Goal: Task Accomplishment & Management: Manage account settings

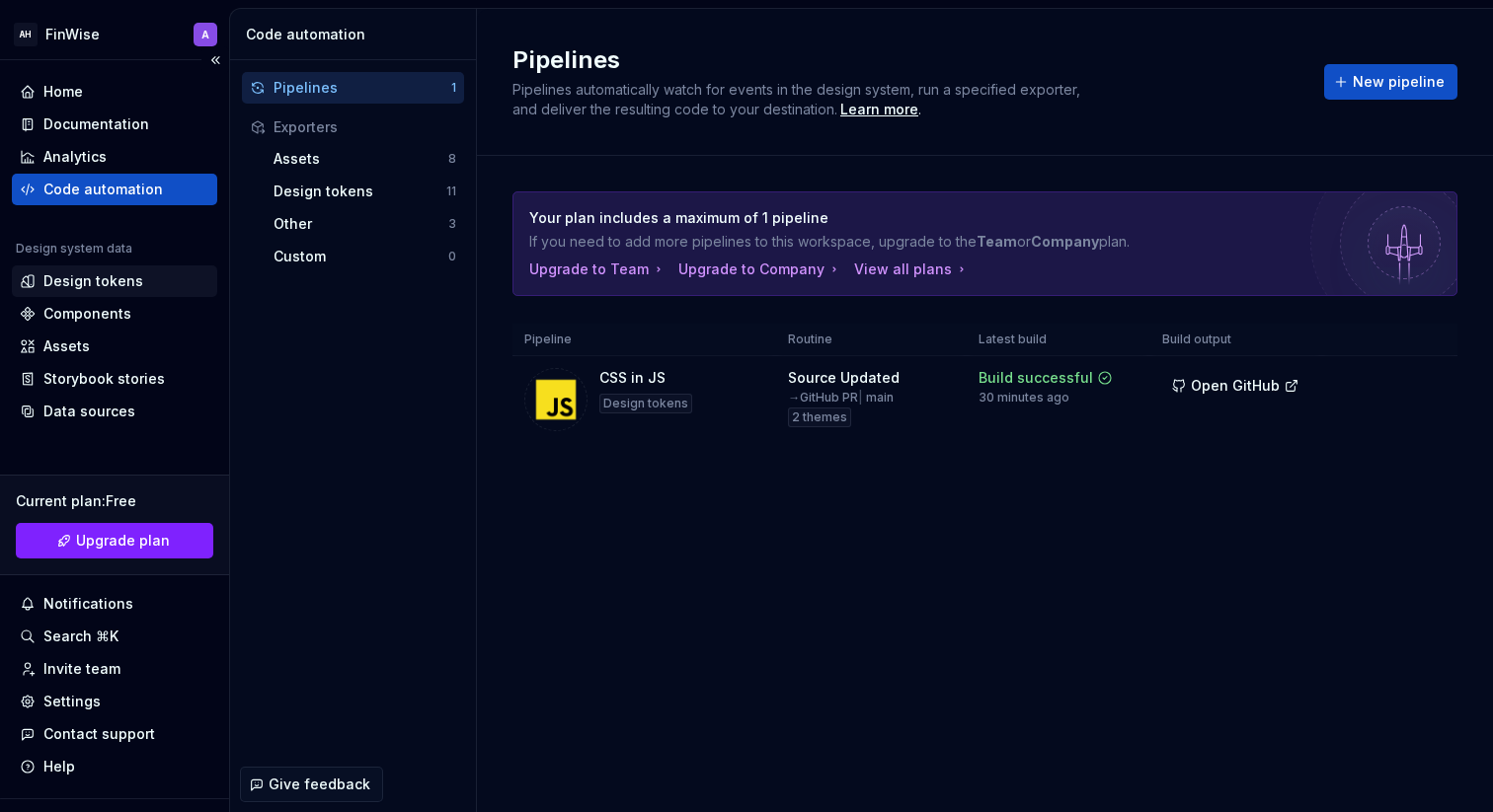
click at [103, 273] on div "Design tokens" at bounding box center [93, 281] width 100 height 20
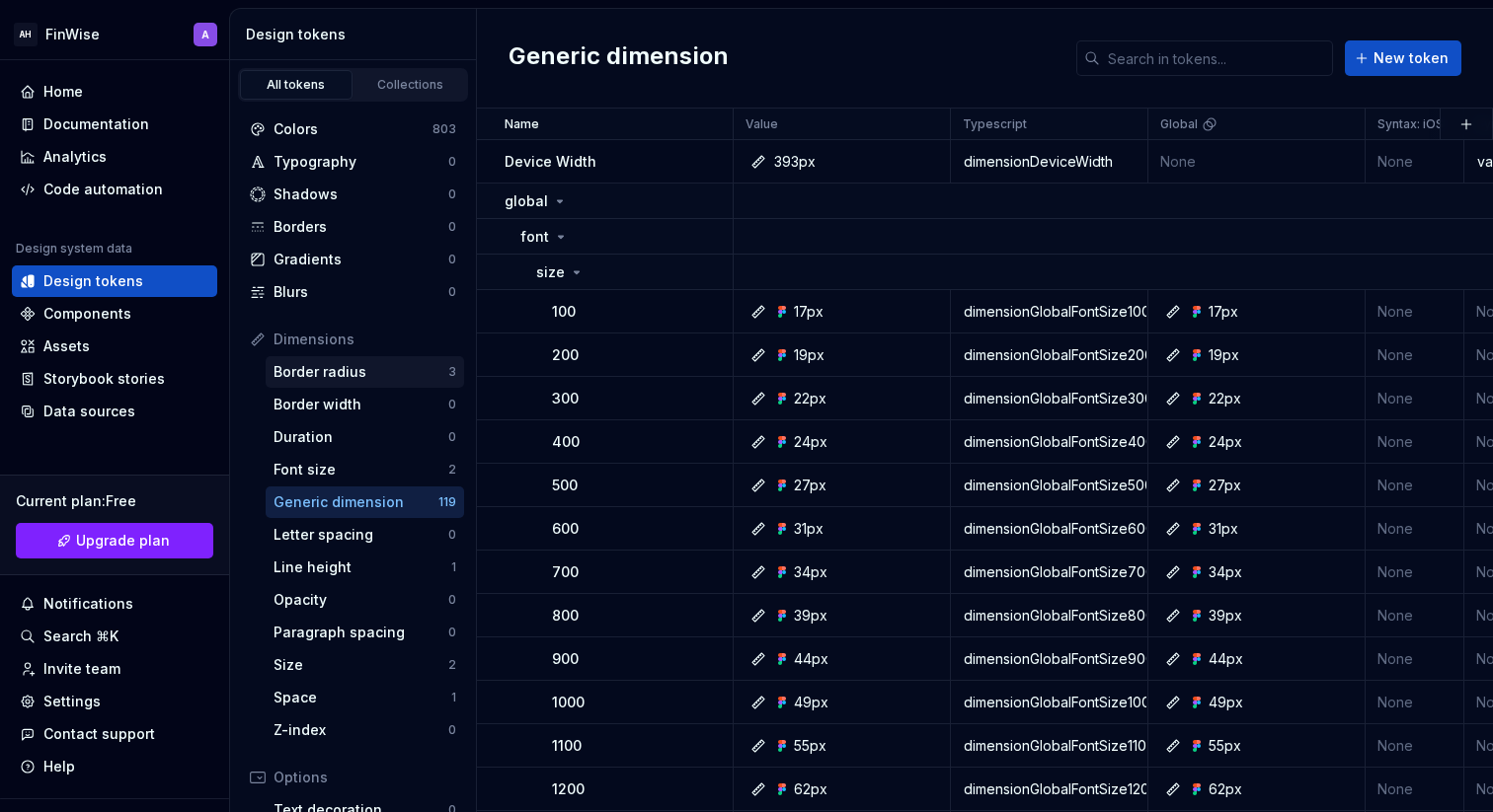
click at [350, 378] on div "Border radius" at bounding box center [361, 372] width 174 height 20
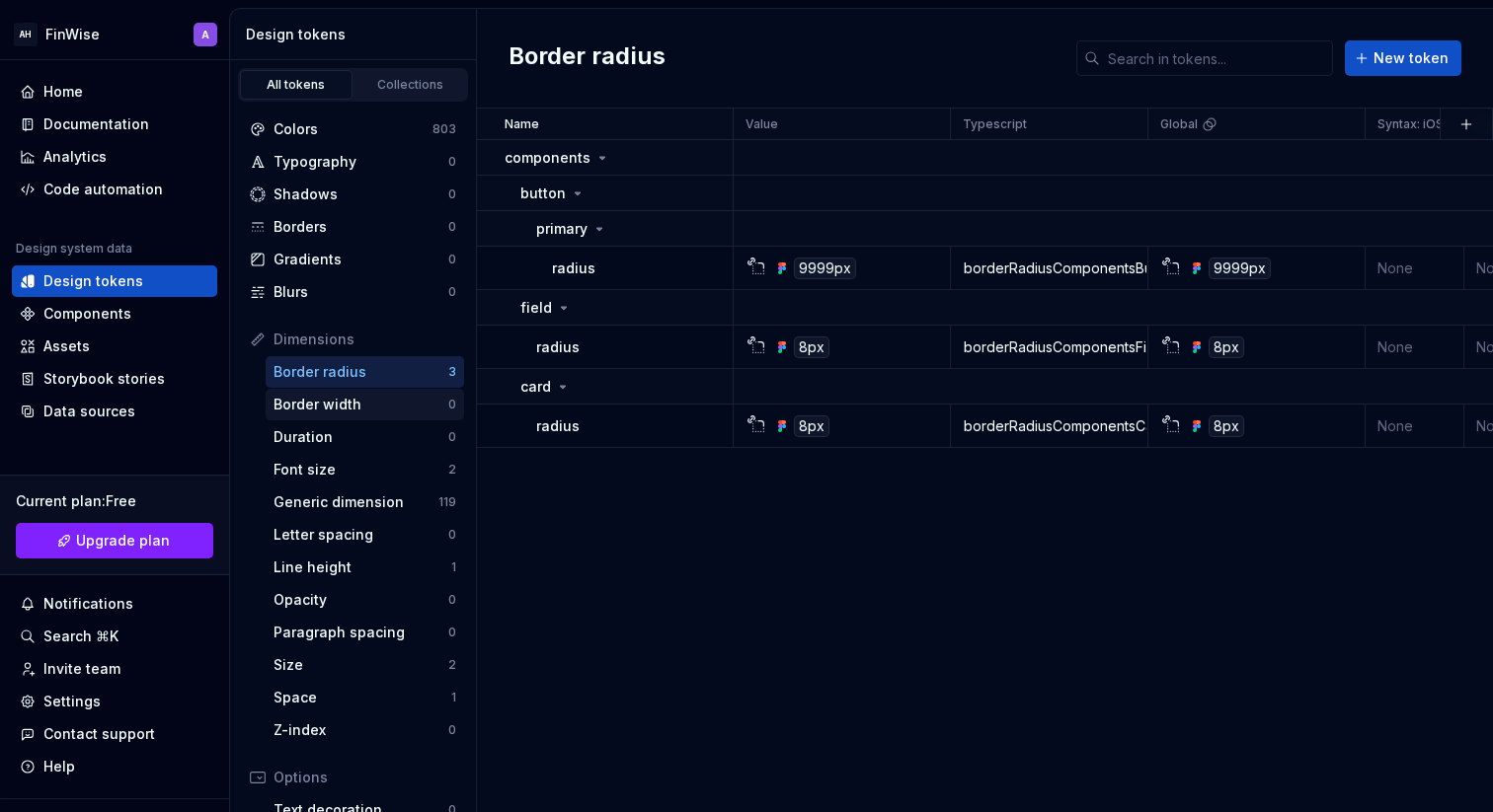
click at [393, 420] on div "Border width 0" at bounding box center [365, 405] width 198 height 32
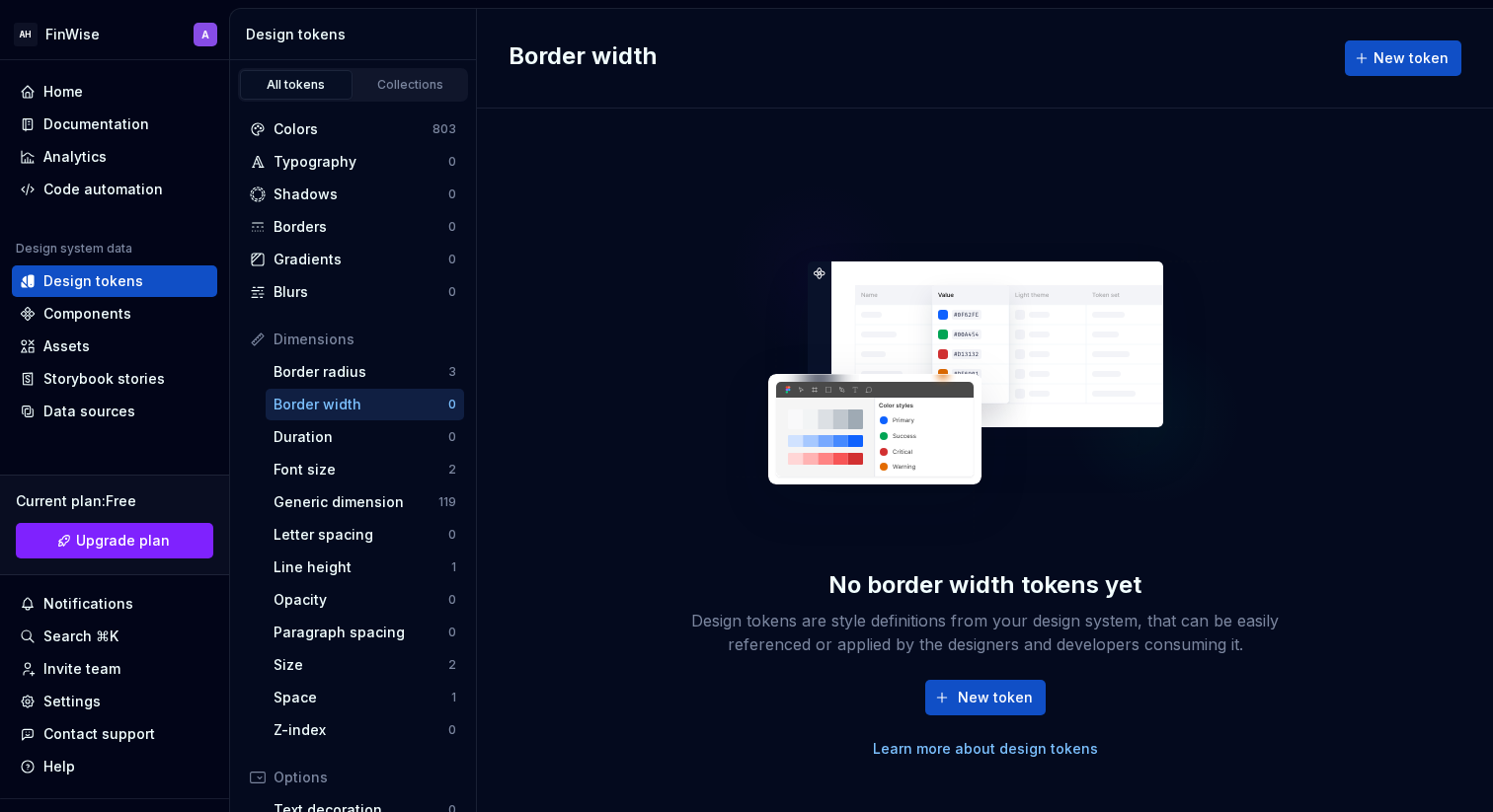
click at [388, 485] on div "Dimensions Border radius 3 Border width 0 Duration 0 Font size 2 Generic dimens…" at bounding box center [353, 535] width 222 height 423
click at [386, 507] on div "Generic dimension" at bounding box center [356, 502] width 164 height 20
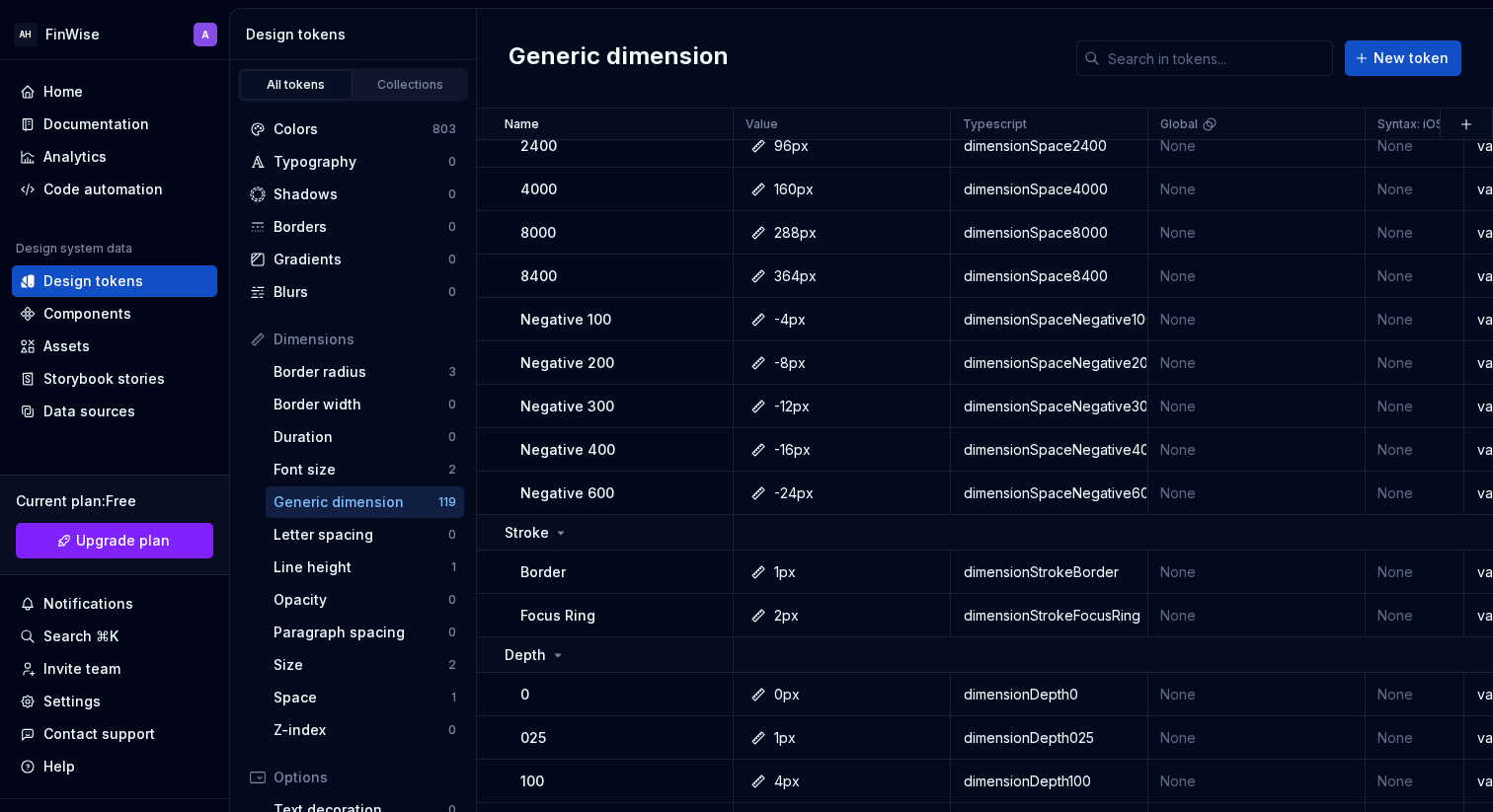
scroll to position [5633, 0]
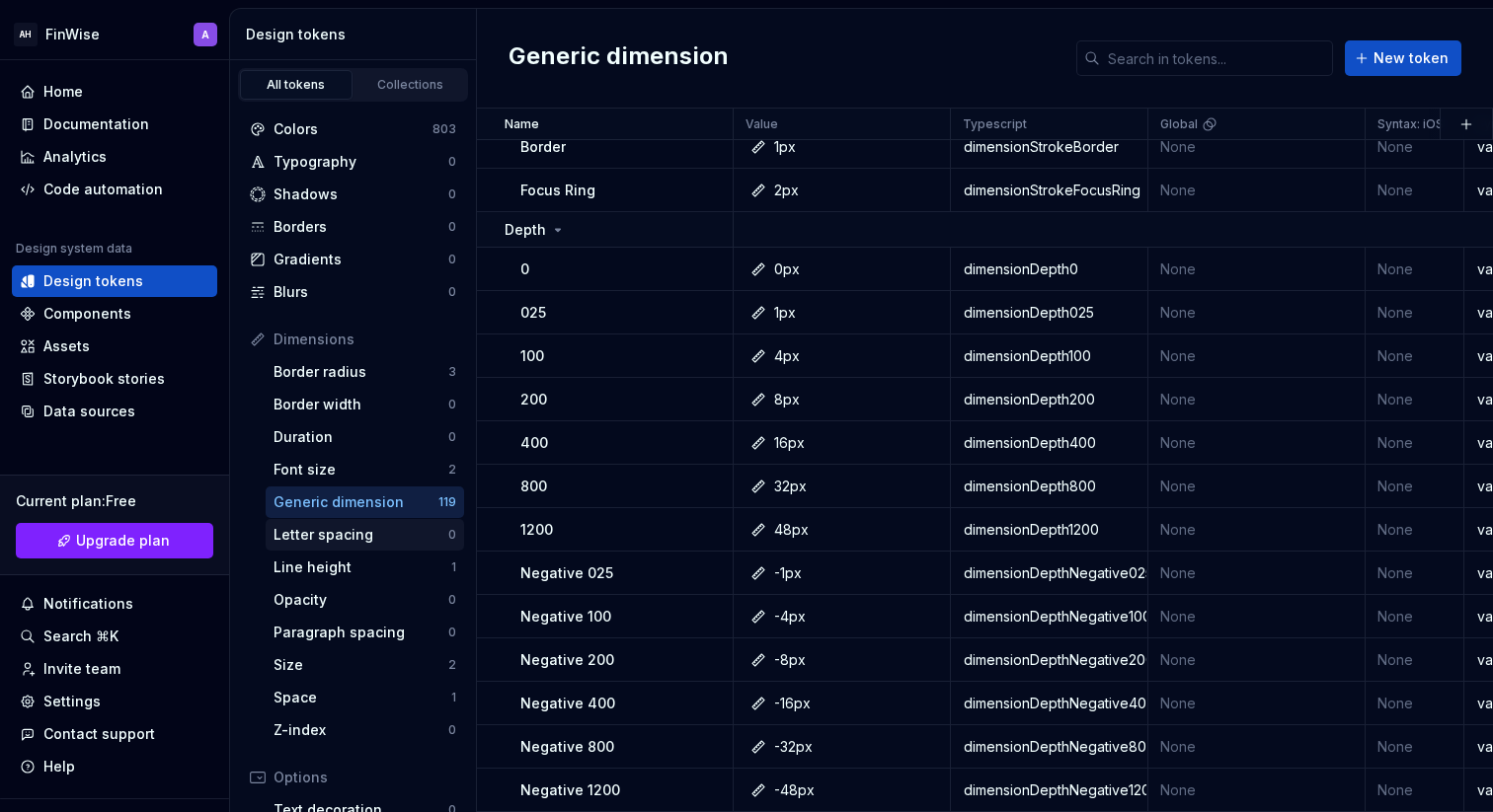
click at [359, 526] on div "Letter spacing" at bounding box center [361, 535] width 174 height 20
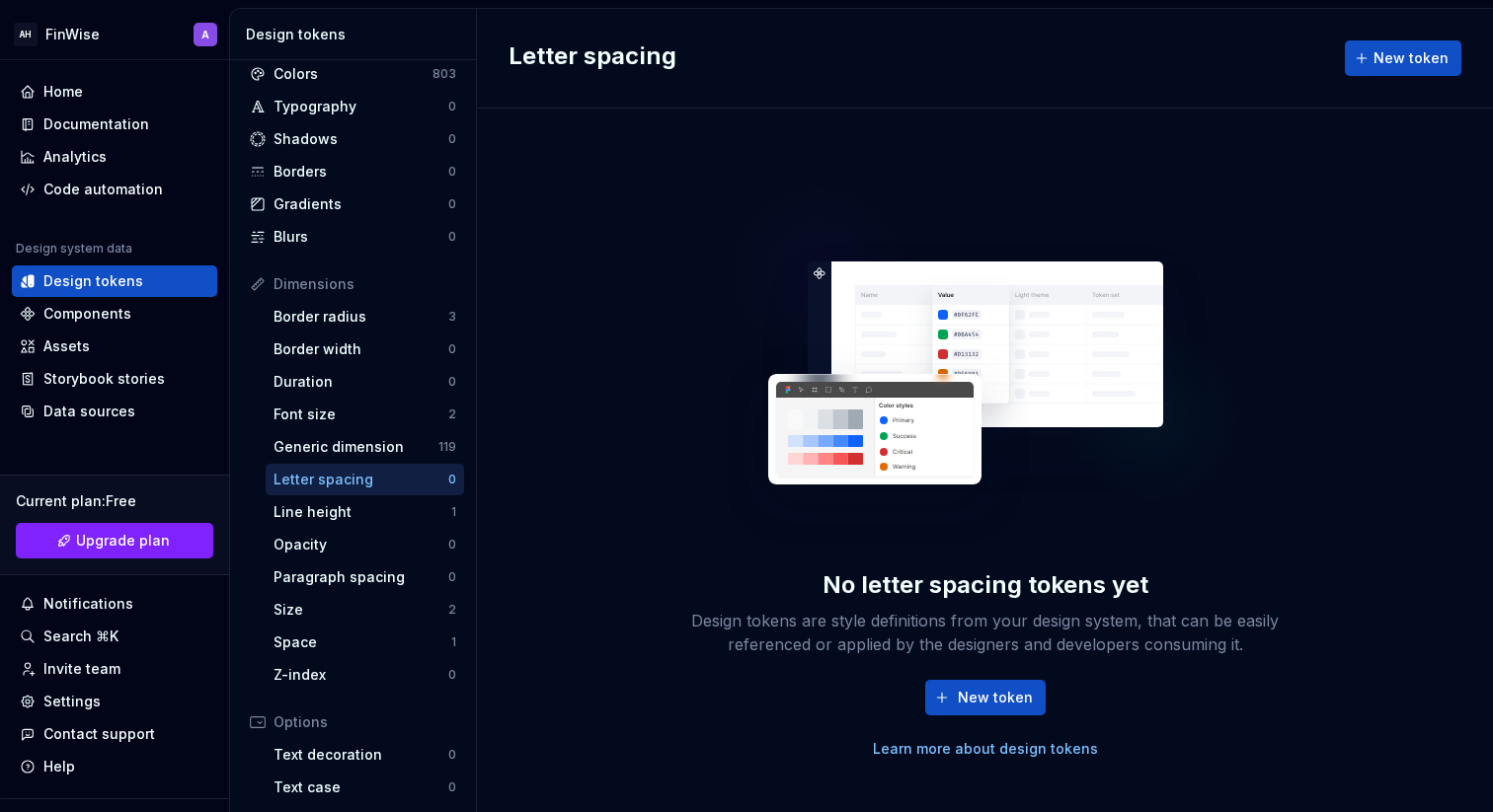
scroll to position [57, 0]
click at [354, 513] on div "Line height" at bounding box center [362, 510] width 177 height 20
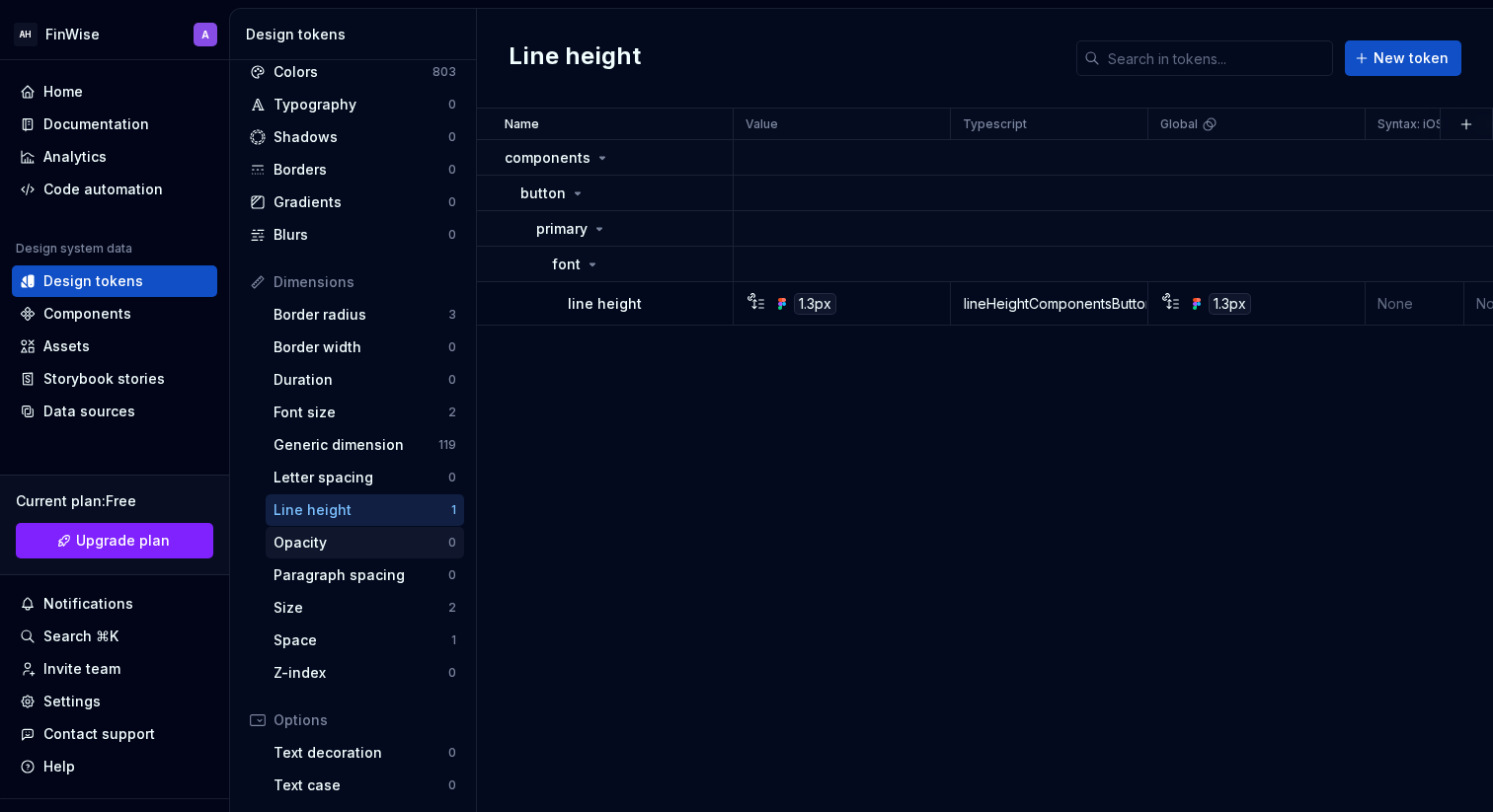
click at [364, 534] on div "Opacity" at bounding box center [361, 543] width 174 height 20
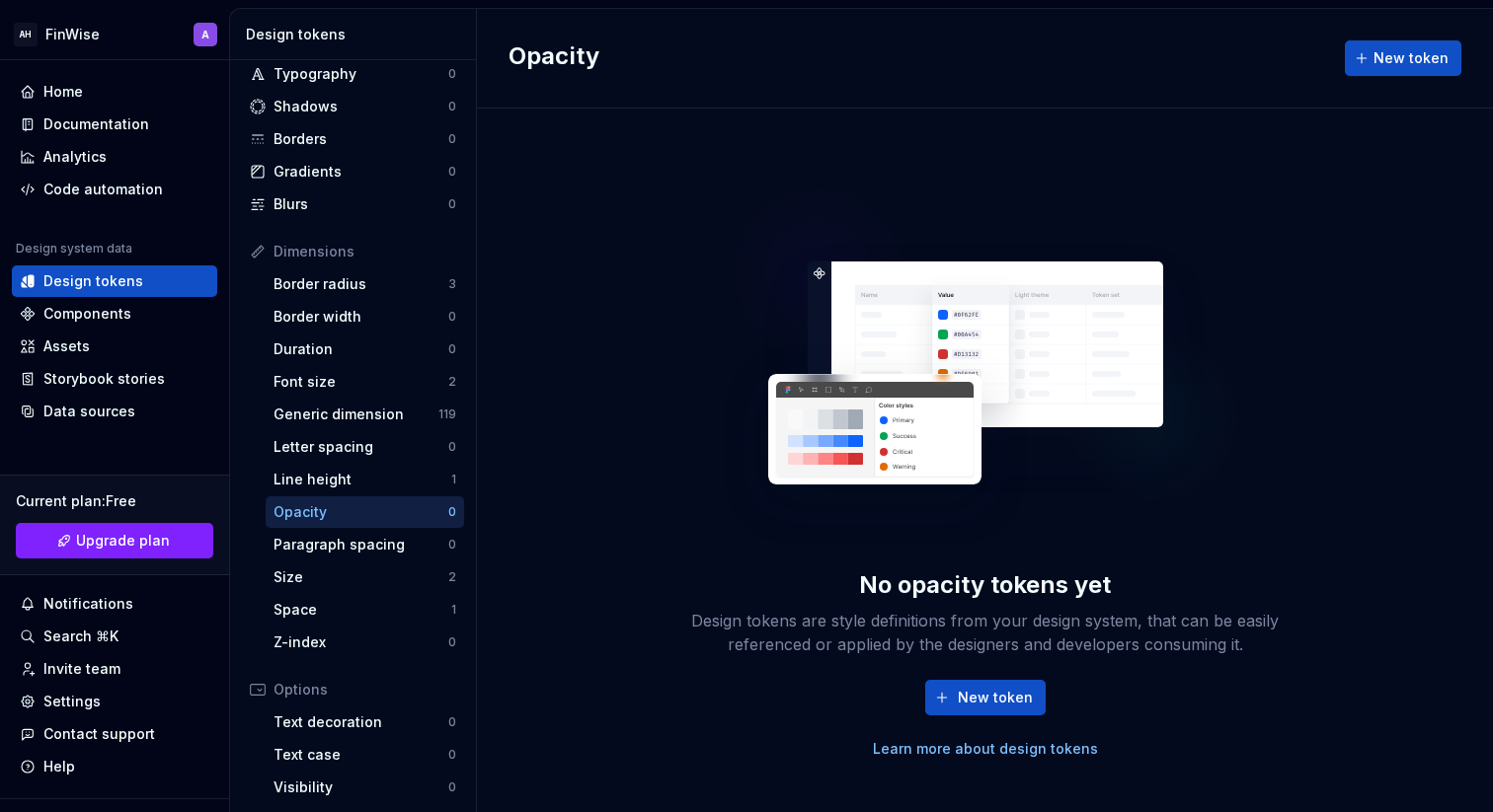
scroll to position [111, 0]
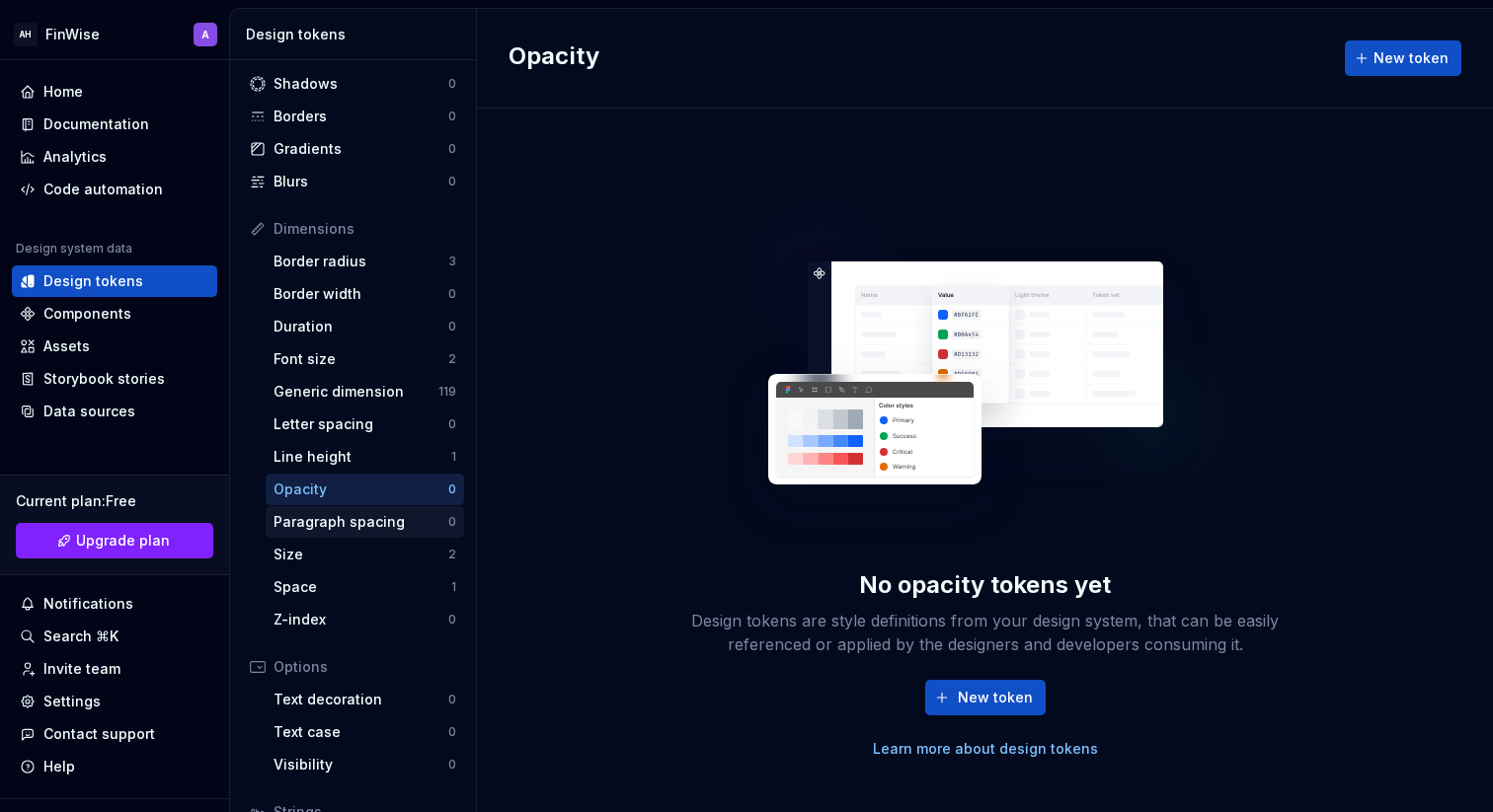
click at [363, 521] on div "Paragraph spacing" at bounding box center [361, 522] width 174 height 20
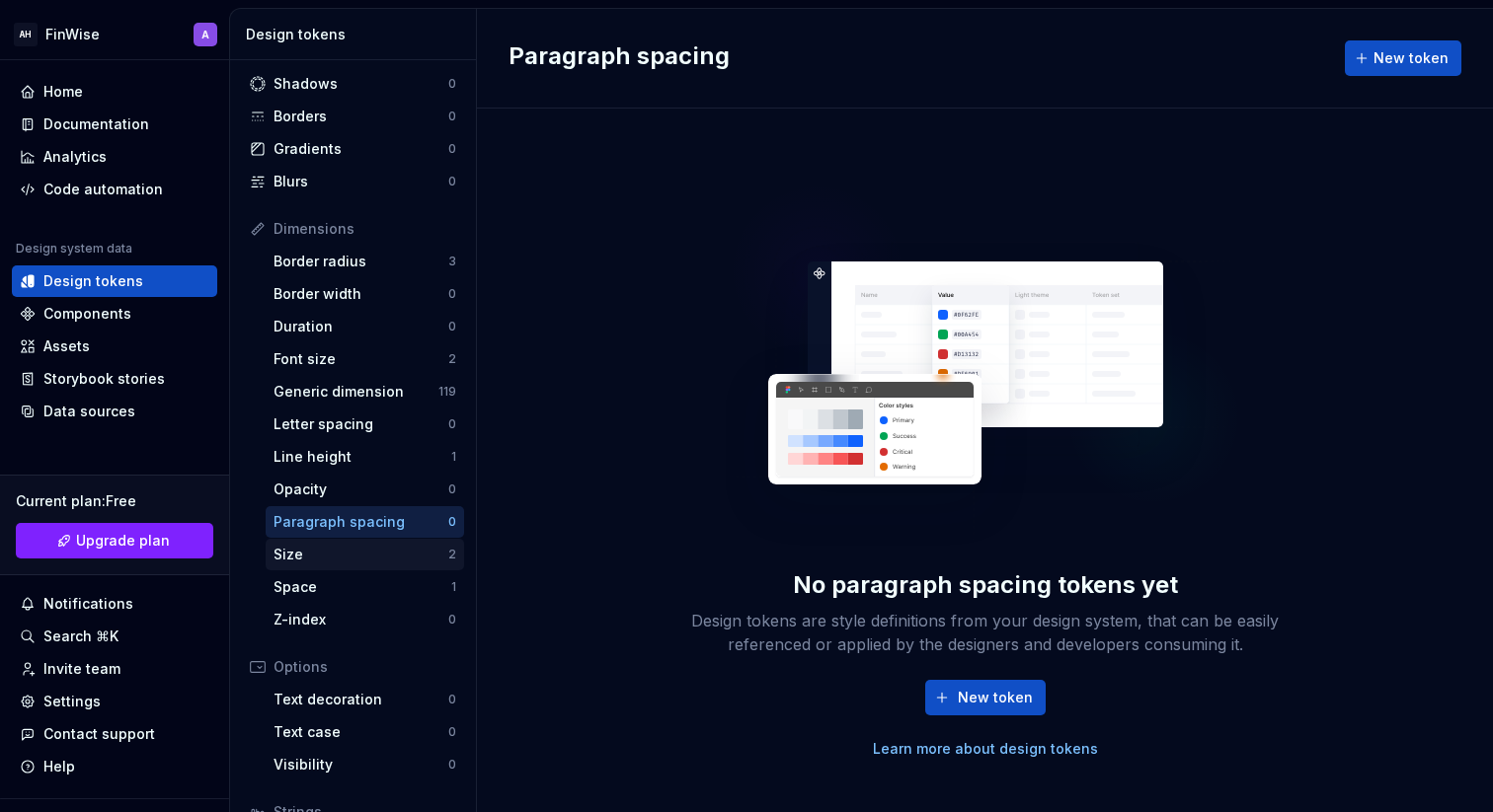
click at [349, 562] on div "Size" at bounding box center [361, 555] width 174 height 20
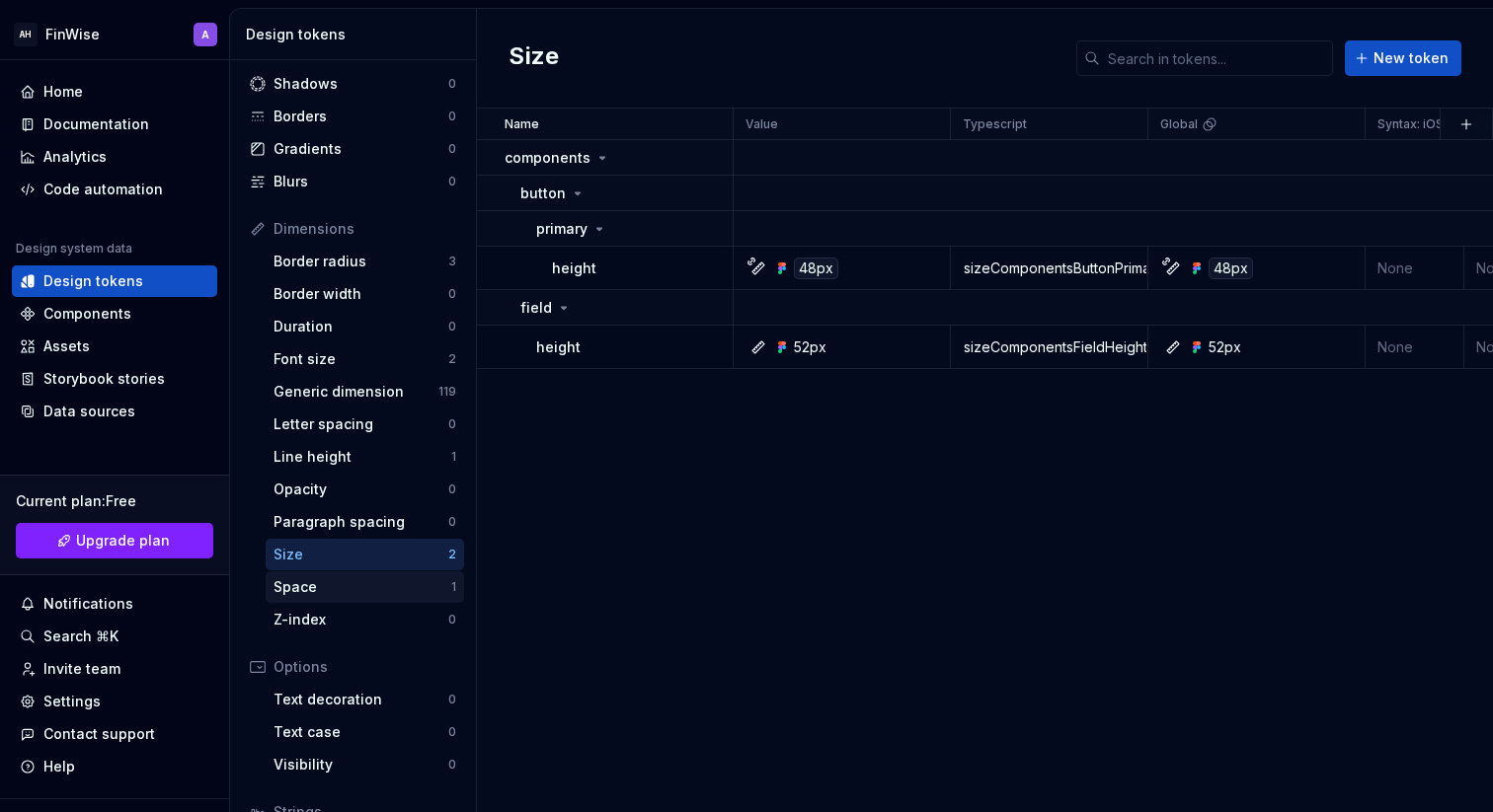
click at [352, 583] on div "Space" at bounding box center [362, 587] width 177 height 20
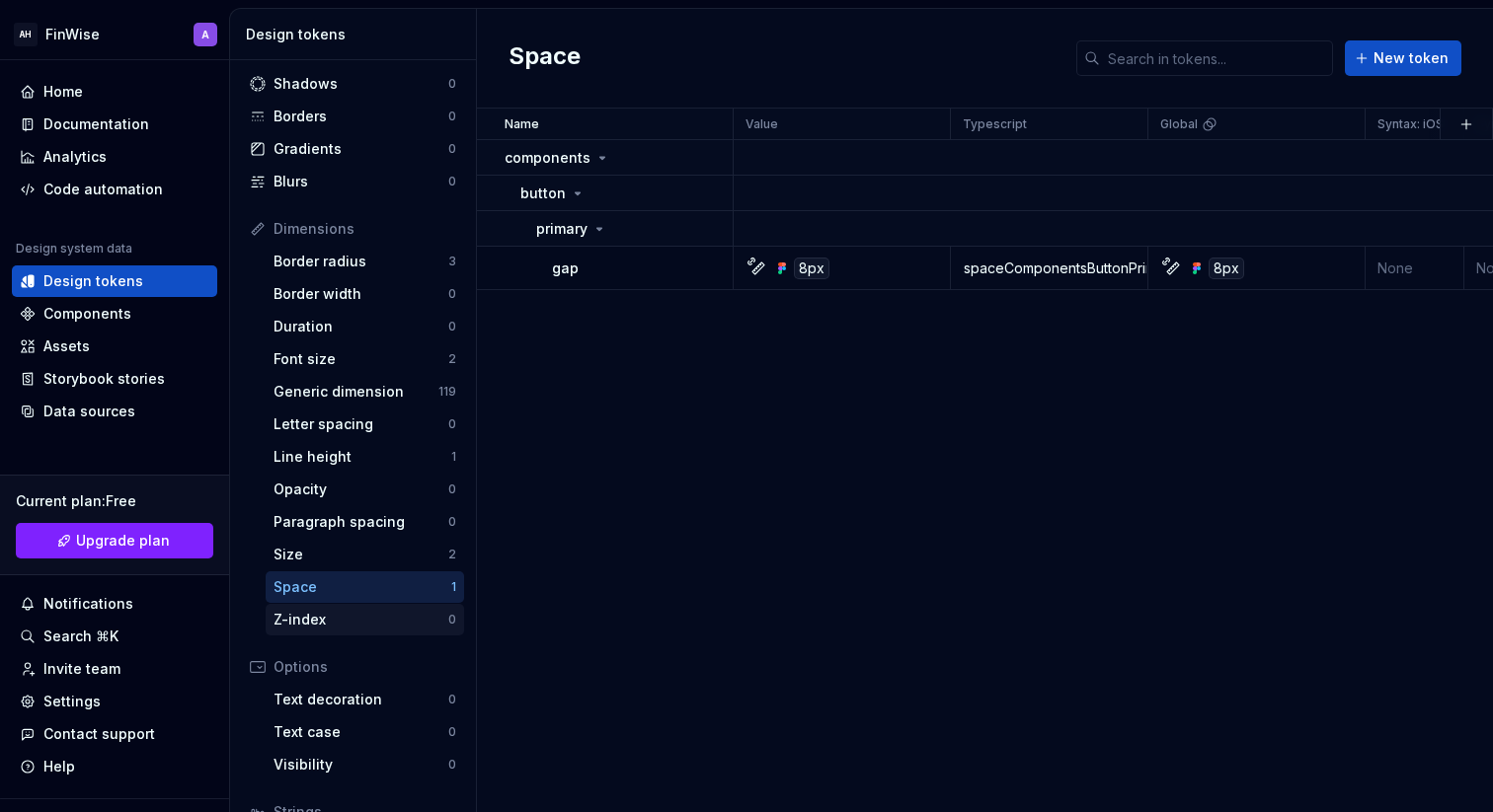
click at [352, 606] on div "Z-index 0" at bounding box center [365, 620] width 198 height 32
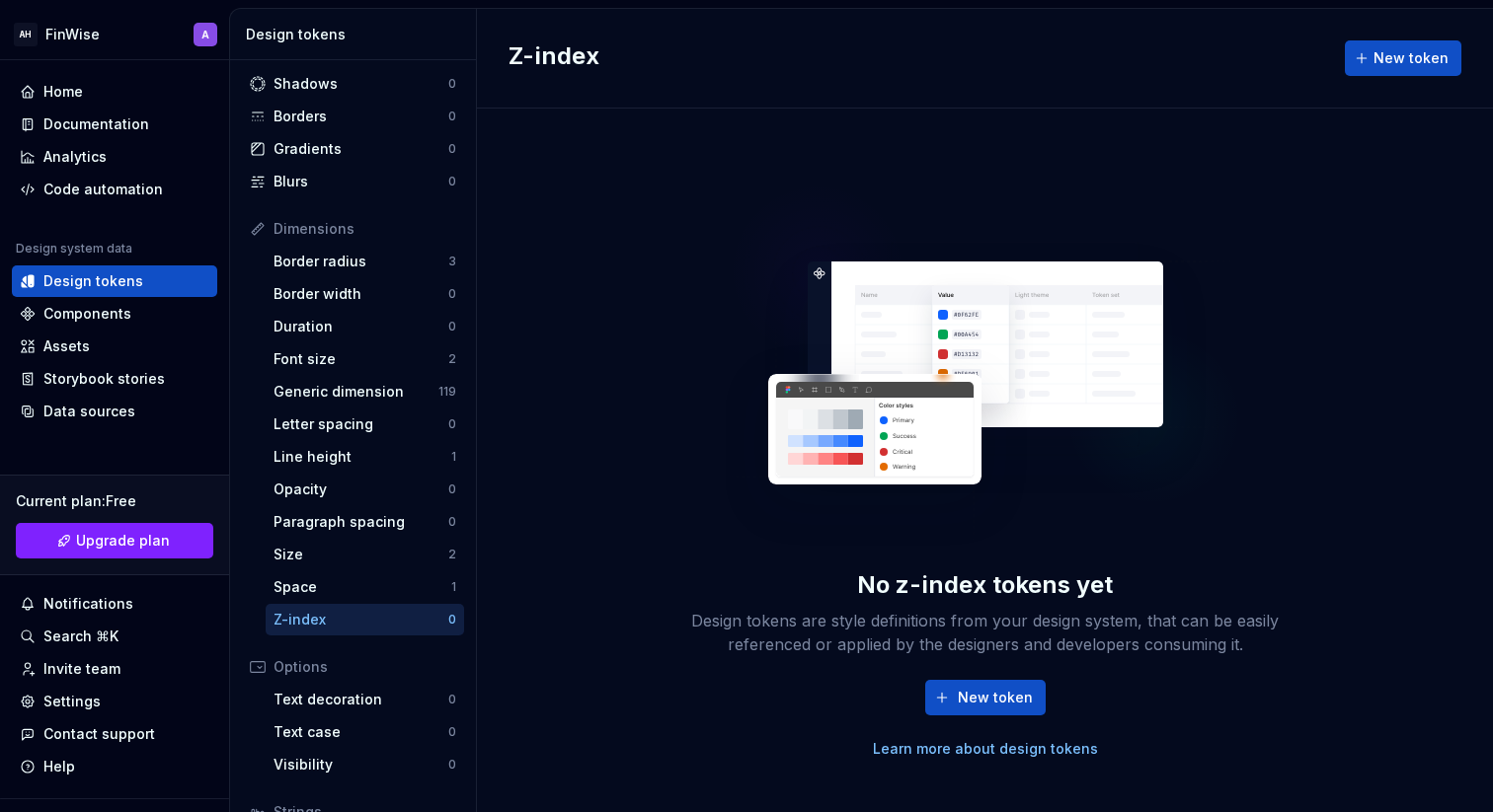
scroll to position [268, 0]
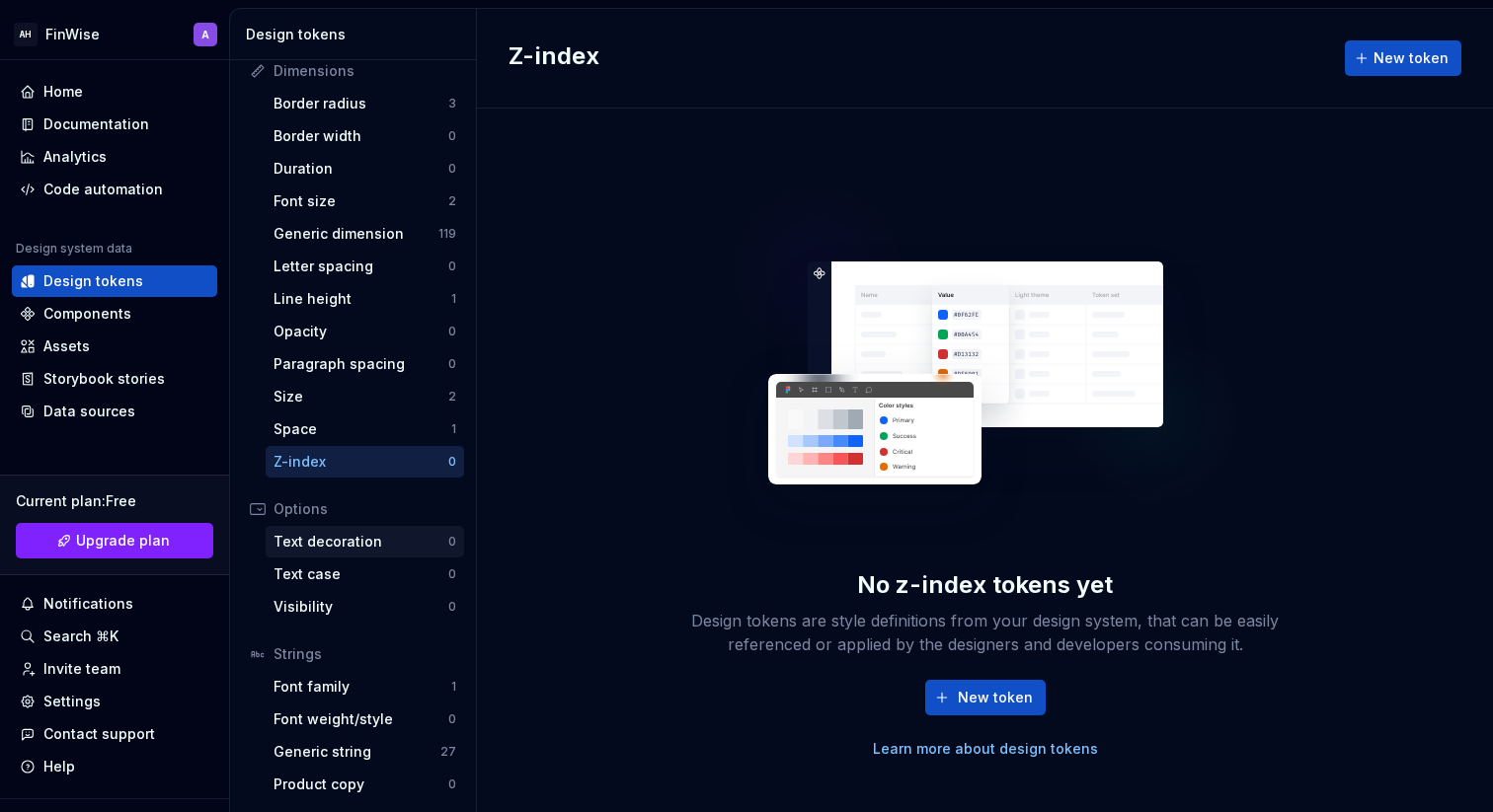
click at [362, 532] on div "Text decoration" at bounding box center [361, 542] width 174 height 20
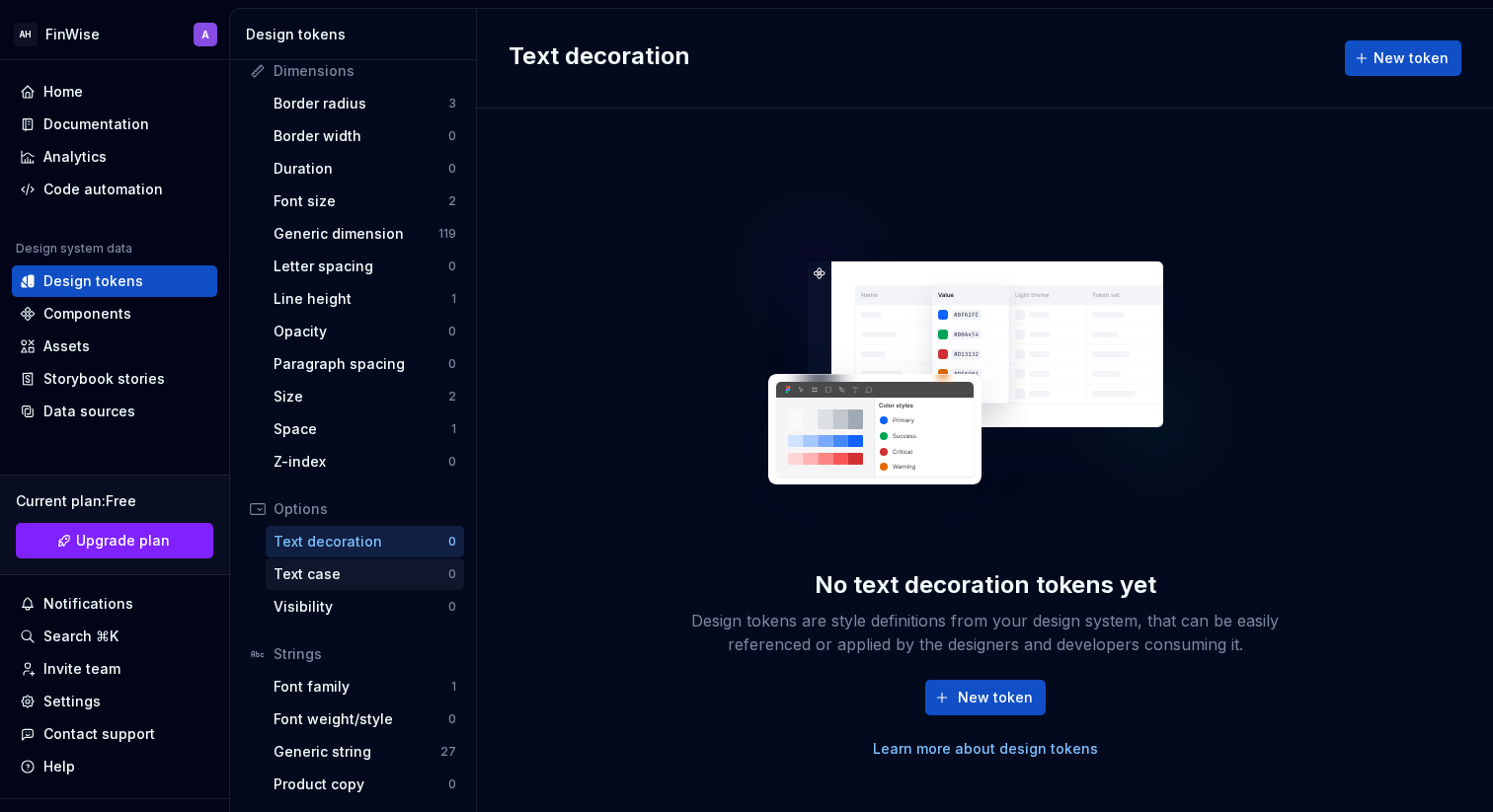
click at [359, 568] on div "Text case" at bounding box center [361, 574] width 174 height 20
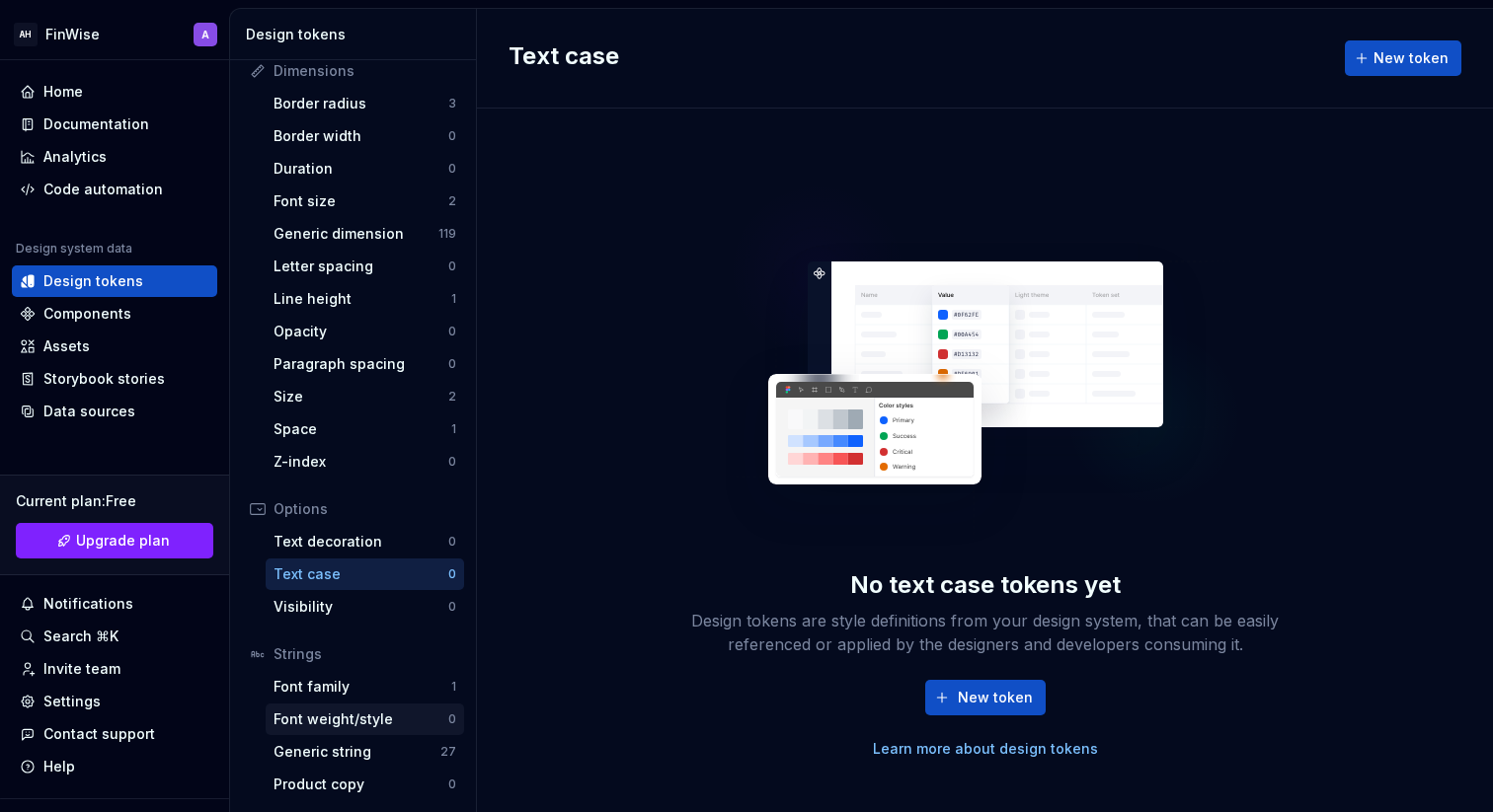
click at [359, 704] on div "Font weight/style 0" at bounding box center [365, 720] width 198 height 32
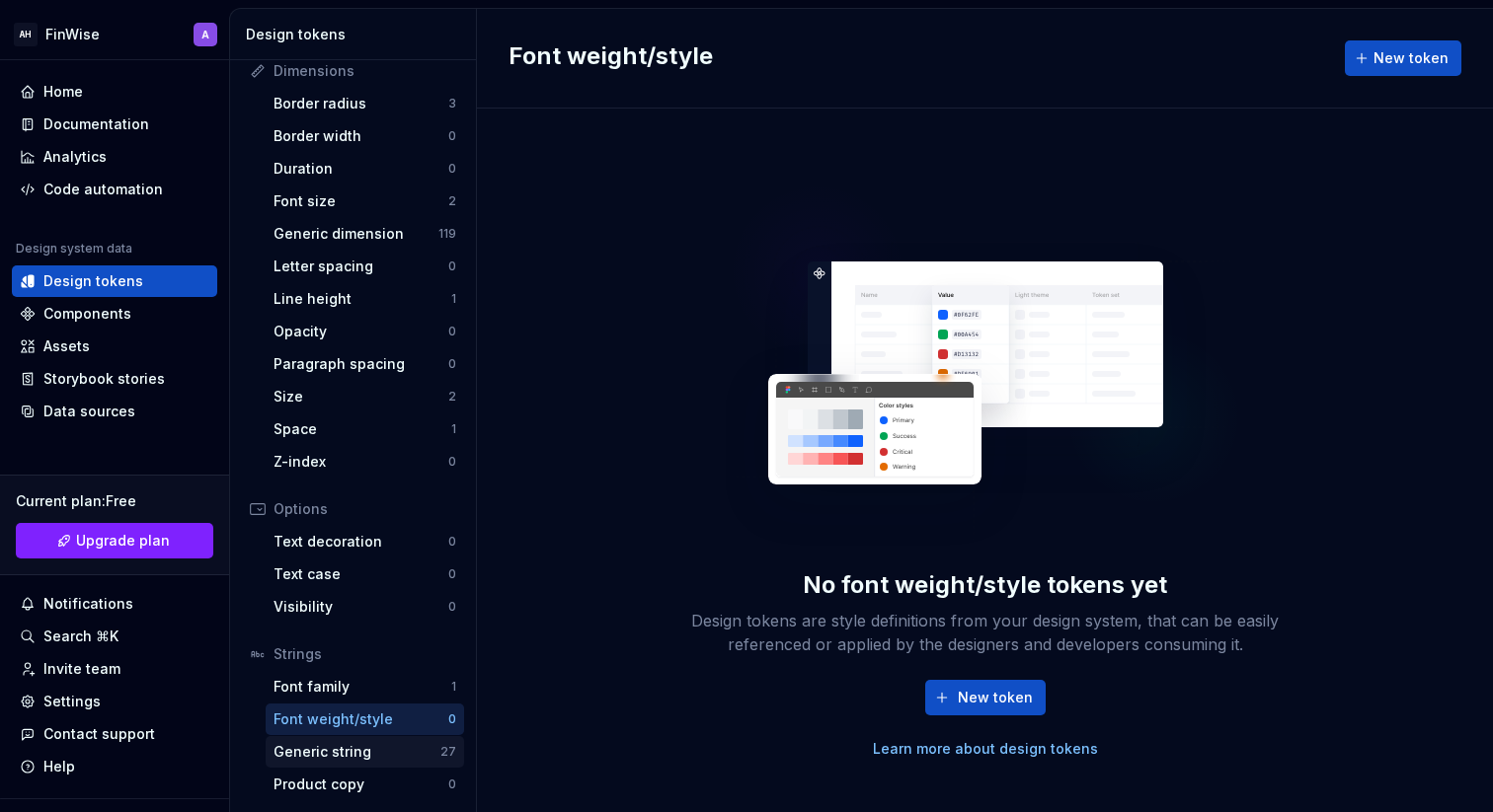
click at [348, 747] on div "Generic string" at bounding box center [357, 753] width 166 height 20
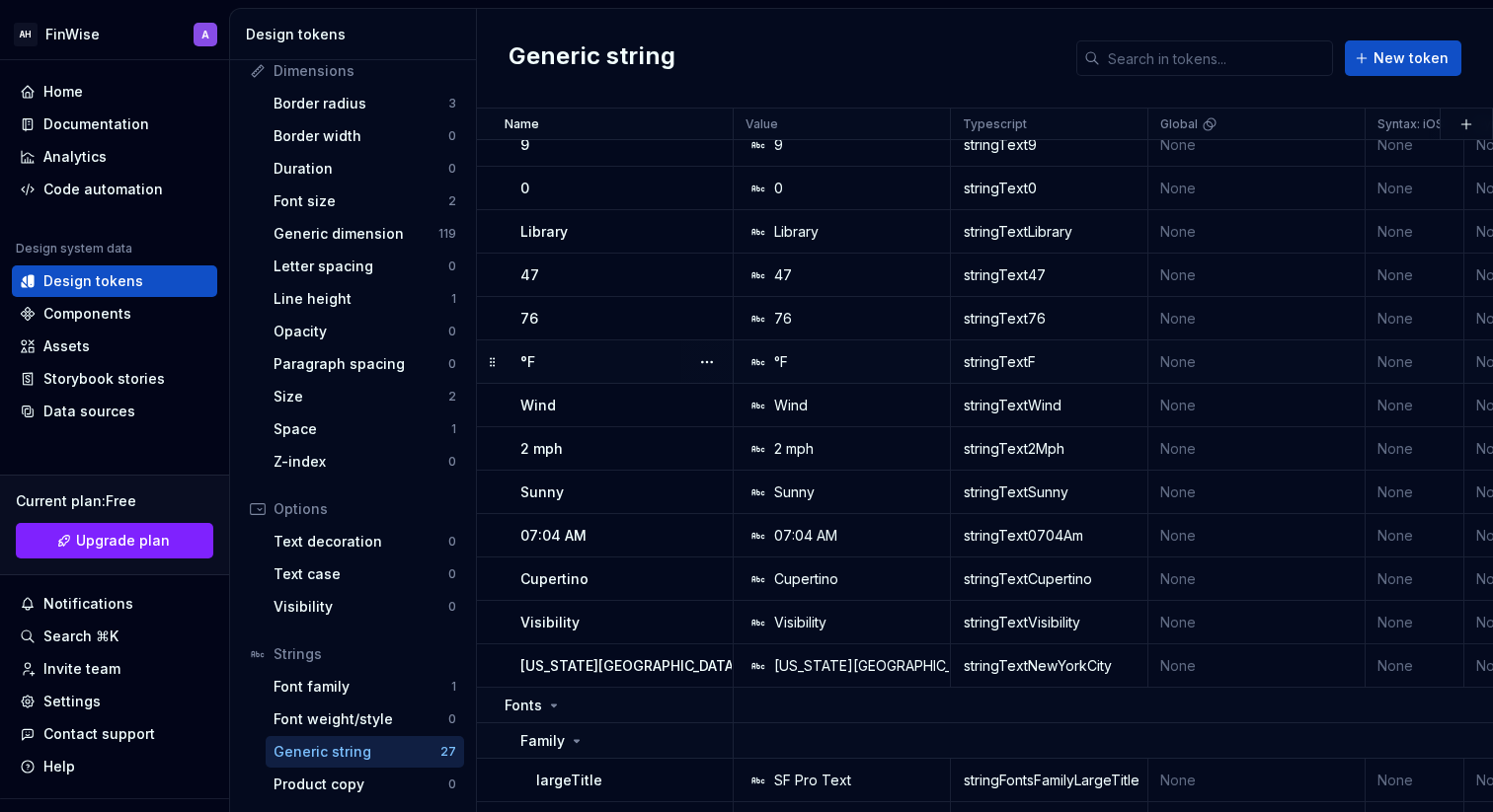
scroll to position [856, 0]
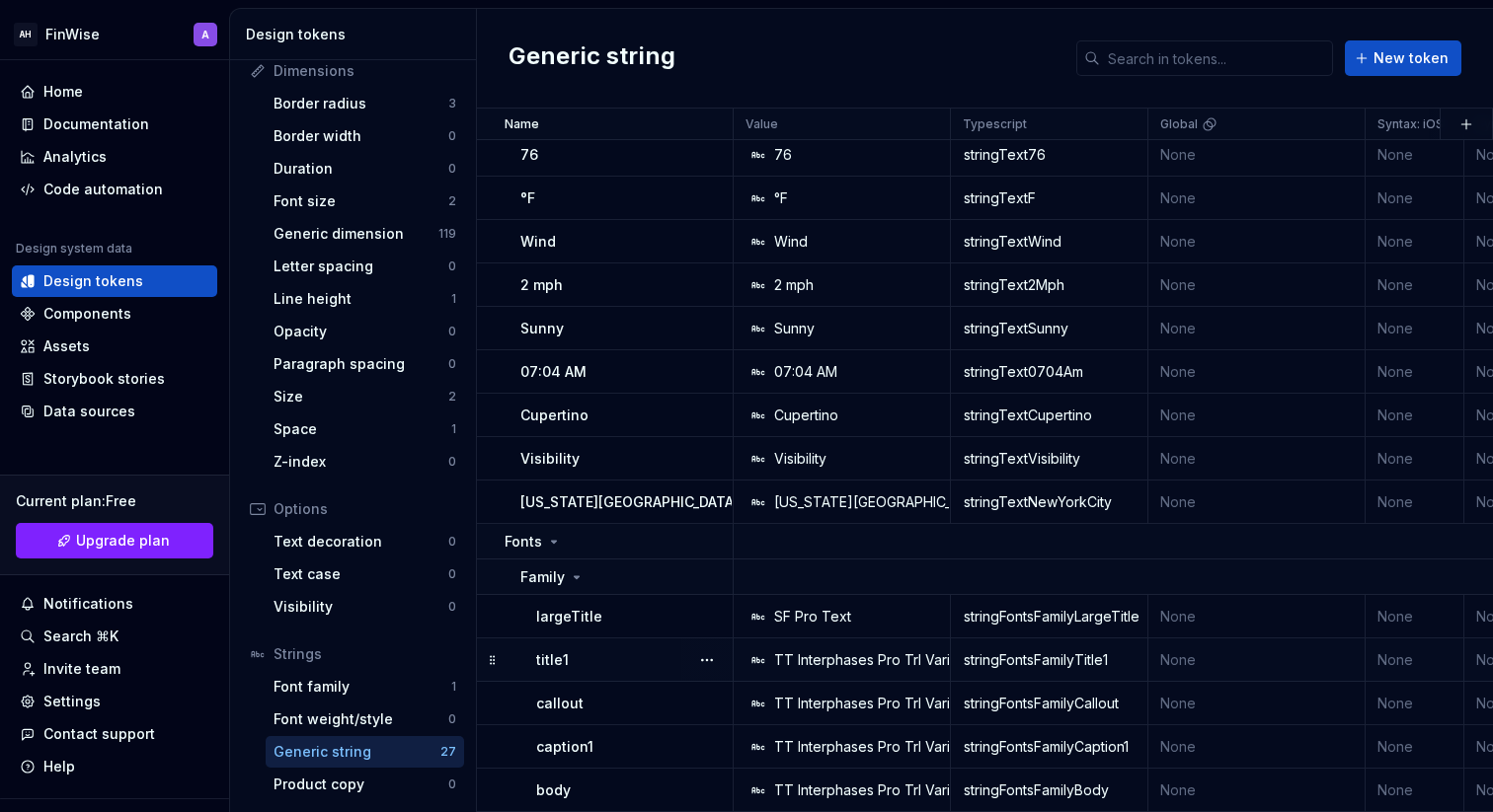
click at [675, 653] on div "title1" at bounding box center [633, 660] width 195 height 20
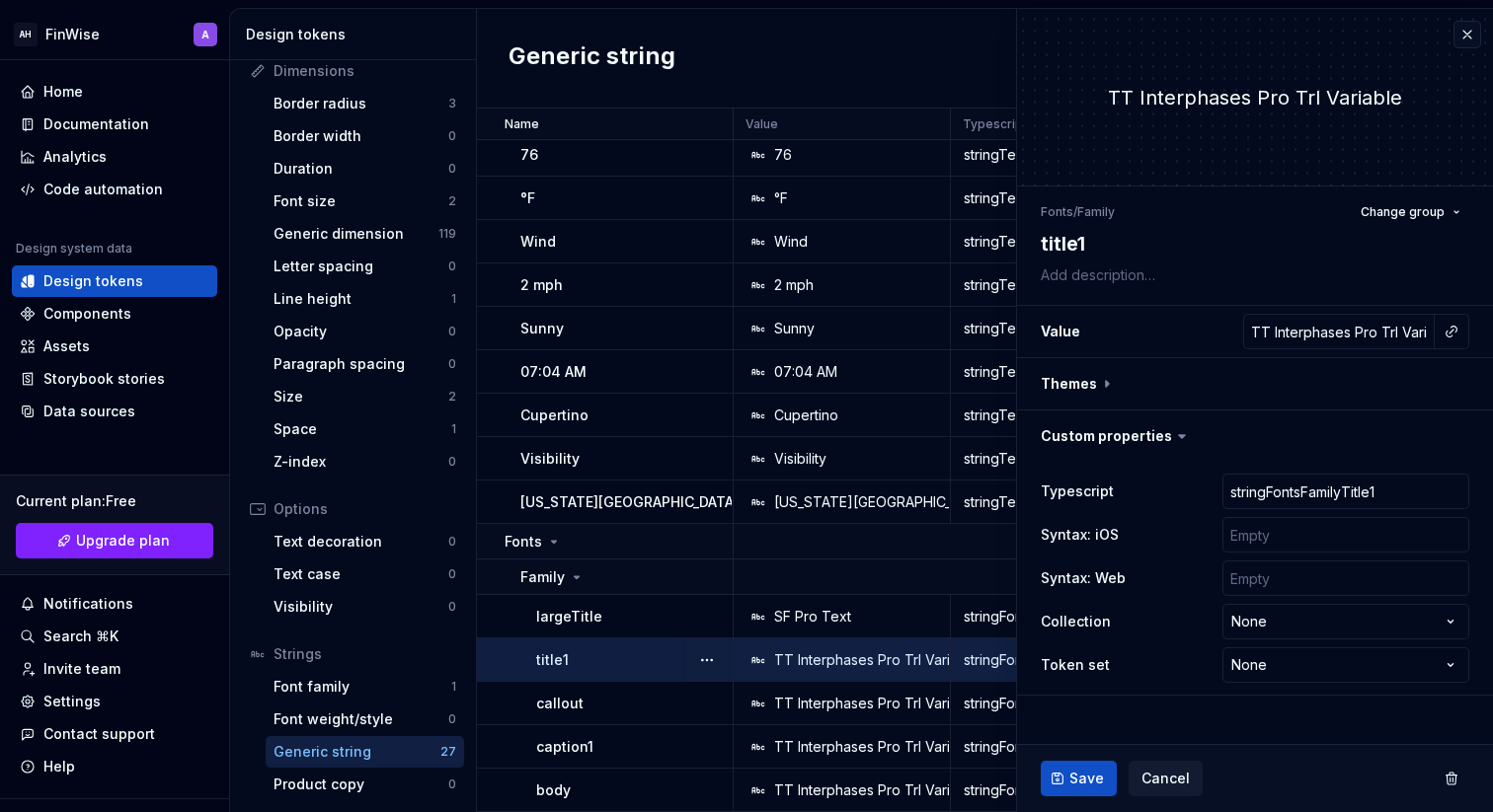
click at [928, 664] on div "TT Interphases Pro Trl Variable" at bounding box center [877, 660] width 204 height 20
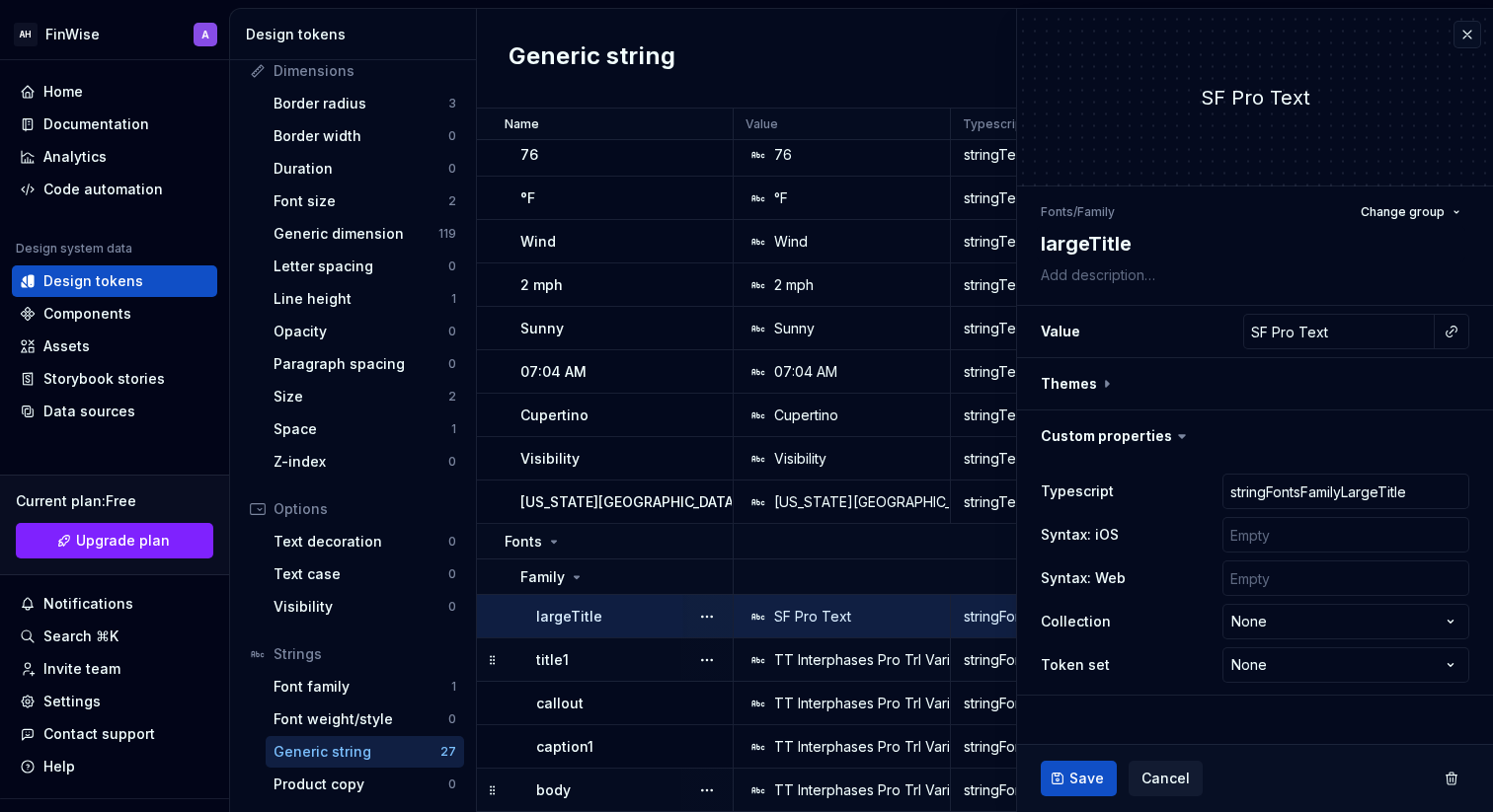
click at [809, 778] on td "TT Interphases Pro Trl Variable" at bounding box center [842, 791] width 217 height 44
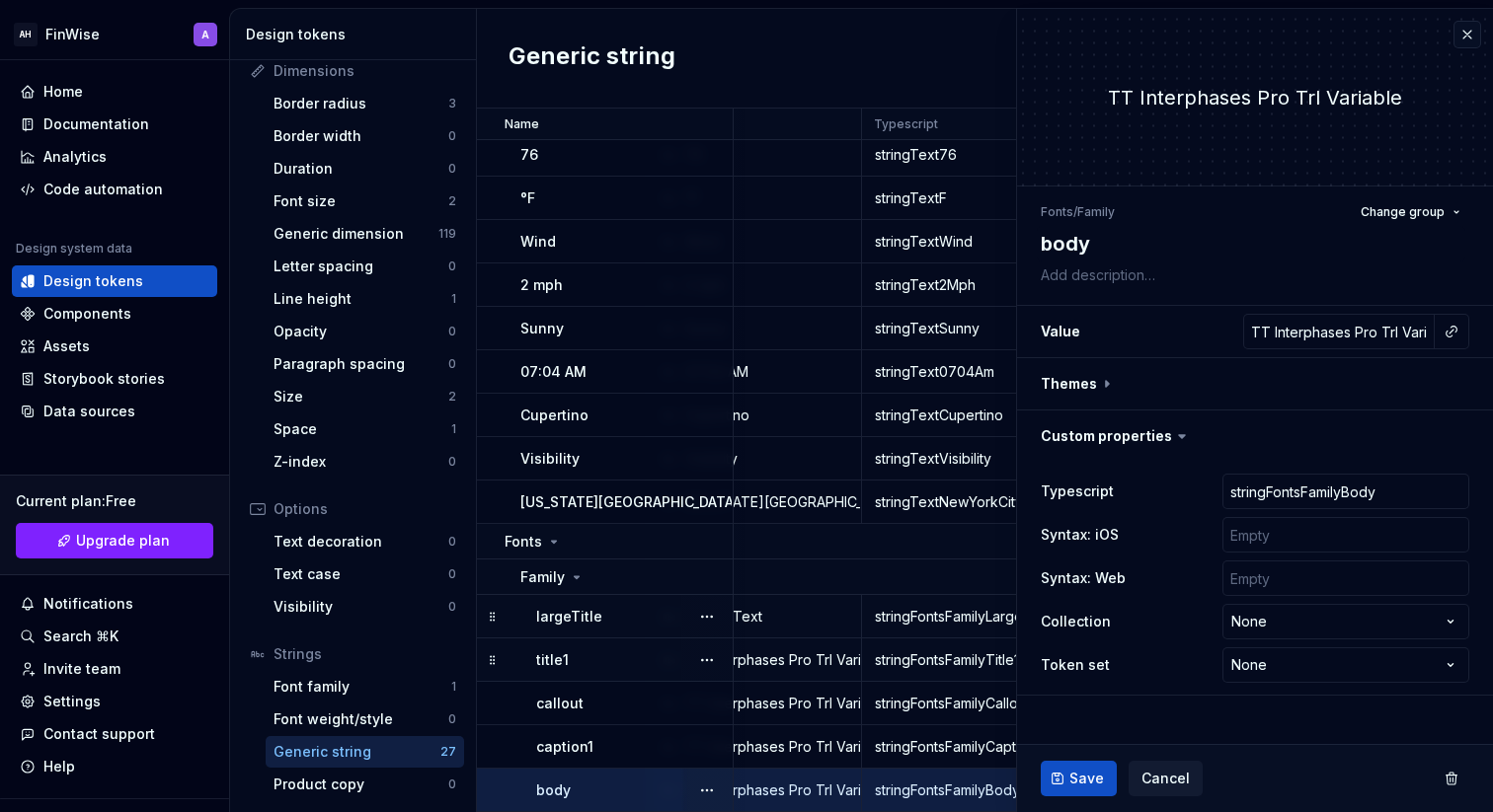
scroll to position [856, 0]
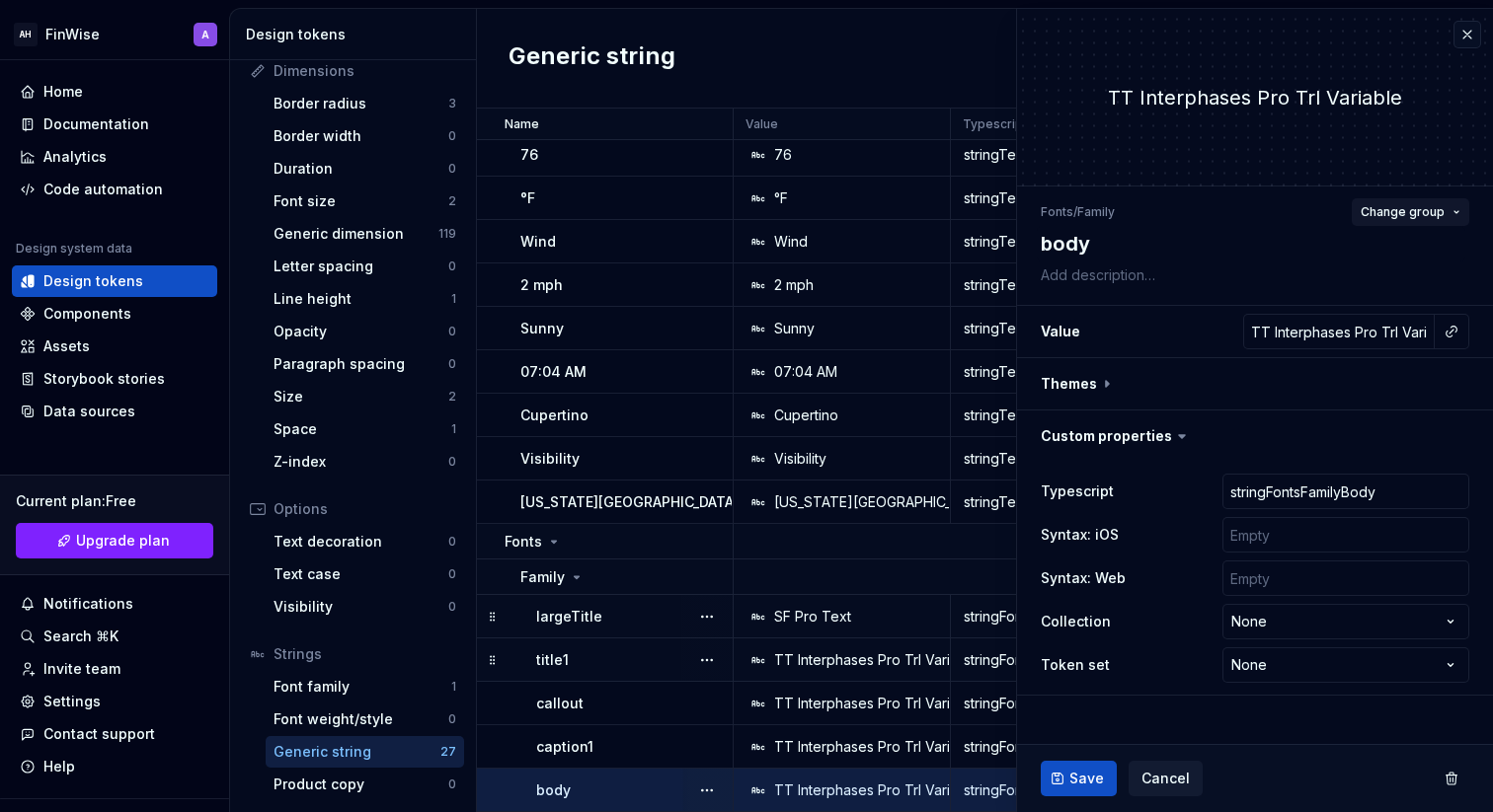
click at [1393, 215] on span "Change group" at bounding box center [1403, 212] width 84 height 16
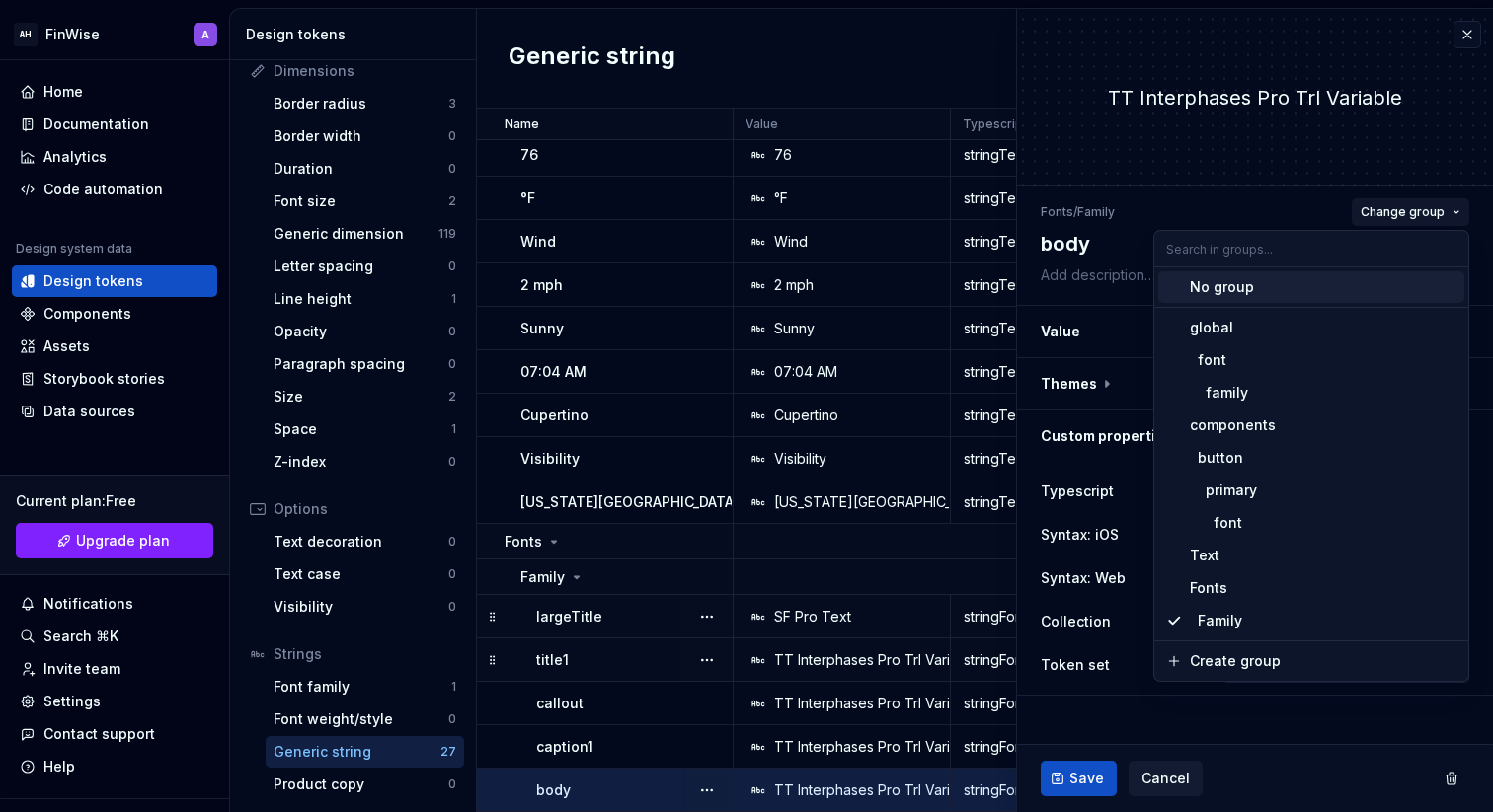
click at [1393, 215] on span "Change group" at bounding box center [1403, 212] width 84 height 16
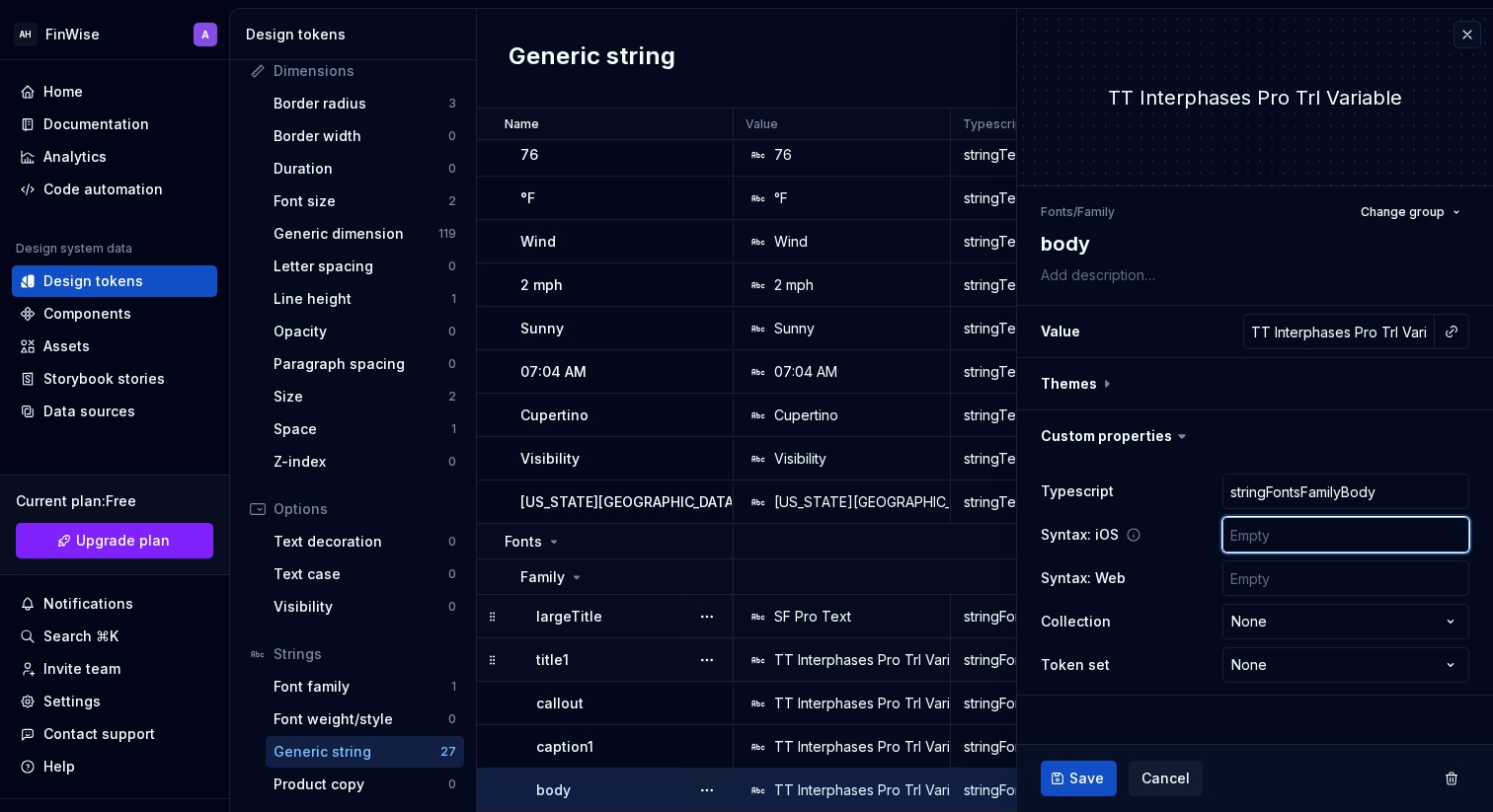
click at [1258, 534] on input "text" at bounding box center [1345, 535] width 247 height 36
click at [1253, 588] on input "text" at bounding box center [1345, 578] width 247 height 36
click at [1269, 612] on html "AH FinWise A Home Documentation Analytics Code automation Design system data De…" at bounding box center [746, 406] width 1493 height 812
click at [1155, 625] on html "AH FinWise A Home Documentation Analytics Code automation Design system data De…" at bounding box center [746, 406] width 1493 height 812
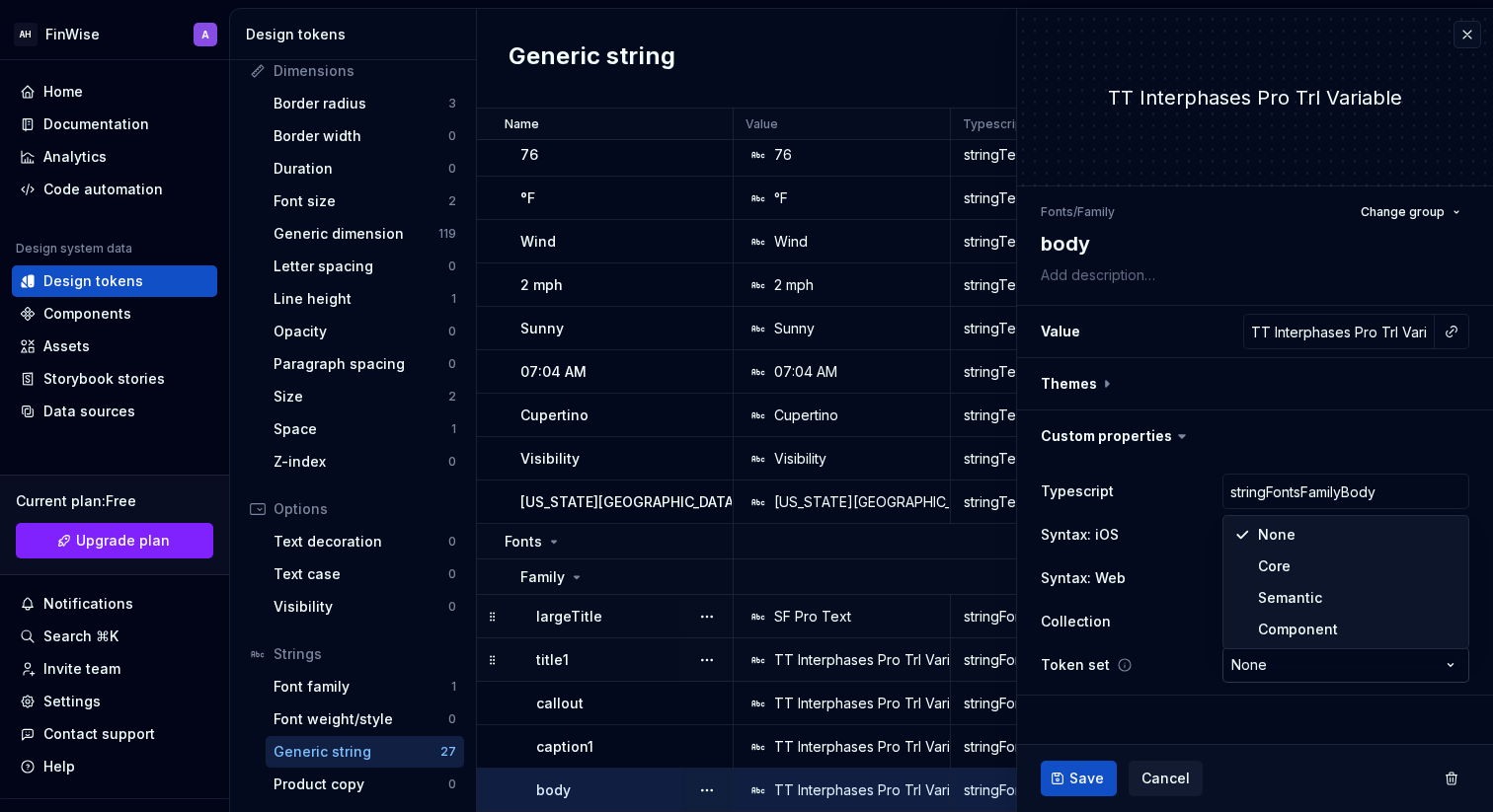
click at [1270, 654] on html "AH FinWise A Home Documentation Analytics Code automation Design system data De…" at bounding box center [746, 406] width 1493 height 812
click at [1158, 643] on html "AH FinWise A Home Documentation Analytics Code automation Design system data De…" at bounding box center [746, 406] width 1493 height 812
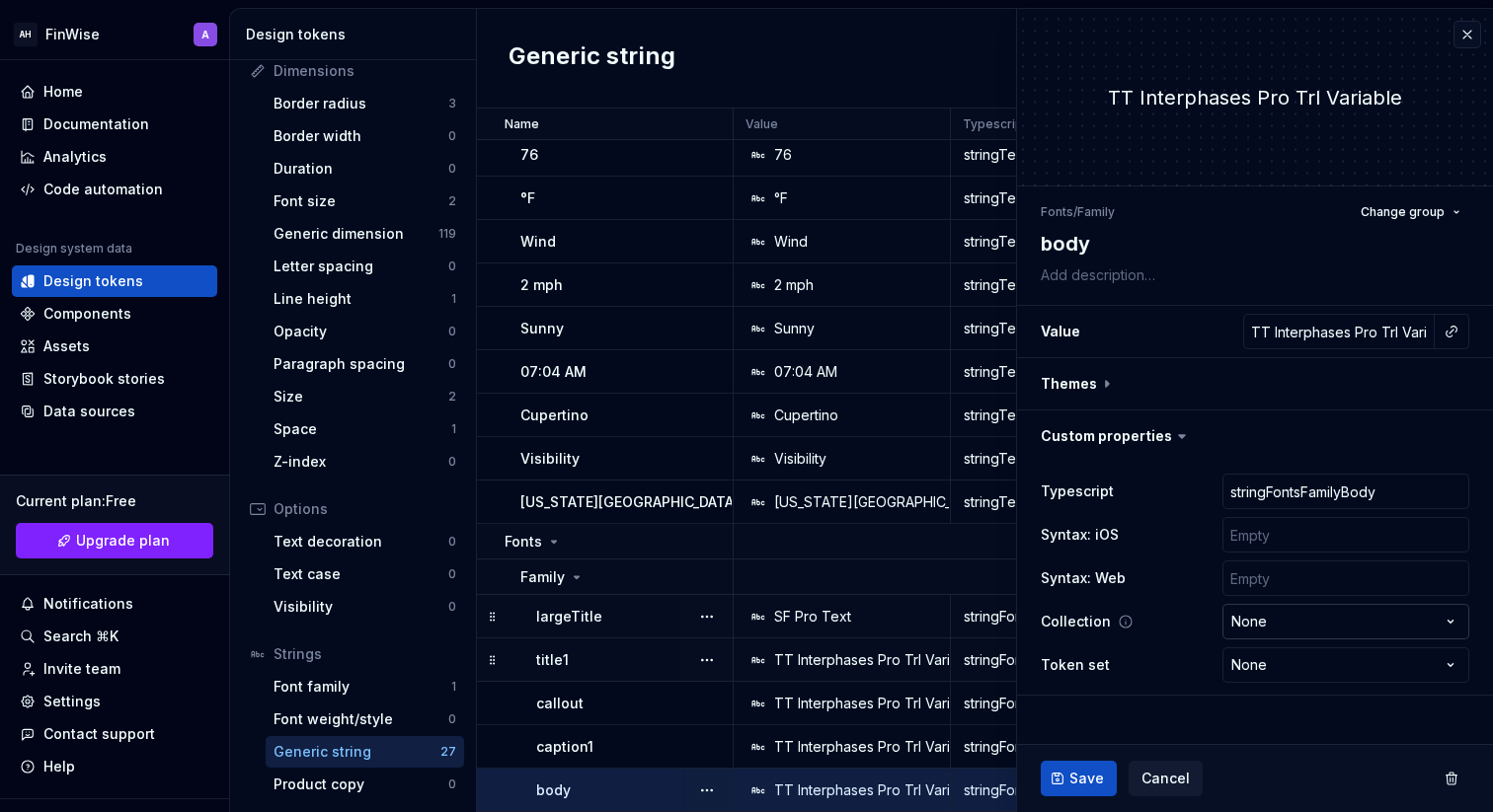
click at [1230, 624] on html "AH FinWise A Home Documentation Analytics Code automation Design system data De…" at bounding box center [746, 406] width 1493 height 812
click at [1106, 624] on html "AH FinWise A Home Documentation Analytics Code automation Design system data De…" at bounding box center [746, 406] width 1493 height 812
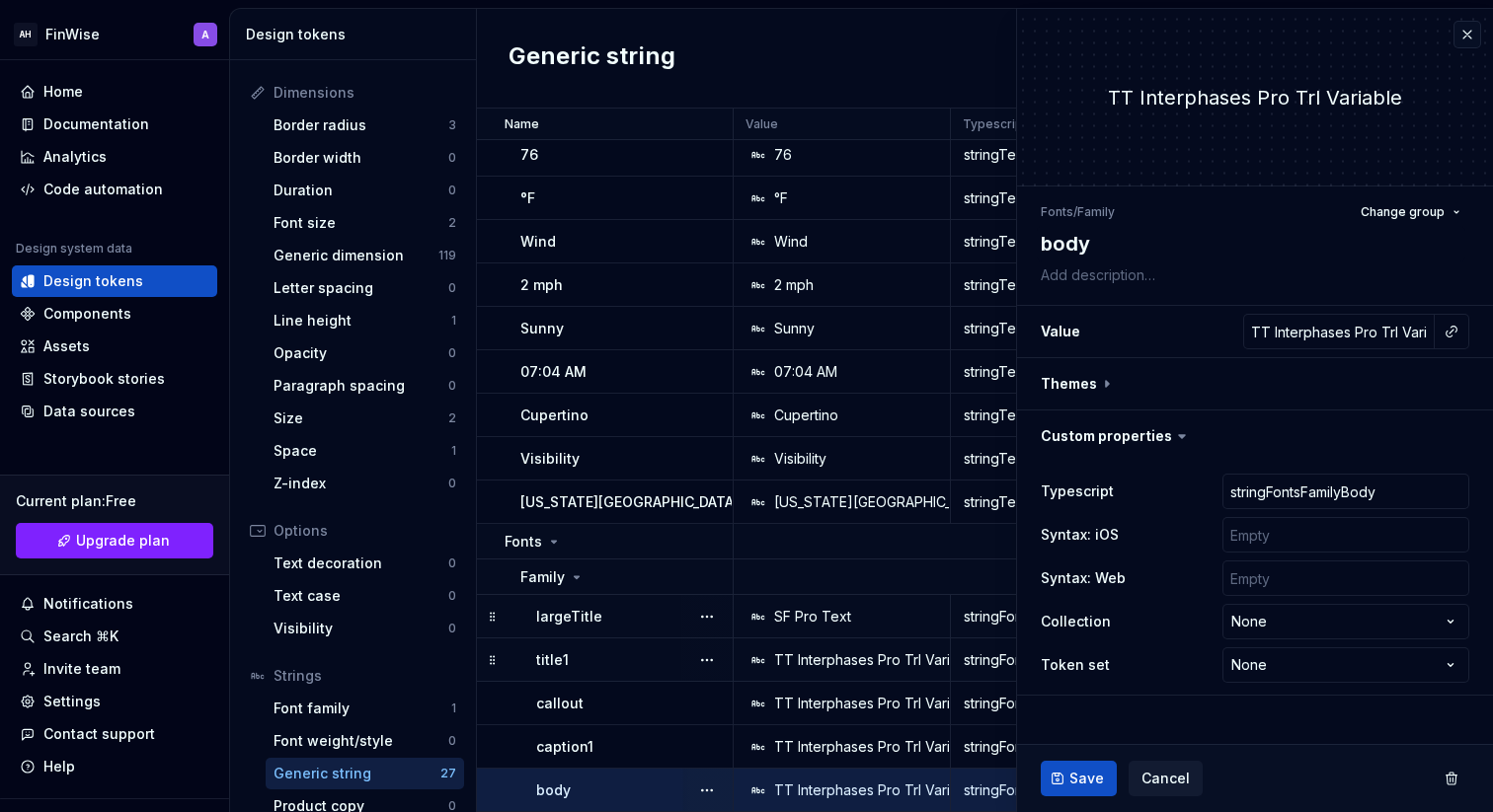
scroll to position [268, 0]
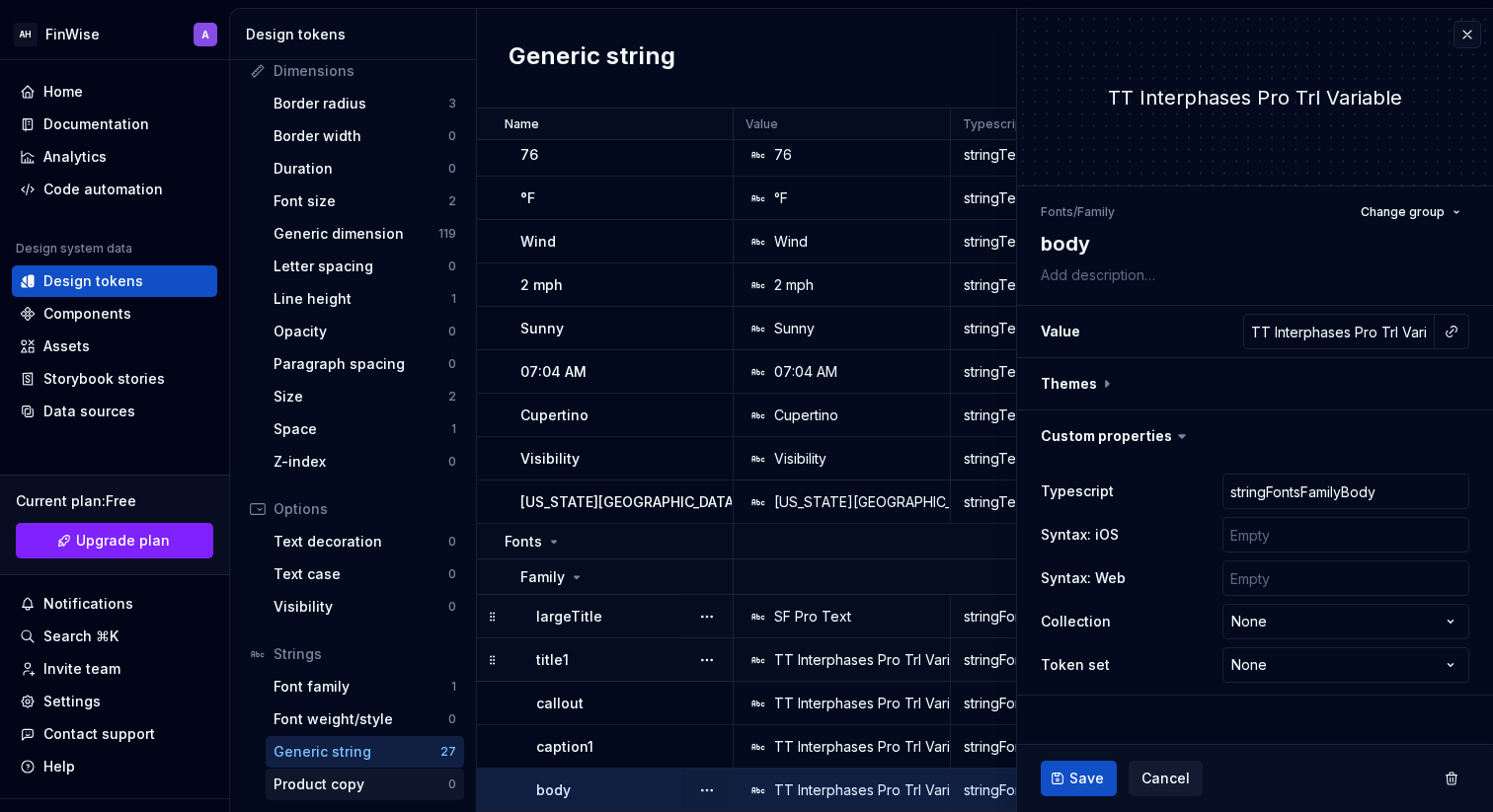
click at [332, 785] on div "Product copy" at bounding box center [361, 785] width 174 height 20
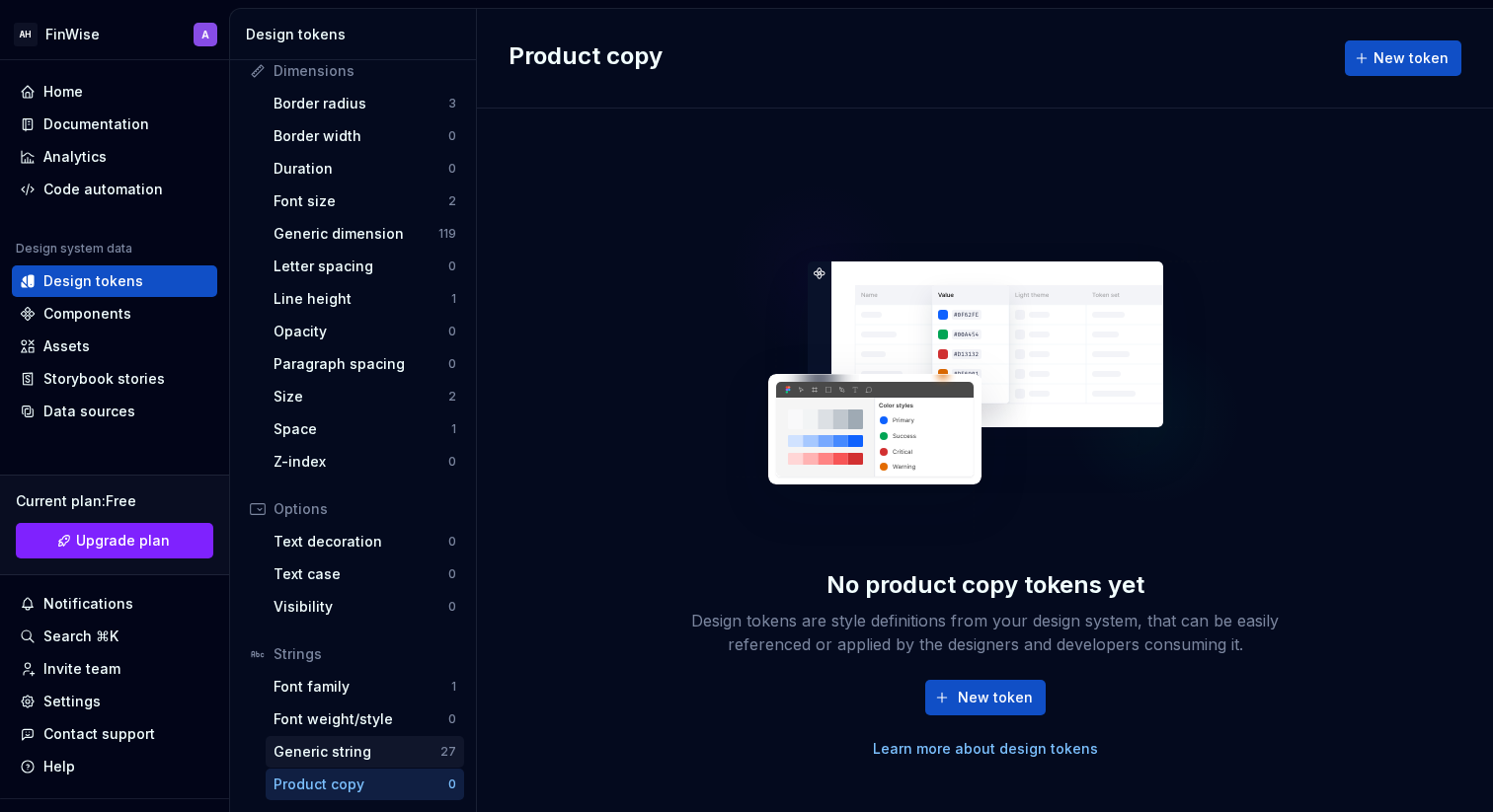
click at [331, 747] on div "Generic string" at bounding box center [357, 753] width 166 height 20
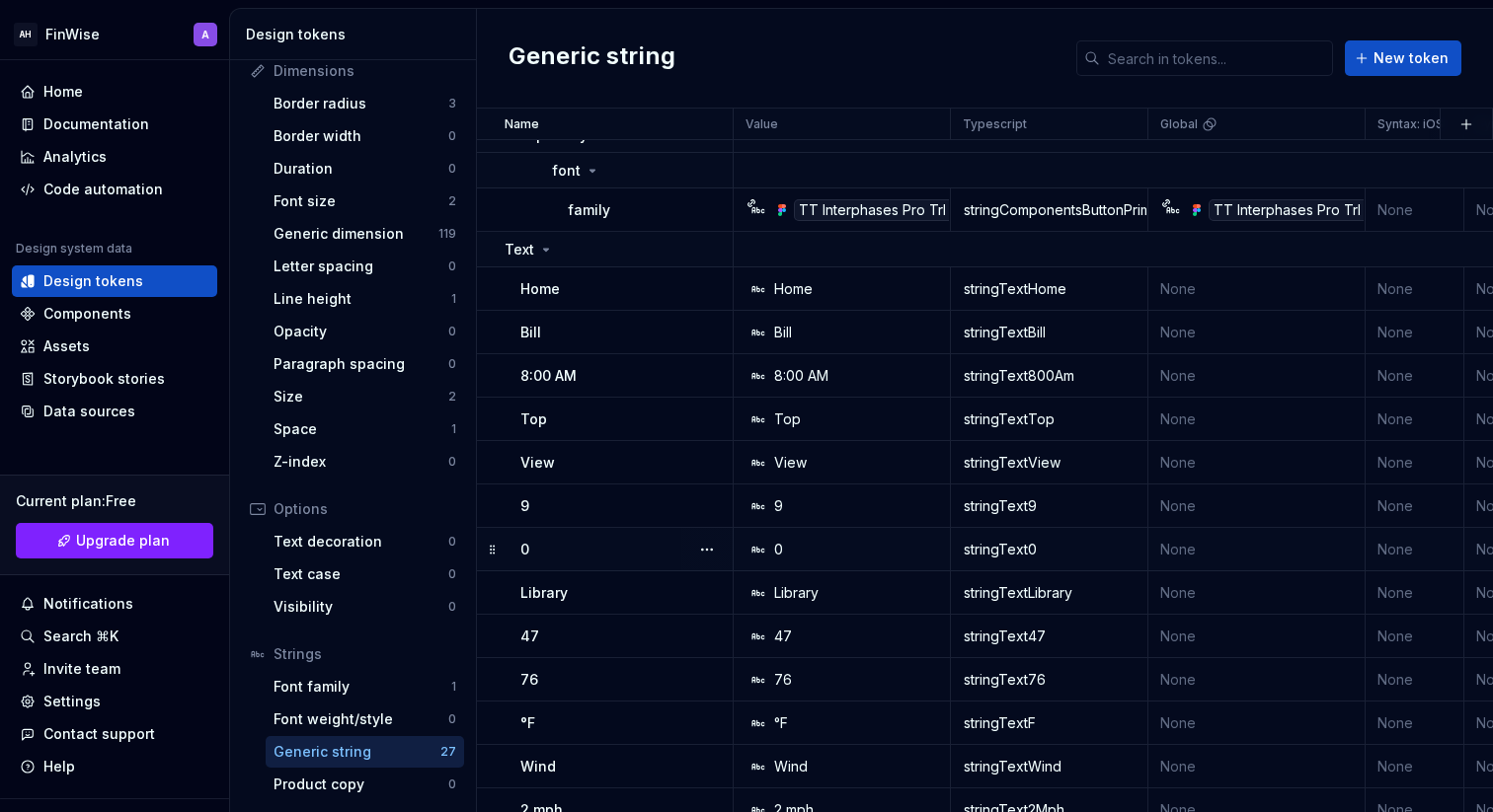
scroll to position [856, 0]
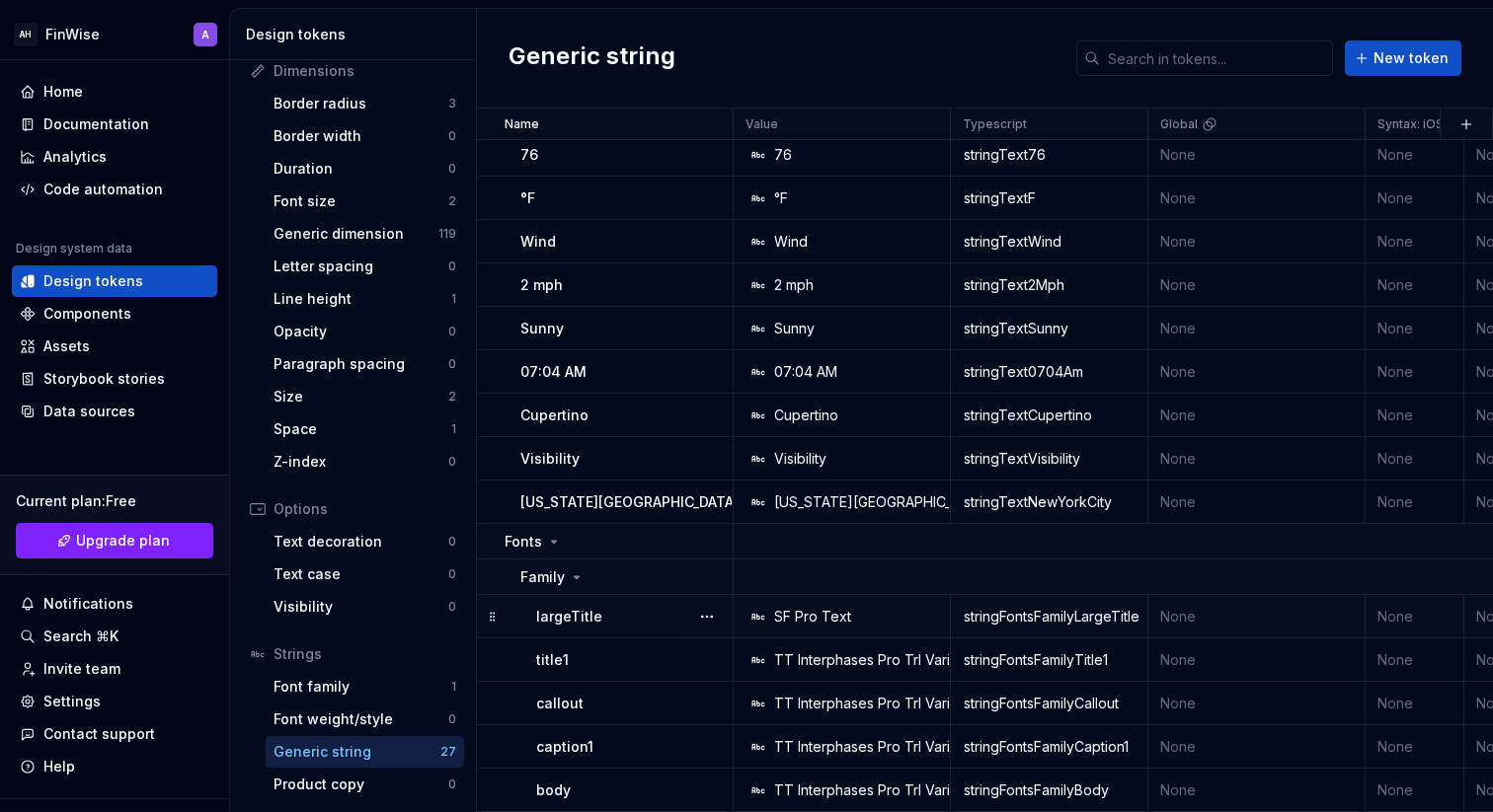
click at [879, 615] on div "SF Pro Text" at bounding box center [848, 617] width 202 height 20
type textarea "*"
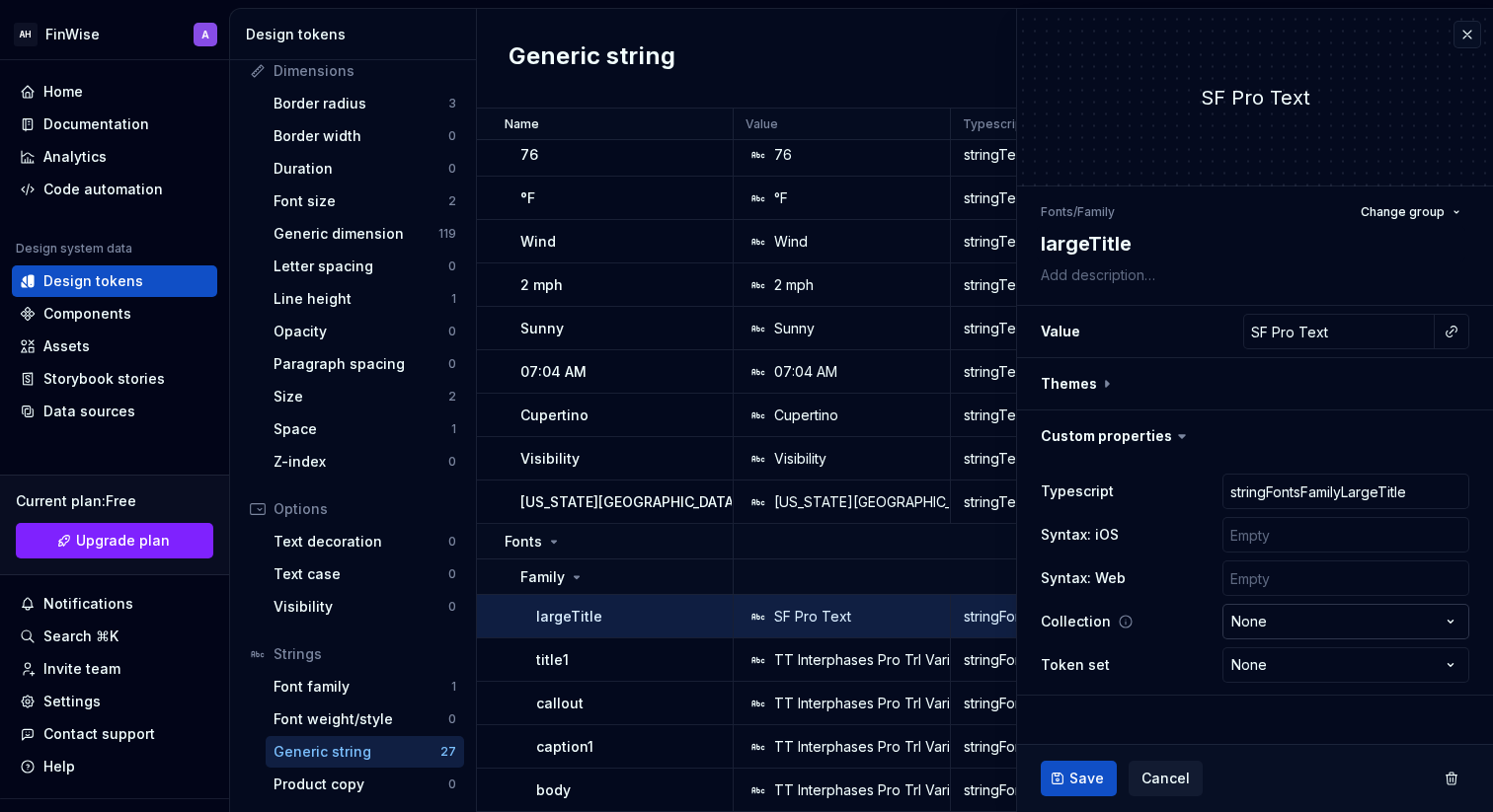
click at [1291, 630] on html "AH FinWise A Home Documentation Analytics Code automation Design system data De…" at bounding box center [746, 406] width 1493 height 812
select select "**********"
click at [1277, 672] on html "AH FinWise A Home Documentation Analytics Code automation Design system data De…" at bounding box center [746, 406] width 1493 height 812
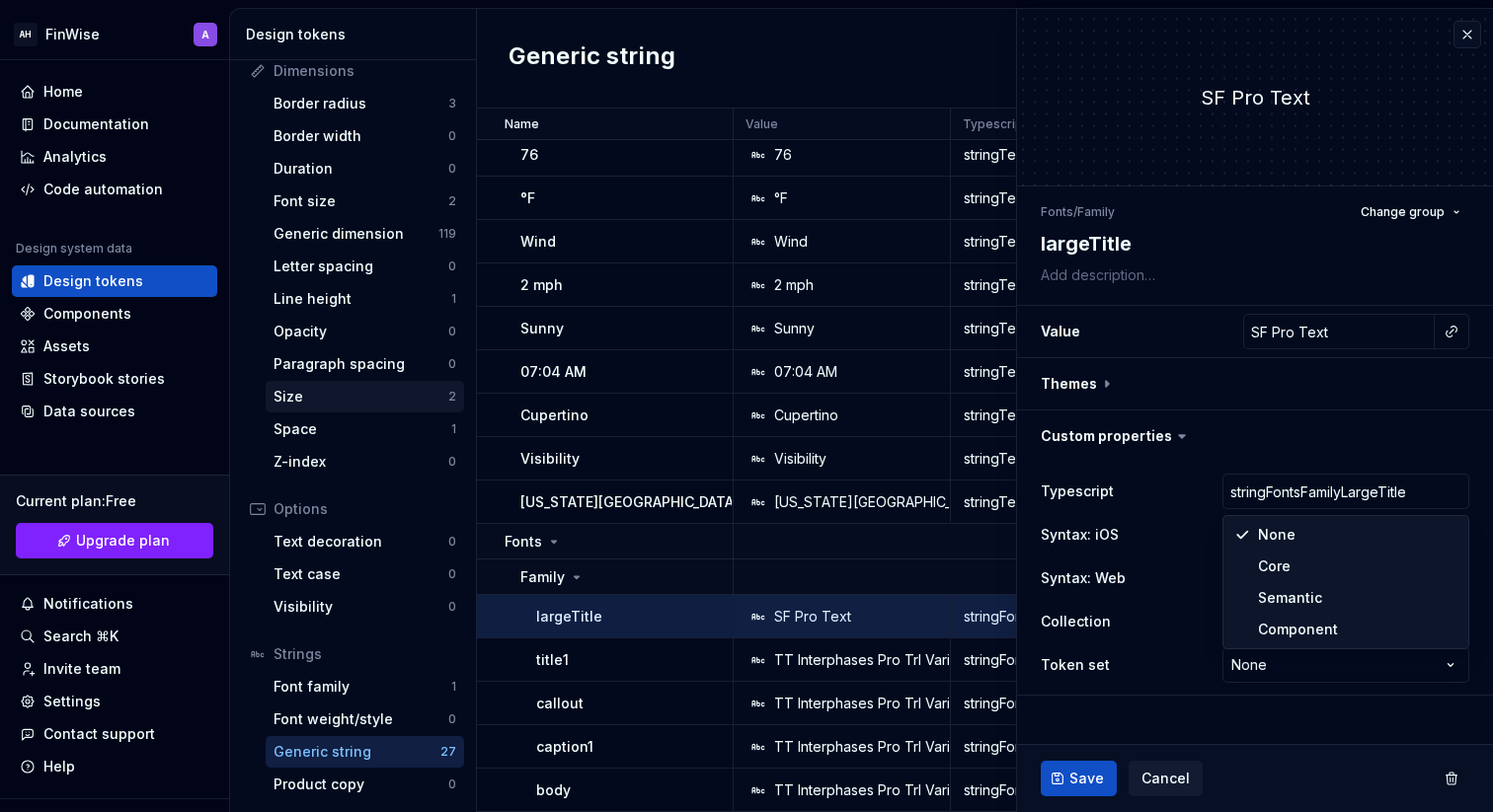
click at [328, 392] on html "AH FinWise A Home Documentation Analytics Code automation Design system data De…" at bounding box center [746, 406] width 1493 height 812
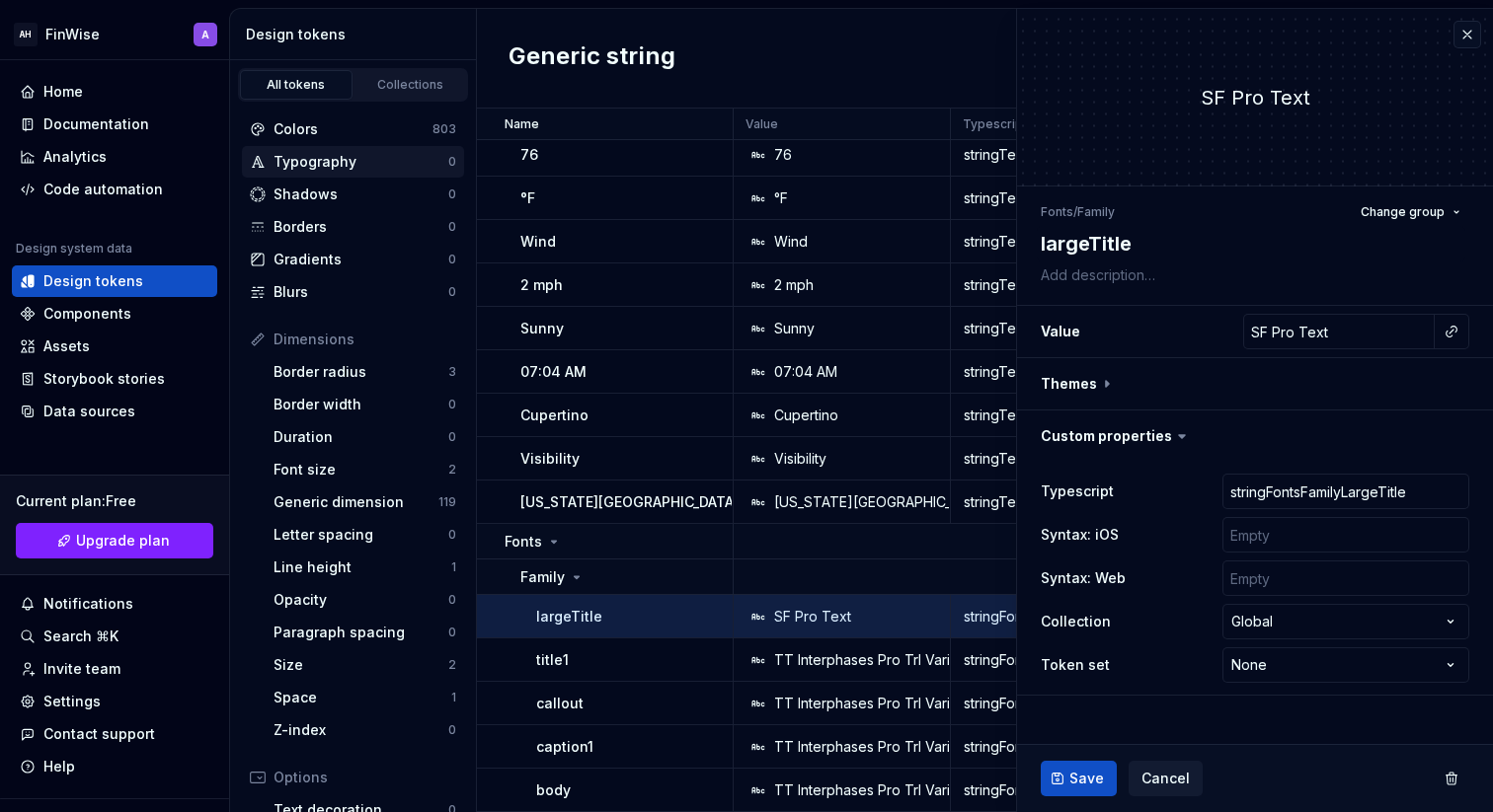
click at [340, 162] on div "Typography" at bounding box center [361, 162] width 174 height 20
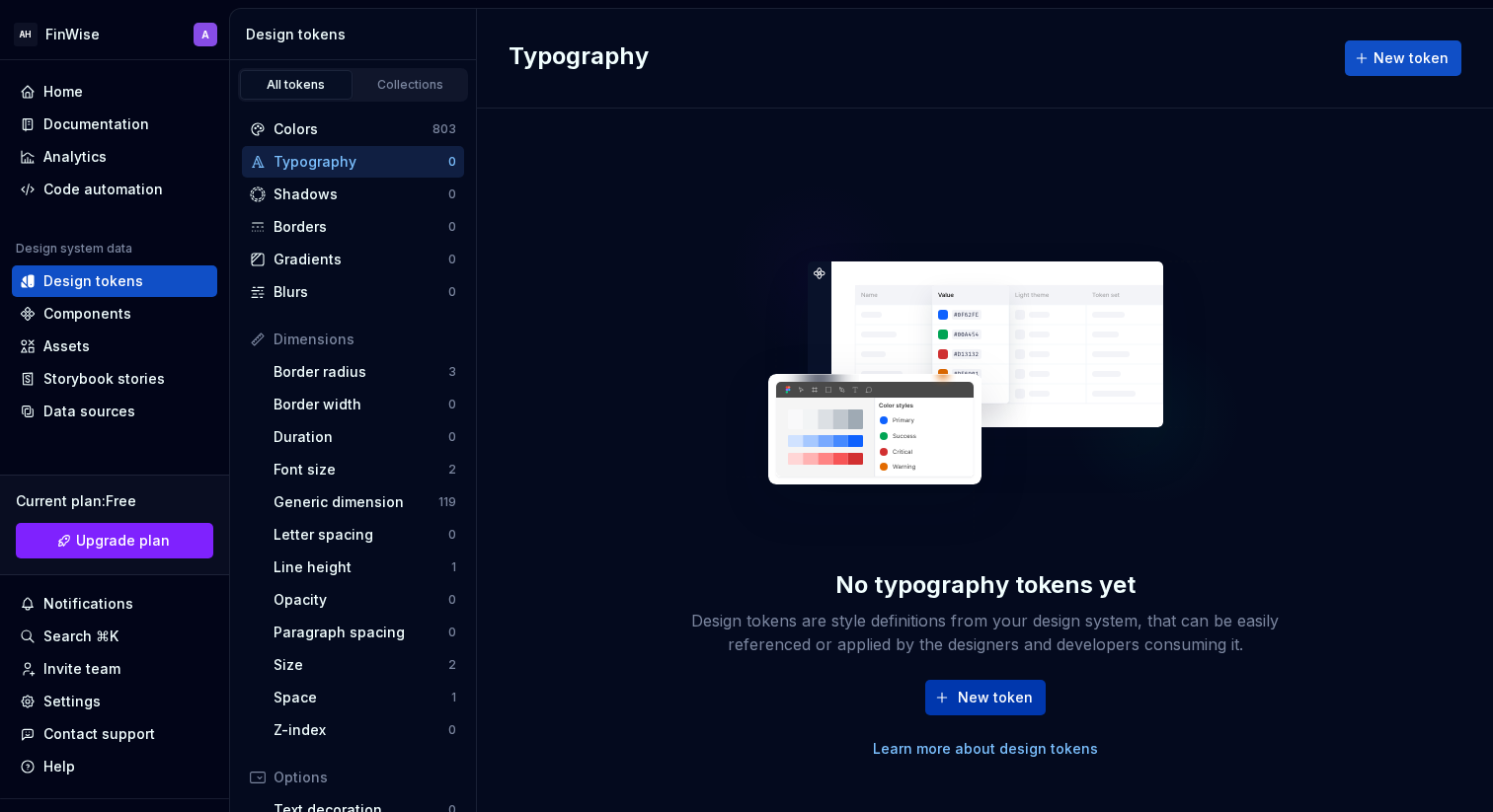
click at [1013, 686] on button "New token" at bounding box center [986, 698] width 121 height 36
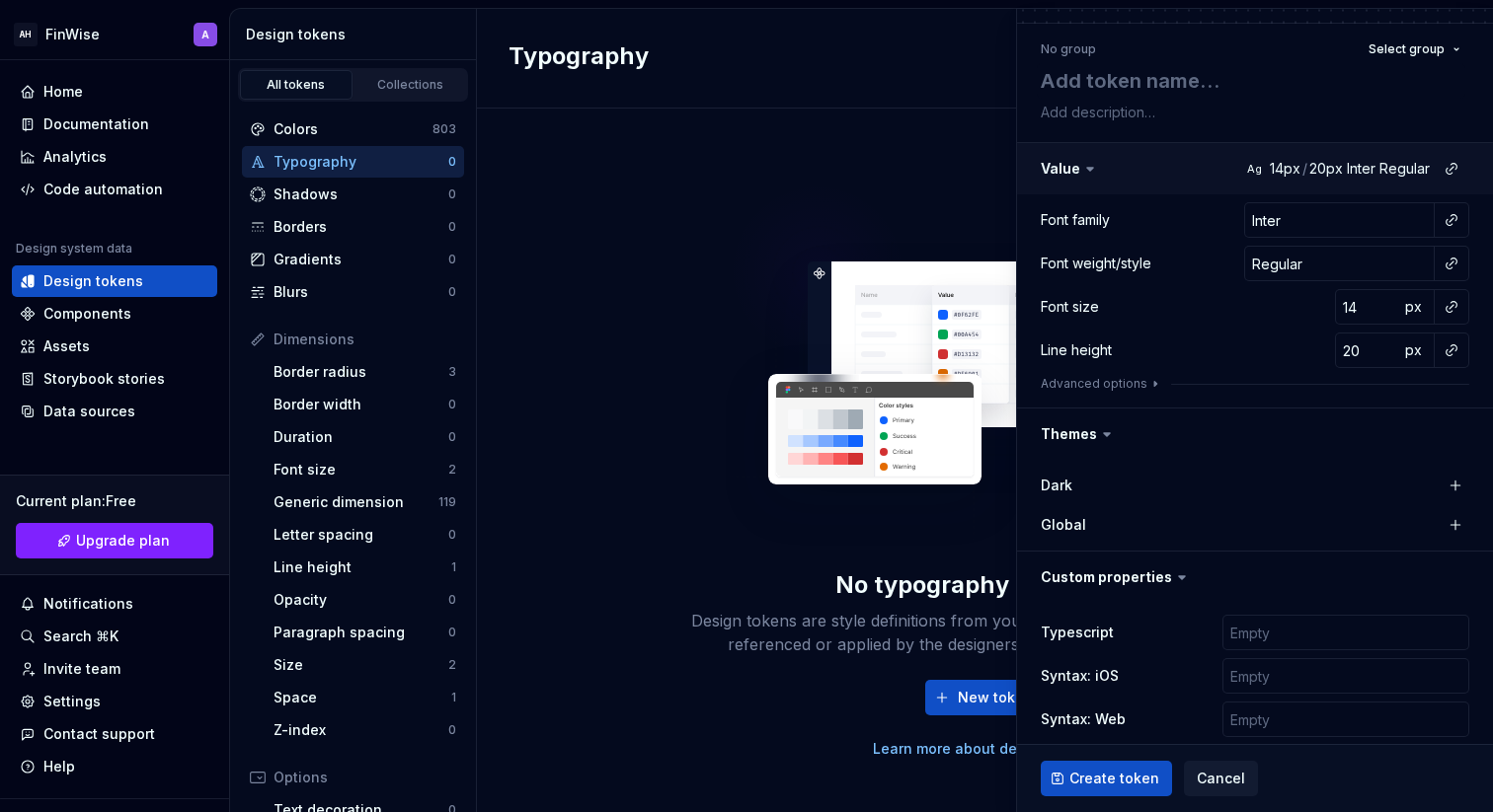
scroll to position [267, 0]
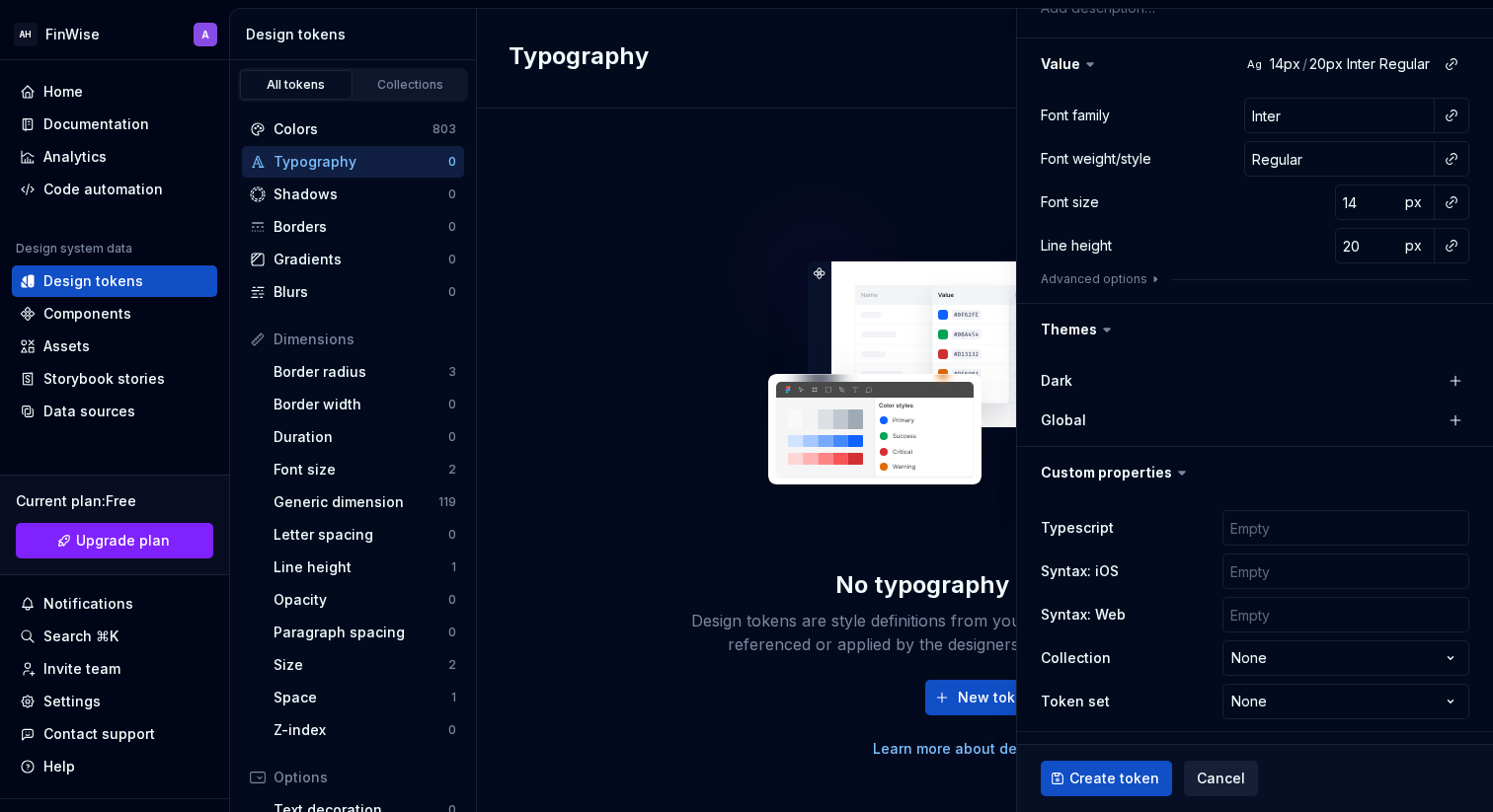
click at [1210, 784] on span "Cancel" at bounding box center [1221, 779] width 49 height 20
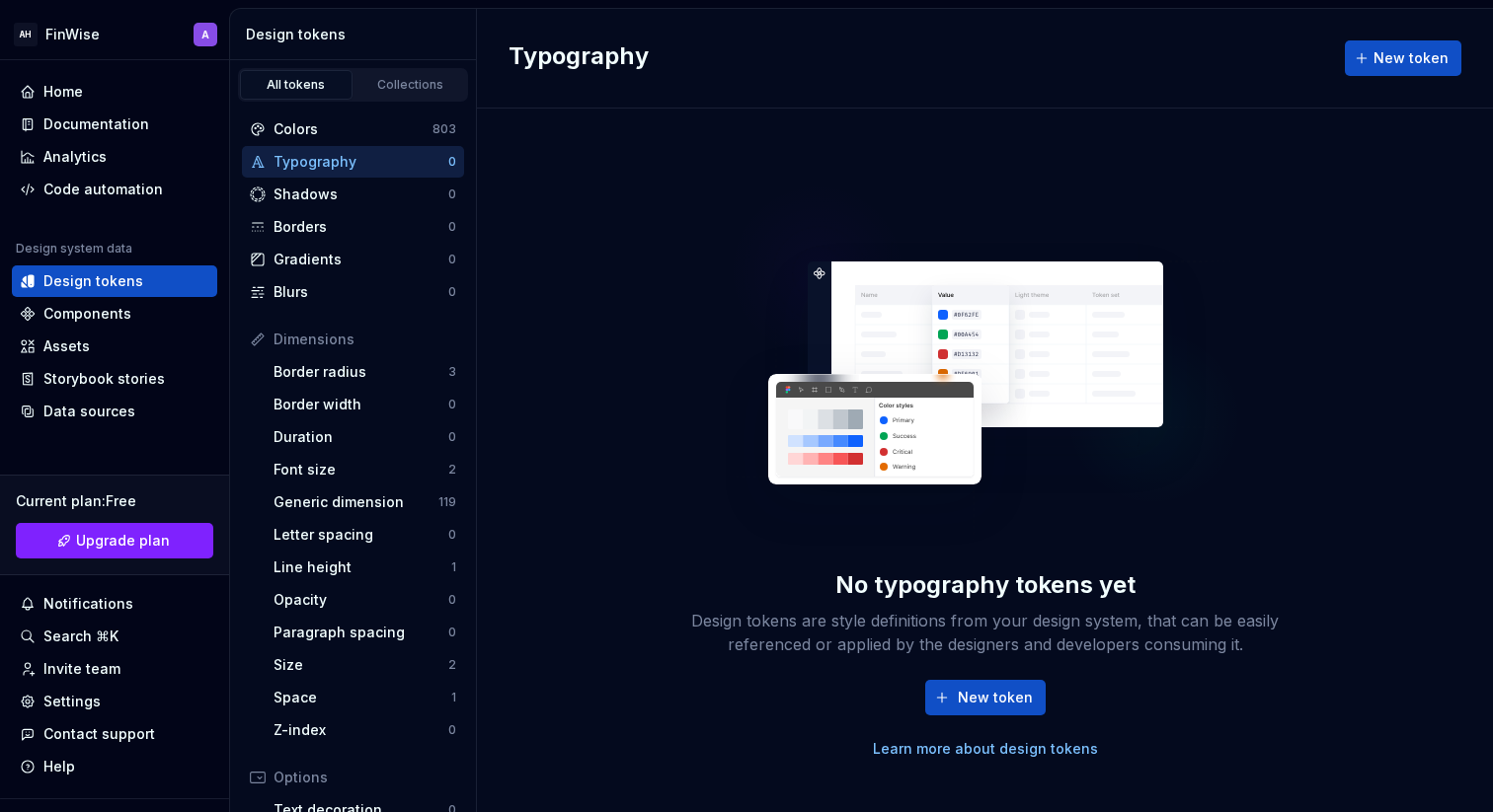
scroll to position [268, 0]
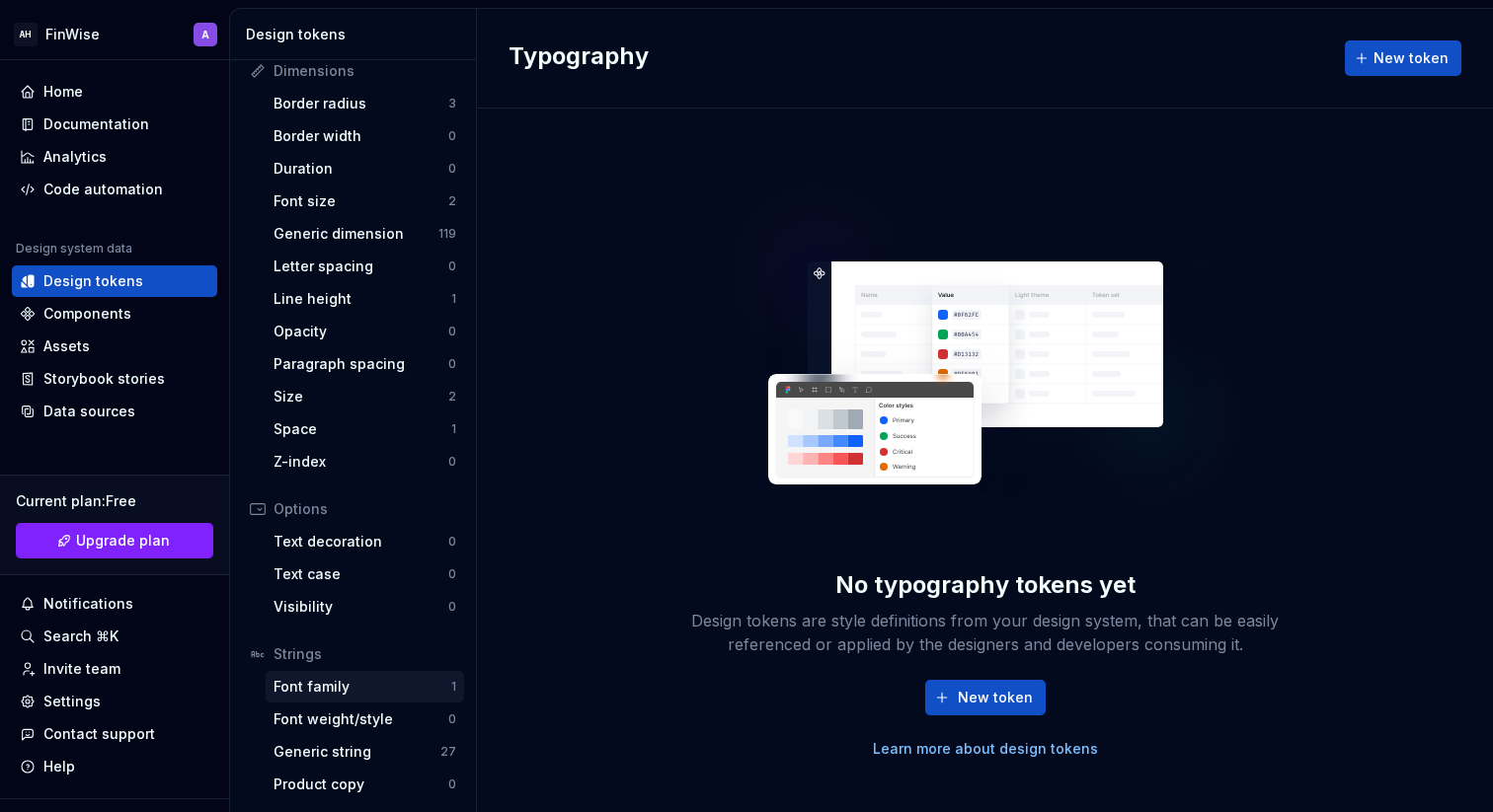
click at [348, 685] on div "Font family" at bounding box center [362, 687] width 177 height 20
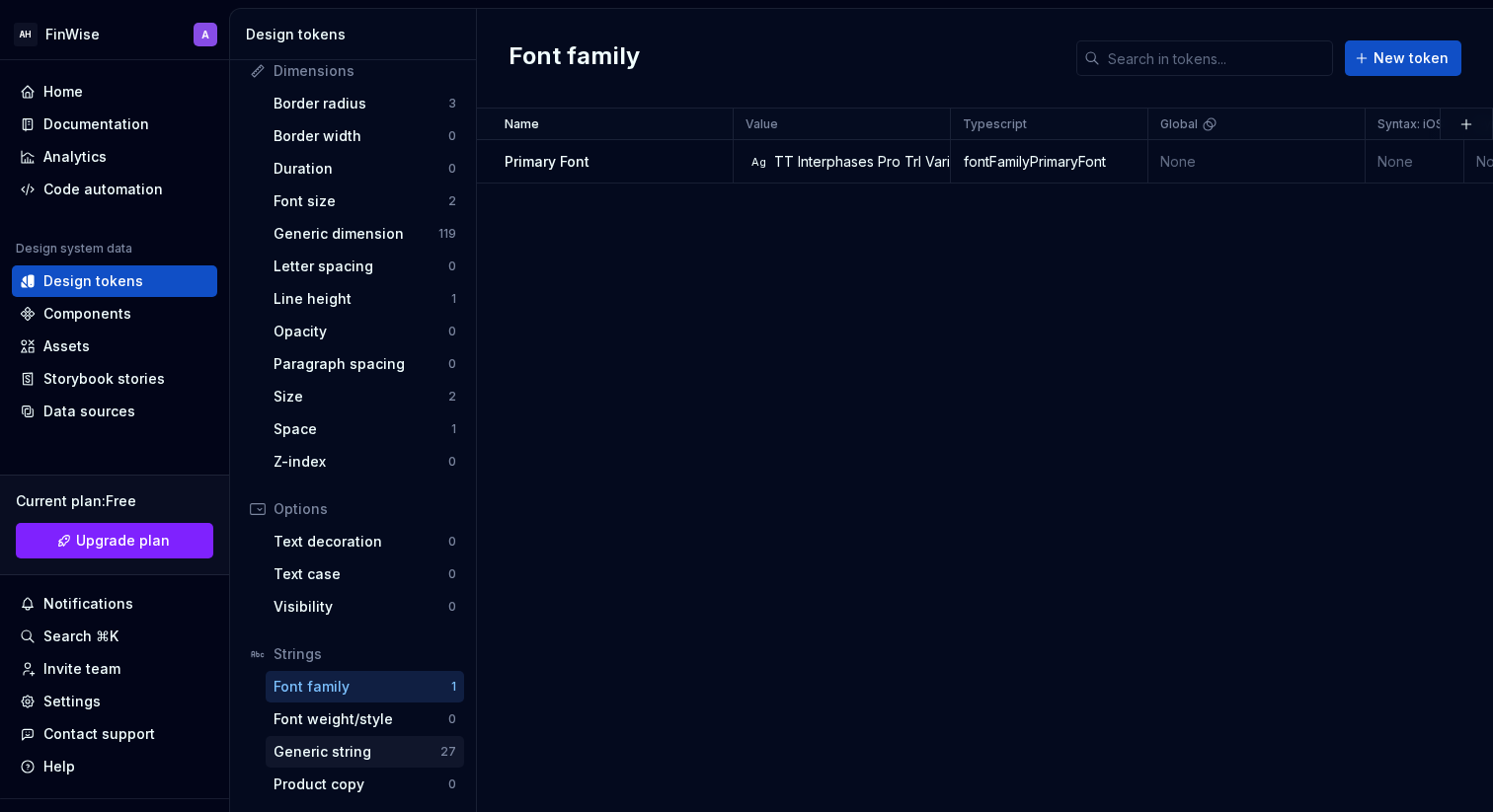
click at [348, 756] on div "Generic string" at bounding box center [357, 753] width 166 height 20
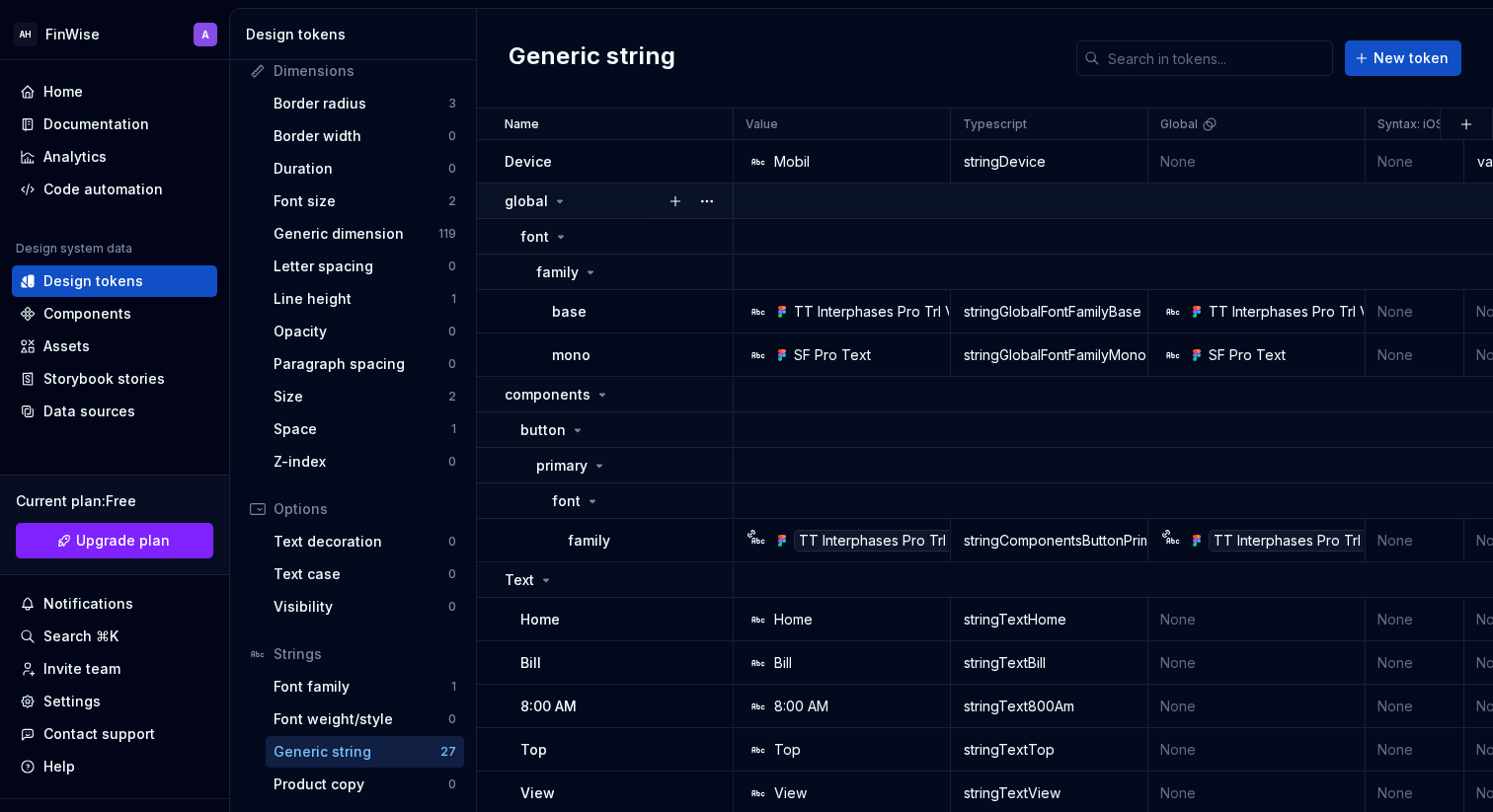
click at [553, 207] on icon at bounding box center [560, 201] width 16 height 16
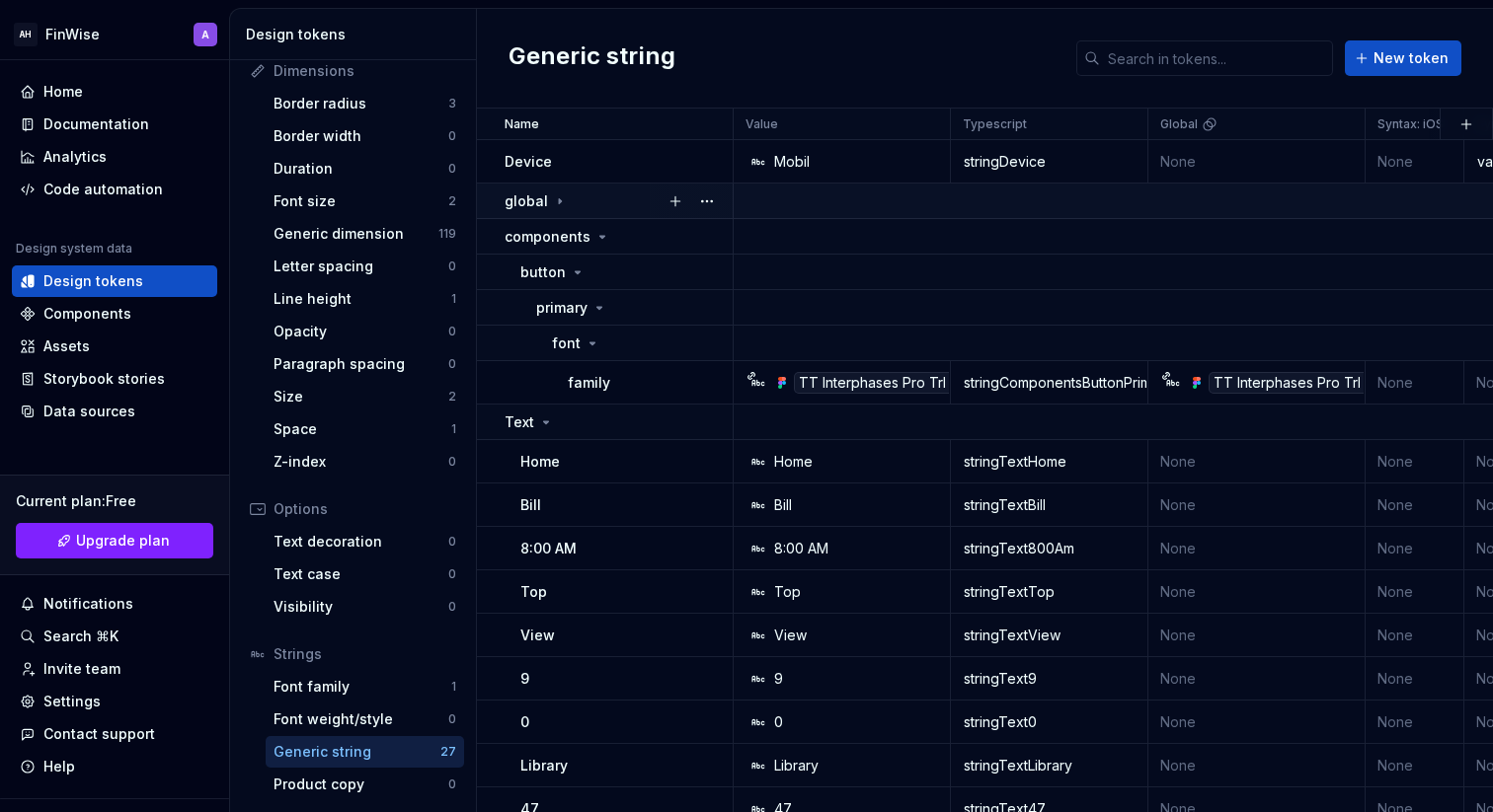
click at [553, 207] on icon at bounding box center [560, 201] width 16 height 16
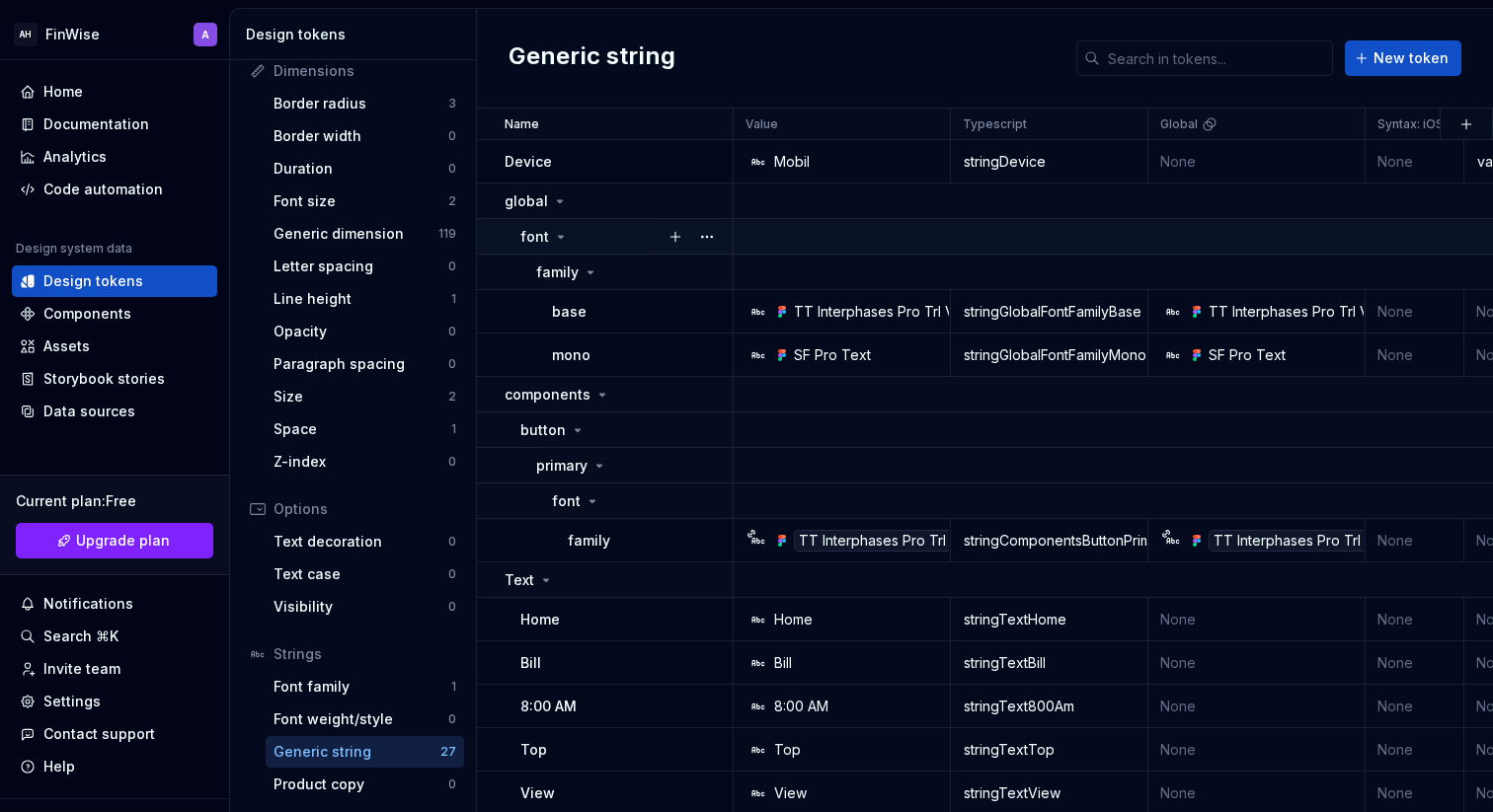
click at [553, 243] on icon at bounding box center [561, 237] width 16 height 16
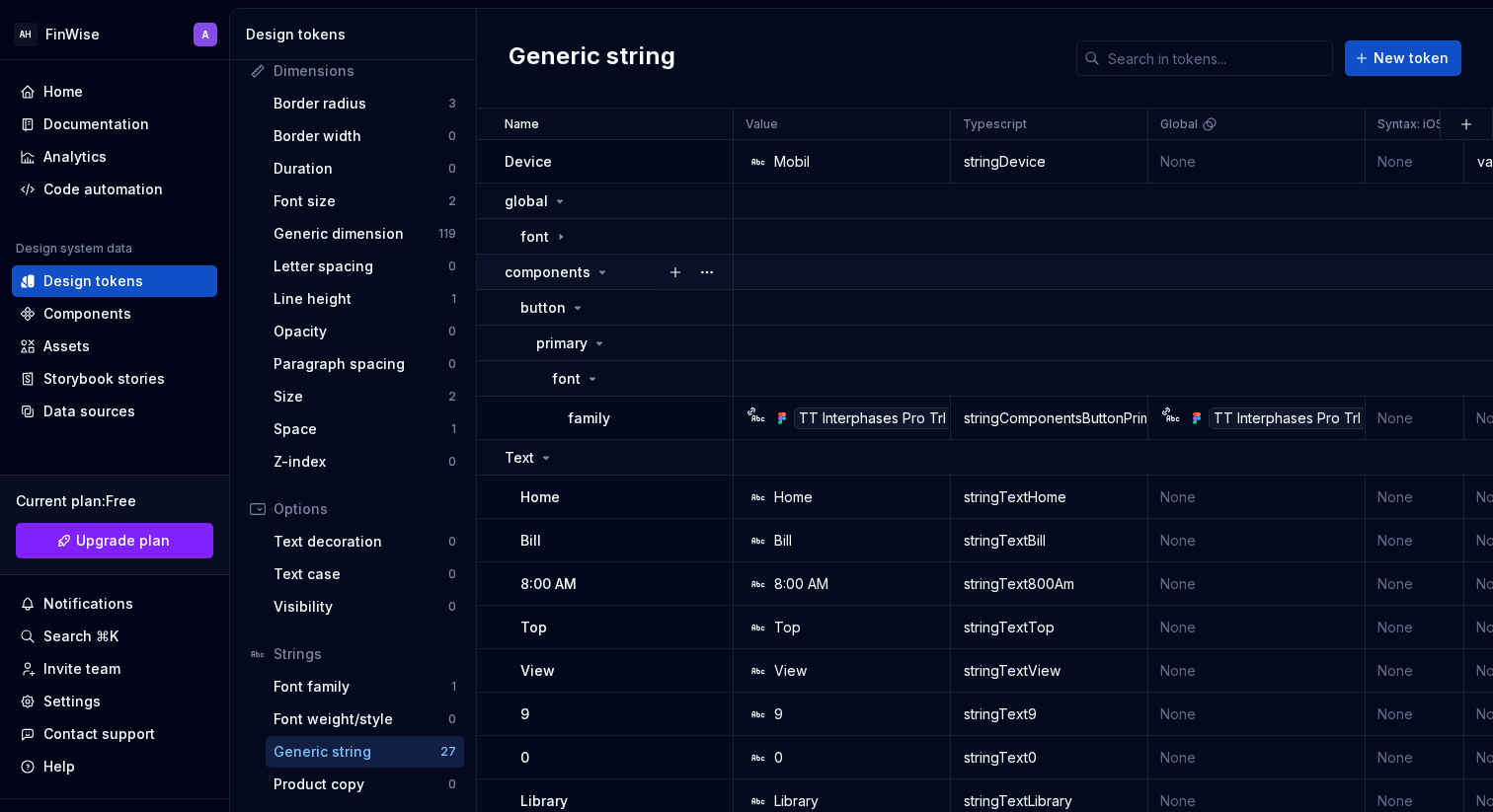
click at [583, 266] on p "components" at bounding box center [547, 272] width 86 height 20
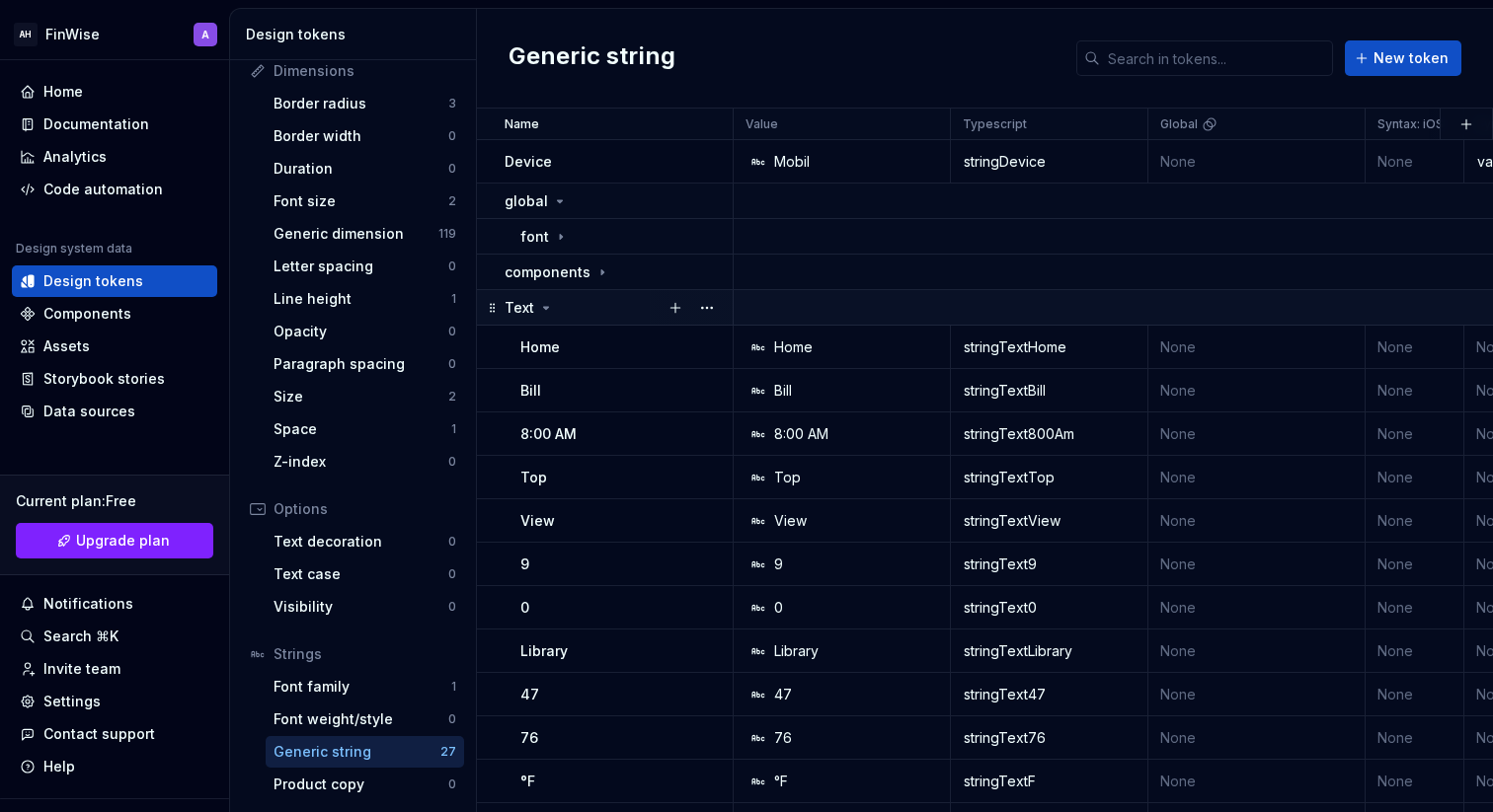
click at [555, 300] on div "Text" at bounding box center [617, 308] width 227 height 20
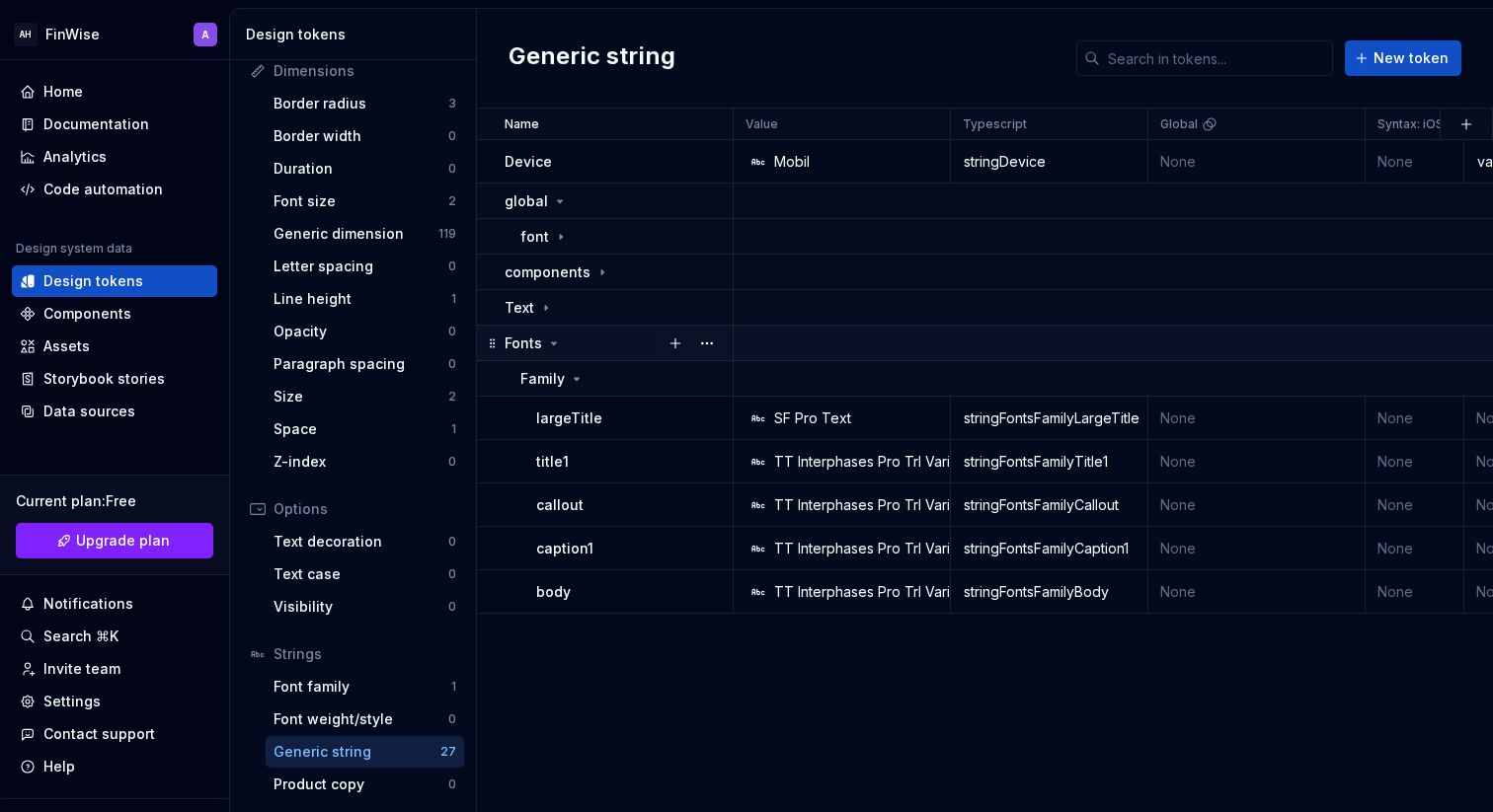
click at [549, 342] on icon at bounding box center [554, 344] width 16 height 16
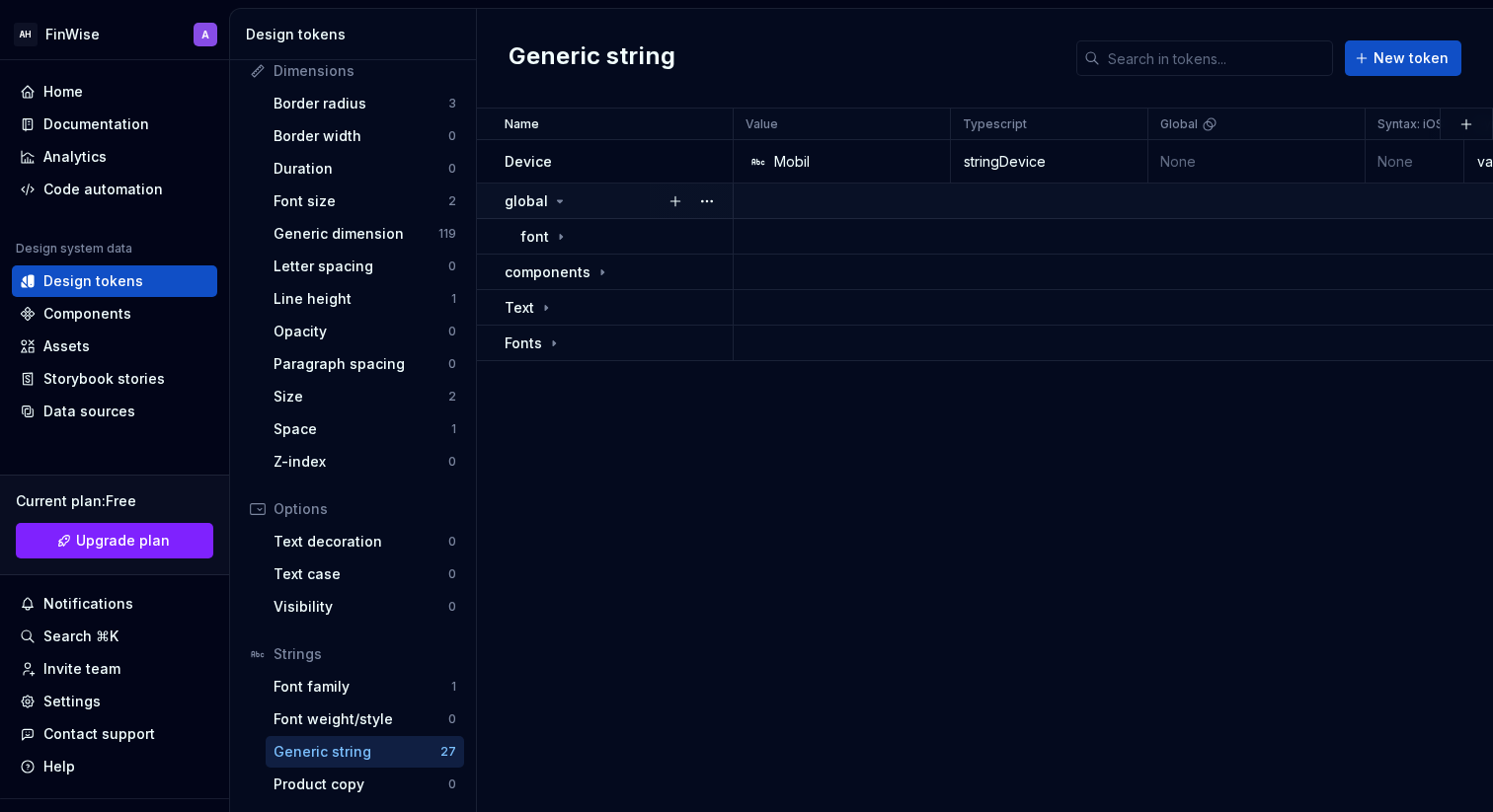
click at [543, 201] on p "global" at bounding box center [526, 201] width 44 height 20
click at [623, 156] on div "Device" at bounding box center [617, 162] width 227 height 20
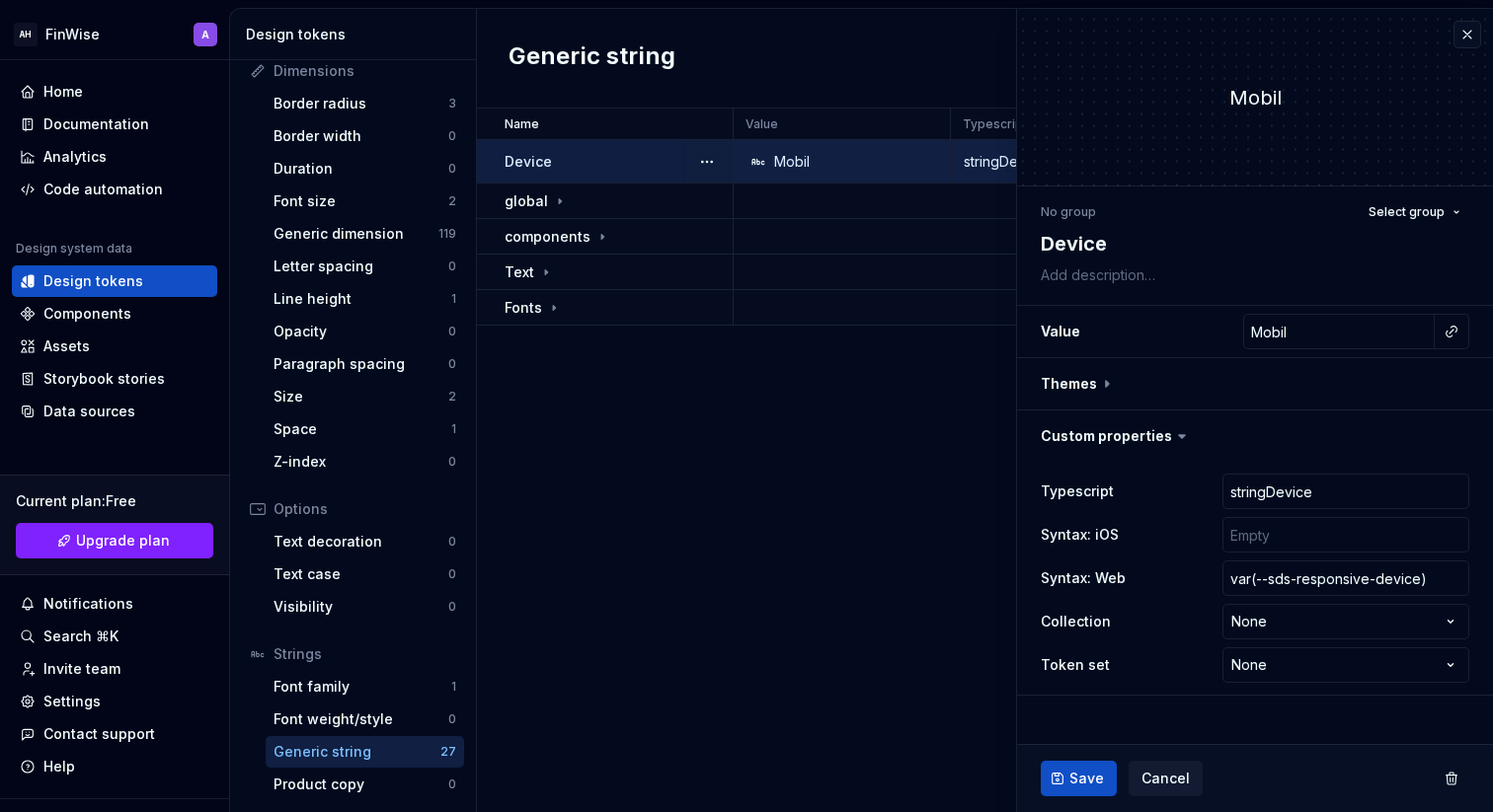
click at [770, 161] on div "Mobil" at bounding box center [848, 162] width 202 height 20
click at [1320, 344] on input "Mobil" at bounding box center [1338, 332] width 191 height 36
click at [1173, 396] on button "button" at bounding box center [1255, 384] width 476 height 51
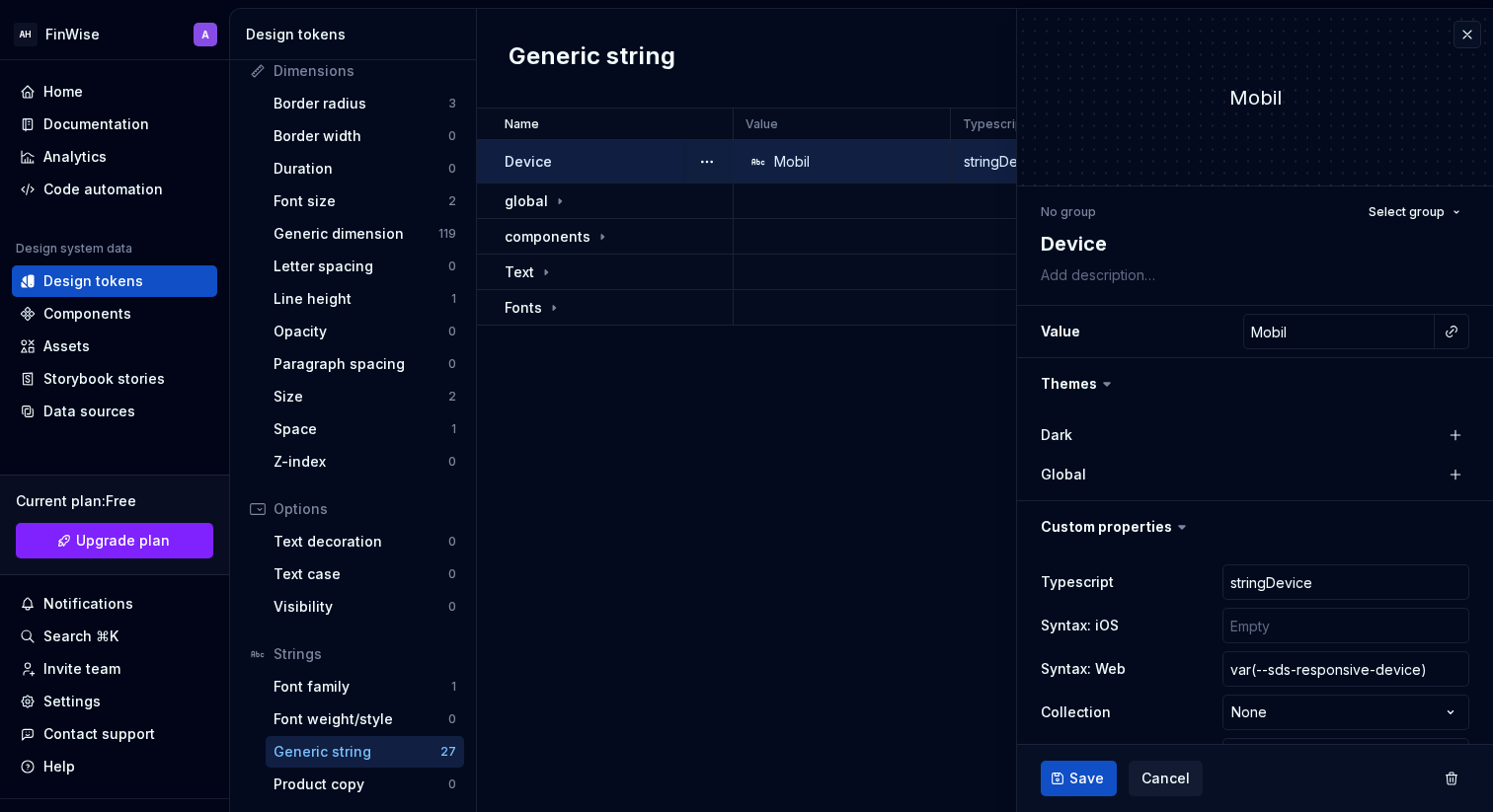
click at [1166, 443] on div "Dark" at bounding box center [1139, 436] width 197 height 20
click at [1072, 468] on label "Global" at bounding box center [1064, 475] width 46 height 20
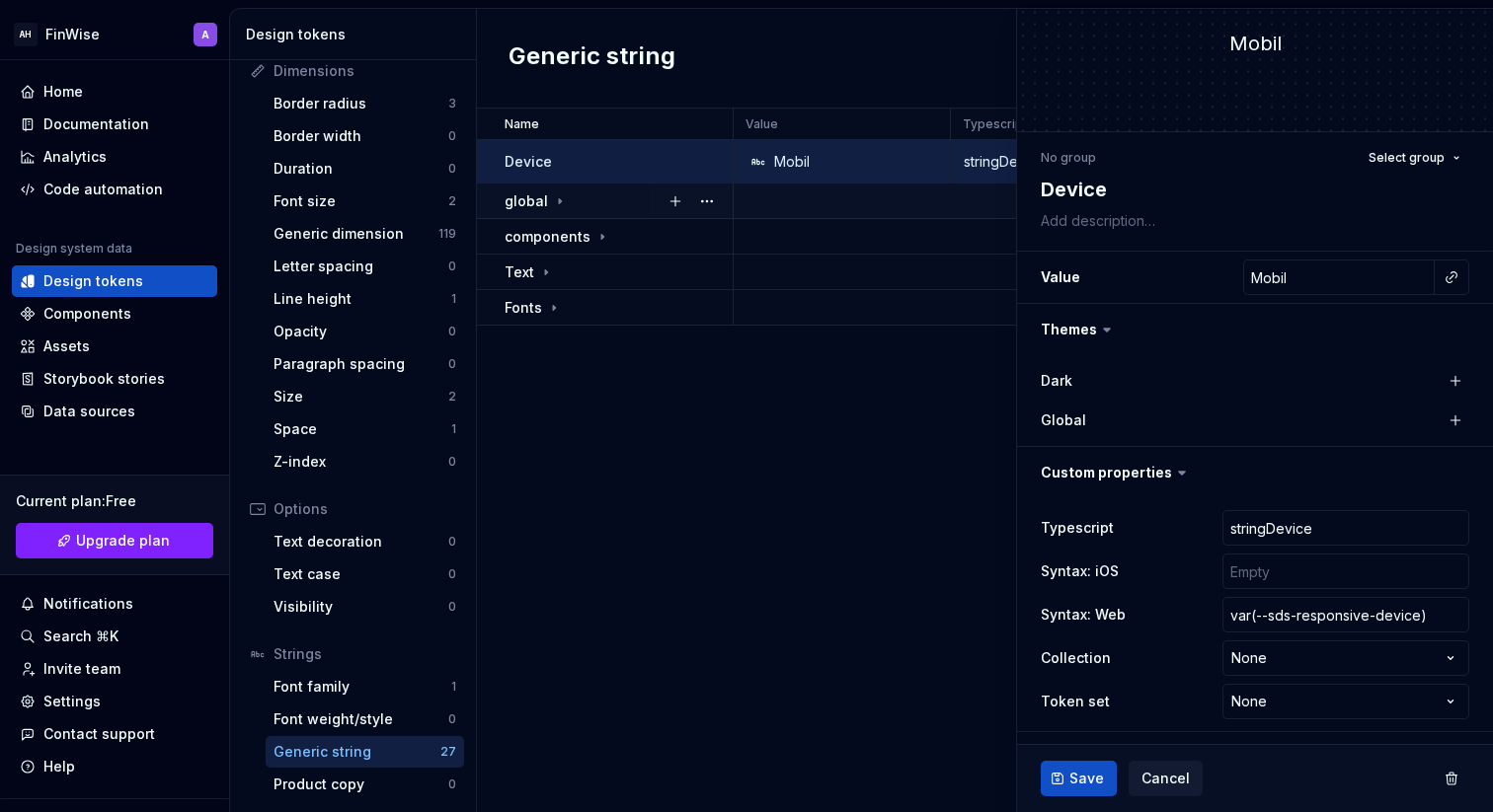
click at [554, 198] on icon at bounding box center [560, 201] width 16 height 16
click at [570, 230] on div "font" at bounding box center [625, 237] width 211 height 20
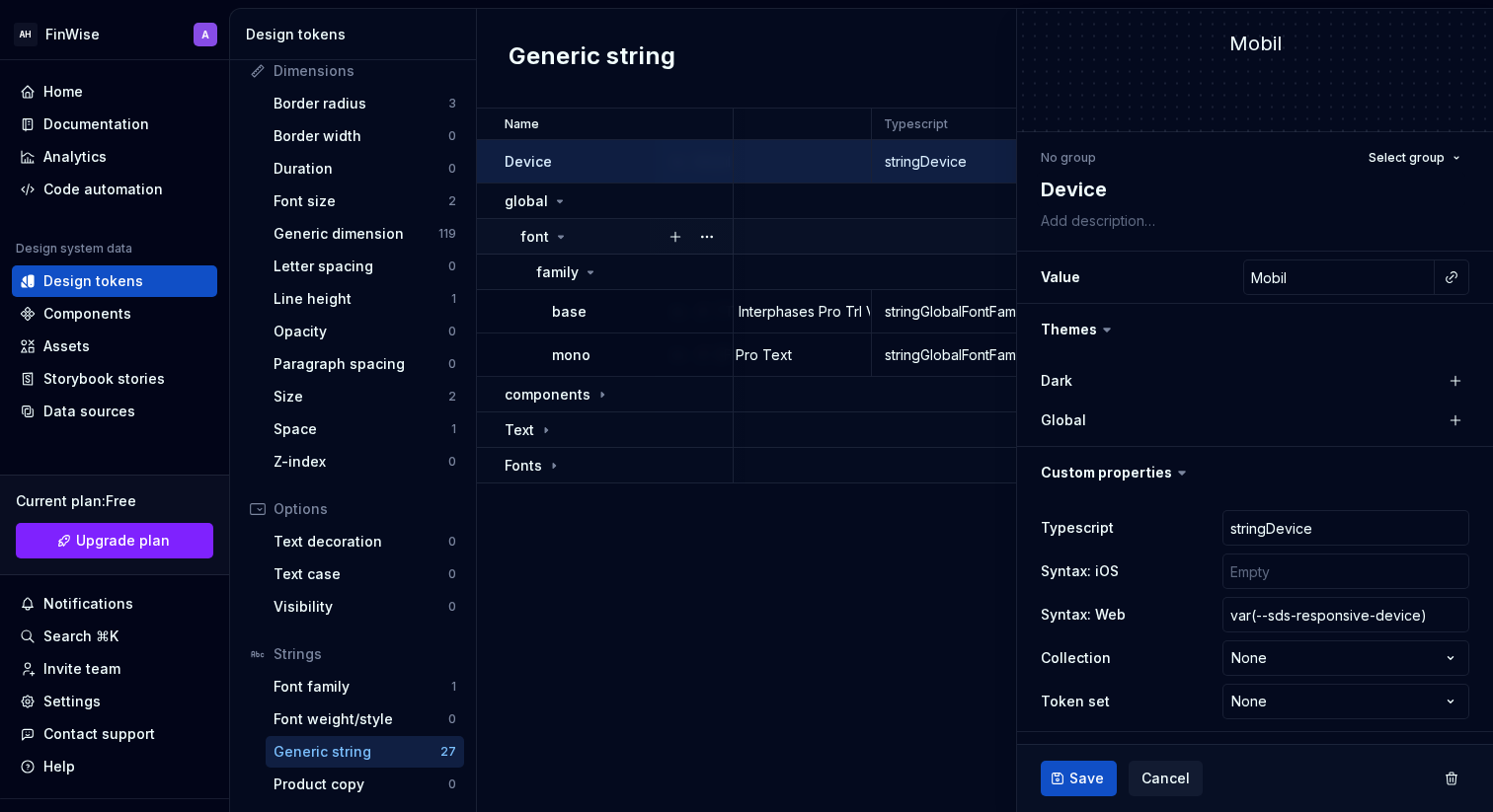
scroll to position [0, 91]
click at [617, 317] on div "base" at bounding box center [641, 312] width 179 height 20
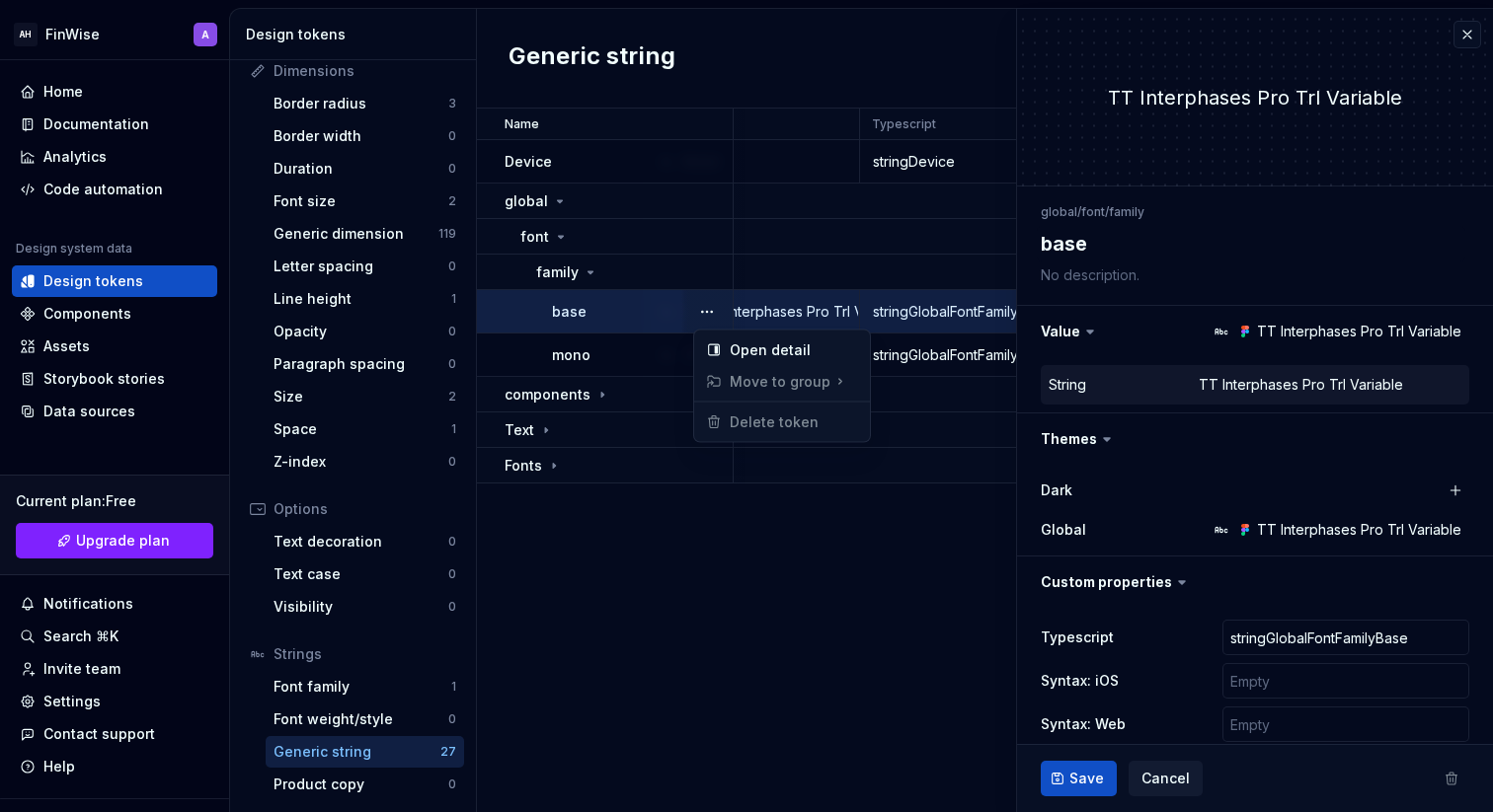
click at [710, 304] on button "button" at bounding box center [707, 312] width 28 height 28
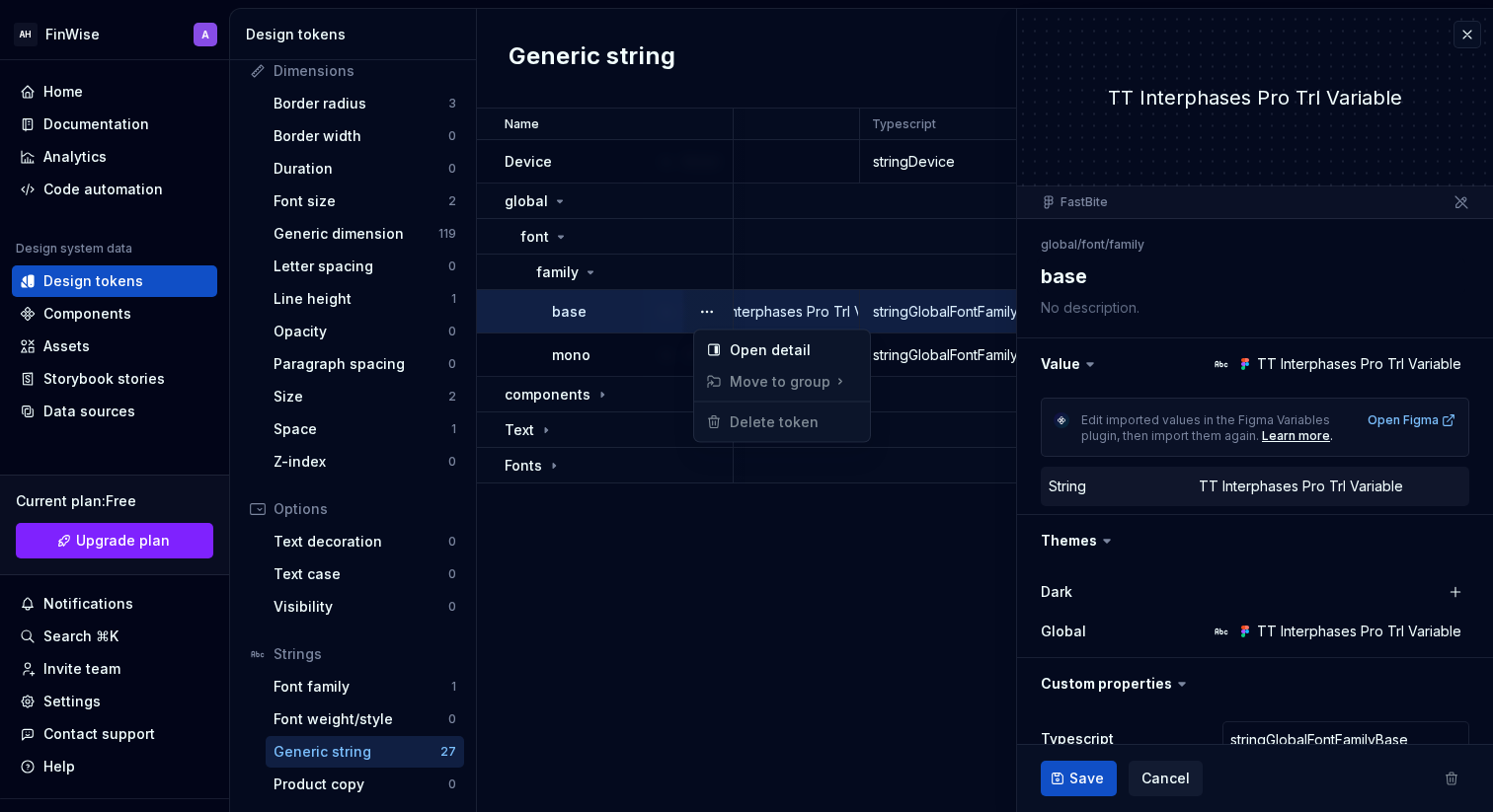
click at [710, 304] on button "button" at bounding box center [707, 312] width 28 height 28
click at [785, 342] on div "Open detail" at bounding box center [795, 351] width 129 height 20
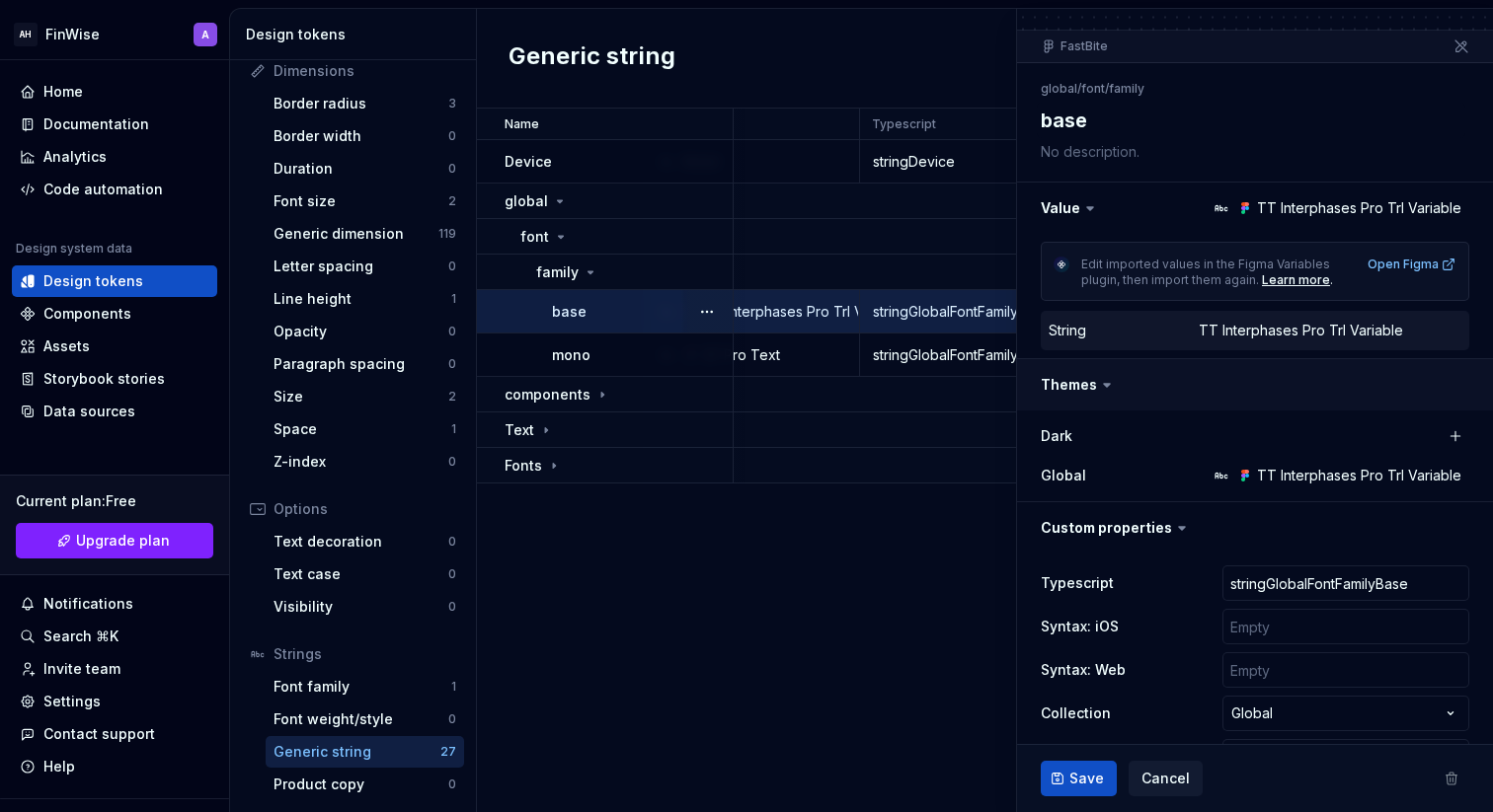
scroll to position [211, 0]
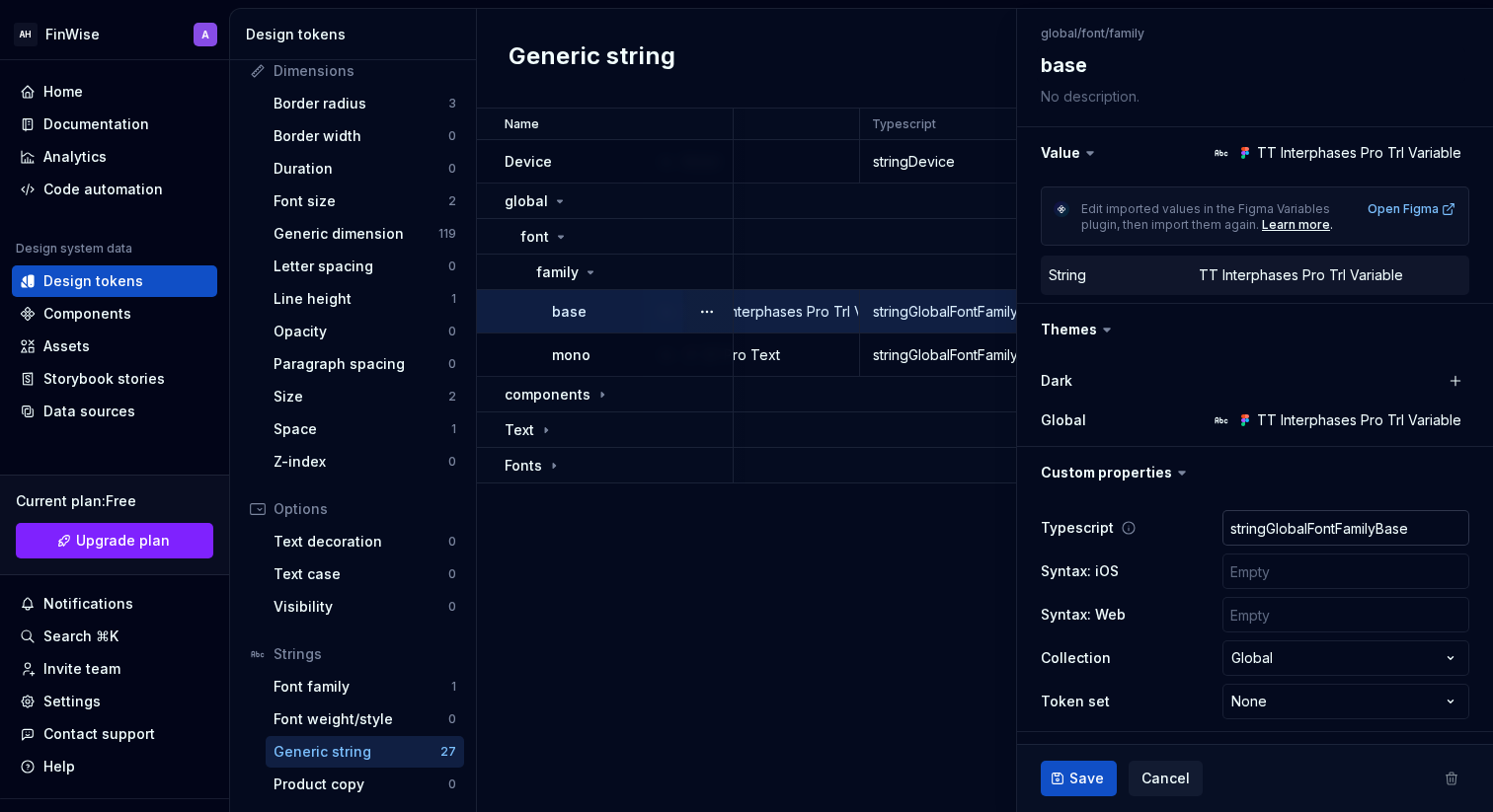
click at [1289, 541] on input "stringGlobalFontFamilyBase" at bounding box center [1345, 528] width 247 height 36
click at [1289, 540] on input "stringGlobalFontFamilyBase" at bounding box center [1345, 528] width 247 height 36
click at [1227, 588] on input "text" at bounding box center [1345, 571] width 247 height 36
type textarea "*"
click at [1202, 638] on div "Typescript stringGlobalFontFamilyBase Syntax: iOS Syntax: Web Collection Global…" at bounding box center [1255, 614] width 429 height 217
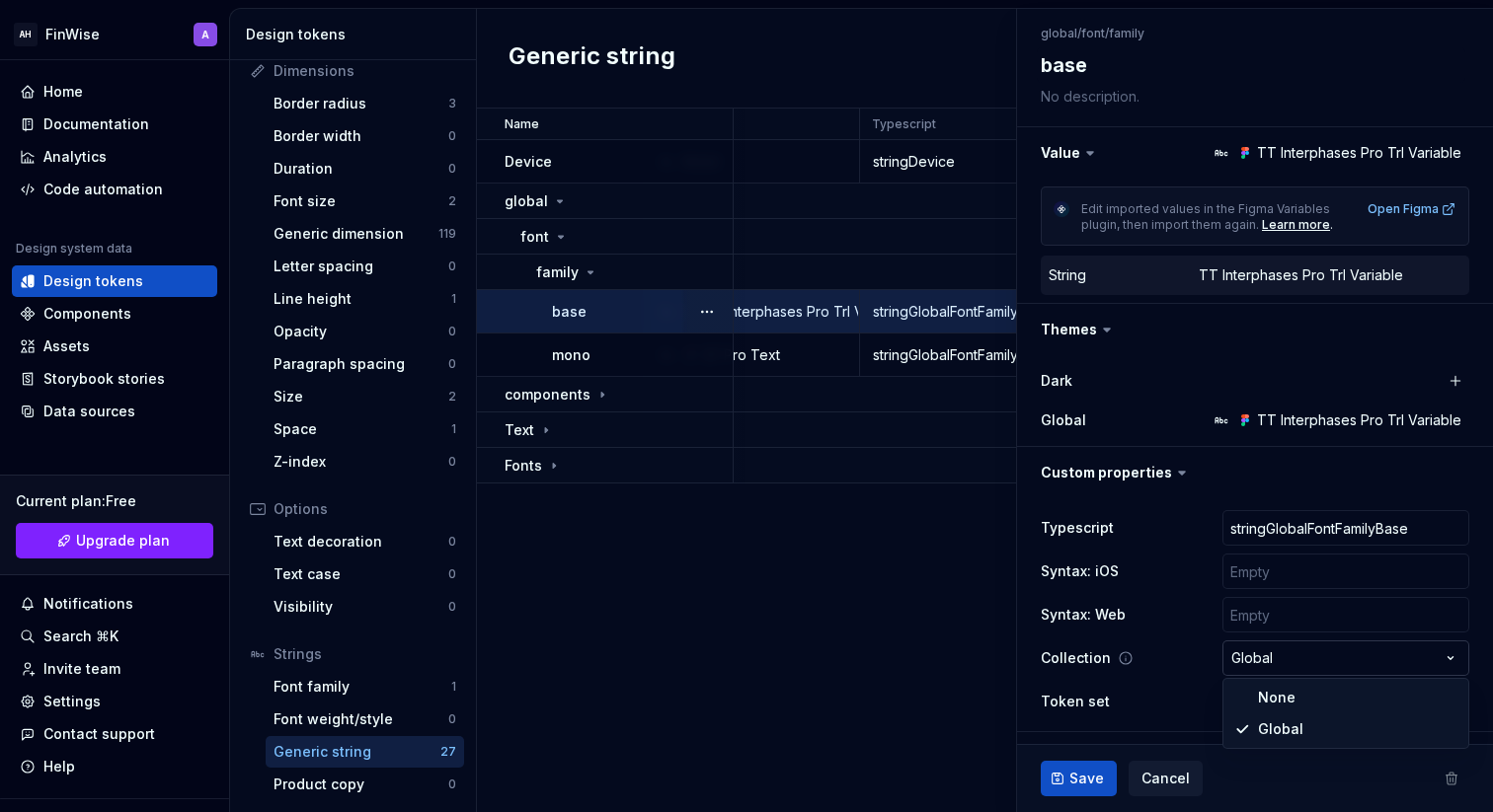
click at [1259, 660] on html "AH FinWise A Home Documentation Analytics Code automation Design system data De…" at bounding box center [746, 406] width 1493 height 812
click at [1189, 666] on html "AH FinWise A Home Documentation Analytics Code automation Design system data De…" at bounding box center [746, 406] width 1493 height 812
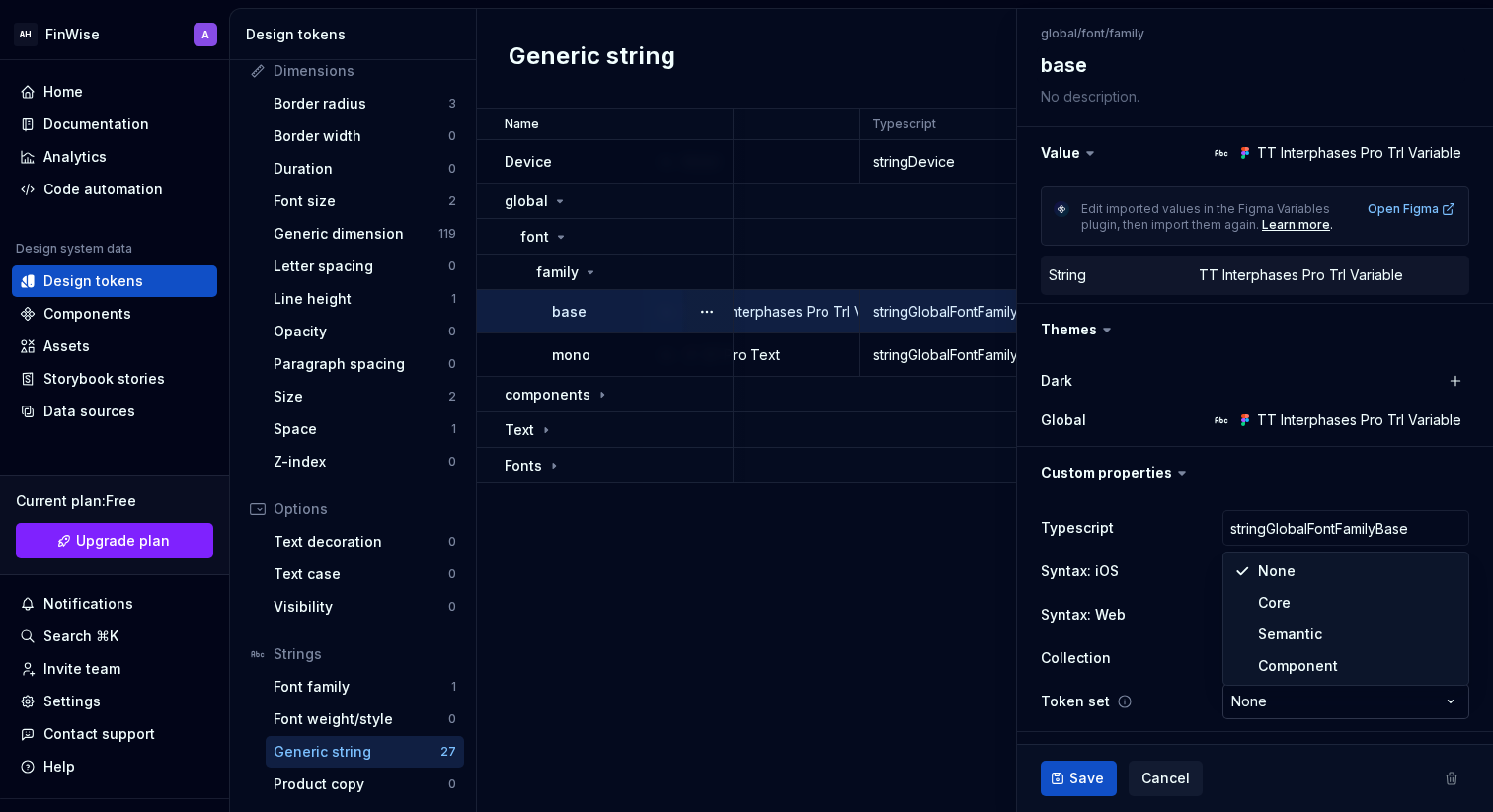
click at [1265, 706] on html "AH FinWise A Home Documentation Analytics Code automation Design system data De…" at bounding box center [746, 406] width 1493 height 812
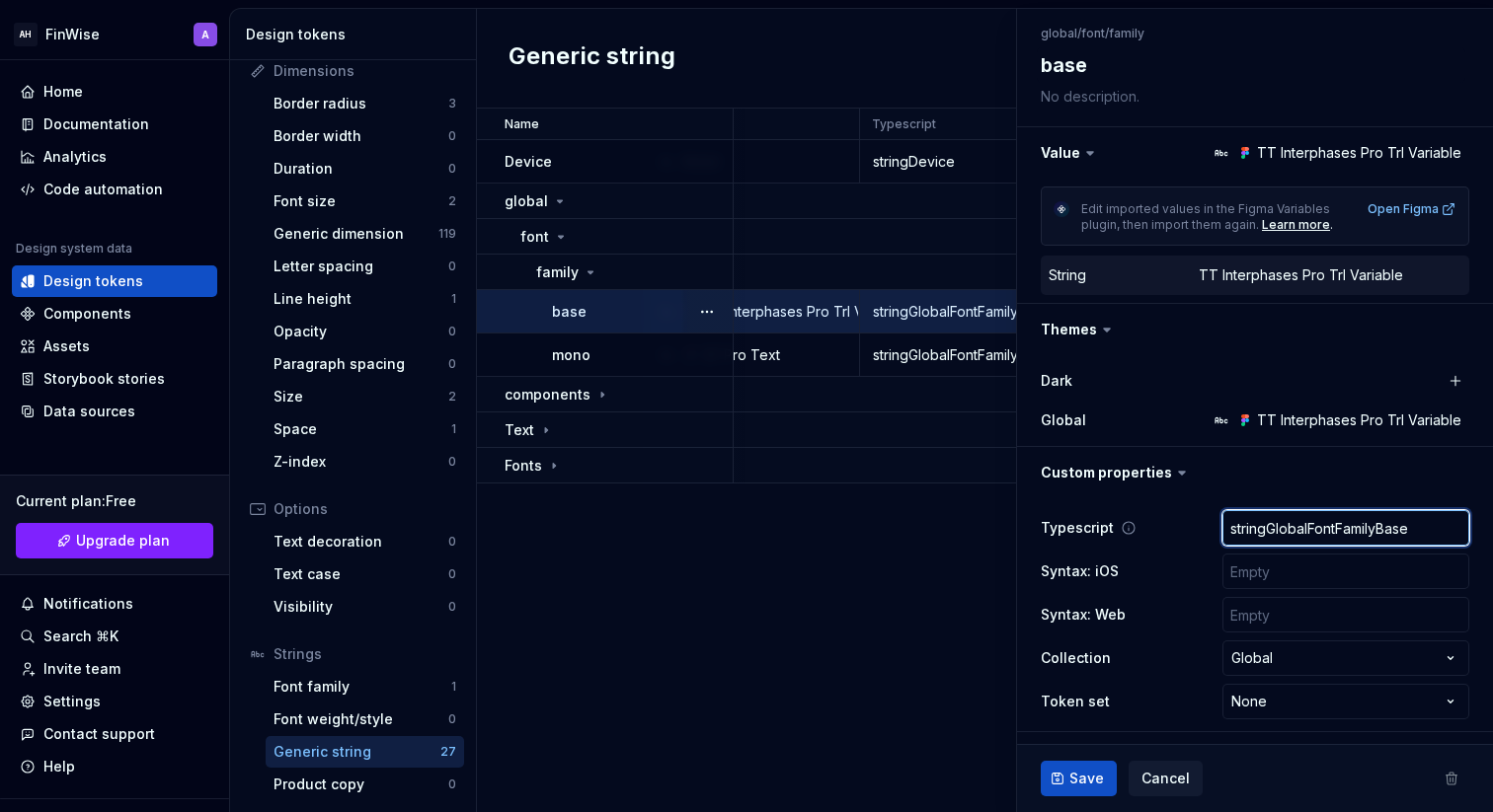
click at [1297, 530] on input "stringGlobalFontFamilyBase" at bounding box center [1345, 528] width 247 height 36
click at [1204, 548] on div "Typescript stringGlobalFontFamilyBase Syntax: iOS Syntax: Web Collection Global…" at bounding box center [1255, 614] width 429 height 217
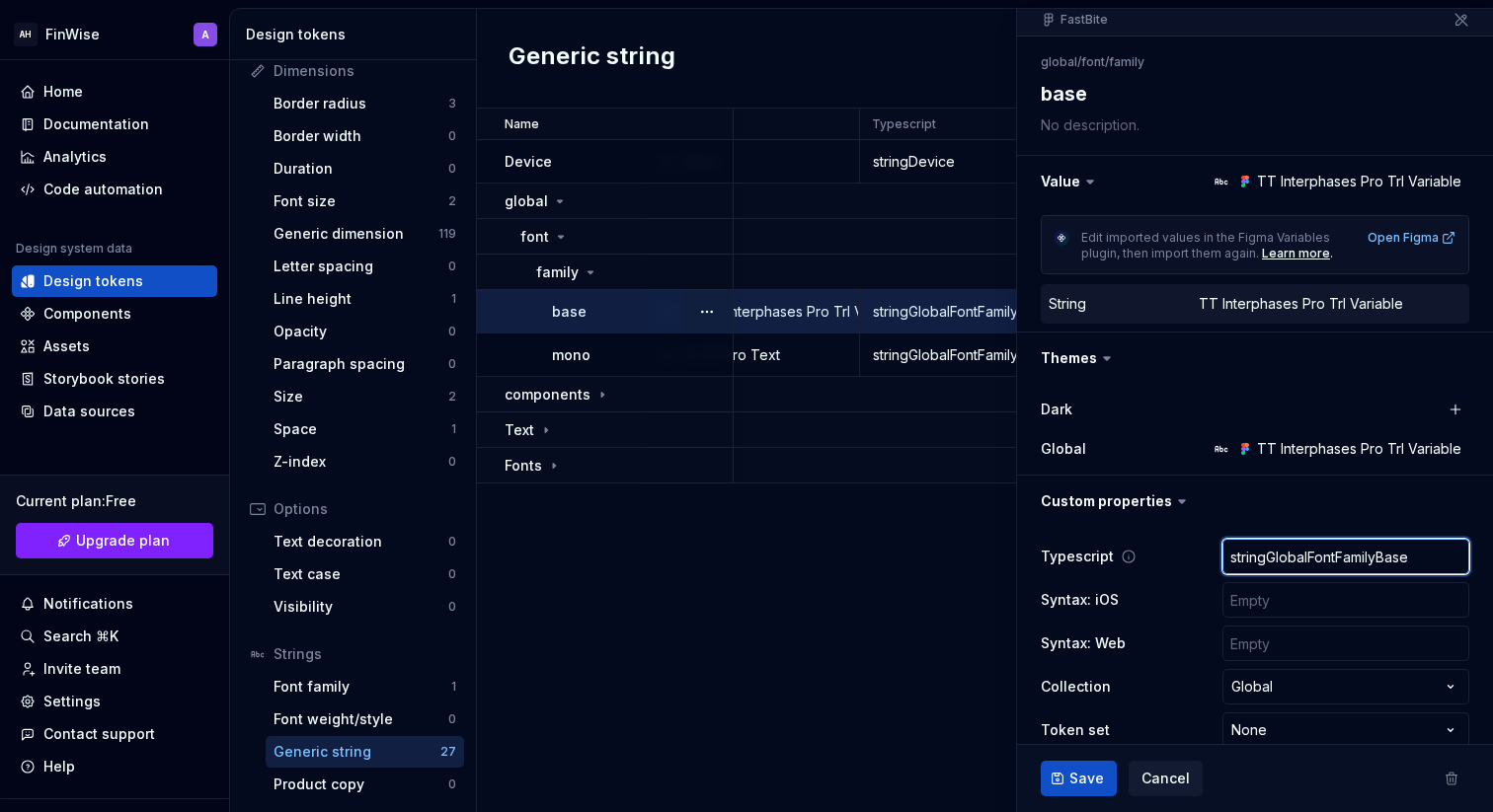
click at [1251, 566] on input "stringGlobalFontFamilyBase" at bounding box center [1345, 557] width 247 height 36
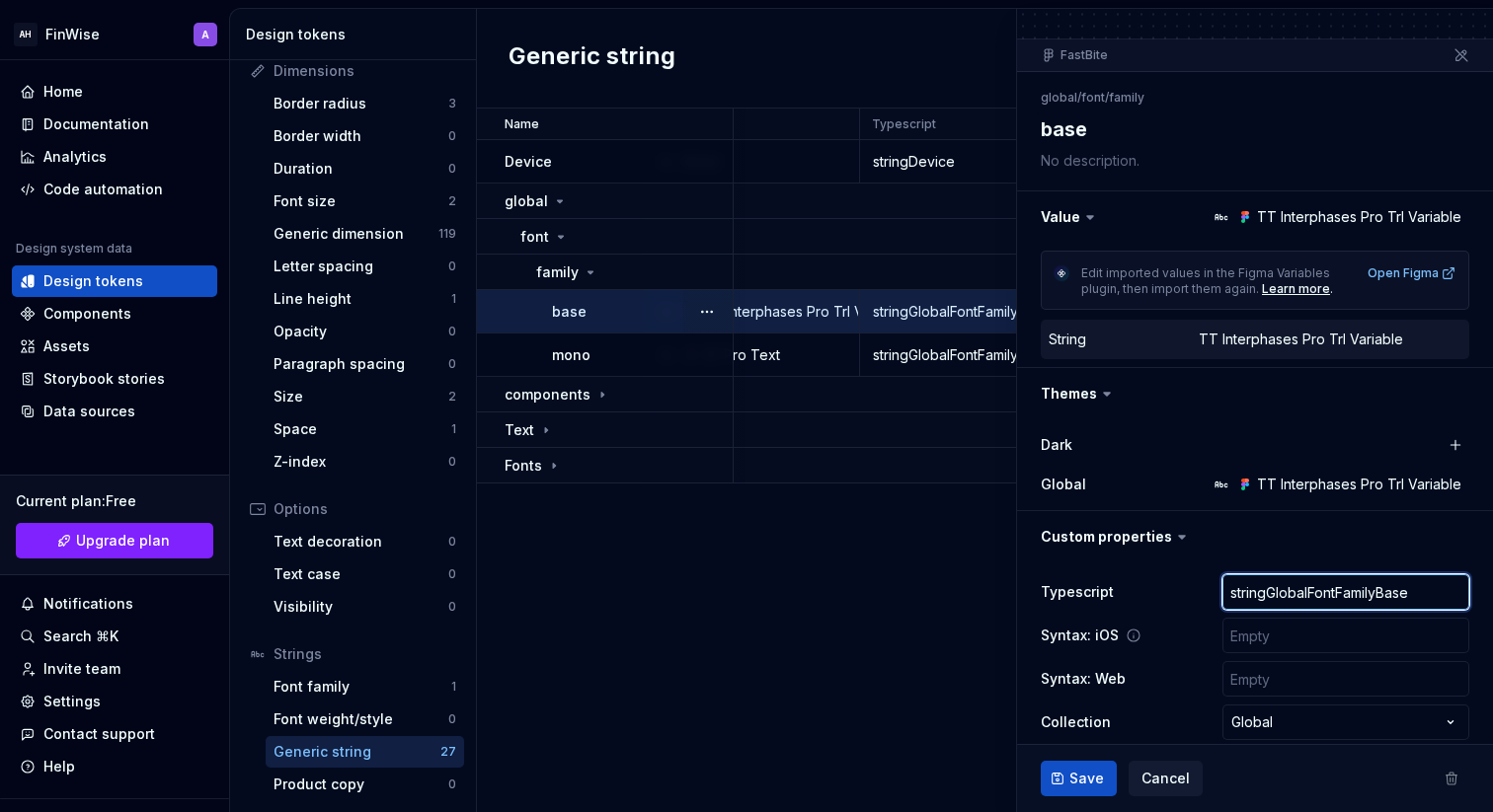
scroll to position [144, 0]
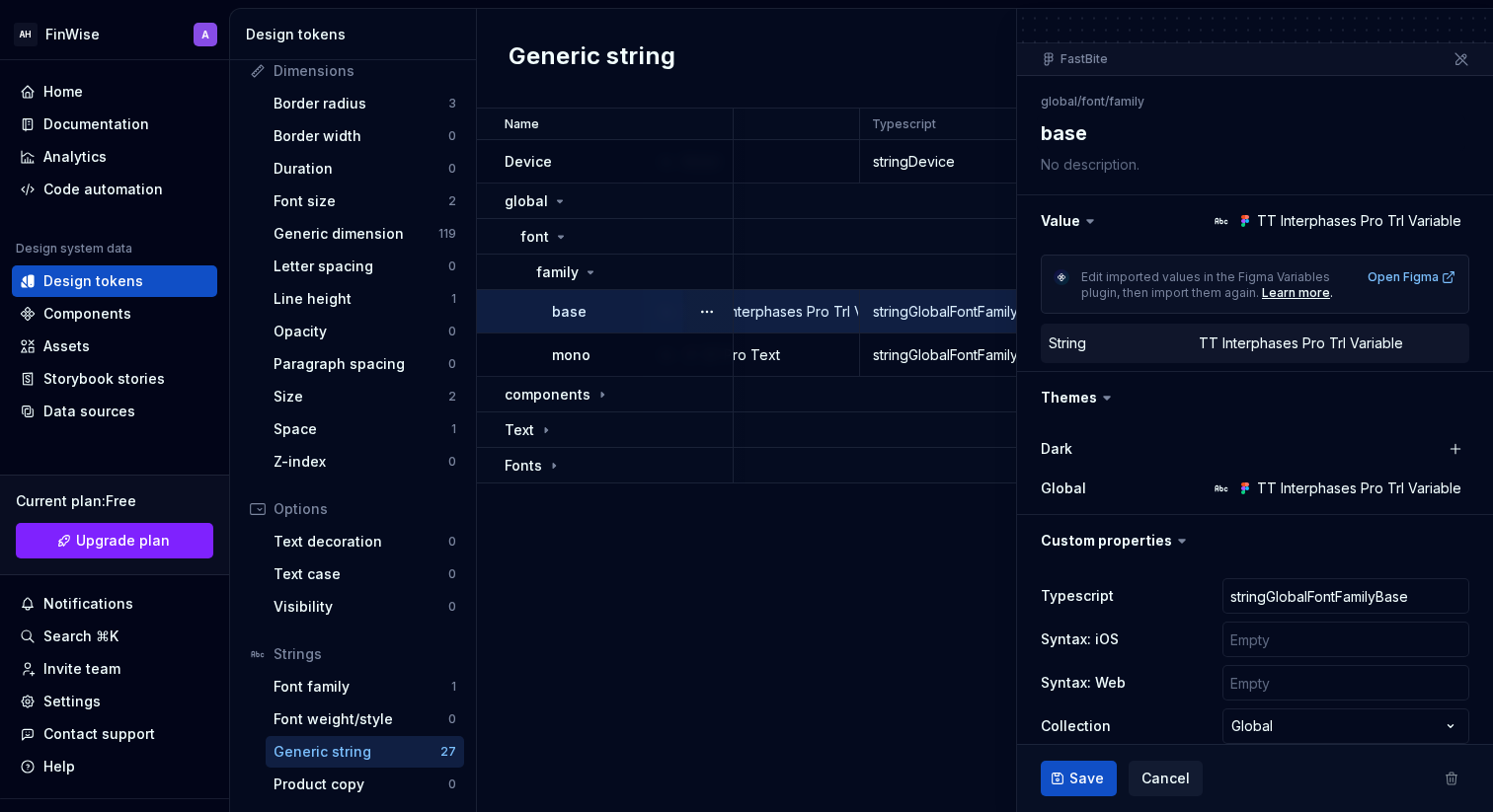
click at [1279, 493] on div "TT Interphases Pro Trl Variable" at bounding box center [1359, 488] width 204 height 20
click at [1062, 490] on label "Global" at bounding box center [1064, 488] width 46 height 20
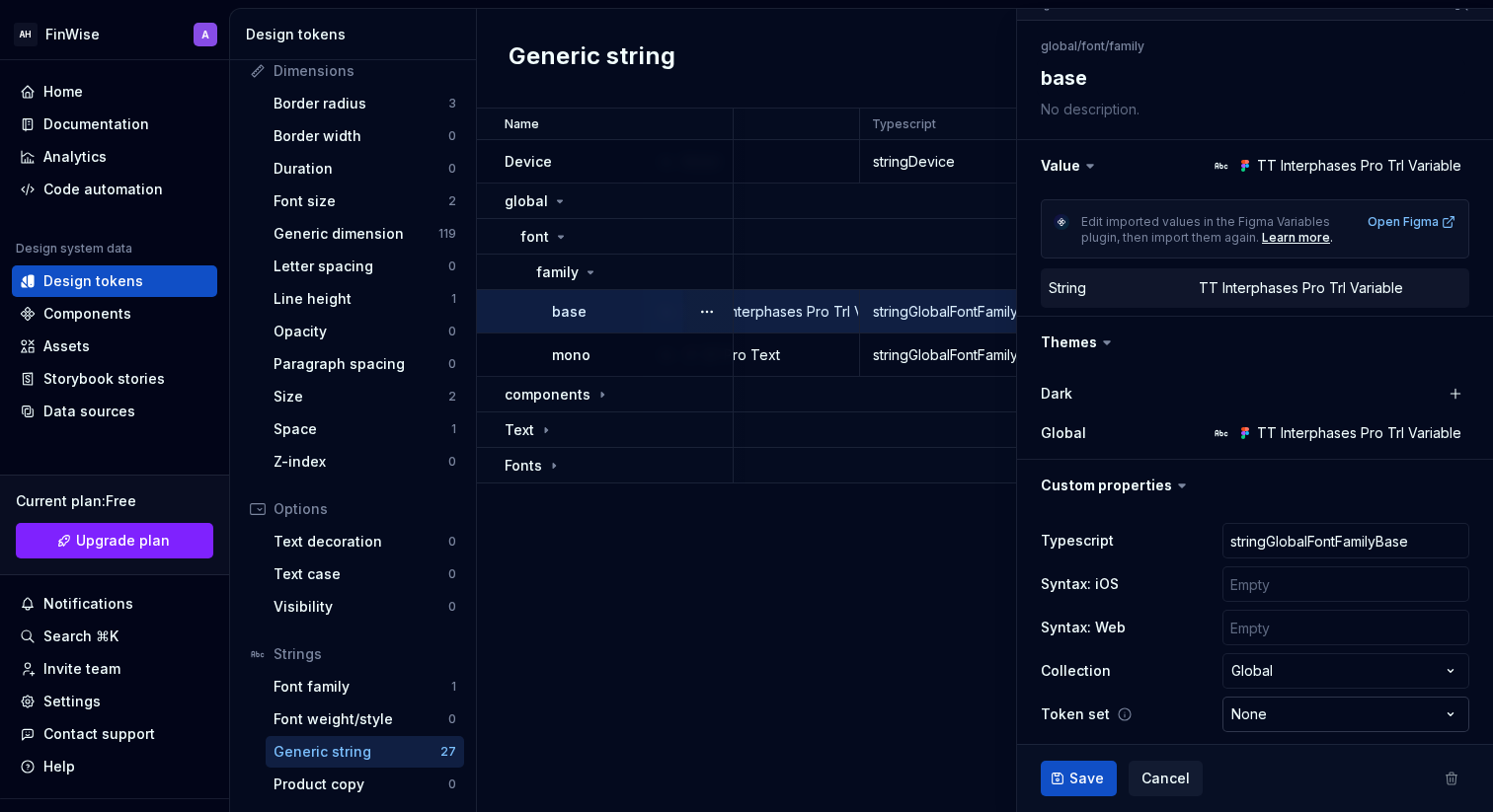
scroll to position [208, 0]
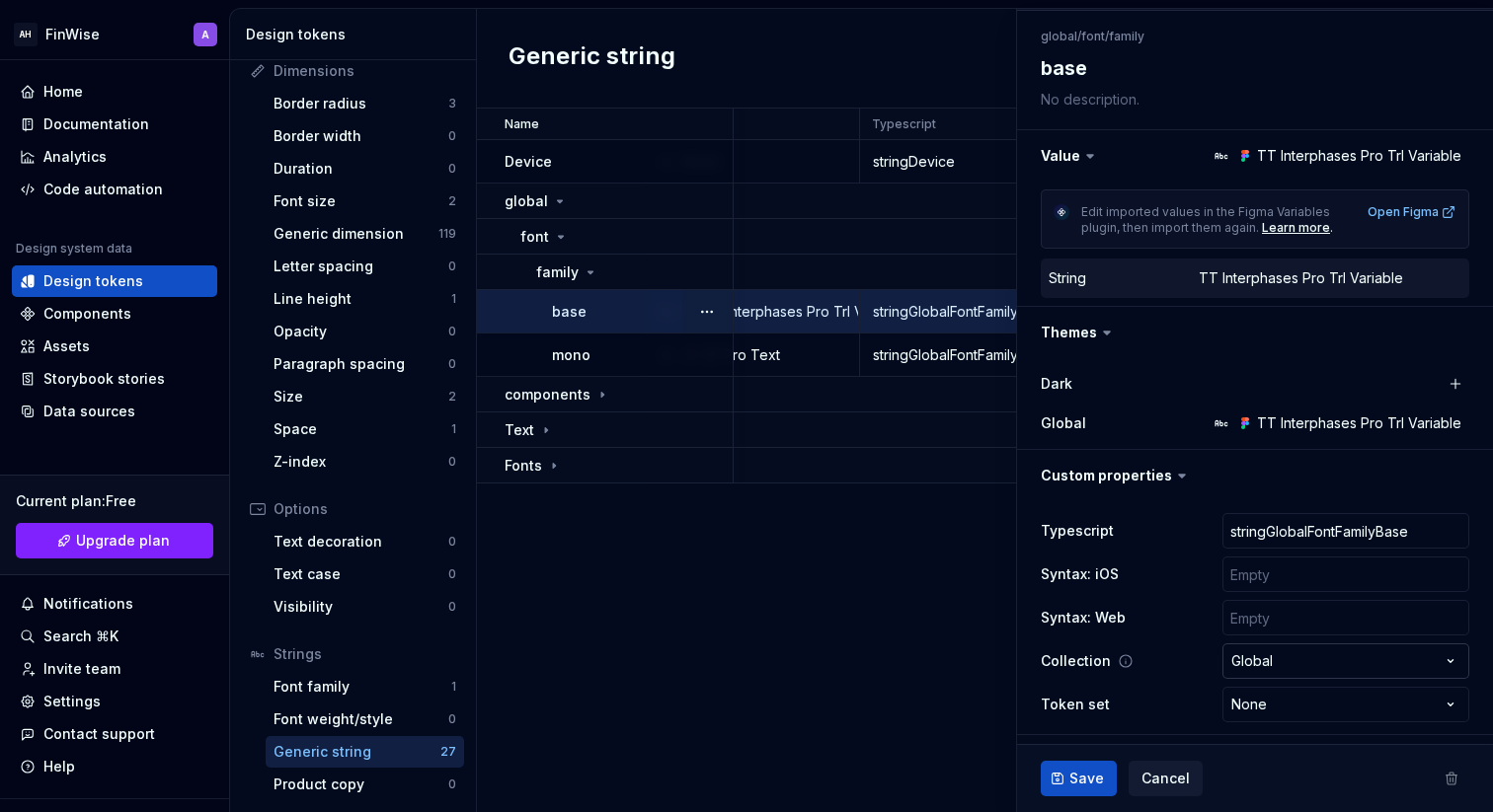
click at [1323, 663] on html "AH FinWise A Home Documentation Analytics Code automation Design system data De…" at bounding box center [746, 406] width 1493 height 812
select select
type textarea "*"
click at [1292, 642] on div "Typescript stringGlobalFontFamilyBase Syntax: iOS Syntax: Web Collection None *…" at bounding box center [1255, 617] width 429 height 217
click at [1121, 665] on icon at bounding box center [1125, 661] width 16 height 16
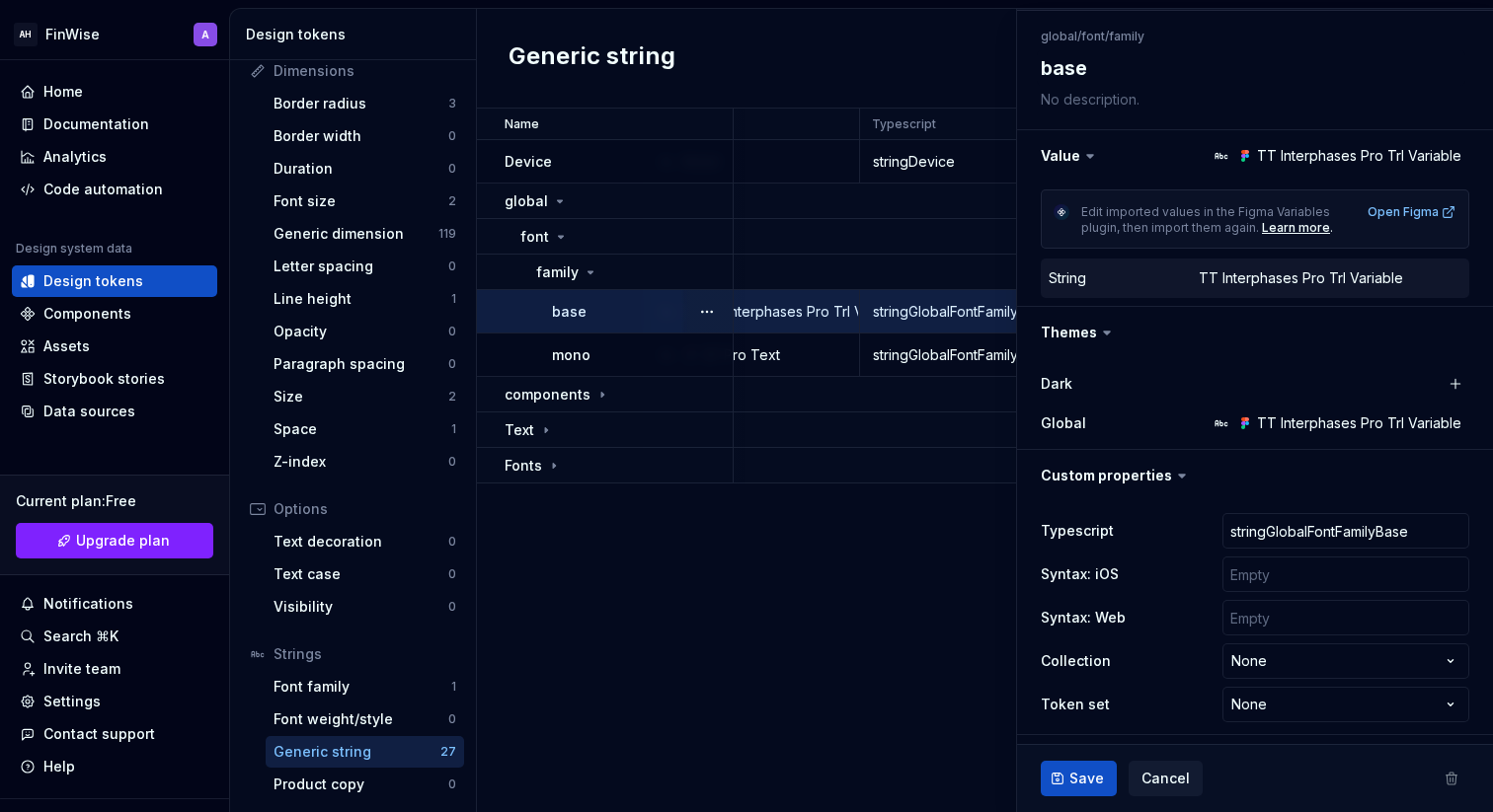
click at [1245, 419] on icon at bounding box center [1243, 420] width 4 height 4
click at [1330, 420] on div "TT Interphases Pro Trl Variable" at bounding box center [1359, 424] width 204 height 20
click at [1336, 438] on div "Global TT Interphases Pro Trl Variable" at bounding box center [1255, 424] width 429 height 36
click at [1263, 659] on html "AH FinWise A Home Documentation Analytics Code automation Design system data De…" at bounding box center [746, 406] width 1493 height 812
select select "**********"
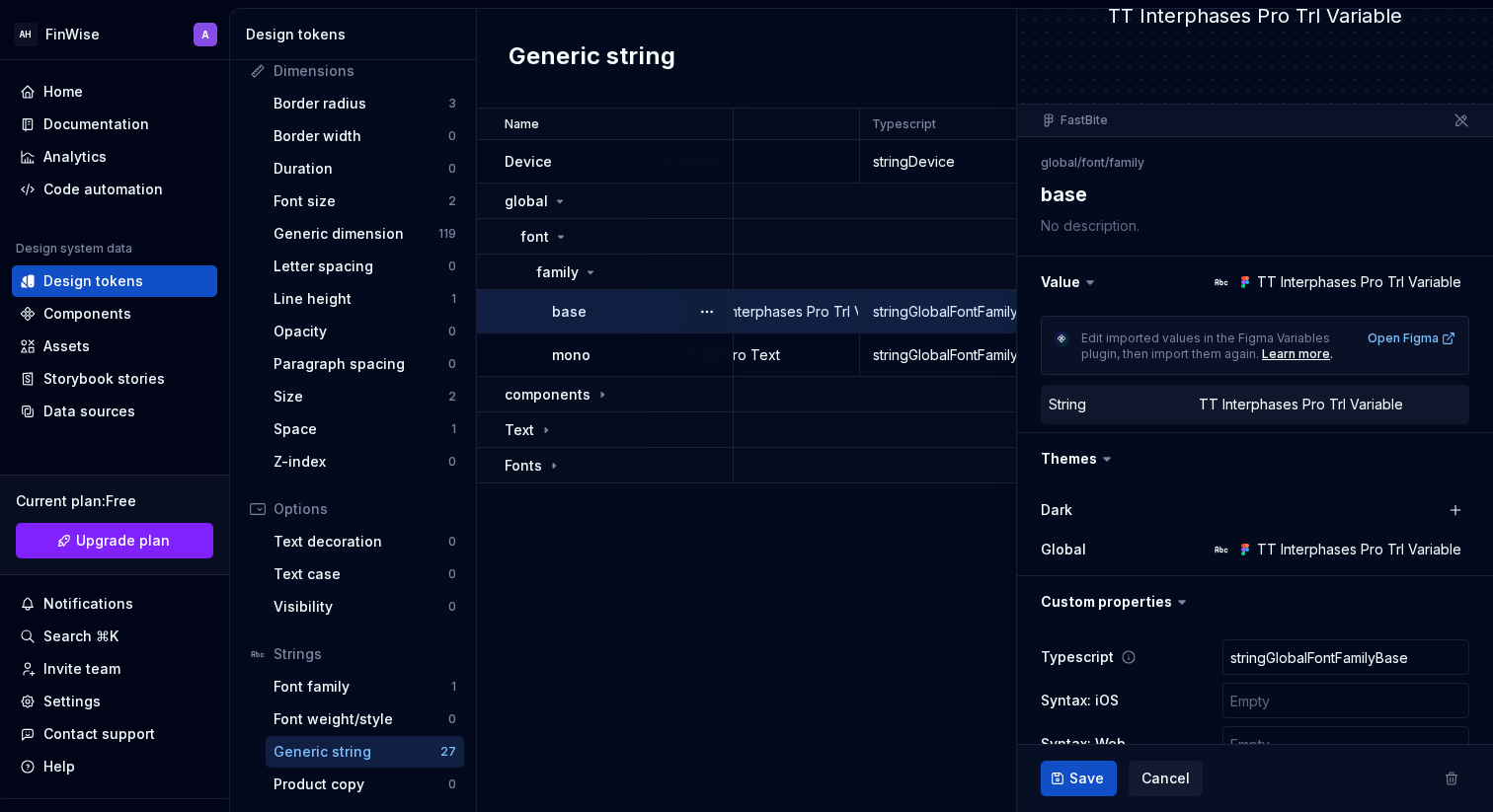
scroll to position [70, 0]
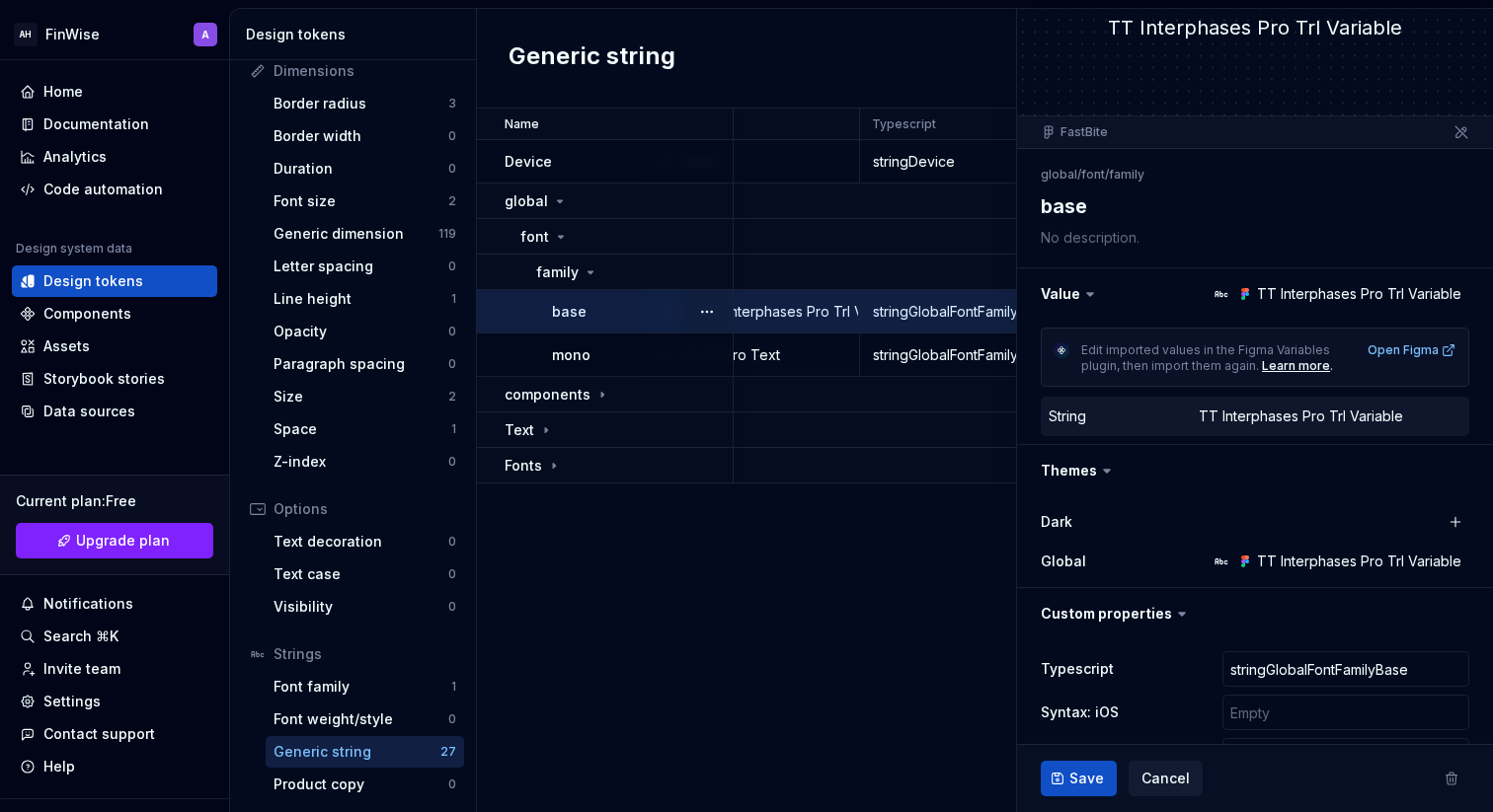
click at [1333, 422] on div "TT Interphases Pro Trl Variable" at bounding box center [1301, 417] width 204 height 20
click at [1316, 297] on button "button" at bounding box center [1255, 294] width 476 height 51
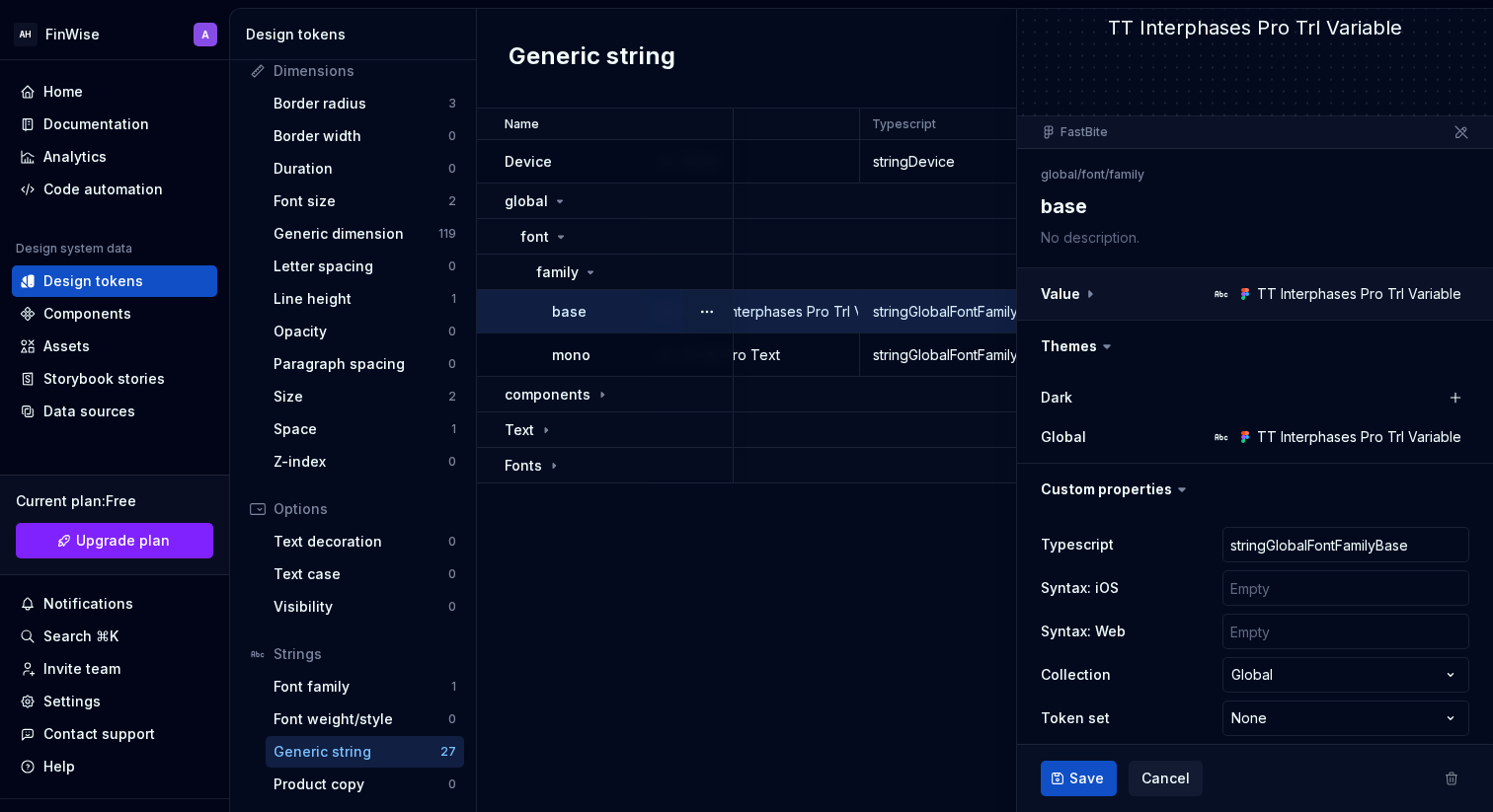
click at [1316, 297] on button "button" at bounding box center [1255, 294] width 476 height 51
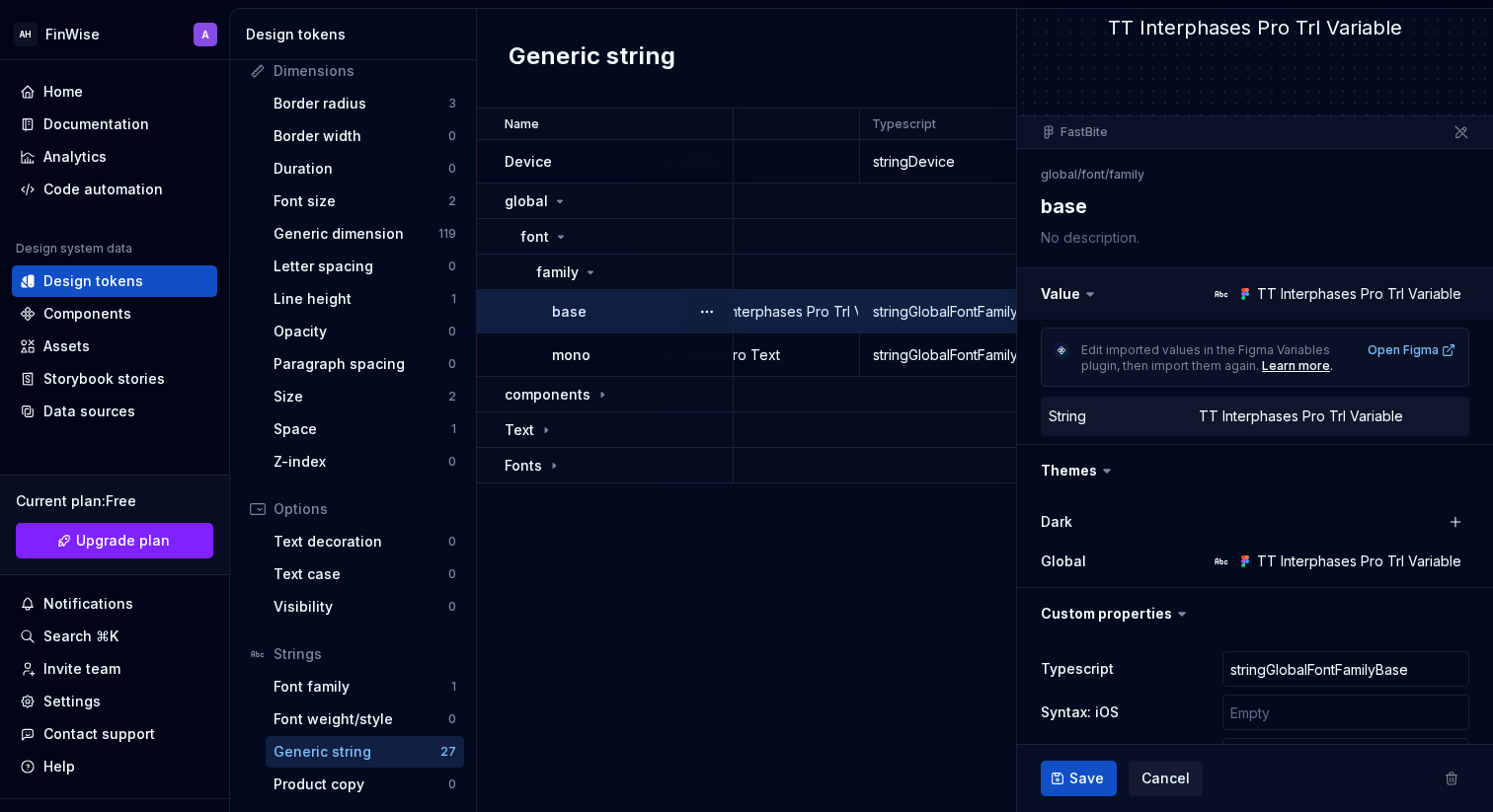
click at [1316, 297] on button "button" at bounding box center [1255, 294] width 476 height 51
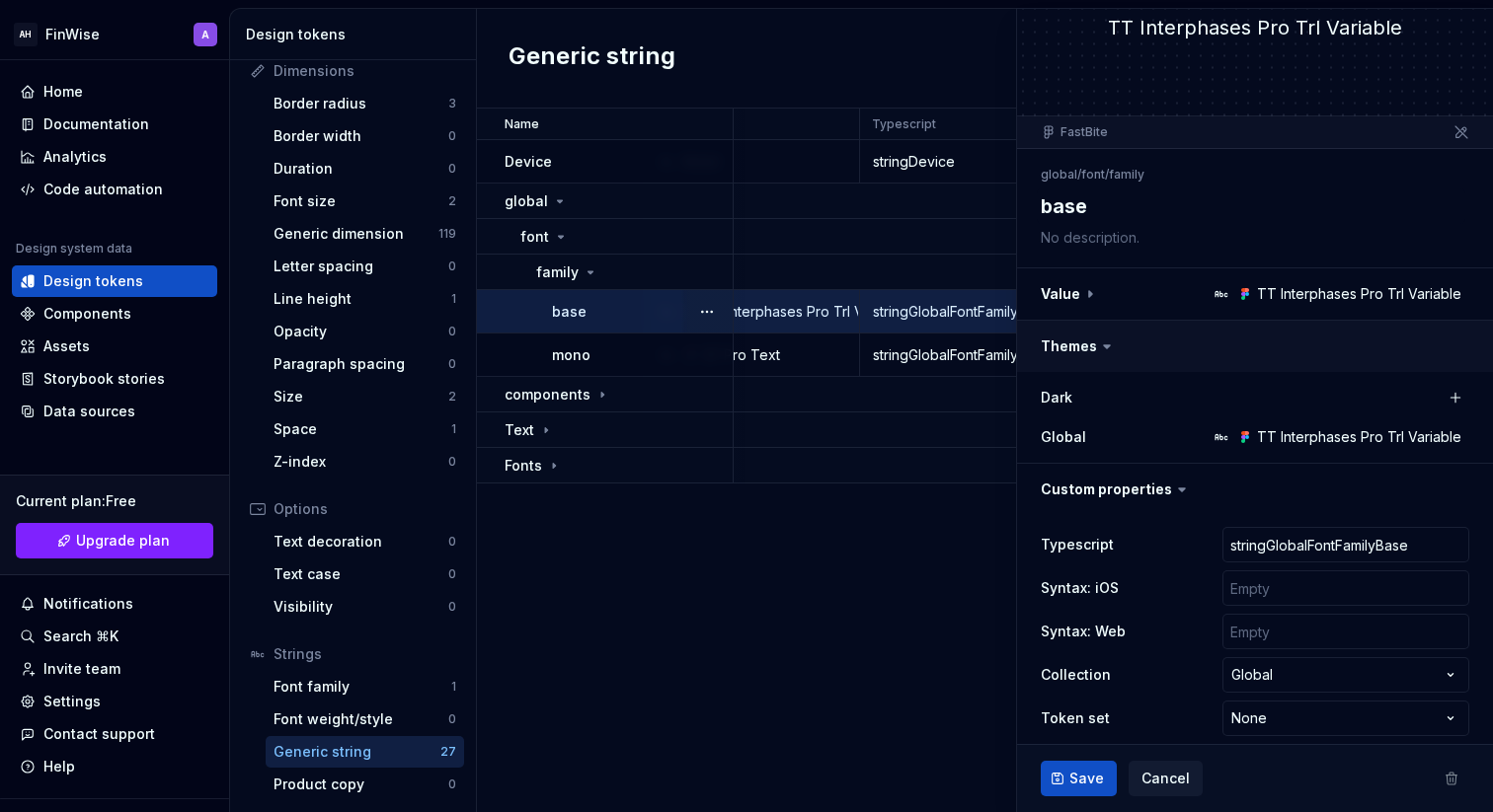
click at [1207, 352] on button "button" at bounding box center [1255, 347] width 476 height 51
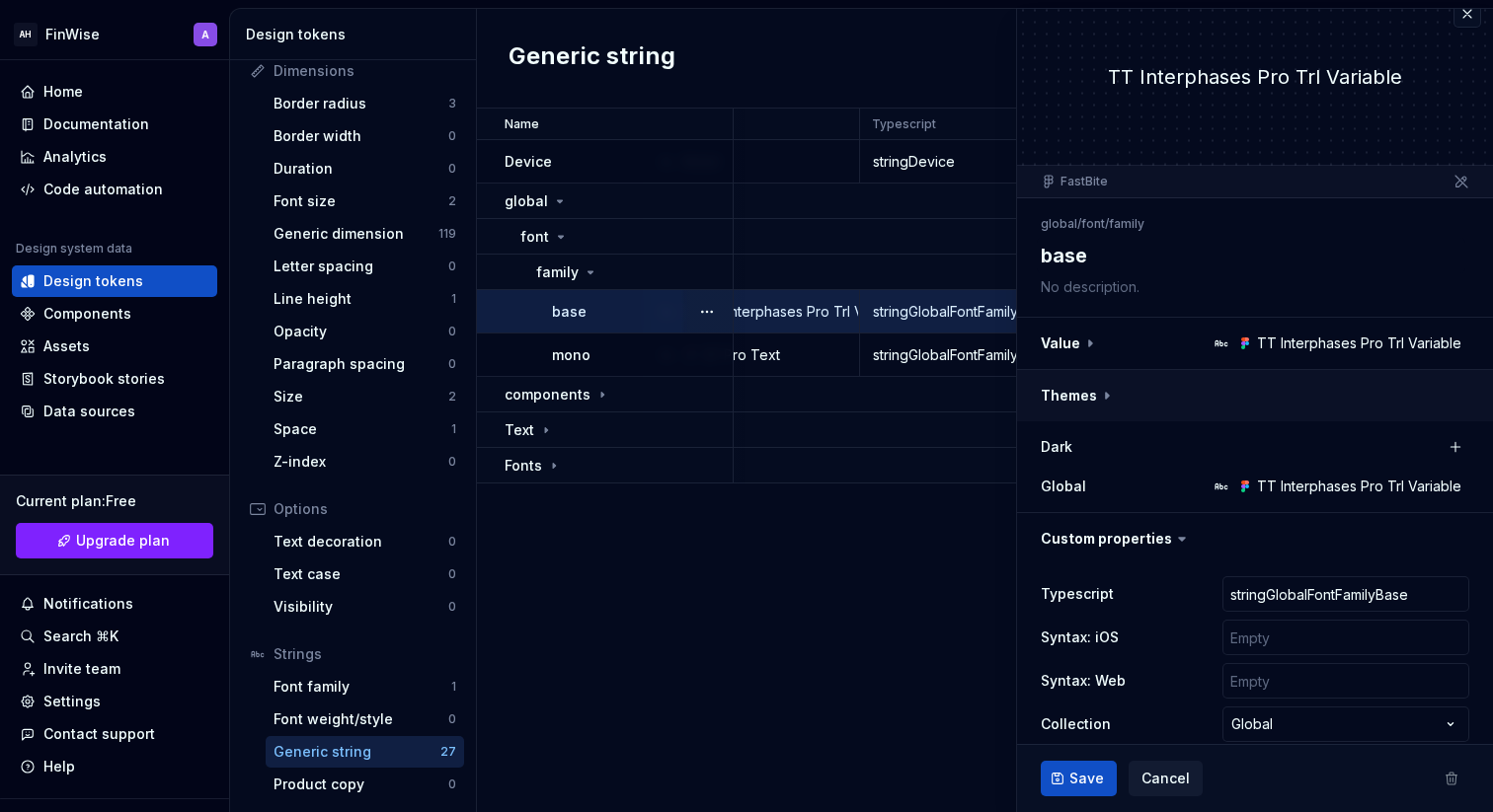
scroll to position [0, 0]
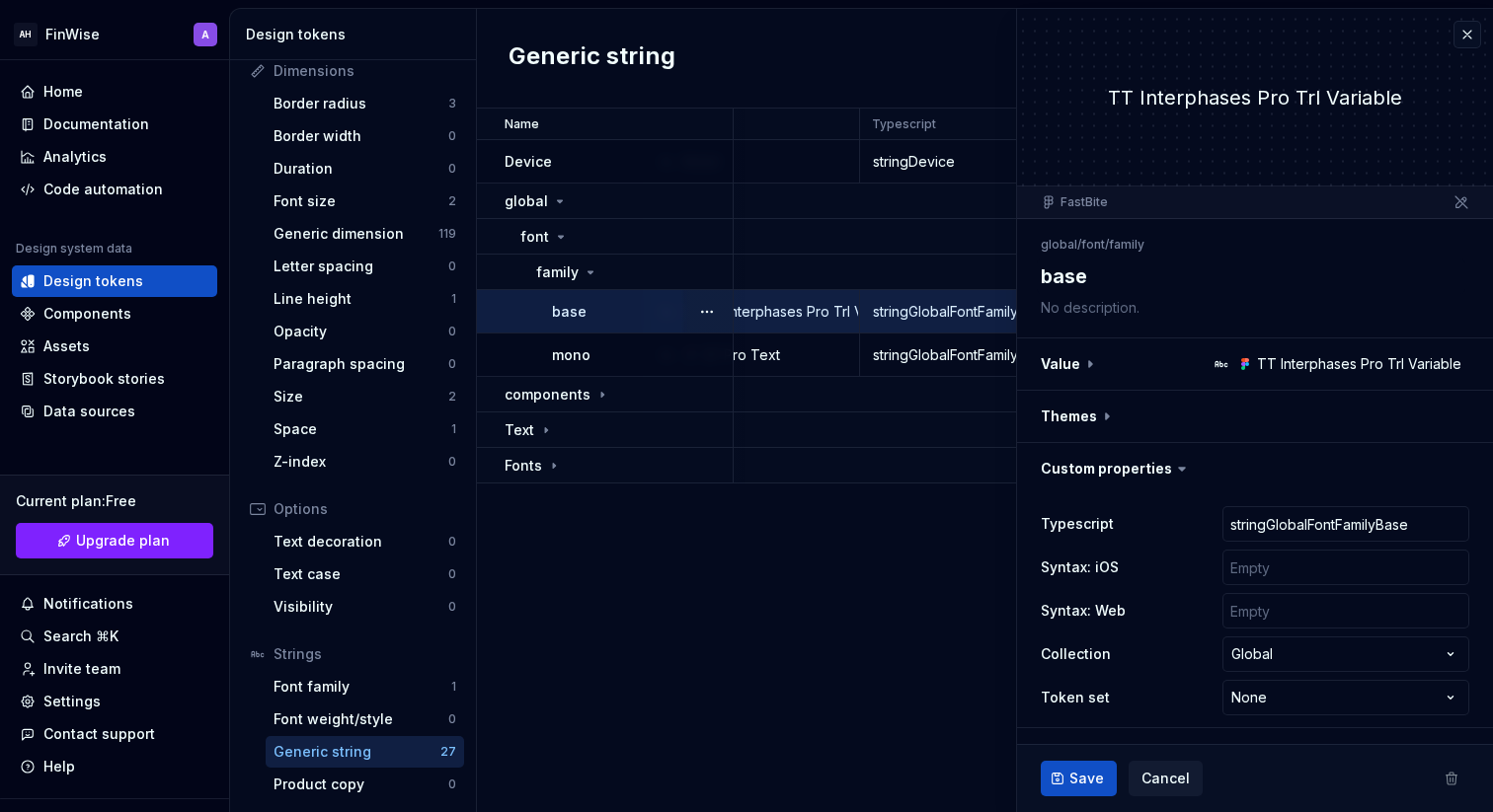
click at [1176, 472] on icon at bounding box center [1182, 469] width 20 height 20
click at [1119, 296] on textarea at bounding box center [1251, 308] width 429 height 28
click at [1120, 317] on textarea at bounding box center [1251, 308] width 429 height 28
click at [1109, 246] on li "/" at bounding box center [1108, 244] width 4 height 15
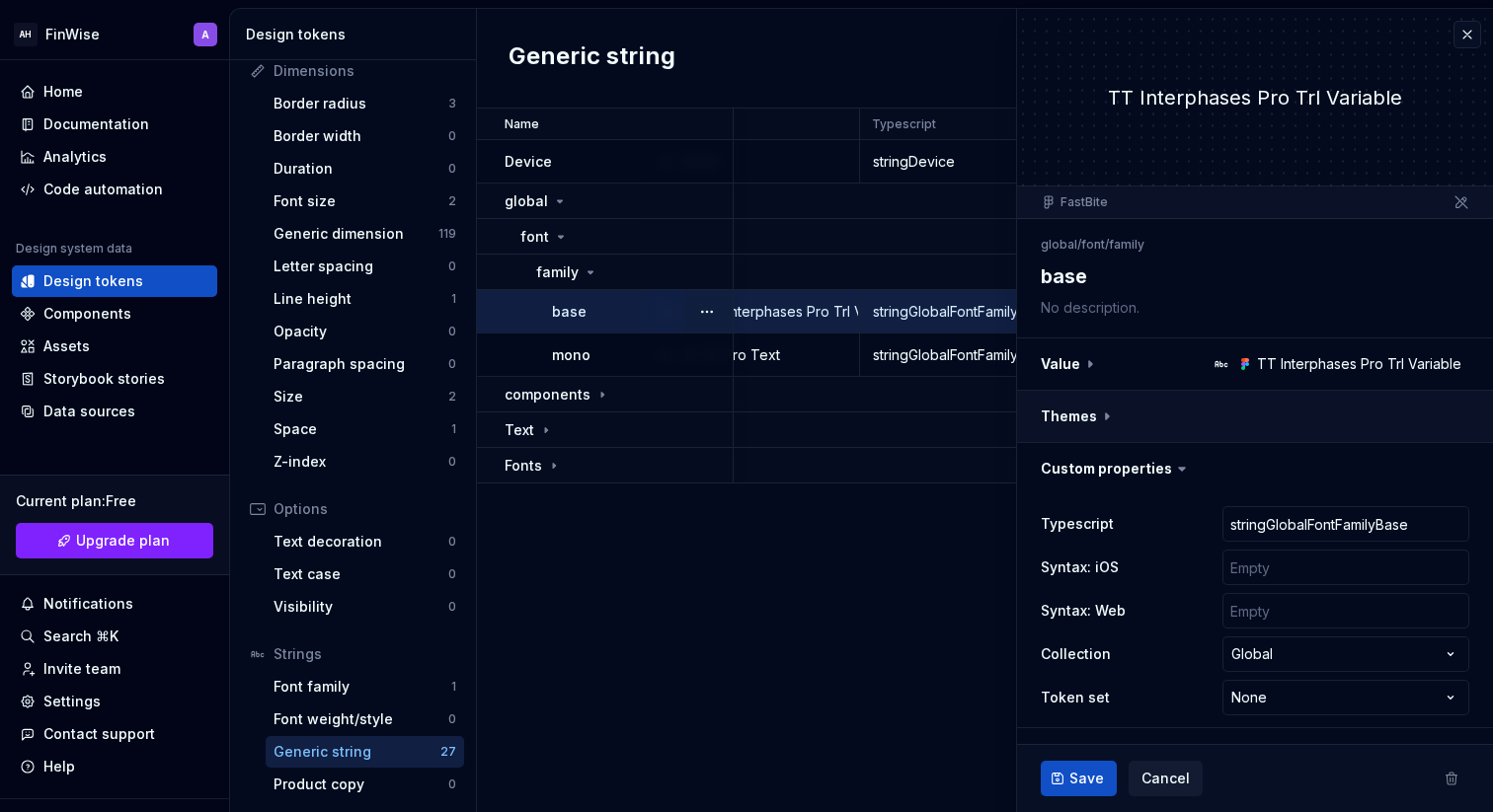
click at [1101, 436] on button "button" at bounding box center [1255, 417] width 476 height 51
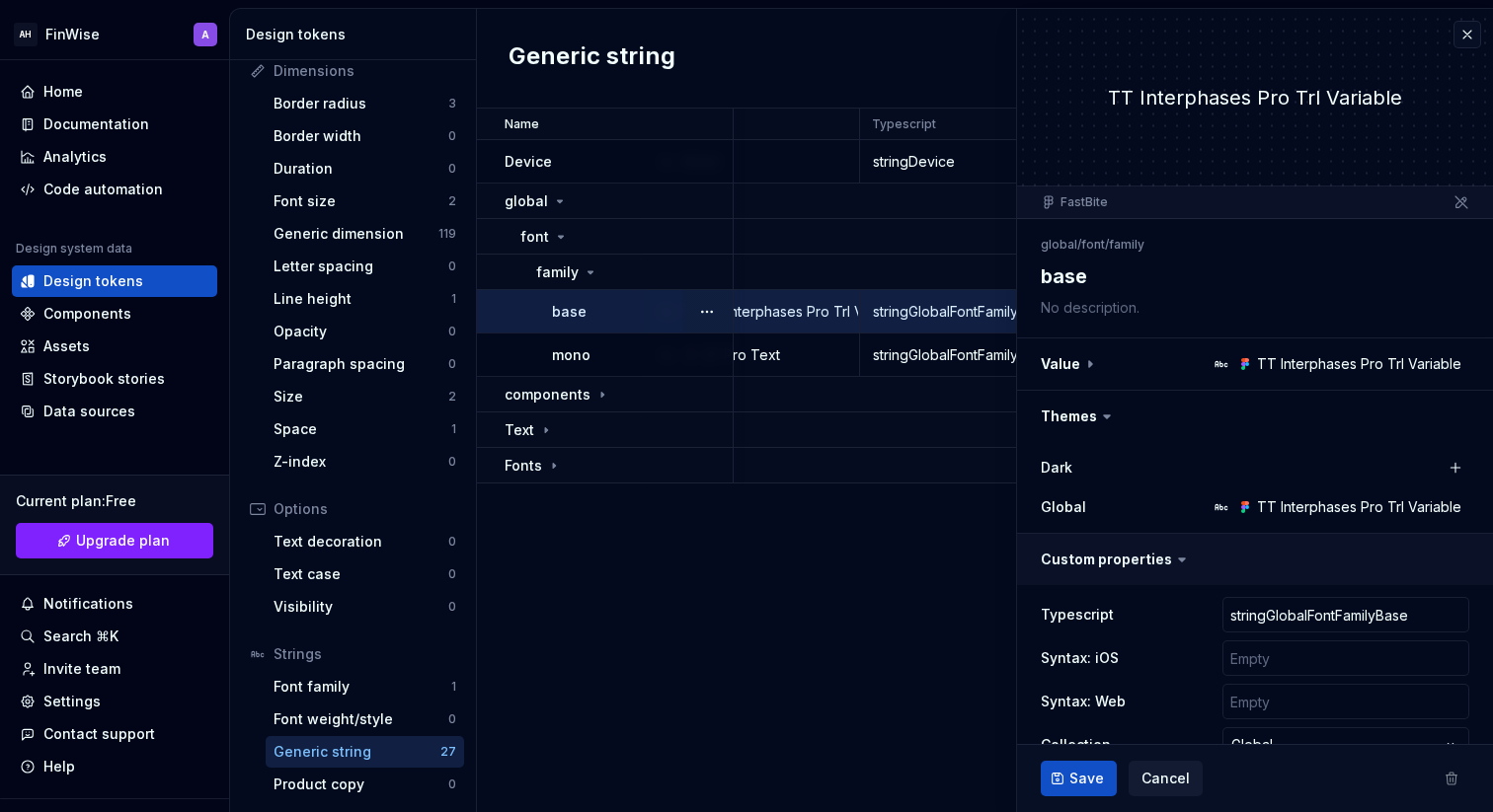
click at [1105, 563] on button "button" at bounding box center [1255, 559] width 476 height 51
click at [1105, 561] on button "button" at bounding box center [1255, 559] width 476 height 51
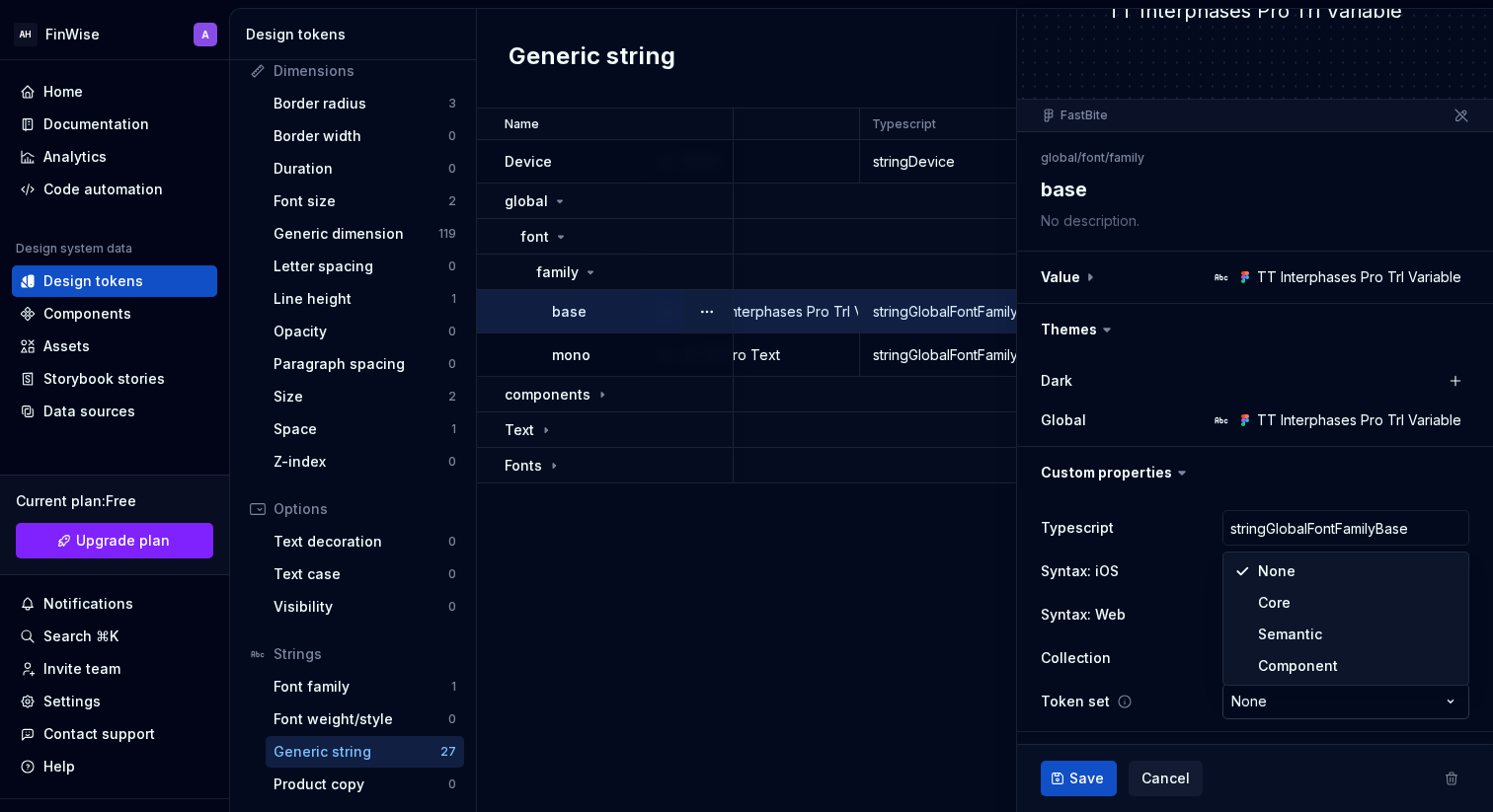
click at [1267, 702] on html "AH FinWise A Home Documentation Analytics Code automation Design system data De…" at bounding box center [746, 406] width 1493 height 812
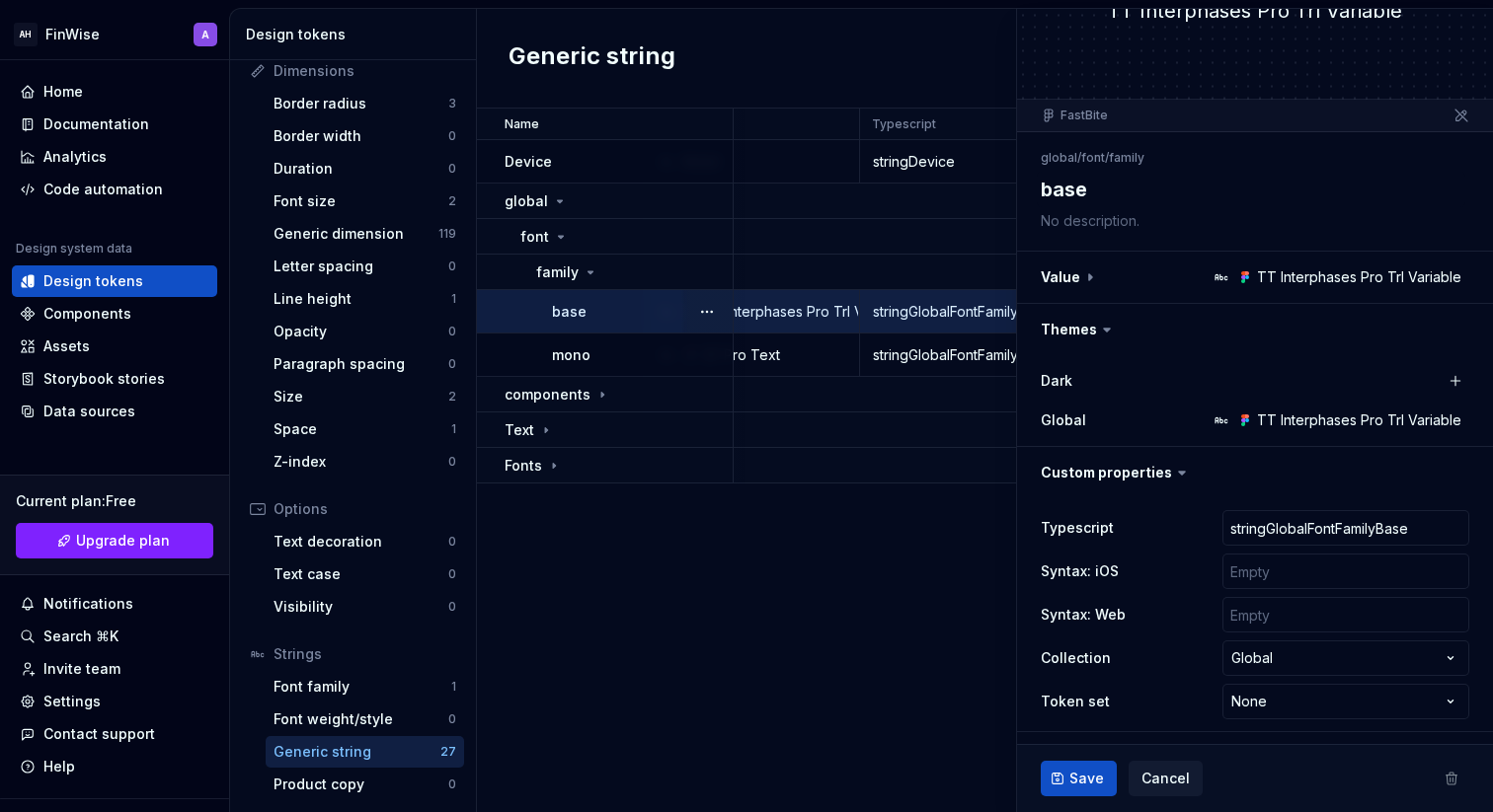
click at [1159, 641] on html "AH FinWise A Home Documentation Analytics Code automation Design system data De…" at bounding box center [746, 406] width 1493 height 812
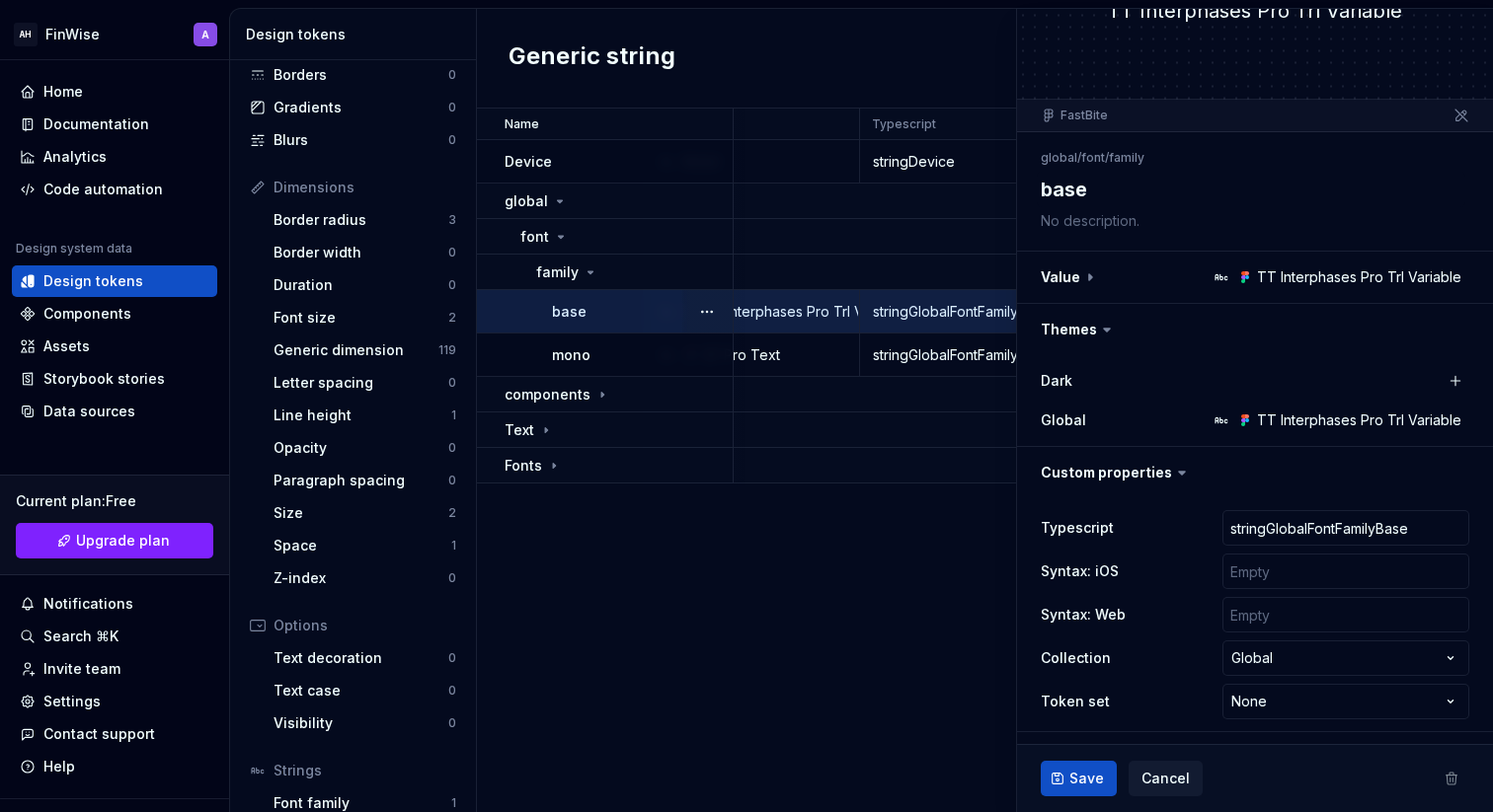
scroll to position [0, 0]
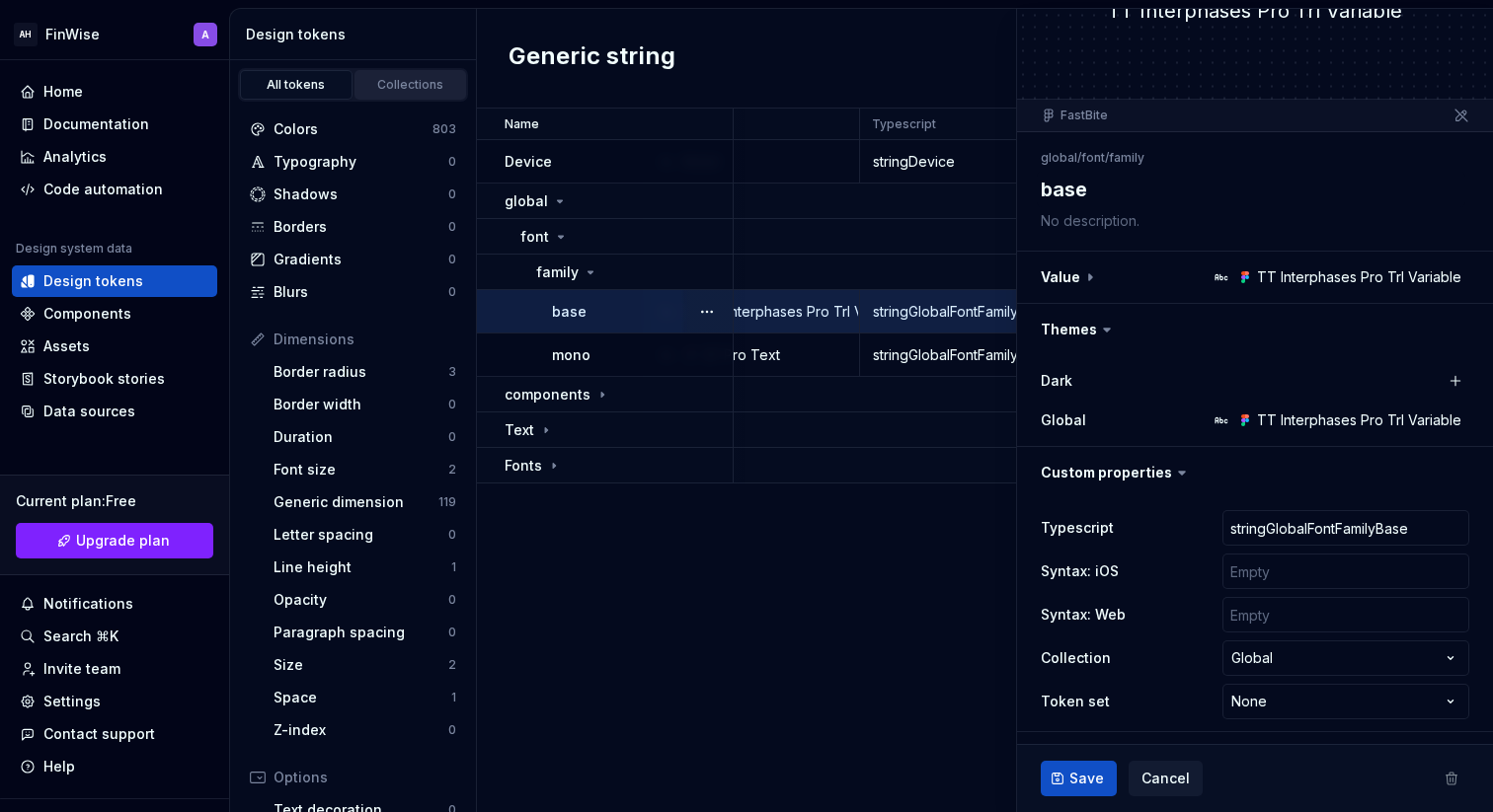
click at [379, 86] on div "Collections" at bounding box center [411, 85] width 99 height 16
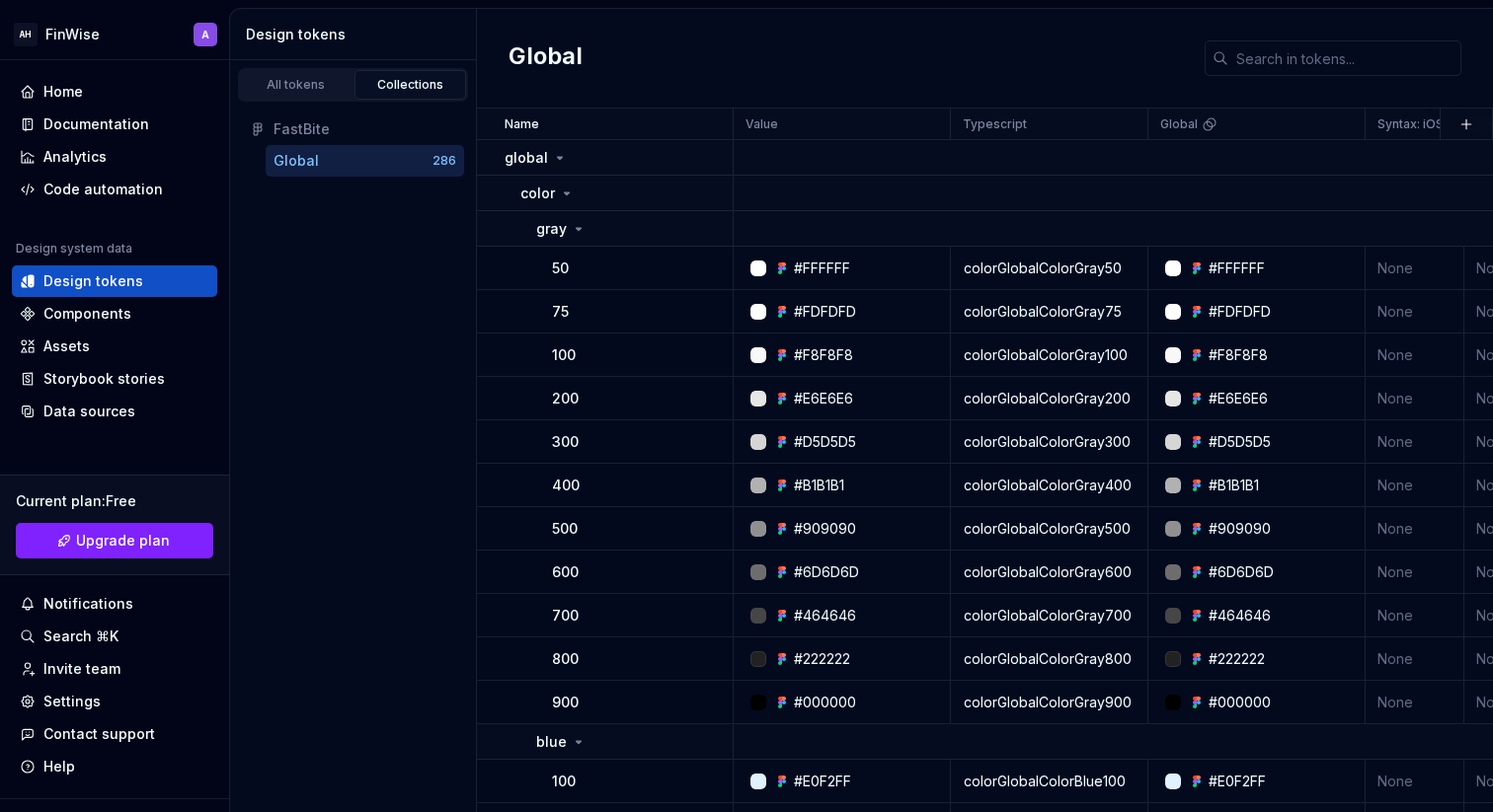
click at [329, 154] on div "Global" at bounding box center [353, 161] width 159 height 20
click at [584, 227] on icon at bounding box center [579, 229] width 16 height 16
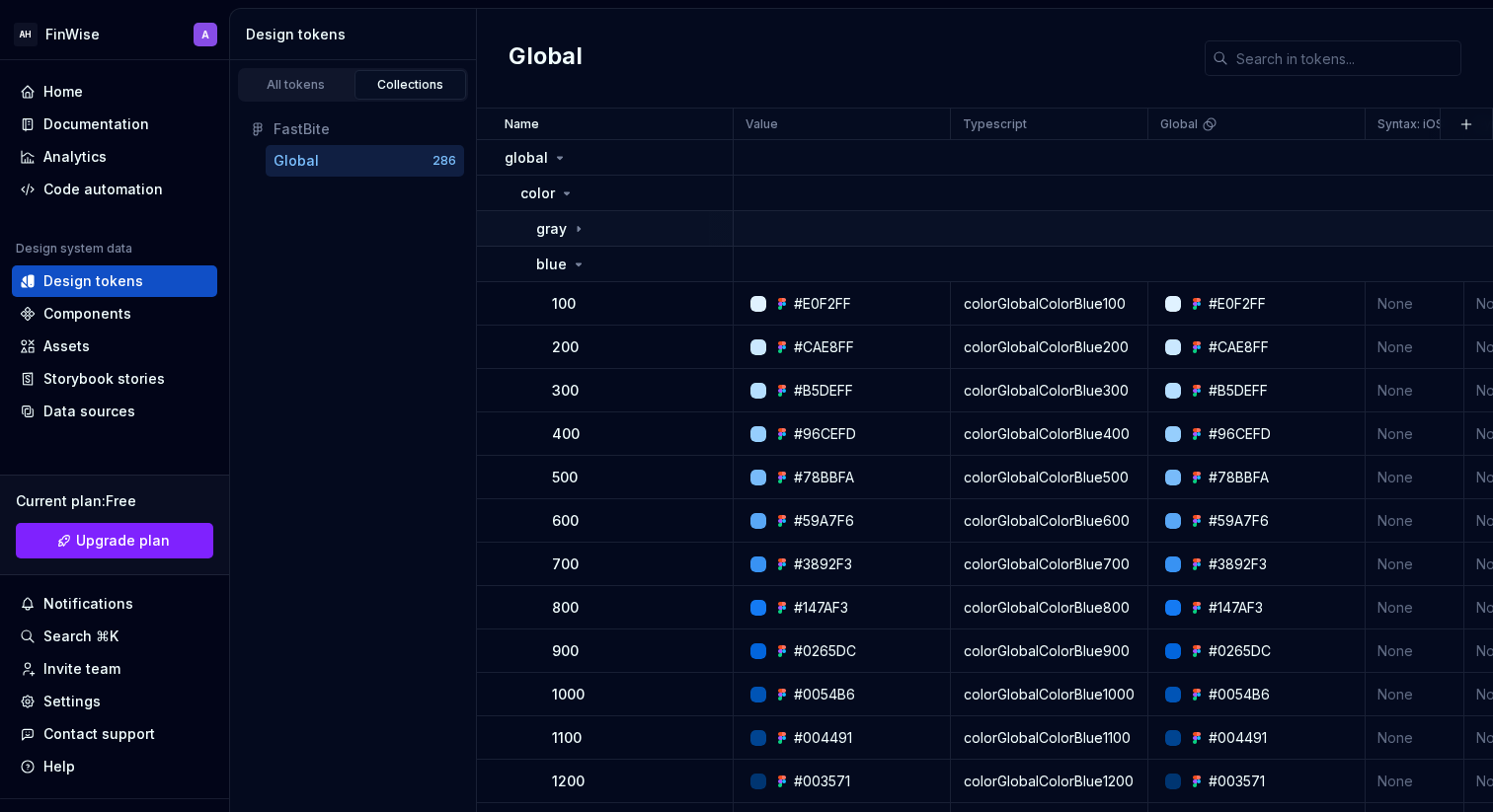
click at [584, 228] on icon at bounding box center [579, 229] width 16 height 16
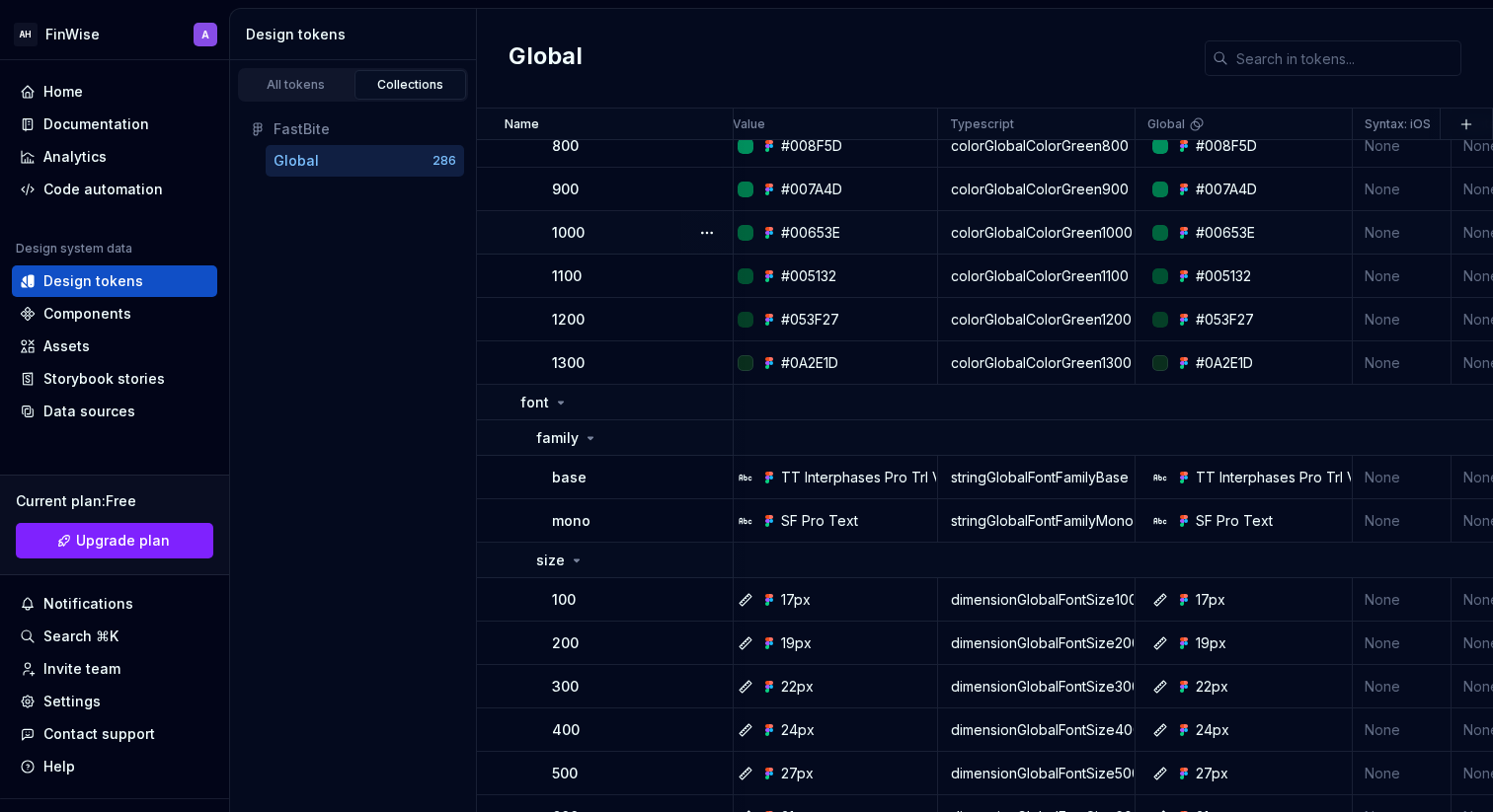
scroll to position [2140, 0]
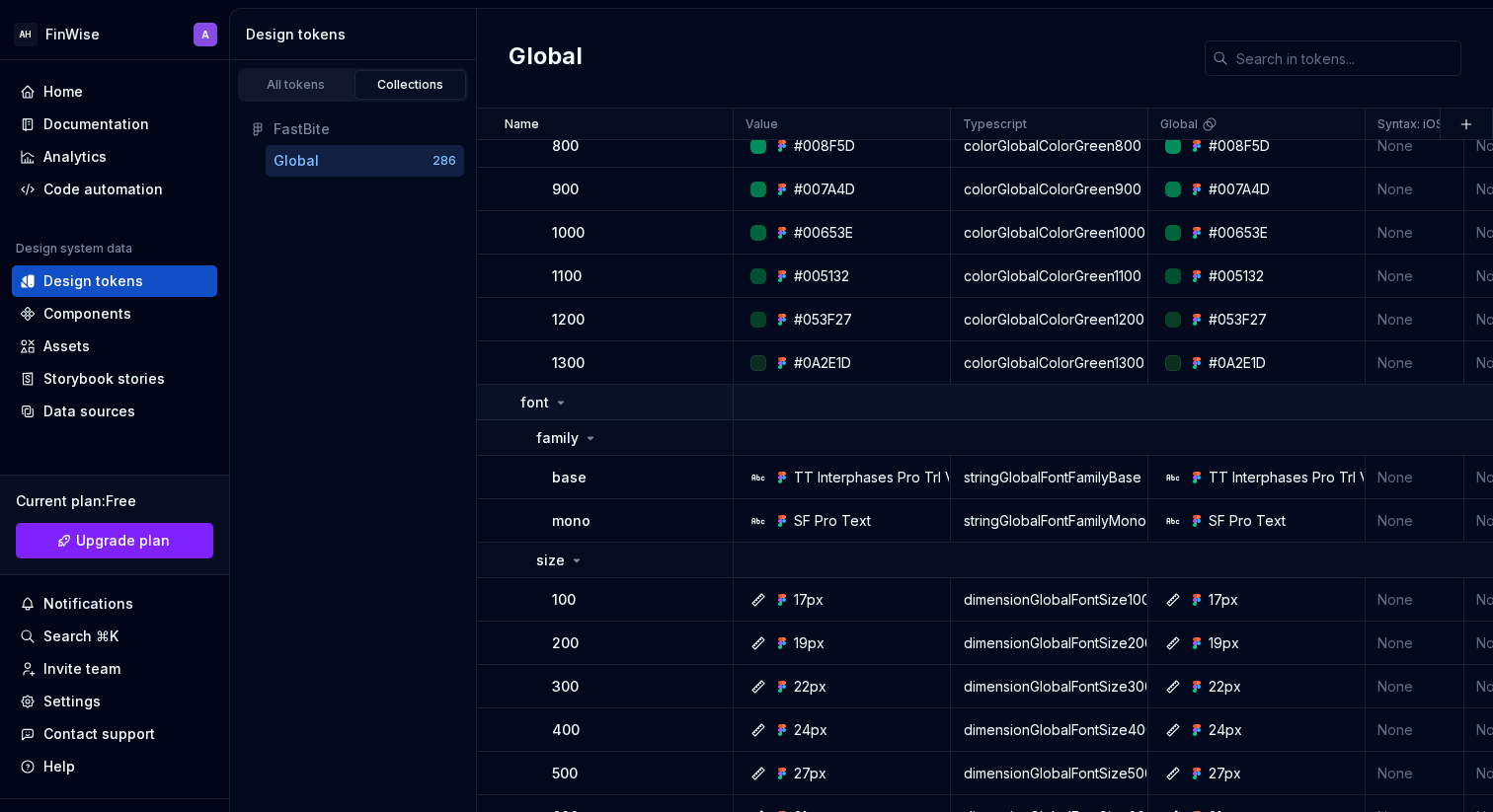
click at [527, 395] on p "font" at bounding box center [534, 403] width 29 height 20
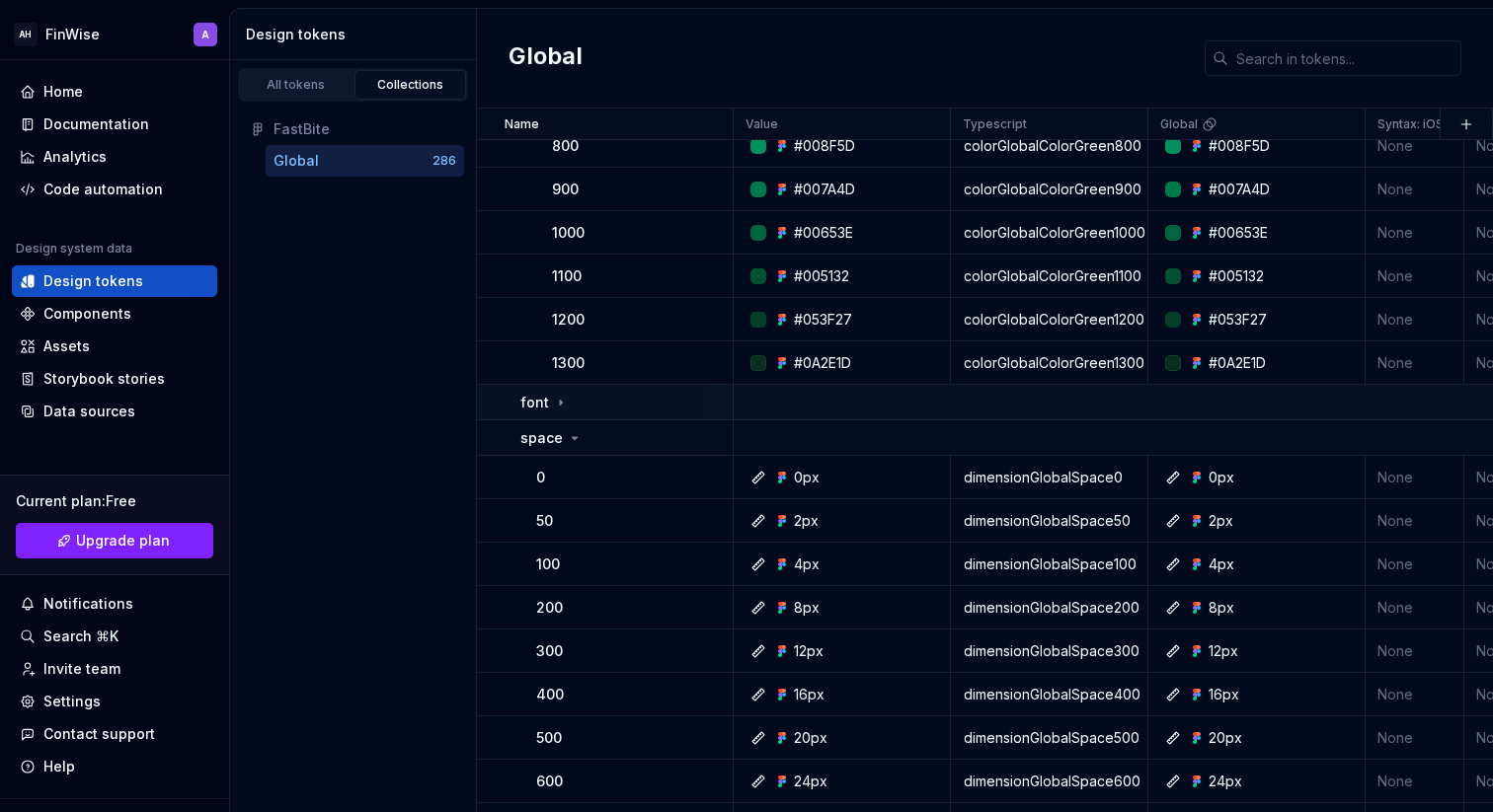
click at [560, 397] on icon at bounding box center [561, 403] width 16 height 16
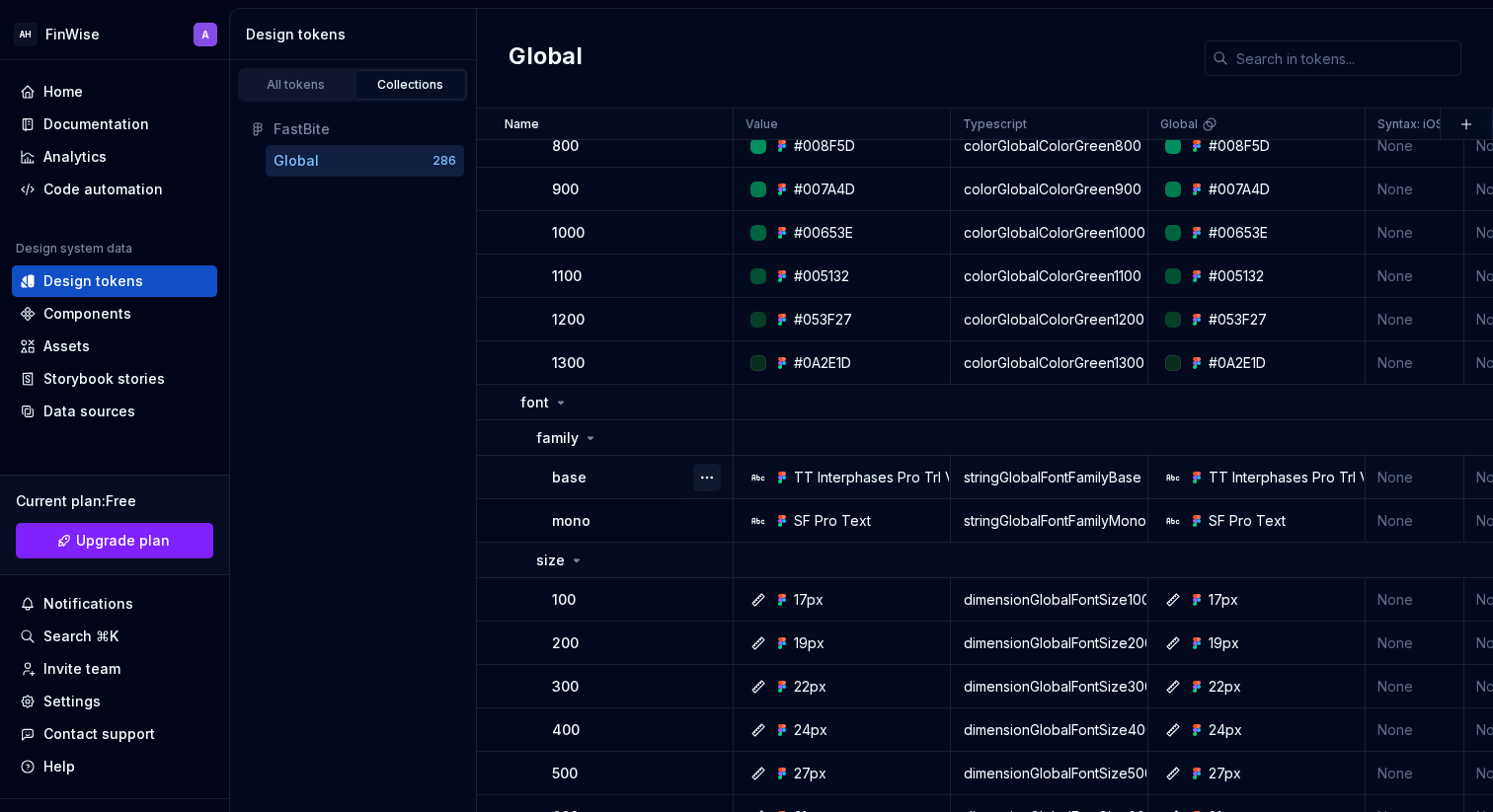
click at [703, 479] on button "button" at bounding box center [707, 478] width 28 height 28
click at [725, 516] on div "Open detail" at bounding box center [782, 516] width 167 height 32
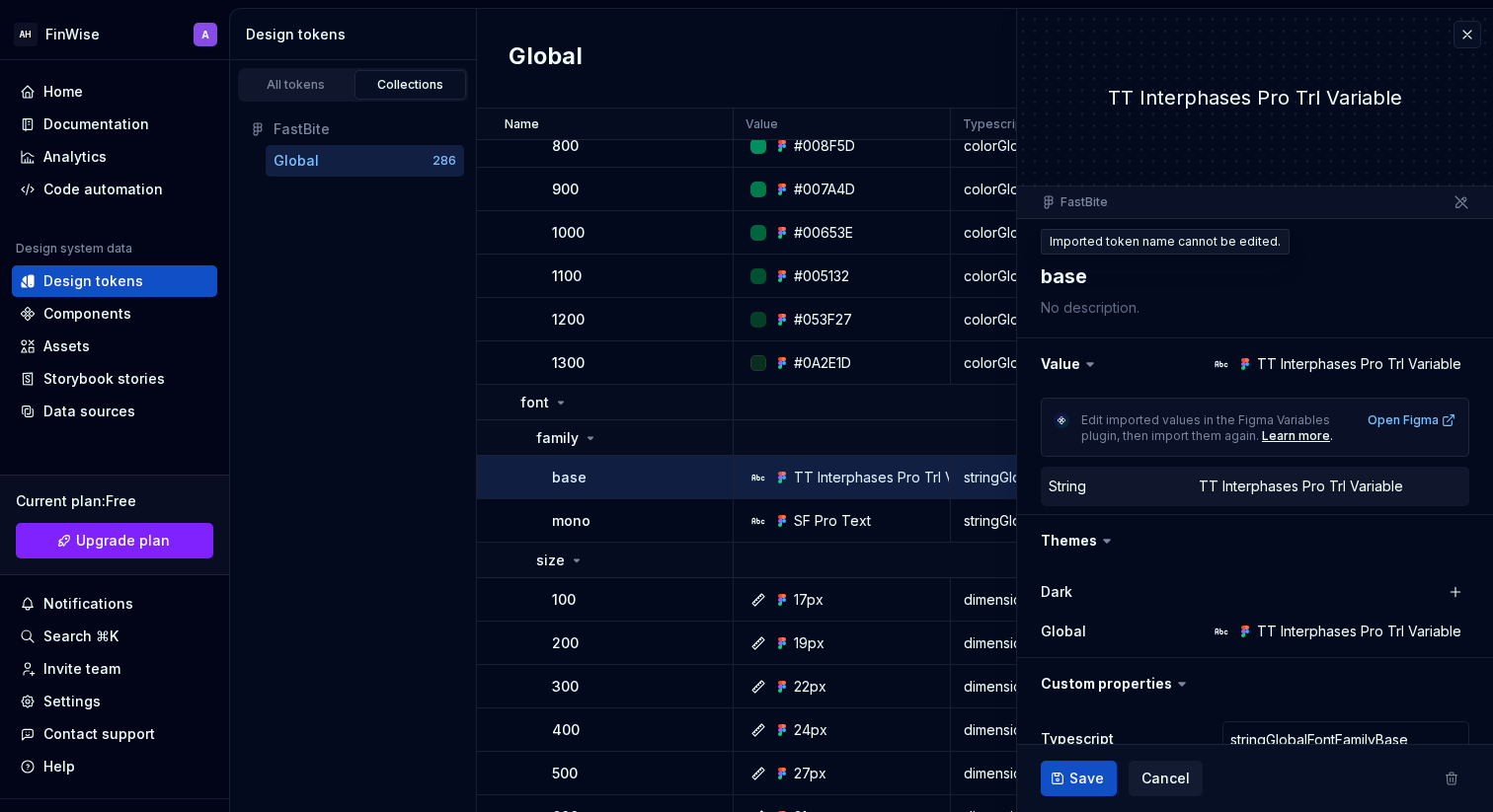
click at [1077, 277] on textarea "base" at bounding box center [1251, 276] width 429 height 36
click at [1111, 281] on textarea "base" at bounding box center [1251, 276] width 429 height 36
click at [1088, 316] on textarea at bounding box center [1251, 308] width 429 height 28
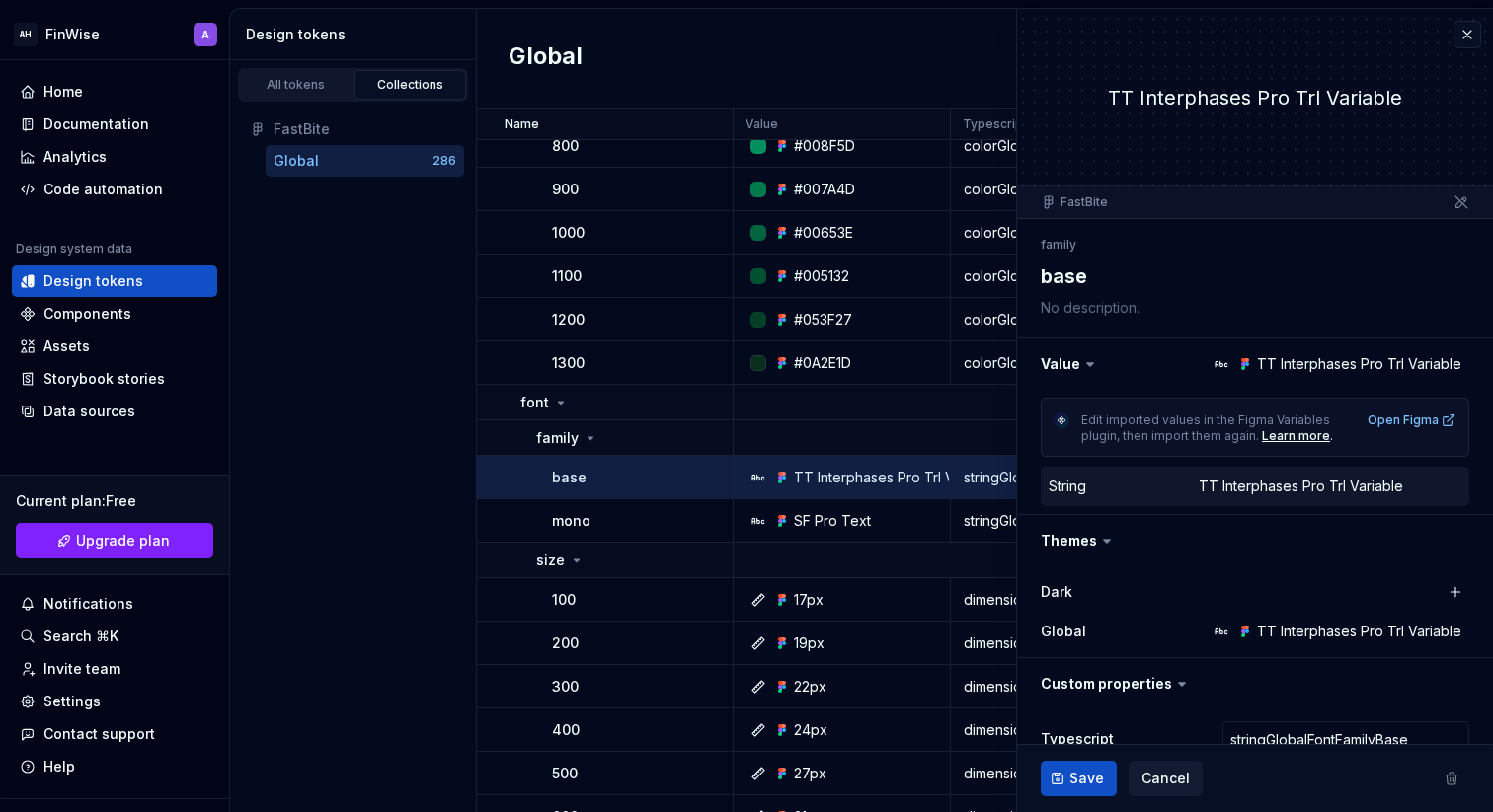
click at [1088, 316] on textarea at bounding box center [1251, 308] width 429 height 28
click at [1078, 286] on textarea "base" at bounding box center [1251, 276] width 429 height 36
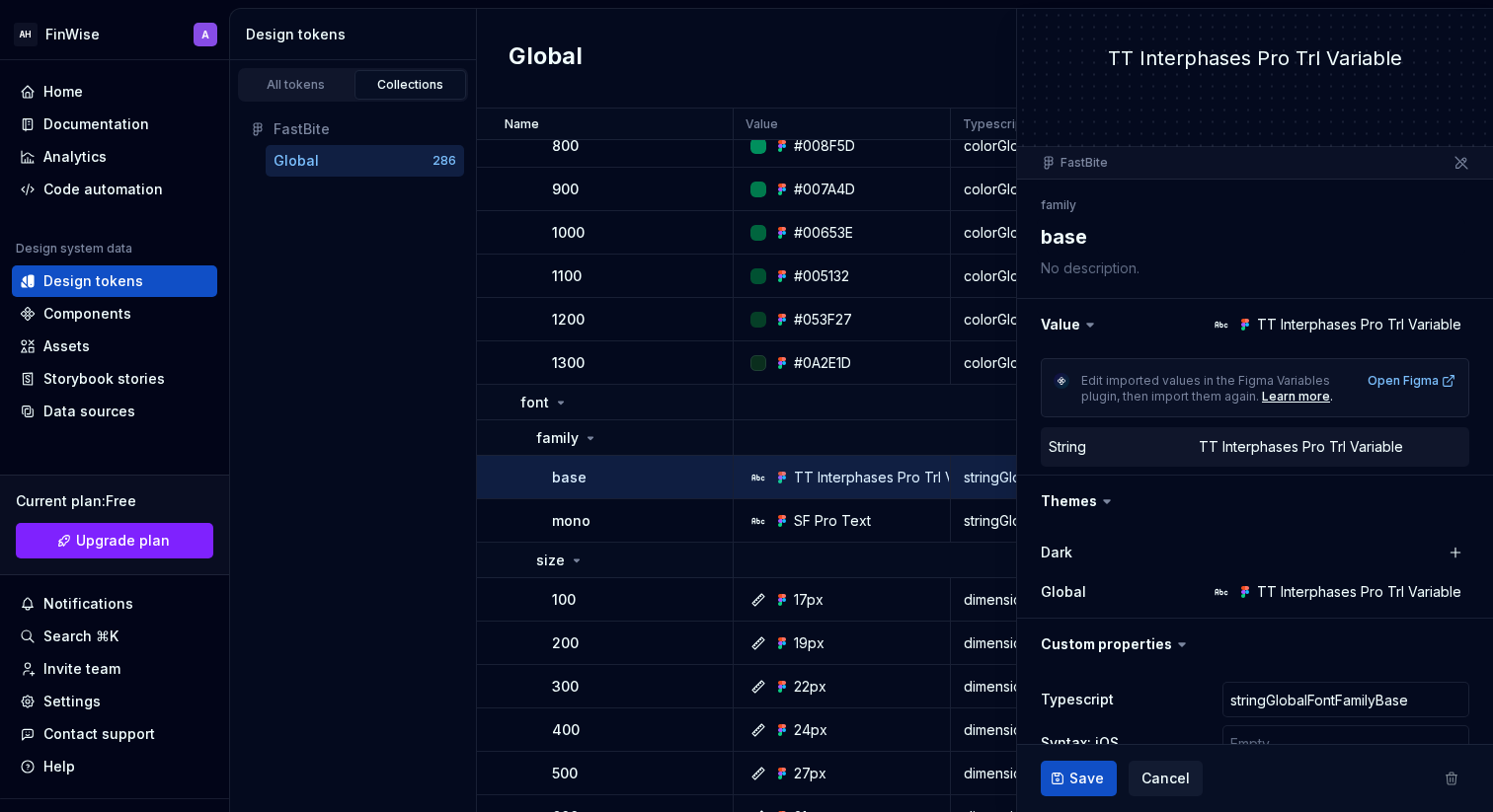
scroll to position [211, 0]
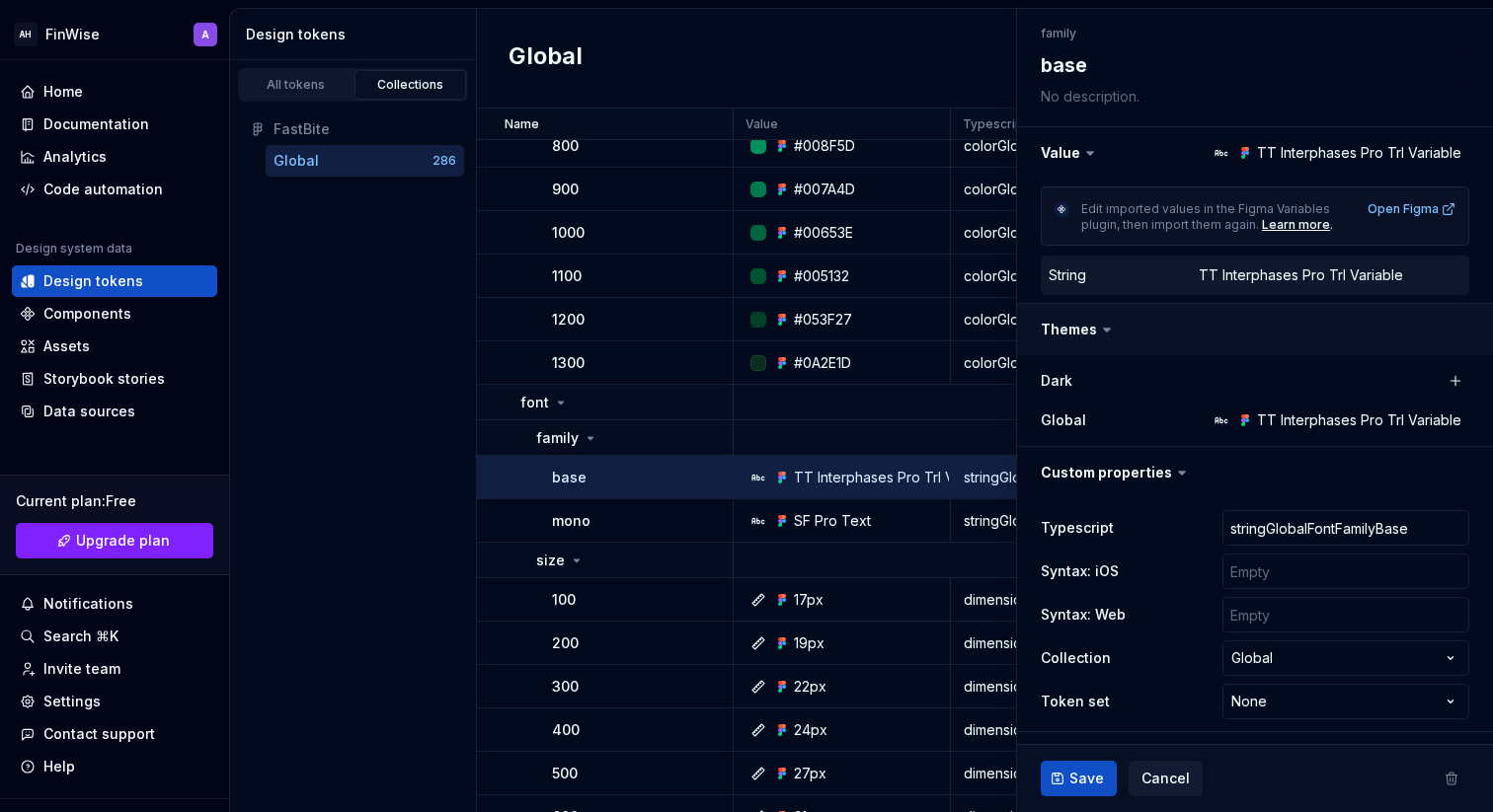
click at [1087, 334] on button "button" at bounding box center [1255, 330] width 476 height 51
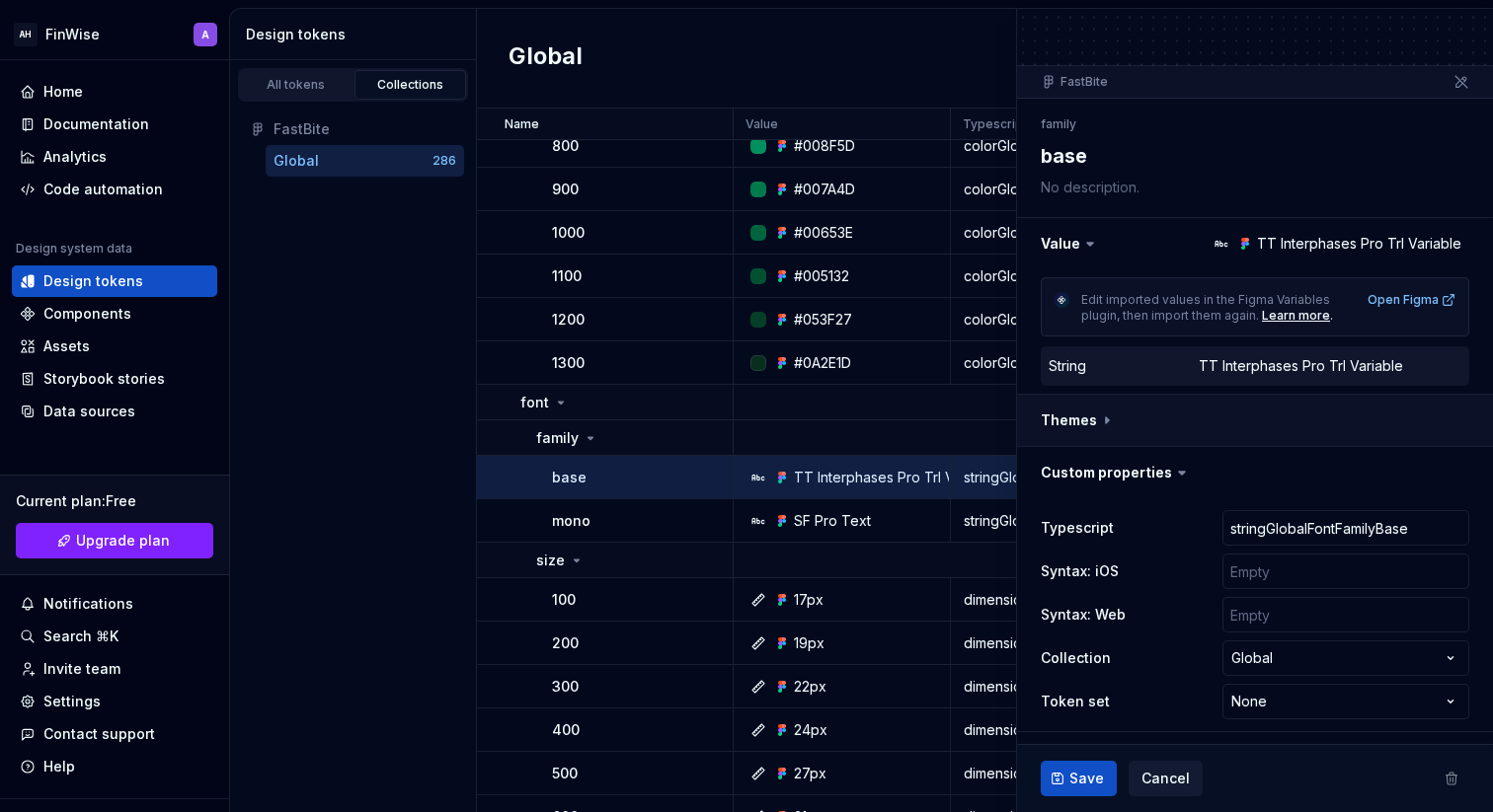
click at [1106, 425] on button "button" at bounding box center [1255, 421] width 476 height 51
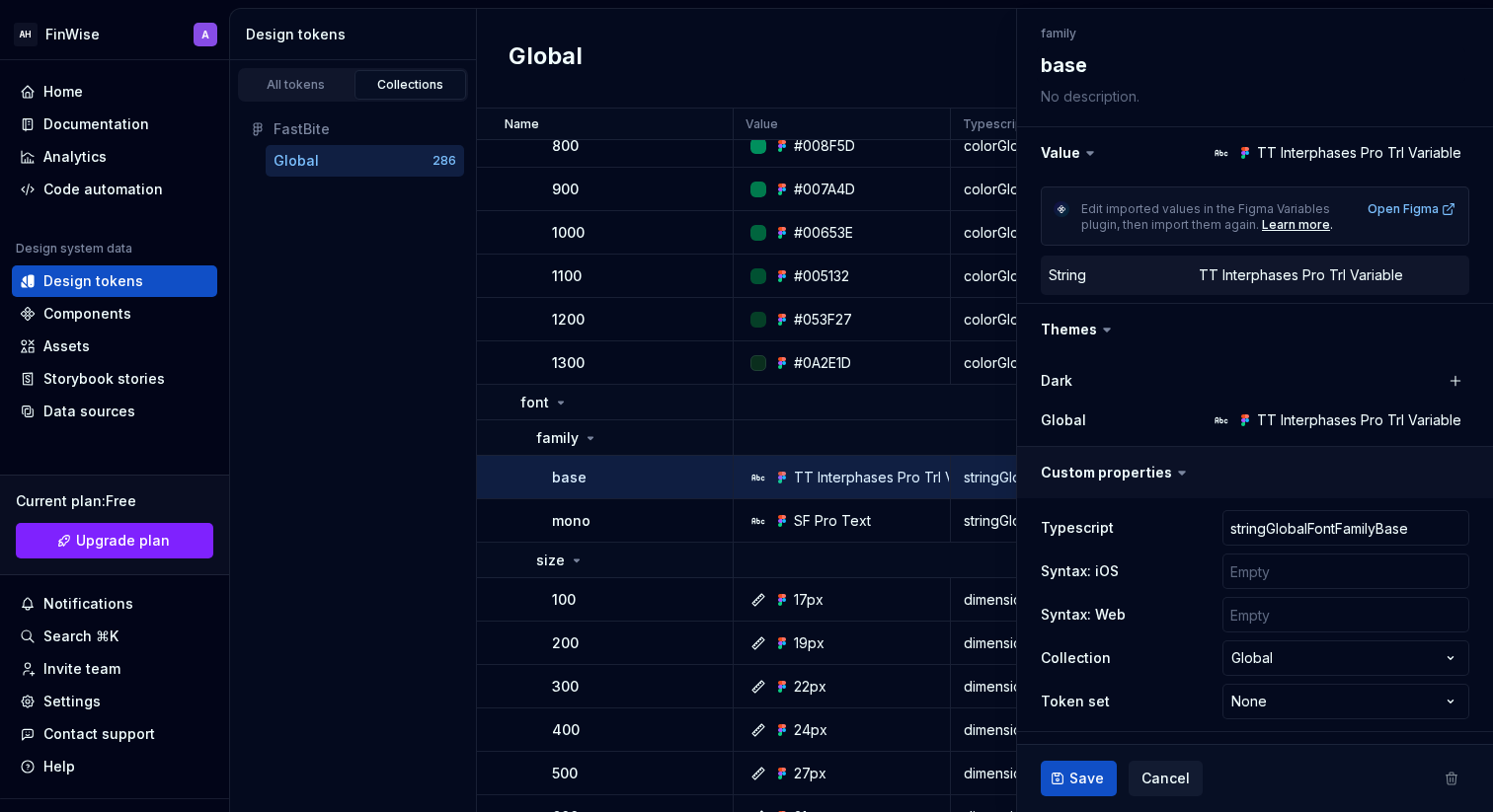
click at [1106, 485] on button "button" at bounding box center [1255, 473] width 476 height 51
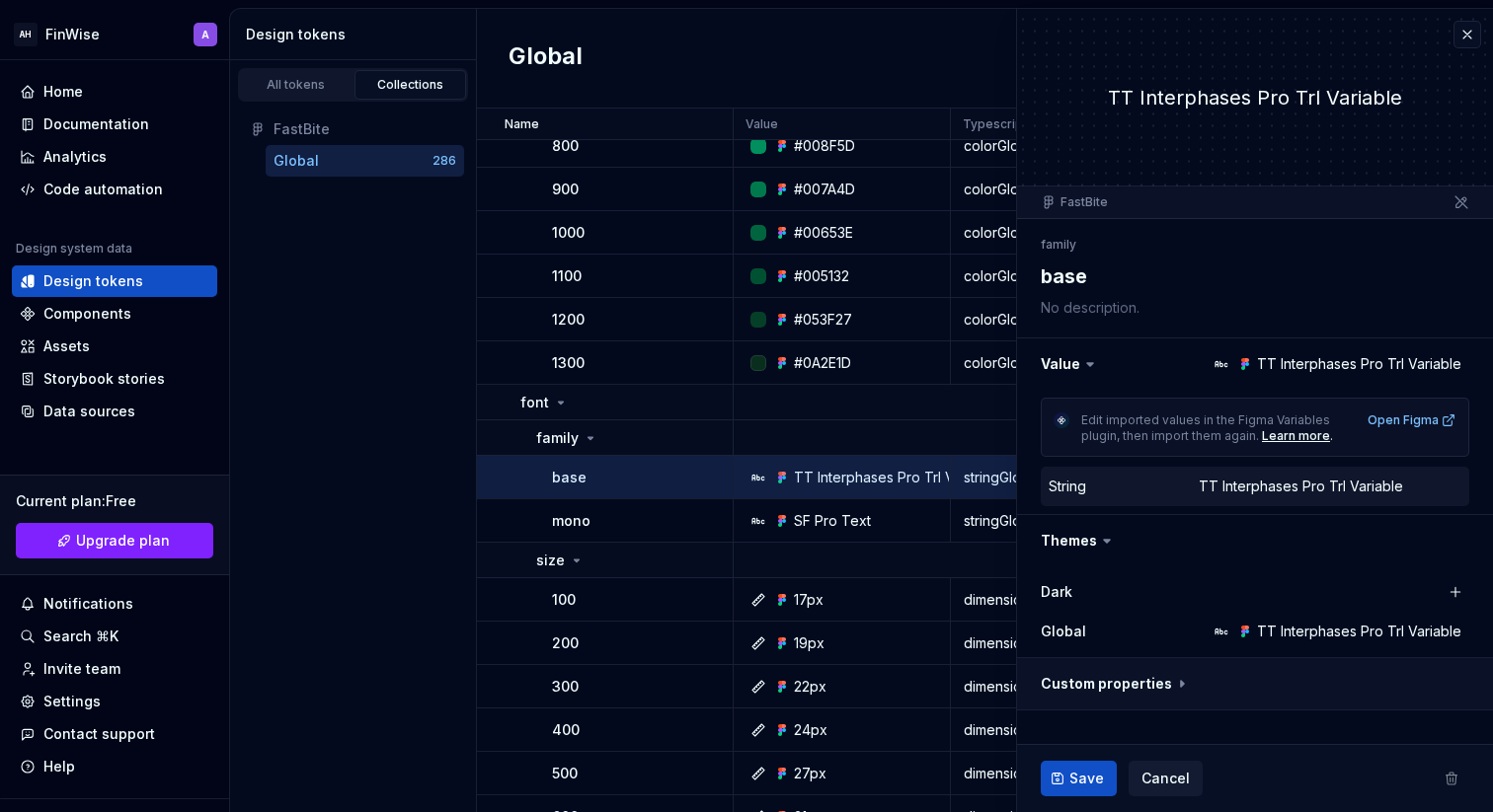
click at [1148, 688] on button "button" at bounding box center [1255, 684] width 476 height 51
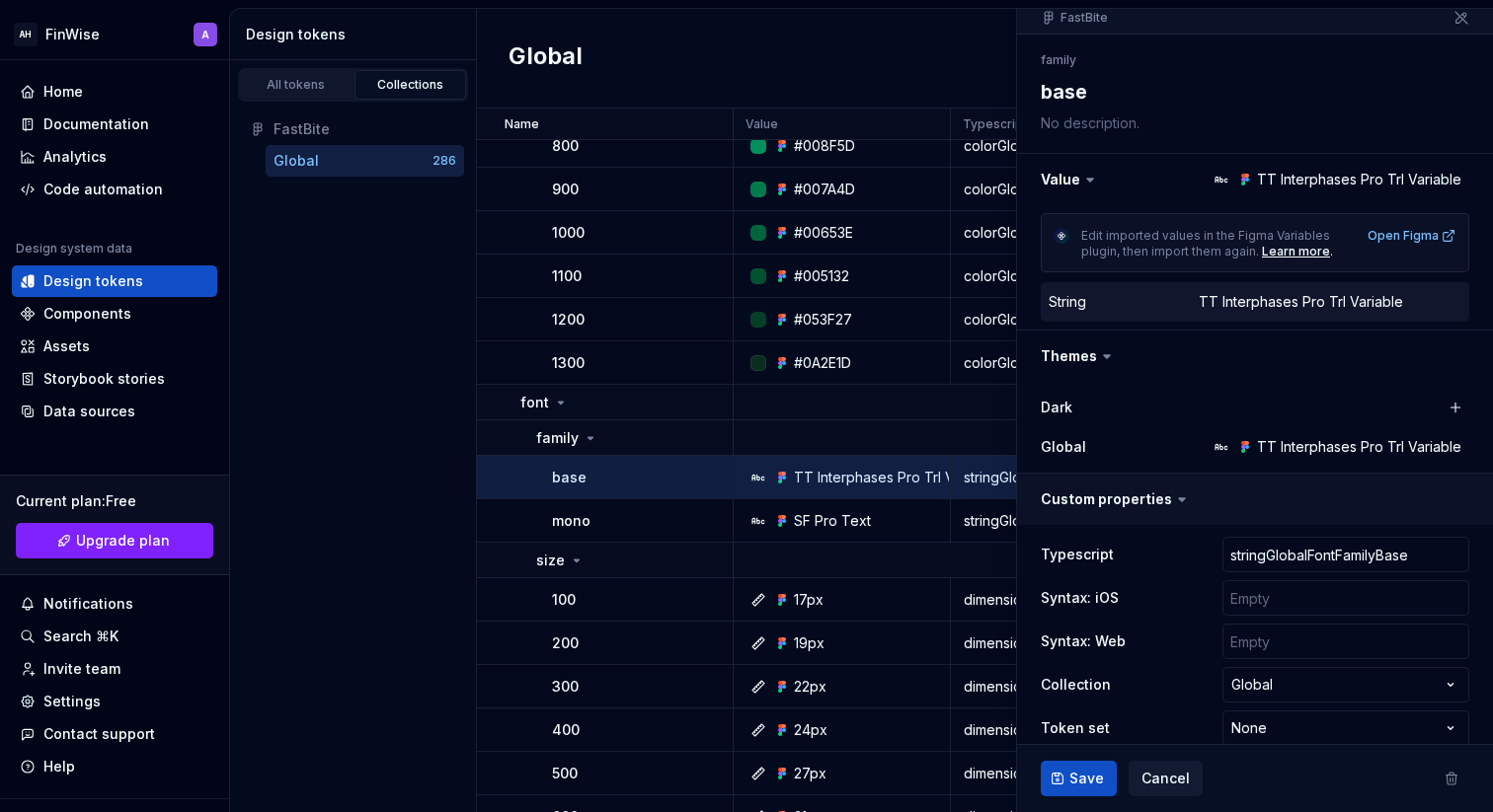
scroll to position [211, 0]
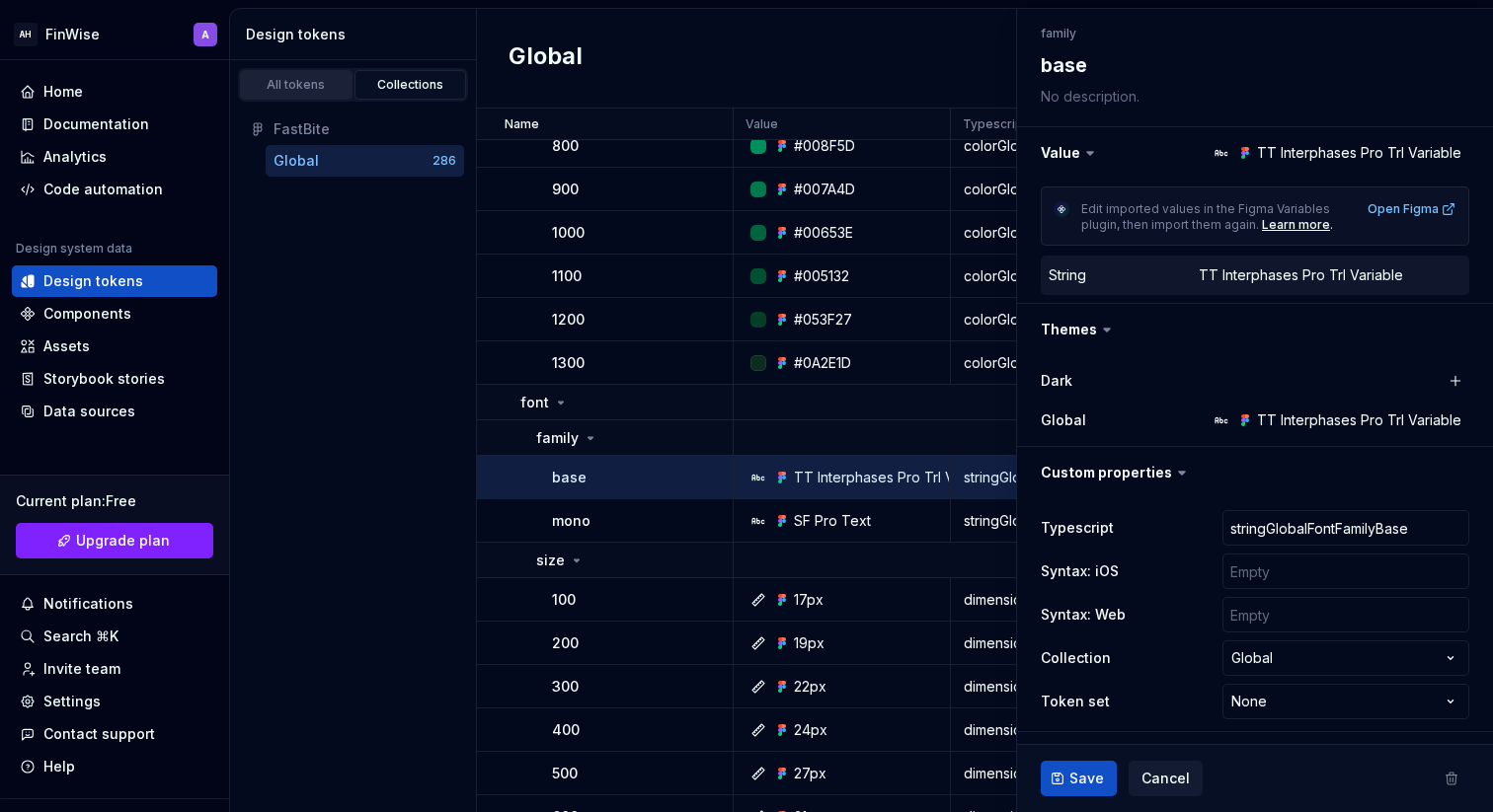
click at [289, 88] on div "All tokens" at bounding box center [296, 85] width 99 height 16
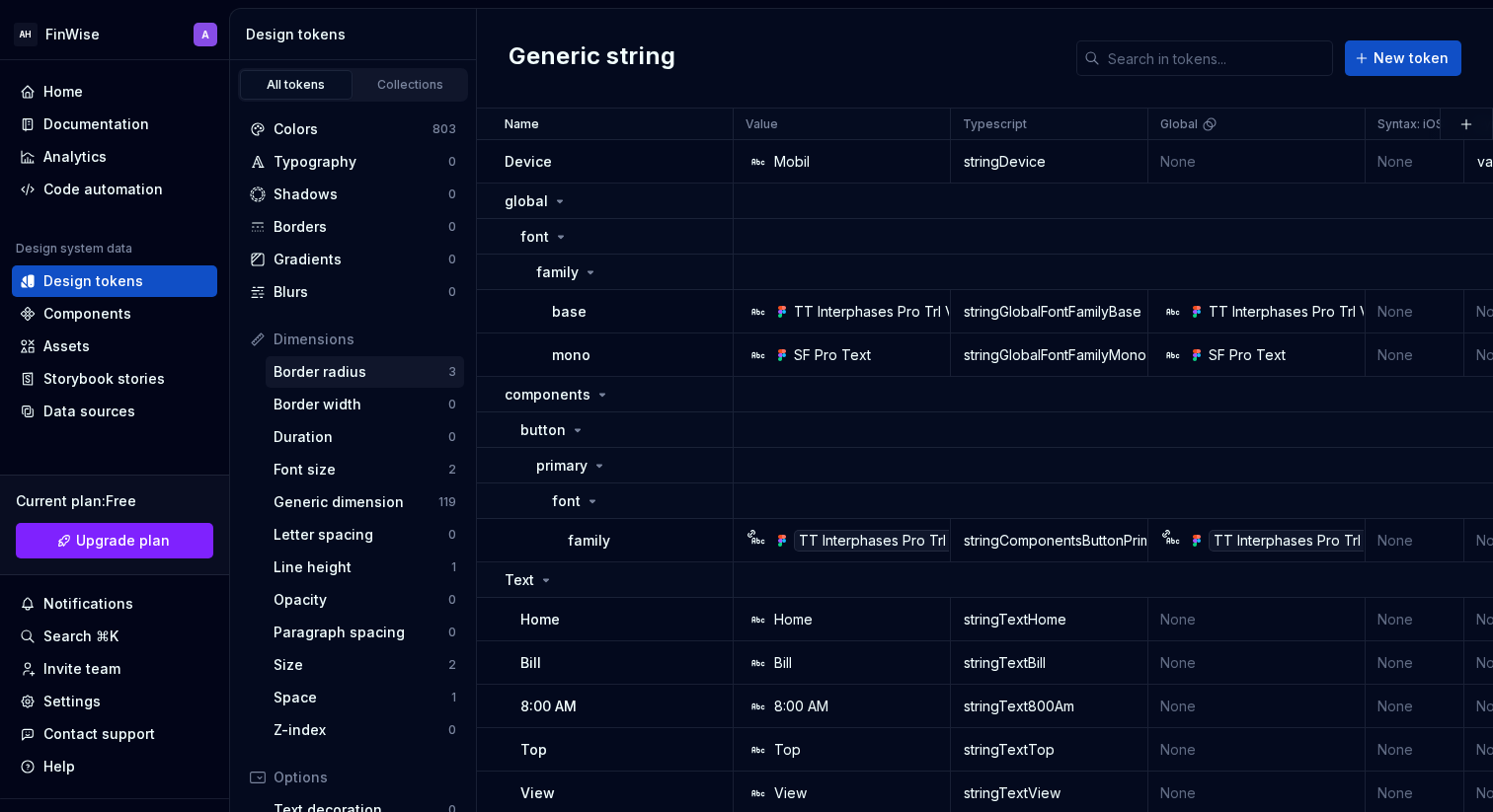
click at [319, 369] on div "Border radius" at bounding box center [361, 372] width 174 height 20
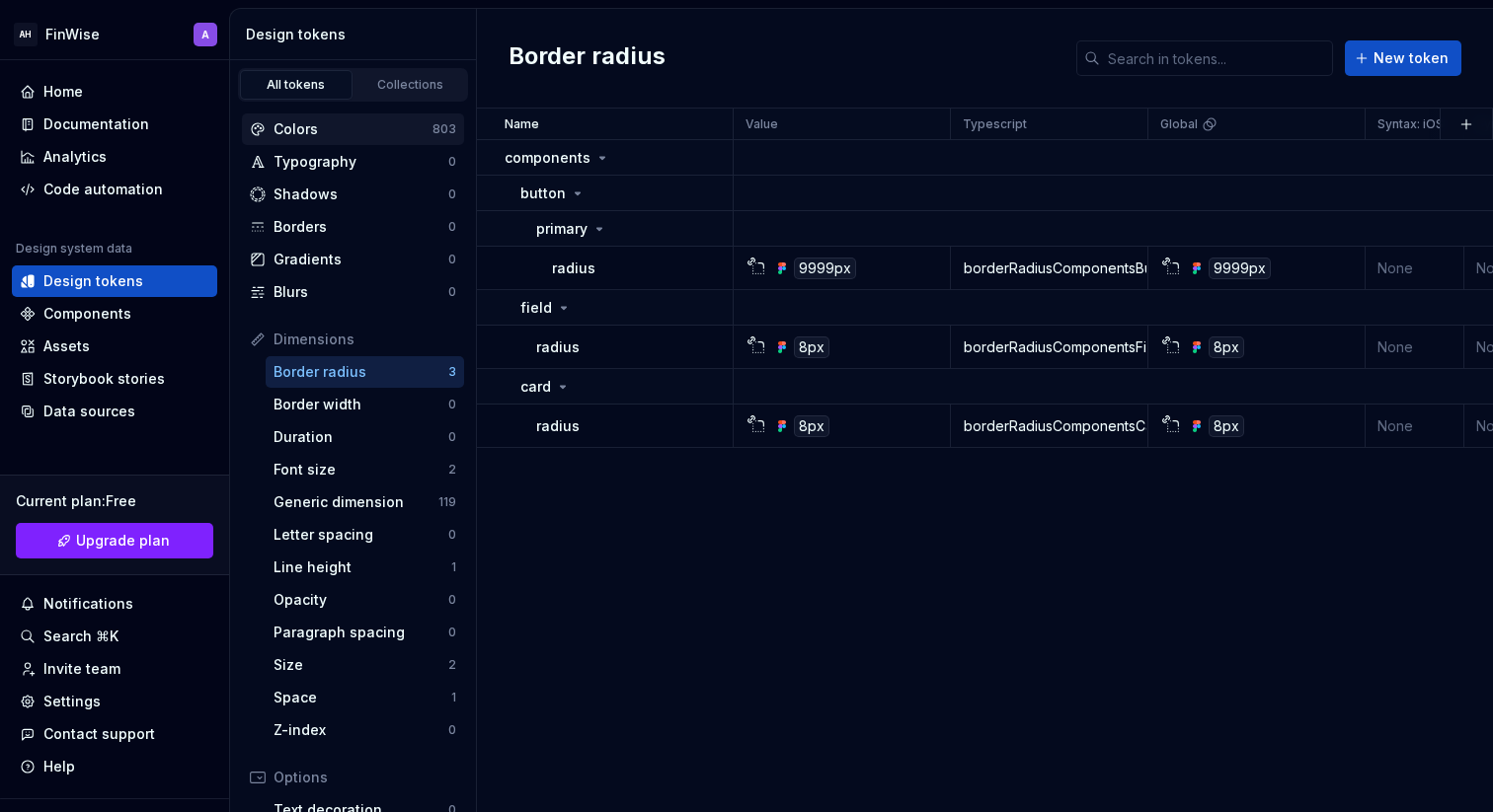
click at [358, 122] on div "Colors" at bounding box center [353, 130] width 159 height 20
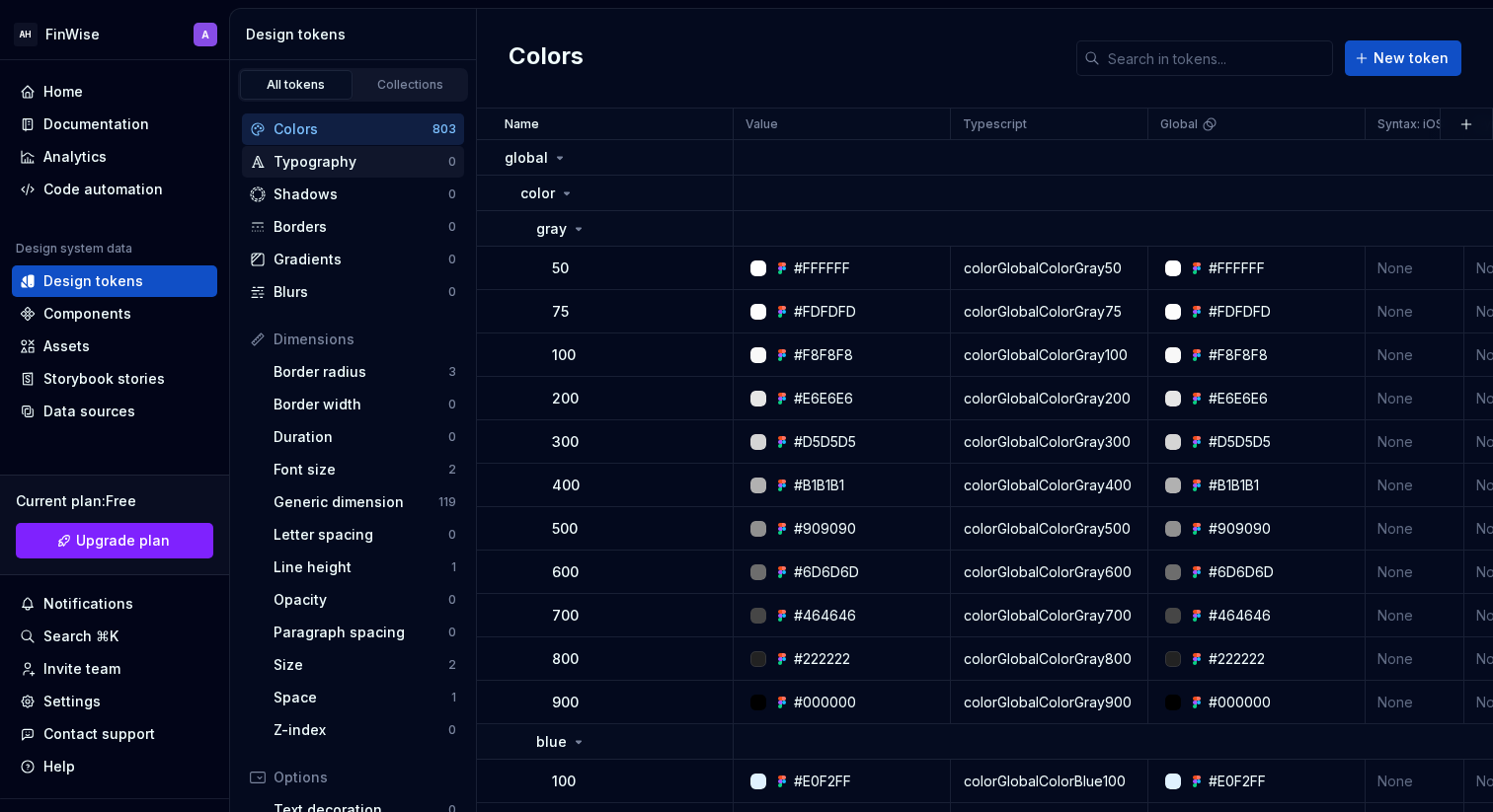
click at [362, 152] on div "Typography" at bounding box center [361, 162] width 174 height 20
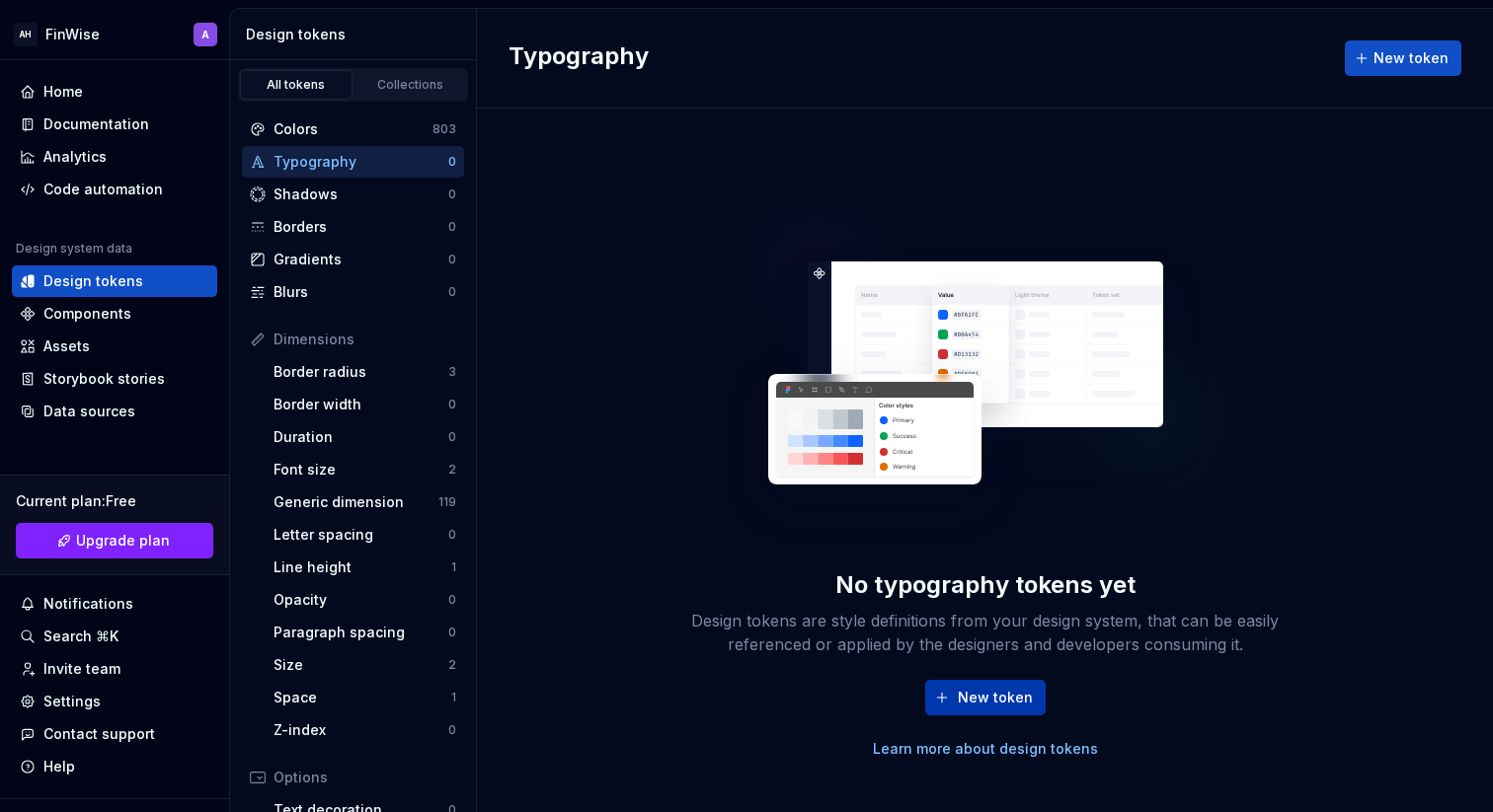
click at [1007, 684] on button "New token" at bounding box center [986, 698] width 121 height 36
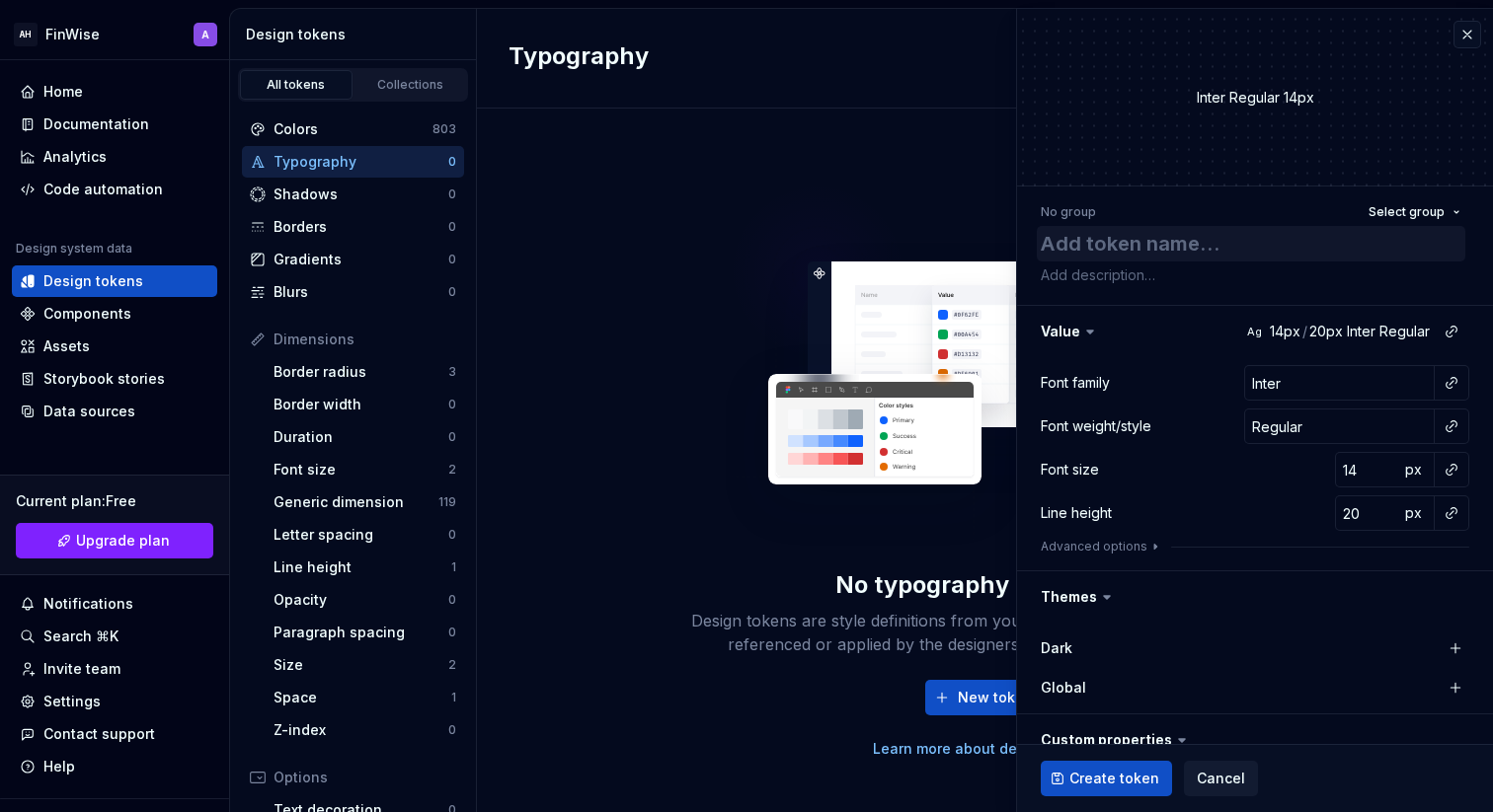
click at [1138, 239] on textarea at bounding box center [1251, 244] width 429 height 36
type textarea "*"
type textarea "P"
type textarea "*"
type textarea "Pr"
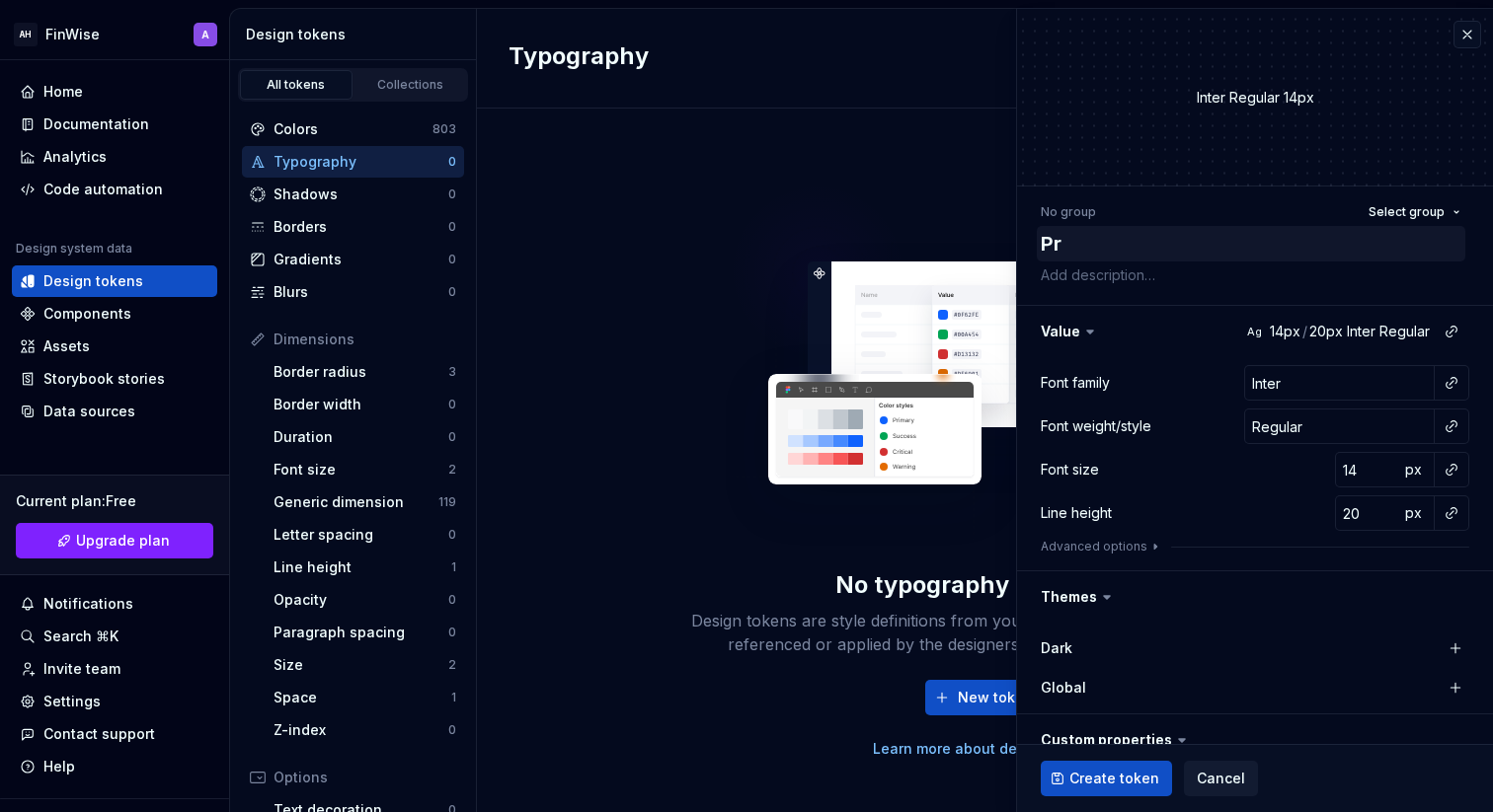
type textarea "*"
type textarea "Pri"
type textarea "*"
type textarea "Prim"
type textarea "*"
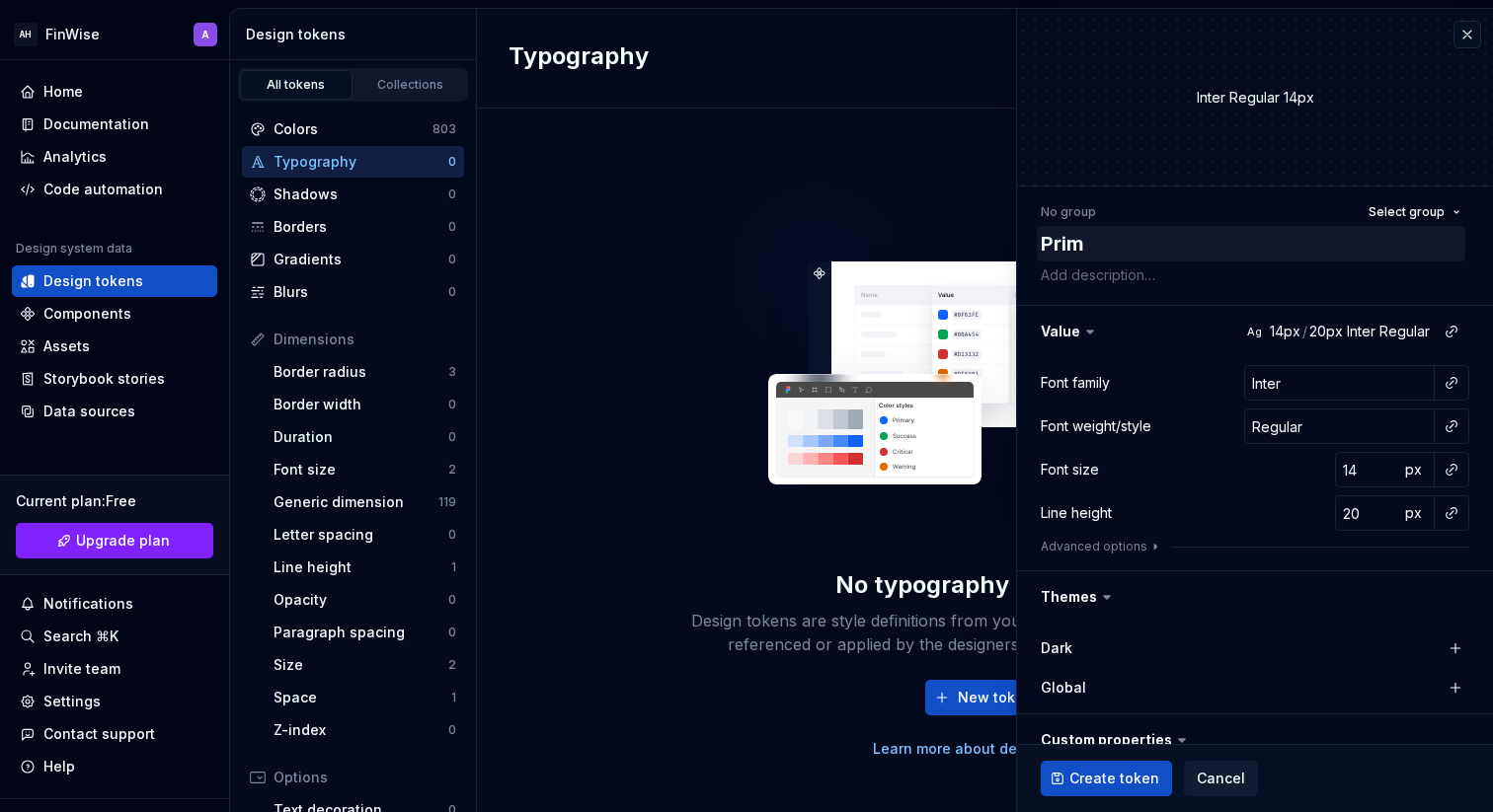
type textarea "Prima"
type textarea "*"
type textarea "Prim"
type textarea "*"
type textarea "Prima"
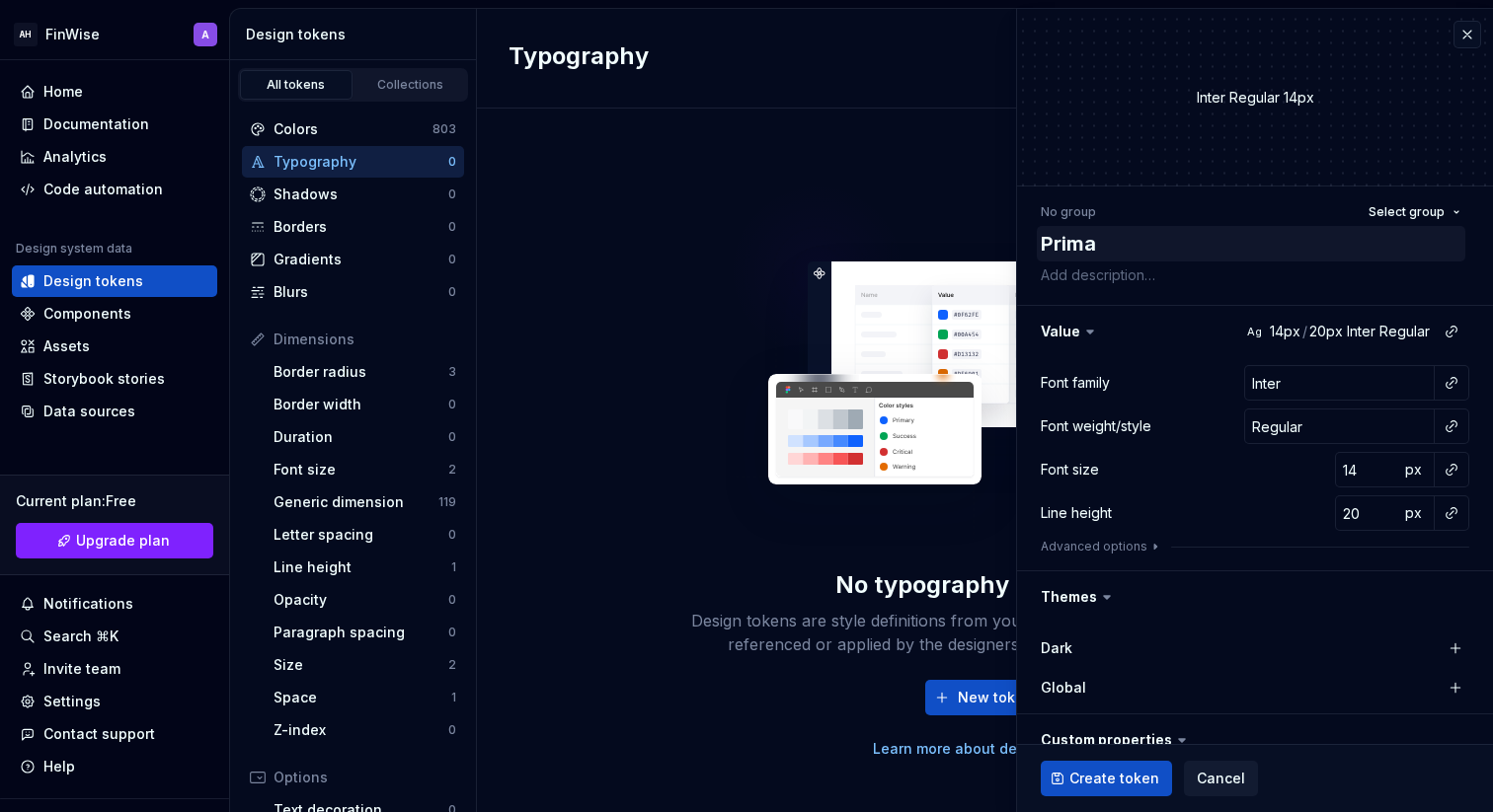
type textarea "*"
type textarea "Primar"
type textarea "*"
type textarea "Primary"
click at [1178, 296] on div "No group Select group Primary Value Ag 14px / 20px Inter Regular Font family In…" at bounding box center [1255, 598] width 476 height 825
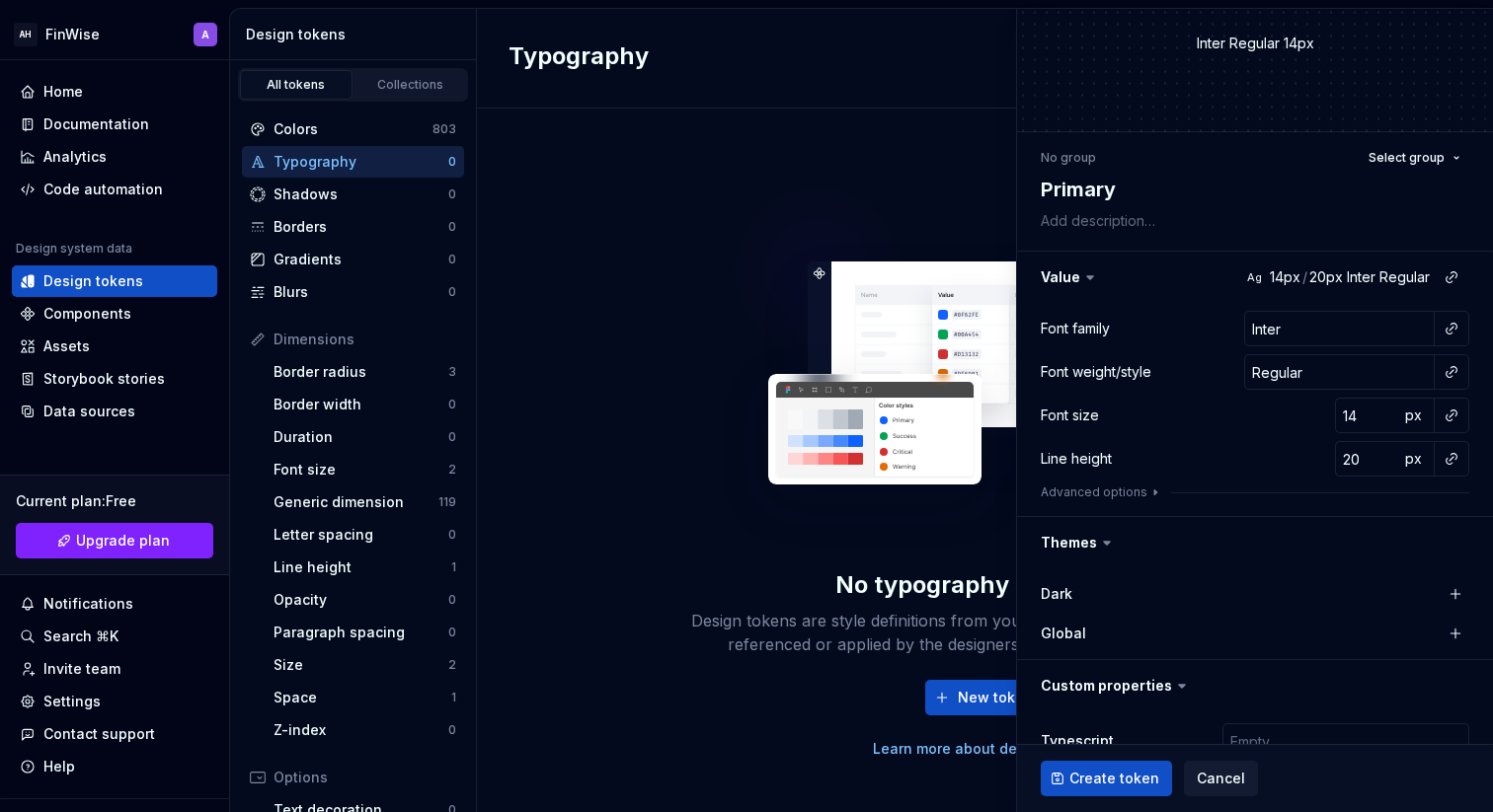
scroll to position [55, 0]
click at [1091, 277] on icon at bounding box center [1091, 276] width 20 height 20
click at [1076, 277] on button "button" at bounding box center [1255, 276] width 476 height 51
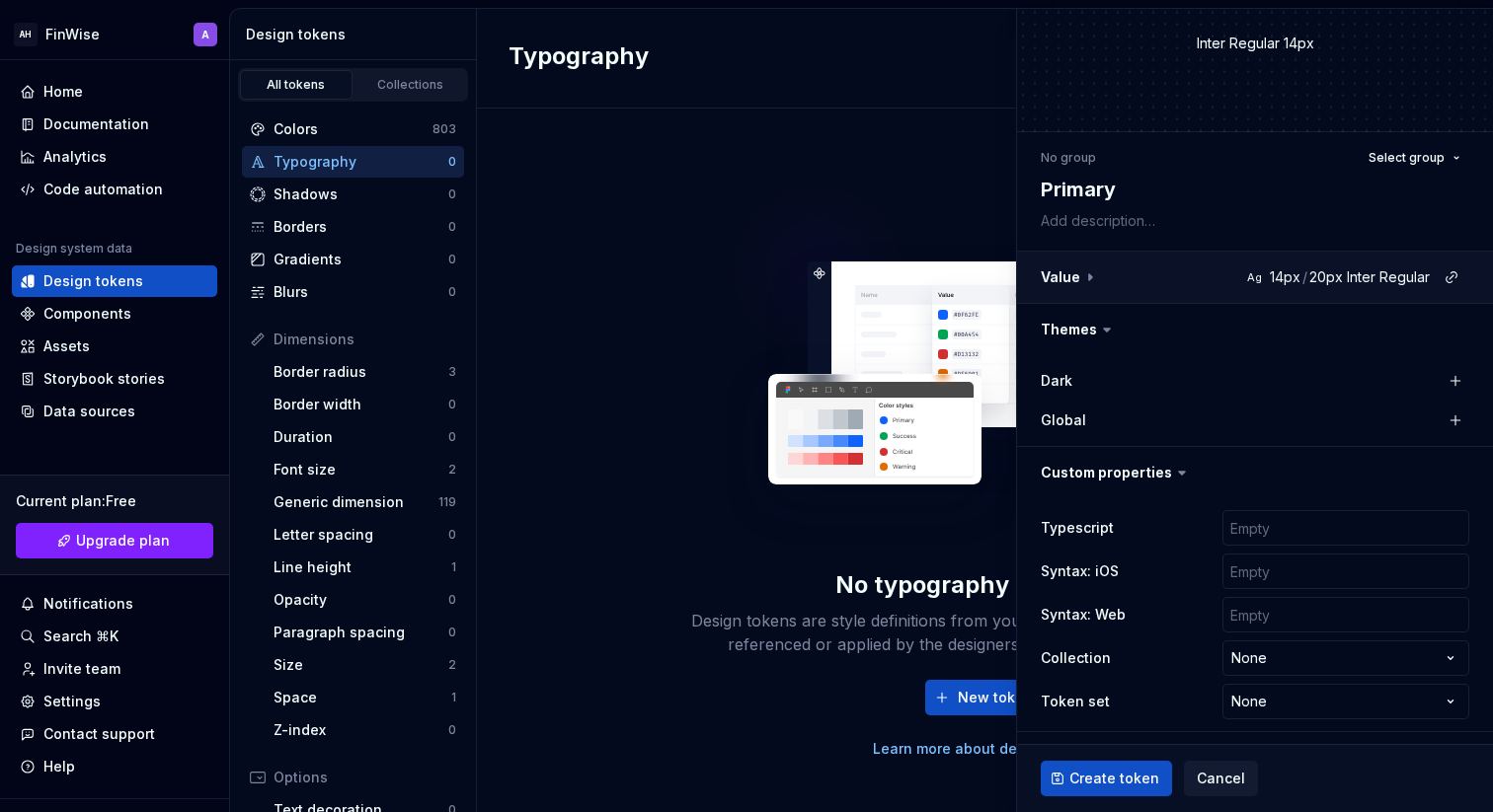
click at [1088, 279] on button "button" at bounding box center [1255, 277] width 476 height 51
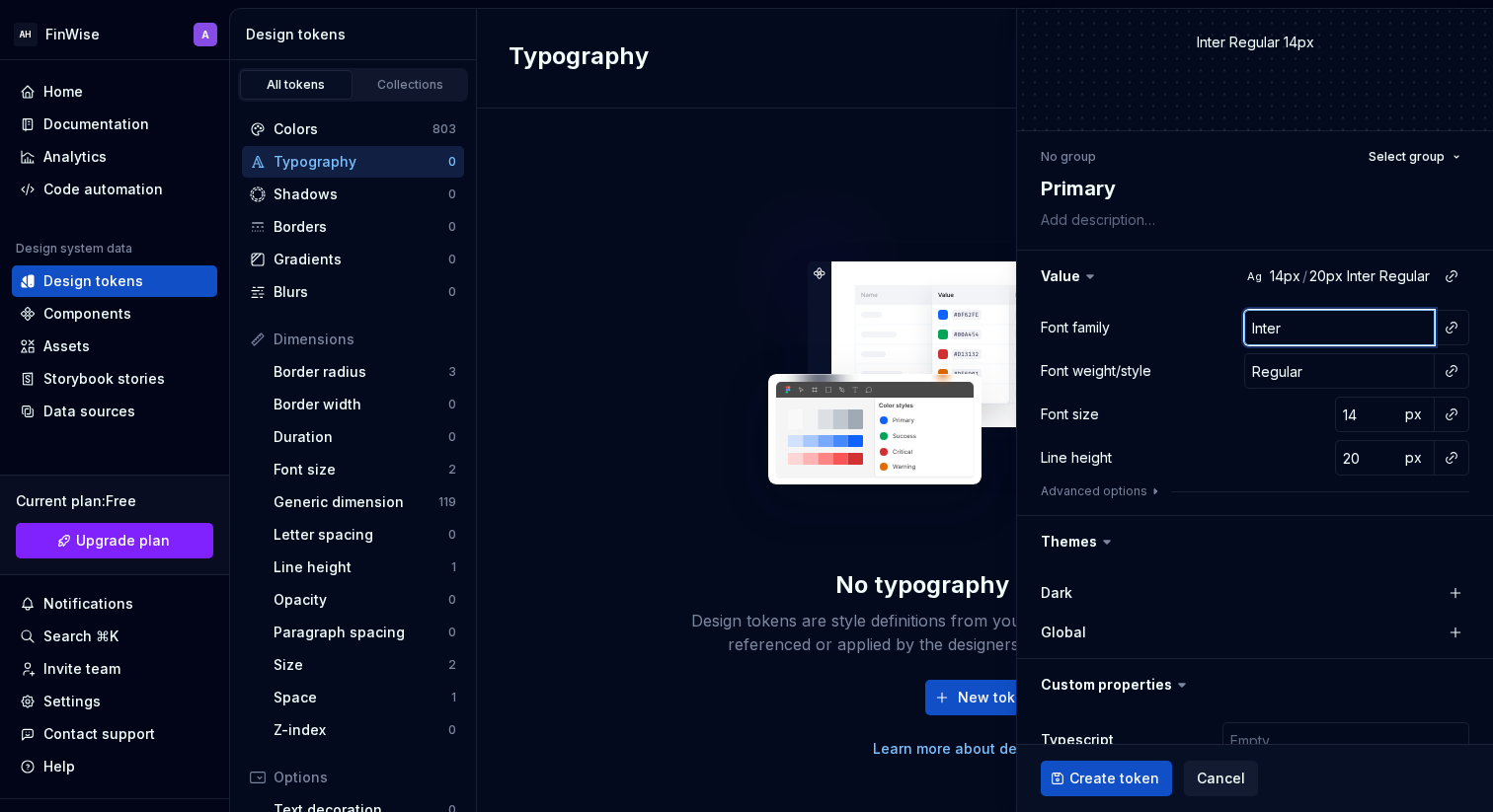
click at [1338, 332] on input "Inter" at bounding box center [1339, 328] width 190 height 36
click at [1454, 331] on button "button" at bounding box center [1451, 328] width 28 height 28
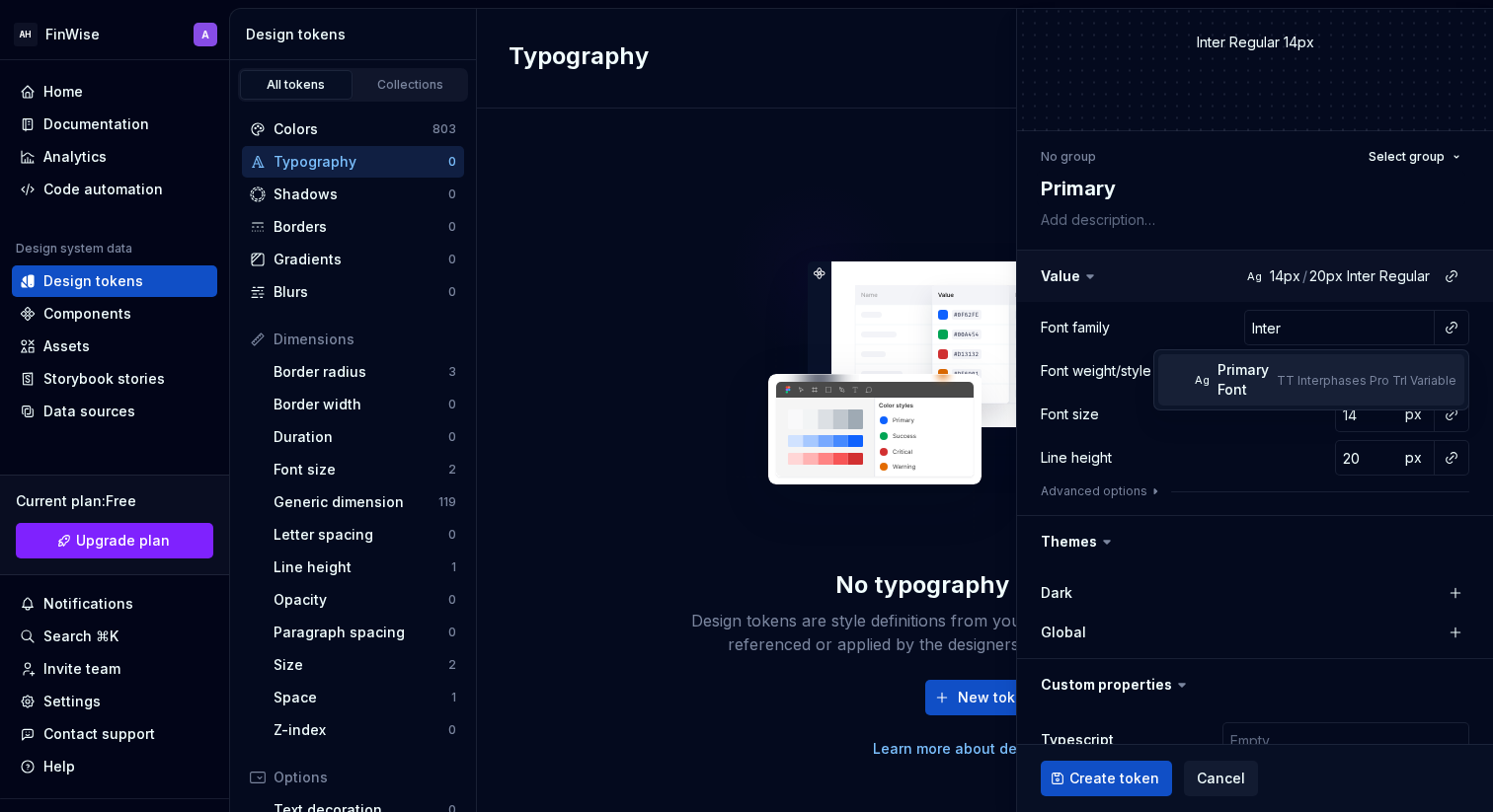
click at [1217, 299] on html "AH FinWise A Home Documentation Analytics Code automation Design system data De…" at bounding box center [746, 406] width 1493 height 812
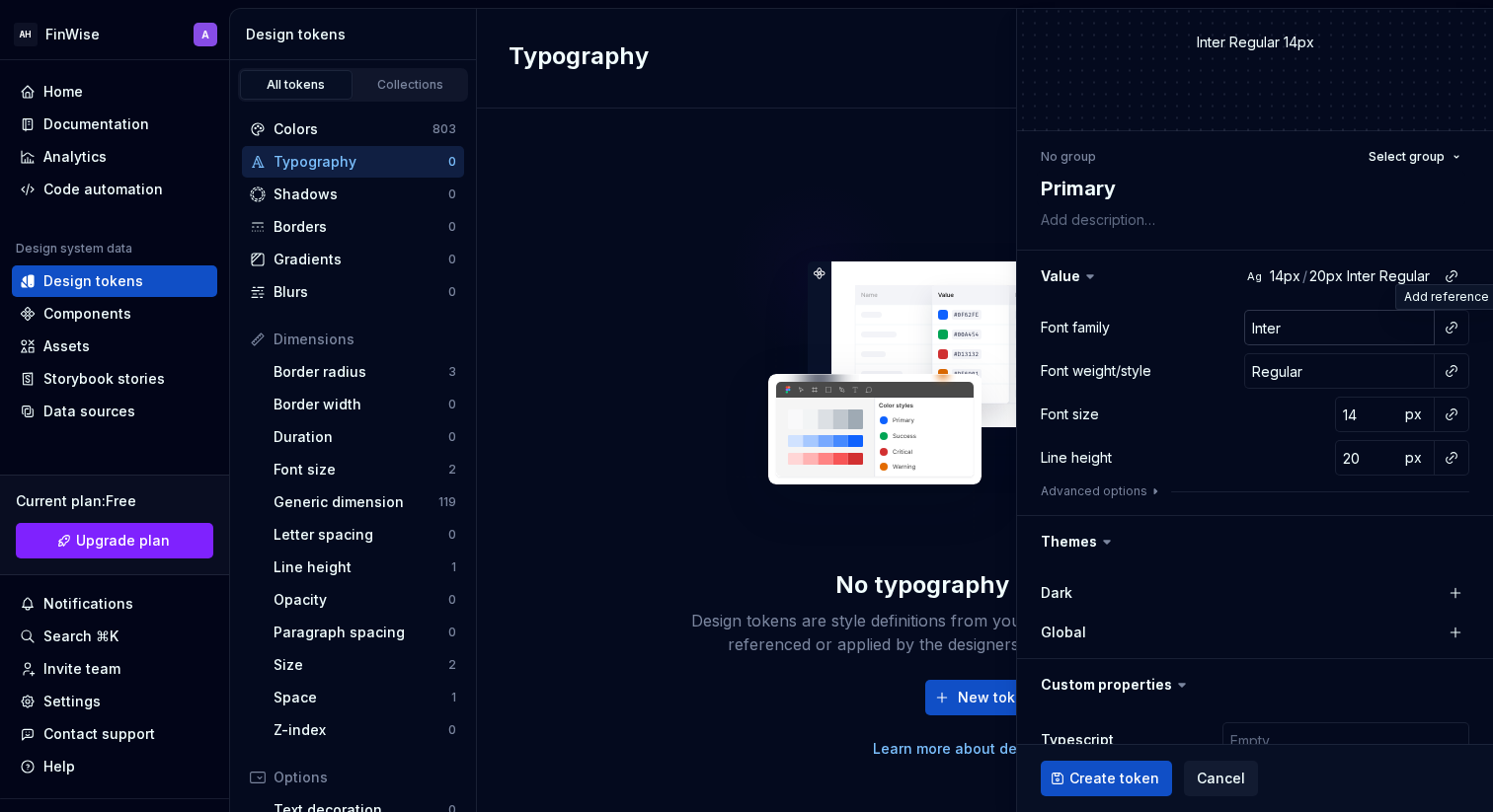
scroll to position [0, 0]
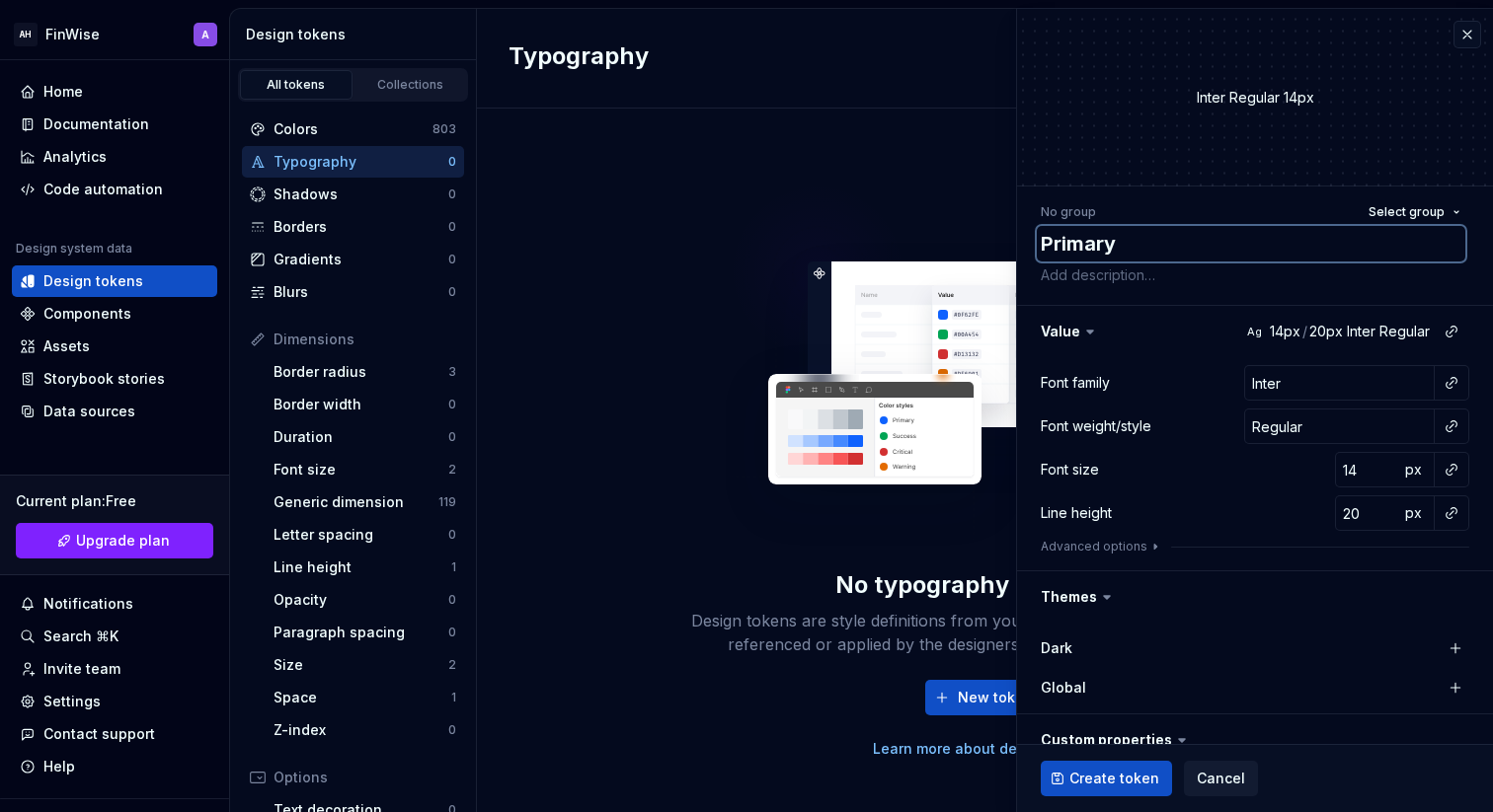
click at [1152, 253] on textarea "Primary" at bounding box center [1251, 244] width 429 height 36
click at [1400, 211] on span "Select group" at bounding box center [1407, 212] width 76 height 16
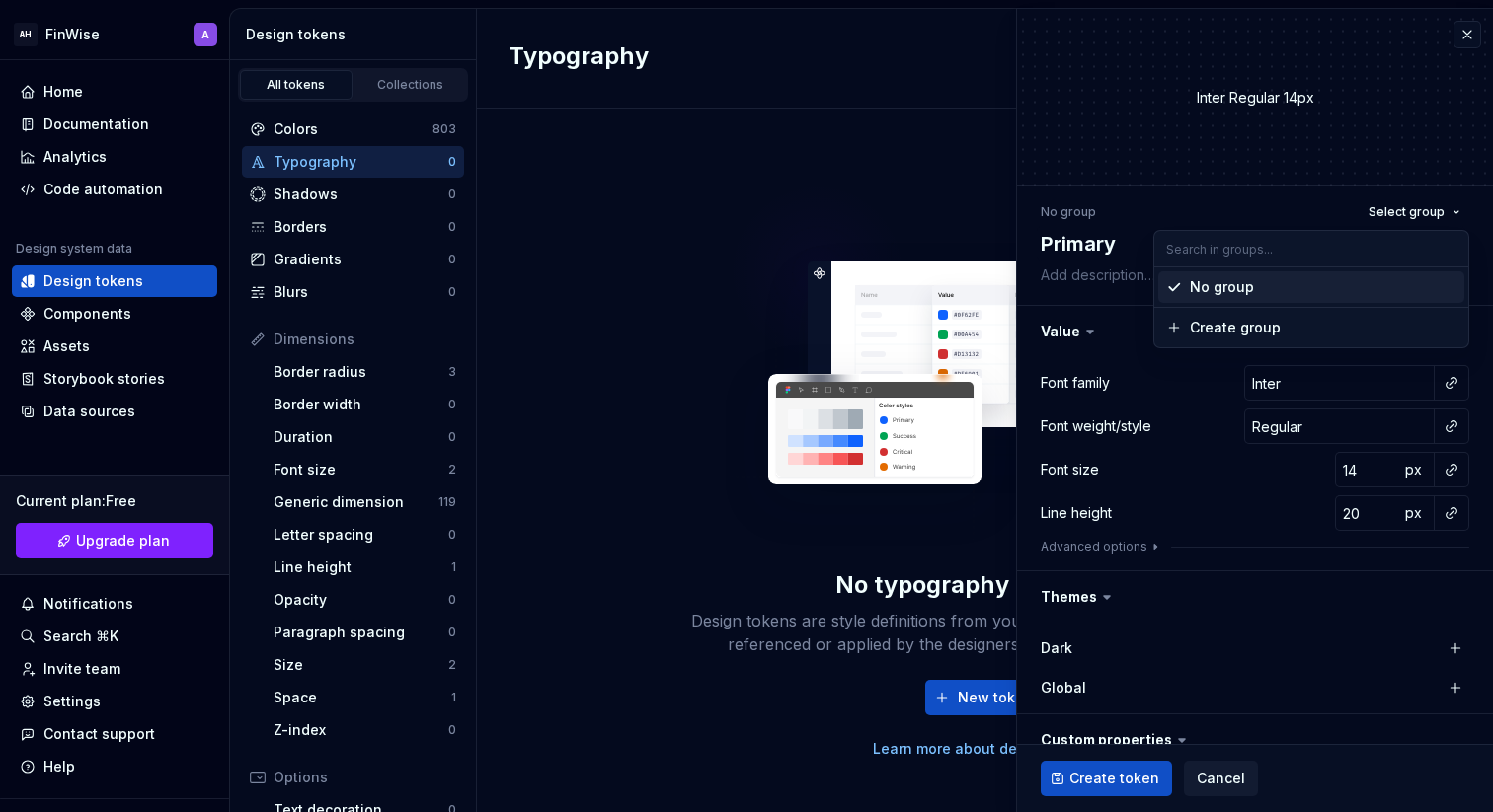
click at [1195, 291] on div "No group" at bounding box center [1222, 287] width 64 height 20
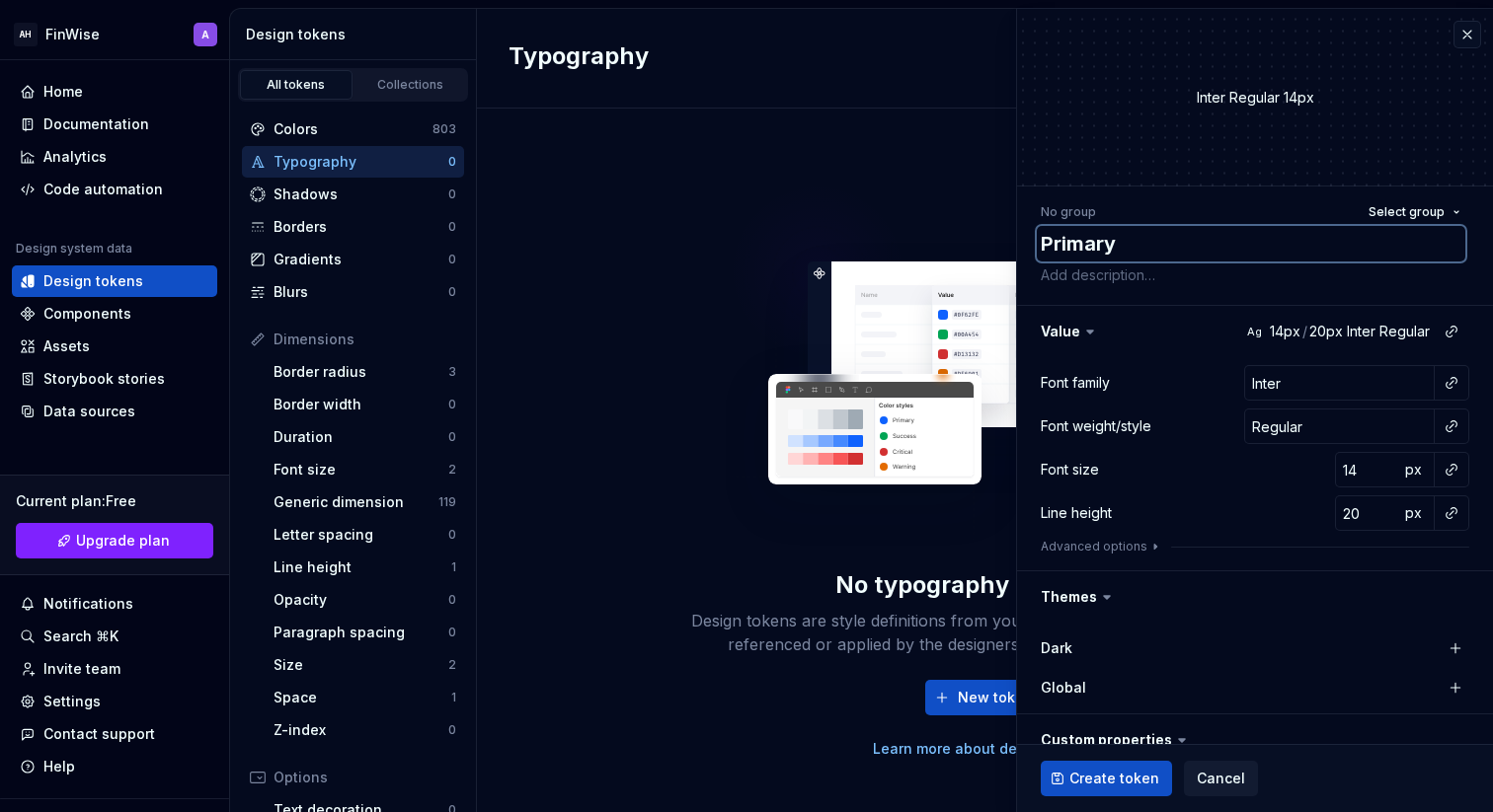
click at [1137, 247] on textarea "Primary" at bounding box center [1251, 244] width 429 height 36
click at [1444, 219] on button "Select group" at bounding box center [1415, 212] width 110 height 28
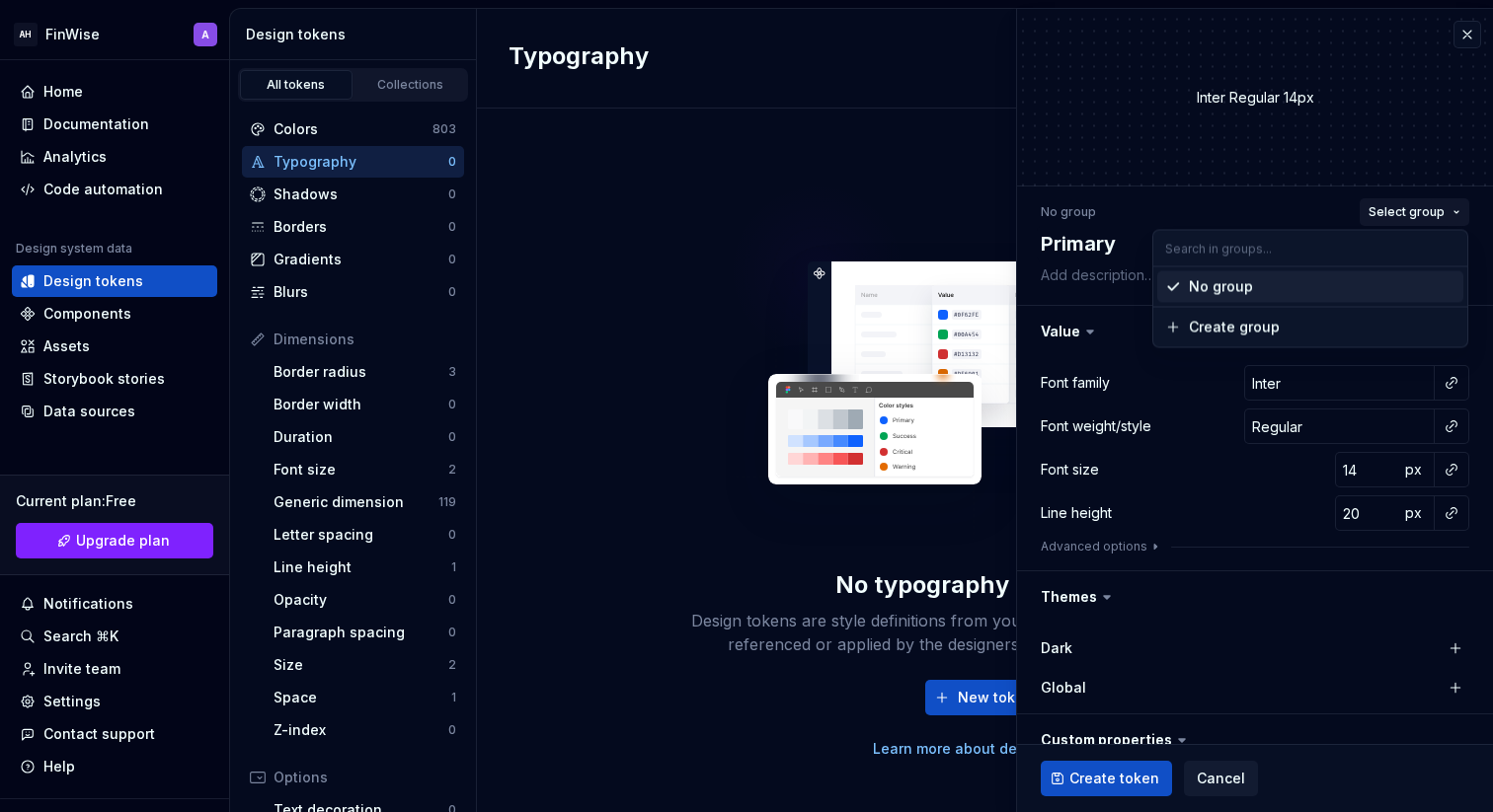
click at [1440, 210] on span "Select group" at bounding box center [1407, 212] width 76 height 16
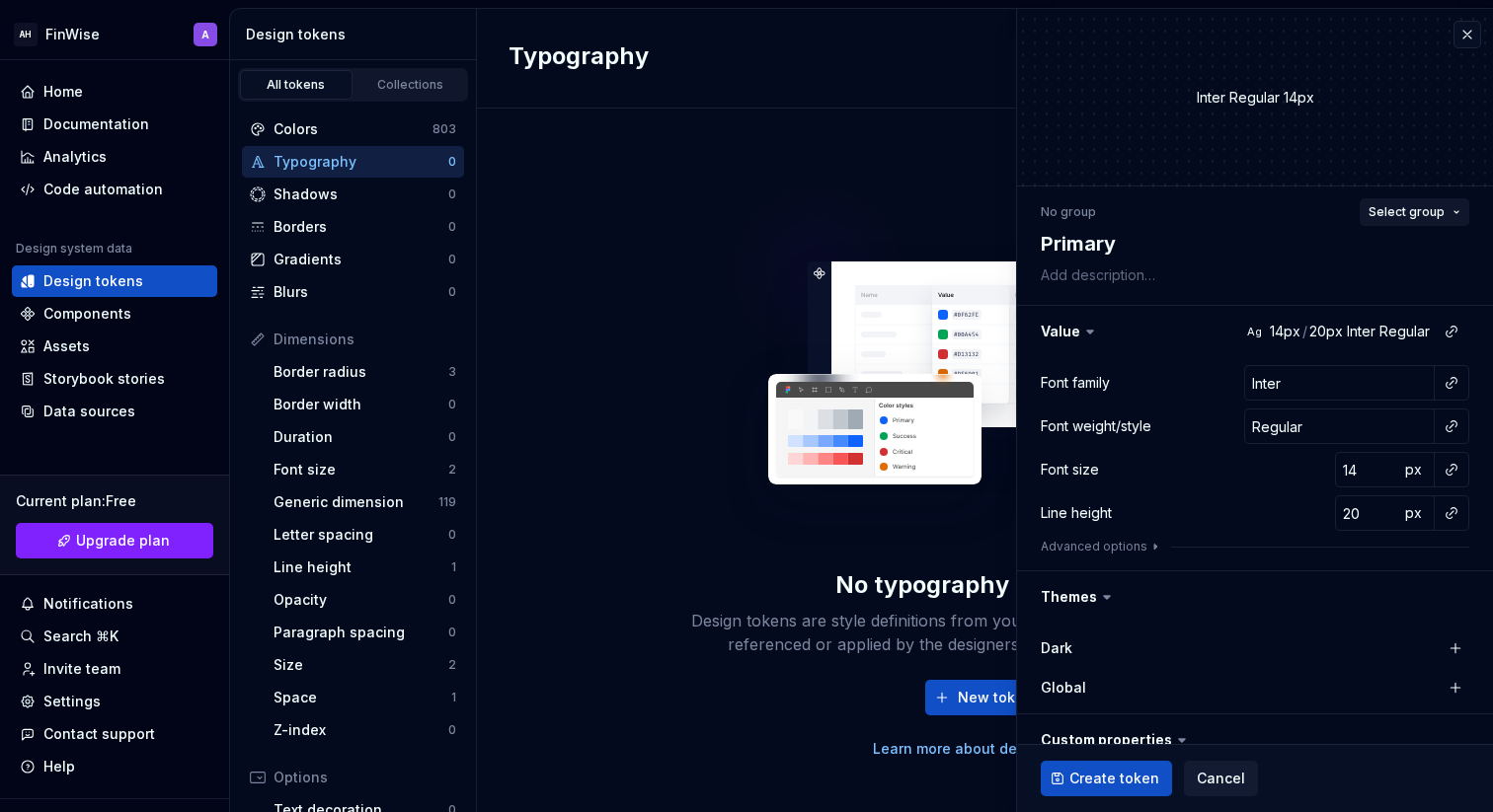
click at [1440, 210] on span "Select group" at bounding box center [1407, 212] width 76 height 16
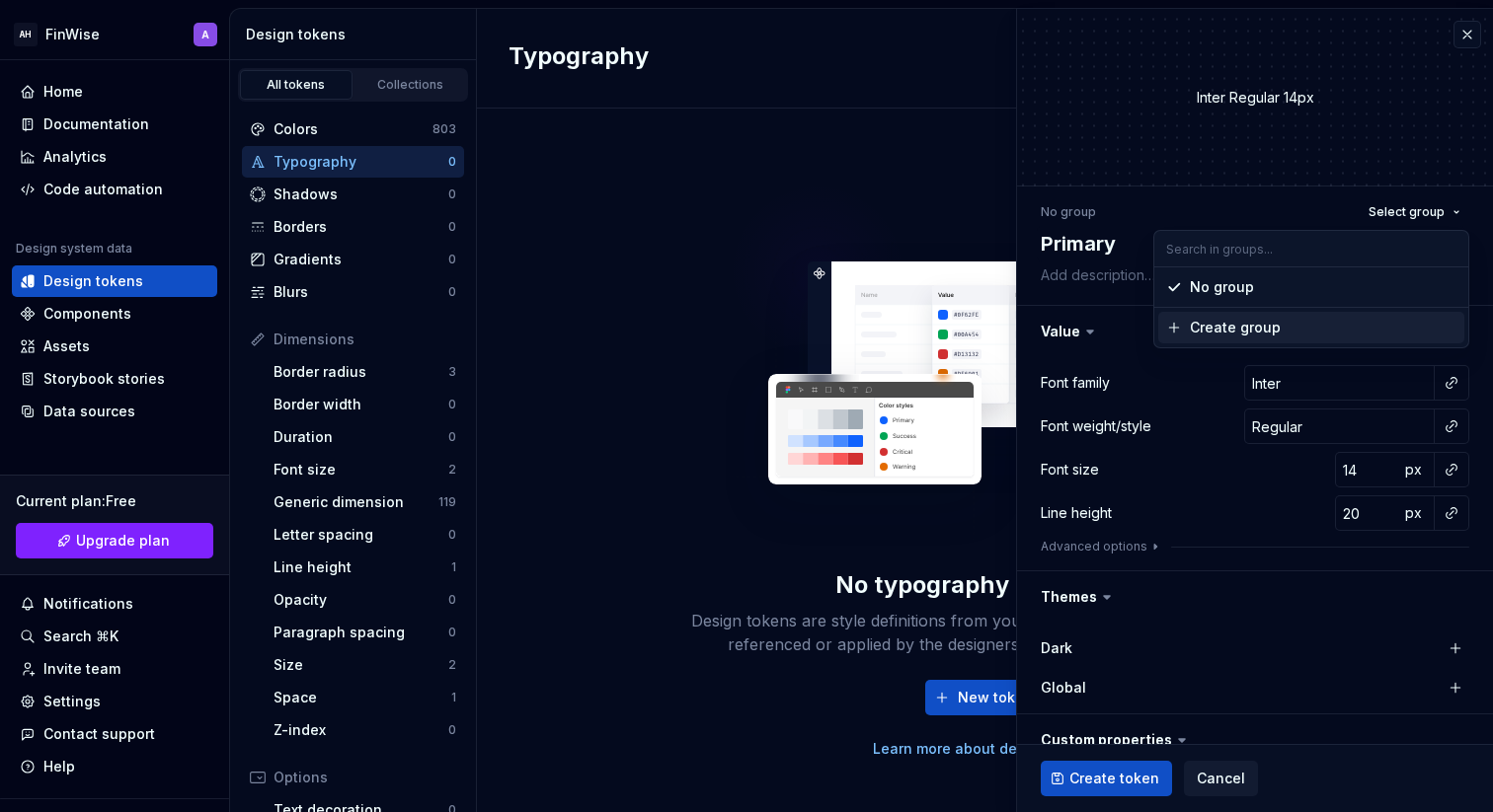
click at [1313, 329] on div "Create group" at bounding box center [1323, 328] width 267 height 20
type textarea "*"
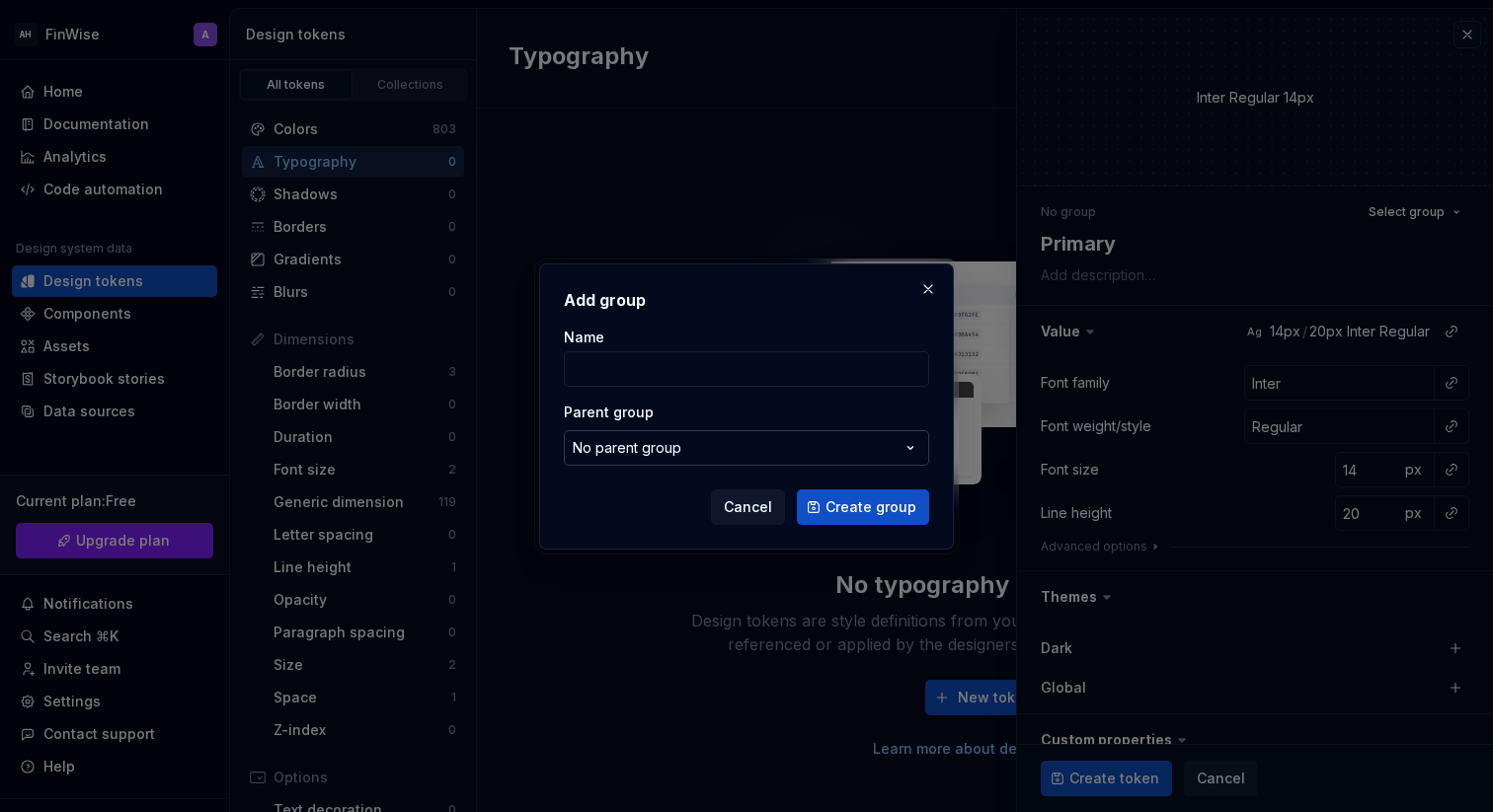
click at [660, 455] on div "No parent group" at bounding box center [627, 449] width 109 height 20
click at [667, 361] on div "Add group Name Parent group No parent group Cancel Create group" at bounding box center [746, 406] width 1493 height 812
click at [667, 361] on input "Name" at bounding box center [746, 369] width 366 height 36
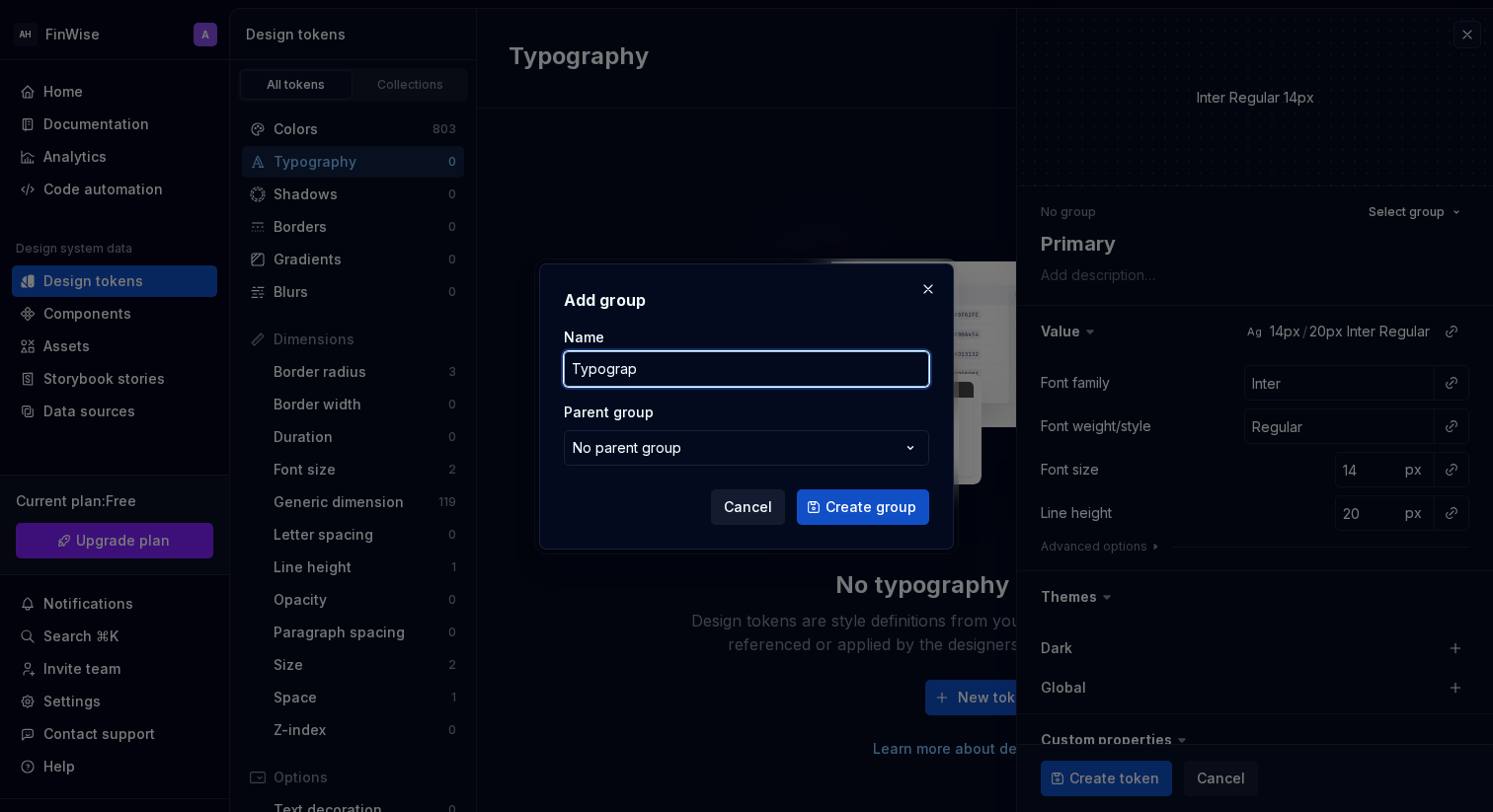
type input "Typograp"
click at [737, 504] on span "Cancel" at bounding box center [748, 507] width 49 height 20
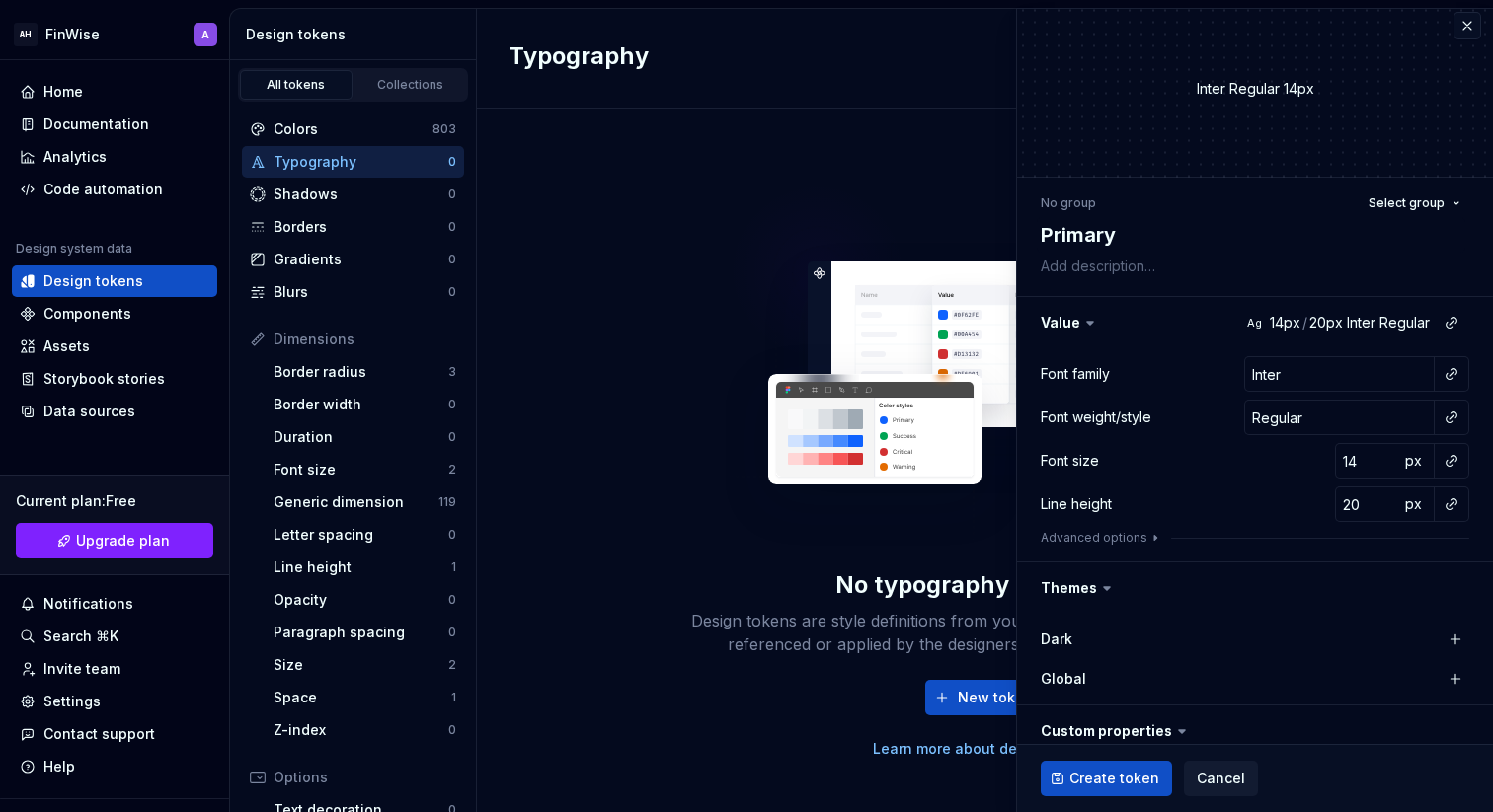
scroll to position [8, 0]
click at [262, 336] on icon at bounding box center [258, 340] width 12 height 12
click at [259, 342] on icon at bounding box center [258, 340] width 16 height 16
click at [282, 336] on div "Dimensions" at bounding box center [365, 340] width 182 height 20
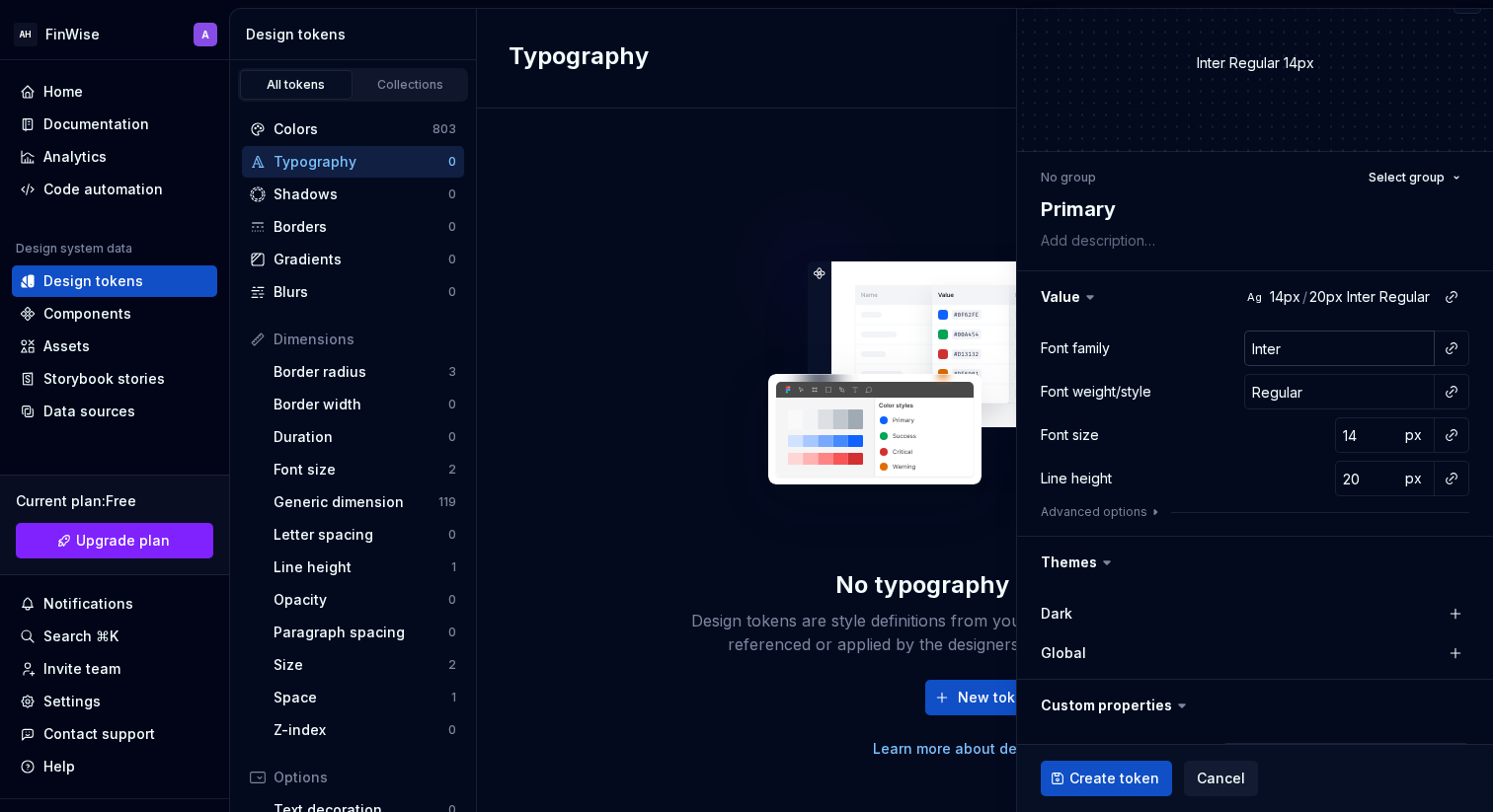
scroll to position [55, 0]
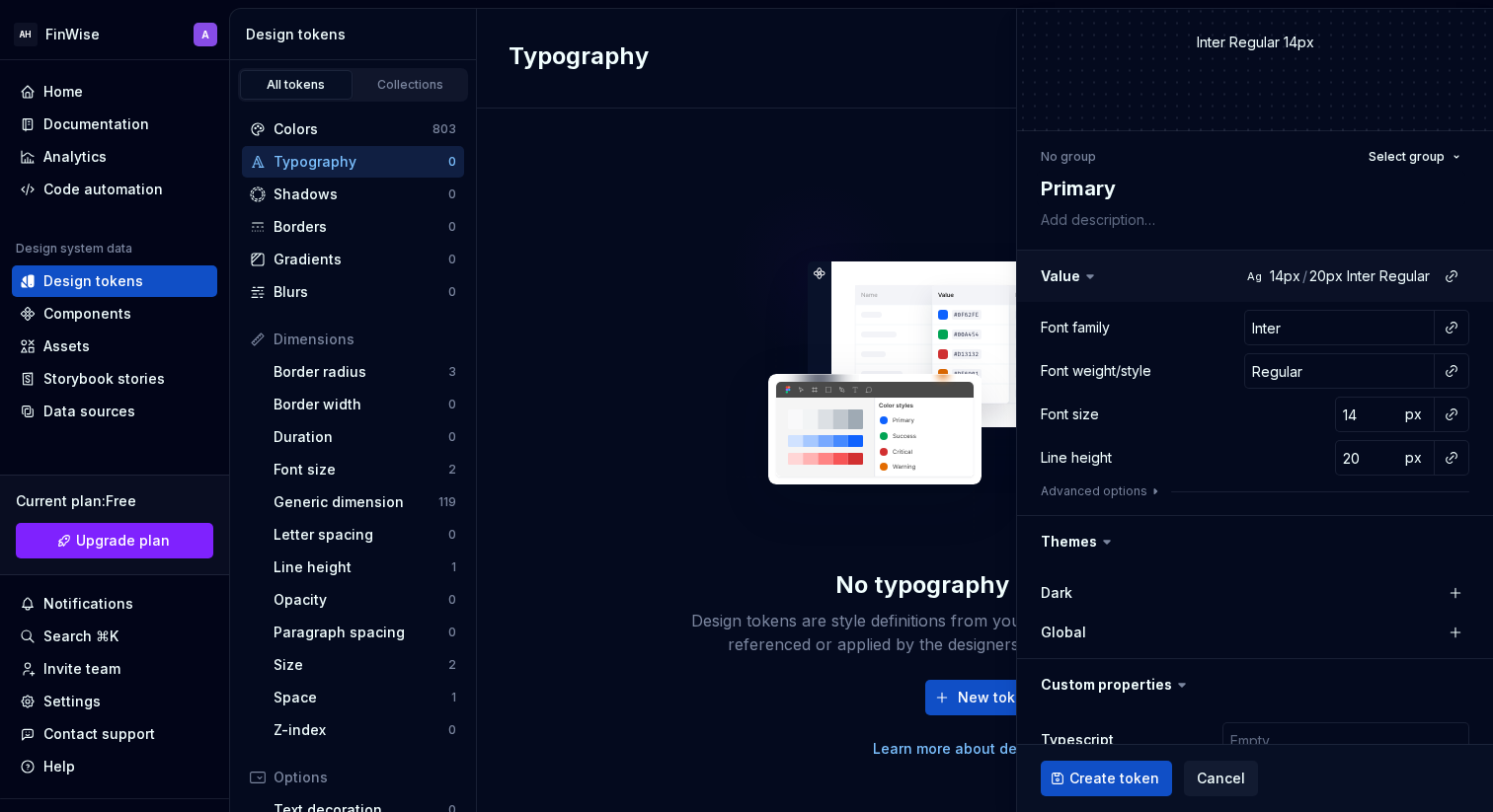
click at [1075, 262] on button "button" at bounding box center [1255, 276] width 476 height 51
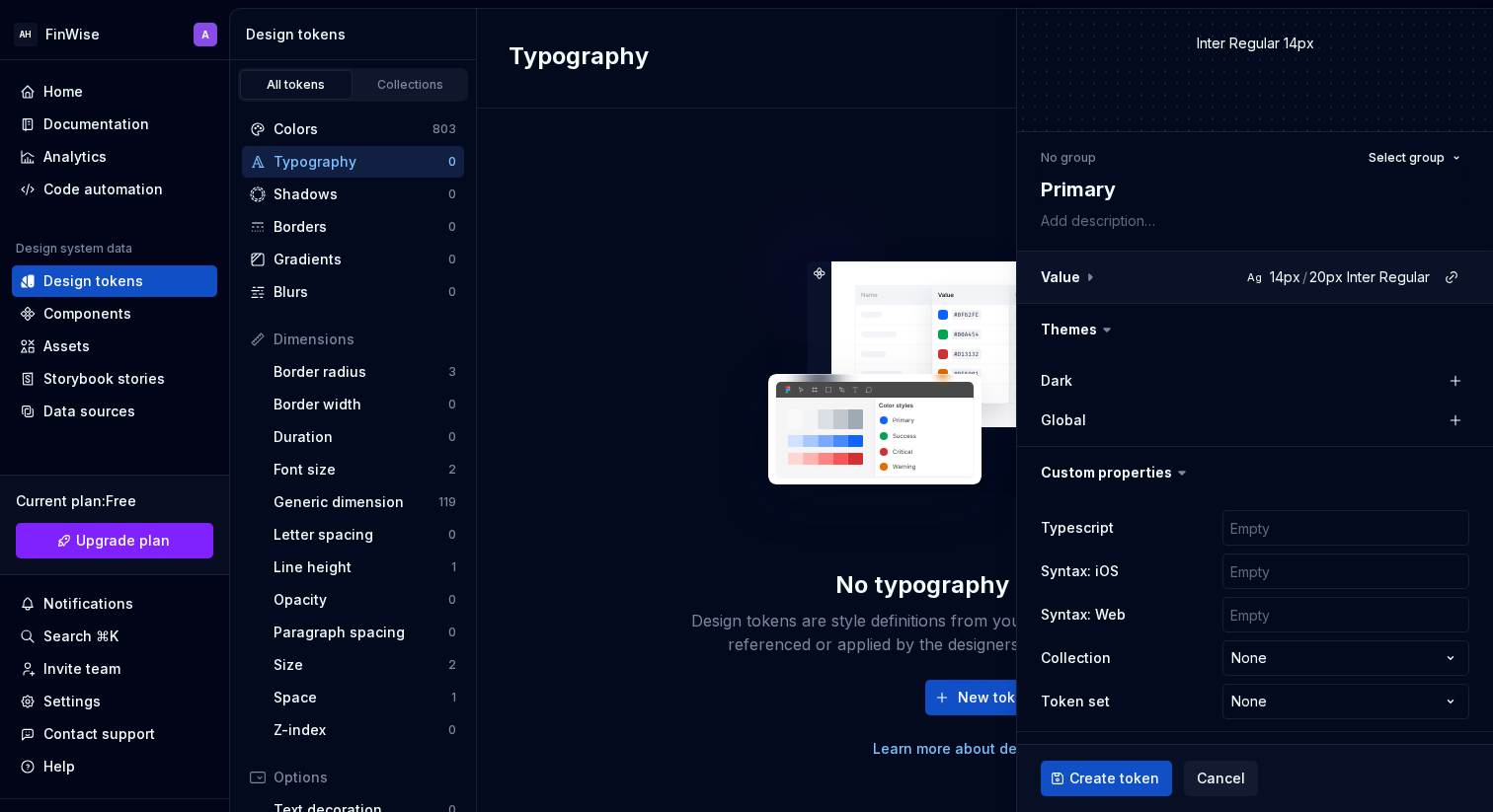
click at [1077, 275] on button "button" at bounding box center [1255, 277] width 476 height 51
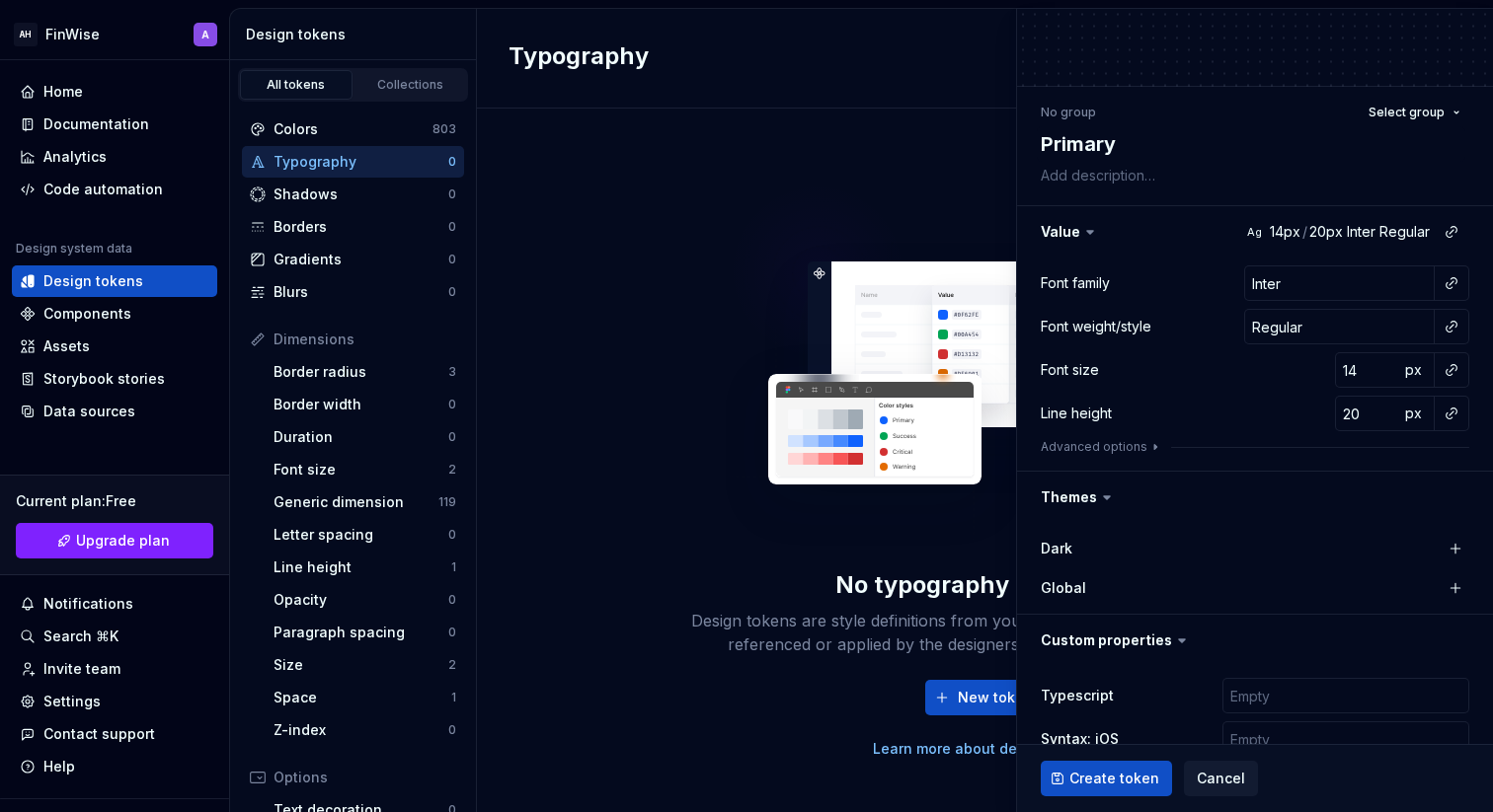
scroll to position [101, 0]
click at [1297, 288] on input "Inter" at bounding box center [1339, 282] width 190 height 36
type textarea "*"
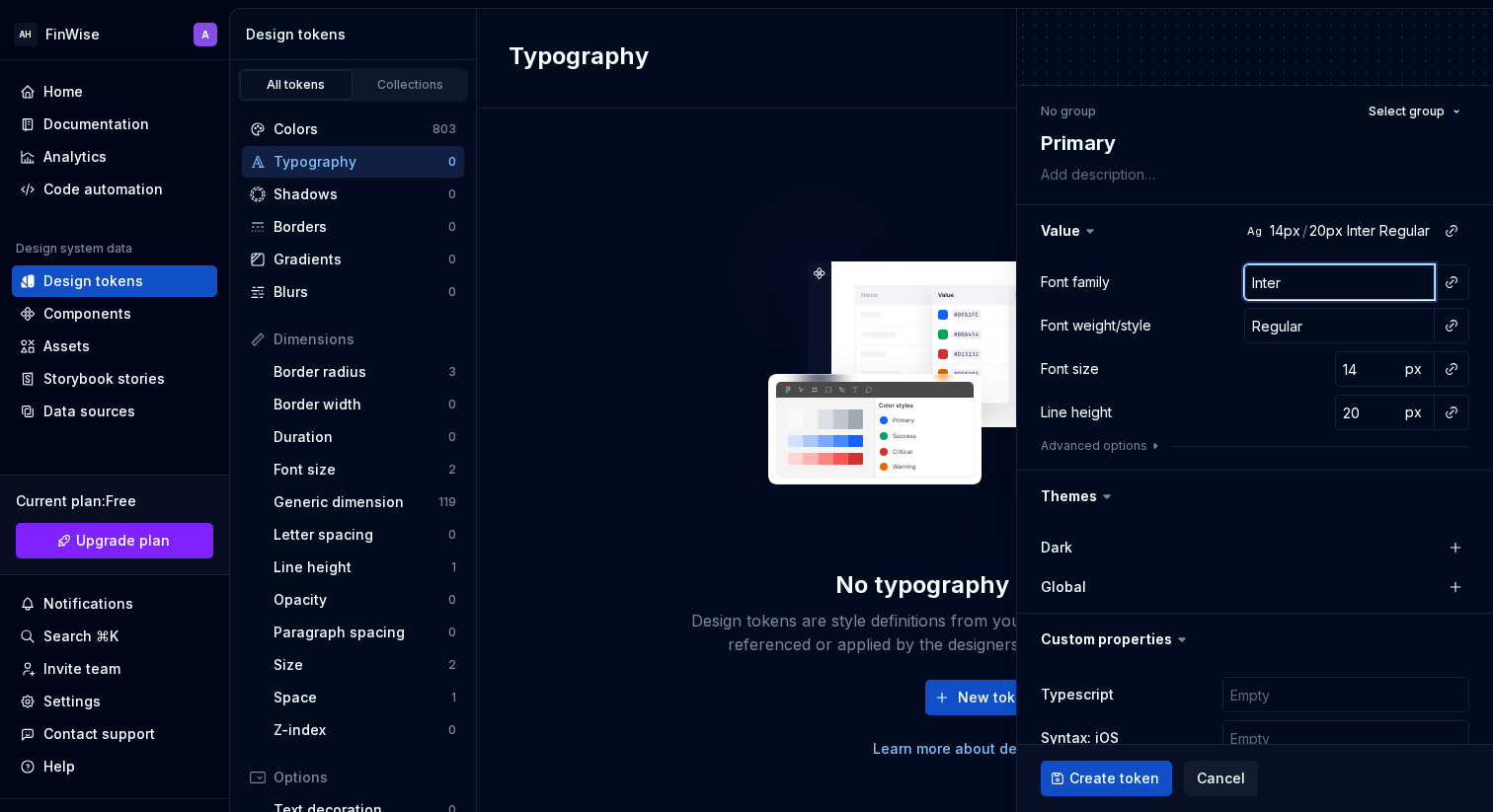
type input "T"
type textarea "*"
type input "TT"
type textarea "*"
type input "TT"
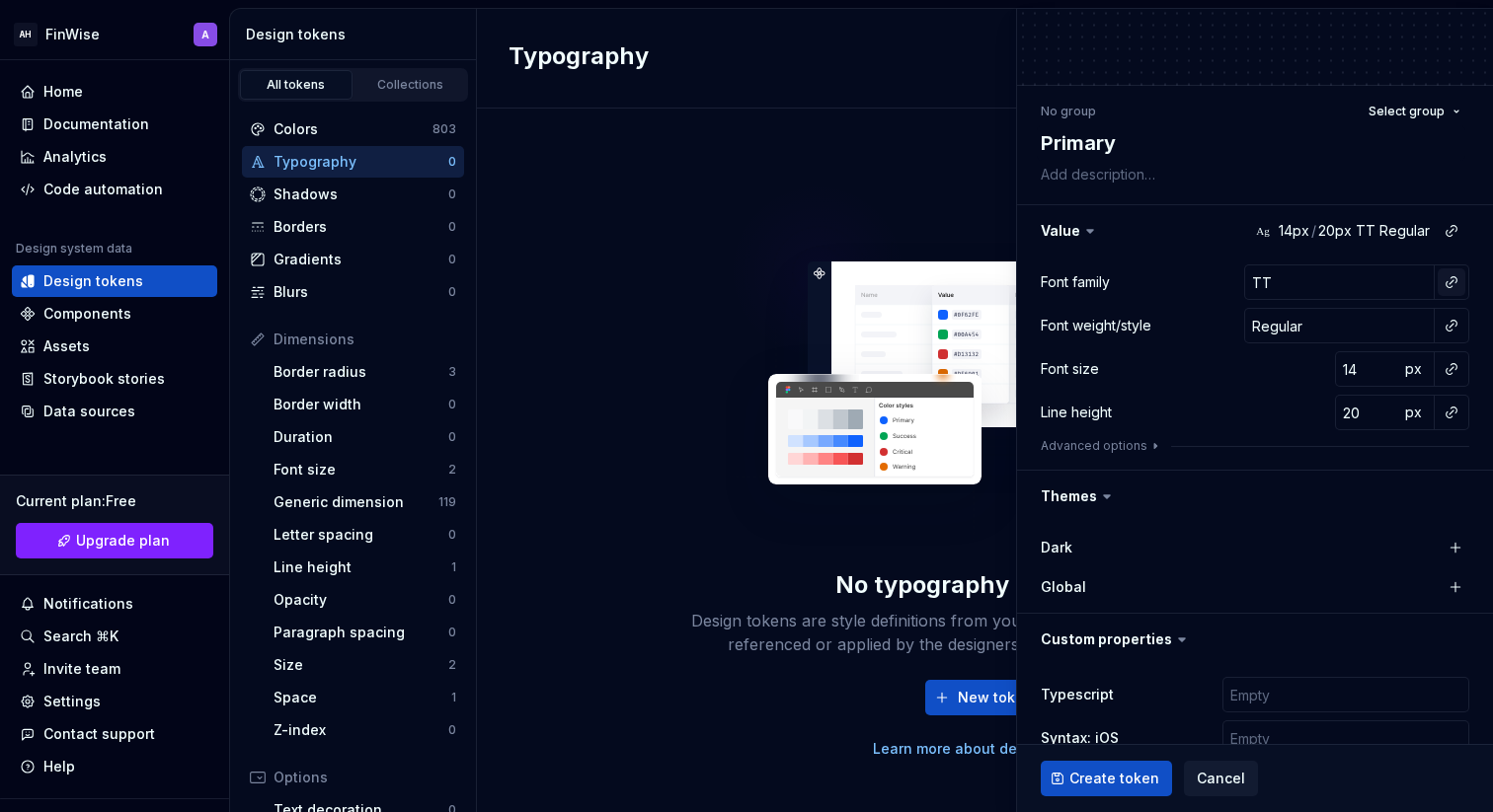
click at [1451, 279] on button "button" at bounding box center [1451, 282] width 28 height 28
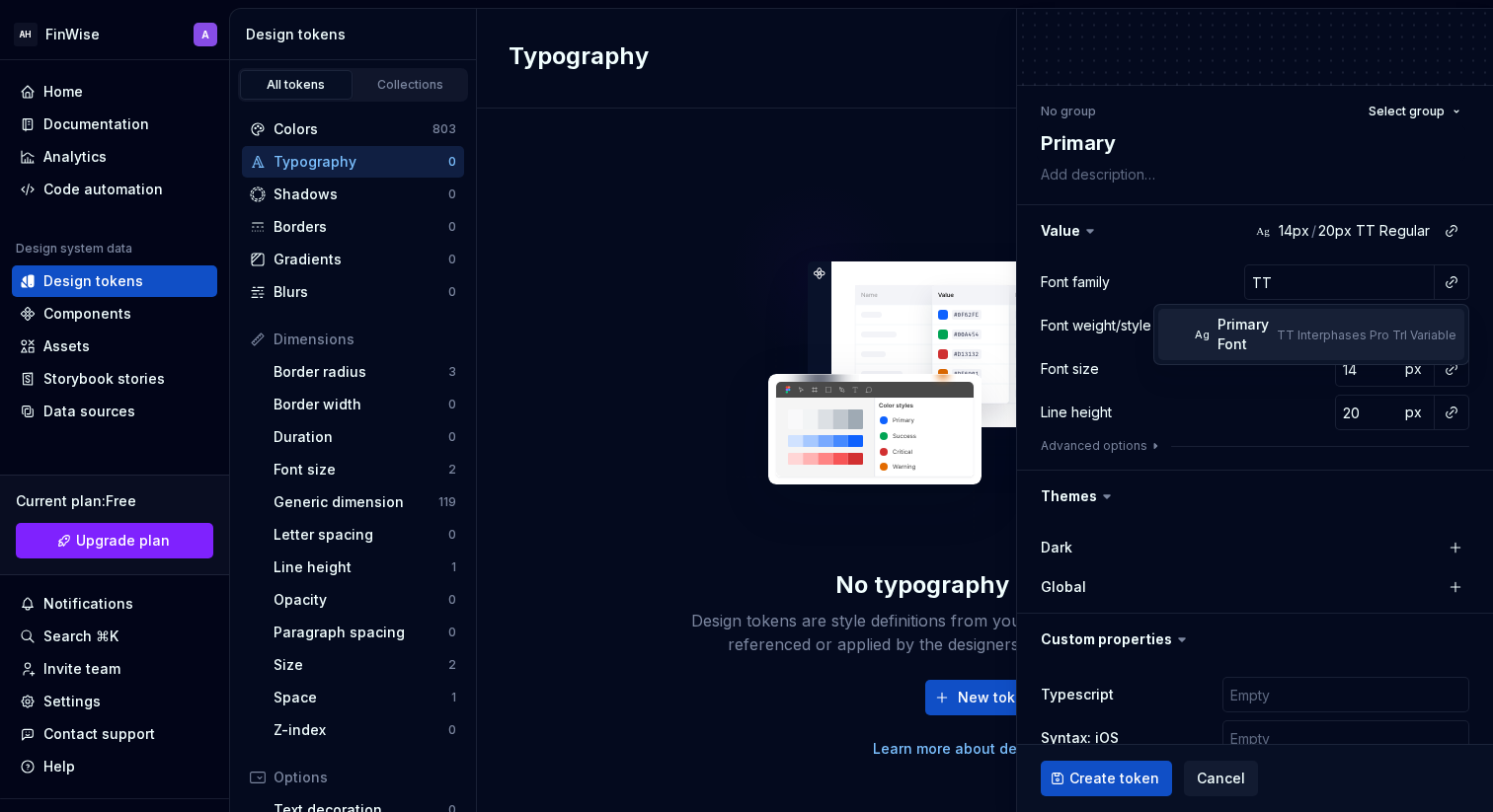
click at [1306, 345] on span "Ag Primary Font TT Interphases Pro Trl Variable" at bounding box center [1311, 335] width 306 height 51
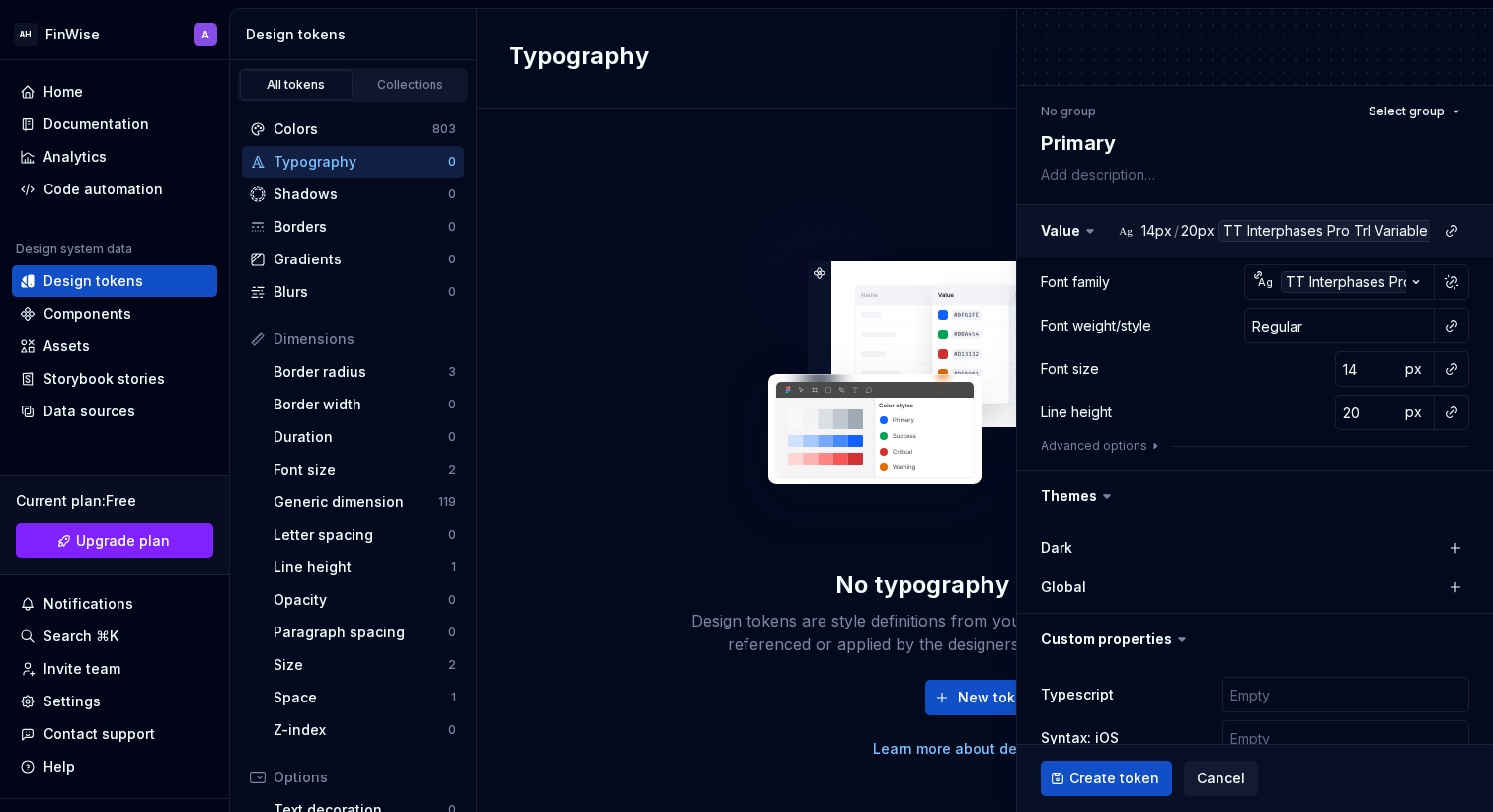
click at [1290, 224] on button "button" at bounding box center [1255, 231] width 476 height 51
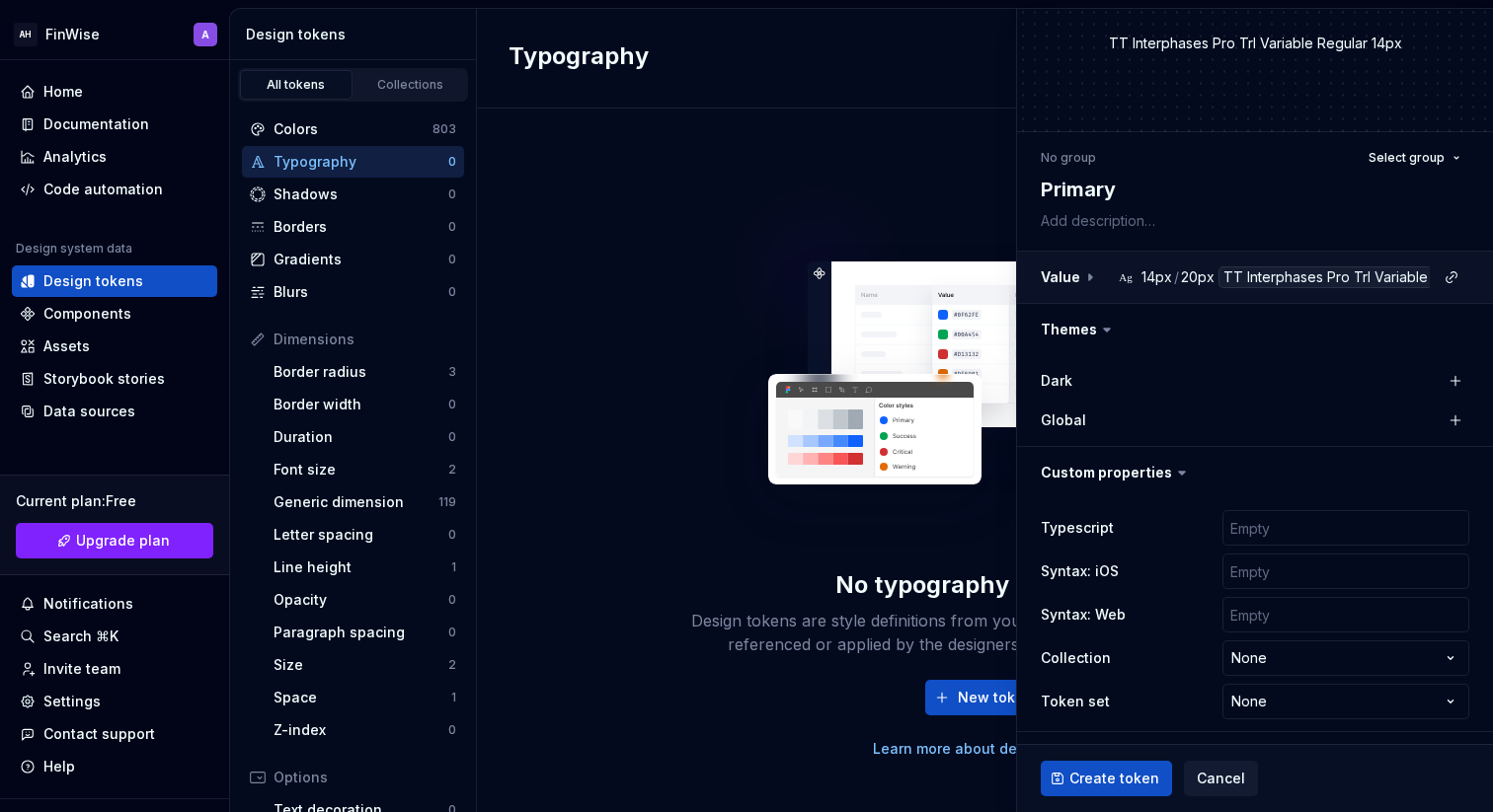
click at [1325, 282] on button "button" at bounding box center [1255, 277] width 476 height 51
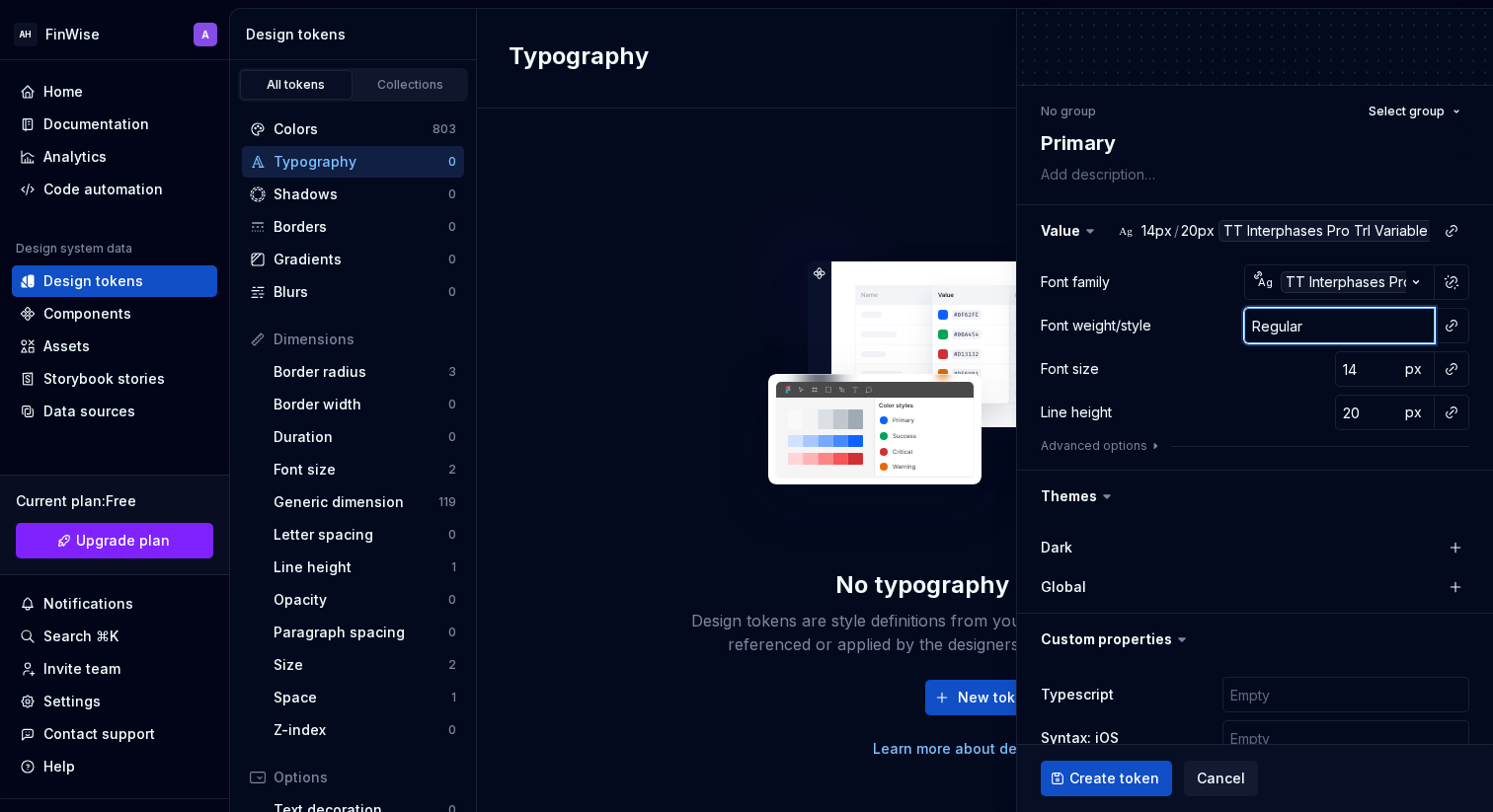
click at [1278, 336] on input "Regular" at bounding box center [1339, 326] width 190 height 36
click at [1452, 326] on button "button" at bounding box center [1451, 326] width 28 height 28
click at [1199, 332] on html "AH FinWise A Home Documentation Analytics Code automation Design system data De…" at bounding box center [746, 406] width 1493 height 812
click at [1316, 349] on div "Font family Ag TT Interphases Pro Trl Variable Font weight/style Regular Font s…" at bounding box center [1255, 362] width 429 height 197
click at [1316, 343] on input "Regular" at bounding box center [1339, 326] width 190 height 36
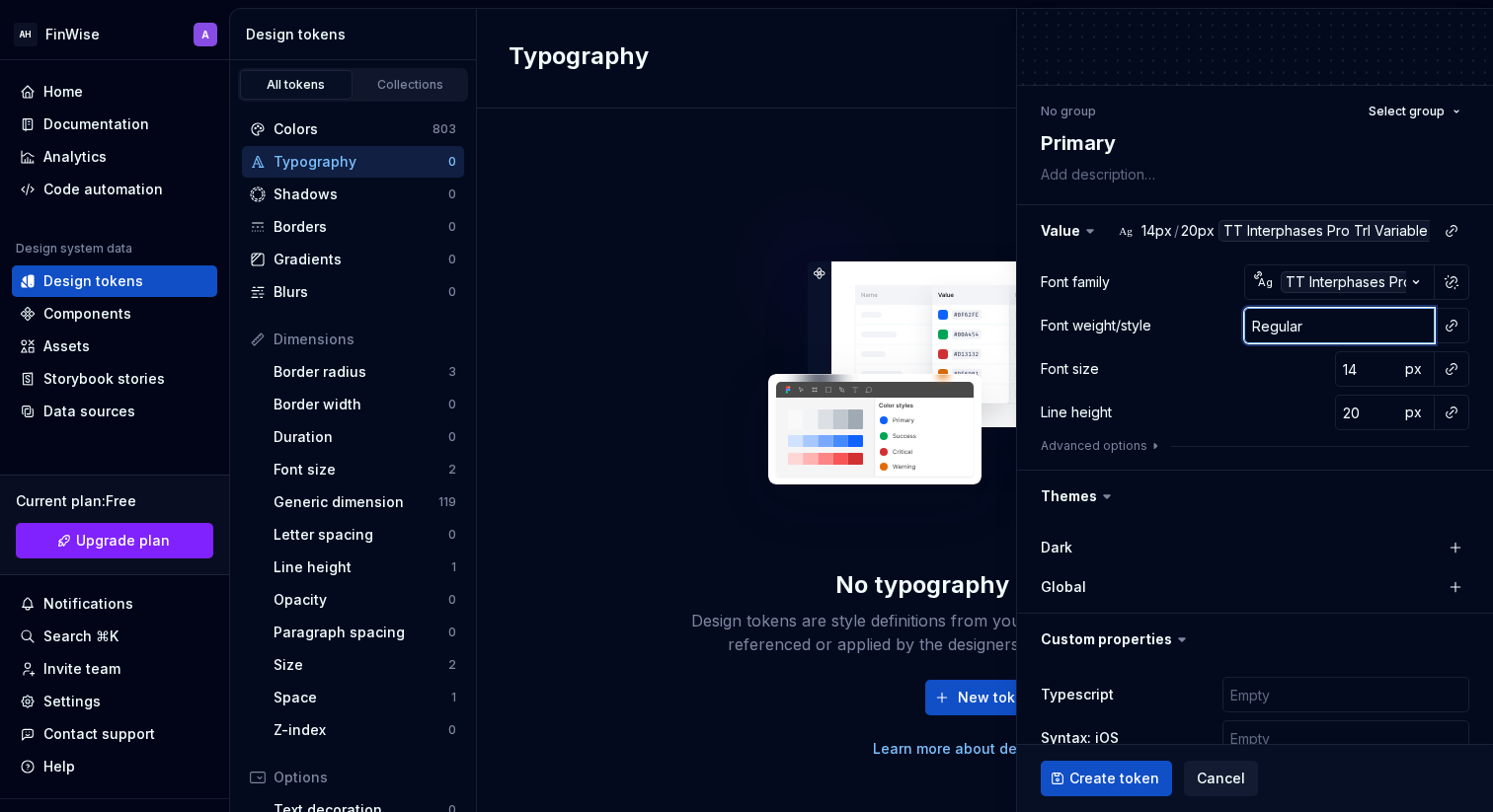
click at [1316, 343] on input "Regular" at bounding box center [1339, 326] width 190 height 36
type textarea "*"
click at [1292, 343] on input "text" at bounding box center [1339, 326] width 190 height 36
click at [1285, 367] on div "Font size 14 px" at bounding box center [1255, 369] width 429 height 36
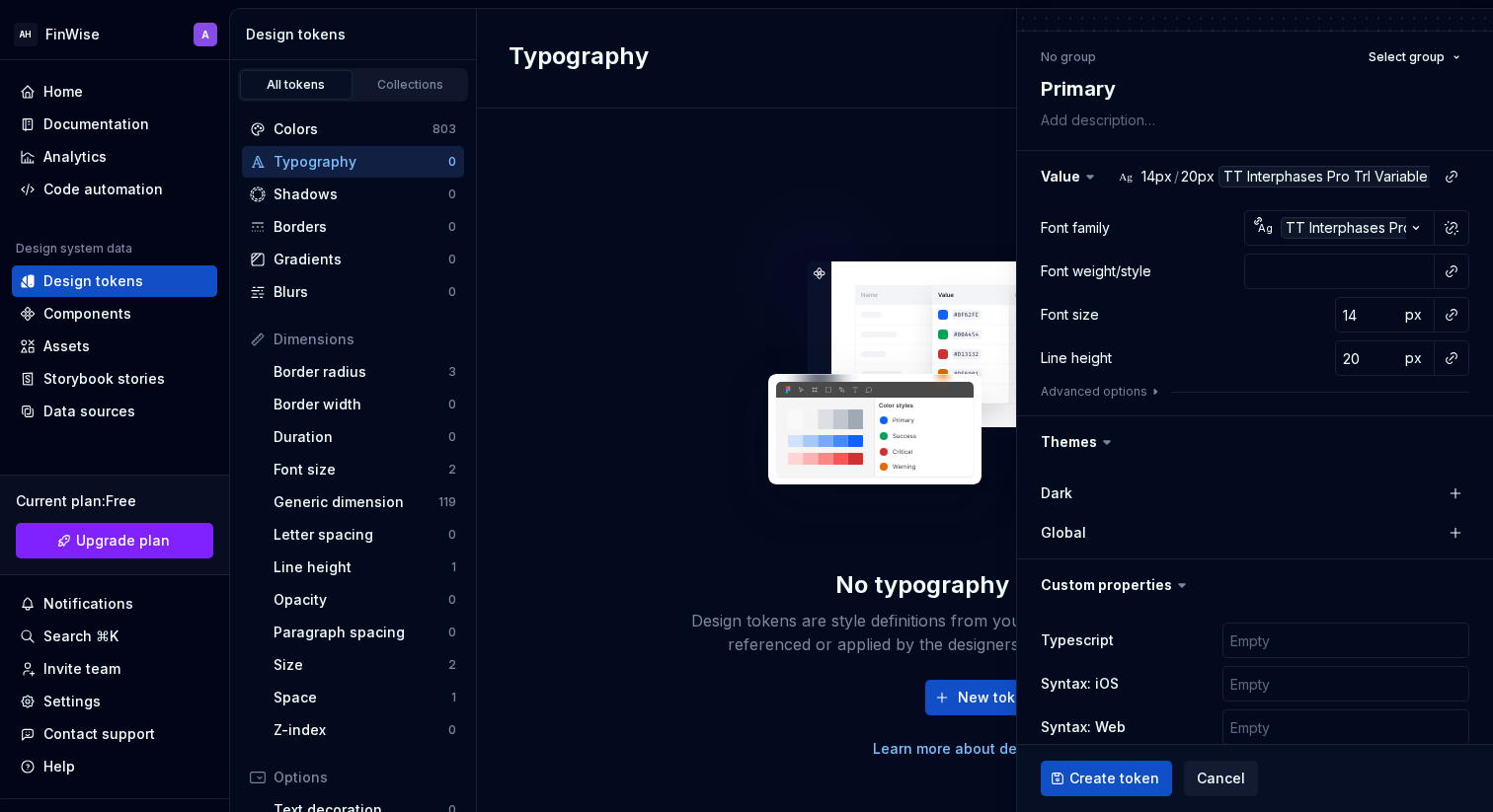
scroll to position [145, 0]
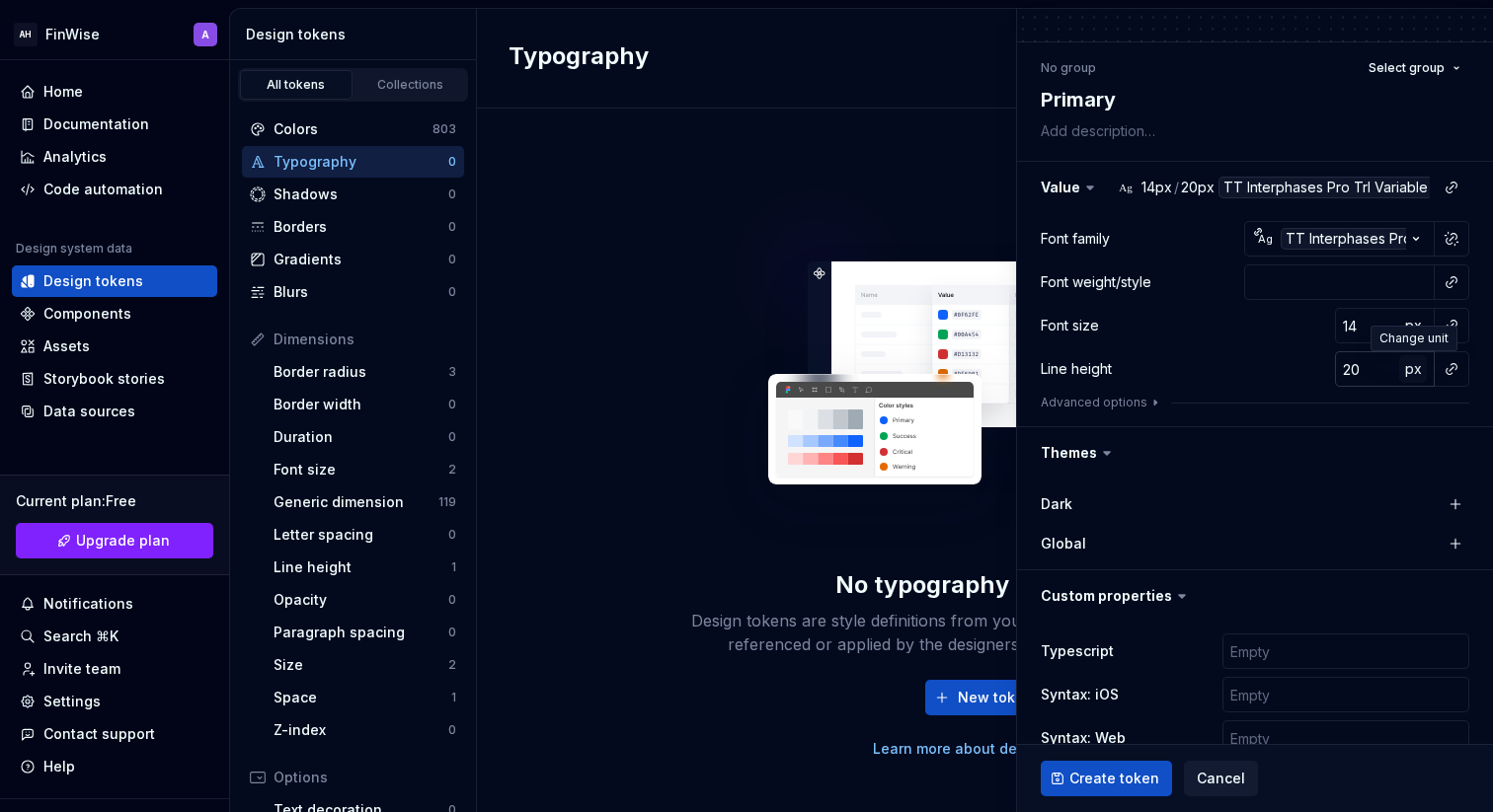
click at [1414, 366] on span "px" at bounding box center [1414, 368] width 17 height 17
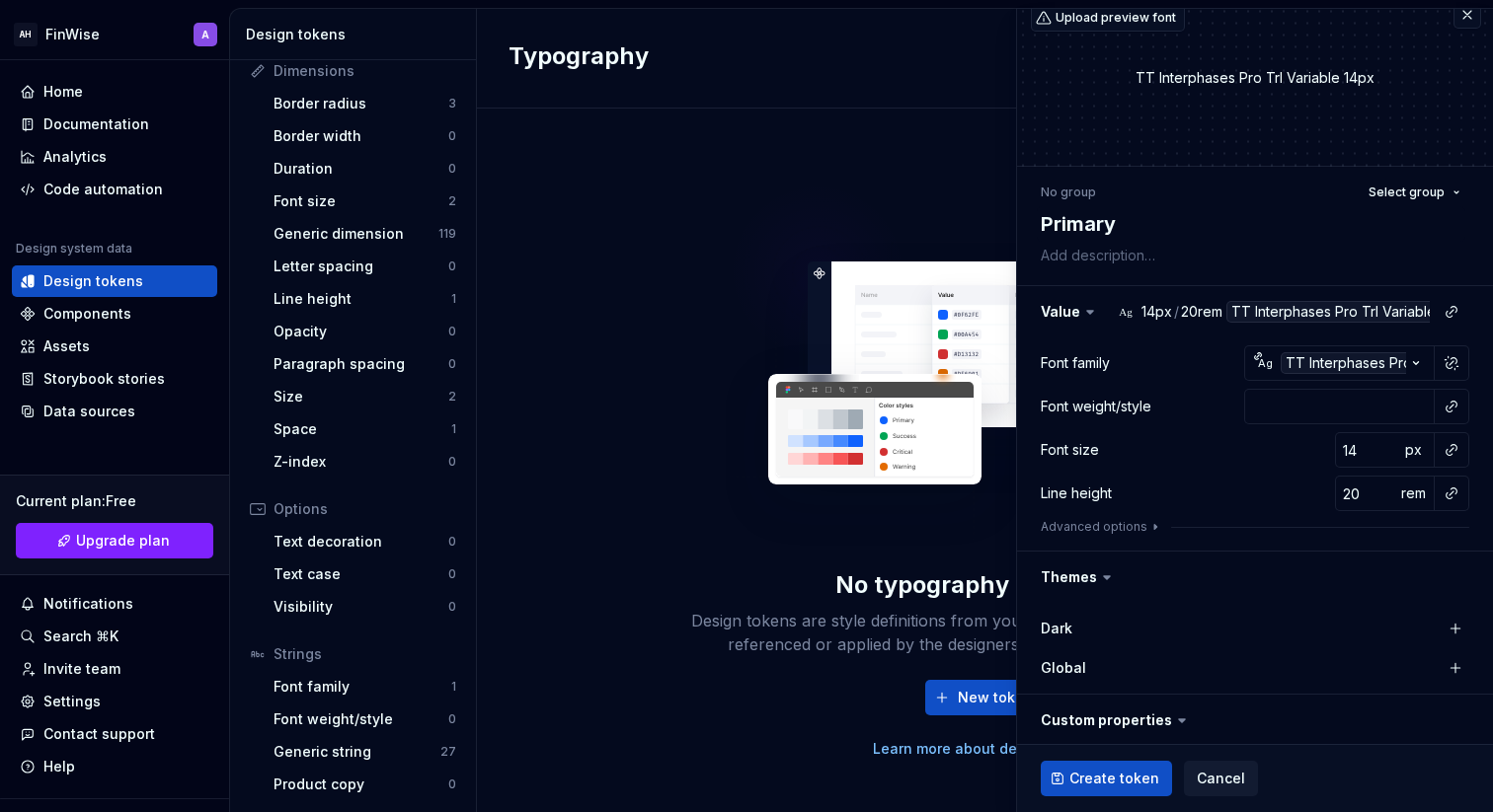
scroll to position [0, 0]
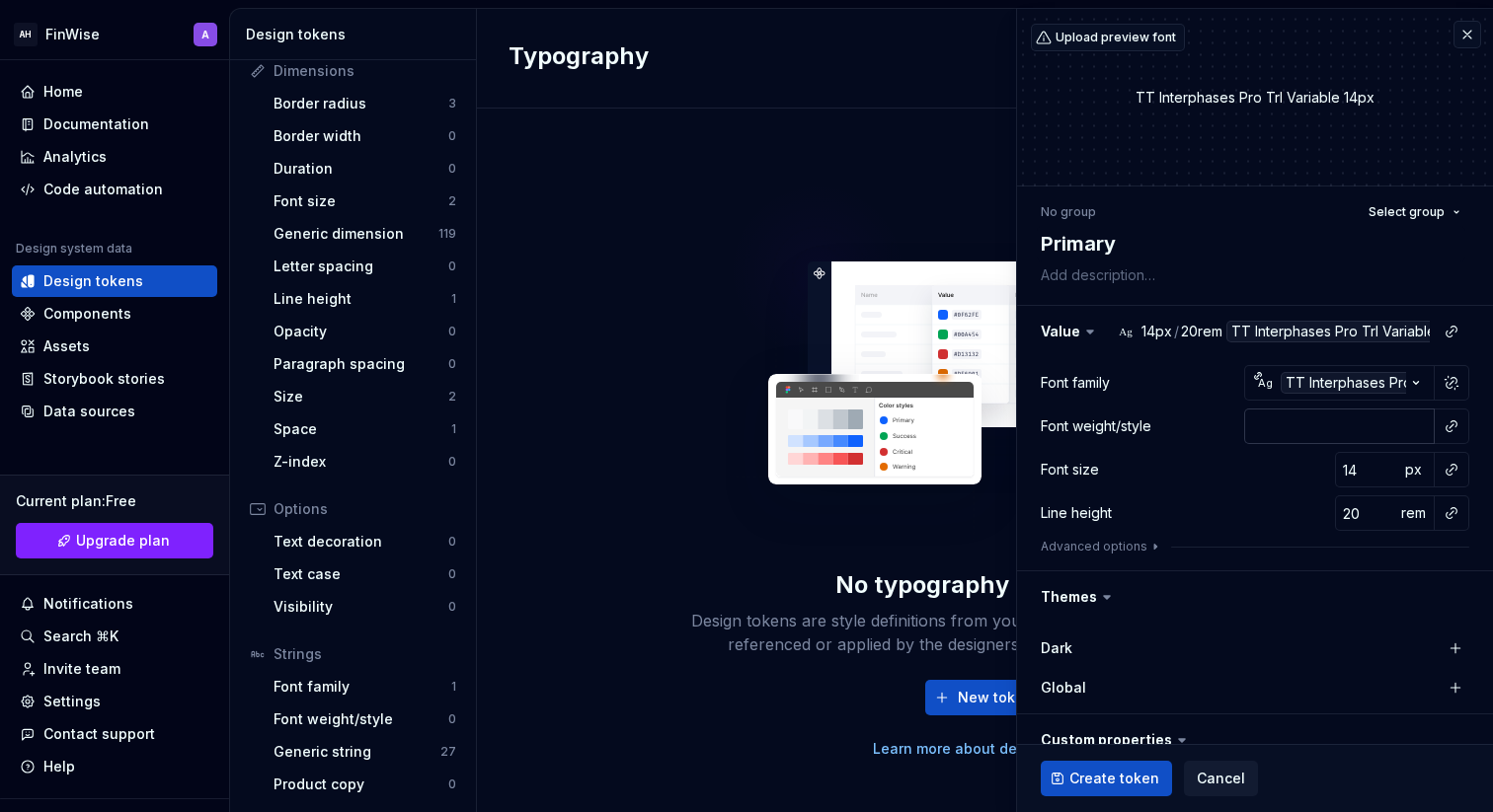
click at [1345, 430] on input "text" at bounding box center [1339, 427] width 190 height 36
type textarea "*"
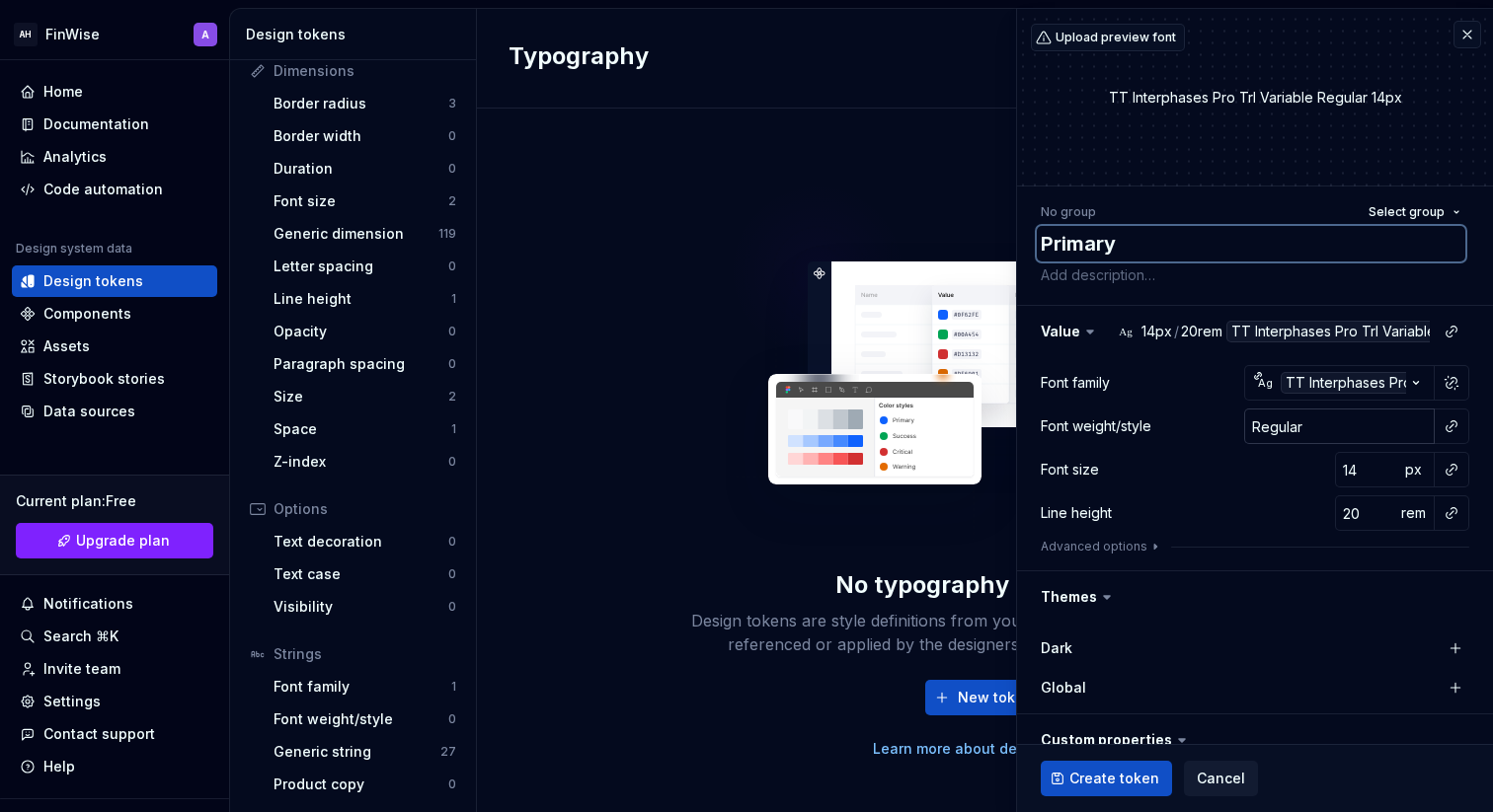
type input "Regular"
type textarea "*"
type textarea "Primar"
type textarea "*"
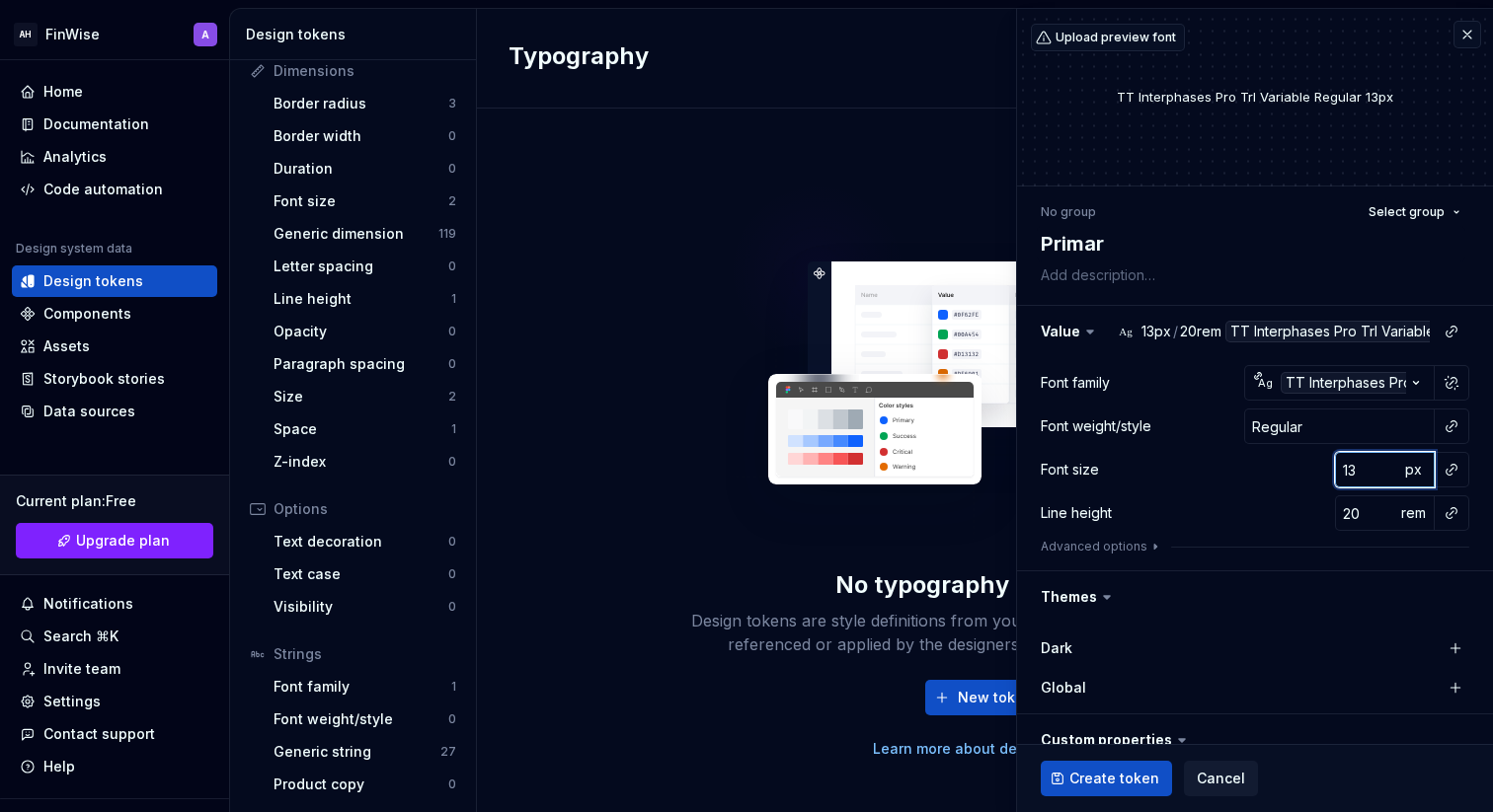
type input "13"
click at [1384, 476] on input "13" at bounding box center [1367, 470] width 64 height 36
type textarea "*"
type input "14"
click at [1384, 463] on input "14" at bounding box center [1367, 470] width 64 height 36
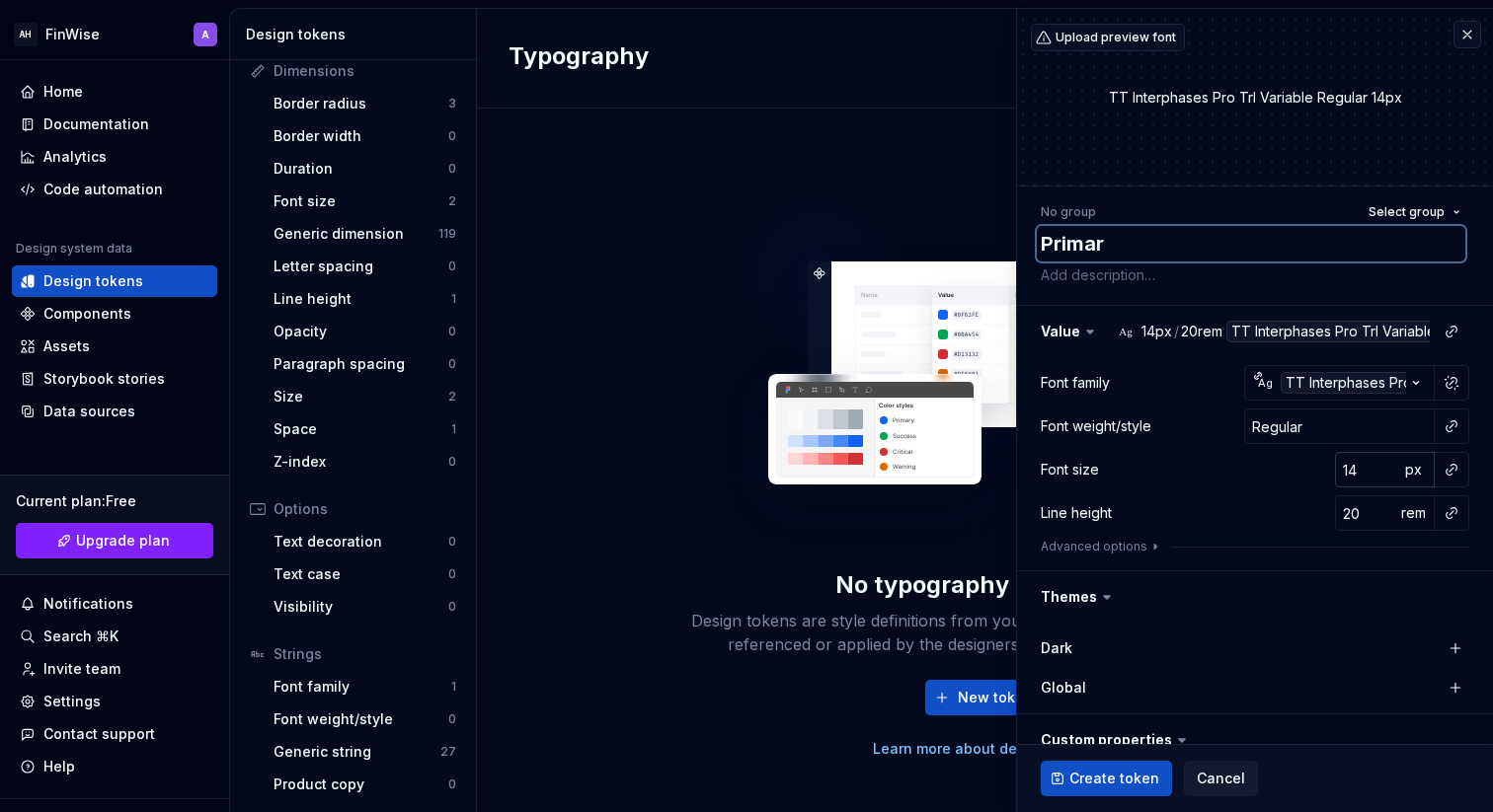
type textarea "*"
type textarea "Prima"
type textarea "*"
type textarea "Prim"
type textarea "*"
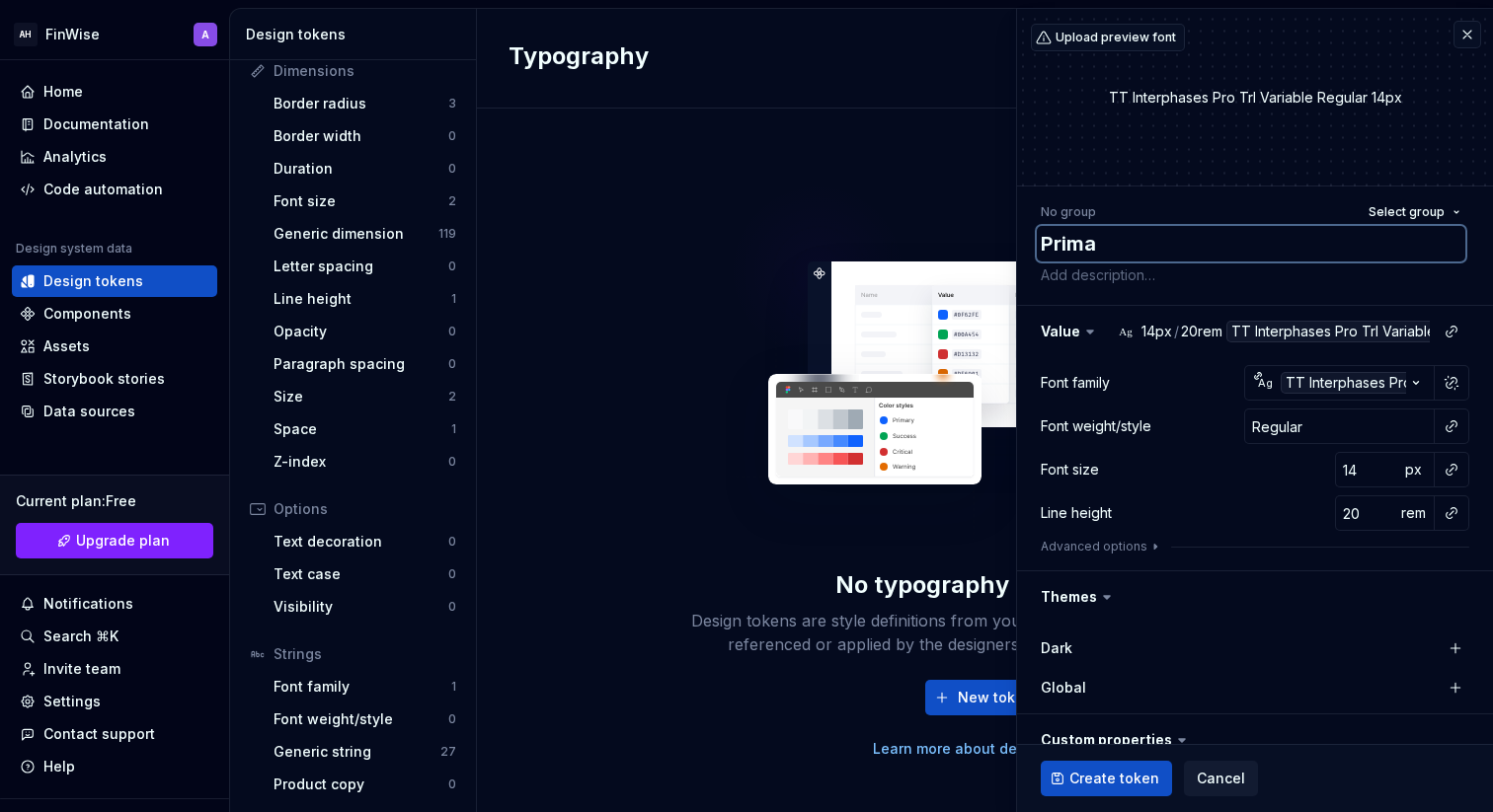
type textarea "Prima"
click at [1276, 496] on div "Line height 20 rem" at bounding box center [1255, 513] width 429 height 36
type textarea "*"
type textarea "Prim"
type textarea "*"
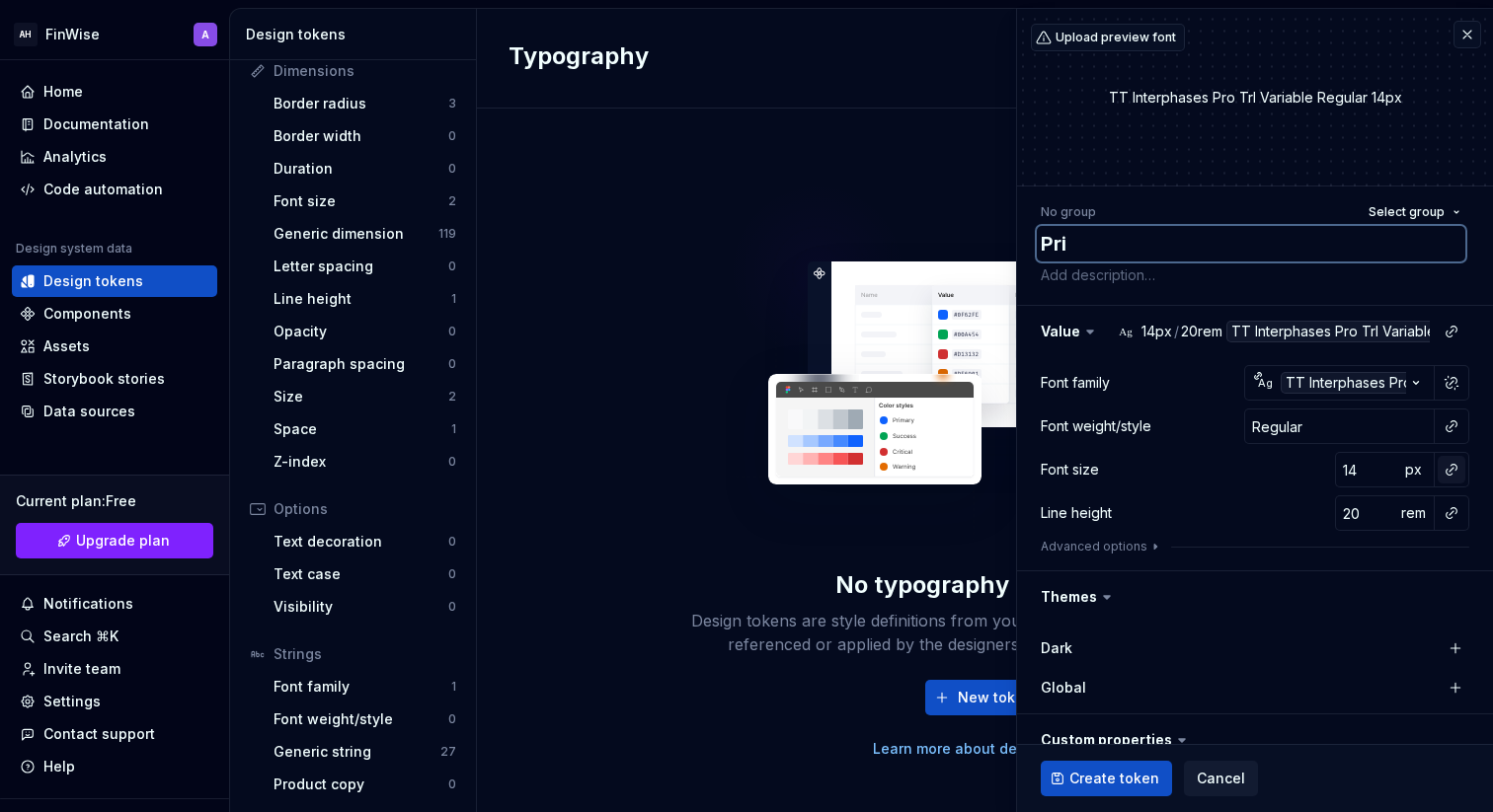
type textarea "Pri"
click at [1444, 479] on button "button" at bounding box center [1451, 470] width 28 height 28
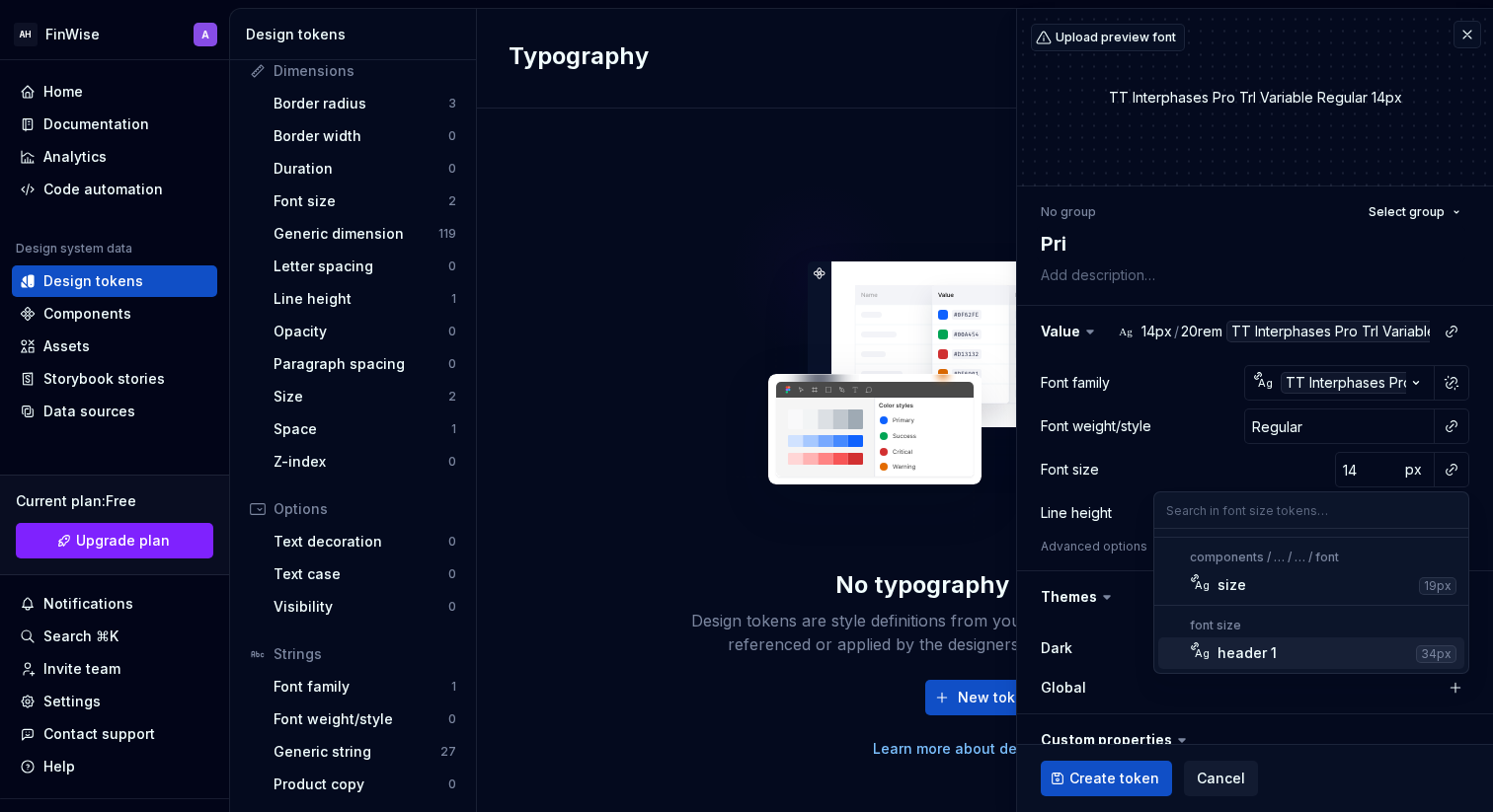
click at [1287, 655] on div "header 1" at bounding box center [1313, 654] width 190 height 20
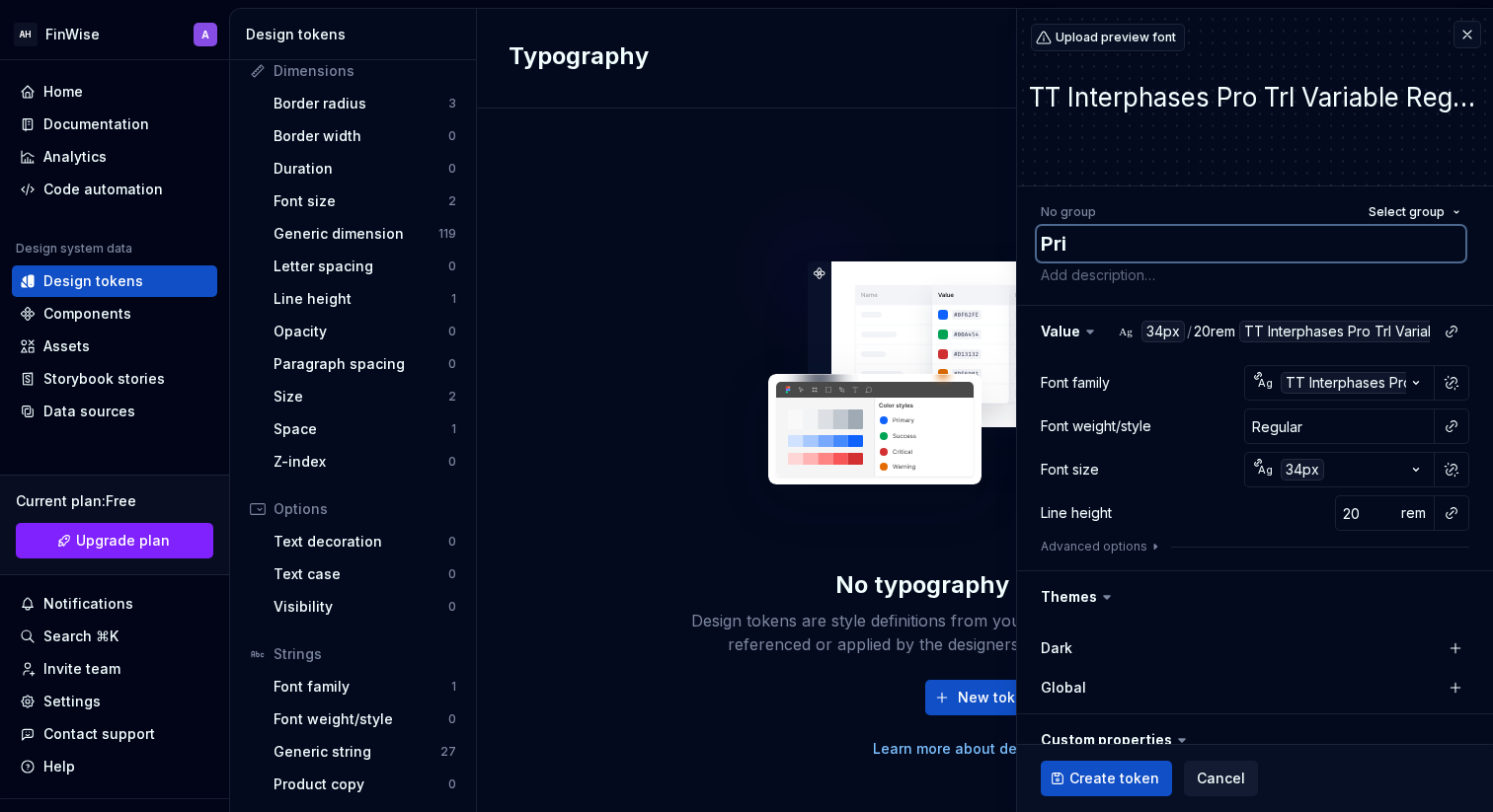
click at [1125, 254] on textarea "Pri" at bounding box center [1251, 244] width 429 height 36
type textarea "*"
type textarea "H"
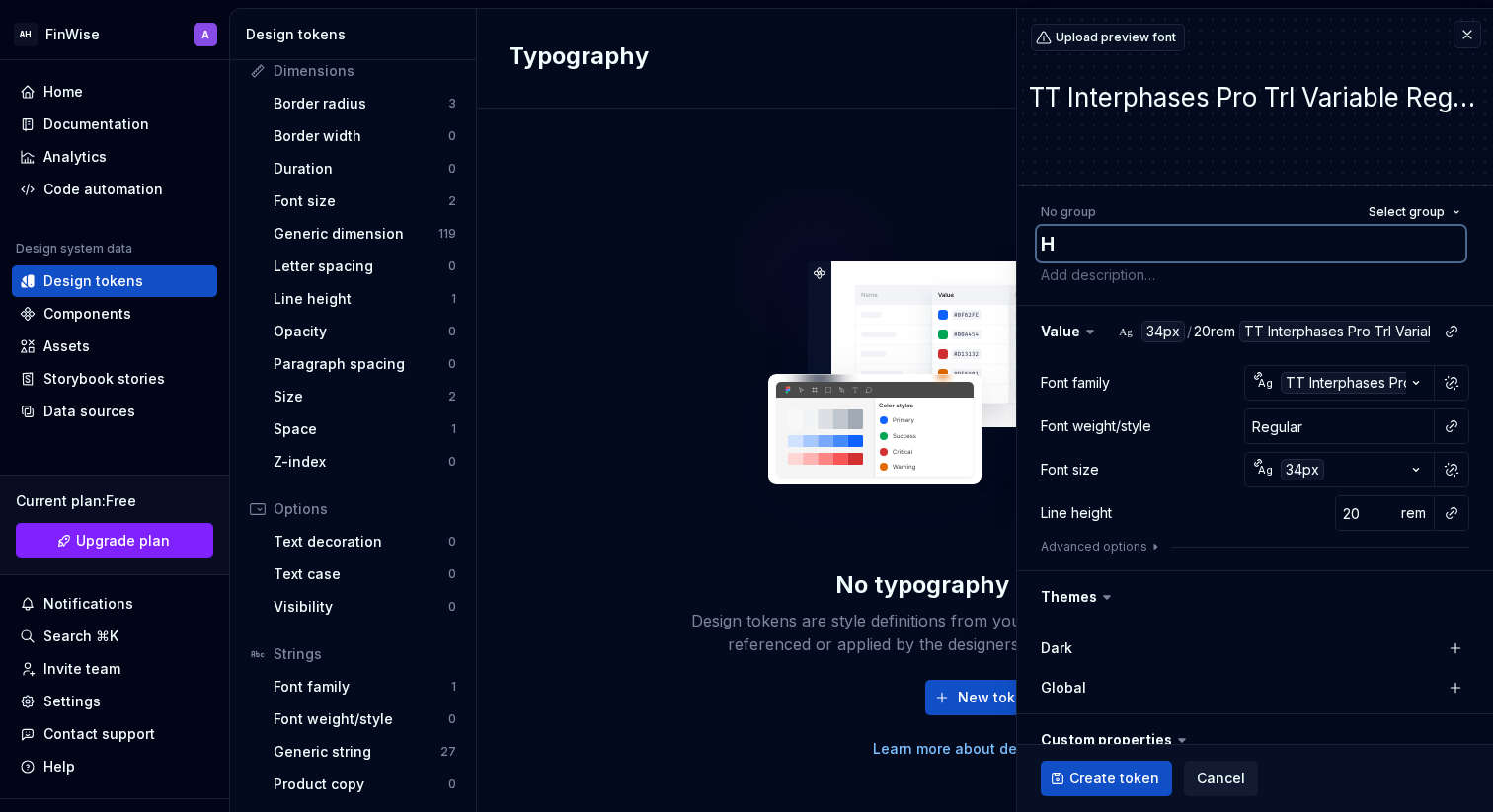
type textarea "*"
type textarea "He"
type textarea "*"
type textarea "Hea"
type textarea "*"
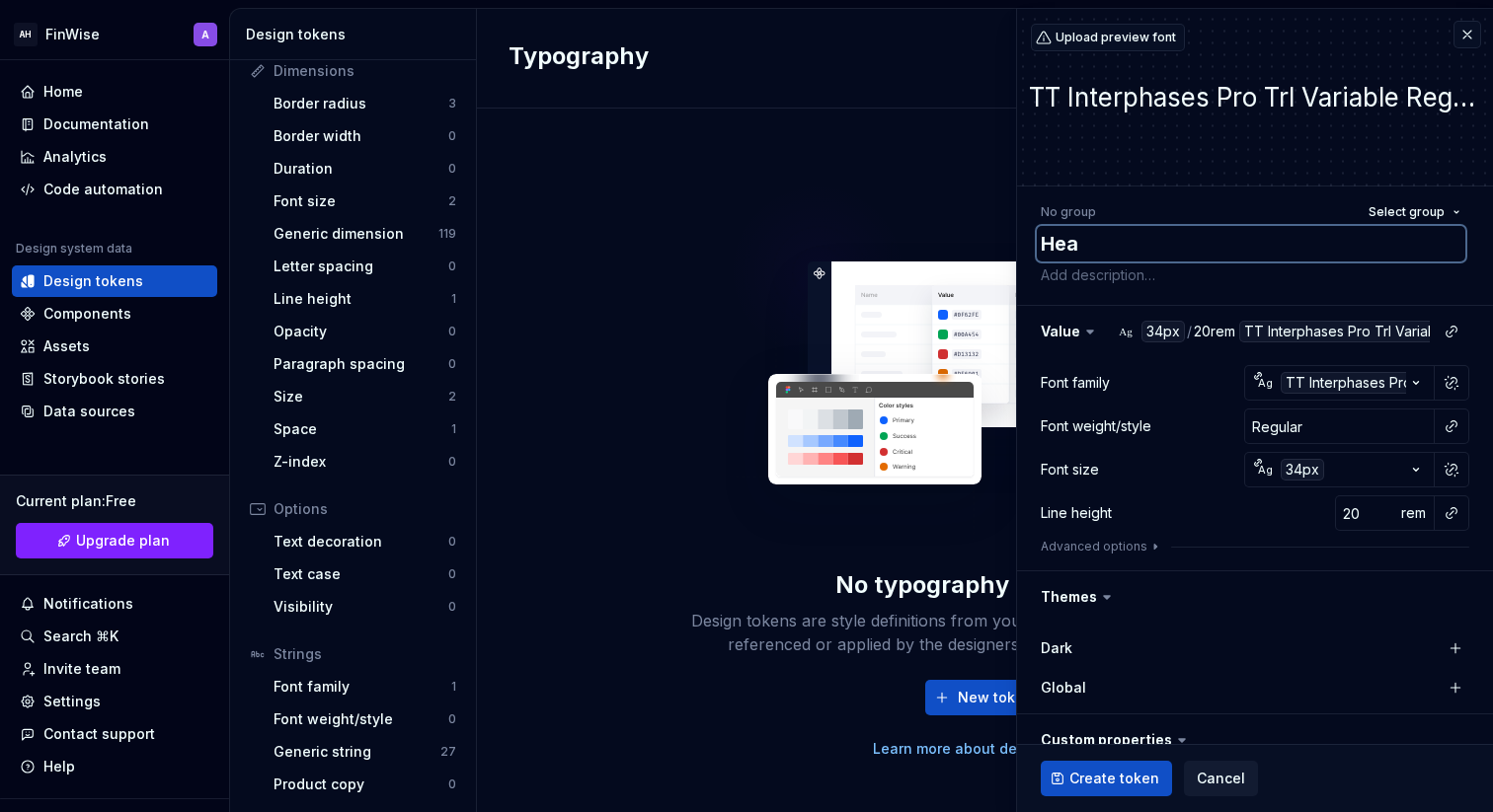
type textarea "Head"
type textarea "*"
type textarea "Heade"
type textarea "*"
type textarea "Header"
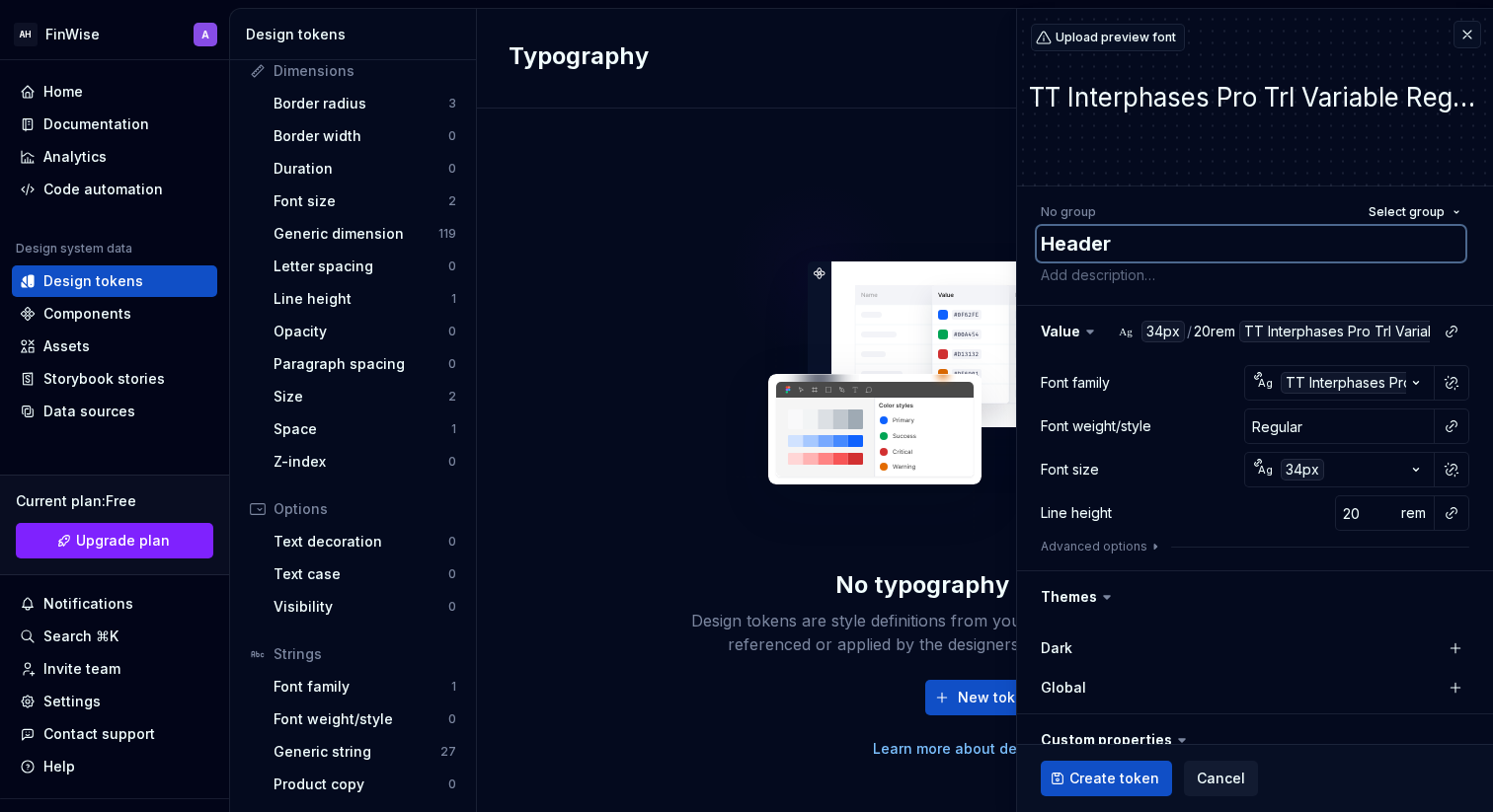
type textarea "*"
type textarea "Header"
click at [1455, 424] on button "button" at bounding box center [1451, 427] width 28 height 28
click at [1455, 424] on html "AH FinWise A Home Documentation Analytics Code automation Design system data De…" at bounding box center [746, 406] width 1493 height 812
click at [1450, 426] on button "button" at bounding box center [1451, 427] width 28 height 28
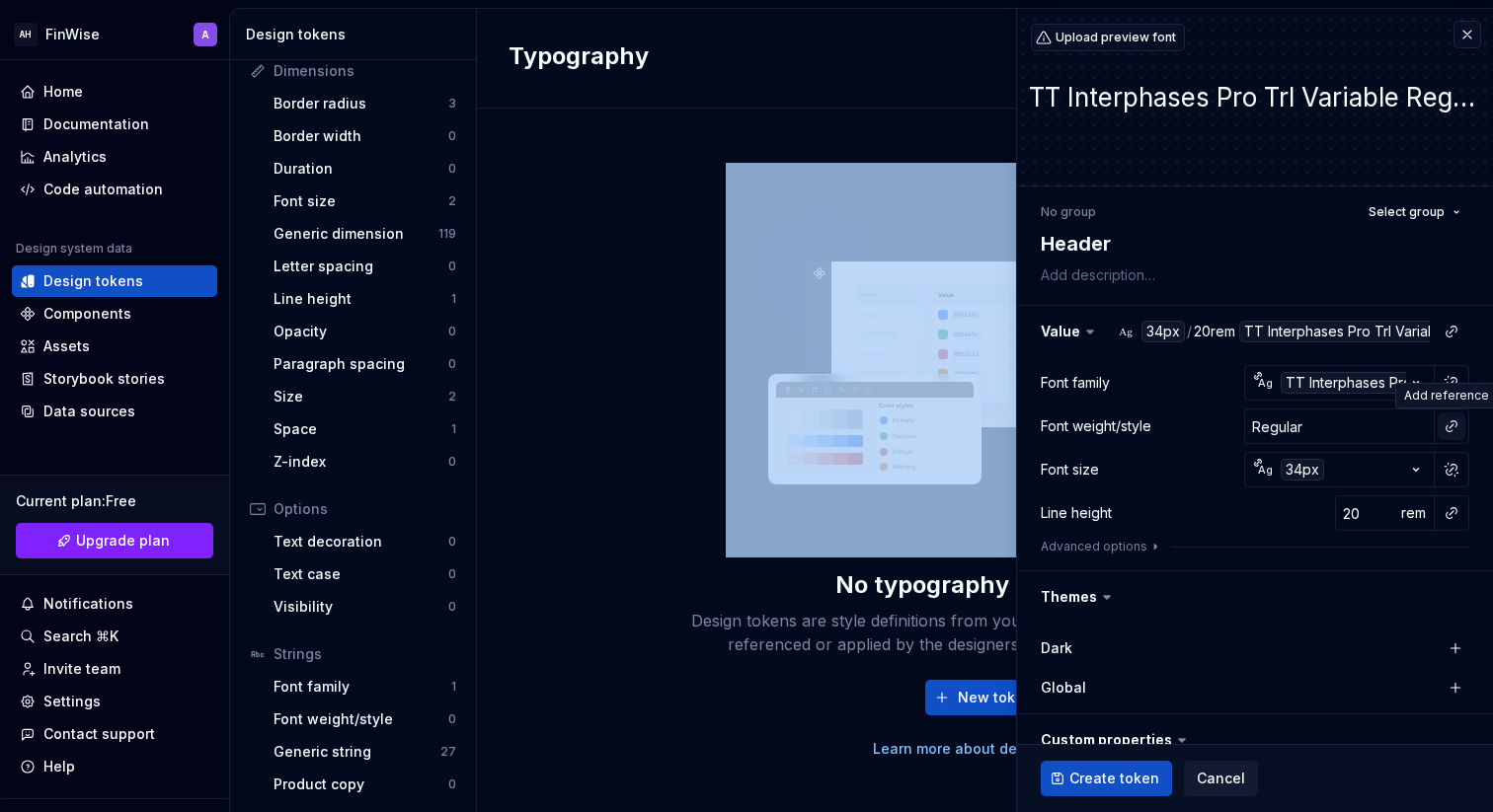
click at [1450, 426] on html "AH FinWise A Home Documentation Analytics Code automation Design system data De…" at bounding box center [746, 406] width 1493 height 812
click at [1457, 427] on button "button" at bounding box center [1451, 427] width 28 height 28
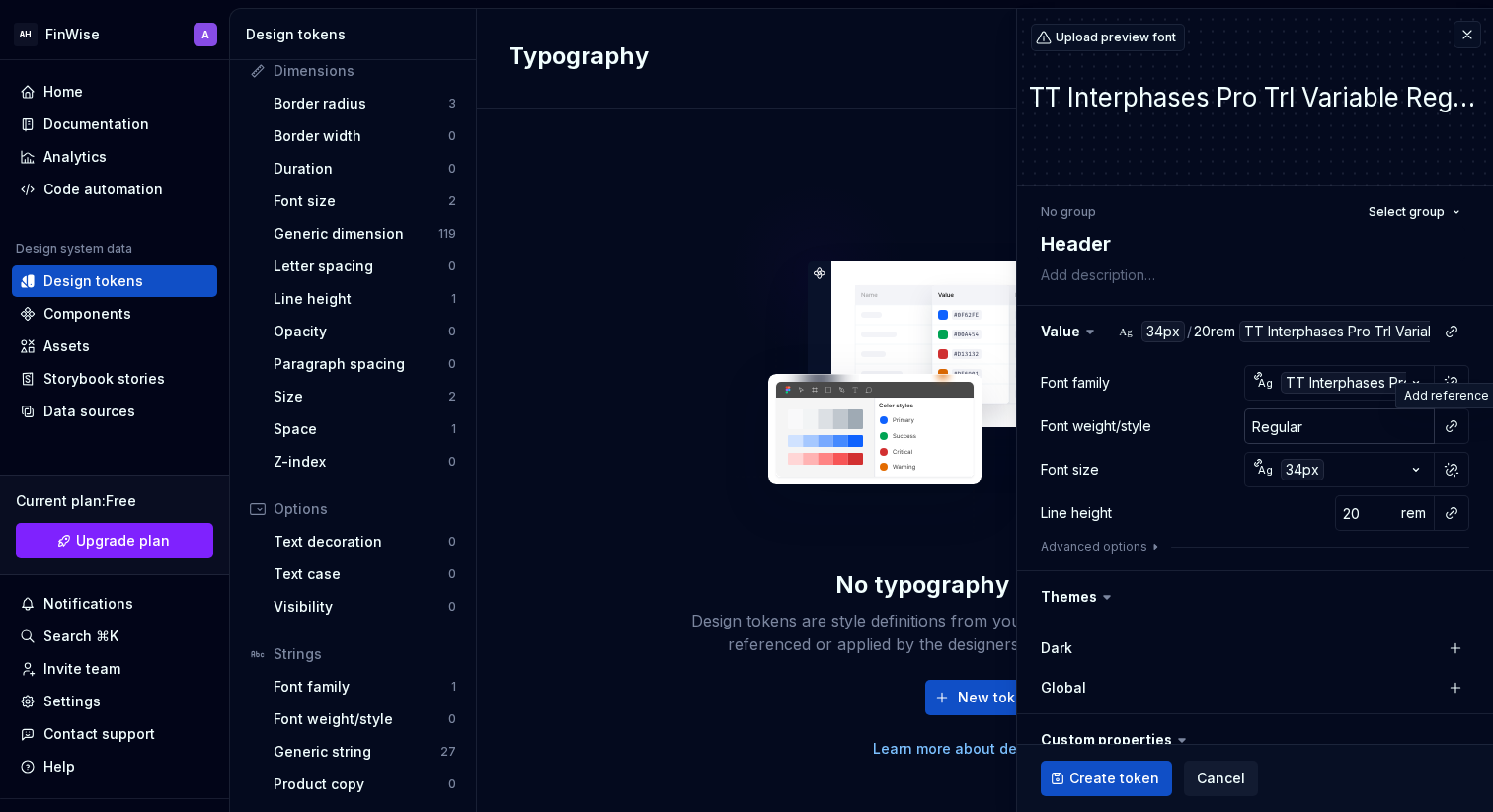
click at [1343, 435] on html "AH FinWise A Home Documentation Analytics Code automation Design system data De…" at bounding box center [746, 406] width 1493 height 812
click at [1343, 435] on input "Regular" at bounding box center [1339, 427] width 190 height 36
click at [1247, 498] on div "Line height 20 rem" at bounding box center [1255, 513] width 429 height 36
type textarea "*"
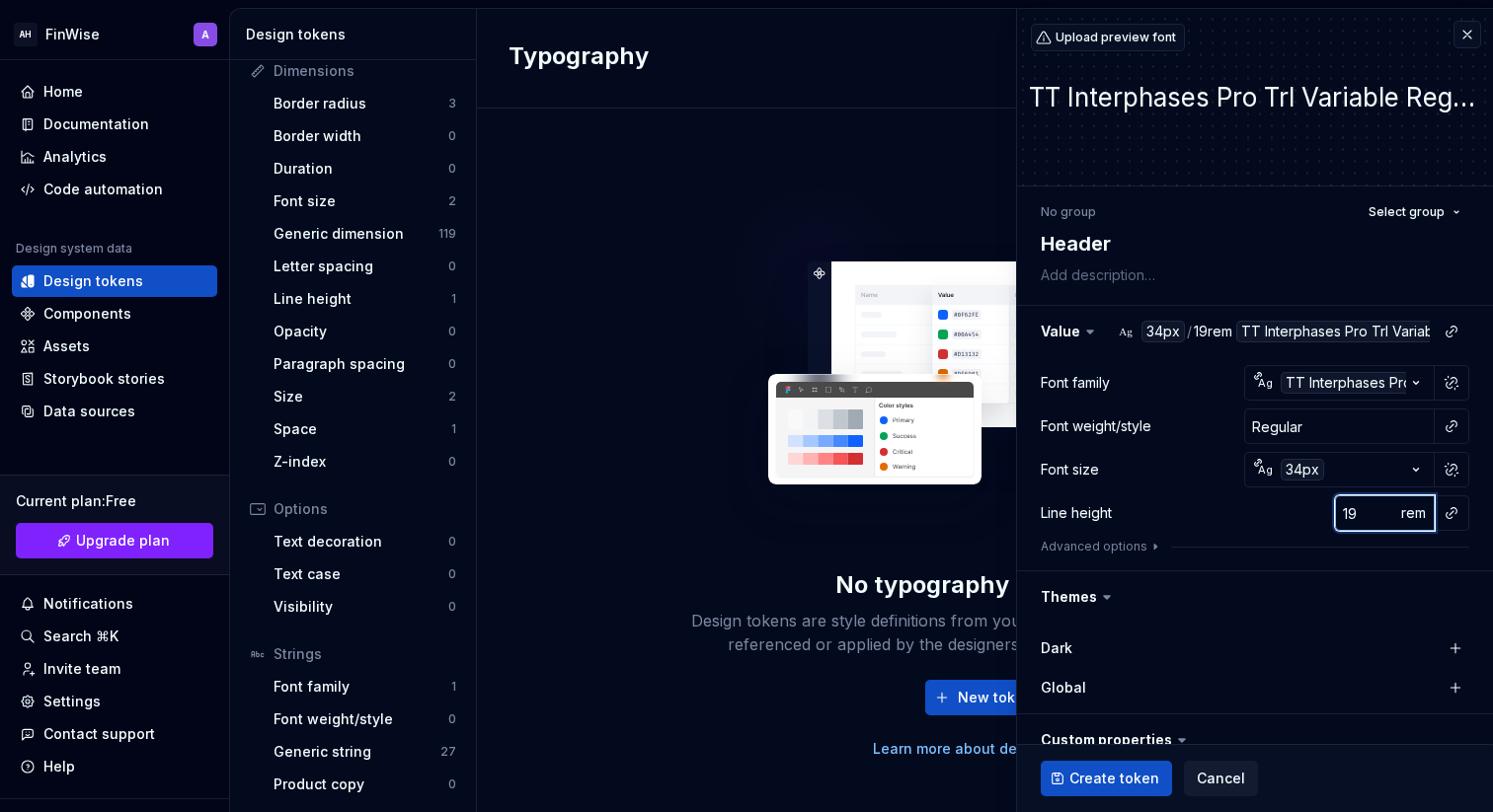
type input "19"
click at [1387, 515] on input "19" at bounding box center [1367, 513] width 64 height 36
type textarea "*"
type input "18"
click at [1387, 515] on input "18" at bounding box center [1367, 513] width 64 height 36
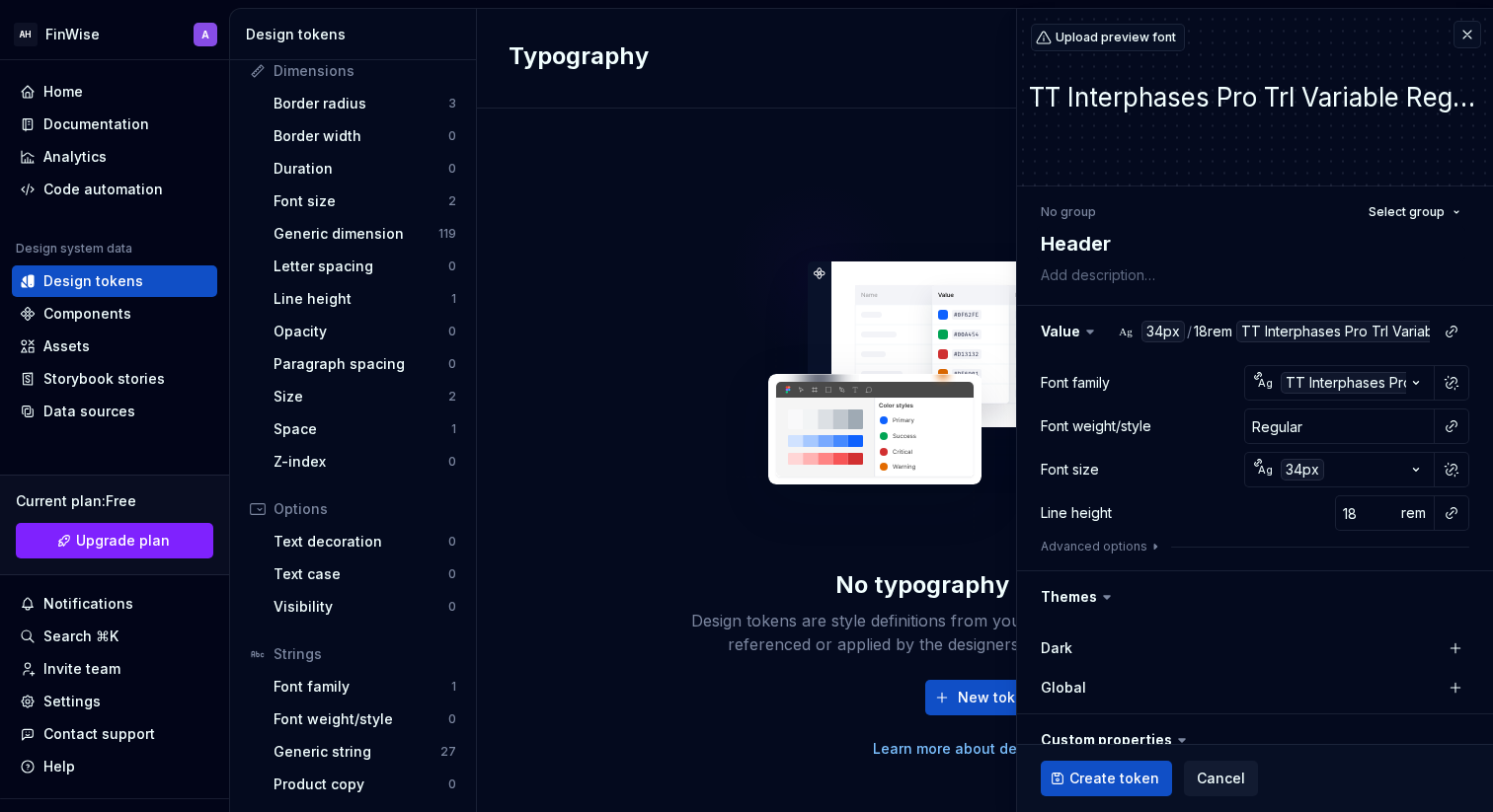
click at [1467, 503] on div at bounding box center [1451, 513] width 36 height 36
click at [1465, 509] on div at bounding box center [1451, 513] width 36 height 36
click at [1453, 510] on button "button" at bounding box center [1451, 513] width 28 height 28
click at [1406, 512] on html "AH FinWise A Home Documentation Analytics Code automation Design system data De…" at bounding box center [746, 406] width 1493 height 812
click at [1406, 512] on span "rem" at bounding box center [1414, 512] width 25 height 17
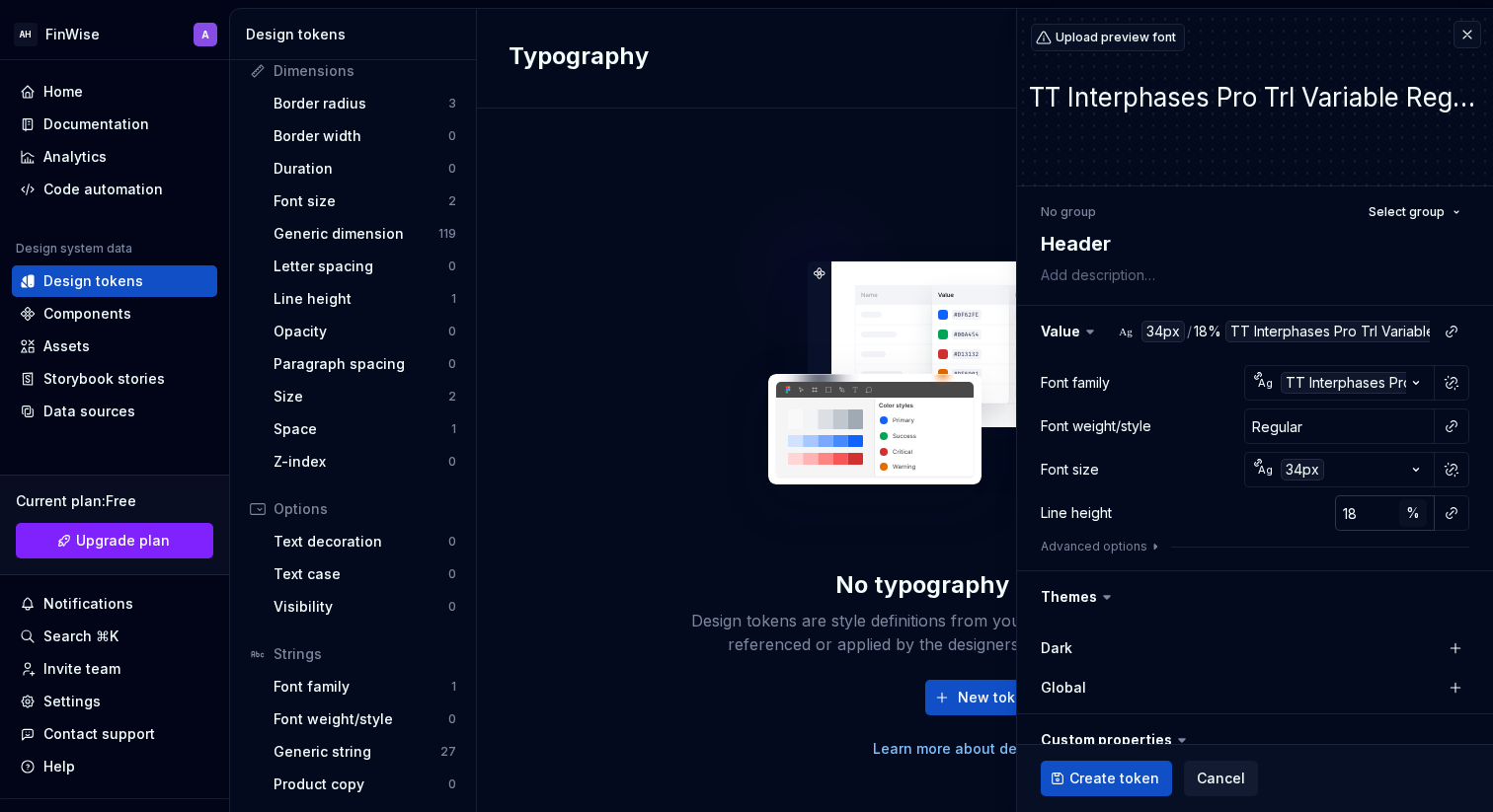
click at [1422, 515] on button "%" at bounding box center [1414, 513] width 28 height 28
click at [1420, 522] on button "–" at bounding box center [1414, 513] width 28 height 28
click at [1415, 514] on span "px" at bounding box center [1414, 512] width 17 height 17
click at [1415, 514] on span "rem" at bounding box center [1414, 512] width 25 height 17
click at [1415, 514] on span "%" at bounding box center [1414, 512] width 14 height 17
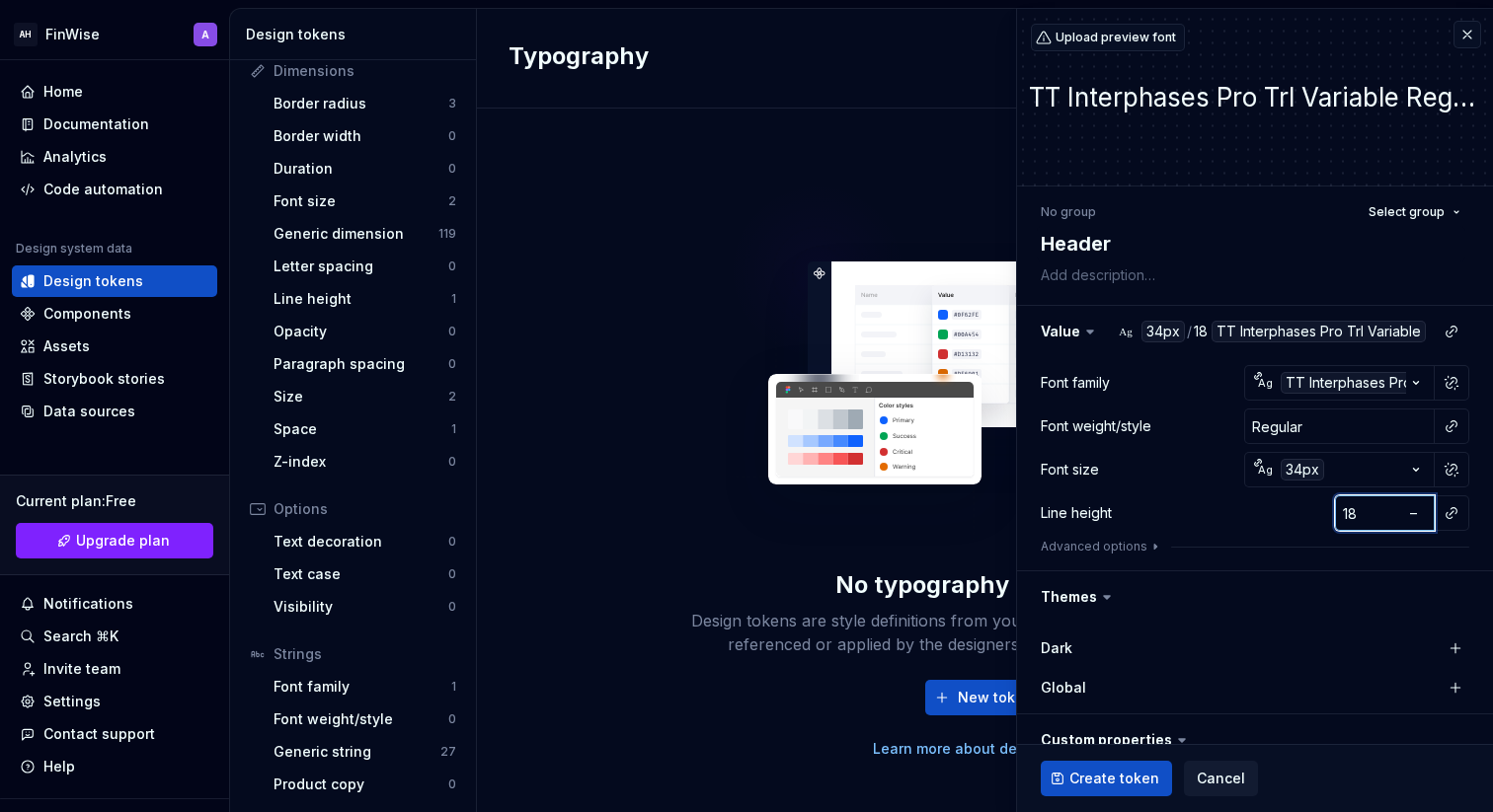
click at [1361, 518] on input "18" at bounding box center [1367, 513] width 64 height 36
click at [1453, 509] on button "button" at bounding box center [1451, 513] width 28 height 28
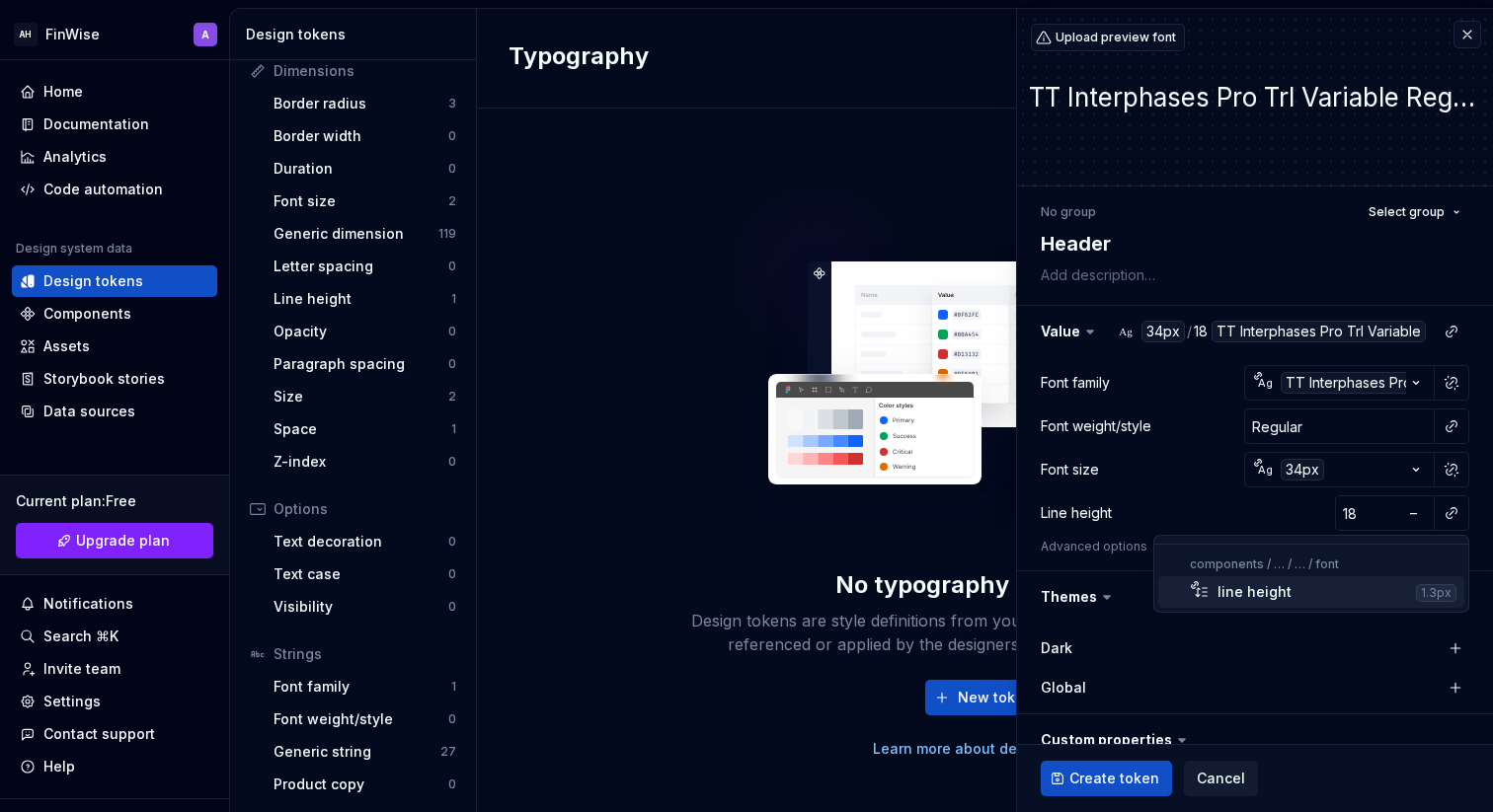
click at [1320, 597] on div "line height" at bounding box center [1313, 592] width 190 height 20
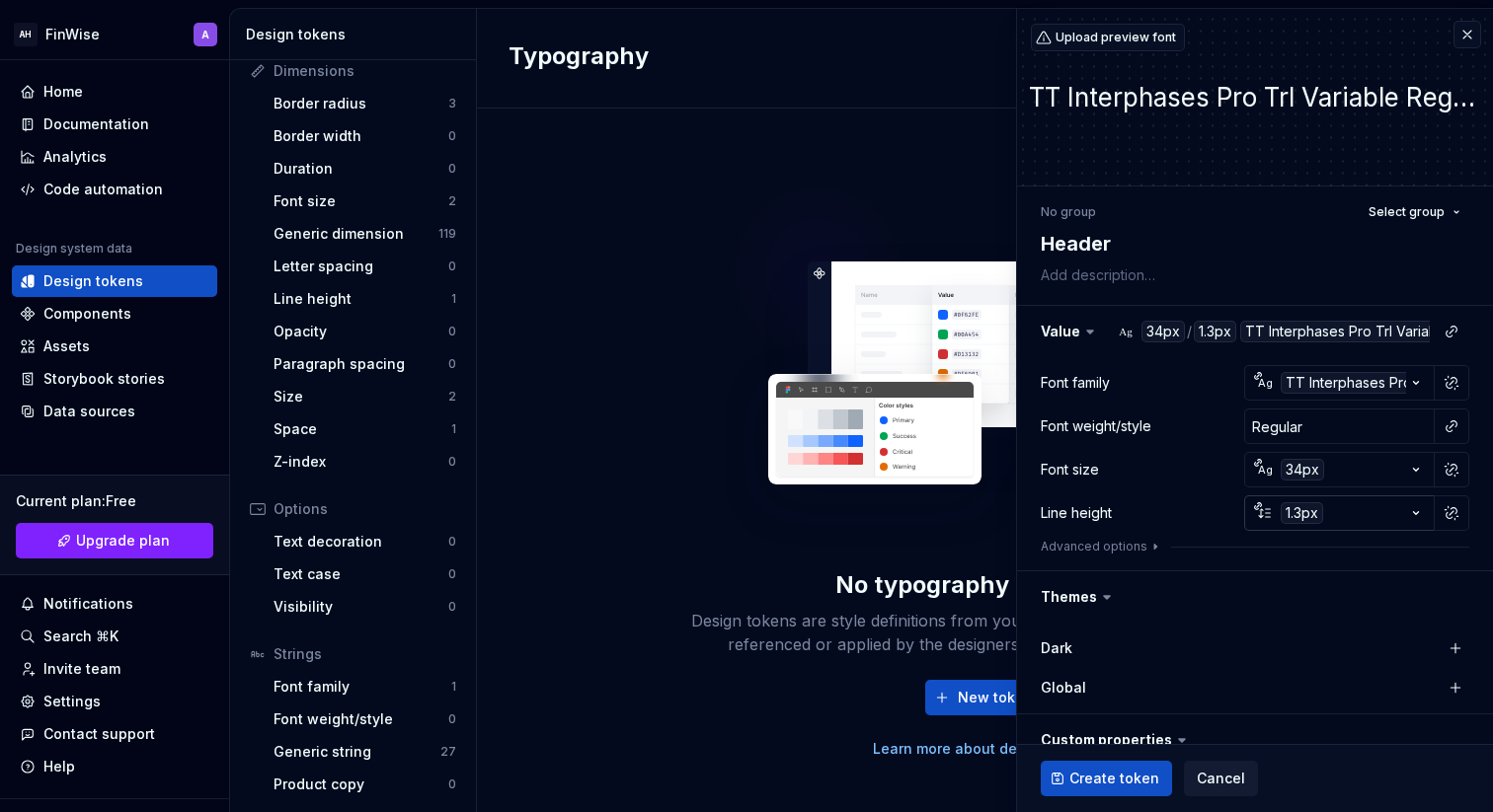
click at [1419, 512] on icon "button" at bounding box center [1417, 513] width 20 height 20
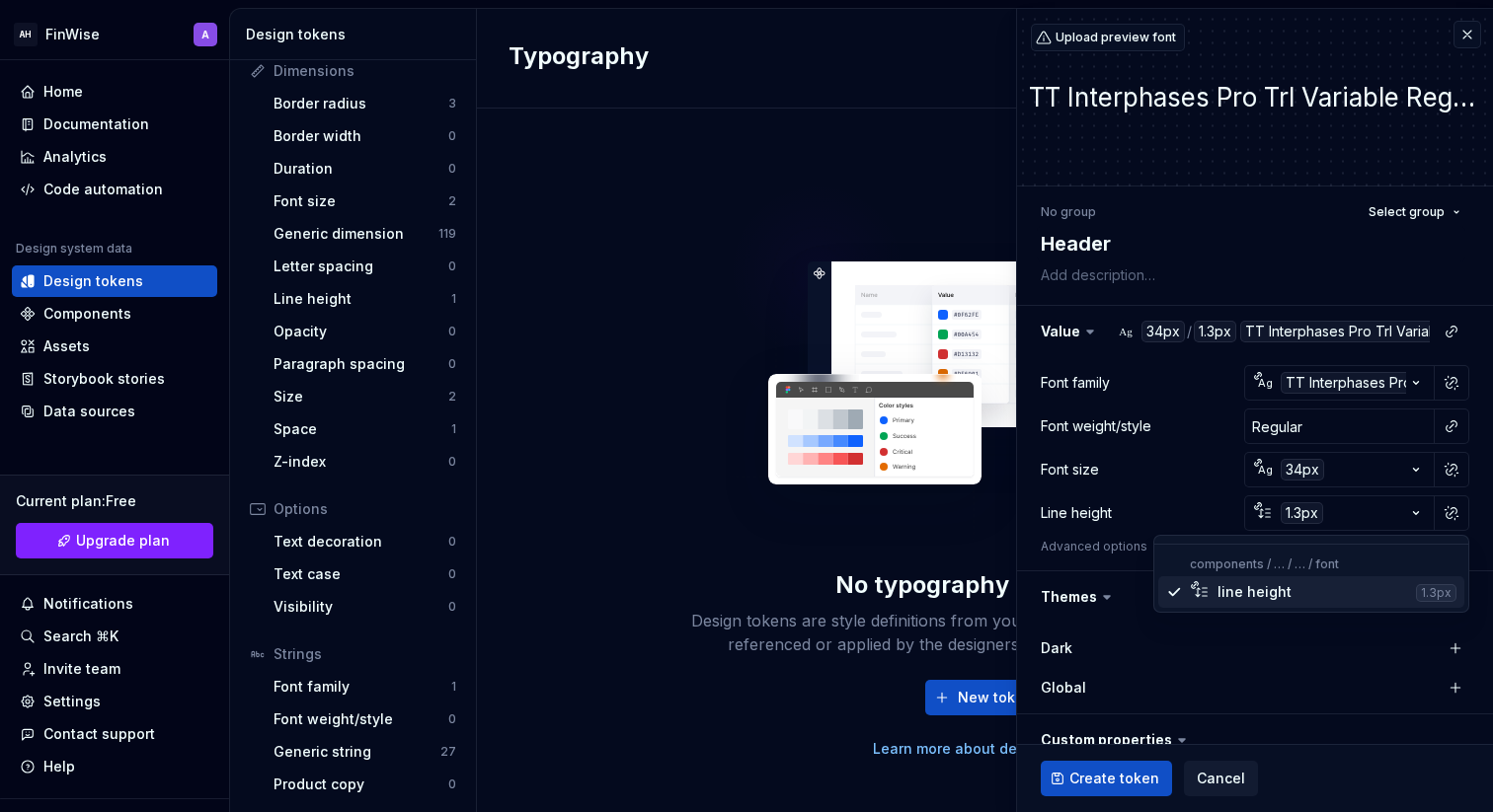
click at [1378, 597] on div "line height" at bounding box center [1313, 592] width 190 height 20
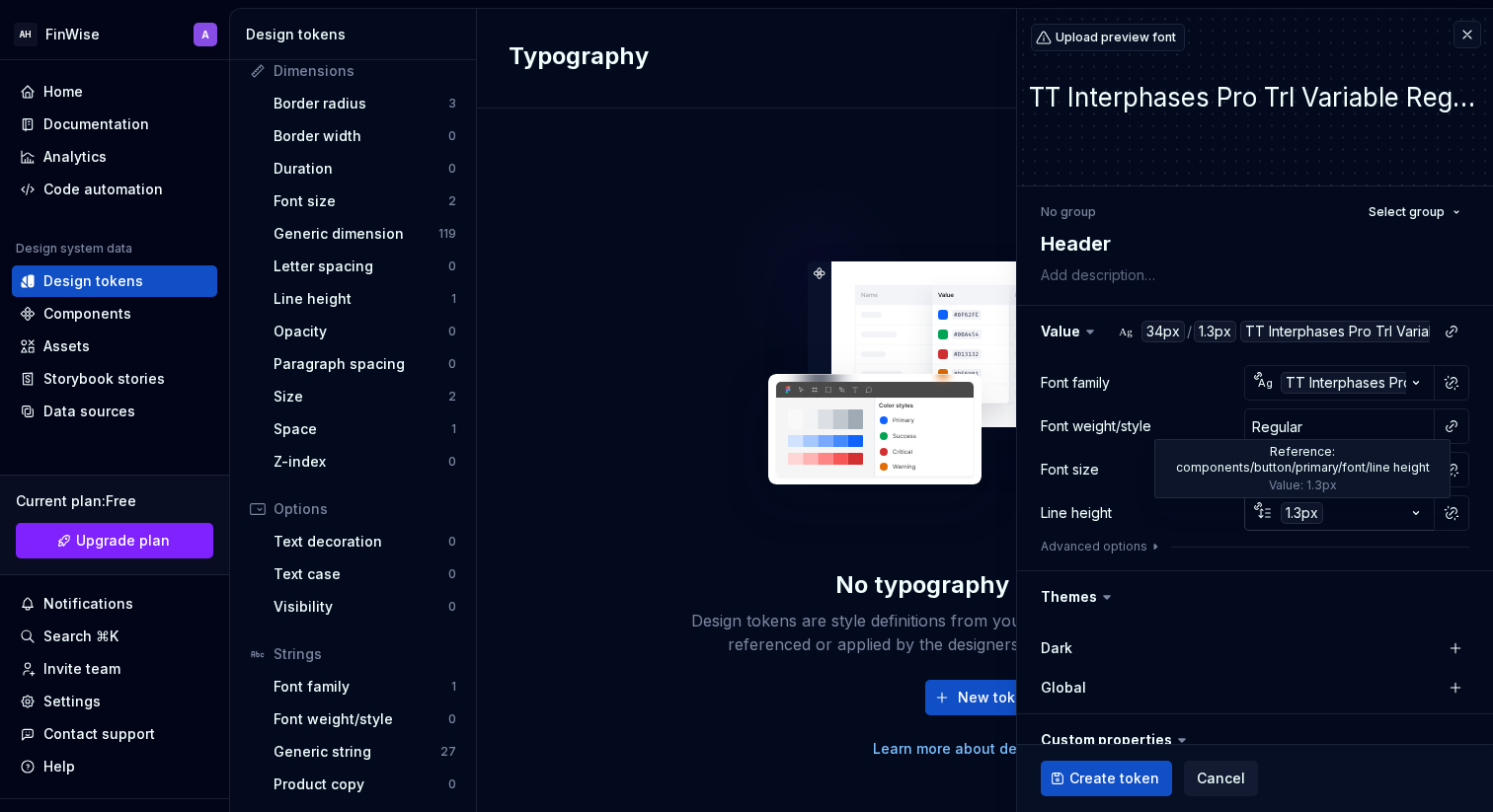
click at [1324, 515] on div "1.3px" at bounding box center [1302, 513] width 43 height 22
click at [1255, 508] on html "AH FinWise A Home Documentation Analytics Code automation Design system data De…" at bounding box center [746, 406] width 1493 height 812
click at [1276, 511] on div "1.3px" at bounding box center [1288, 513] width 70 height 22
click at [1268, 516] on html "AH FinWise A Home Documentation Analytics Code automation Design system data De…" at bounding box center [746, 406] width 1493 height 812
click at [1452, 508] on button "button" at bounding box center [1451, 513] width 28 height 28
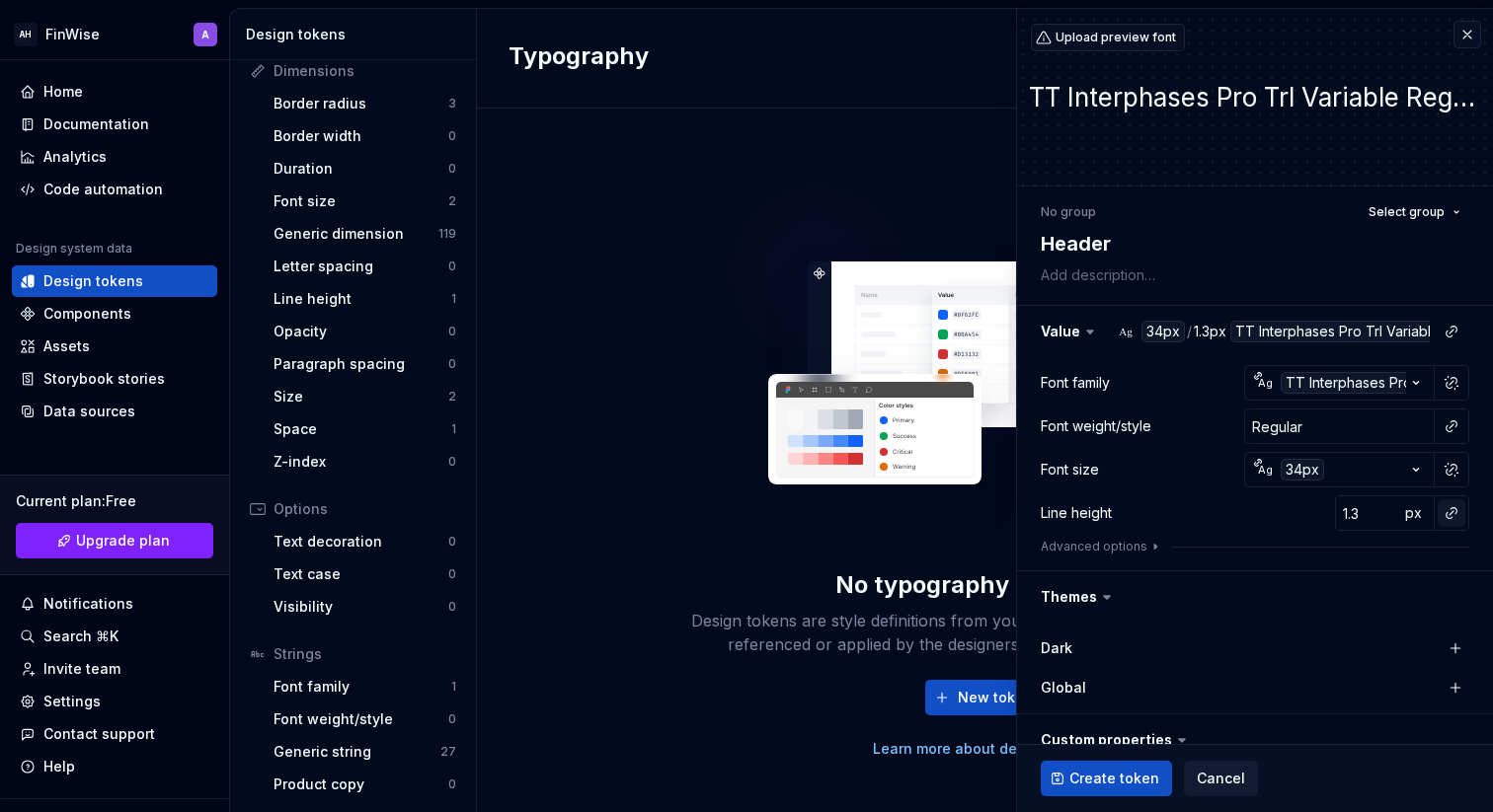
click at [1452, 508] on button "button" at bounding box center [1451, 513] width 28 height 28
click at [1349, 501] on html "AH FinWise A Home Documentation Analytics Code automation Design system data De…" at bounding box center [746, 406] width 1493 height 812
click at [1410, 515] on span "px" at bounding box center [1414, 512] width 17 height 17
click at [1412, 511] on span "rem" at bounding box center [1414, 512] width 25 height 17
click at [1413, 514] on span "%" at bounding box center [1414, 512] width 14 height 17
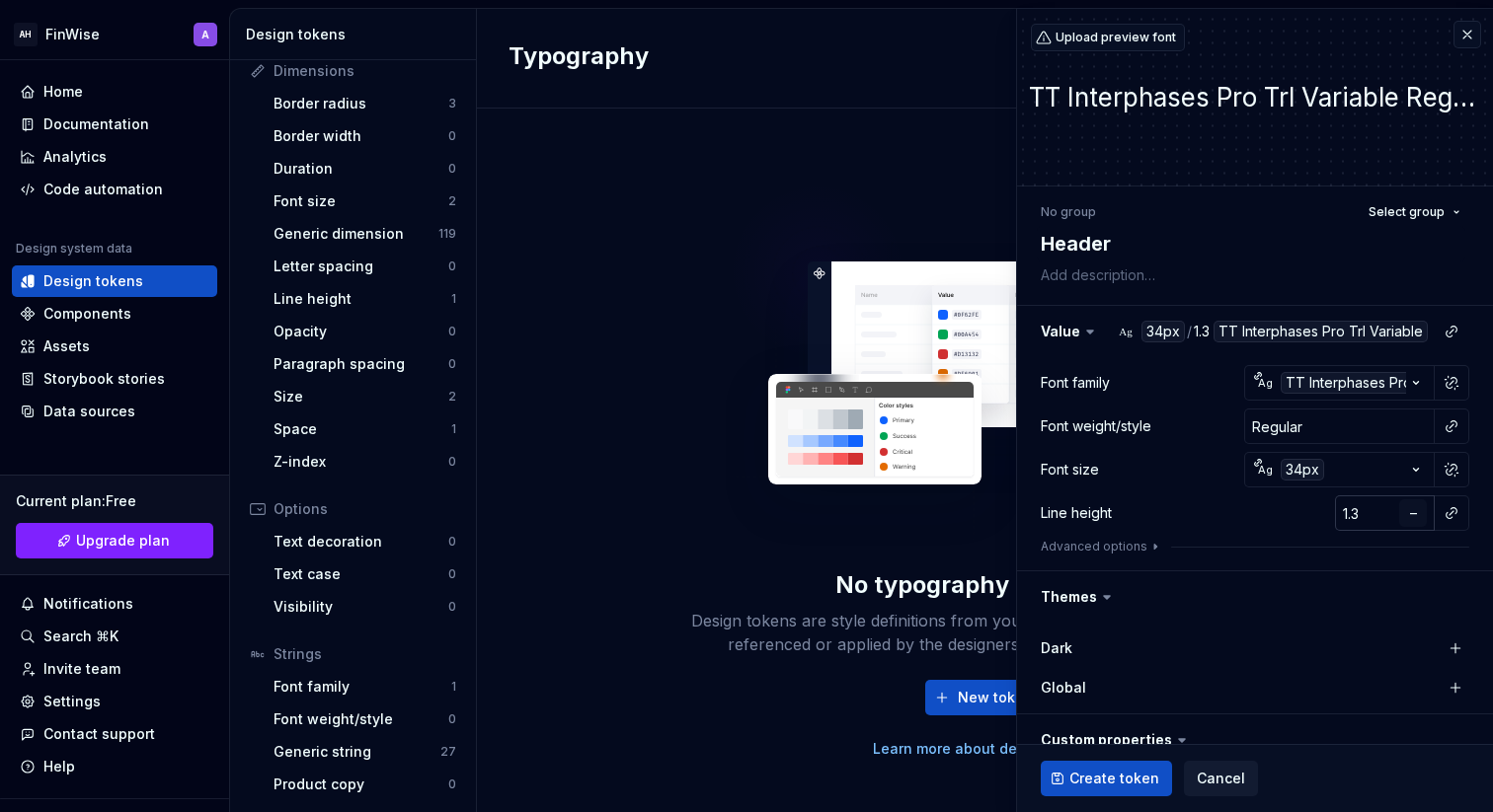
click at [1413, 514] on span "–" at bounding box center [1414, 512] width 7 height 17
click at [1413, 514] on span "px" at bounding box center [1414, 512] width 17 height 17
click at [1412, 510] on span "rem" at bounding box center [1414, 512] width 25 height 17
click at [1414, 511] on span "%" at bounding box center [1414, 512] width 14 height 17
click at [1415, 520] on span "–" at bounding box center [1414, 512] width 7 height 17
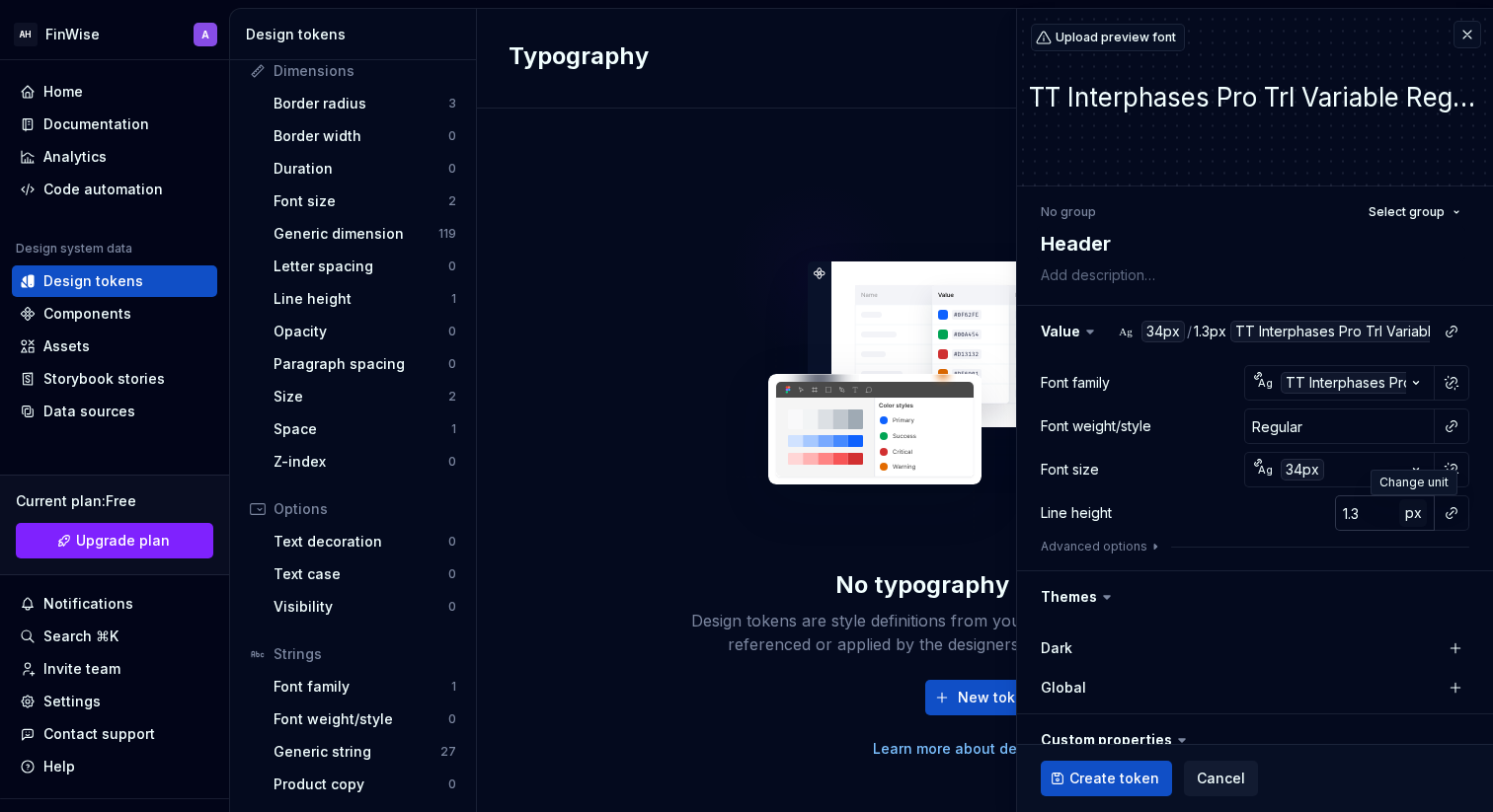
click at [1415, 513] on span "px" at bounding box center [1414, 512] width 17 height 17
click at [1415, 513] on span "rem" at bounding box center [1414, 512] width 25 height 17
click at [1415, 513] on span "–" at bounding box center [1414, 512] width 7 height 17
click at [1449, 516] on button "button" at bounding box center [1451, 513] width 28 height 28
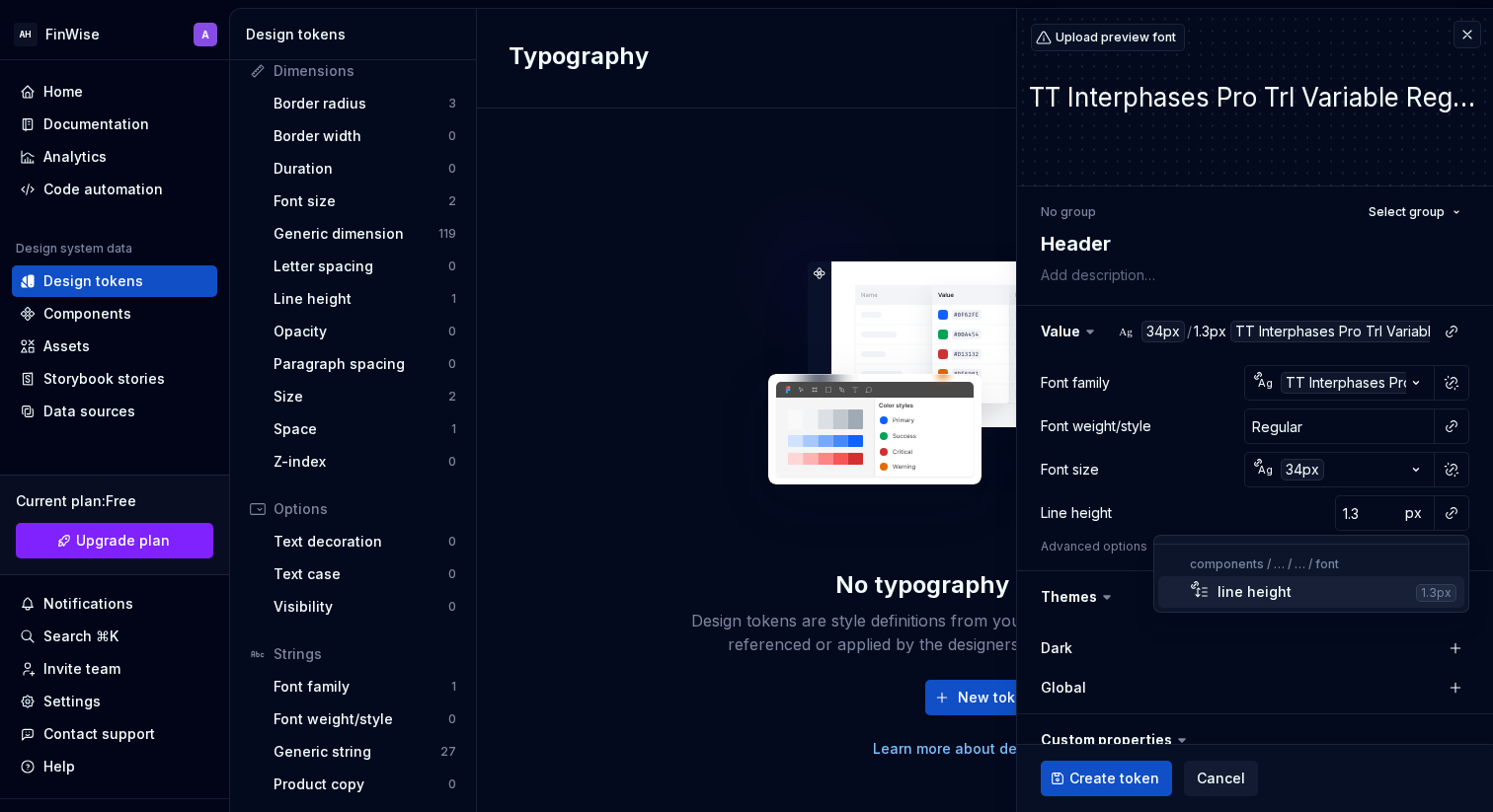
click at [1278, 594] on div "line height" at bounding box center [1254, 592] width 74 height 20
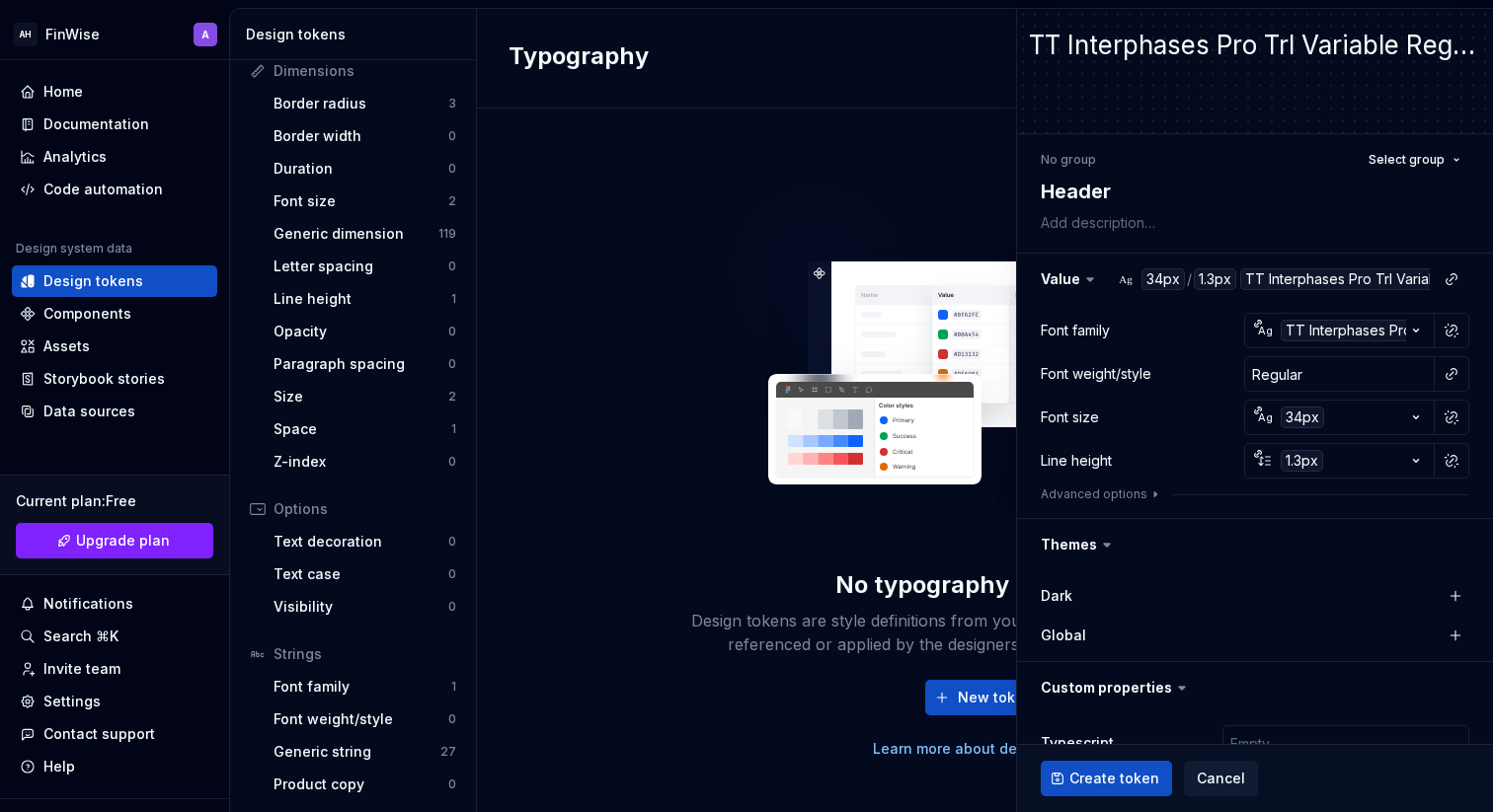
scroll to position [66, 0]
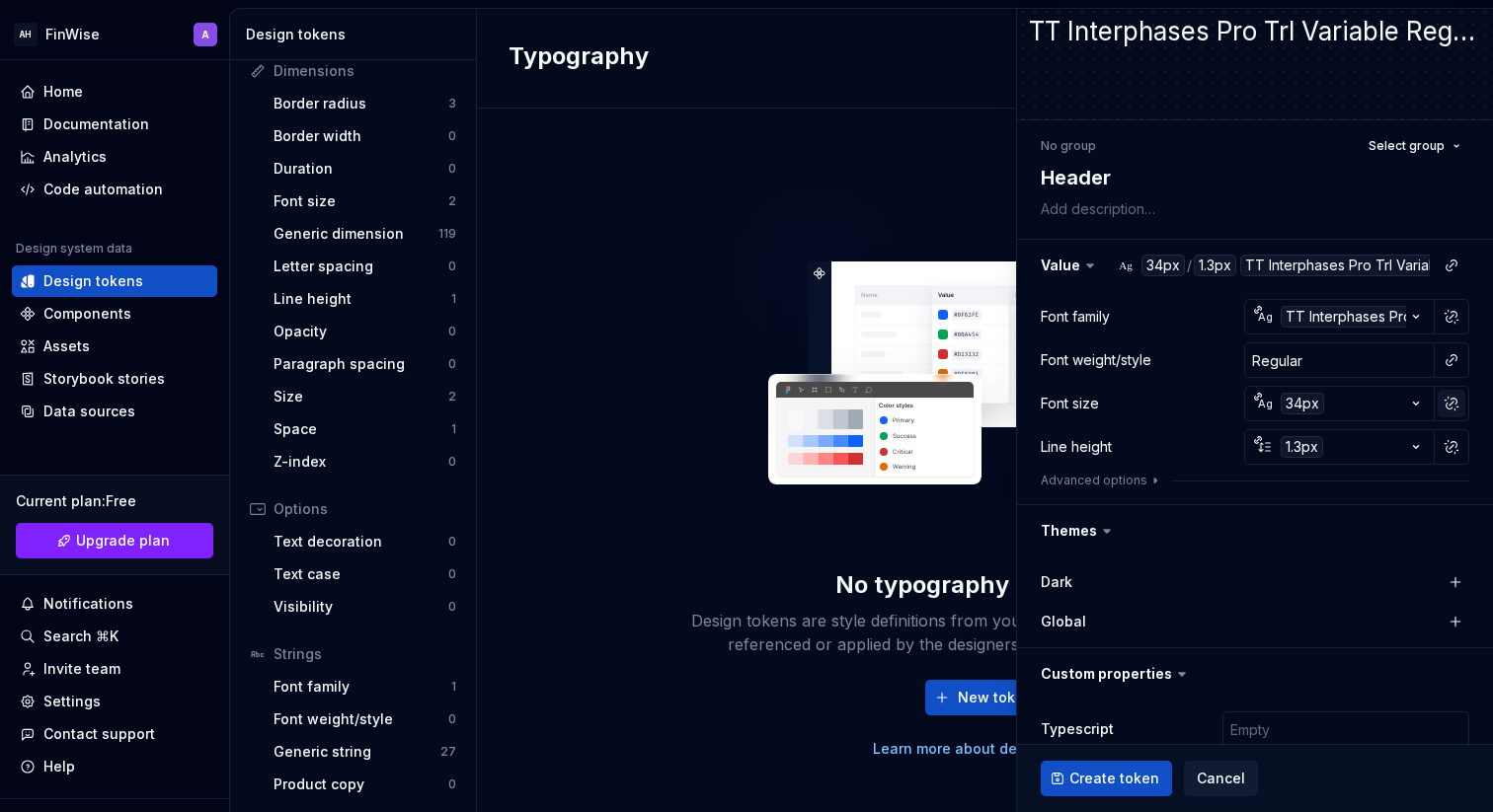
click at [1461, 404] on button "button" at bounding box center [1451, 404] width 28 height 28
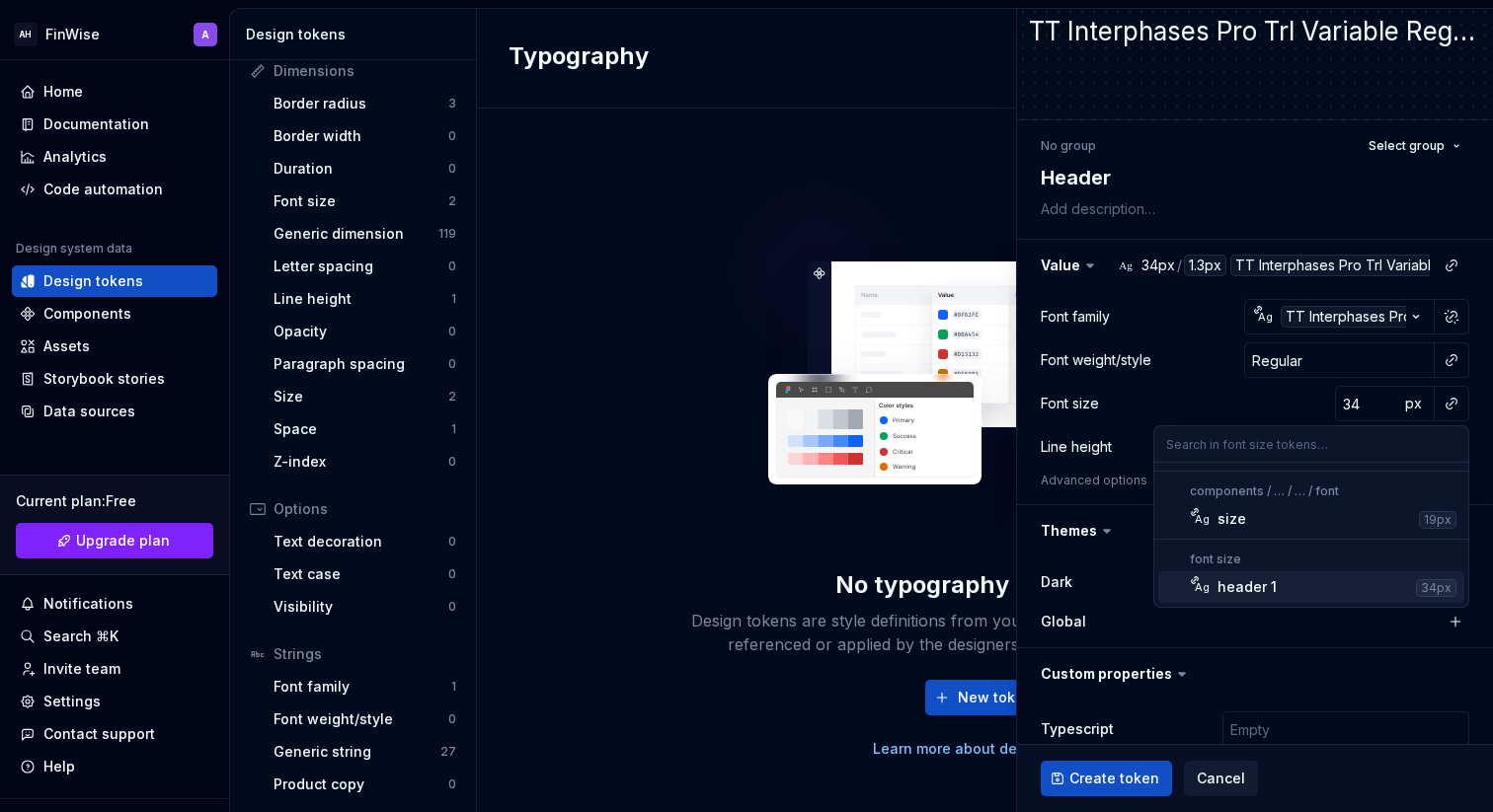
click at [1321, 596] on div "header 1" at bounding box center [1313, 587] width 190 height 20
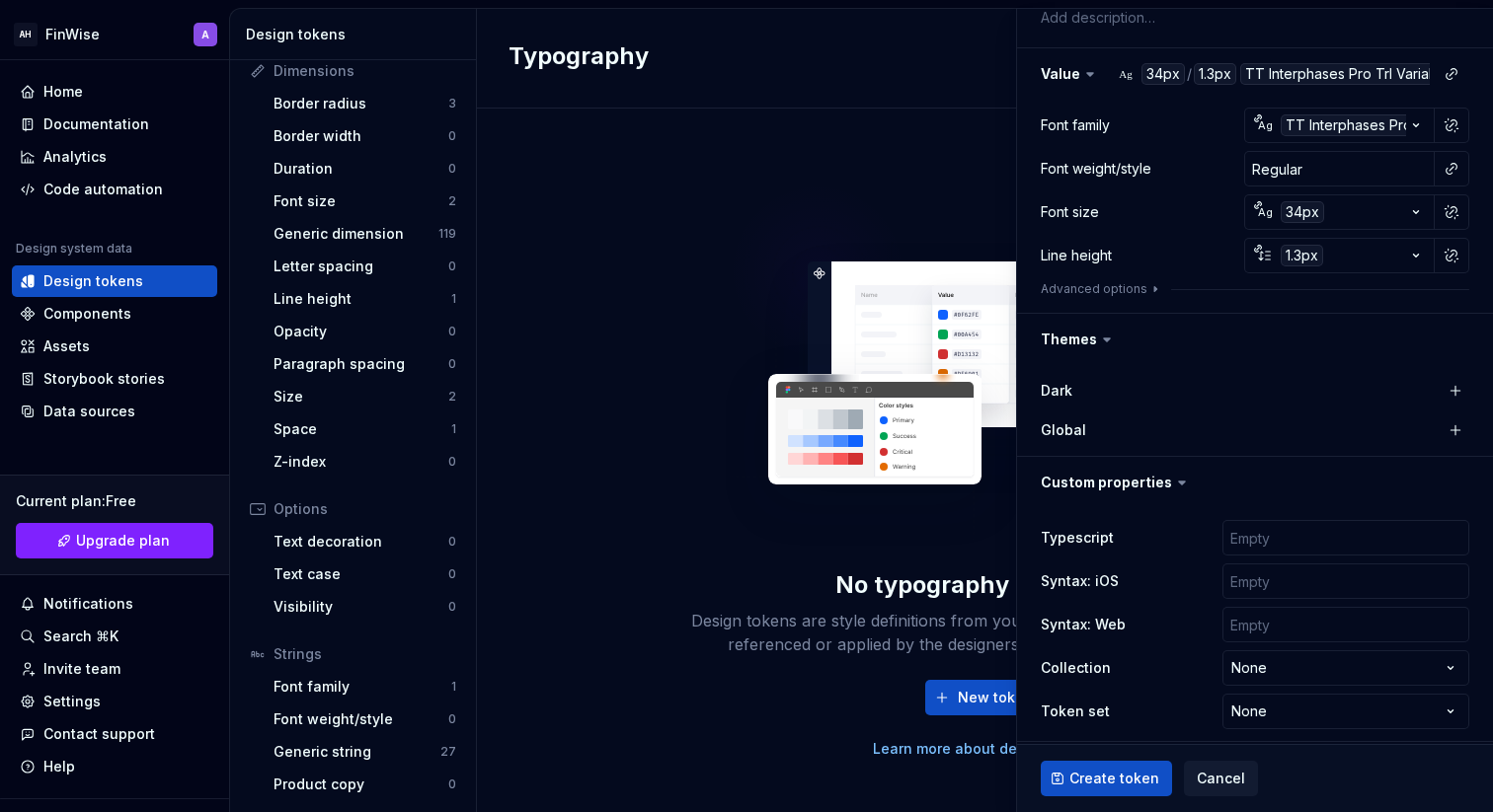
scroll to position [267, 0]
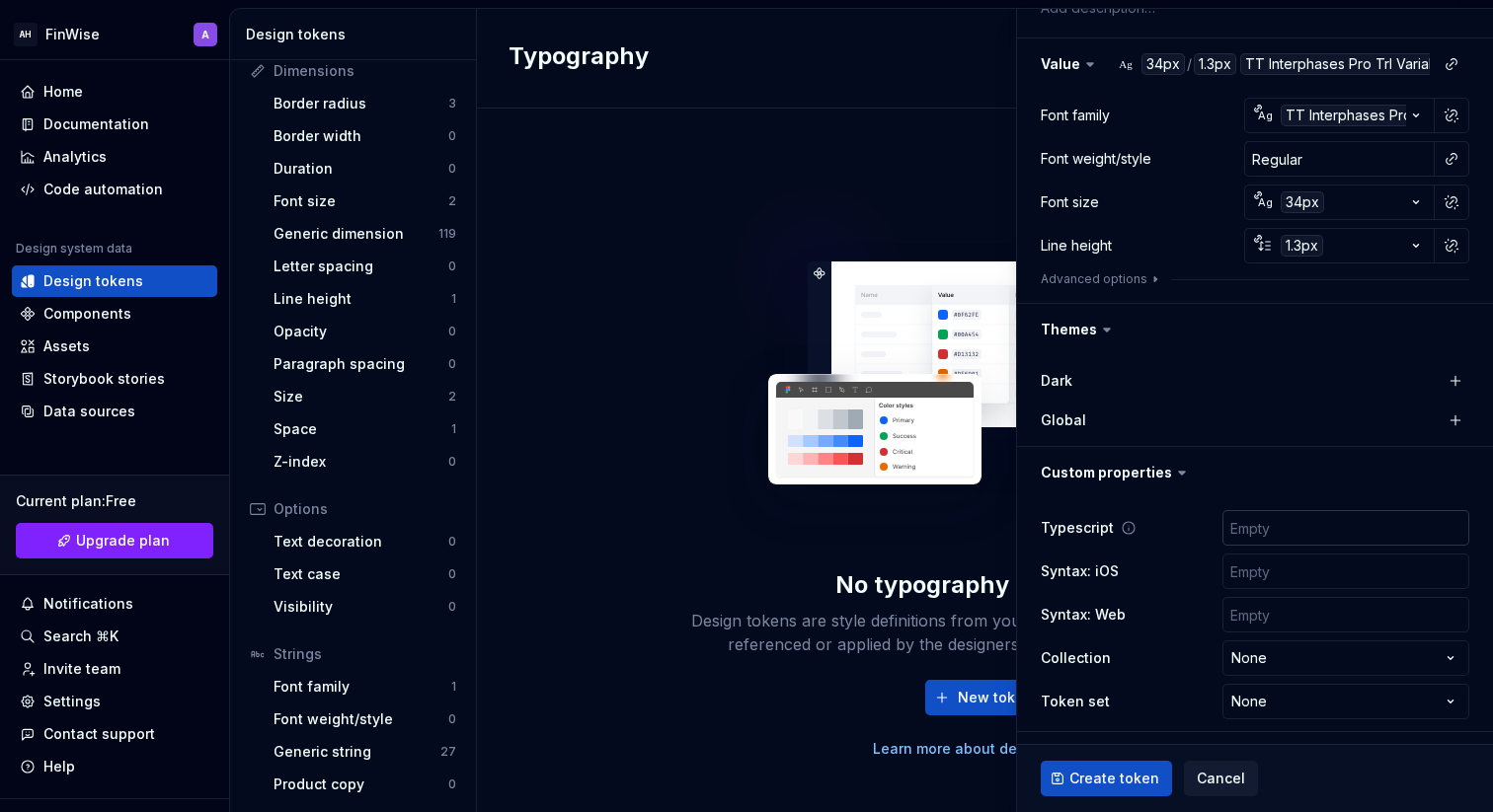
click at [1299, 517] on input "text" at bounding box center [1345, 528] width 247 height 36
click at [1244, 466] on button "button" at bounding box center [1255, 473] width 476 height 51
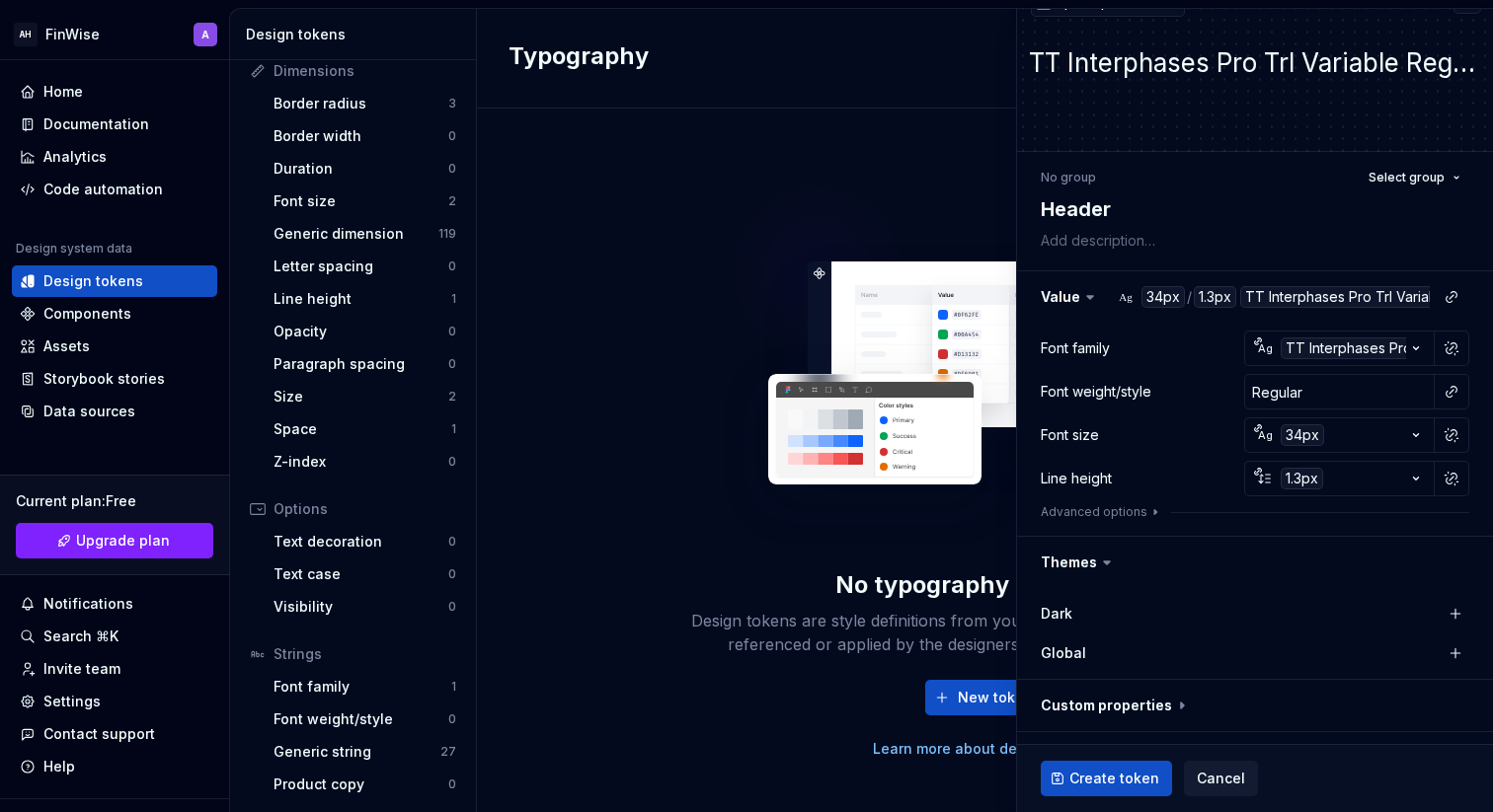
scroll to position [35, 0]
click at [1288, 520] on div at bounding box center [1255, 524] width 429 height 8
click at [1097, 513] on button "Advanced options" at bounding box center [1103, 512] width 123 height 16
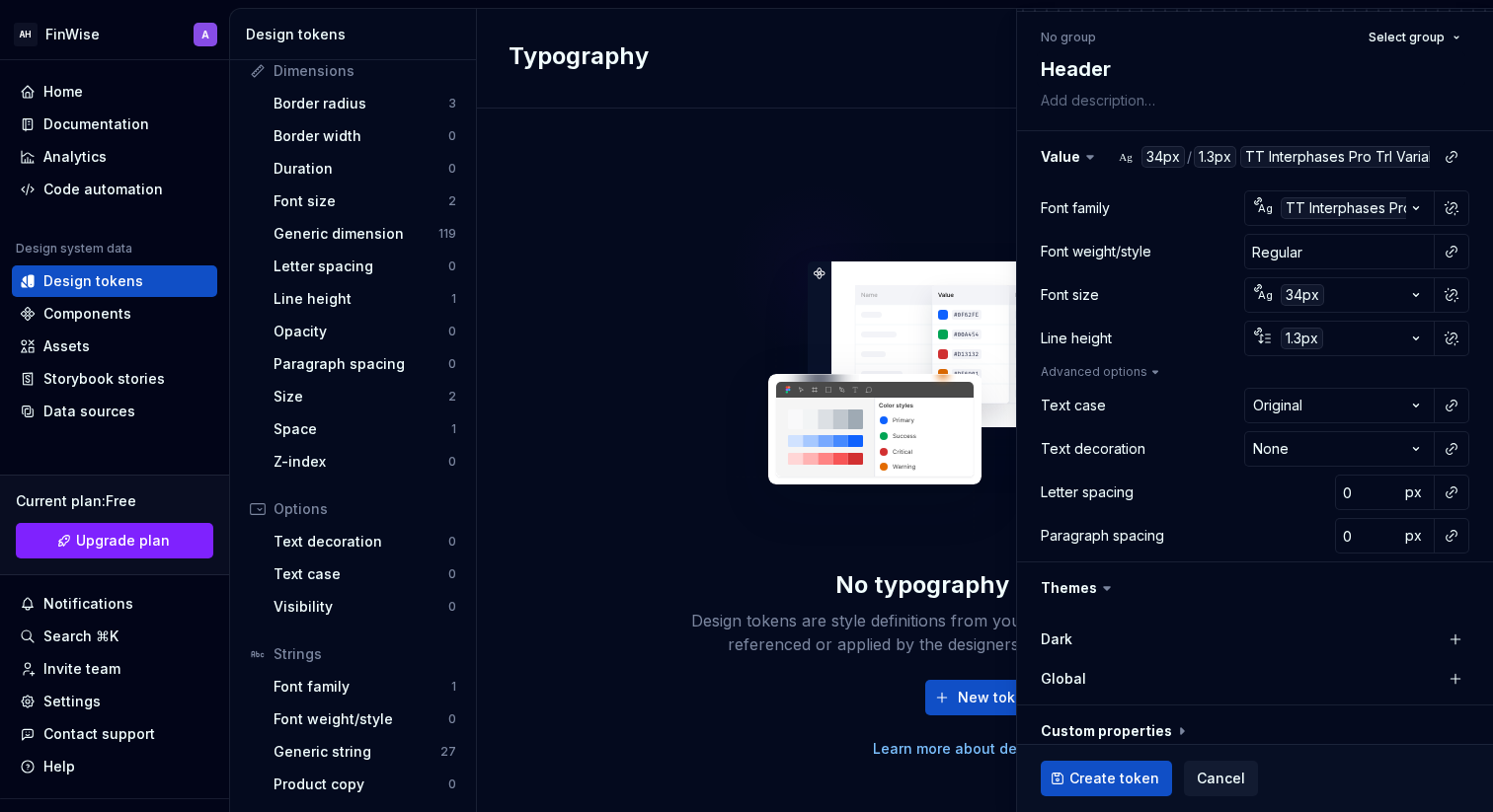
scroll to position [200, 0]
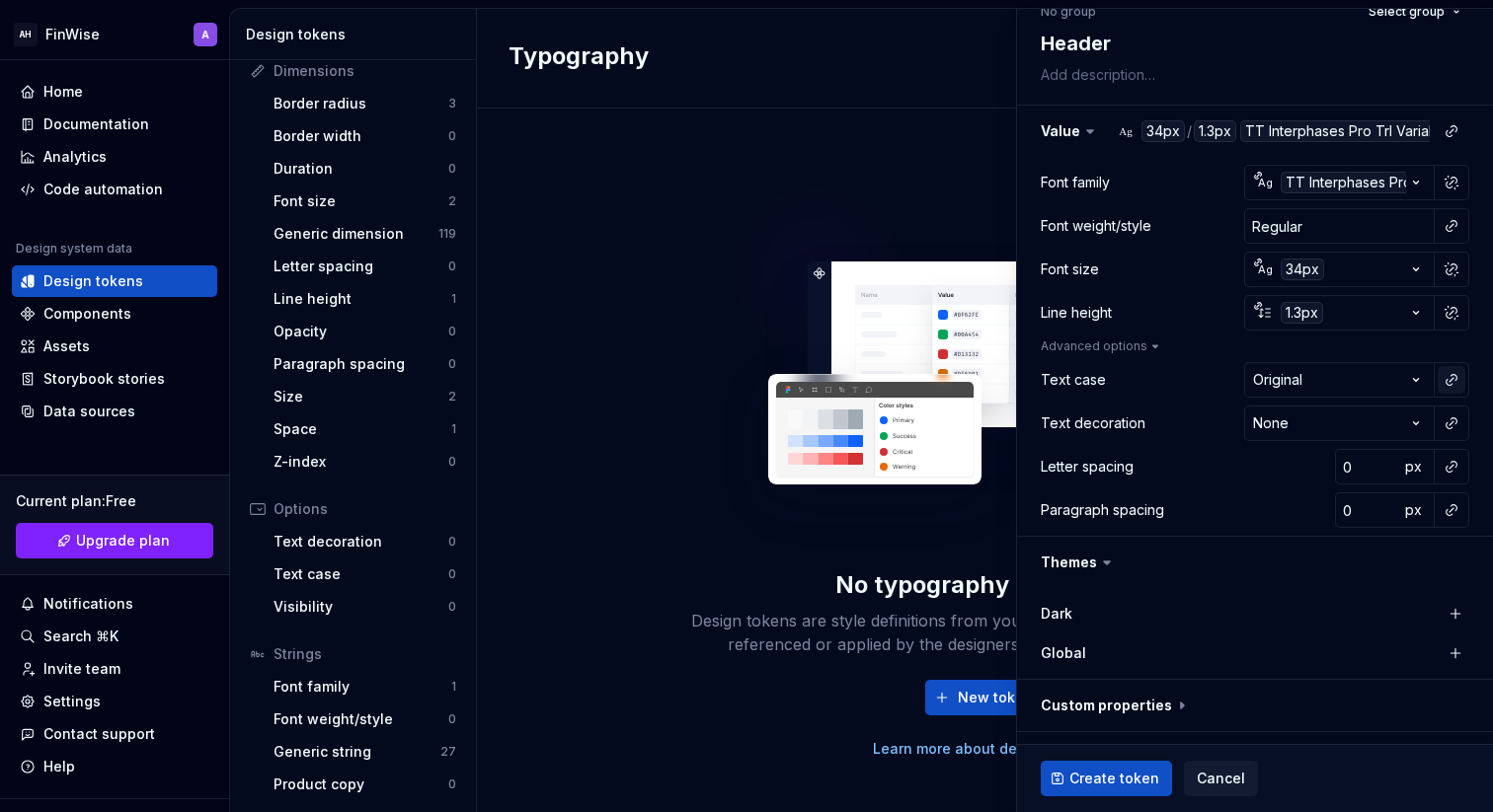
click at [1454, 377] on button "button" at bounding box center [1451, 380] width 28 height 28
click at [1455, 370] on html "AH FinWise A Home Documentation Analytics Code automation Design system data De…" at bounding box center [746, 406] width 1493 height 812
click at [1455, 433] on button "button" at bounding box center [1451, 424] width 28 height 28
click at [1452, 430] on html "AH FinWise A Home Documentation Analytics Code automation Design system data De…" at bounding box center [746, 406] width 1493 height 812
click at [1452, 475] on button "button" at bounding box center [1451, 467] width 28 height 28
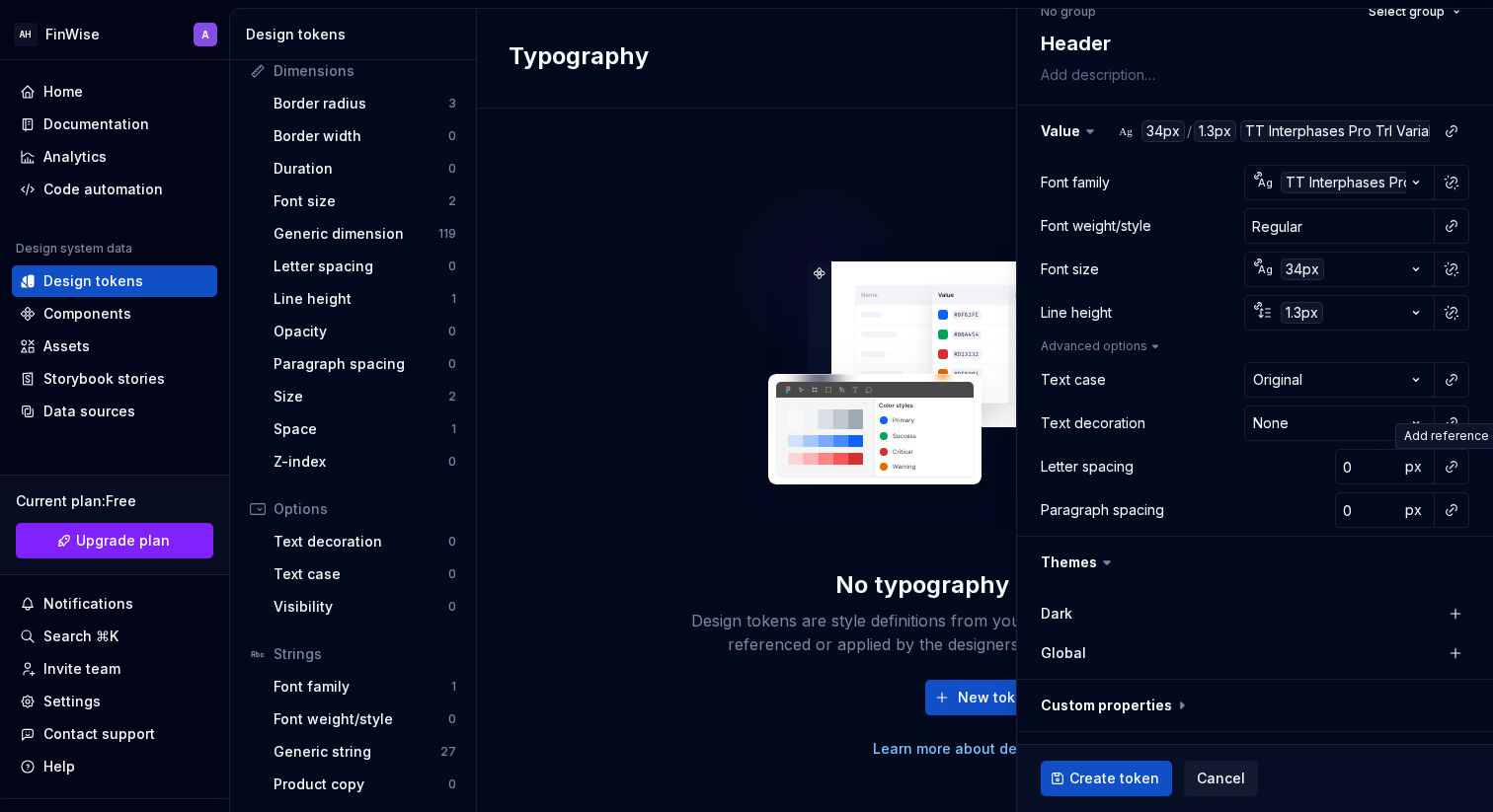
click at [1451, 473] on html "AH FinWise A Home Documentation Analytics Code automation Design system data De…" at bounding box center [746, 406] width 1493 height 812
click at [1411, 473] on span "px" at bounding box center [1414, 466] width 17 height 17
click at [1411, 473] on span "rem" at bounding box center [1414, 466] width 25 height 17
click at [1408, 469] on span "%" at bounding box center [1414, 466] width 14 height 17
click at [1444, 463] on button "button" at bounding box center [1451, 467] width 28 height 28
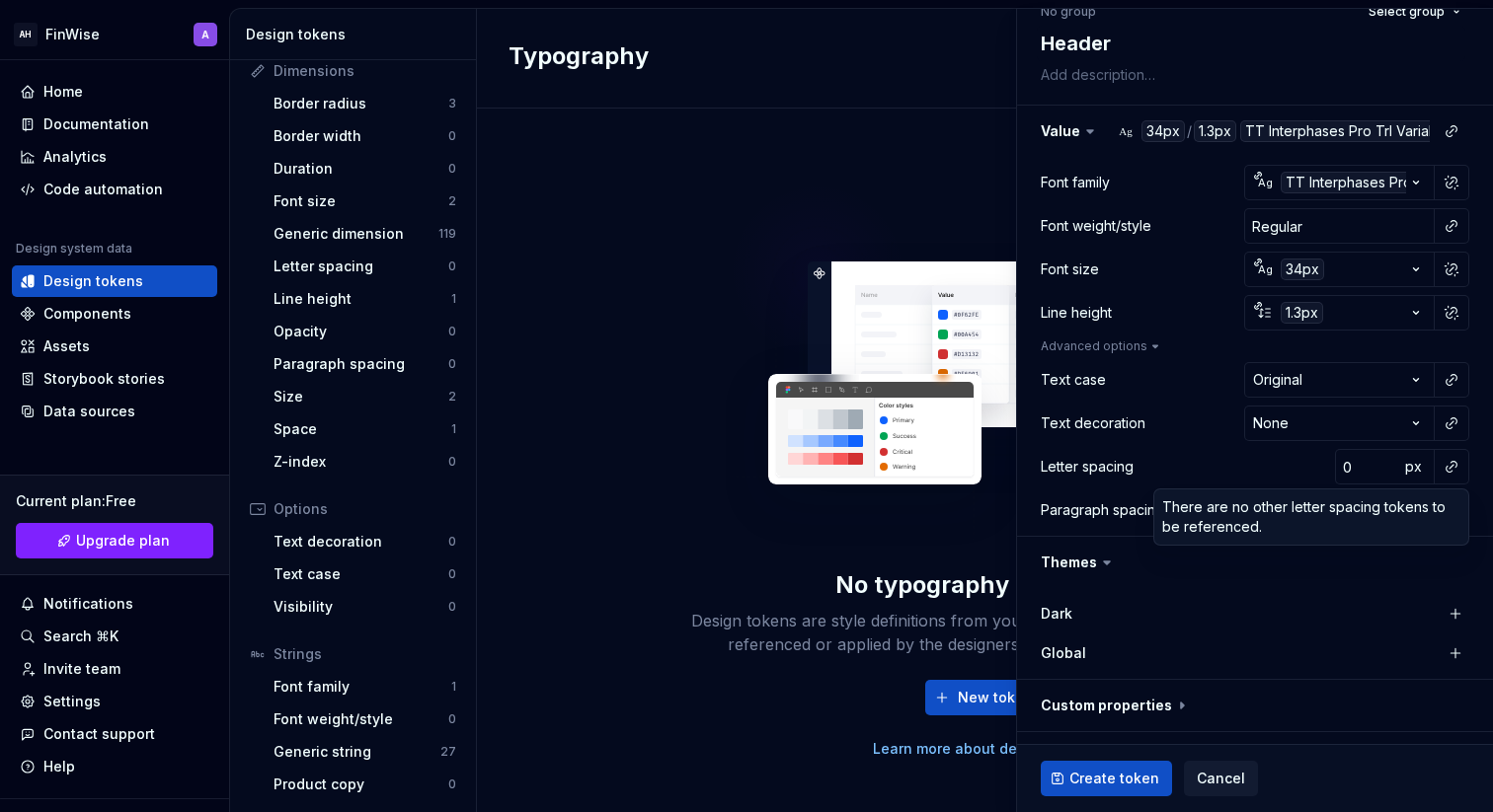
click at [1328, 439] on html "AH FinWise A Home Documentation Analytics Code automation Design system data De…" at bounding box center [746, 406] width 1493 height 812
click at [1451, 499] on button "button" at bounding box center [1451, 510] width 28 height 28
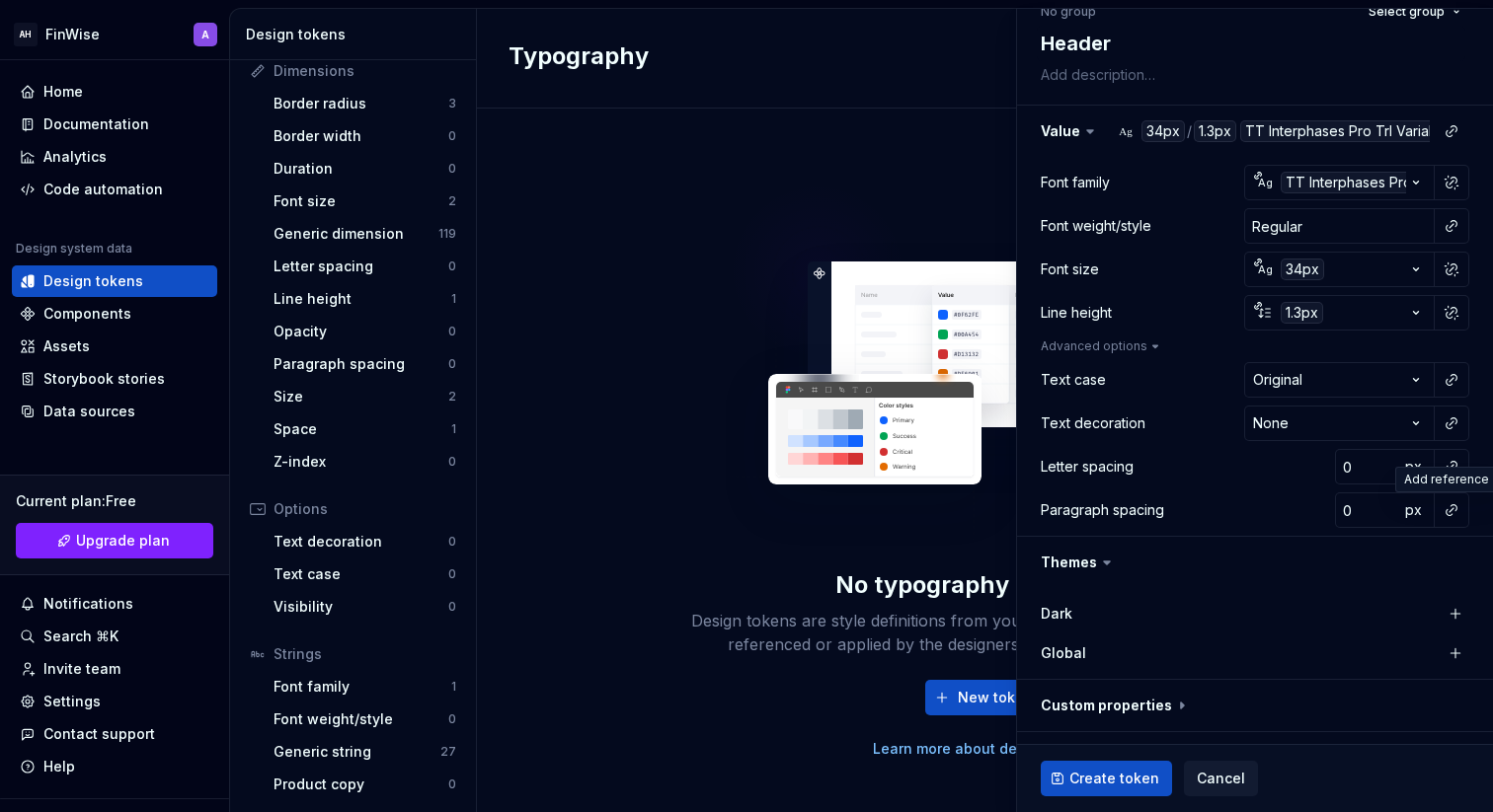
click at [1450, 498] on html "AH FinWise A Home Documentation Analytics Code automation Design system data De…" at bounding box center [746, 406] width 1493 height 812
click at [1148, 459] on div "Letter spacing 0 px" at bounding box center [1255, 467] width 429 height 36
click at [1092, 465] on div "Letter spacing" at bounding box center [1088, 467] width 93 height 20
click at [1364, 457] on input "0" at bounding box center [1367, 467] width 64 height 36
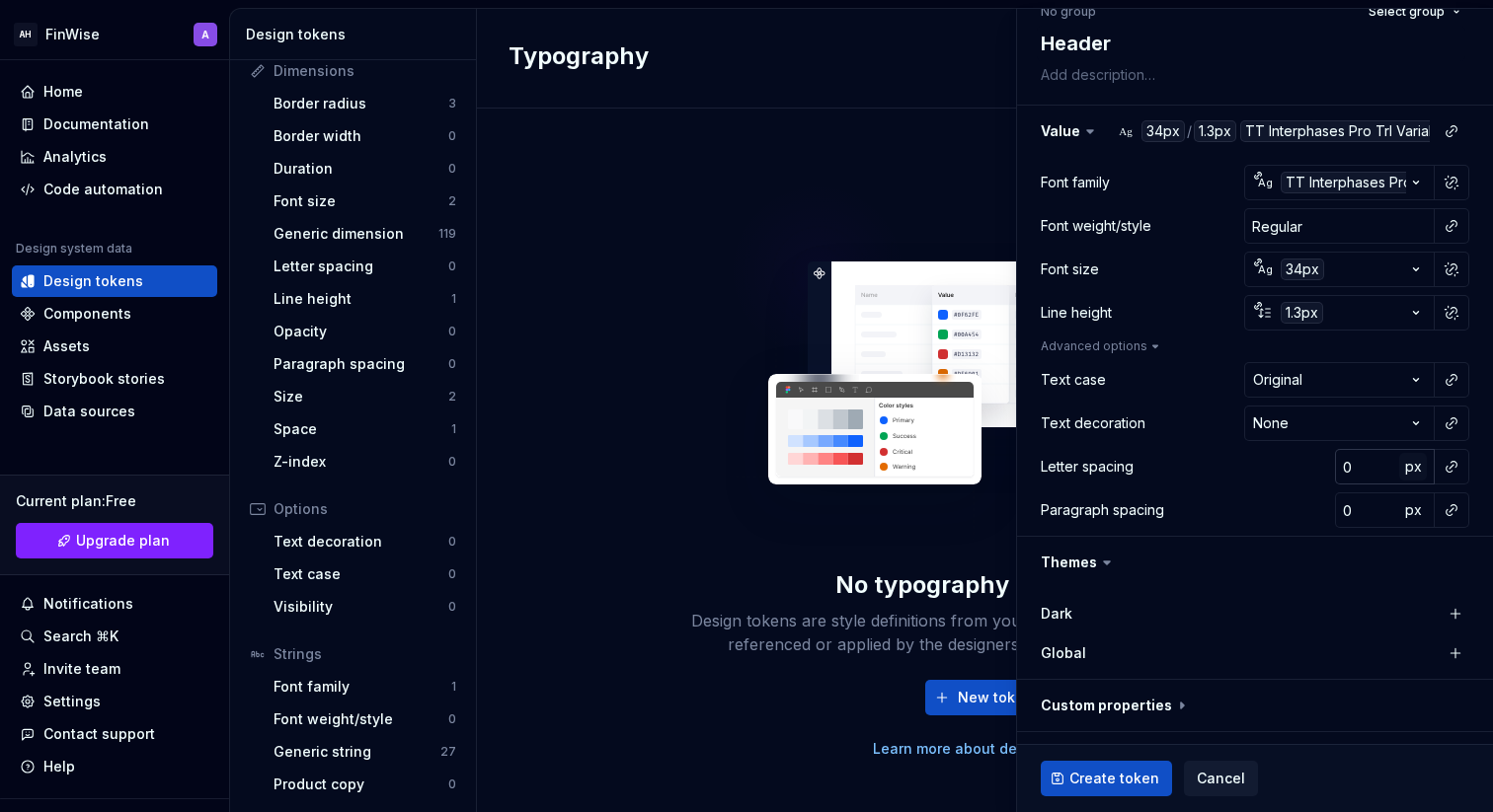
click at [1412, 470] on span "px" at bounding box center [1414, 466] width 17 height 17
click at [1414, 474] on span "rem" at bounding box center [1414, 466] width 25 height 17
type textarea "*"
click at [1361, 466] on input "0" at bounding box center [1367, 467] width 64 height 36
type textarea "*"
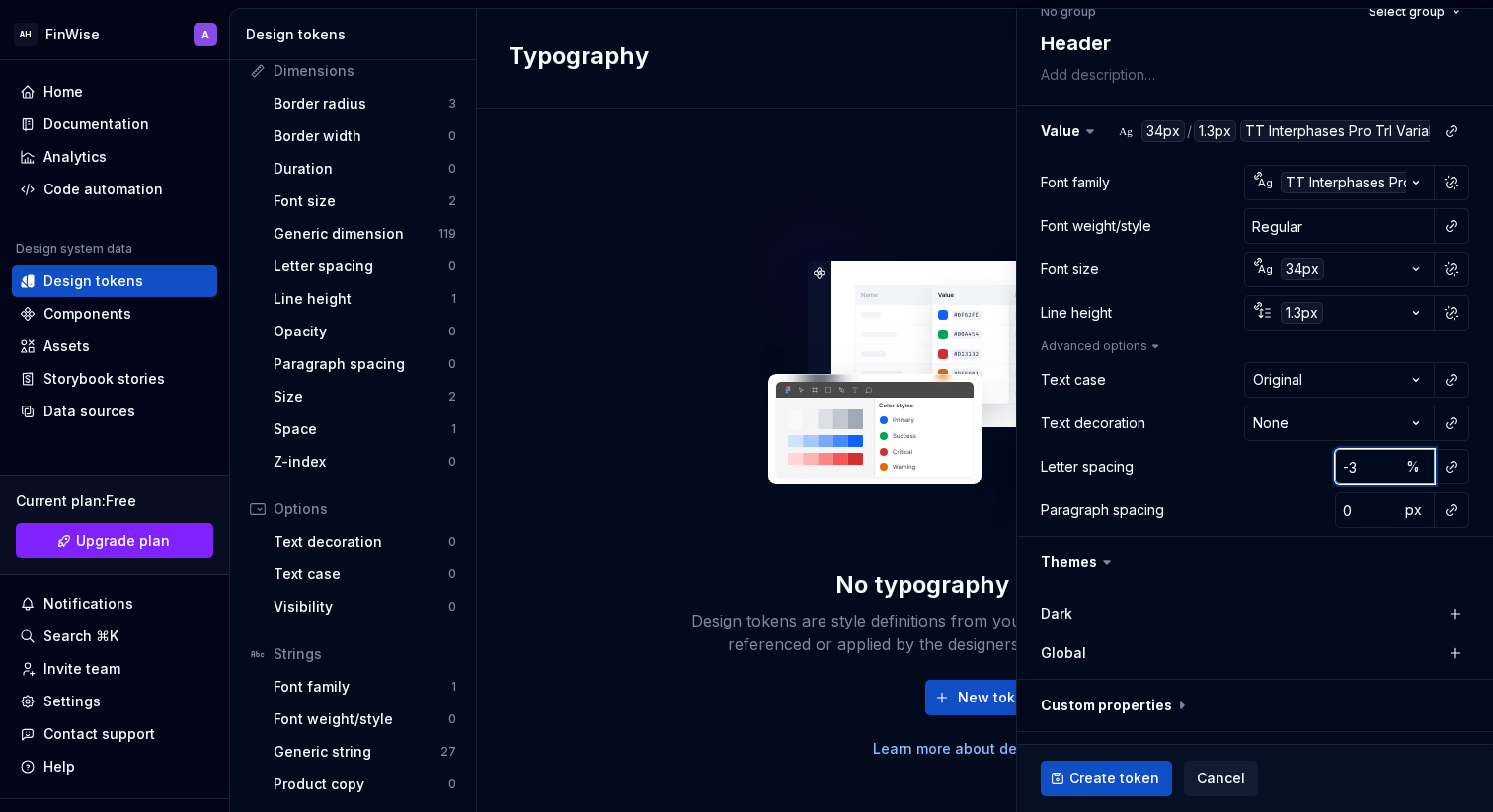
type input "-3"
click at [1270, 492] on div "Paragraph spacing 0 px" at bounding box center [1255, 510] width 429 height 36
click at [1193, 553] on button "button" at bounding box center [1255, 562] width 476 height 51
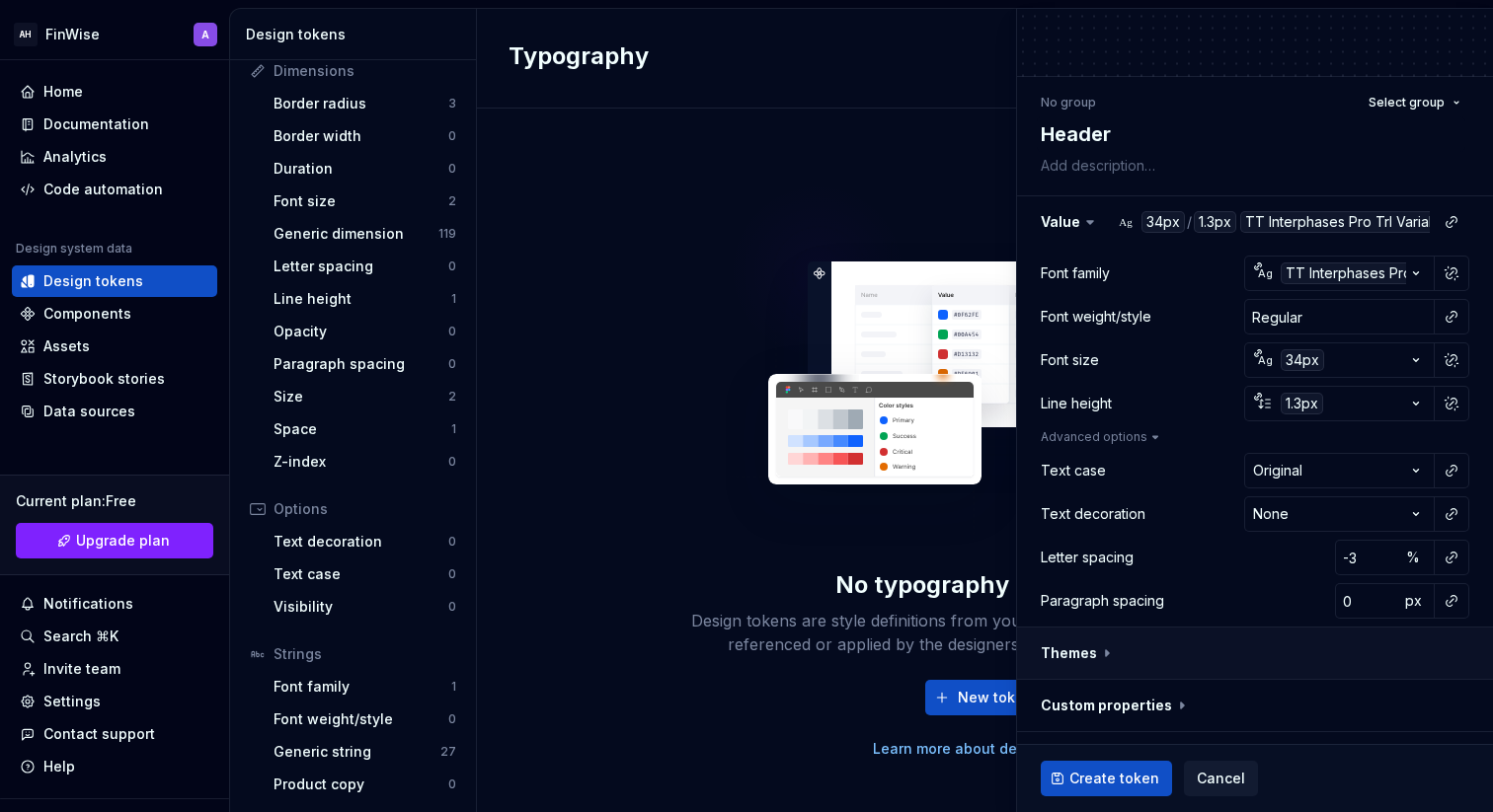
click at [1130, 660] on button "button" at bounding box center [1255, 654] width 476 height 51
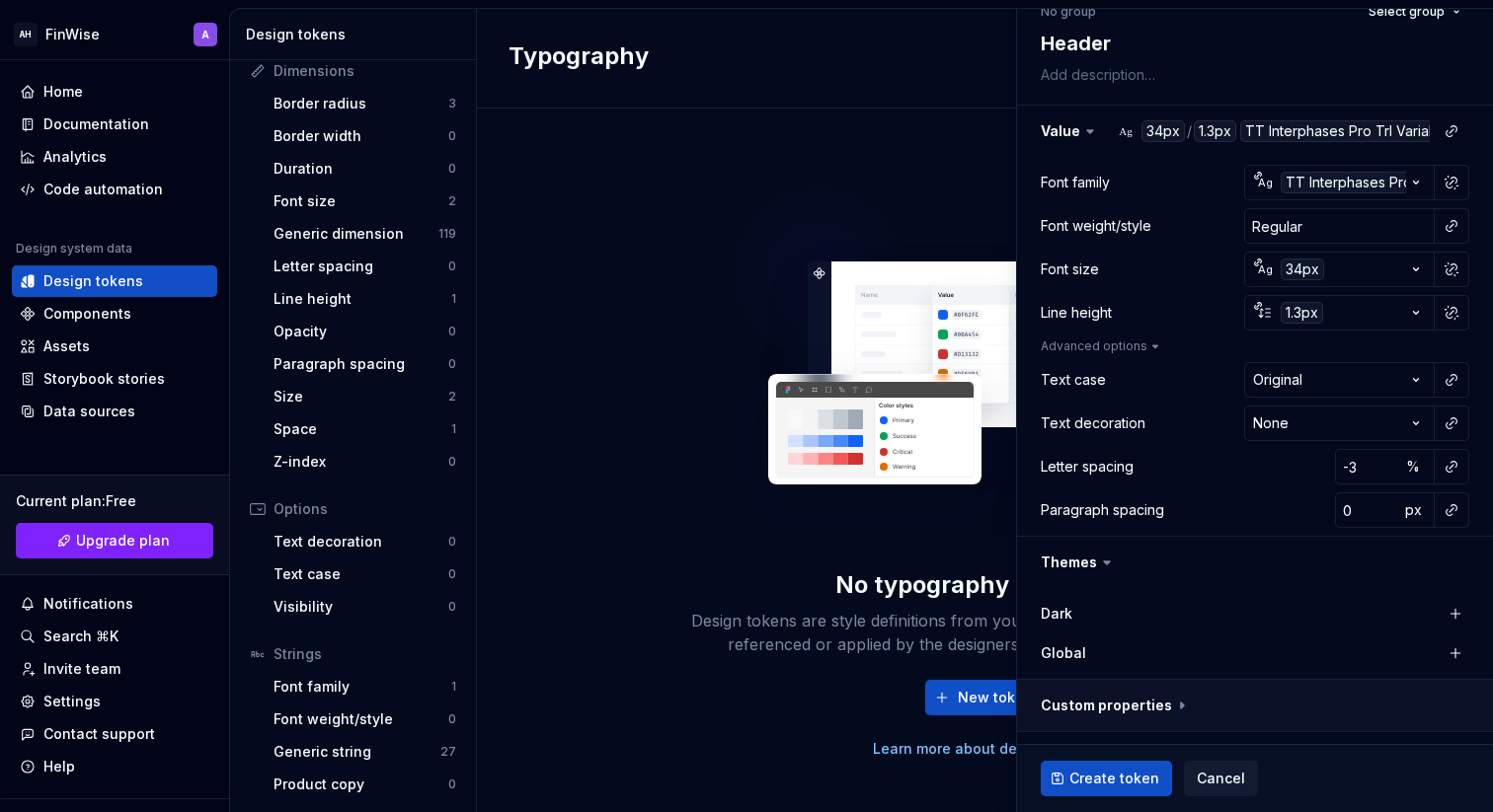
click at [1159, 696] on button "button" at bounding box center [1255, 706] width 476 height 51
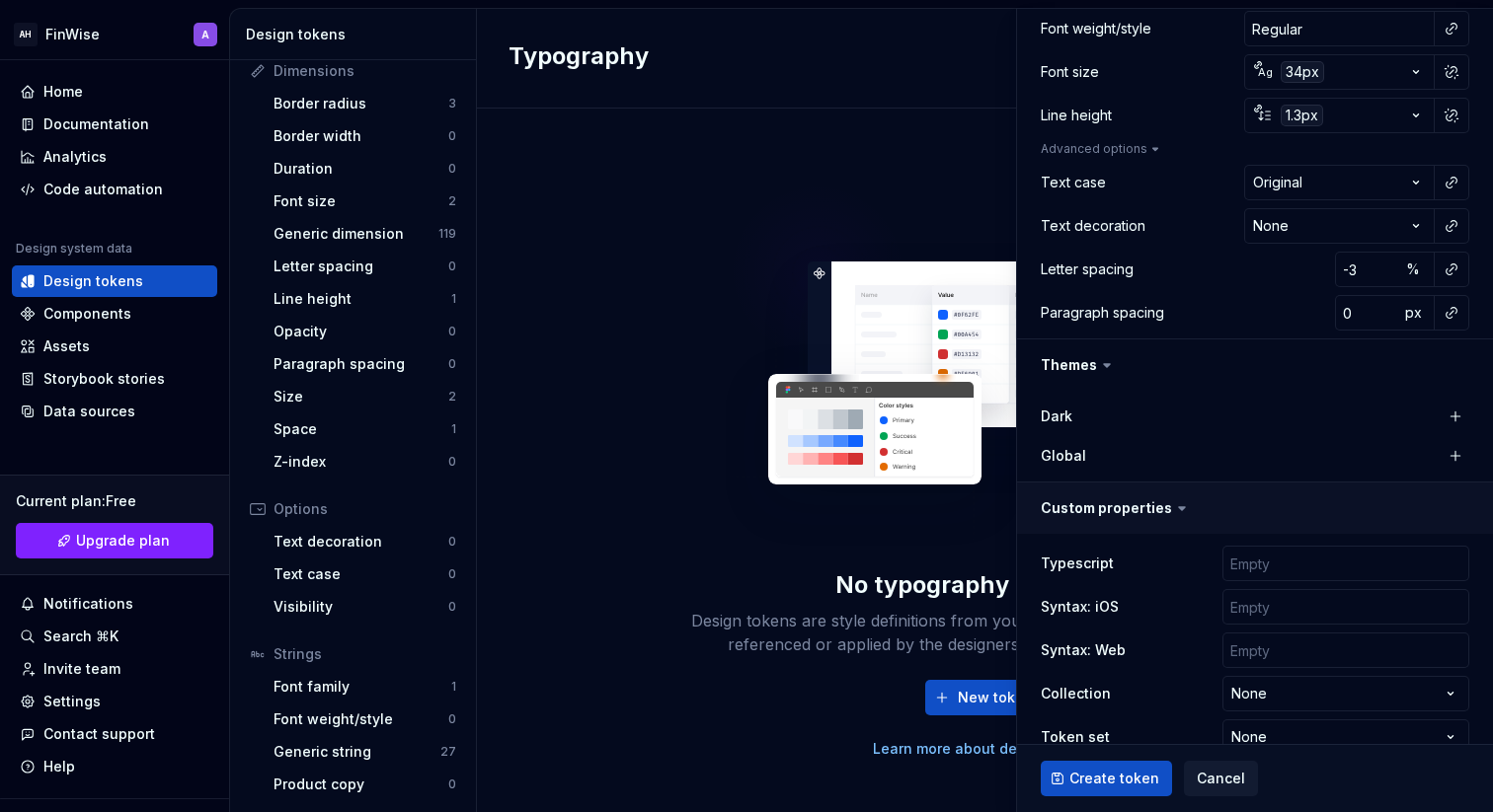
scroll to position [434, 0]
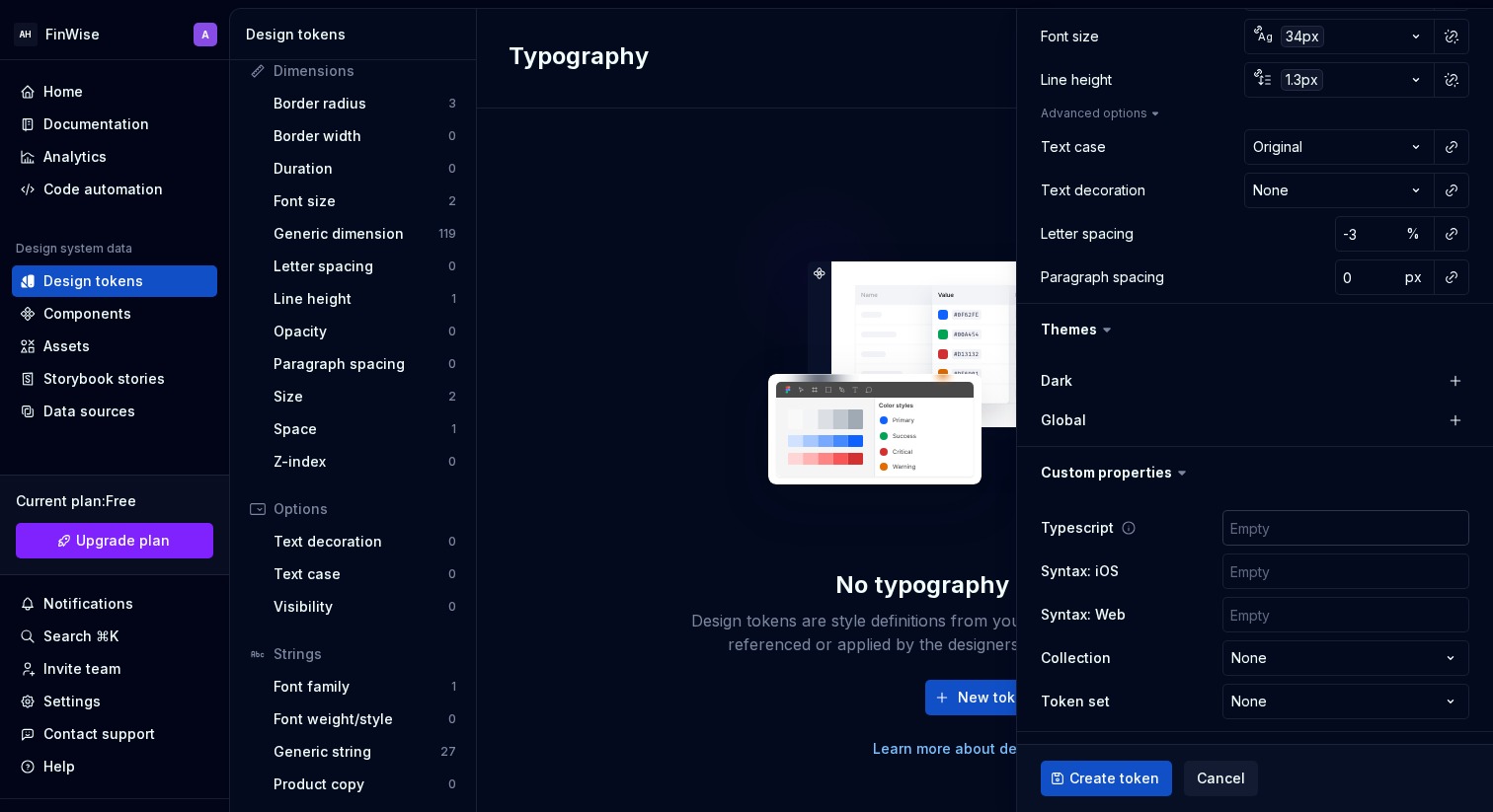
click at [1244, 529] on input "text" at bounding box center [1345, 528] width 247 height 36
click at [1298, 669] on html "AH FinWise A Home Documentation Analytics Code automation Design system data De…" at bounding box center [746, 406] width 1493 height 812
click at [1183, 668] on html "AH FinWise A Home Documentation Analytics Code automation Design system data De…" at bounding box center [746, 406] width 1493 height 812
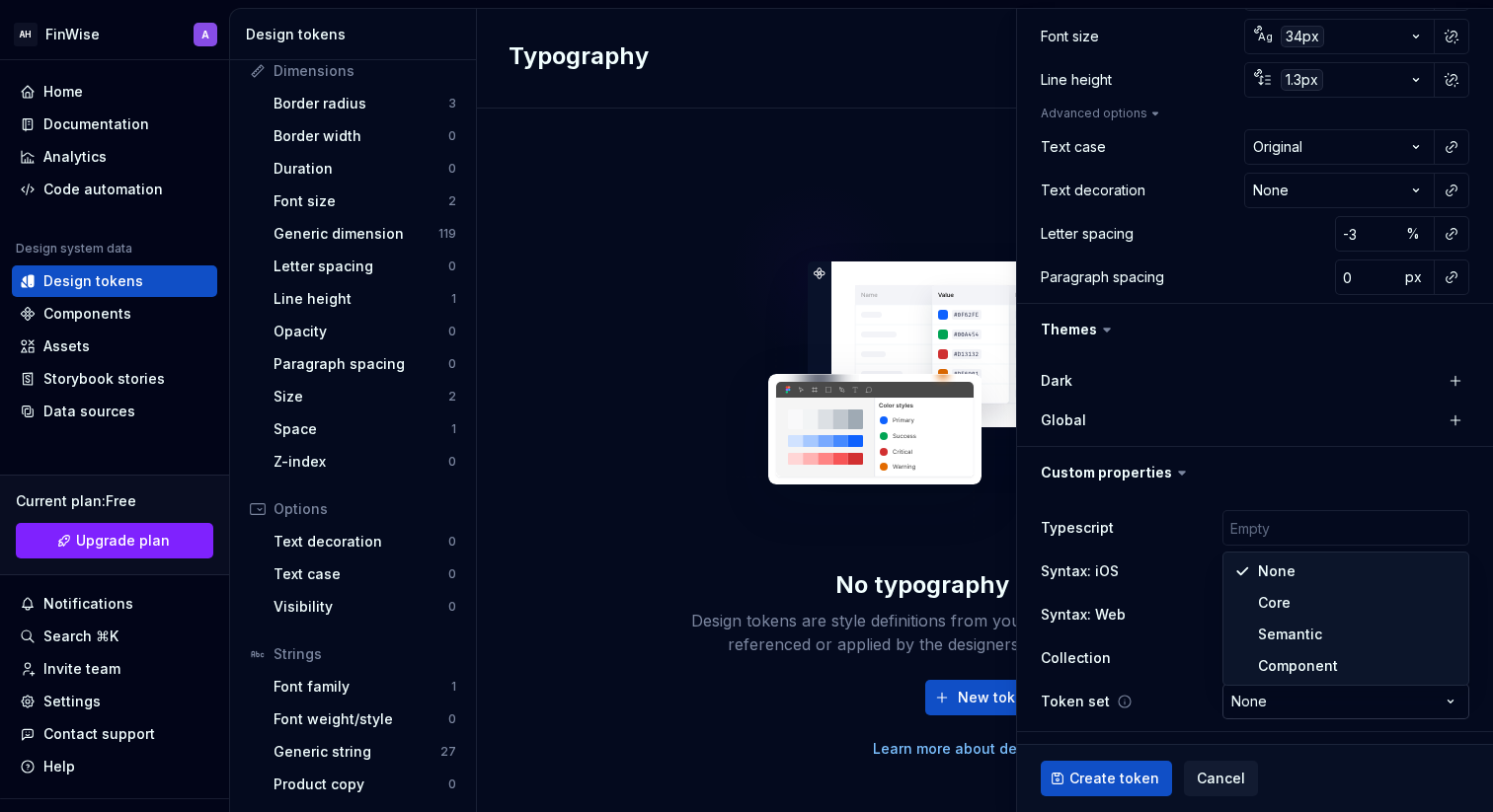
click at [1249, 707] on html "AH FinWise A Home Documentation Analytics Code automation Design system data De…" at bounding box center [746, 406] width 1493 height 812
click at [1174, 700] on html "AH FinWise A Home Documentation Analytics Code automation Design system data De…" at bounding box center [746, 406] width 1493 height 812
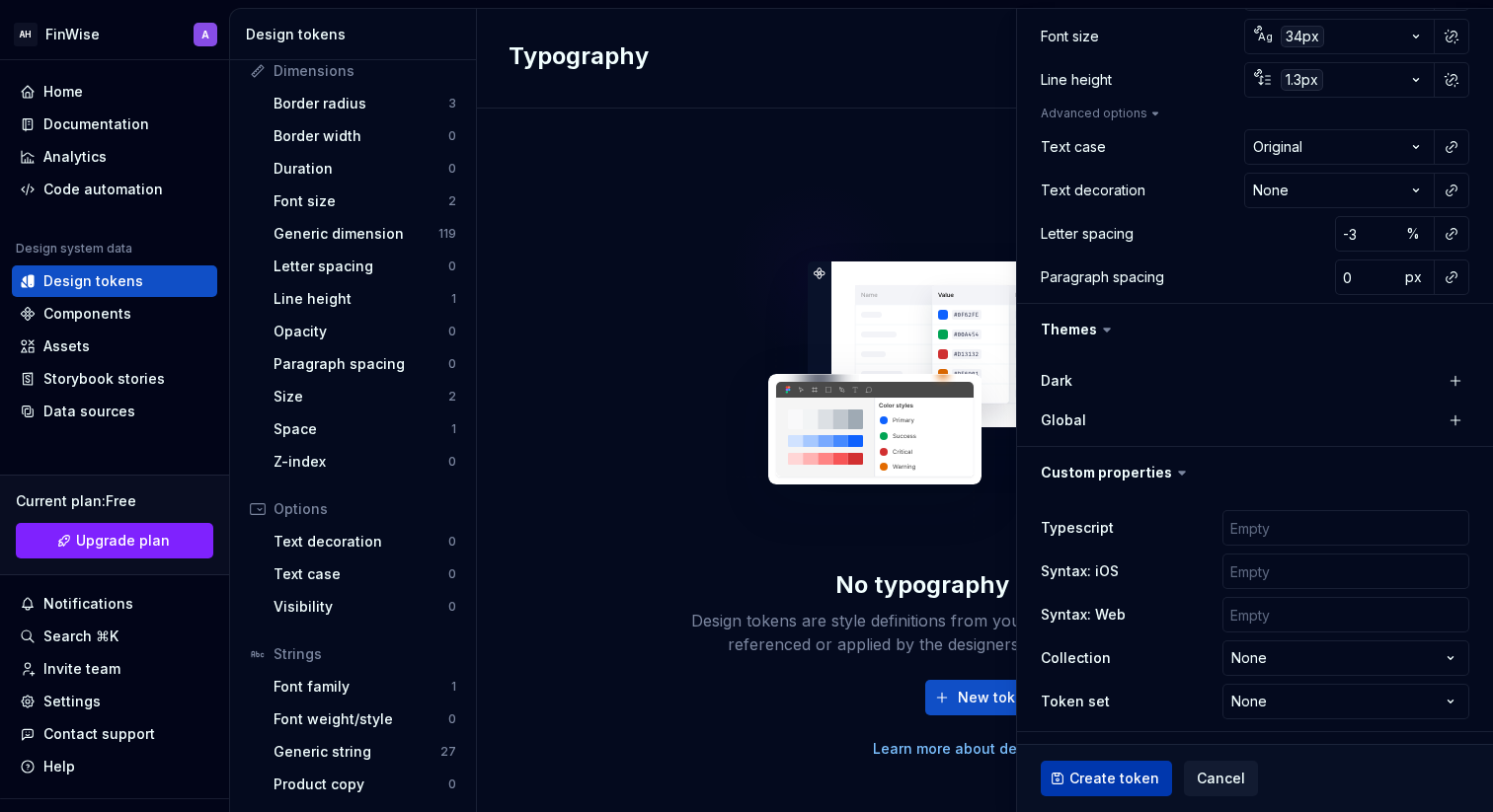
click at [1111, 780] on span "Create token" at bounding box center [1115, 779] width 90 height 20
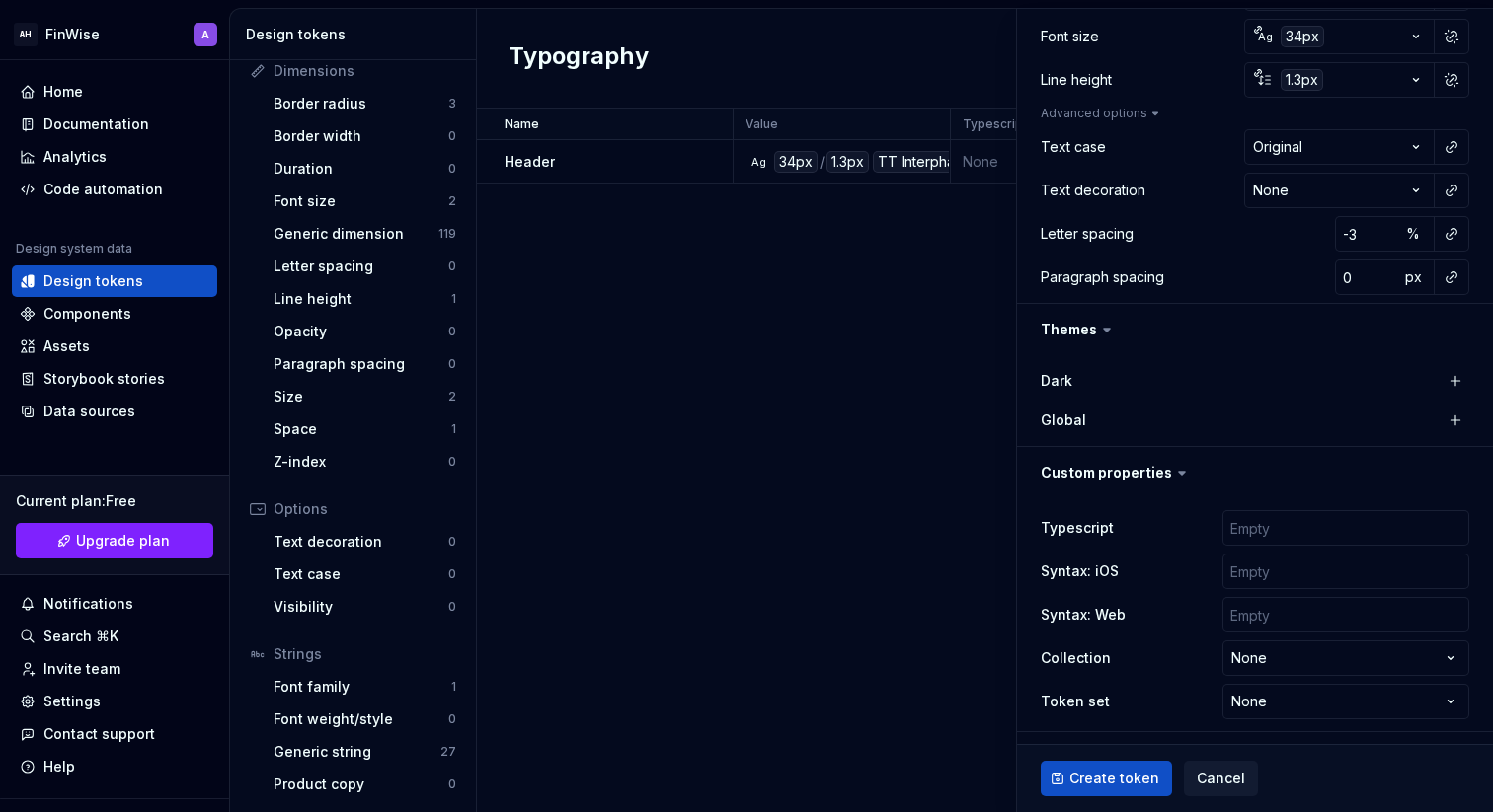
type textarea "*"
type input "0"
type input "Inter"
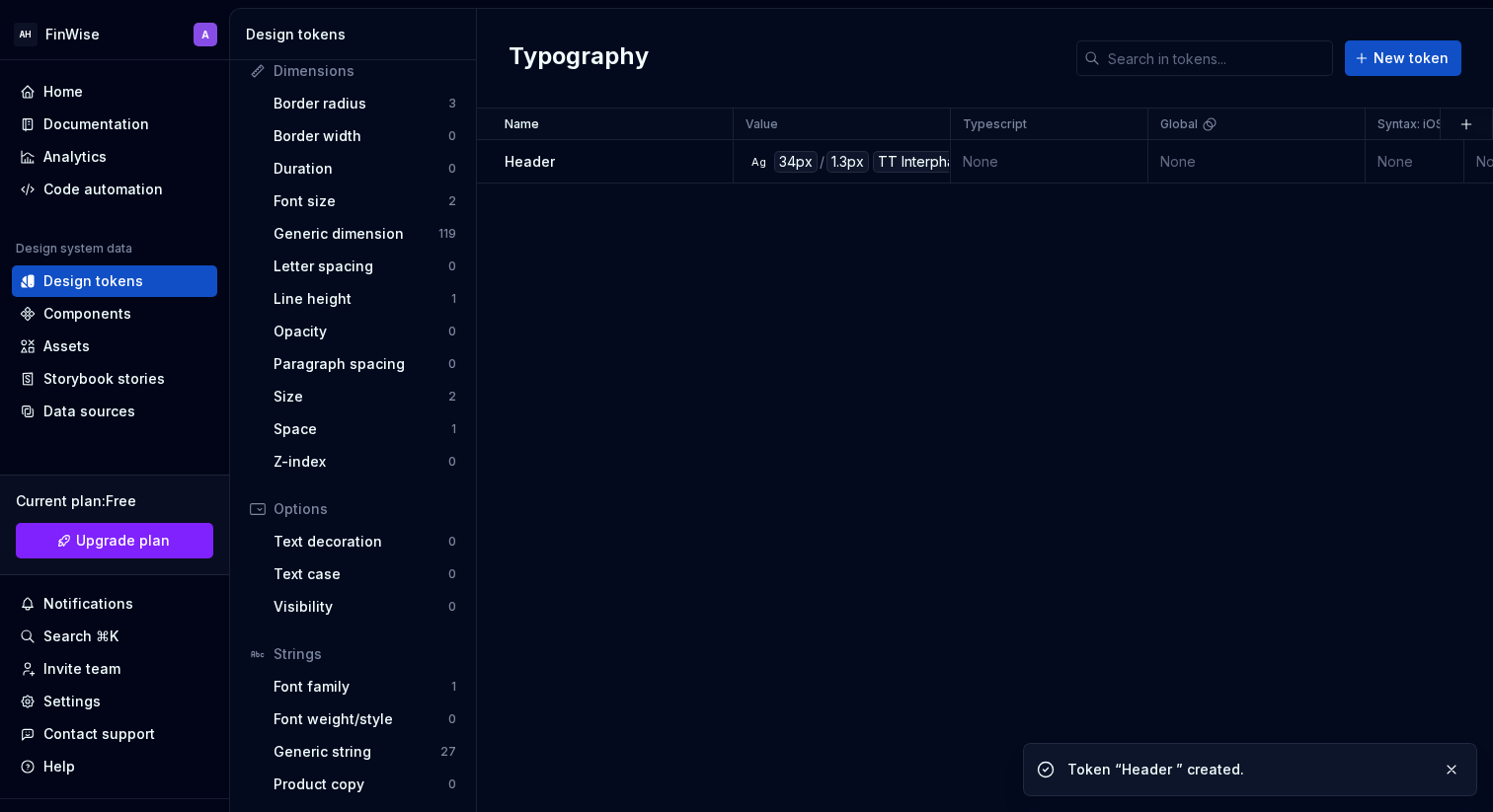
click at [728, 386] on div "Name Value Typescript Global Syntax: iOS Syntax: Web Collection Dark Token set …" at bounding box center [985, 460] width 1016 height 704
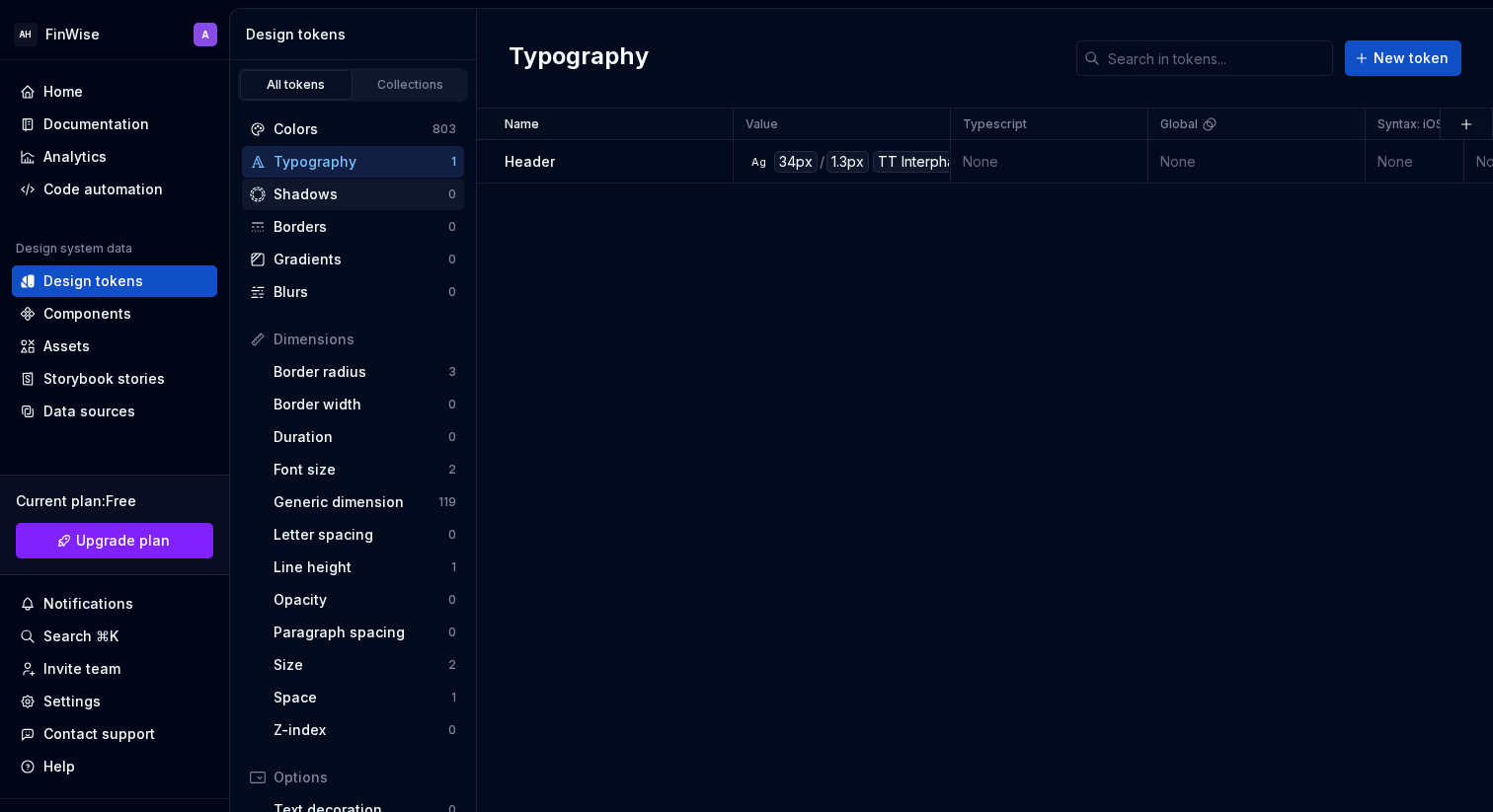
click at [359, 179] on div "Shadows 0" at bounding box center [353, 194] width 222 height 32
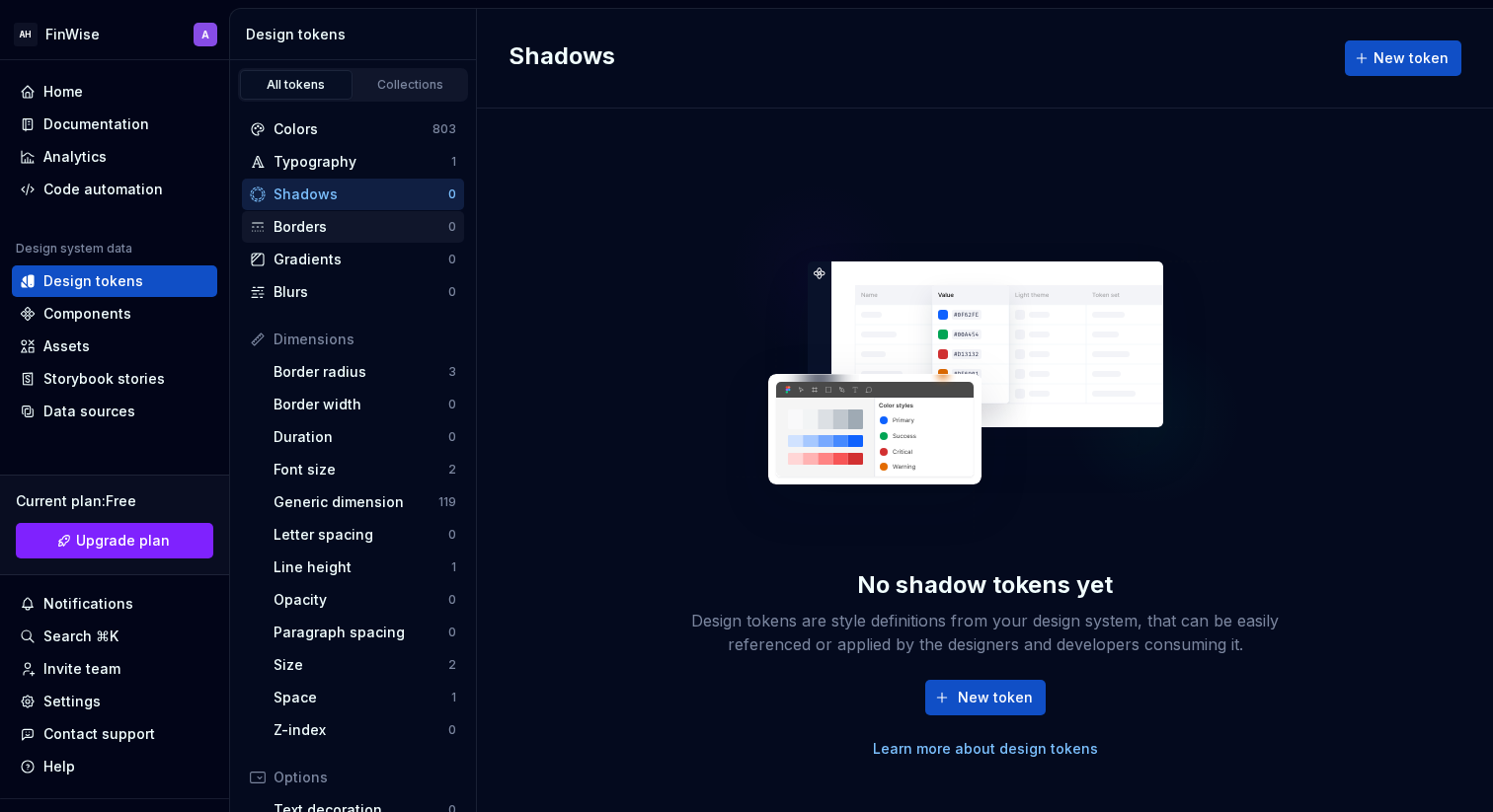
click at [361, 219] on div "Borders" at bounding box center [361, 227] width 174 height 20
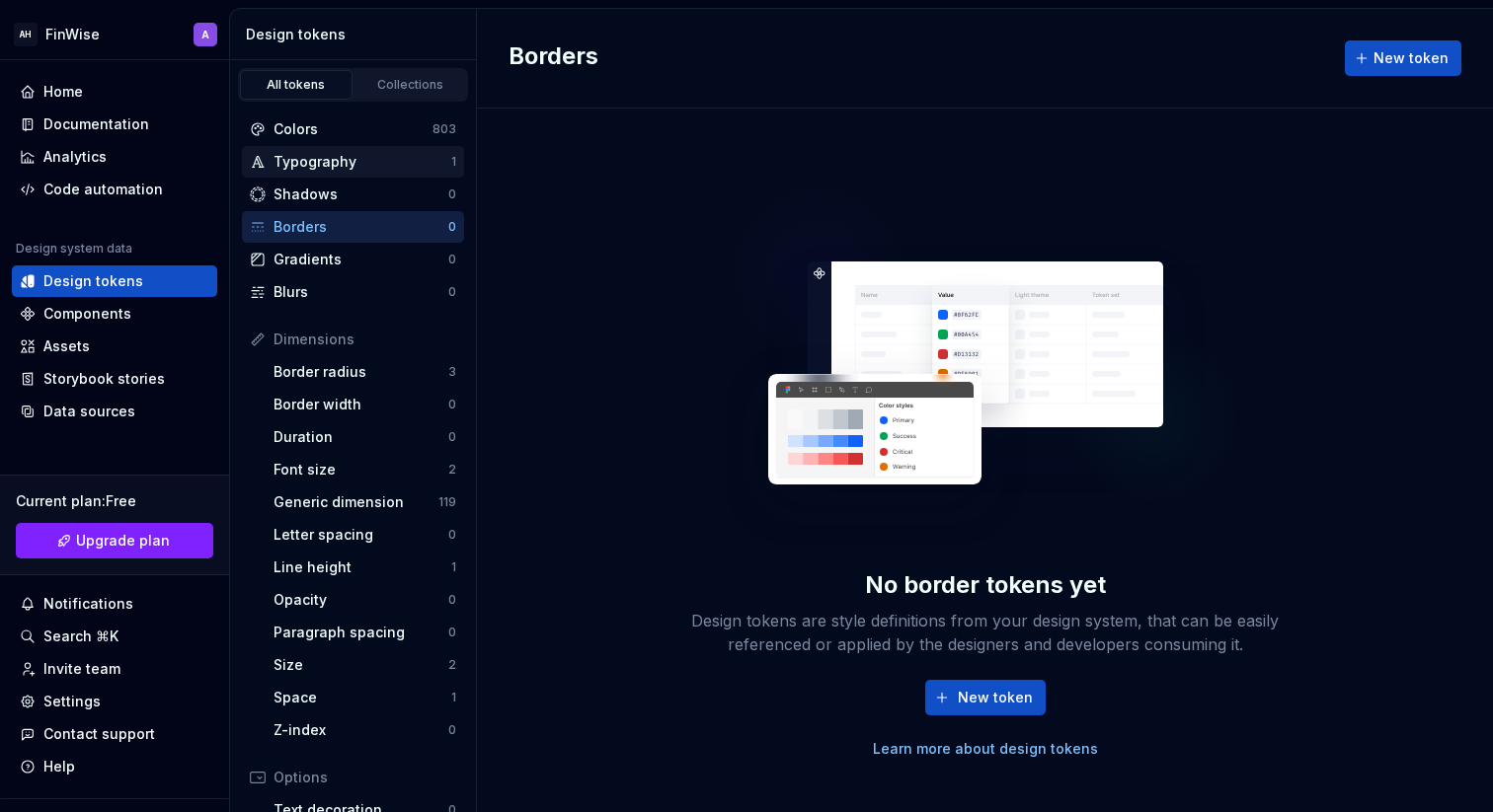
click at [353, 157] on div "Typography" at bounding box center [362, 162] width 177 height 20
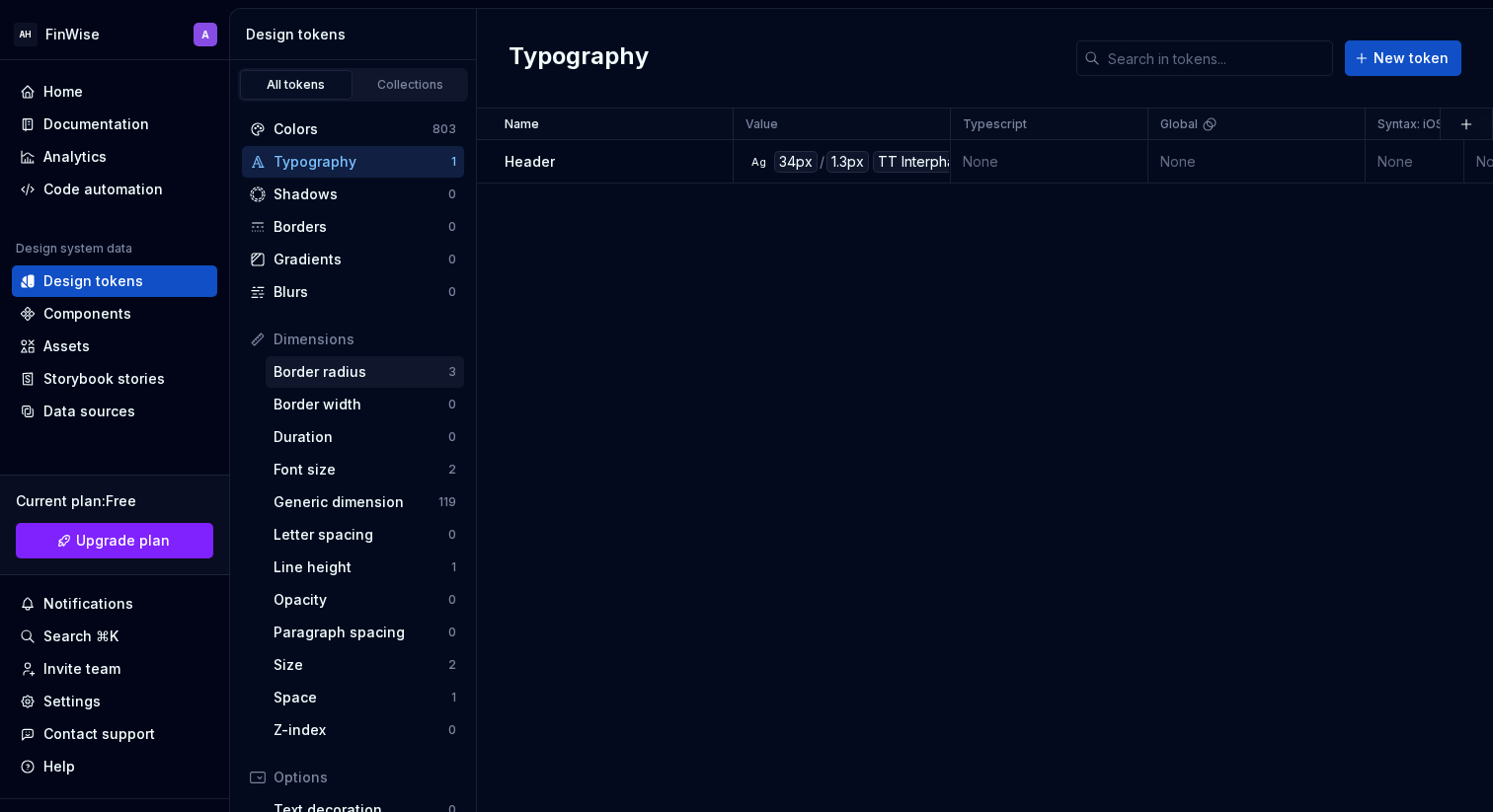
click at [286, 368] on div "Border radius" at bounding box center [361, 372] width 174 height 20
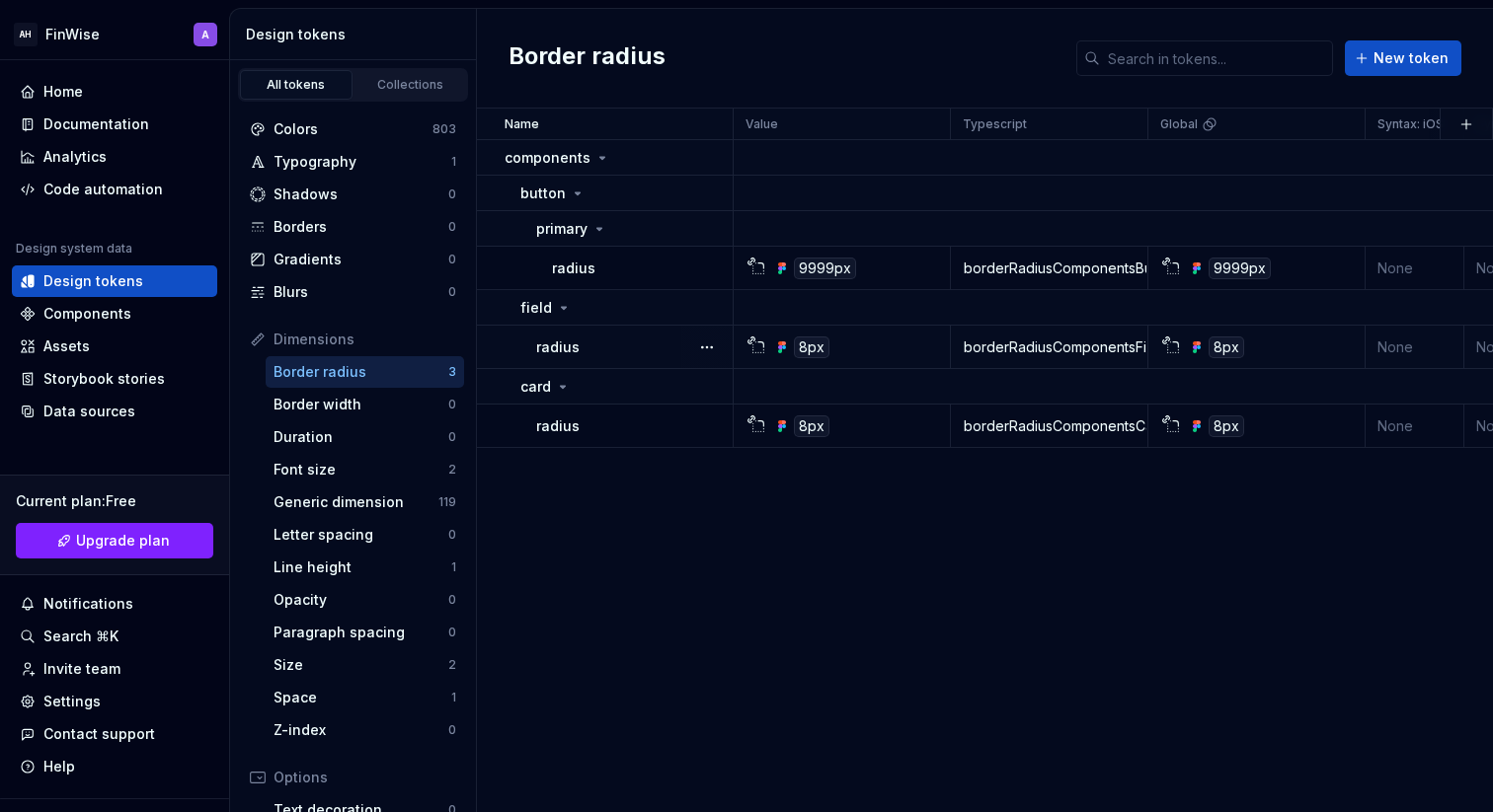
click at [986, 345] on div "borderRadiusComponentsFieldRadius" at bounding box center [1049, 348] width 194 height 20
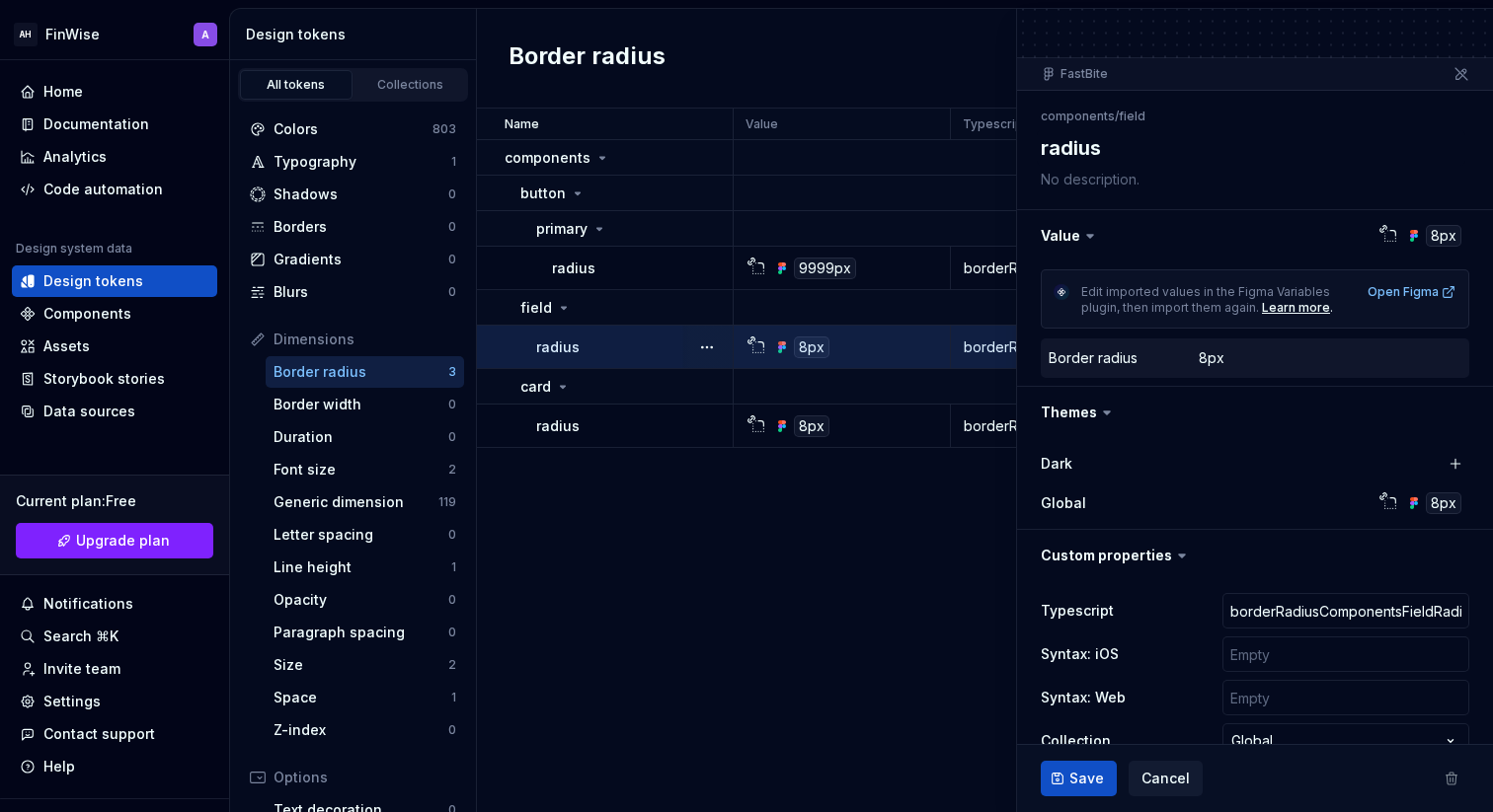
scroll to position [211, 0]
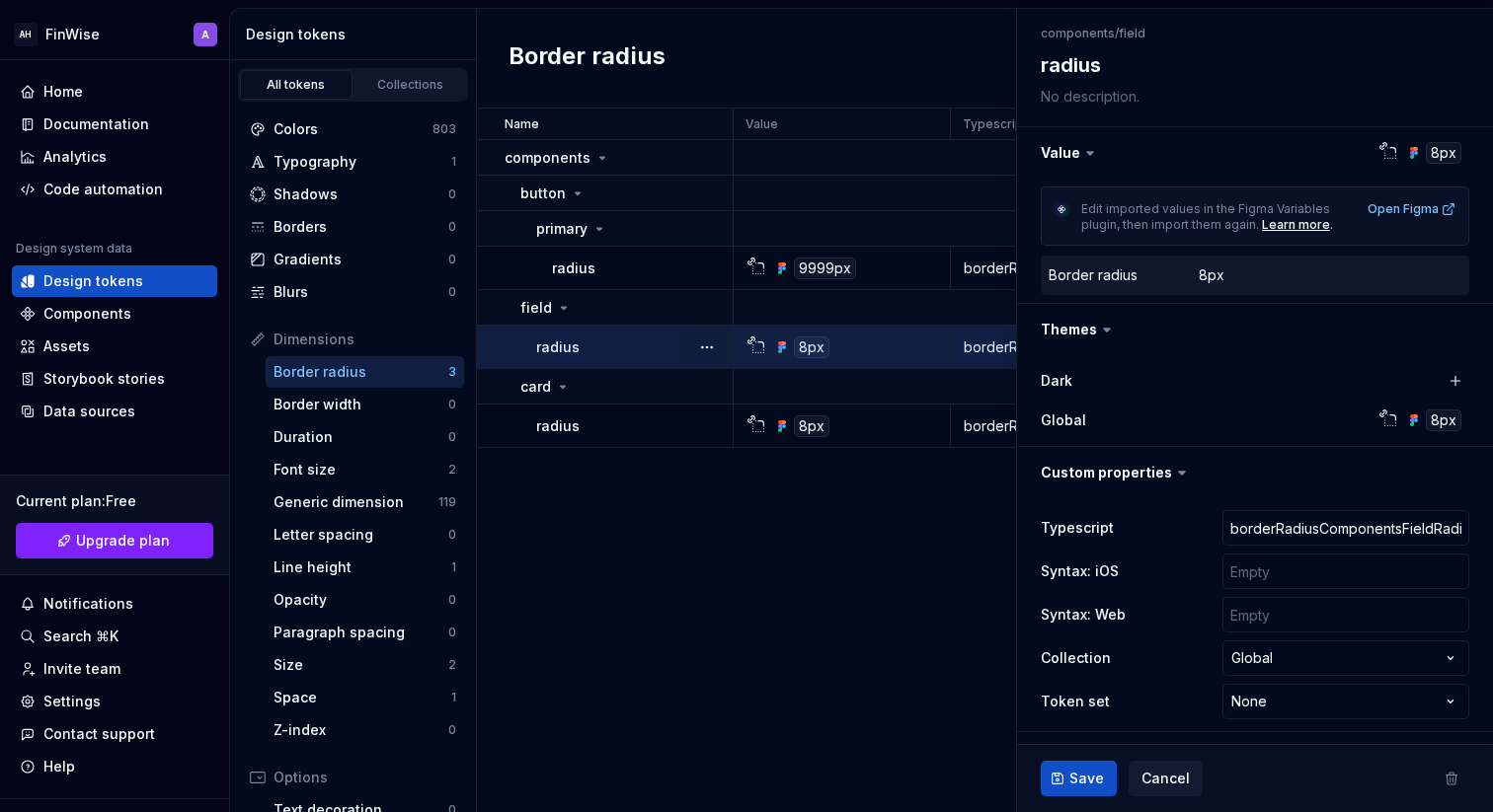
click at [937, 576] on div "Name Value Typescript Global Syntax: iOS Syntax: Web Collection Dark Token set …" at bounding box center [985, 460] width 1016 height 704
click at [1183, 785] on span "Cancel" at bounding box center [1165, 779] width 49 height 20
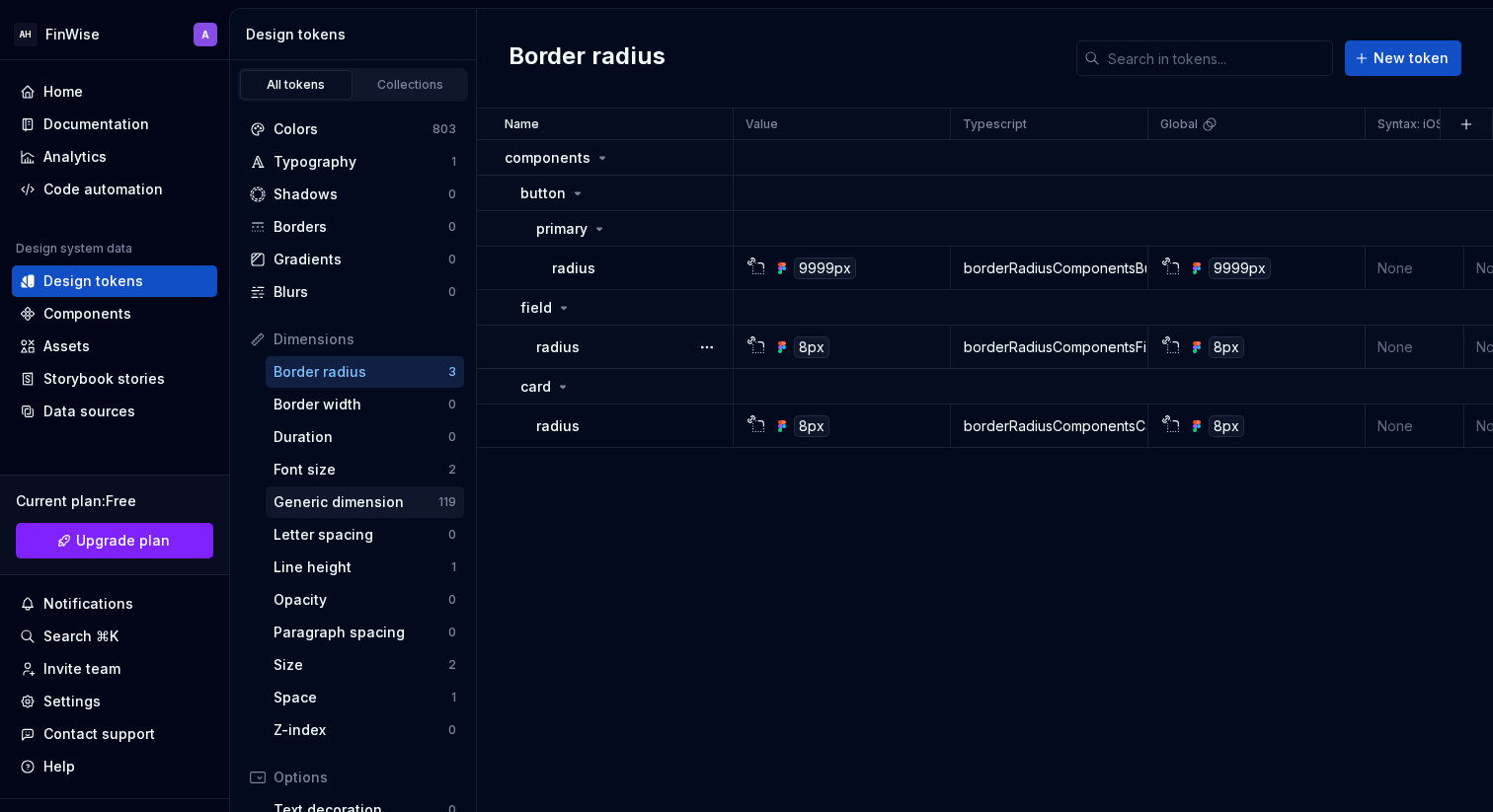
click at [316, 500] on div "Generic dimension" at bounding box center [356, 502] width 164 height 20
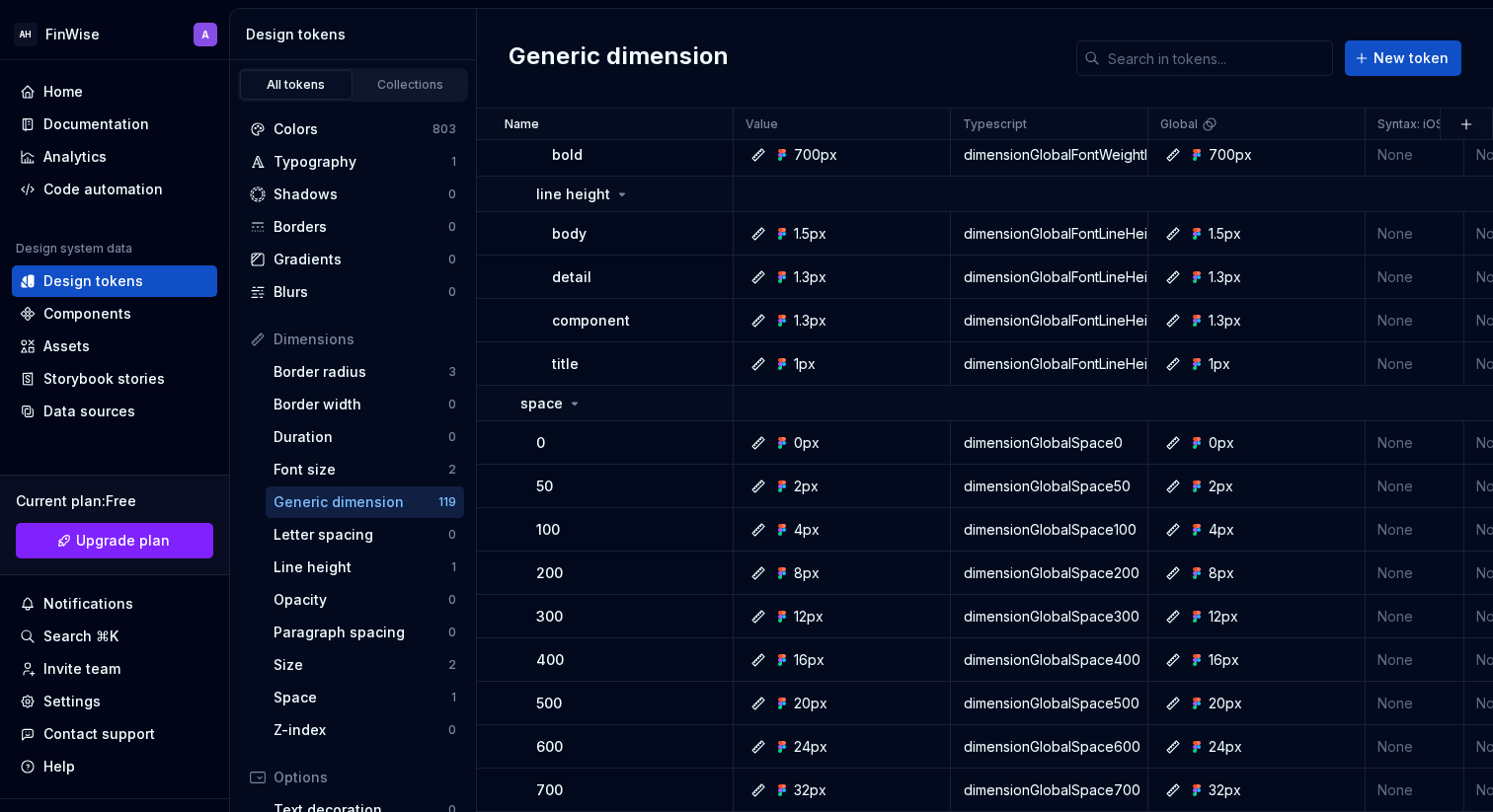
scroll to position [1081, 0]
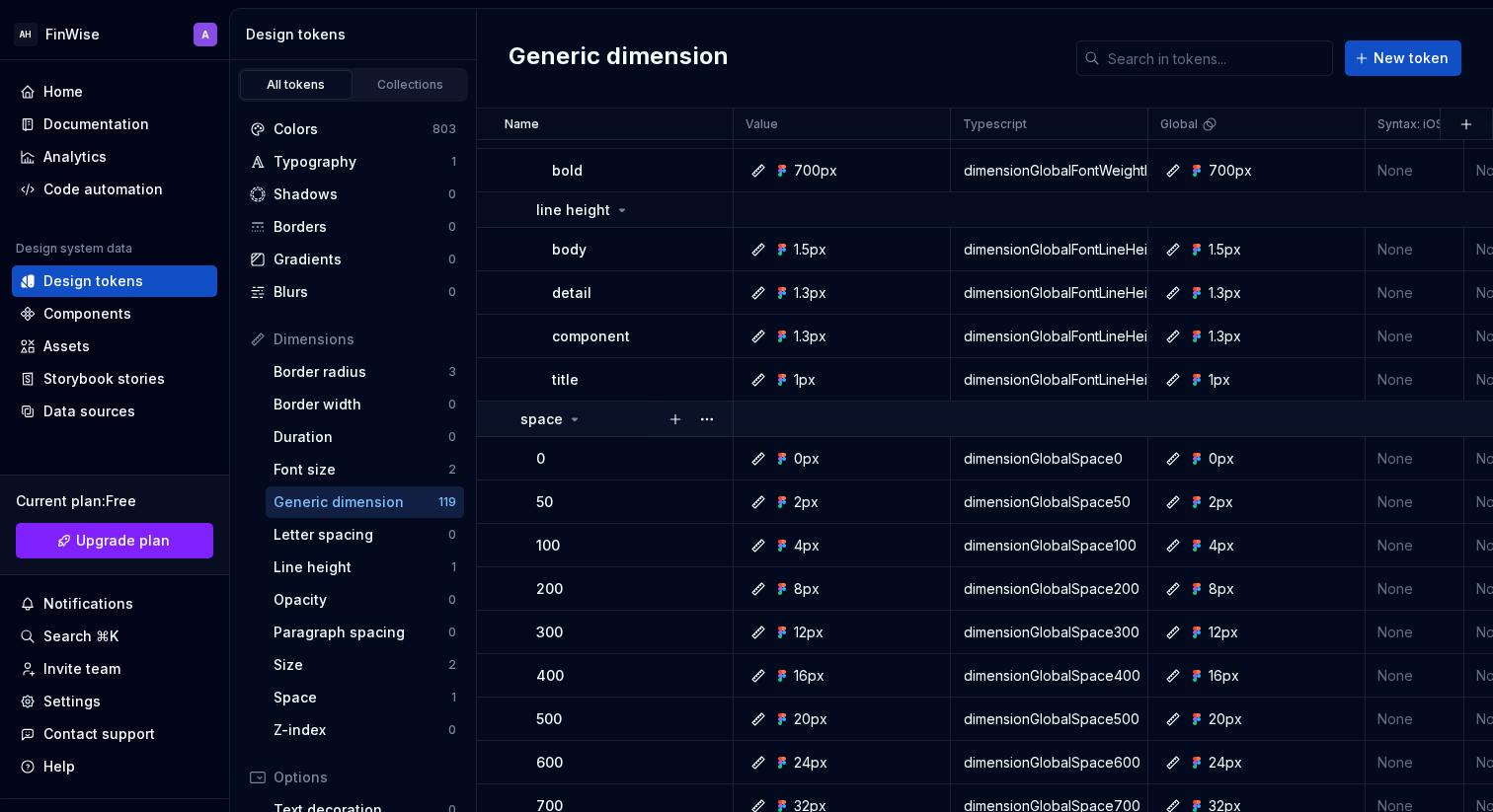
click at [530, 422] on p "space" at bounding box center [541, 420] width 43 height 20
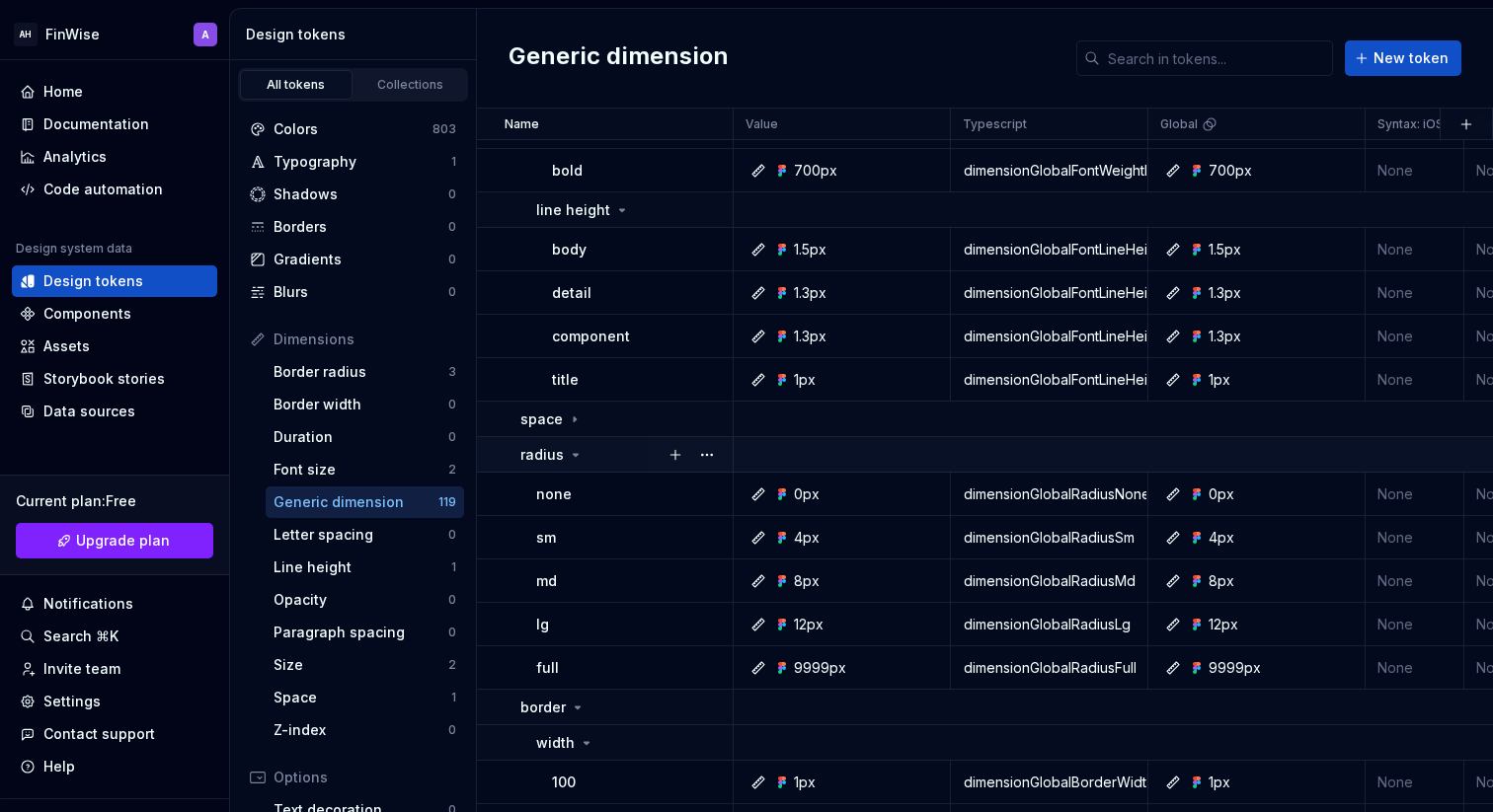
click at [528, 447] on p "radius" at bounding box center [542, 456] width 44 height 20
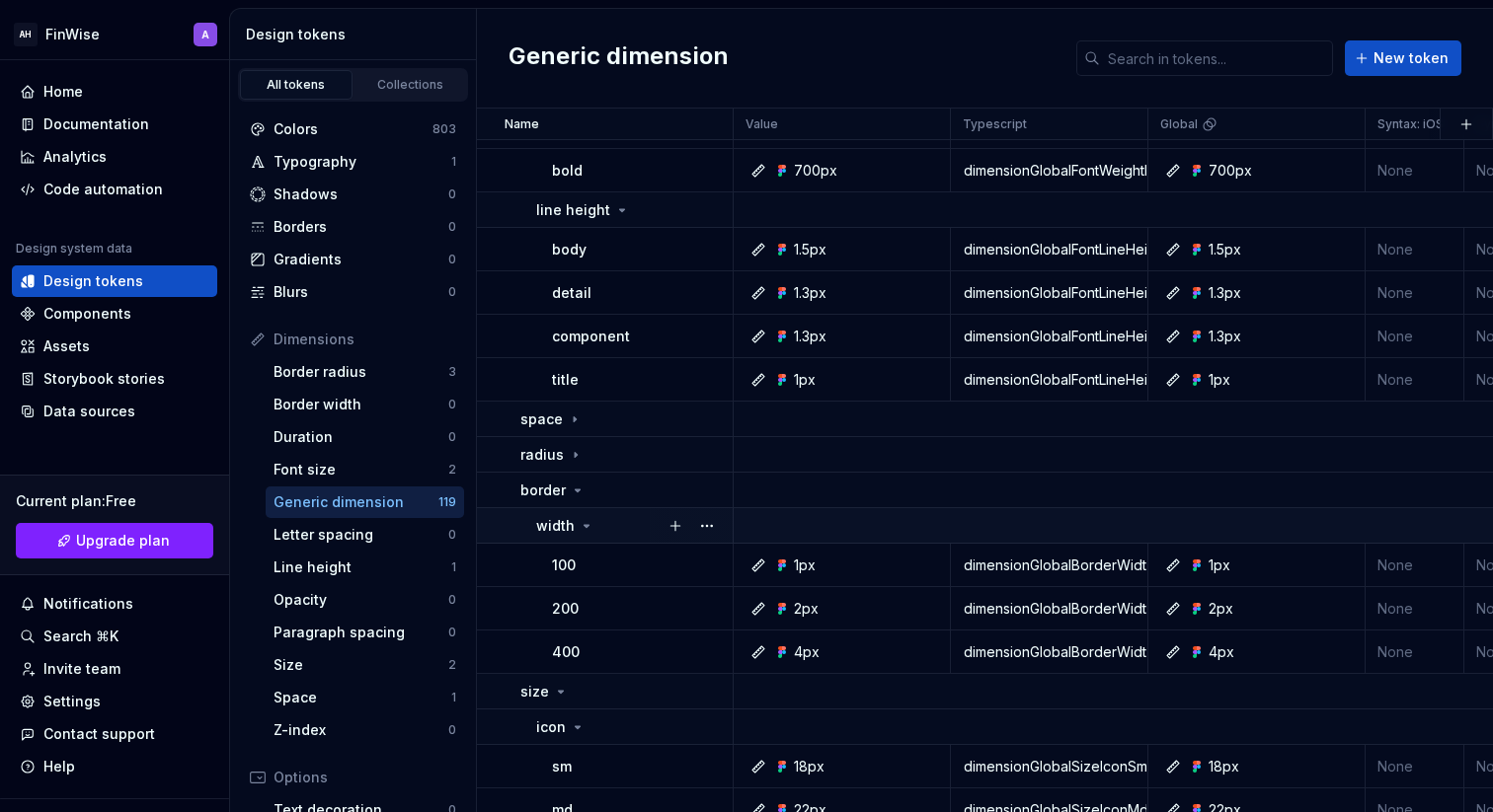
click at [526, 532] on td "width" at bounding box center [604, 526] width 257 height 36
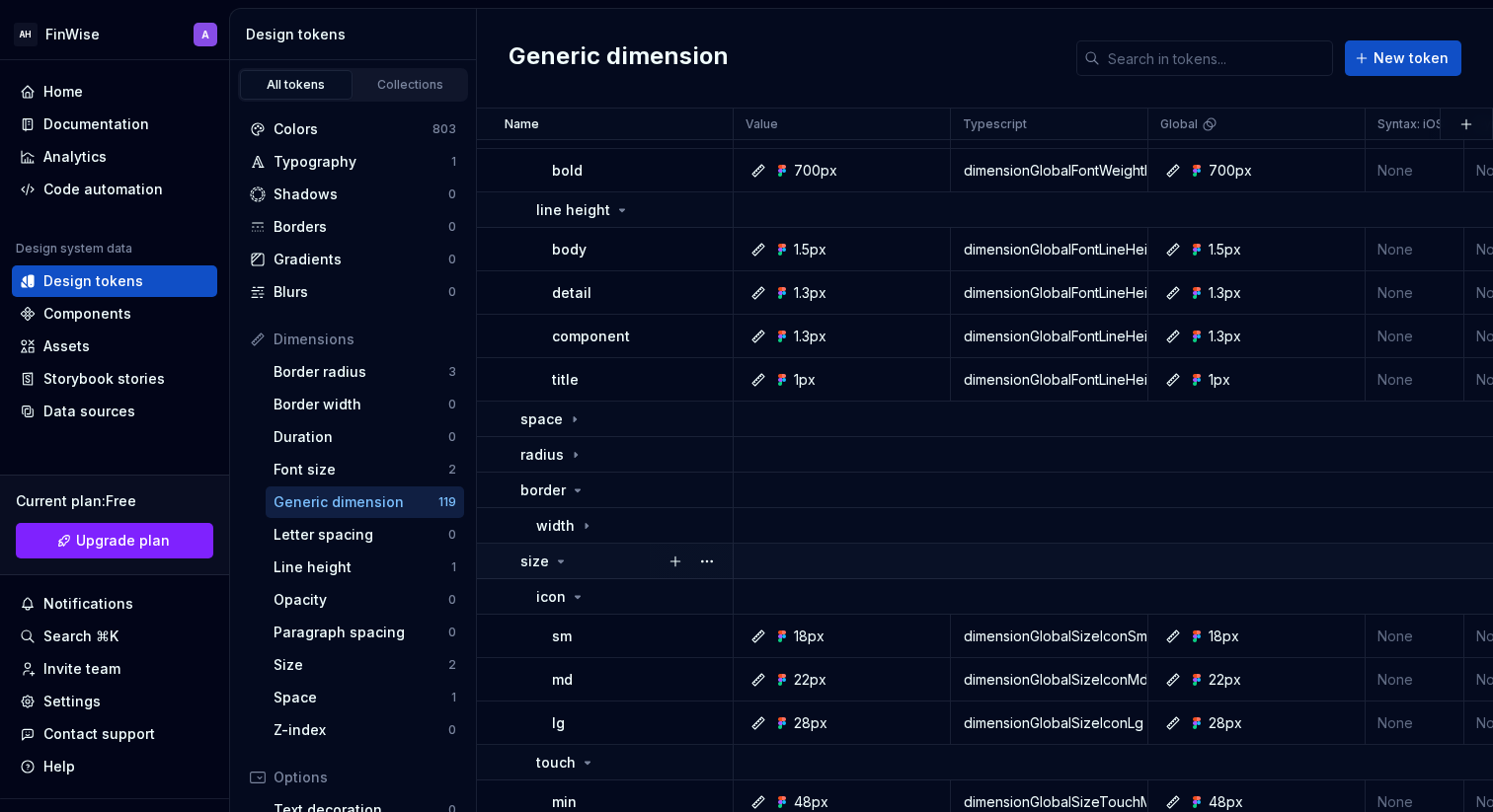
click at [515, 563] on td "size" at bounding box center [604, 561] width 257 height 36
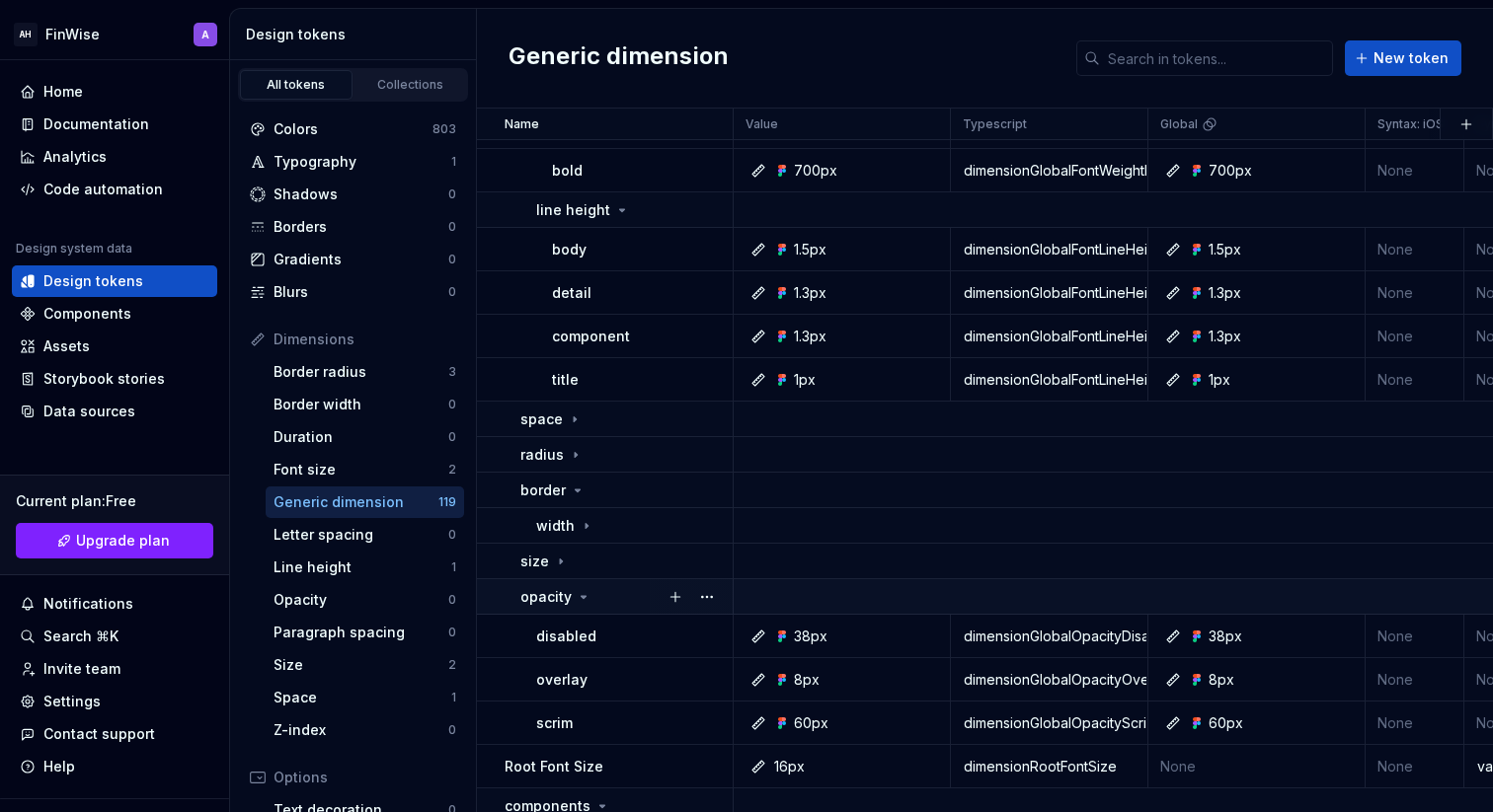
click at [527, 593] on p "opacity" at bounding box center [546, 597] width 52 height 20
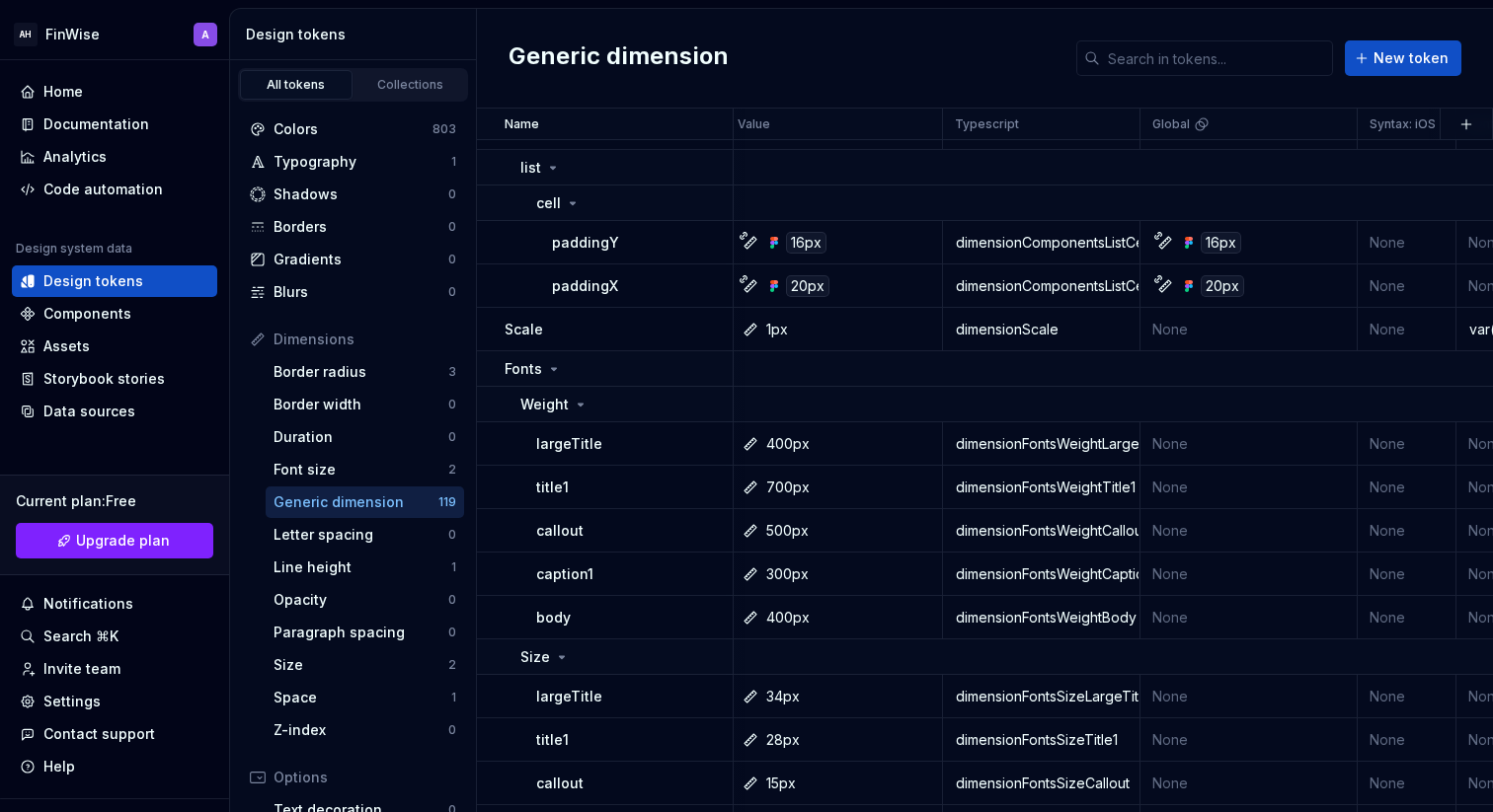
scroll to position [2152, 8]
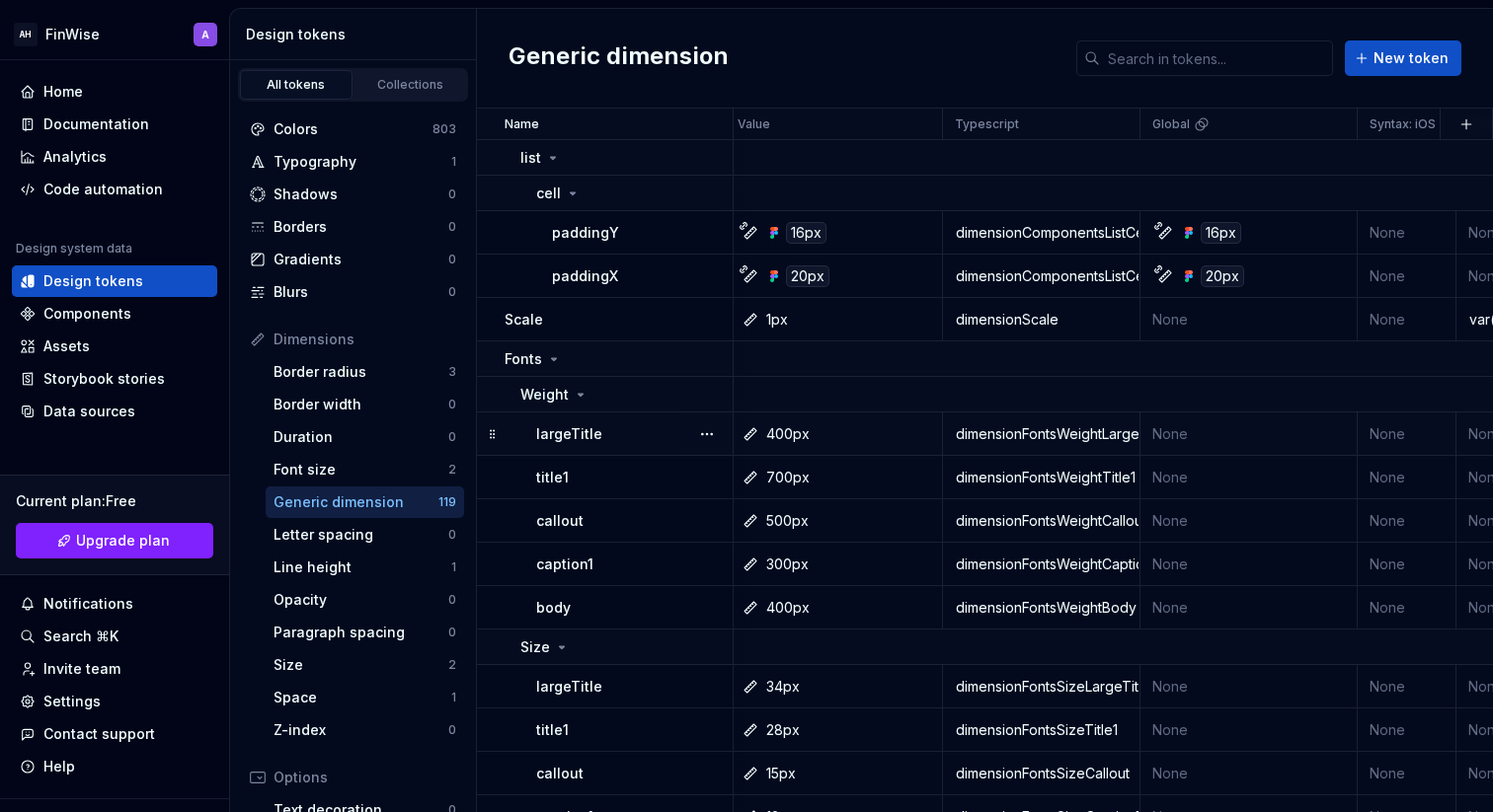
click at [1022, 440] on div "dimensionFontsWeightLargeTitle" at bounding box center [1041, 435] width 194 height 20
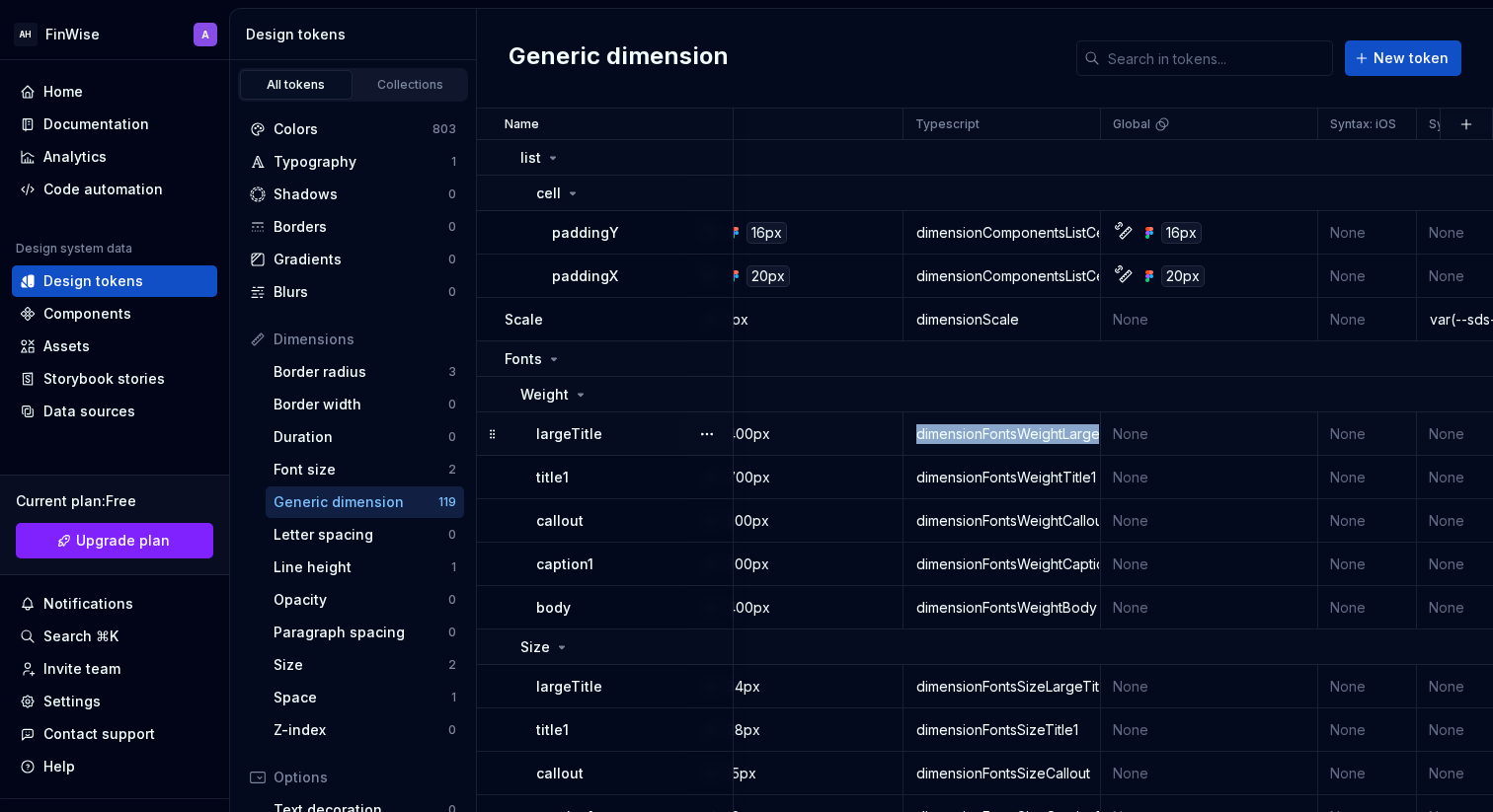
scroll to position [2152, 54]
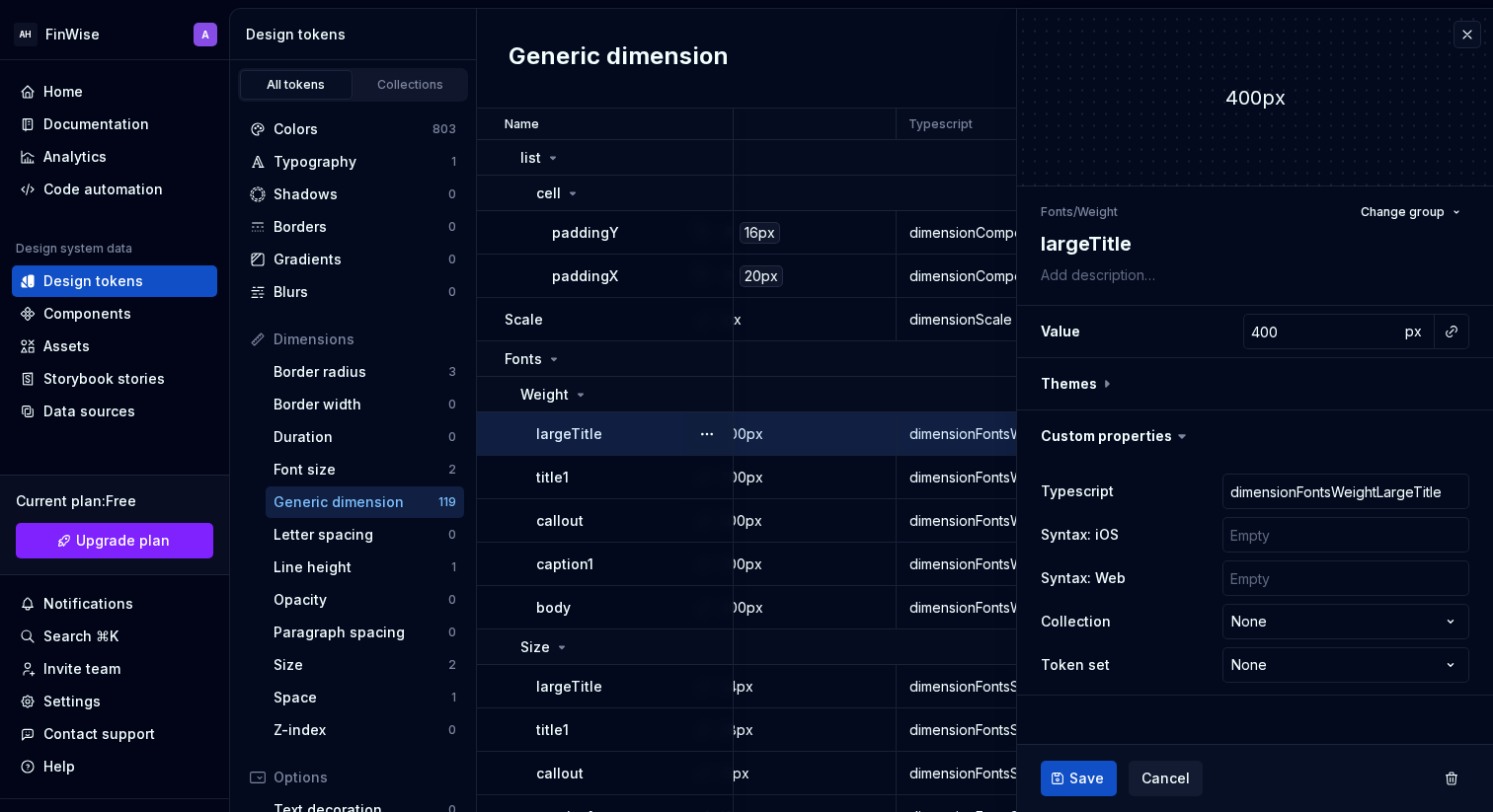
scroll to position [2152, 0]
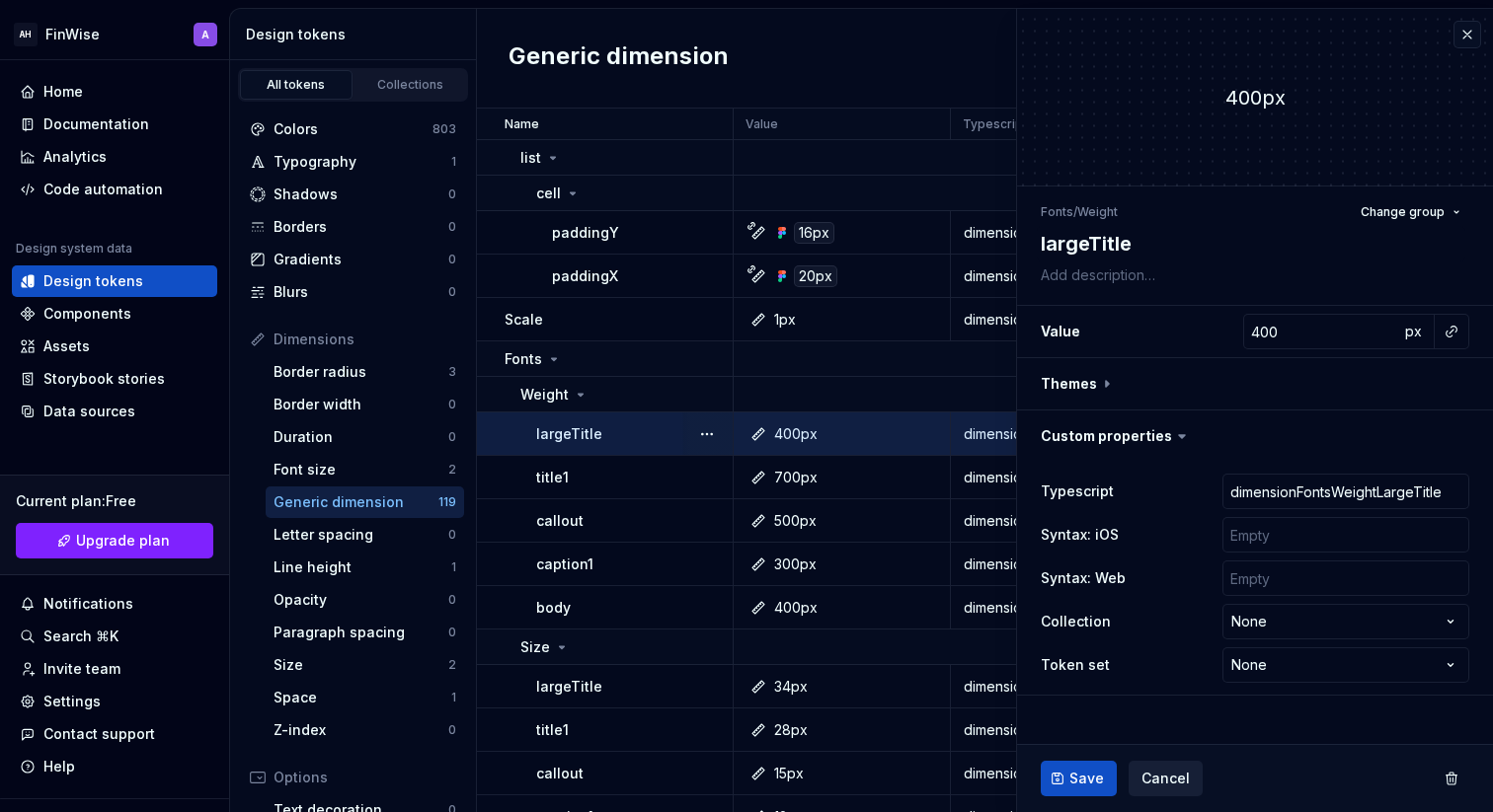
click at [1176, 782] on span "Cancel" at bounding box center [1165, 779] width 49 height 20
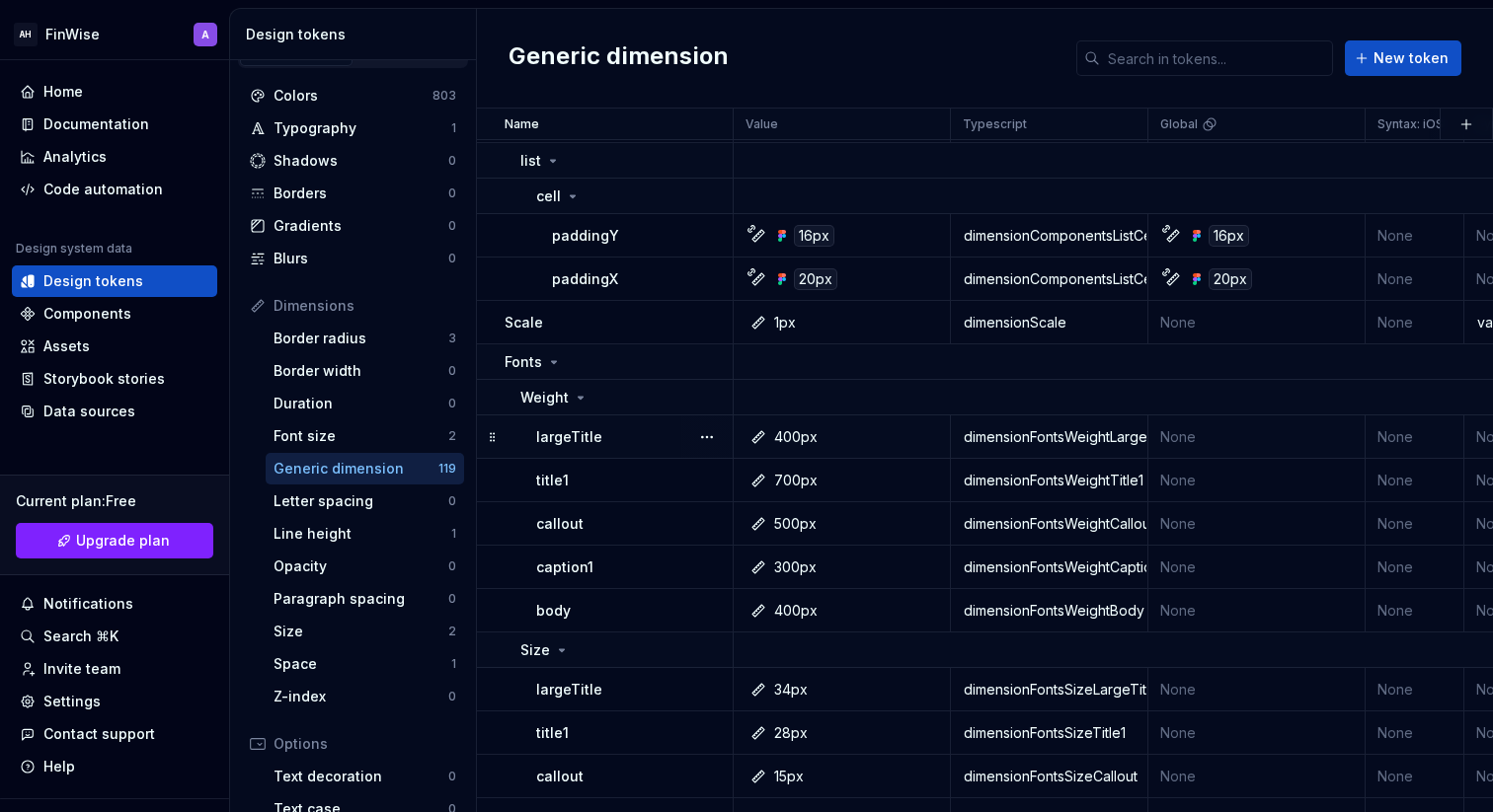
scroll to position [2148, 0]
click at [357, 498] on div "Letter spacing" at bounding box center [361, 501] width 174 height 20
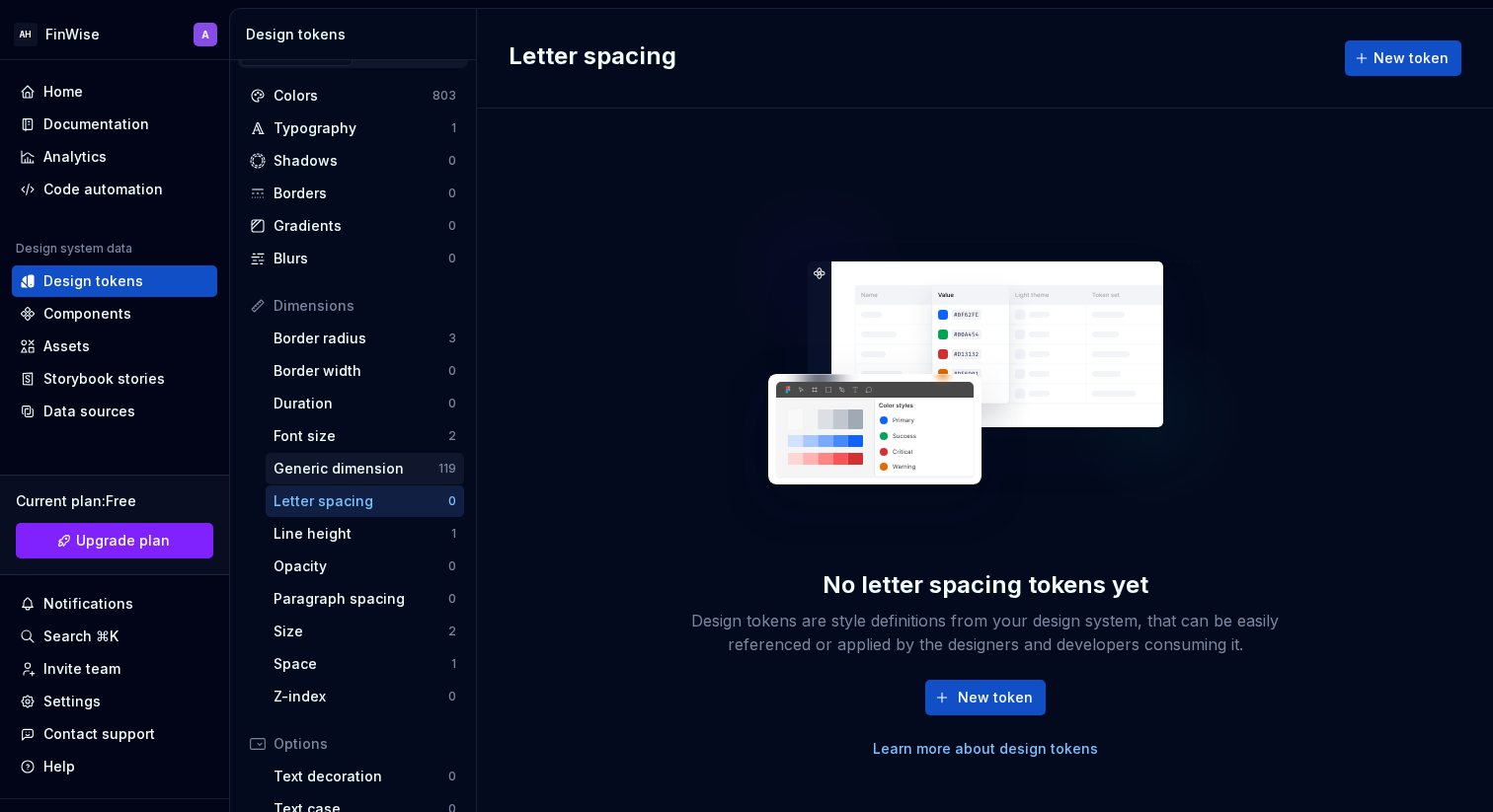
click at [358, 476] on div "Generic dimension" at bounding box center [356, 469] width 164 height 20
click at [358, 468] on div "Generic dimension" at bounding box center [356, 469] width 164 height 20
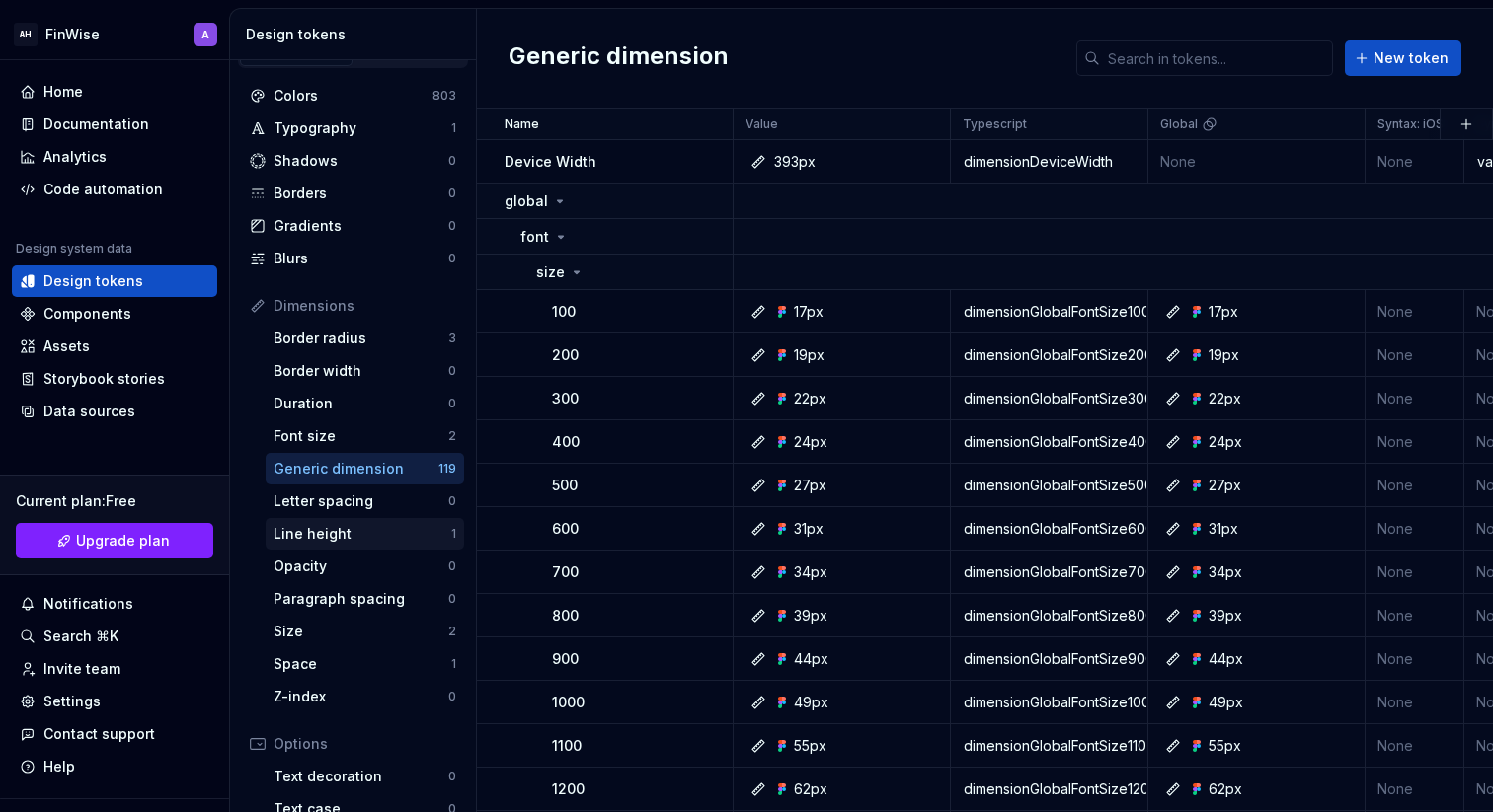
click at [363, 540] on div "Line height" at bounding box center [362, 534] width 177 height 20
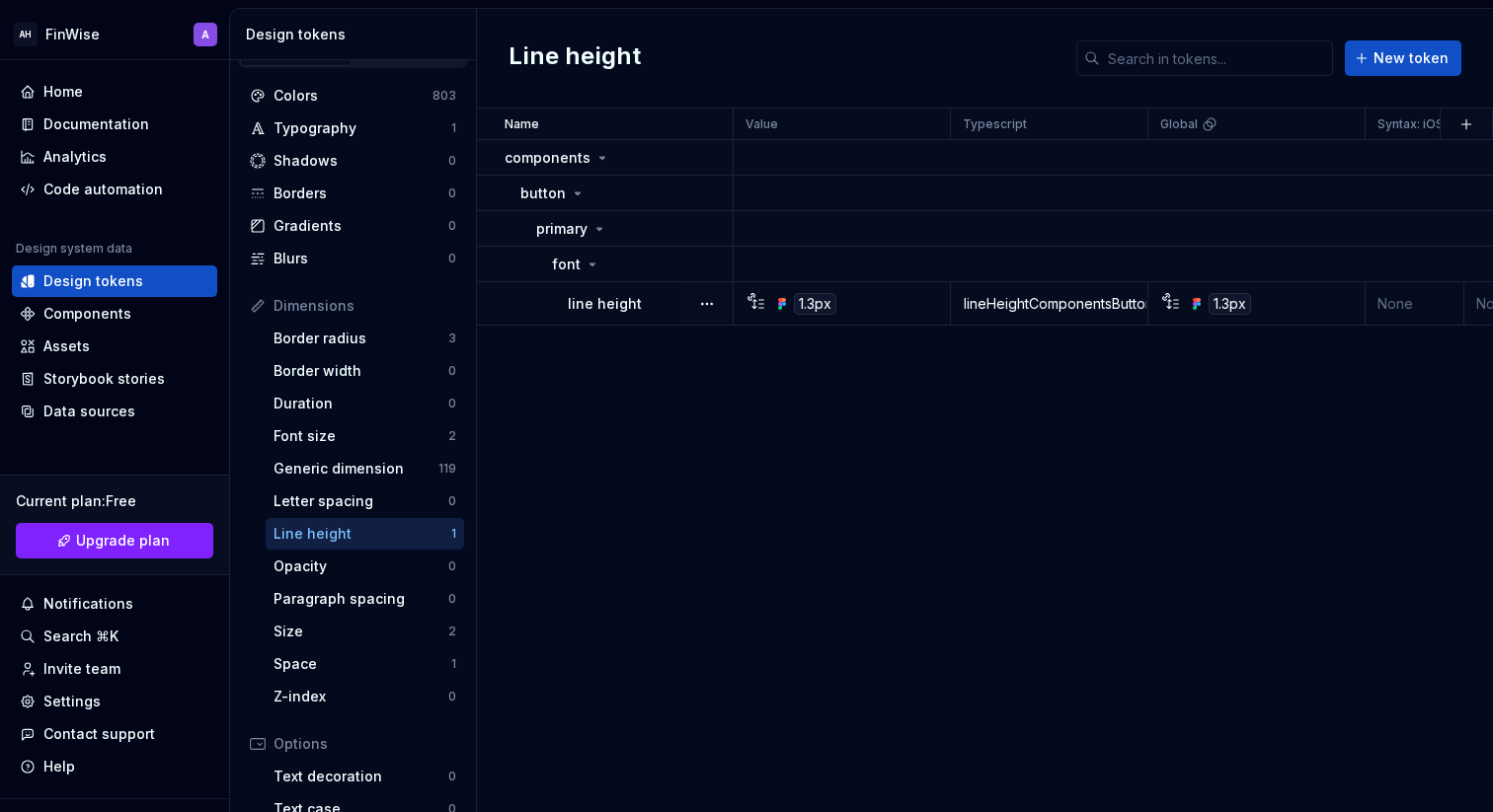
click at [875, 311] on div "1.3px" at bounding box center [848, 304] width 202 height 22
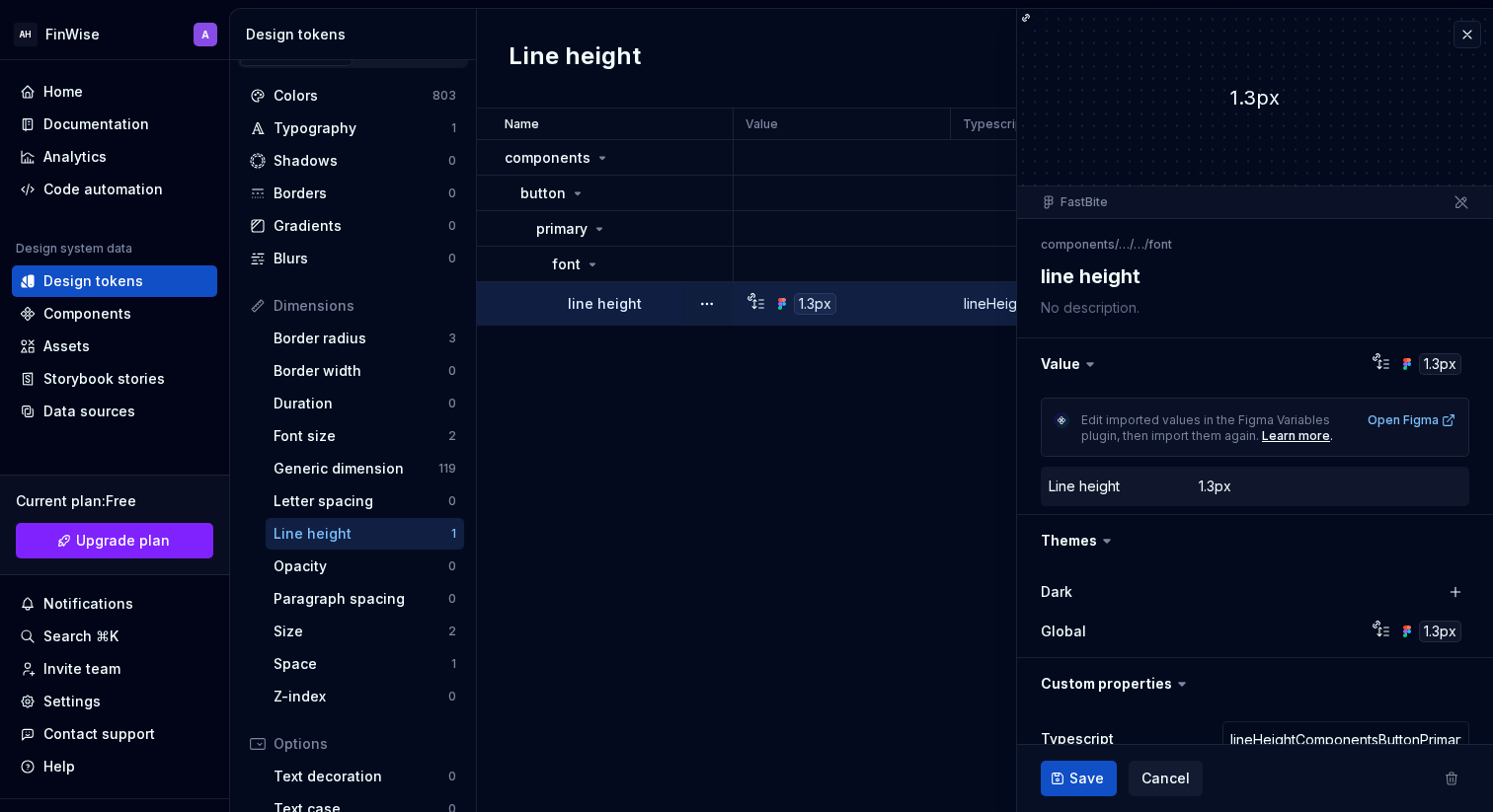
click at [777, 360] on div "Name Value Typescript Global Syntax: iOS Syntax: Web Collection Dark Token set …" at bounding box center [985, 460] width 1016 height 704
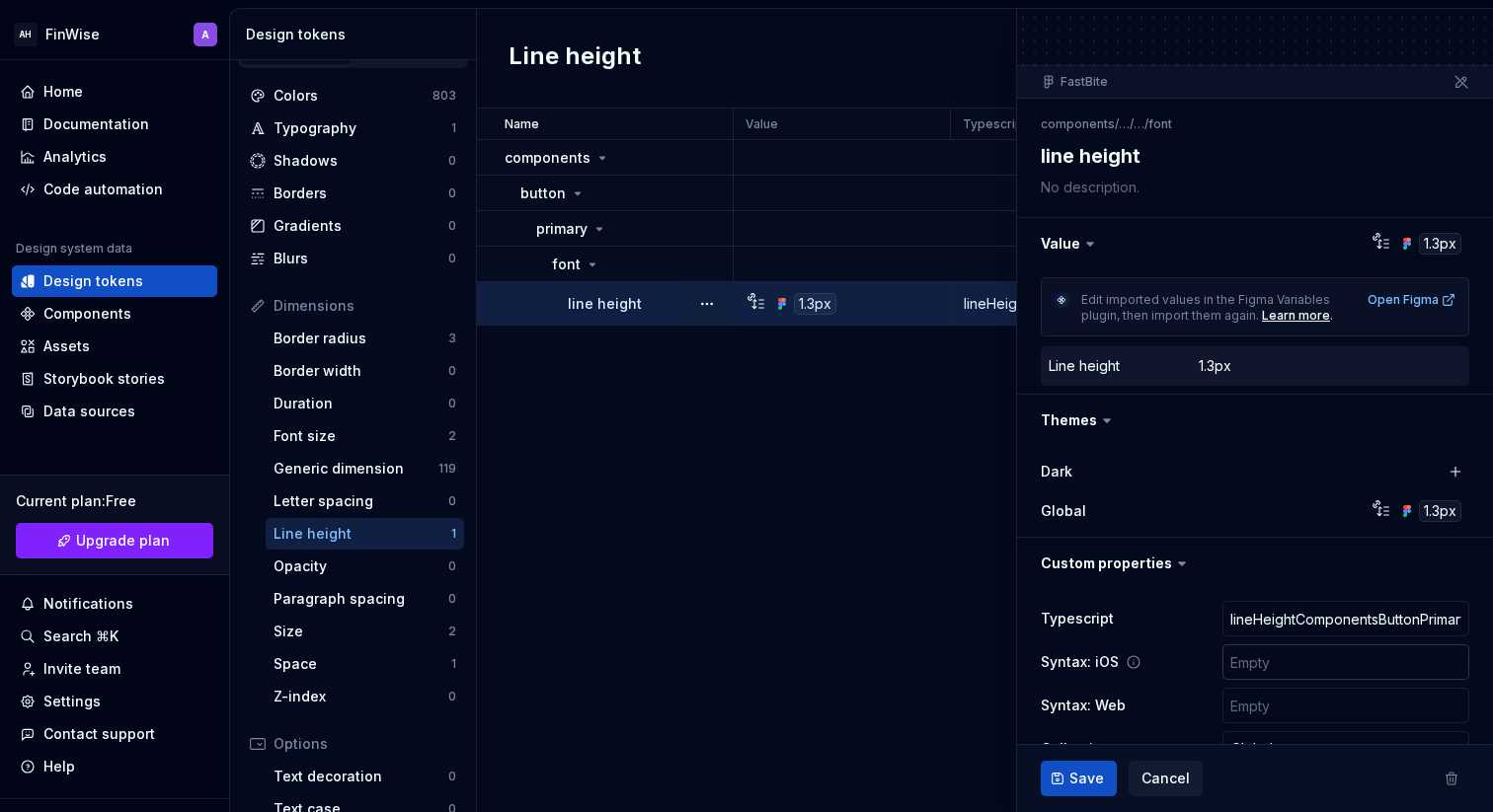
scroll to position [54, 0]
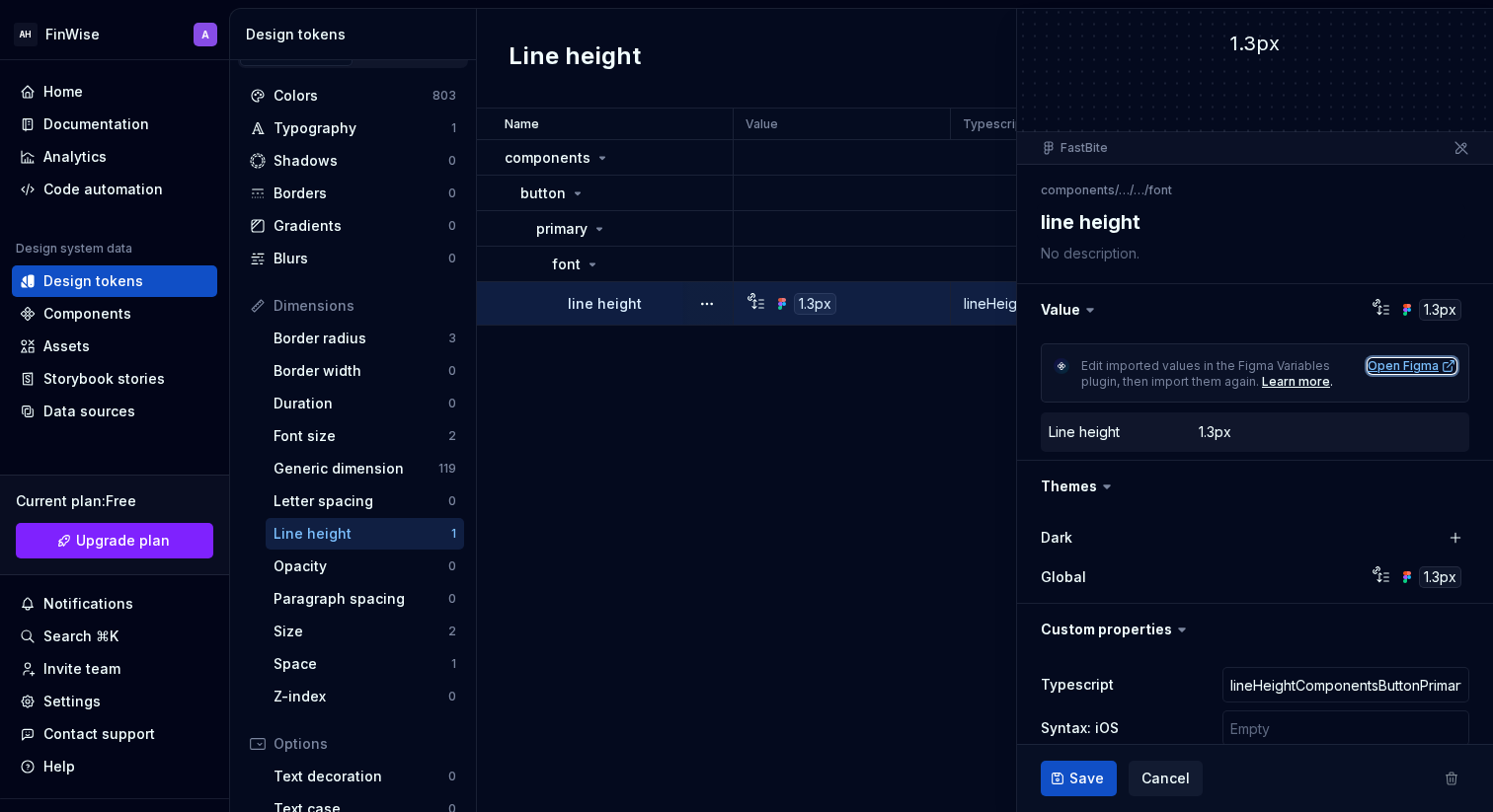
click at [1410, 369] on div "Open Figma" at bounding box center [1413, 366] width 89 height 16
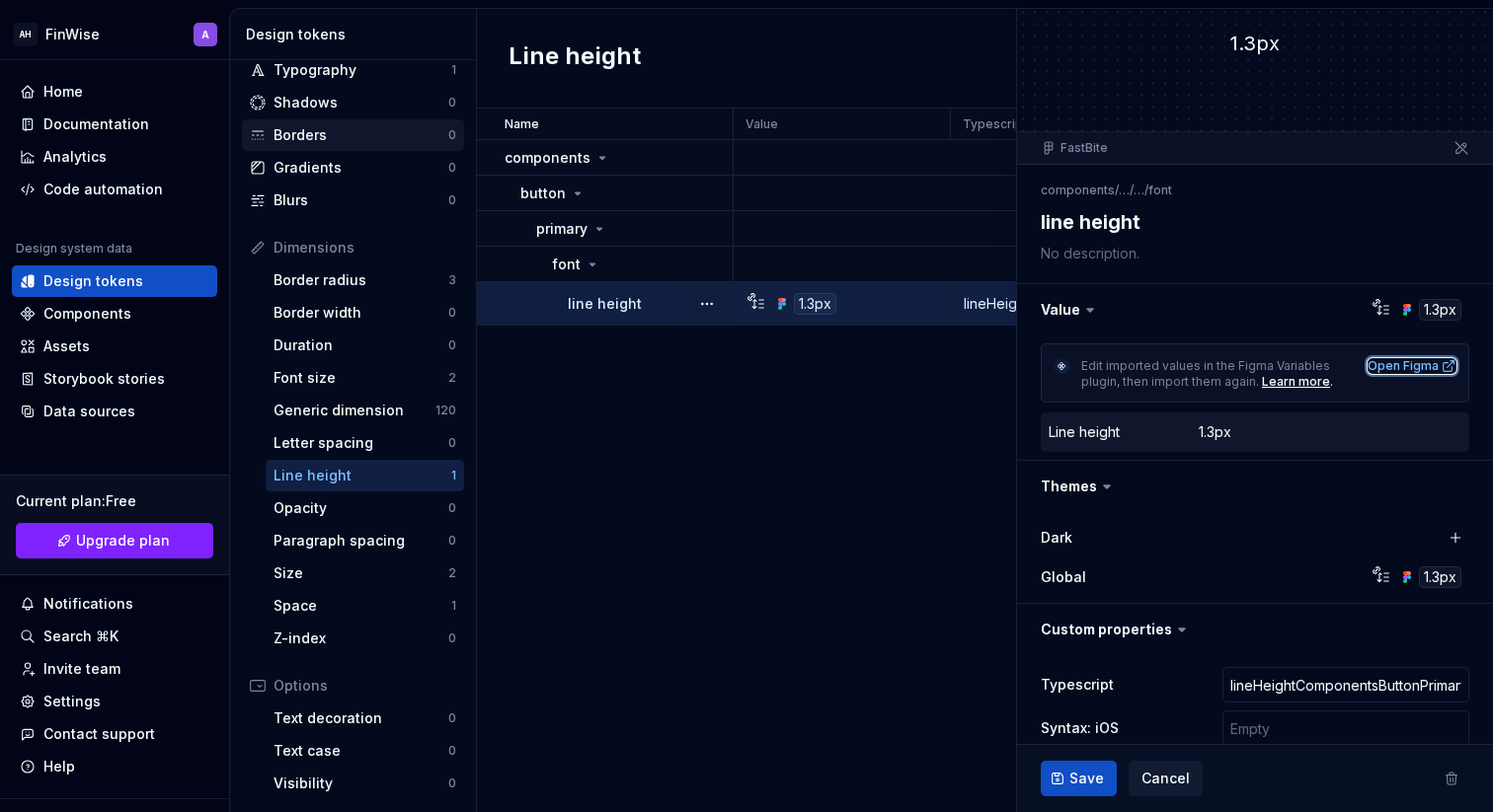
scroll to position [0, 0]
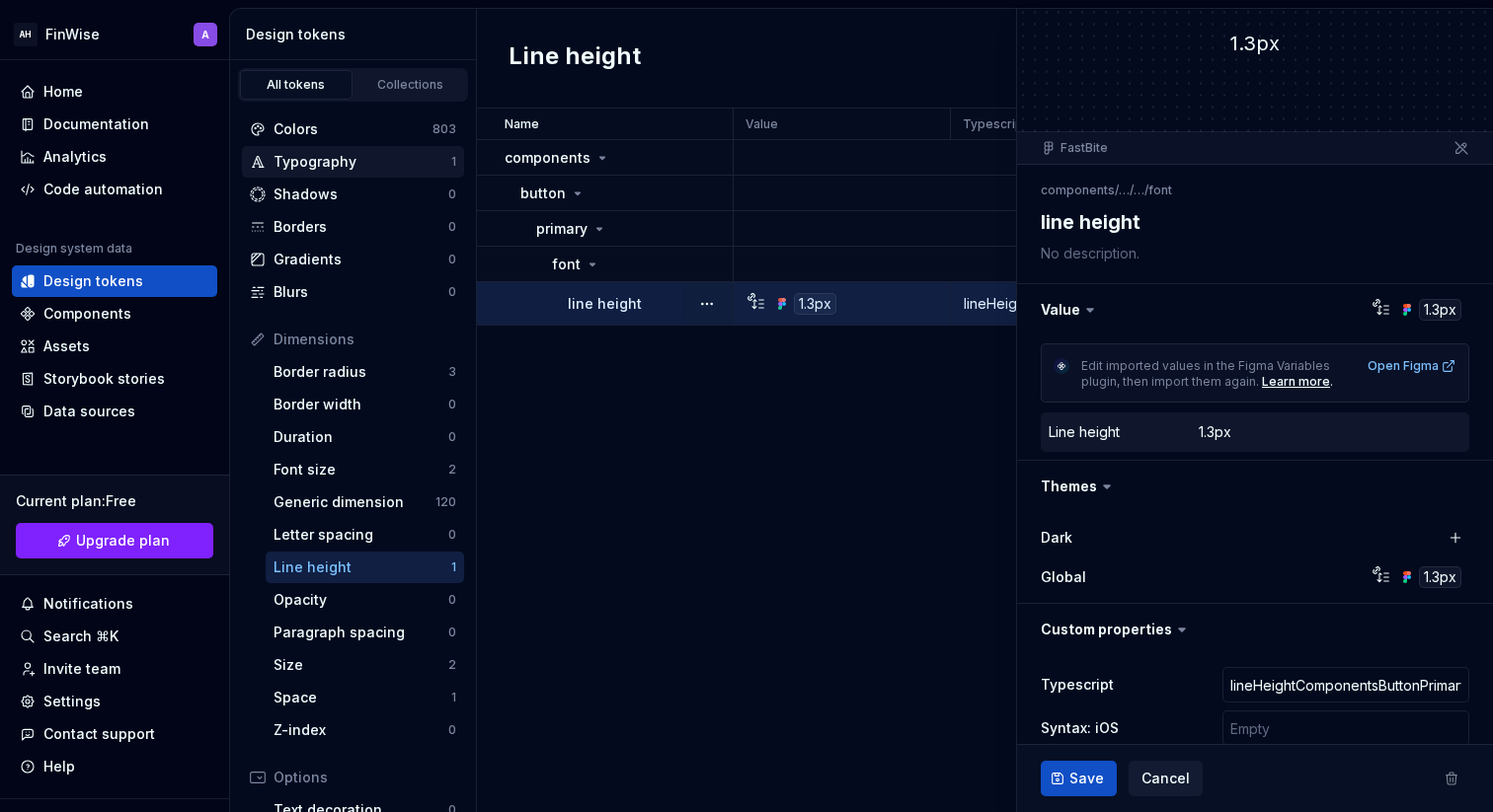
click at [289, 172] on div "Typography 1" at bounding box center [353, 162] width 222 height 32
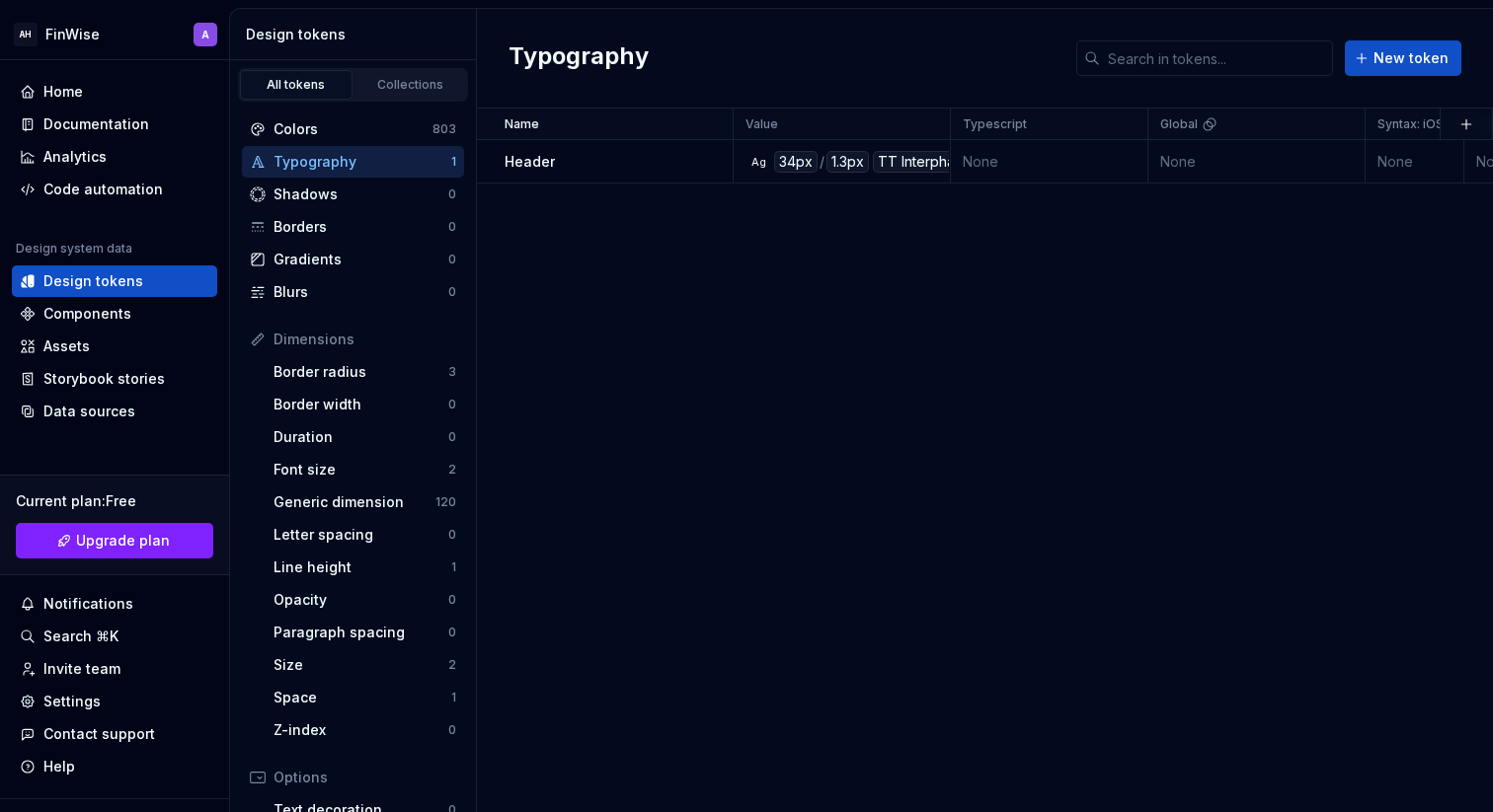
click at [301, 71] on link "All tokens" at bounding box center [296, 85] width 113 height 30
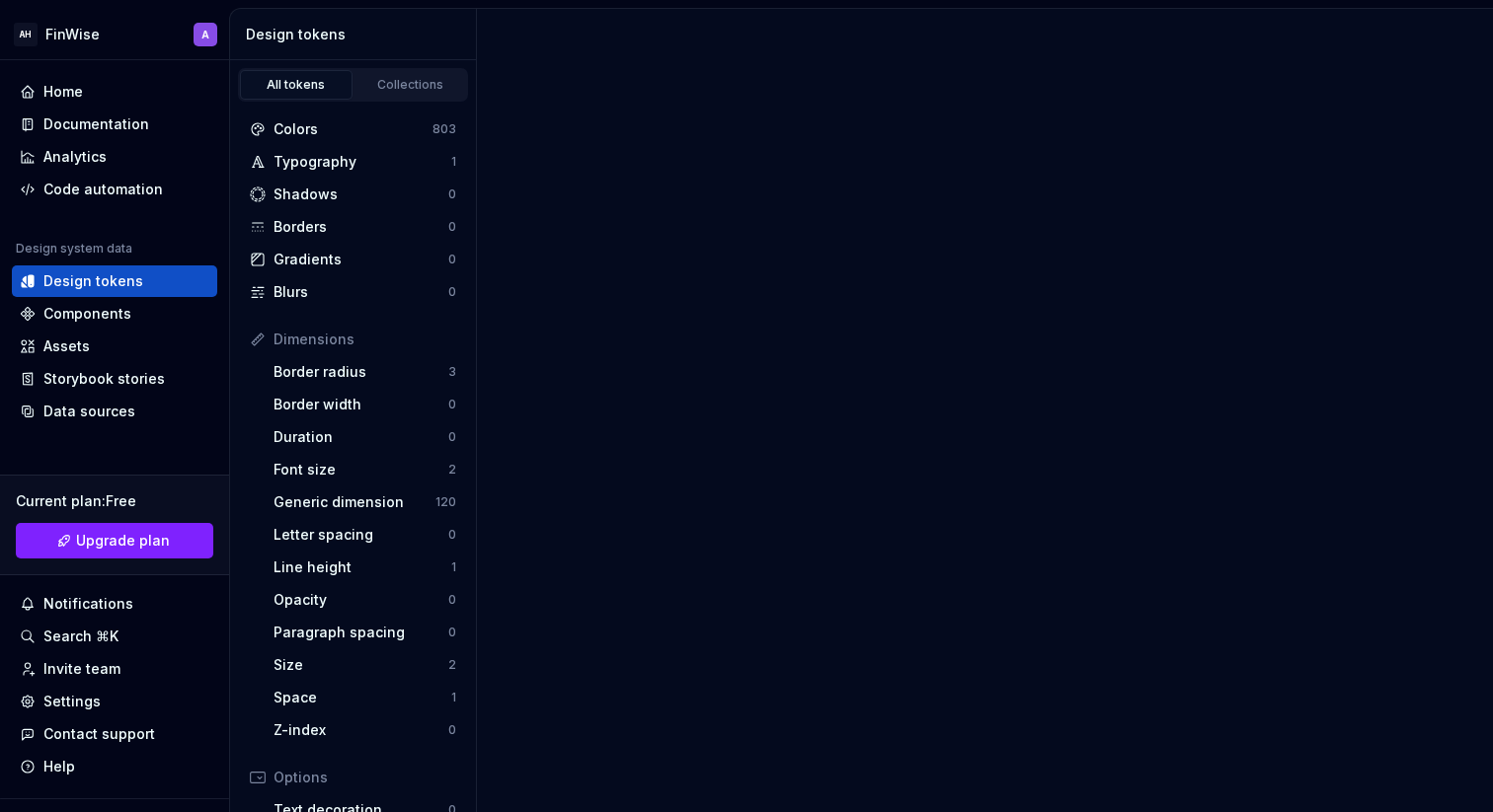
click at [301, 87] on div "All tokens" at bounding box center [296, 85] width 99 height 16
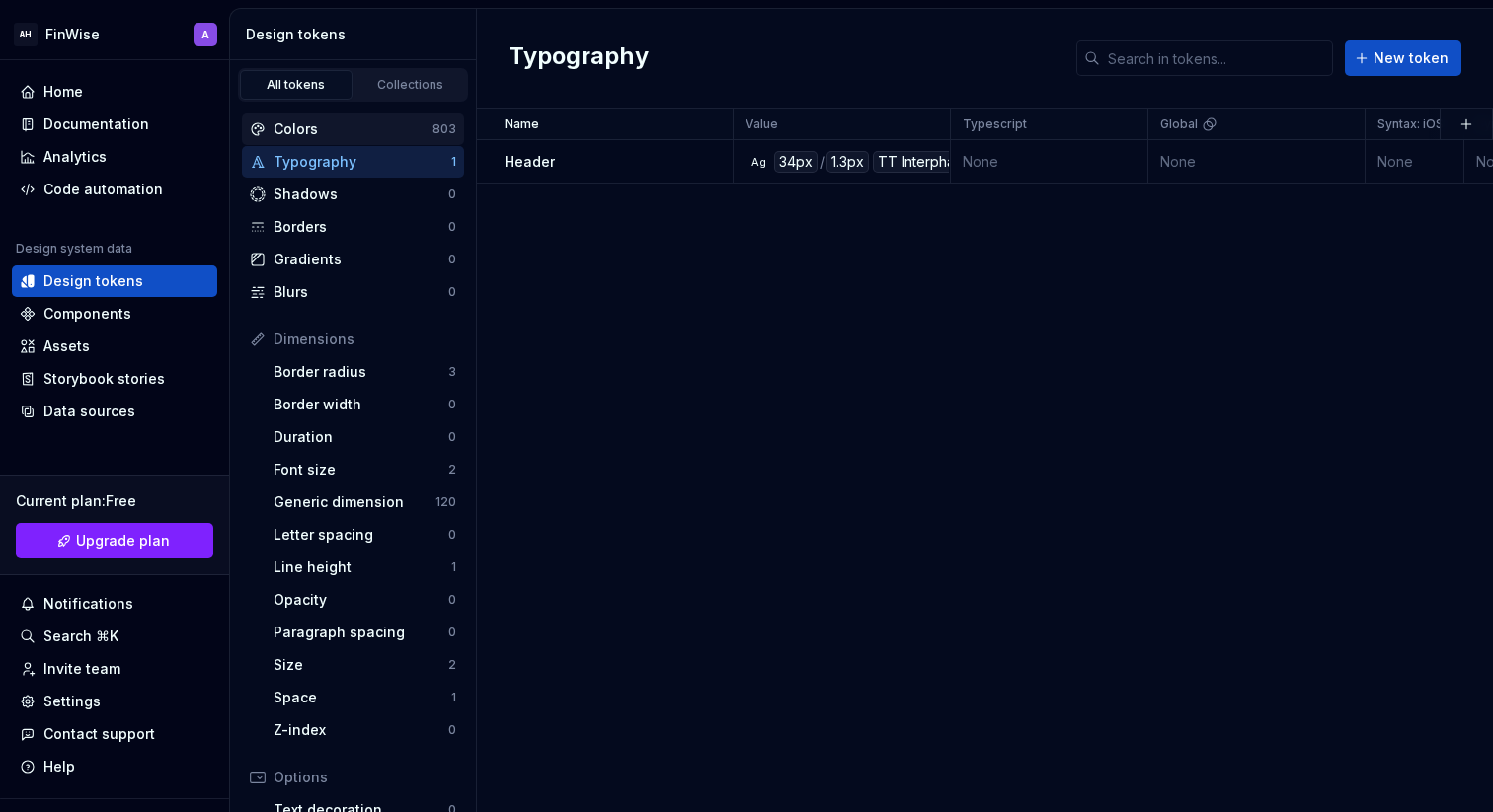
click at [307, 138] on div "Colors" at bounding box center [353, 130] width 159 height 20
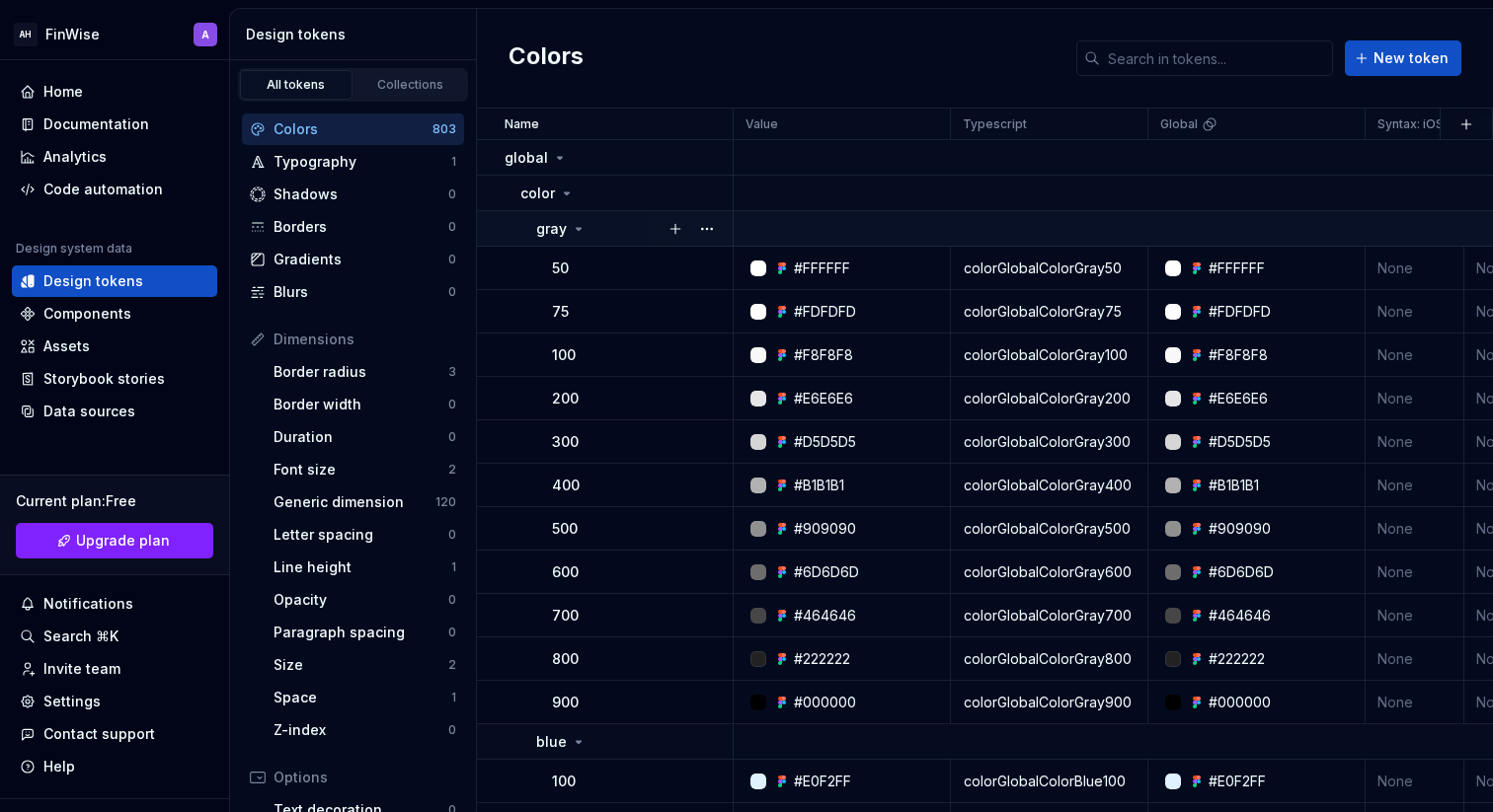
click at [578, 224] on icon at bounding box center [579, 229] width 16 height 16
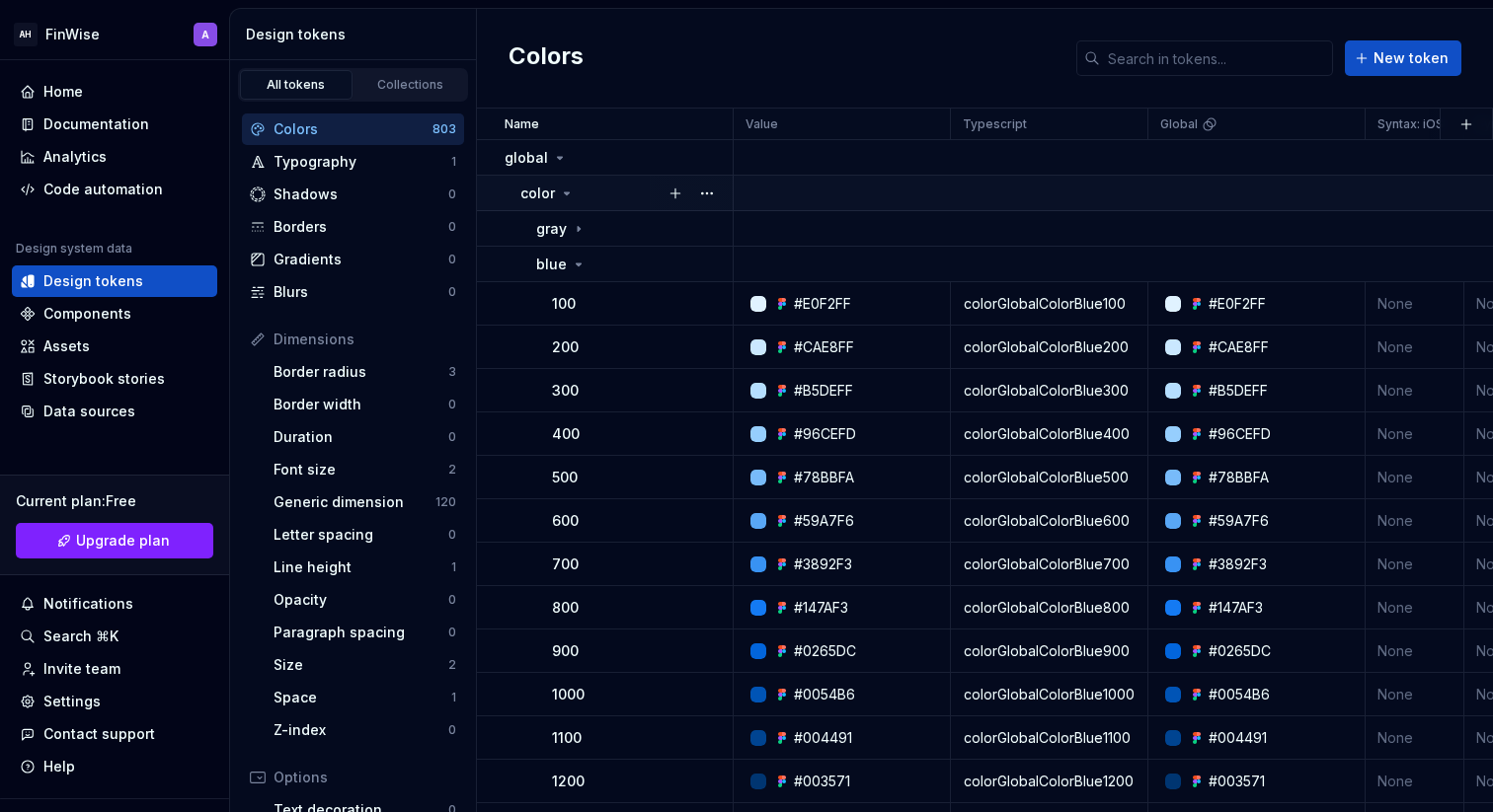
click at [569, 199] on icon at bounding box center [567, 193] width 16 height 16
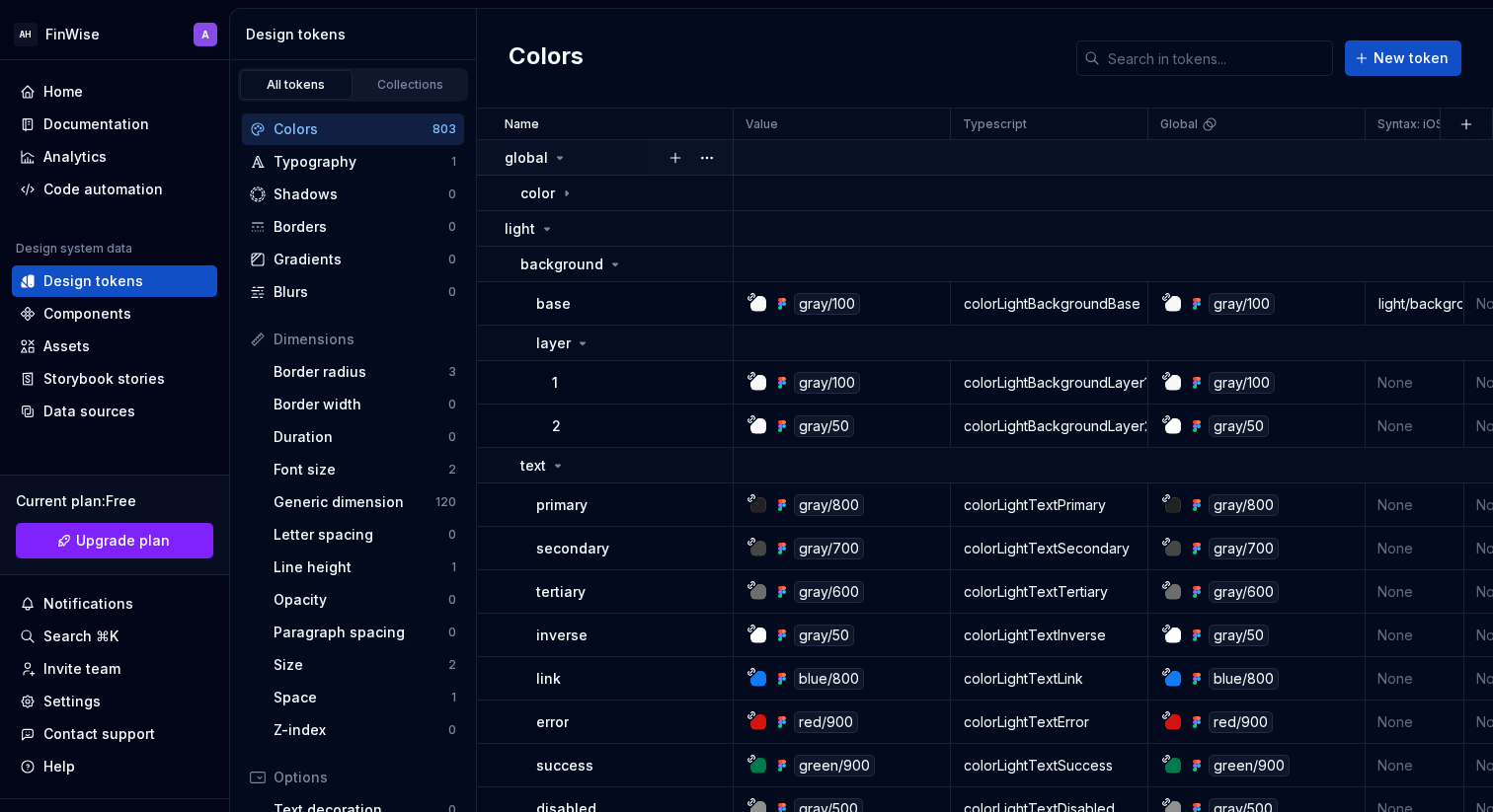
click at [562, 163] on icon at bounding box center [560, 158] width 16 height 16
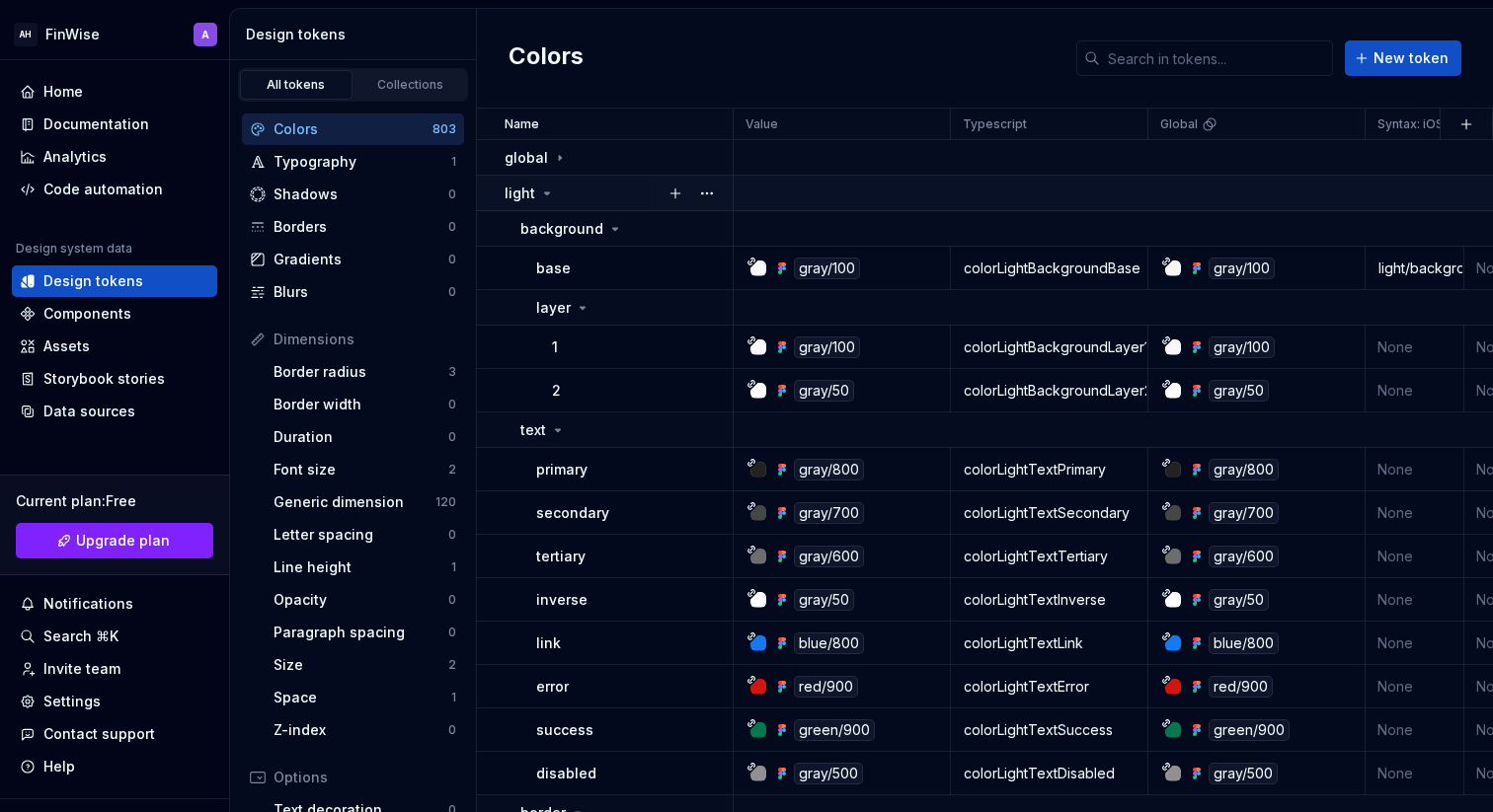
click at [540, 183] on div "light" at bounding box center [529, 193] width 51 height 20
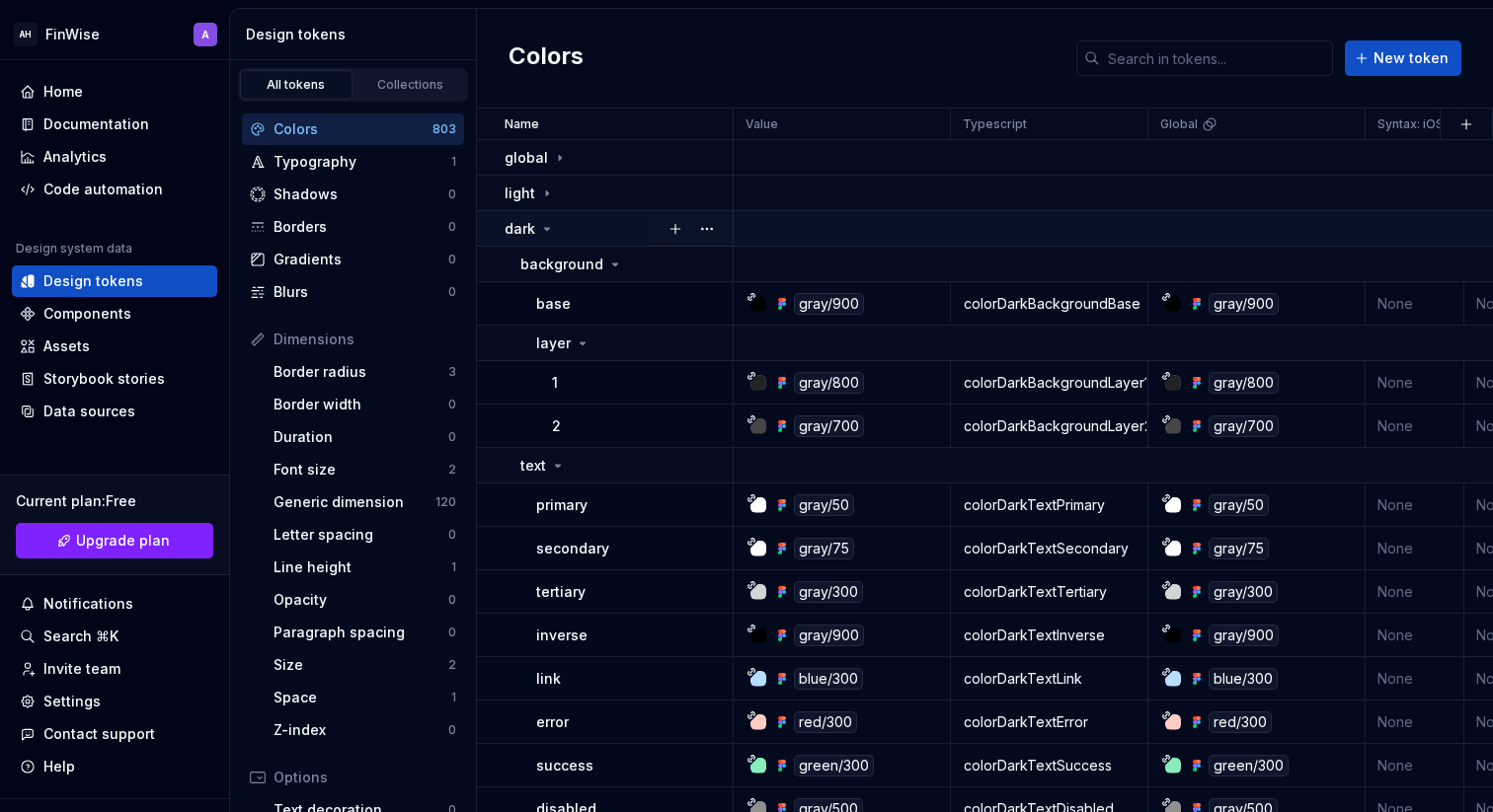
click at [551, 229] on icon at bounding box center [547, 229] width 16 height 16
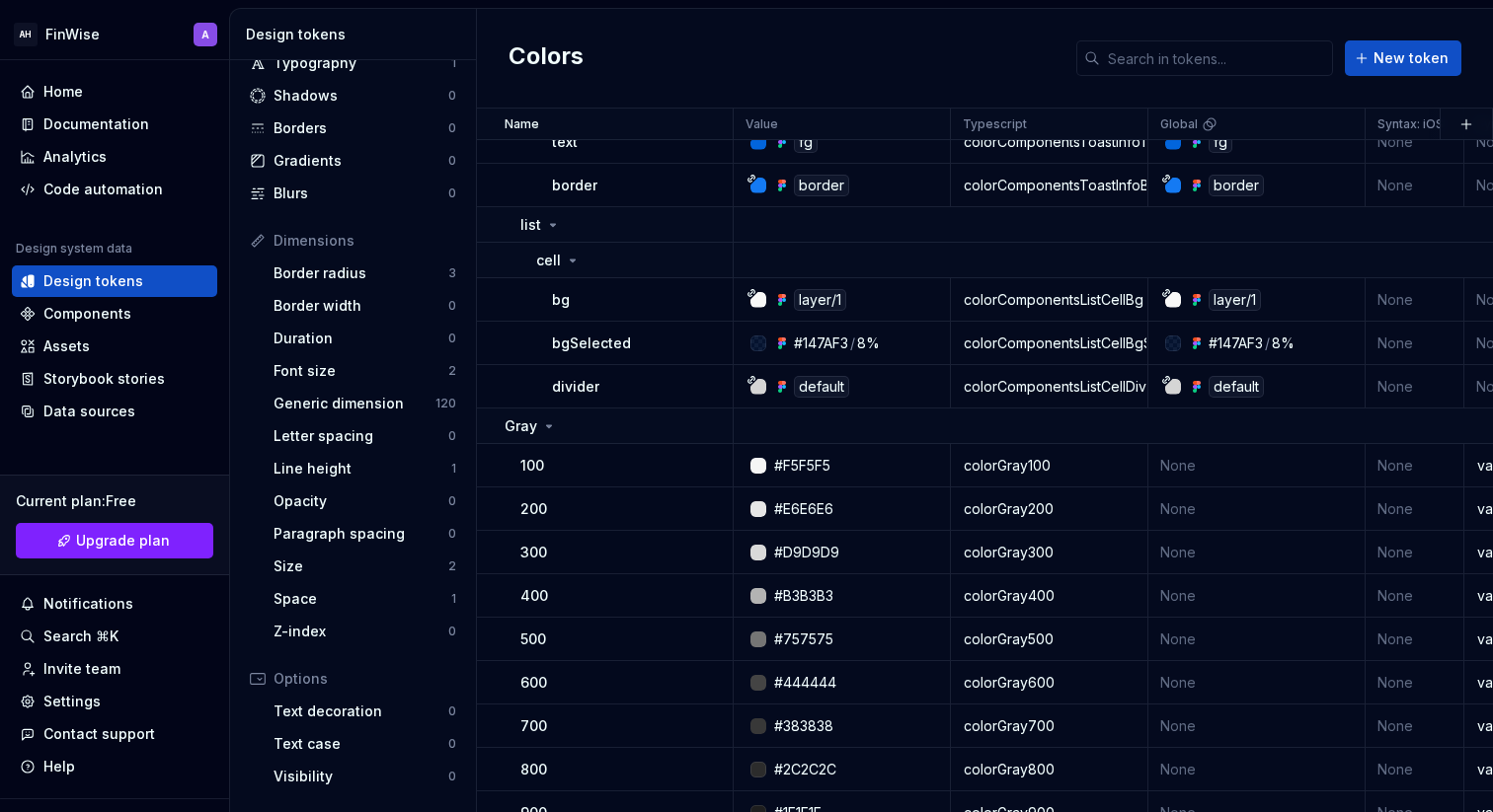
scroll to position [3211, 0]
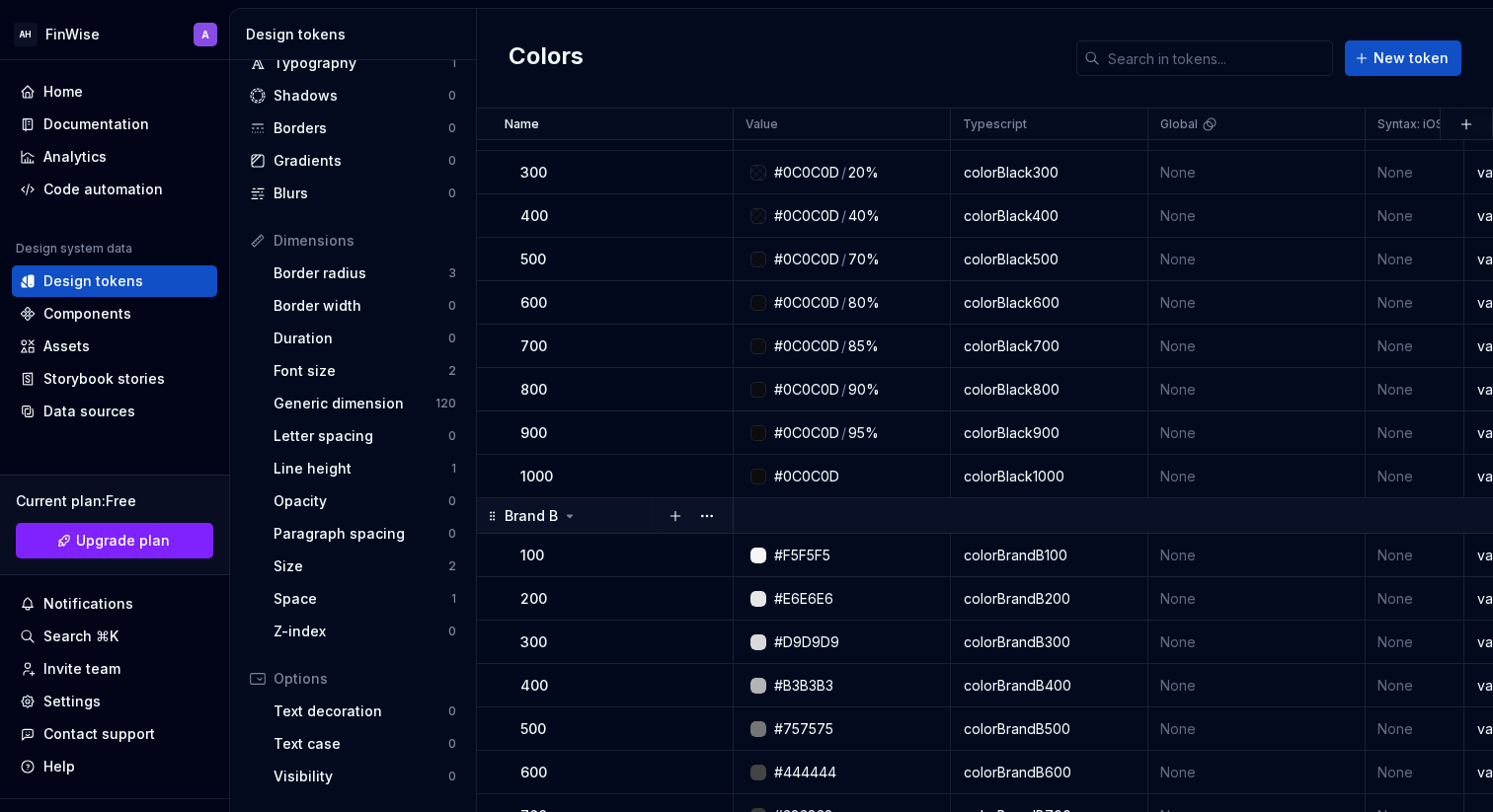
click at [563, 514] on icon at bounding box center [570, 516] width 16 height 16
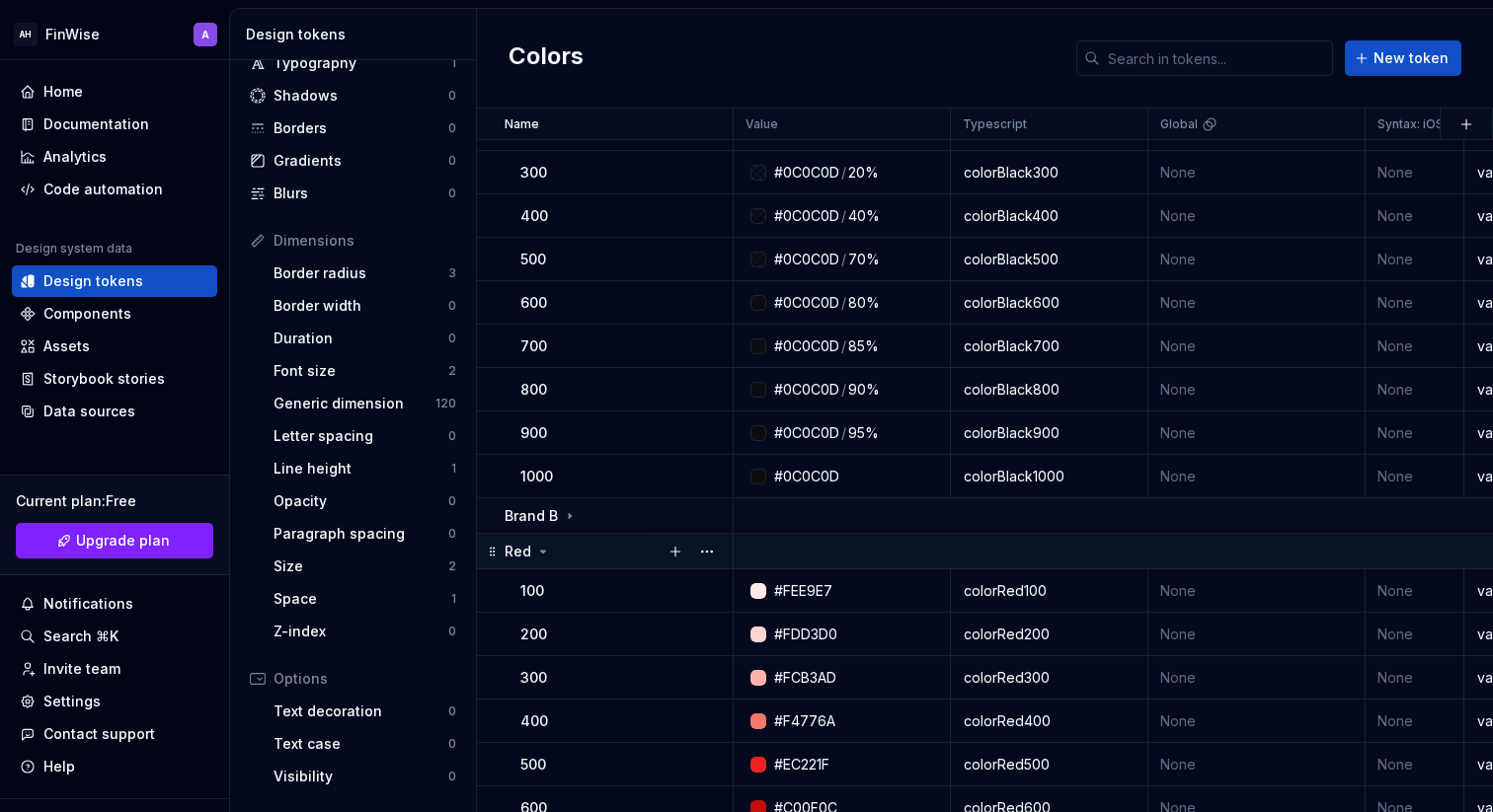
click at [540, 553] on icon at bounding box center [543, 552] width 16 height 16
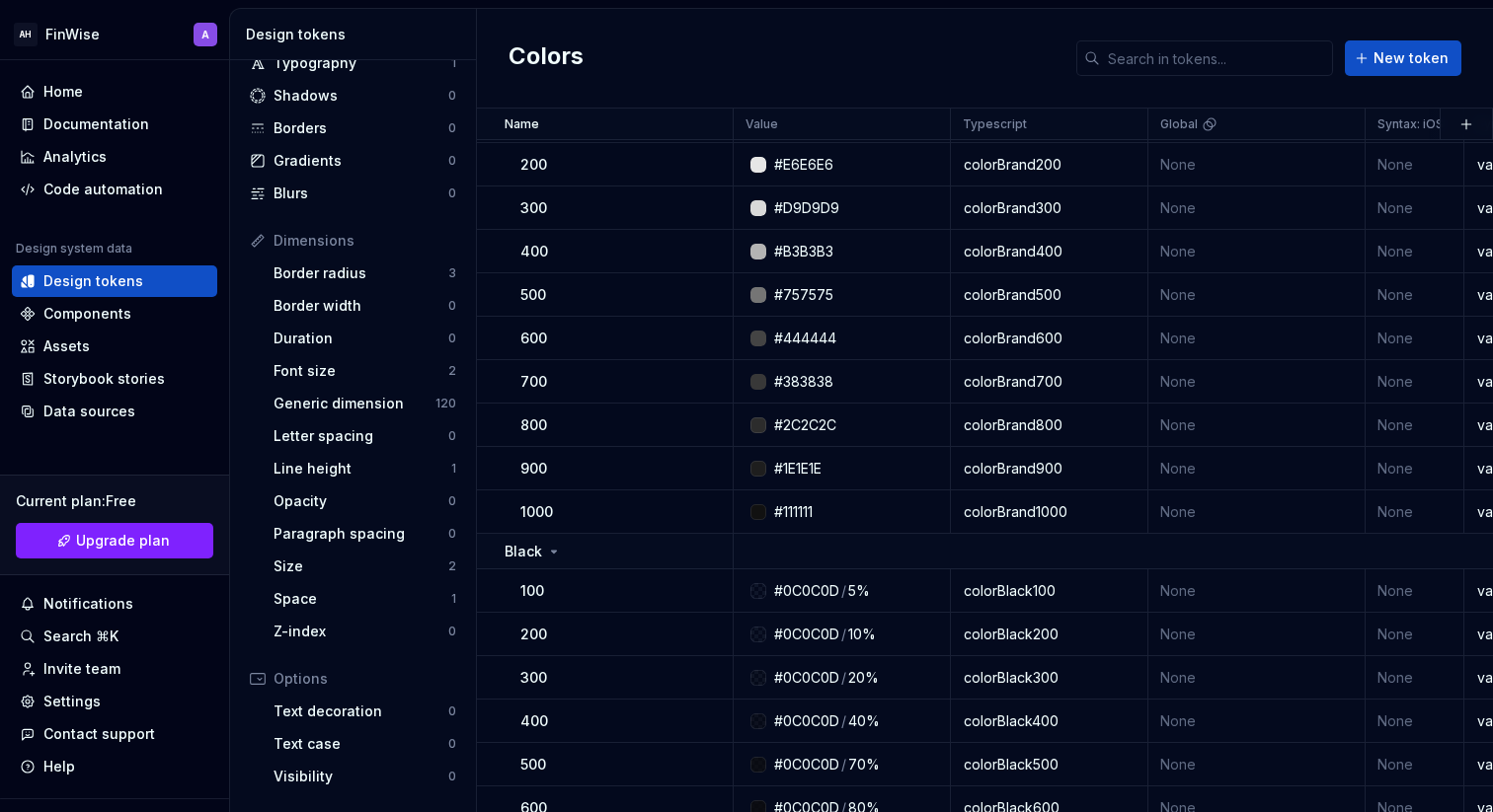
scroll to position [2581, 0]
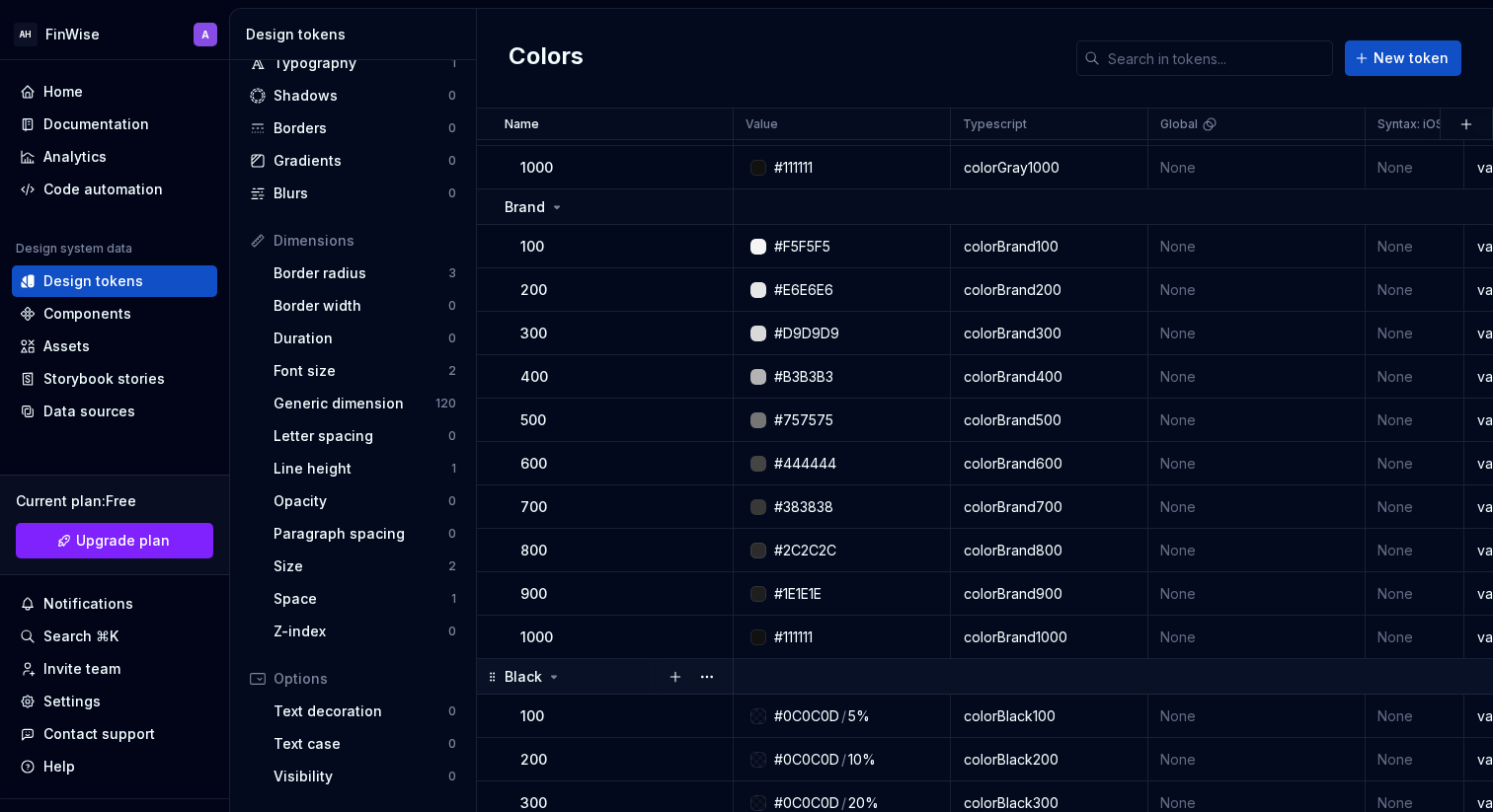
click at [572, 672] on div "Black" at bounding box center [617, 677] width 227 height 20
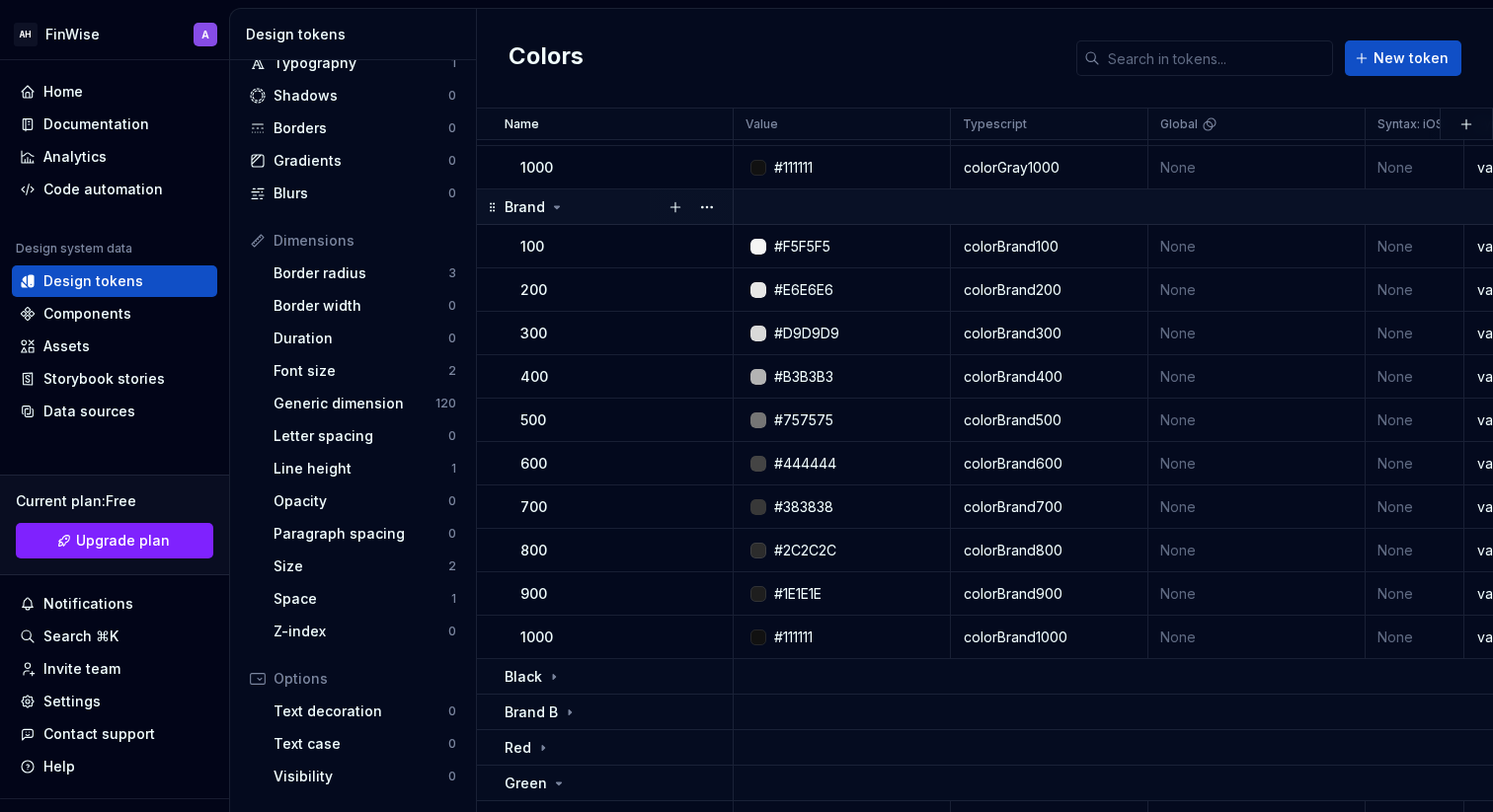
click at [553, 215] on div "Brand" at bounding box center [534, 207] width 60 height 20
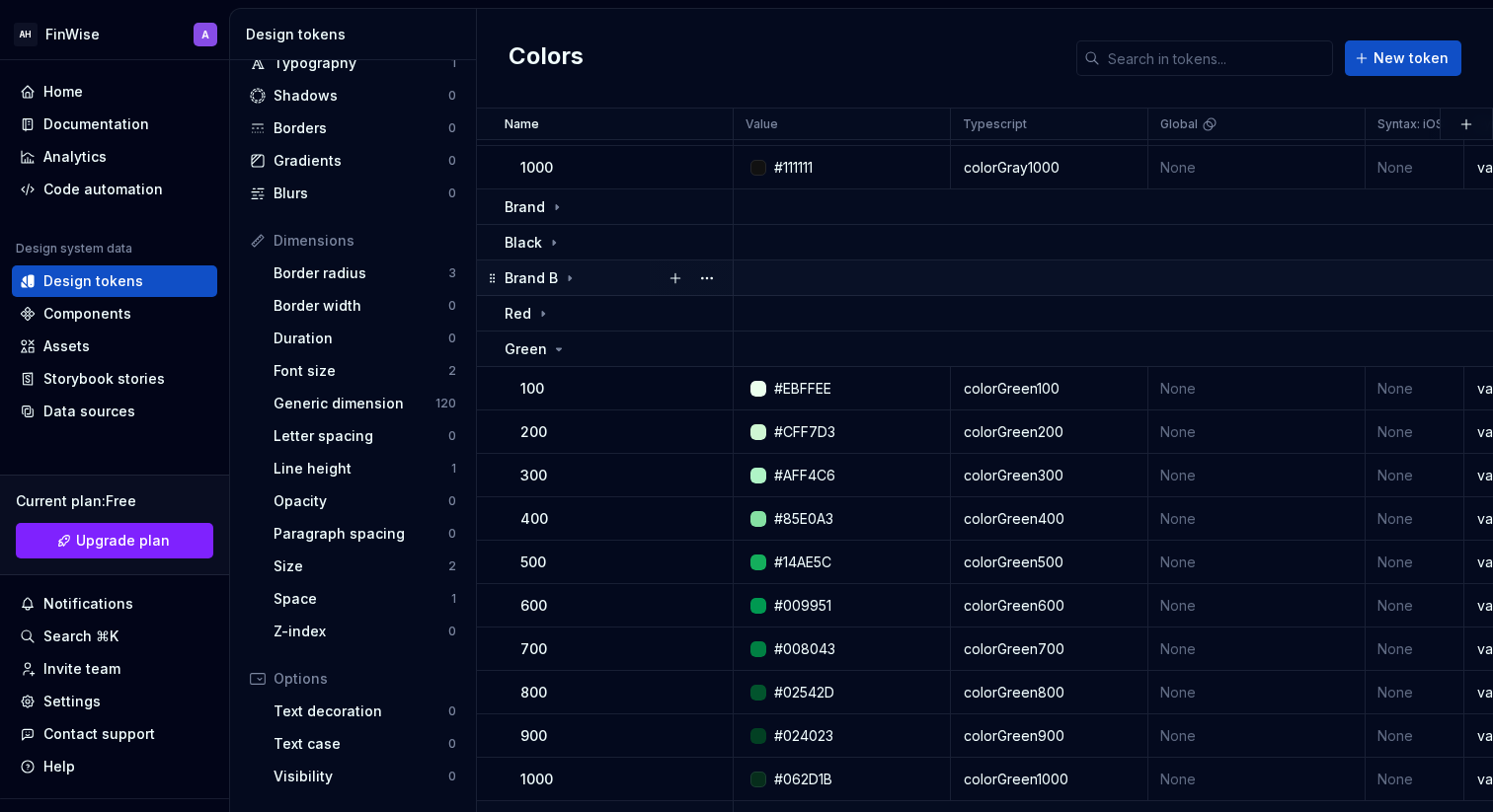
scroll to position [2580, 0]
click at [560, 358] on div "Green" at bounding box center [535, 351] width 62 height 20
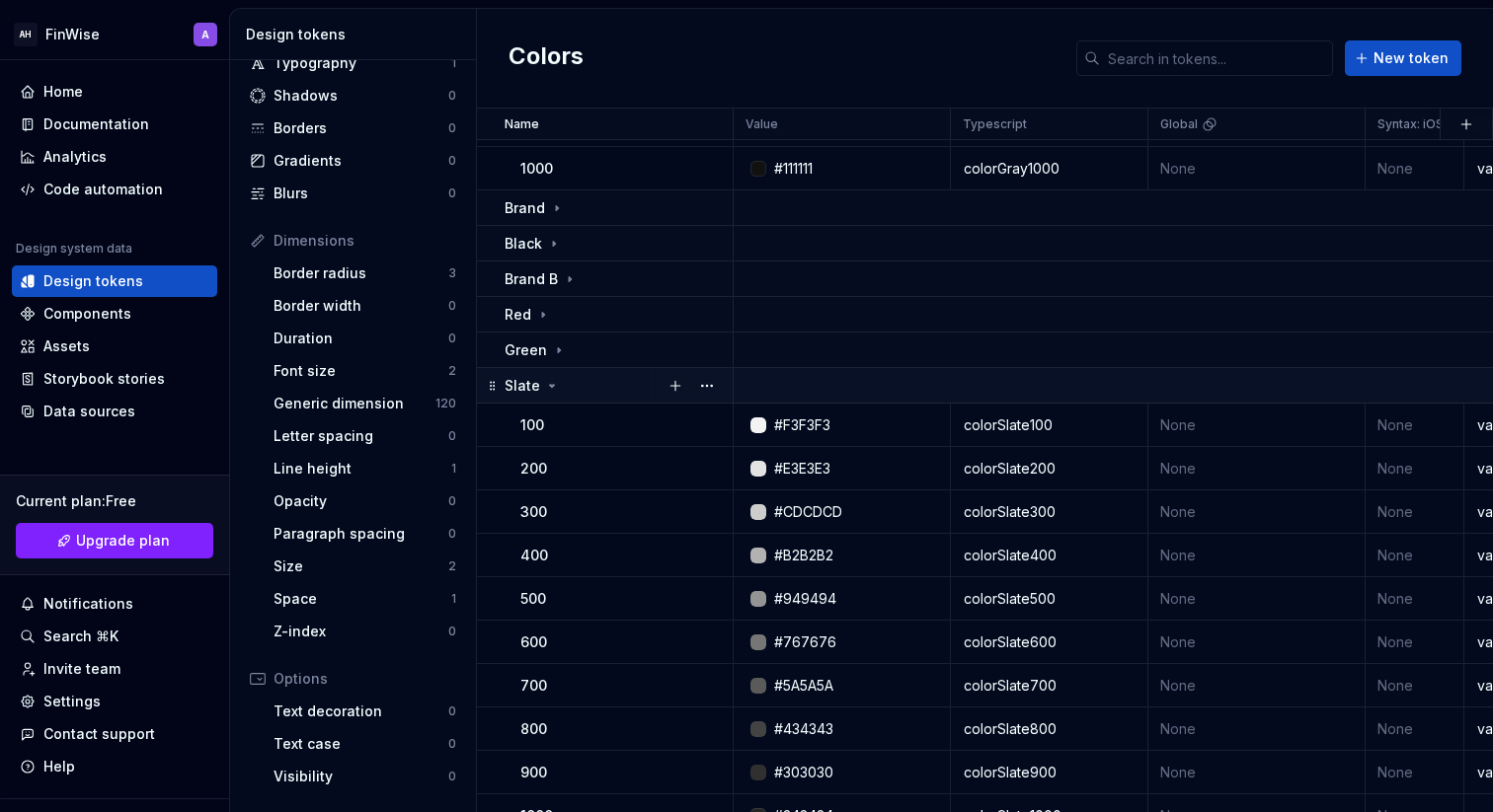
click at [559, 391] on div "Slate" at bounding box center [617, 386] width 227 height 20
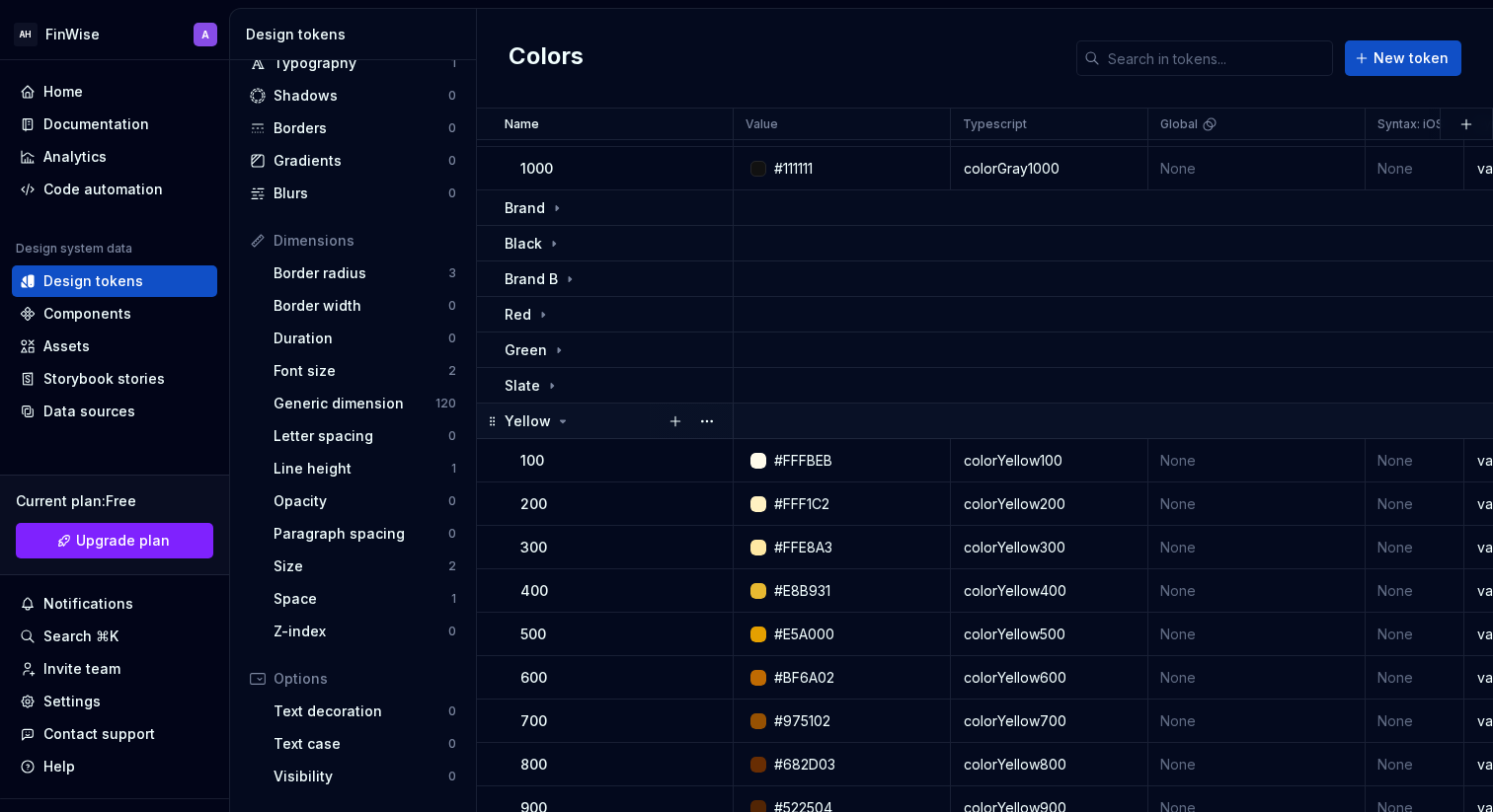
click at [557, 414] on icon at bounding box center [563, 422] width 16 height 16
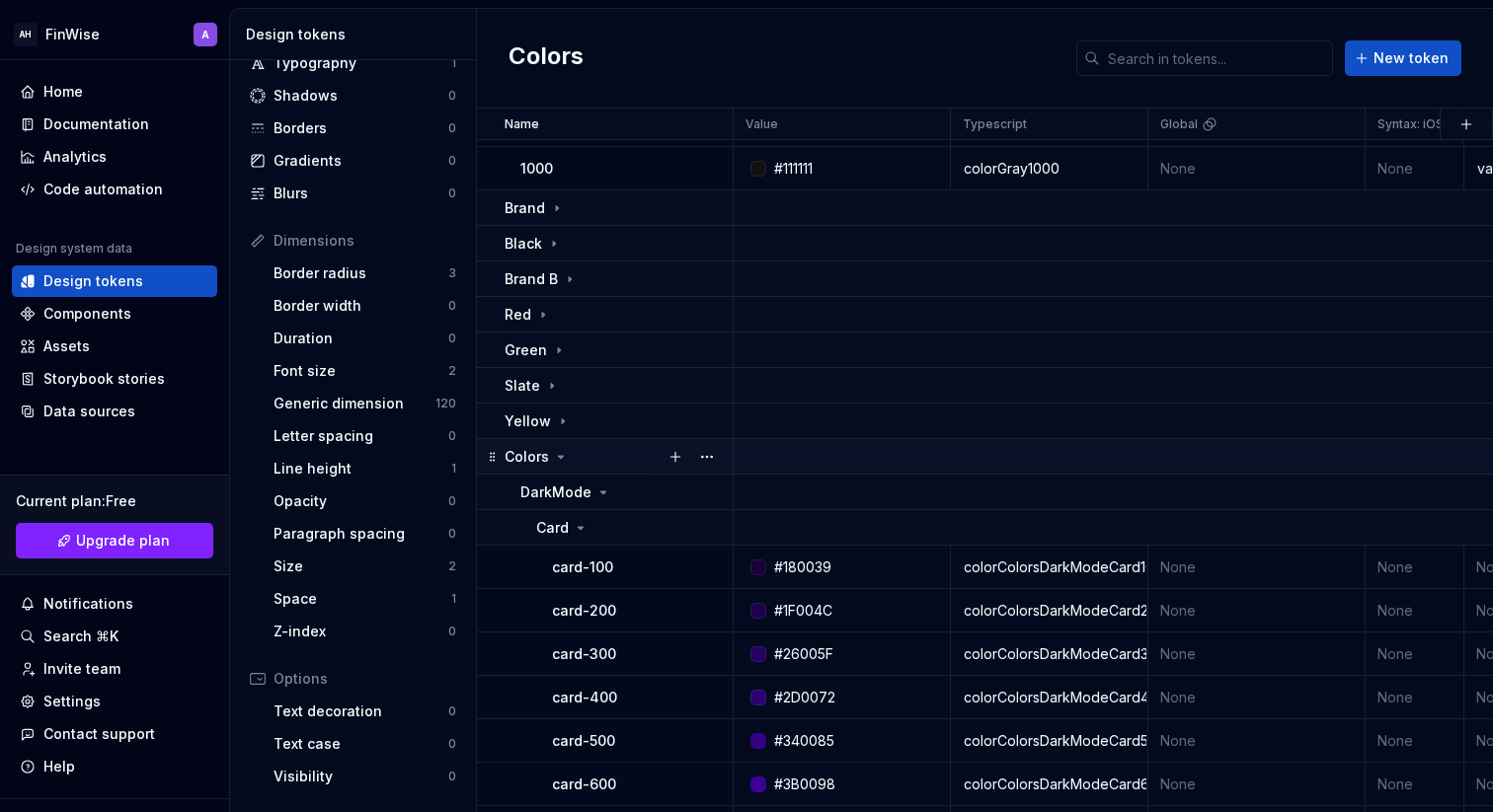
click at [559, 469] on td "Colors" at bounding box center [604, 457] width 257 height 36
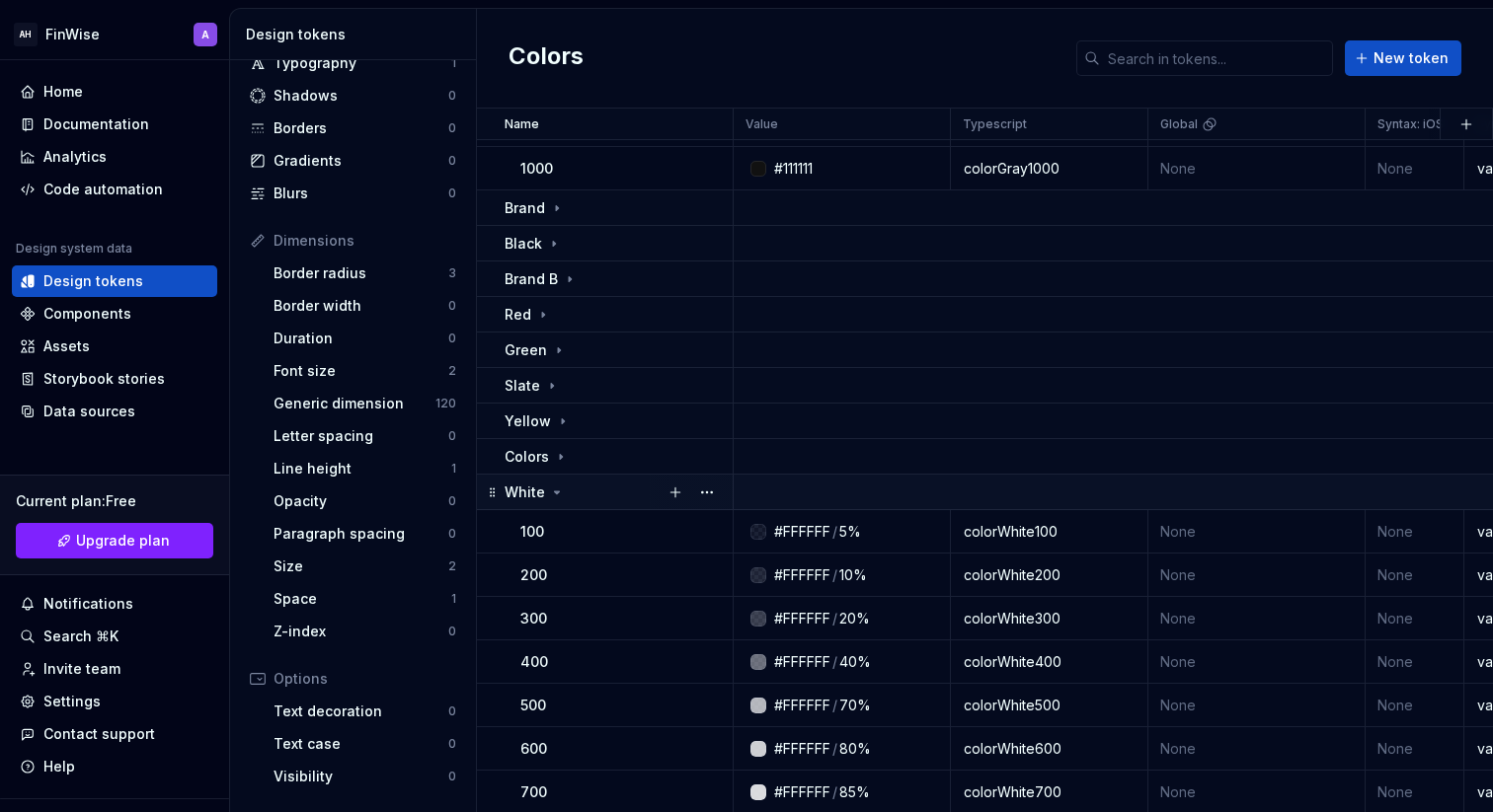
click at [561, 492] on icon at bounding box center [557, 492] width 16 height 16
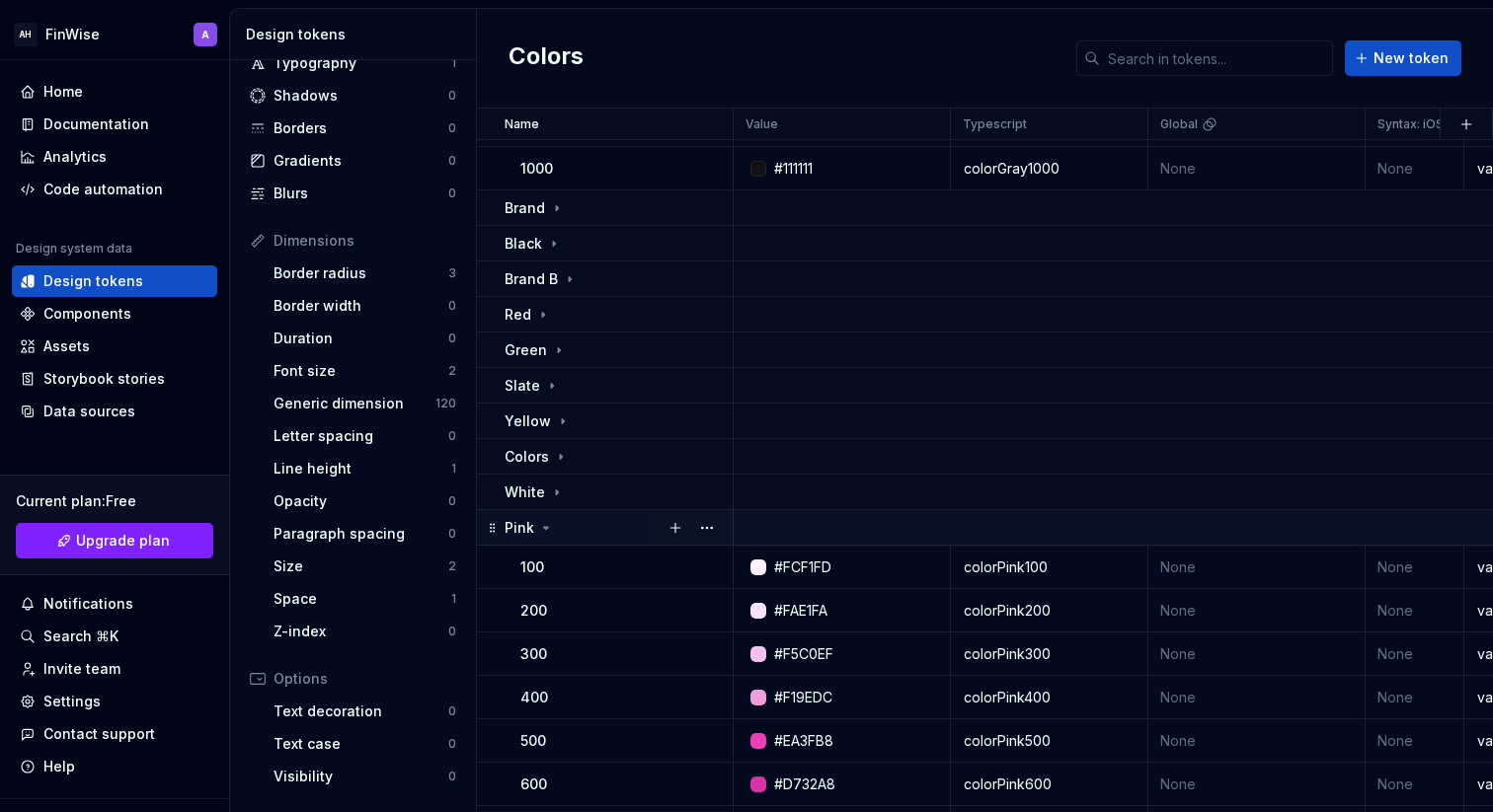
click at [561, 526] on div "Pink" at bounding box center [617, 528] width 227 height 20
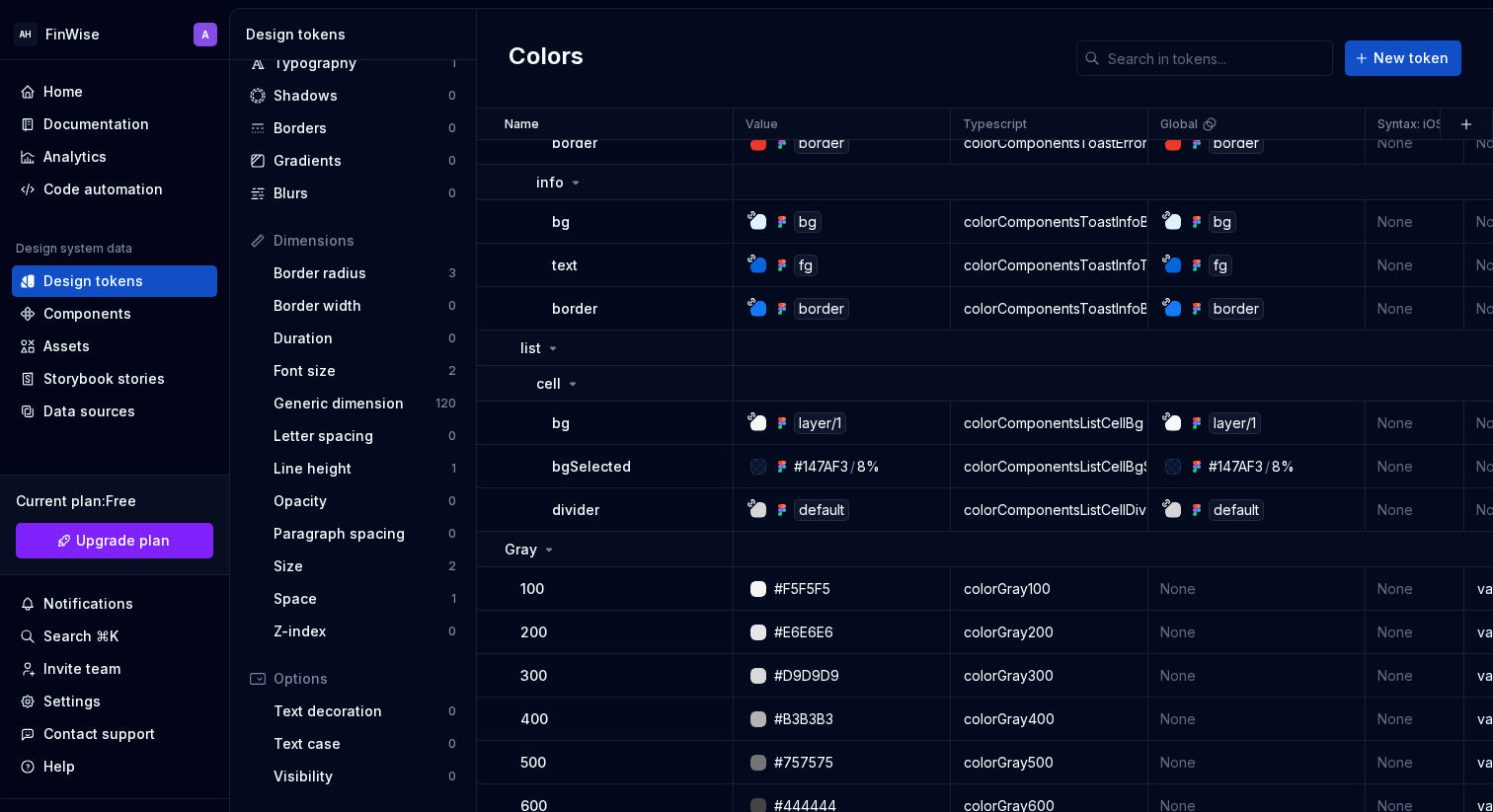
scroll to position [1729, 0]
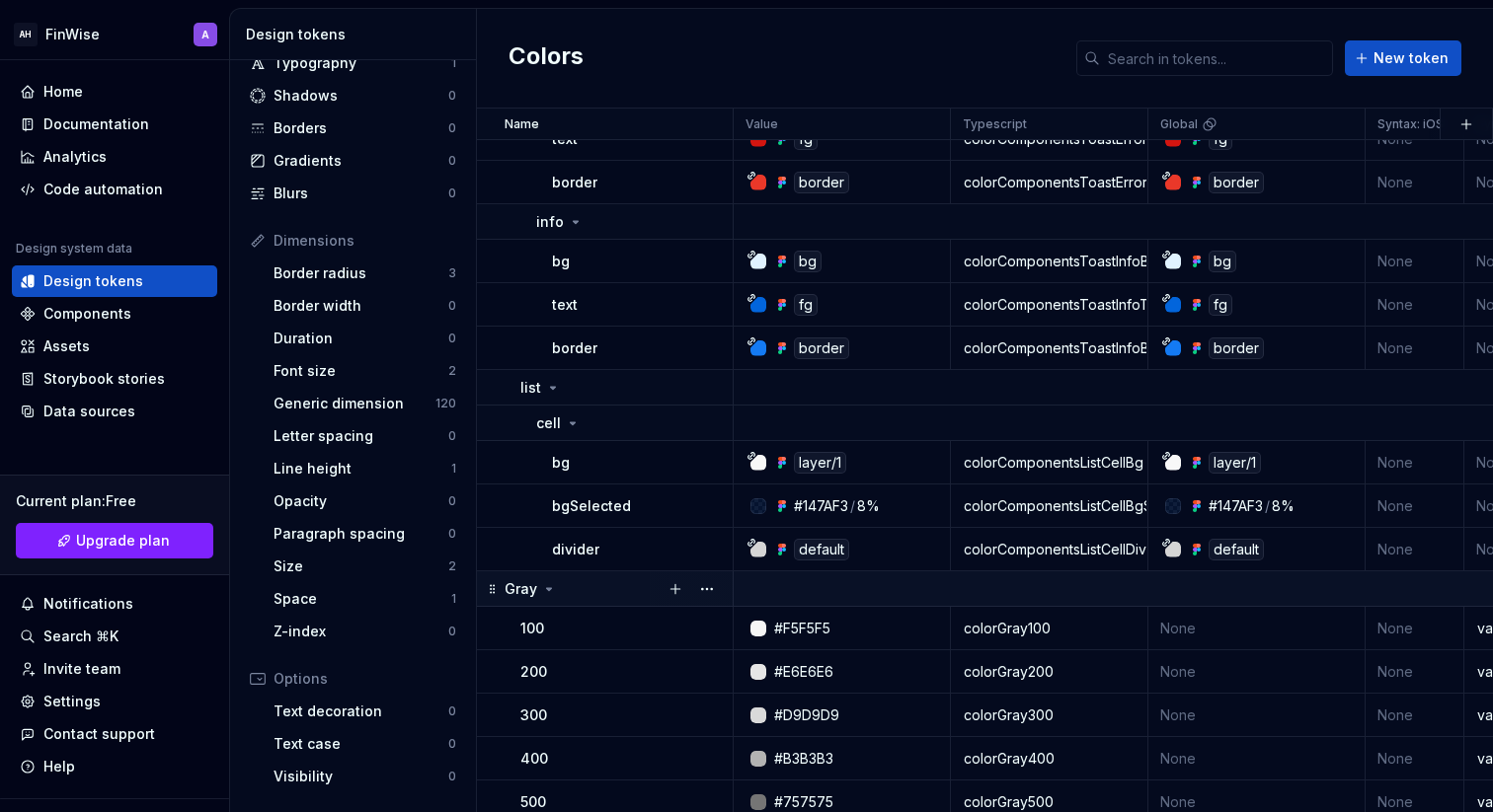
click at [548, 588] on icon at bounding box center [549, 589] width 5 height 2
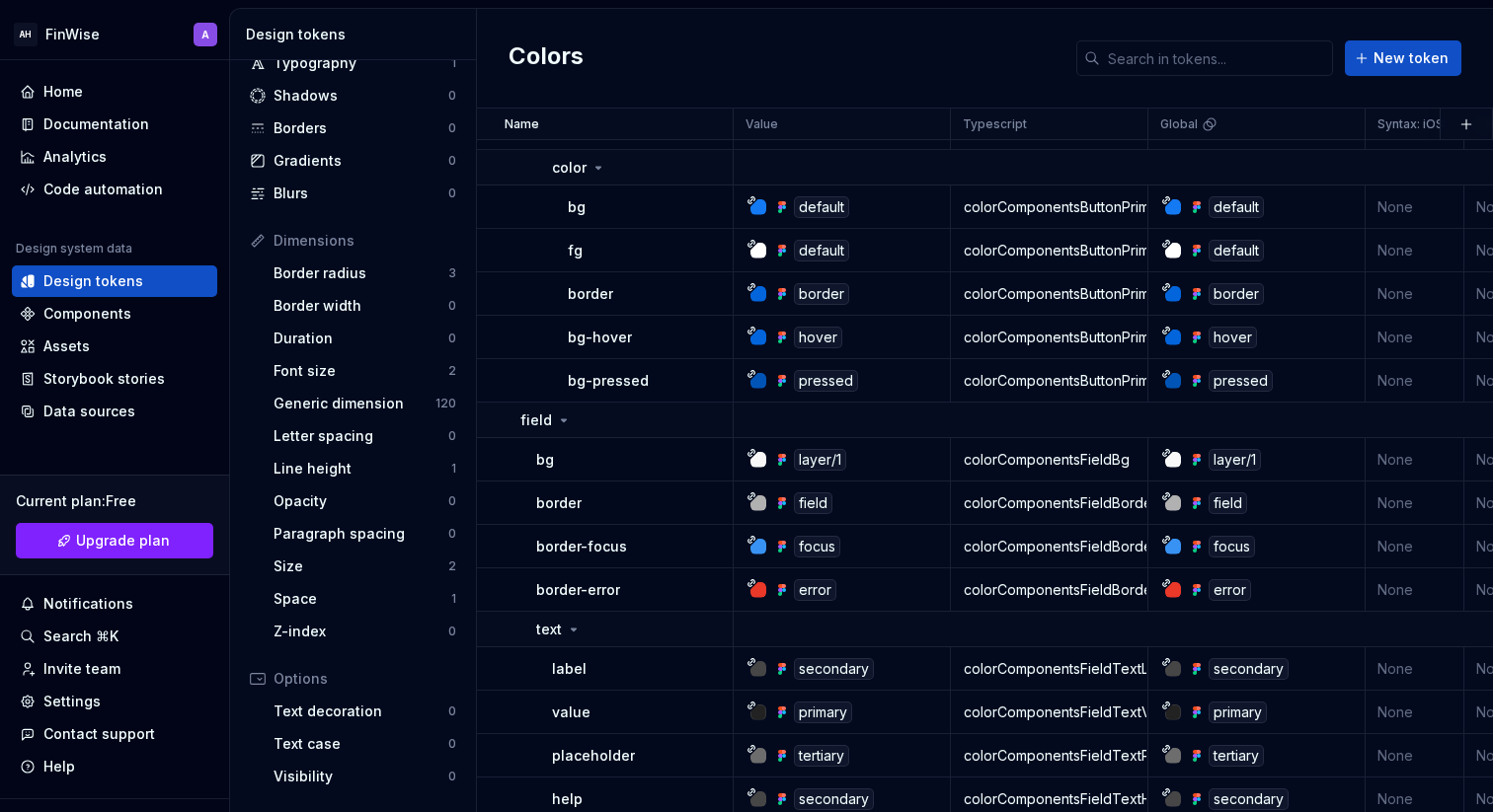
scroll to position [0, 0]
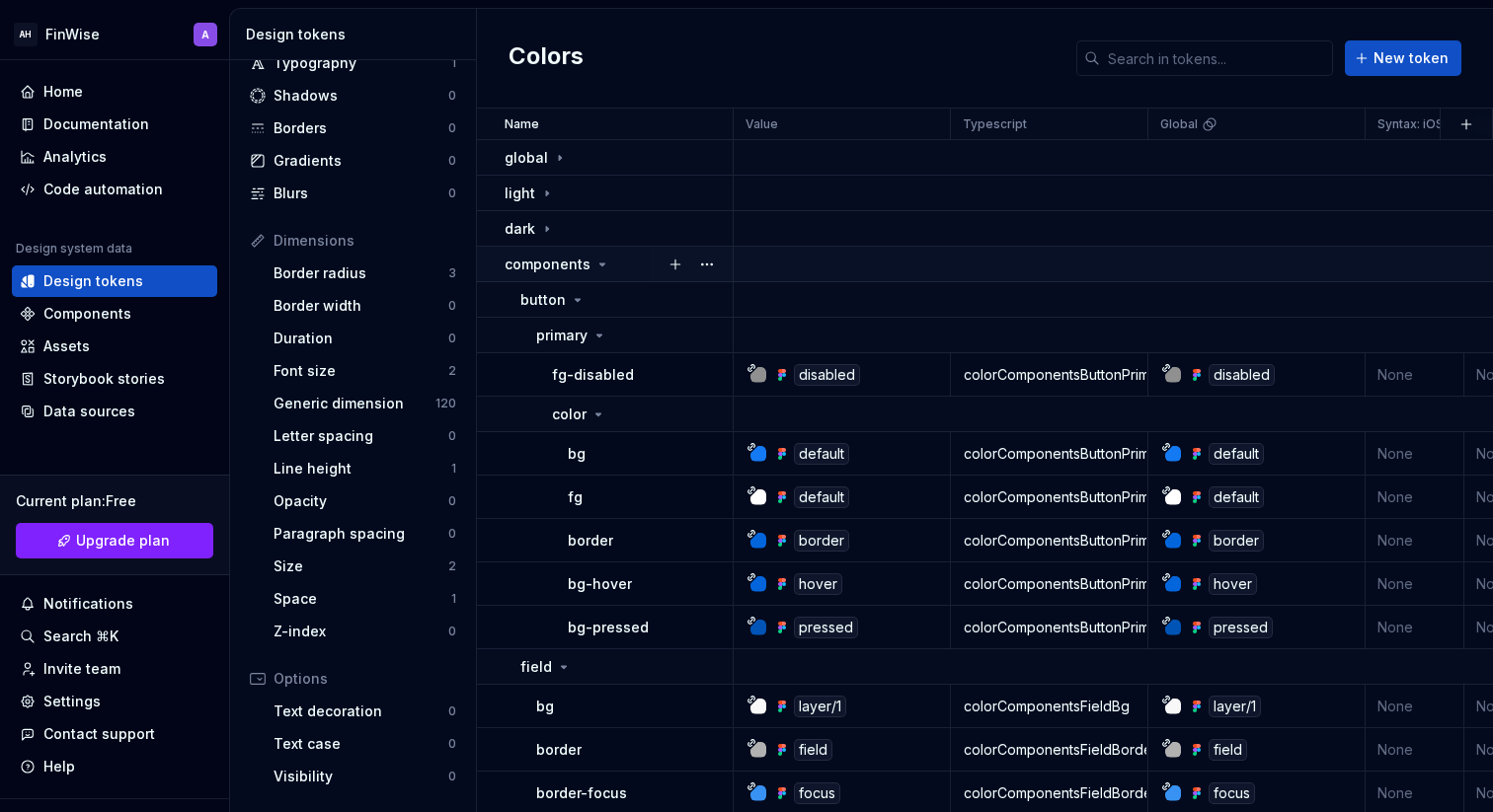
click at [599, 256] on icon at bounding box center [602, 264] width 16 height 16
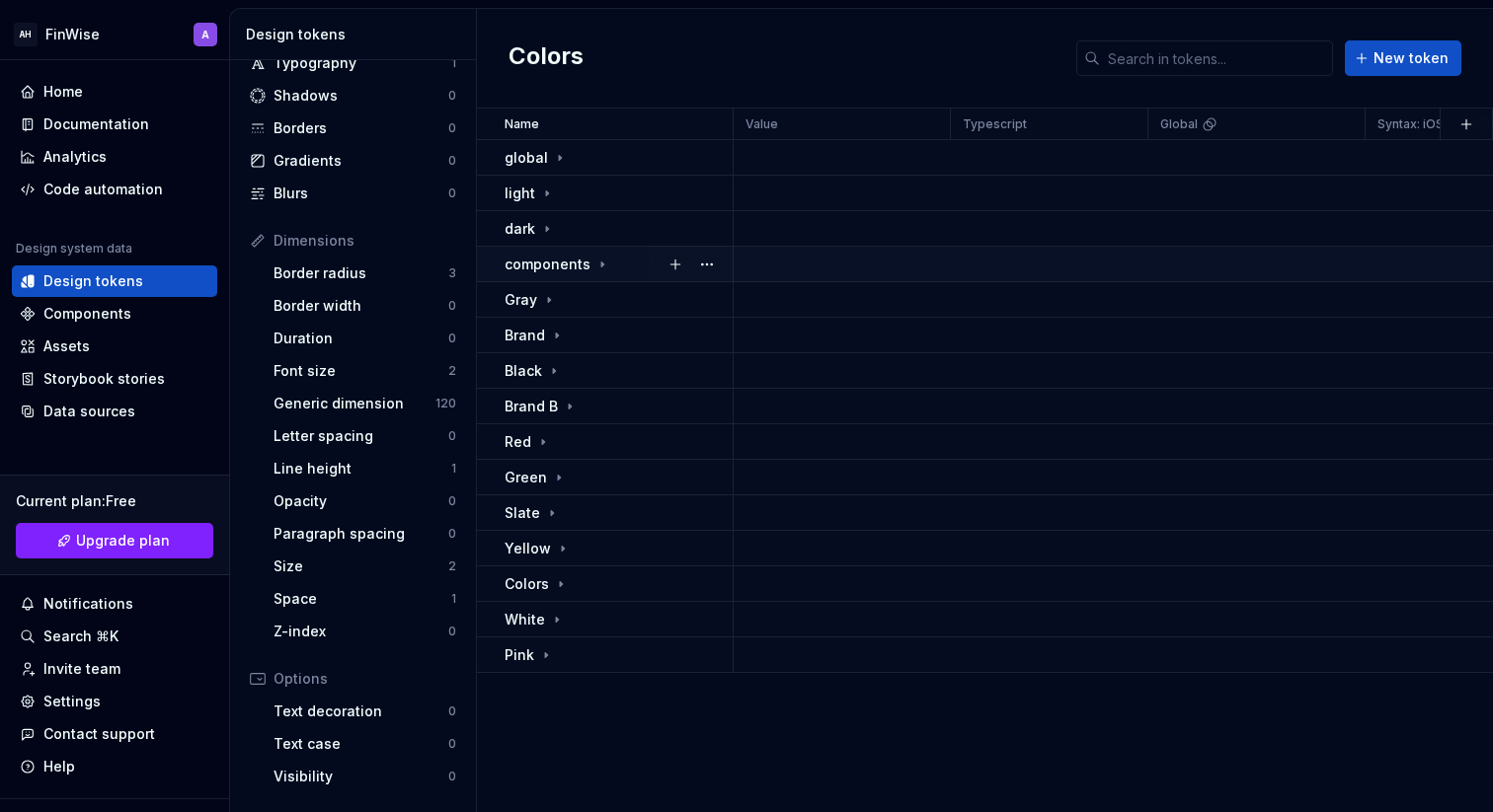
click at [565, 256] on p "components" at bounding box center [547, 264] width 86 height 20
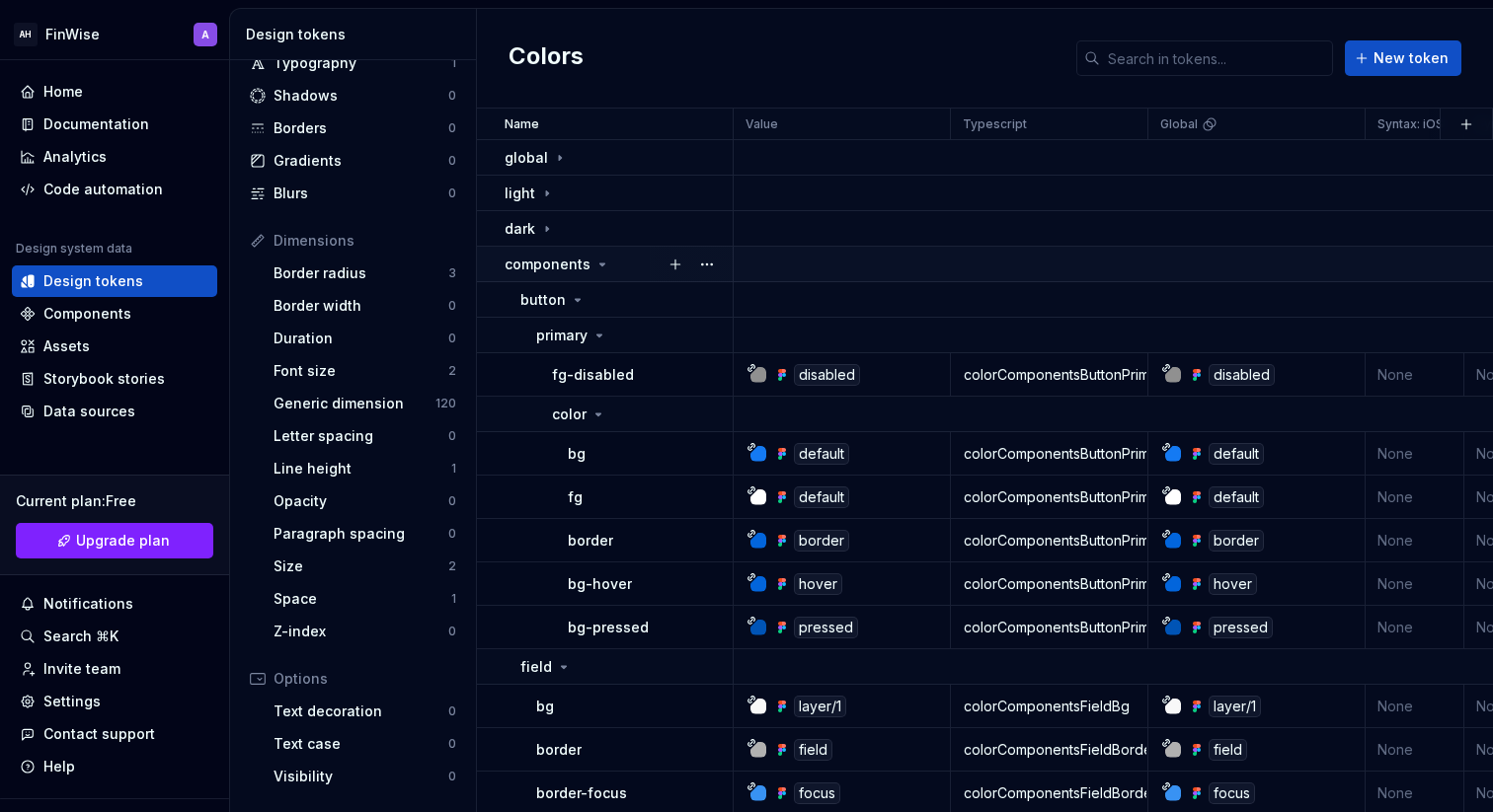
click at [584, 261] on p "components" at bounding box center [547, 264] width 86 height 20
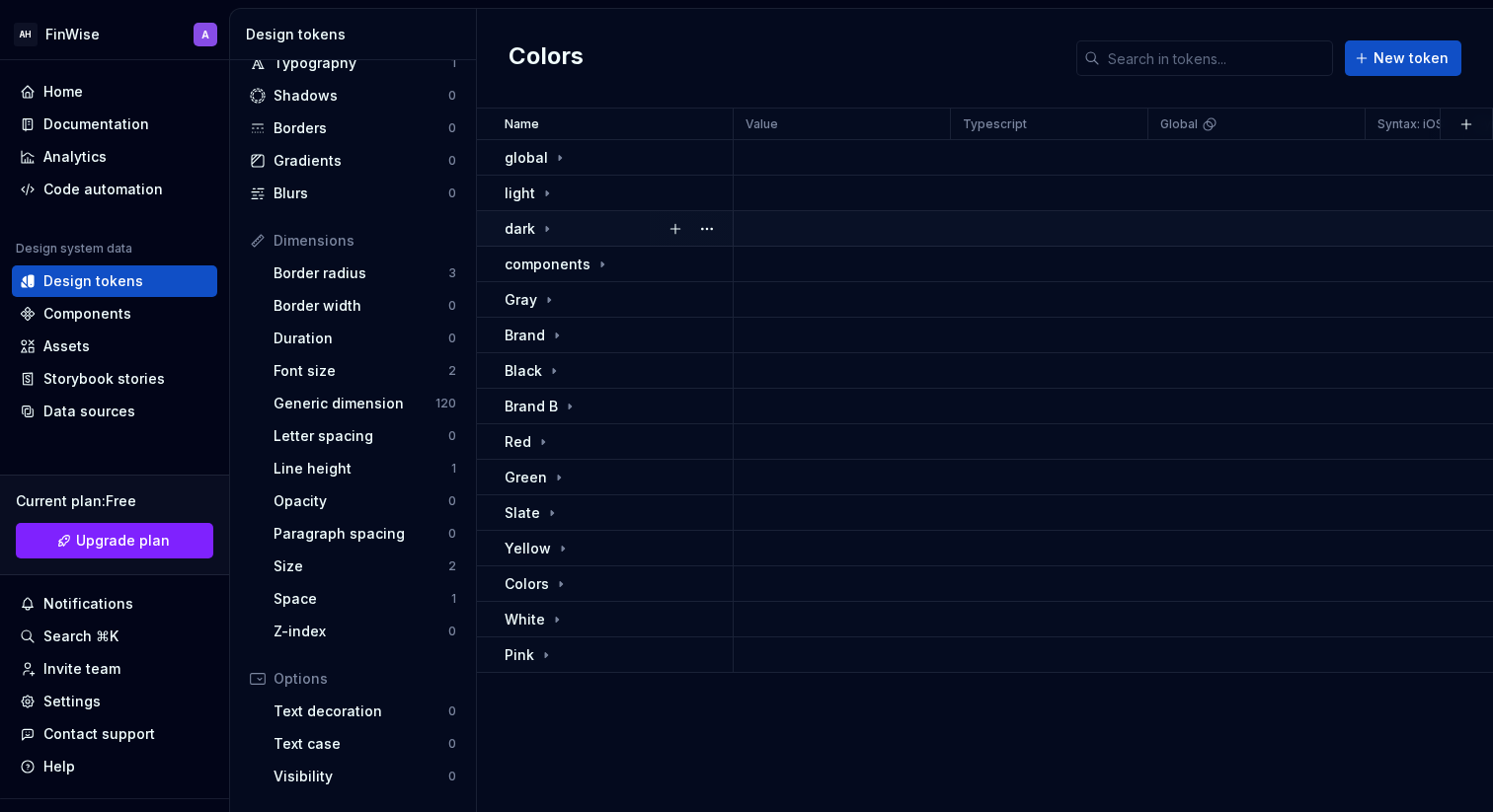
click at [560, 231] on div "dark" at bounding box center [617, 229] width 227 height 20
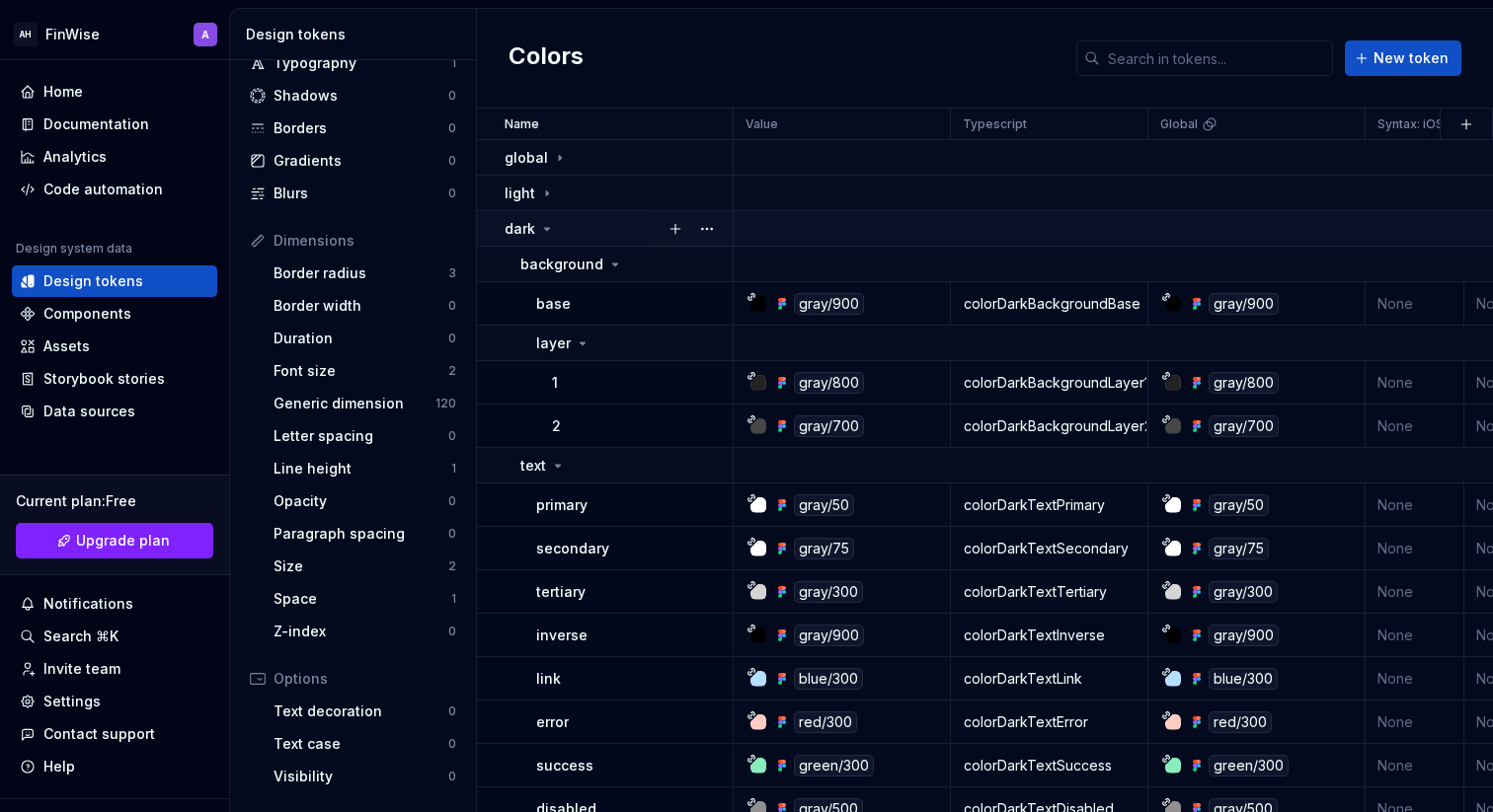
click at [560, 231] on div "dark" at bounding box center [617, 229] width 227 height 20
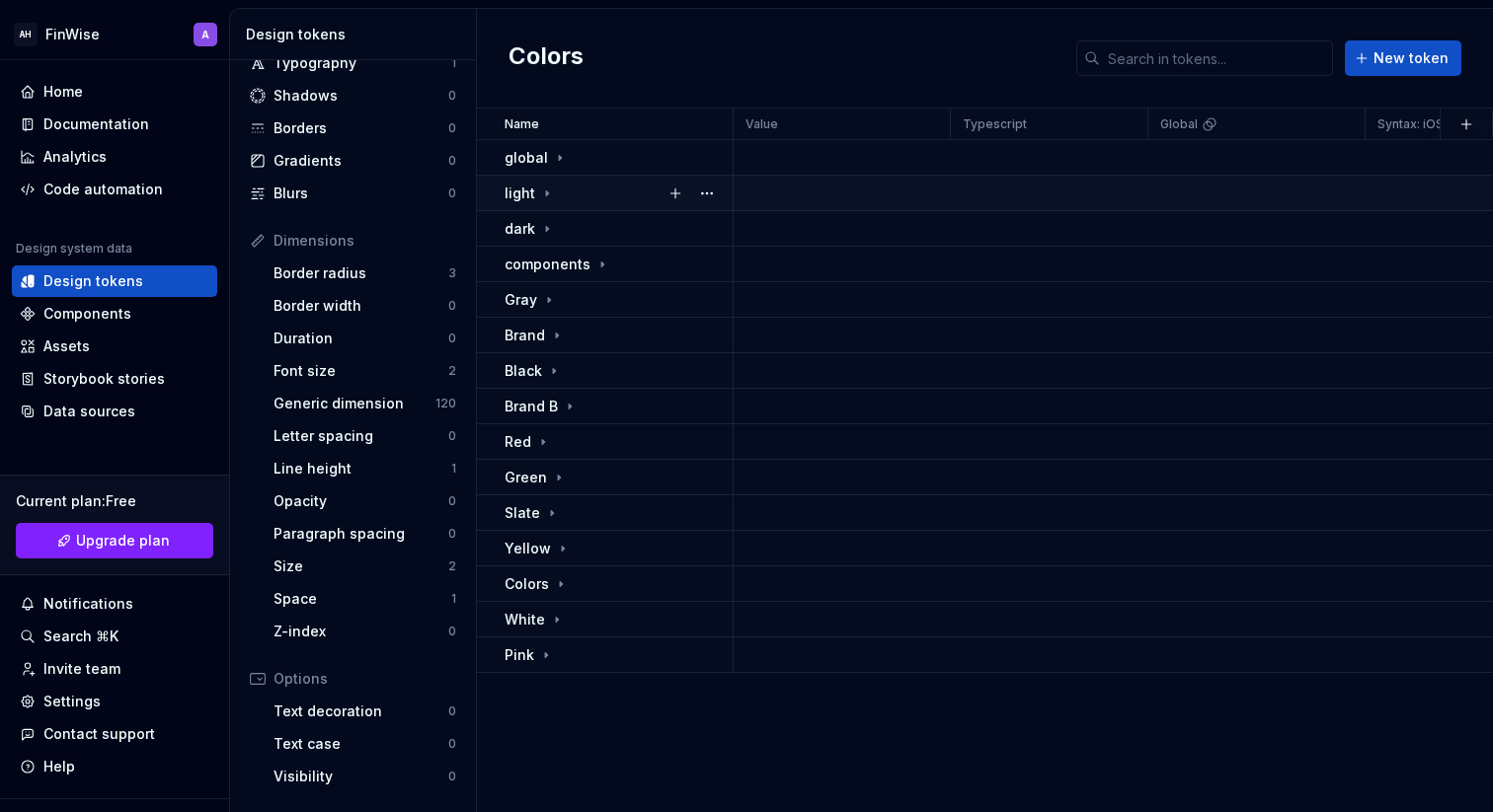
click at [560, 176] on td "light" at bounding box center [604, 193] width 257 height 36
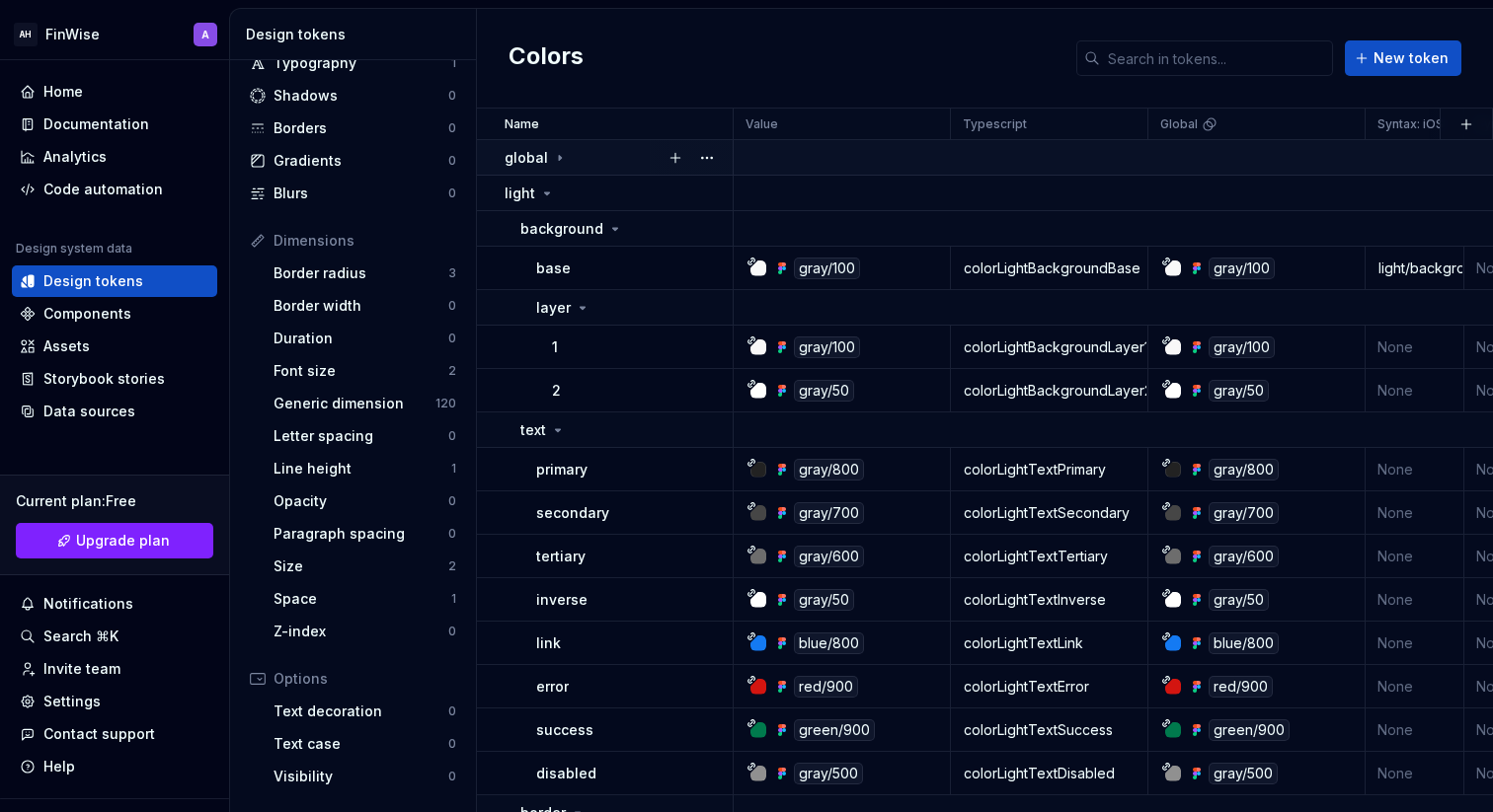
click at [561, 164] on icon at bounding box center [560, 158] width 16 height 16
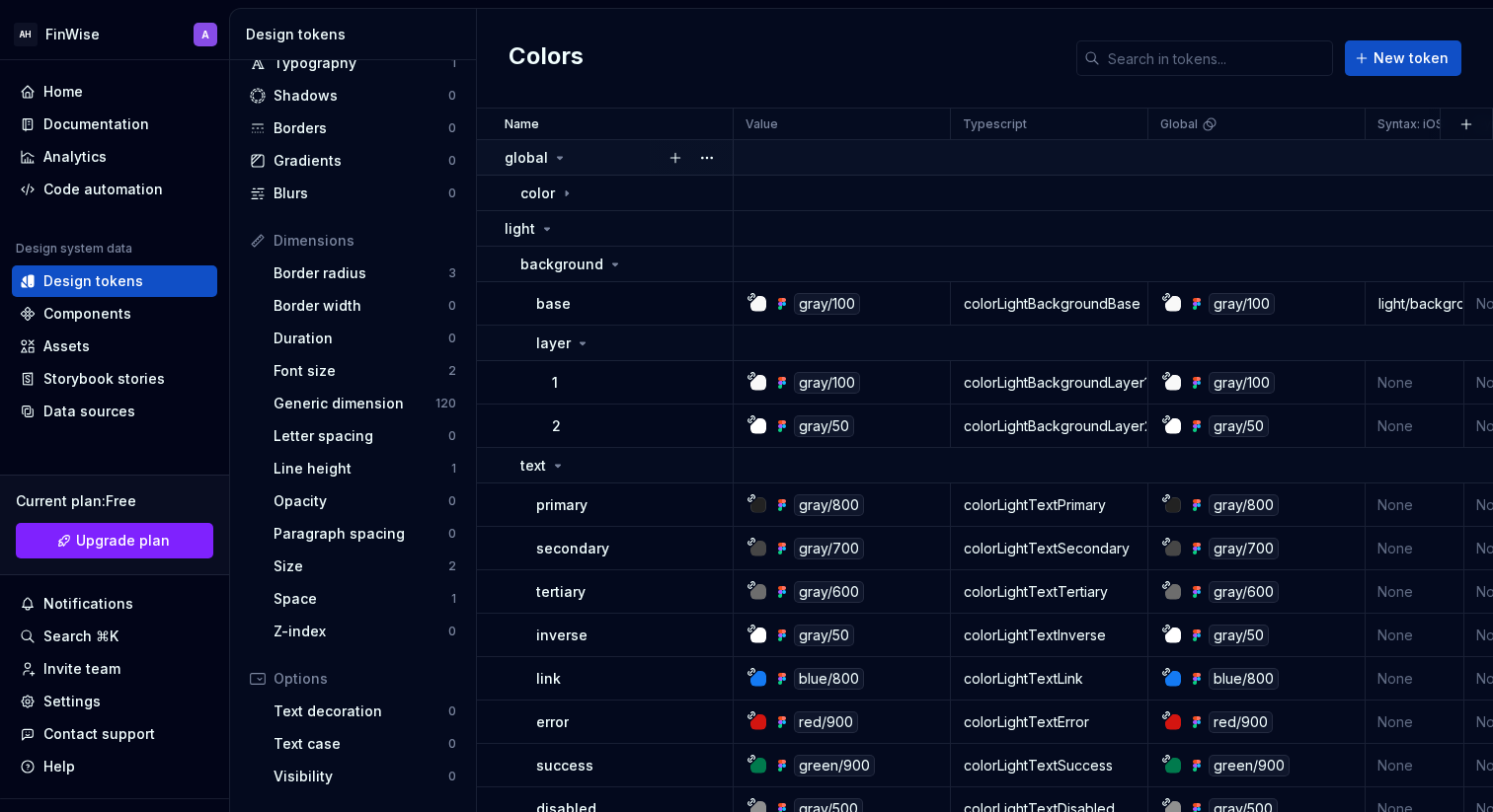
click at [561, 164] on icon at bounding box center [560, 158] width 16 height 16
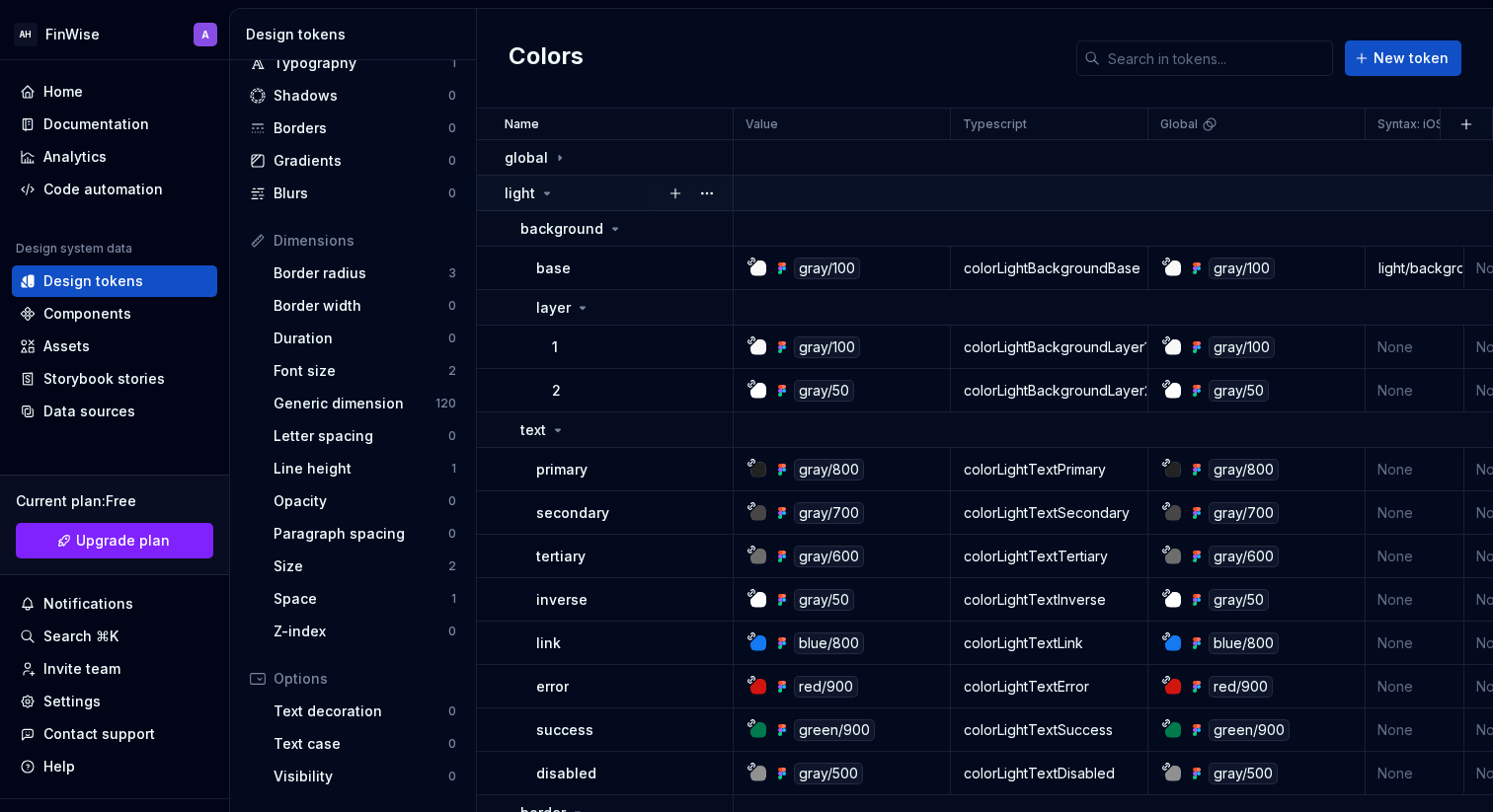
click at [552, 196] on icon at bounding box center [547, 193] width 16 height 16
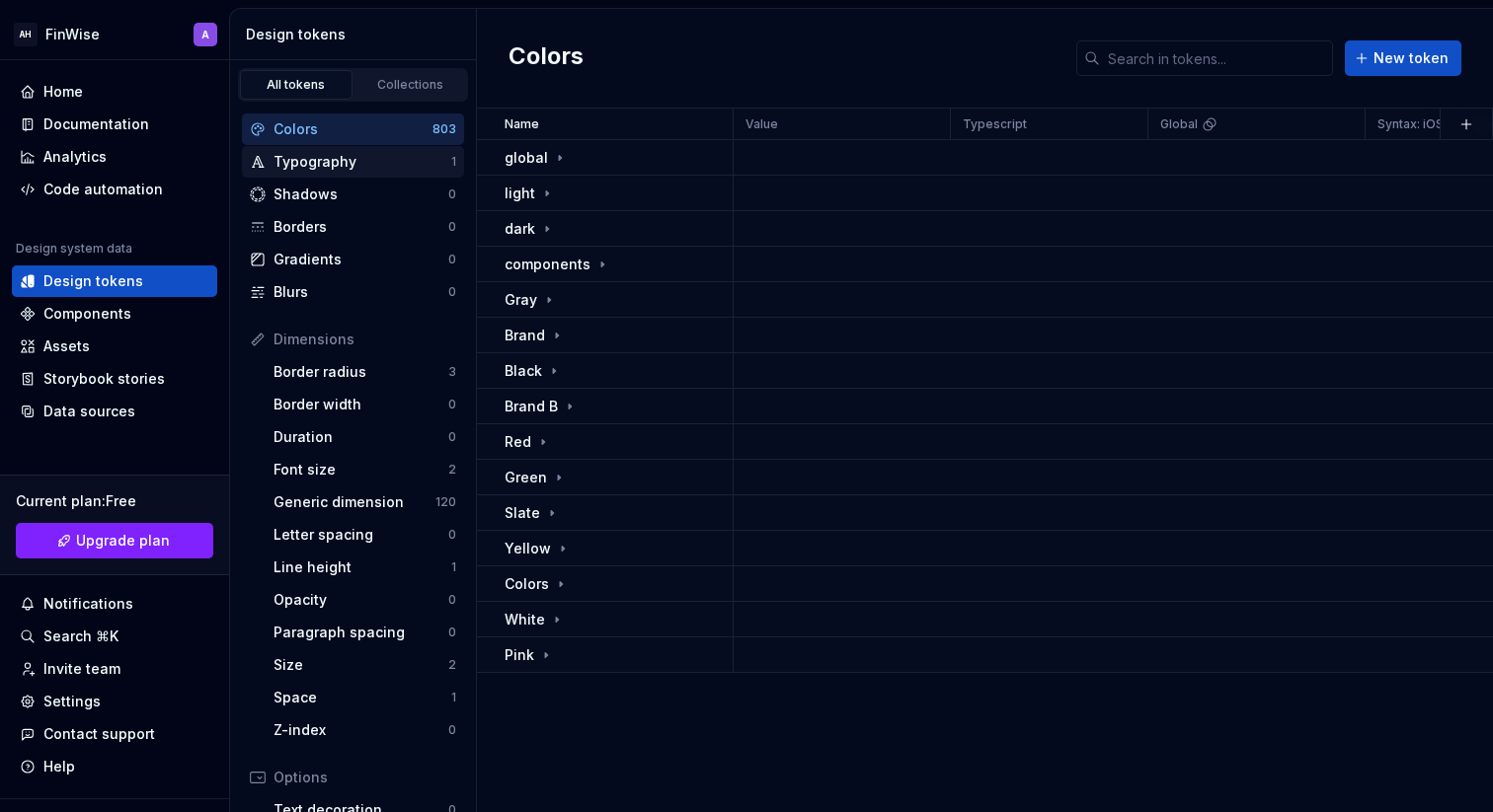
click at [344, 160] on div "Typography" at bounding box center [362, 162] width 177 height 20
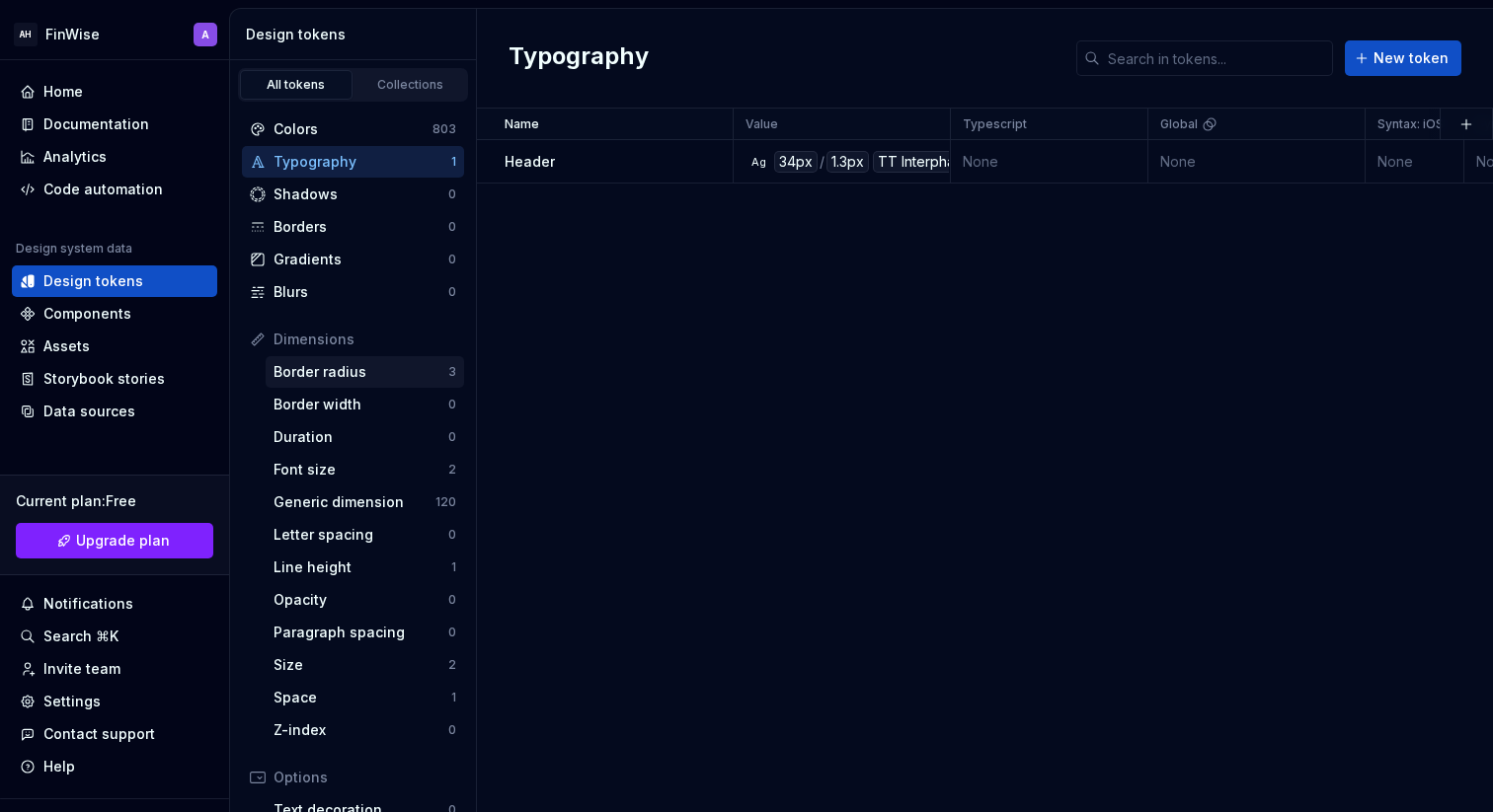
click at [326, 376] on div "Border radius" at bounding box center [361, 372] width 174 height 20
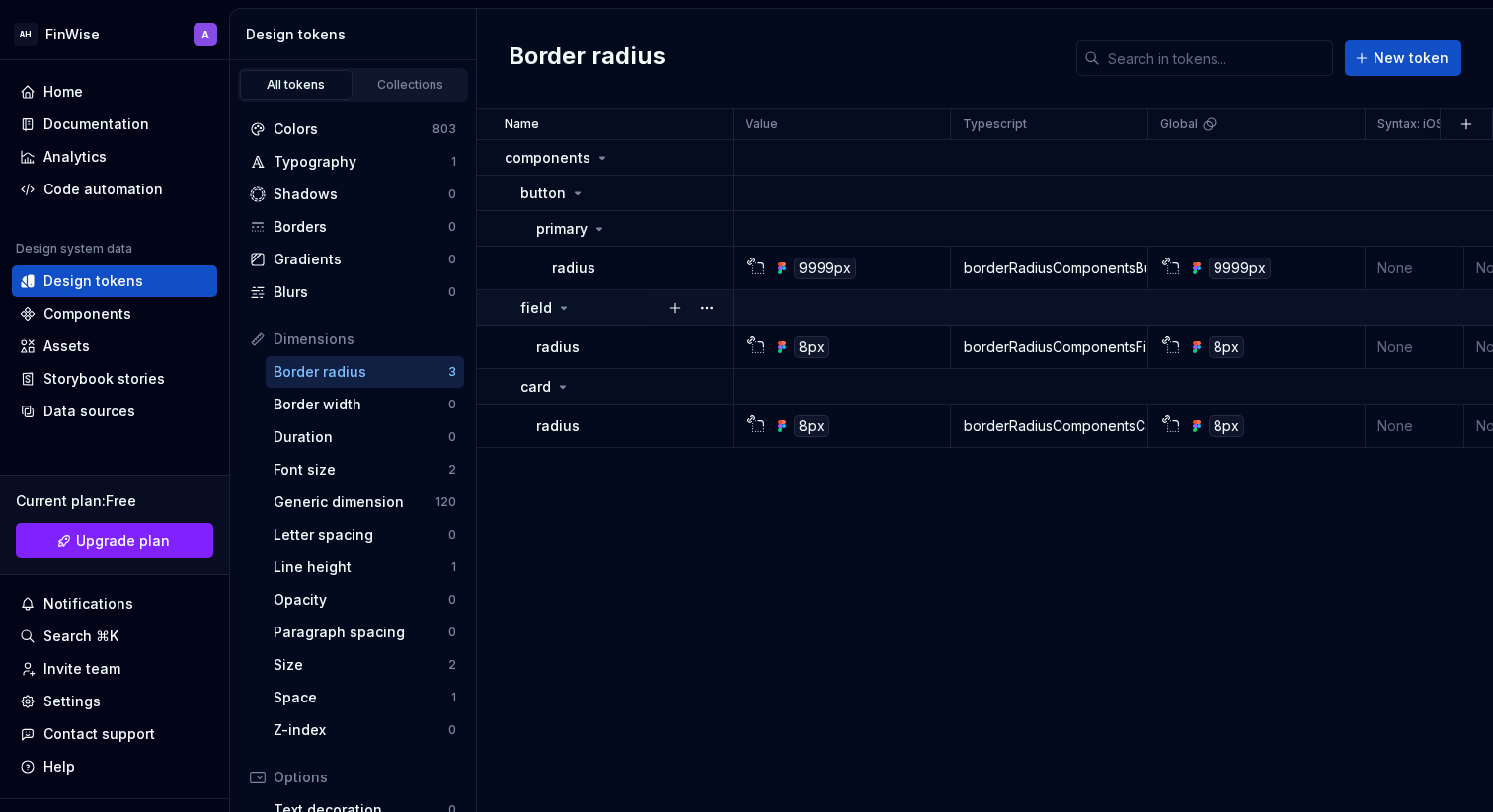
click at [571, 307] on div "field" at bounding box center [625, 308] width 211 height 20
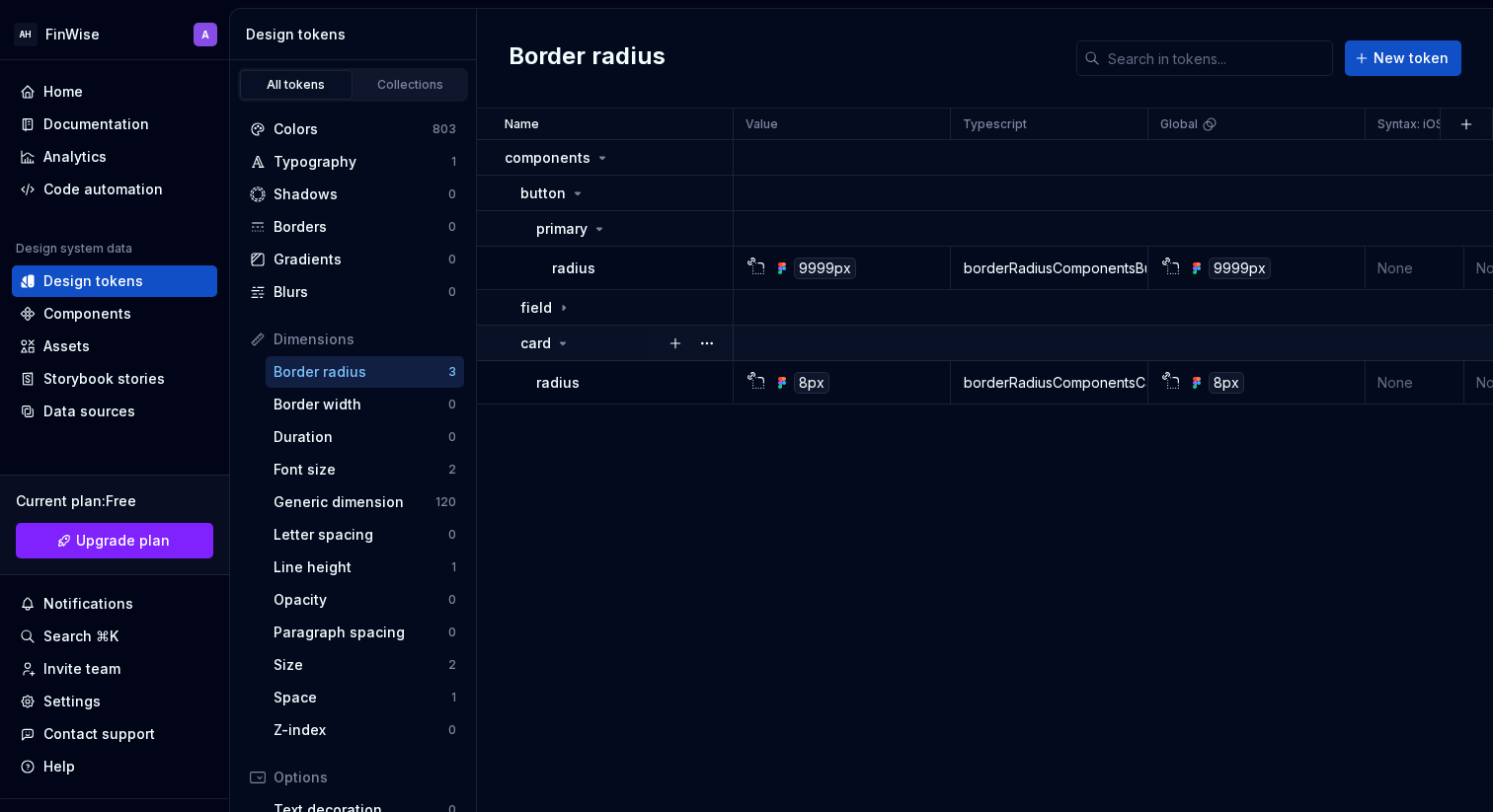
click at [571, 351] on div "card" at bounding box center [625, 344] width 211 height 20
click at [581, 216] on td "primary" at bounding box center [604, 229] width 257 height 36
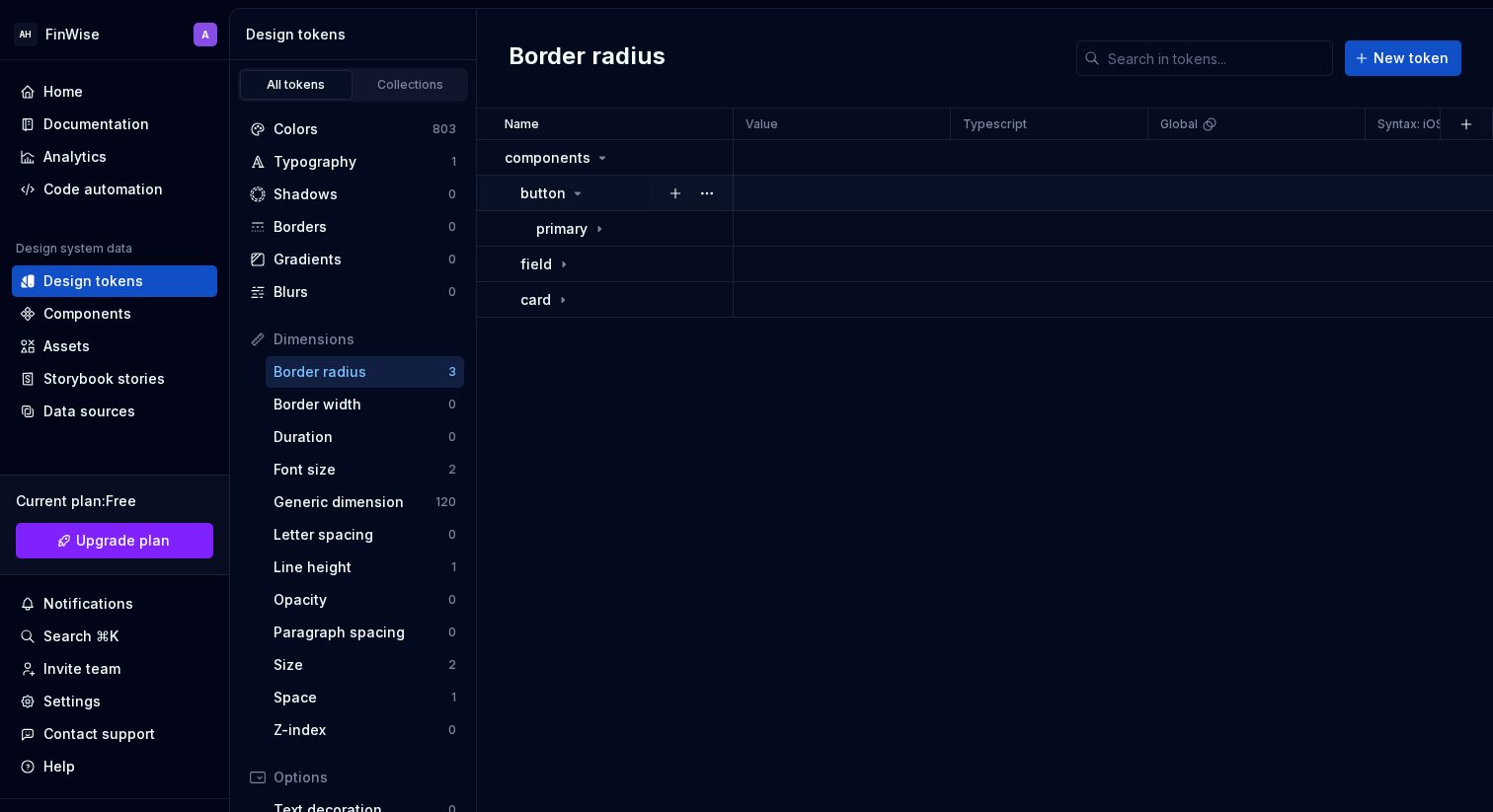
click at [566, 192] on div "button" at bounding box center [553, 193] width 65 height 20
click at [570, 193] on icon at bounding box center [578, 193] width 16 height 16
click at [572, 186] on icon at bounding box center [578, 193] width 16 height 16
click at [584, 151] on p "components" at bounding box center [547, 158] width 86 height 20
click at [345, 506] on div "Generic dimension" at bounding box center [354, 502] width 161 height 20
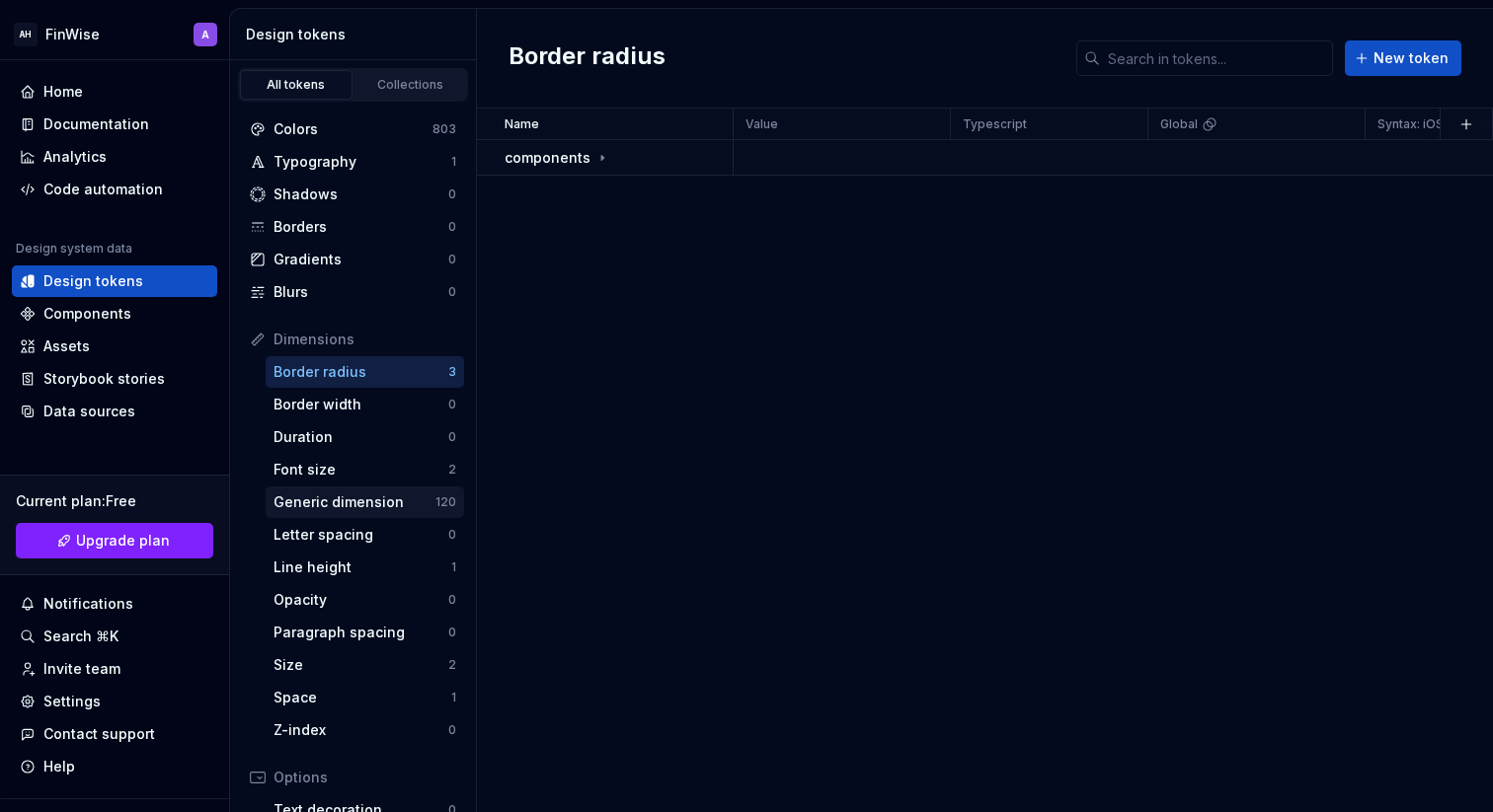
click at [386, 497] on div "Generic dimension" at bounding box center [354, 502] width 161 height 20
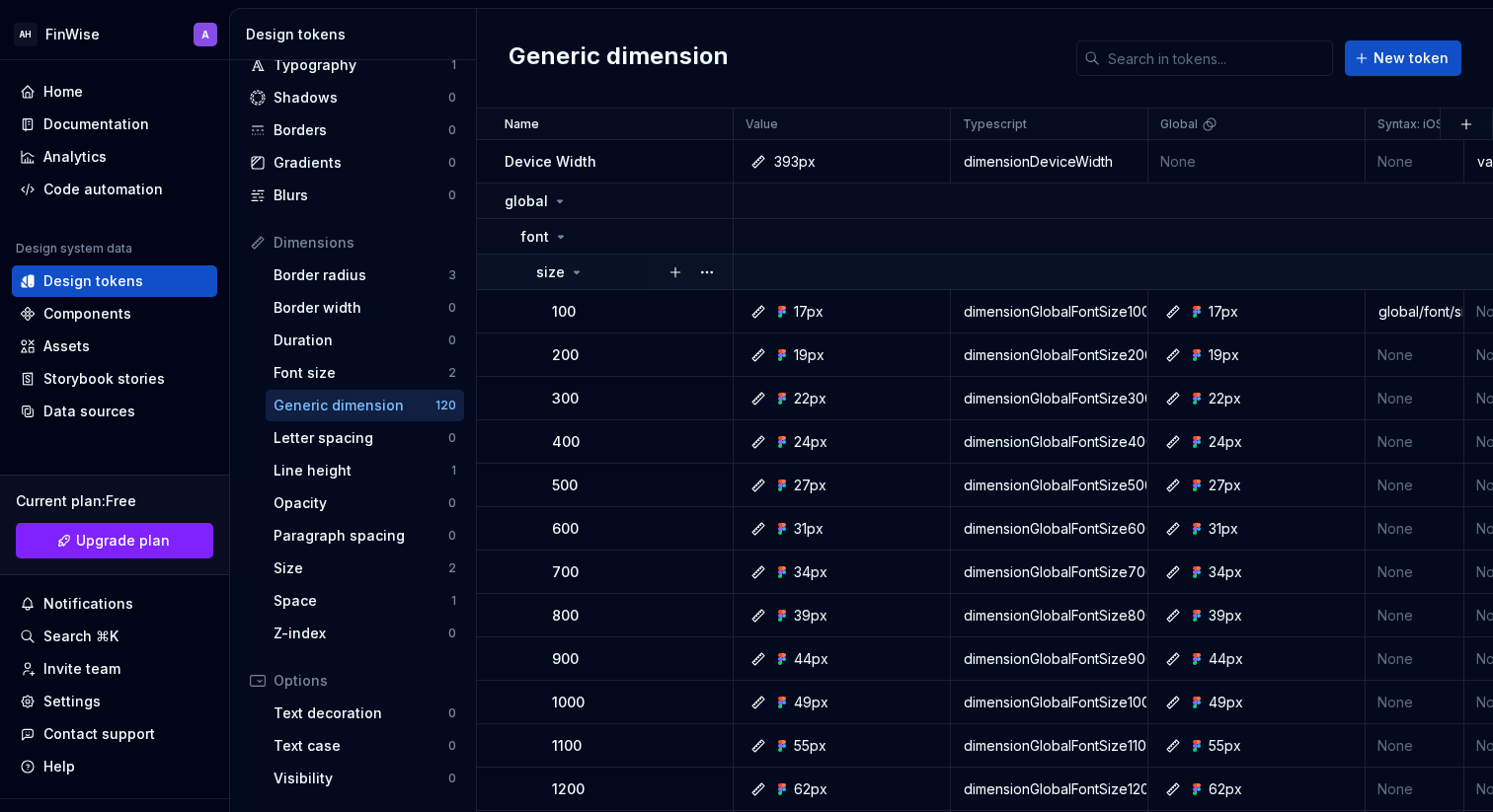
click at [572, 272] on icon at bounding box center [577, 272] width 16 height 16
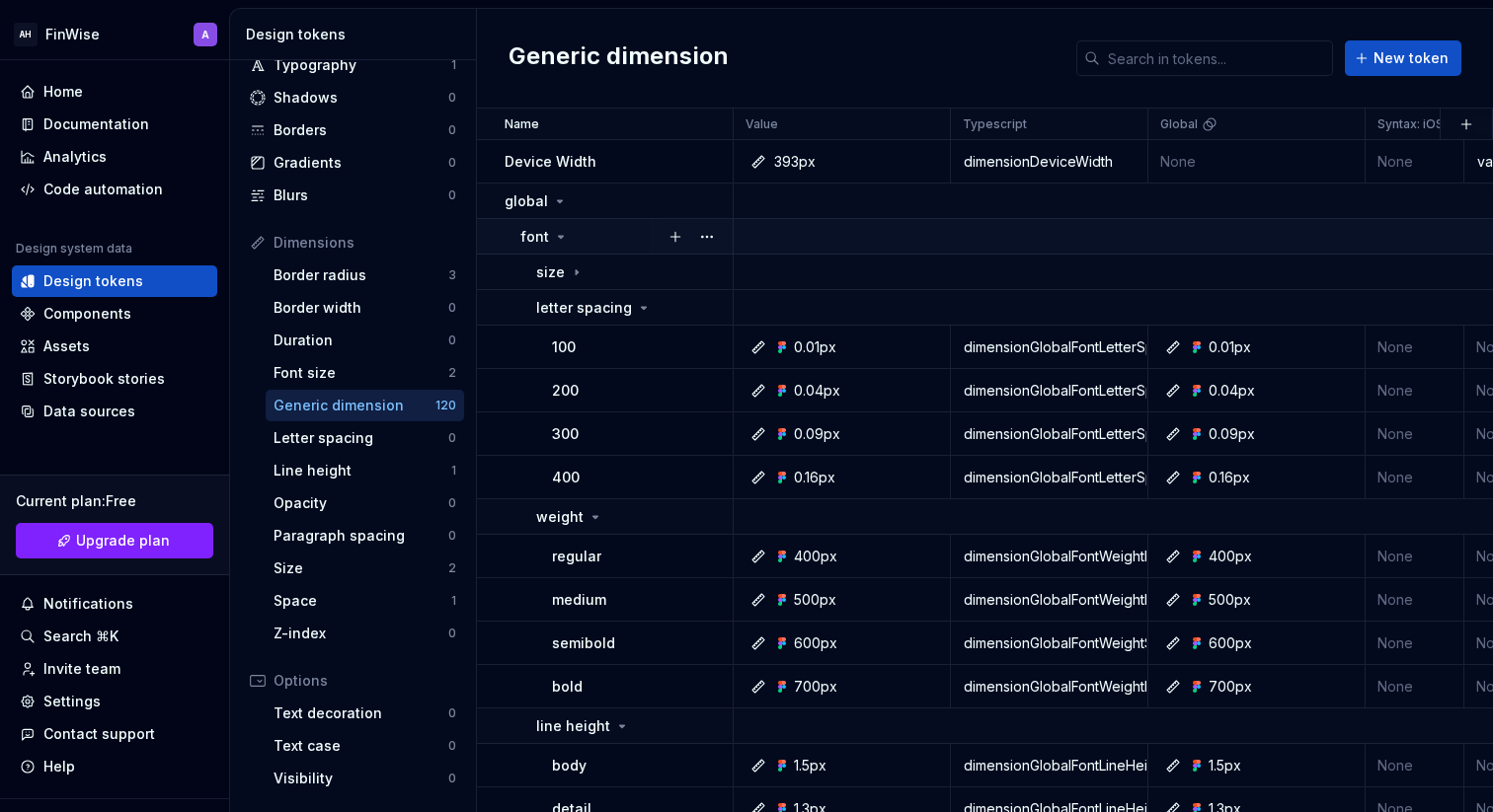
click at [565, 238] on icon at bounding box center [561, 237] width 16 height 16
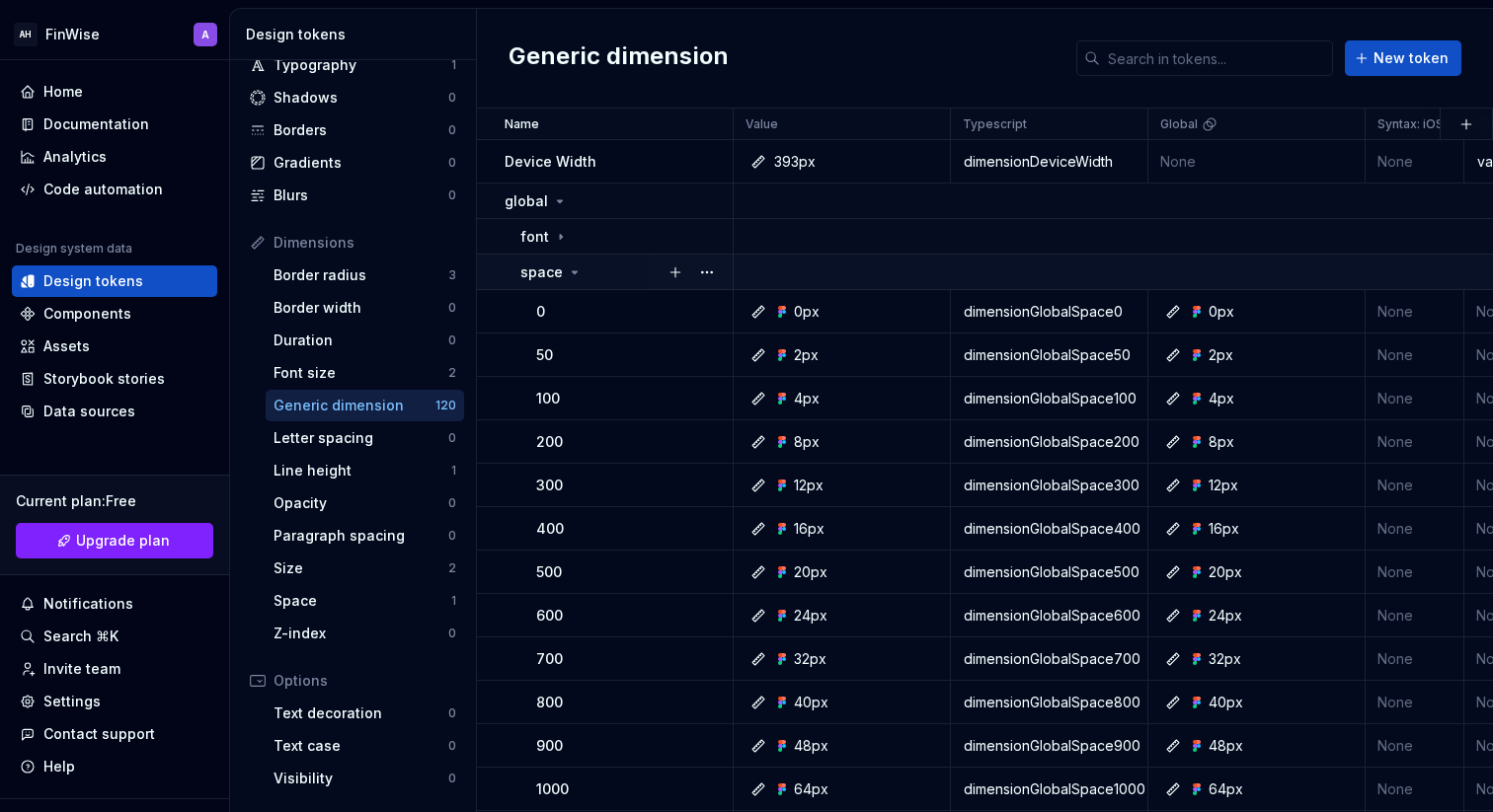
click at [569, 287] on td "space" at bounding box center [604, 272] width 257 height 36
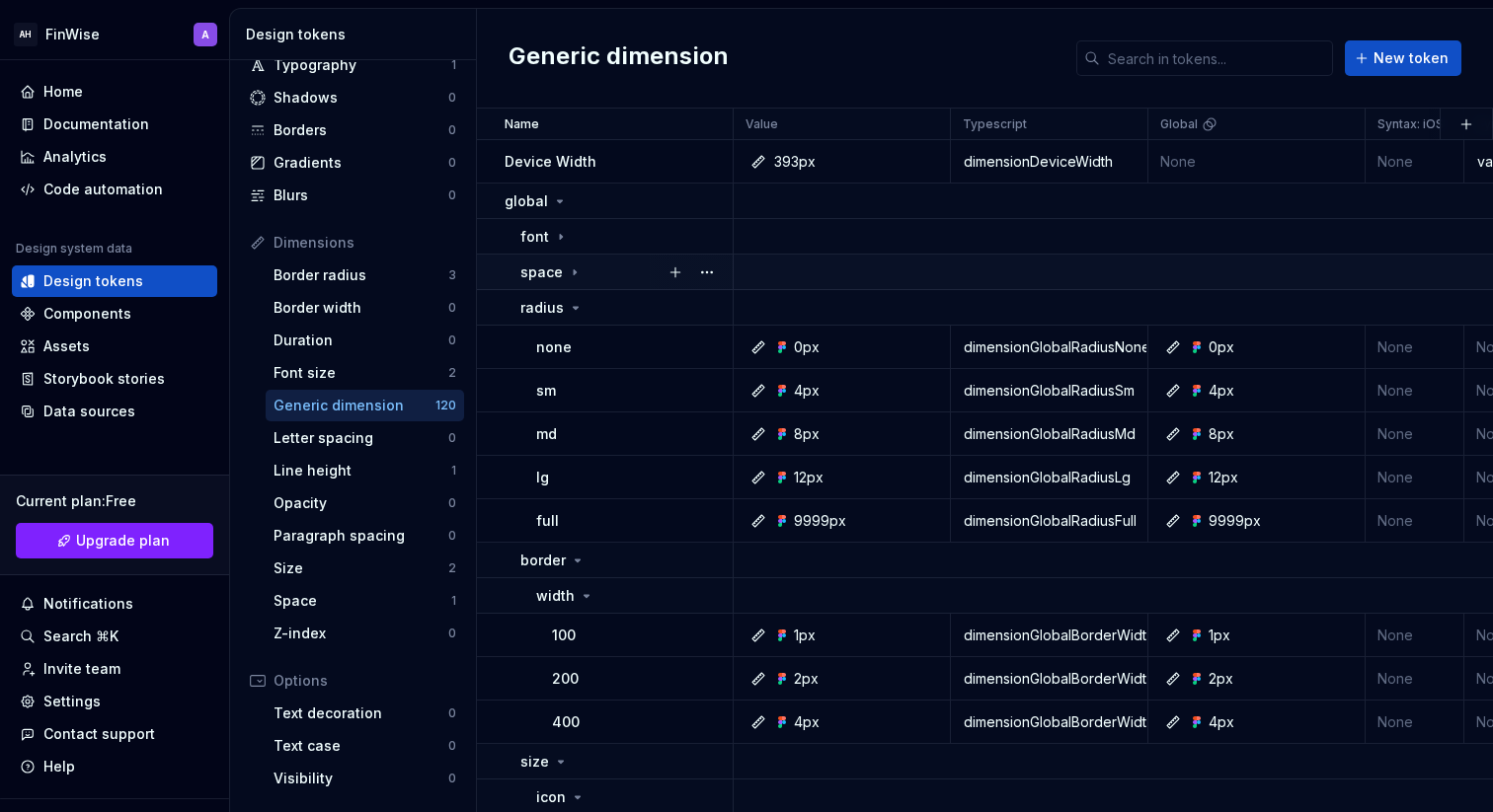
click at [576, 270] on icon at bounding box center [575, 272] width 16 height 16
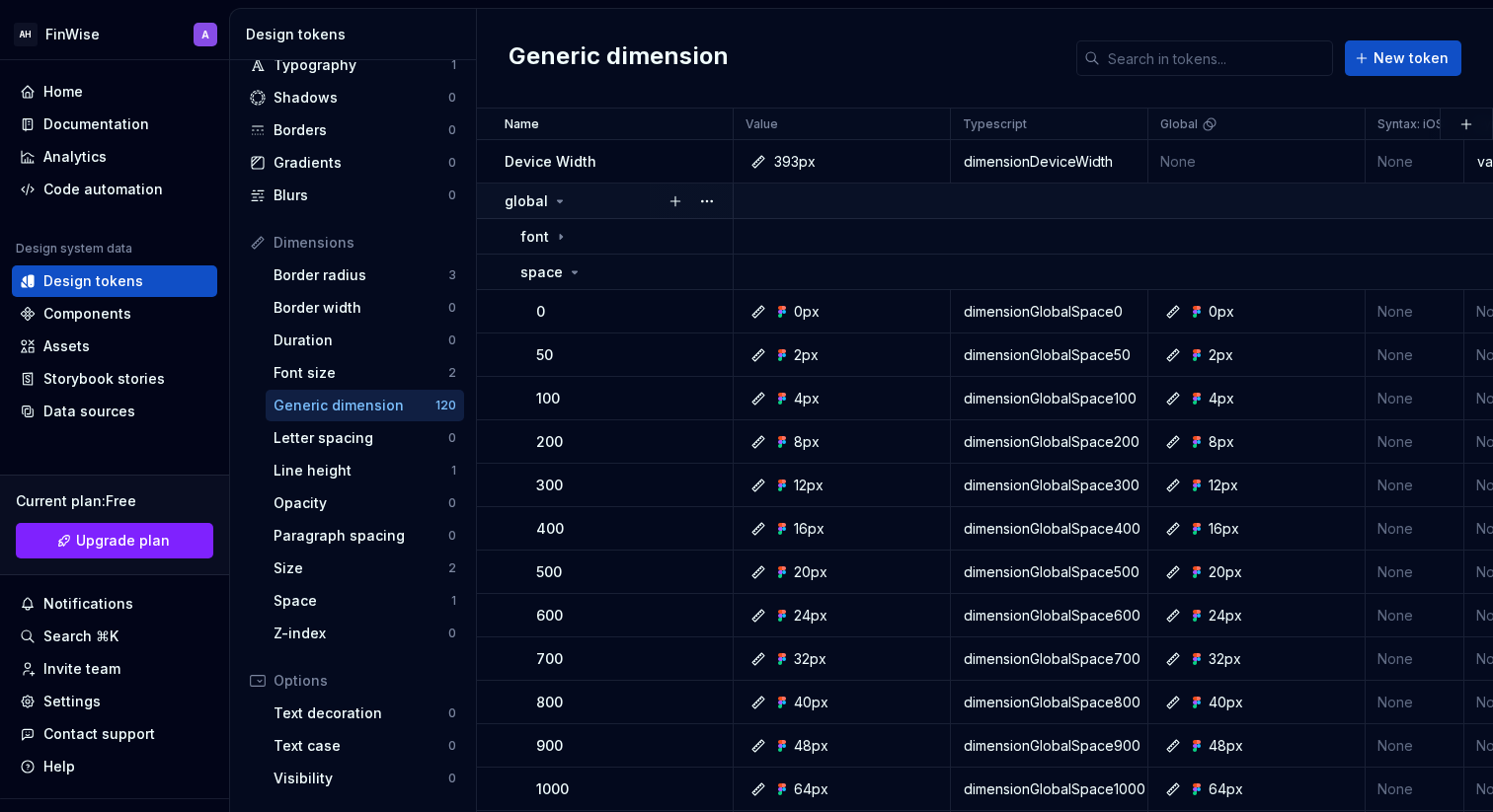
click at [554, 191] on div "global" at bounding box center [536, 201] width 63 height 20
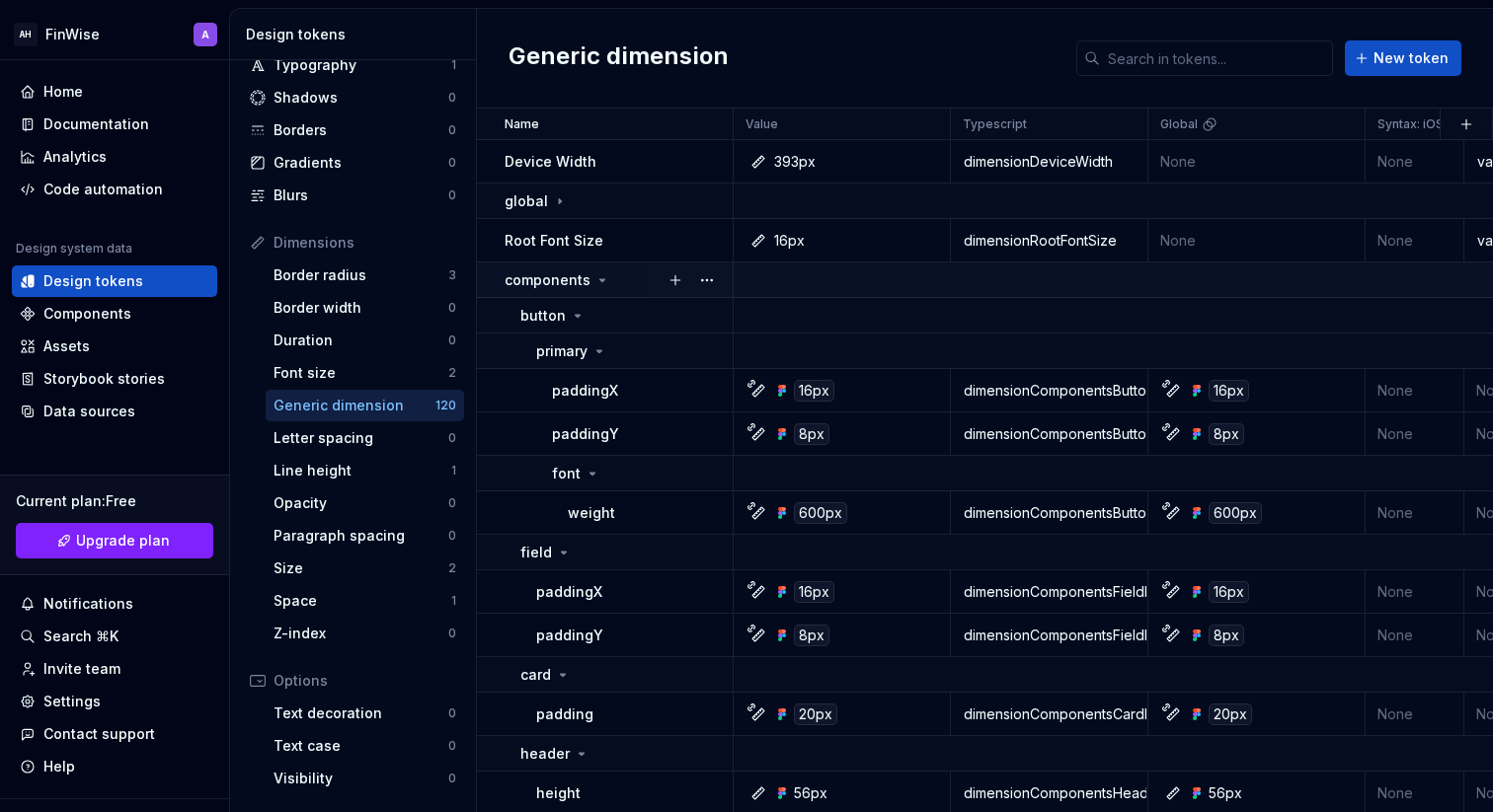
click at [610, 283] on div "components" at bounding box center [617, 280] width 227 height 20
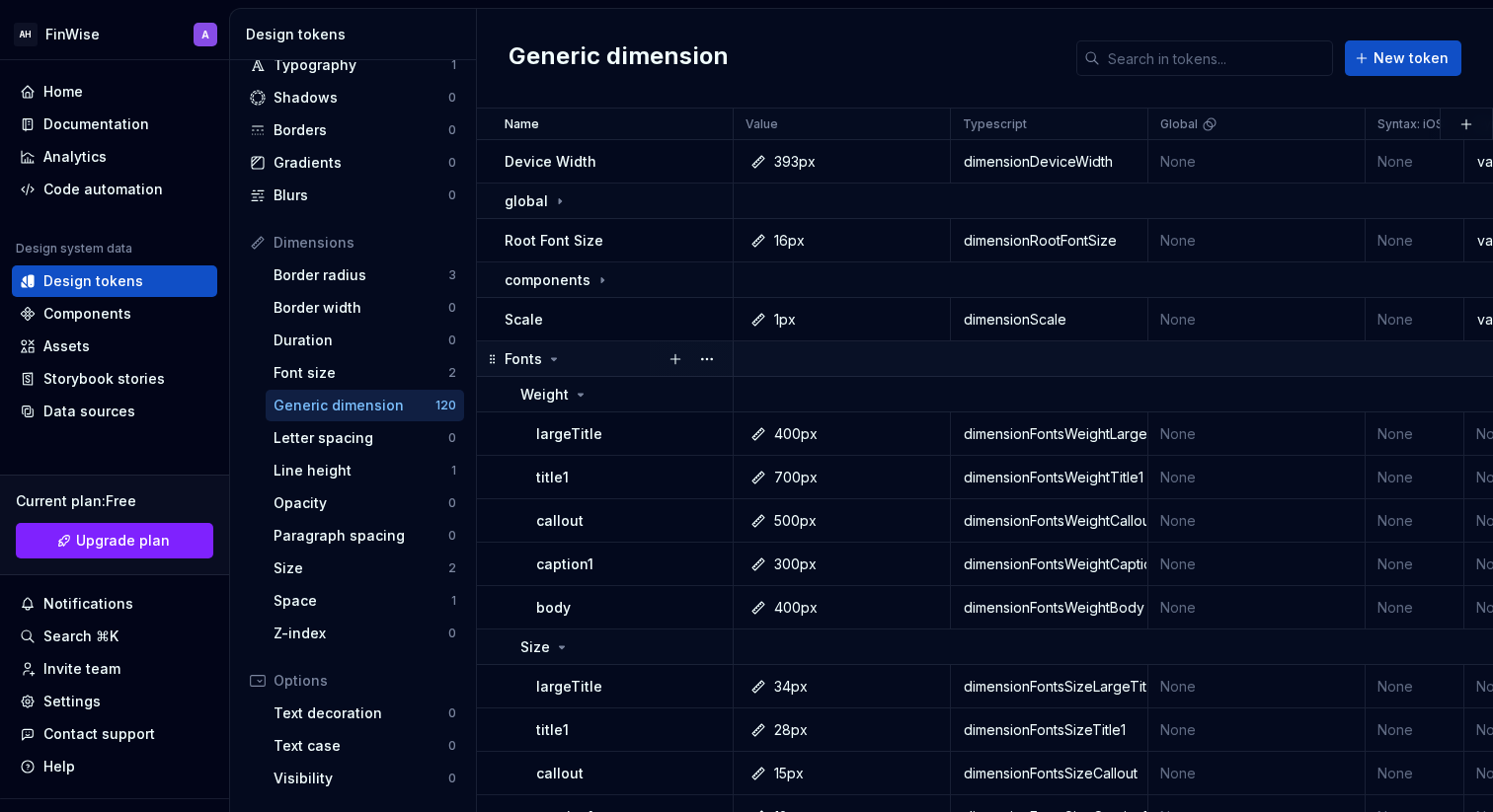
click at [557, 352] on icon at bounding box center [554, 359] width 16 height 16
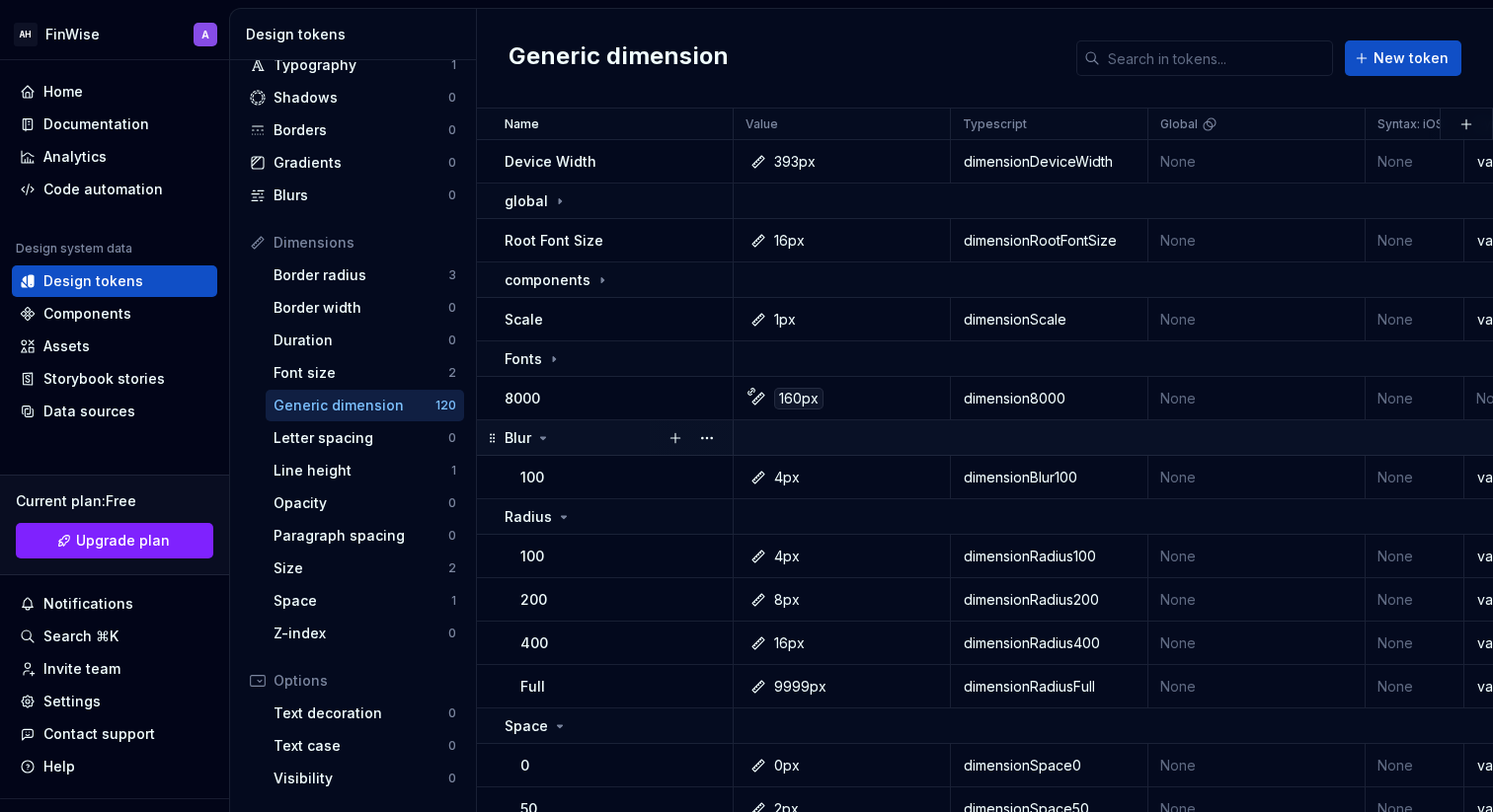
click at [550, 440] on icon at bounding box center [543, 439] width 16 height 16
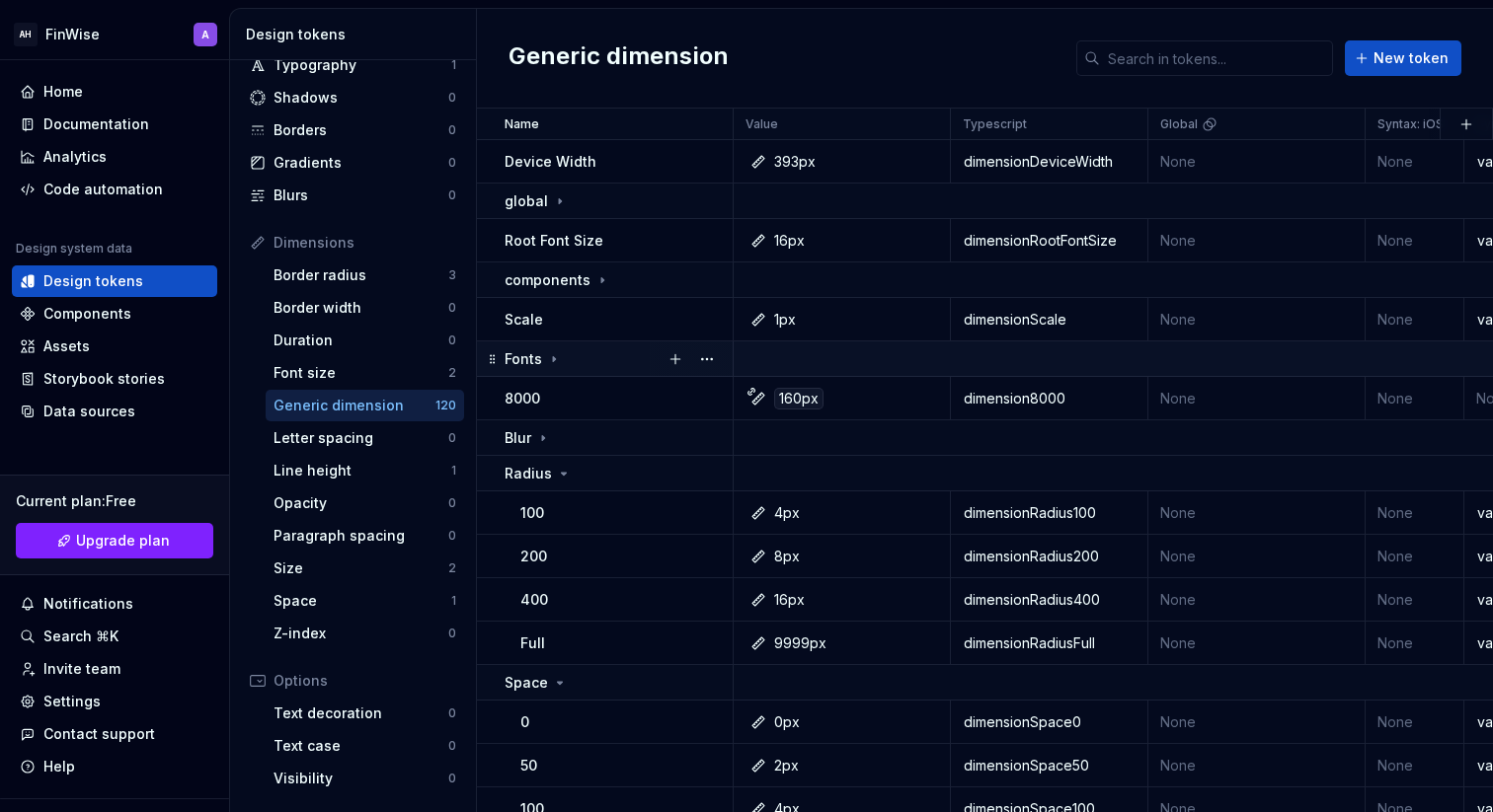
click at [554, 357] on icon at bounding box center [554, 359] width 16 height 16
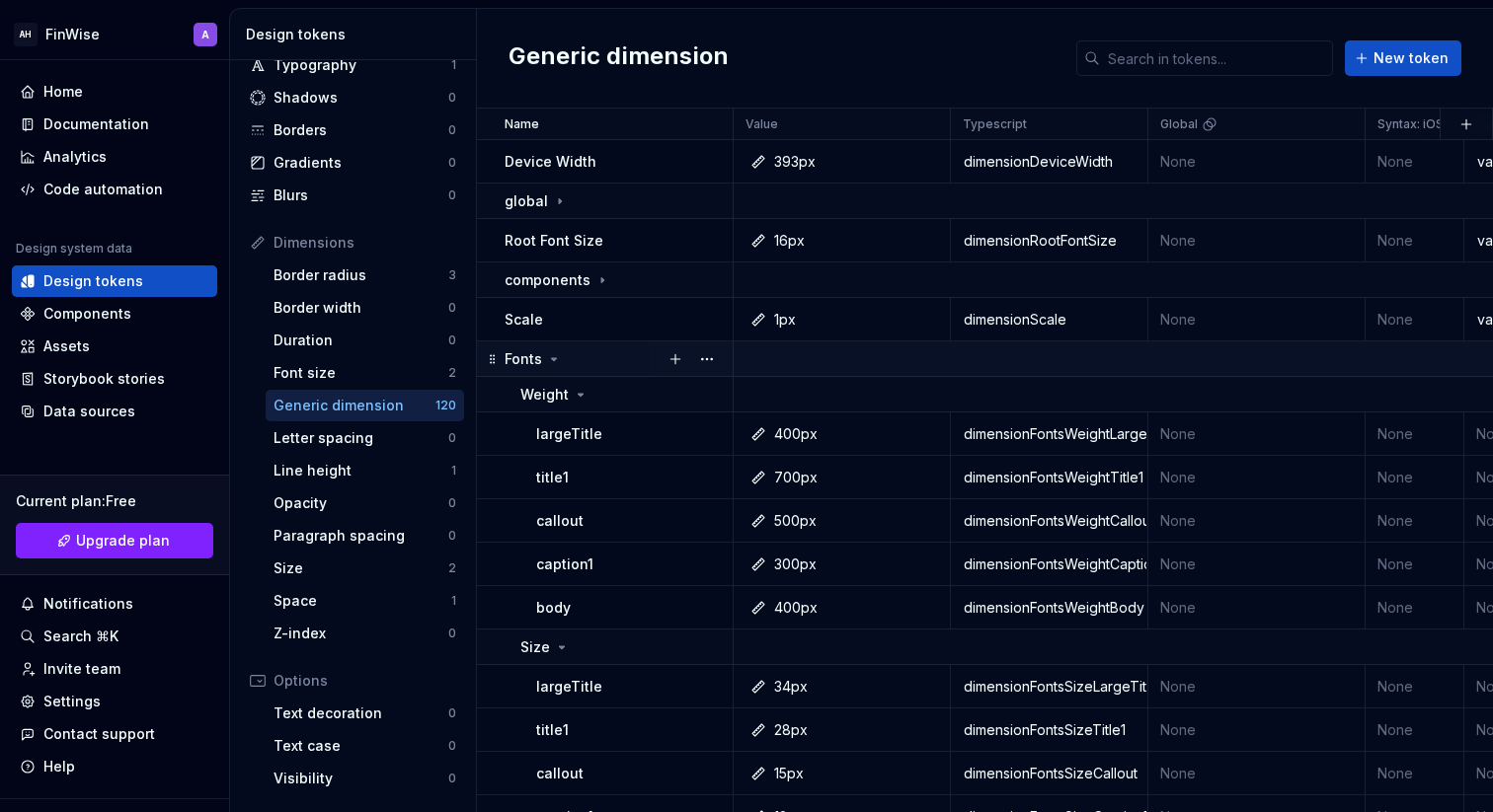
click at [534, 358] on p "Fonts" at bounding box center [523, 359] width 38 height 20
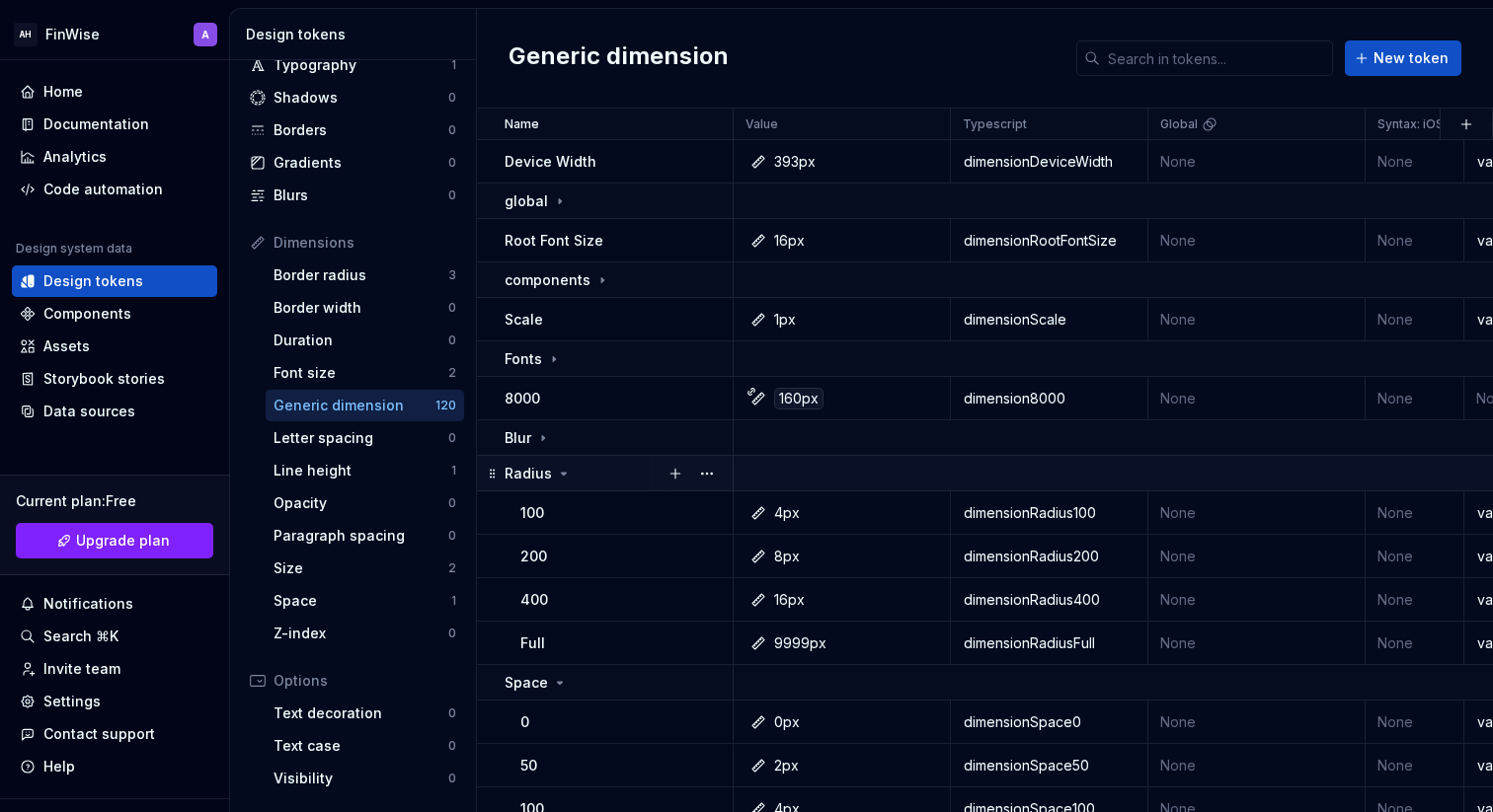
click at [521, 471] on p "Radius" at bounding box center [528, 474] width 48 height 20
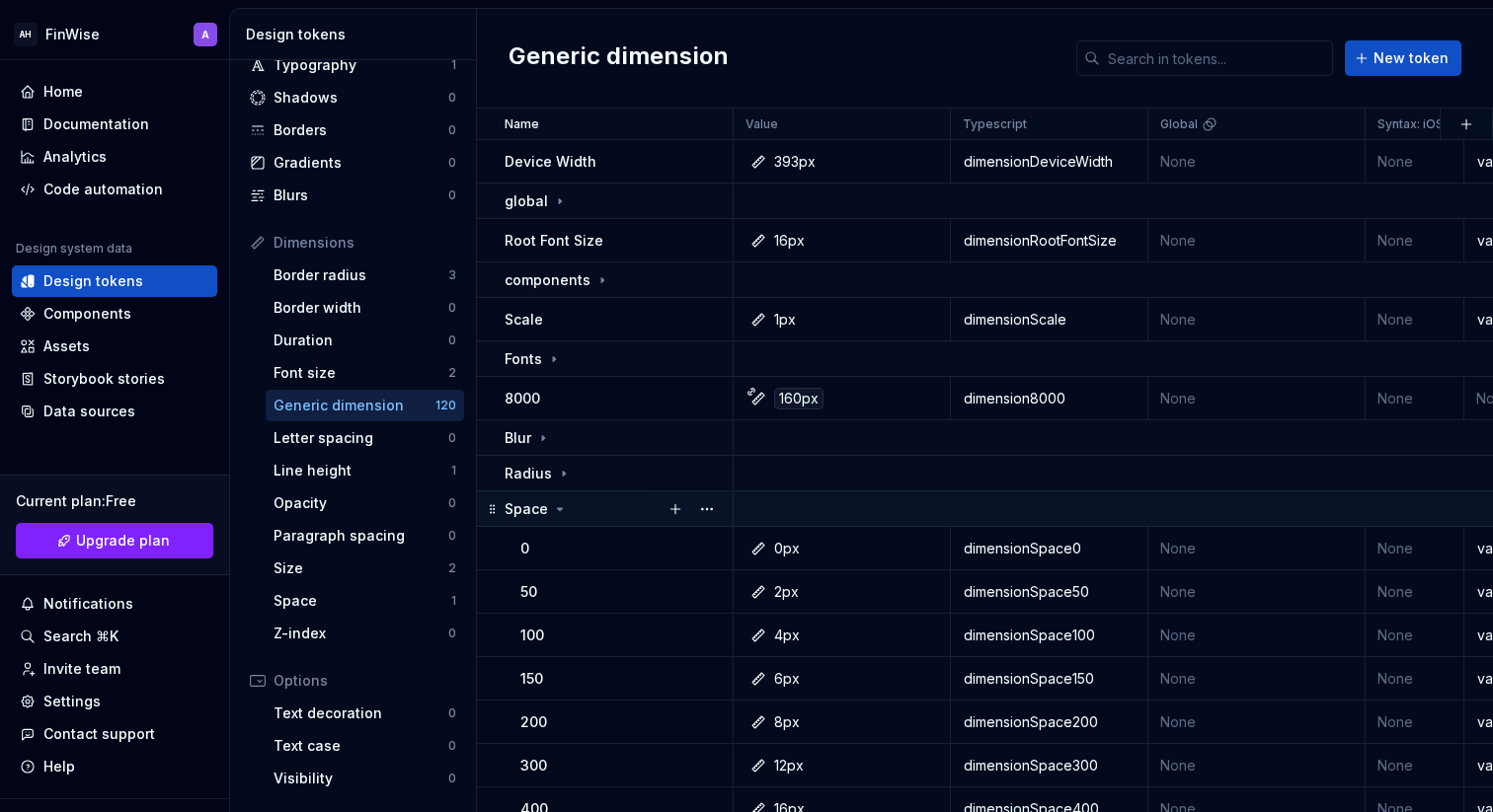
click at [522, 505] on p "Space" at bounding box center [526, 509] width 44 height 20
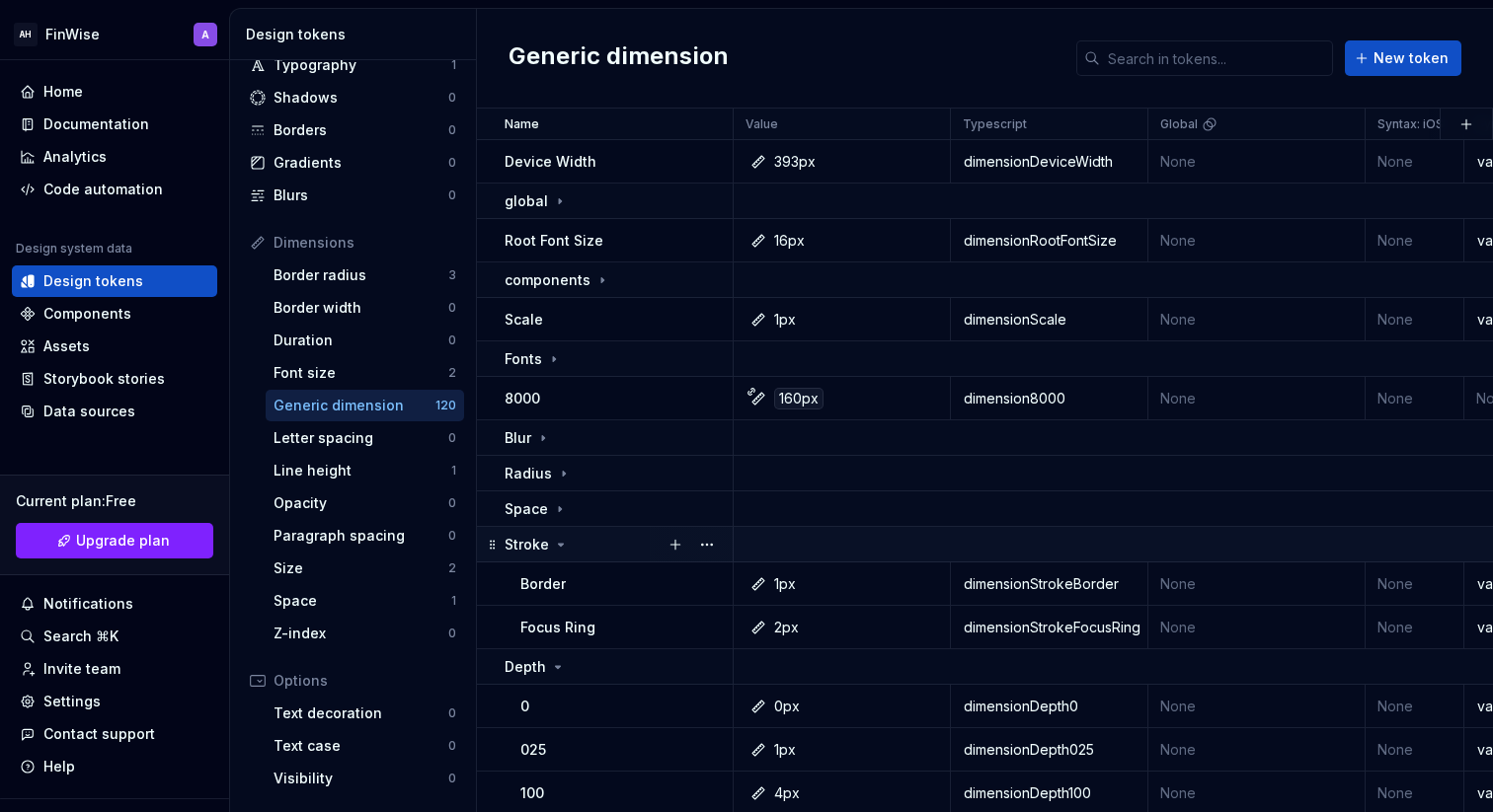
click at [520, 545] on p "Stroke" at bounding box center [526, 545] width 45 height 20
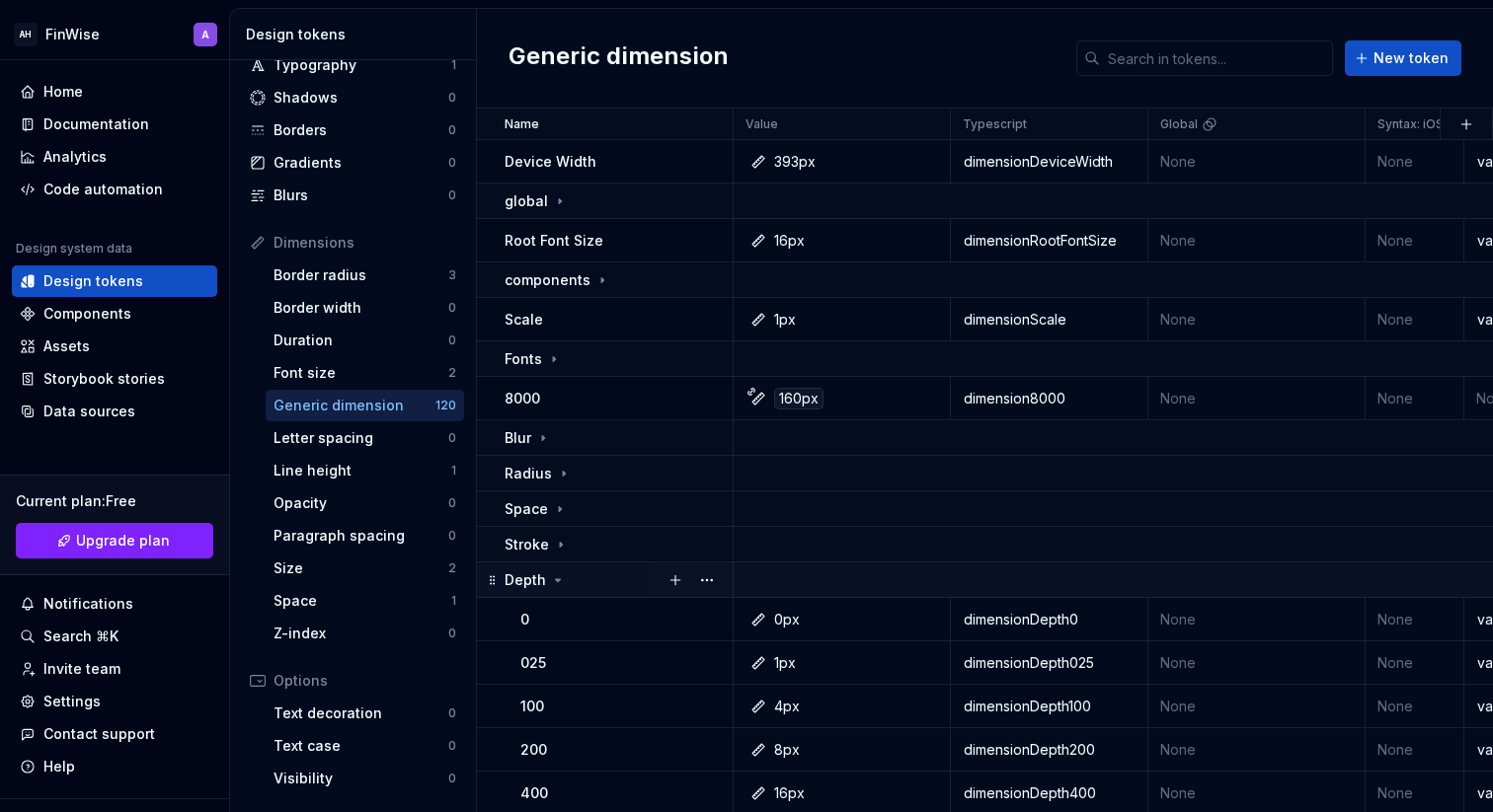
click at [517, 586] on p "Depth" at bounding box center [525, 580] width 42 height 20
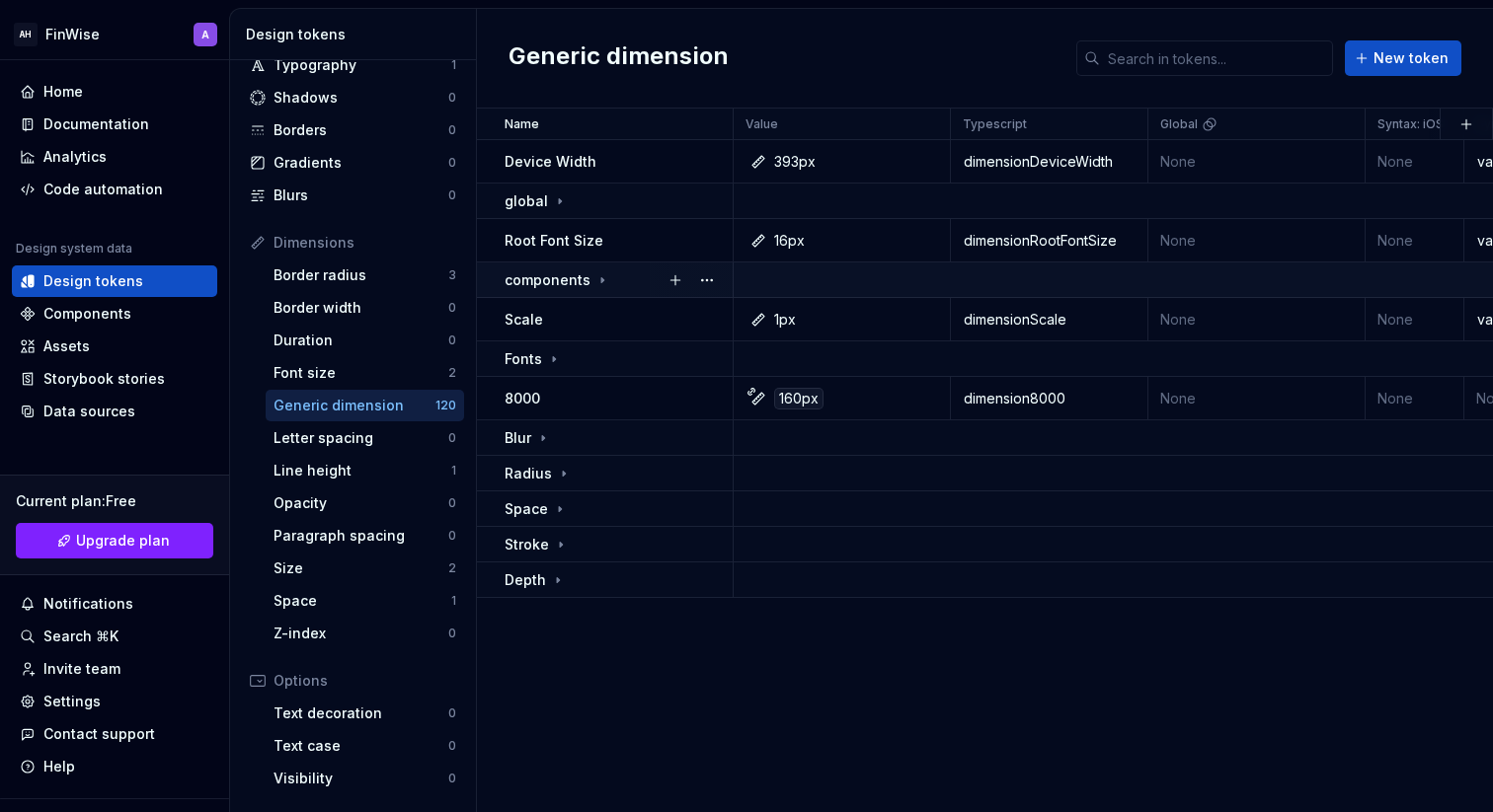
click at [550, 271] on p "components" at bounding box center [547, 280] width 86 height 20
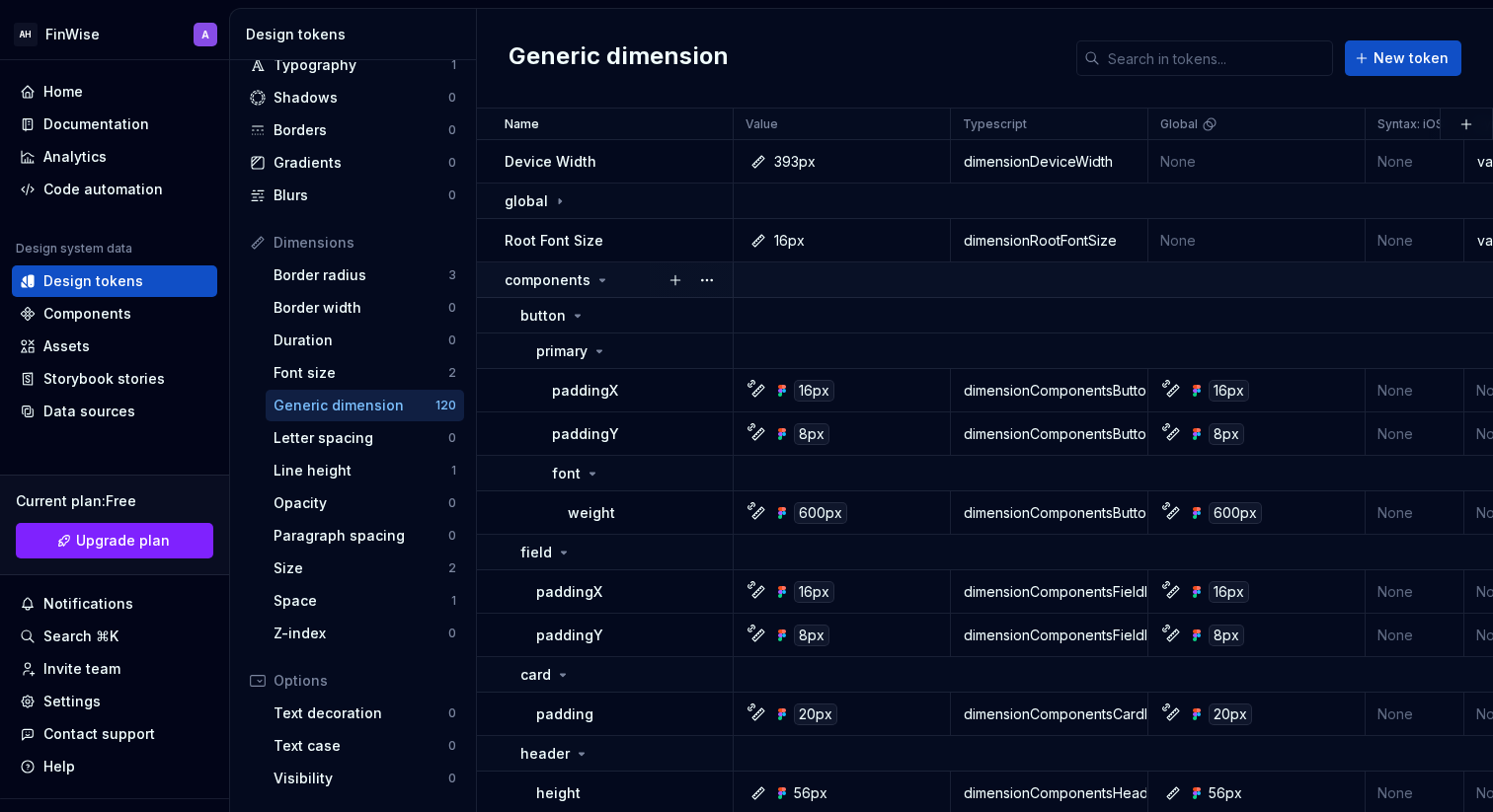
click at [550, 271] on p "components" at bounding box center [547, 280] width 86 height 20
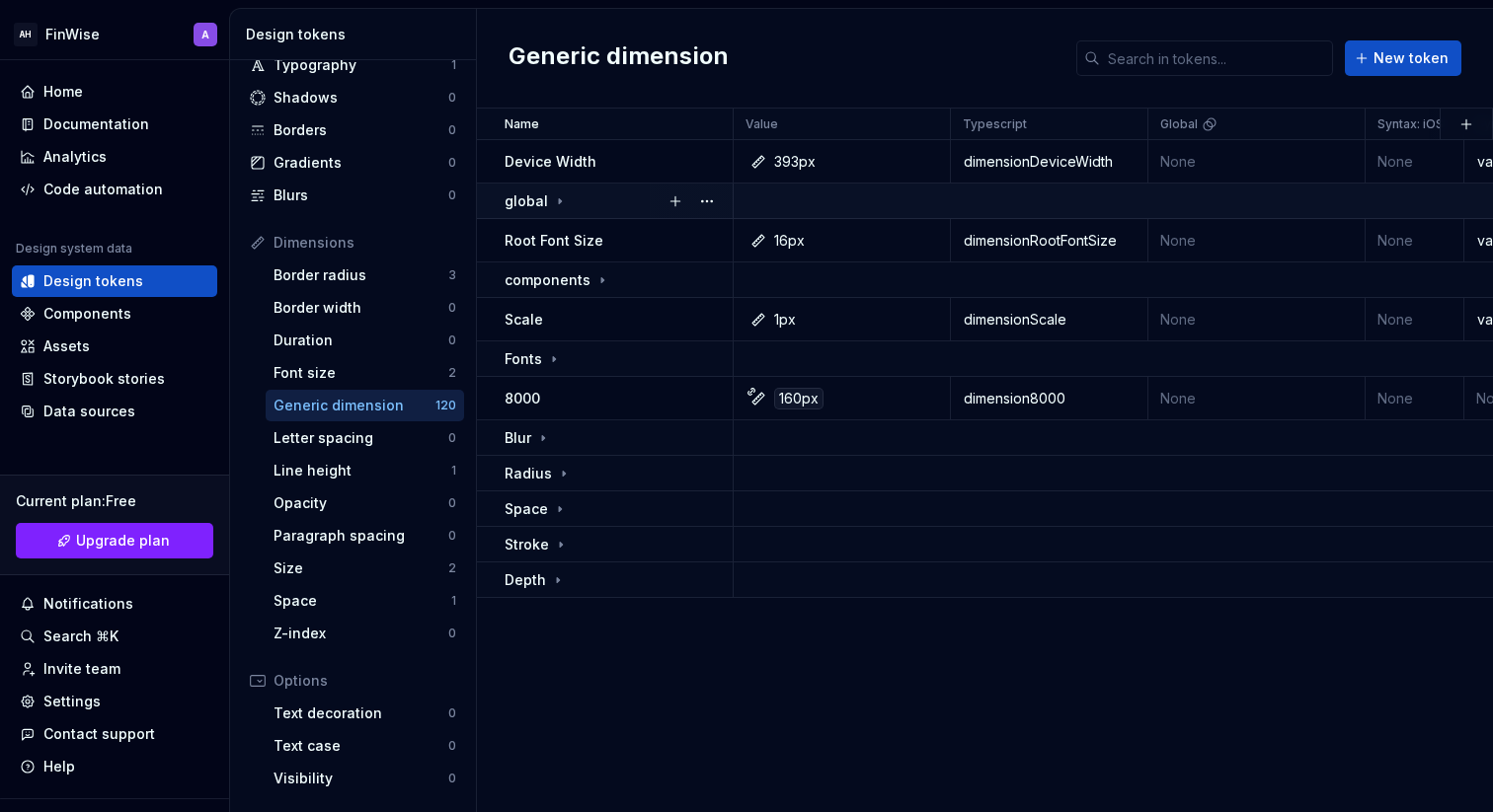
click at [537, 202] on p "global" at bounding box center [526, 201] width 44 height 20
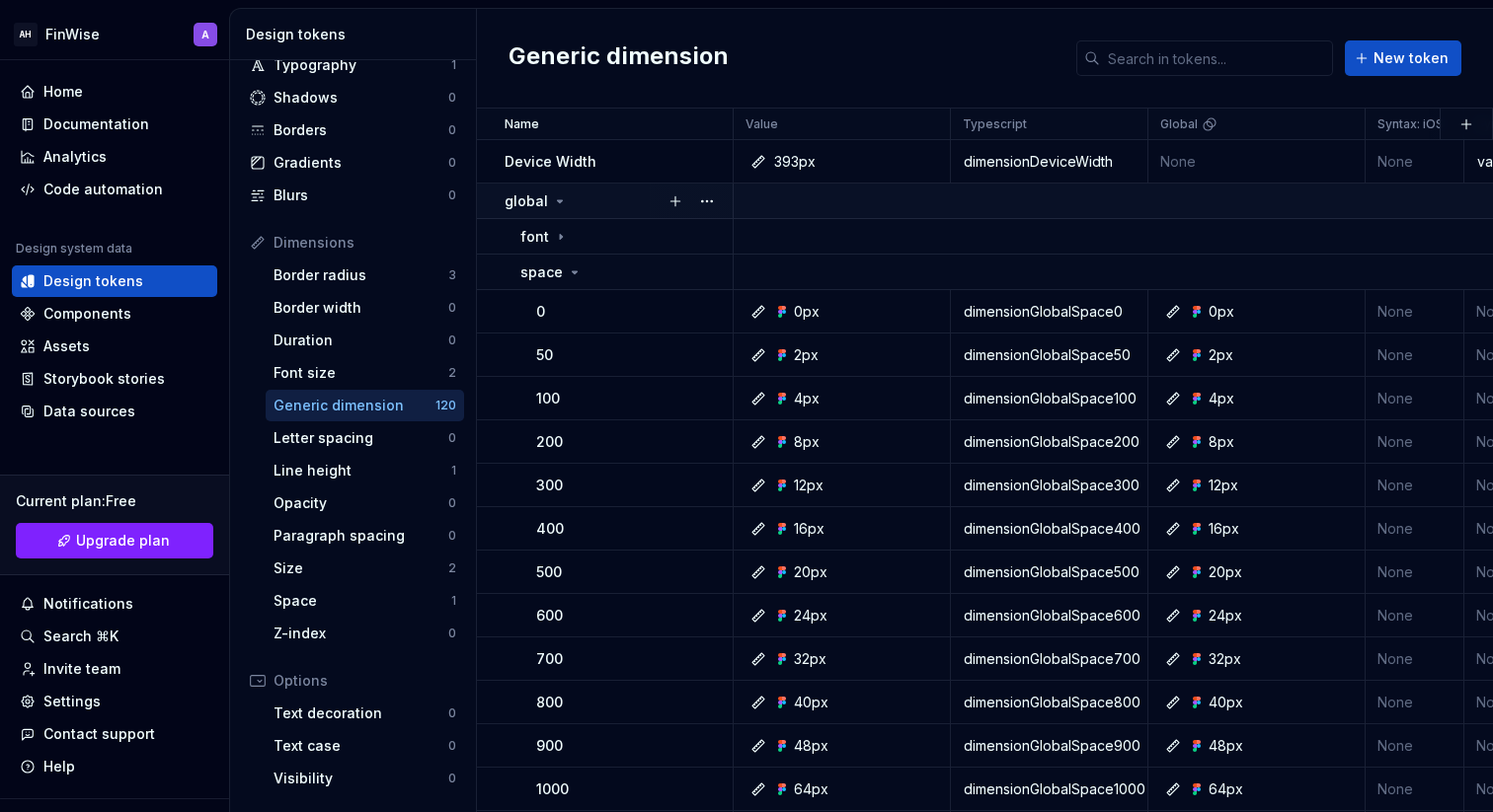
click at [537, 202] on p "global" at bounding box center [526, 201] width 44 height 20
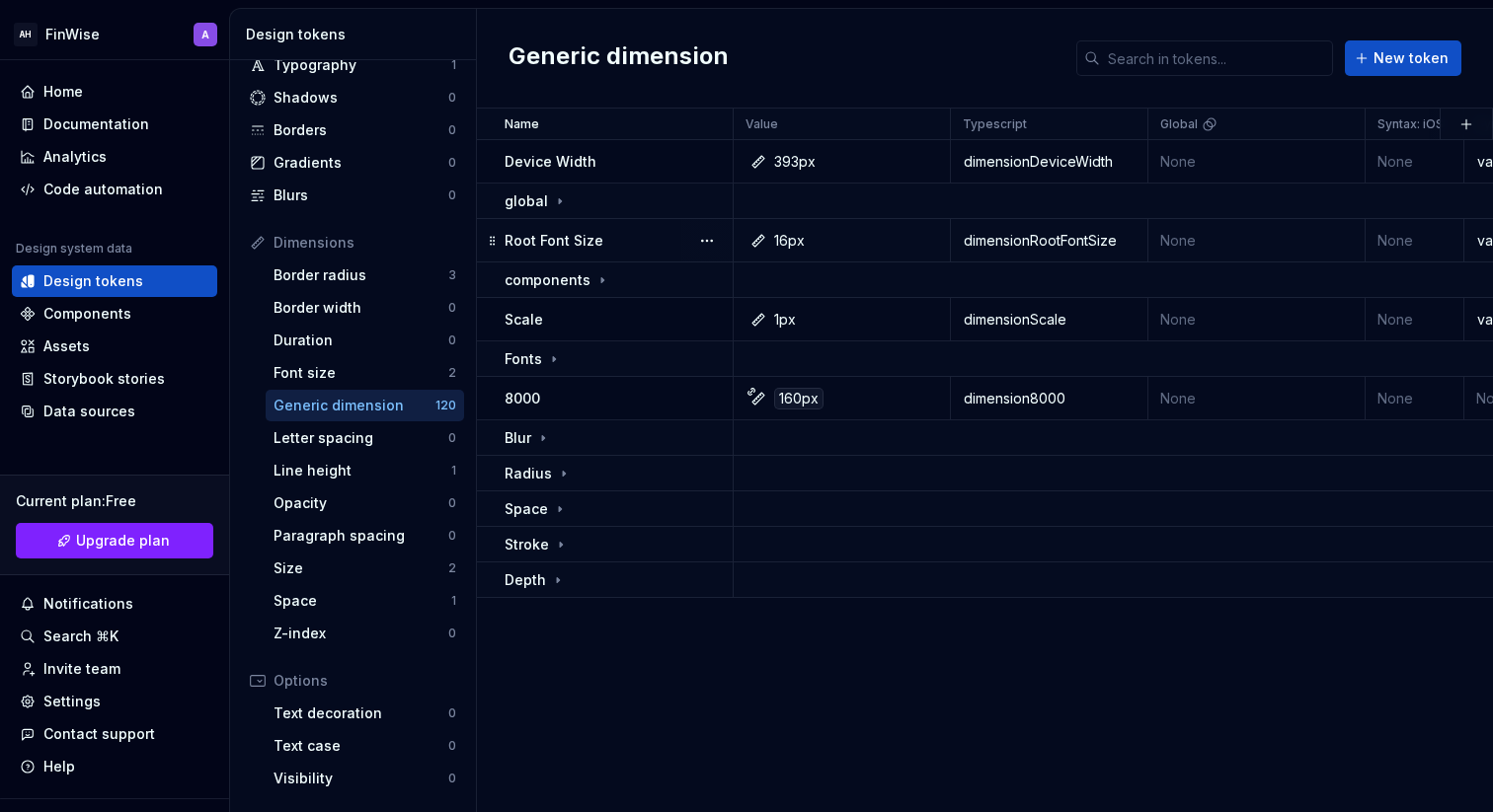
click at [597, 237] on p "Root Font Size" at bounding box center [554, 241] width 99 height 20
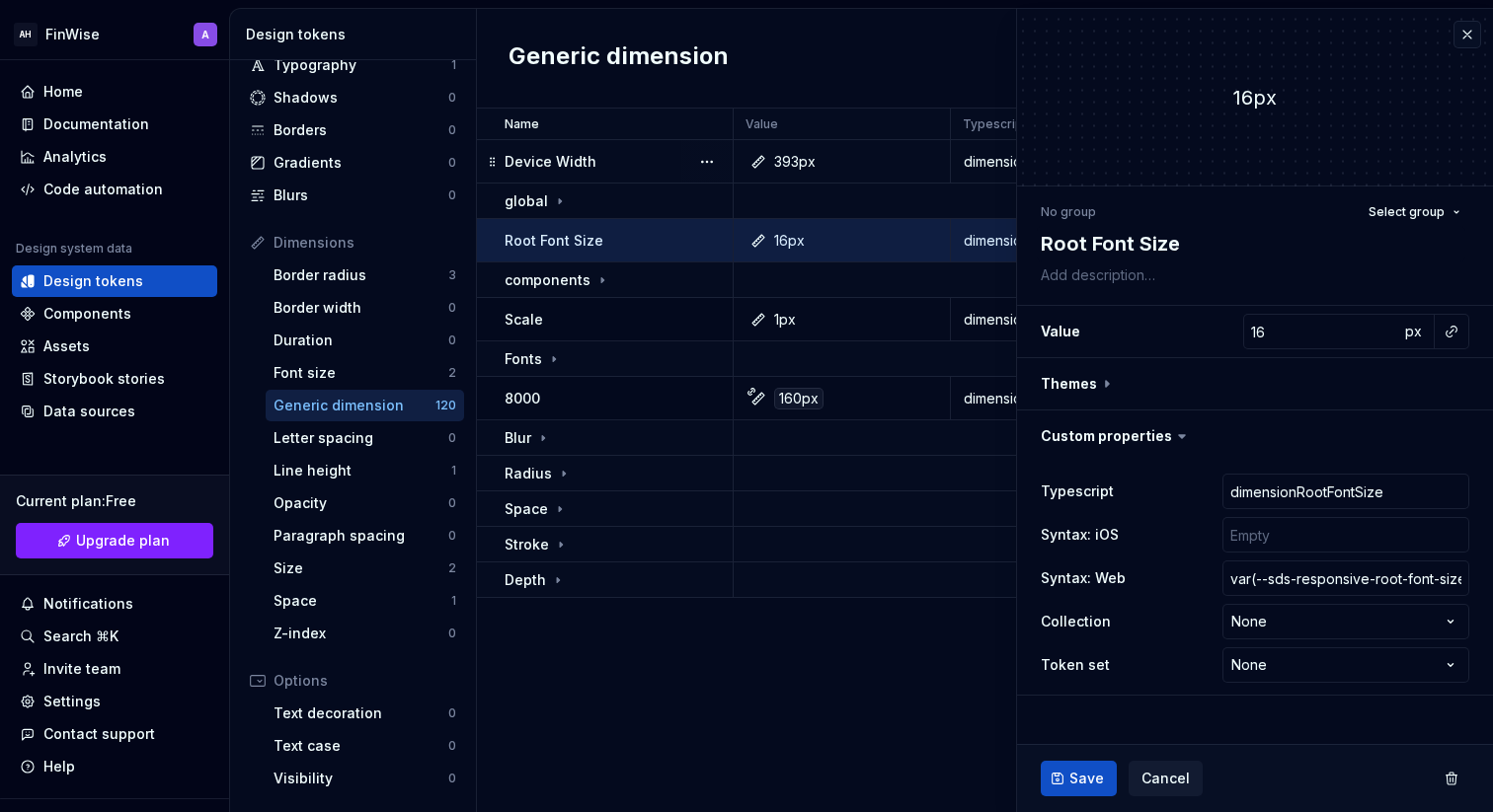
click at [633, 164] on div "Device Width" at bounding box center [617, 162] width 227 height 20
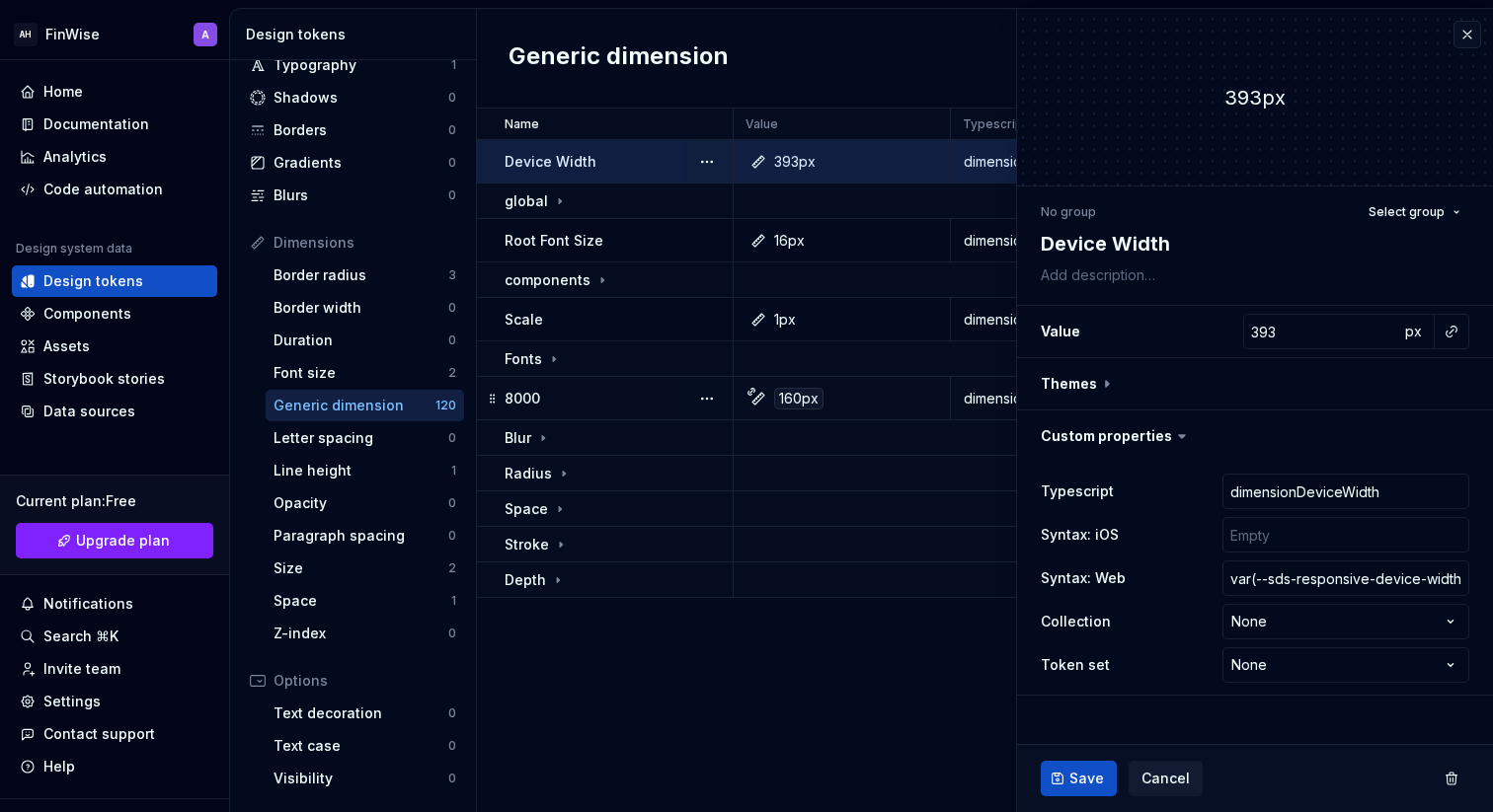
click at [600, 397] on div "8000" at bounding box center [617, 399] width 227 height 20
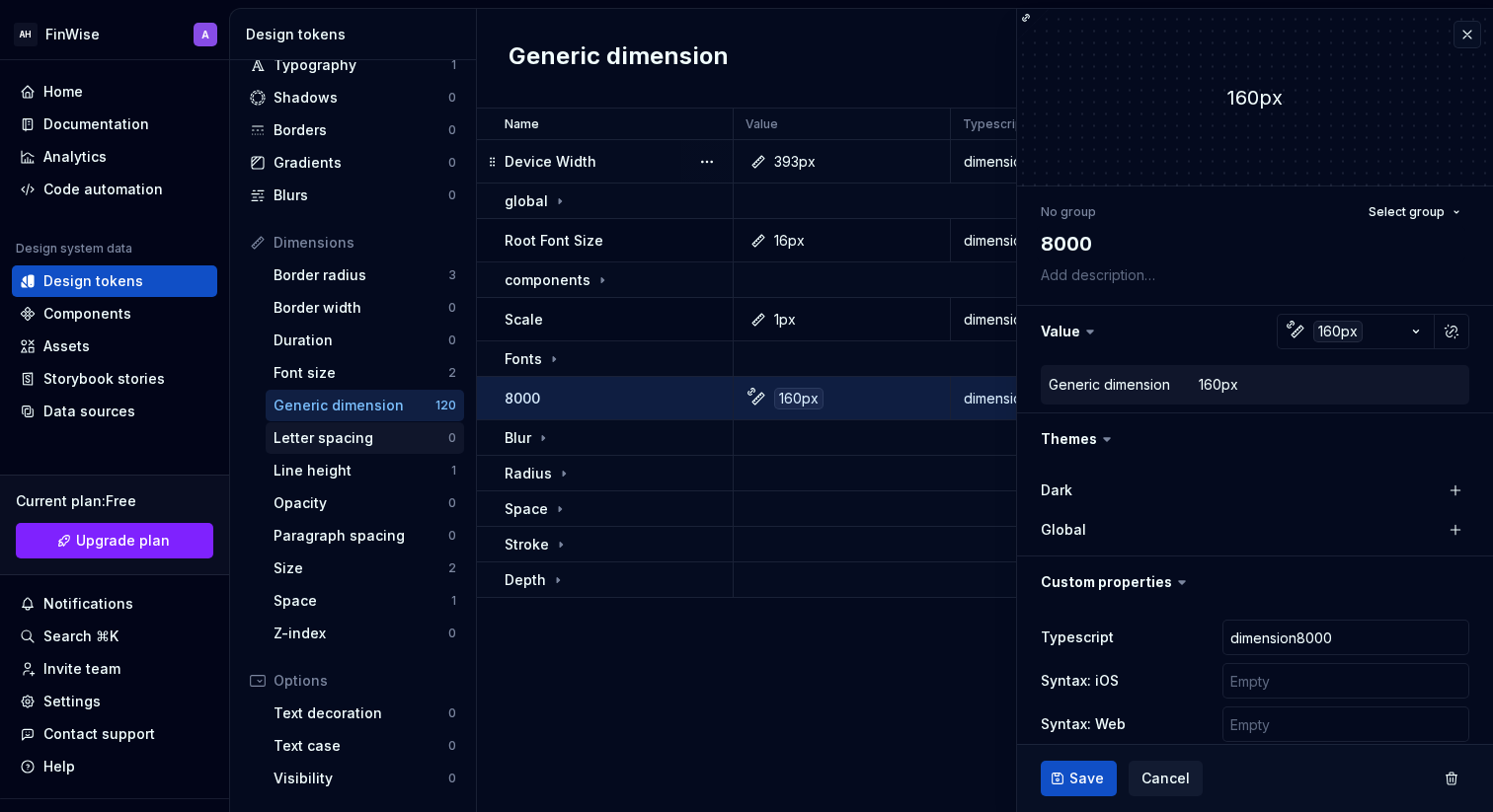
click at [289, 437] on div "Letter spacing" at bounding box center [361, 439] width 174 height 20
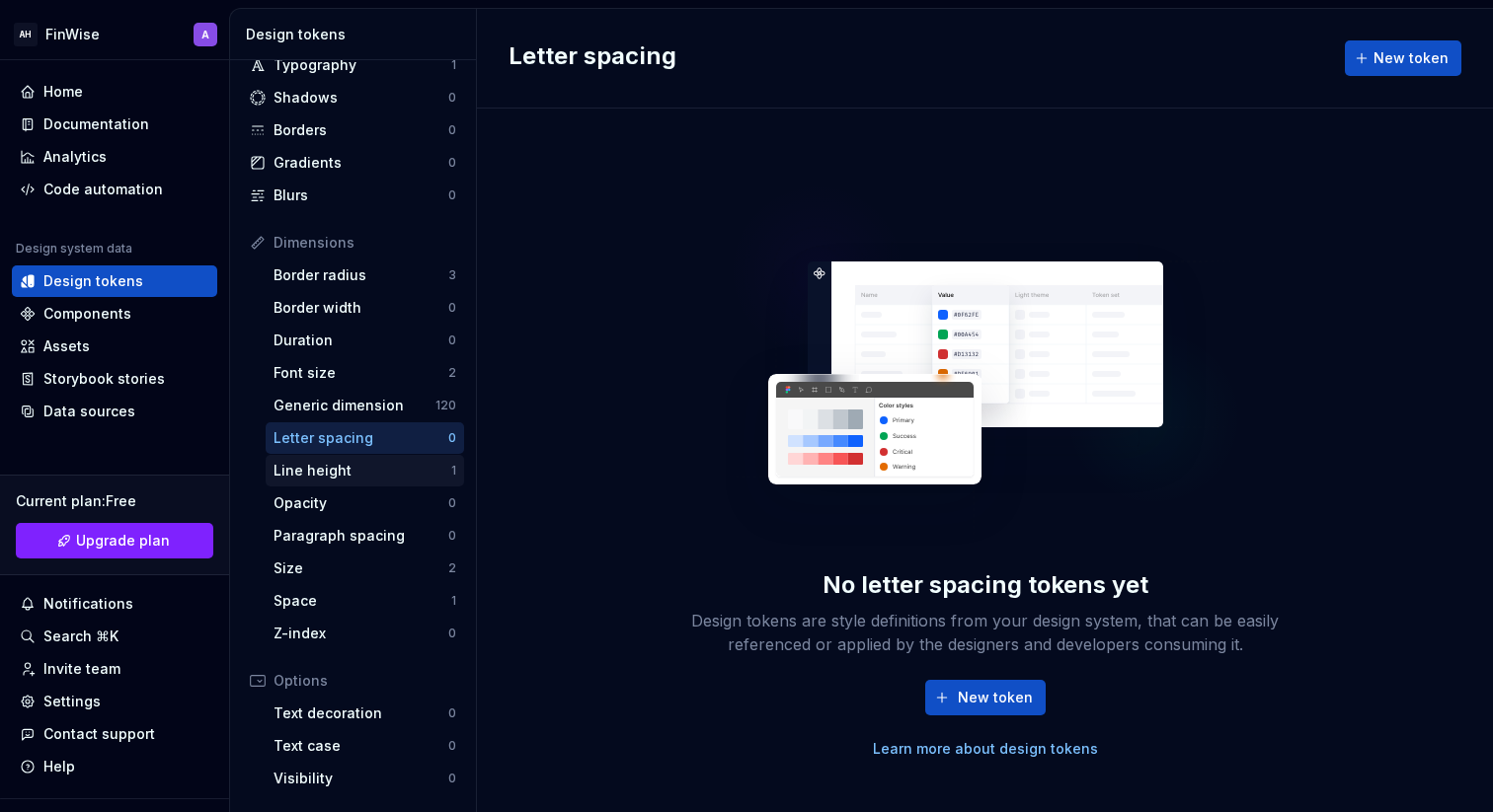
click at [307, 471] on div "Line height" at bounding box center [362, 471] width 177 height 20
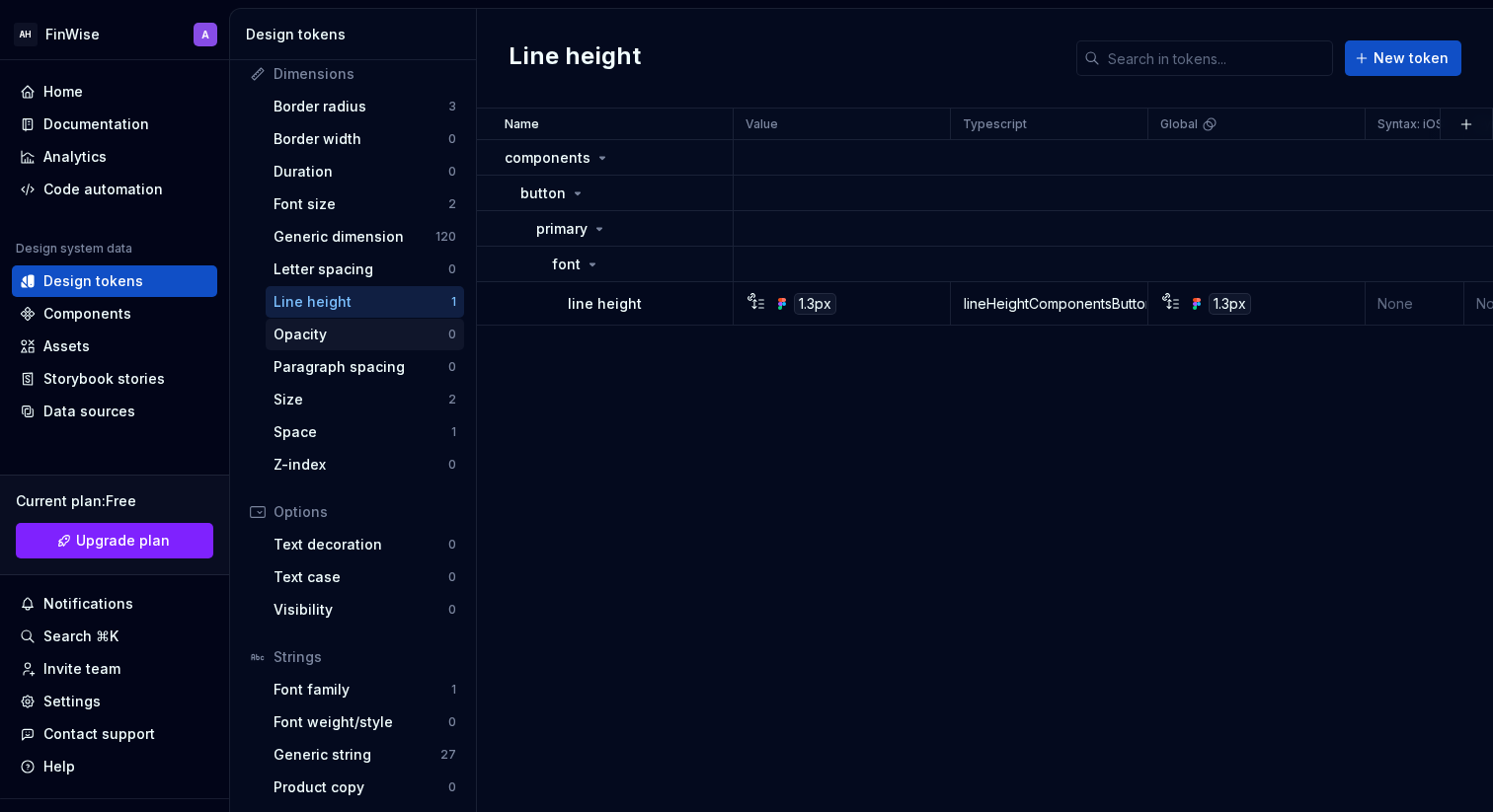
scroll to position [268, 0]
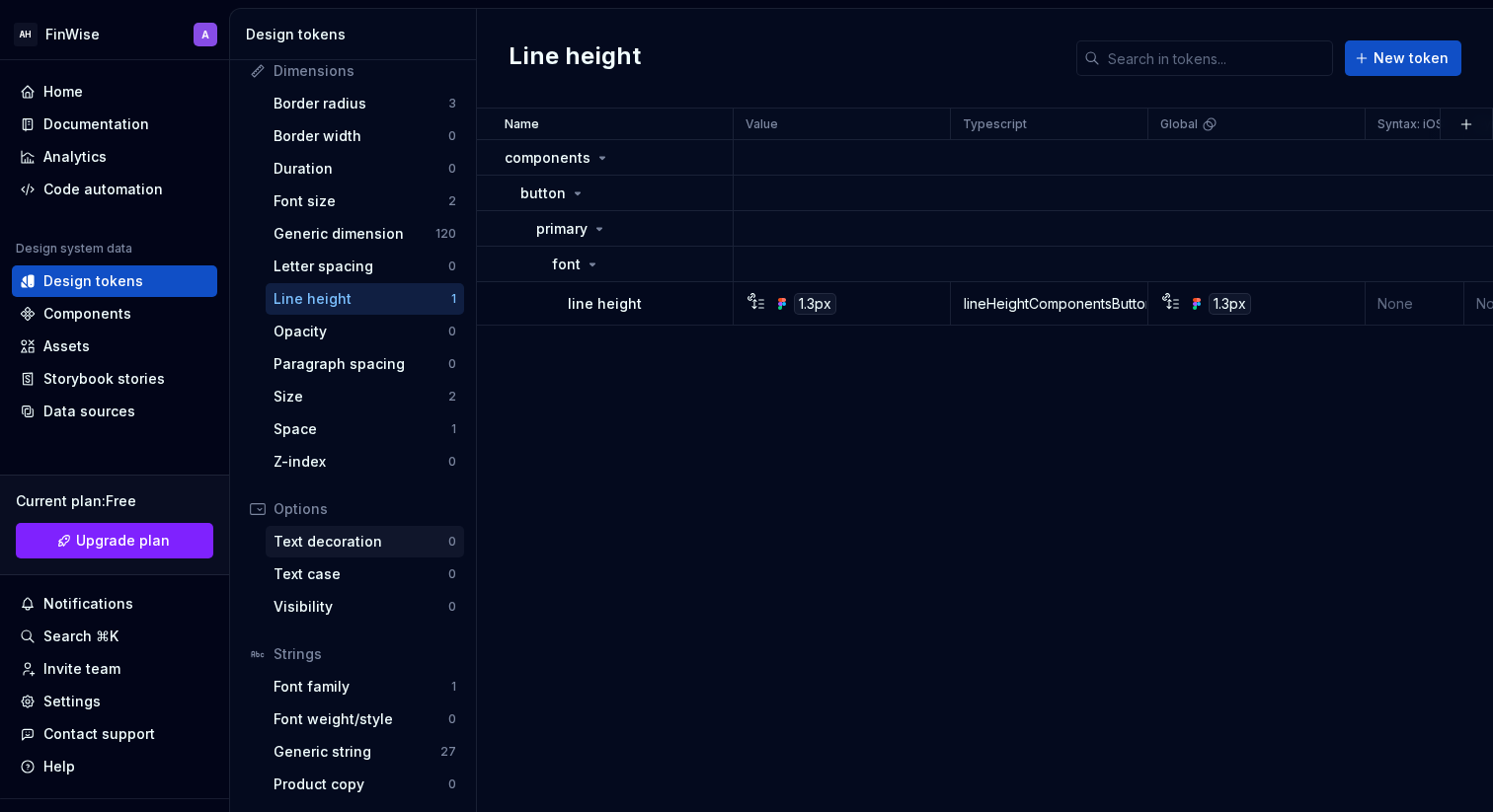
click at [320, 541] on div "Text decoration" at bounding box center [361, 542] width 174 height 20
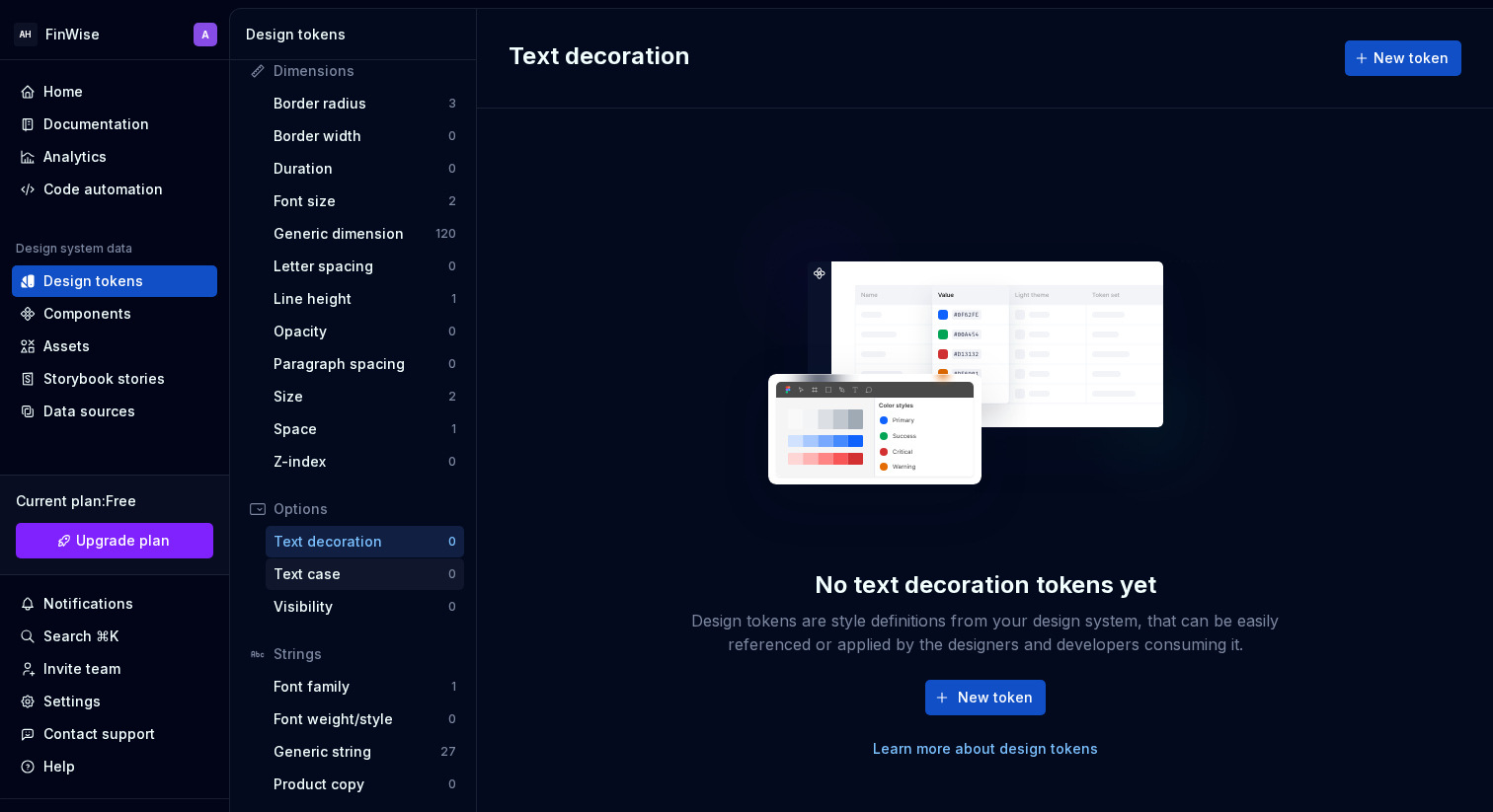
click at [341, 568] on div "Text case" at bounding box center [361, 574] width 174 height 20
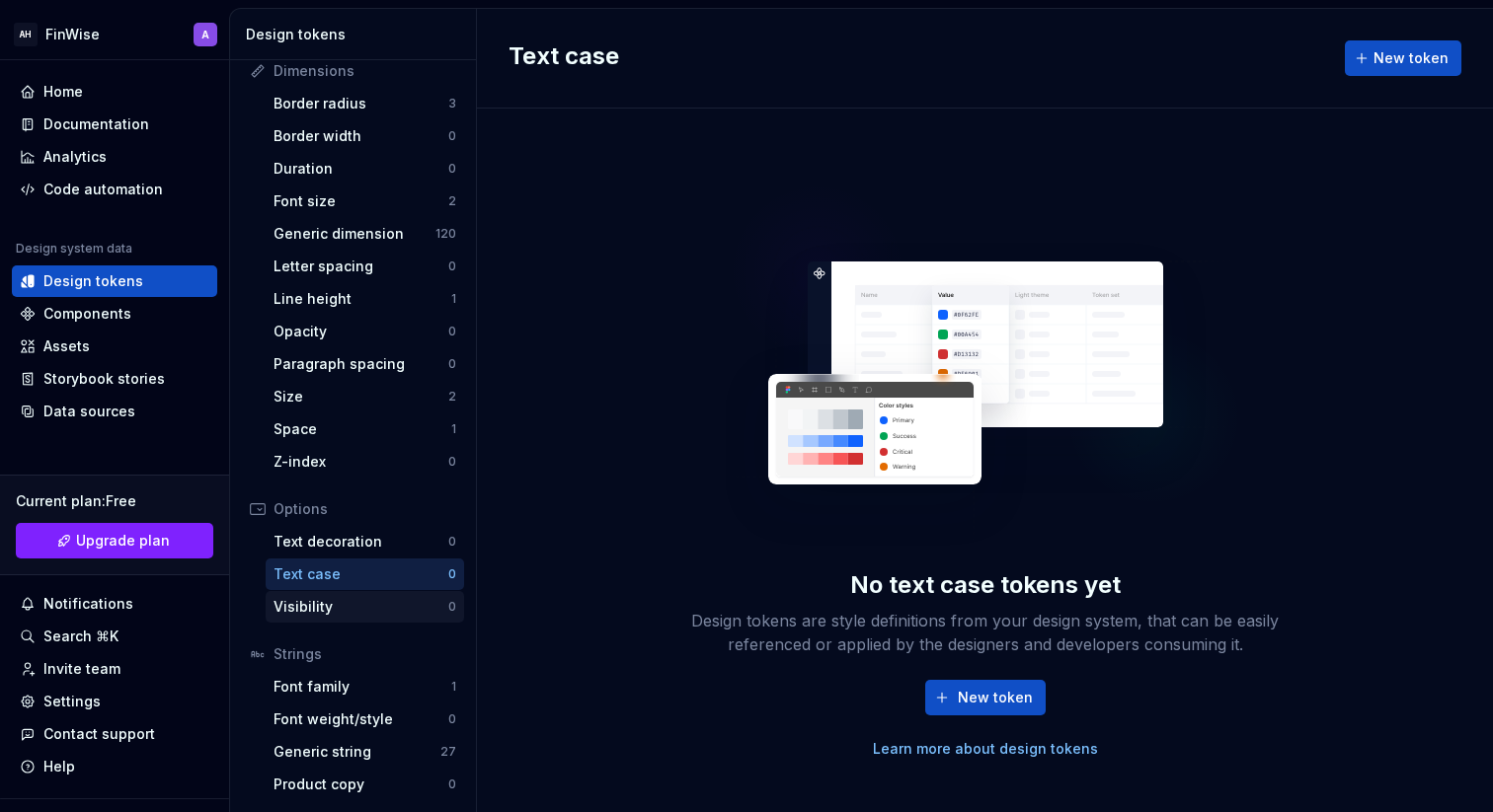
click at [339, 616] on div "Visibility" at bounding box center [361, 607] width 174 height 20
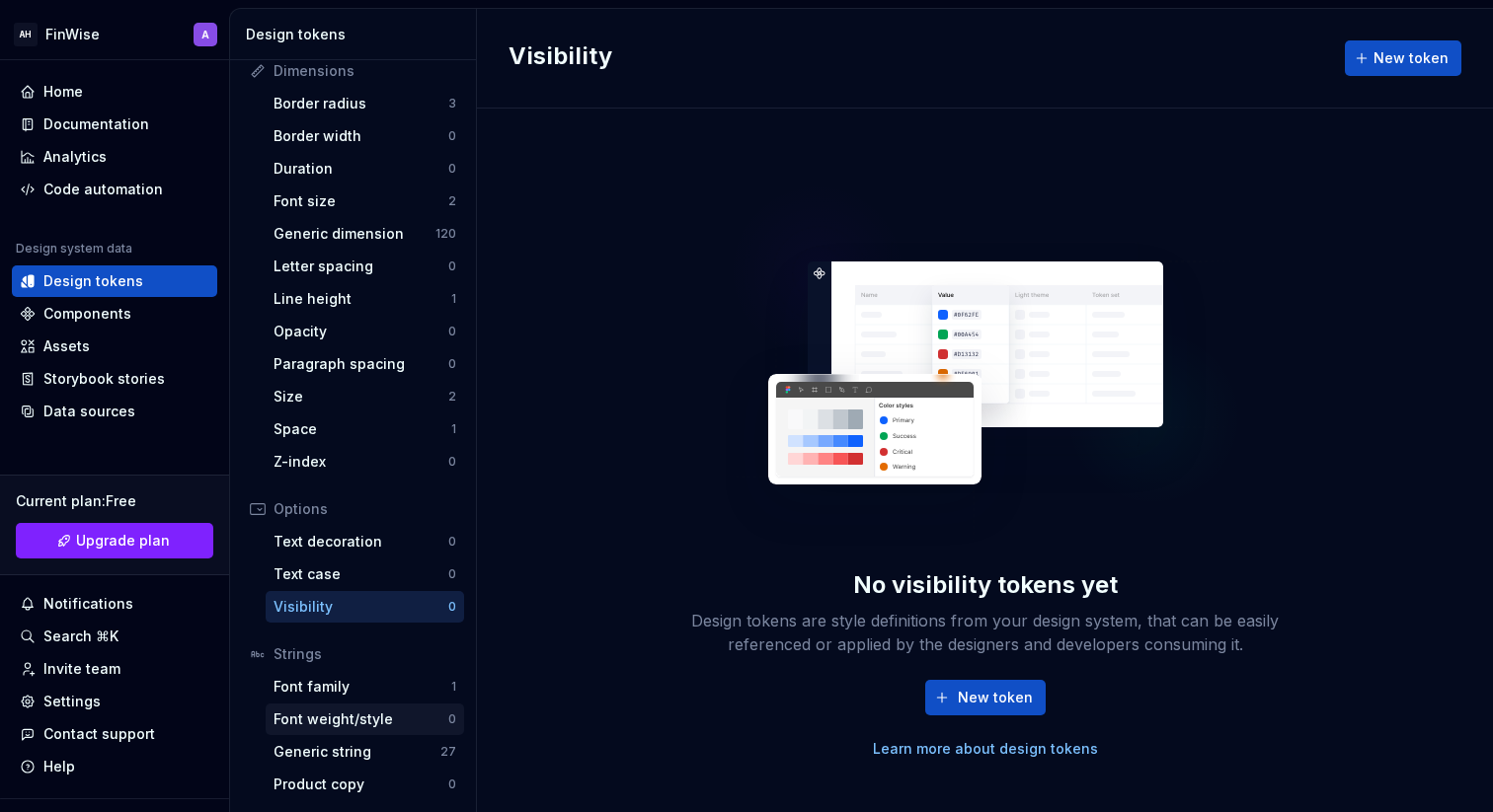
click at [340, 708] on div "Font weight/style 0" at bounding box center [365, 720] width 198 height 32
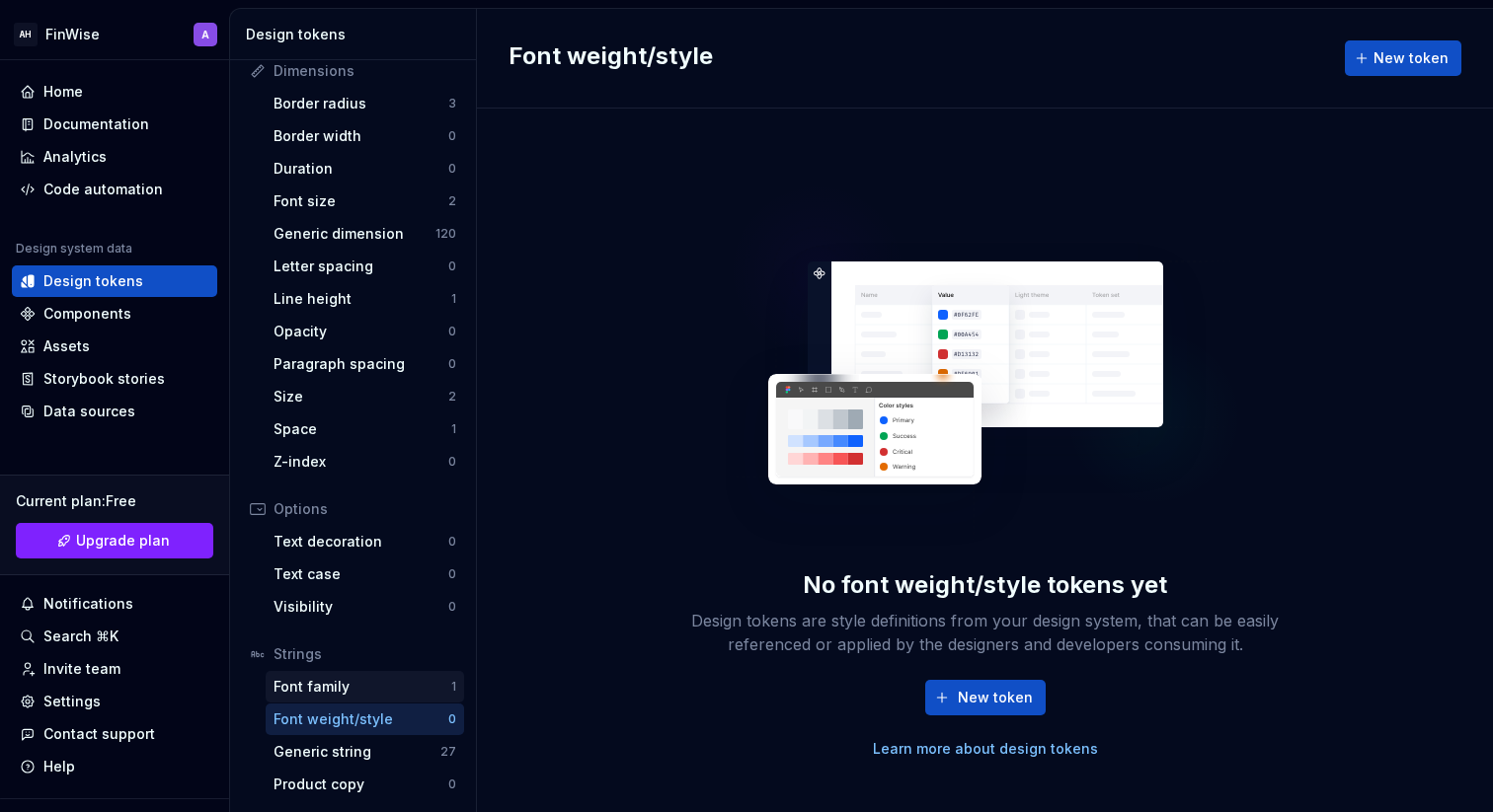
click at [339, 675] on div "Font family 1" at bounding box center [365, 687] width 198 height 32
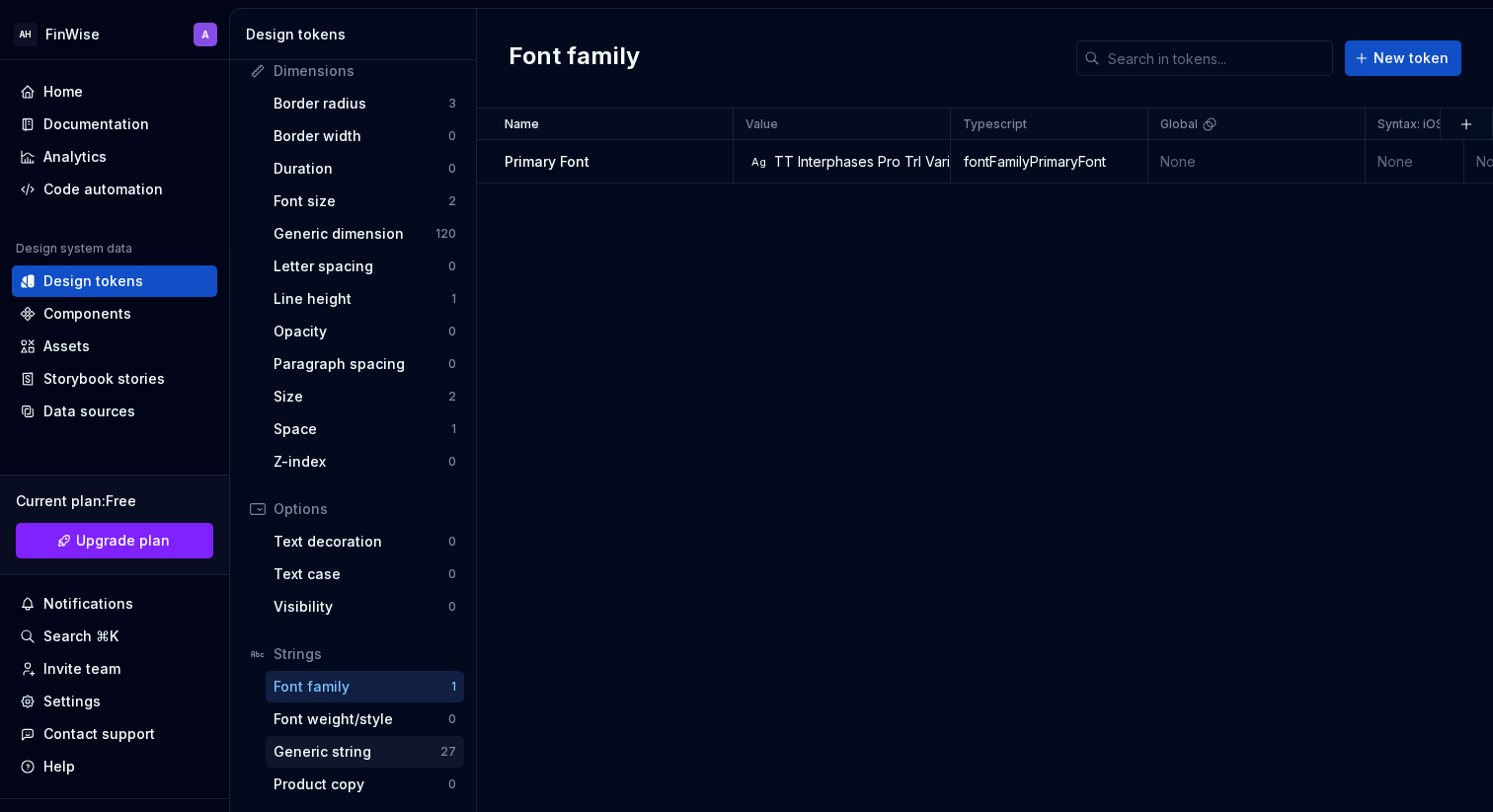
click at [345, 756] on div "Generic string" at bounding box center [357, 753] width 166 height 20
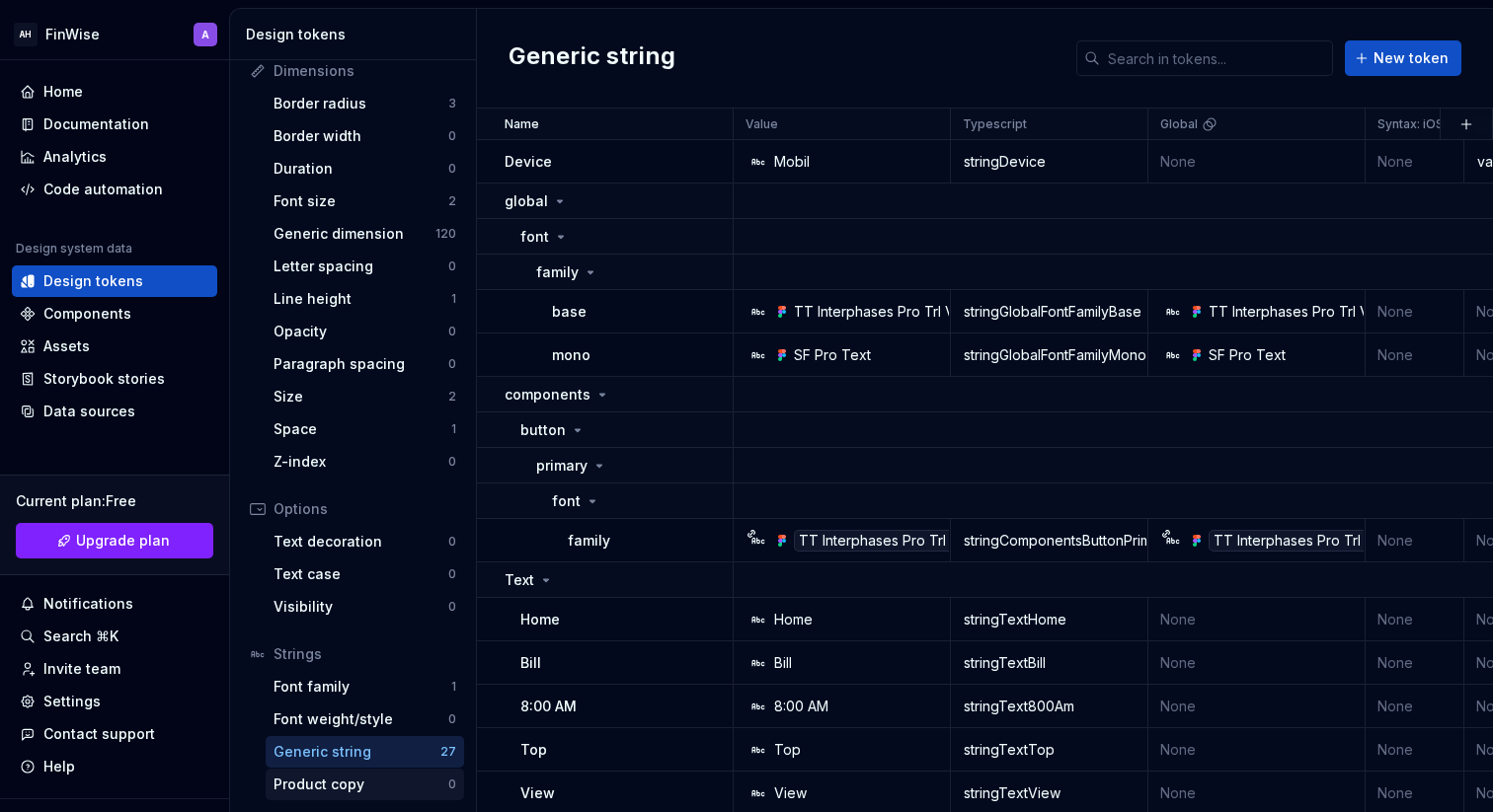
click at [348, 778] on div "Product copy" at bounding box center [361, 785] width 174 height 20
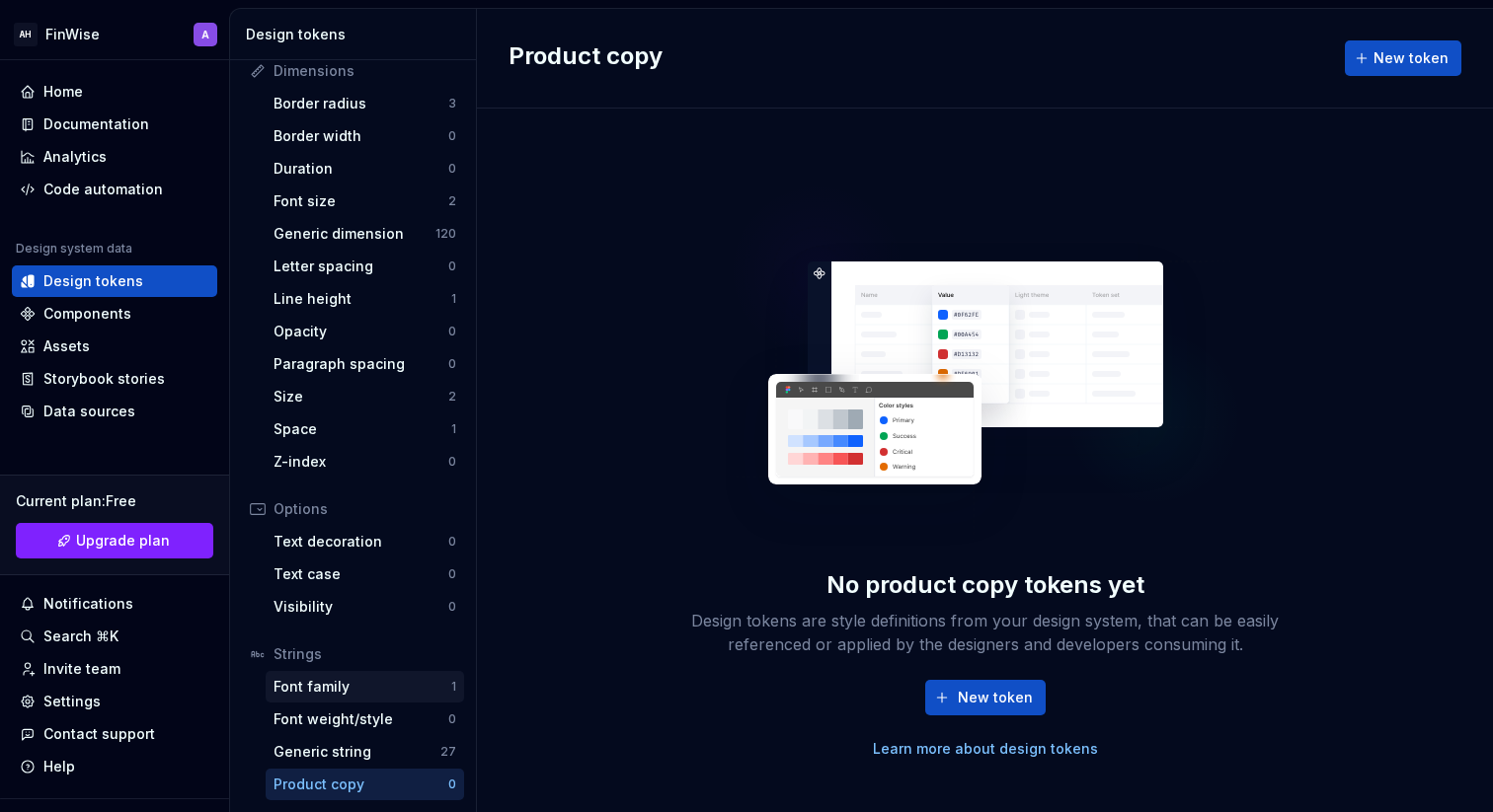
click at [349, 684] on div "Font family" at bounding box center [362, 687] width 177 height 20
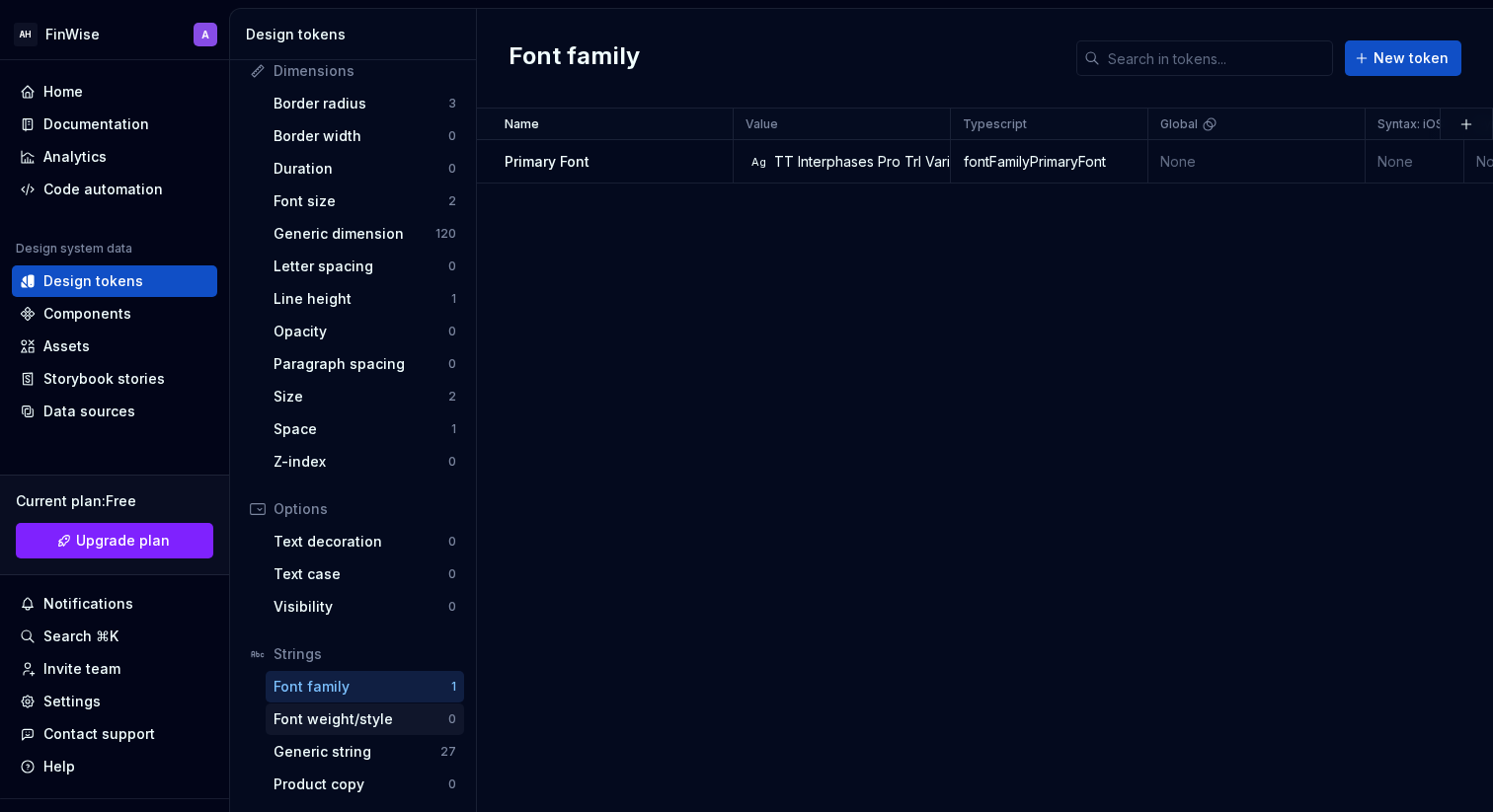
click at [349, 714] on div "Font weight/style" at bounding box center [361, 720] width 174 height 20
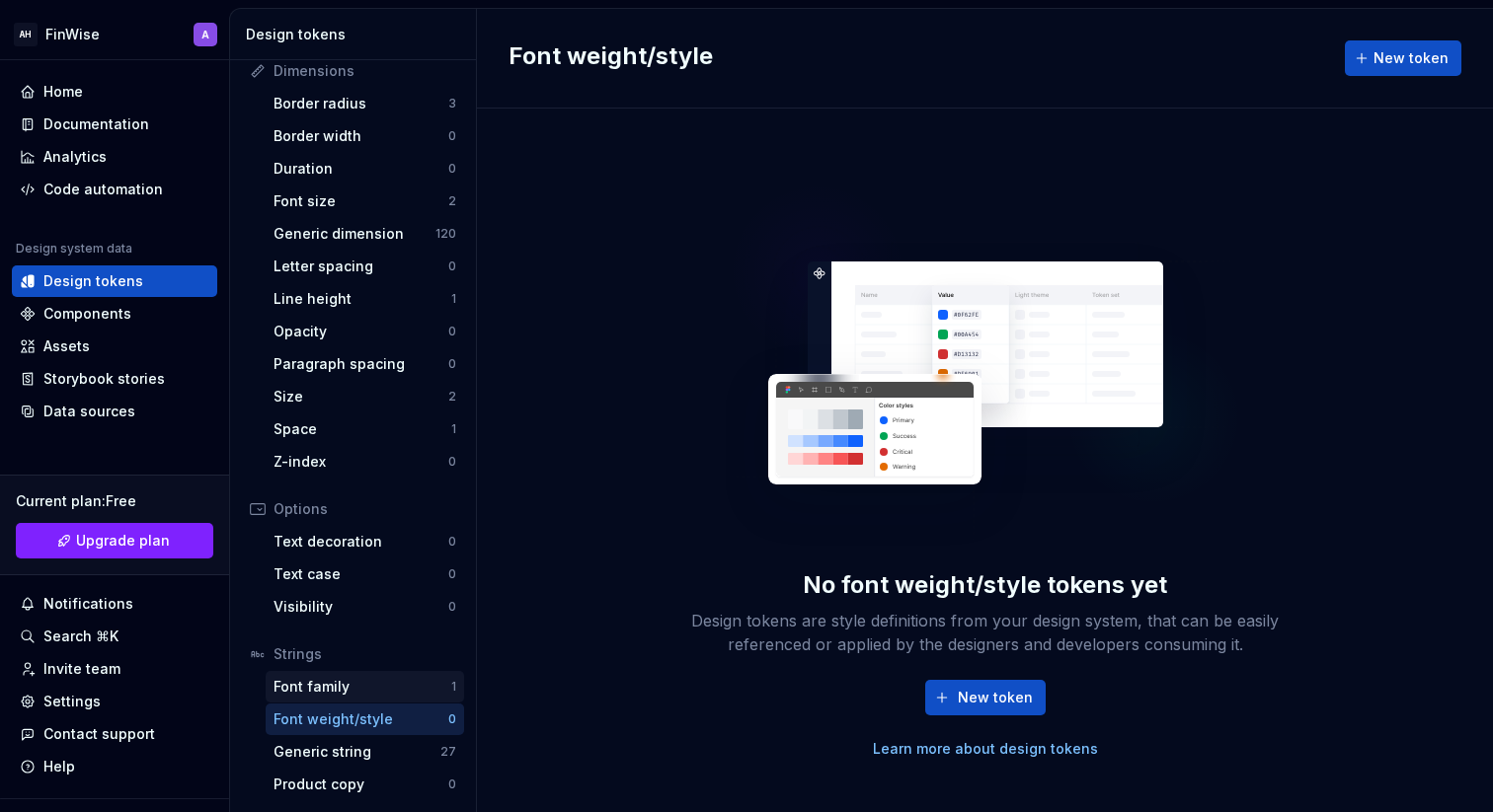
click at [347, 691] on div "Font family" at bounding box center [362, 687] width 177 height 20
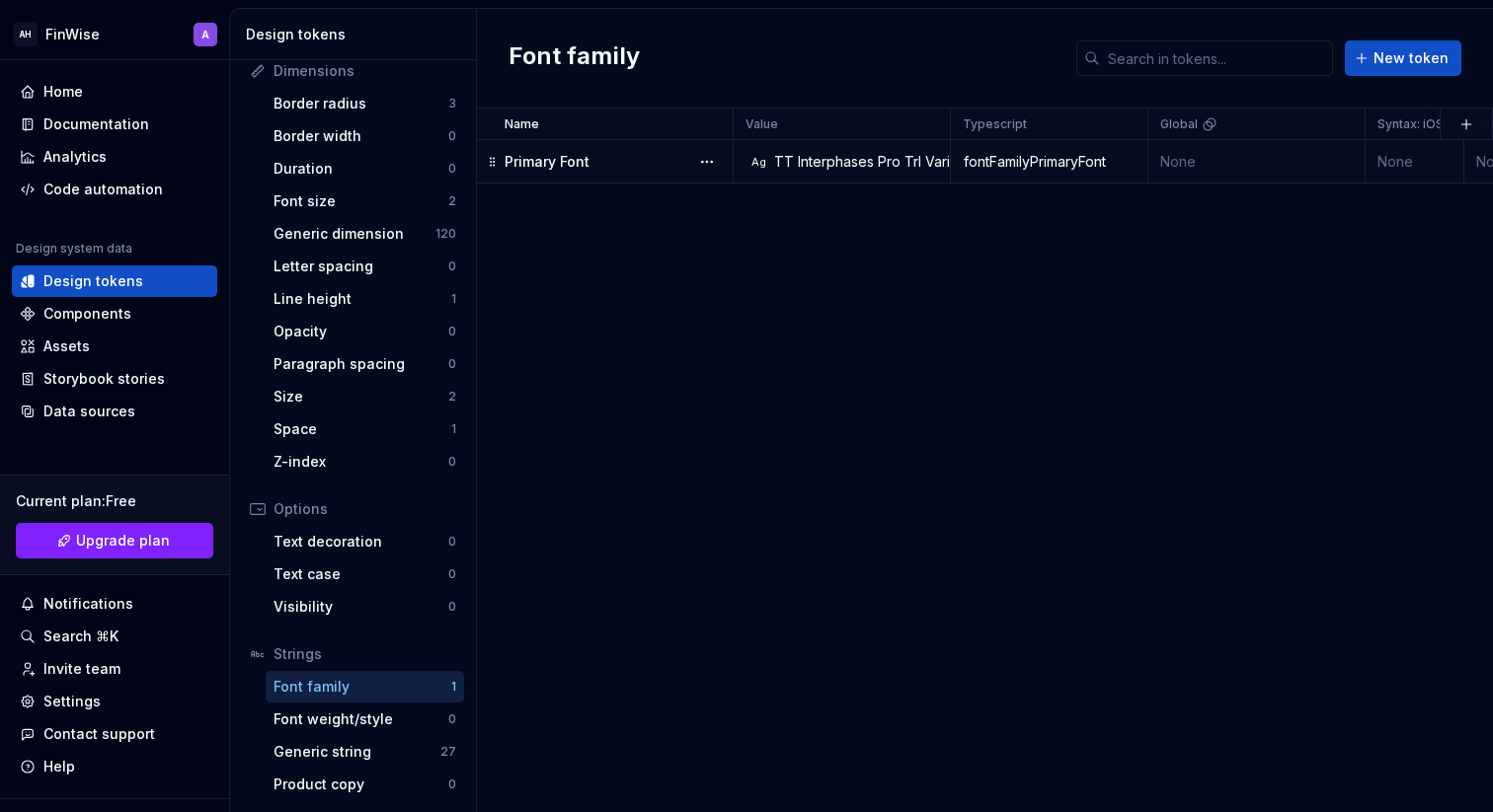
click at [564, 163] on p "Primary Font" at bounding box center [547, 162] width 85 height 20
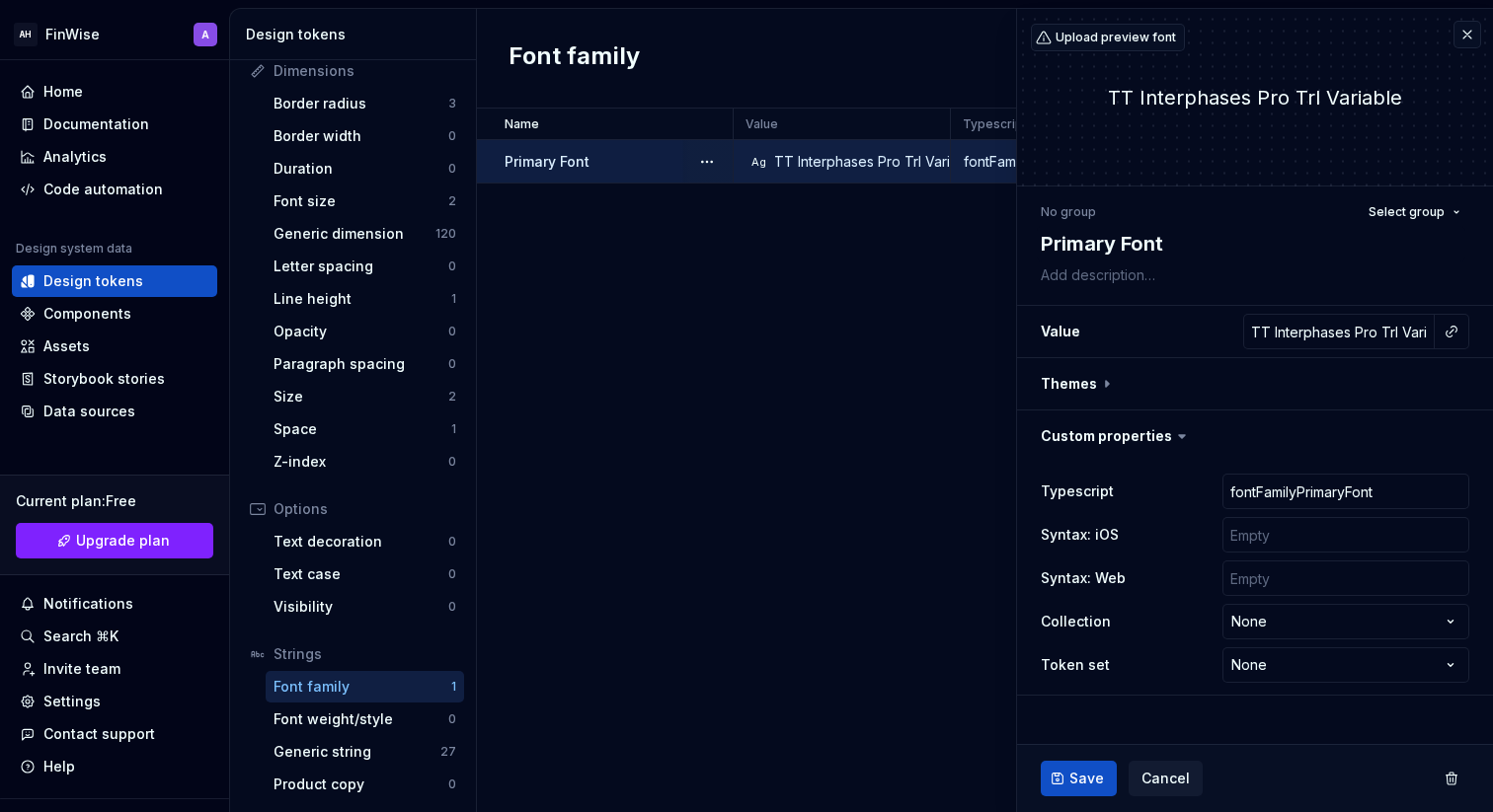
type textarea "*"
click at [347, 725] on div "Font weight/style" at bounding box center [361, 720] width 174 height 20
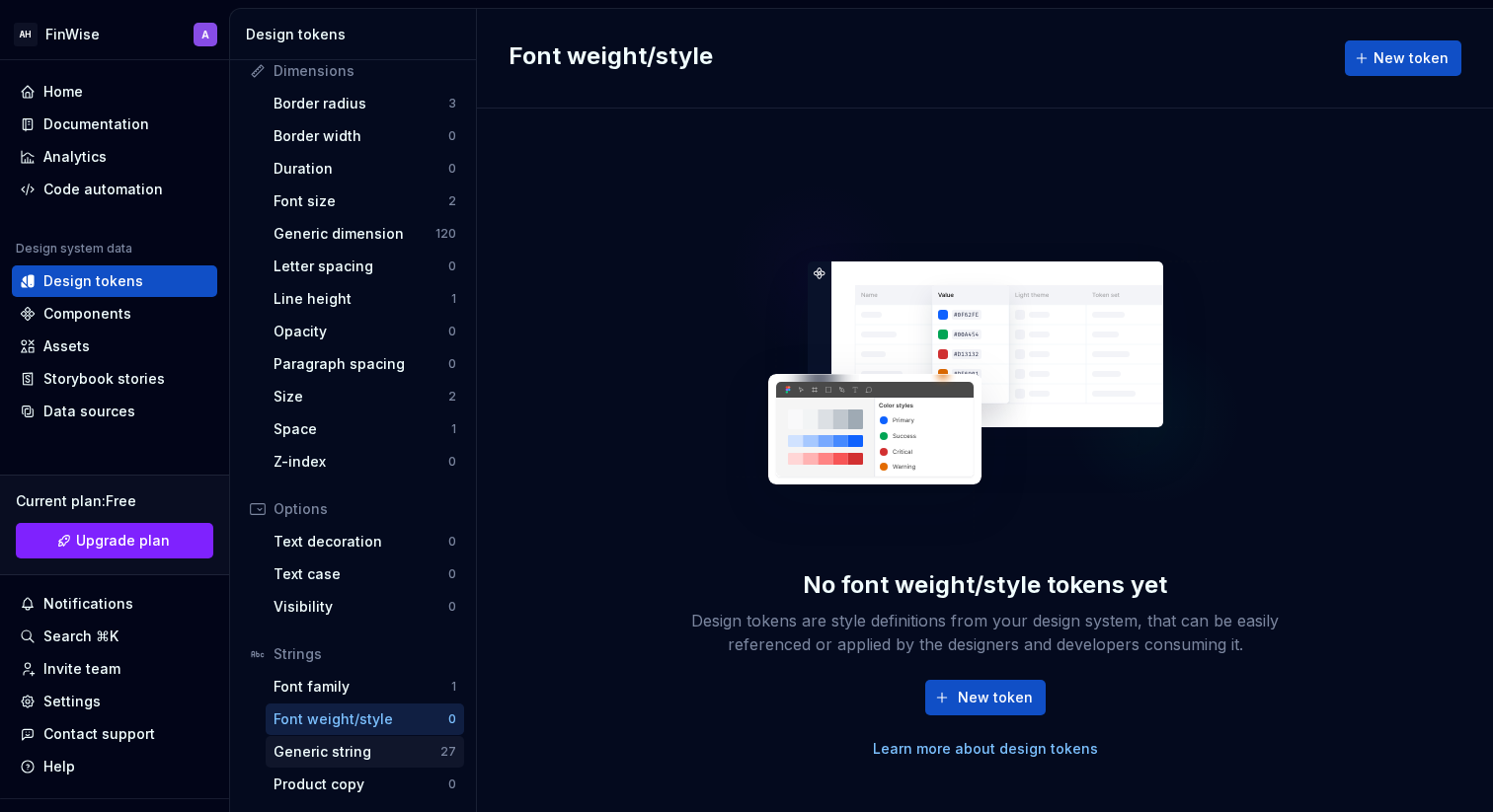
click at [342, 753] on div "Generic string" at bounding box center [357, 753] width 166 height 20
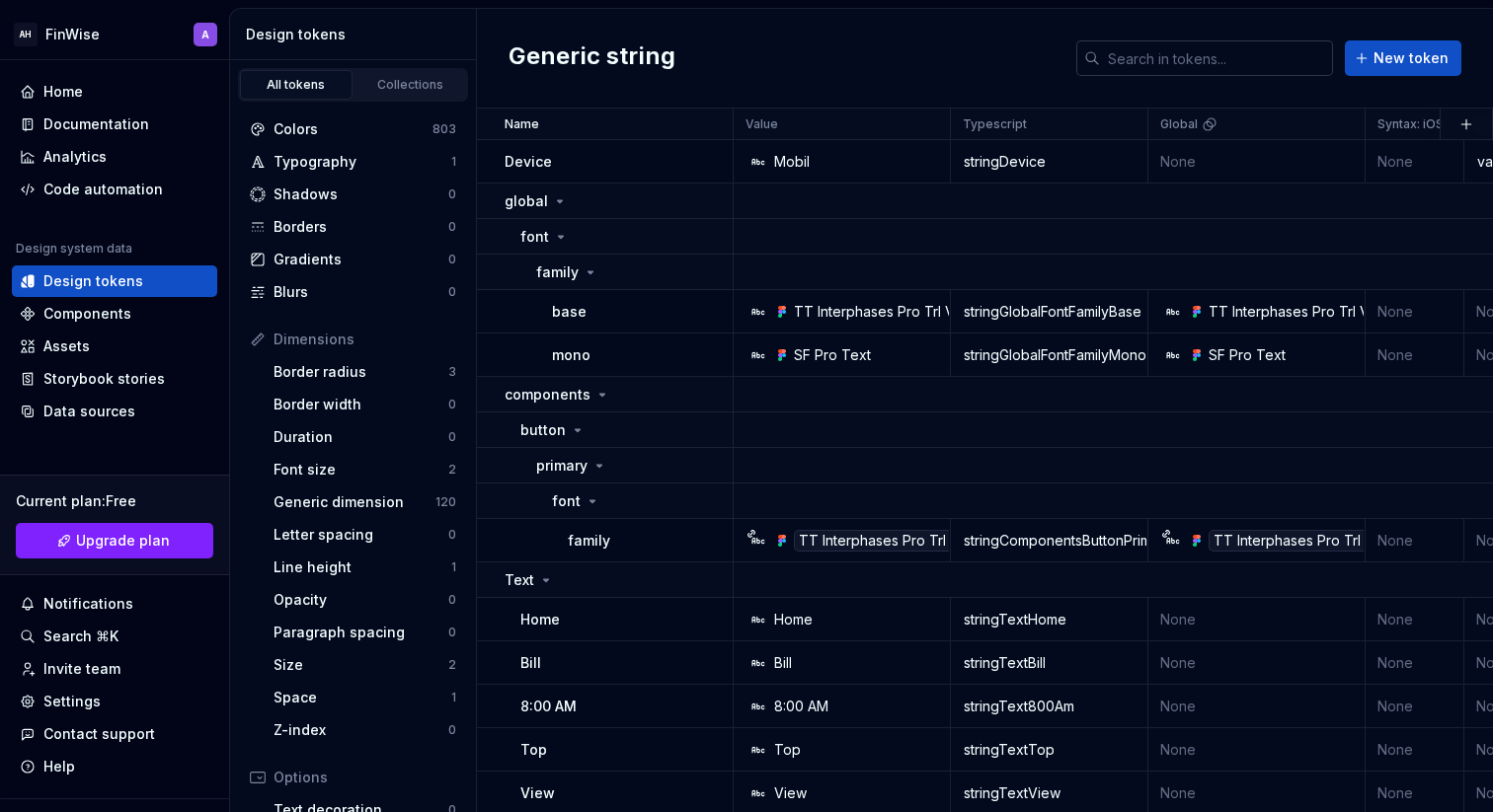
click at [1110, 53] on input "text" at bounding box center [1217, 58] width 233 height 36
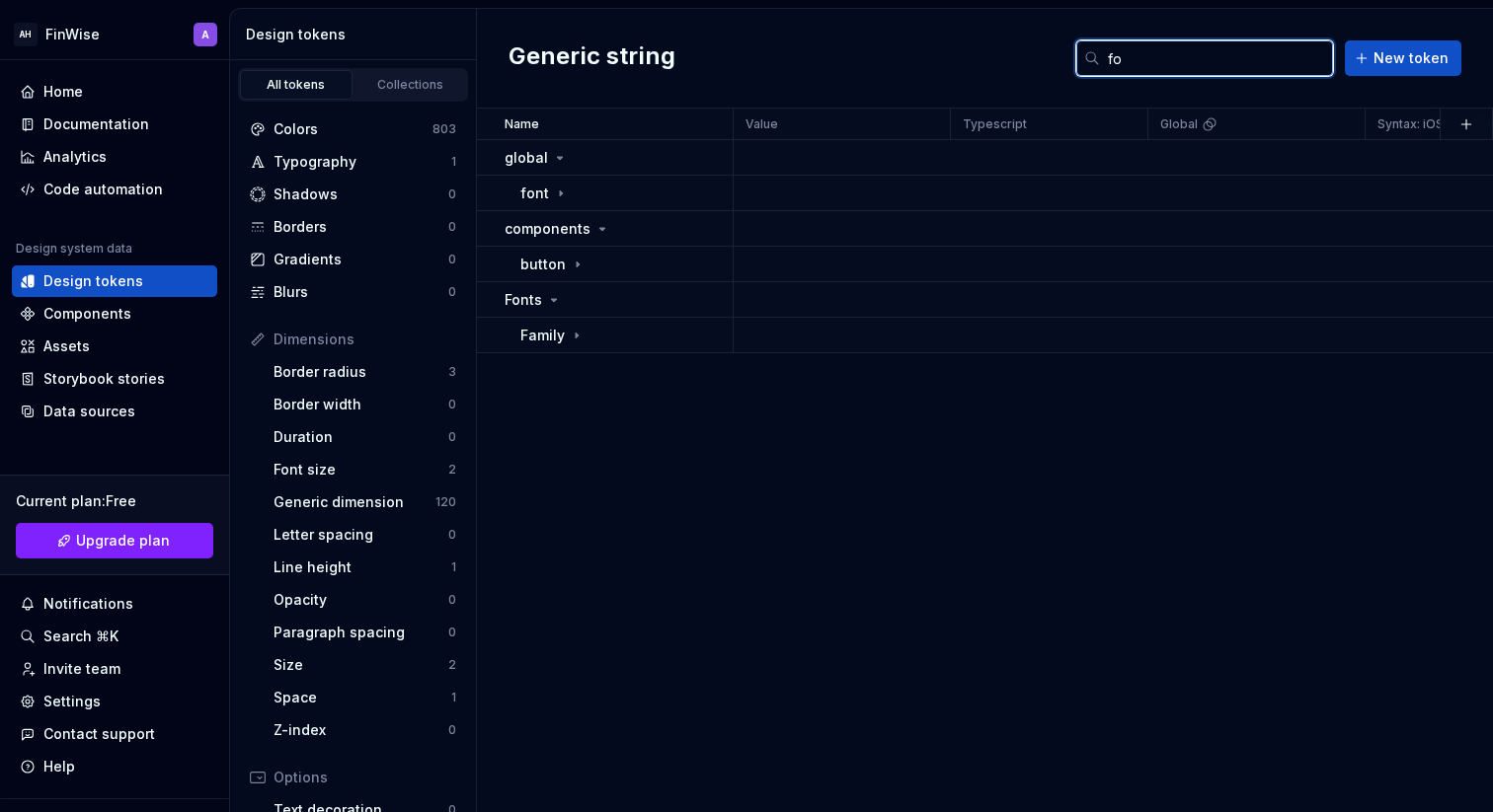
type input "f"
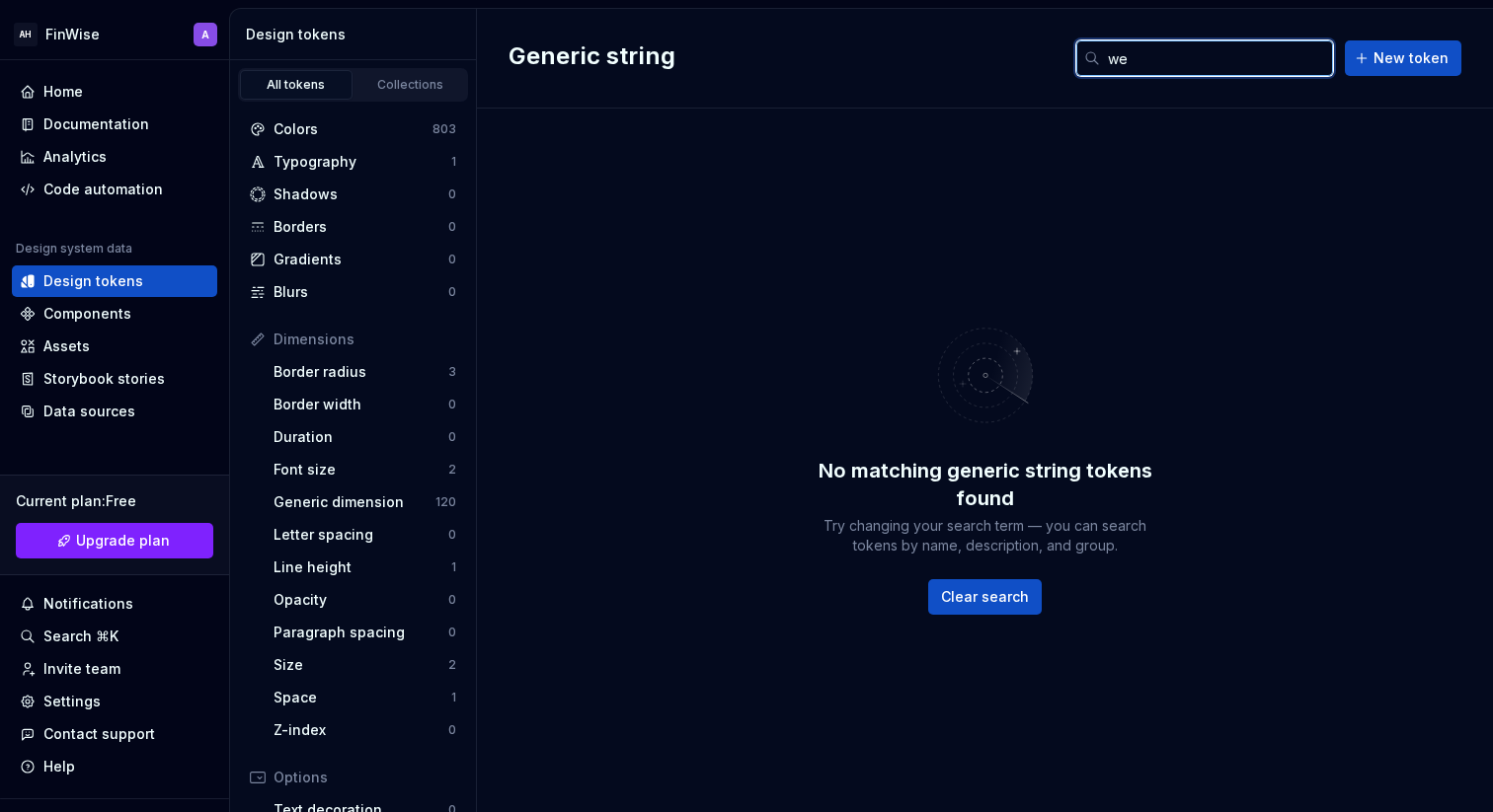
type input "w"
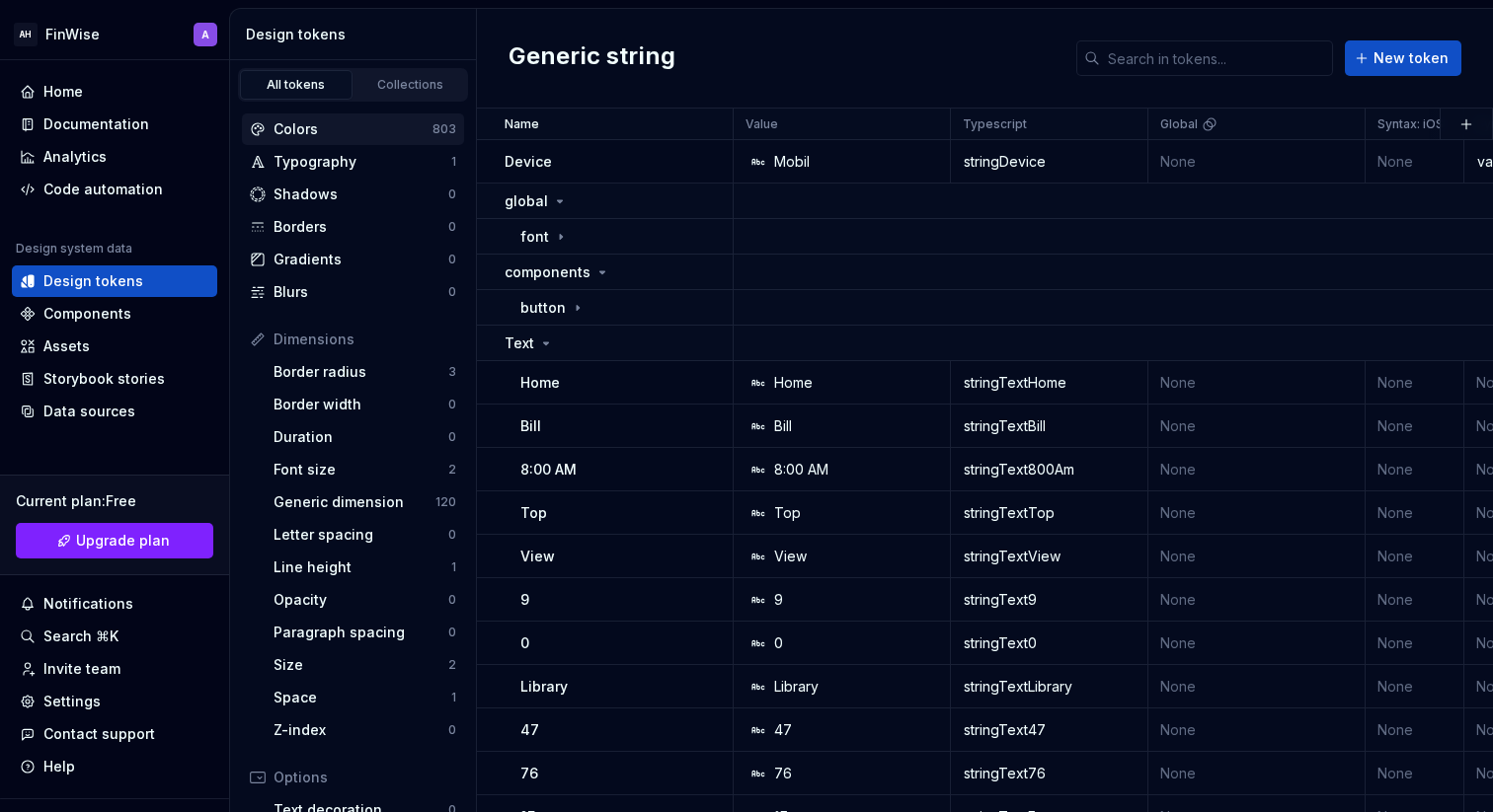
click at [338, 144] on div "Colors 803" at bounding box center [353, 130] width 222 height 32
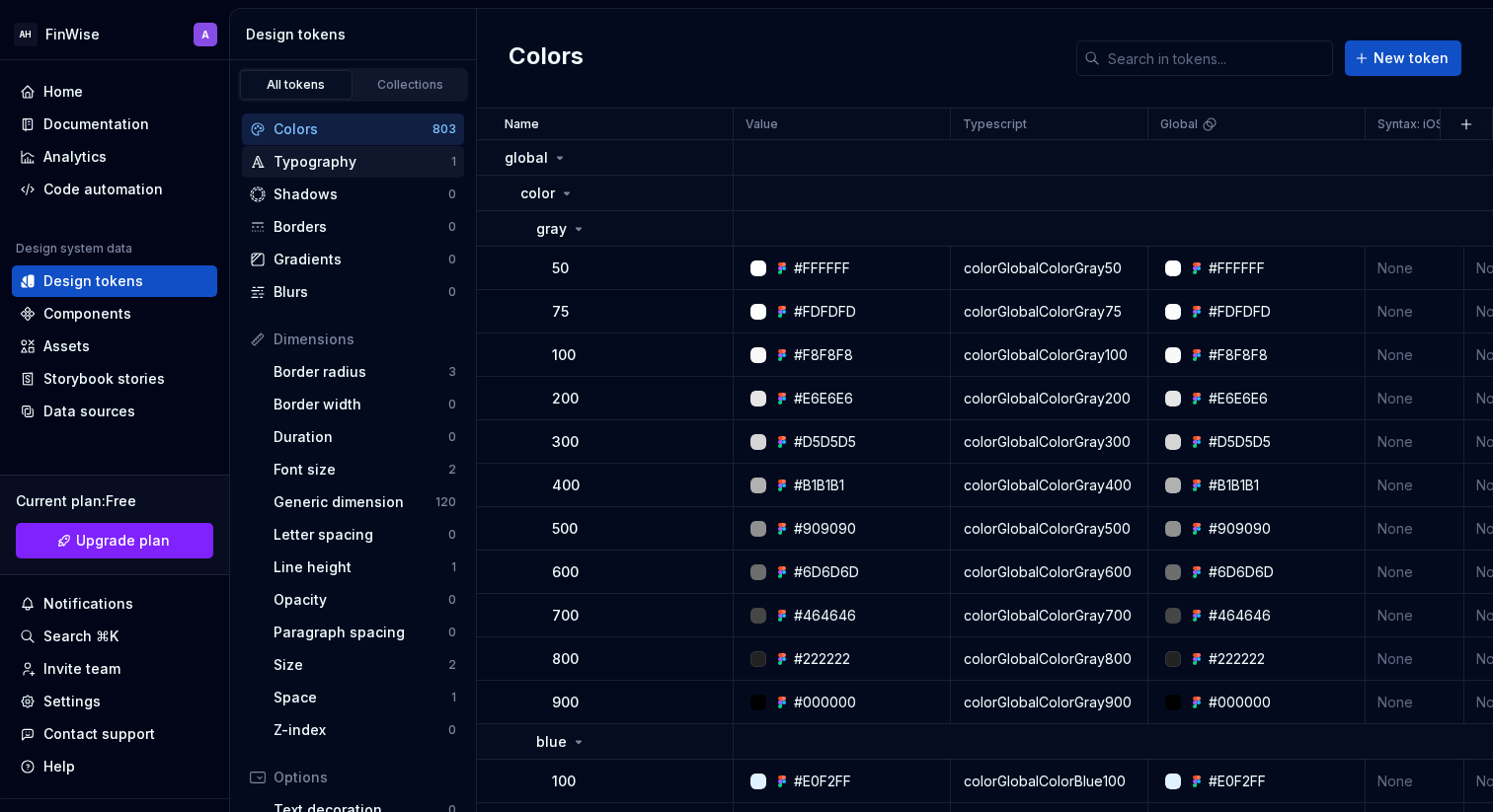
click at [333, 166] on div "Typography" at bounding box center [362, 162] width 177 height 20
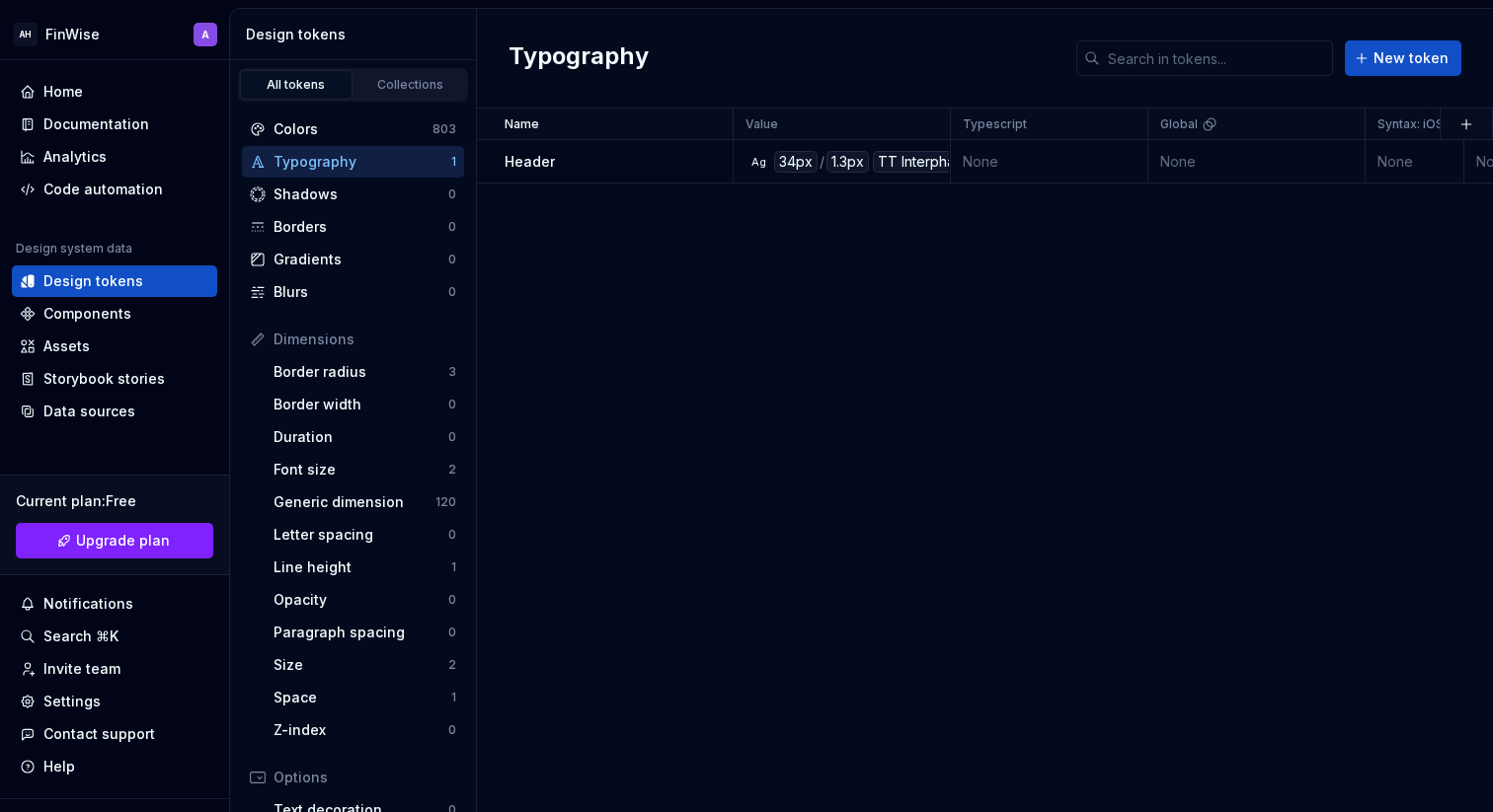
scroll to position [5, 0]
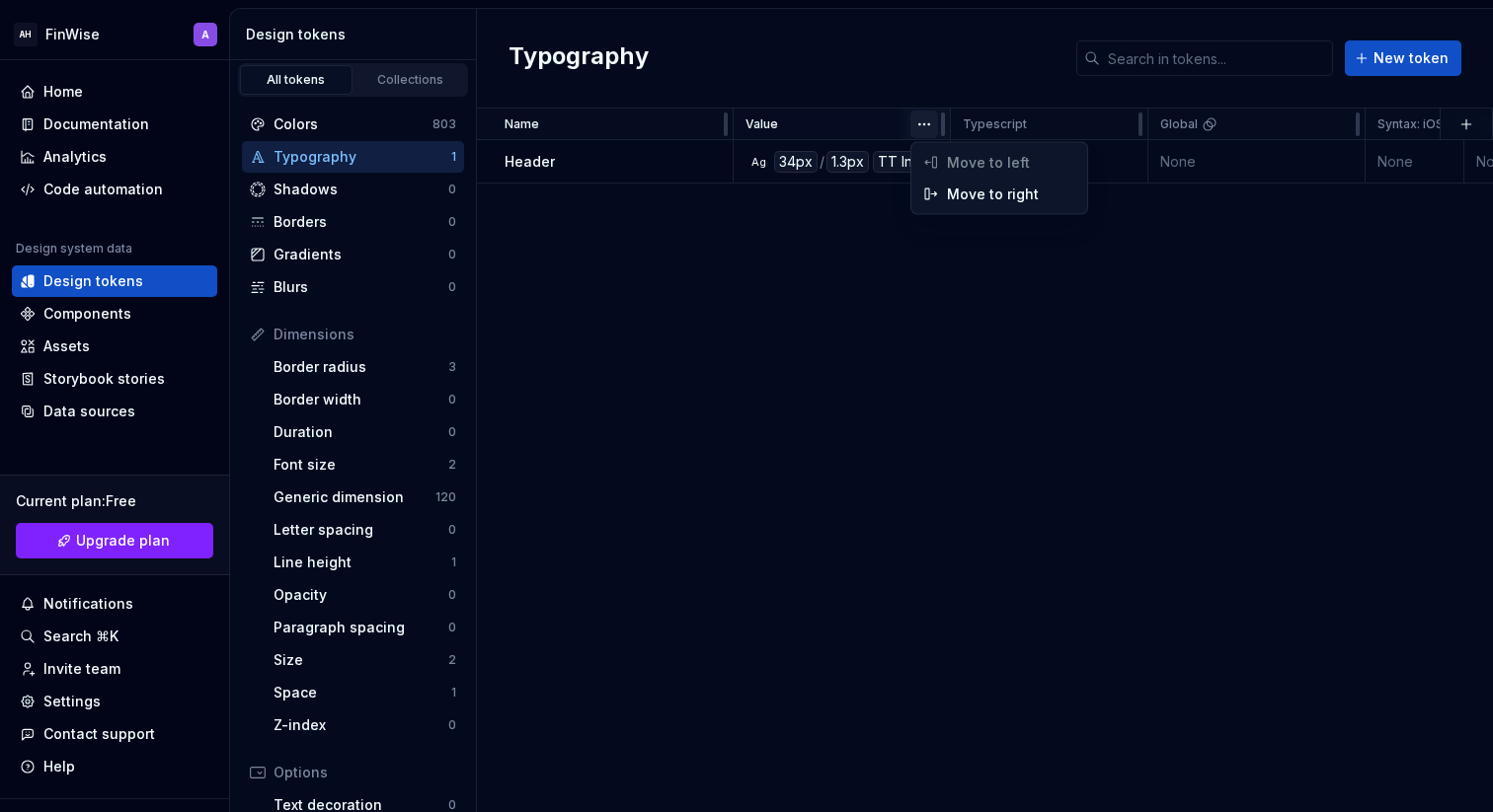
click at [931, 127] on html "AH FinWise A Home Documentation Analytics Code automation Design system data De…" at bounding box center [746, 406] width 1493 height 812
click at [775, 231] on html "AH FinWise A Home Documentation Analytics Code automation Design system data De…" at bounding box center [746, 406] width 1493 height 812
click at [663, 123] on div "Name" at bounding box center [612, 125] width 216 height 16
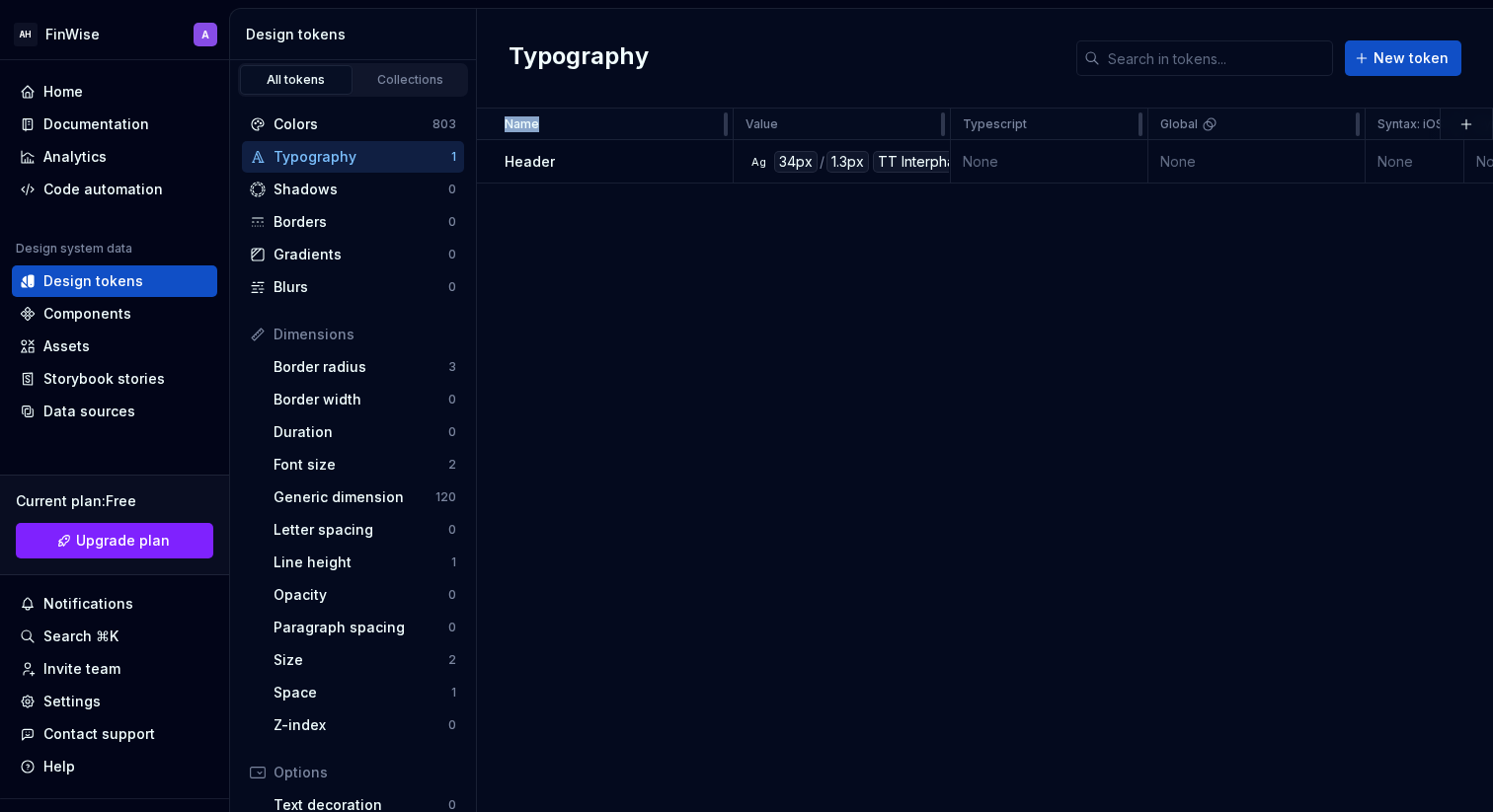
click at [590, 126] on div "Name" at bounding box center [612, 125] width 216 height 16
click at [560, 123] on div "Name" at bounding box center [612, 125] width 216 height 16
click at [566, 168] on div "Header" at bounding box center [617, 162] width 227 height 20
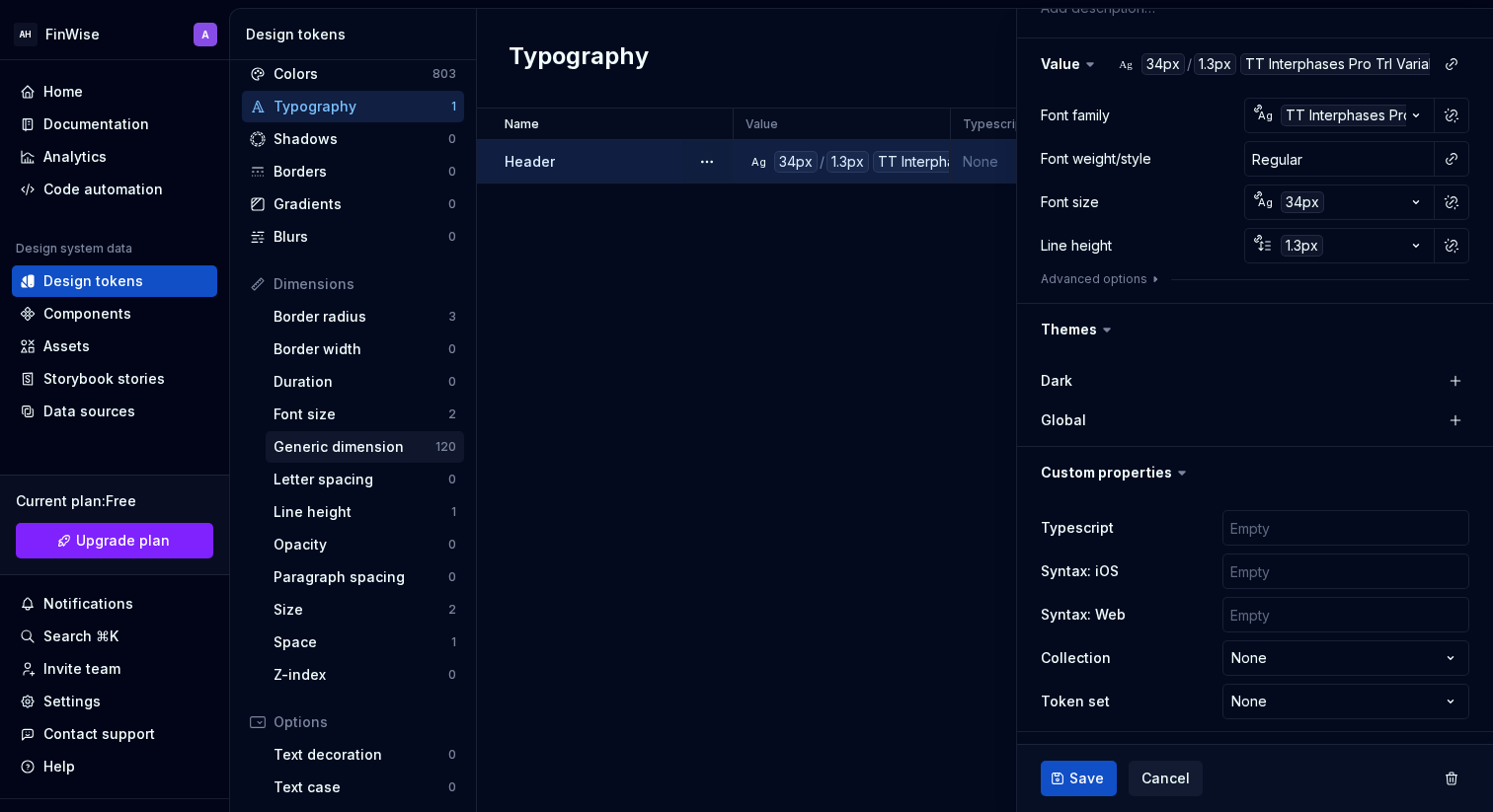
scroll to position [56, 0]
click at [316, 282] on div "Dimensions" at bounding box center [365, 283] width 182 height 20
click at [250, 277] on icon at bounding box center [258, 283] width 16 height 16
click at [298, 286] on div "Dimensions" at bounding box center [365, 283] width 182 height 20
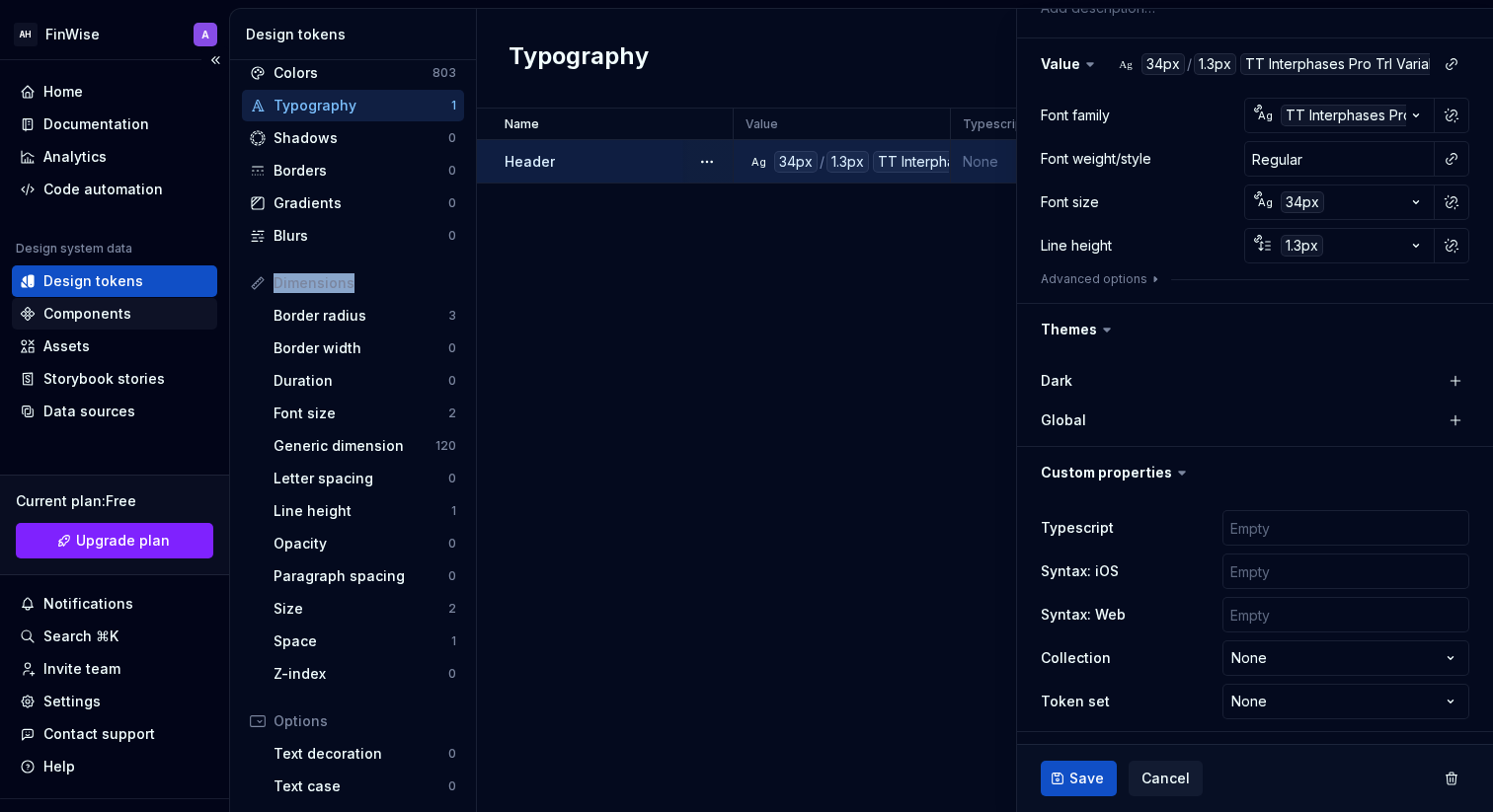
click at [127, 316] on div "Components" at bounding box center [87, 314] width 88 height 20
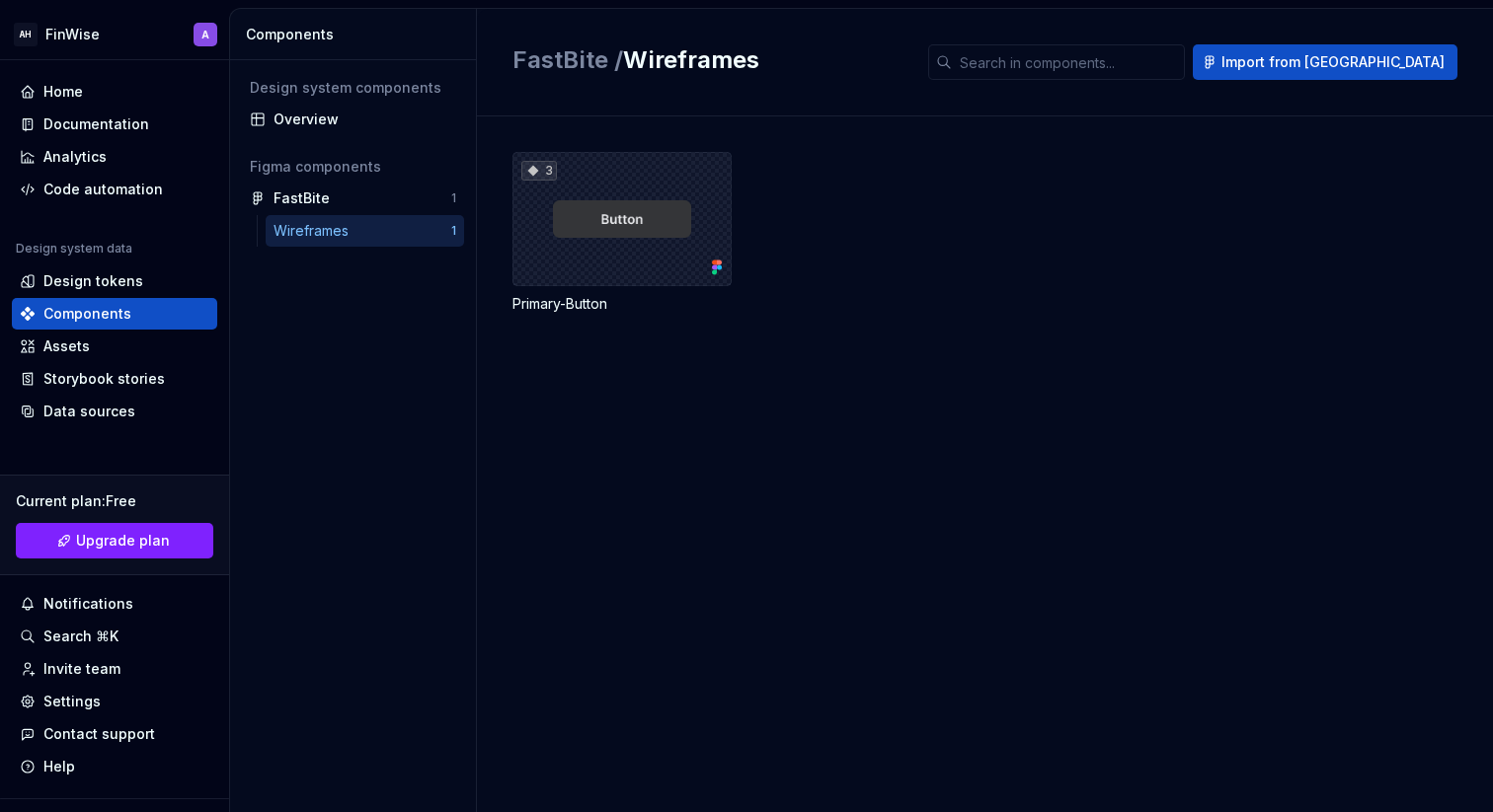
click at [641, 246] on div "3" at bounding box center [621, 220] width 219 height 135
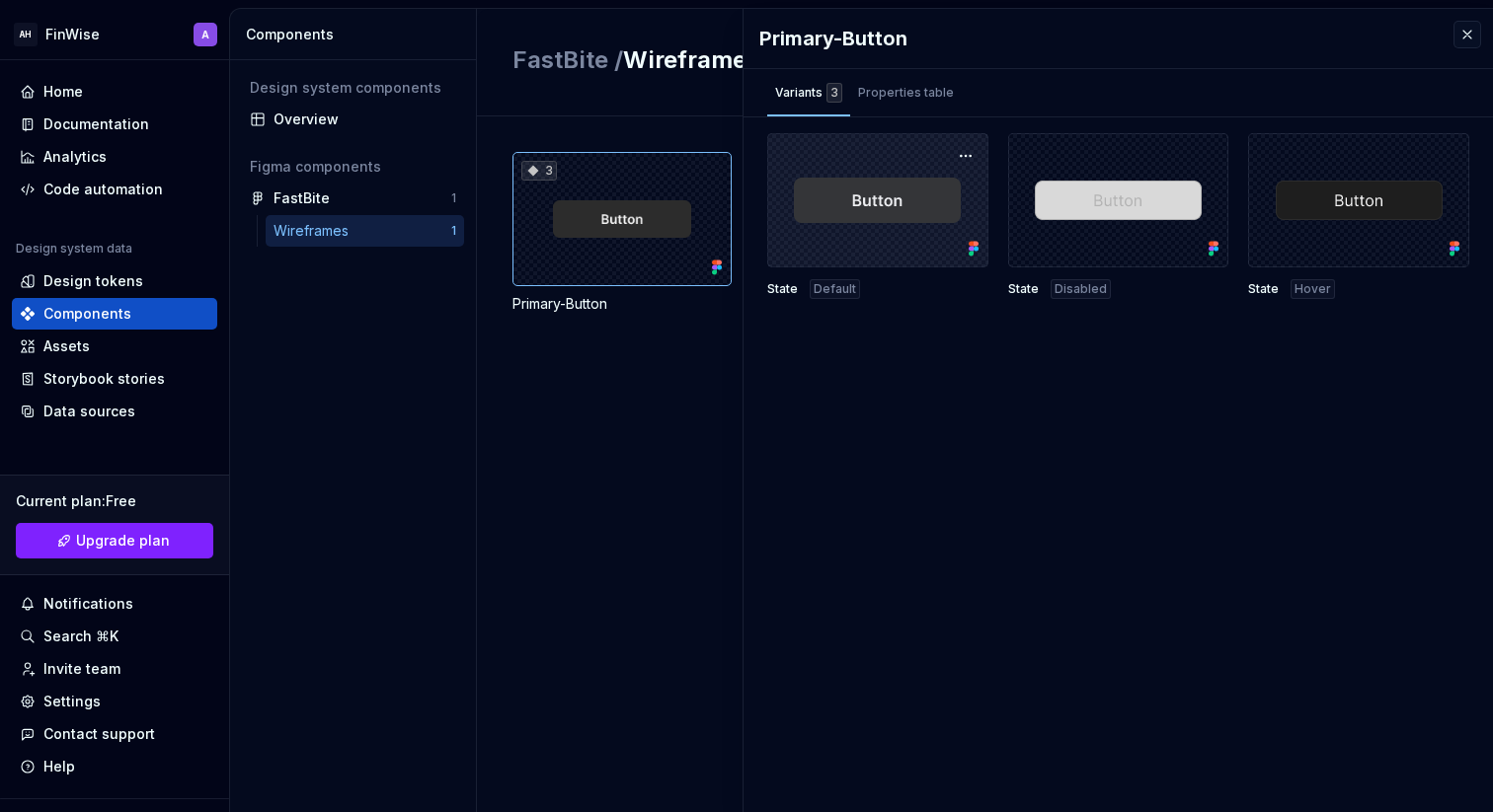
click at [882, 212] on div at bounding box center [878, 201] width 221 height 135
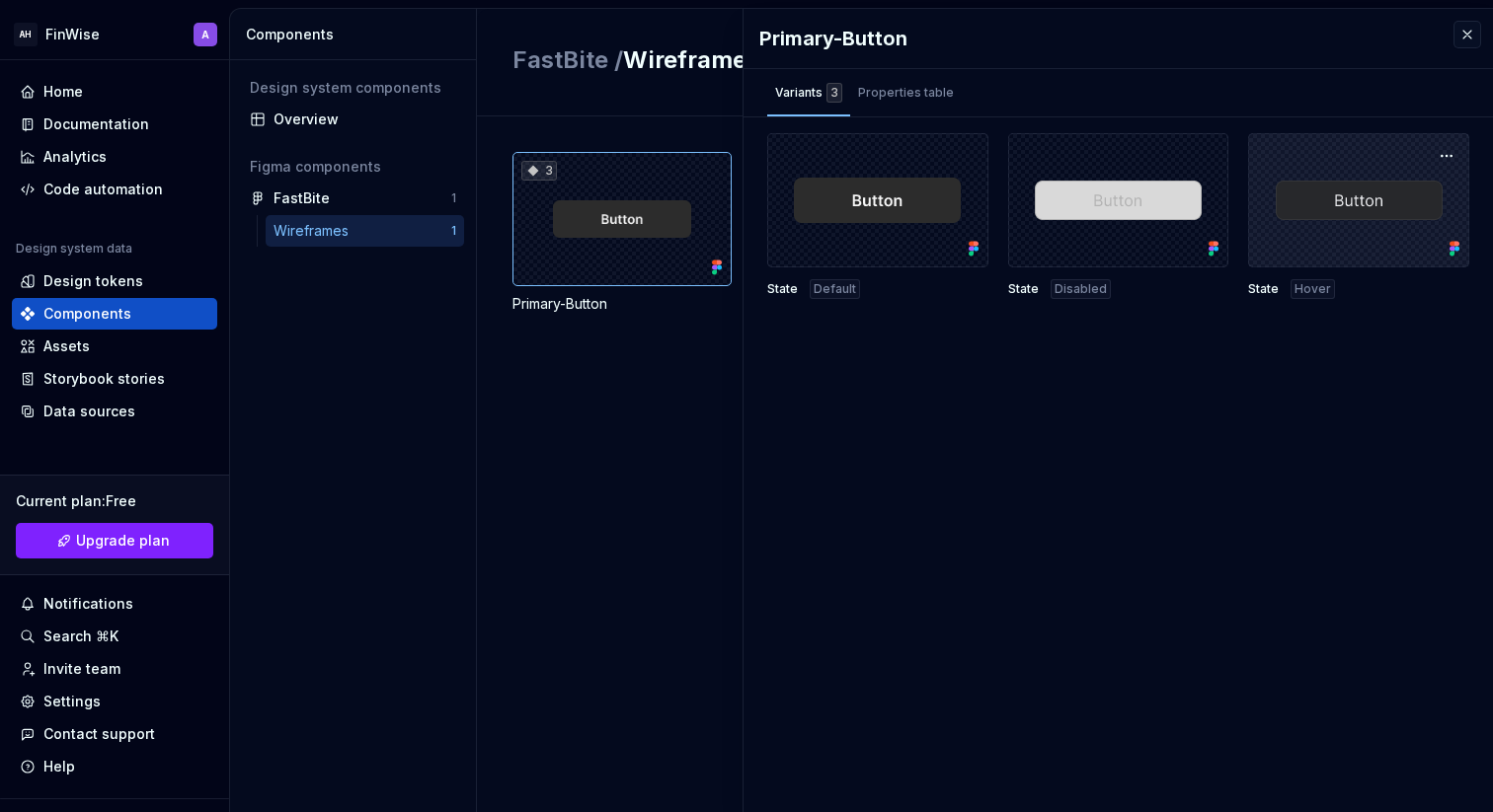
click at [1328, 211] on div at bounding box center [1358, 201] width 221 height 135
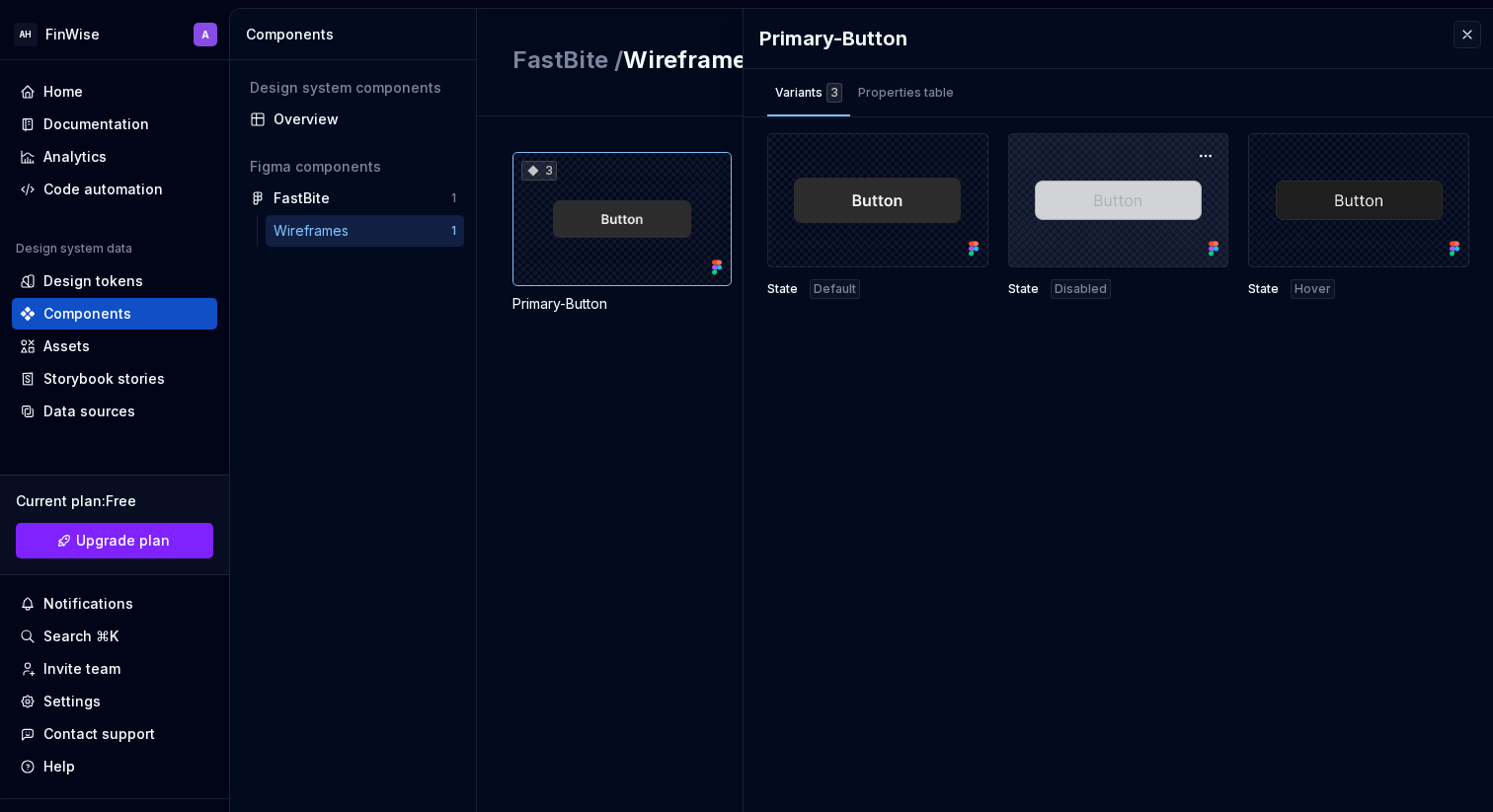
click at [1119, 200] on div at bounding box center [1119, 201] width 221 height 135
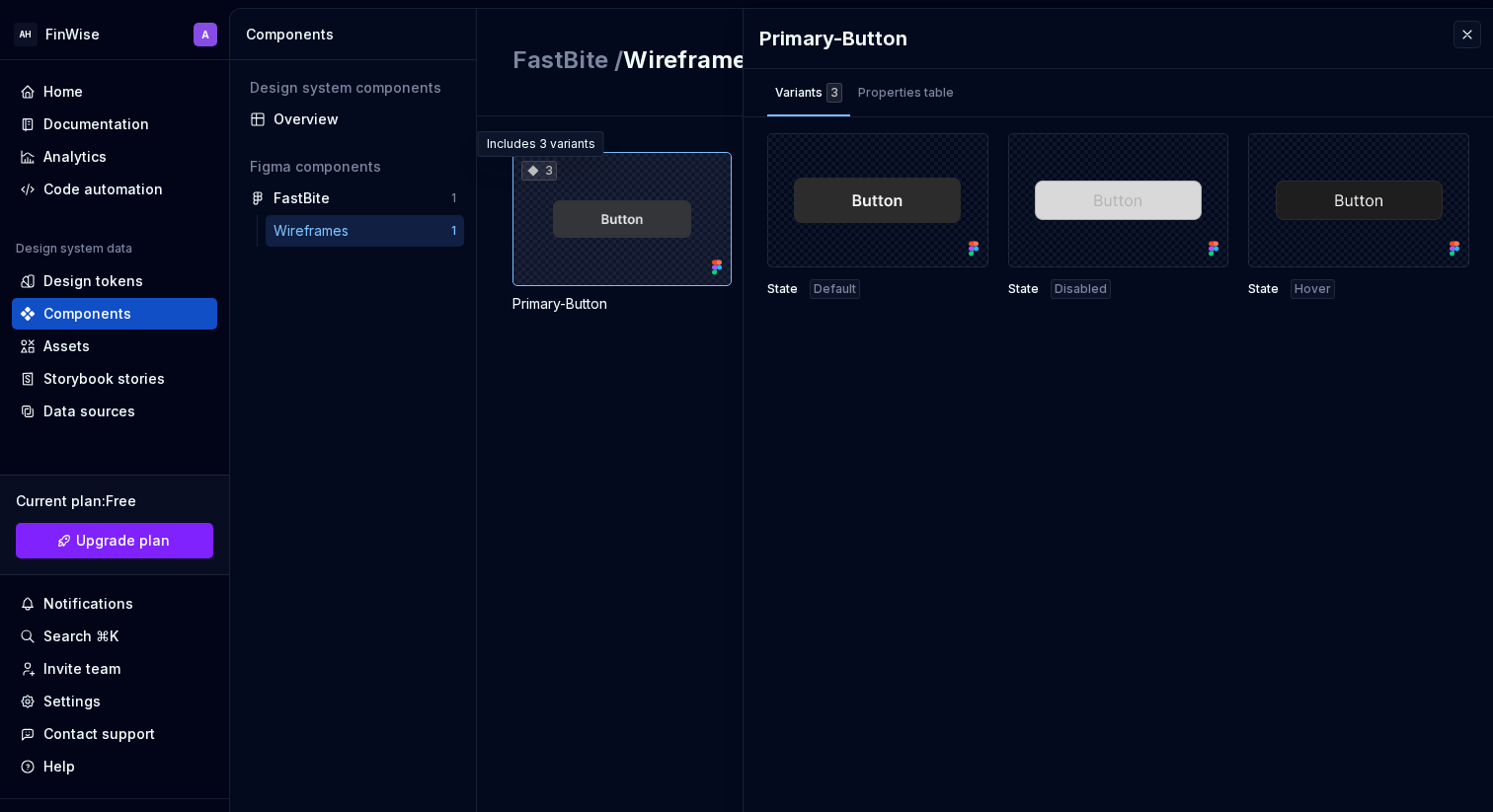
click at [540, 171] on icon at bounding box center [533, 170] width 16 height 16
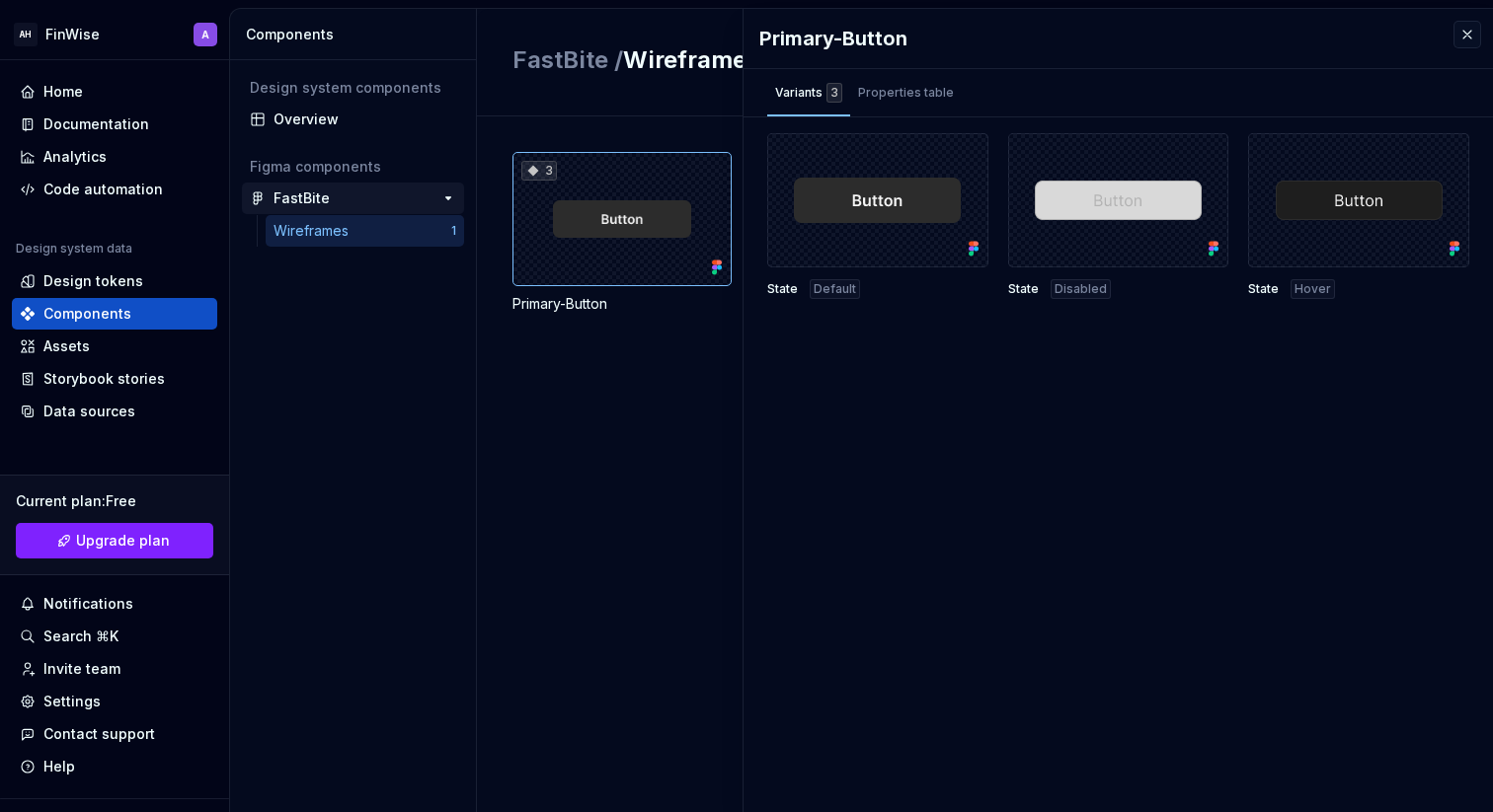
click at [374, 206] on div "FastBite" at bounding box center [347, 198] width 148 height 20
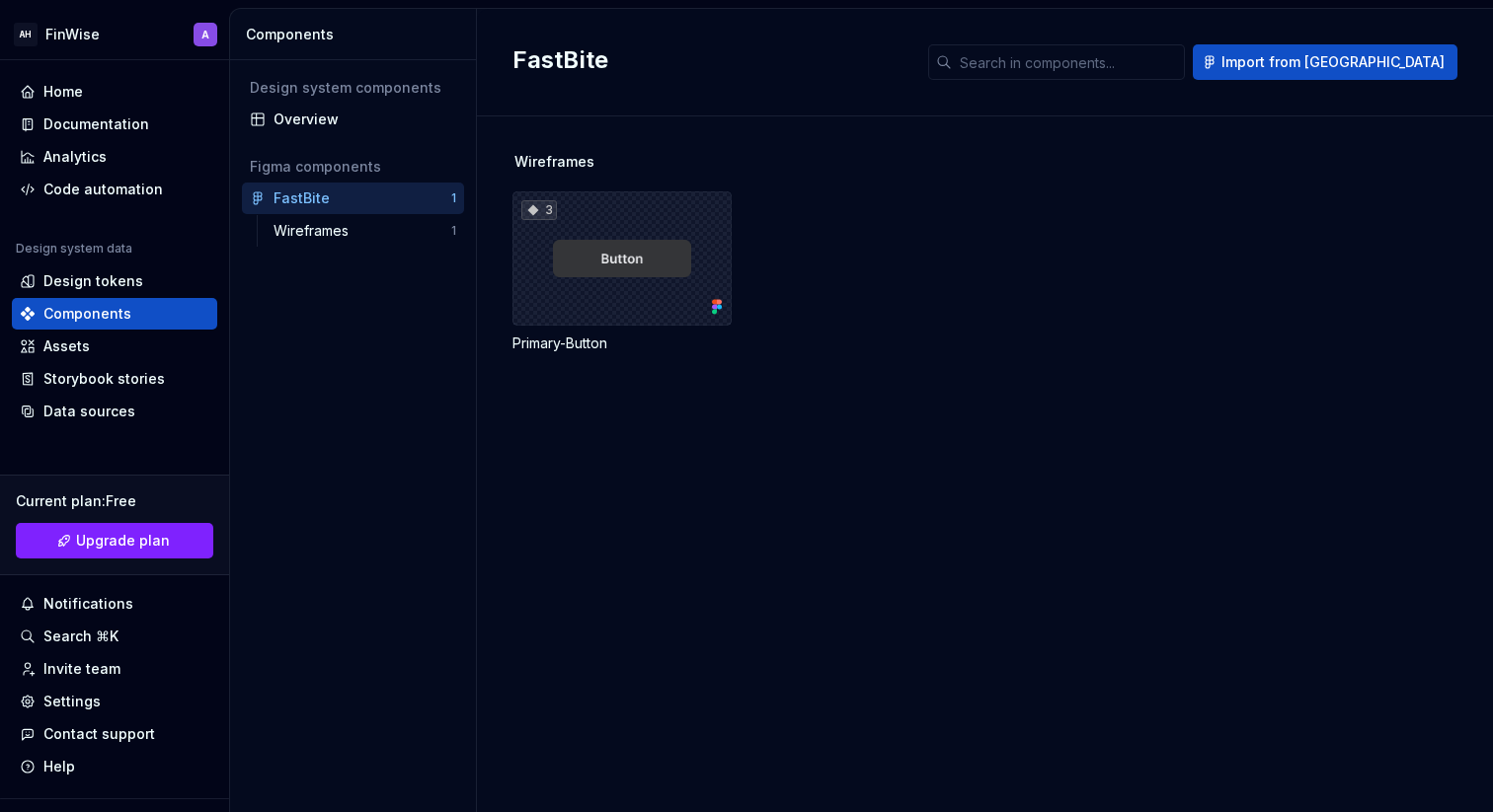
click at [619, 271] on div "3" at bounding box center [621, 258] width 219 height 135
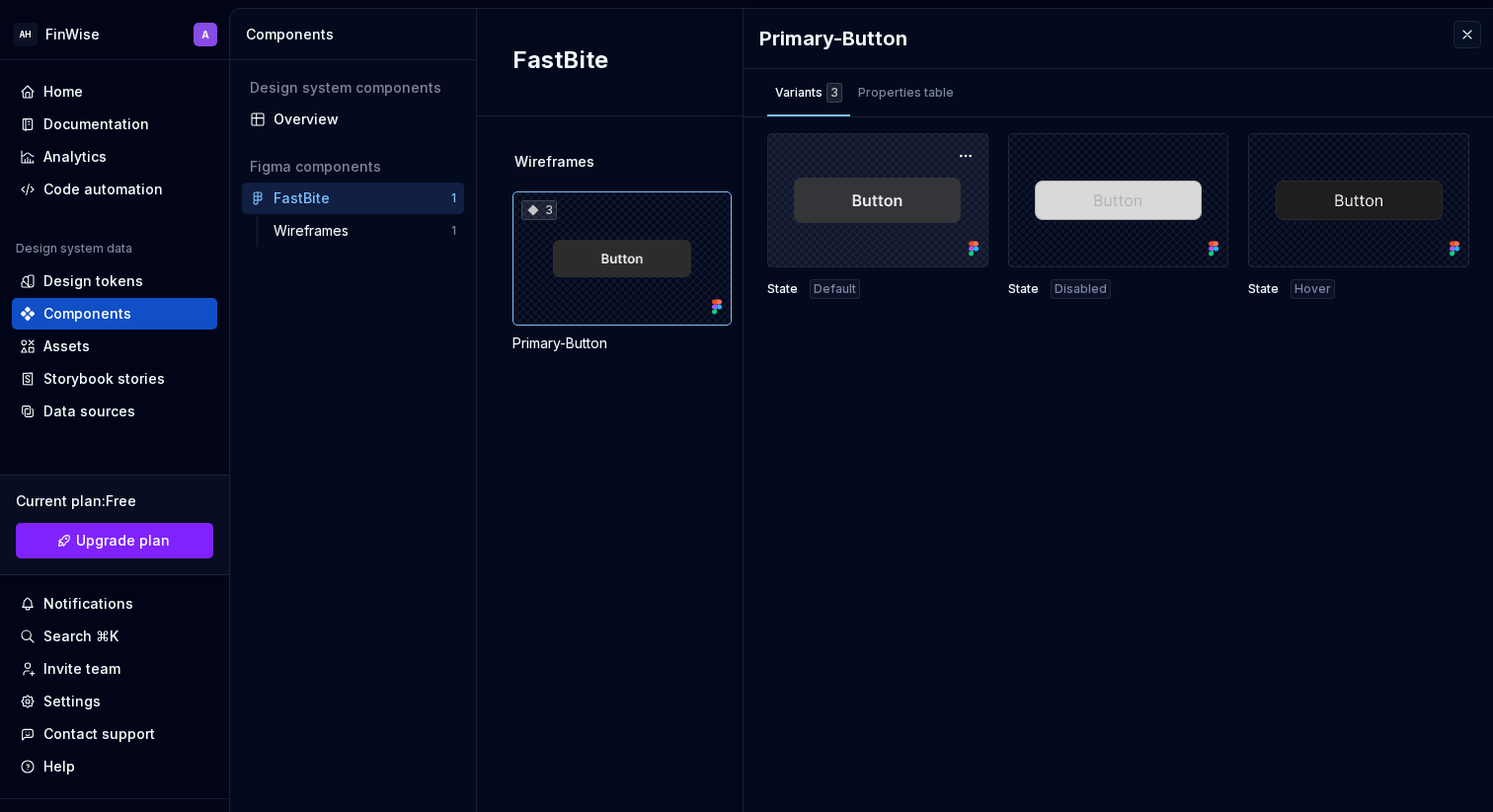
click at [875, 203] on div at bounding box center [878, 201] width 221 height 135
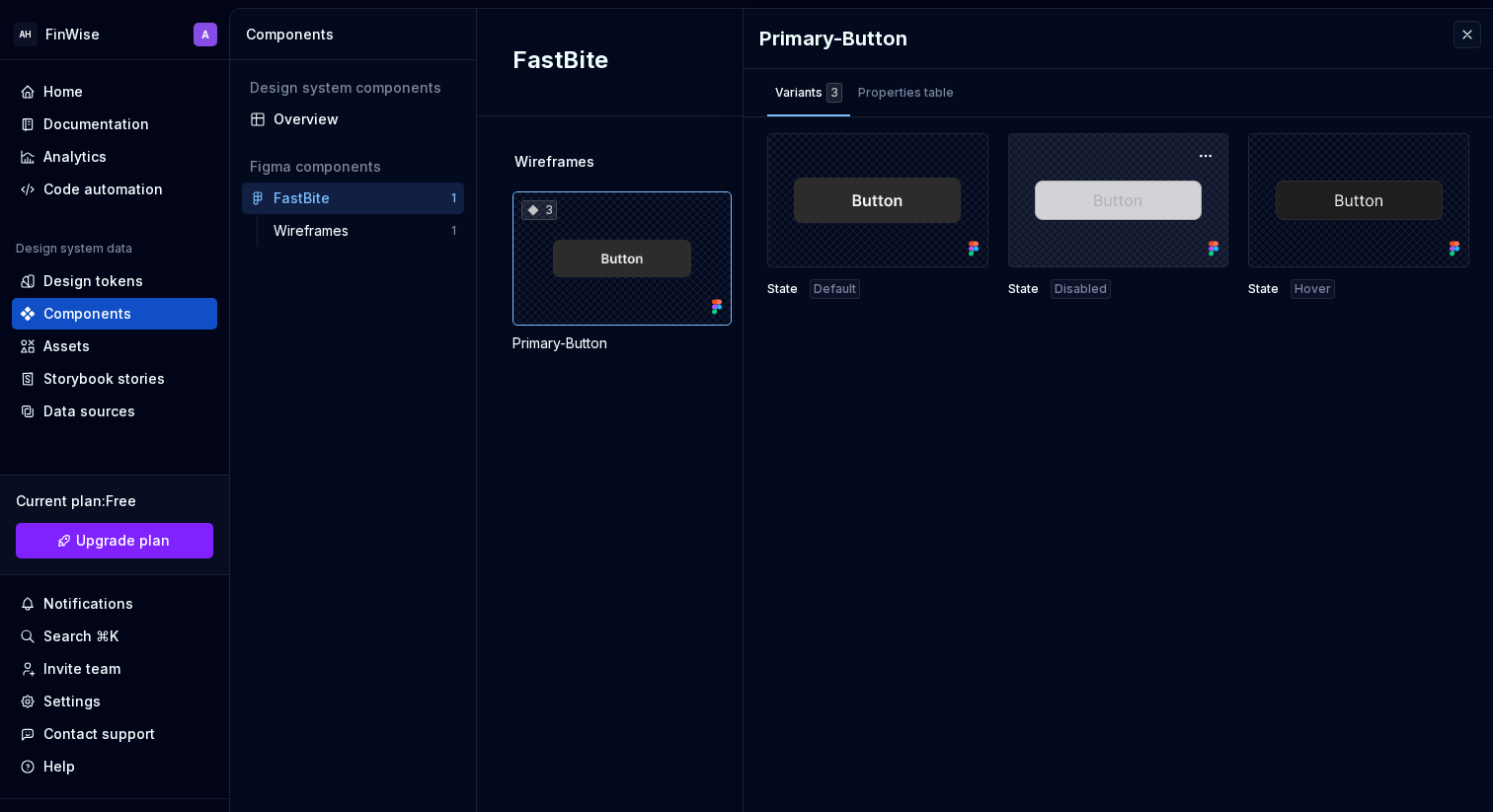
click at [1075, 200] on div at bounding box center [1119, 201] width 221 height 135
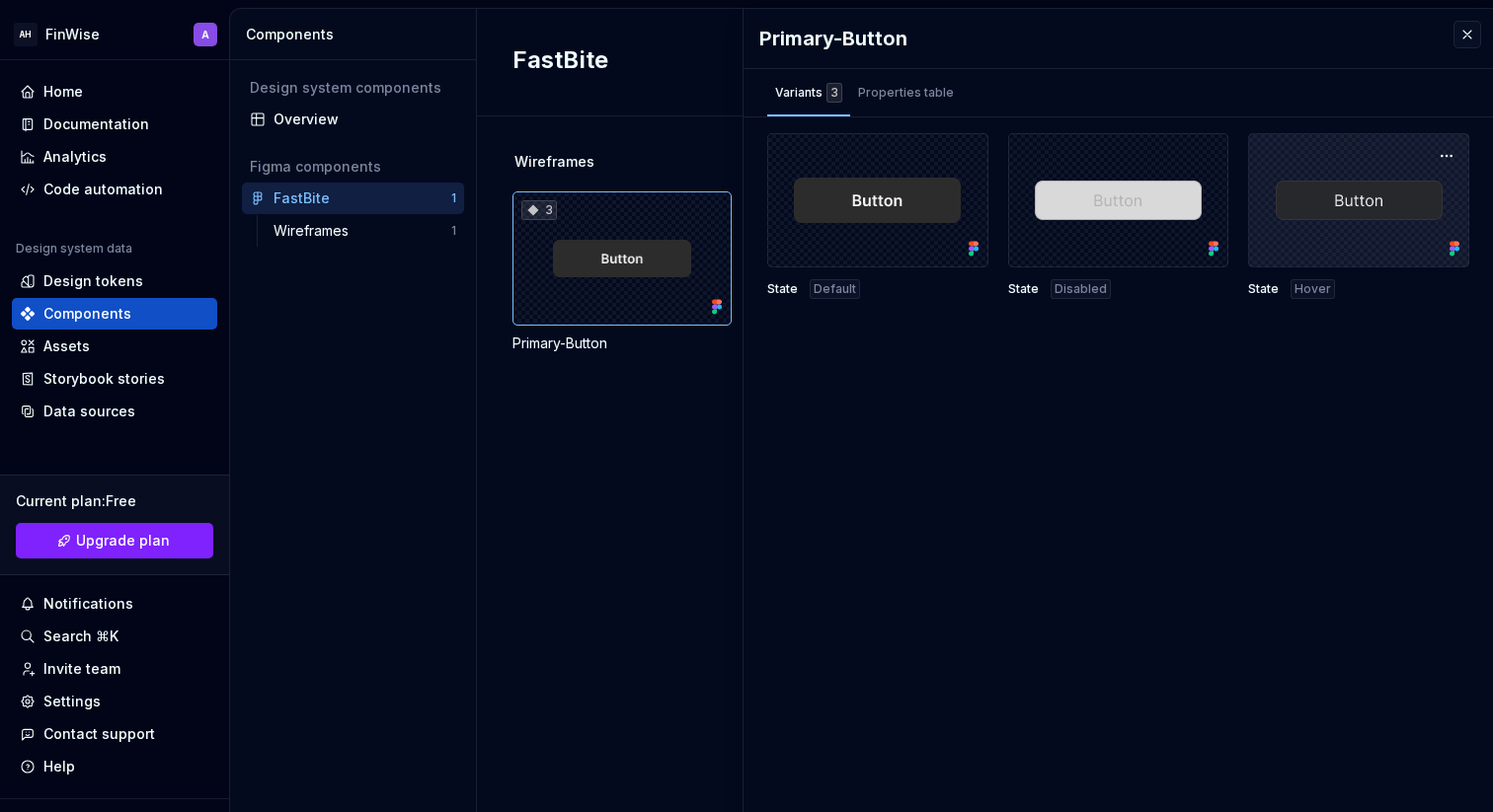
click at [1297, 229] on div at bounding box center [1358, 201] width 221 height 135
click at [1456, 157] on button "button" at bounding box center [1446, 156] width 28 height 28
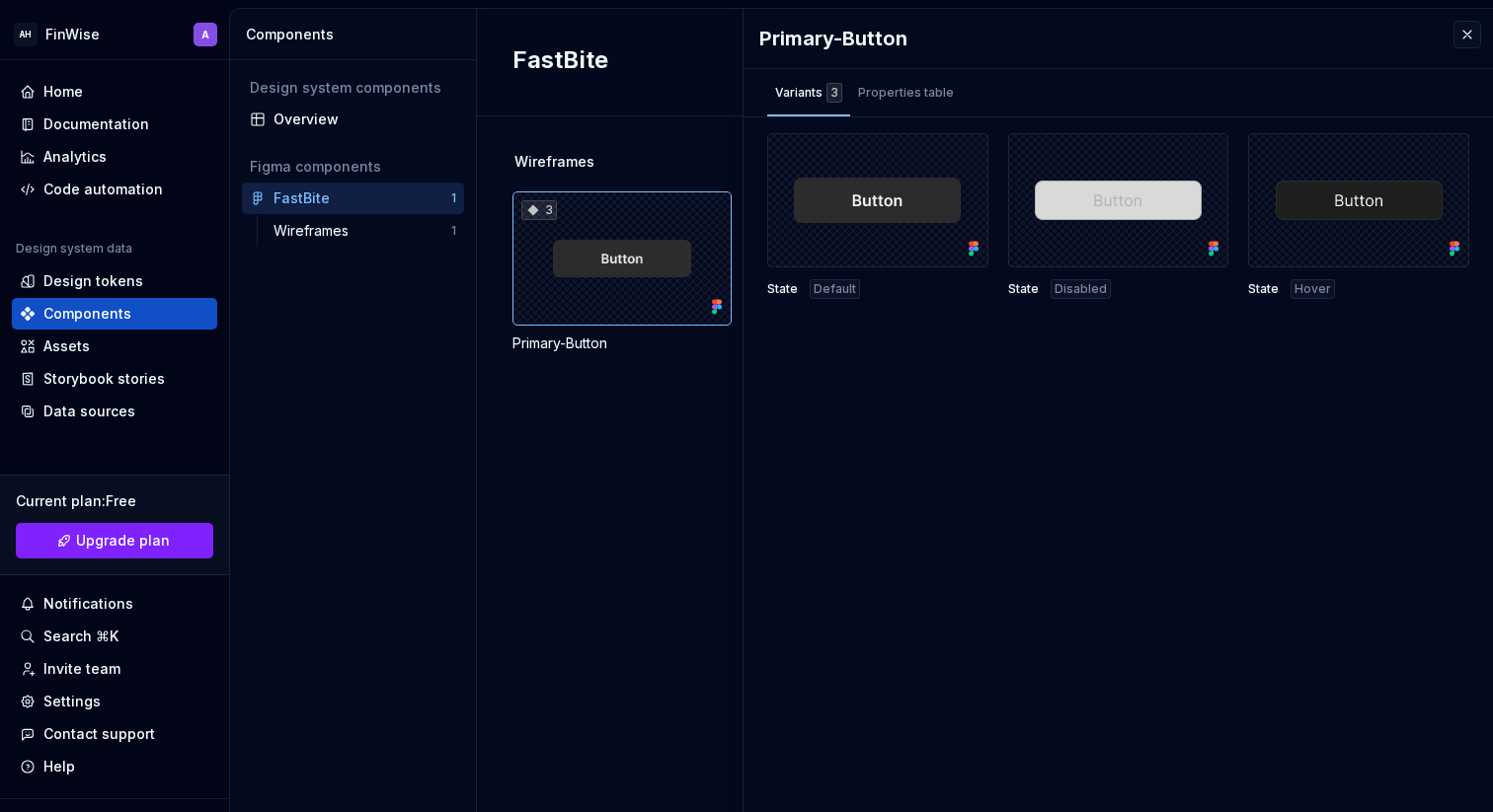
click at [1371, 358] on div "Primary-Button Variants 3 Properties table State Default State Disabled State H…" at bounding box center [1119, 410] width 750 height 803
click at [868, 88] on div "Properties table" at bounding box center [906, 93] width 96 height 20
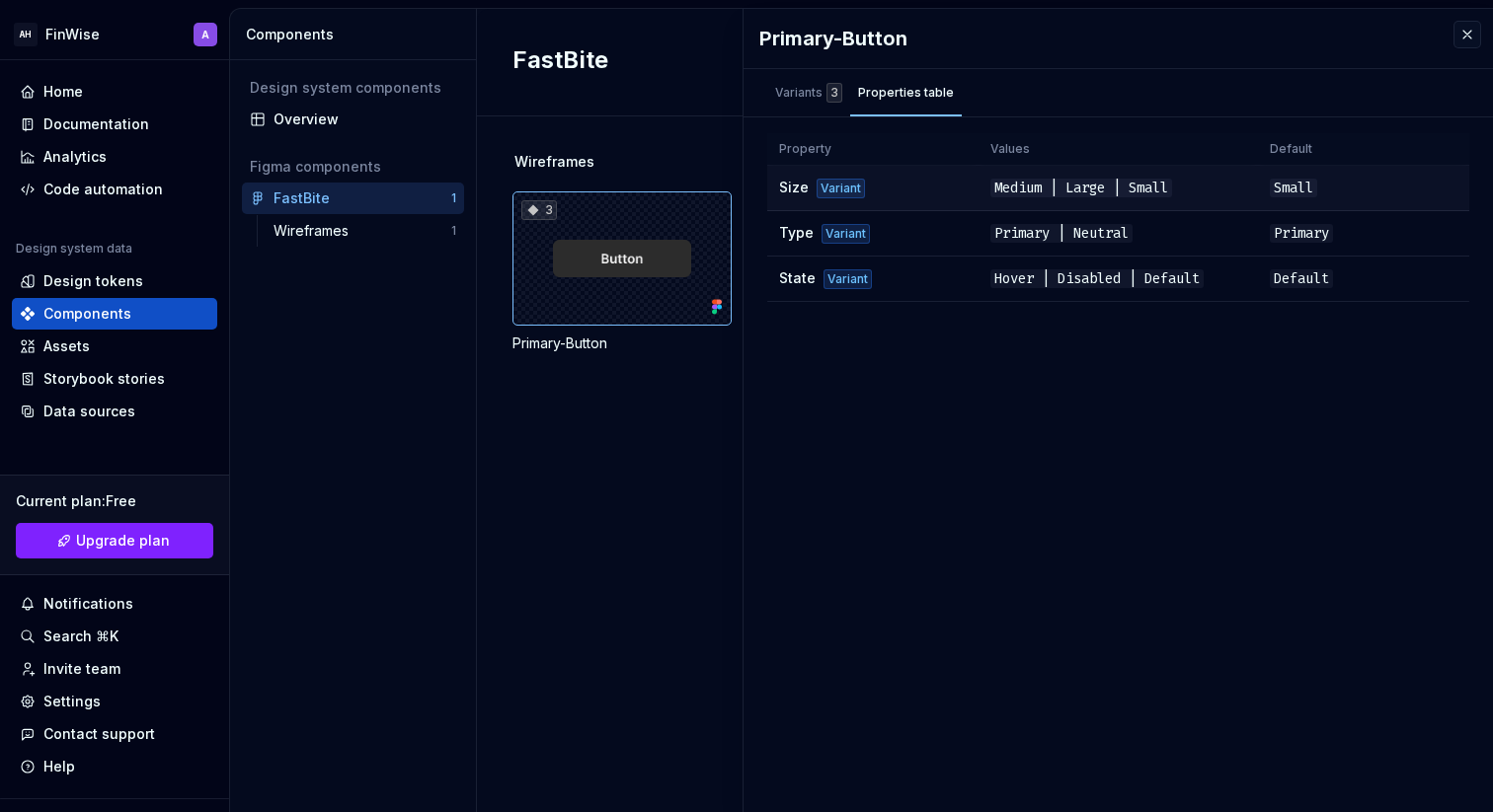
click at [905, 183] on td "Size Variant" at bounding box center [873, 188] width 211 height 46
click at [847, 191] on div "Variant" at bounding box center [840, 188] width 49 height 20
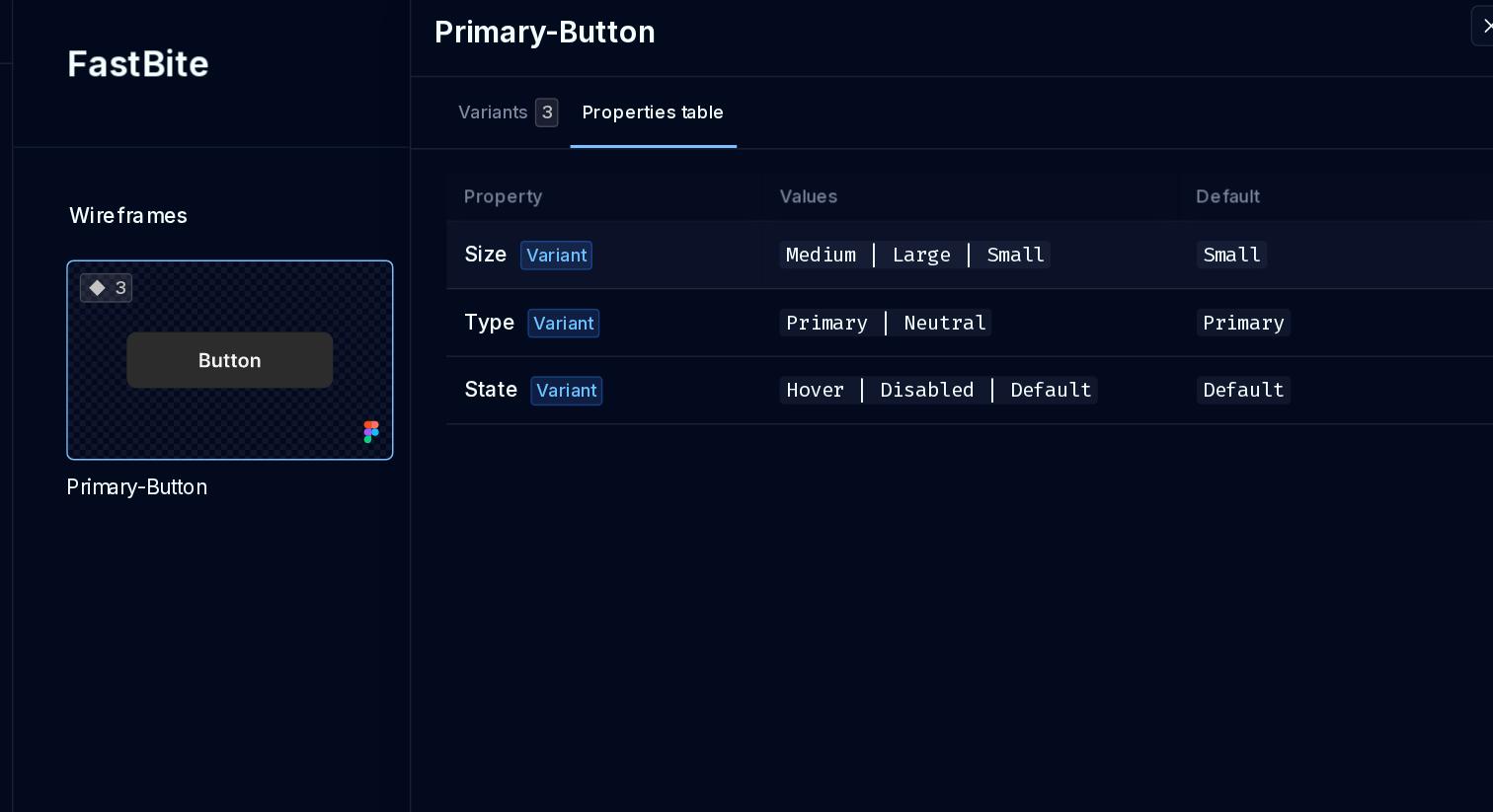
click at [829, 184] on div "Variant" at bounding box center [840, 188] width 49 height 20
click at [826, 259] on td "State Variant" at bounding box center [873, 279] width 211 height 46
click at [819, 270] on td "State Variant" at bounding box center [873, 279] width 211 height 46
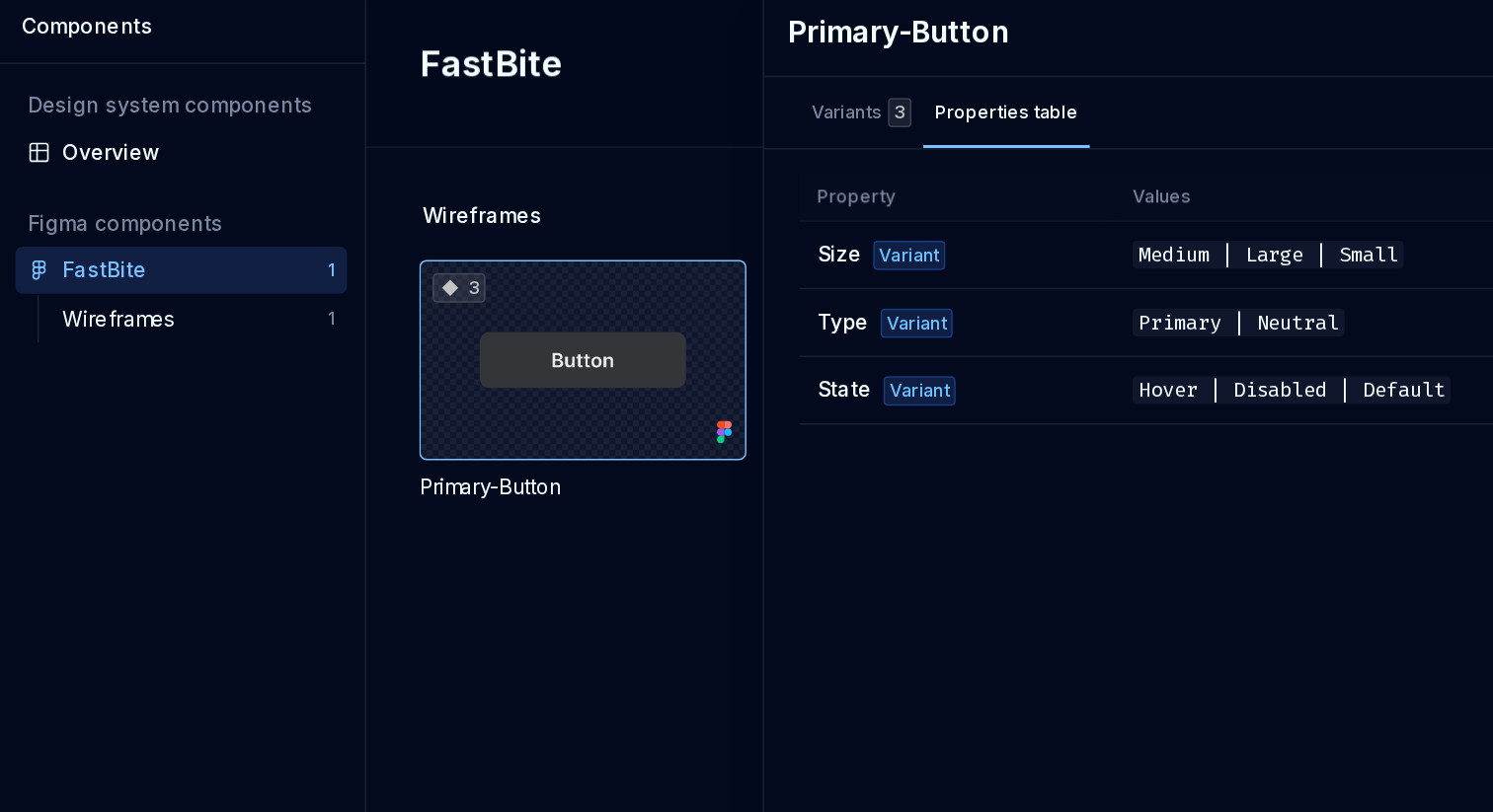
click at [573, 265] on div "3" at bounding box center [621, 258] width 219 height 135
click at [701, 298] on div "3" at bounding box center [621, 258] width 219 height 135
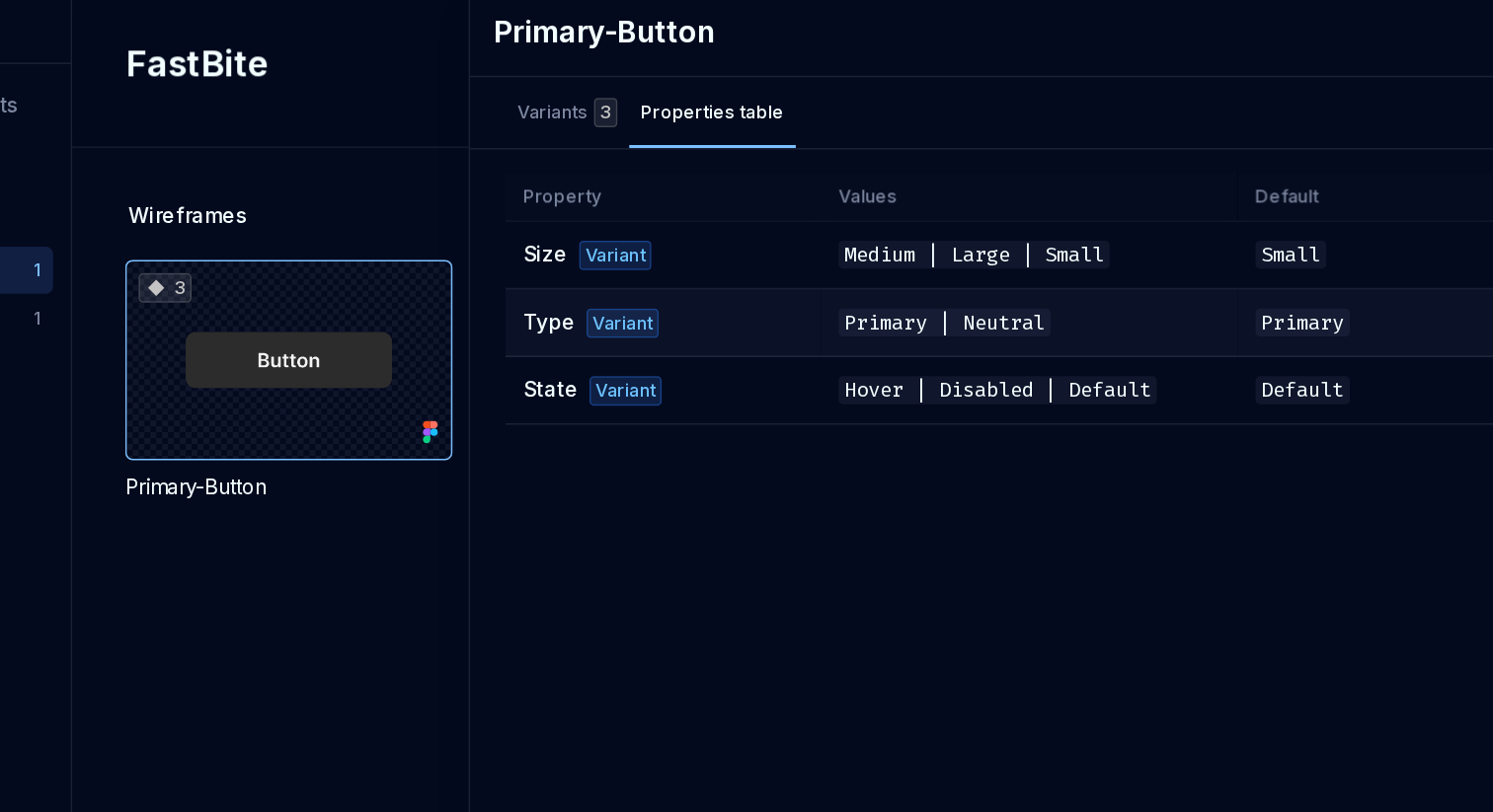
click at [1030, 228] on span "Primary | Neutral" at bounding box center [1062, 233] width 143 height 19
click at [1095, 230] on span "Primary | Neutral" at bounding box center [1062, 233] width 143 height 19
click at [797, 233] on span "Type" at bounding box center [797, 232] width 35 height 17
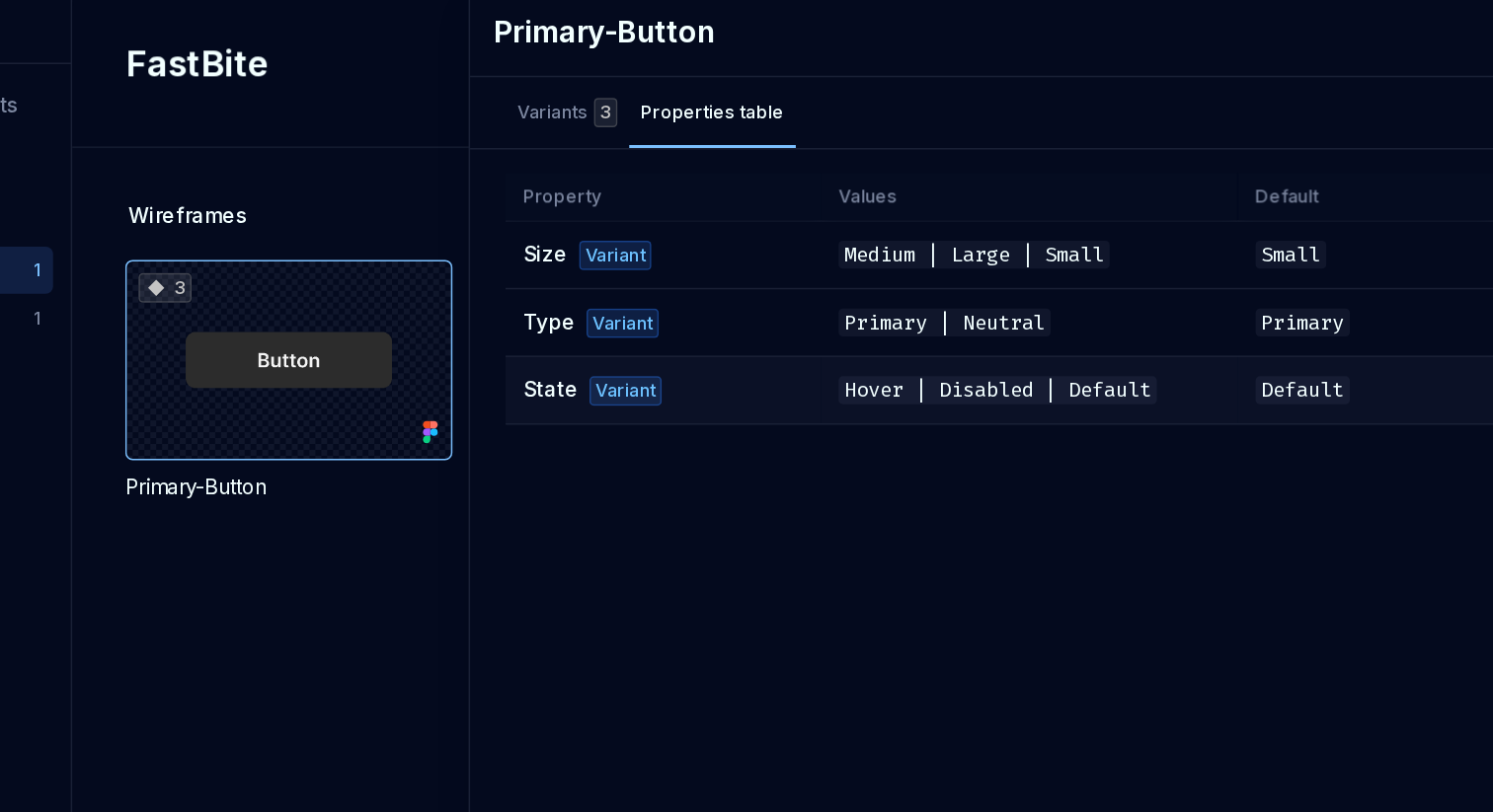
click at [830, 274] on div "Variant" at bounding box center [847, 279] width 49 height 20
click at [1016, 276] on span "Hover | Disabled | Default" at bounding box center [1097, 278] width 213 height 19
click at [1141, 344] on div "Primary-Button Variants 3 Properties table State Default State Disabled State H…" at bounding box center [1119, 410] width 750 height 803
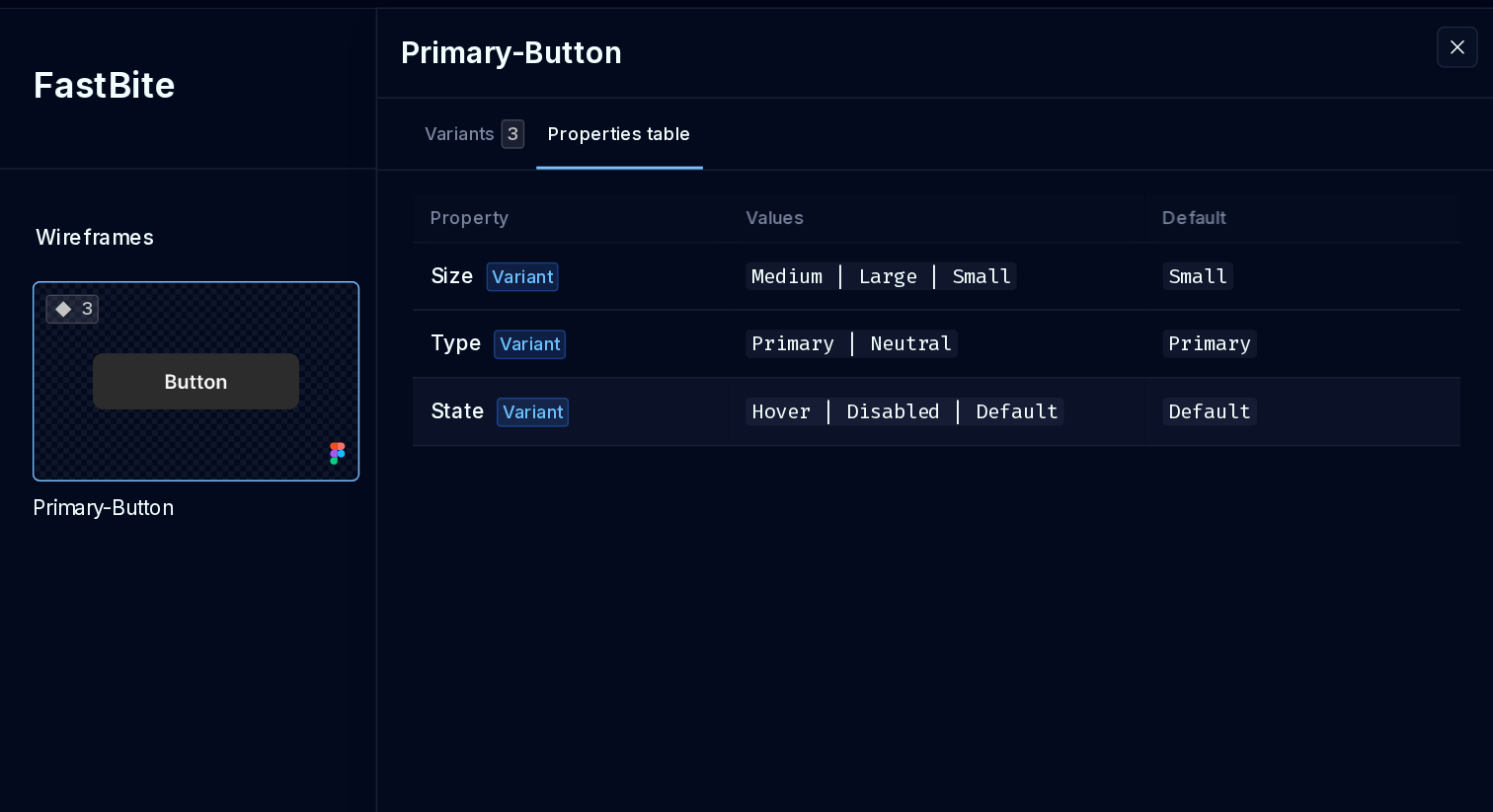
click at [1285, 275] on span "Default" at bounding box center [1302, 278] width 63 height 19
click at [983, 274] on td "Hover | Disabled | Default" at bounding box center [1119, 279] width 279 height 46
click at [800, 276] on span "State" at bounding box center [798, 277] width 37 height 17
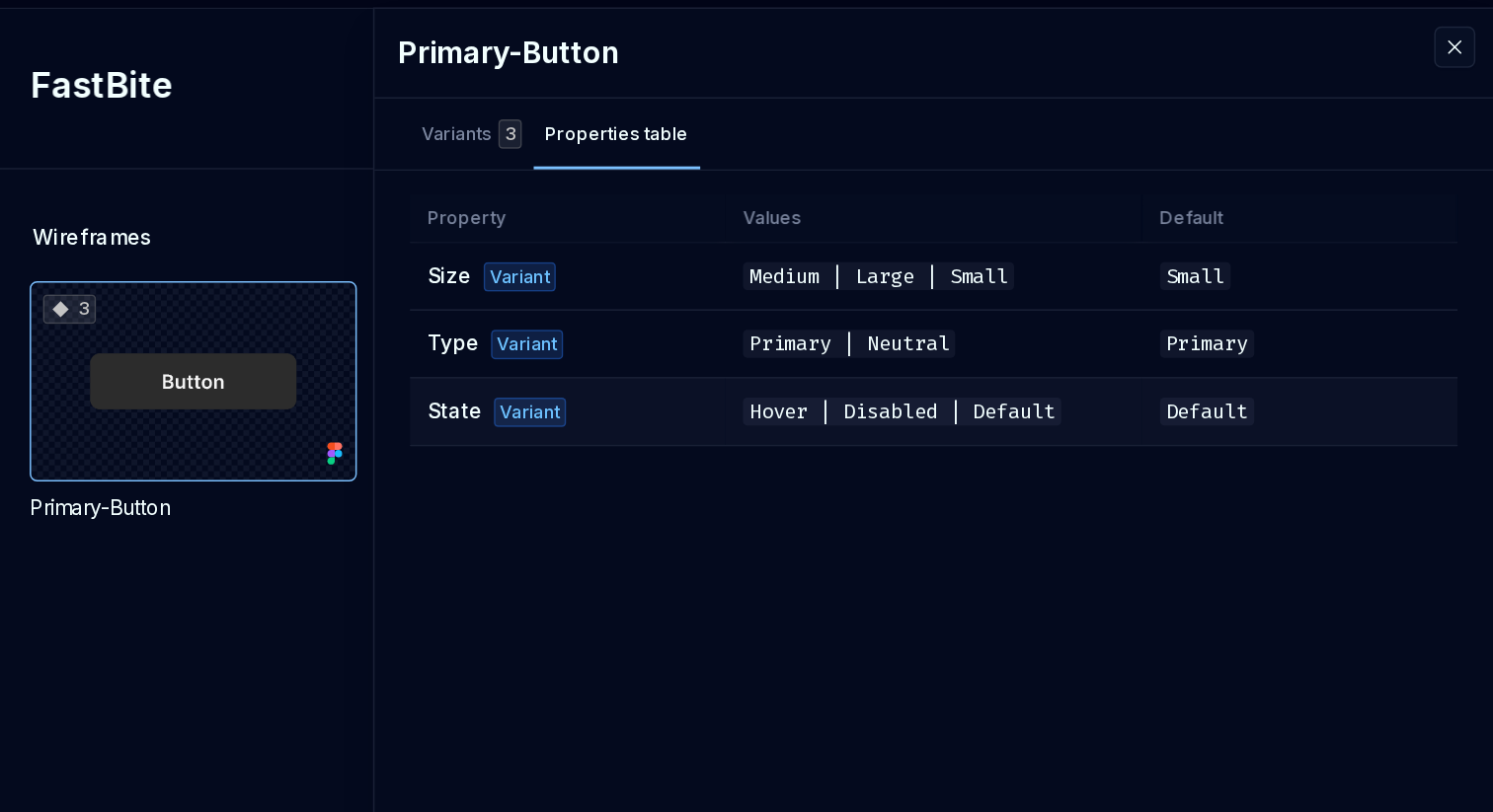
click at [841, 275] on div "Variant" at bounding box center [847, 279] width 49 height 20
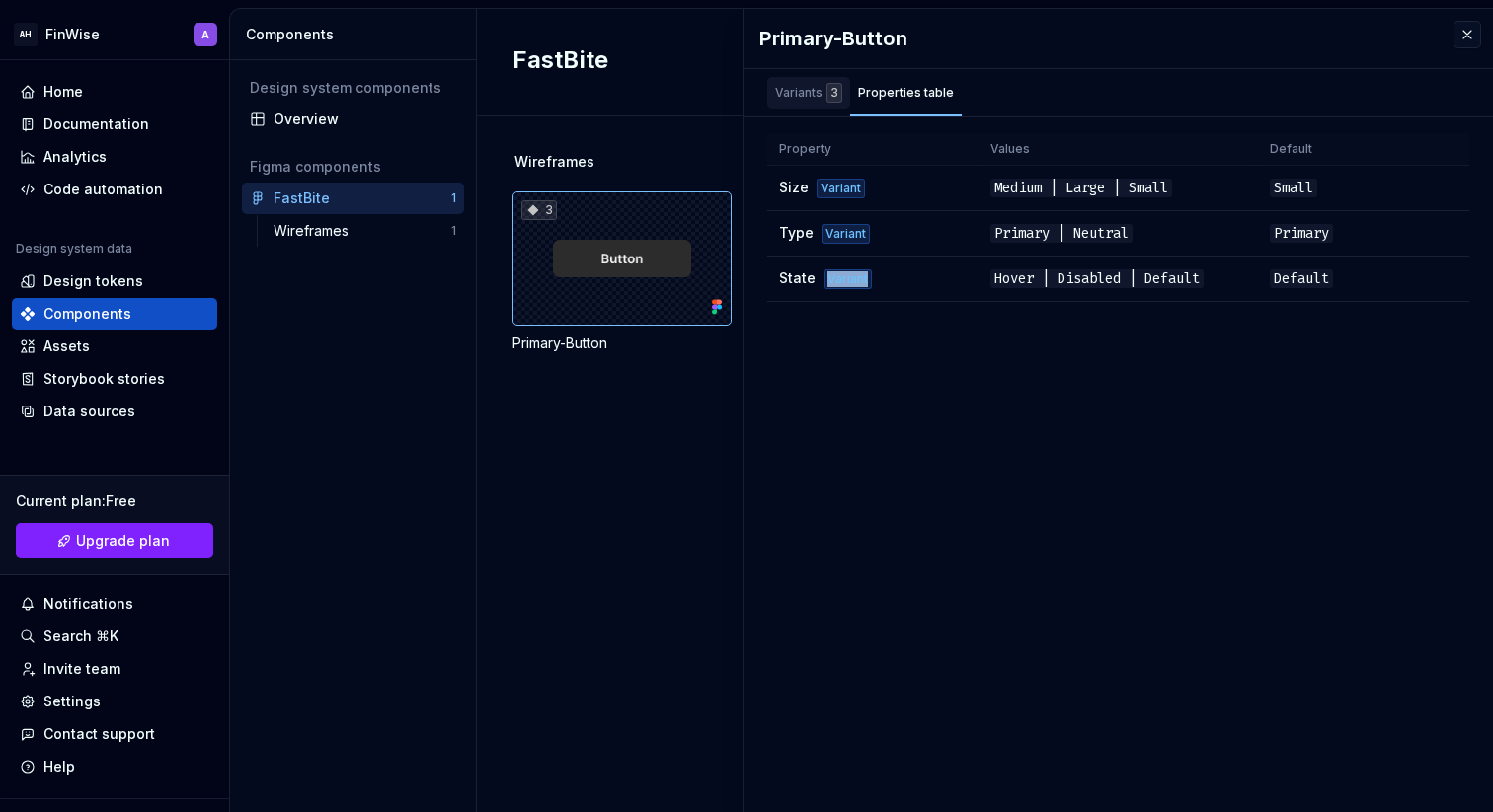
click at [792, 95] on div "Variants 3" at bounding box center [809, 93] width 67 height 20
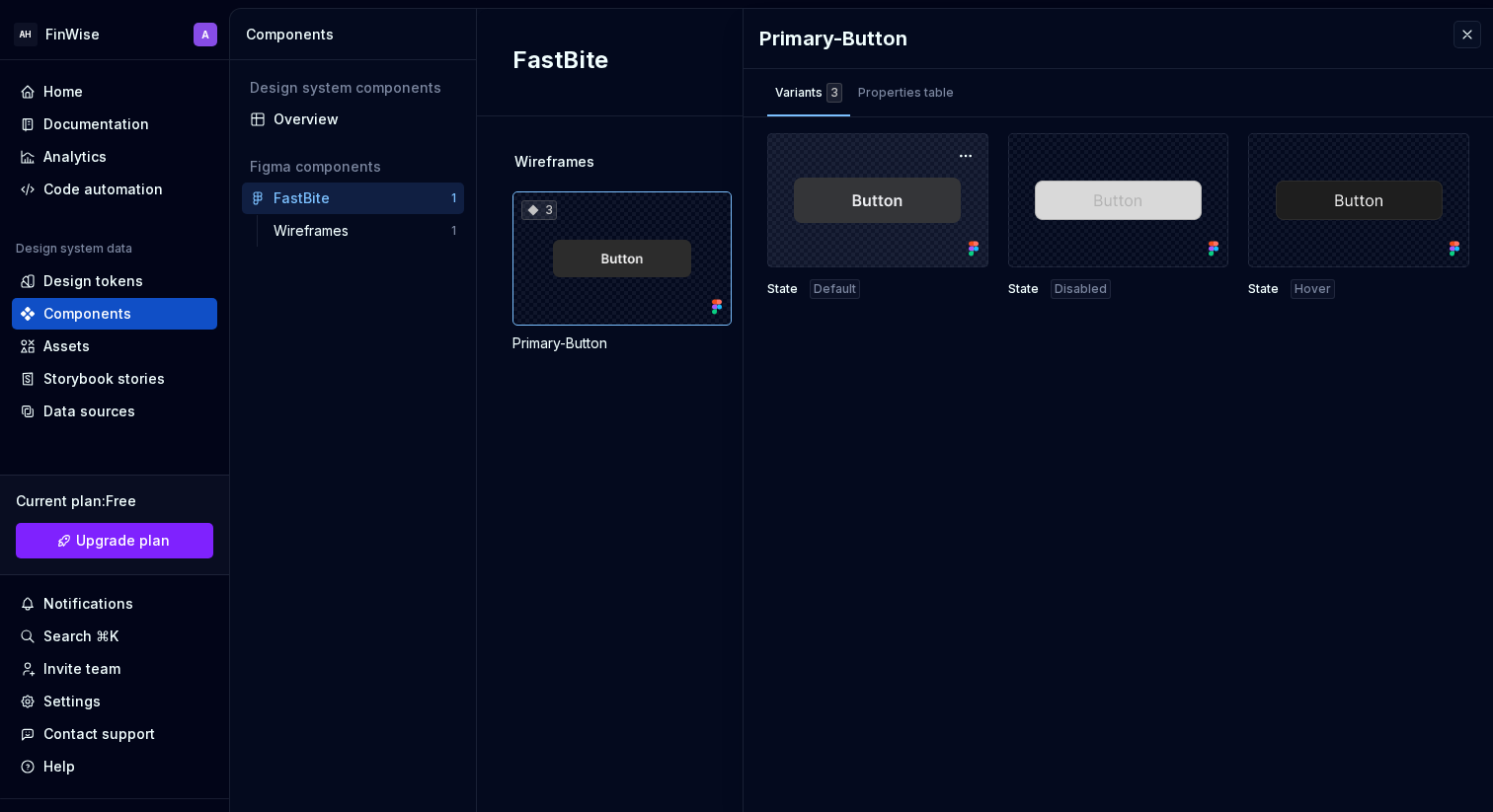
click at [854, 168] on div at bounding box center [878, 201] width 221 height 135
click at [958, 145] on button "button" at bounding box center [966, 156] width 28 height 28
click at [916, 145] on div at bounding box center [878, 201] width 221 height 135
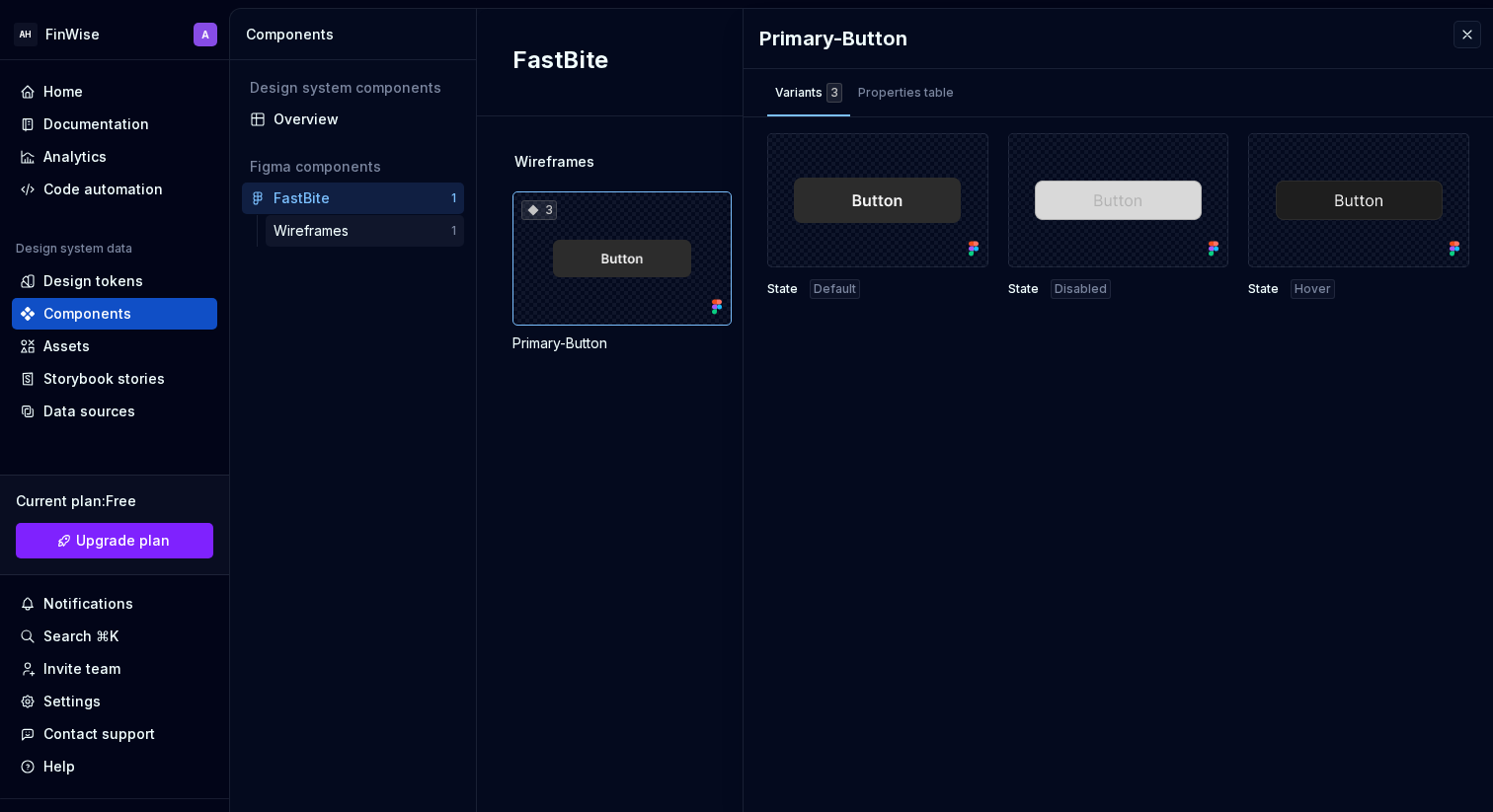
click at [369, 241] on div "Wireframes 1" at bounding box center [365, 231] width 198 height 32
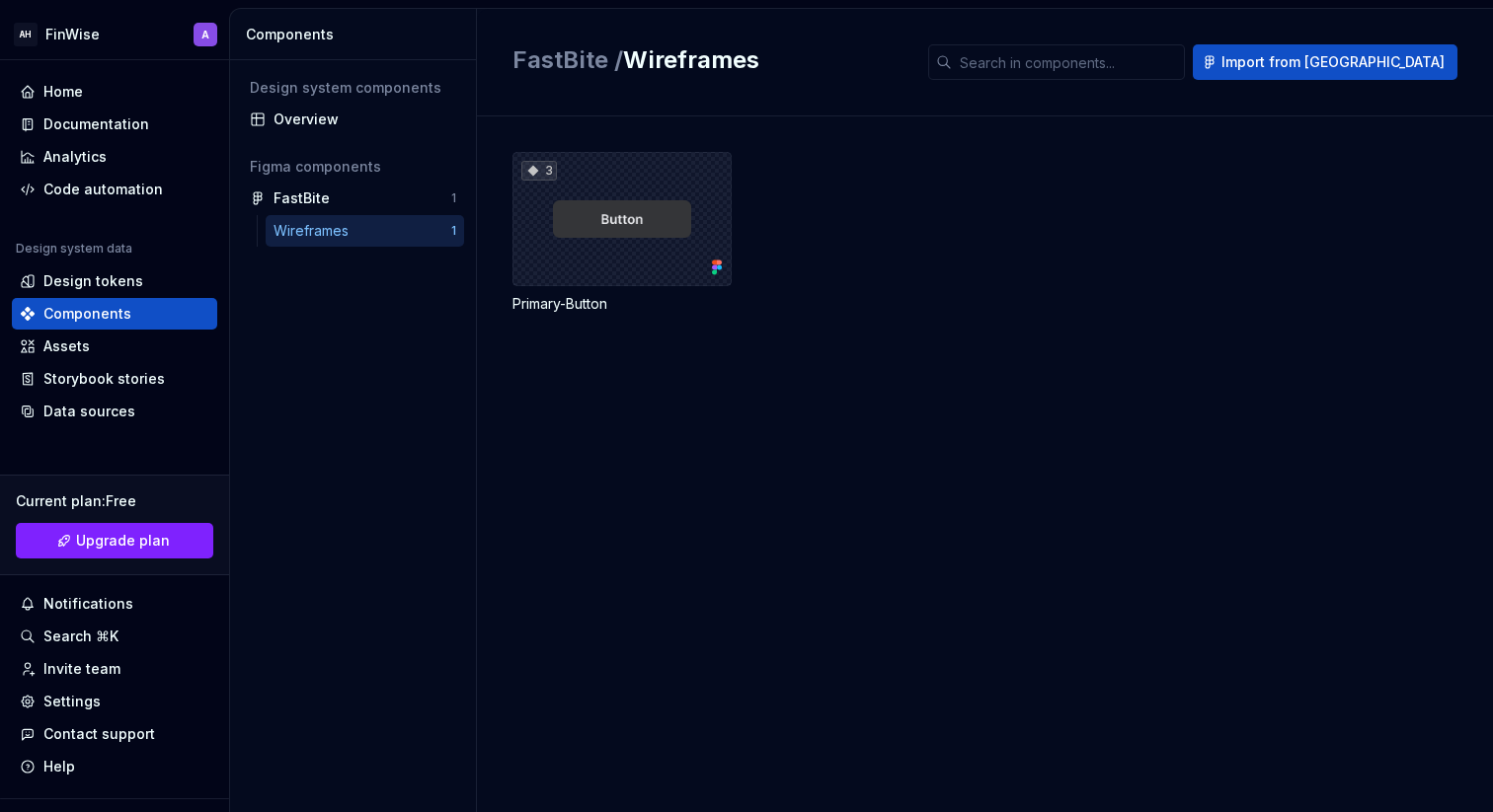
click at [594, 243] on div "3" at bounding box center [621, 220] width 219 height 135
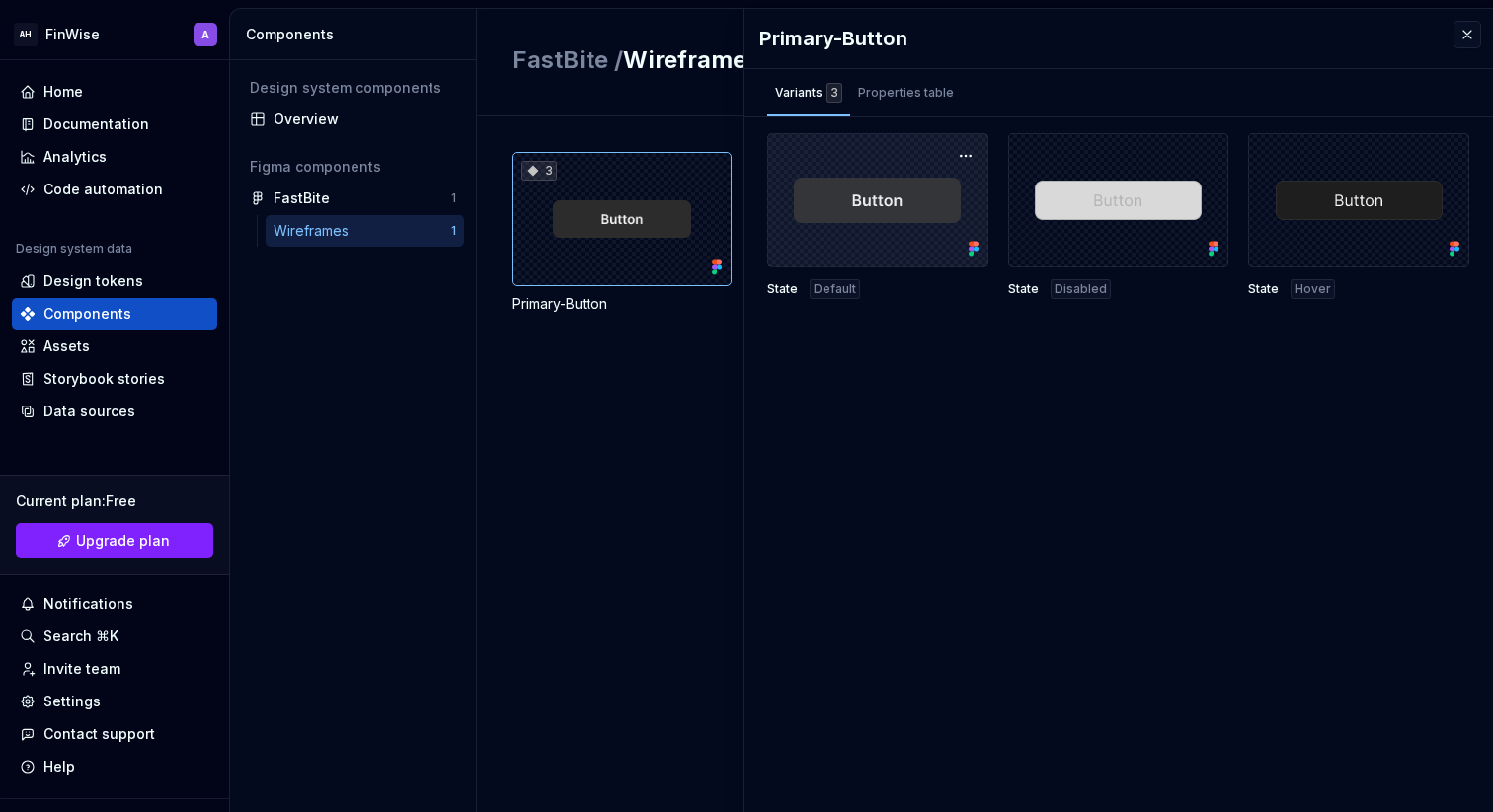
click at [834, 212] on div at bounding box center [878, 201] width 221 height 135
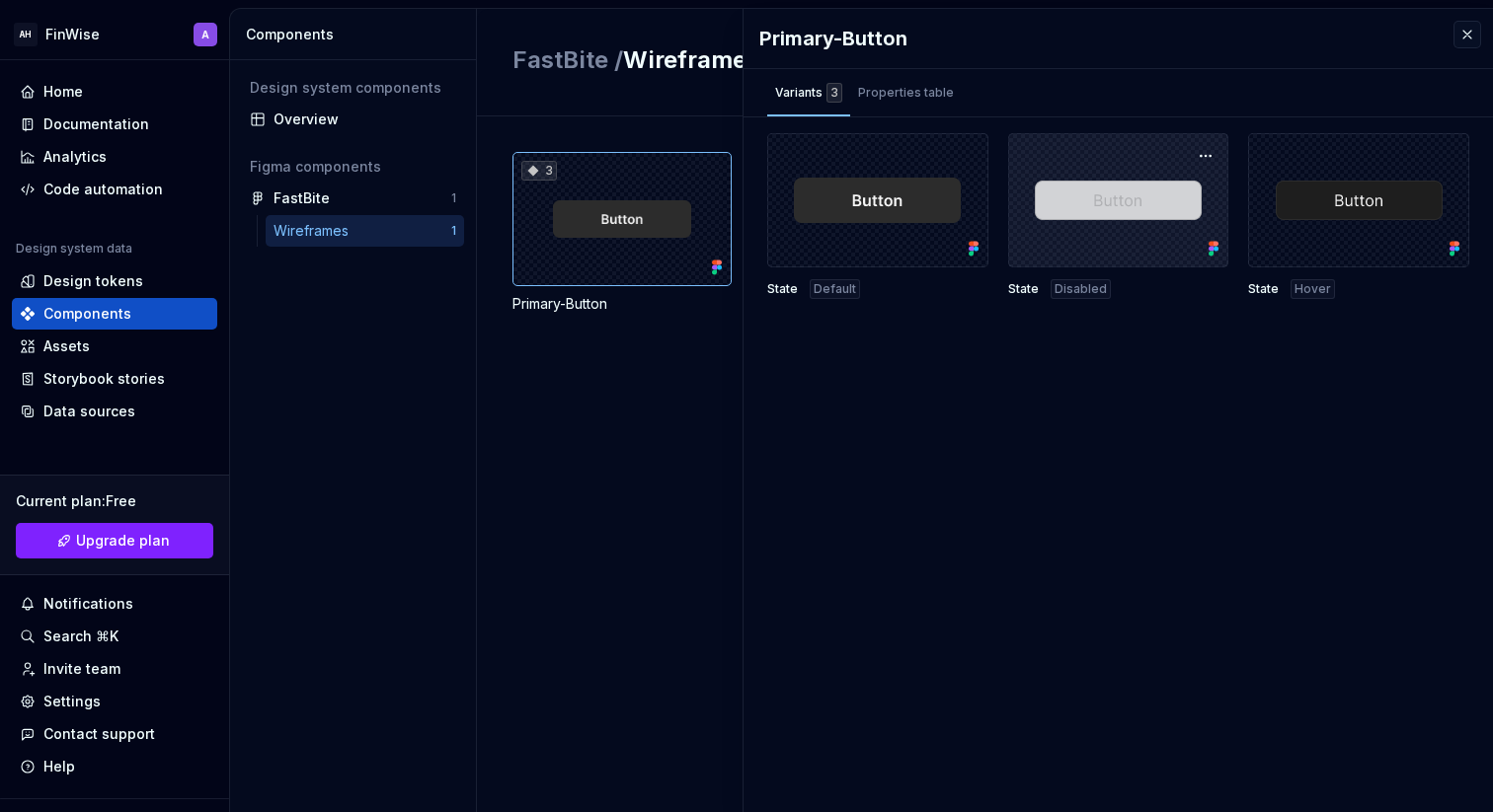
click at [1123, 206] on div at bounding box center [1119, 201] width 221 height 135
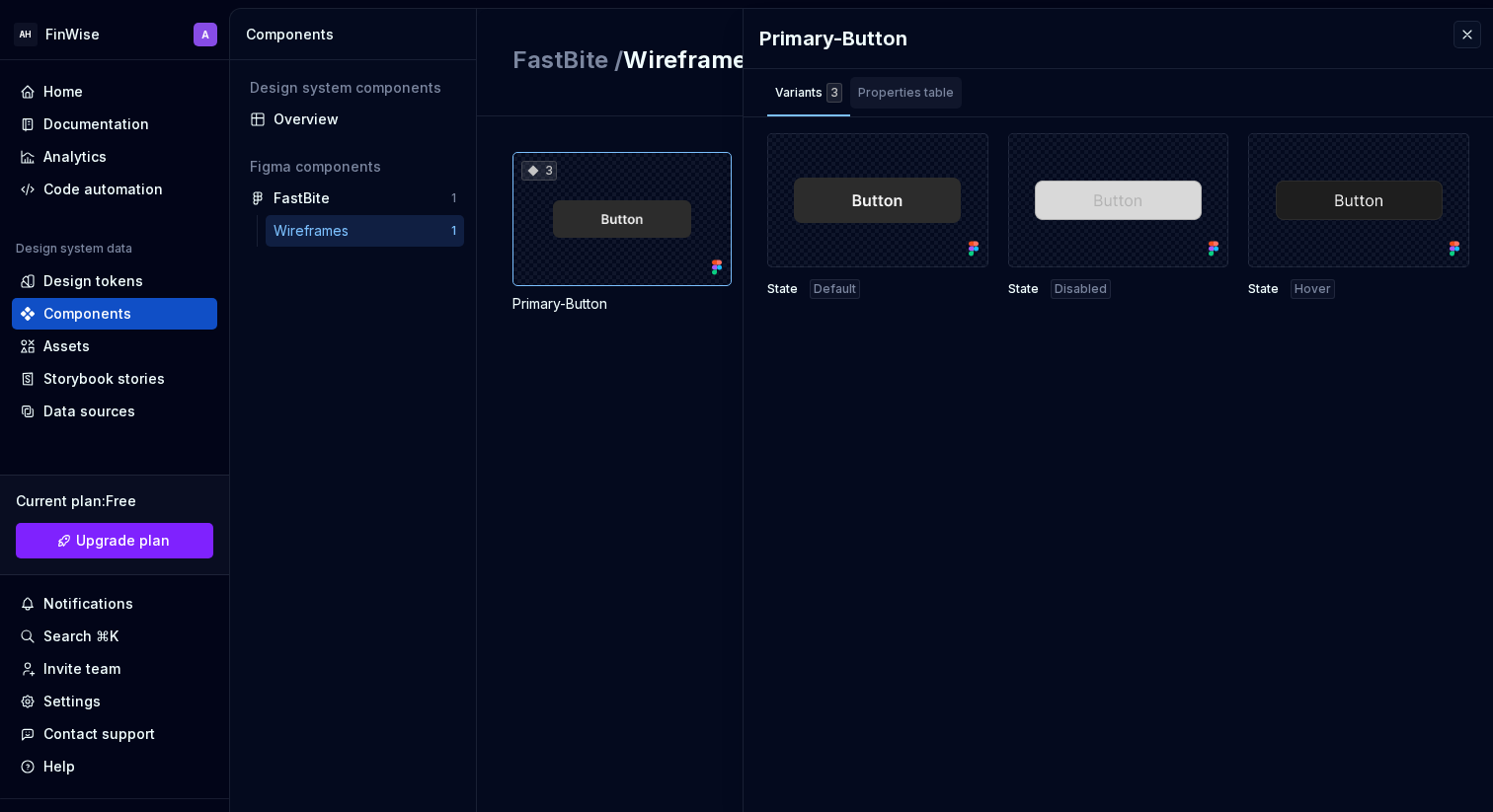
click at [935, 105] on div "Properties table" at bounding box center [906, 93] width 112 height 32
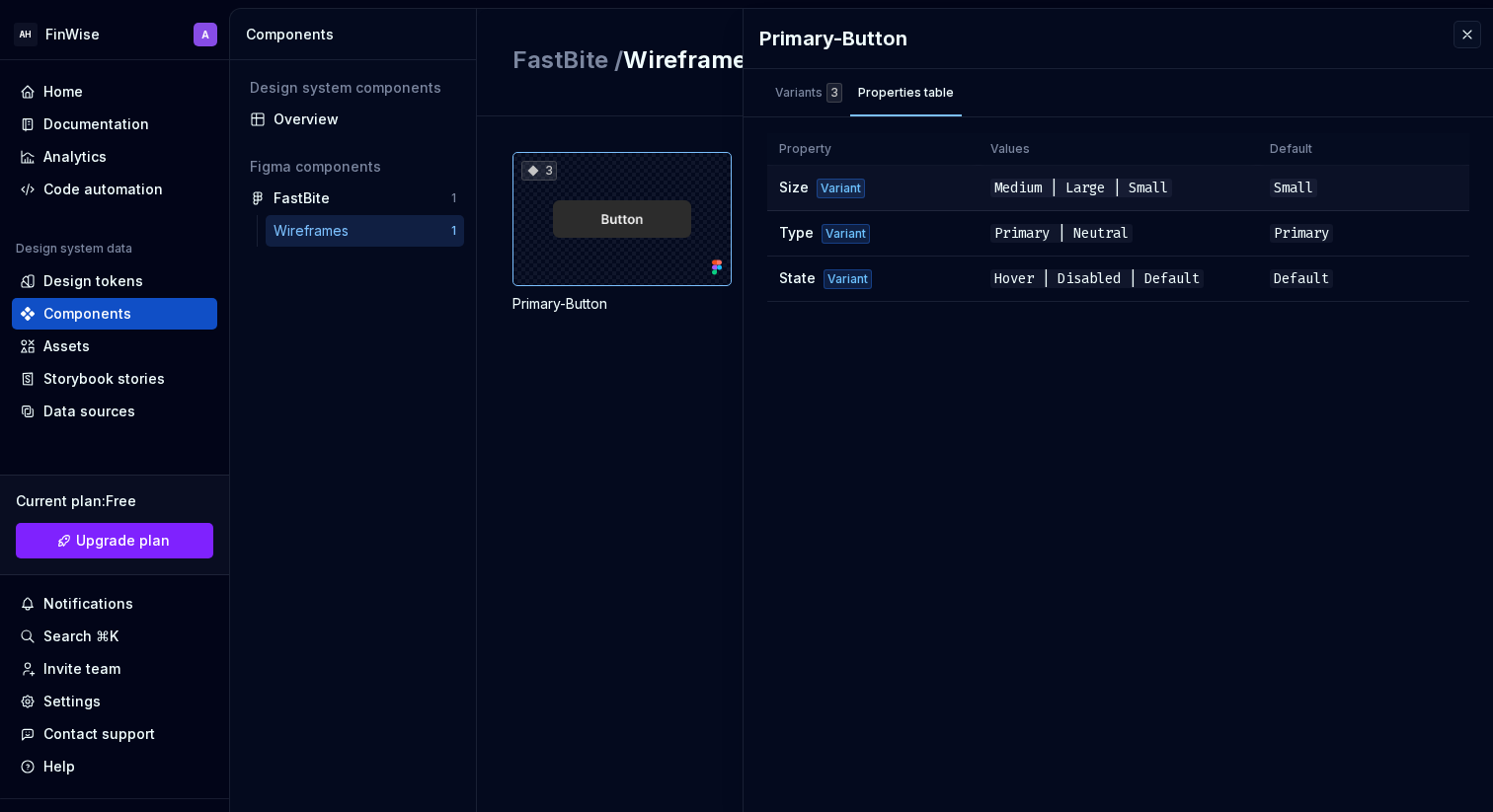
click at [935, 184] on td "Size Variant" at bounding box center [873, 188] width 211 height 46
click at [354, 121] on div "Overview" at bounding box center [365, 120] width 182 height 20
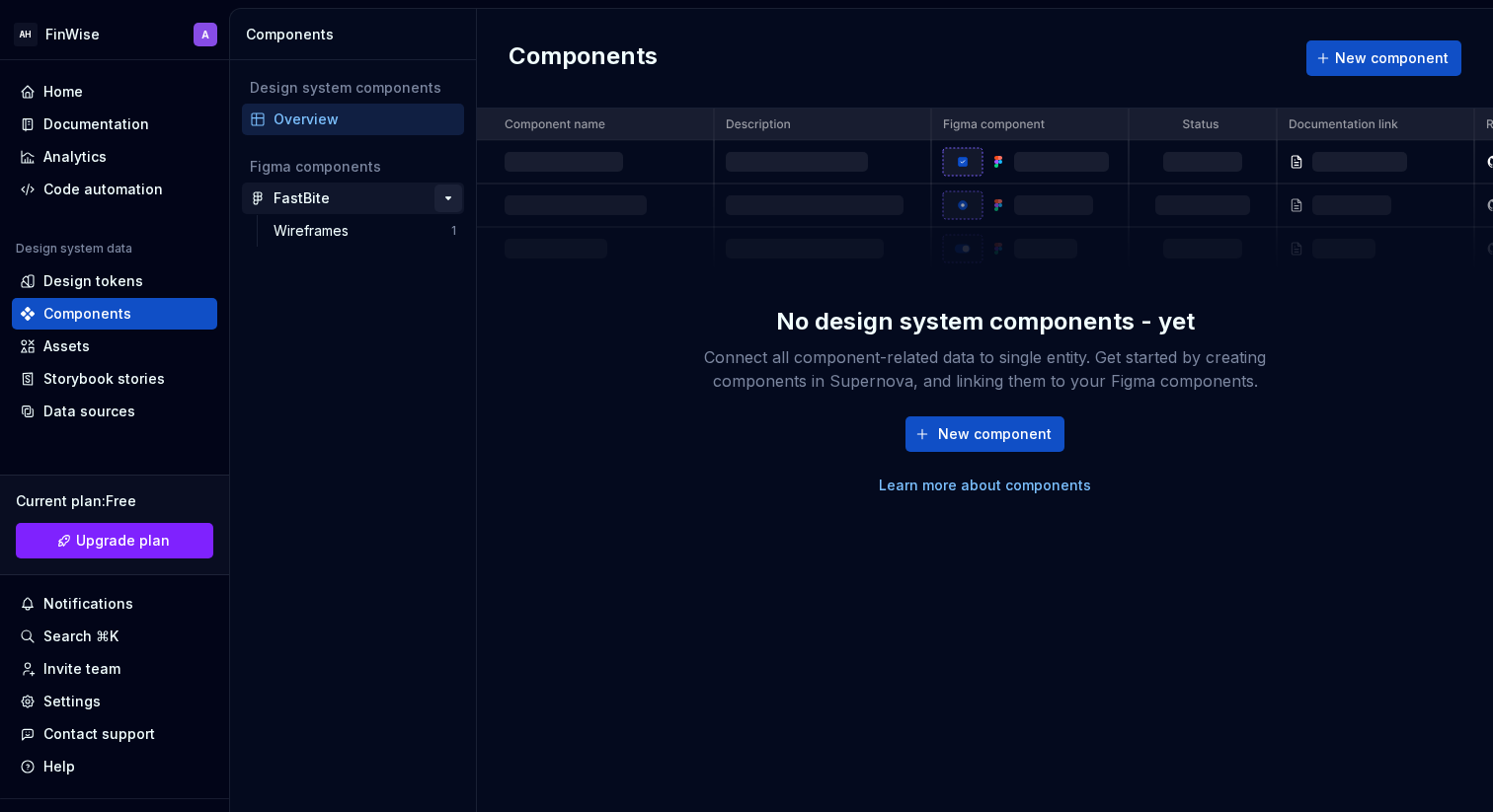
click at [448, 197] on button "button" at bounding box center [449, 198] width 28 height 28
click at [447, 236] on div "Wireframes" at bounding box center [362, 231] width 177 height 20
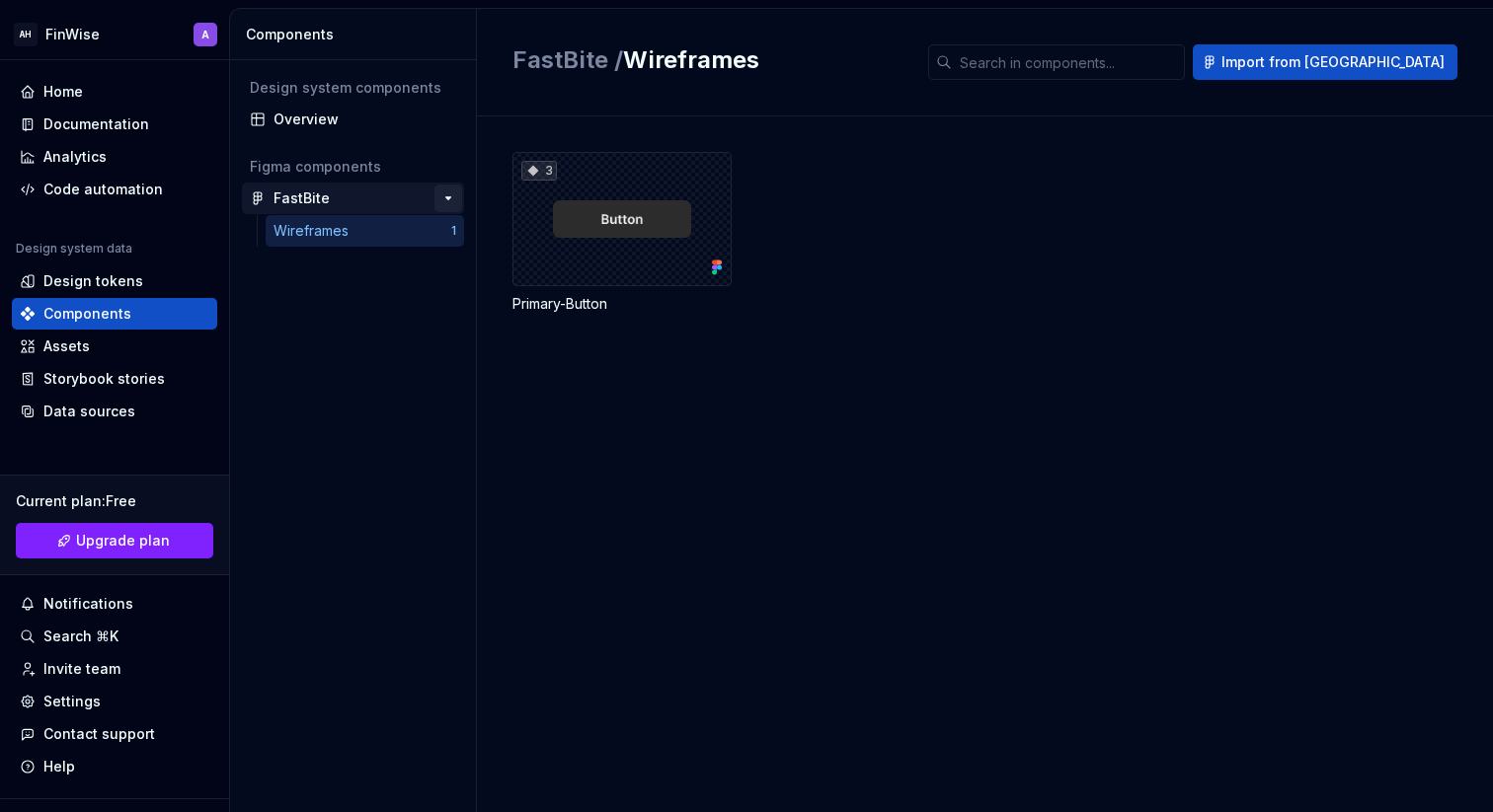
click at [442, 202] on button "button" at bounding box center [449, 198] width 28 height 28
click at [411, 133] on div "Overview" at bounding box center [353, 120] width 222 height 32
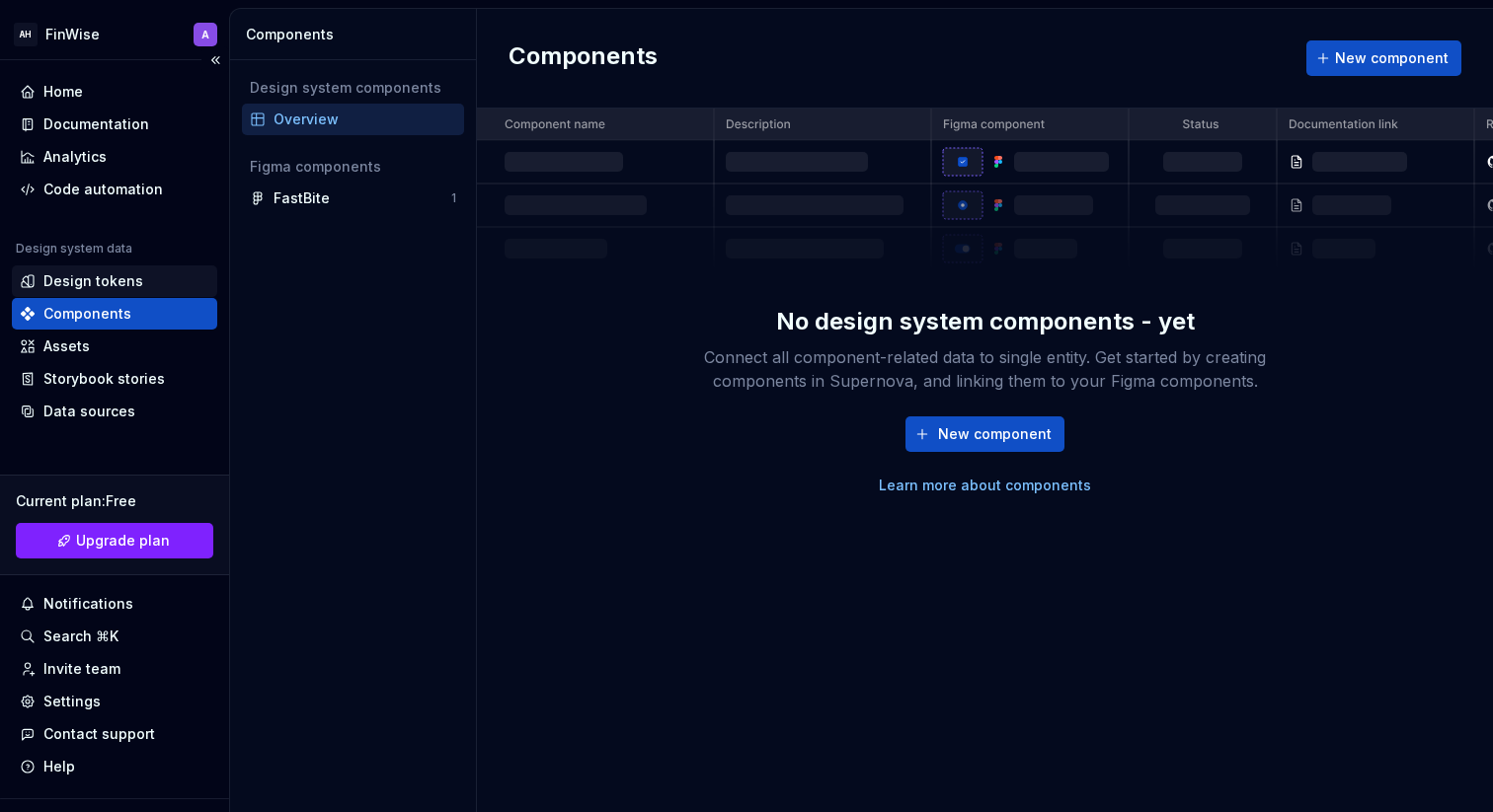
click at [141, 293] on div "Design tokens" at bounding box center [114, 281] width 205 height 32
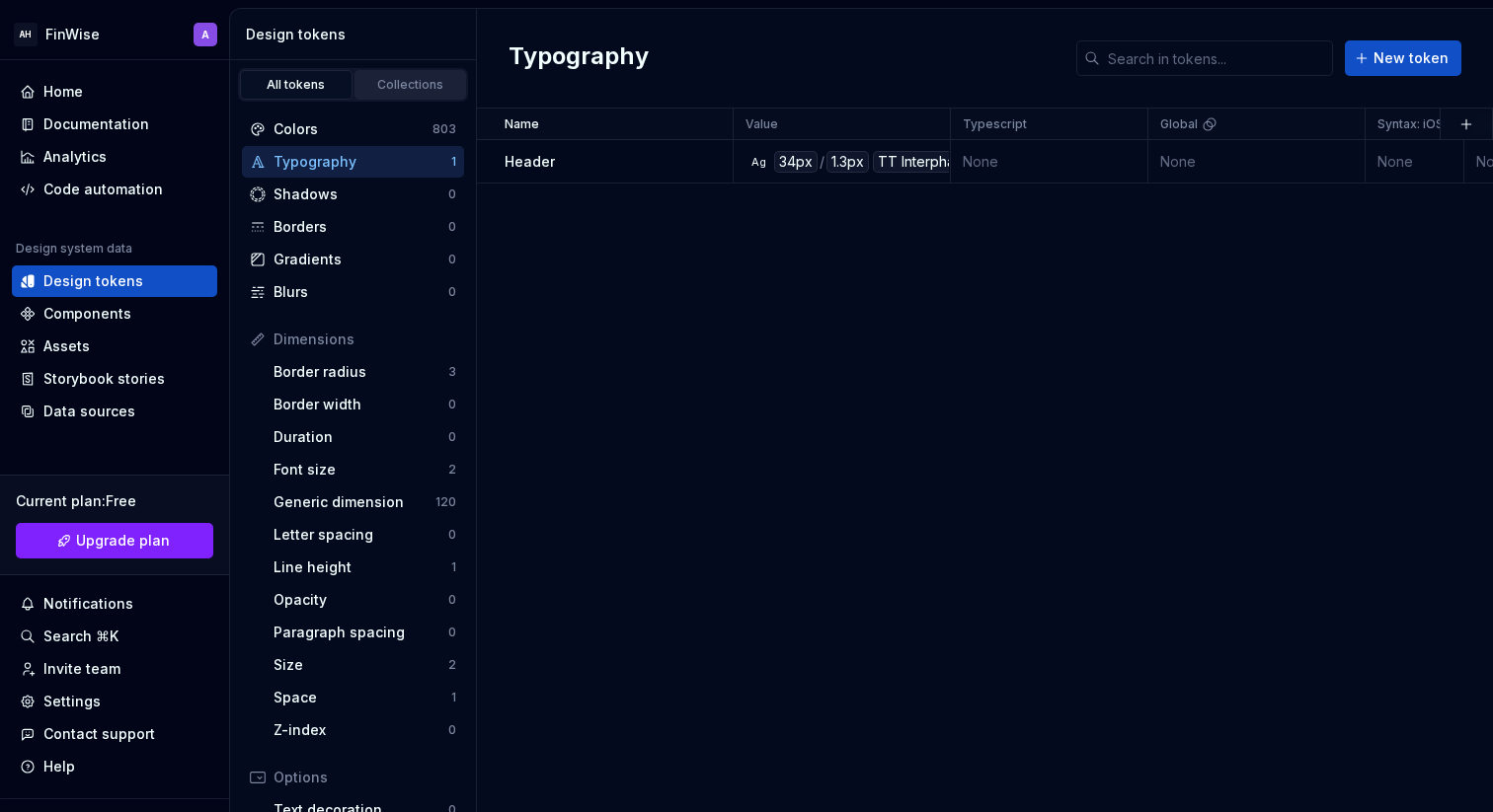
click at [419, 89] on div "Collections" at bounding box center [411, 85] width 99 height 16
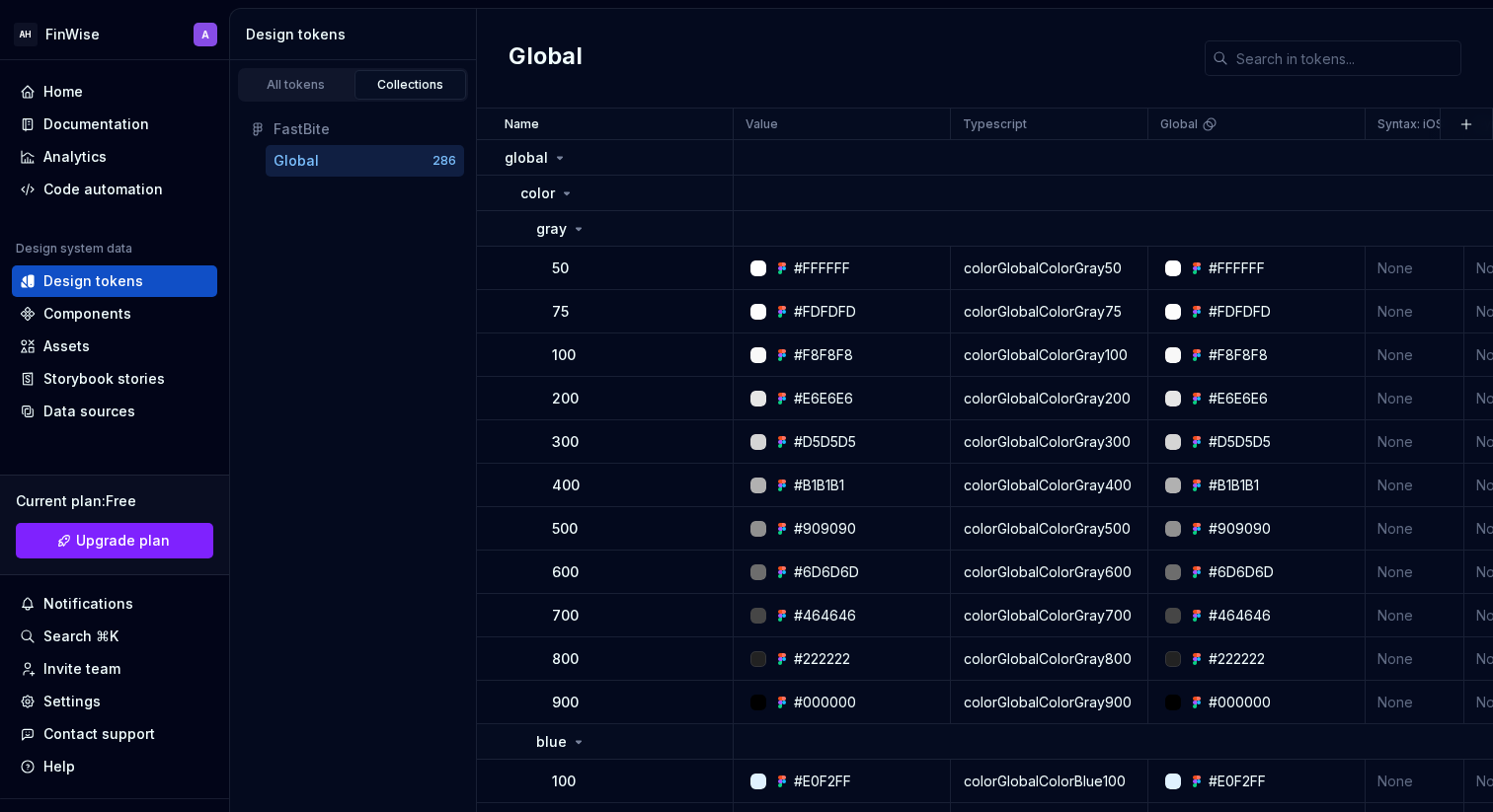
click at [341, 154] on div "Global" at bounding box center [353, 161] width 159 height 20
click at [569, 190] on icon at bounding box center [567, 193] width 16 height 16
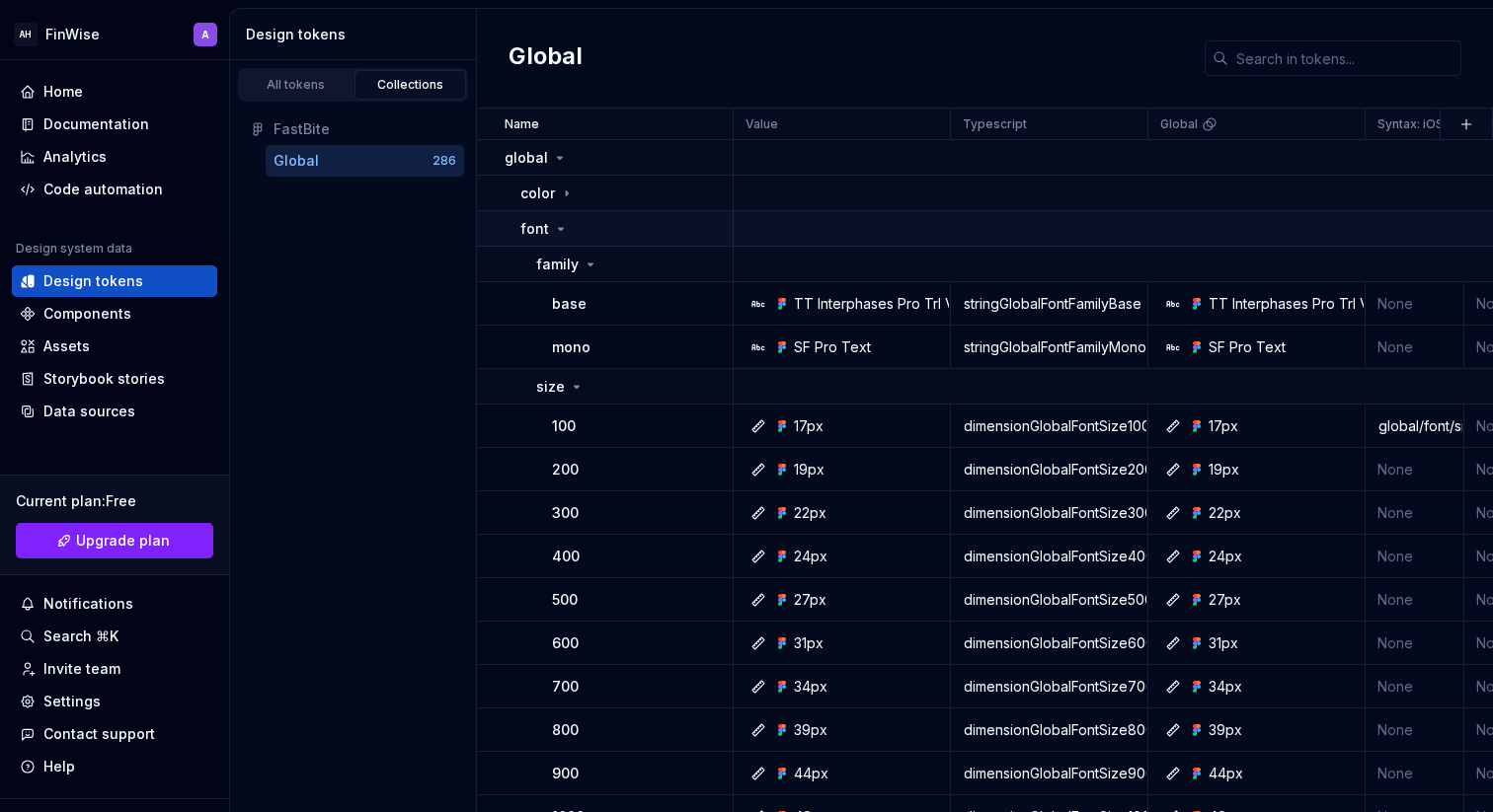
click at [566, 225] on div "font" at bounding box center [625, 229] width 211 height 20
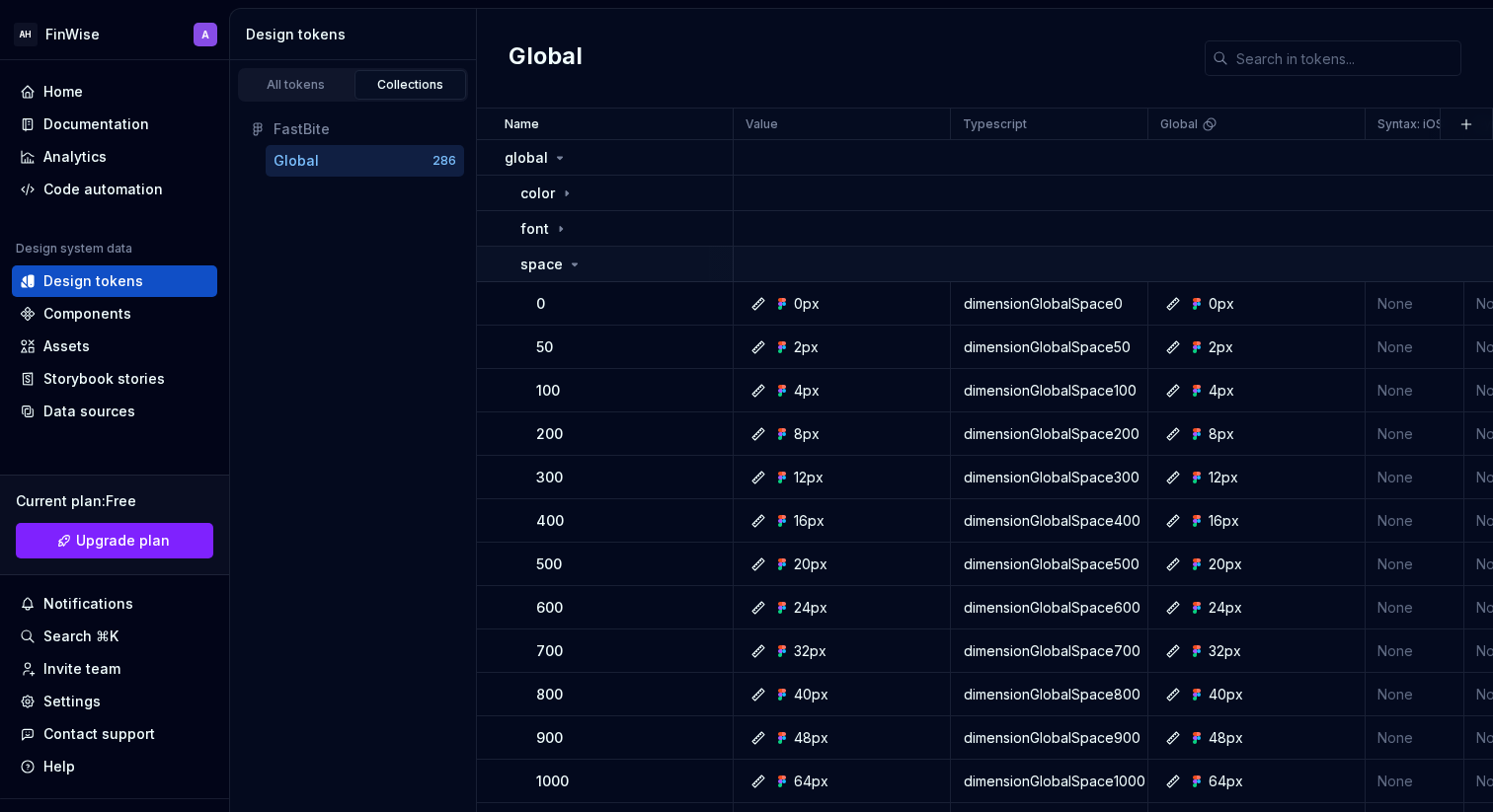
click at [576, 272] on div "space" at bounding box center [551, 264] width 62 height 20
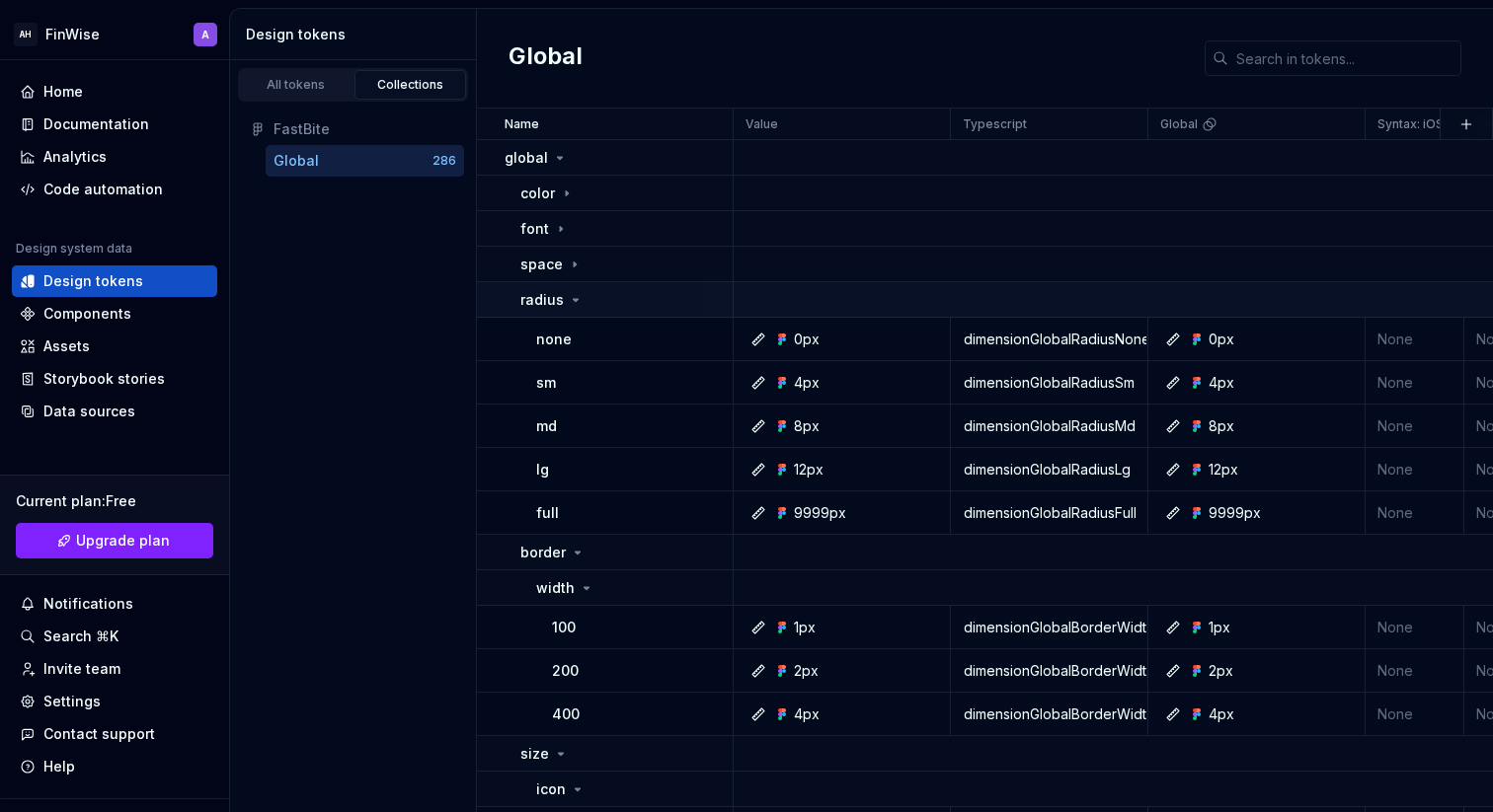
click at [575, 294] on icon at bounding box center [576, 300] width 16 height 16
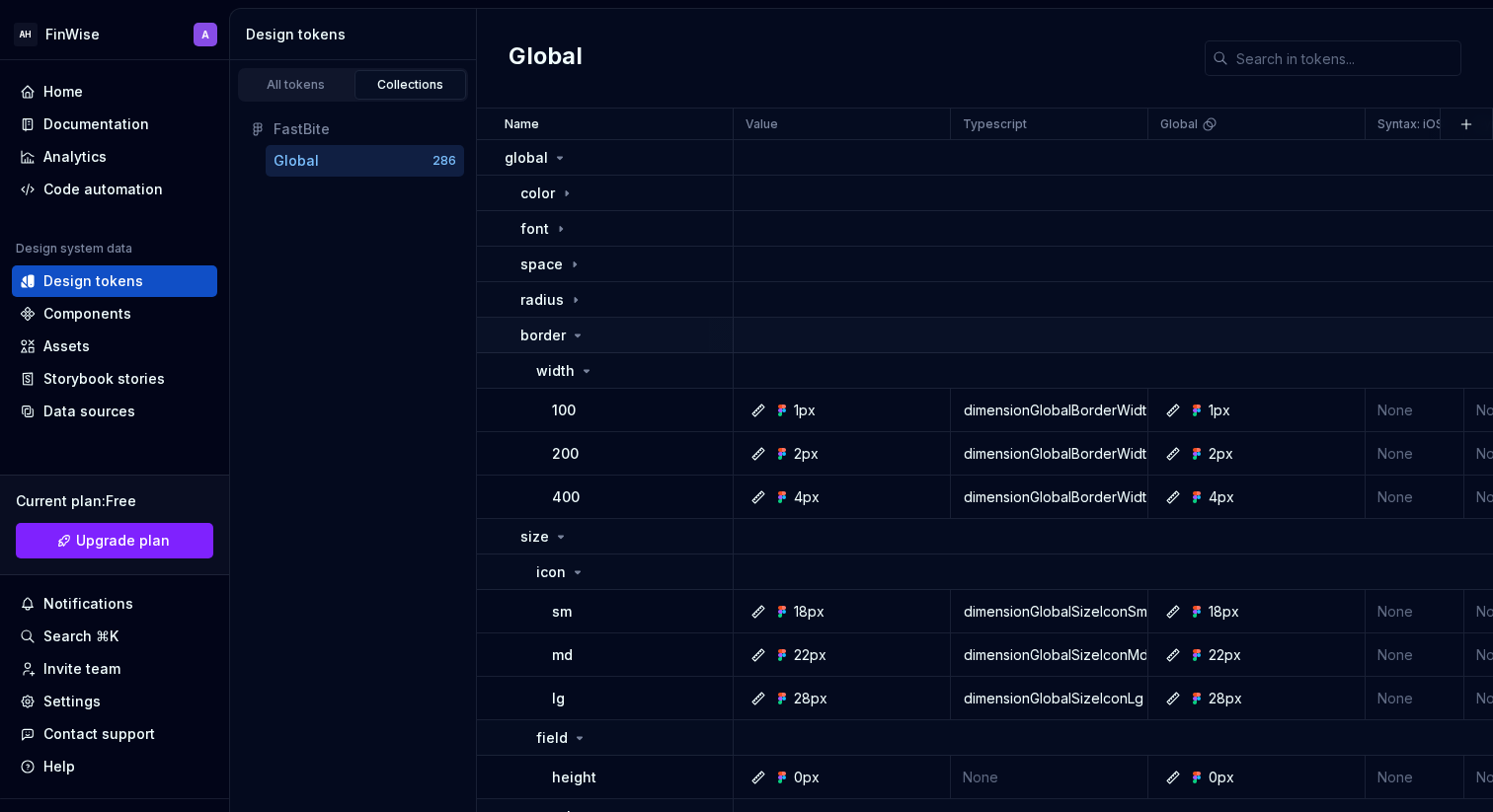
click at [579, 342] on icon at bounding box center [578, 336] width 16 height 16
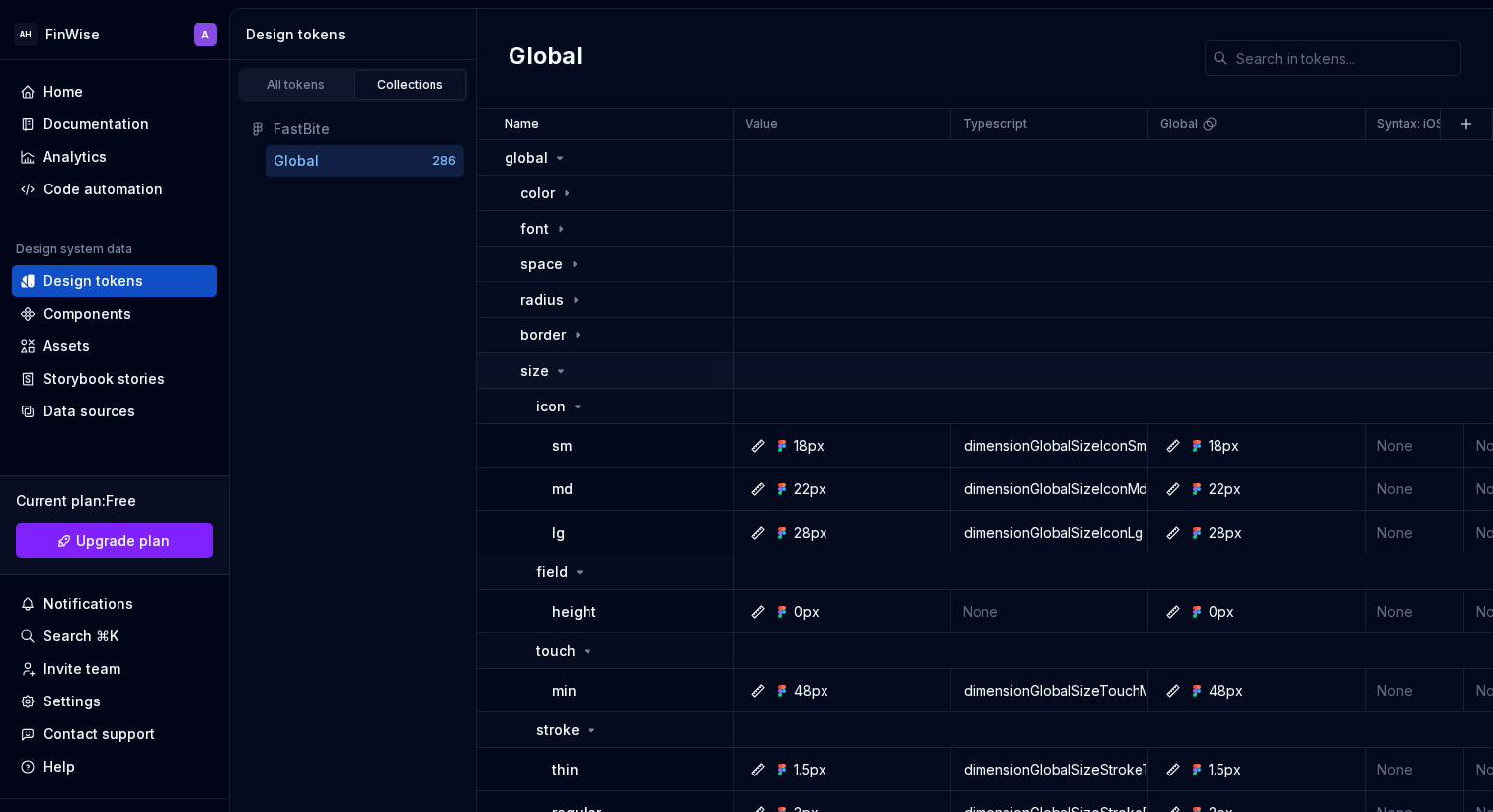
click at [573, 370] on div "size" at bounding box center [625, 371] width 211 height 20
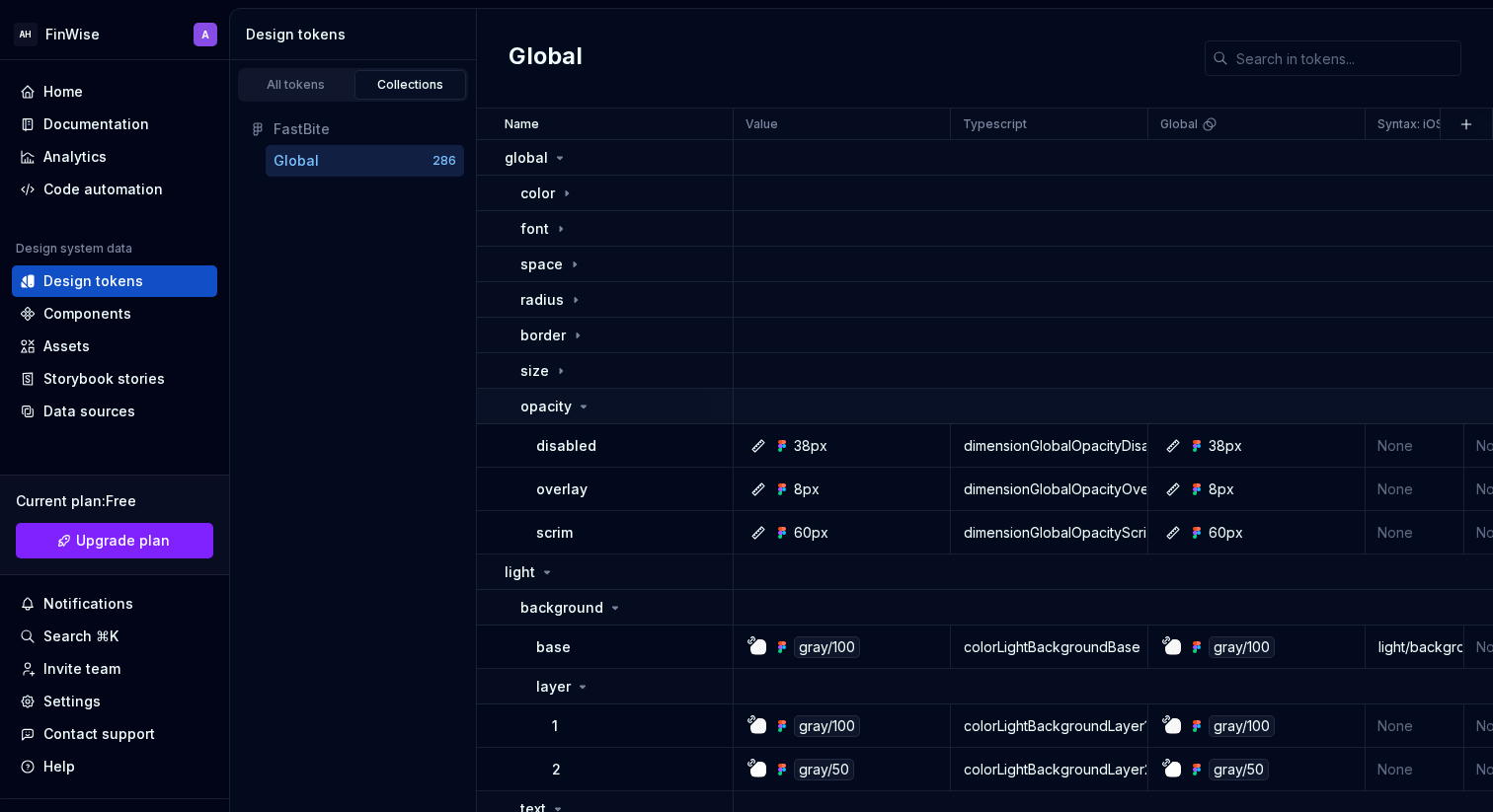
click at [586, 410] on icon at bounding box center [584, 407] width 16 height 16
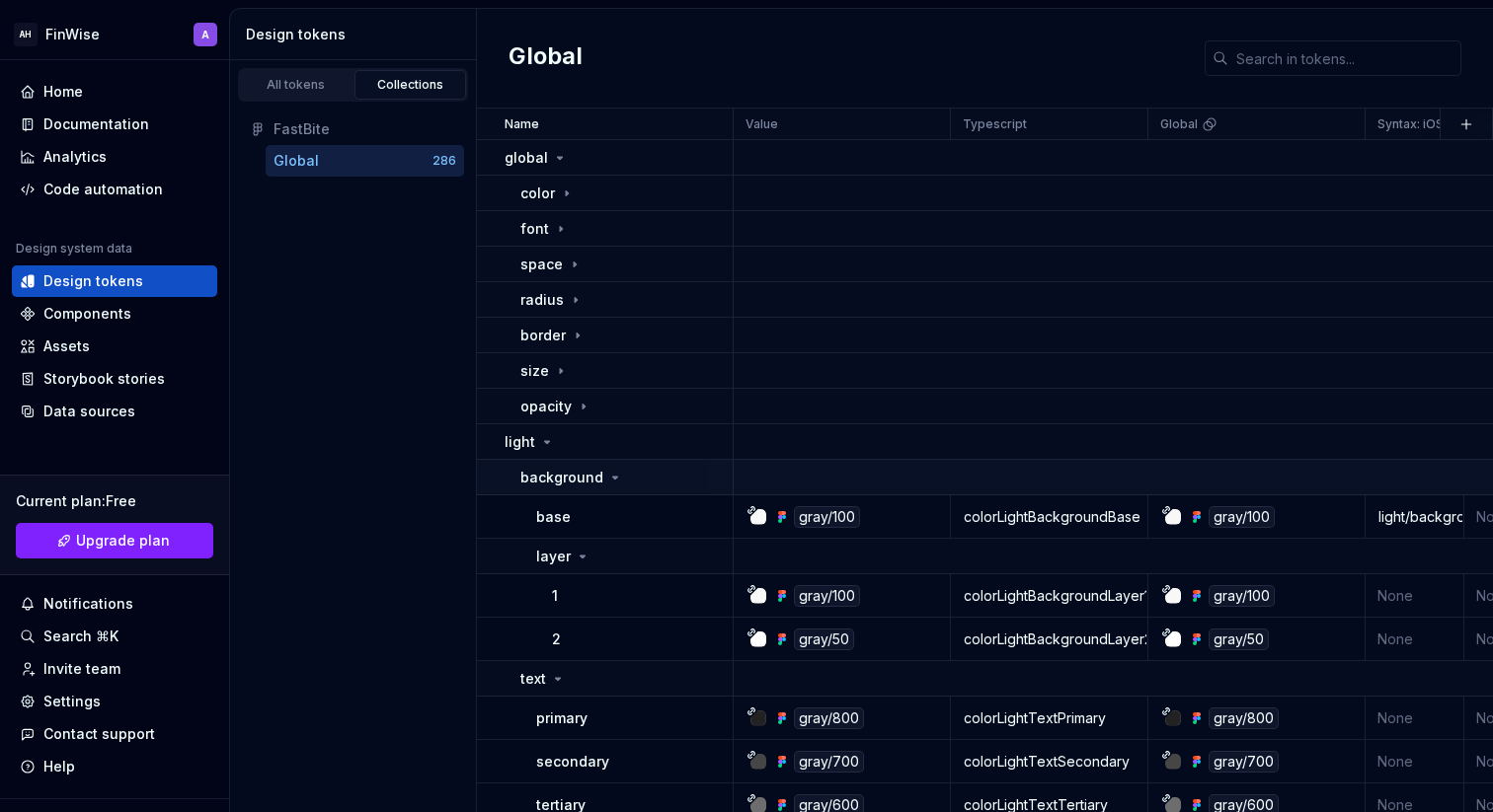
click at [613, 474] on icon at bounding box center [615, 478] width 16 height 16
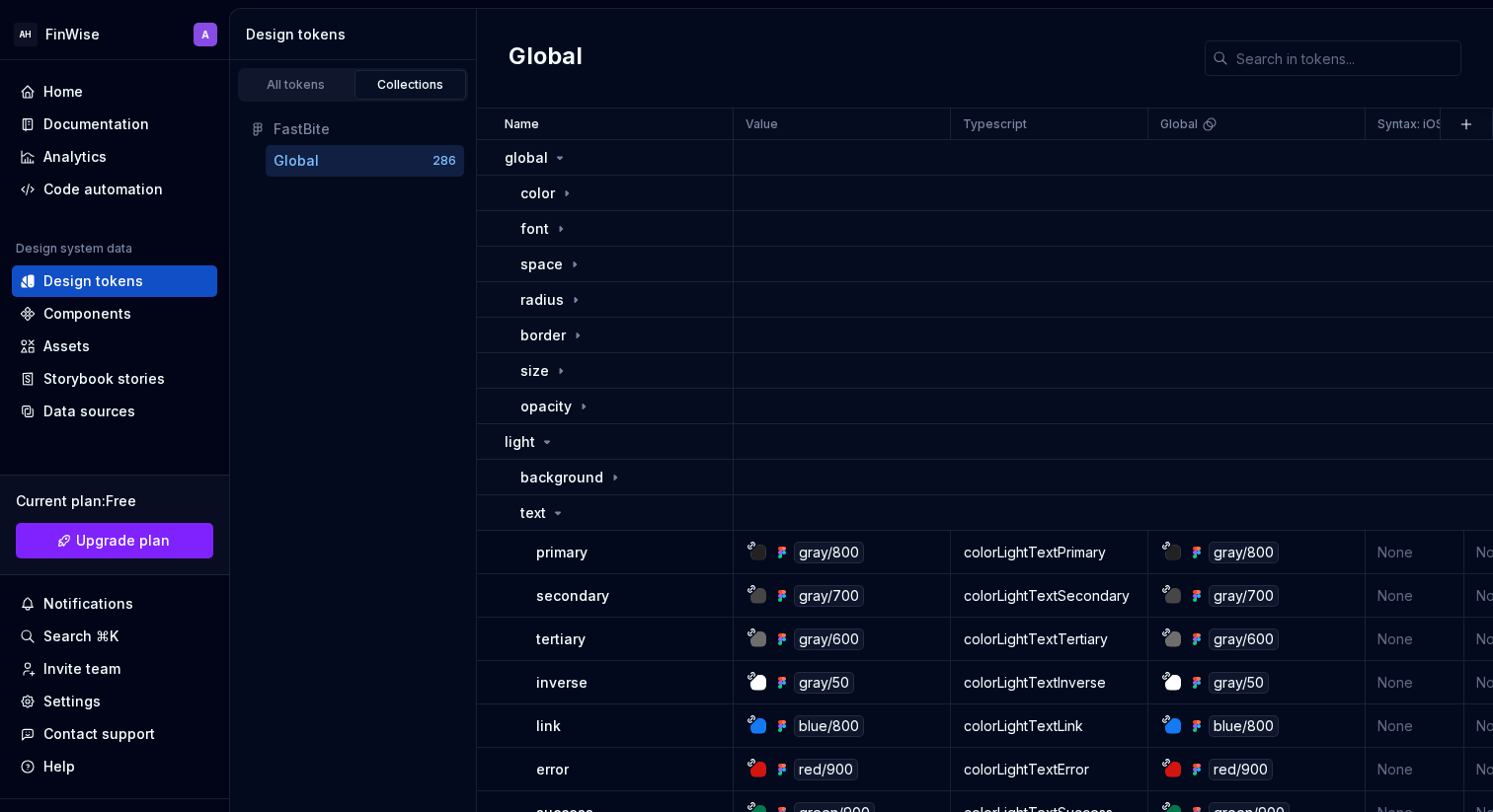
click at [299, 128] on div "FastBite" at bounding box center [365, 130] width 182 height 20
click at [386, 159] on div "Global" at bounding box center [353, 161] width 159 height 20
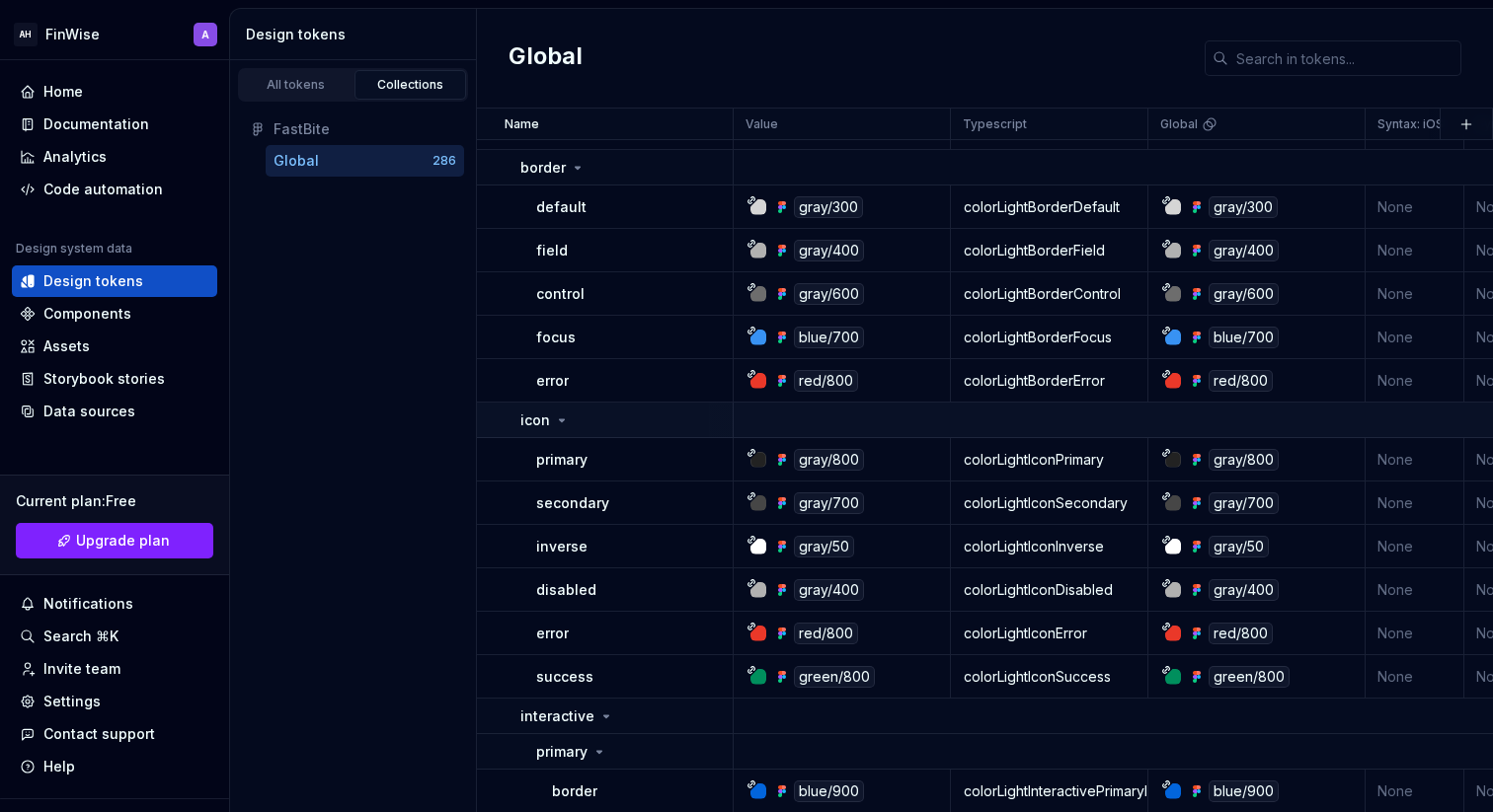
click at [531, 423] on p "icon" at bounding box center [535, 421] width 30 height 20
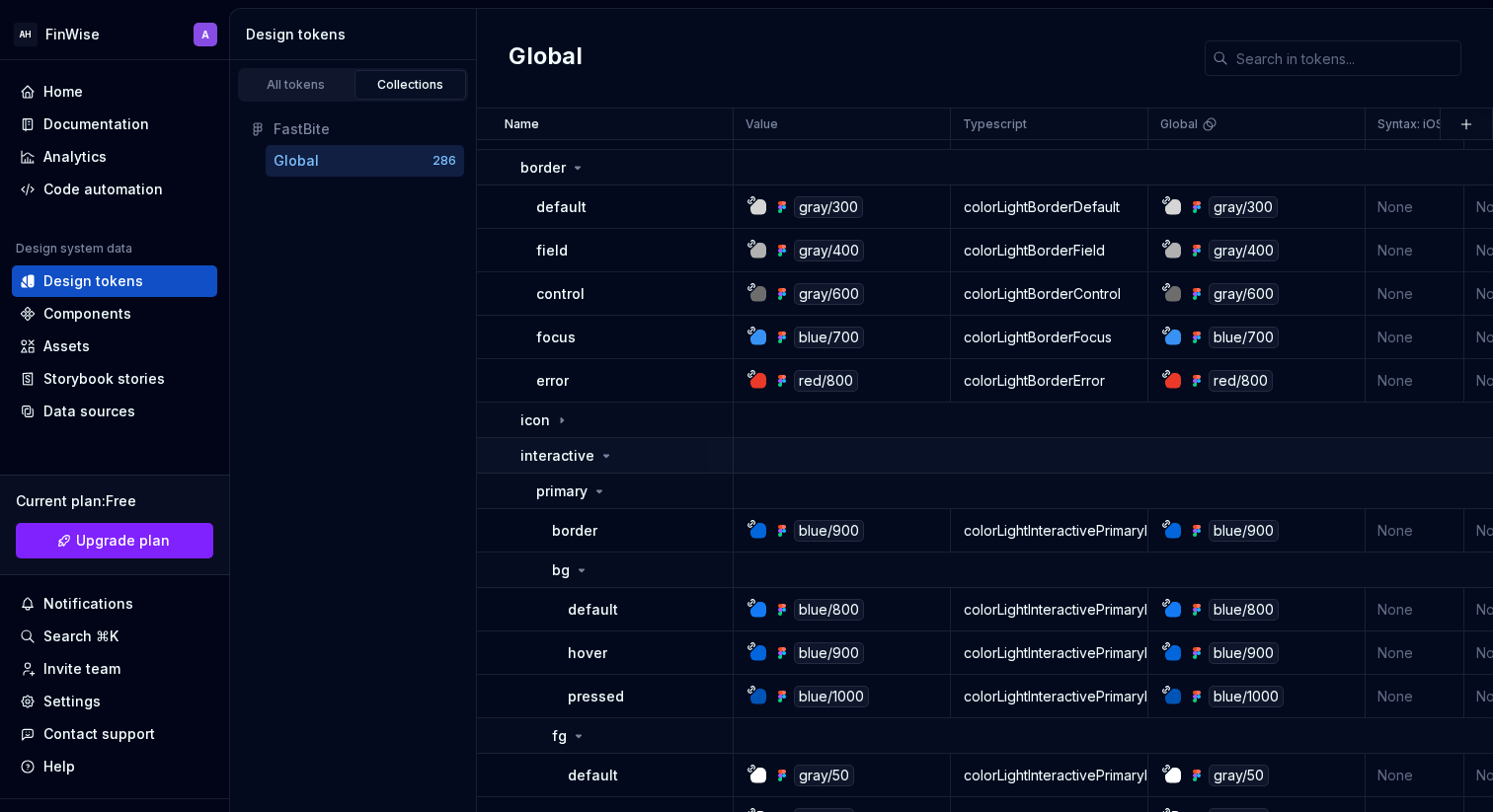
click at [537, 452] on p "interactive" at bounding box center [557, 457] width 74 height 20
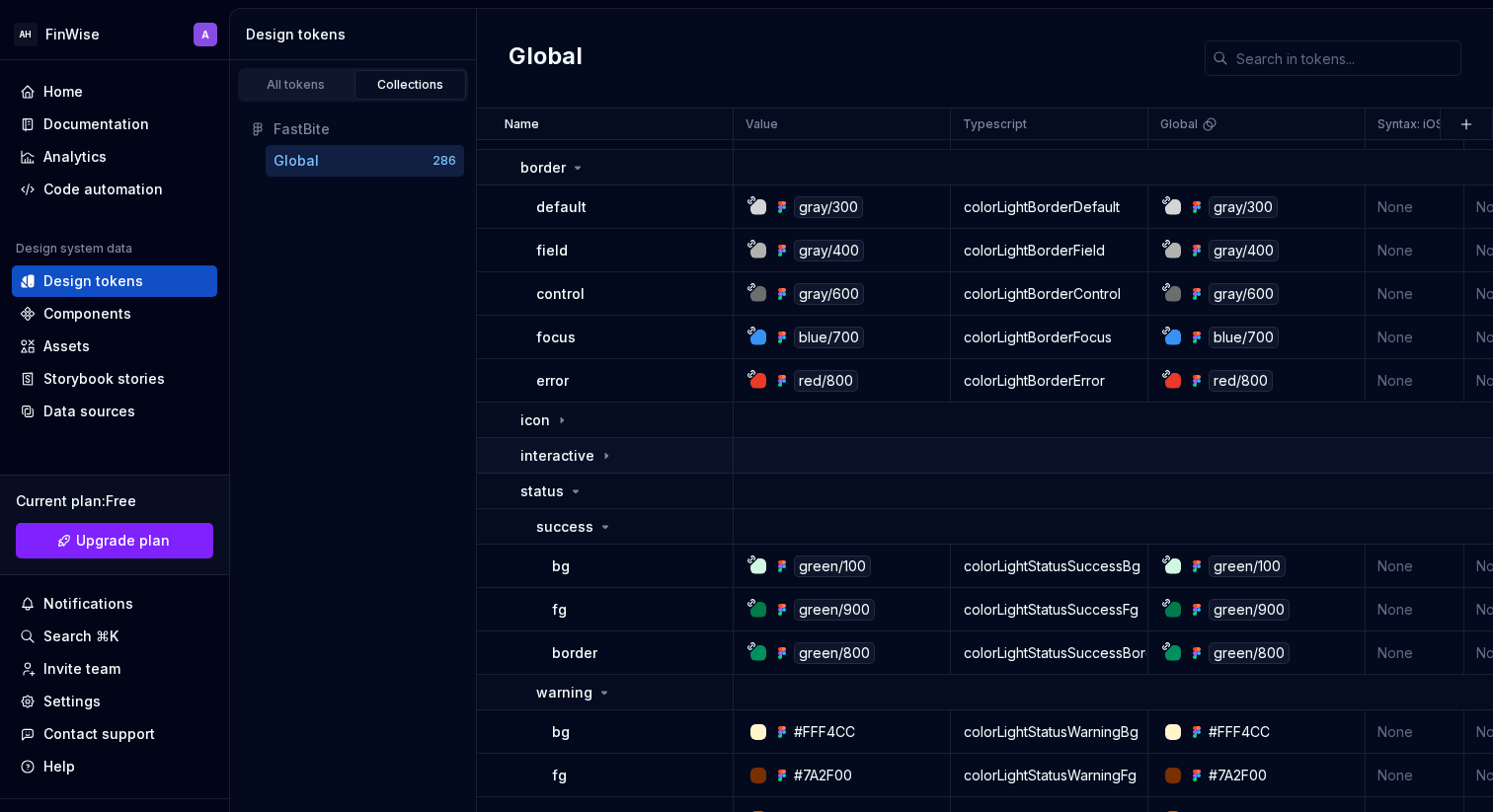
click at [553, 460] on p "interactive" at bounding box center [557, 457] width 74 height 20
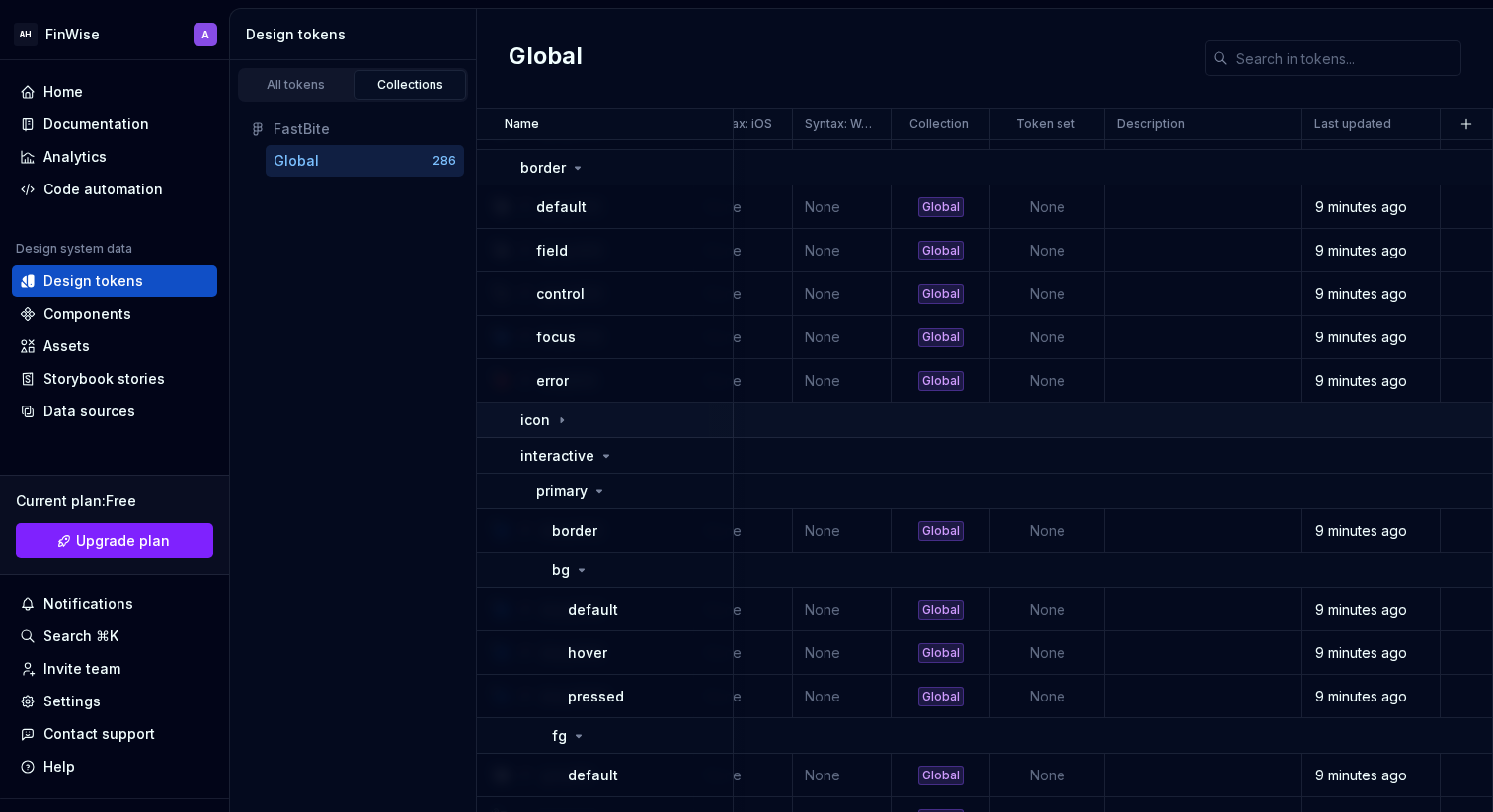
scroll to position [729, 672]
click at [1316, 117] on p "Last updated" at bounding box center [1353, 125] width 77 height 16
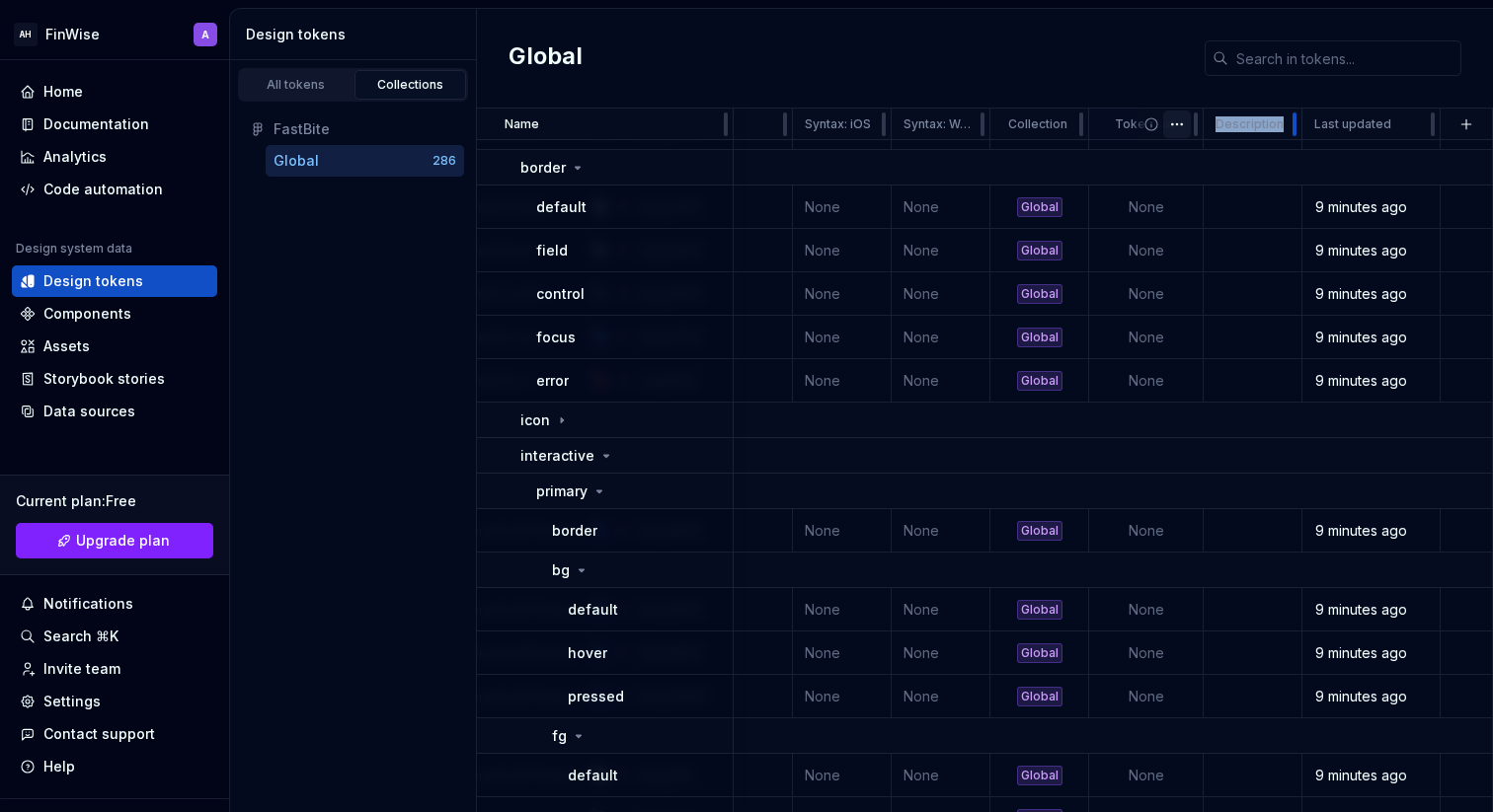
drag, startPoint x: 1294, startPoint y: 121, endPoint x: 1165, endPoint y: 133, distance: 129.6
click at [1165, 133] on tr "Name Value Typescript Global Syntax: iOS Syntax: Web Collection Token set Descr…" at bounding box center [698, 125] width 1589 height 32
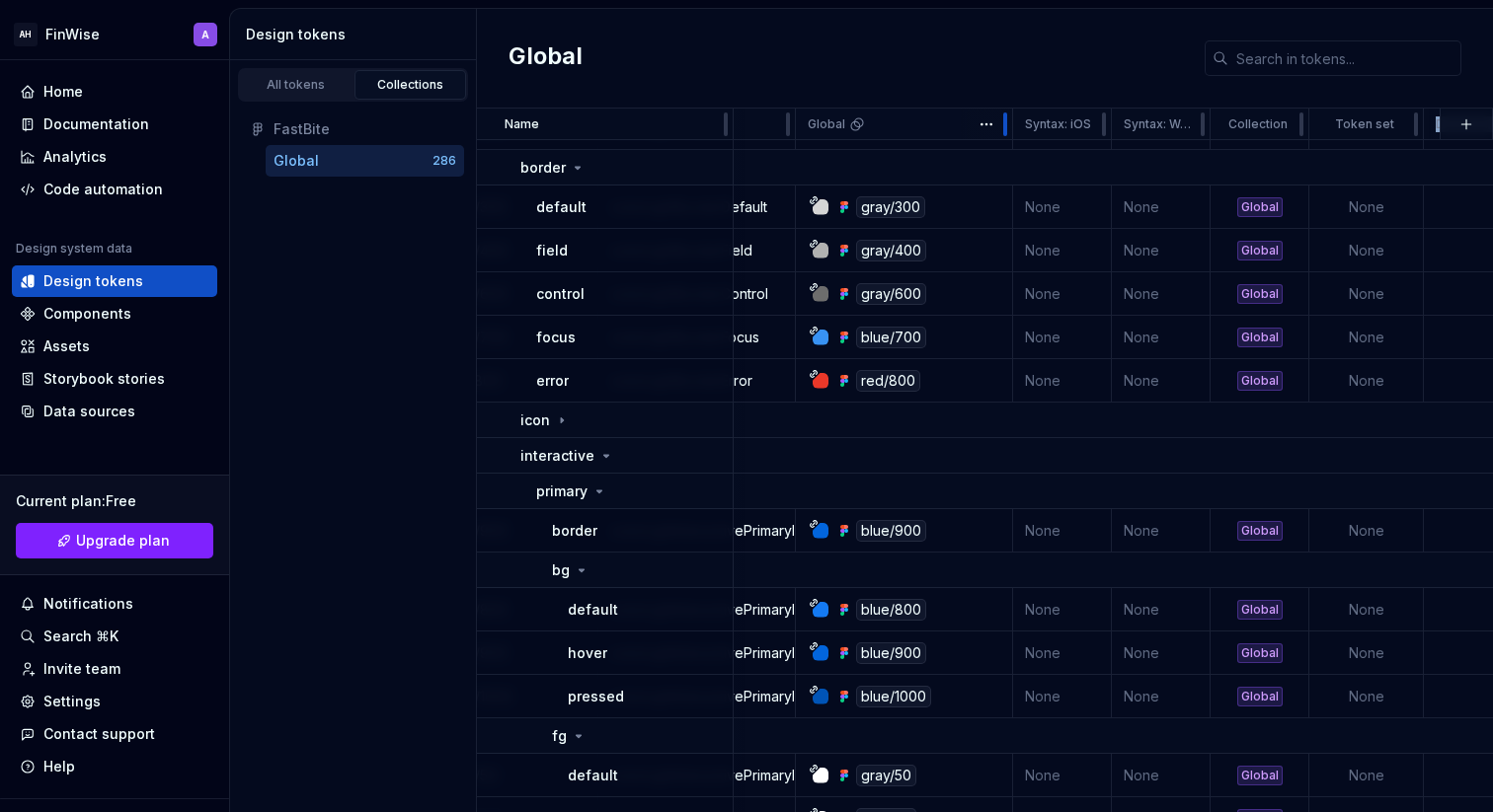
scroll to position [729, 352]
click at [989, 125] on html "AH FinWise A Home Documentation Analytics Code automation Design system data De…" at bounding box center [746, 406] width 1493 height 812
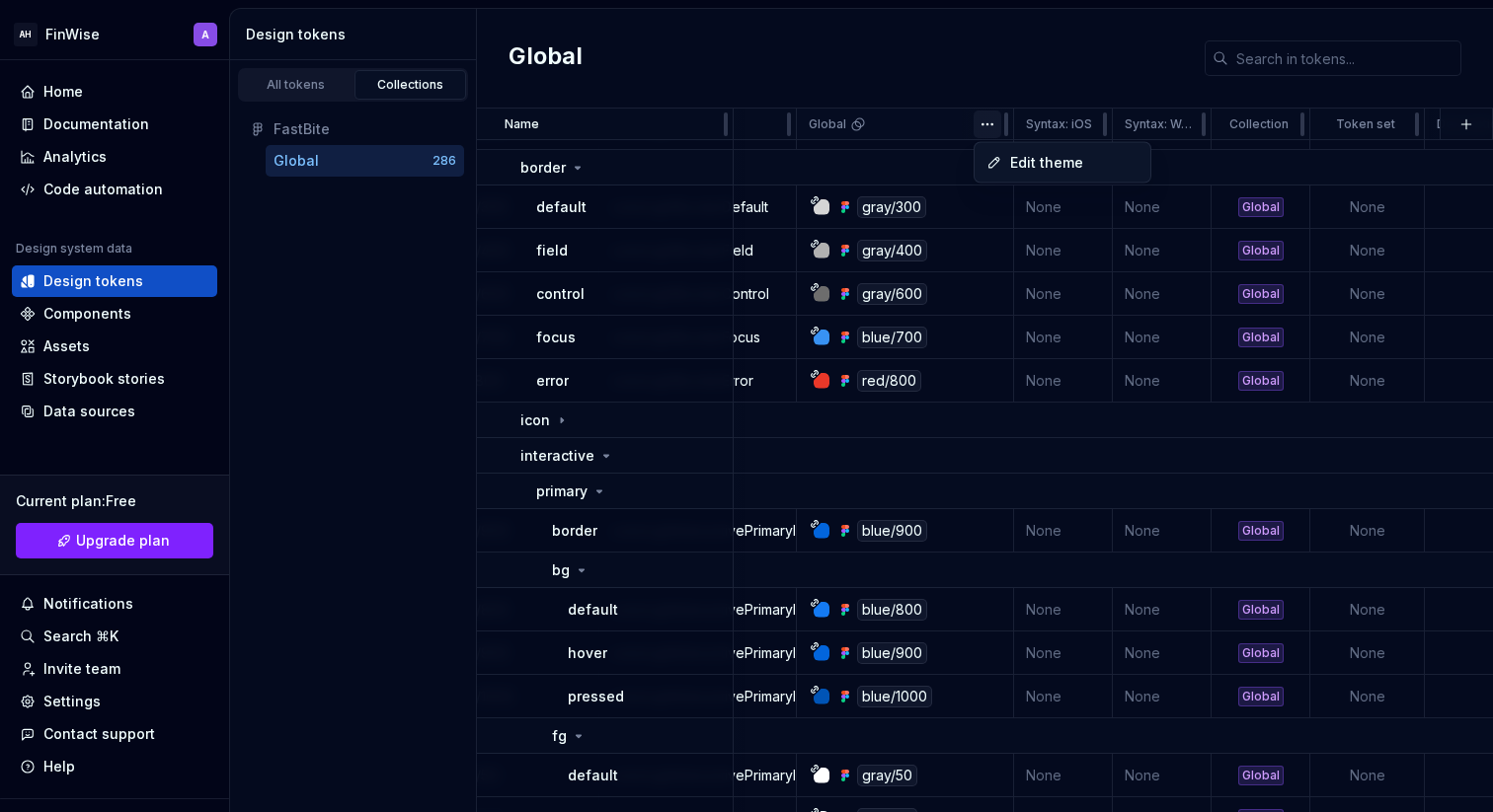
click at [989, 125] on html "AH FinWise A Home Documentation Analytics Code automation Design system data De…" at bounding box center [746, 406] width 1493 height 812
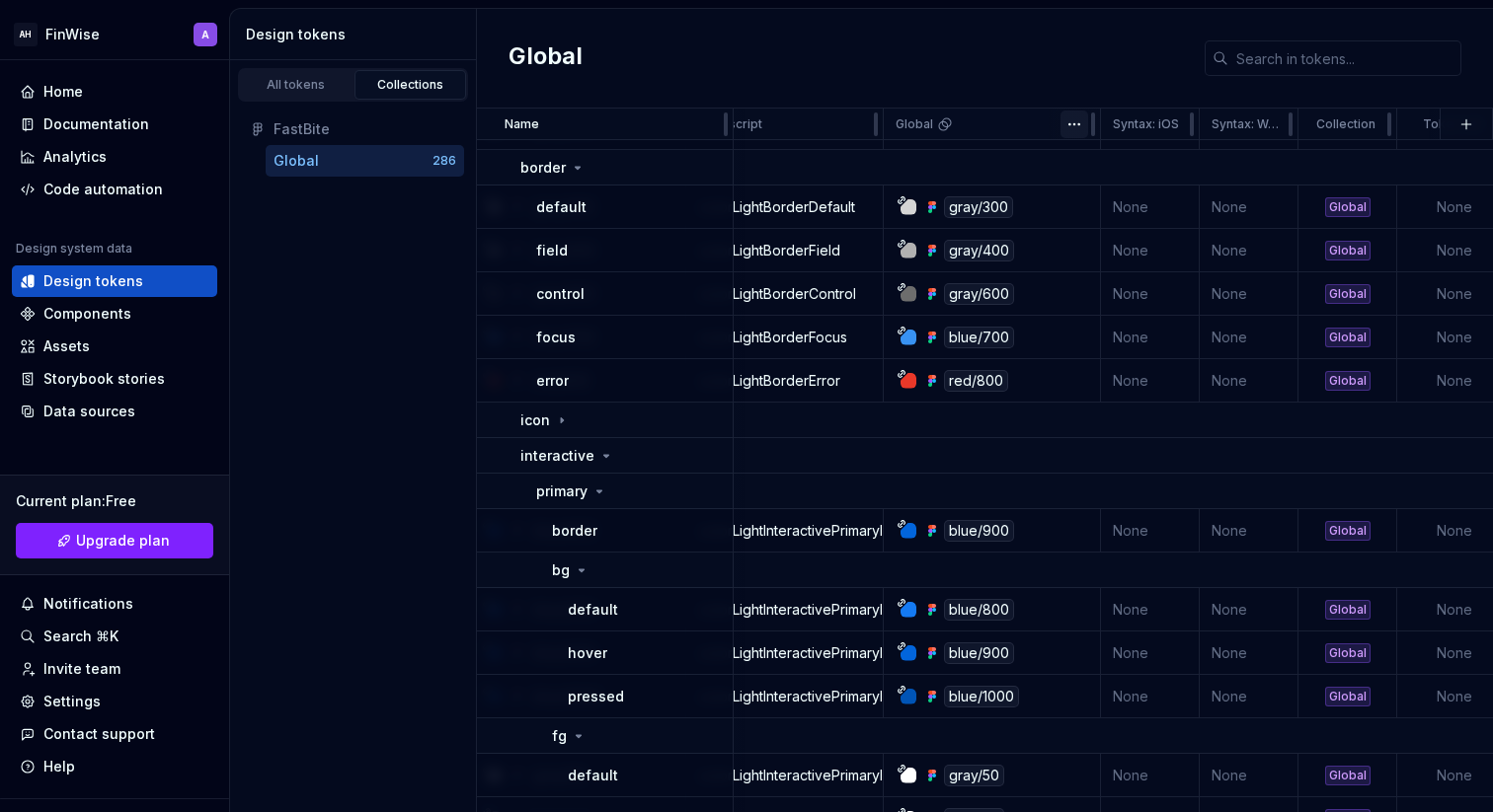
scroll to position [729, 161]
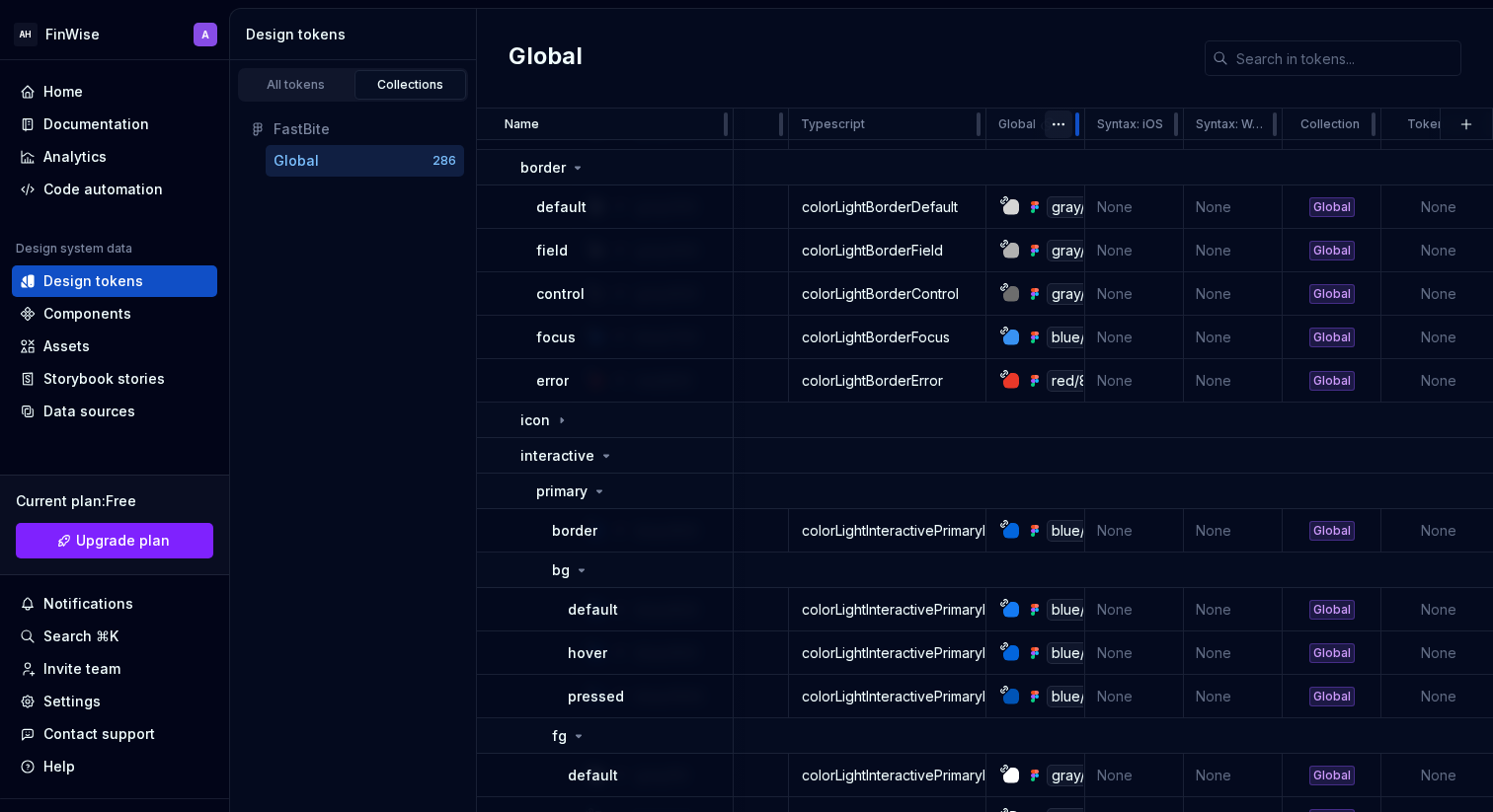
drag, startPoint x: 1200, startPoint y: 117, endPoint x: 1067, endPoint y: 110, distance: 133.2
click at [1069, 115] on div "Global" at bounding box center [1036, 125] width 99 height 32
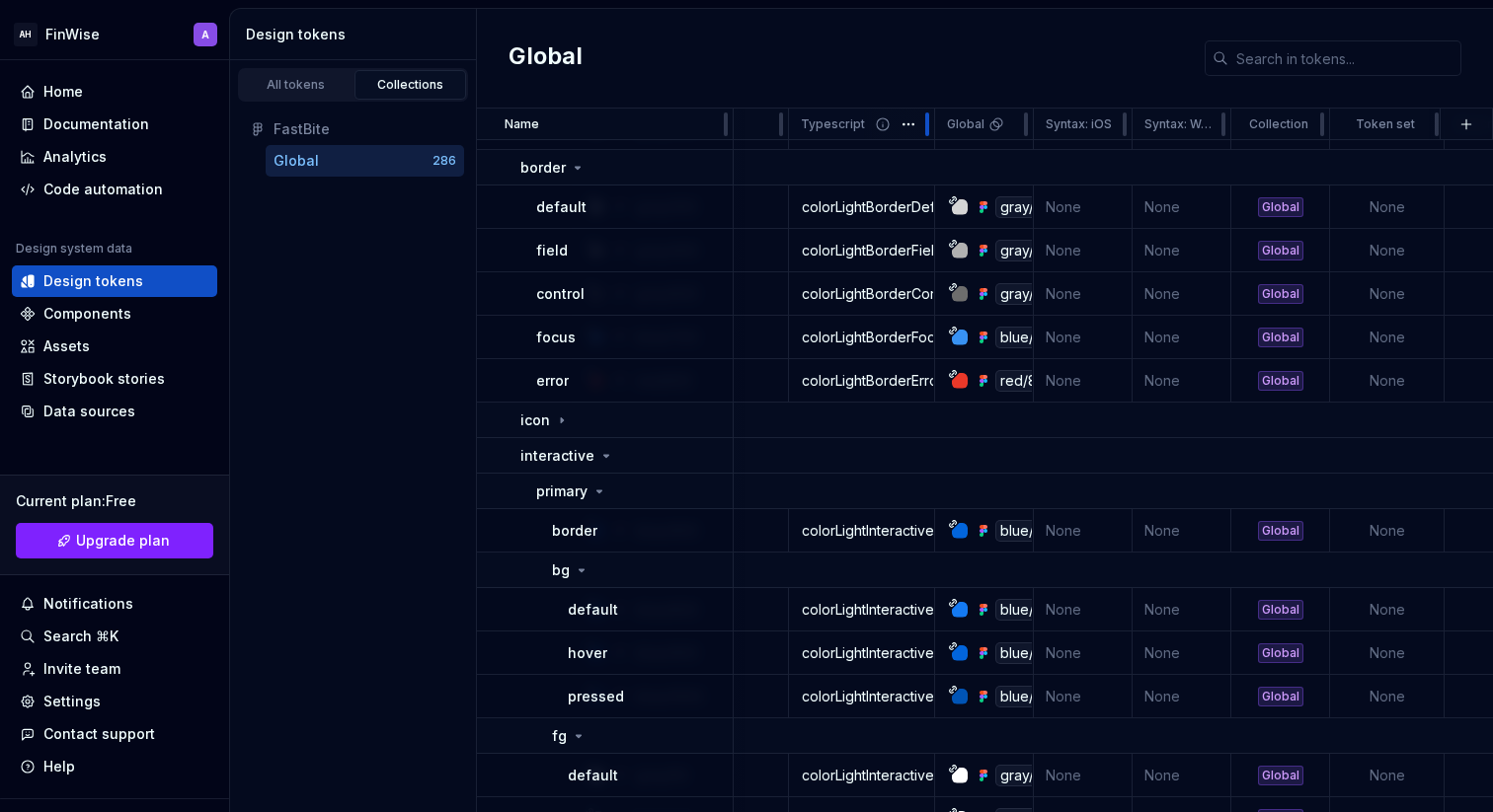
drag, startPoint x: 977, startPoint y: 123, endPoint x: 921, endPoint y: 129, distance: 56.3
click at [921, 129] on div at bounding box center [927, 125] width 16 height 32
click at [883, 129] on icon at bounding box center [881, 125] width 12 height 12
click at [881, 123] on icon at bounding box center [881, 125] width 16 height 16
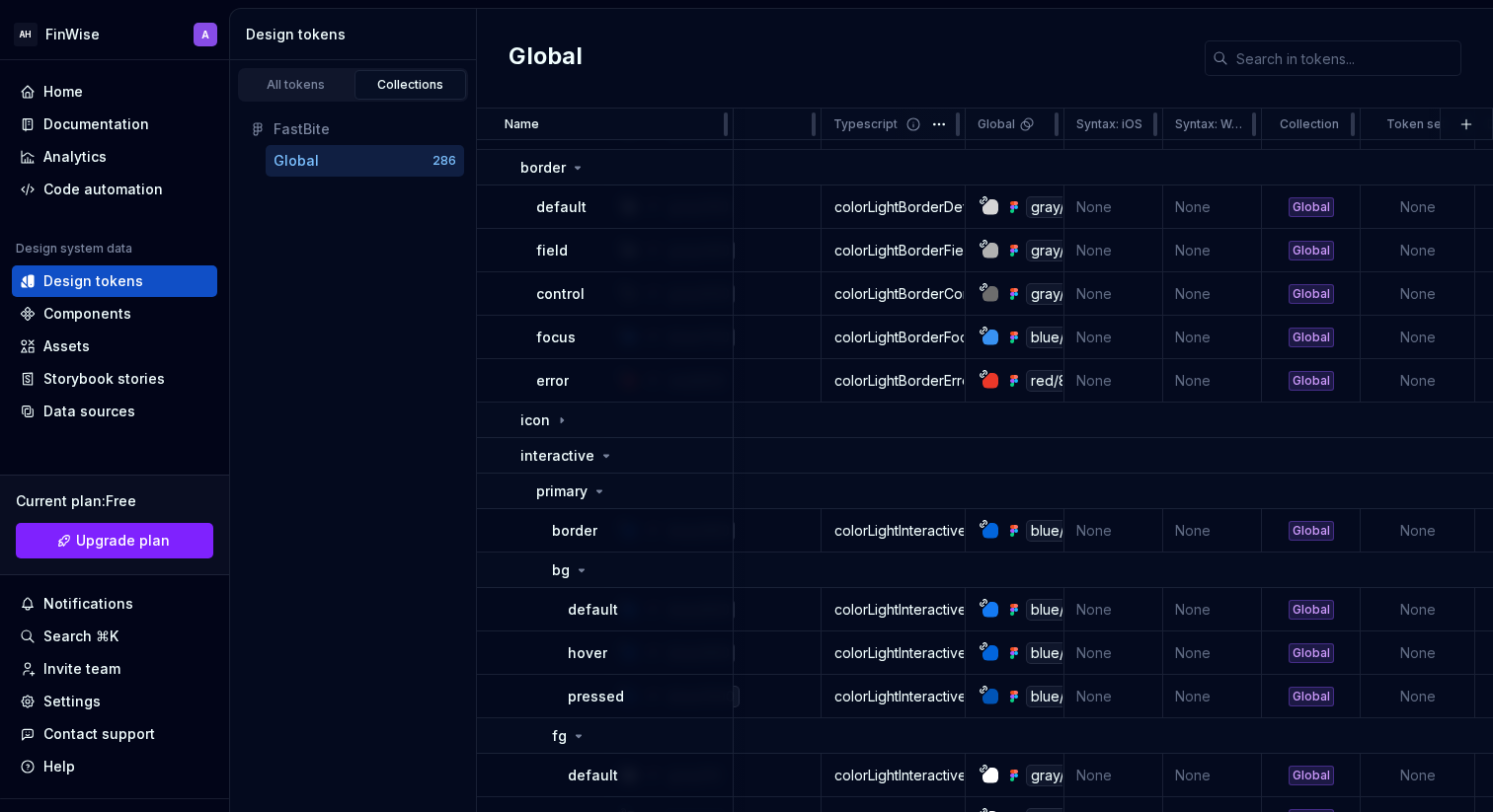
scroll to position [729, 128]
click at [877, 127] on p "Typescript" at bounding box center [867, 125] width 64 height 16
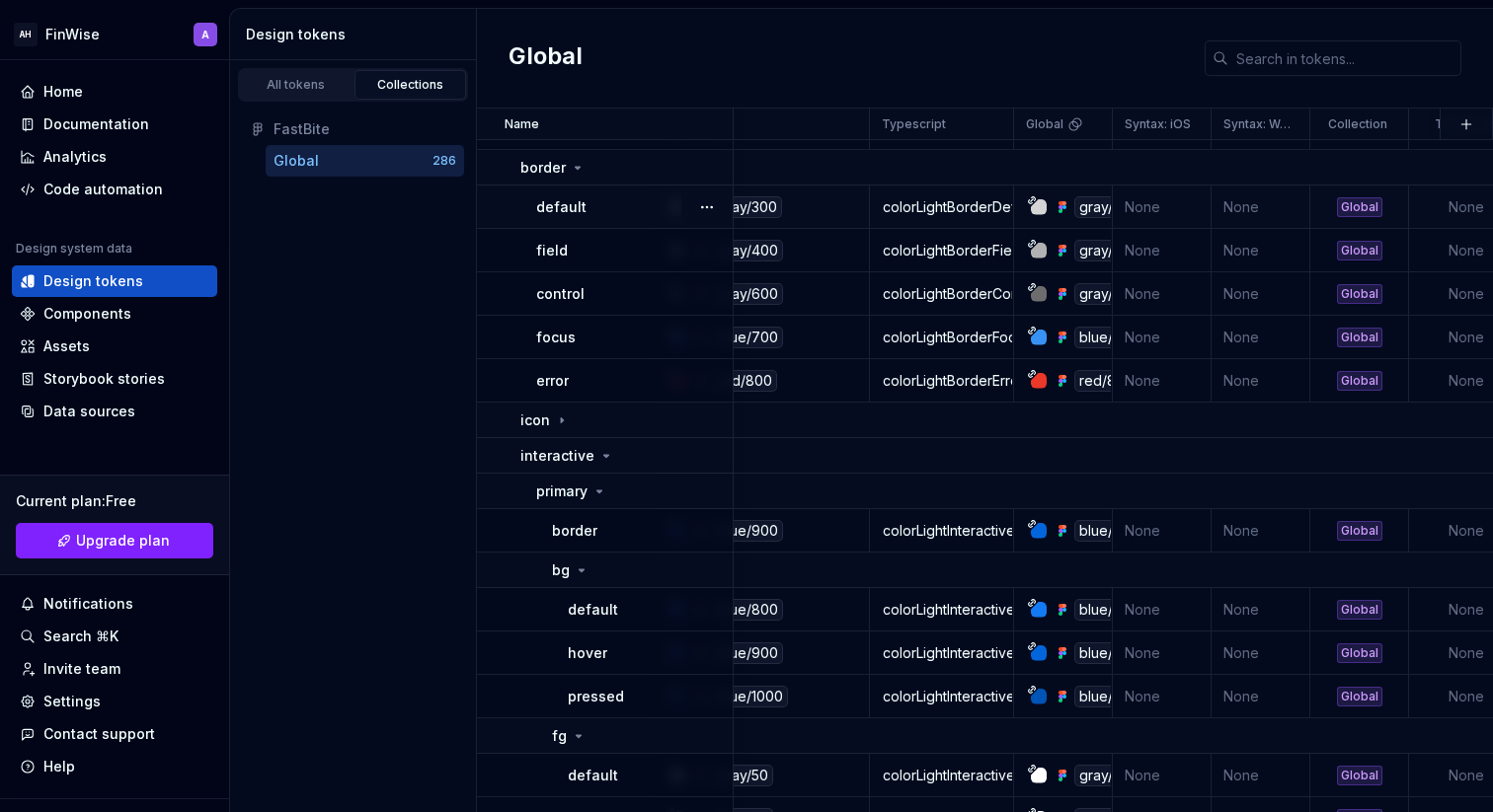
click at [921, 207] on div "colorLightBorderDefault" at bounding box center [941, 207] width 142 height 20
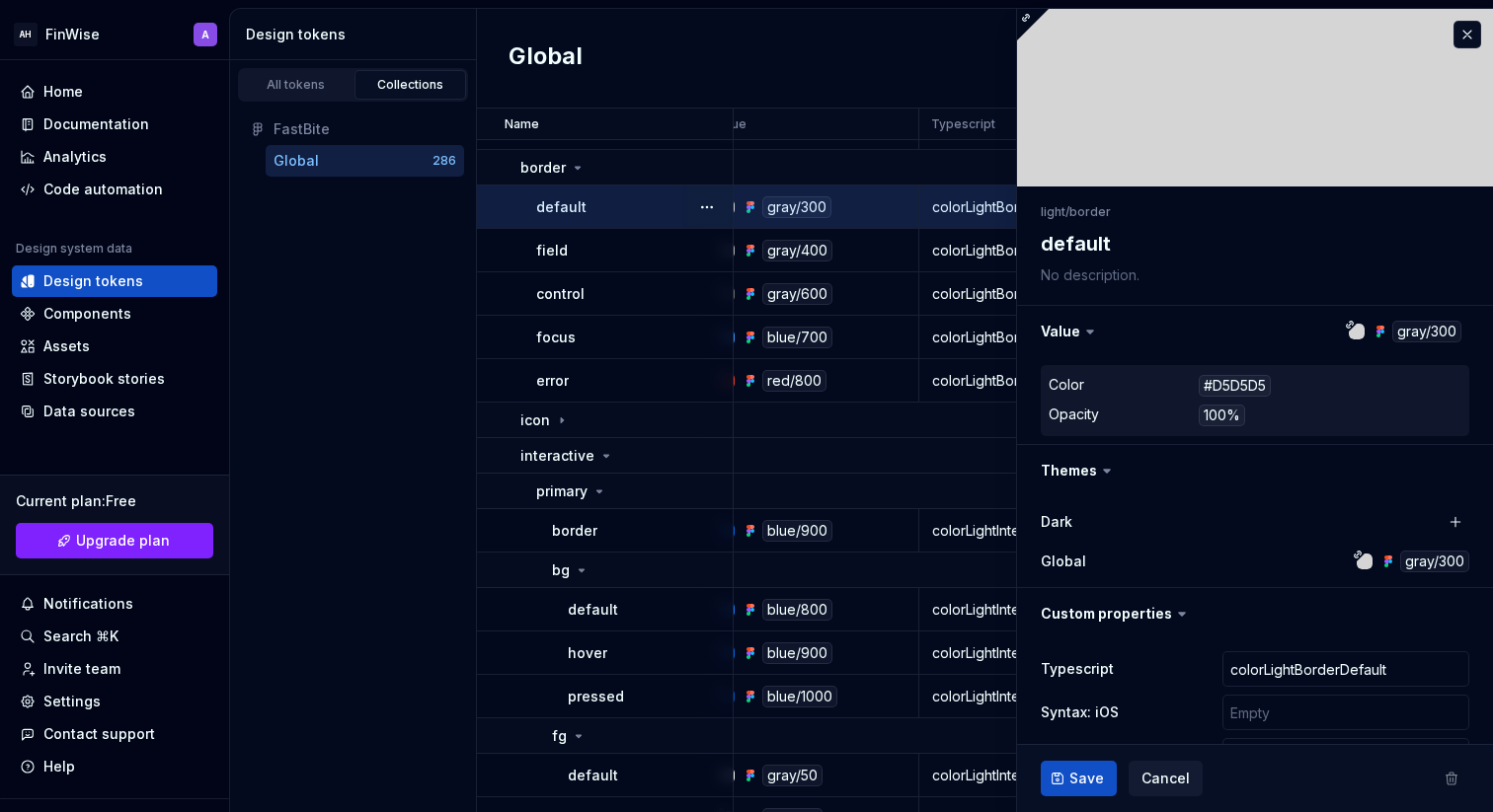
scroll to position [729, 0]
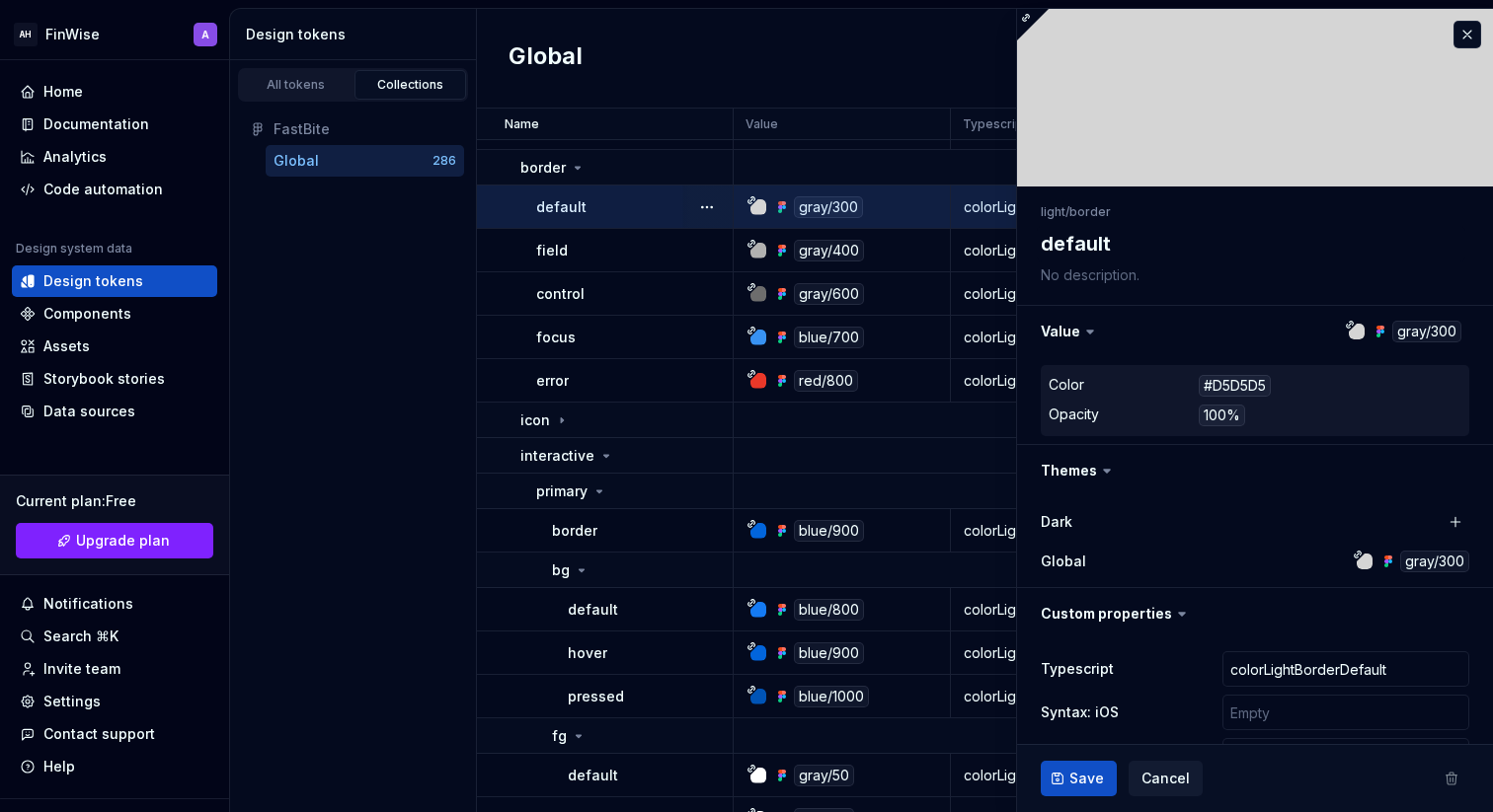
click at [810, 200] on div "gray/300" at bounding box center [828, 207] width 69 height 22
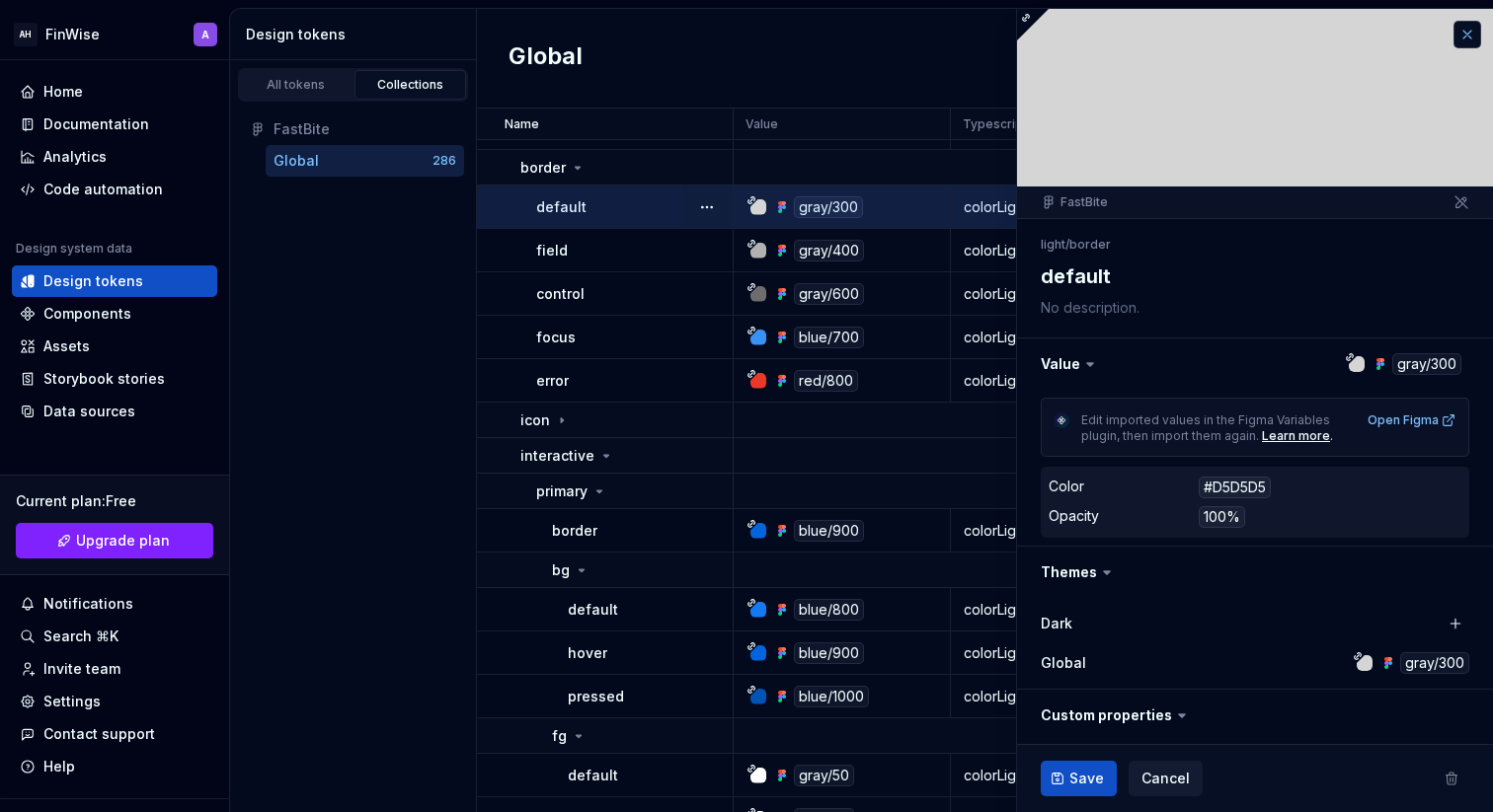
click at [1462, 32] on button "button" at bounding box center [1467, 35] width 28 height 28
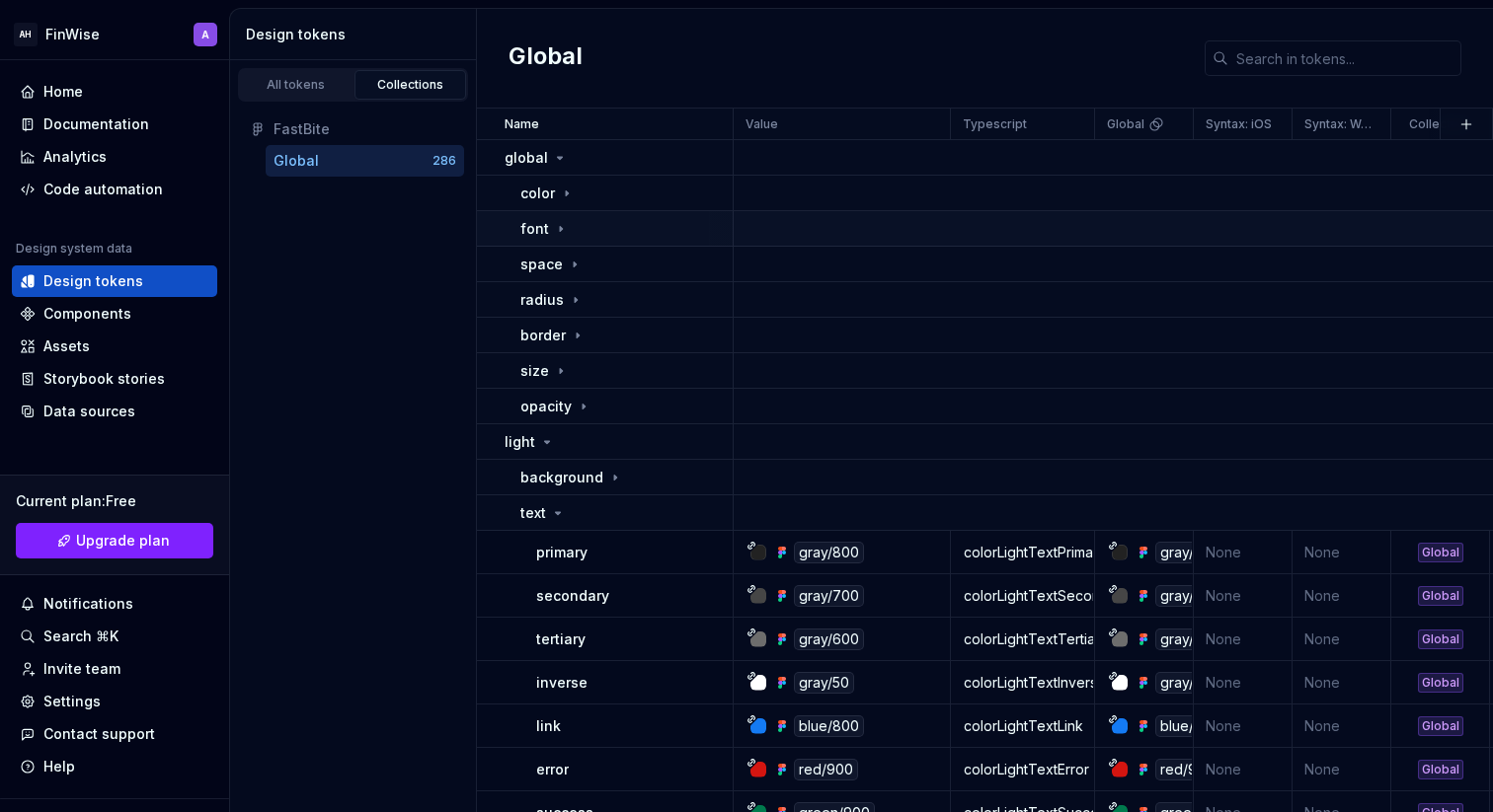
click at [564, 221] on icon at bounding box center [561, 229] width 16 height 16
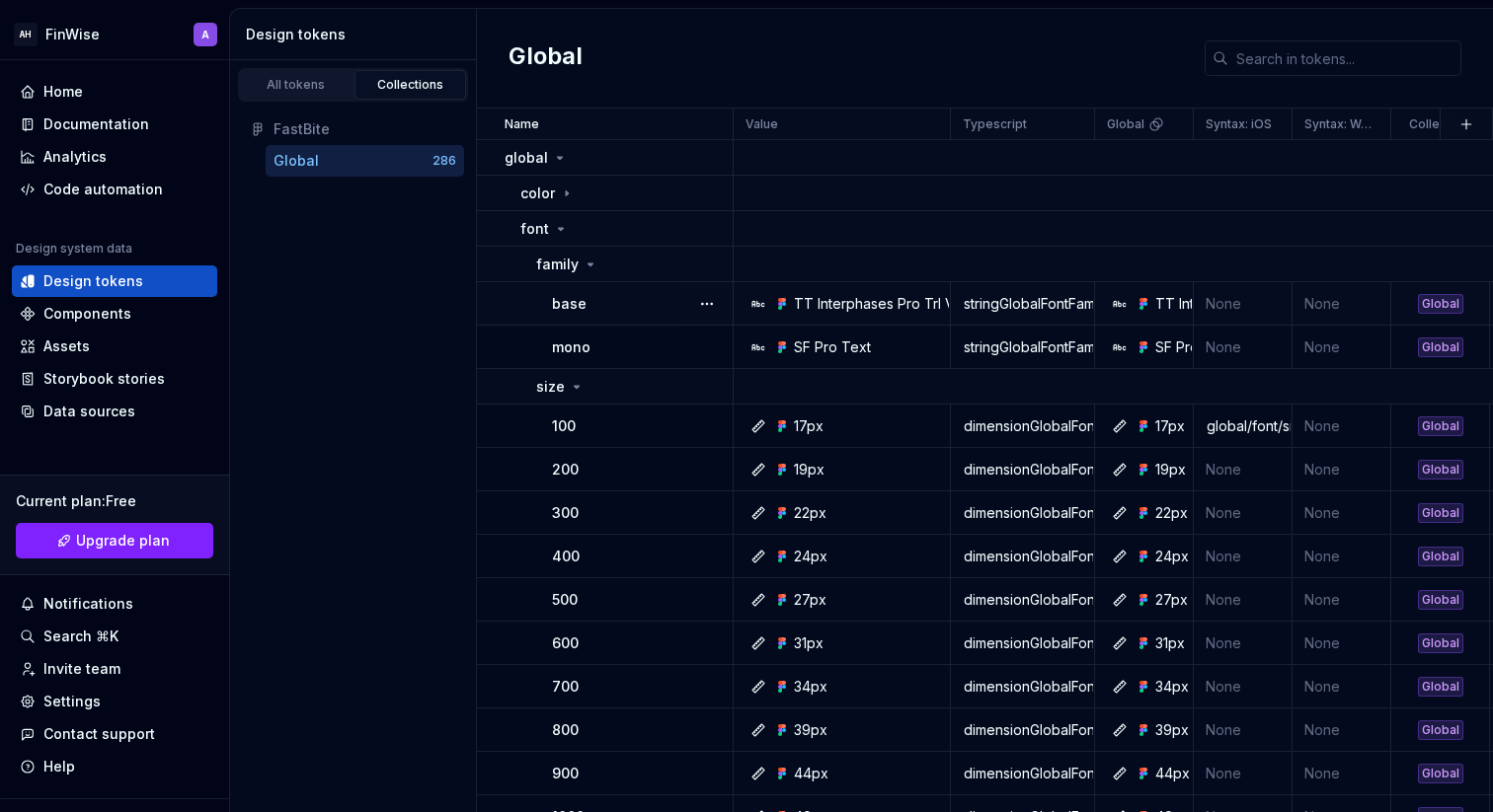
click at [839, 307] on div "TT Interphases Pro Trl Variable" at bounding box center [896, 304] width 204 height 20
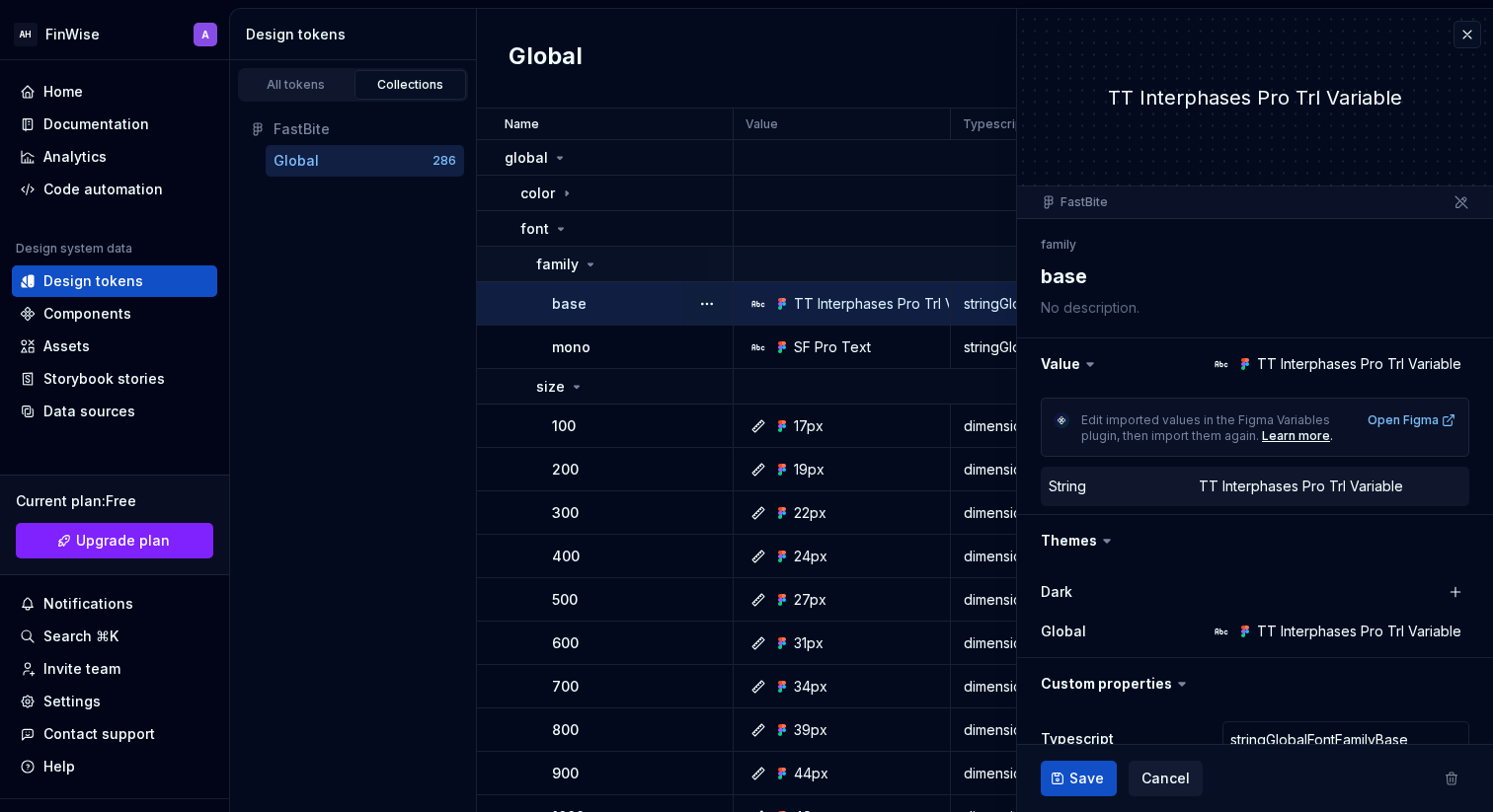
click at [794, 247] on td at bounding box center [1315, 264] width 1161 height 36
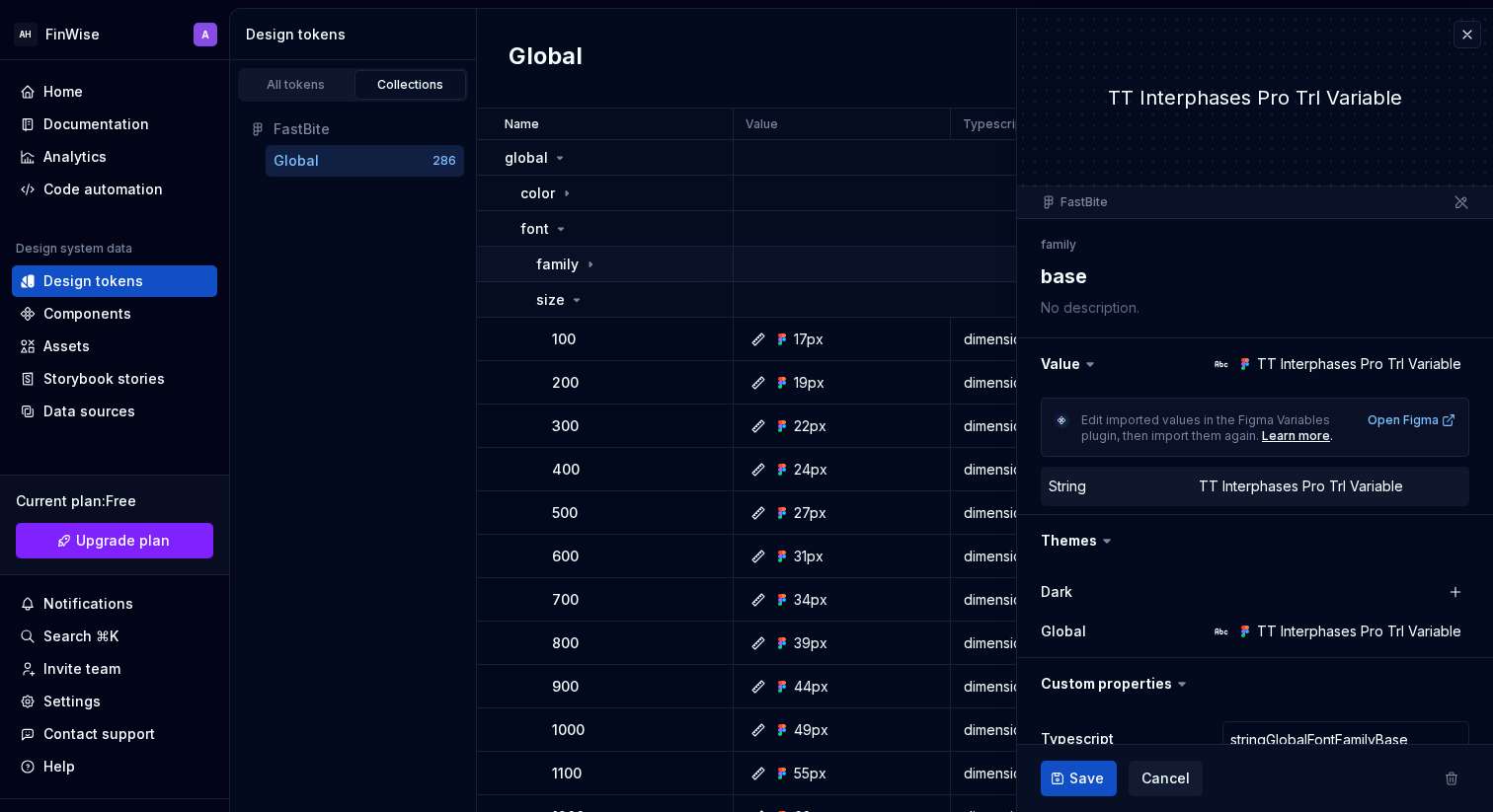
click at [794, 247] on td at bounding box center [1315, 264] width 1161 height 36
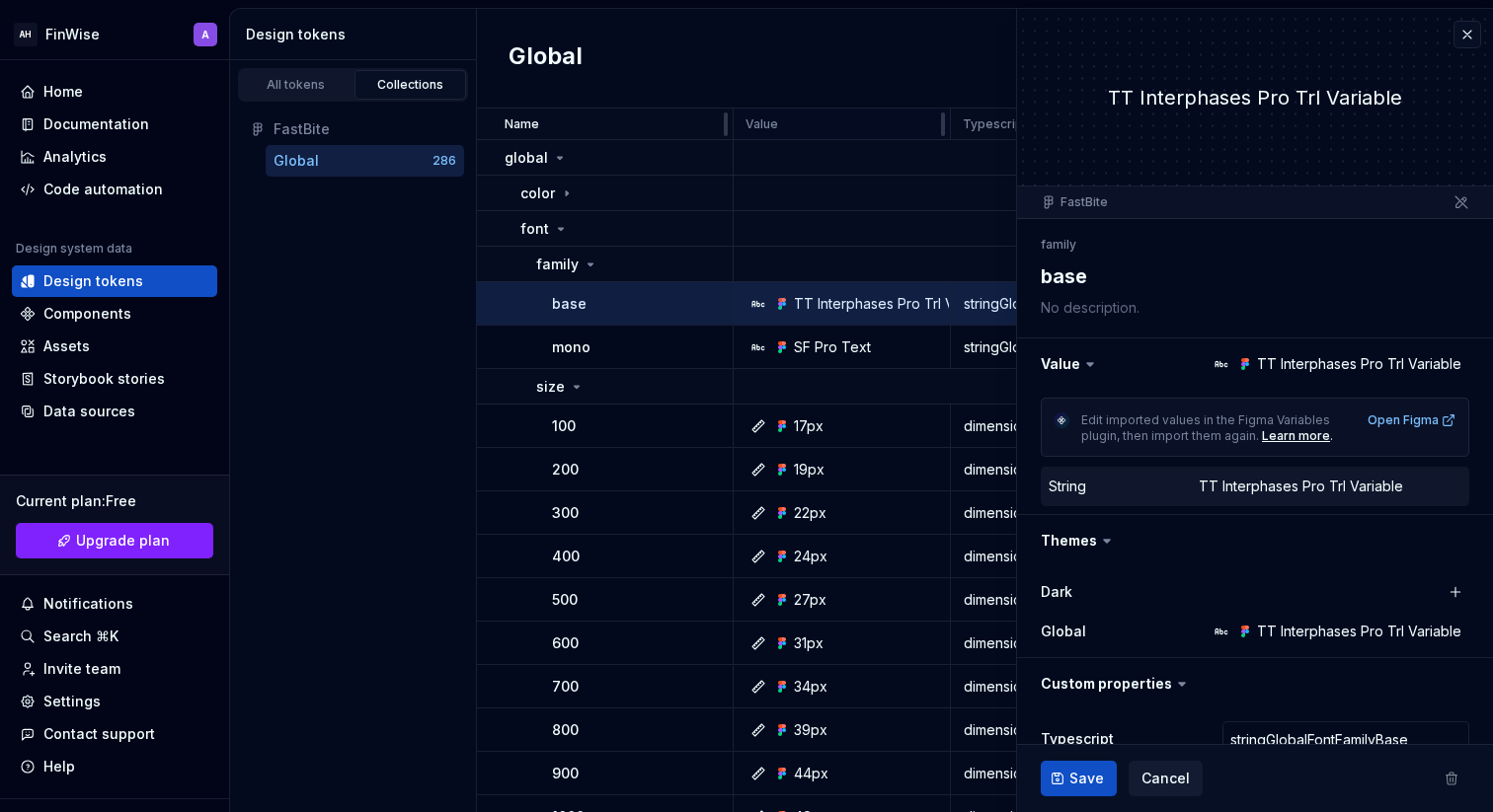
click at [767, 137] on div "Value" at bounding box center [842, 125] width 217 height 32
click at [767, 128] on p "Value" at bounding box center [762, 125] width 33 height 16
click at [332, 132] on div "FastBite" at bounding box center [365, 130] width 182 height 20
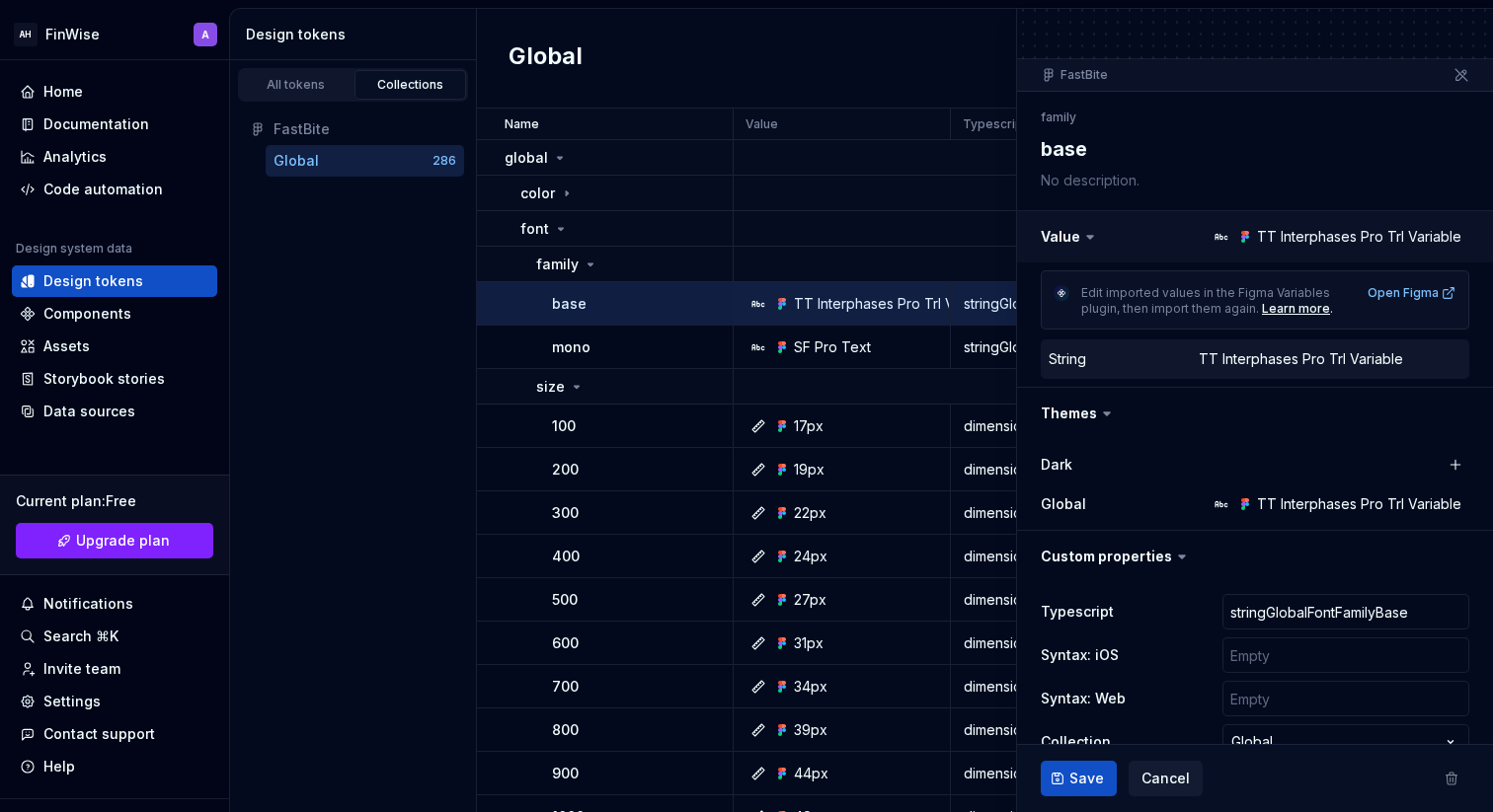
scroll to position [211, 0]
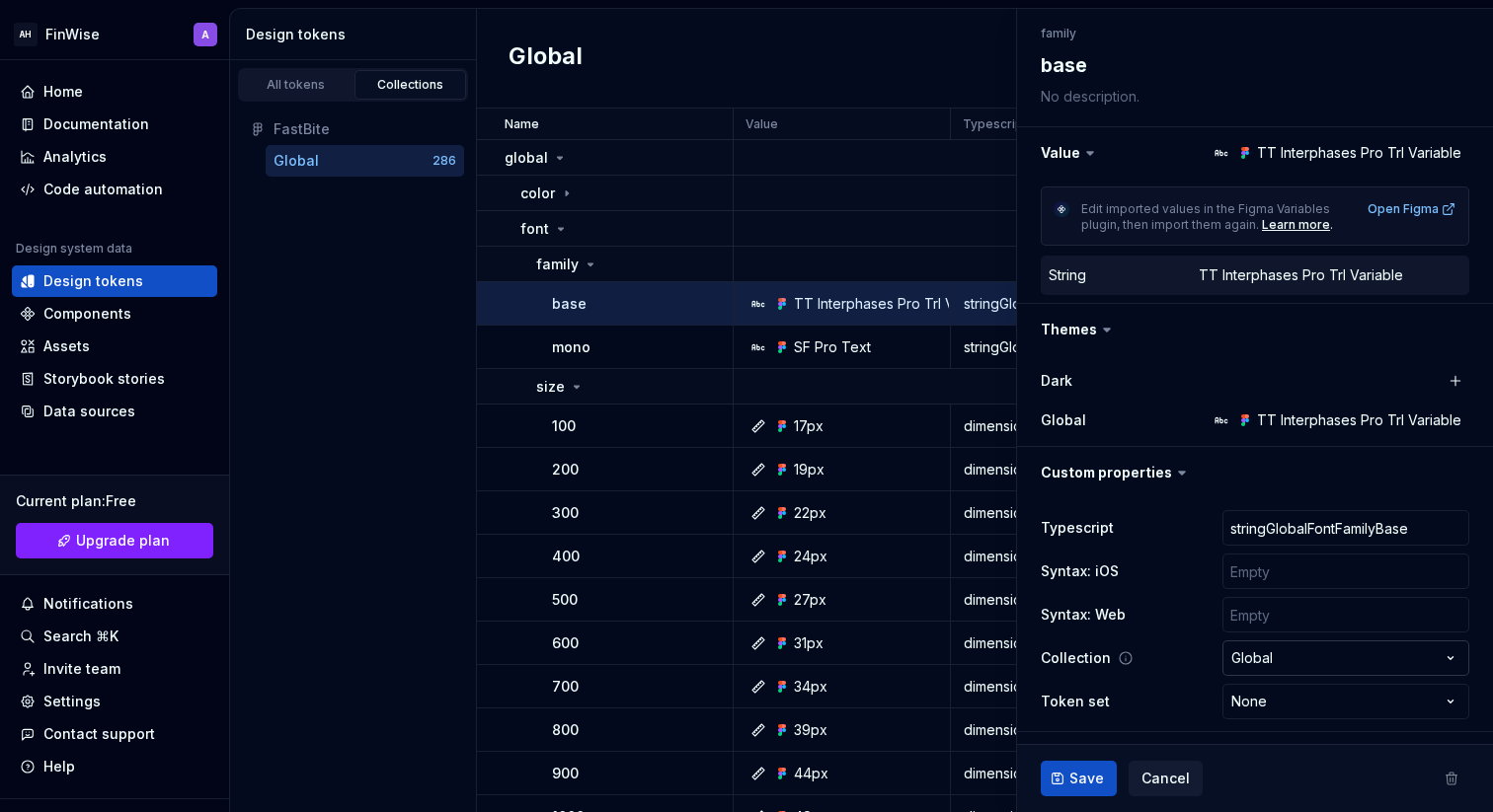
click at [1341, 667] on html "AH FinWise A Home Documentation Analytics Code automation Design system data De…" at bounding box center [746, 406] width 1493 height 812
click at [1339, 663] on html "AH FinWise A Home Documentation Analytics Code automation Design system data De…" at bounding box center [746, 406] width 1493 height 812
click at [1275, 697] on html "AH FinWise A Home Documentation Analytics Code automation Design system data De…" at bounding box center [746, 406] width 1493 height 812
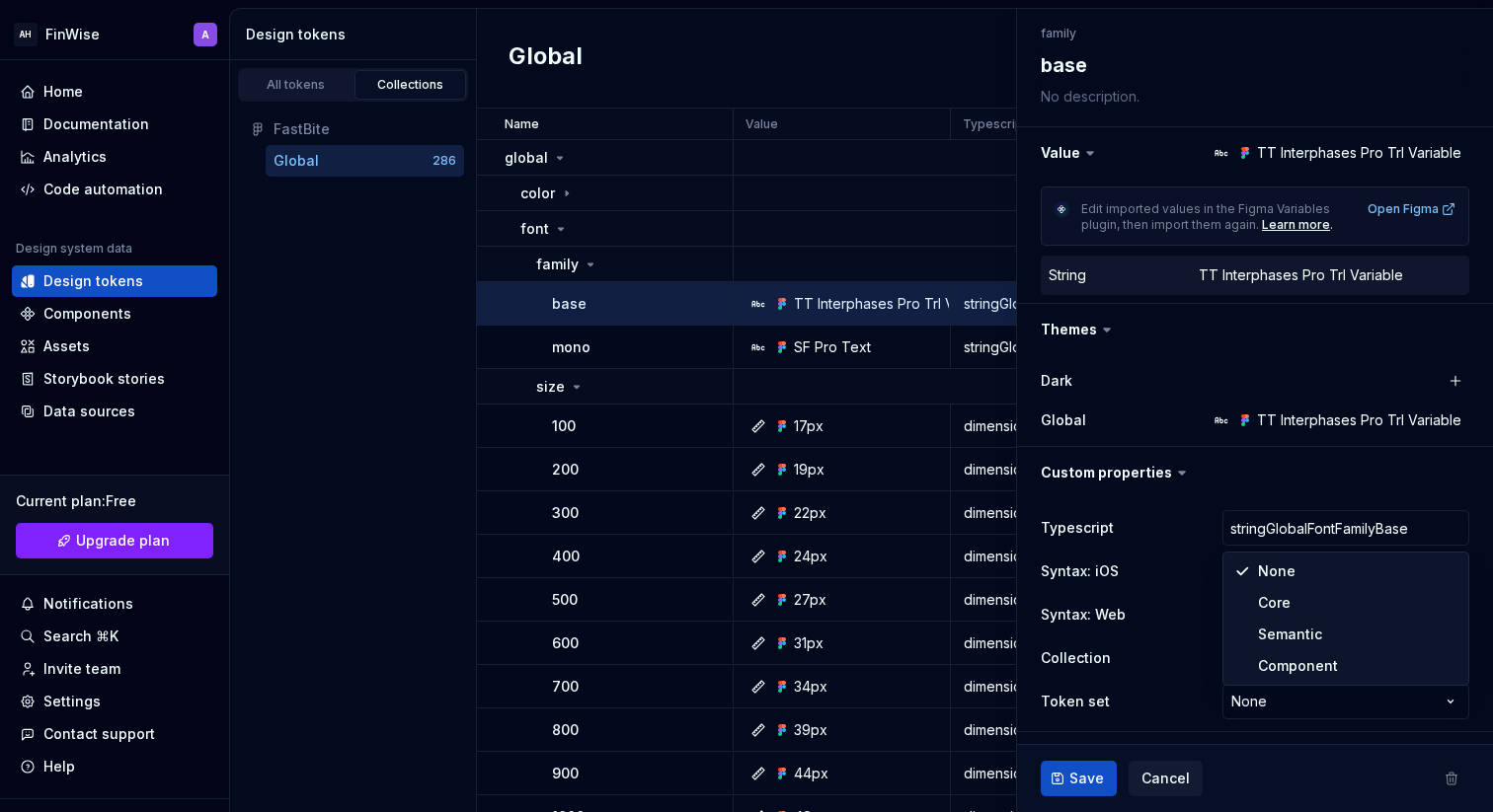
click at [1135, 678] on html "AH FinWise A Home Documentation Analytics Code automation Design system data De…" at bounding box center [746, 406] width 1493 height 812
click at [1266, 703] on html "AH FinWise A Home Documentation Analytics Code automation Design system data De…" at bounding box center [746, 406] width 1493 height 812
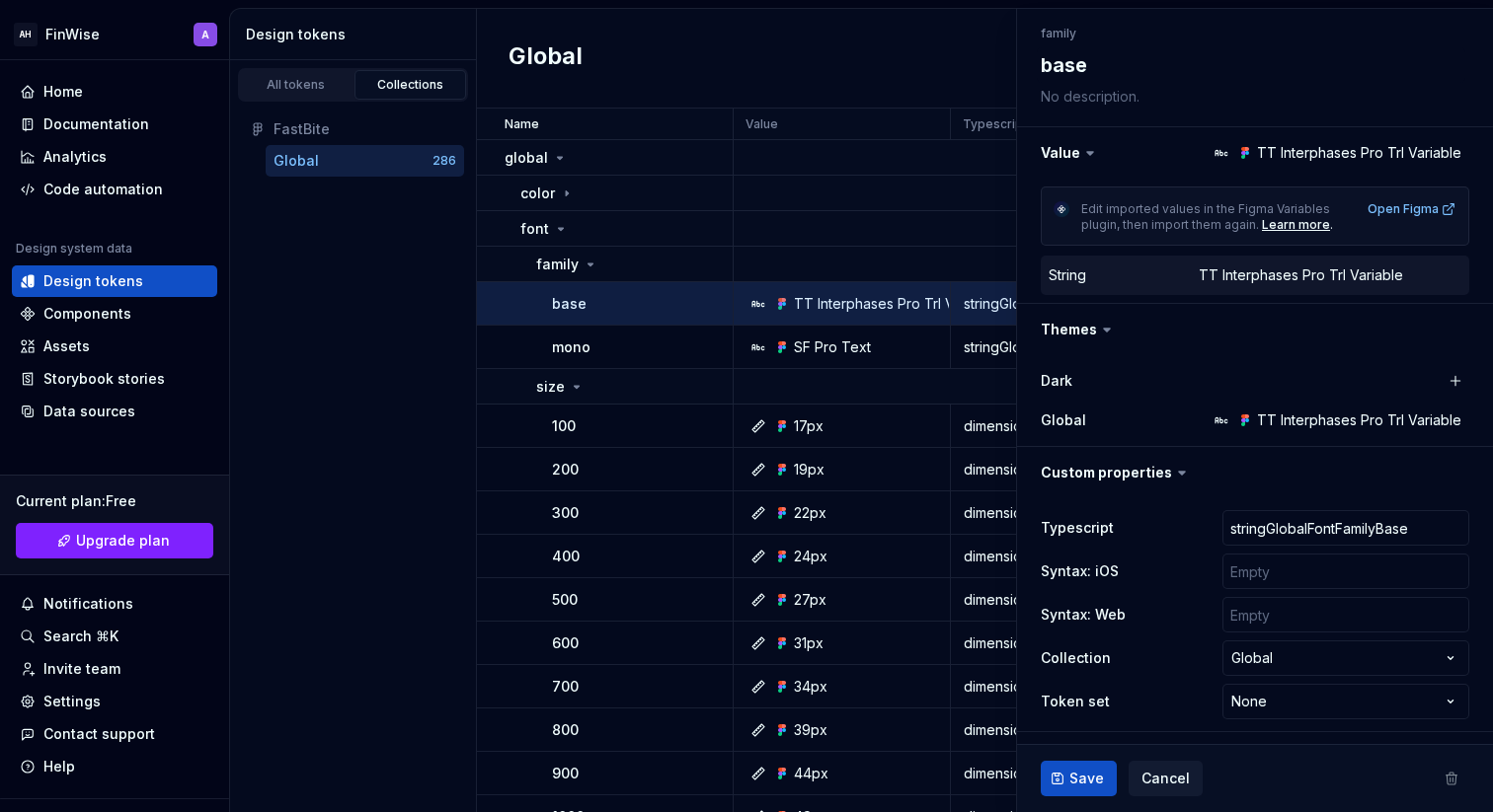
type textarea "*"
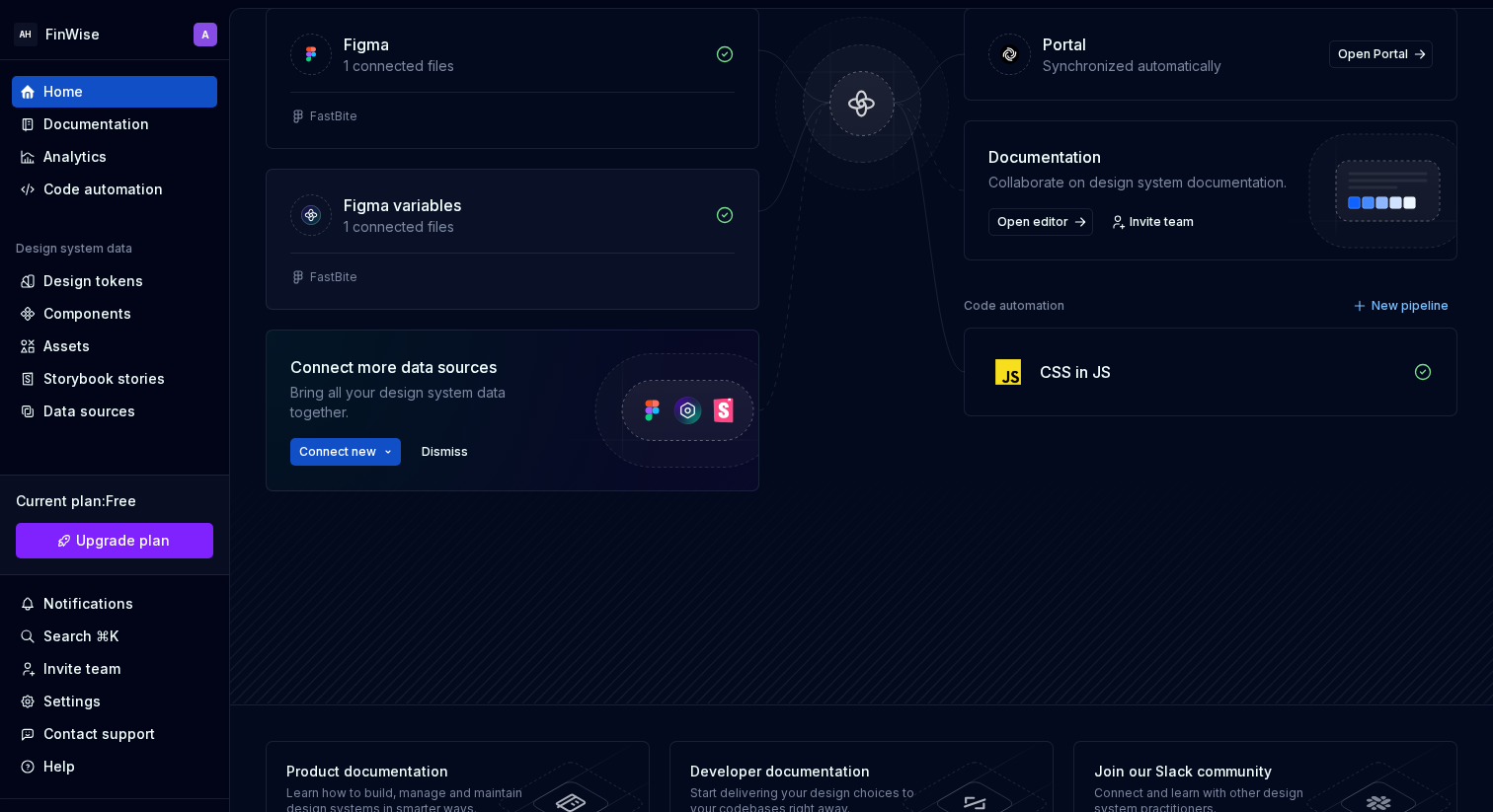
scroll to position [320, 0]
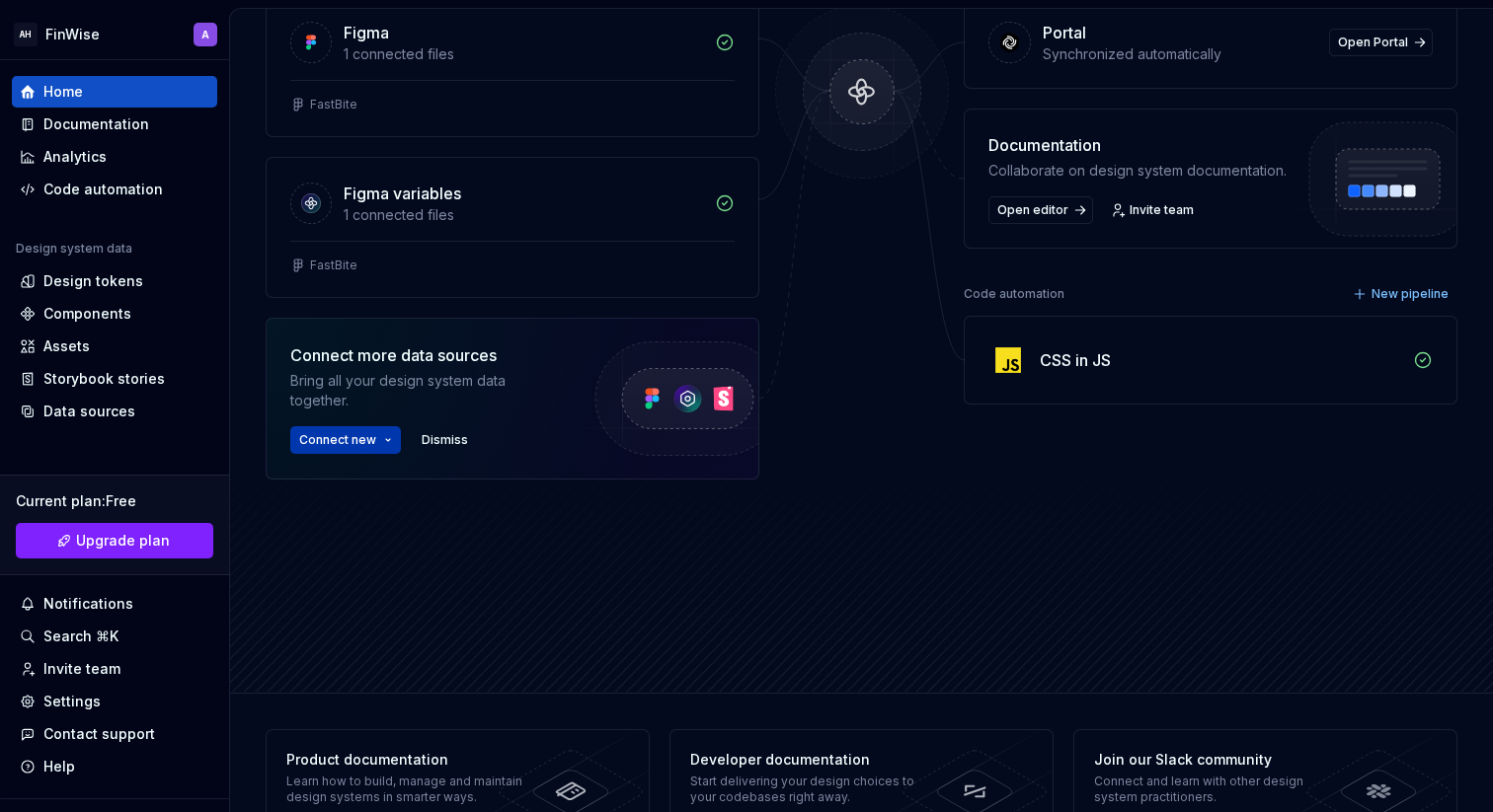
click at [316, 436] on span "Connect new" at bounding box center [338, 441] width 77 height 16
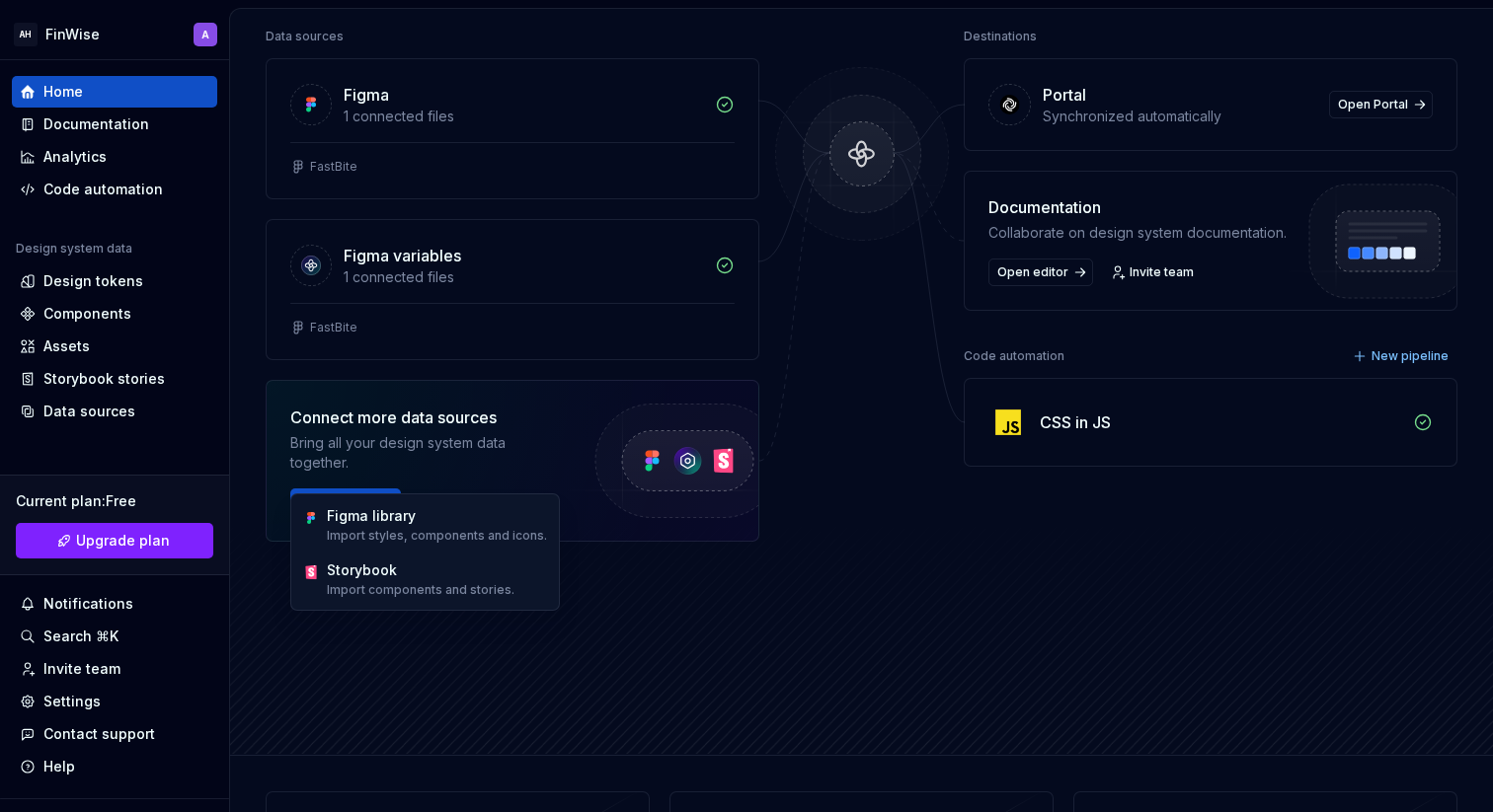
scroll to position [238, 0]
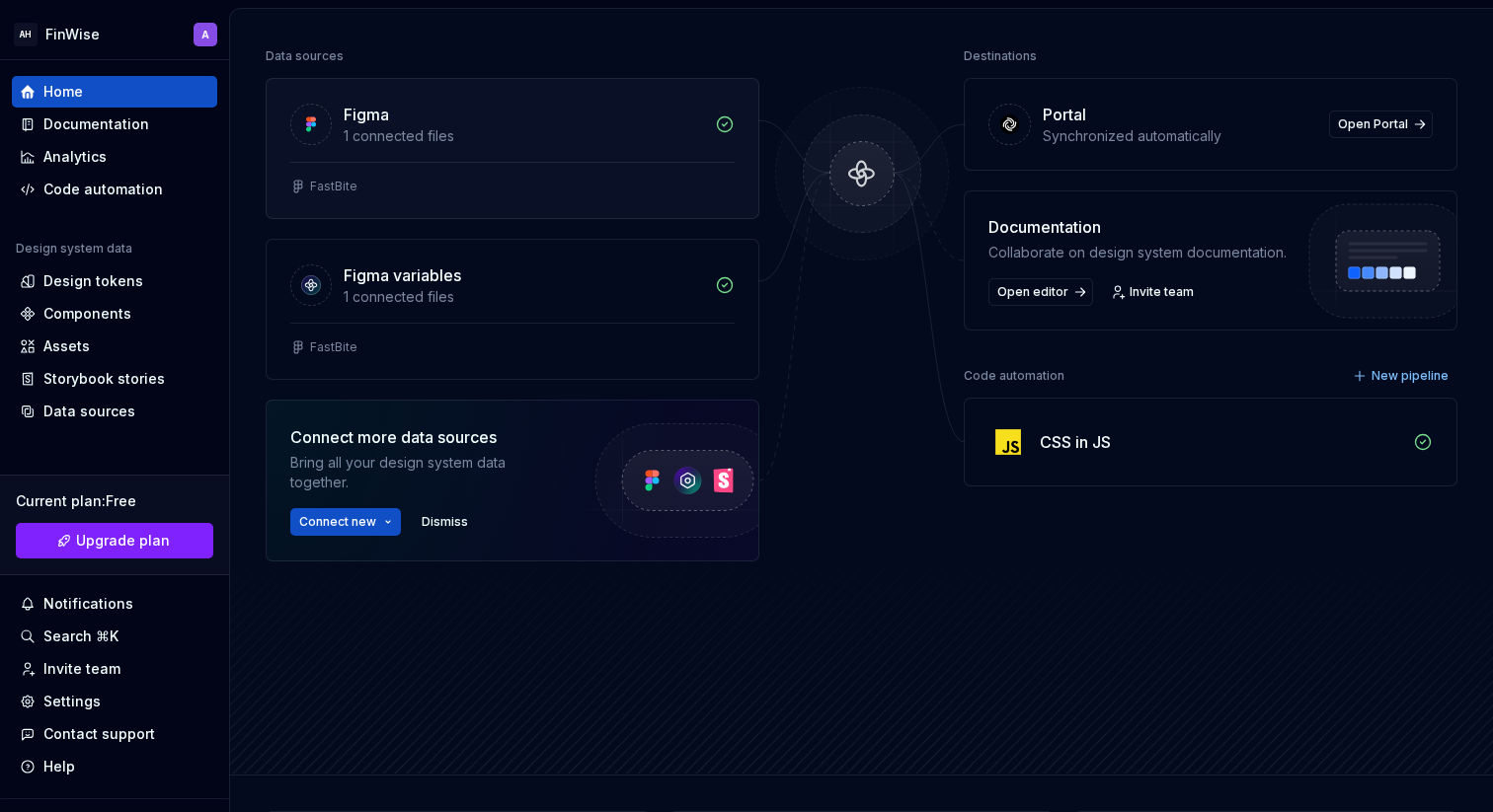
click at [383, 118] on div "Figma" at bounding box center [367, 115] width 46 height 24
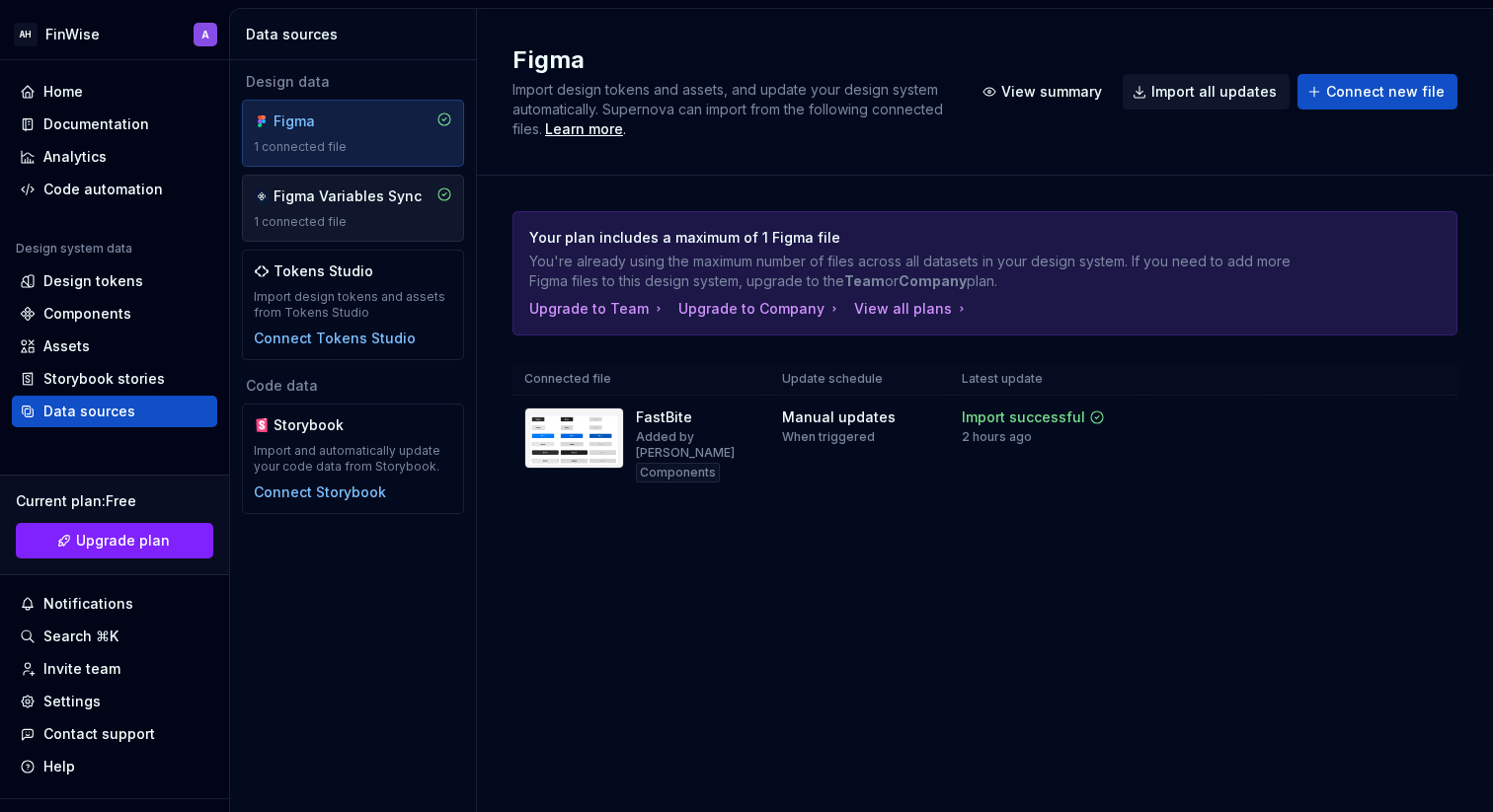
click at [350, 198] on div "Figma Variables Sync" at bounding box center [348, 196] width 149 height 20
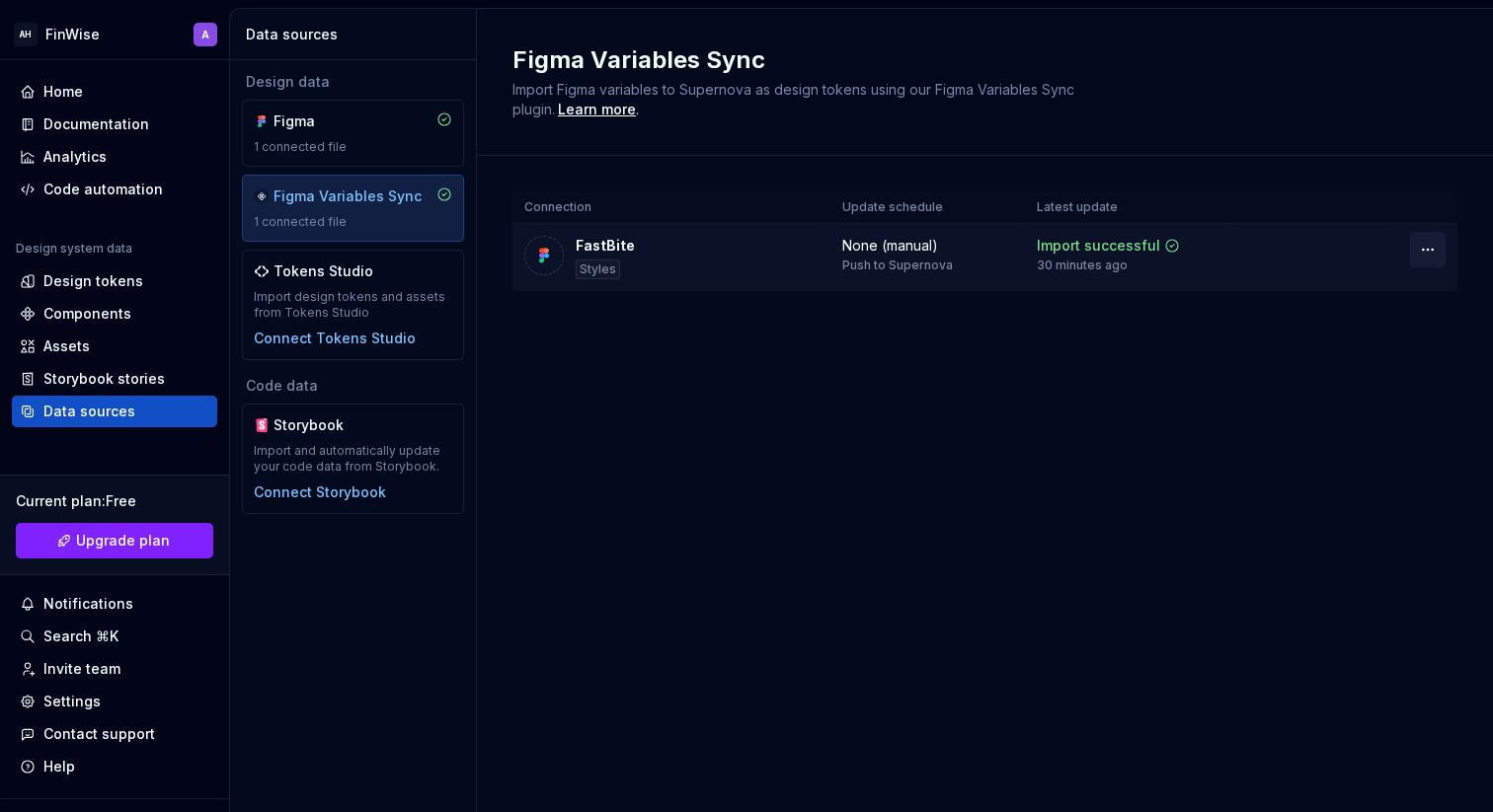
click at [1428, 252] on html "AH FinWise A Home Documentation Analytics Code automation Design system data De…" at bounding box center [746, 406] width 1493 height 812
click at [949, 395] on html "AH FinWise A Home Documentation Analytics Code automation Design system data De…" at bounding box center [746, 406] width 1493 height 812
click at [133, 317] on div "Components" at bounding box center [114, 314] width 189 height 20
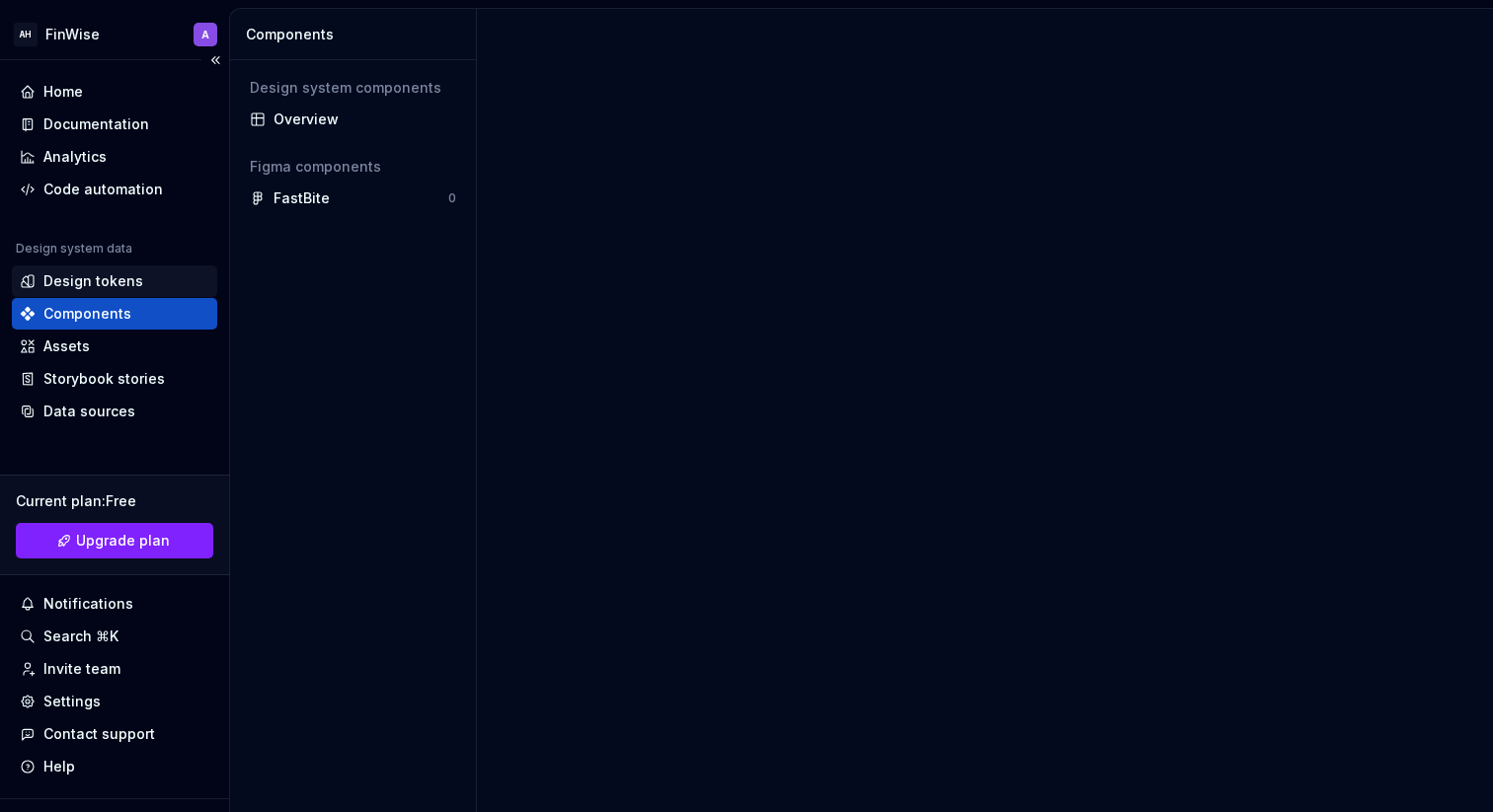
click at [124, 265] on div "Design tokens" at bounding box center [114, 281] width 205 height 32
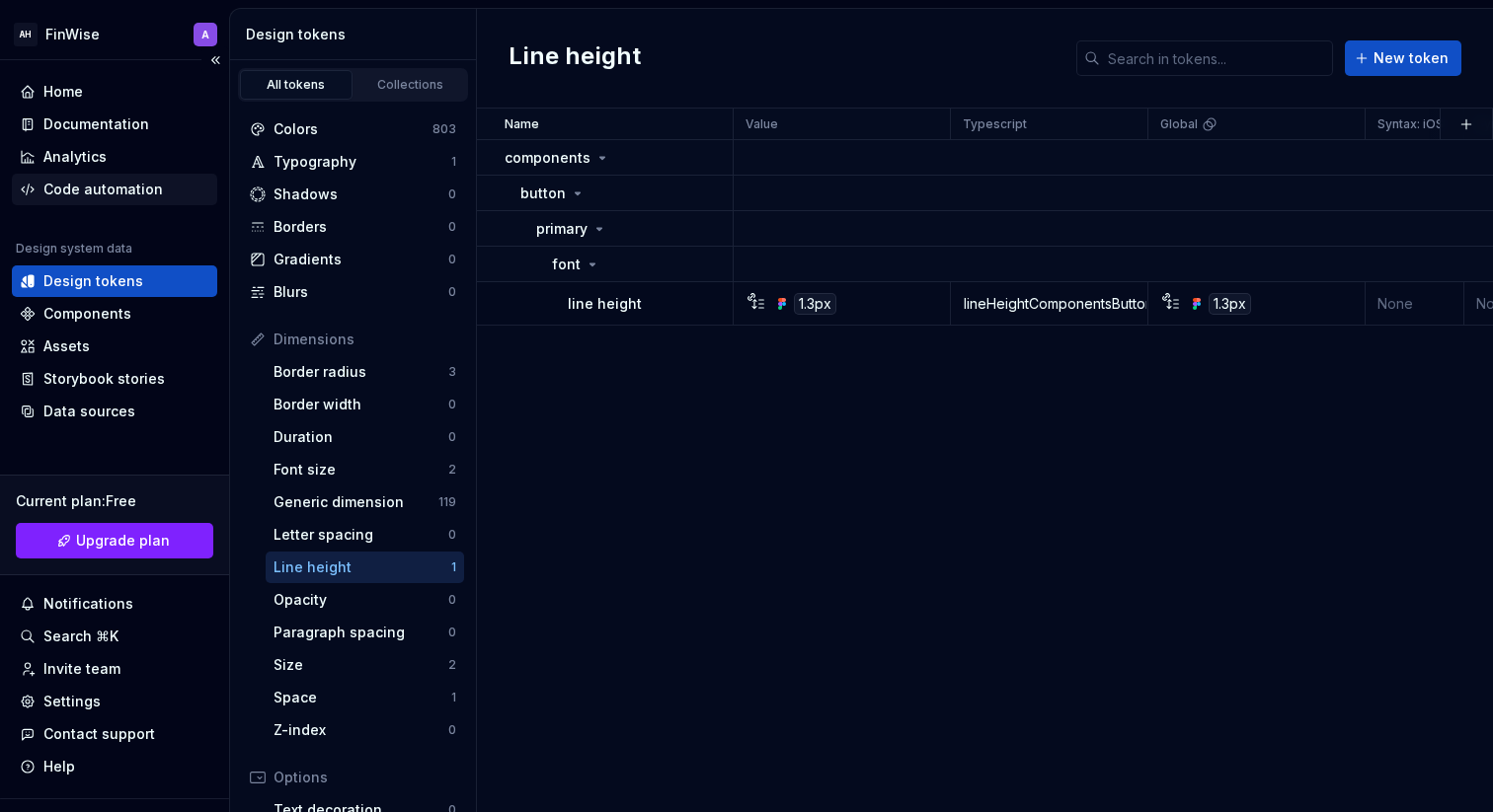
click at [107, 188] on div "Code automation" at bounding box center [103, 189] width 120 height 20
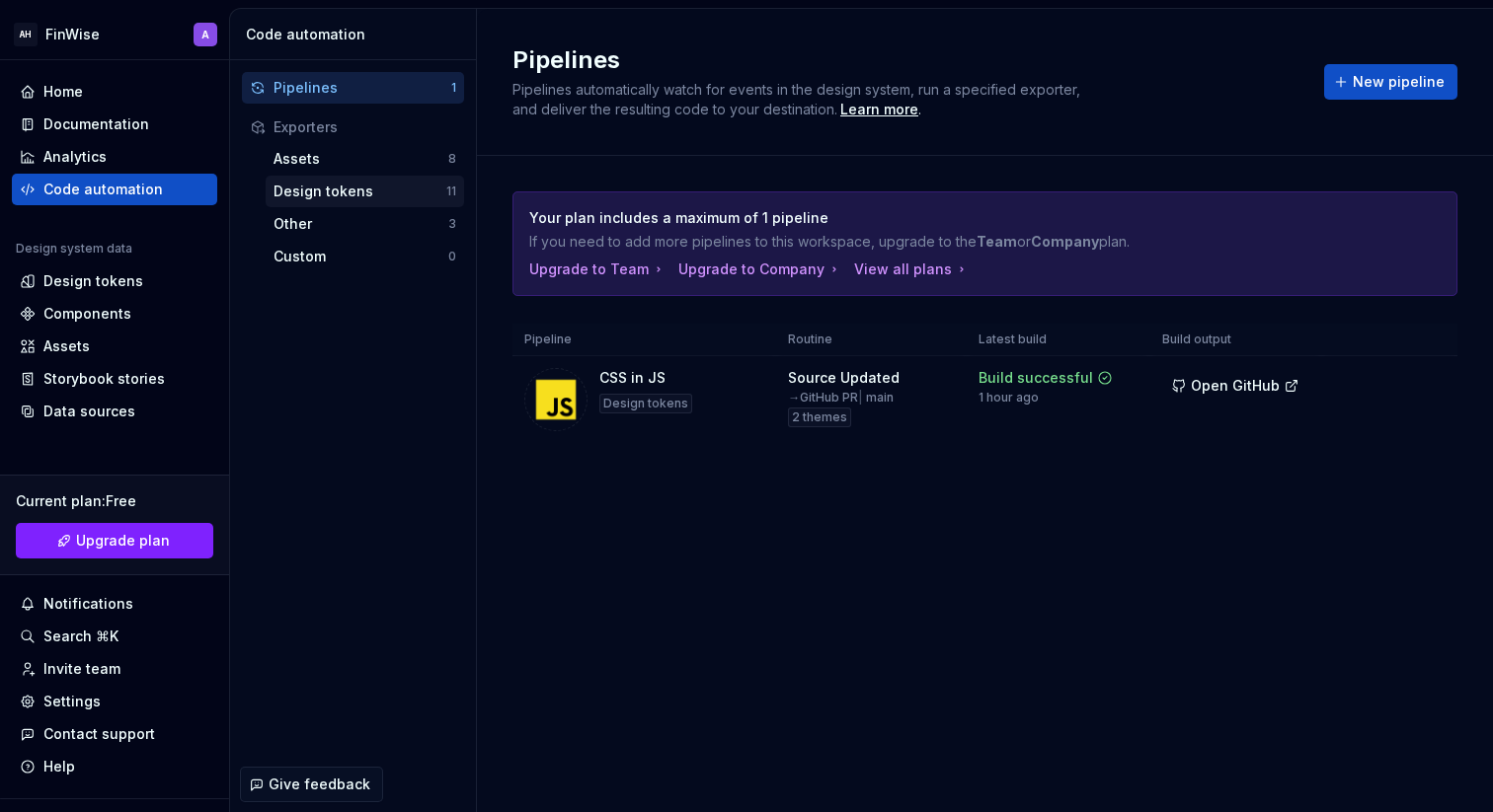
click at [350, 191] on div "Design tokens" at bounding box center [360, 191] width 172 height 20
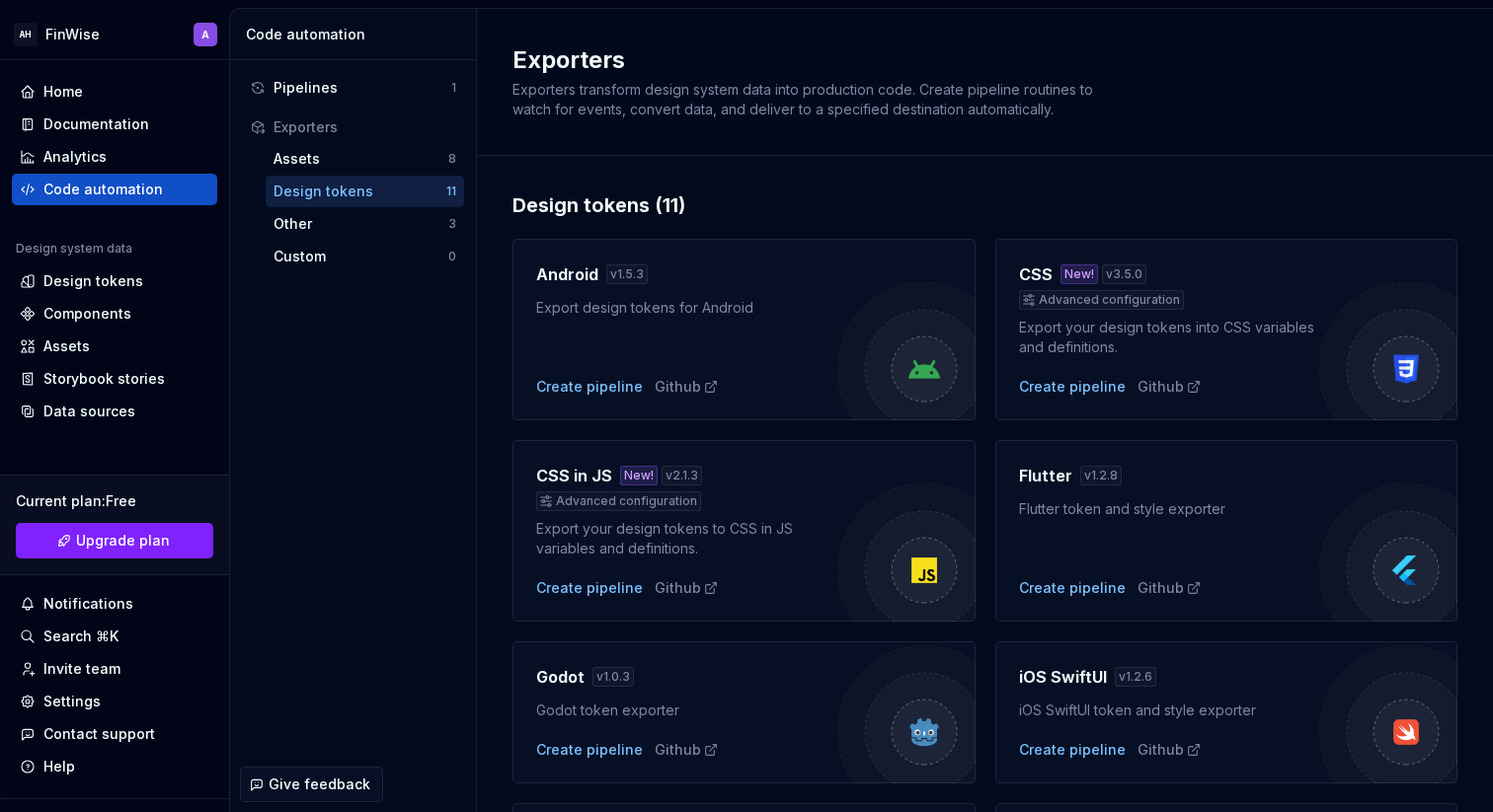
scroll to position [18, 0]
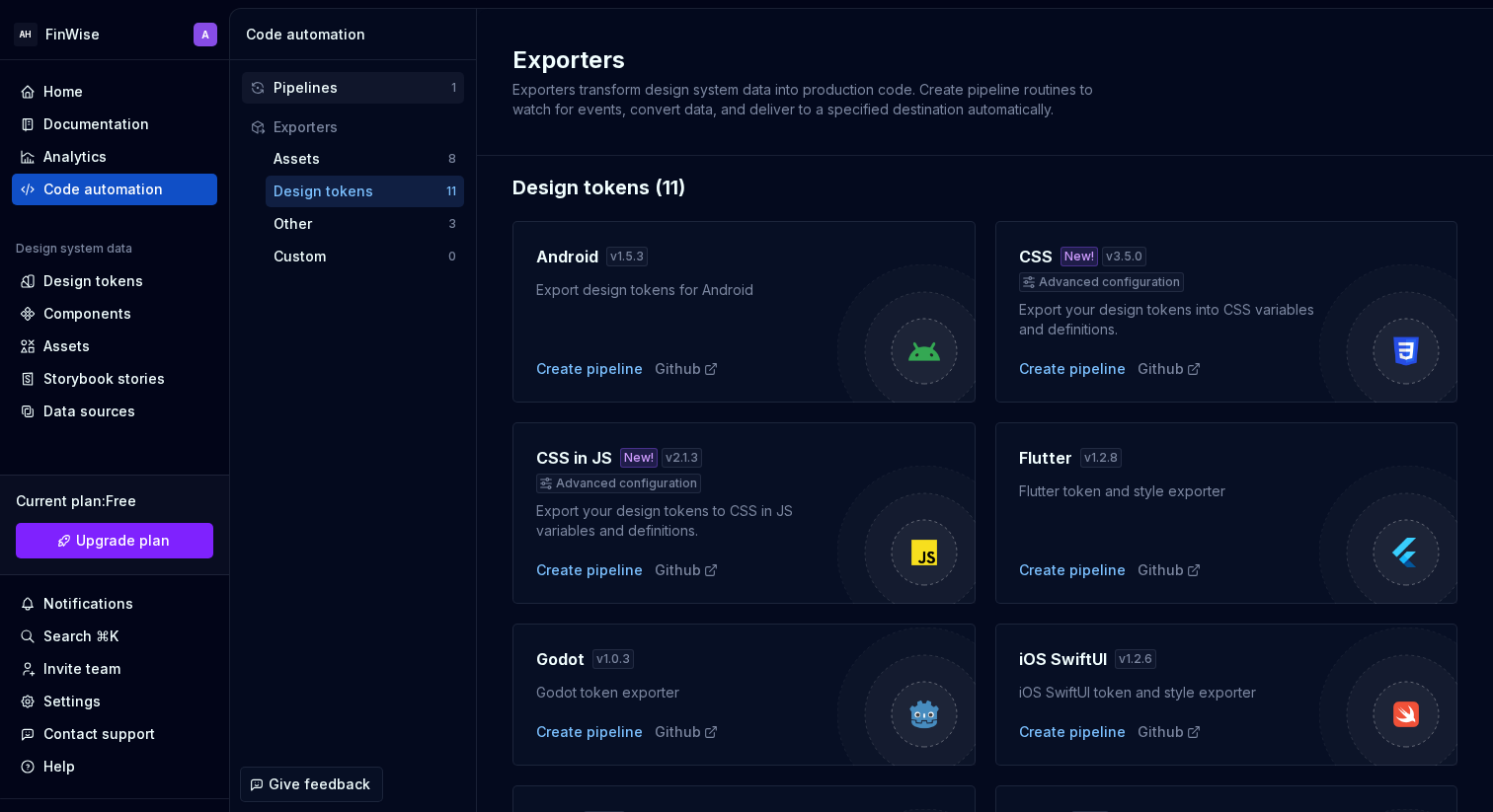
click at [359, 89] on div "Pipelines" at bounding box center [362, 88] width 177 height 20
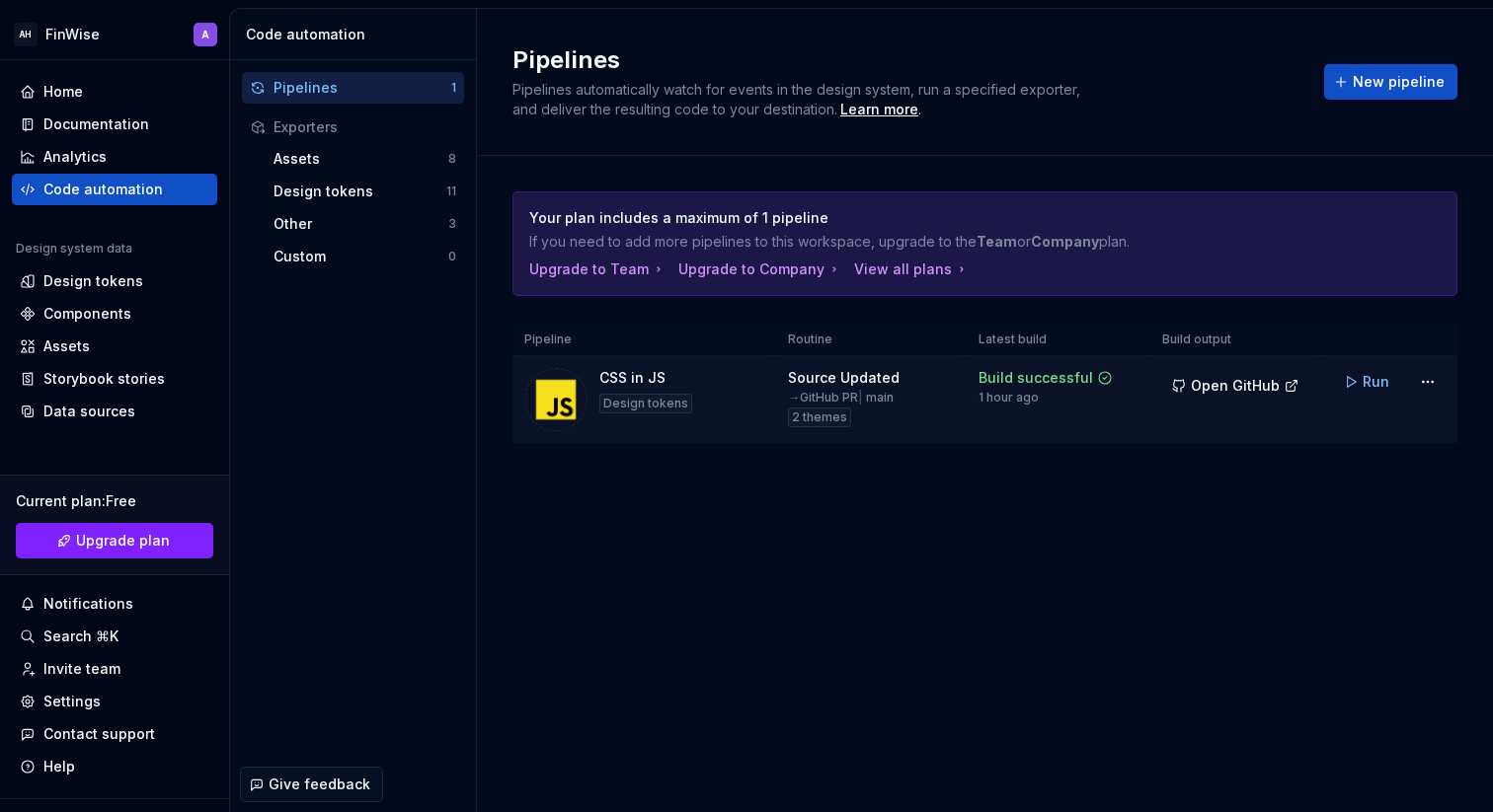
click at [676, 383] on div "CSS in JS Design tokens" at bounding box center [646, 400] width 93 height 63
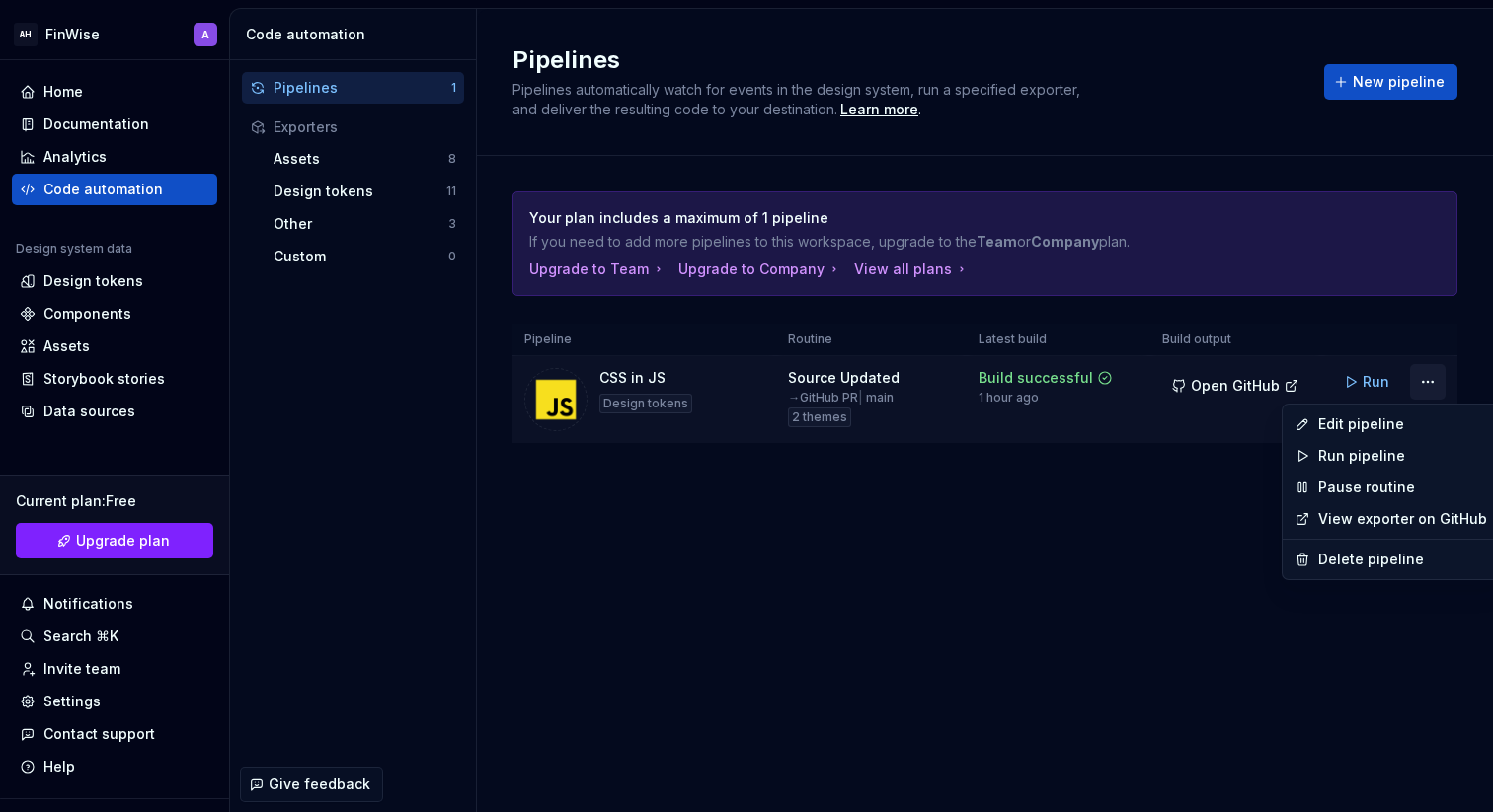
click at [1423, 375] on html "AH FinWise A Home Documentation Analytics Code automation Design system data De…" at bounding box center [746, 406] width 1493 height 812
click at [1391, 428] on div "Edit pipeline" at bounding box center [1403, 425] width 168 height 20
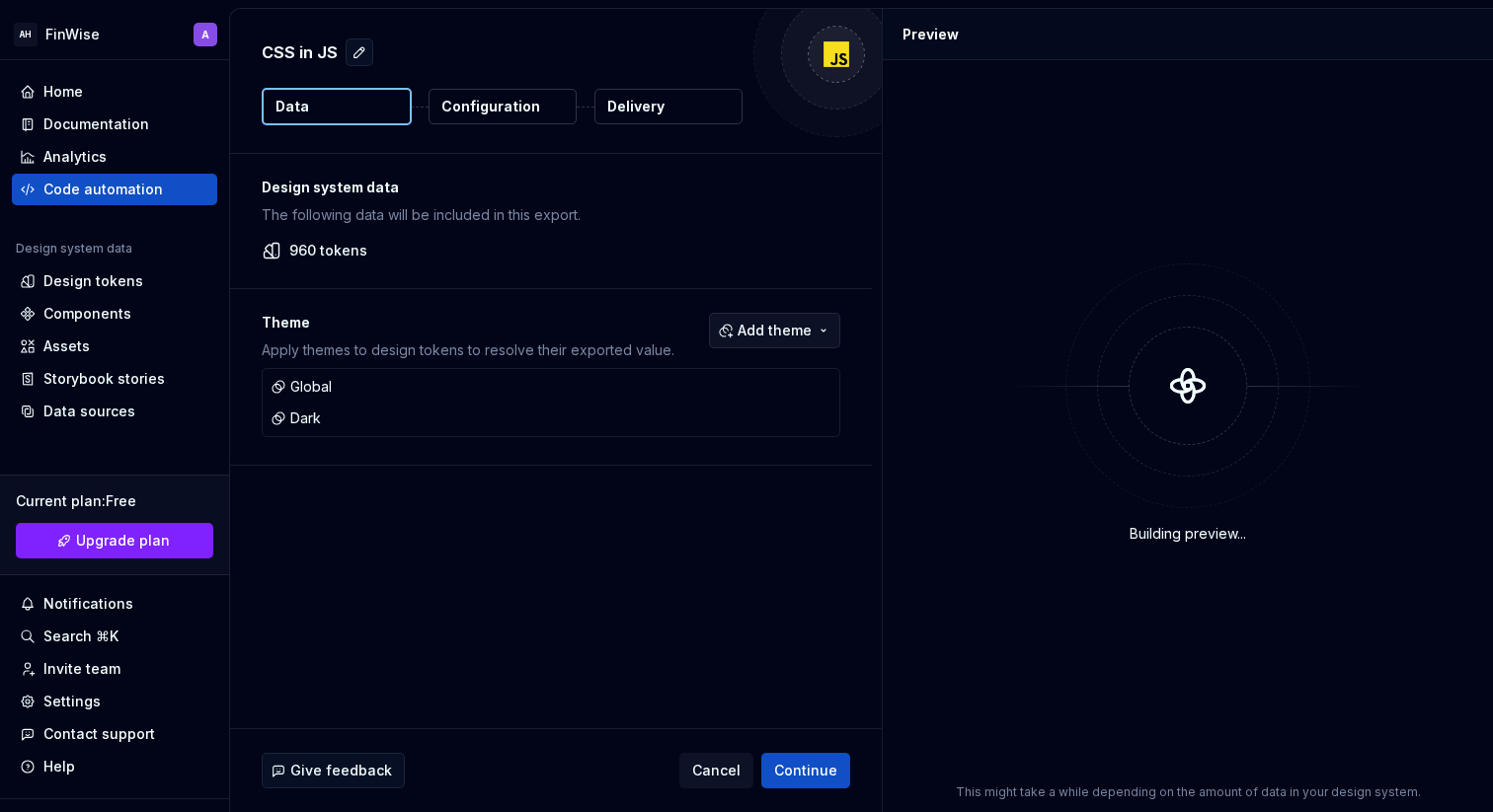
click at [787, 330] on span "Add theme" at bounding box center [775, 331] width 74 height 20
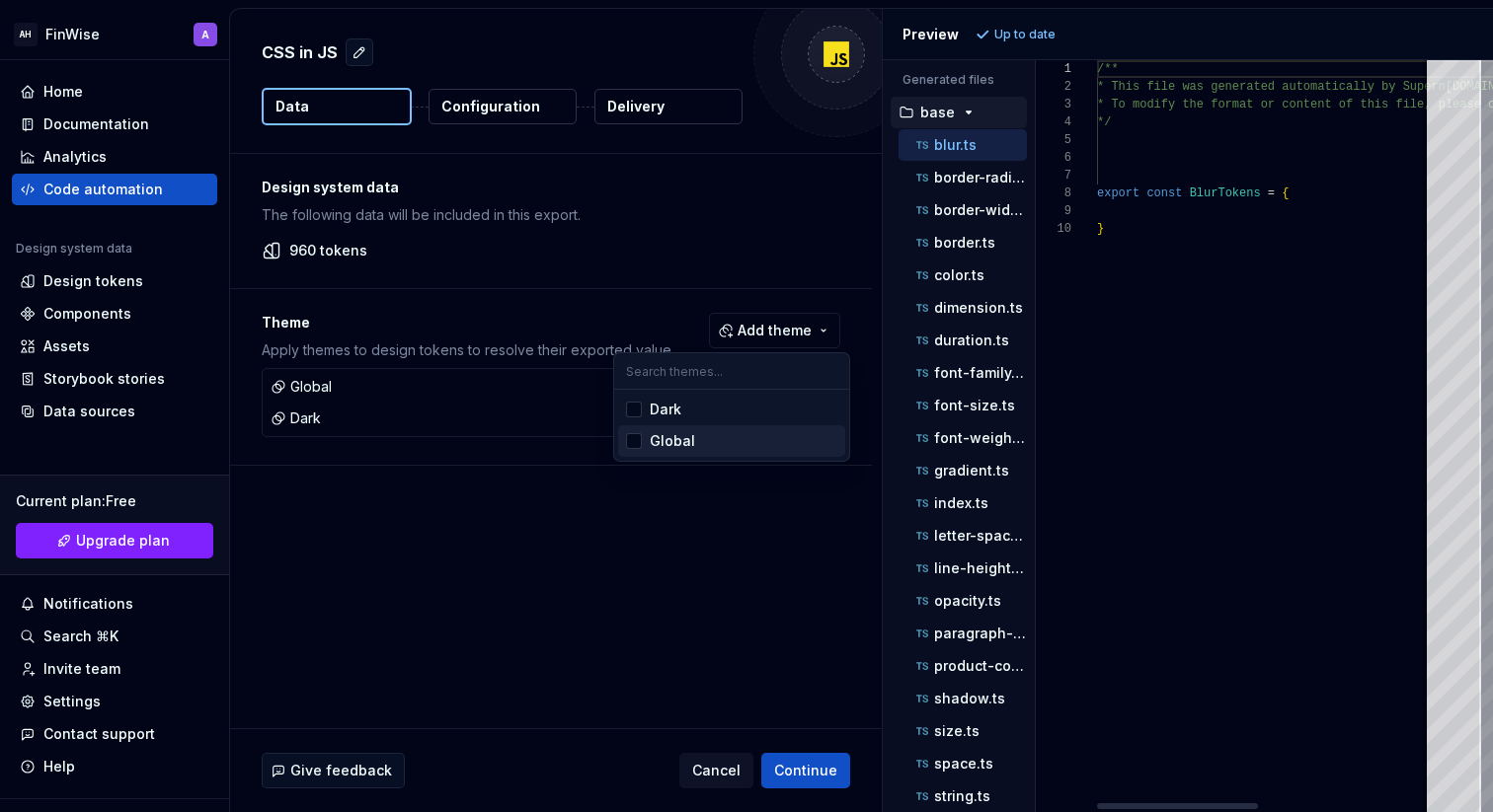
click at [457, 524] on html "AH FinWise A Home Documentation Analytics Code automation Design system data De…" at bounding box center [746, 406] width 1493 height 812
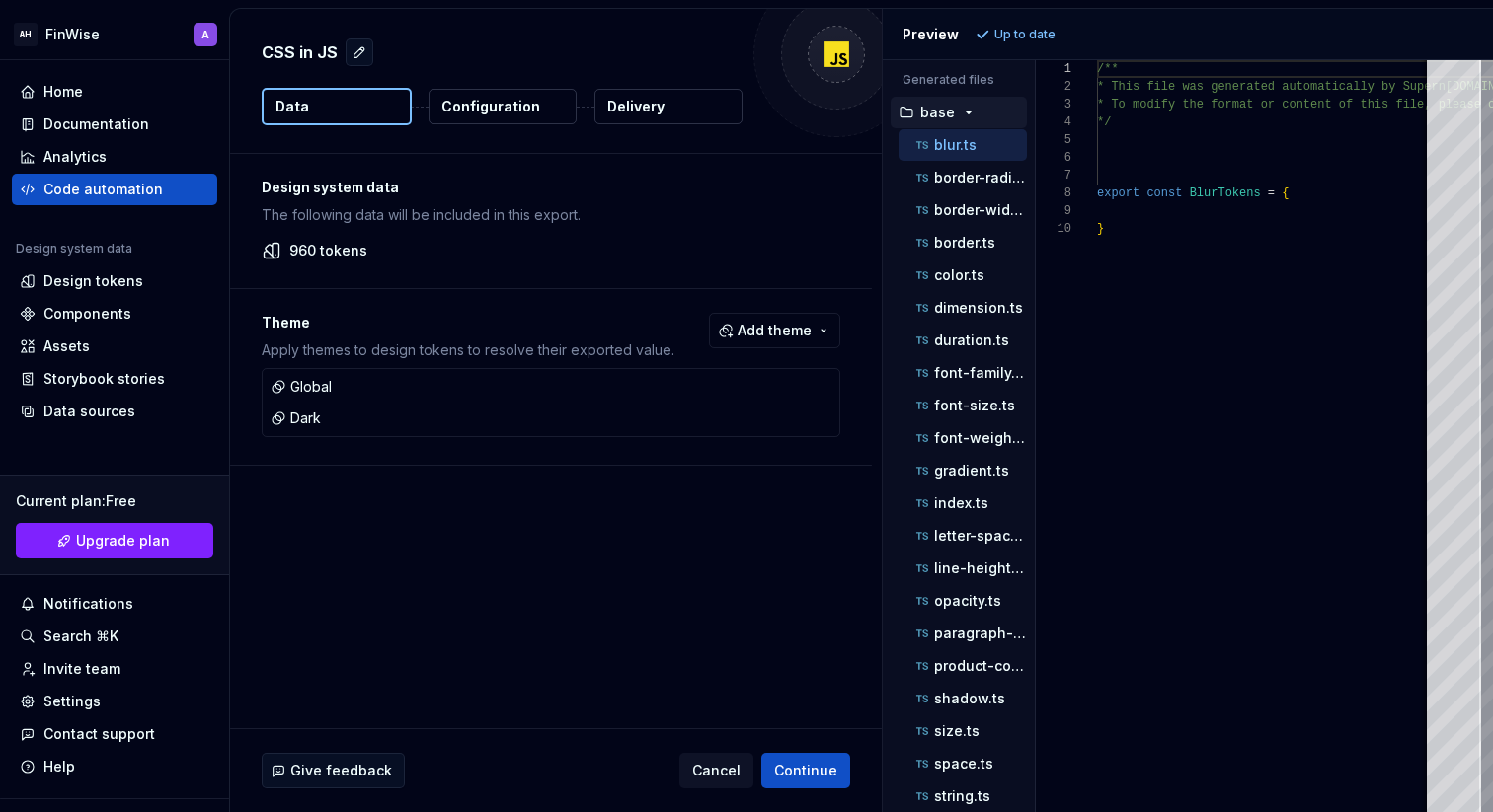
click at [506, 106] on p "Configuration" at bounding box center [491, 107] width 99 height 20
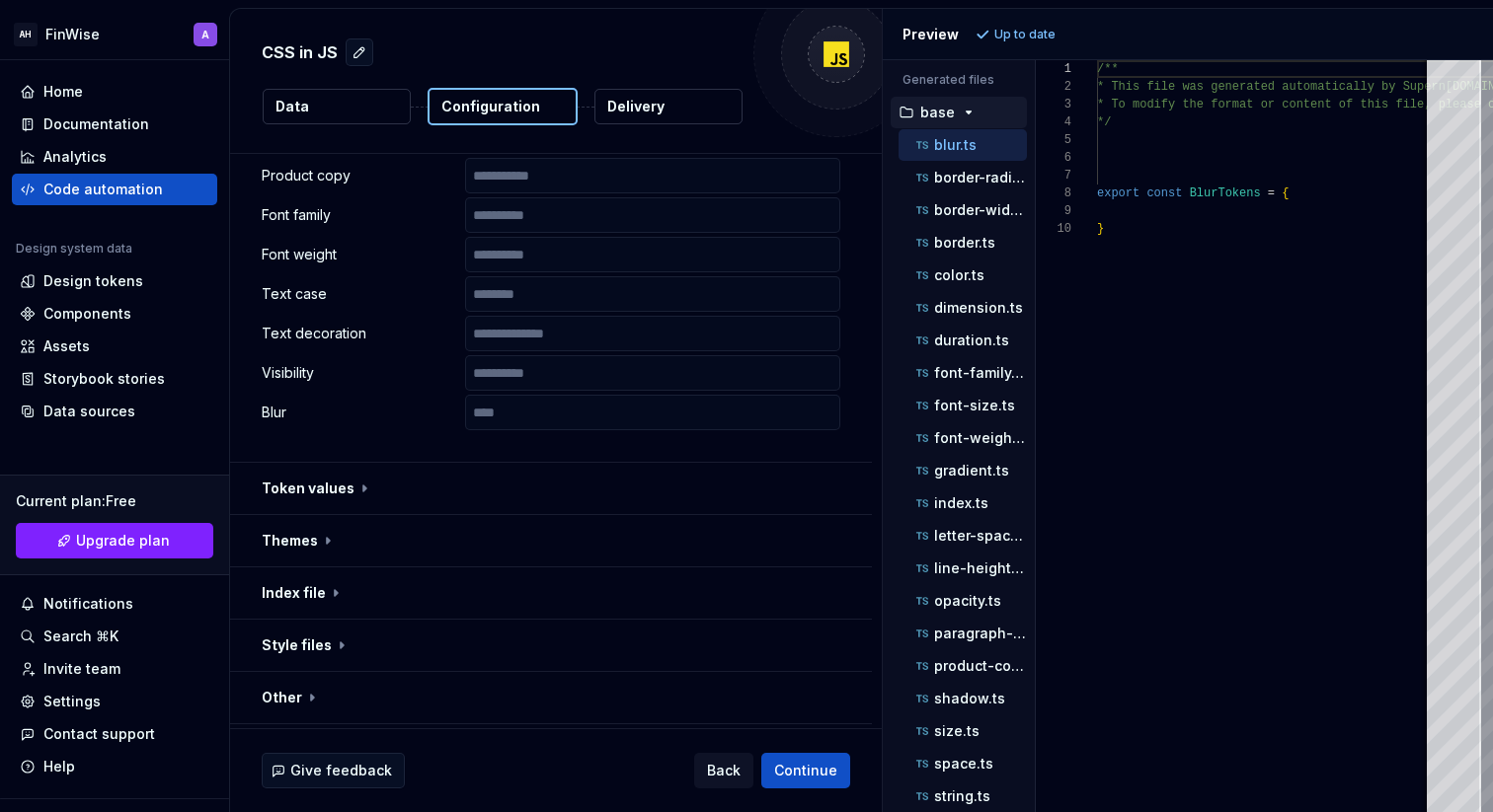
scroll to position [1056, 0]
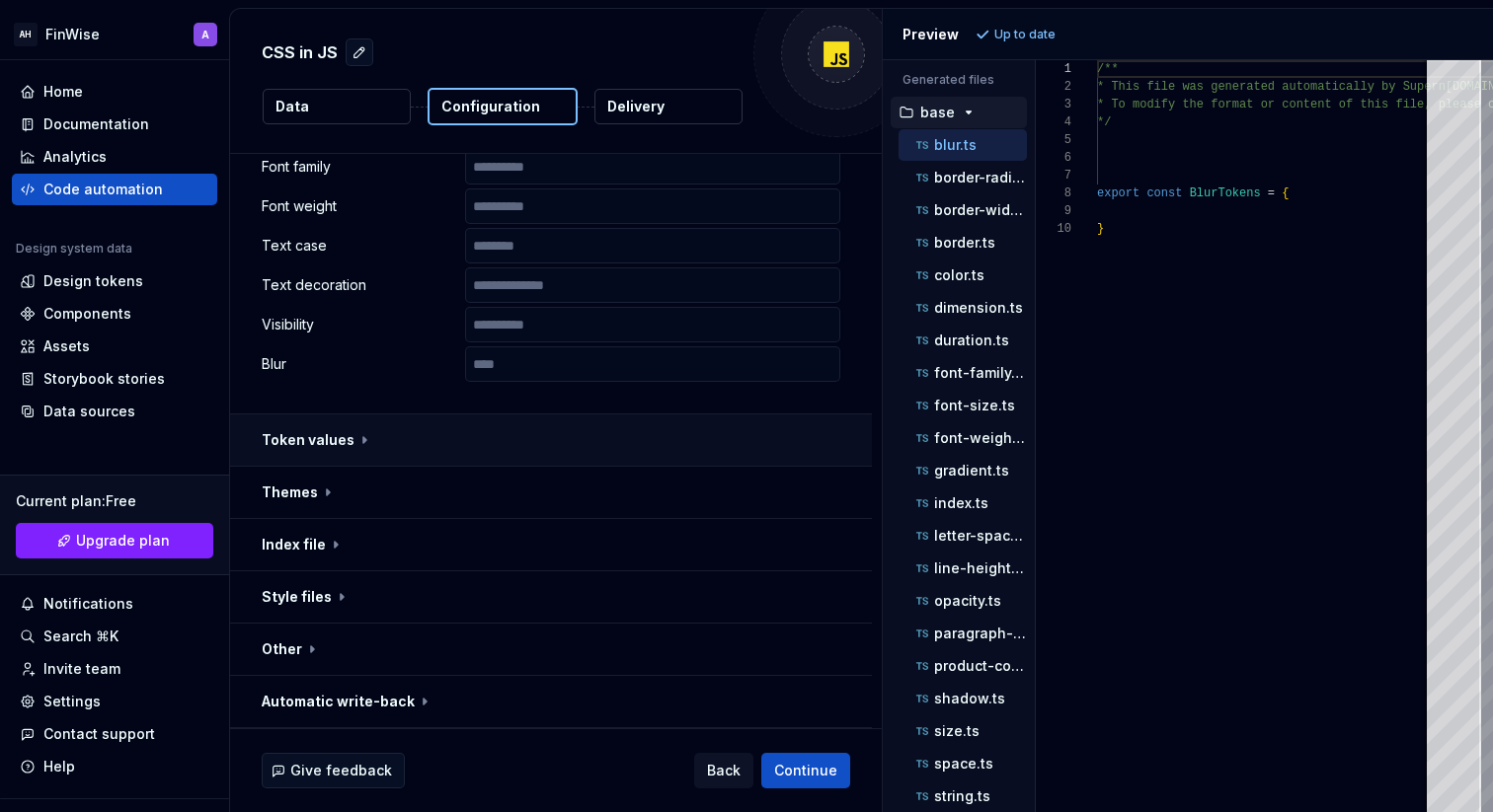
click at [343, 441] on button "button" at bounding box center [551, 441] width 642 height 51
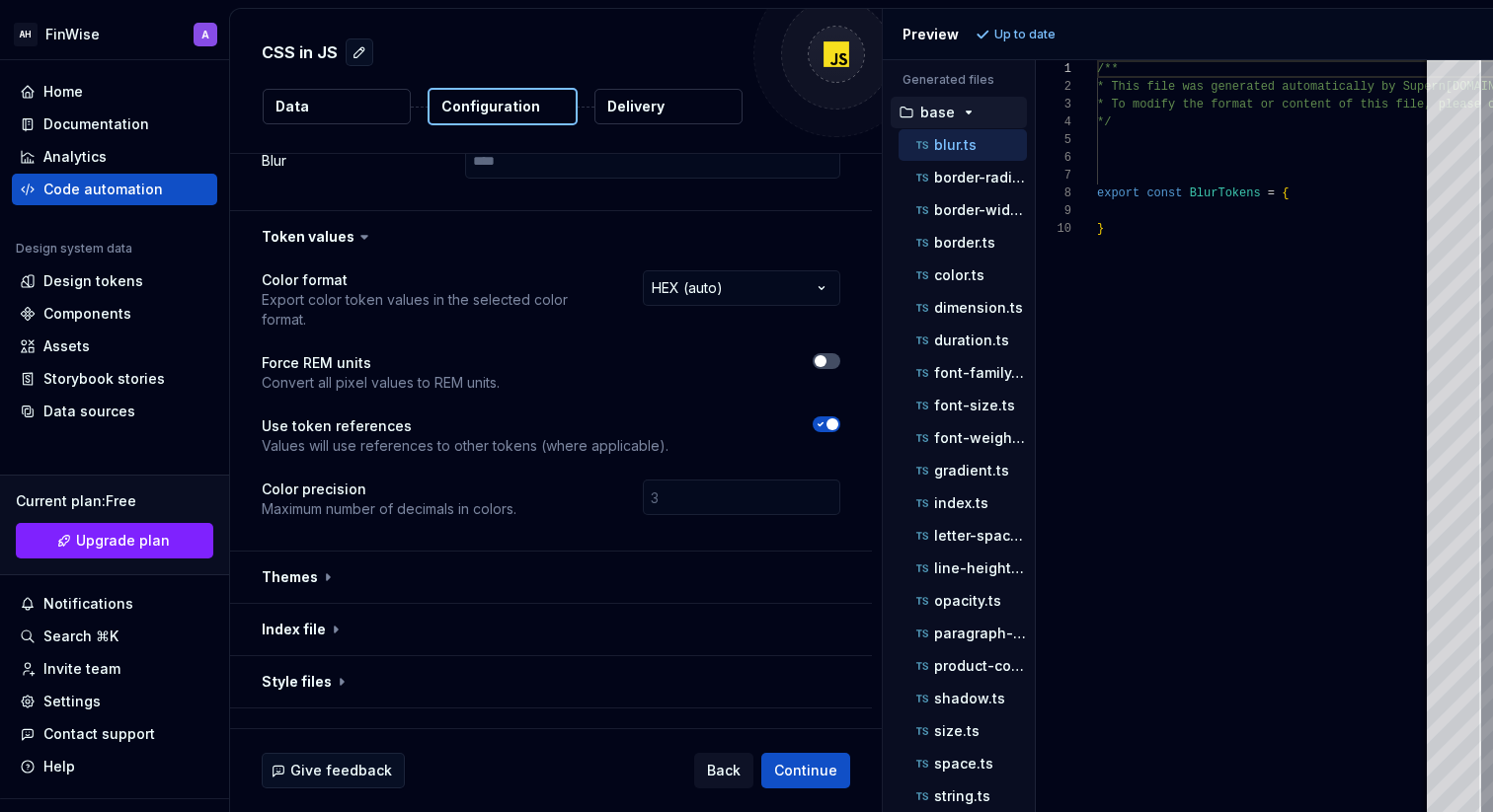
scroll to position [1324, 0]
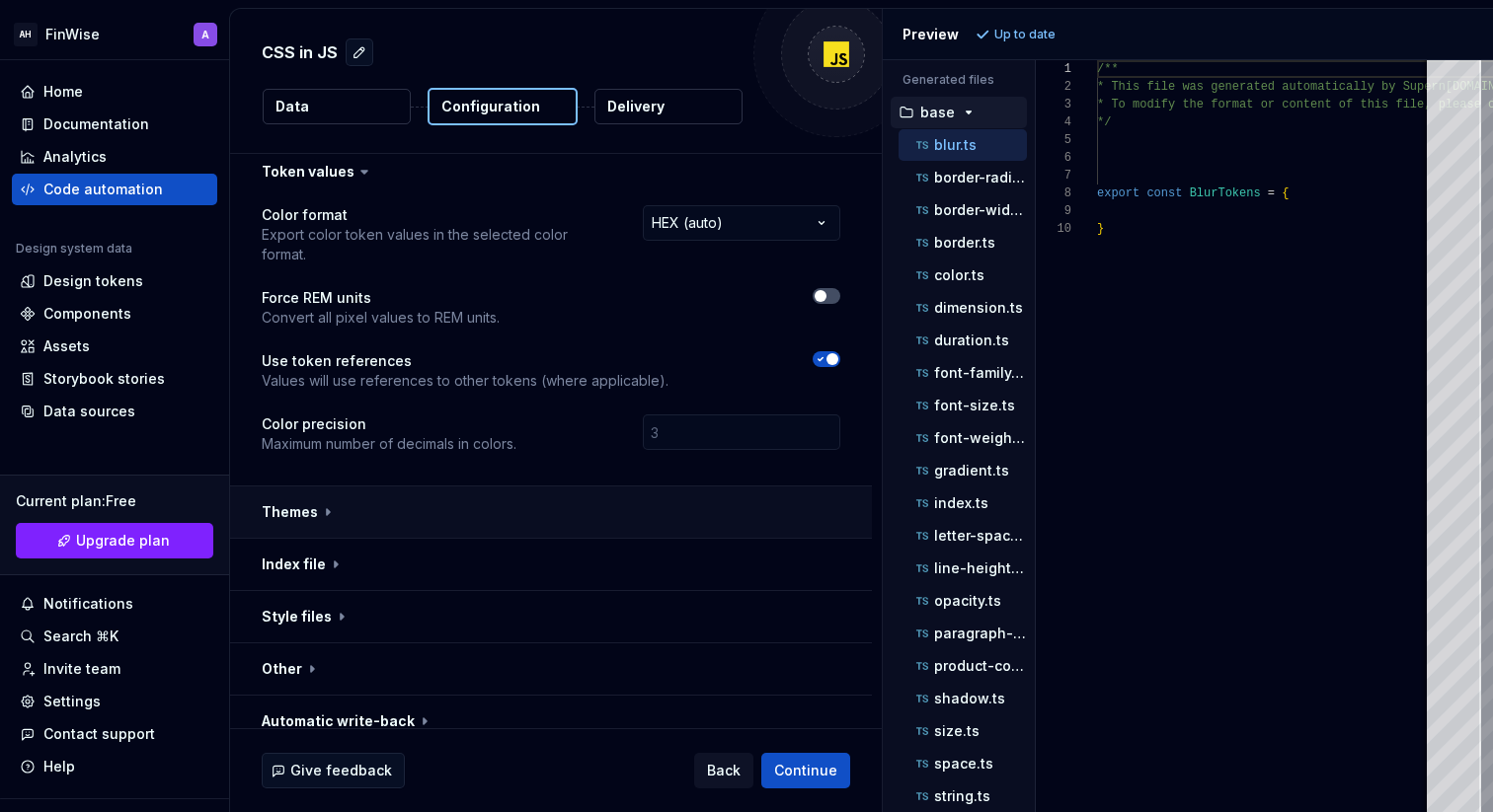
click at [342, 489] on button "button" at bounding box center [551, 512] width 642 height 51
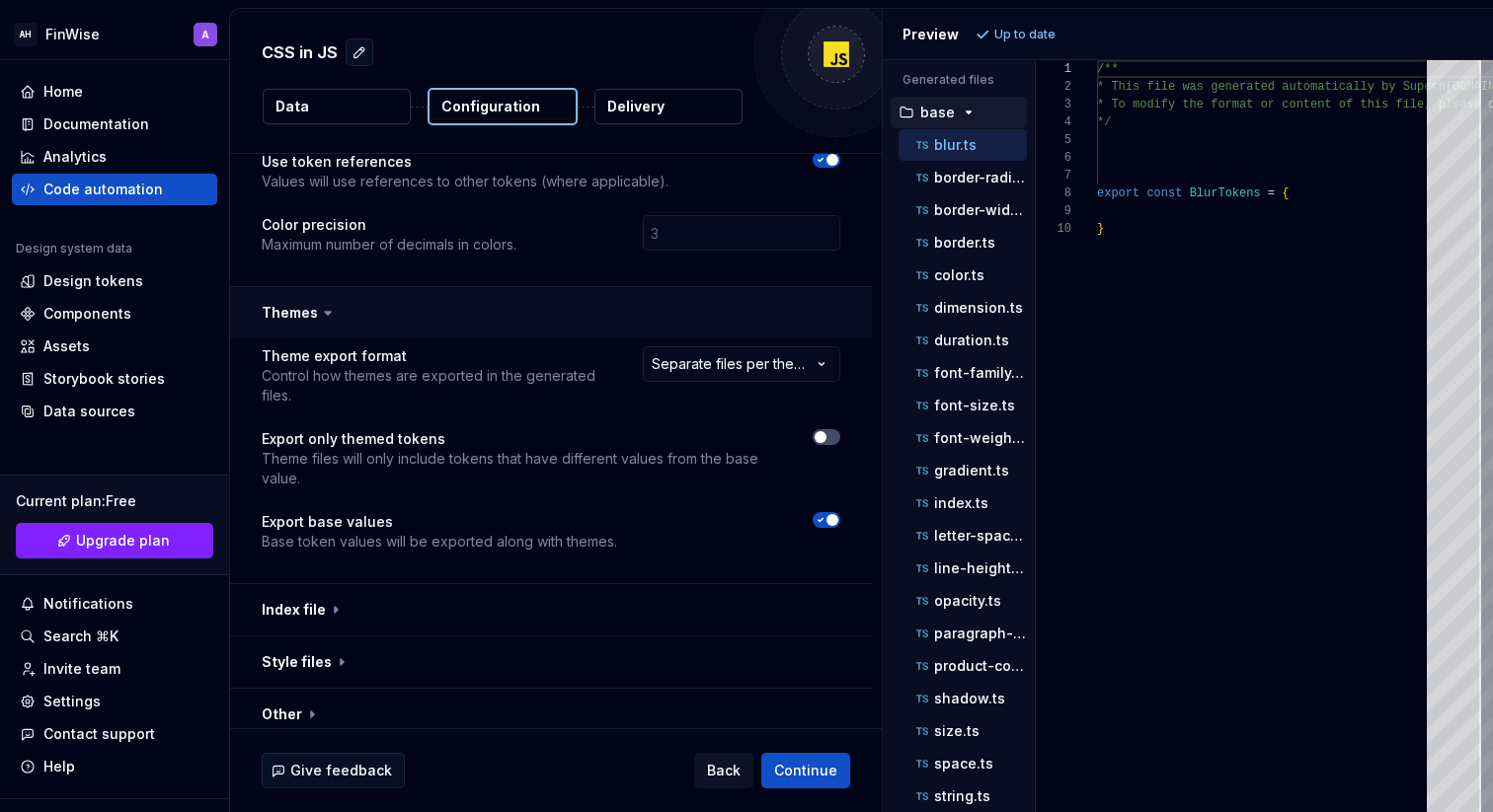
scroll to position [1569, 0]
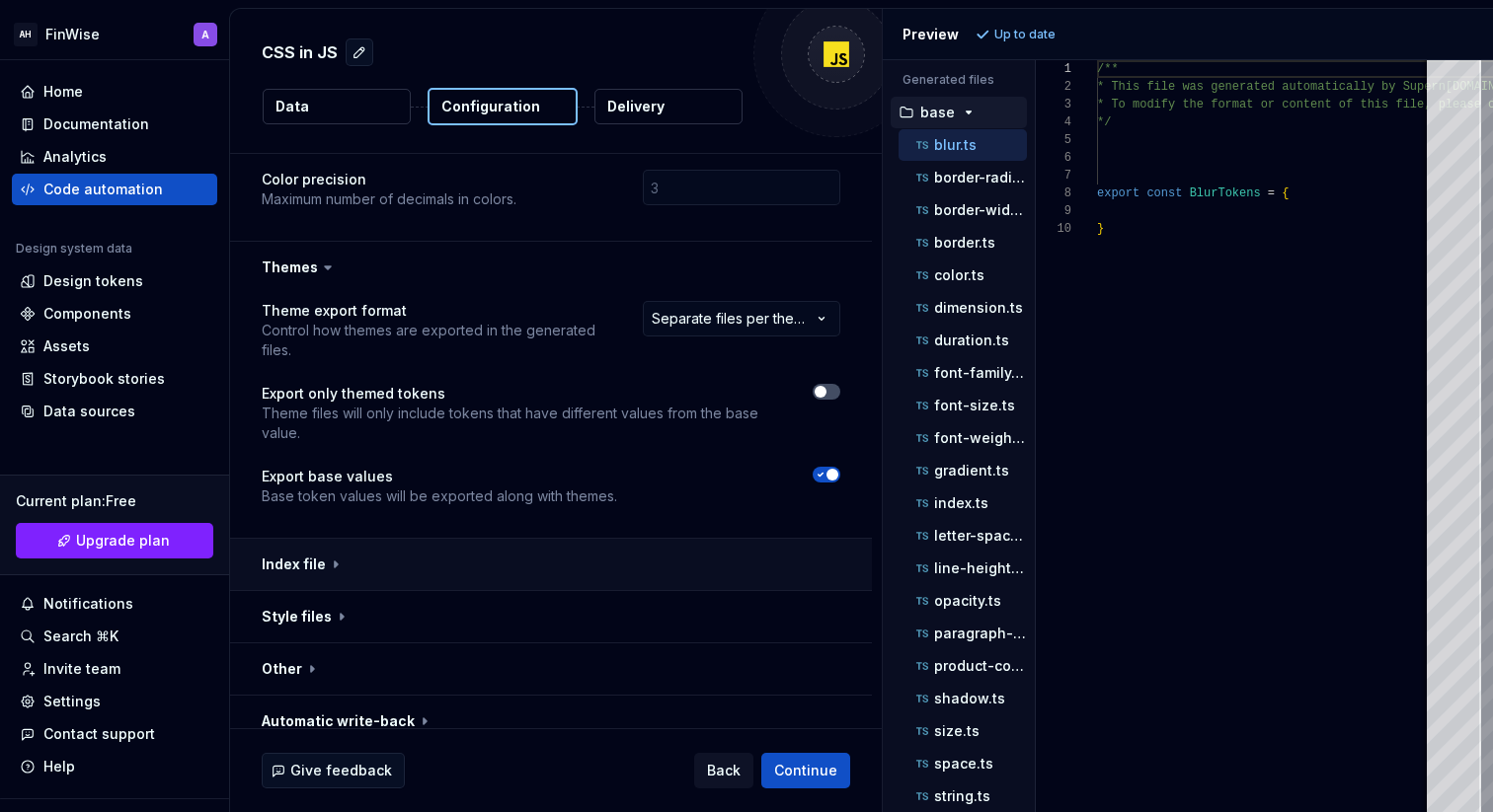
click at [336, 550] on button "button" at bounding box center [551, 564] width 642 height 51
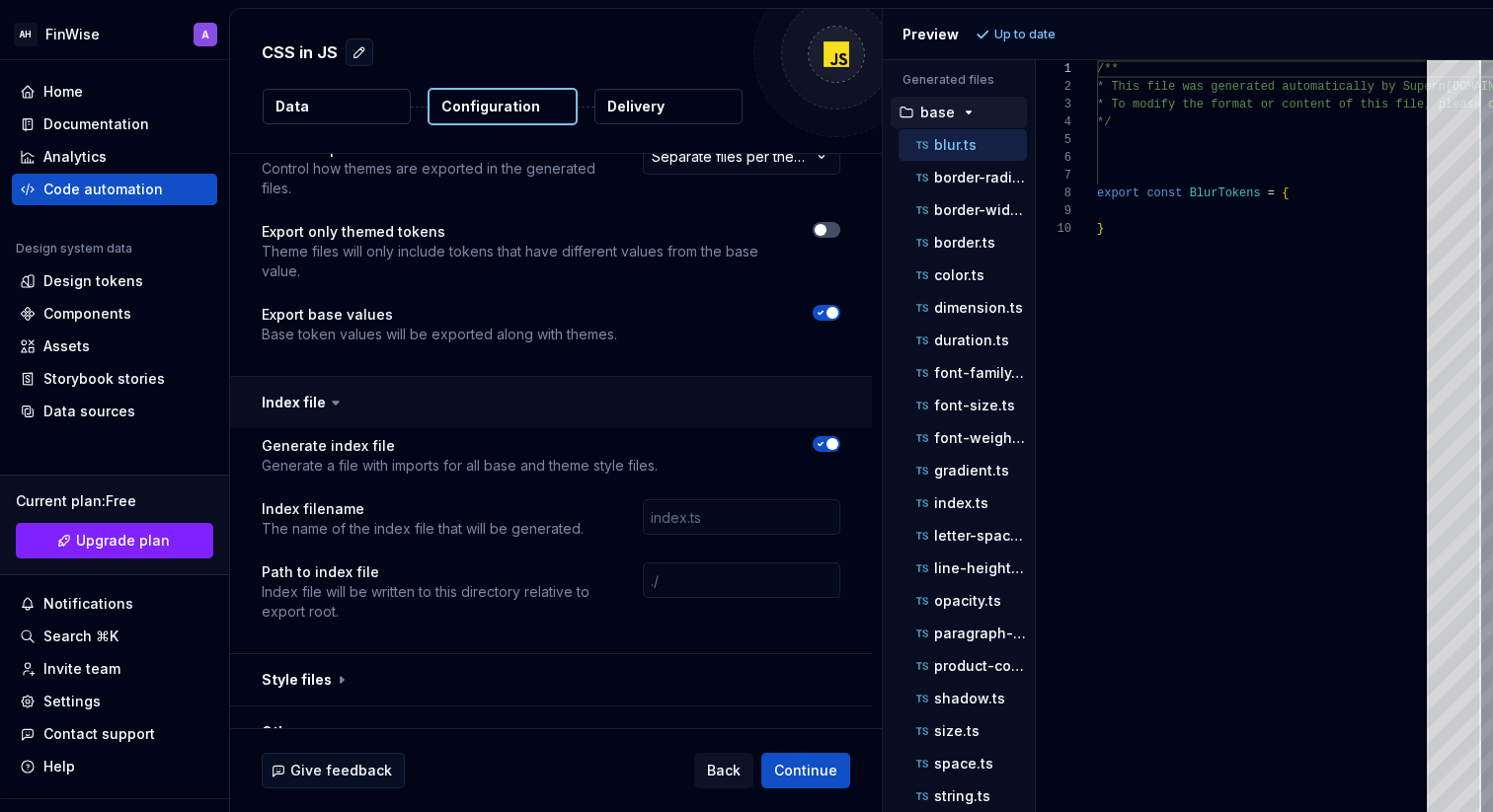
scroll to position [1793, 0]
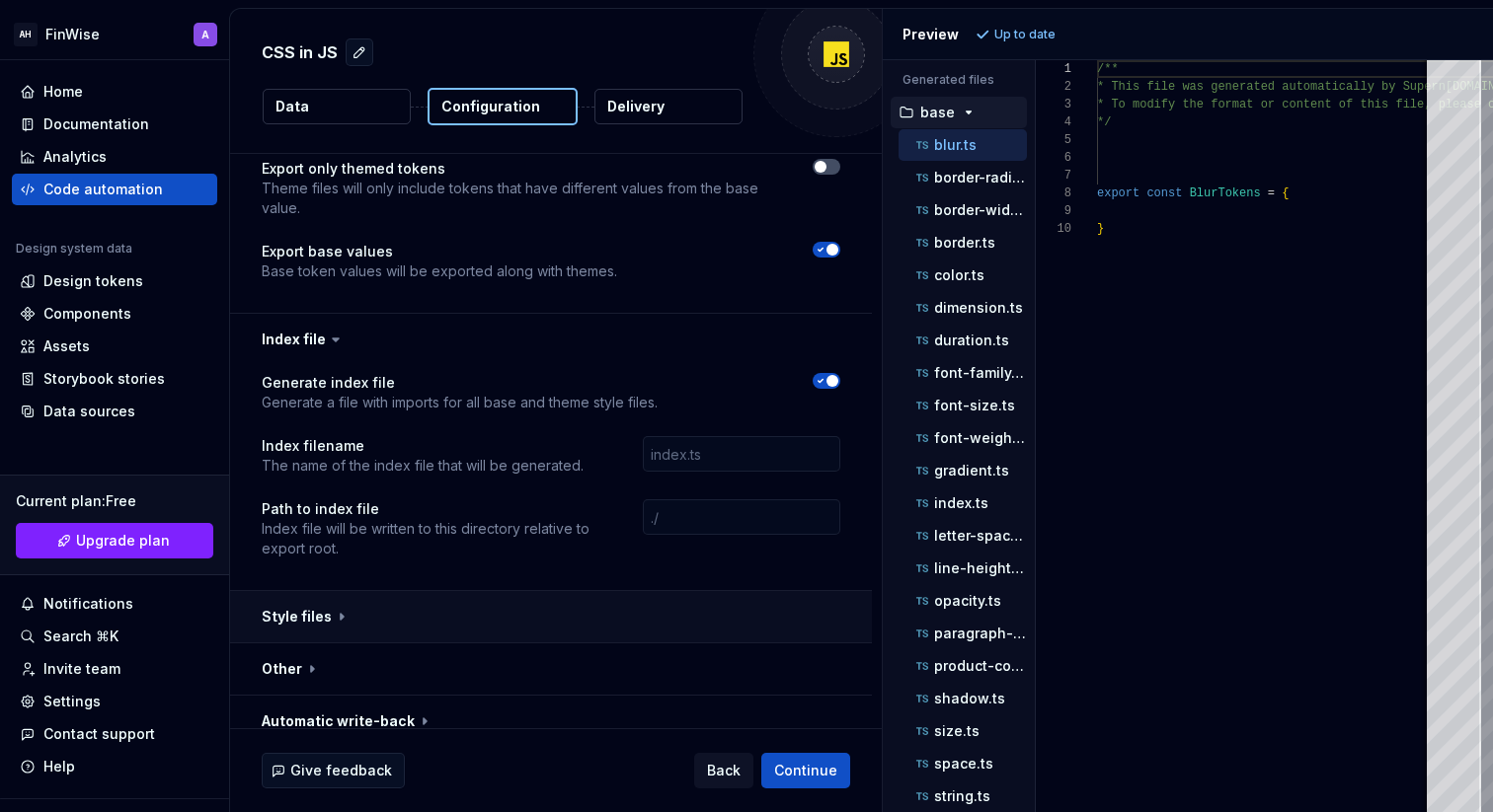
click at [320, 591] on button "button" at bounding box center [551, 617] width 642 height 51
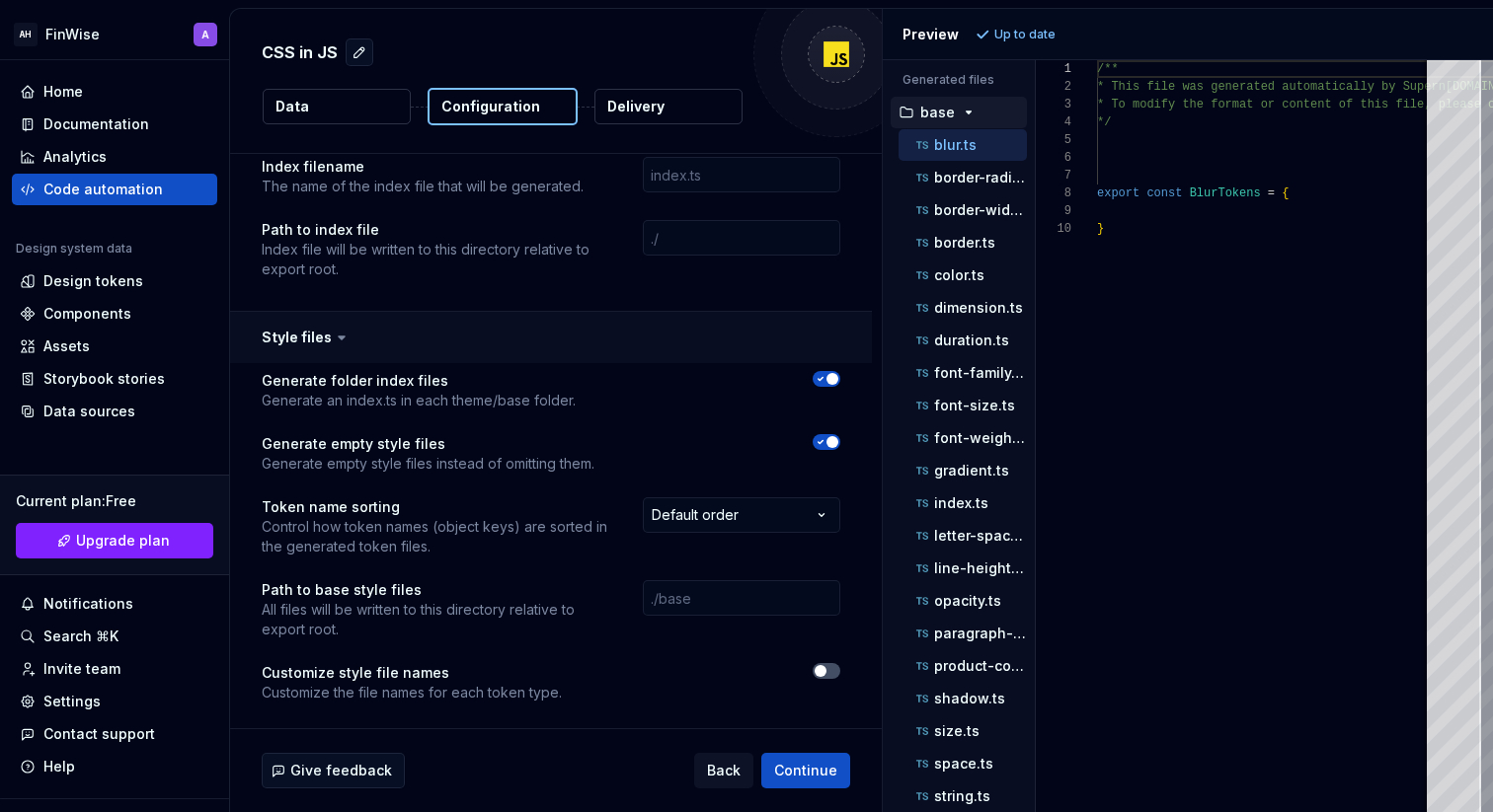
scroll to position [2165, 0]
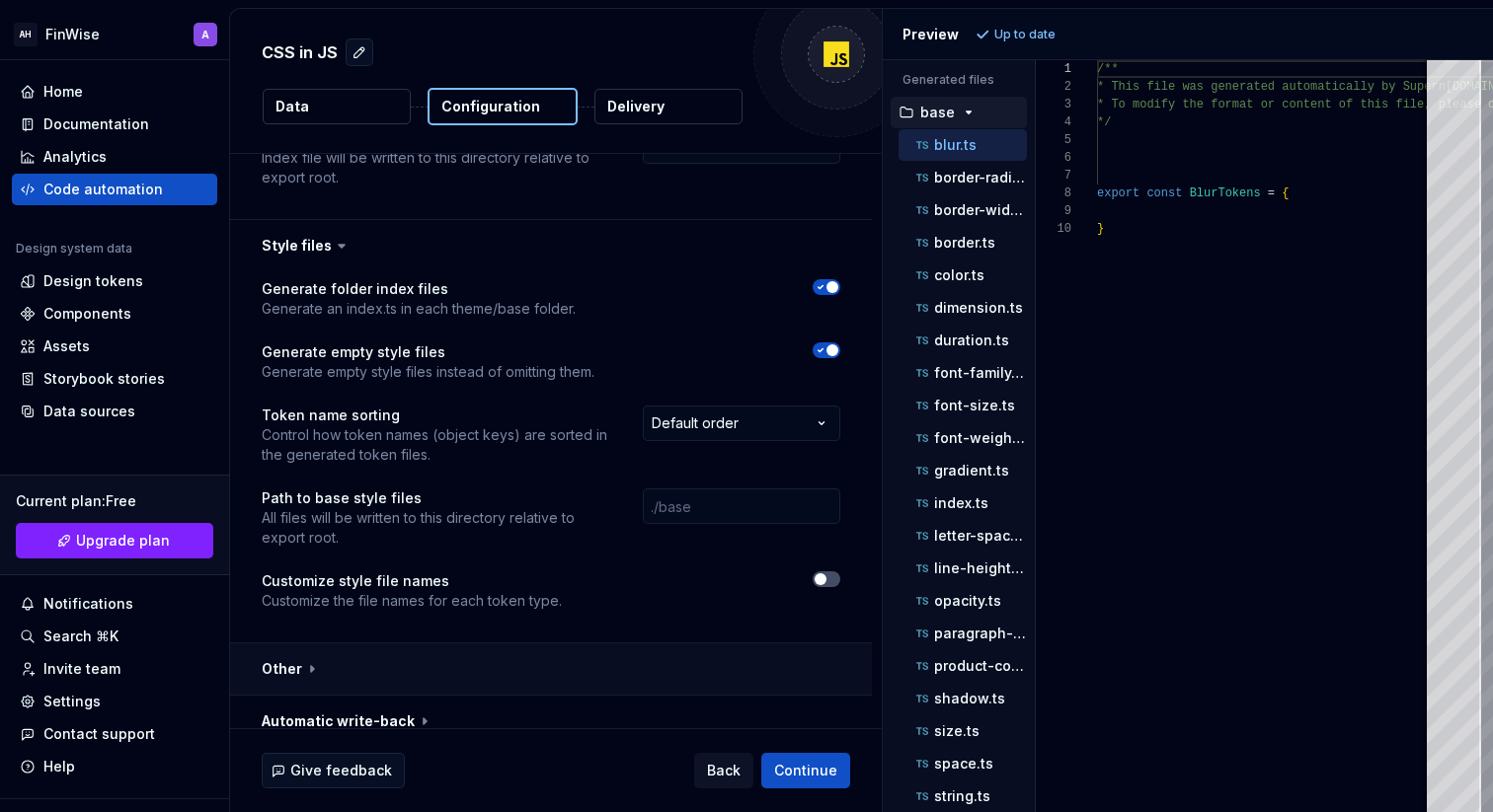
click at [369, 653] on button "button" at bounding box center [551, 669] width 642 height 51
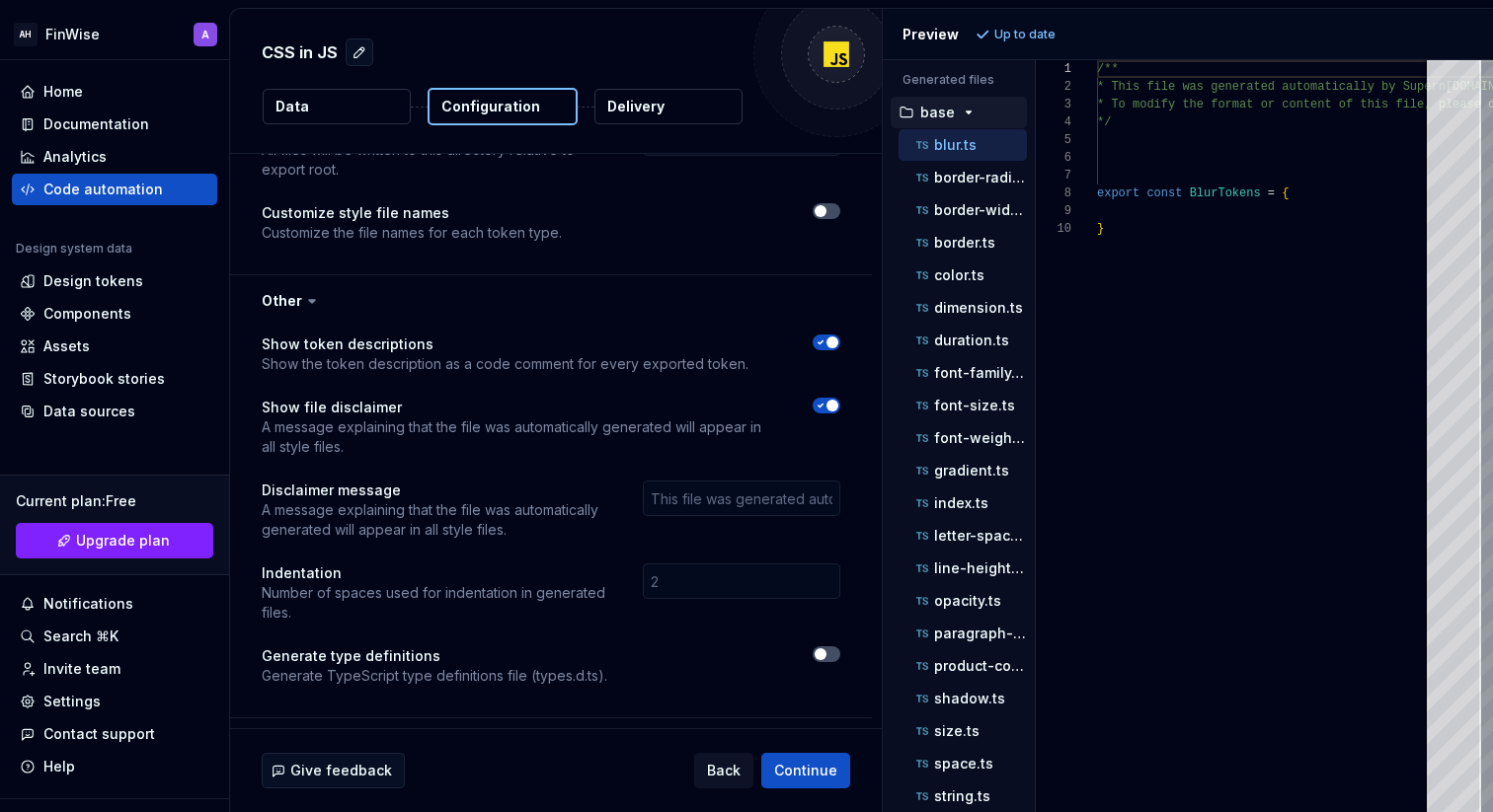
scroll to position [2556, 0]
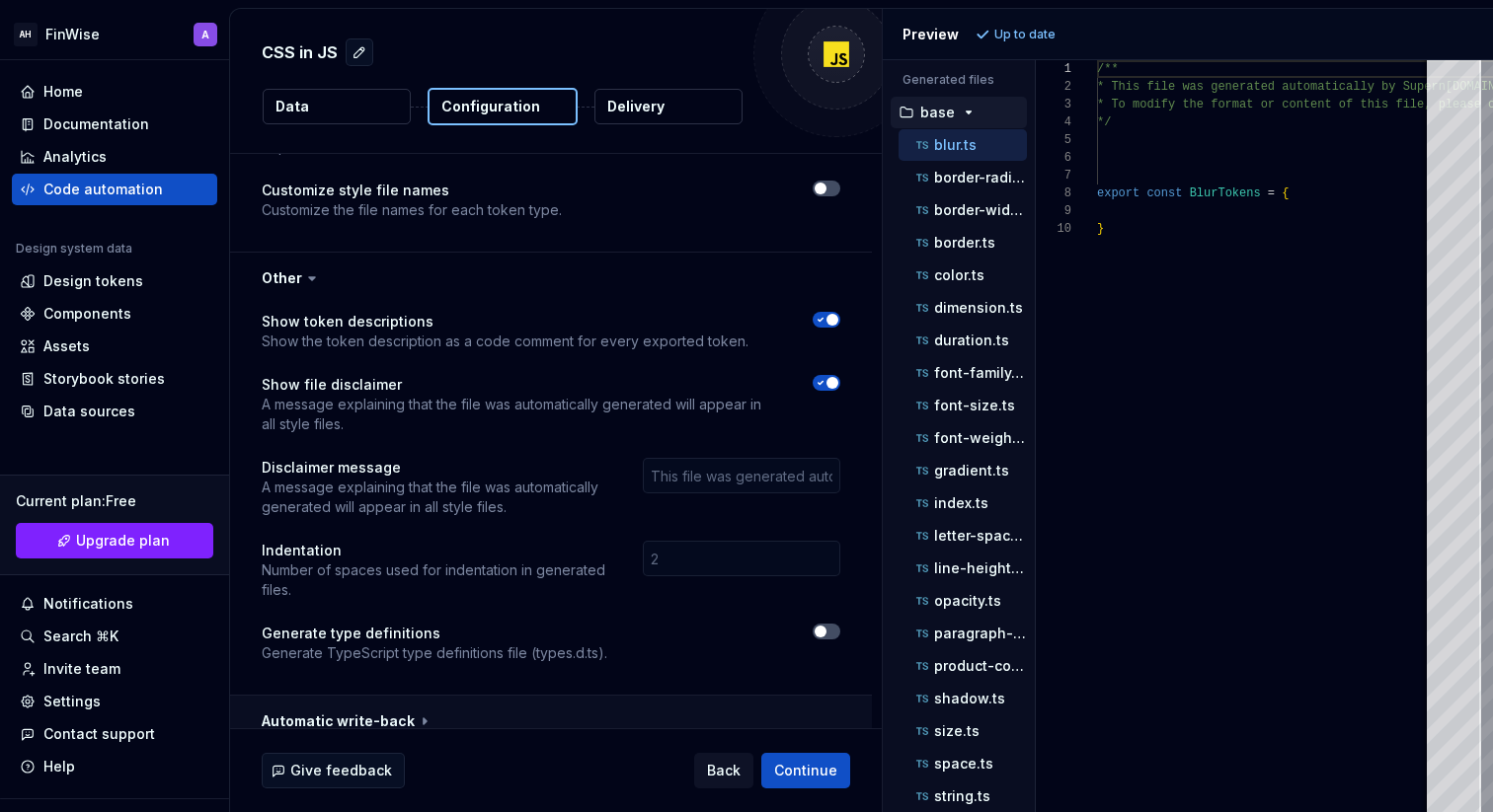
click at [419, 714] on button "button" at bounding box center [551, 722] width 642 height 51
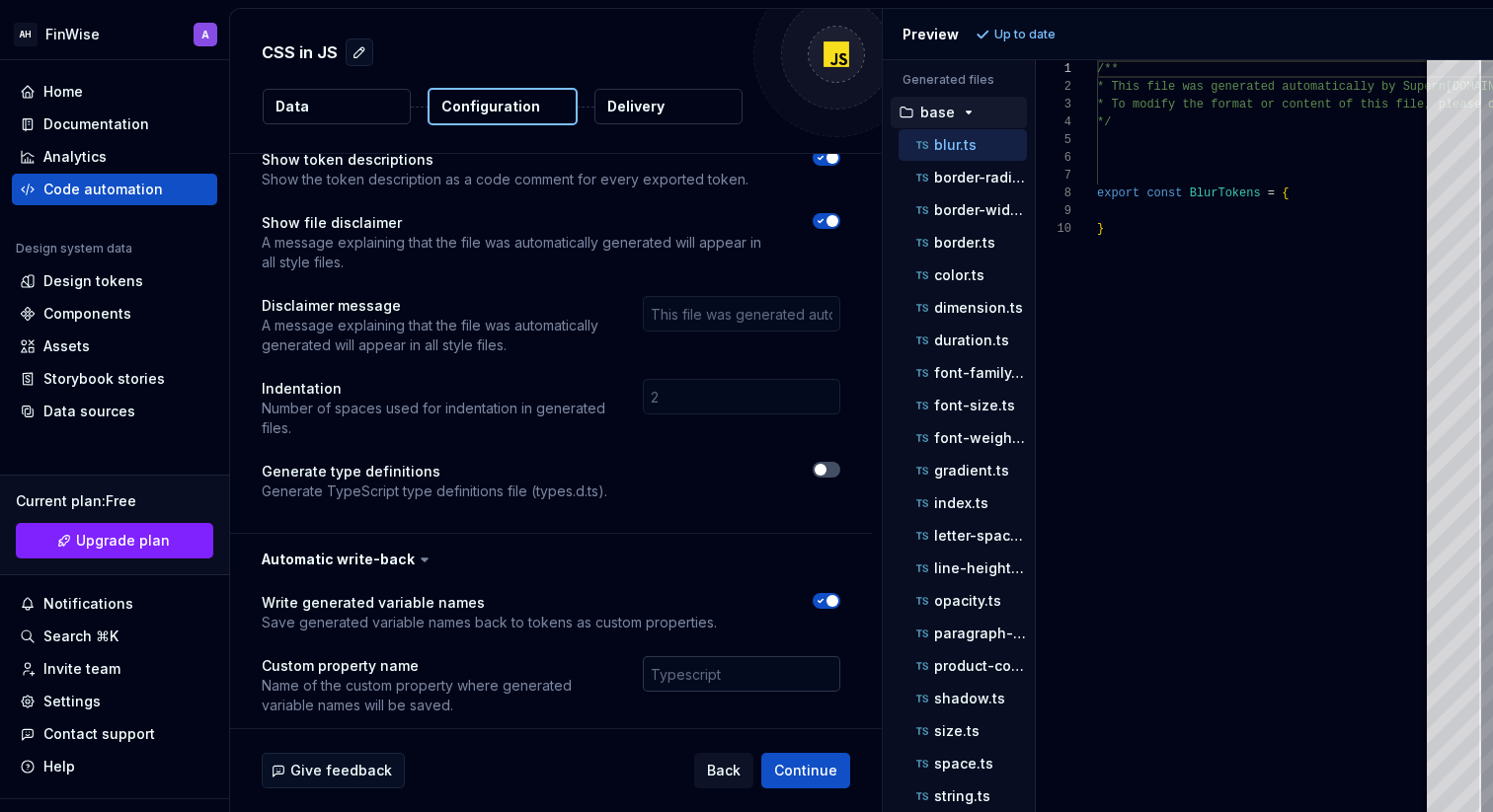
click at [684, 657] on input "text" at bounding box center [741, 674] width 197 height 36
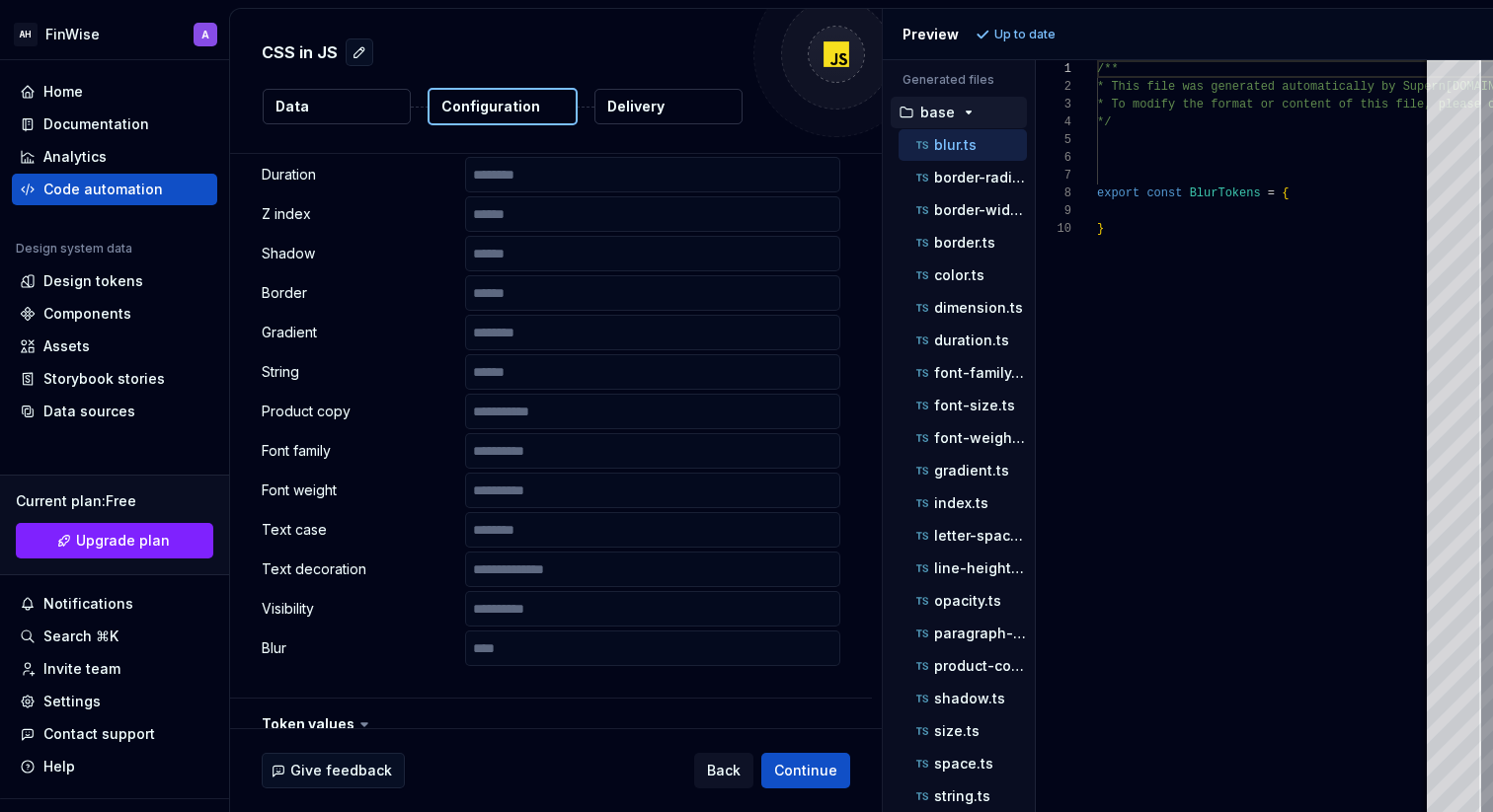
scroll to position [115, 0]
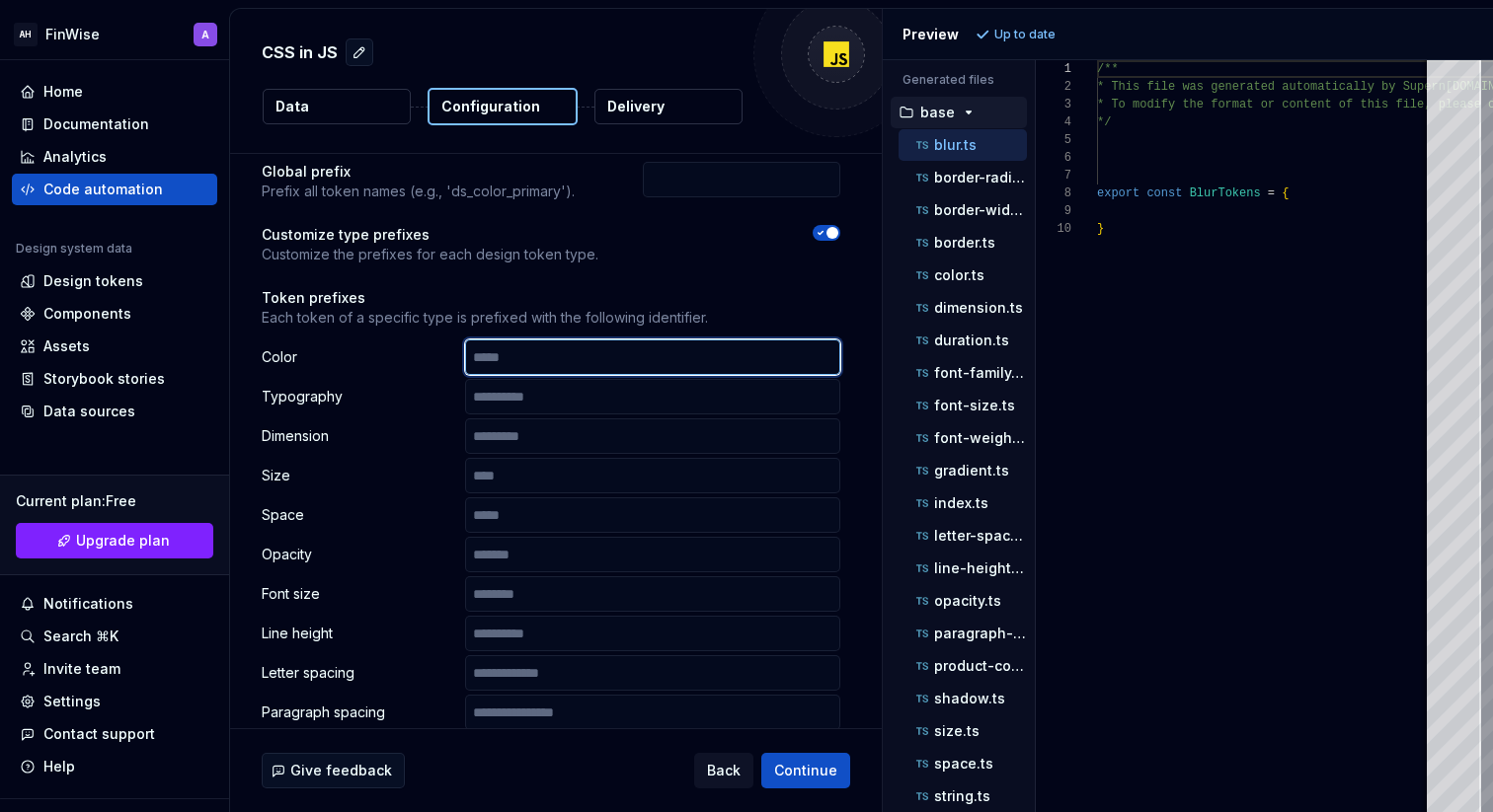
click at [512, 355] on input "text" at bounding box center [653, 357] width 375 height 36
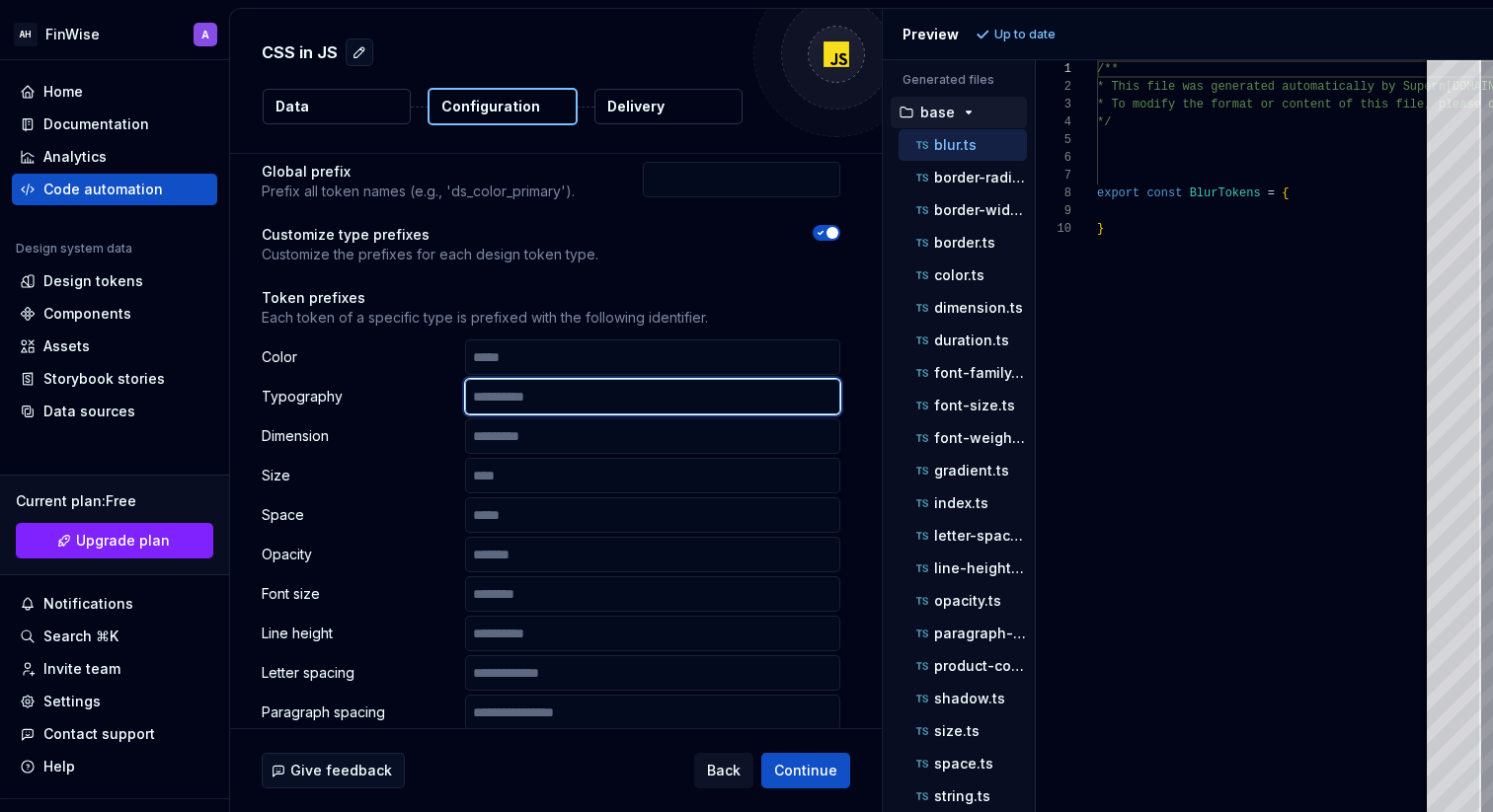
click at [527, 404] on input "text" at bounding box center [653, 397] width 375 height 36
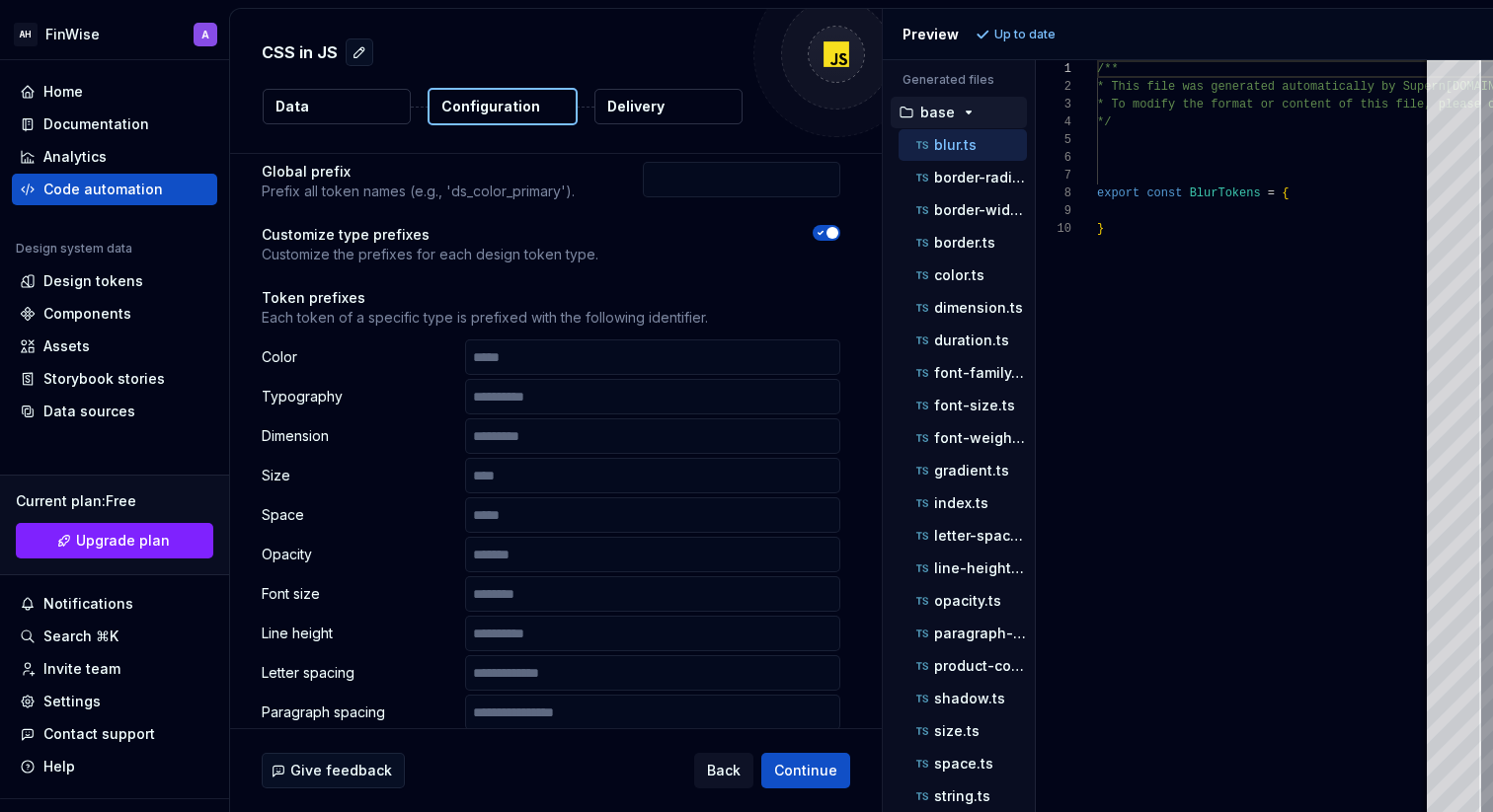
click at [526, 306] on p "Token prefixes" at bounding box center [551, 298] width 579 height 20
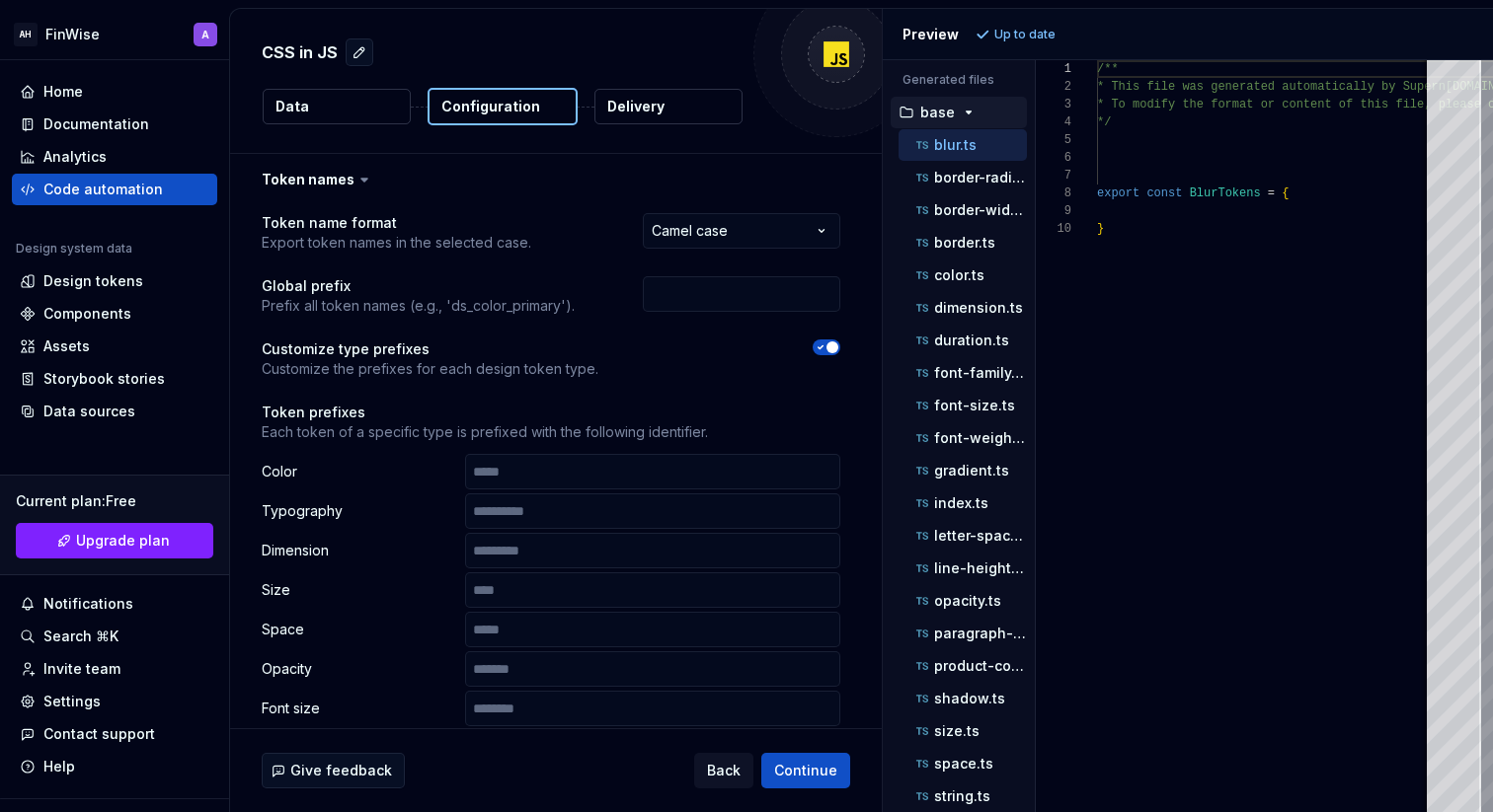
scroll to position [1, 0]
click at [928, 115] on p "base" at bounding box center [937, 113] width 35 height 16
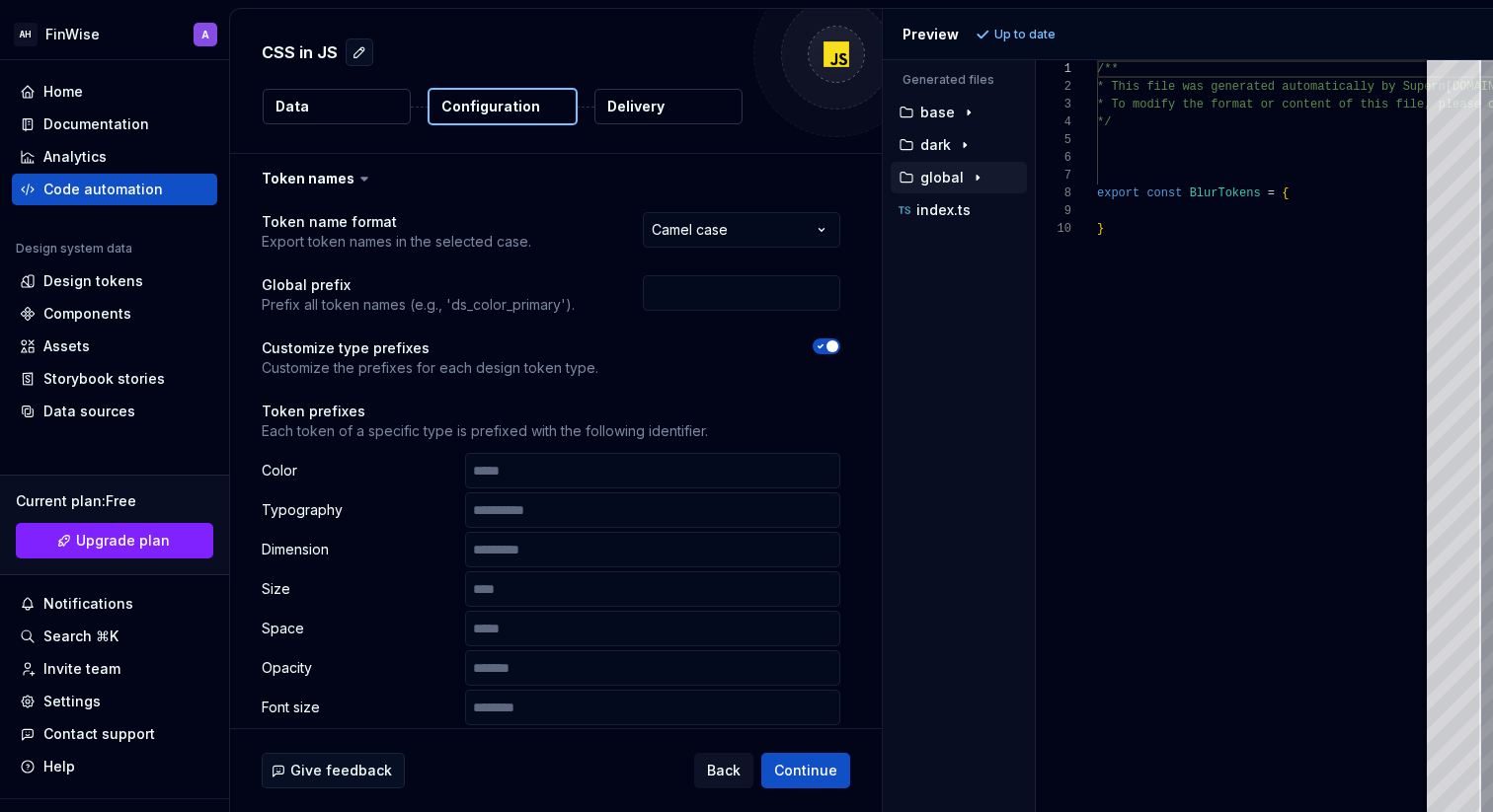
click at [941, 175] on p "global" at bounding box center [942, 177] width 44 height 16
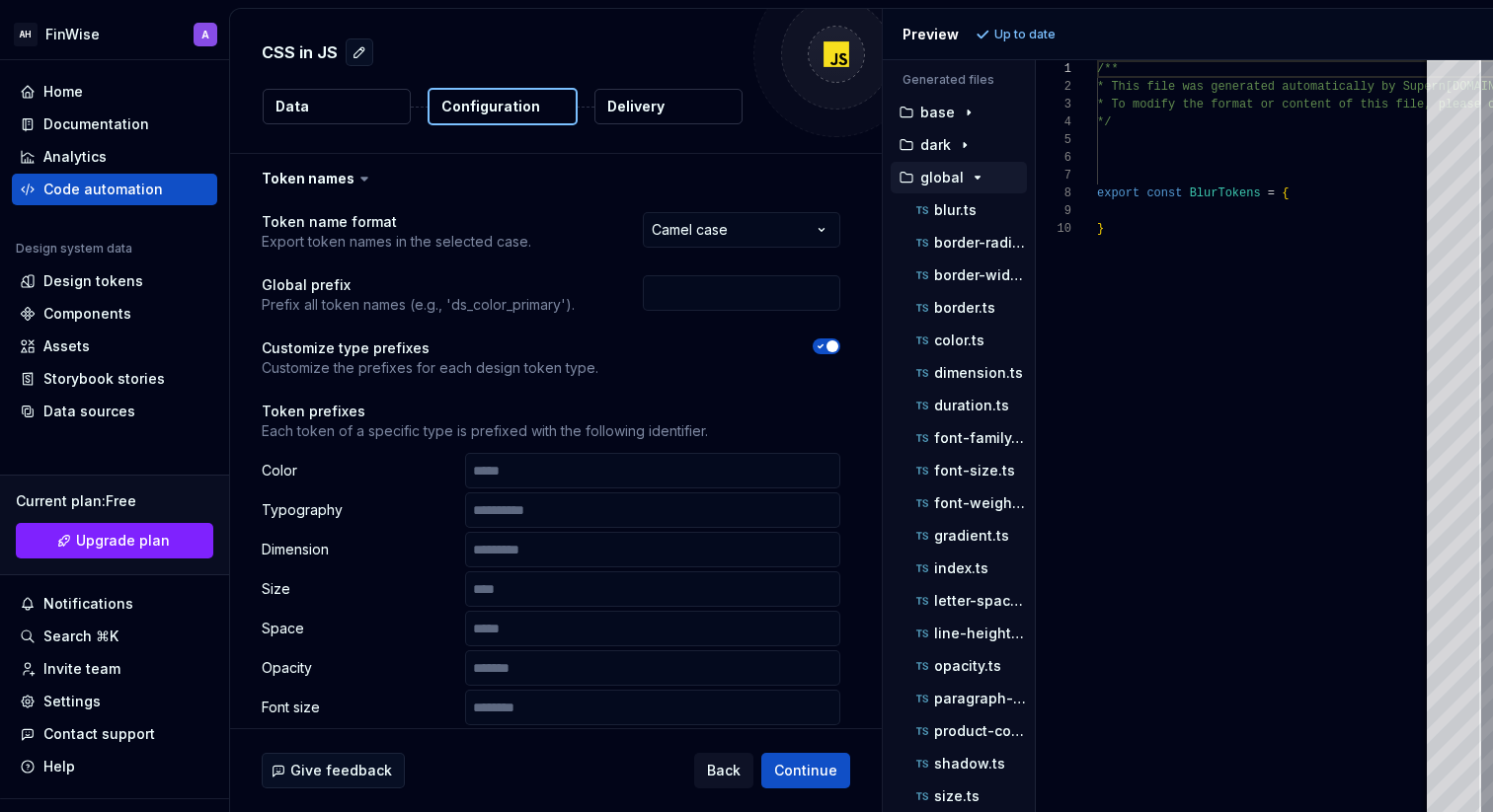
click at [941, 175] on p "global" at bounding box center [942, 177] width 44 height 16
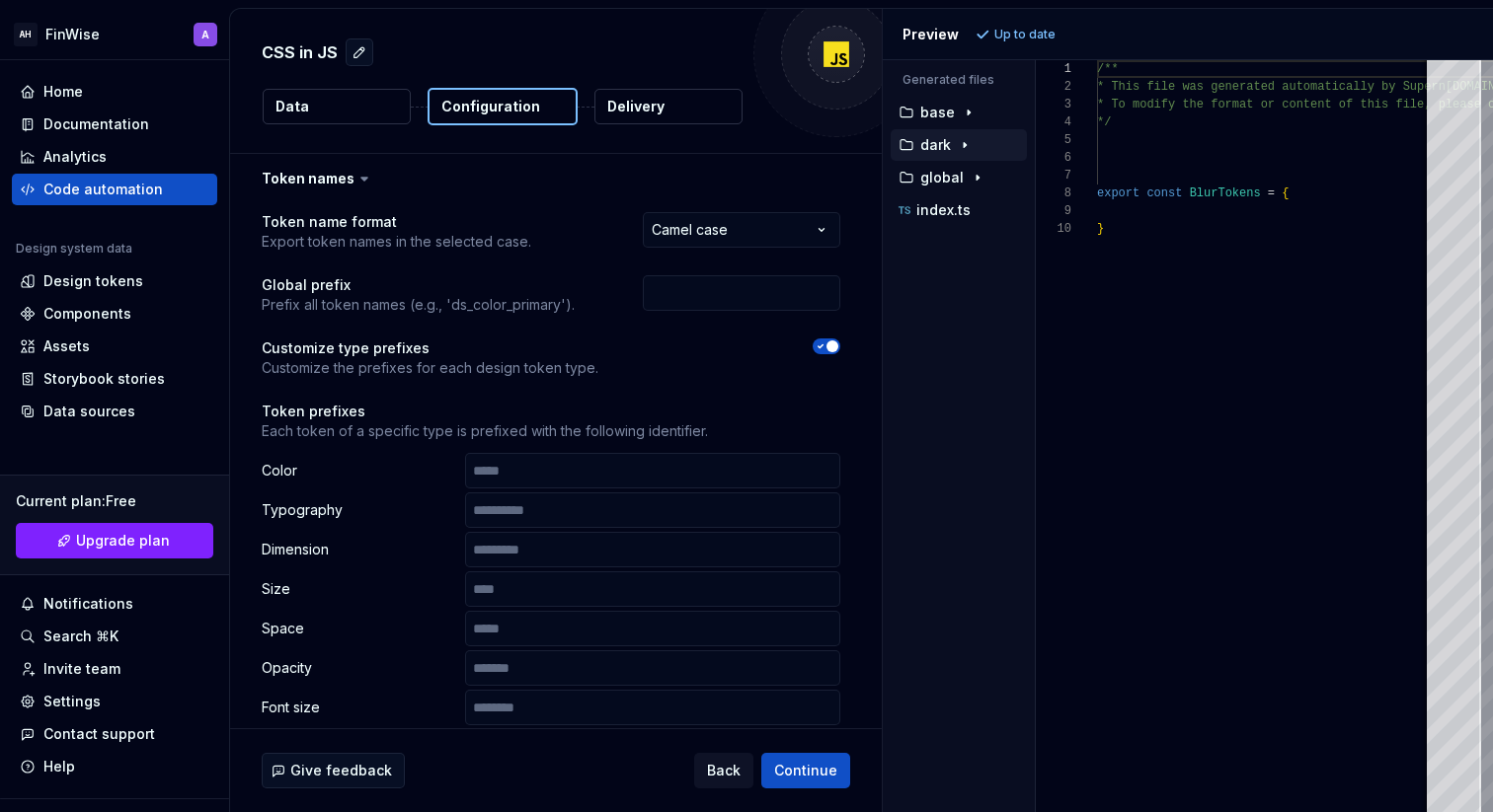
click at [939, 144] on p "dark" at bounding box center [935, 146] width 31 height 16
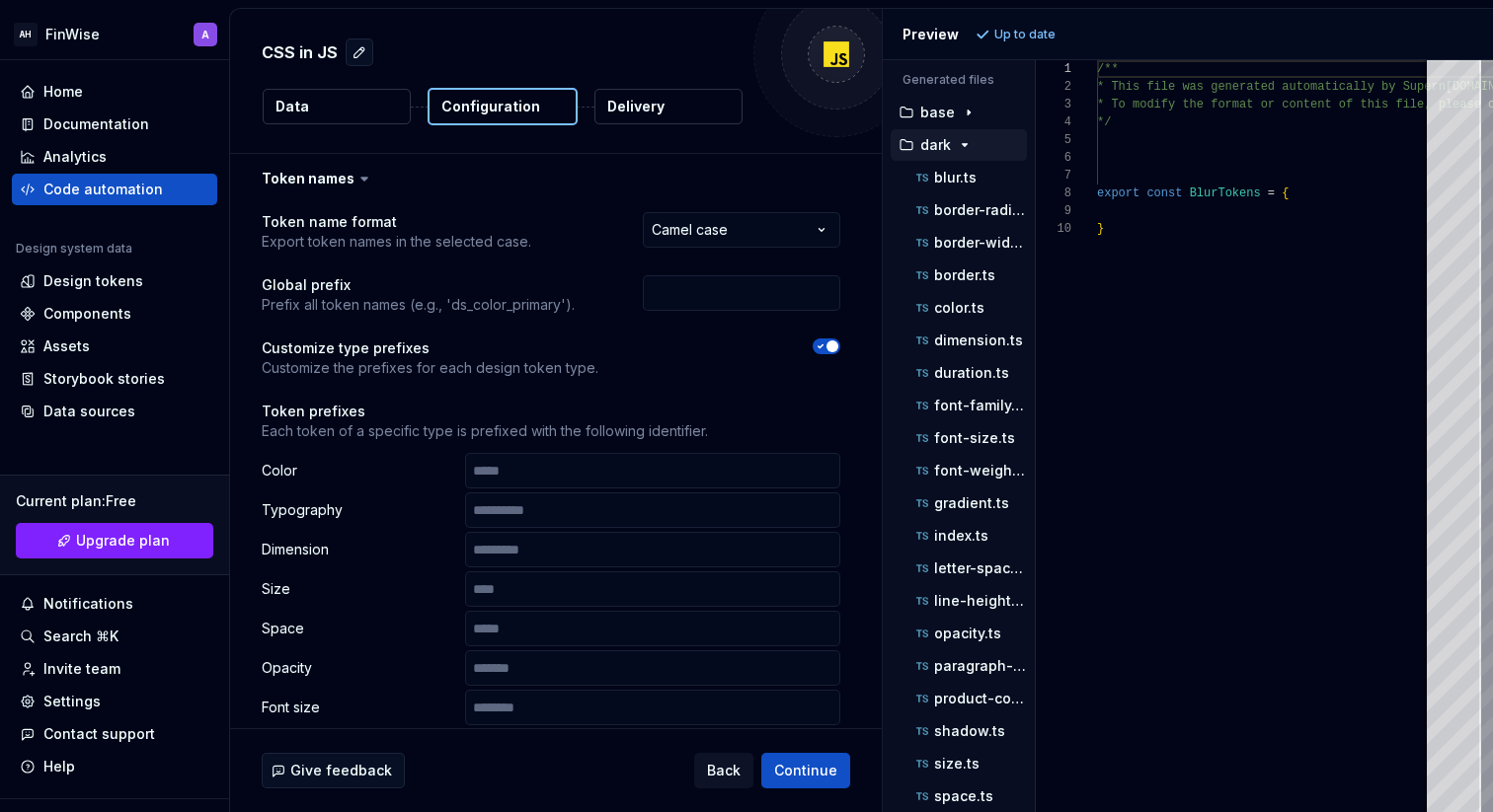
click at [939, 144] on p "dark" at bounding box center [935, 146] width 31 height 16
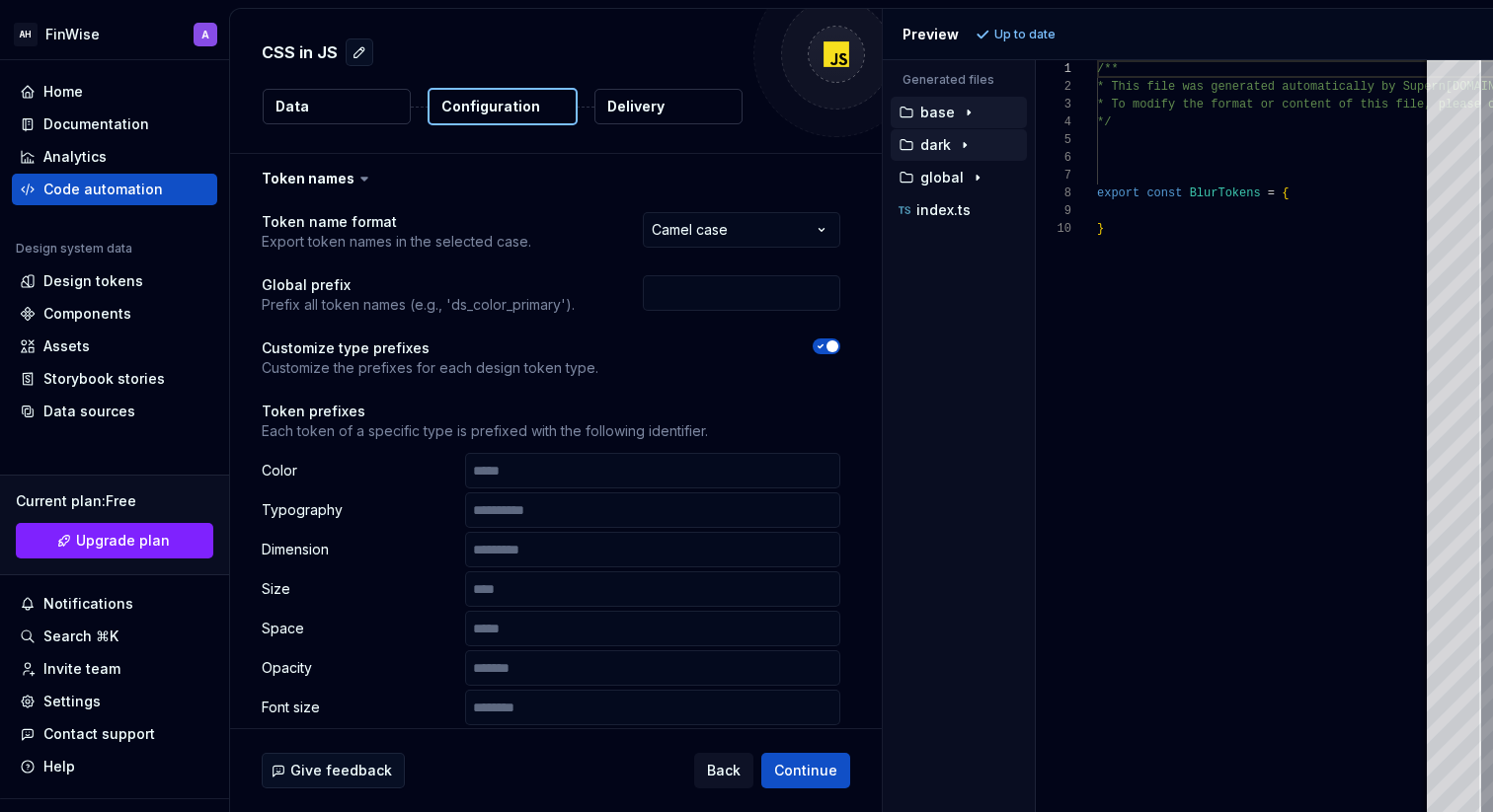
click at [985, 111] on div "base" at bounding box center [961, 113] width 133 height 16
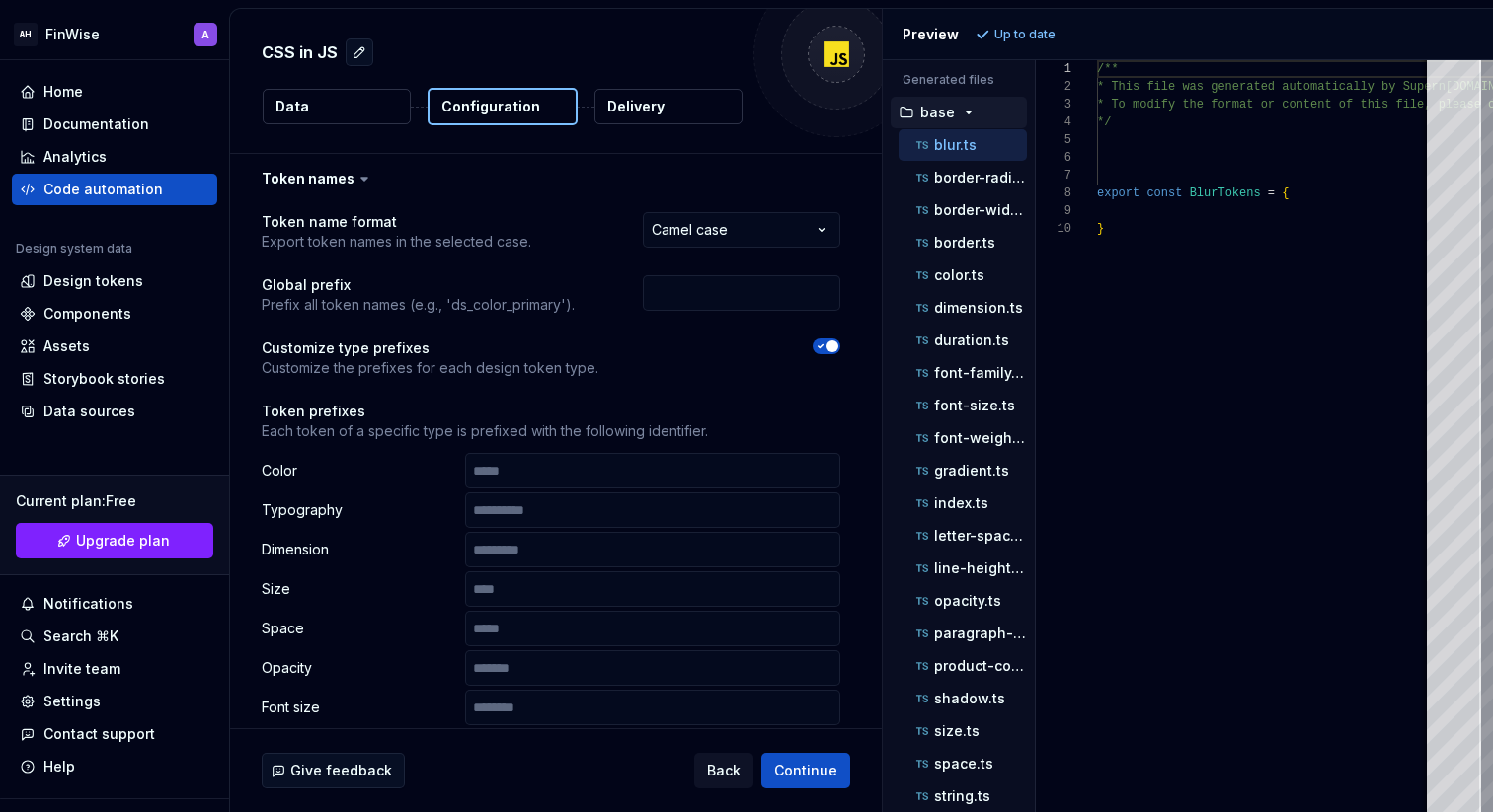
click at [985, 111] on div "base" at bounding box center [961, 113] width 133 height 16
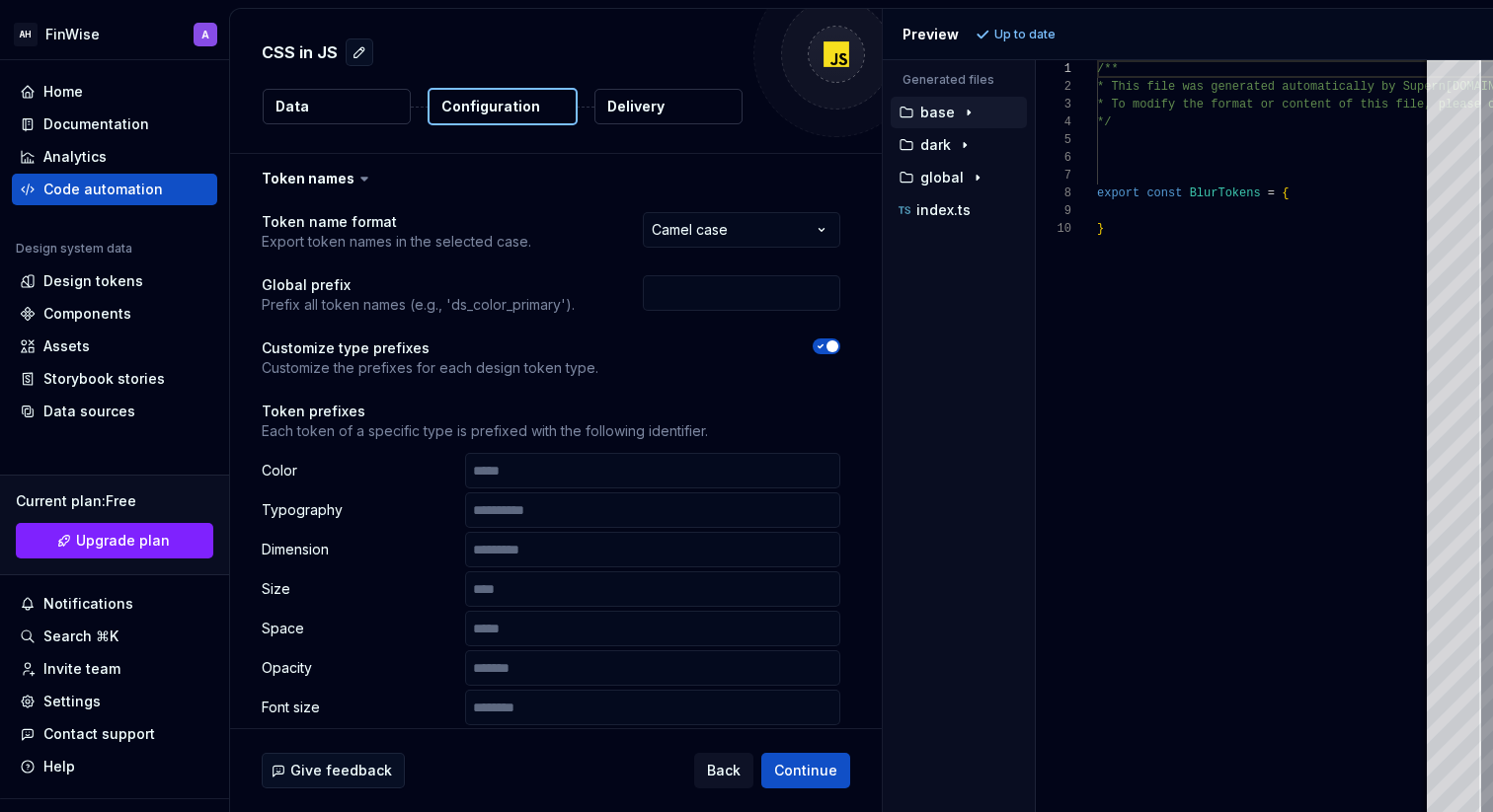
click at [1011, 30] on p "Up to date" at bounding box center [1025, 35] width 61 height 16
click at [970, 105] on icon "button" at bounding box center [969, 113] width 16 height 16
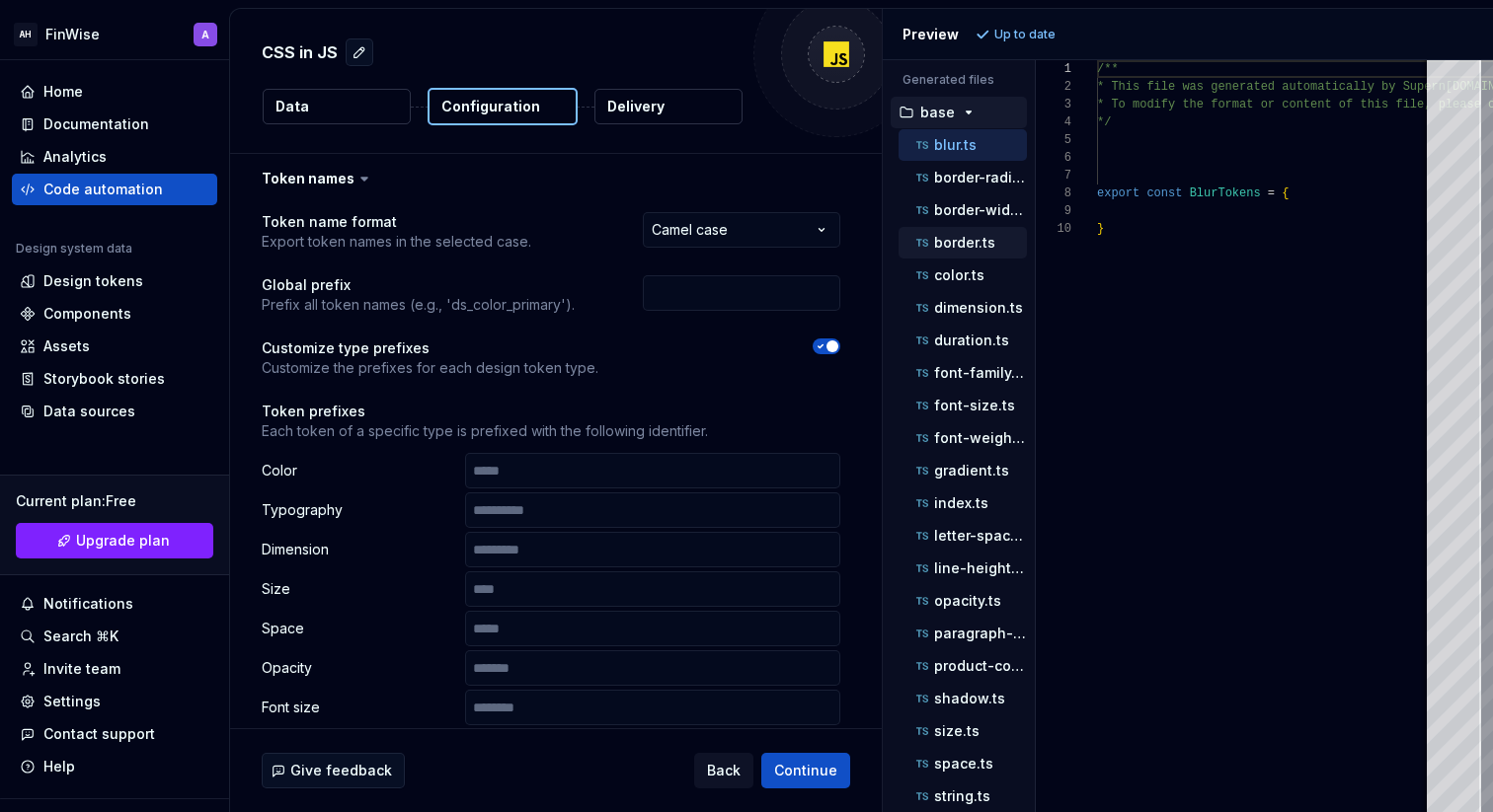
click at [936, 237] on p "border.ts" at bounding box center [965, 243] width 61 height 16
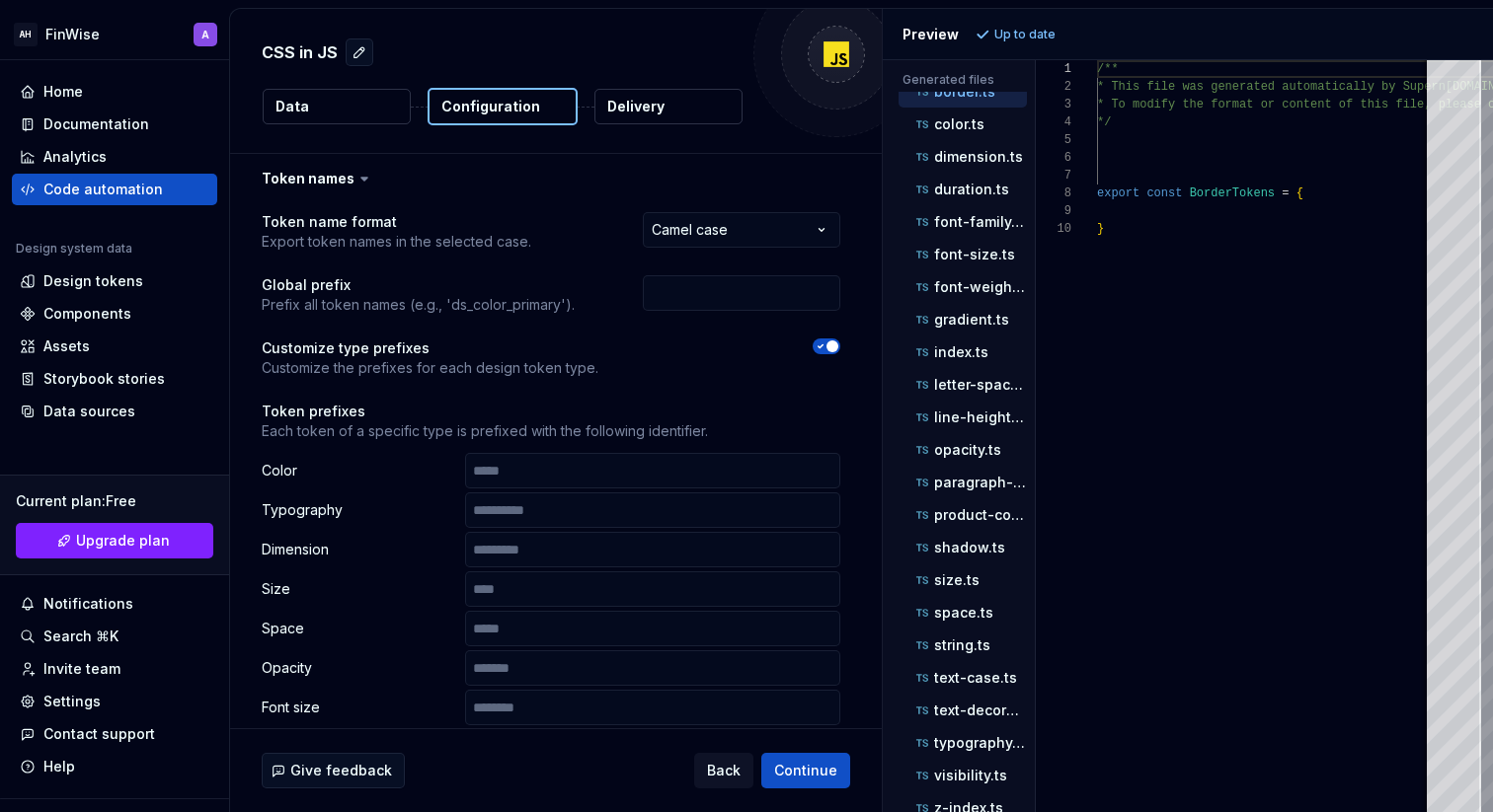
scroll to position [264, 0]
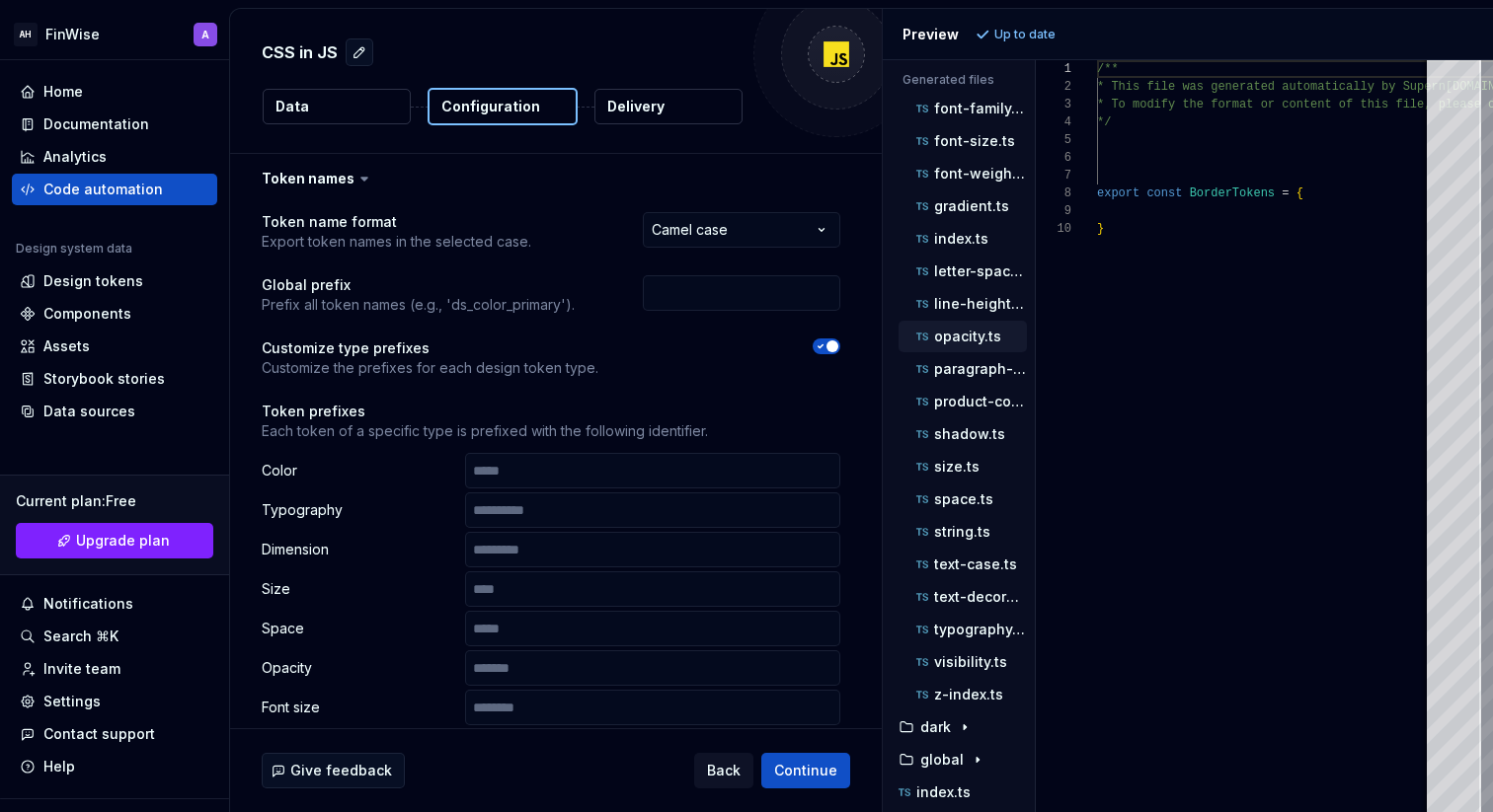
click at [951, 347] on button "opacity.ts" at bounding box center [963, 337] width 129 height 22
click at [952, 373] on p "paragraph-spacing.ts" at bounding box center [981, 369] width 93 height 16
click at [944, 476] on button "size.ts" at bounding box center [963, 467] width 129 height 22
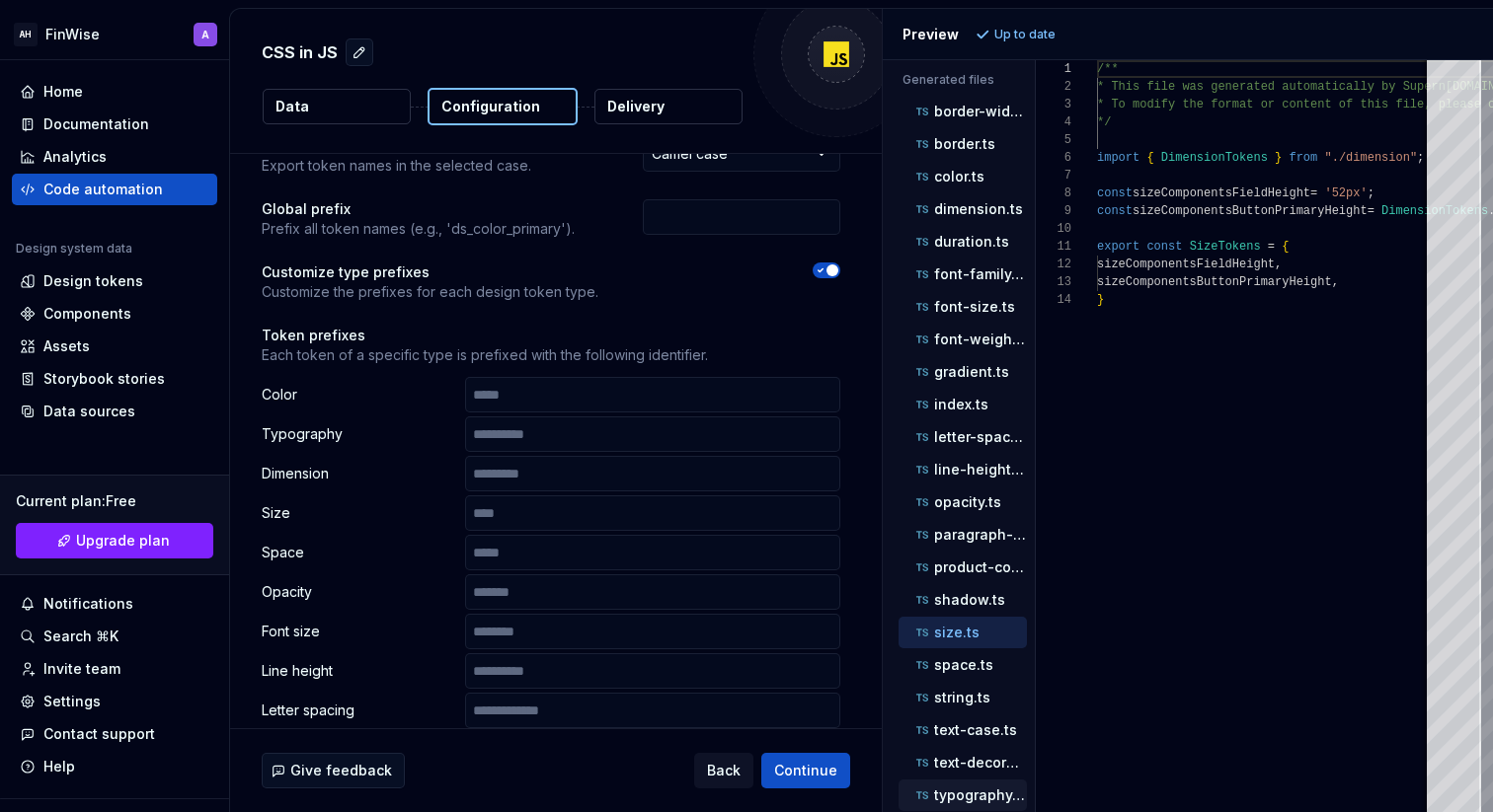
scroll to position [0, 0]
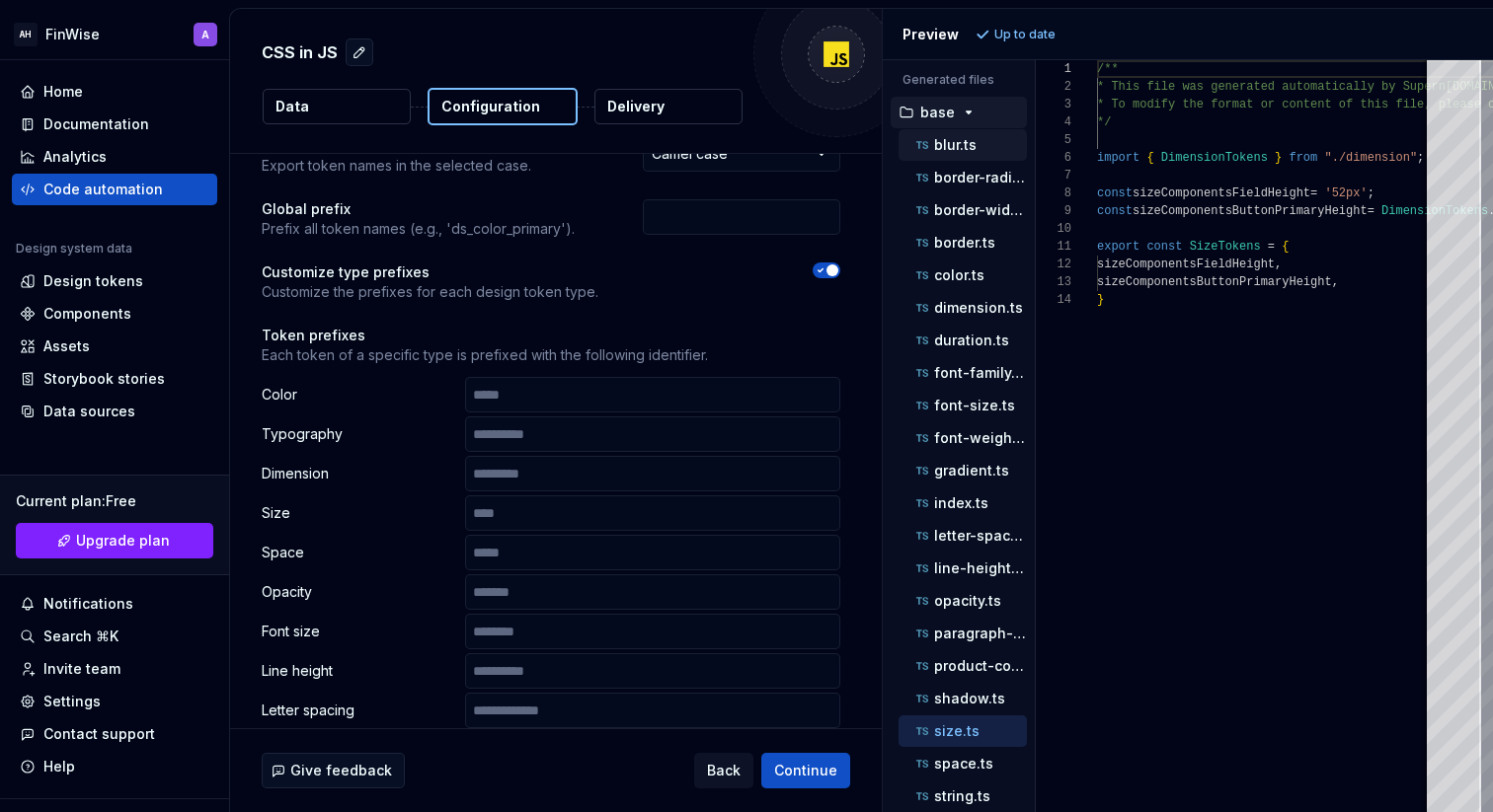
click at [952, 147] on p "blur.ts" at bounding box center [955, 146] width 43 height 16
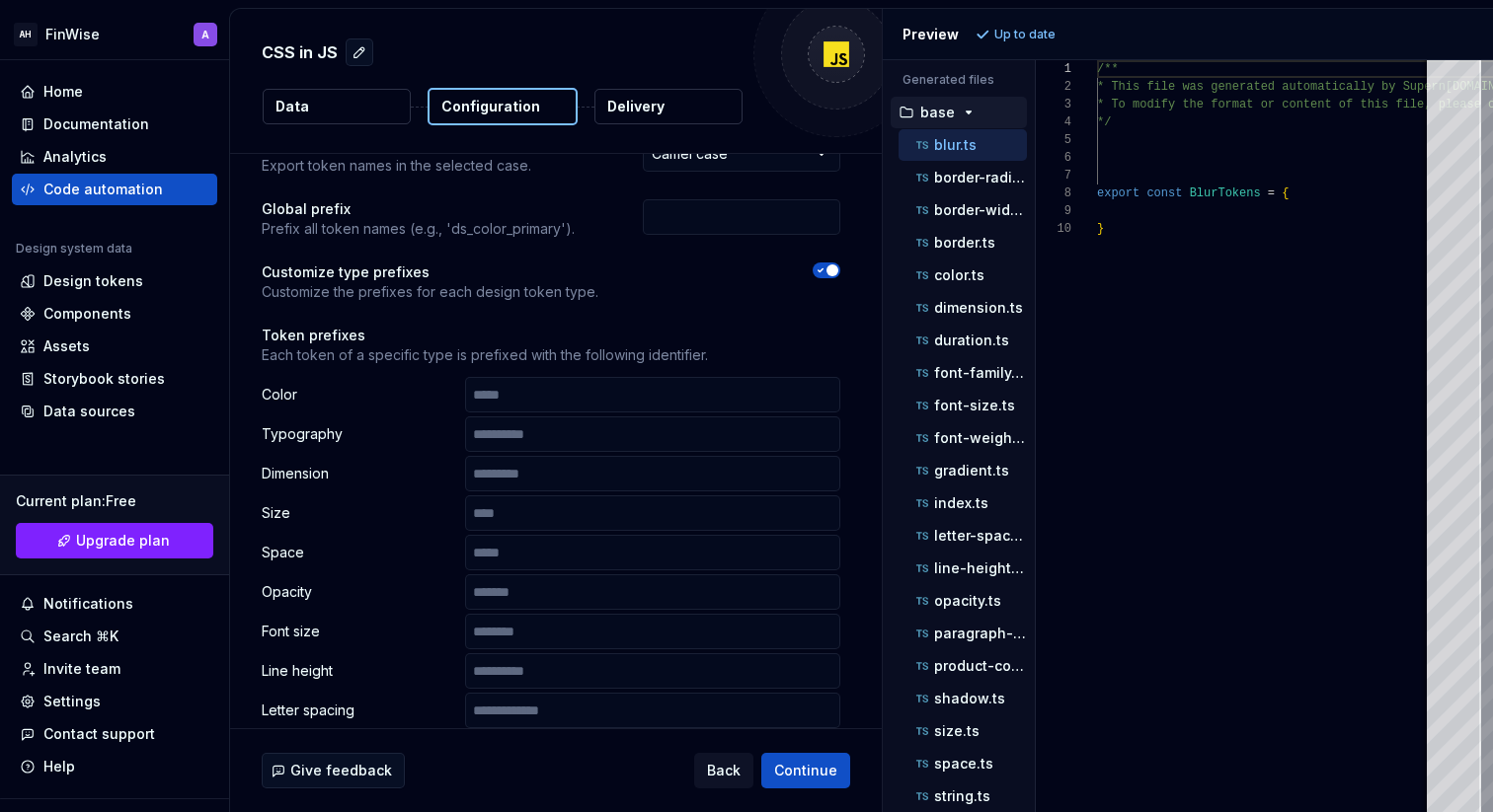
click at [1016, 34] on p "Up to date" at bounding box center [1025, 35] width 61 height 16
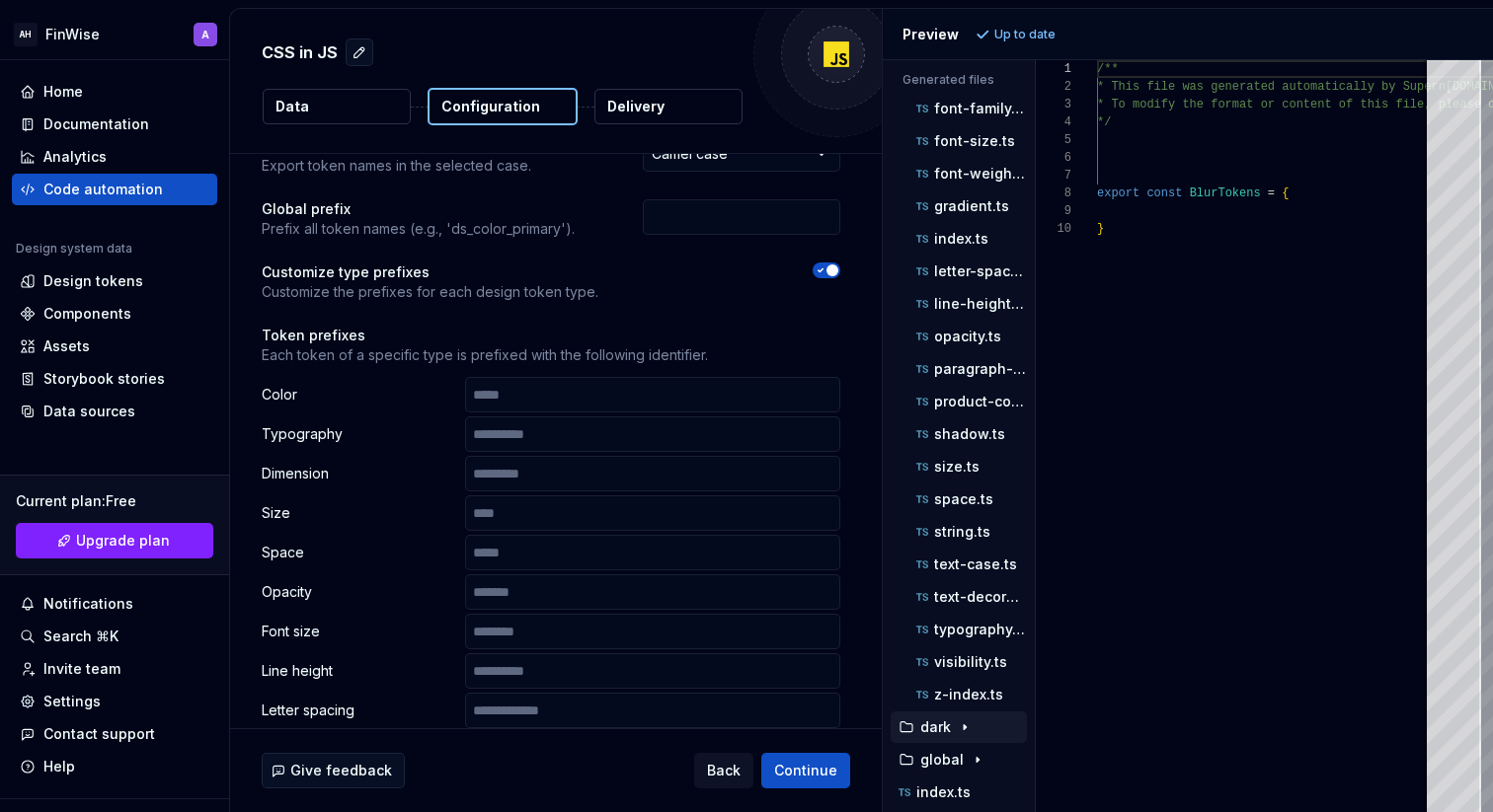
click at [947, 715] on div "dark" at bounding box center [959, 728] width 137 height 32
click at [947, 738] on button "dark" at bounding box center [959, 728] width 137 height 22
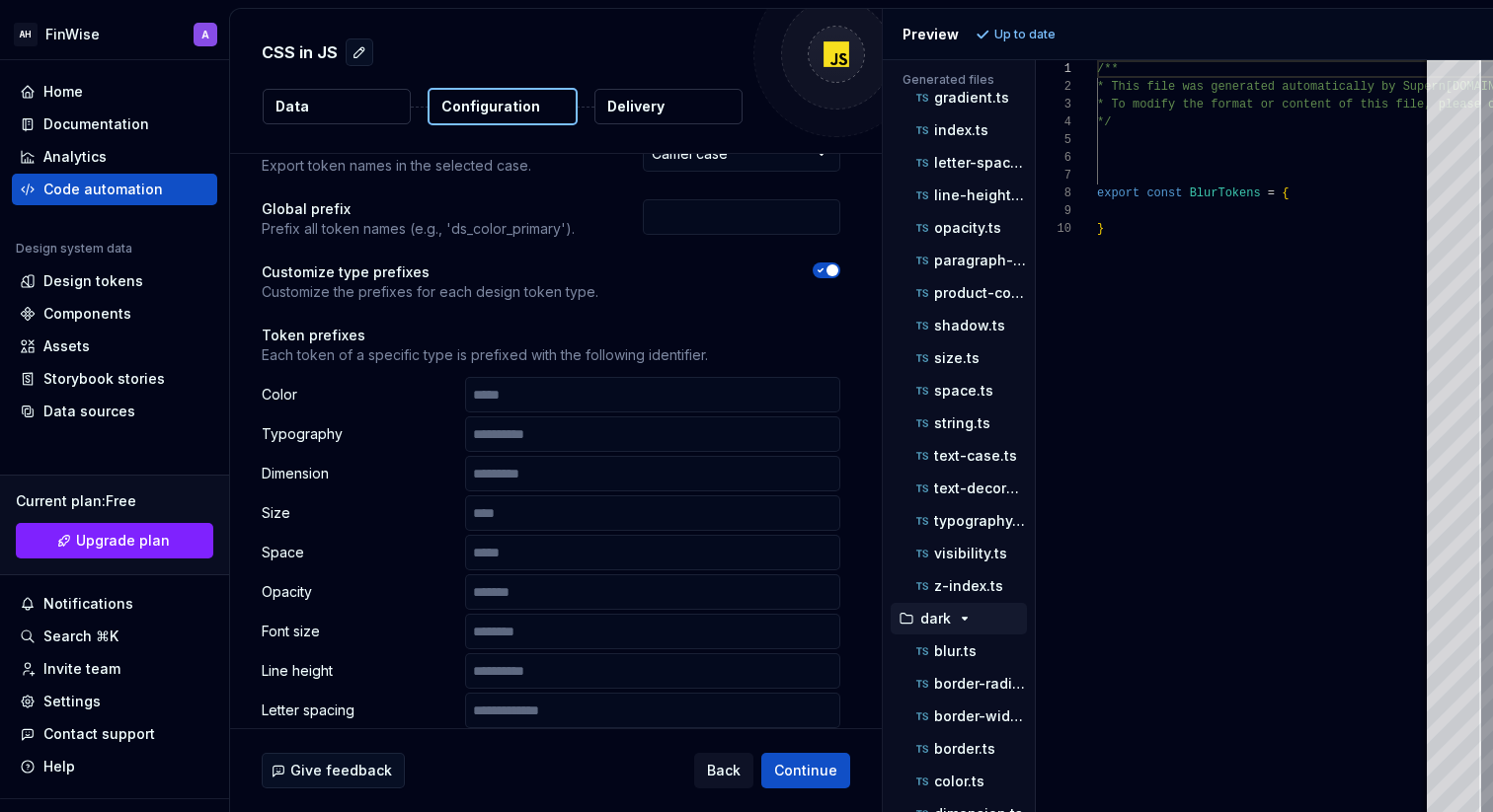
scroll to position [423, 0]
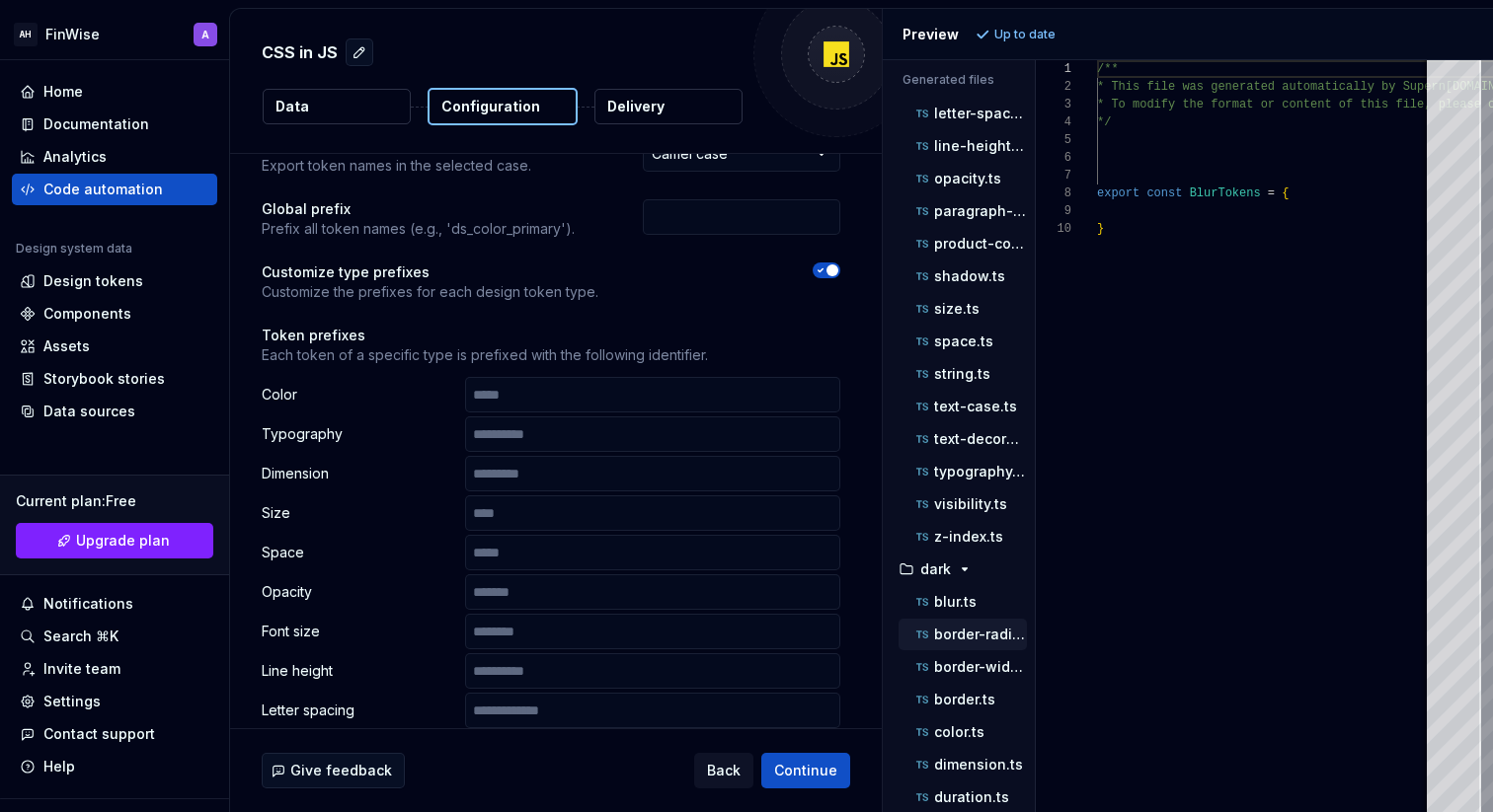
click at [960, 627] on p "border-radius.ts" at bounding box center [981, 635] width 93 height 16
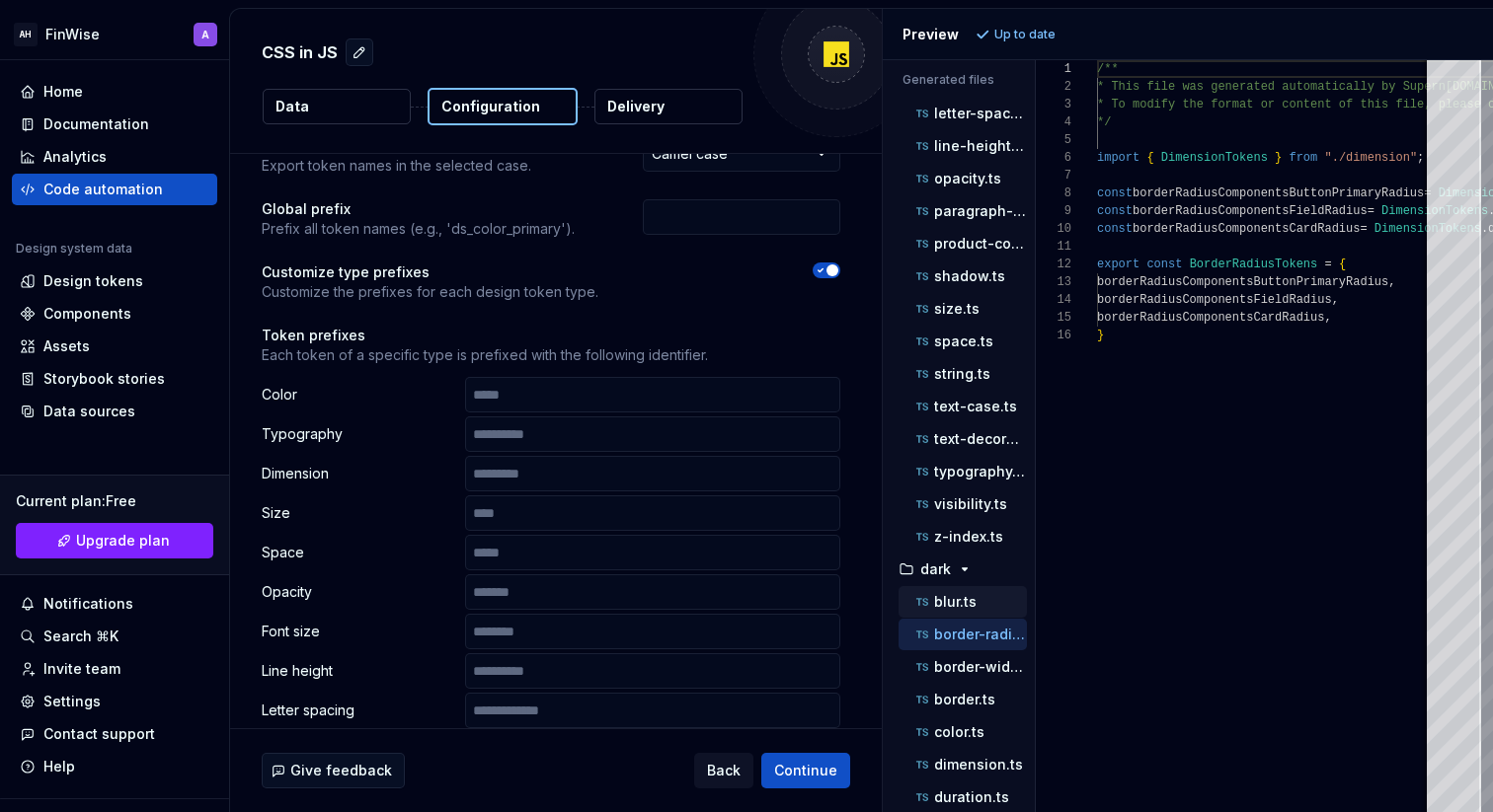
click at [960, 601] on p "blur.ts" at bounding box center [955, 602] width 43 height 16
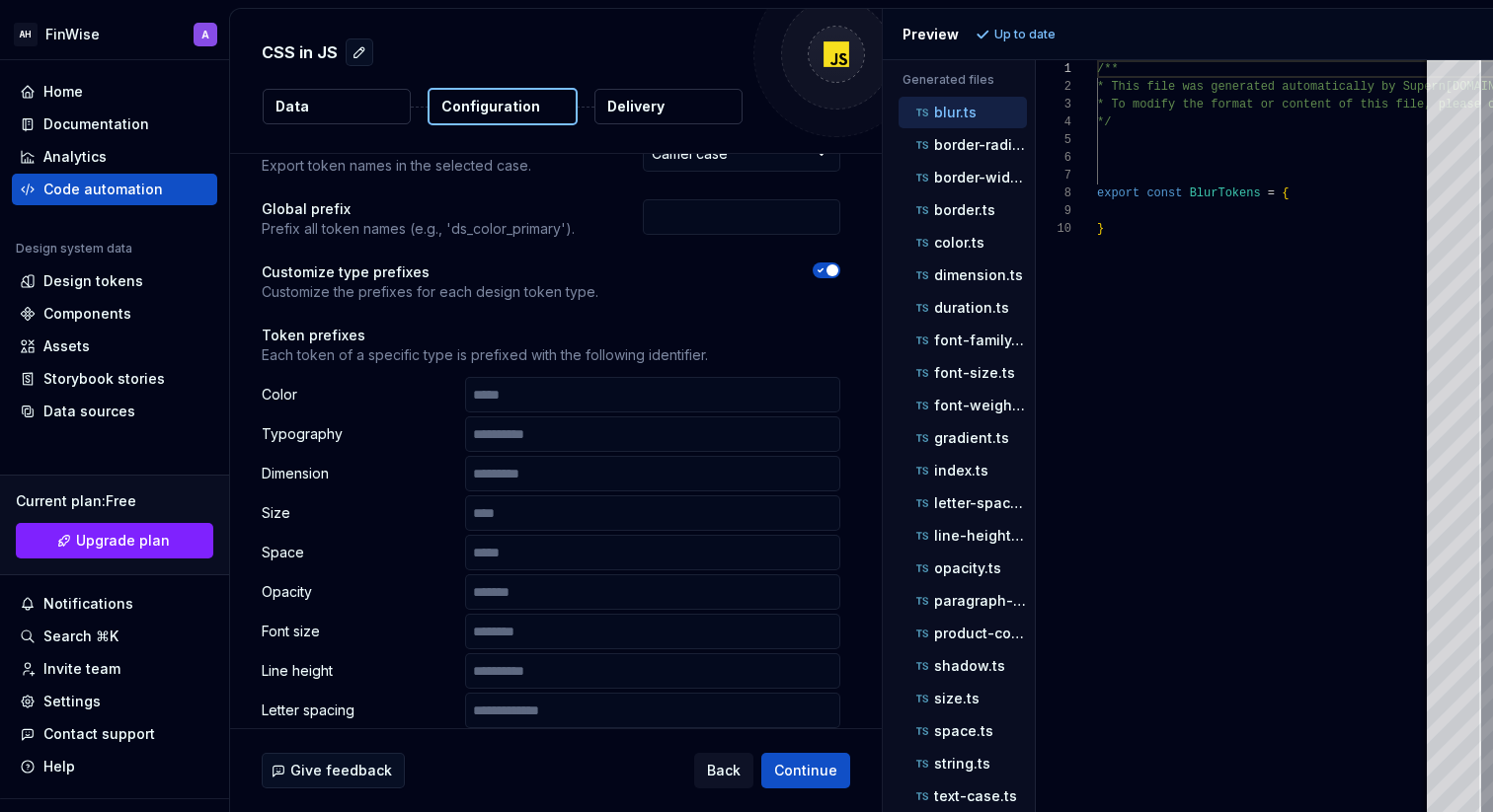
scroll to position [1111, 0]
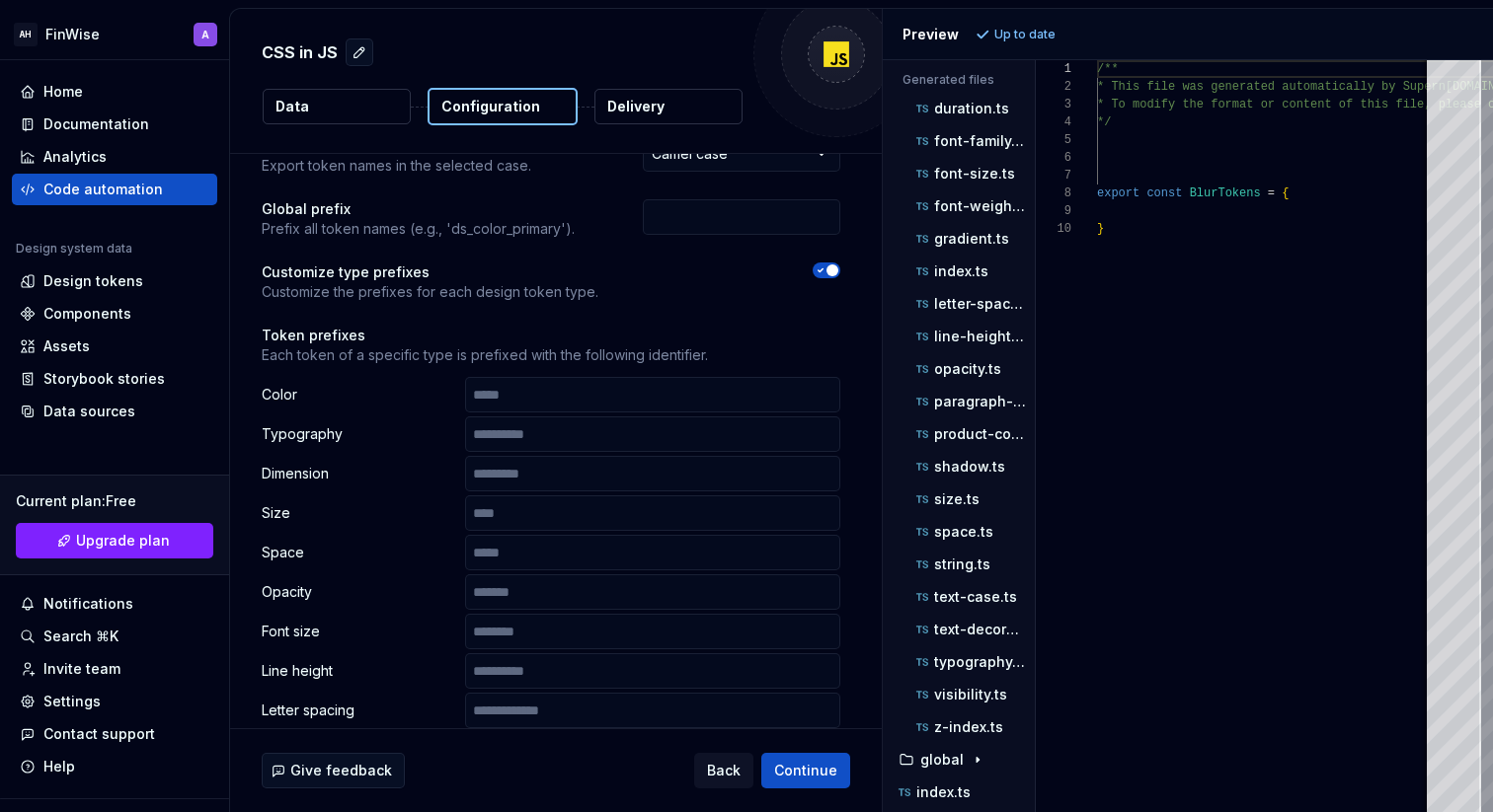
click at [960, 601] on p "text-case.ts" at bounding box center [976, 597] width 83 height 16
click at [972, 642] on div "text-decoration.ts" at bounding box center [963, 630] width 129 height 32
click at [972, 663] on p "typography.ts" at bounding box center [981, 662] width 93 height 16
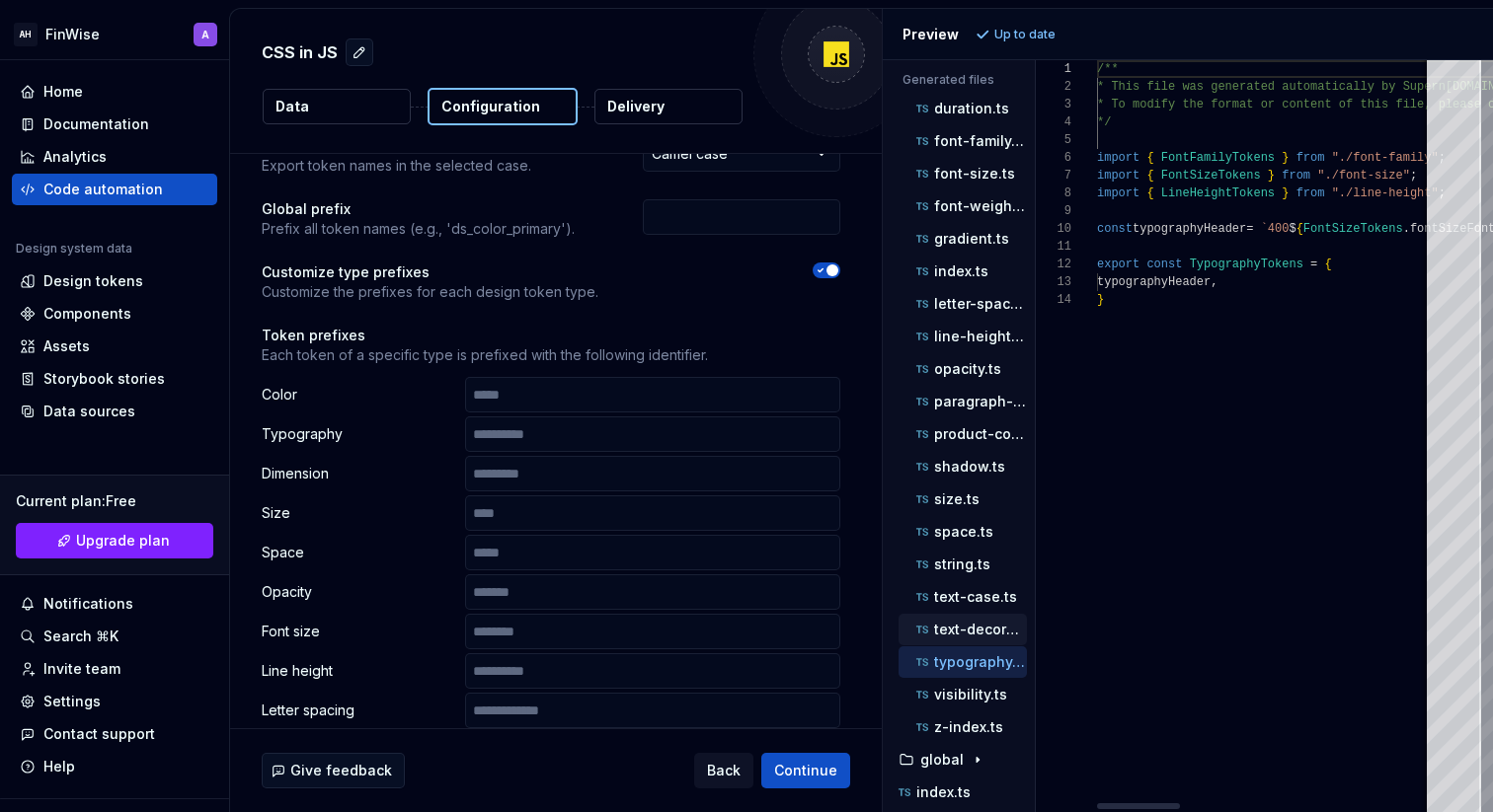
click at [972, 635] on p "text-decoration.ts" at bounding box center [981, 630] width 93 height 16
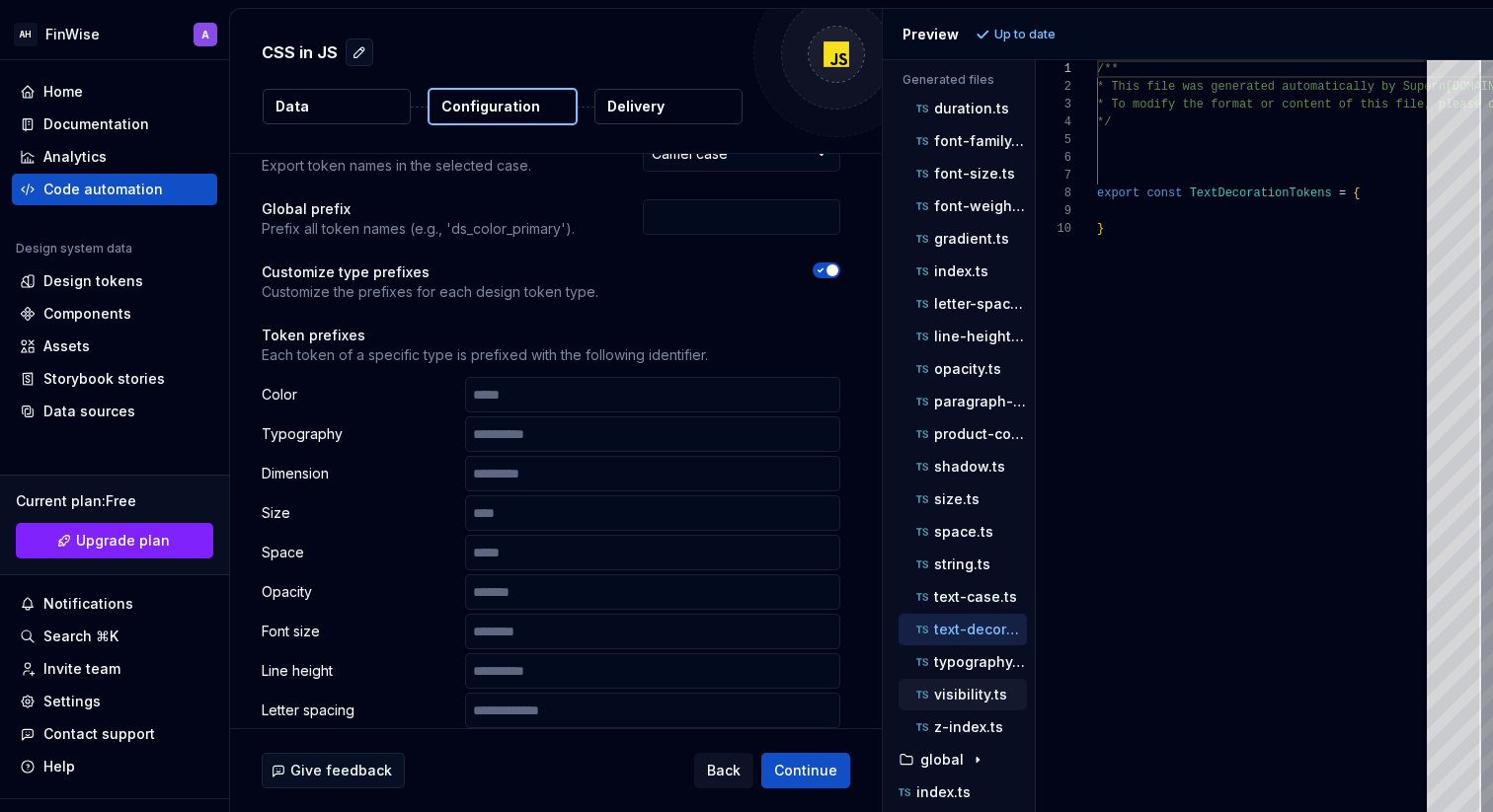
click at [964, 708] on div "visibility.ts" at bounding box center [963, 695] width 129 height 32
click at [963, 735] on p "z-index.ts" at bounding box center [969, 728] width 69 height 16
type textarea "**********"
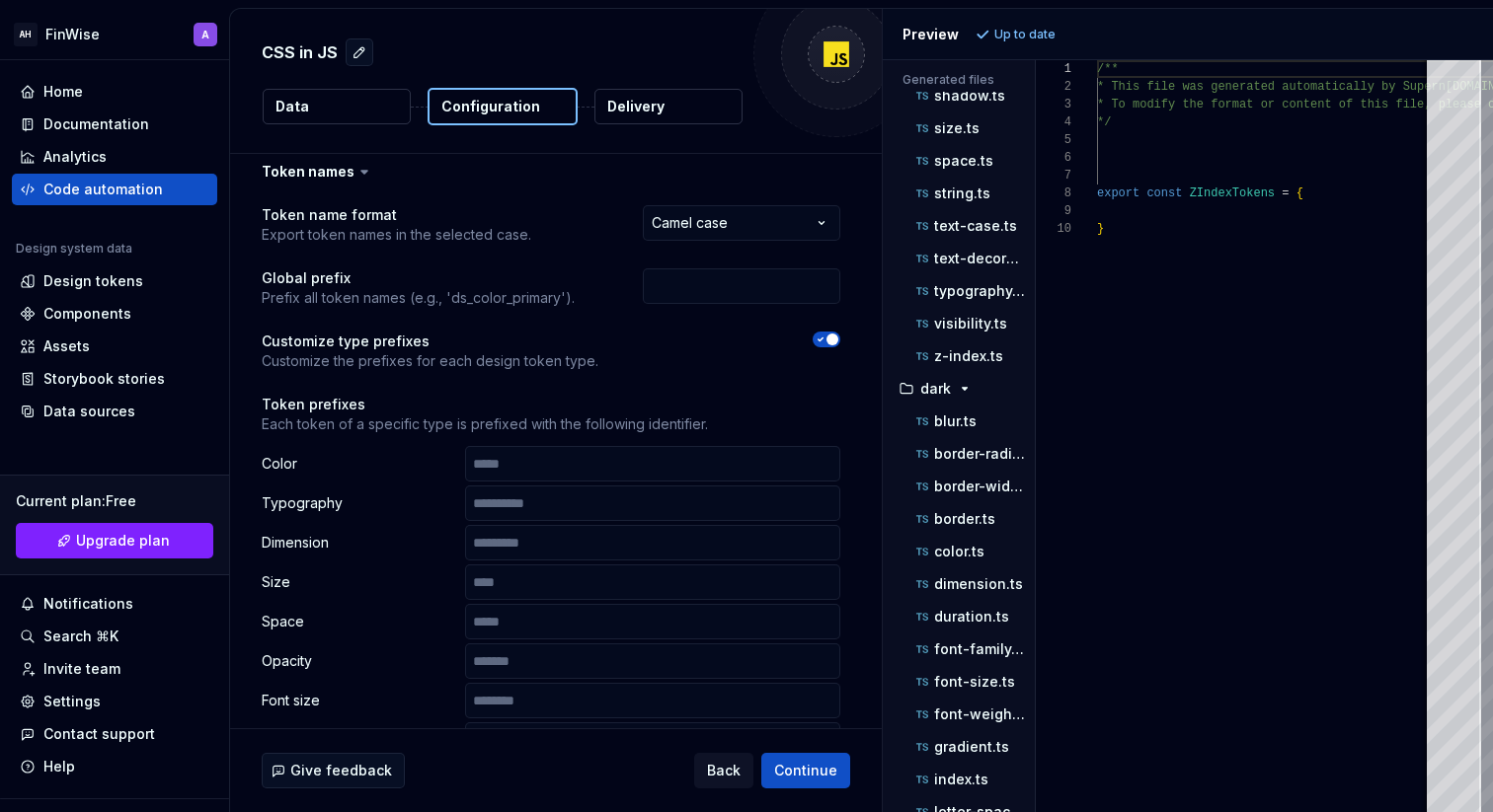
scroll to position [0, 0]
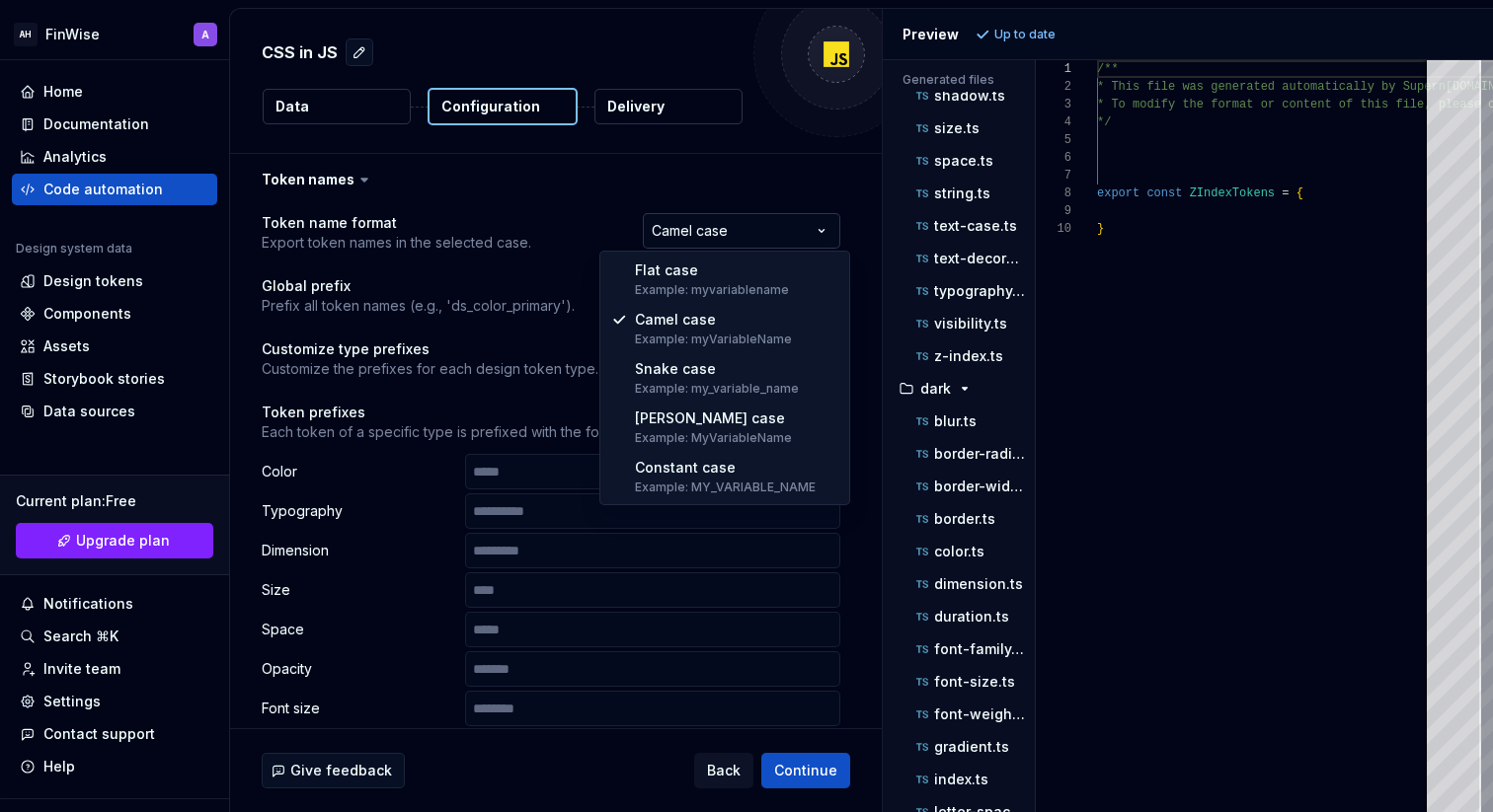
click at [765, 244] on html "**********" at bounding box center [746, 406] width 1493 height 812
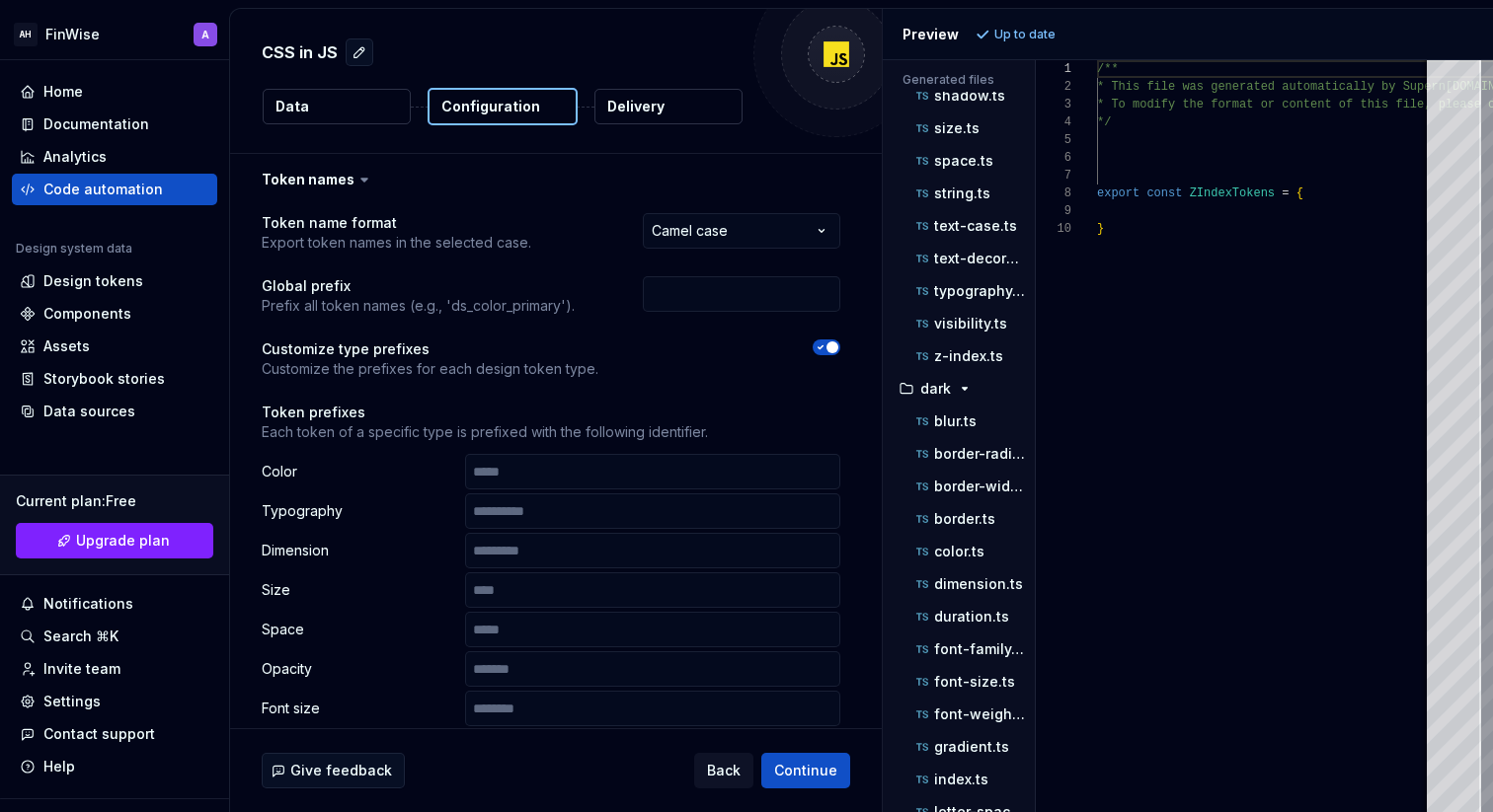
click at [428, 354] on html "**********" at bounding box center [746, 406] width 1493 height 812
click at [350, 172] on button "button" at bounding box center [551, 180] width 642 height 51
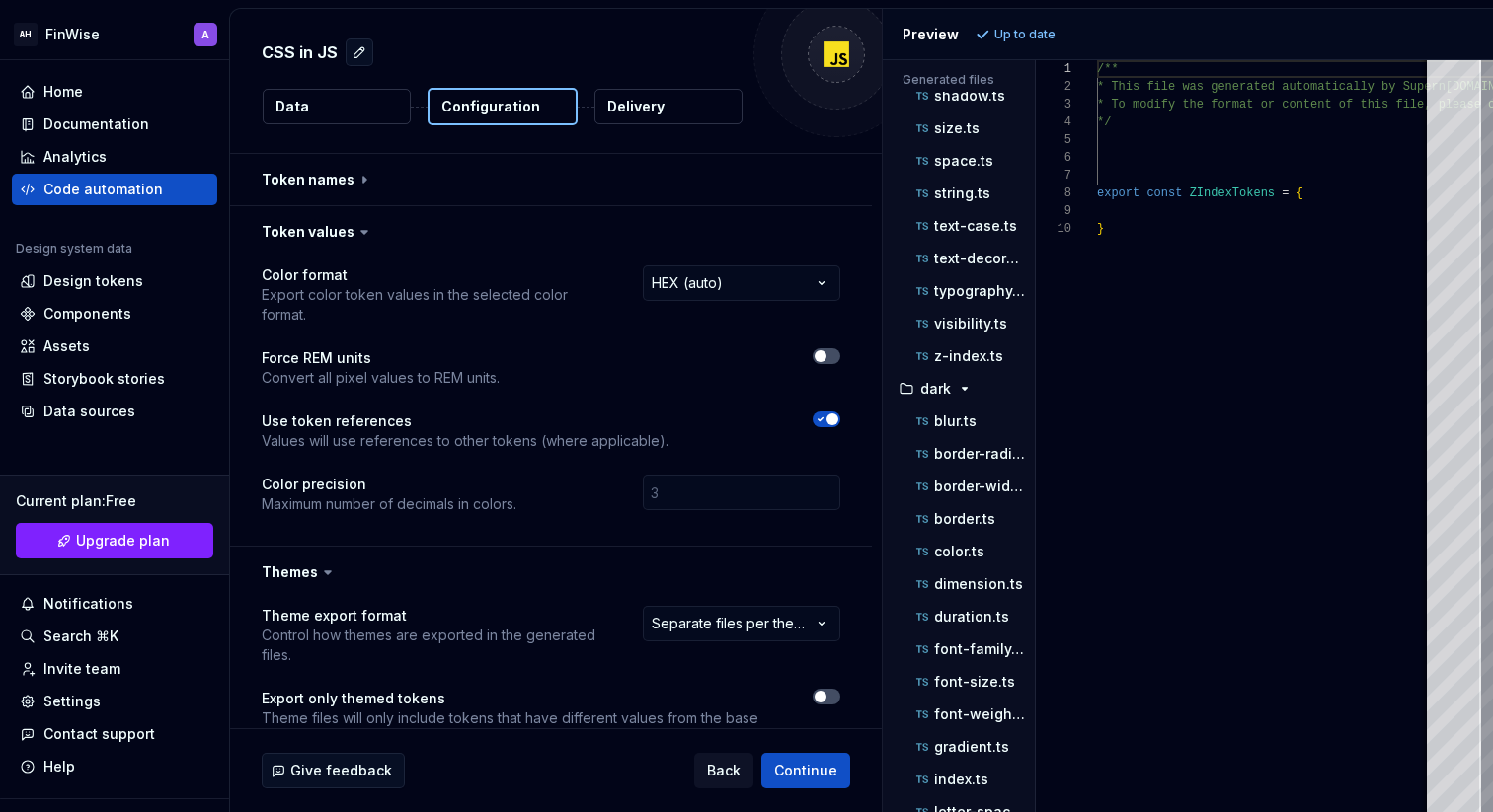
click at [359, 239] on icon at bounding box center [365, 232] width 20 height 20
click at [712, 290] on html "**********" at bounding box center [746, 406] width 1493 height 812
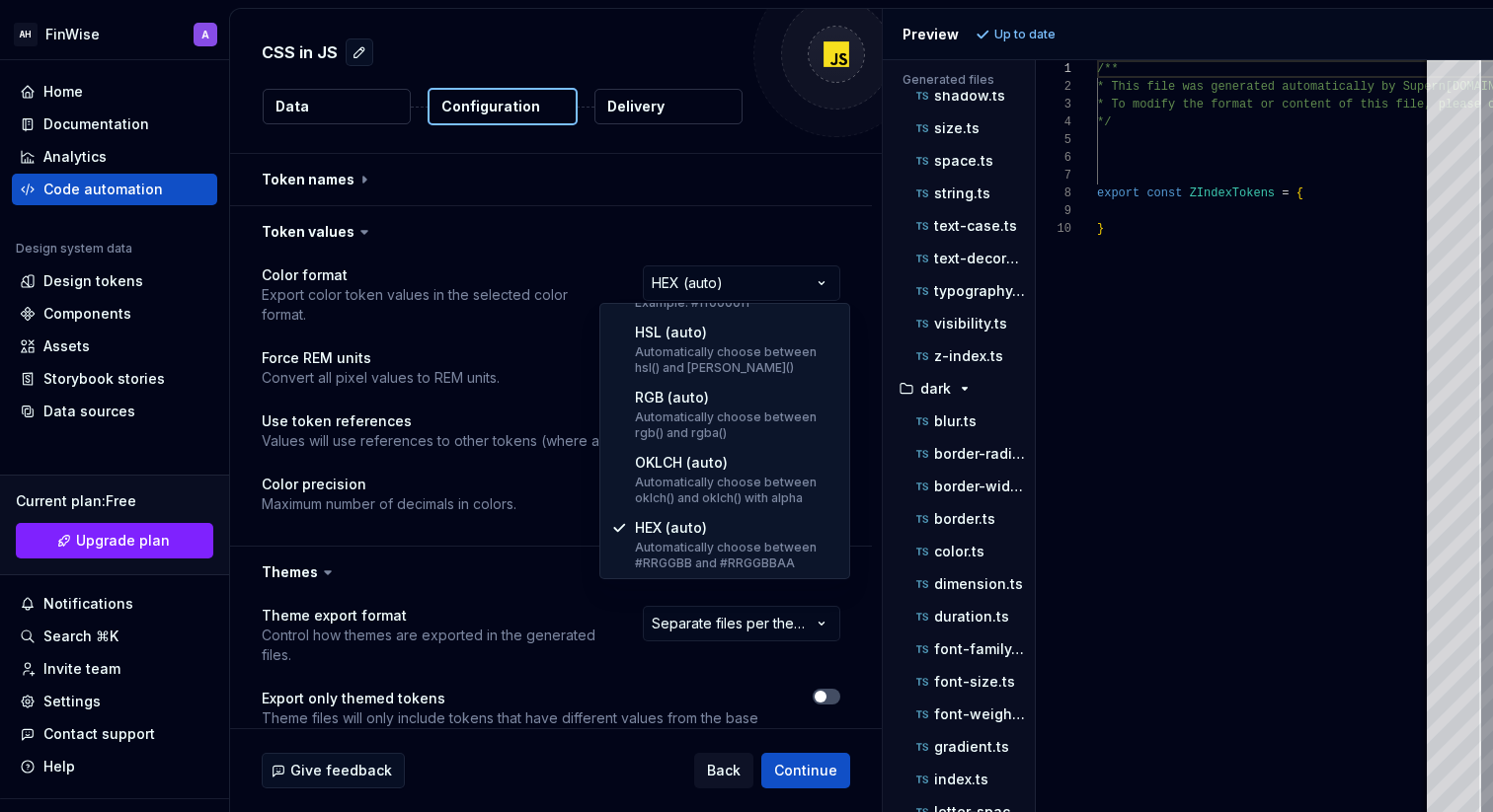
scroll to position [386, 0]
select select "*********"
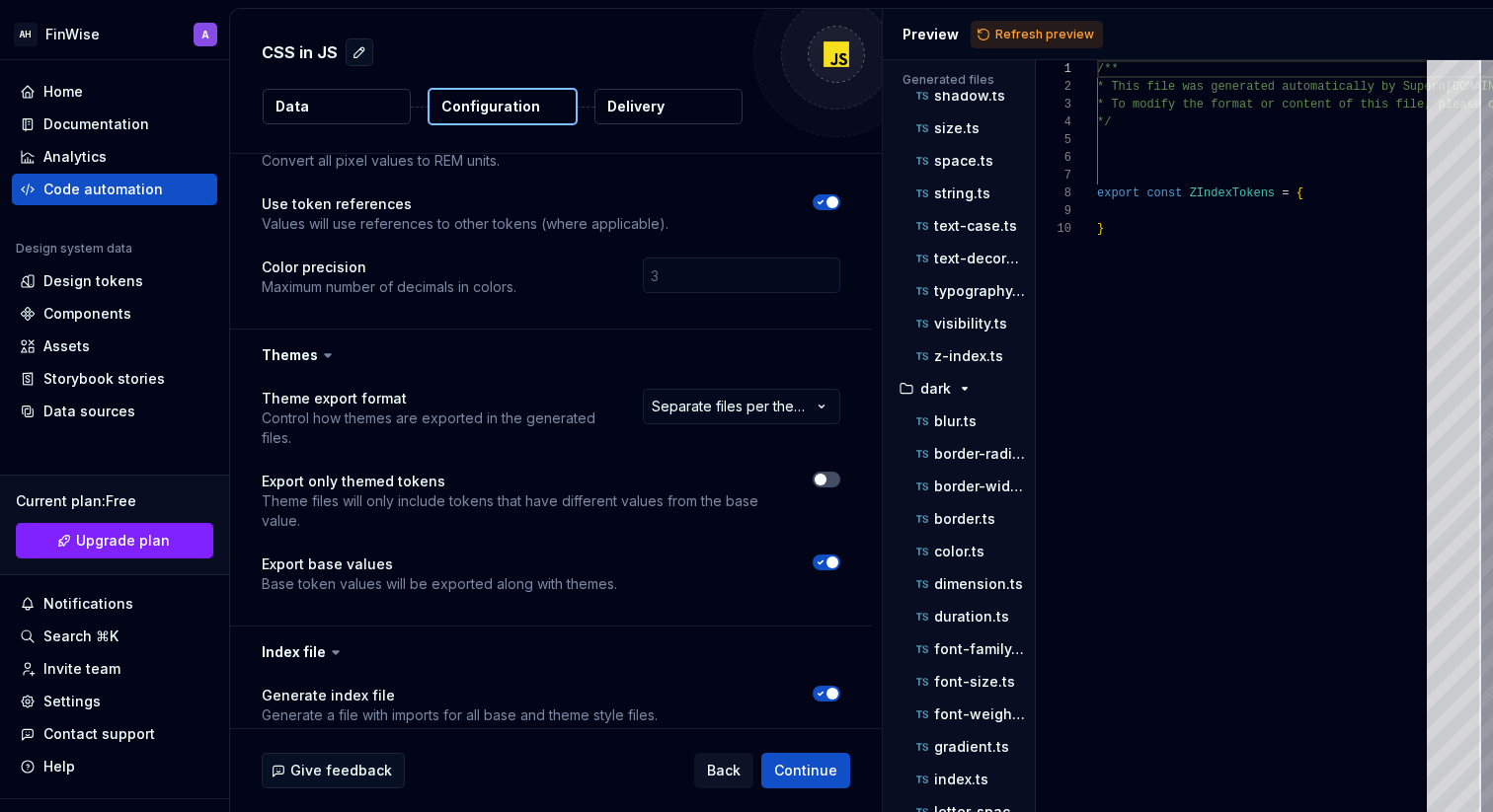
scroll to position [281, 0]
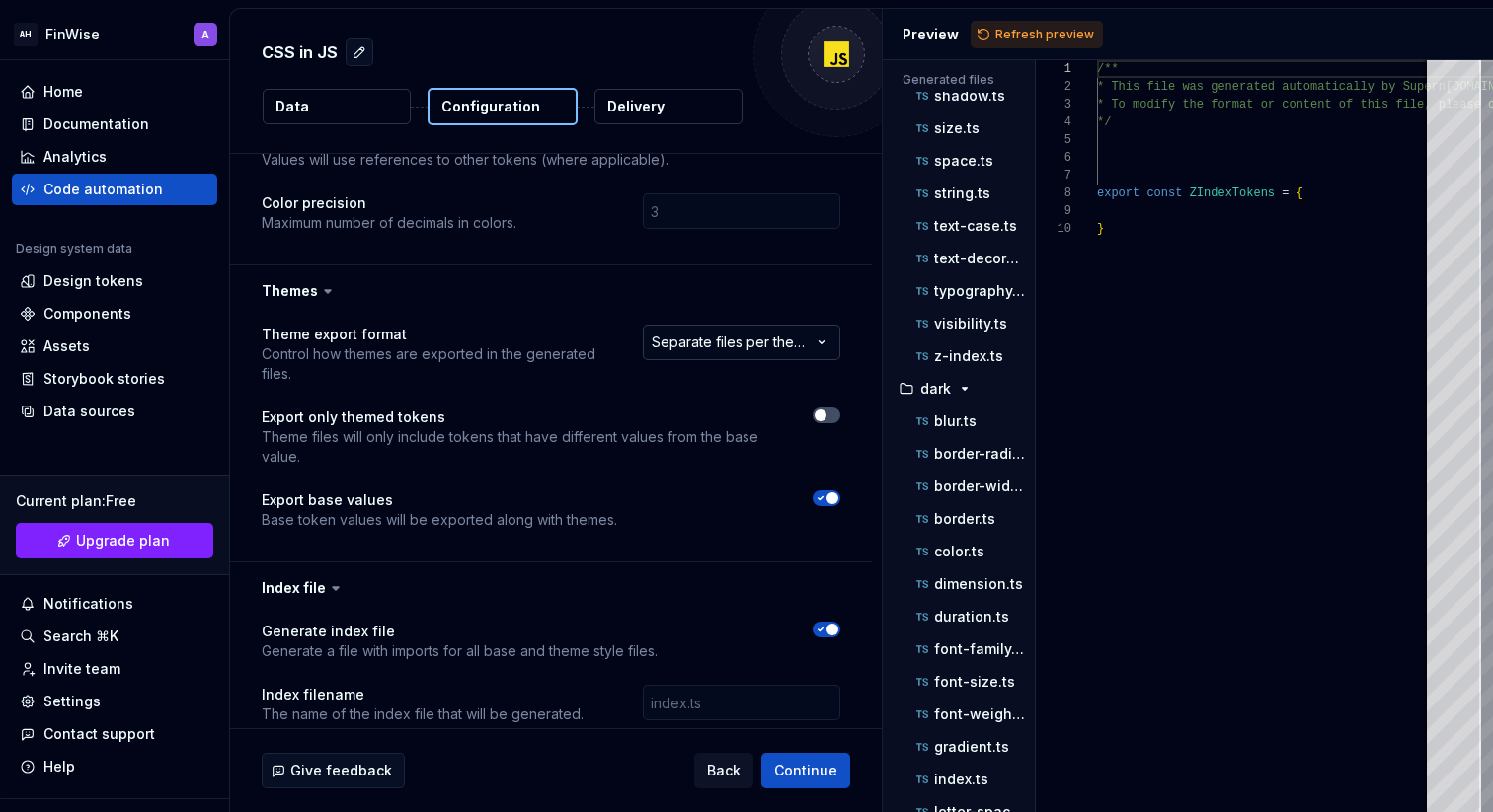
click at [716, 330] on html "**********" at bounding box center [746, 406] width 1493 height 812
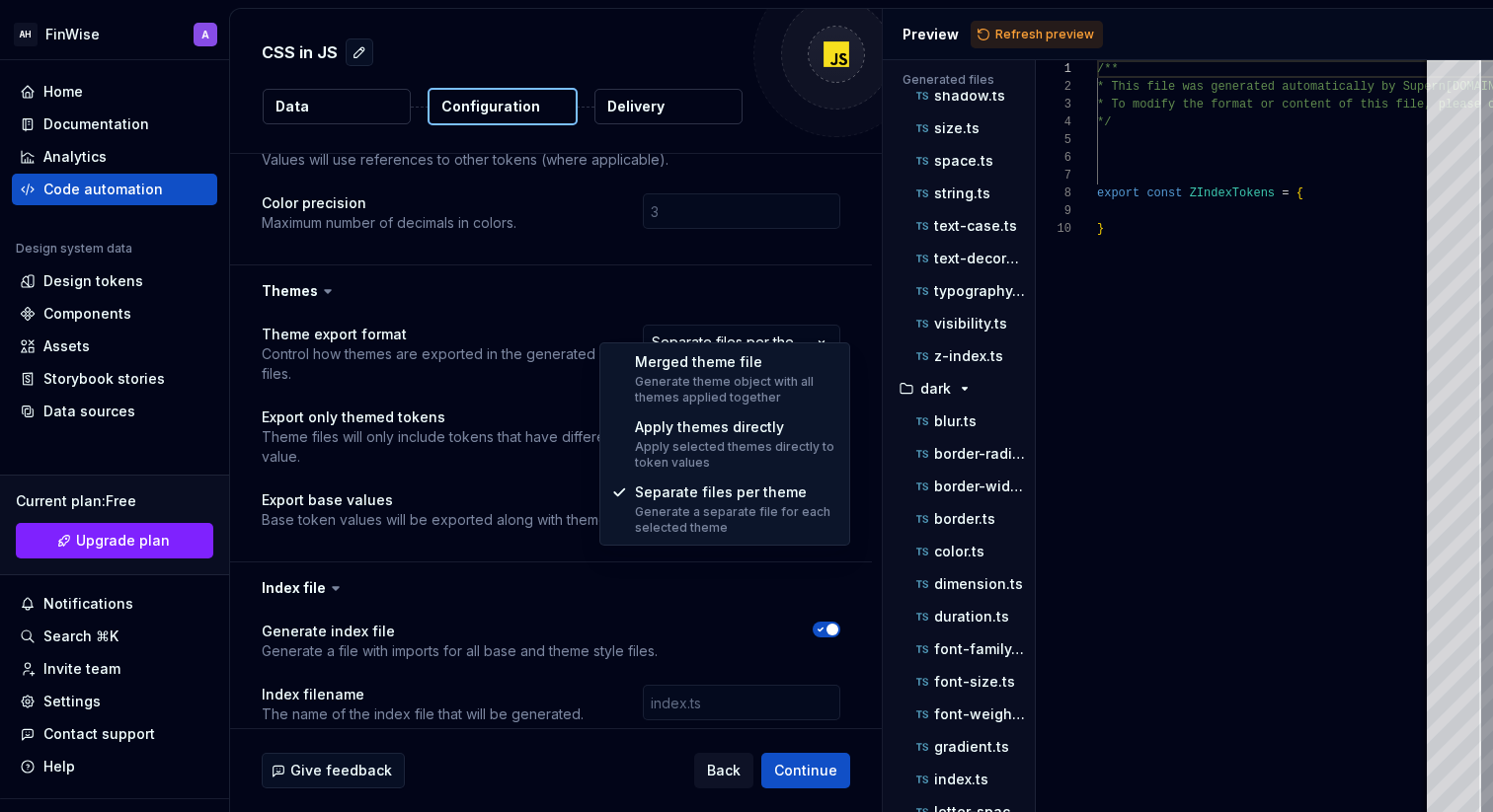
select select "**********"
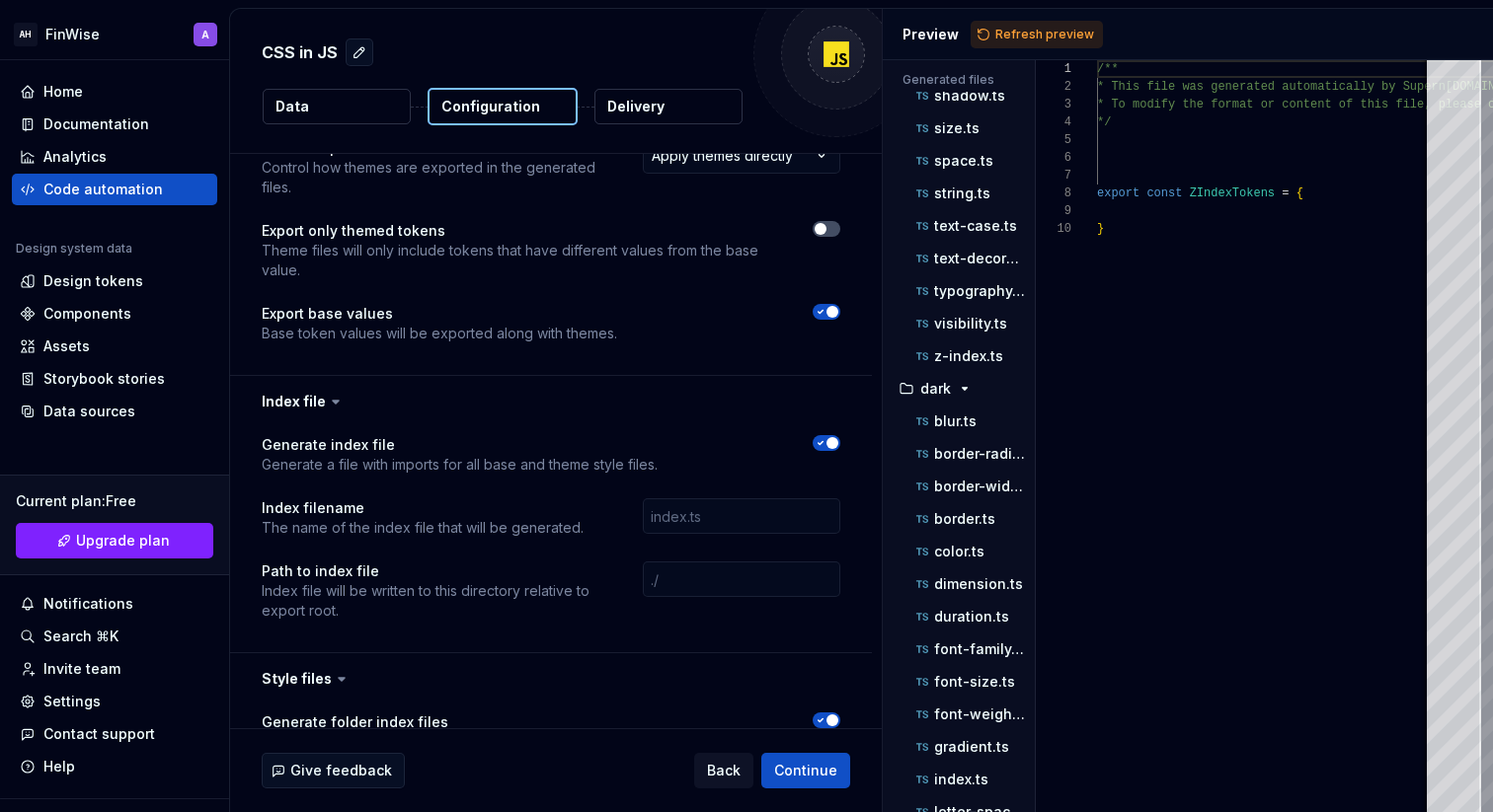
scroll to position [483, 0]
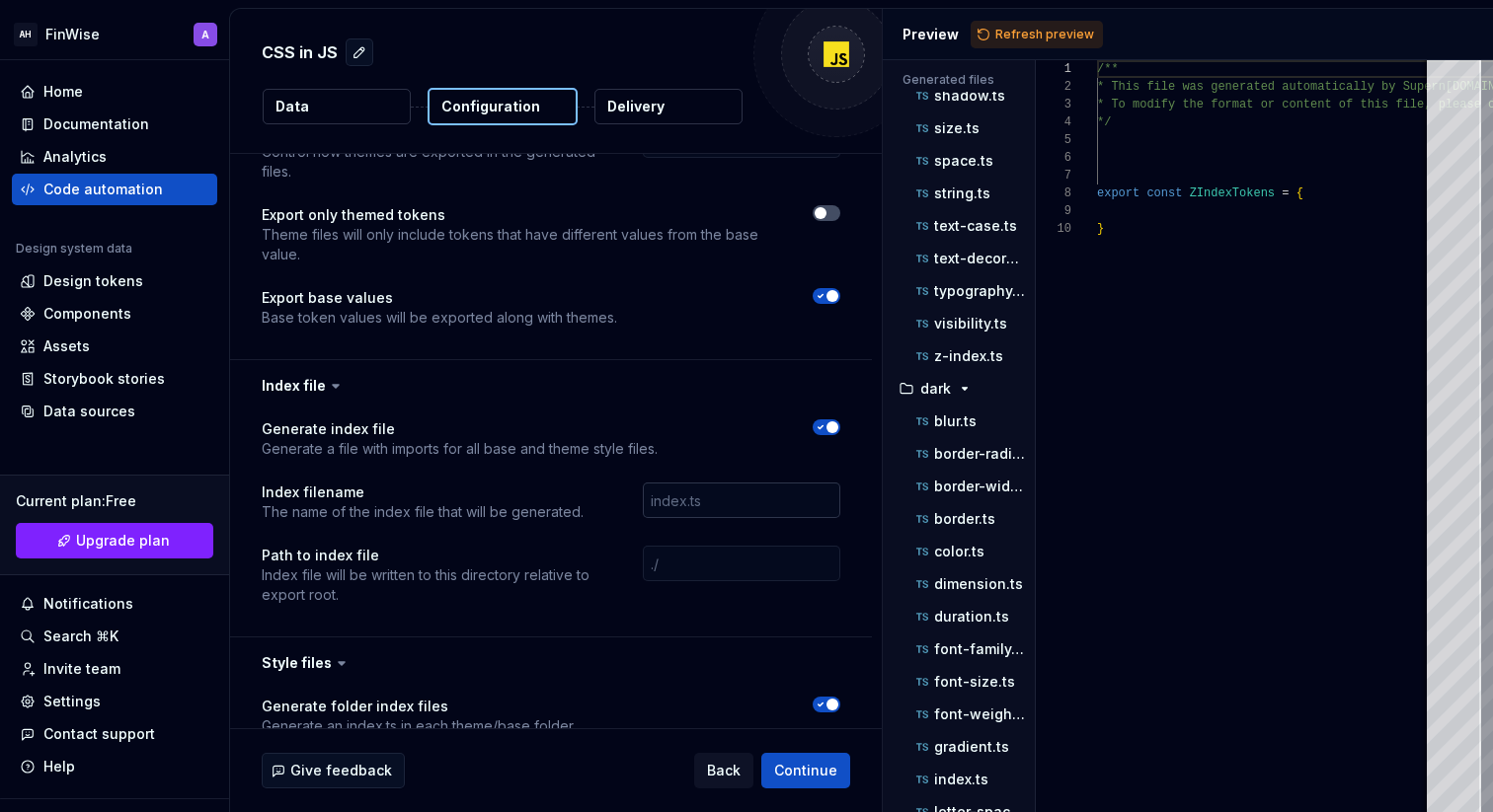
click at [760, 482] on input "text" at bounding box center [741, 500] width 197 height 36
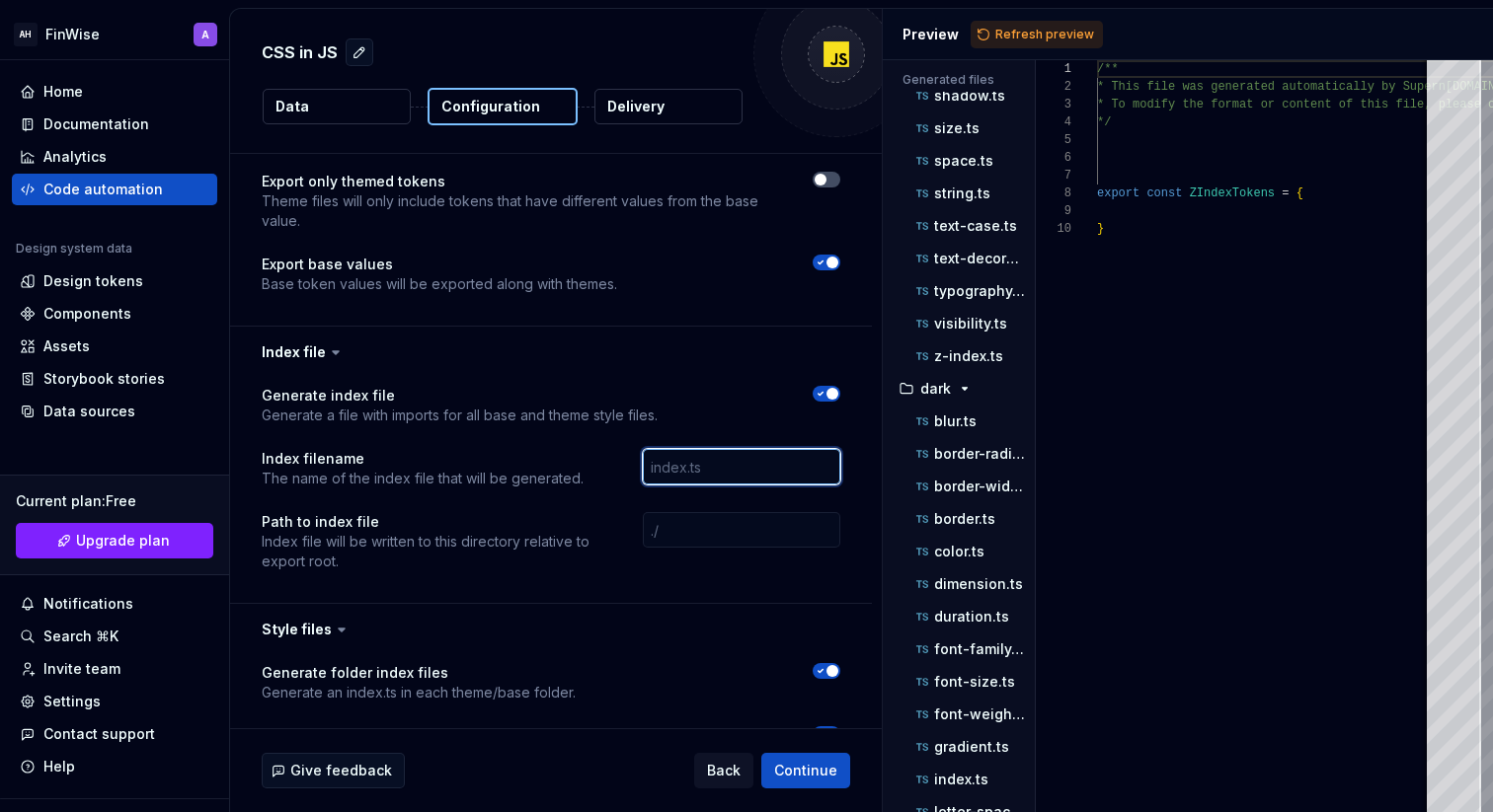
scroll to position [515, 0]
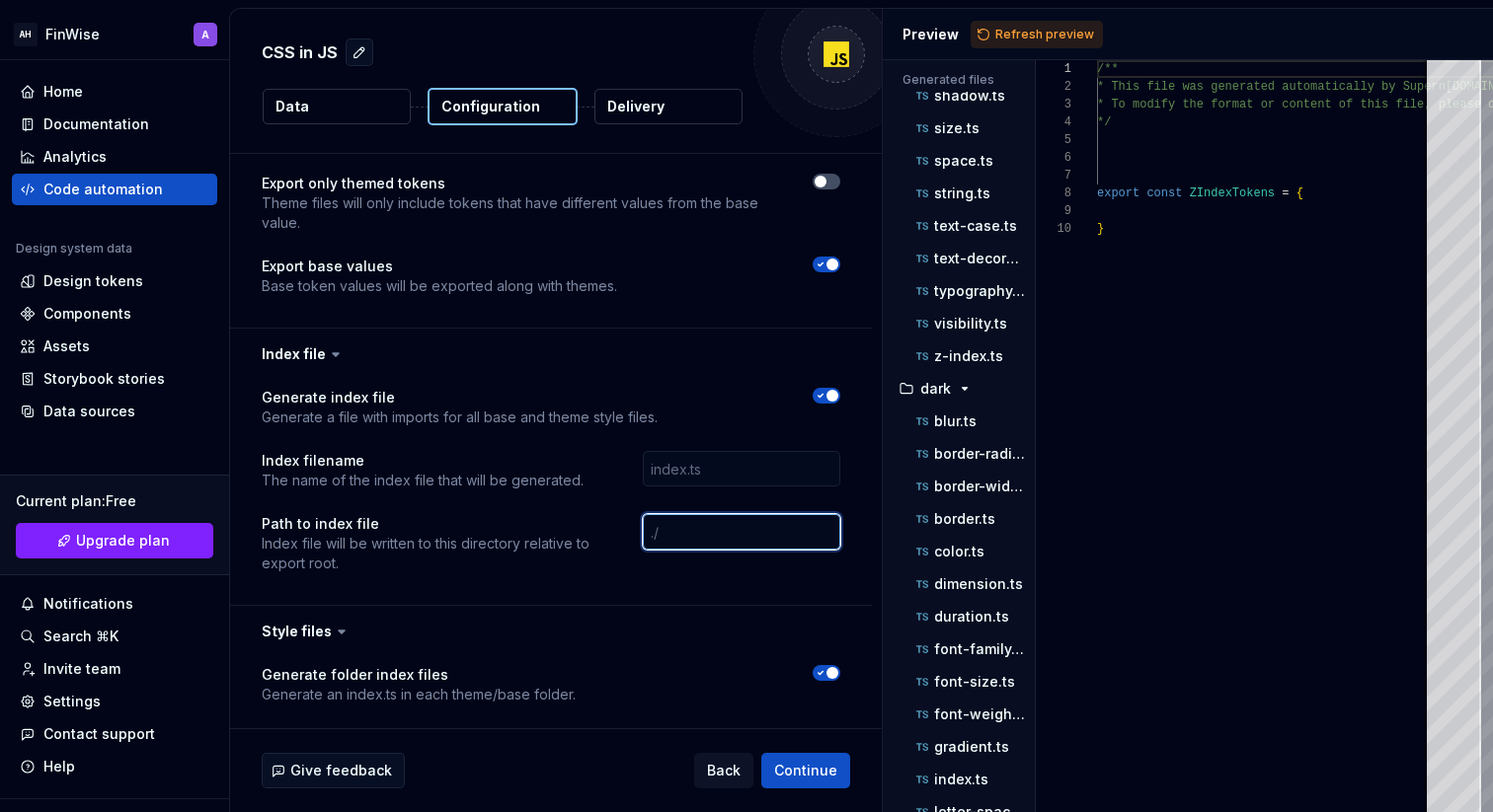
click at [712, 514] on input "text" at bounding box center [741, 532] width 197 height 36
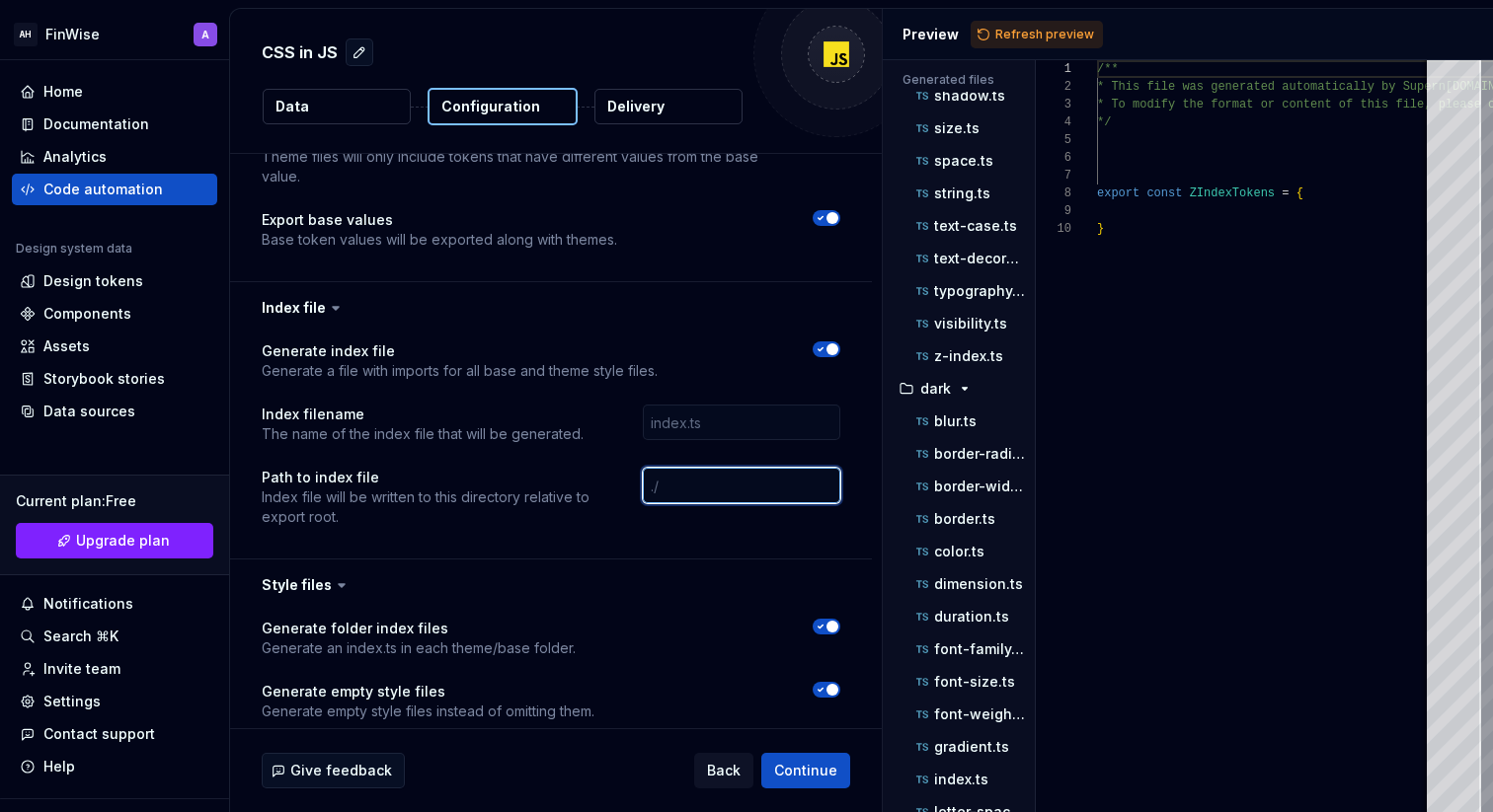
scroll to position [587, 0]
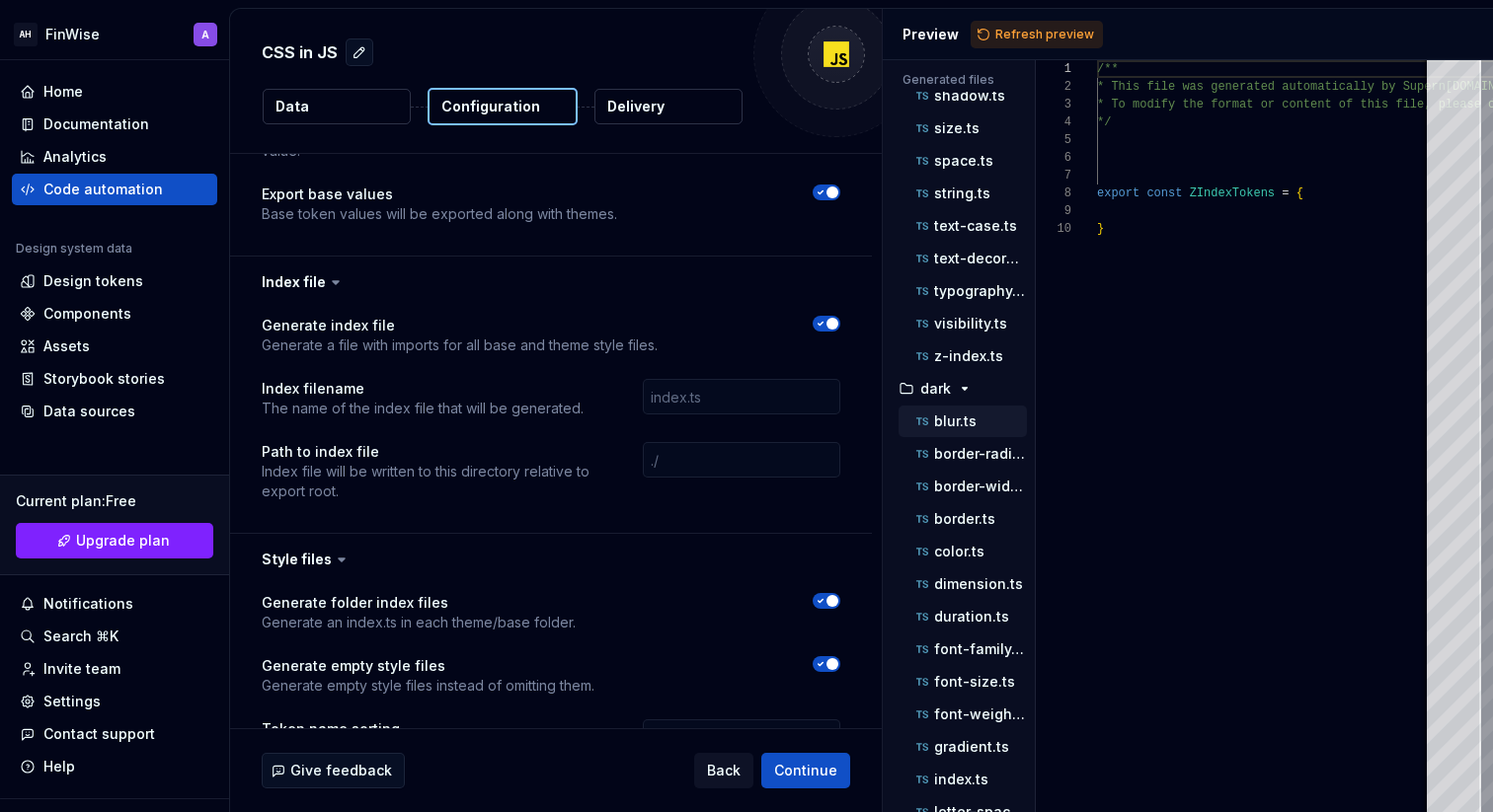
click at [934, 412] on div "blur.ts" at bounding box center [970, 422] width 115 height 20
click at [940, 439] on div "border-radius.ts" at bounding box center [963, 455] width 129 height 32
click at [942, 475] on button "border-width.ts" at bounding box center [963, 486] width 129 height 22
click at [943, 457] on p "border-radius.ts" at bounding box center [981, 455] width 93 height 16
type textarea "**********"
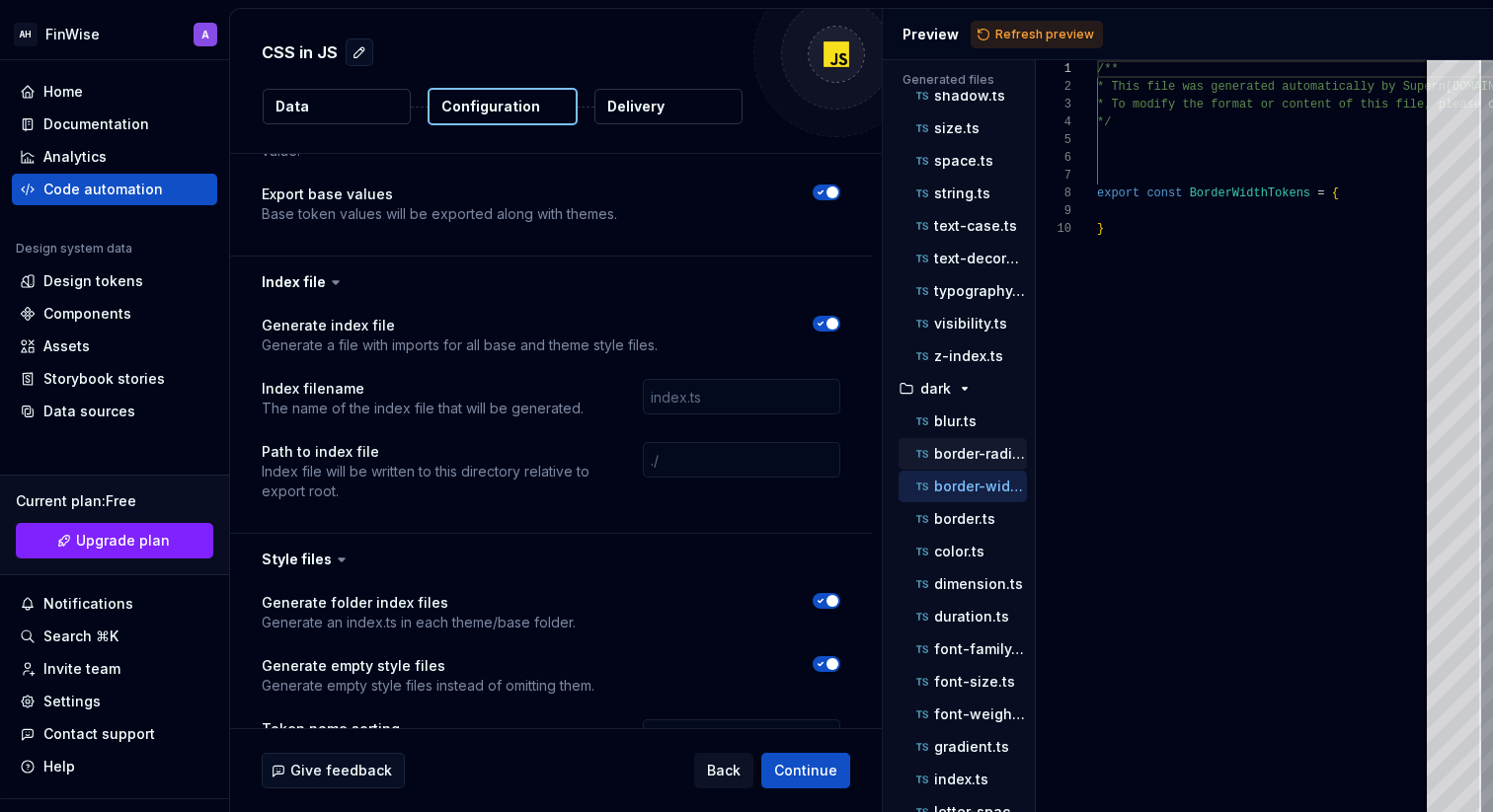
scroll to position [177, 0]
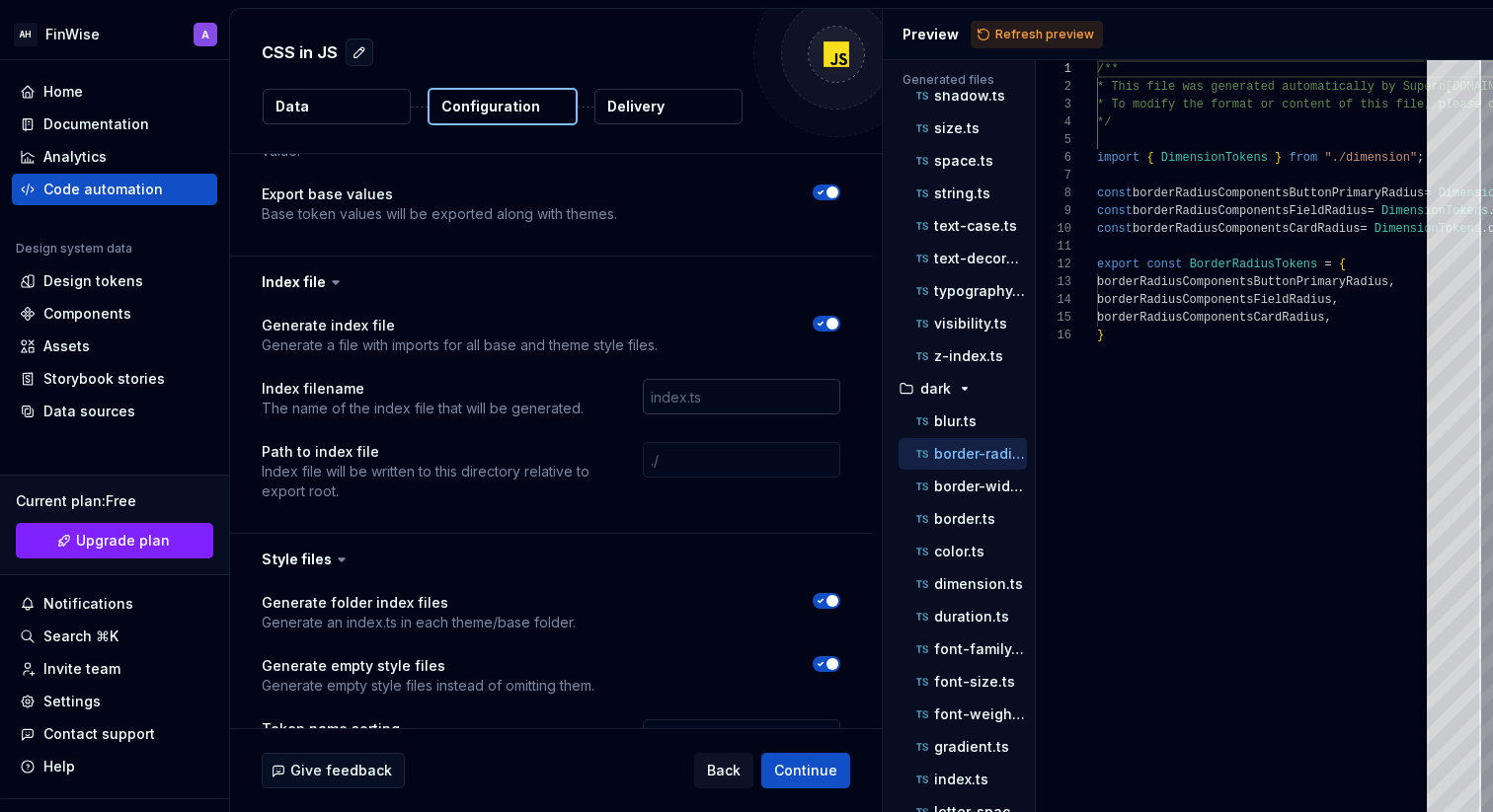
click at [759, 379] on input "text" at bounding box center [741, 397] width 197 height 36
click at [693, 443] on input "text" at bounding box center [741, 460] width 197 height 36
click at [353, 336] on p "Generate a file with imports for all base and theme style files." at bounding box center [460, 346] width 396 height 20
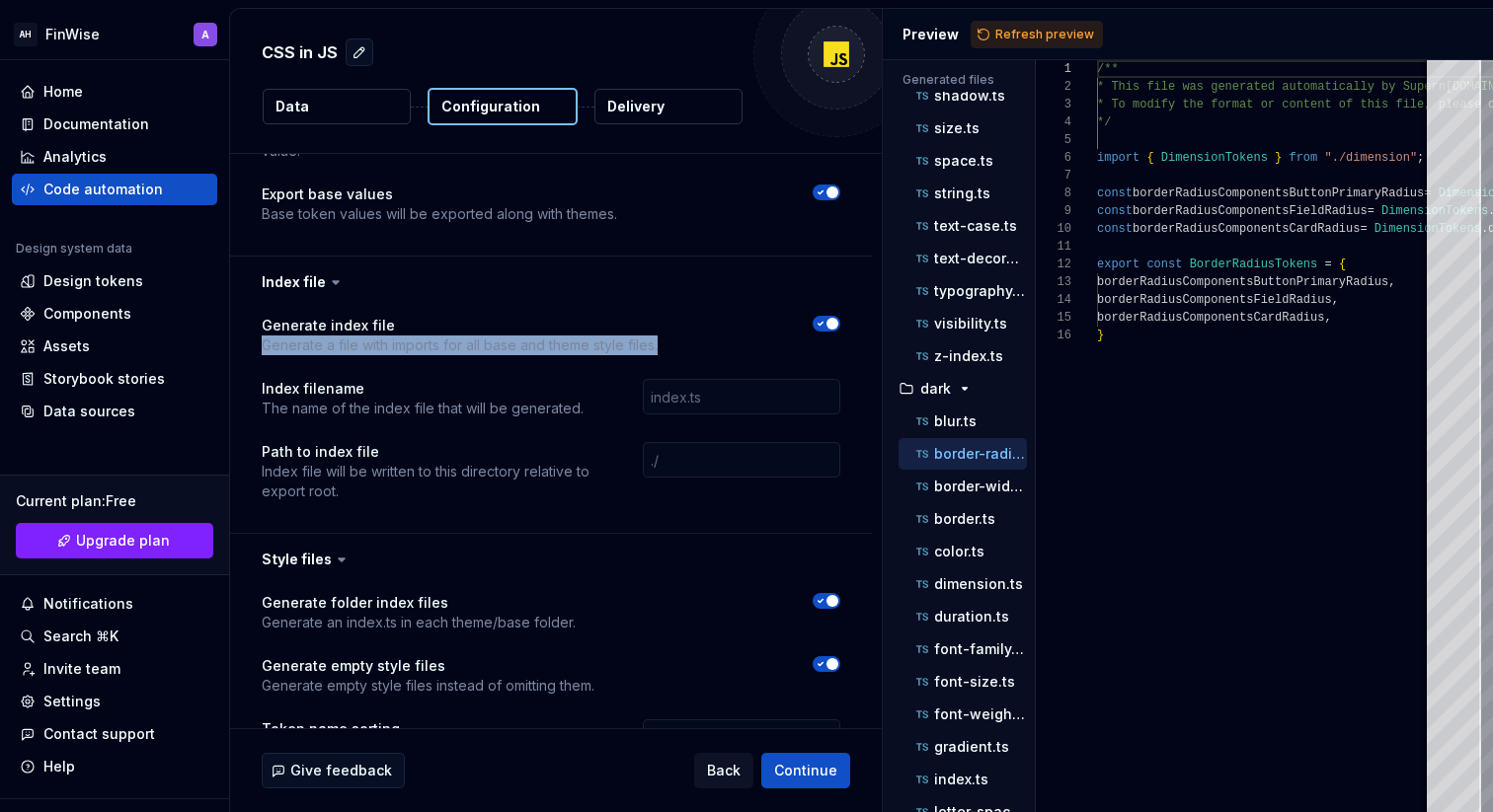
click at [353, 336] on p "Generate a file with imports for all base and theme style files." at bounding box center [460, 346] width 396 height 20
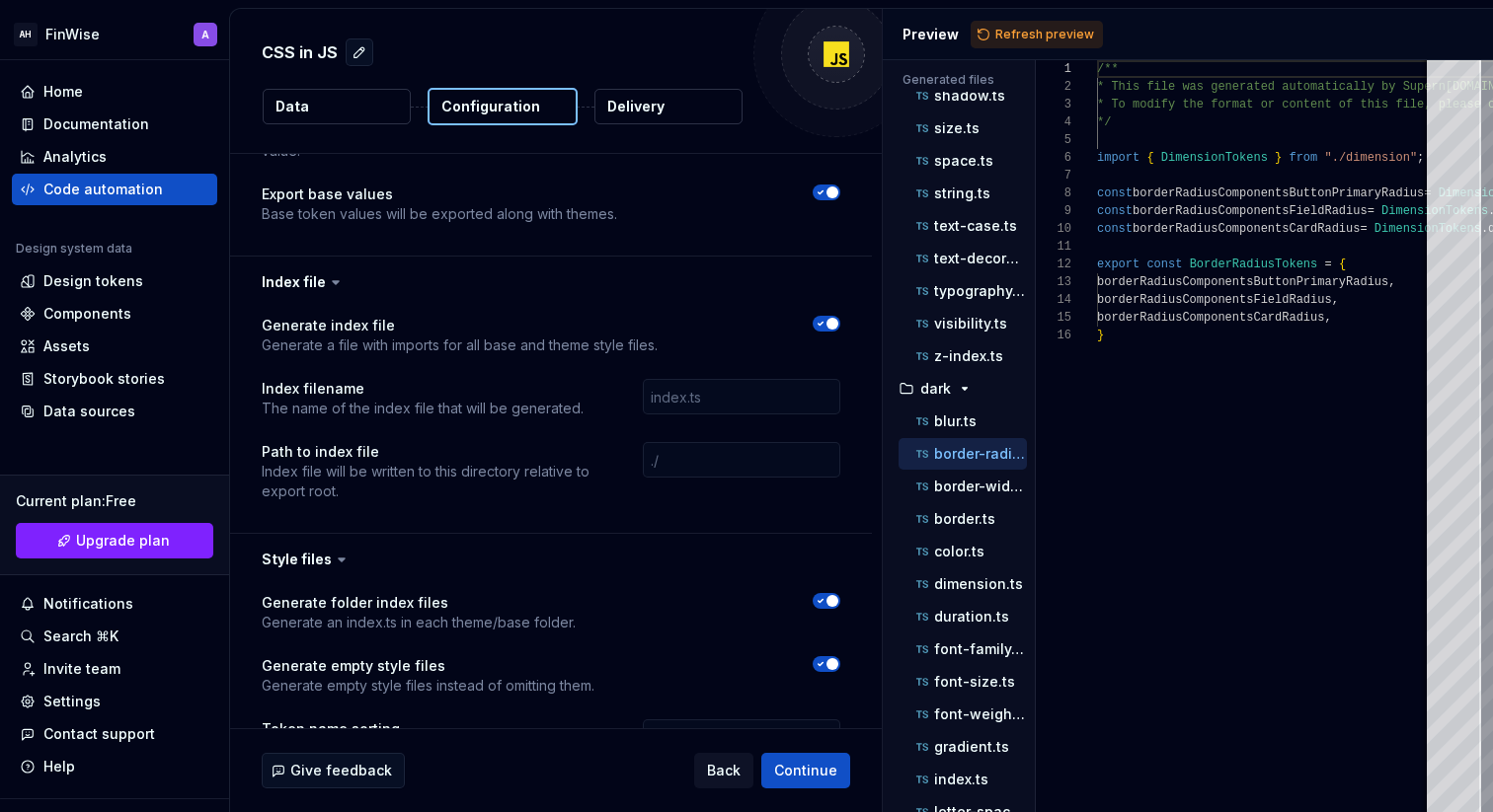
click at [407, 350] on div "Generate index file Generate a file with imports for all base and theme style f…" at bounding box center [551, 420] width 579 height 209
click at [828, 318] on icon "button" at bounding box center [820, 324] width 16 height 12
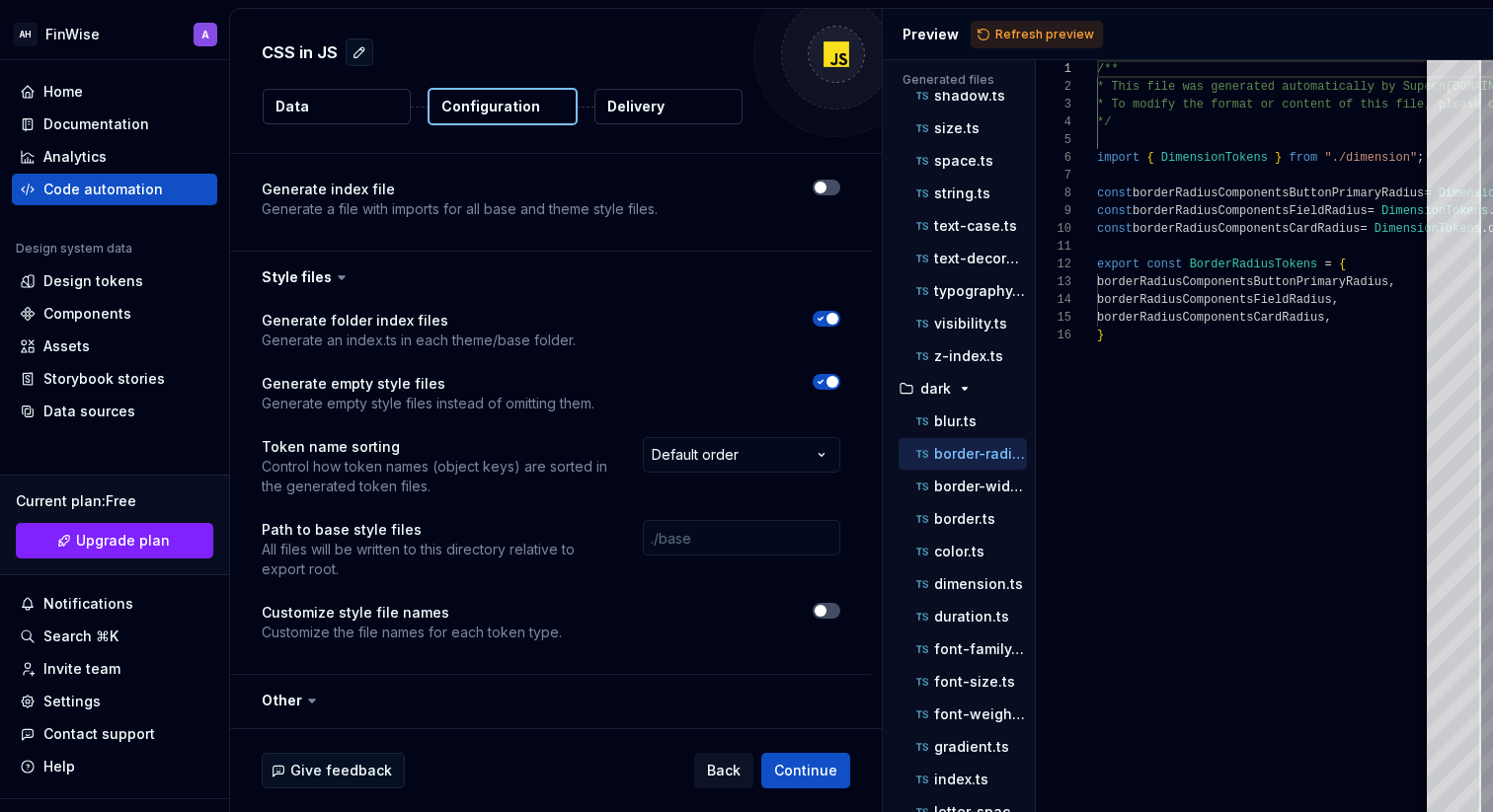
scroll to position [730, 0]
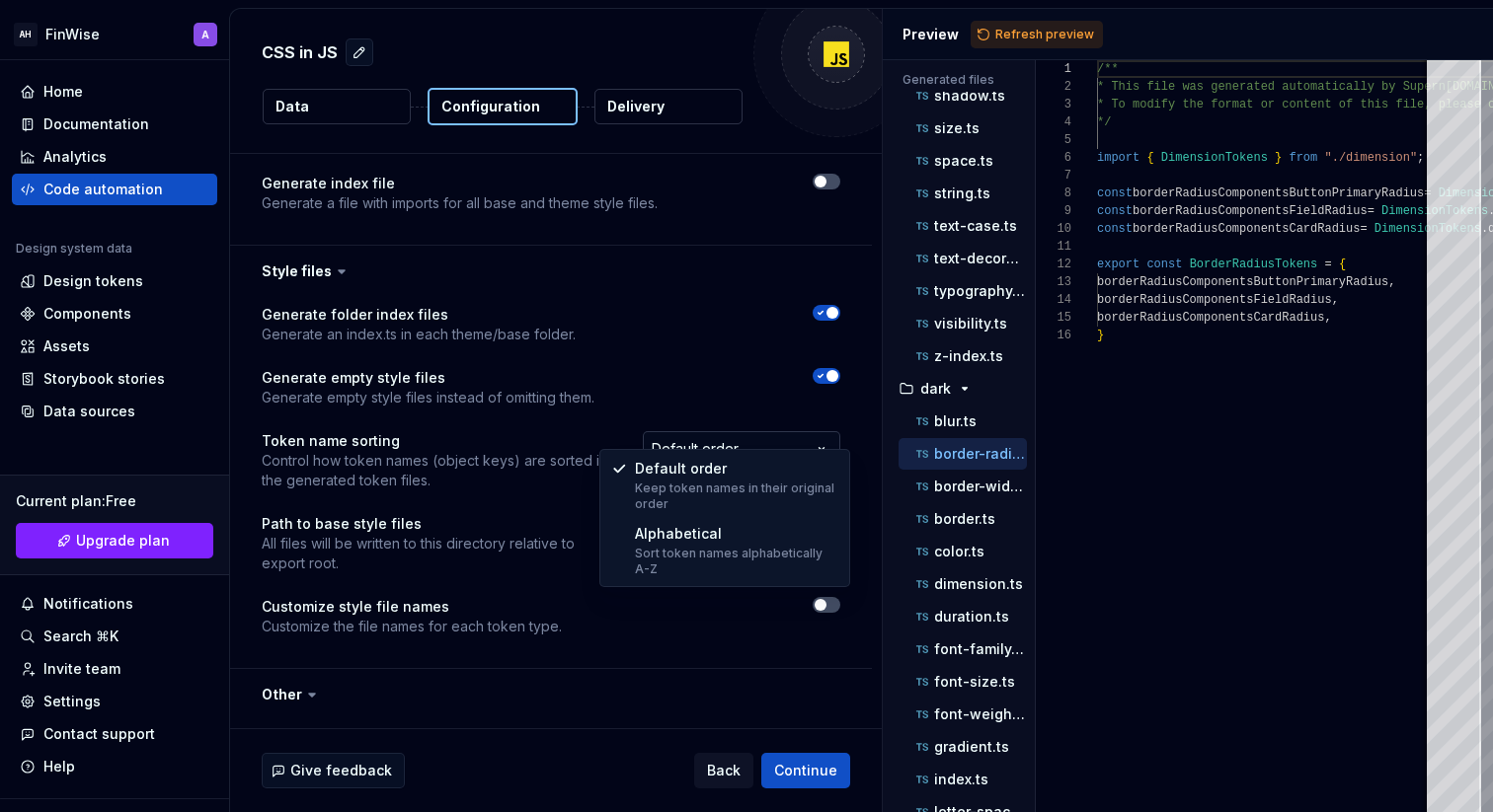
click at [715, 432] on html "**********" at bounding box center [746, 406] width 1493 height 812
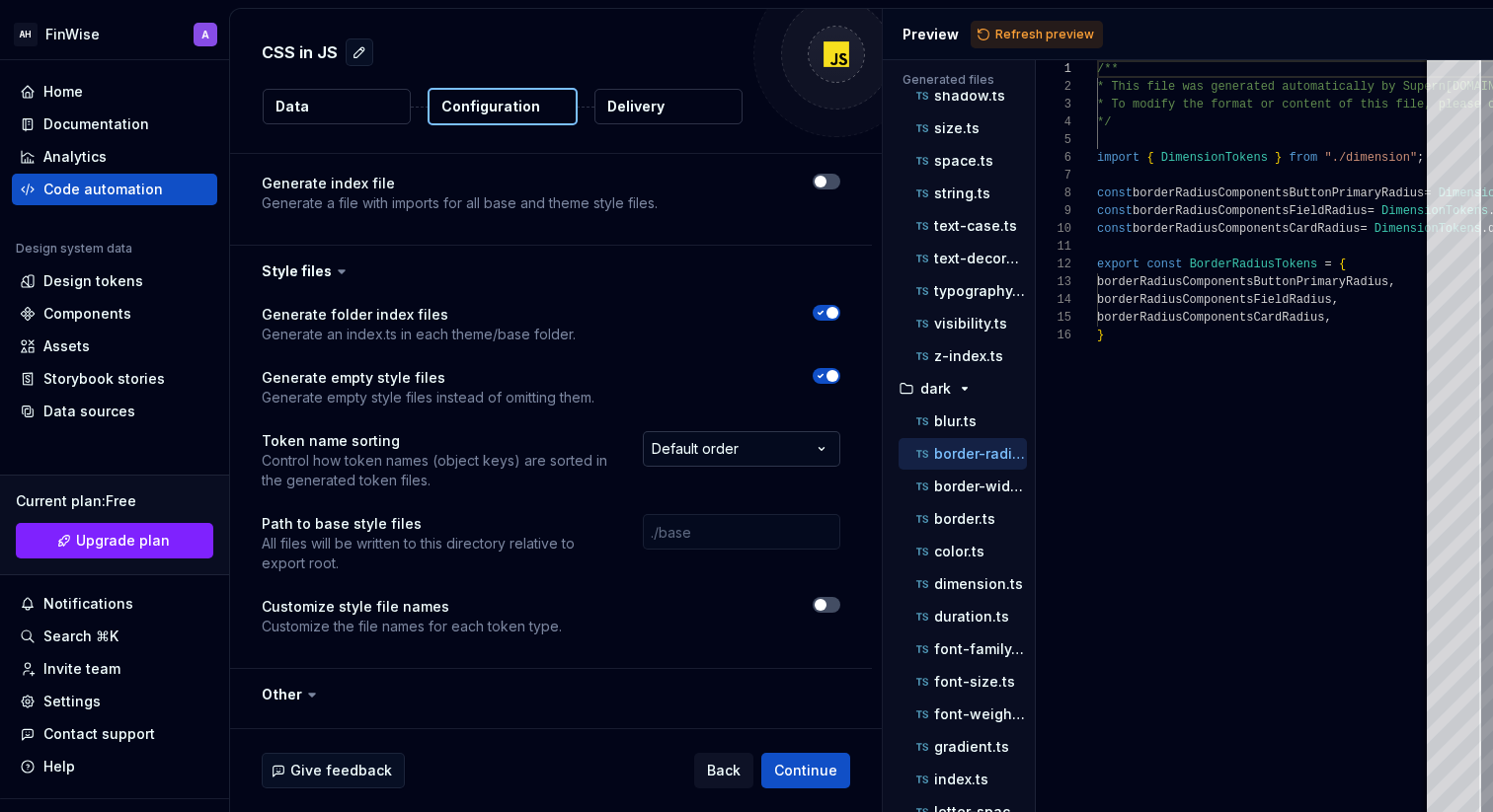
click at [715, 432] on html "**********" at bounding box center [746, 406] width 1493 height 812
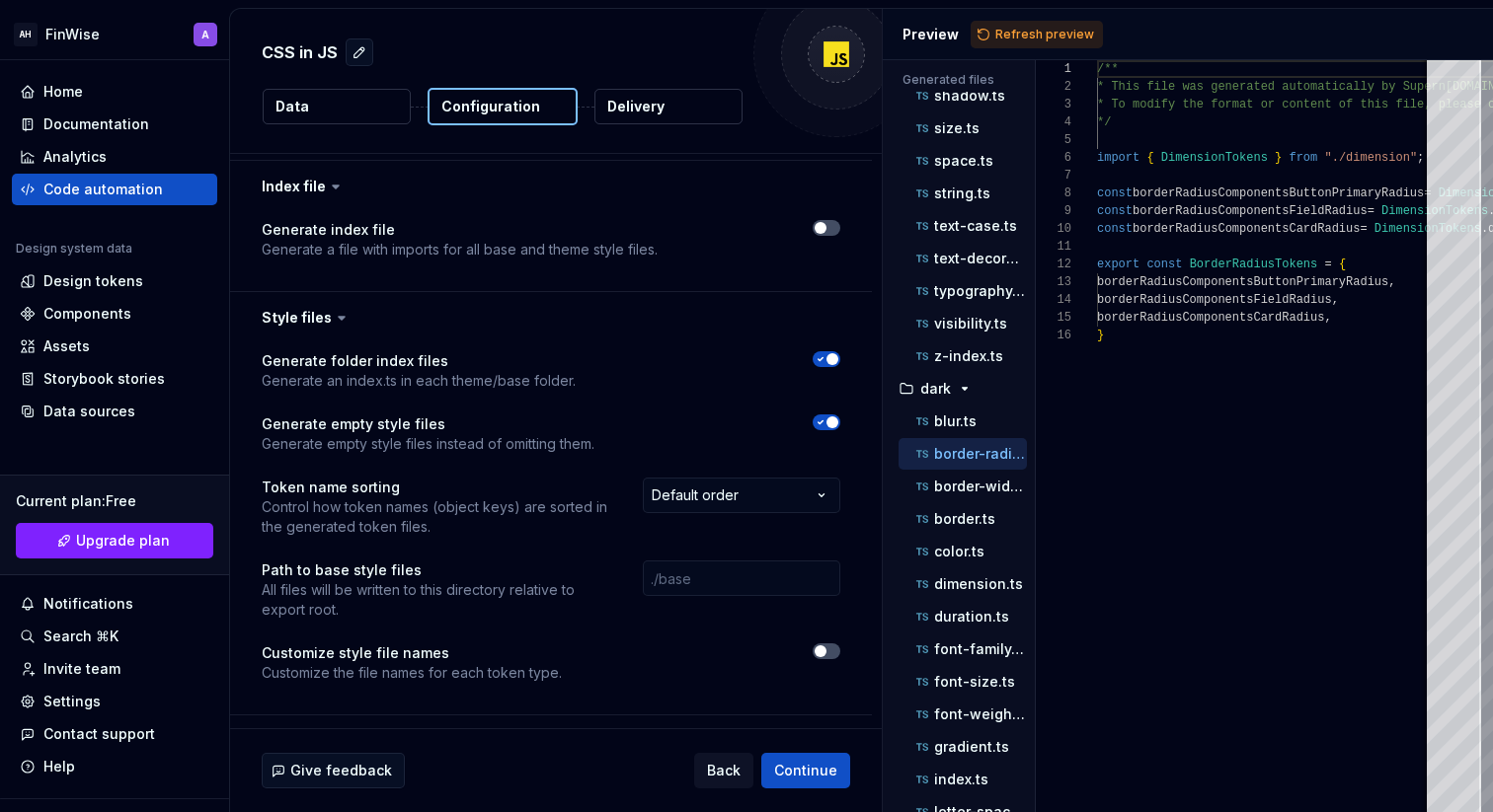
scroll to position [590, 0]
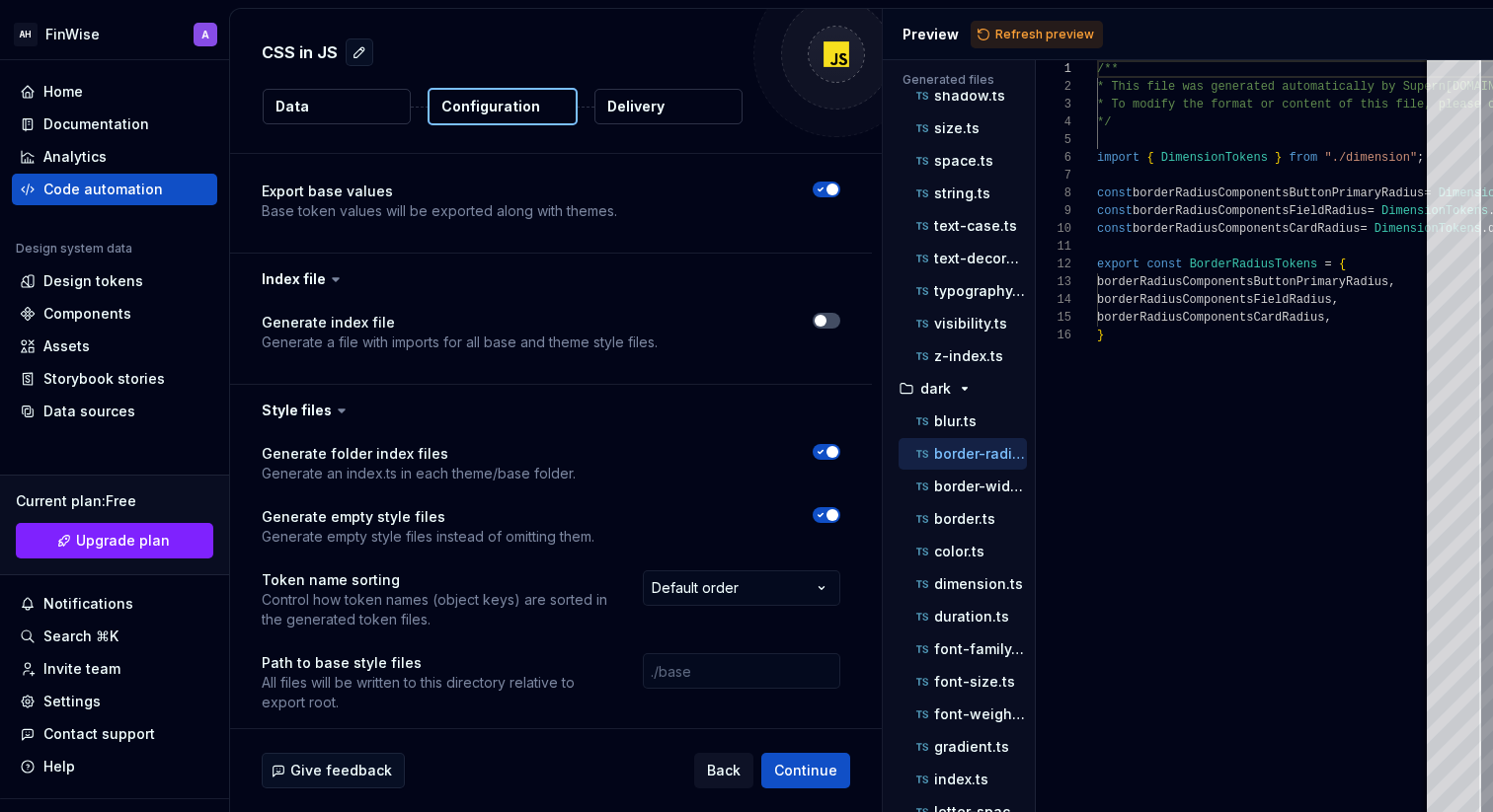
click at [838, 447] on span "button" at bounding box center [832, 453] width 12 height 12
click at [838, 509] on span "button" at bounding box center [832, 515] width 12 height 12
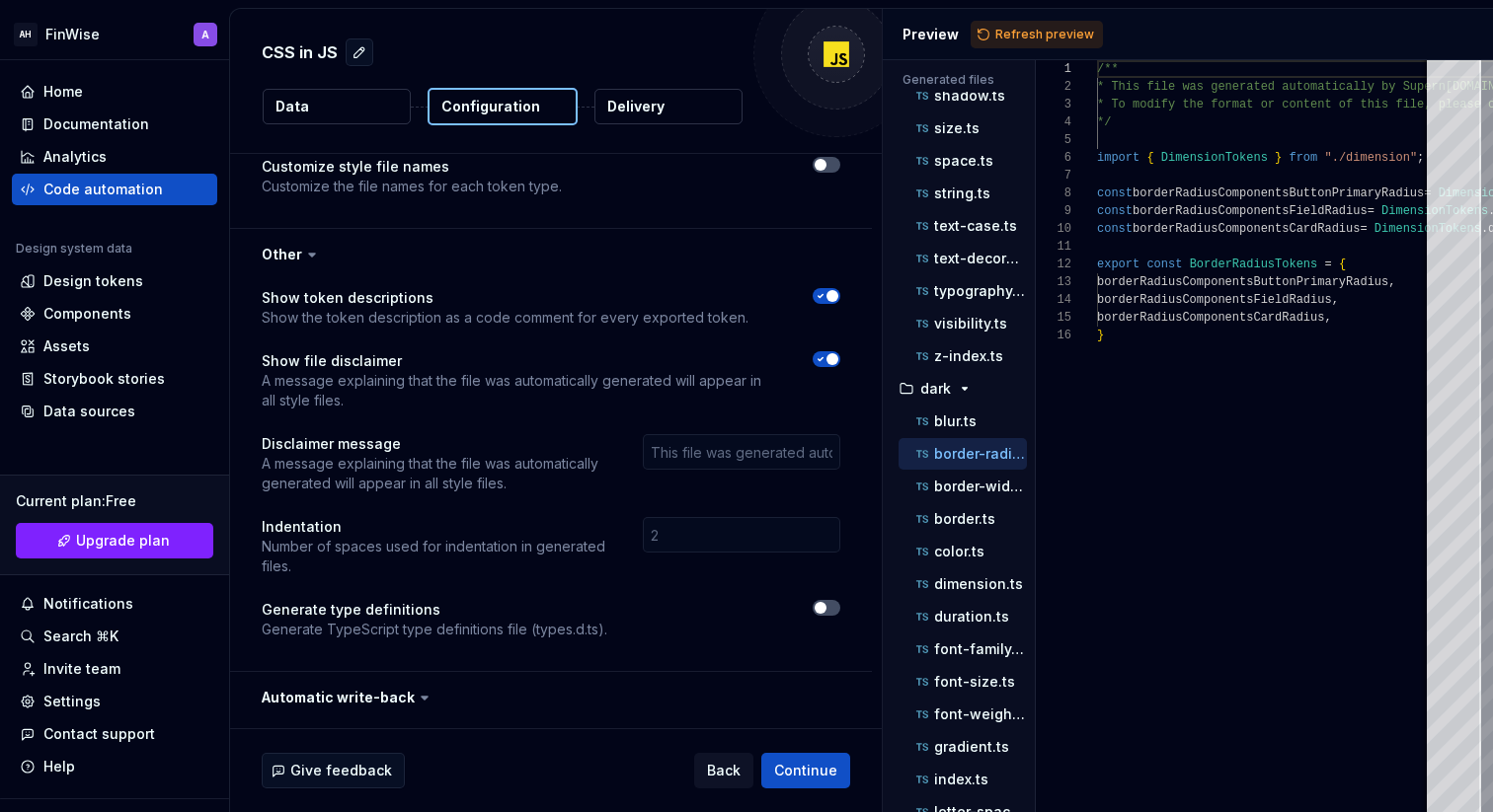
scroll to position [1137, 0]
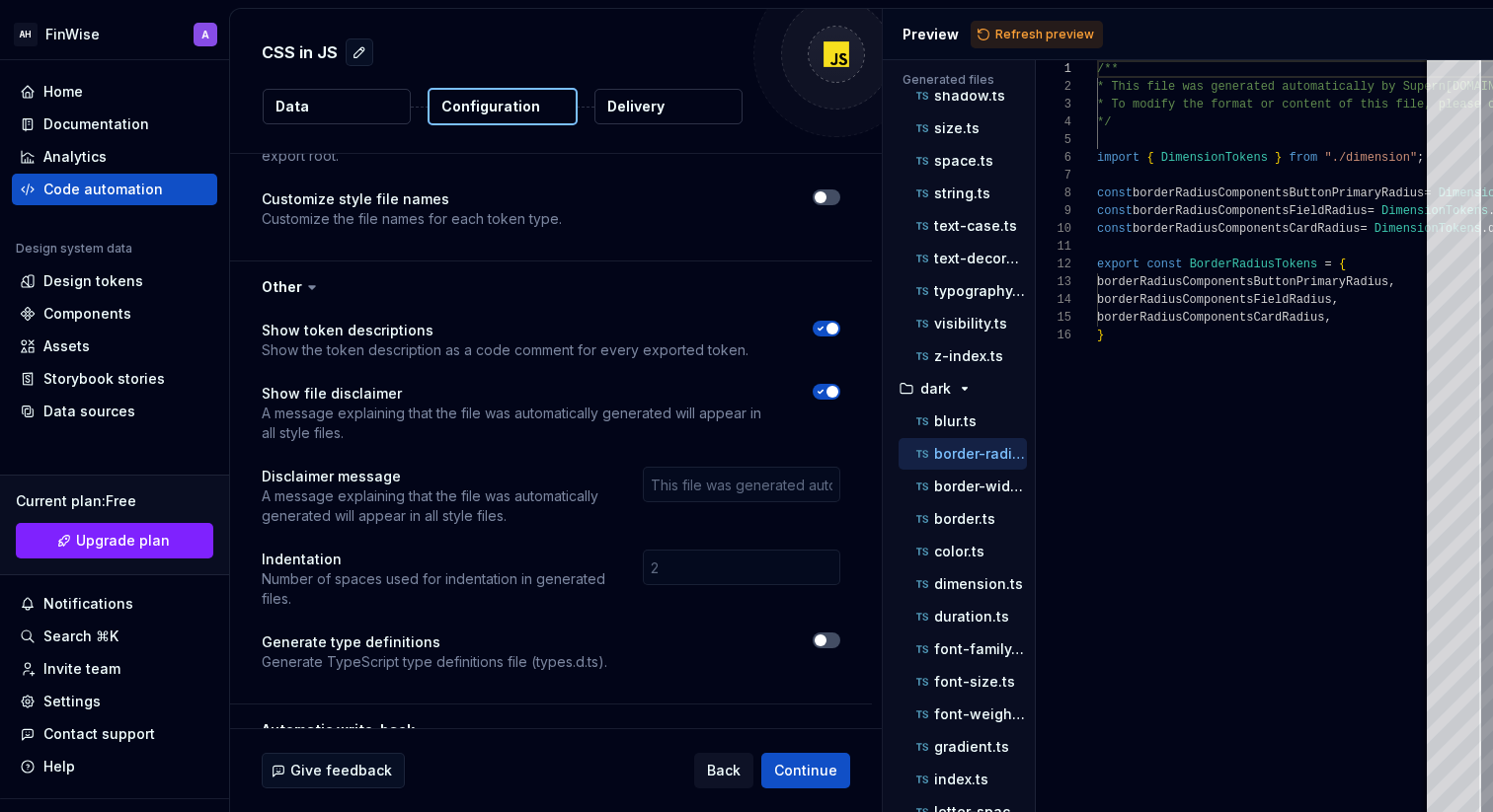
click at [838, 386] on span "button" at bounding box center [832, 392] width 12 height 12
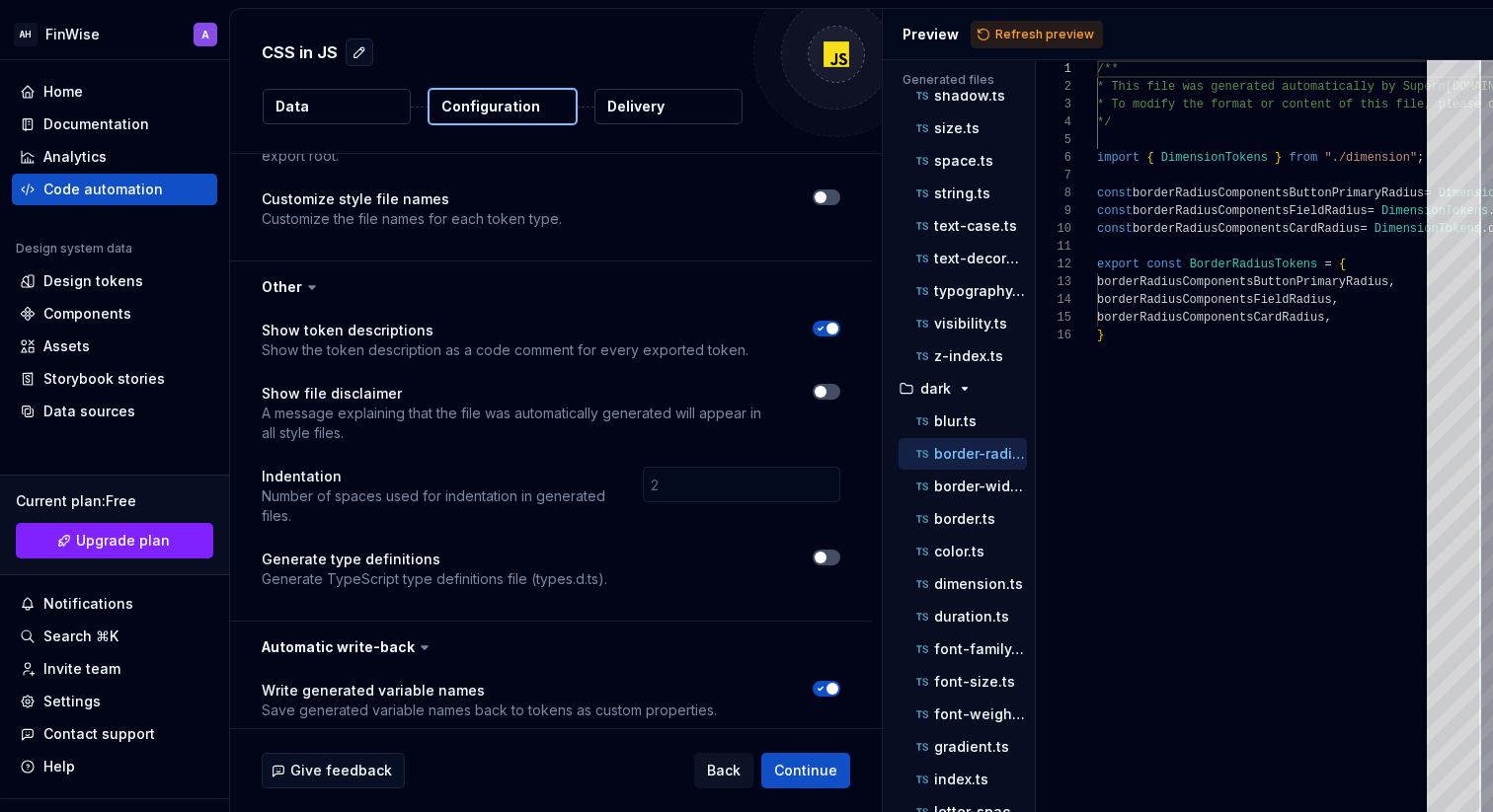
click at [838, 323] on span "button" at bounding box center [832, 329] width 12 height 12
click at [856, 317] on div "Show token descriptions Show the token description as a code comment for every …" at bounding box center [551, 466] width 642 height 308
click at [838, 321] on div at bounding box center [812, 341] width 56 height 40
click at [826, 323] on span "button" at bounding box center [820, 329] width 12 height 12
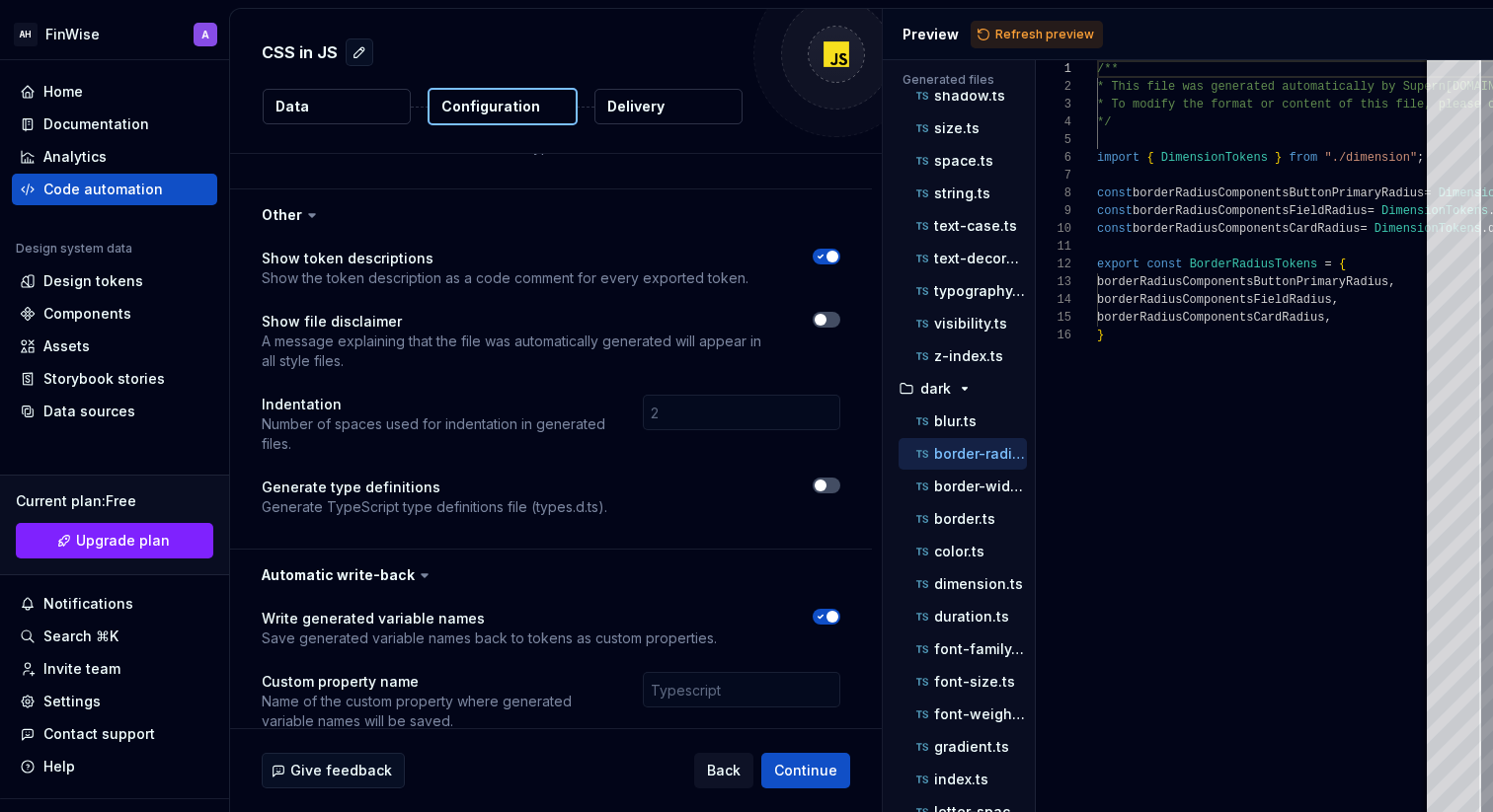
scroll to position [1225, 0]
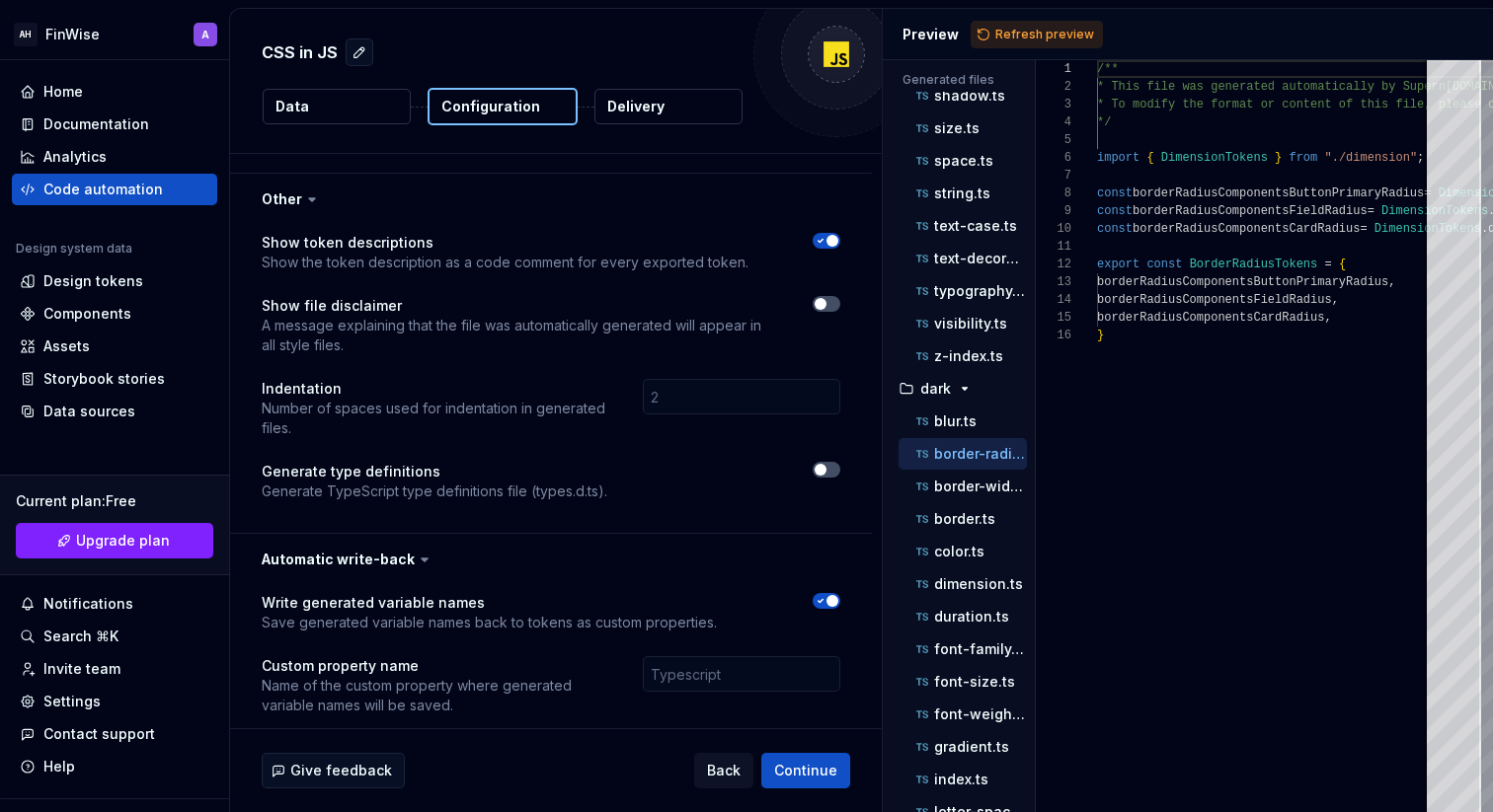
click at [859, 585] on div "Write generated variable names Save generated variable names back to tokens as …" at bounding box center [551, 665] width 642 height 161
click at [828, 595] on icon "button" at bounding box center [820, 601] width 16 height 12
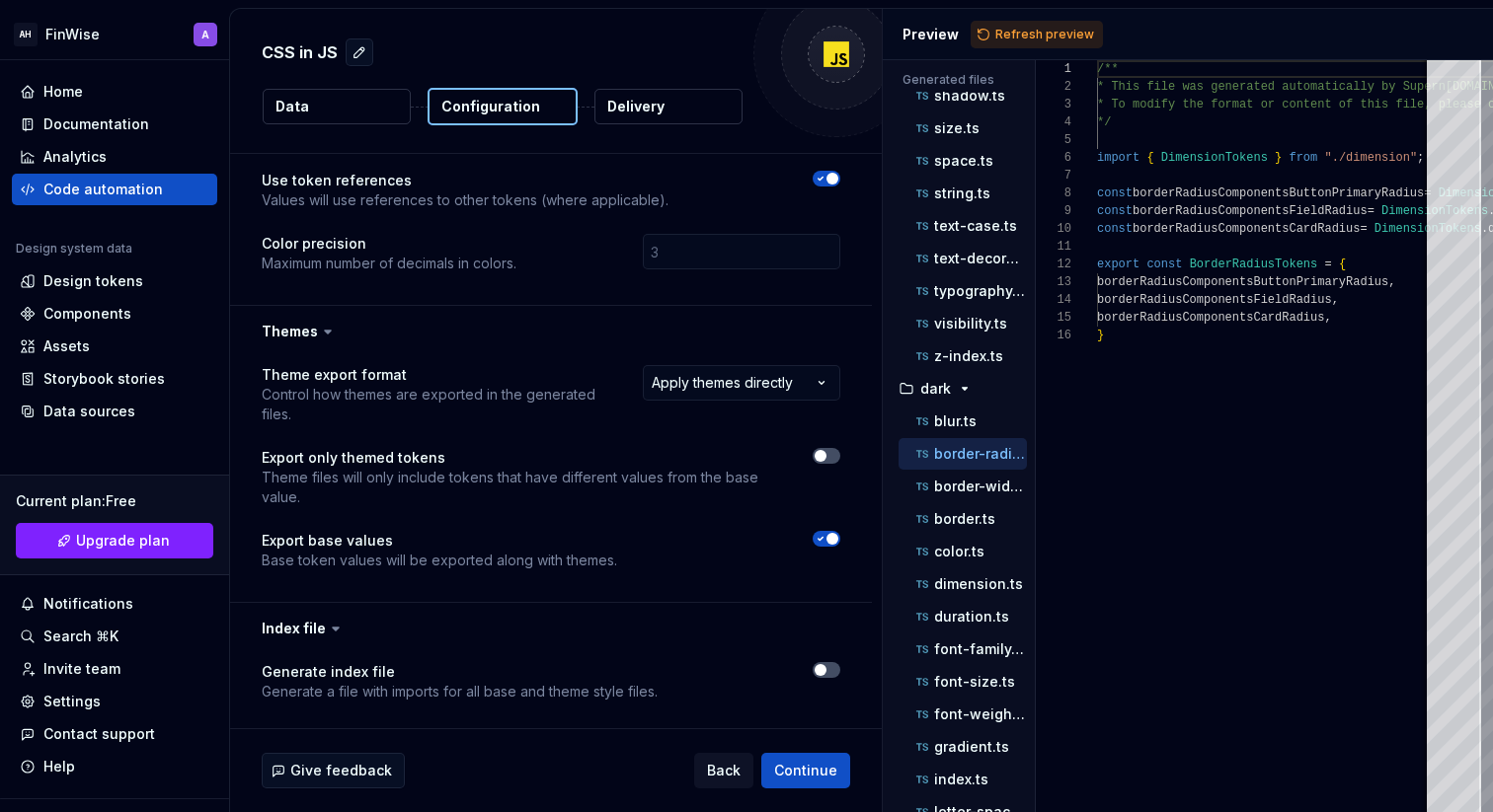
scroll to position [0, 0]
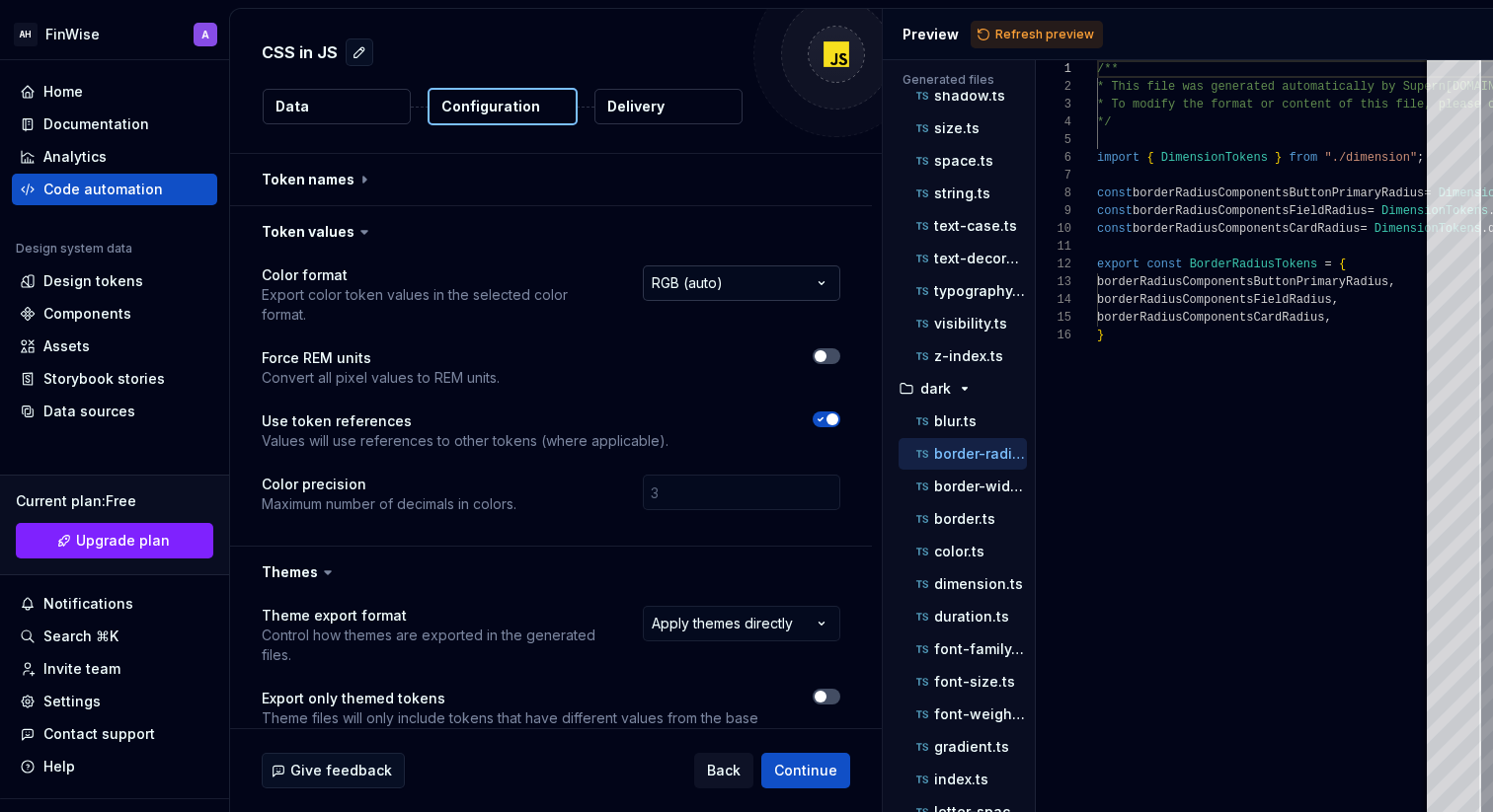
click at [712, 289] on html "**********" at bounding box center [746, 406] width 1493 height 812
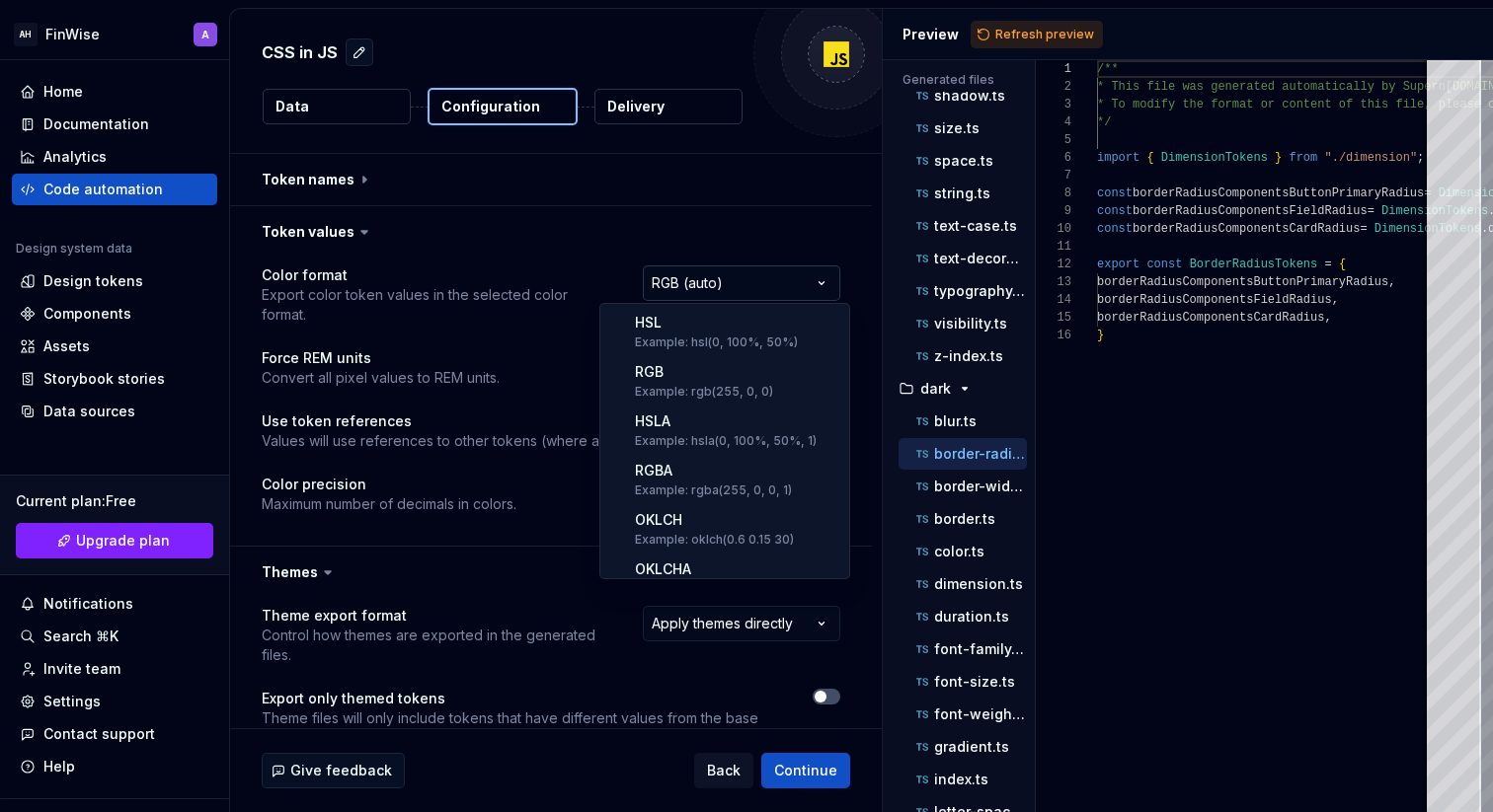
scroll to position [253, 0]
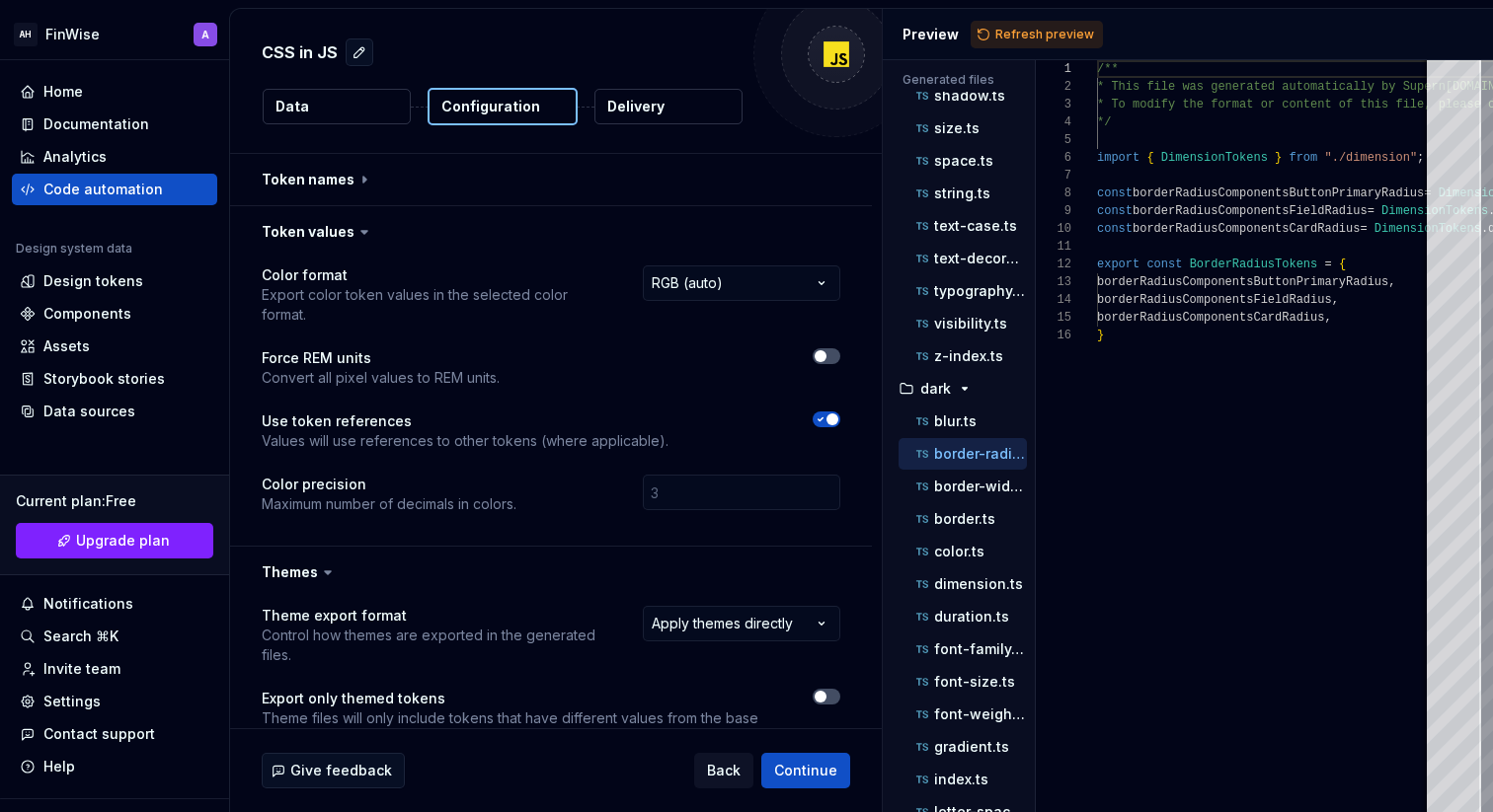
click at [710, 288] on html "**********" at bounding box center [746, 406] width 1493 height 812
click at [651, 108] on p "Delivery" at bounding box center [636, 107] width 57 height 20
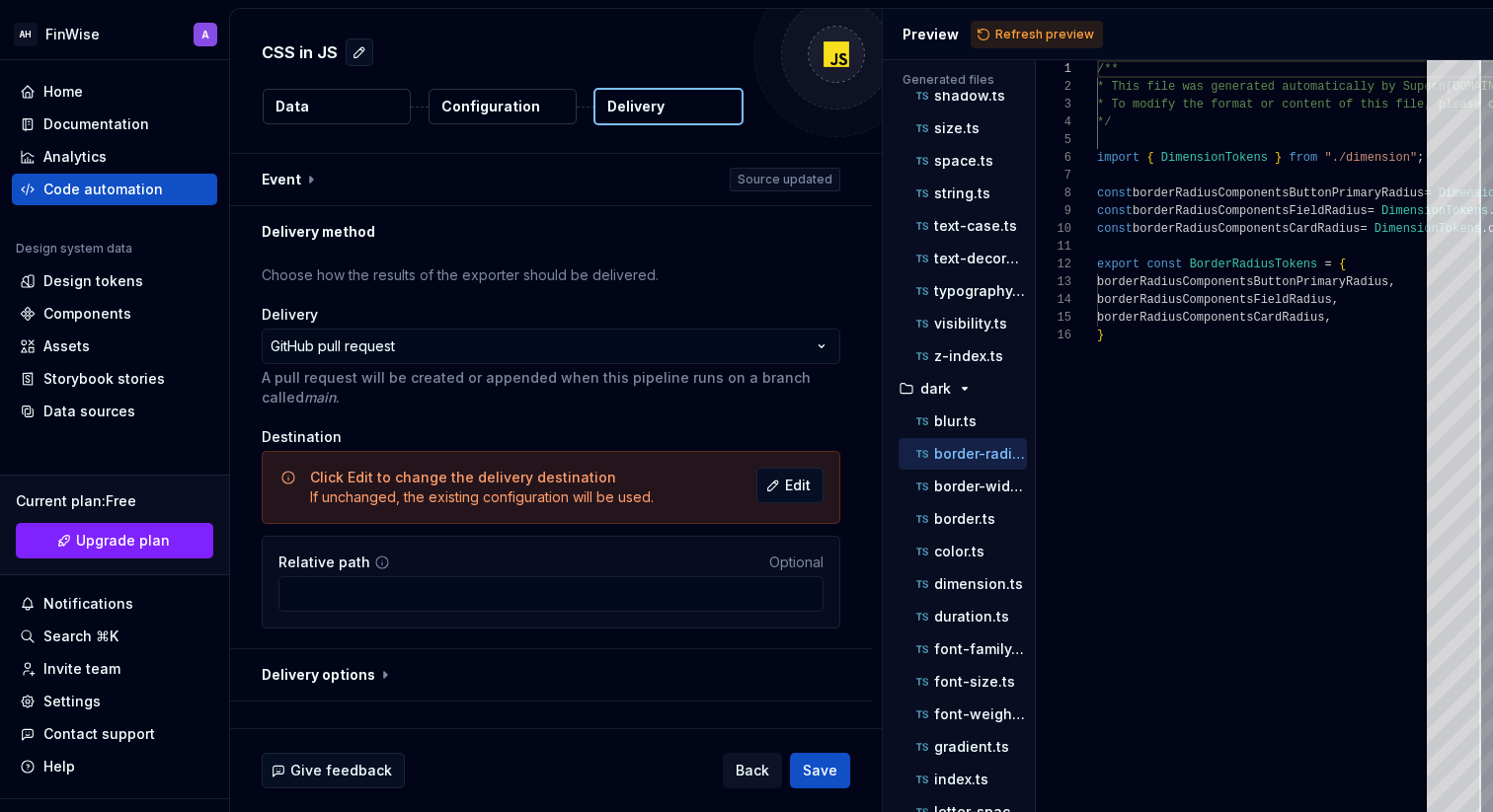
click at [650, 107] on p "Delivery" at bounding box center [636, 107] width 57 height 20
click at [525, 613] on div "Relative path Optional" at bounding box center [551, 582] width 579 height 93
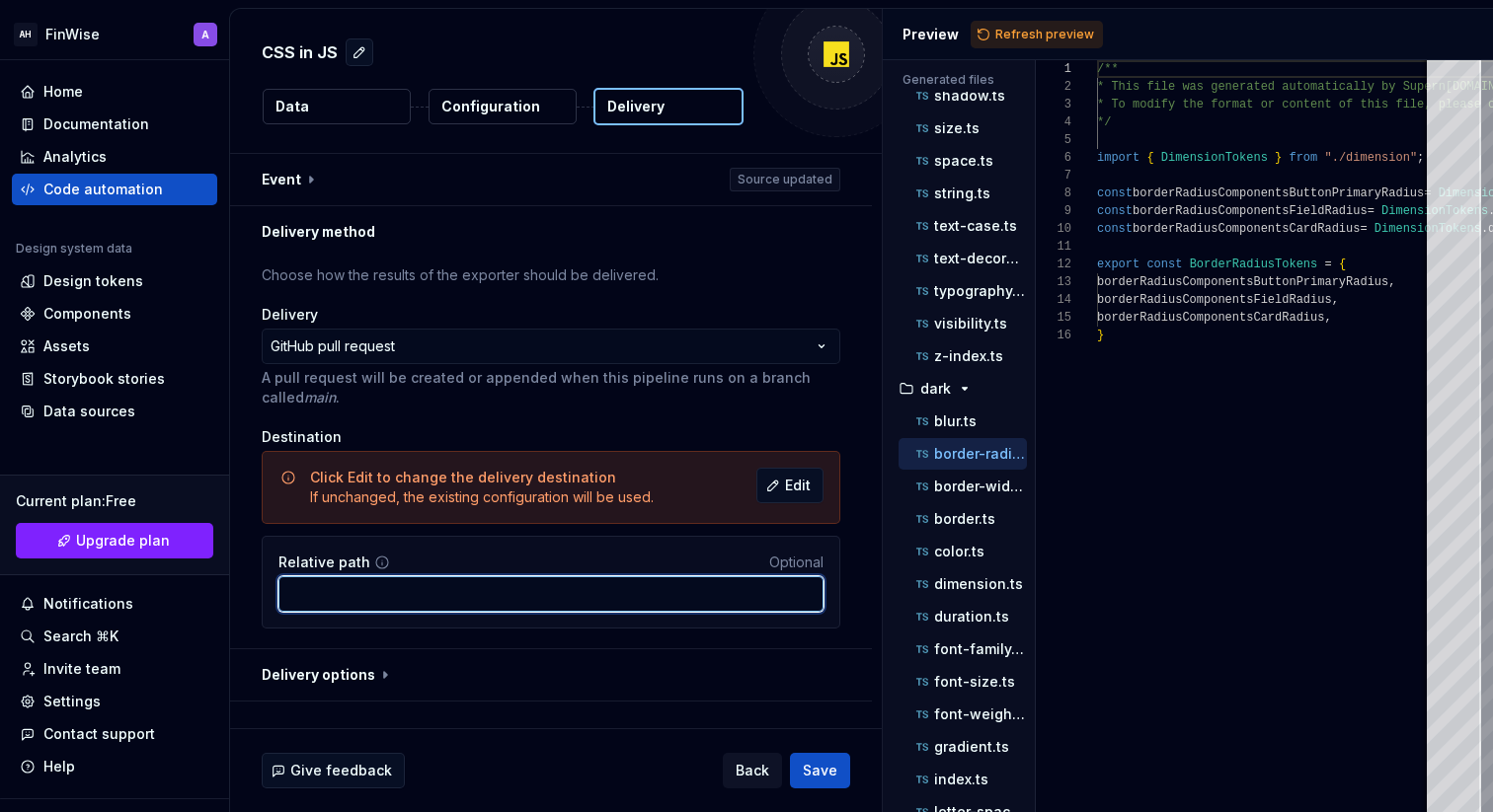
click at [525, 603] on input "Relative path" at bounding box center [551, 594] width 545 height 36
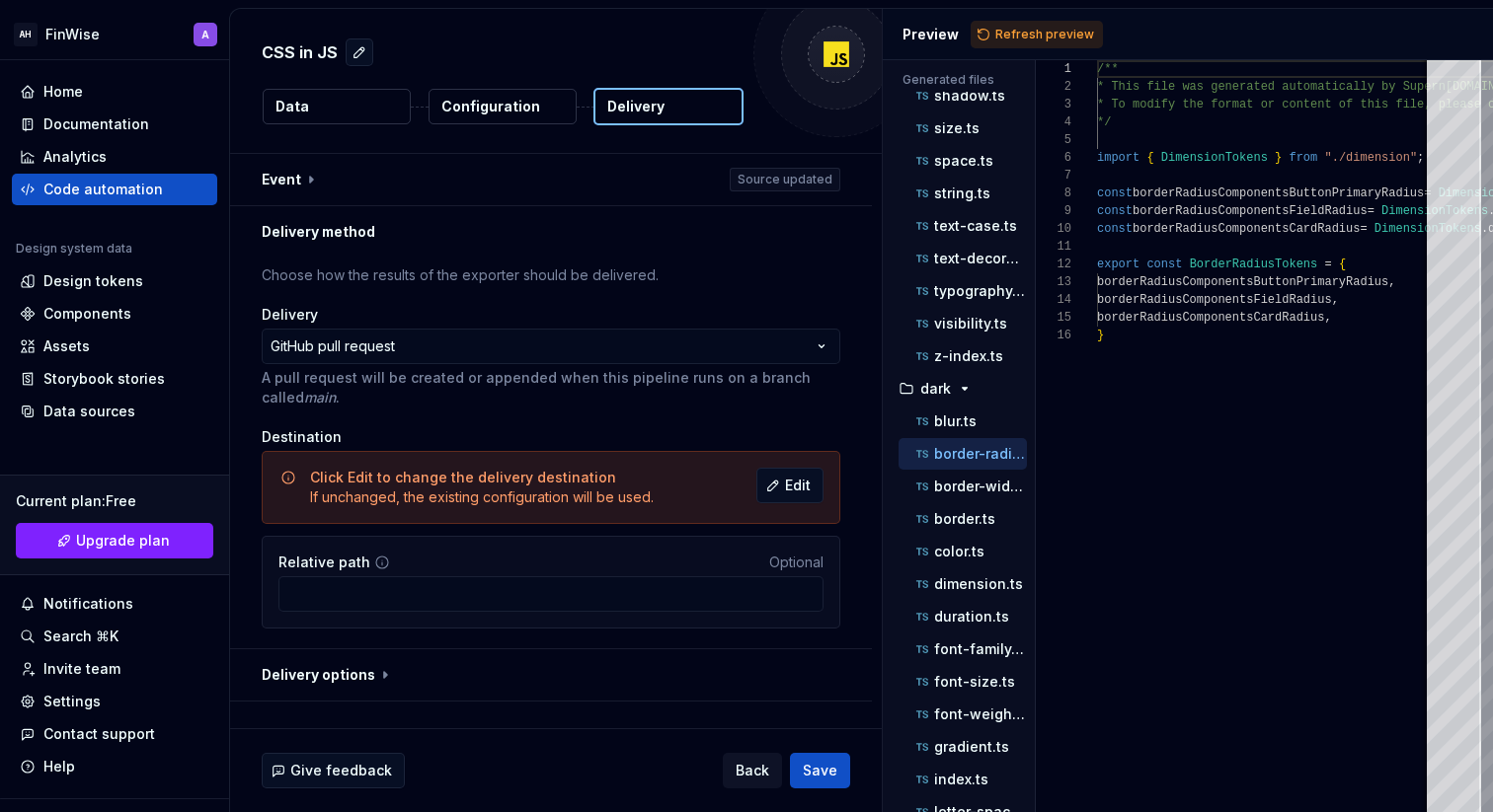
click at [796, 557] on span "Optional" at bounding box center [797, 561] width 54 height 17
click at [800, 486] on span "Edit" at bounding box center [799, 485] width 26 height 20
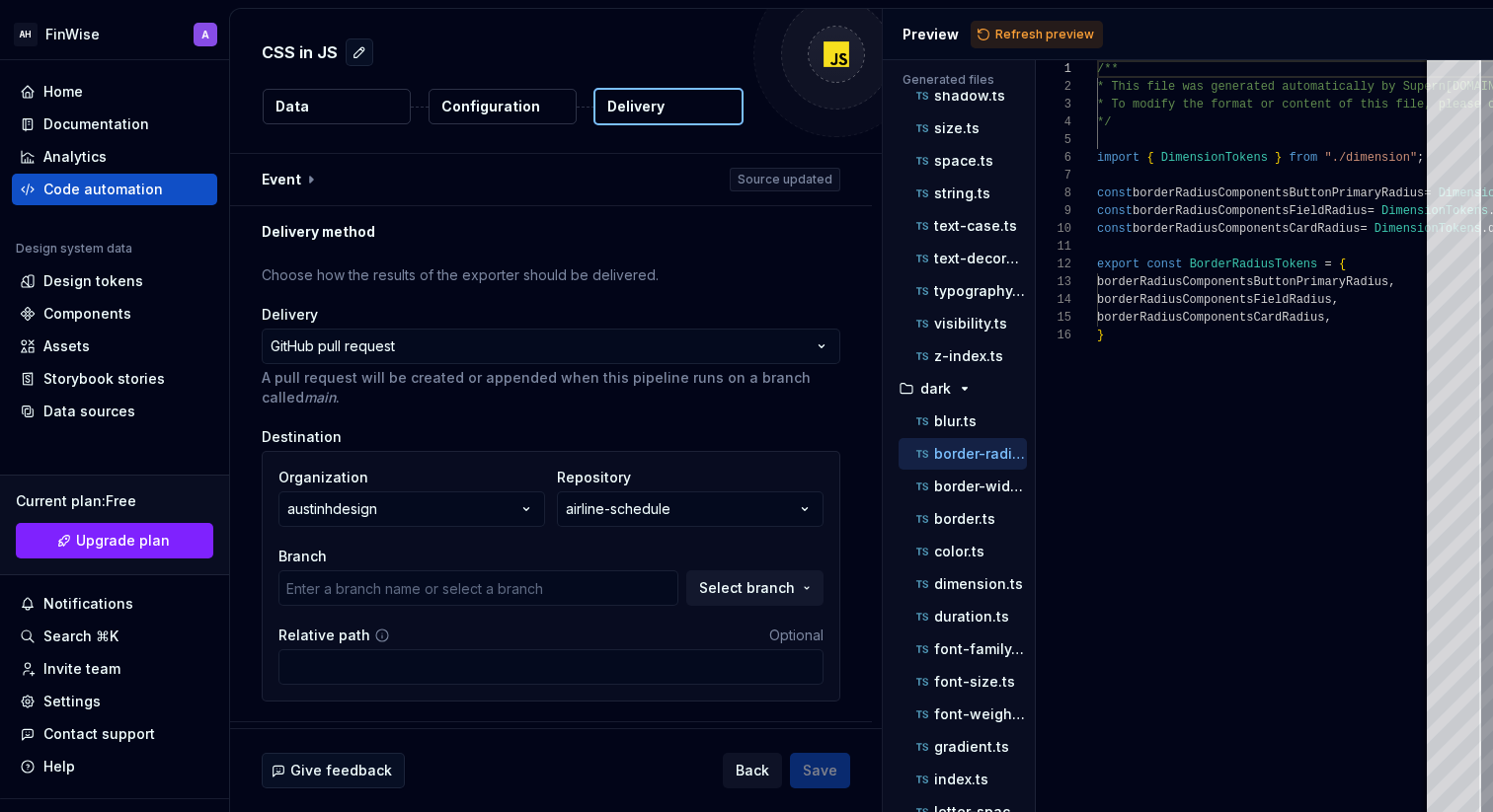
type input "main"
click at [514, 502] on button "austinhdesign" at bounding box center [411, 509] width 267 height 36
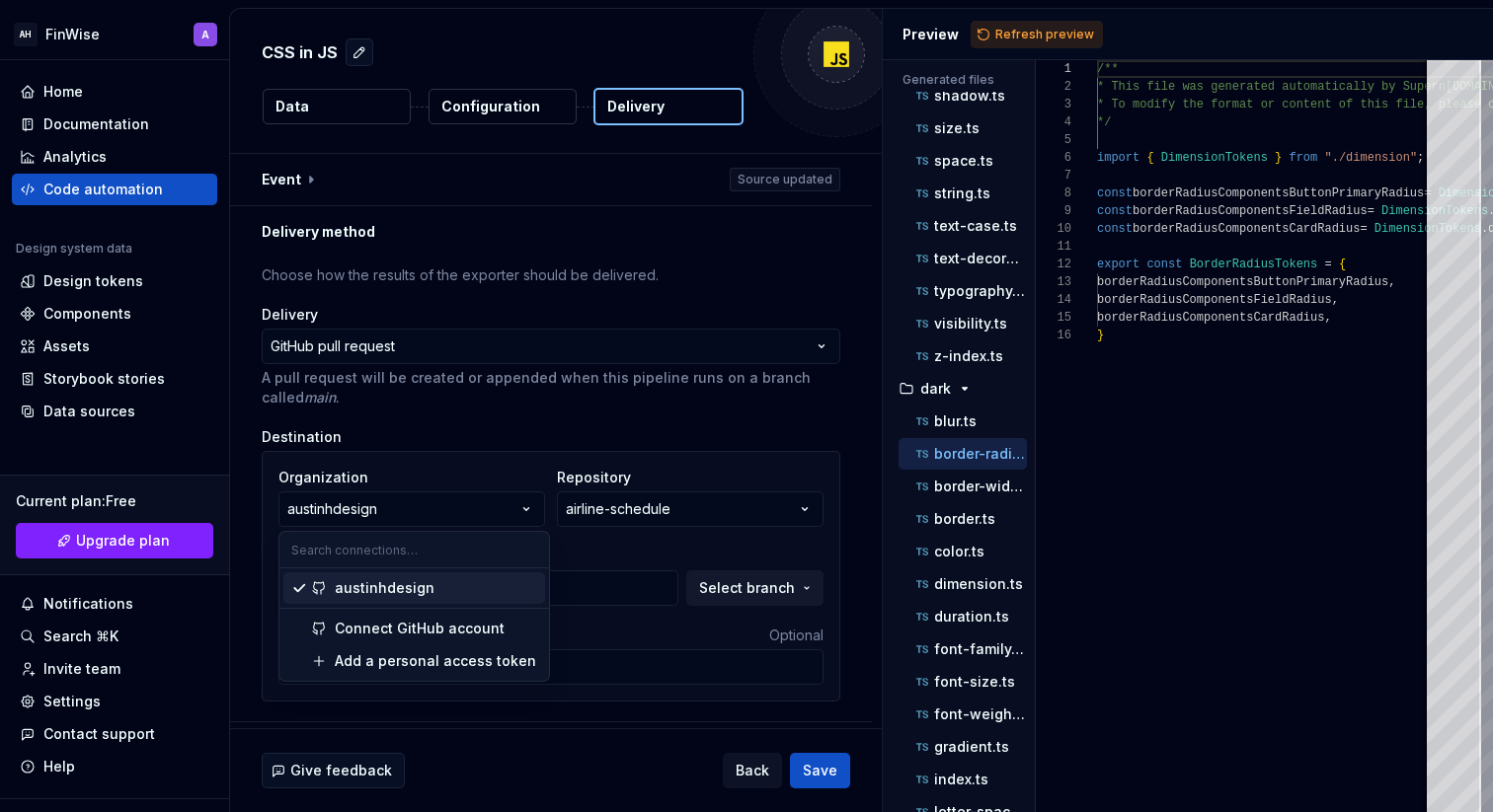
click at [460, 591] on div "austinhdesign" at bounding box center [436, 588] width 202 height 20
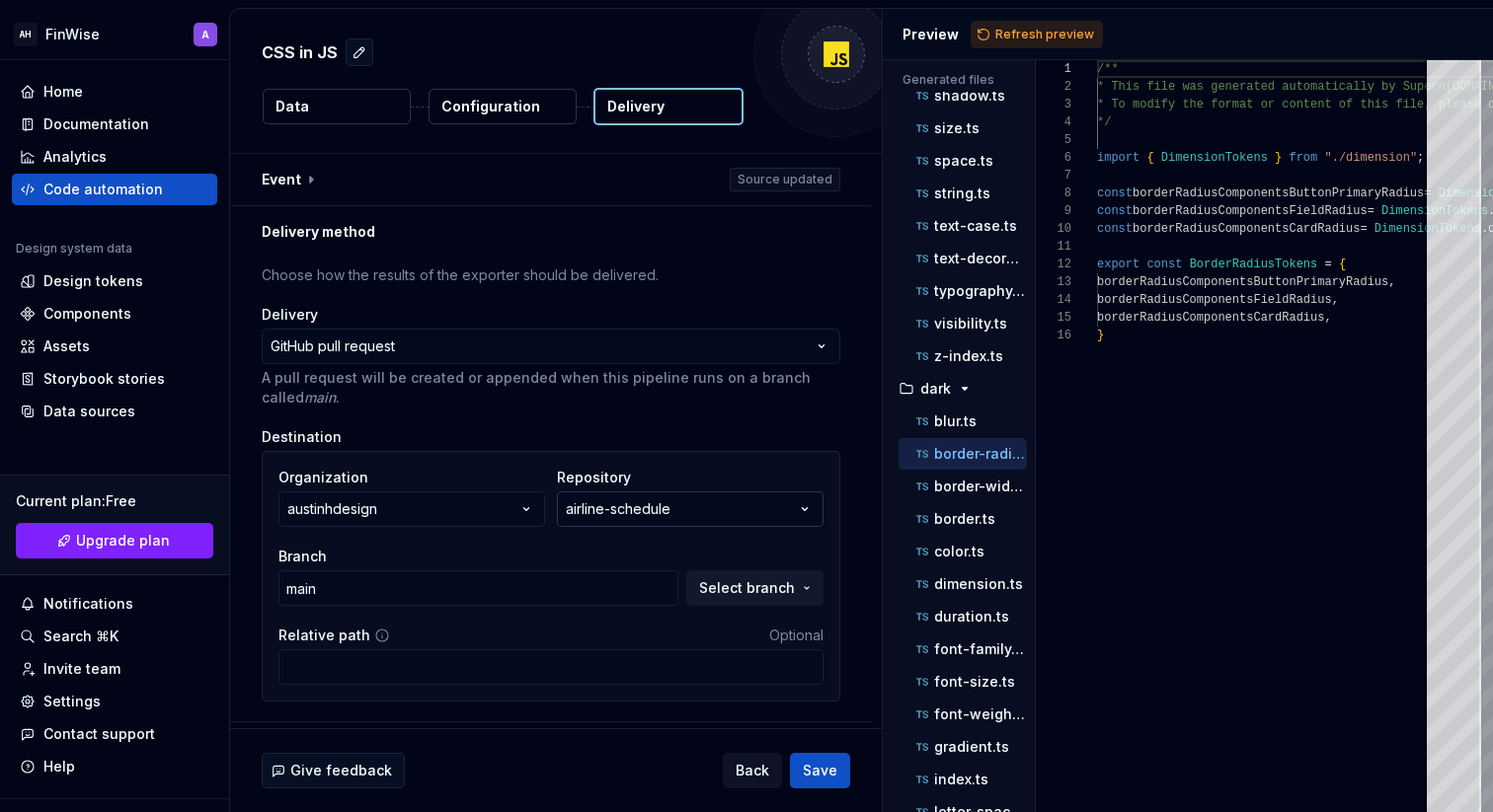
click at [671, 504] on div "airline-schedule" at bounding box center [618, 509] width 105 height 20
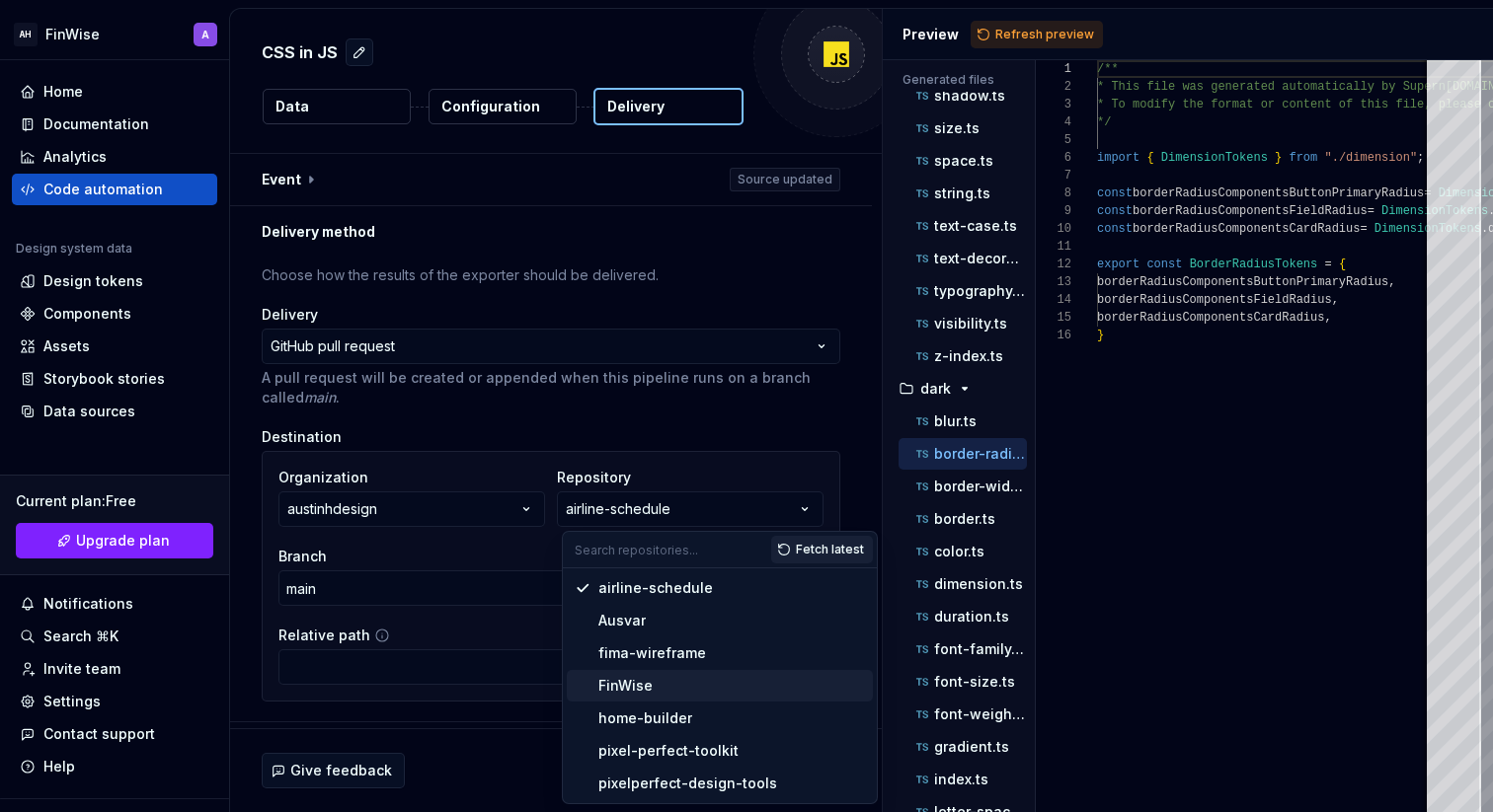
click at [657, 685] on div "FinWise" at bounding box center [731, 686] width 267 height 20
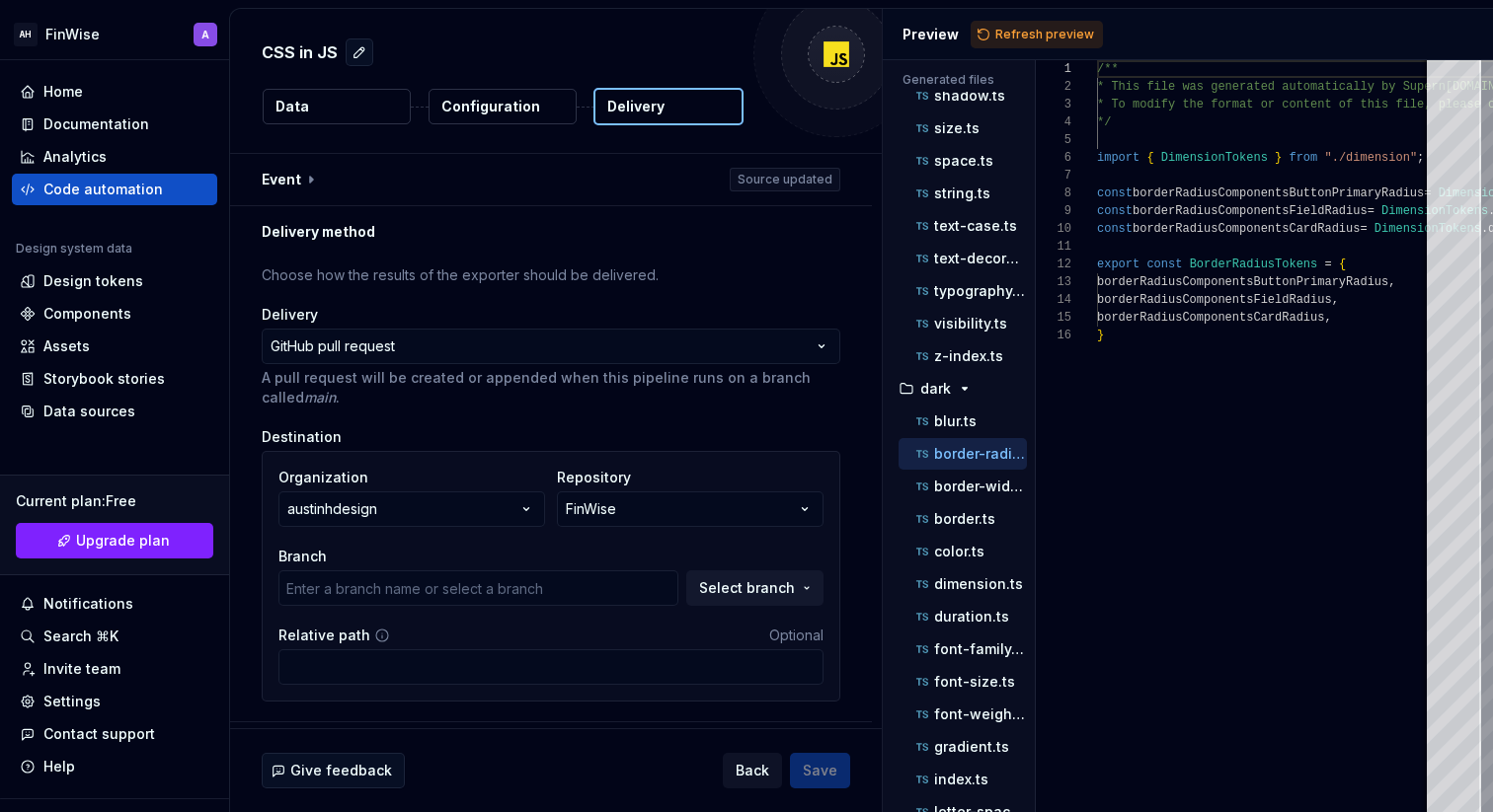
type input "main"
click at [728, 576] on button "Select branch" at bounding box center [755, 588] width 138 height 36
click at [390, 554] on div "Branch" at bounding box center [479, 557] width 400 height 20
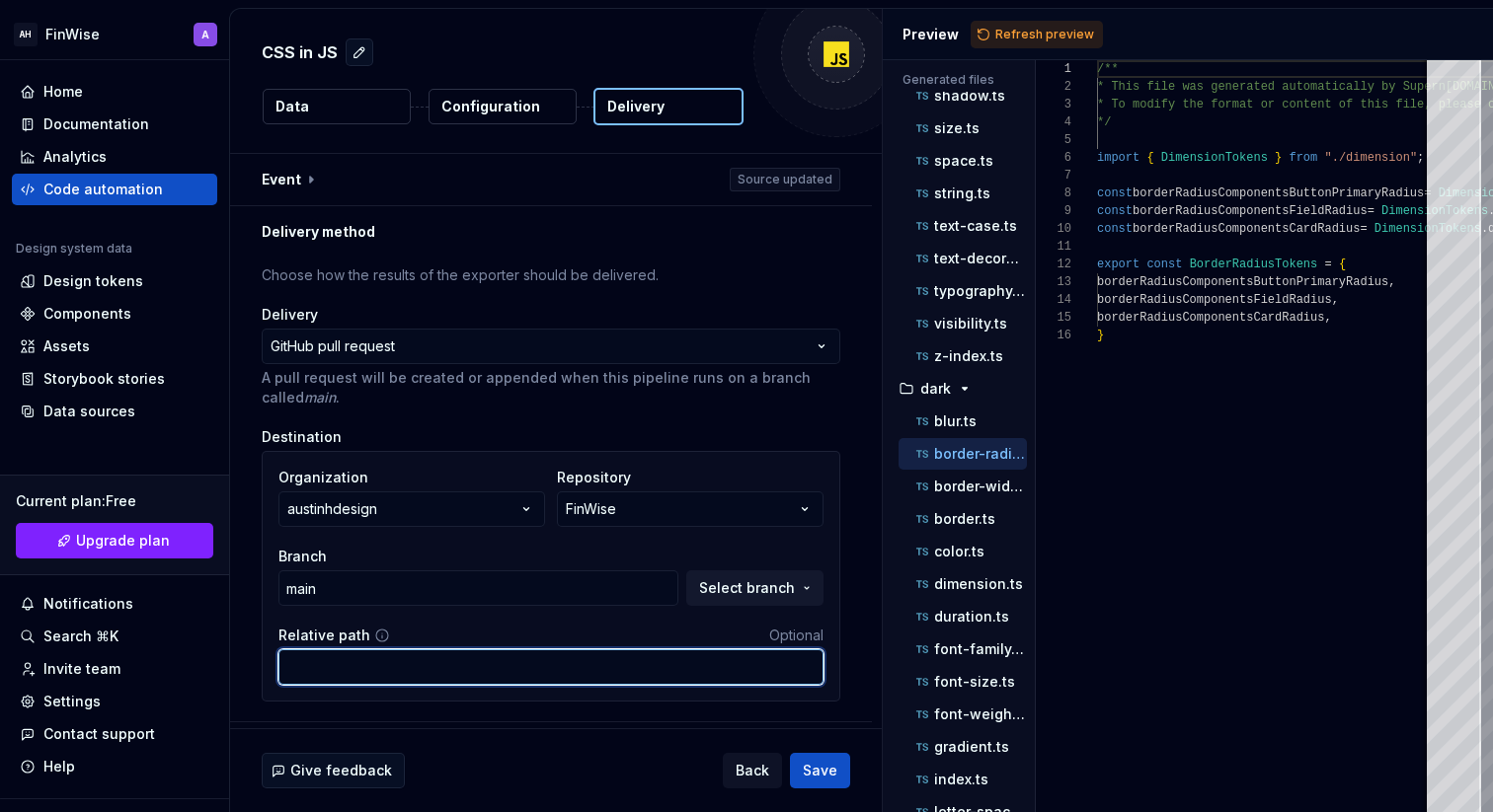
click at [442, 662] on input "Relative path" at bounding box center [551, 667] width 545 height 36
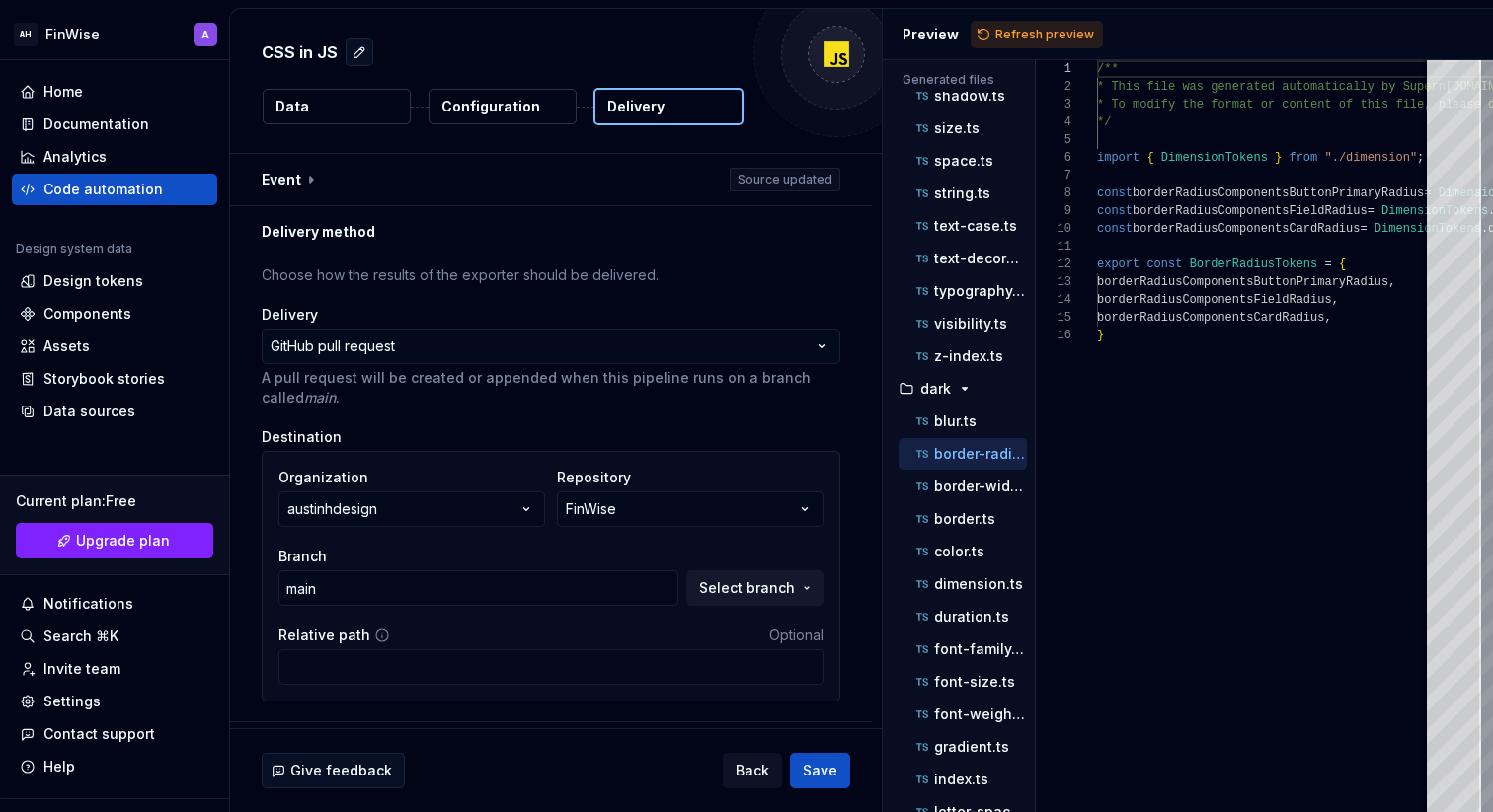
click at [442, 626] on div "Relative path Optional" at bounding box center [551, 636] width 545 height 20
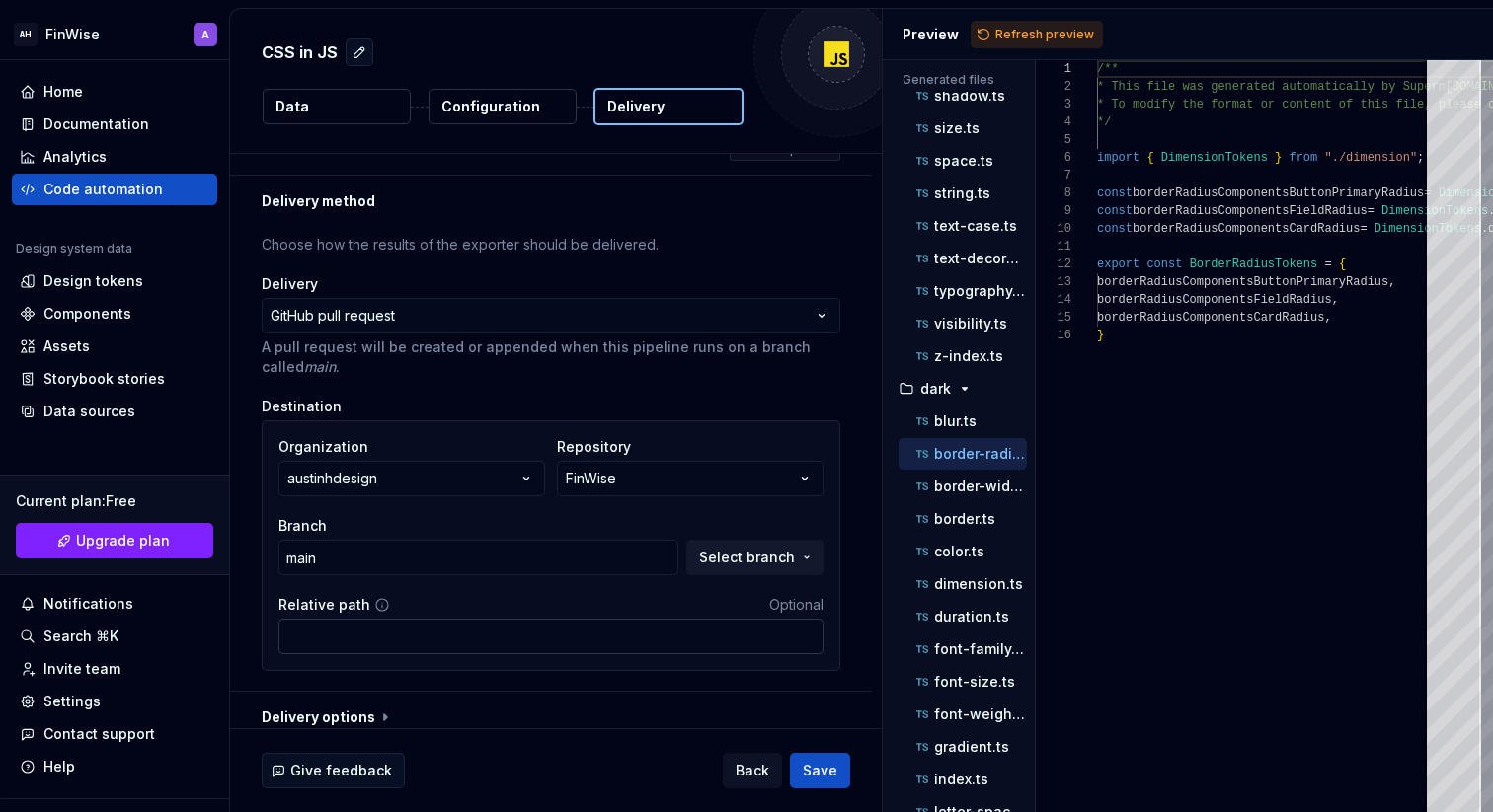
scroll to position [47, 0]
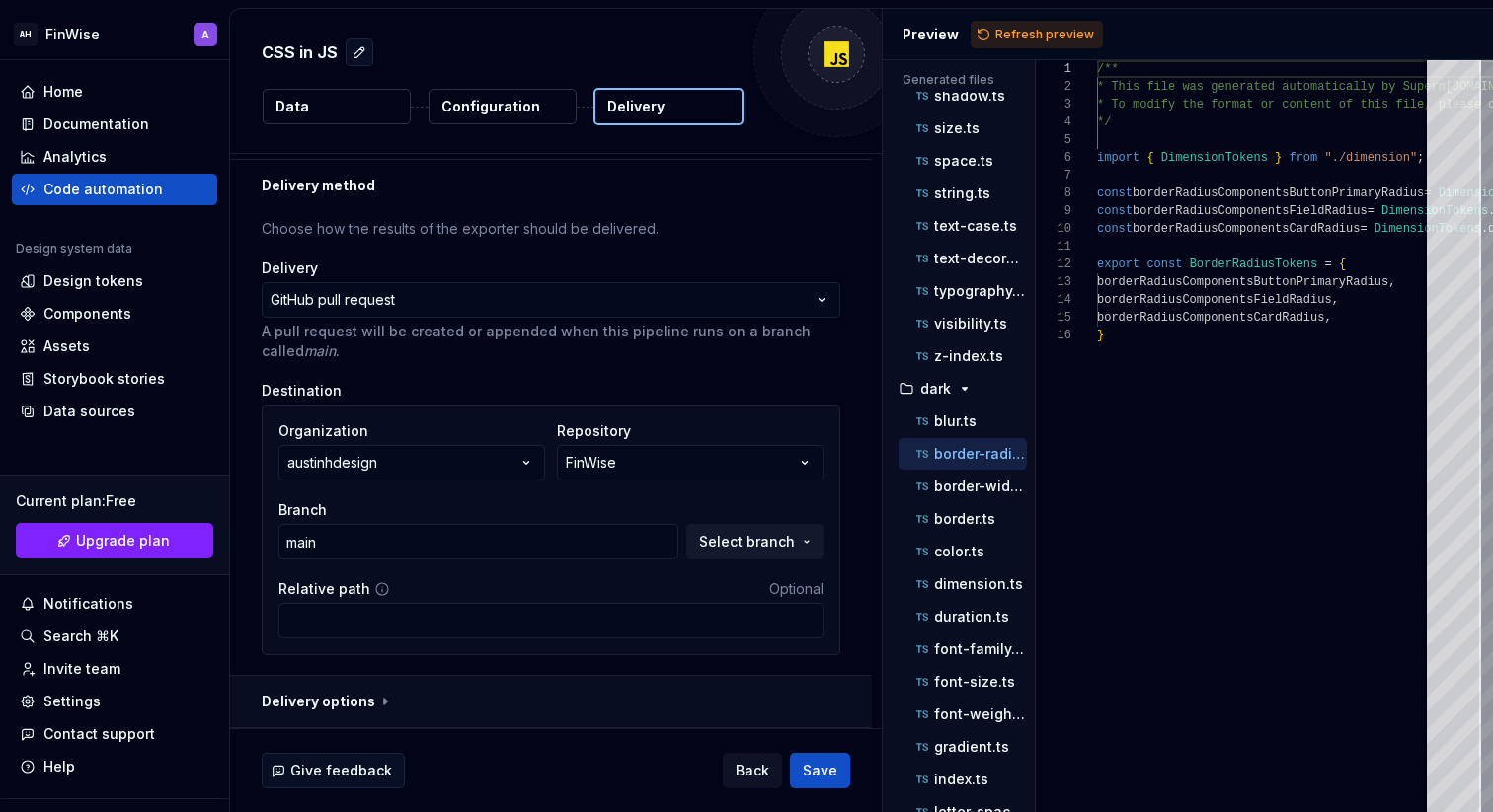
click at [413, 722] on button "button" at bounding box center [551, 702] width 642 height 51
click at [414, 710] on button "button" at bounding box center [551, 702] width 642 height 51
click at [381, 705] on button "button" at bounding box center [551, 702] width 642 height 51
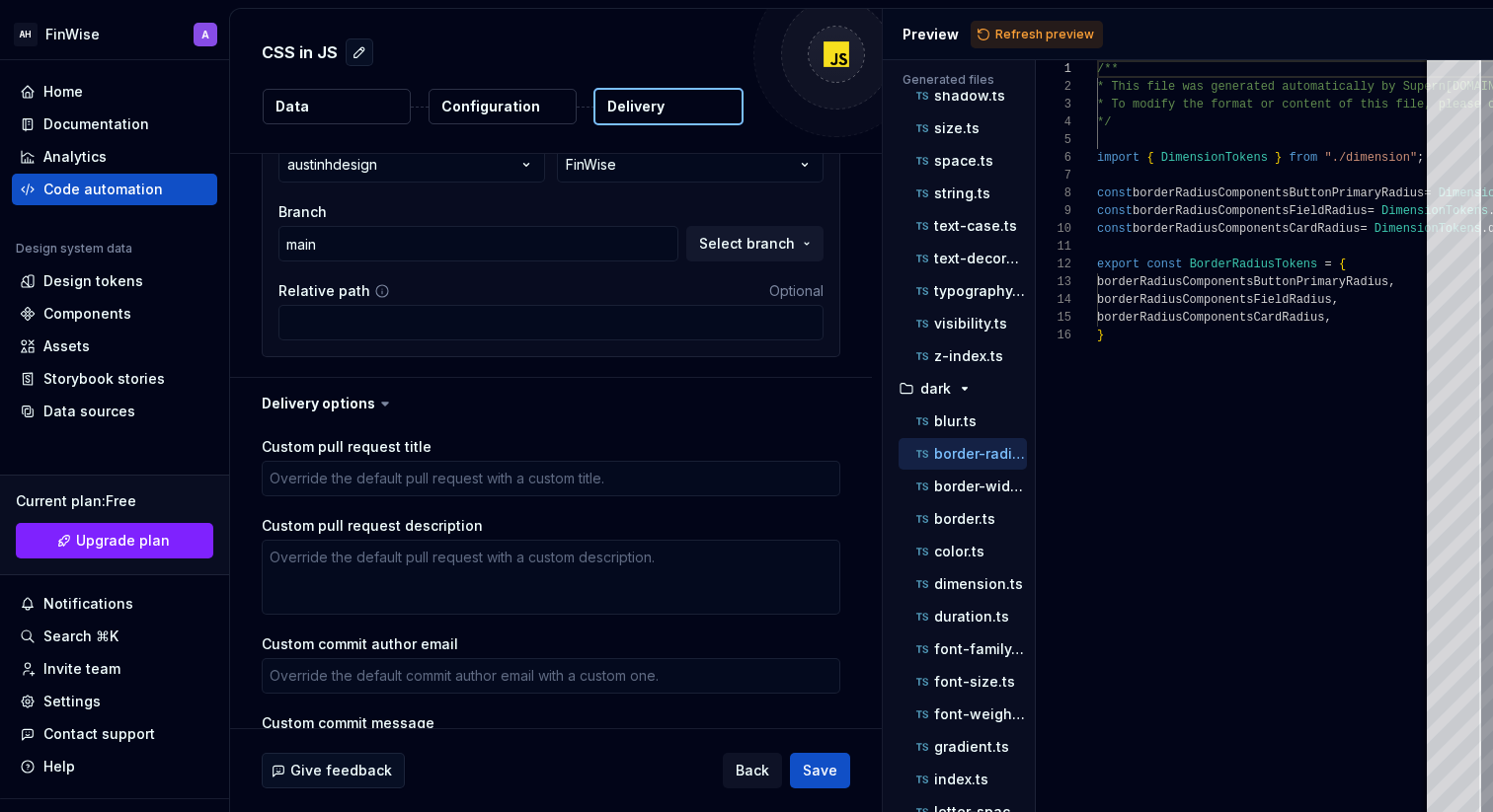
scroll to position [390, 0]
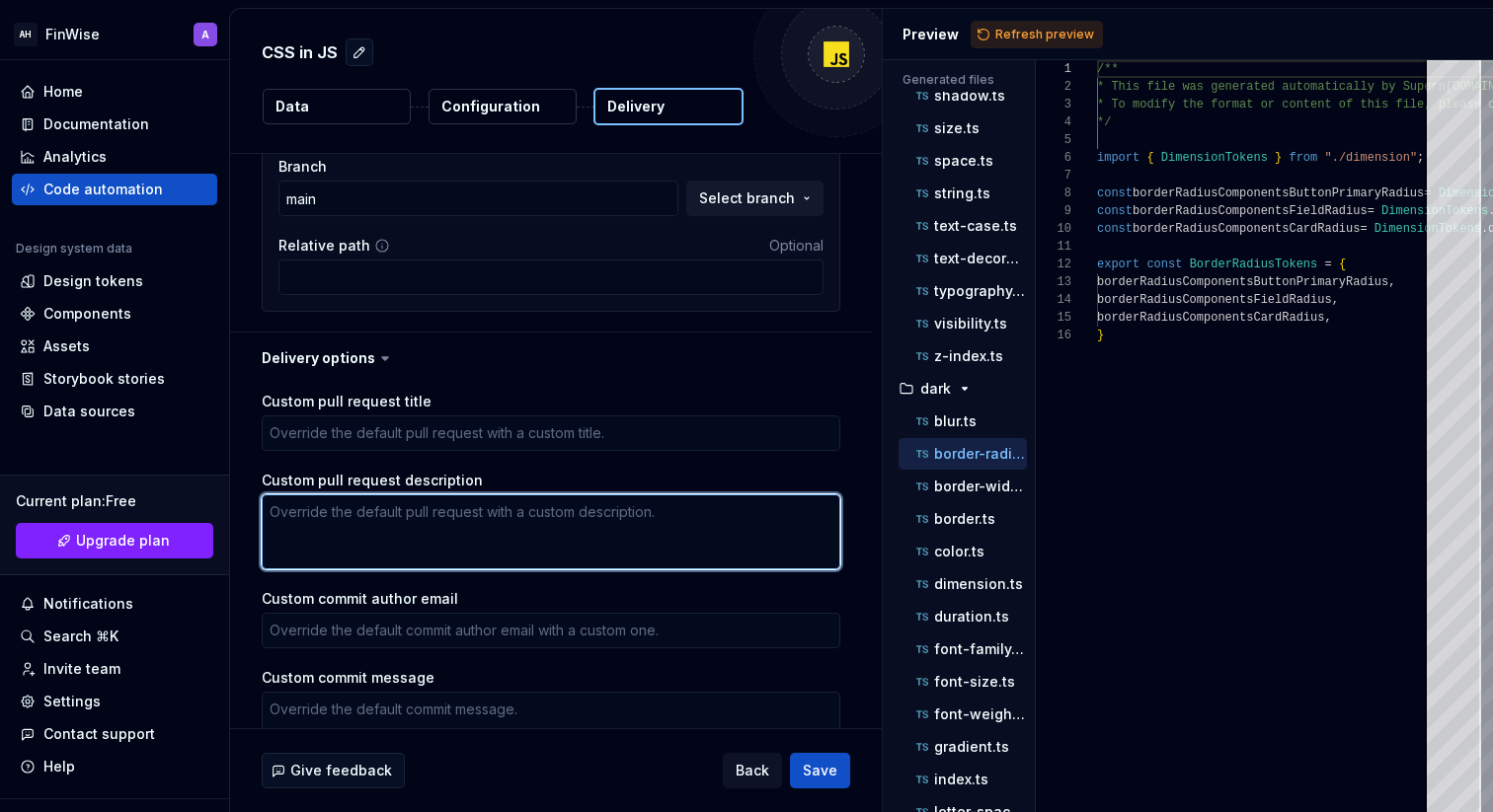
click at [403, 513] on textarea "Custom pull request description" at bounding box center [551, 532] width 579 height 75
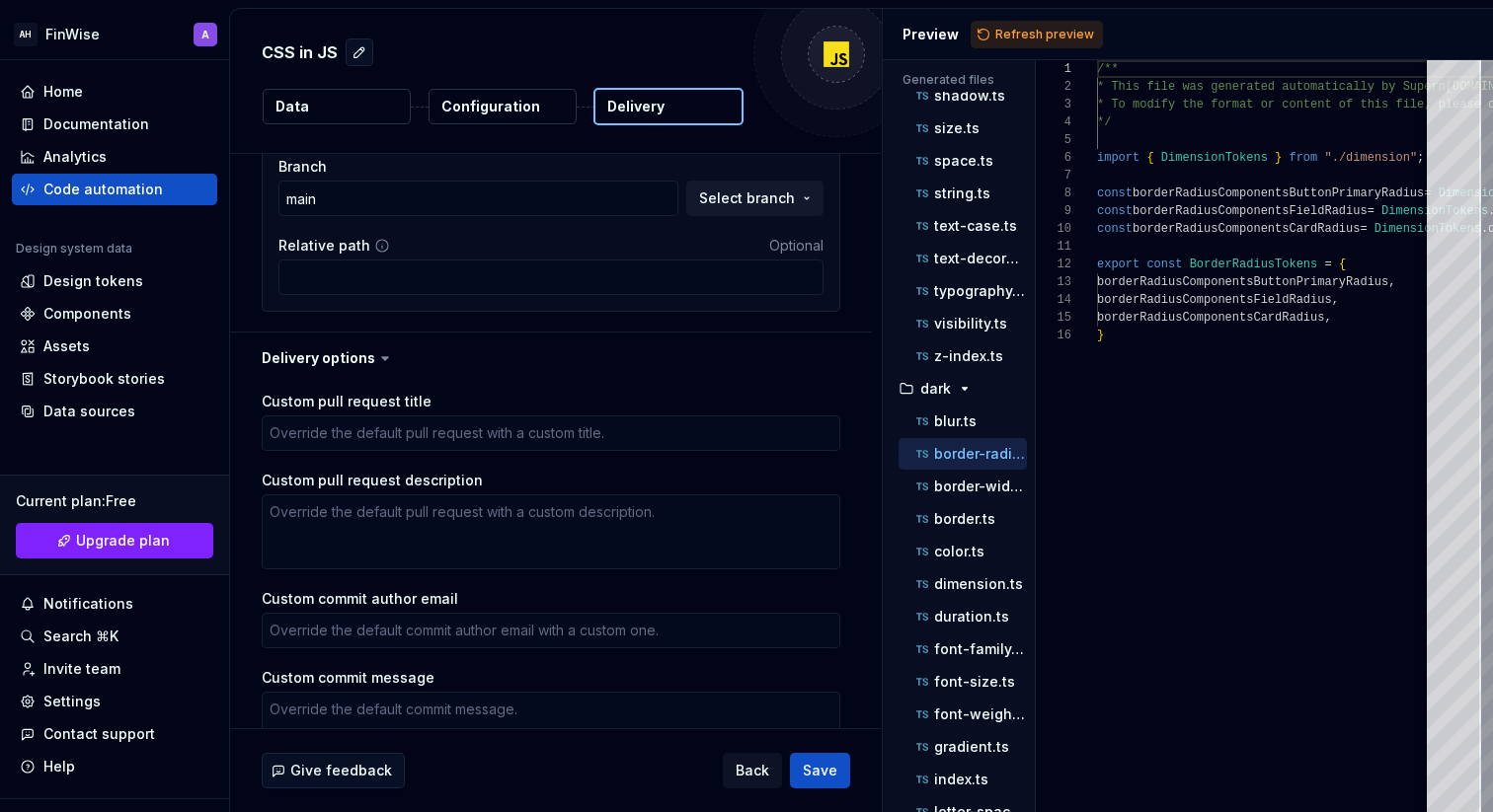
click at [413, 455] on div "Custom pull request title Custom pull request description Custom commit author …" at bounding box center [551, 617] width 579 height 451
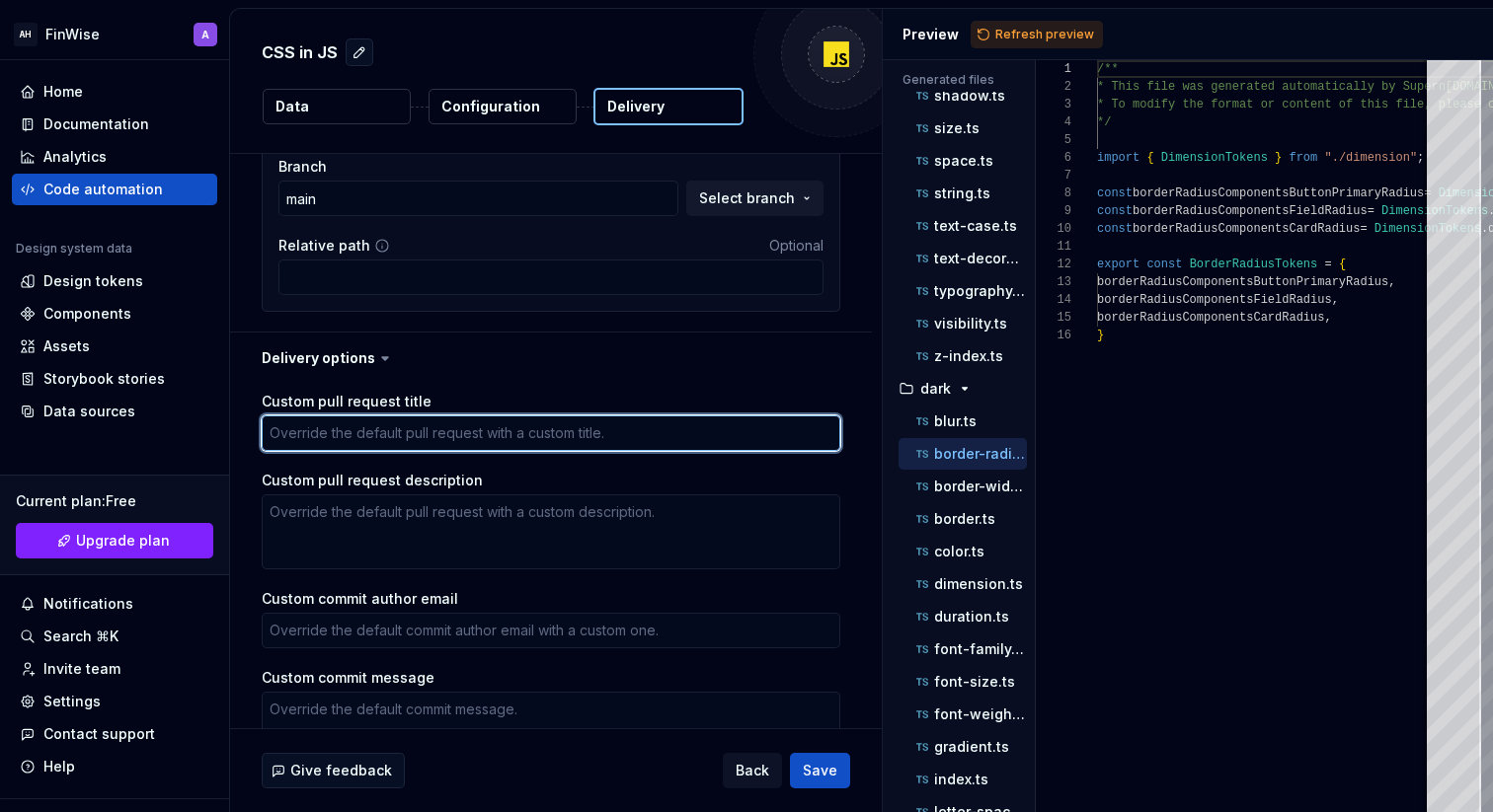
click at [411, 438] on textarea "Custom pull request title" at bounding box center [551, 434] width 579 height 36
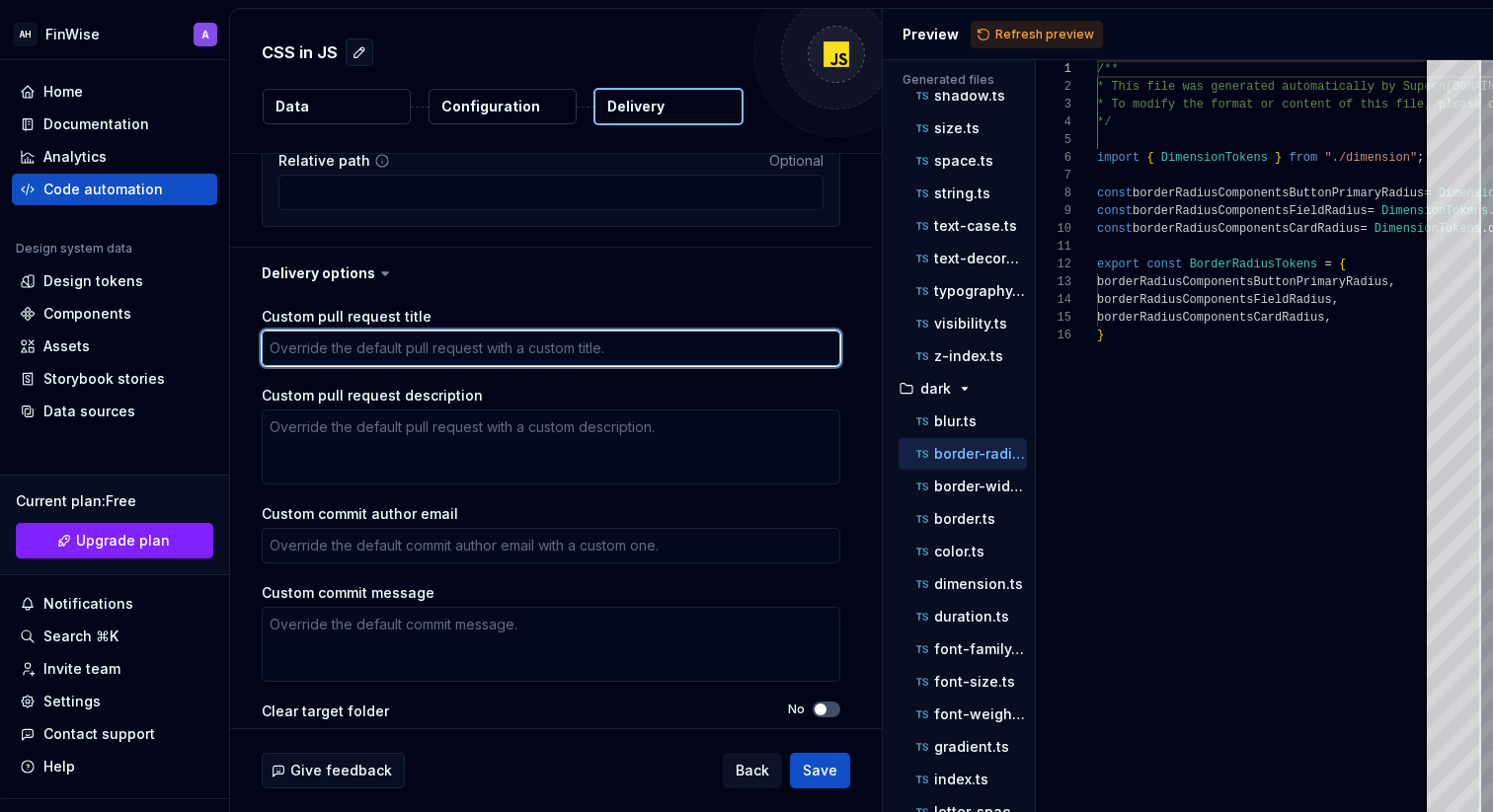
scroll to position [512, 0]
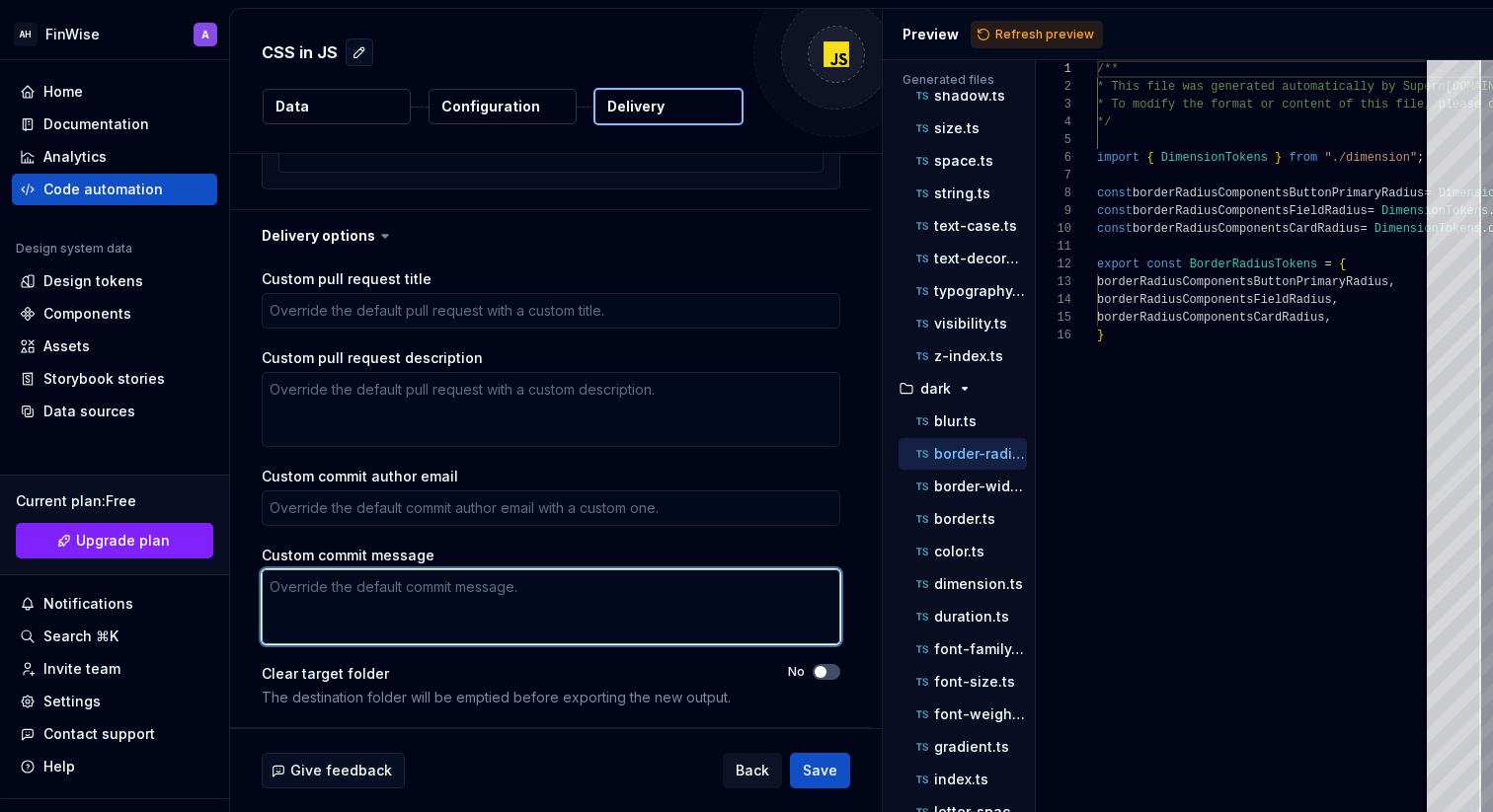
click at [580, 594] on textarea "Custom commit message" at bounding box center [551, 607] width 579 height 75
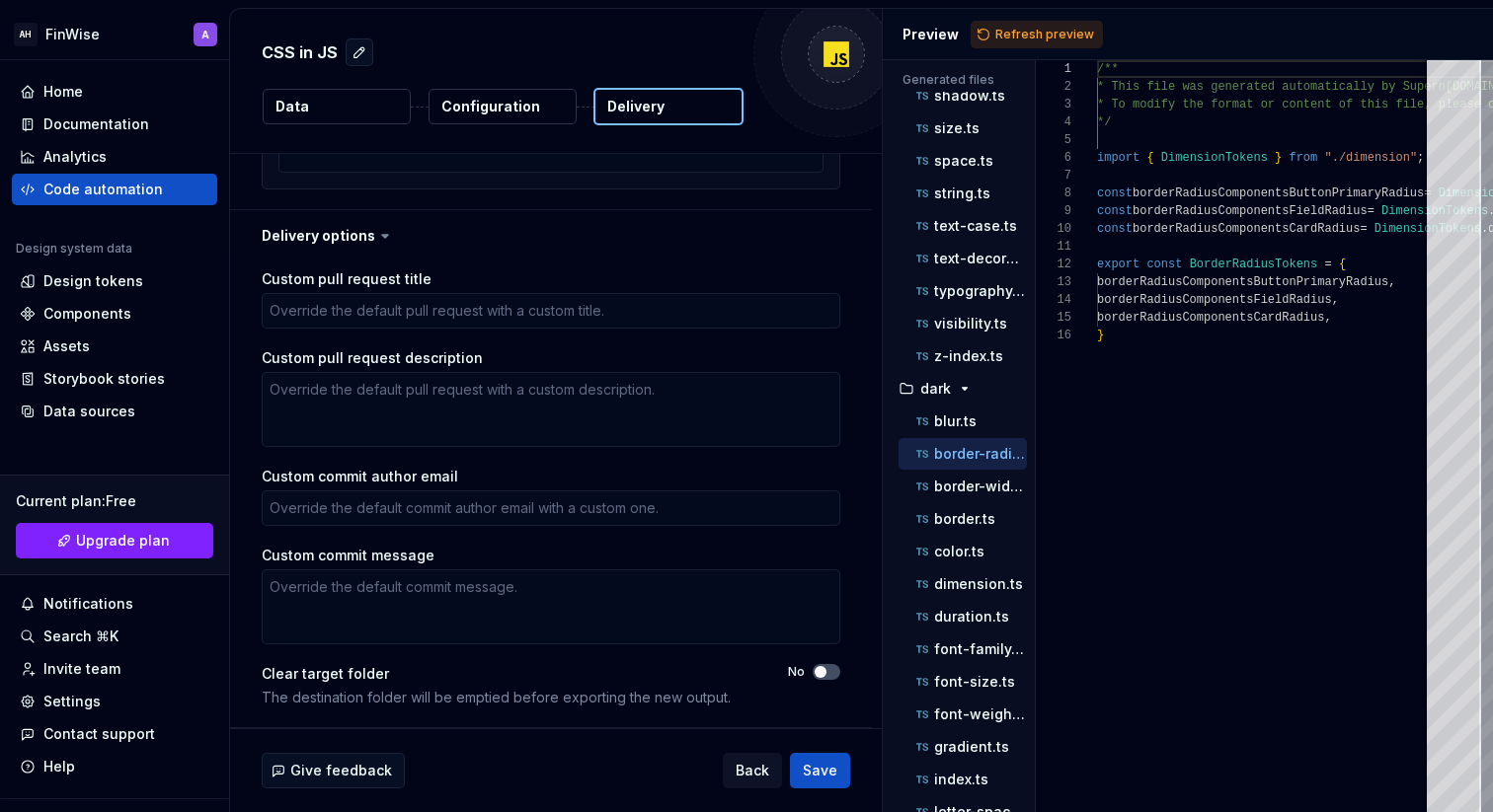
click at [575, 541] on div "Custom pull request title Custom pull request description Custom commit author …" at bounding box center [551, 494] width 579 height 451
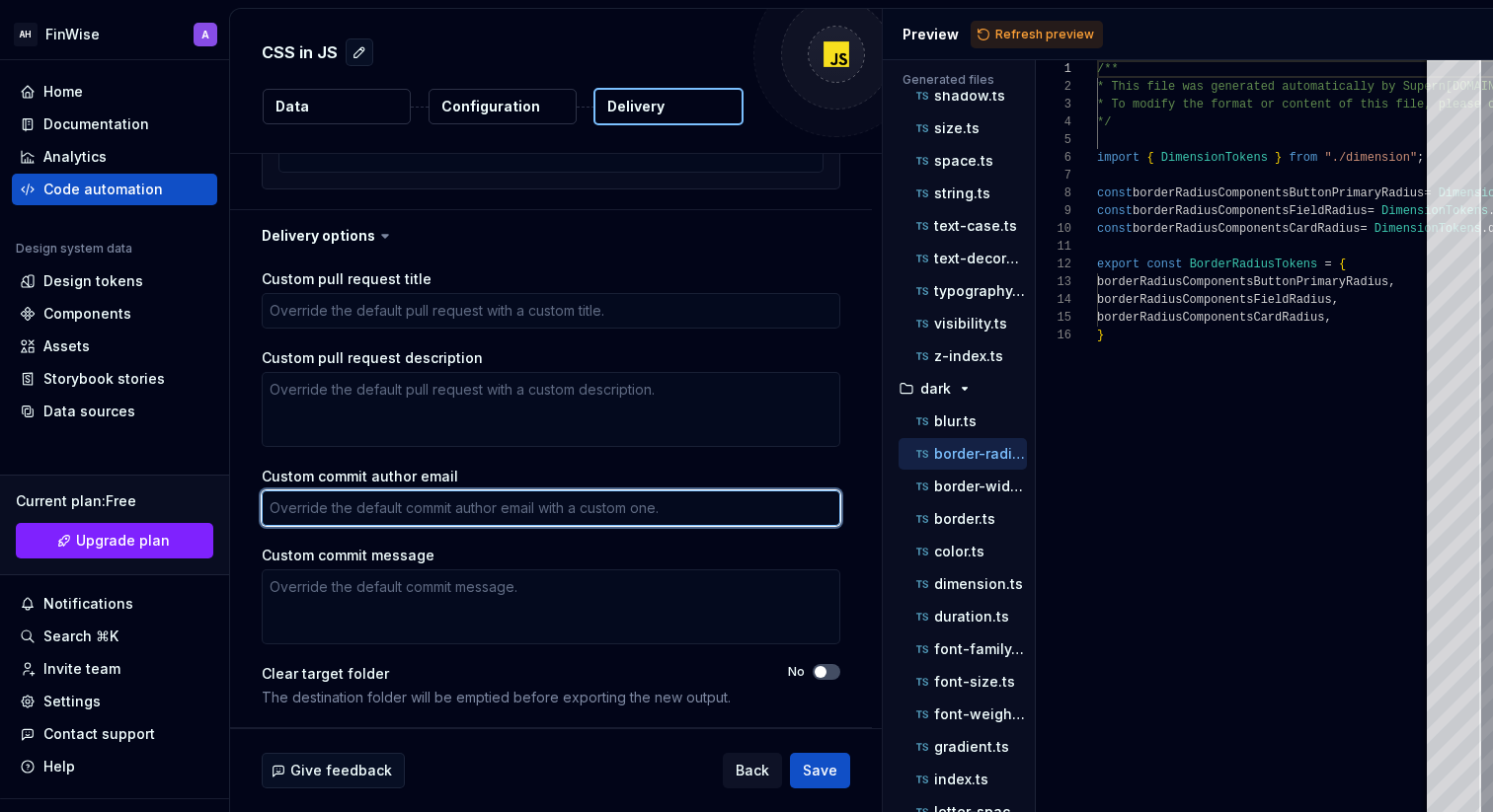
click at [564, 509] on textarea "Custom commit author email" at bounding box center [551, 508] width 579 height 36
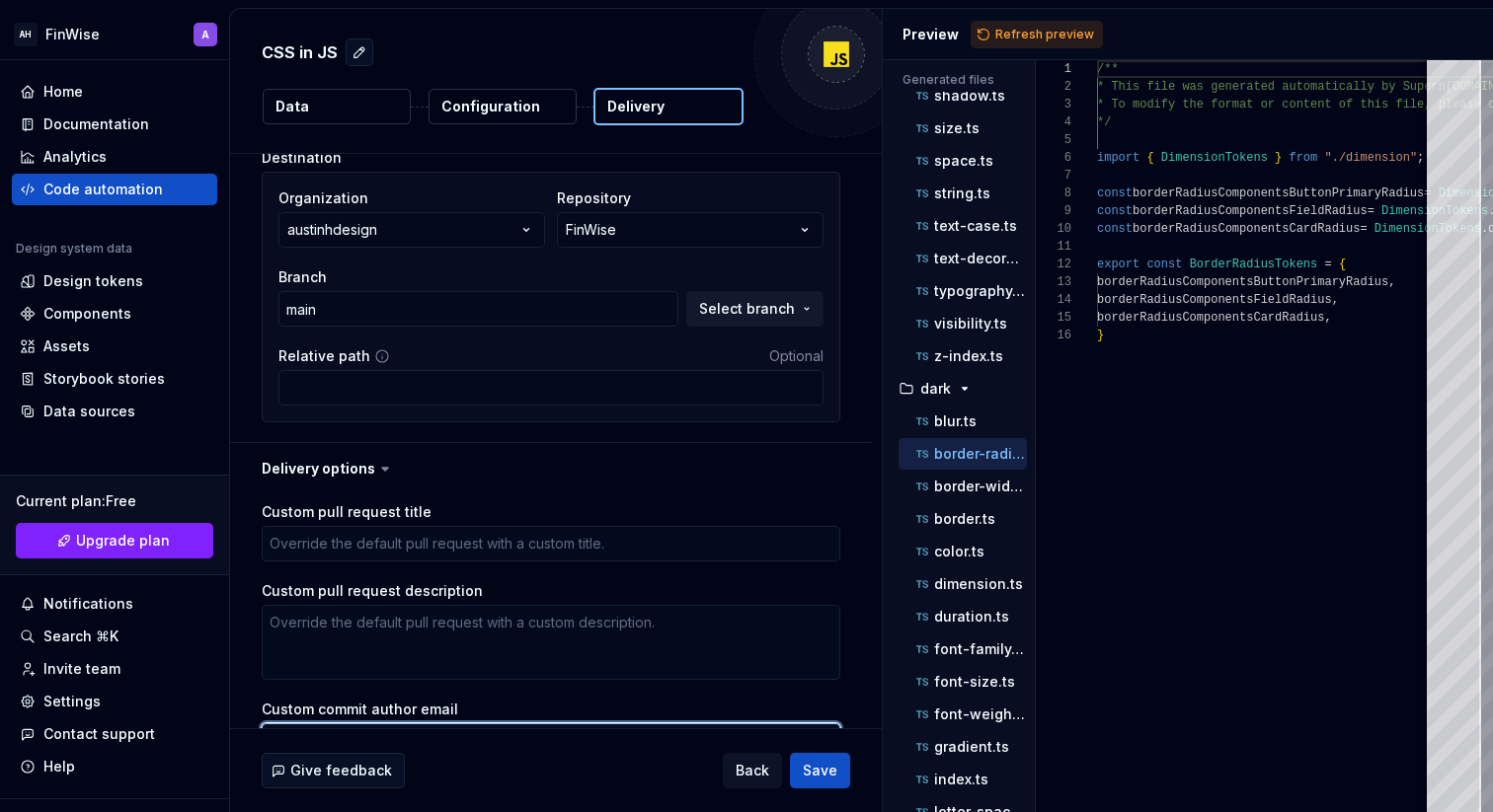
scroll to position [281, 0]
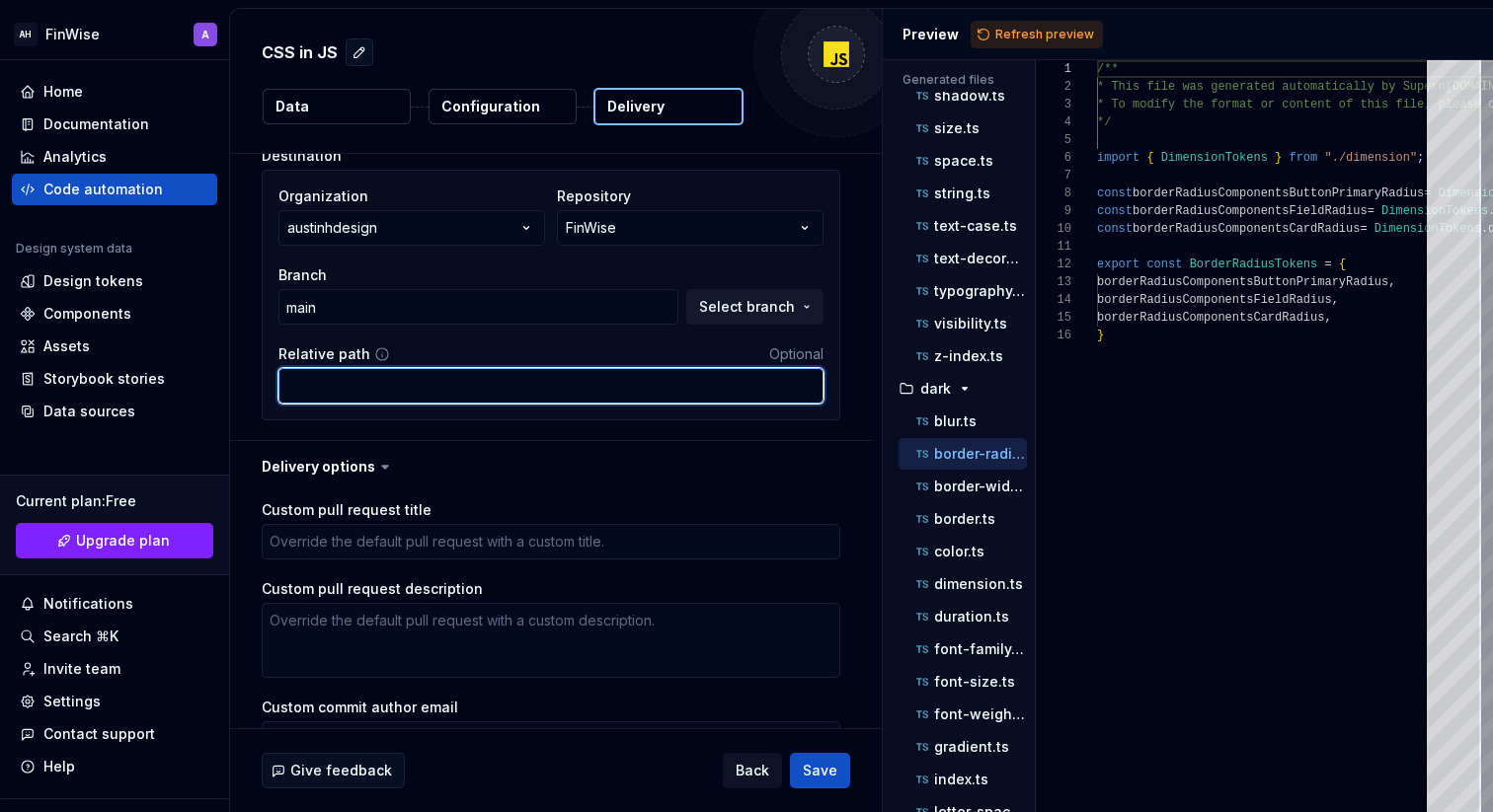
click at [379, 387] on input "Relative path" at bounding box center [551, 386] width 545 height 36
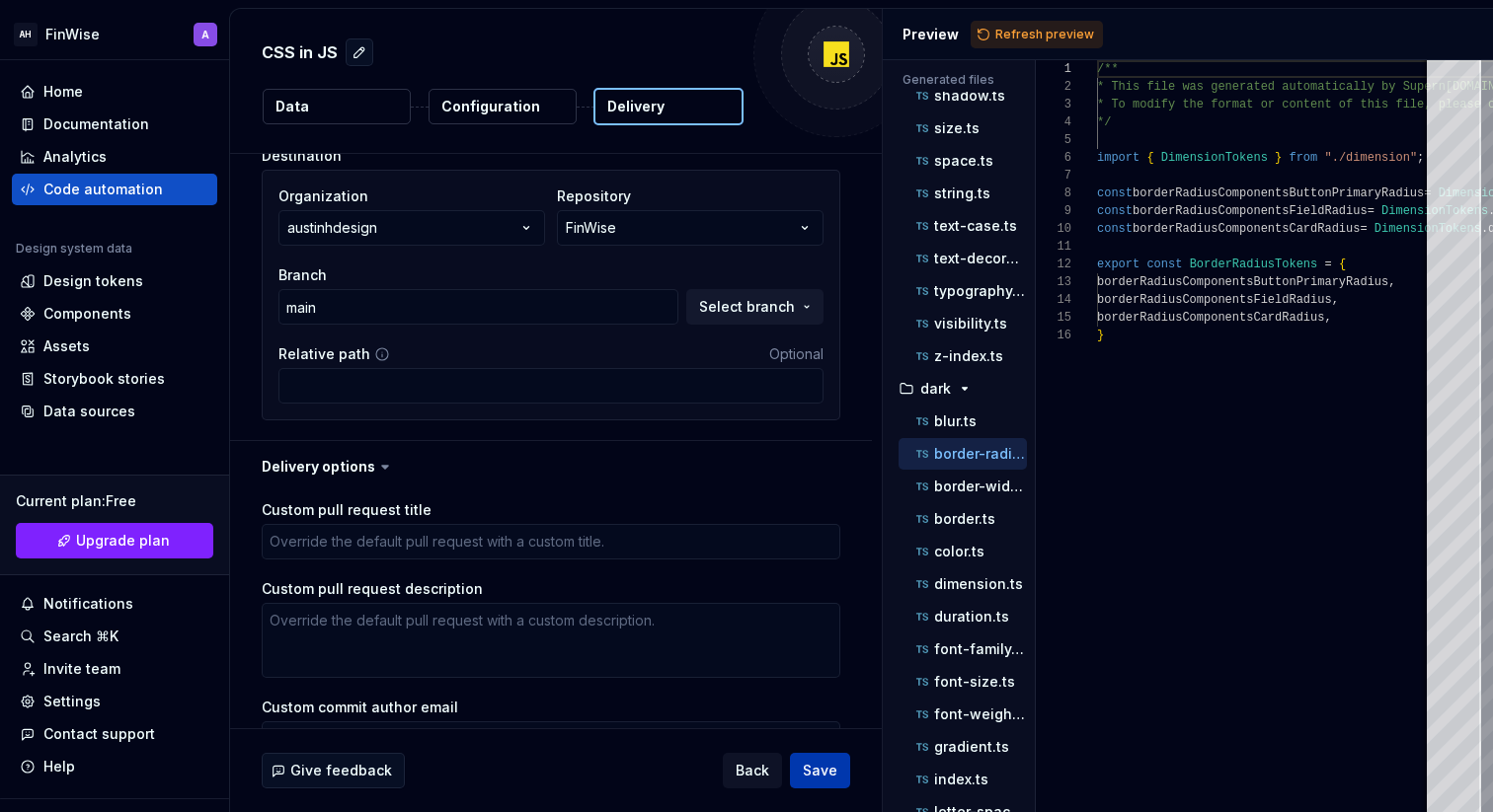
click at [828, 780] on button "Save" at bounding box center [819, 771] width 60 height 36
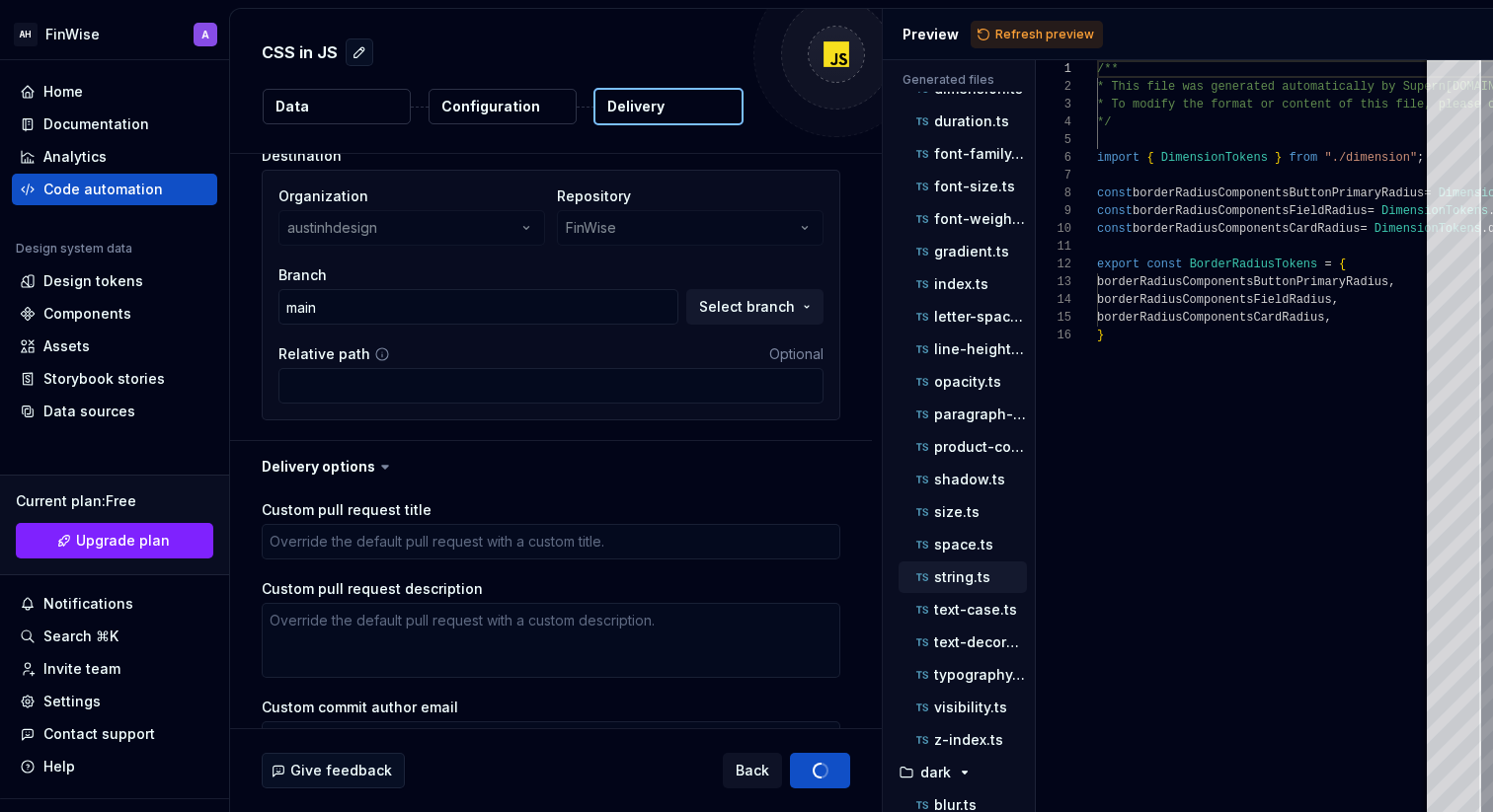
scroll to position [113, 0]
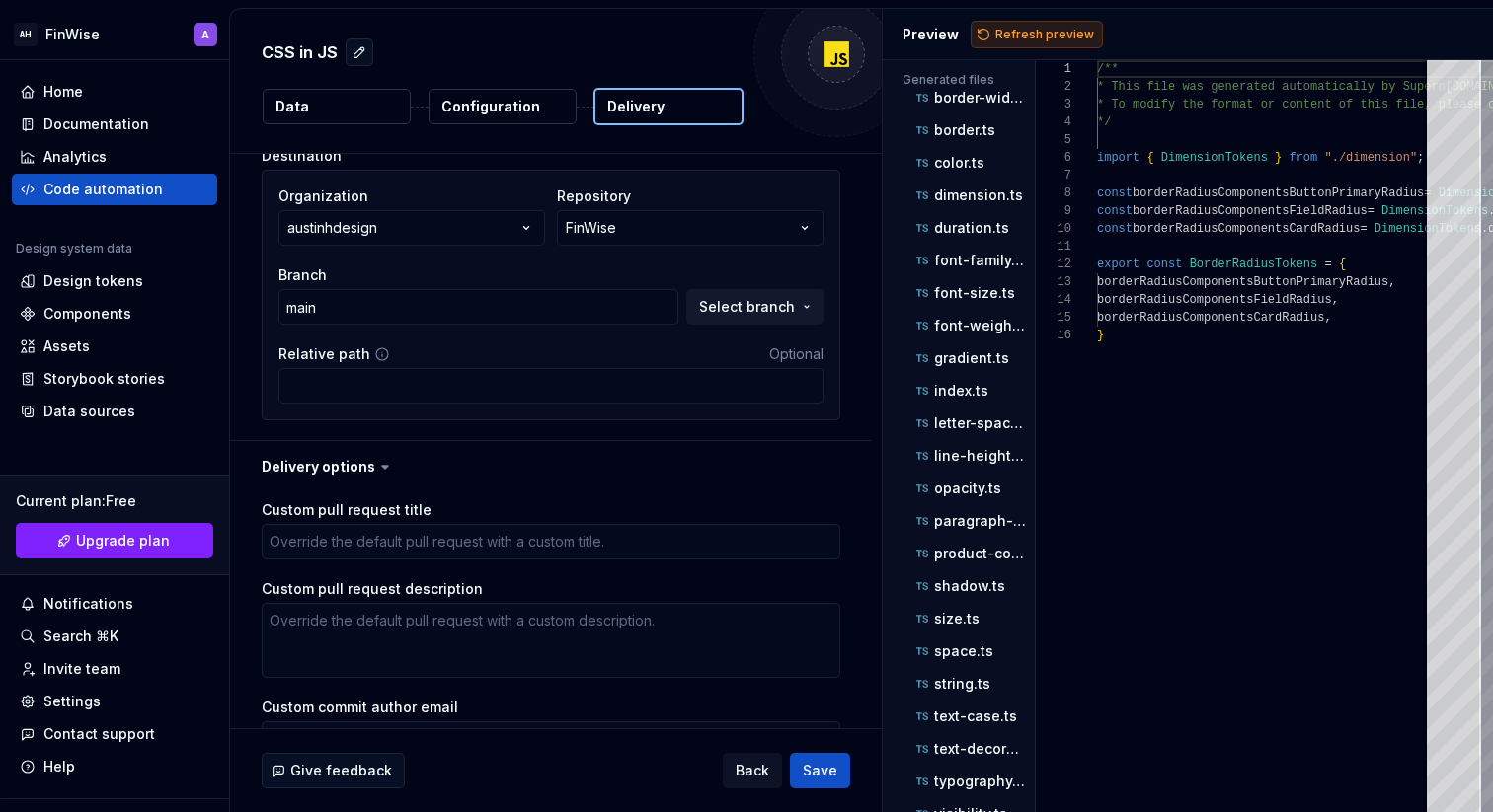
click at [1010, 36] on span "Refresh preview" at bounding box center [1045, 35] width 99 height 16
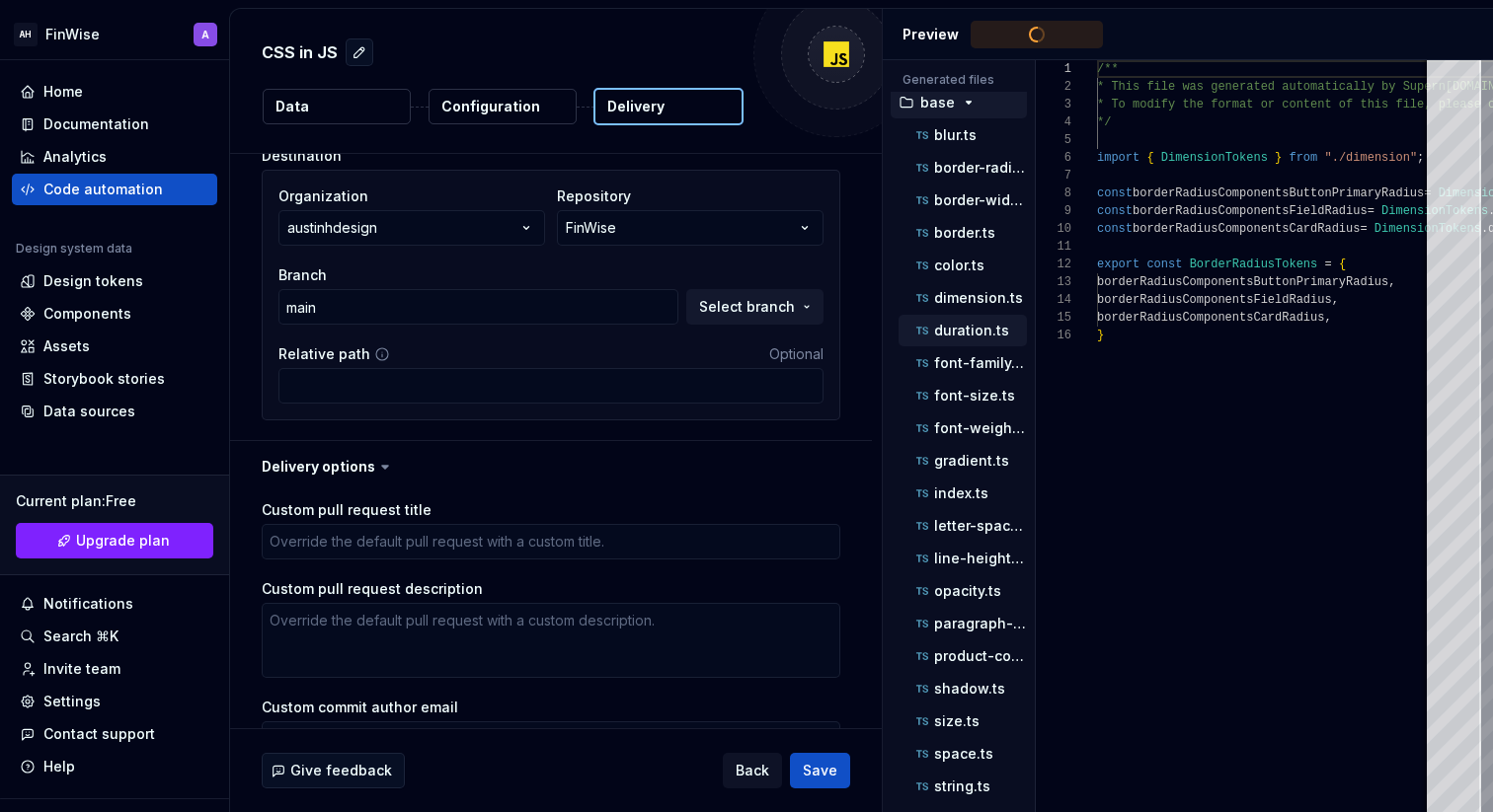
scroll to position [0, 0]
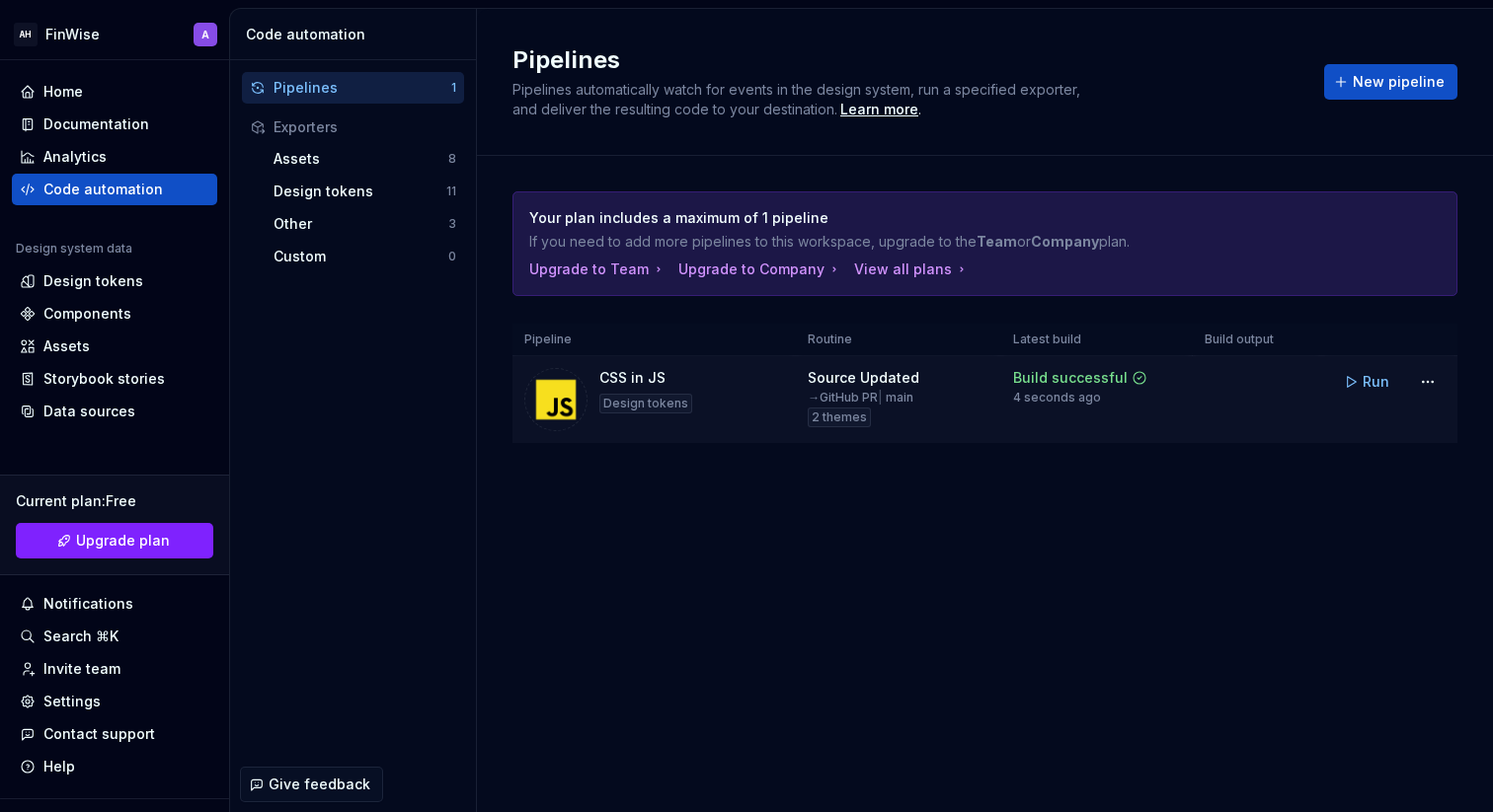
click at [724, 404] on div "CSS in JS Design tokens" at bounding box center [654, 400] width 260 height 63
click at [933, 424] on div "Source Updated → GitHub PR | main 2 themes" at bounding box center [898, 398] width 181 height 59
click at [572, 390] on img at bounding box center [556, 400] width 63 height 63
click at [1044, 384] on div "Build successful" at bounding box center [1071, 378] width 115 height 20
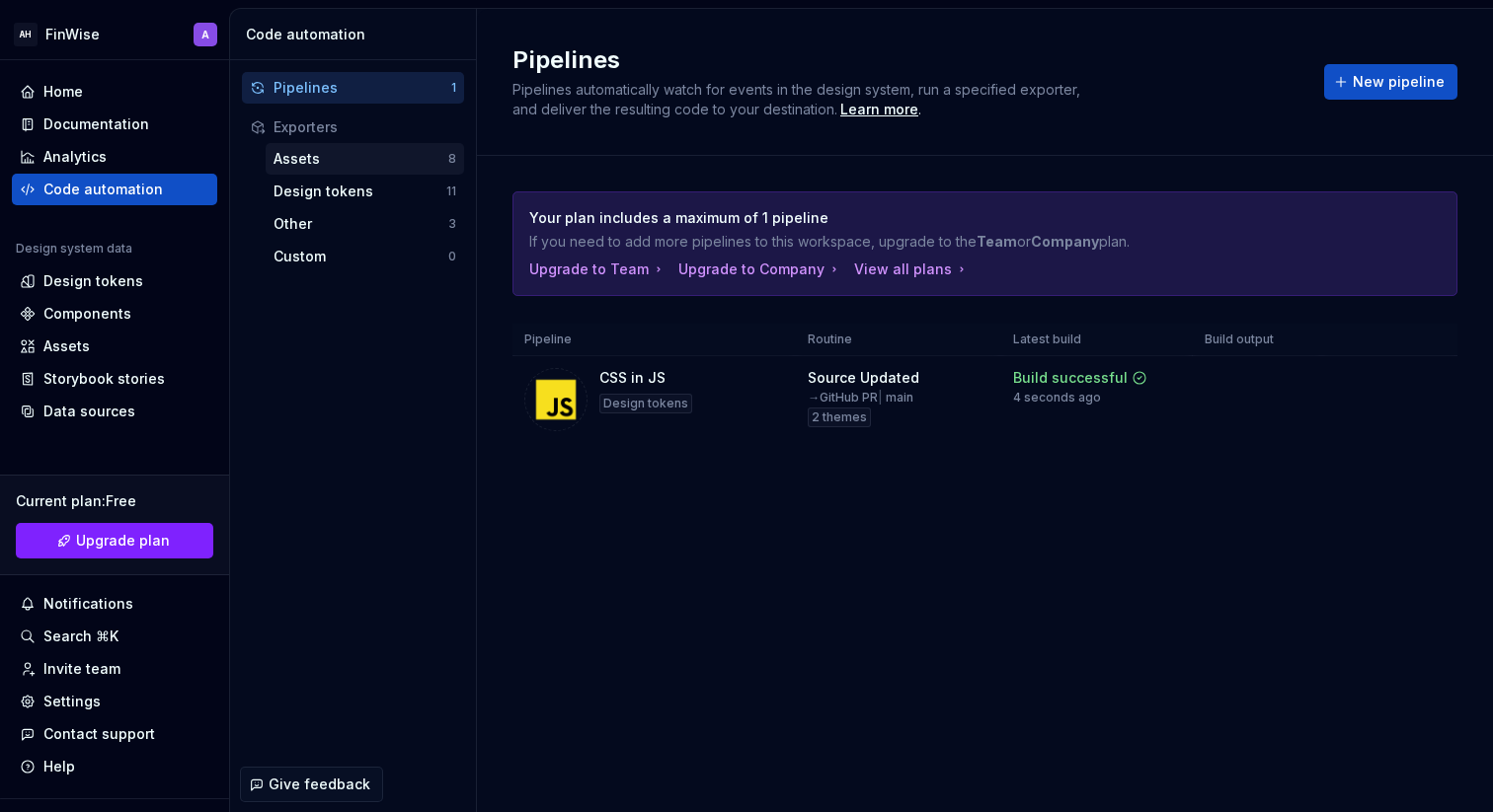
click at [300, 173] on div "Assets 8" at bounding box center [365, 159] width 198 height 32
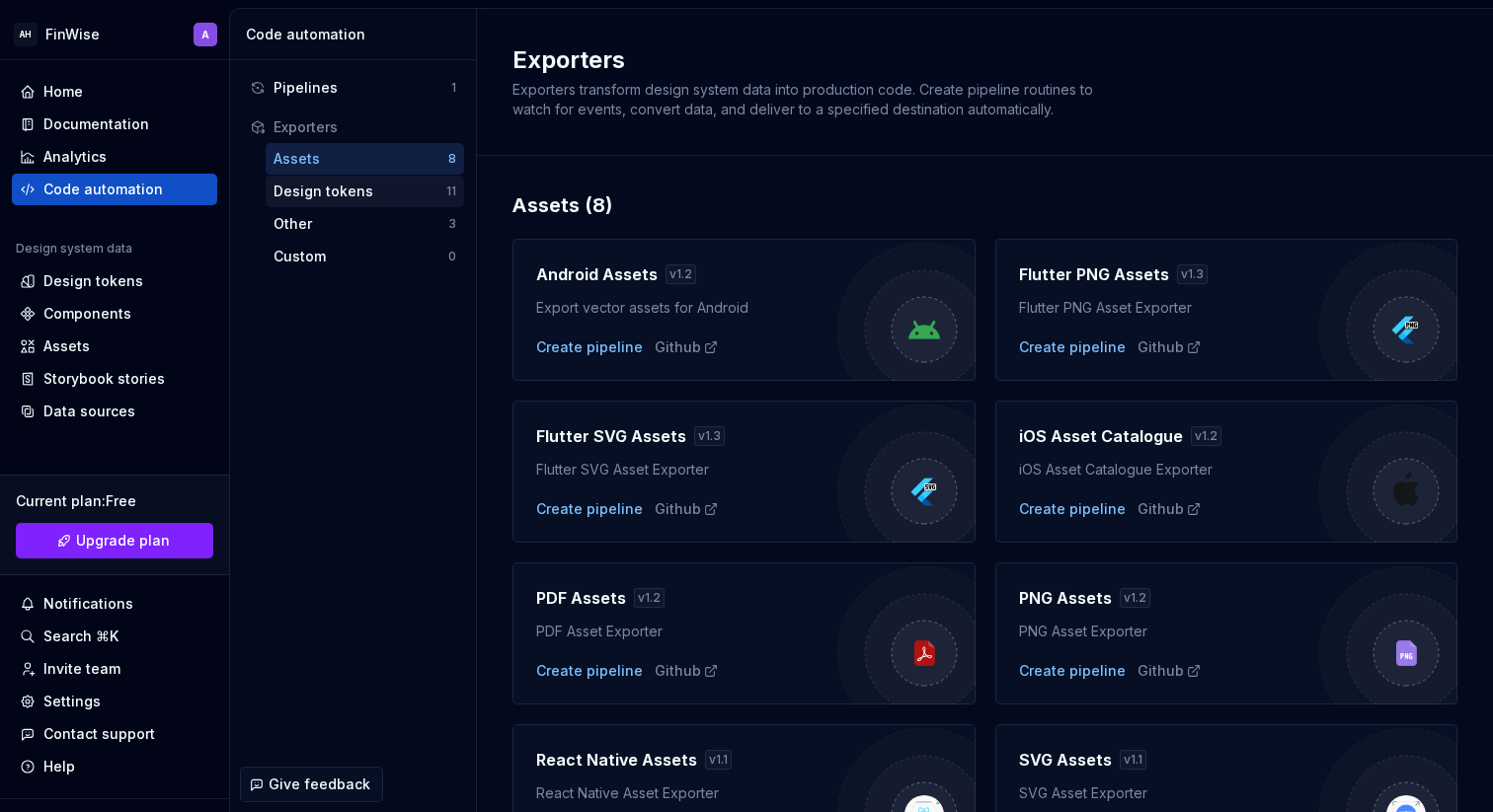
click at [304, 187] on div "Design tokens" at bounding box center [360, 191] width 172 height 20
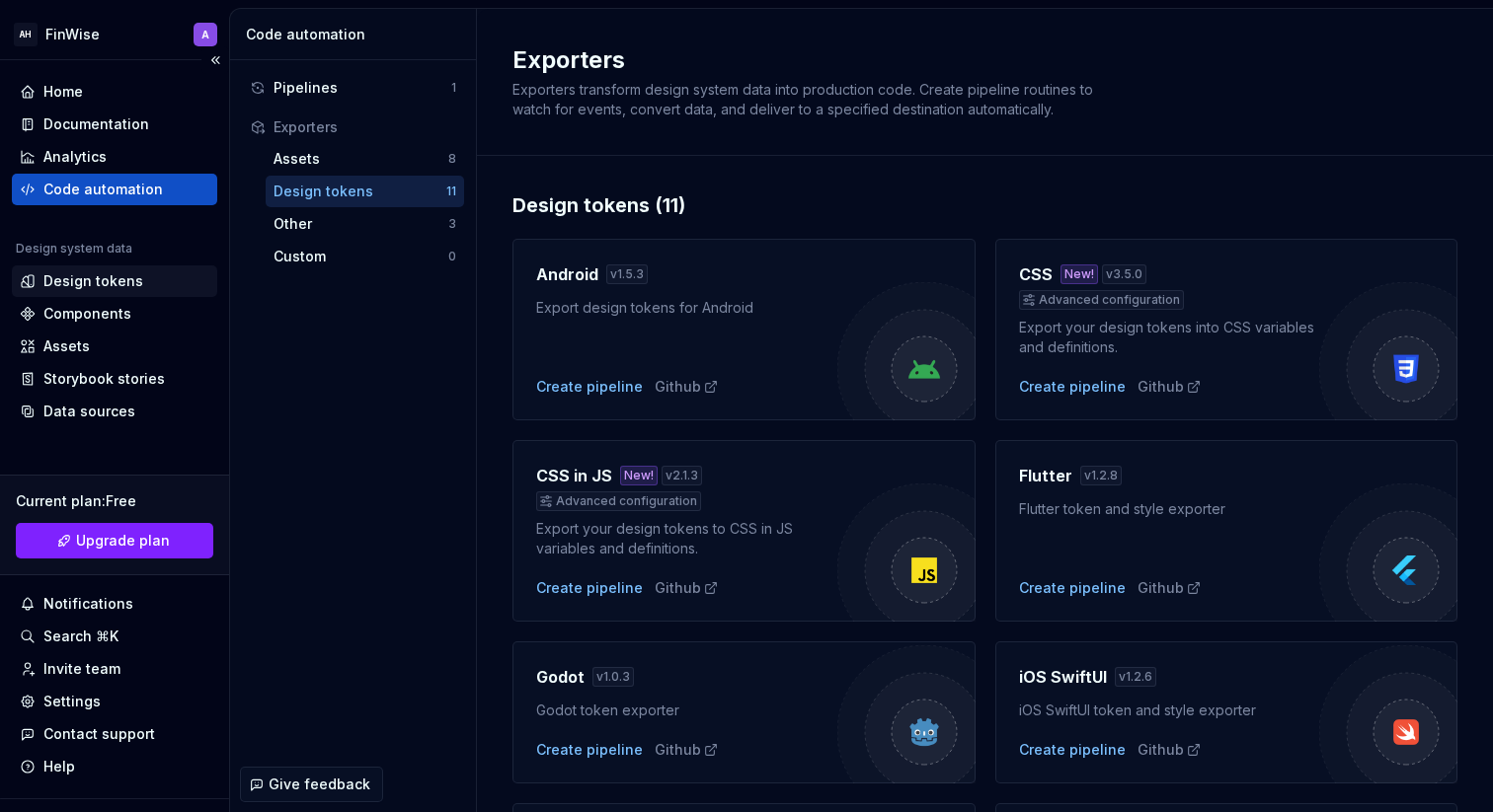
click at [120, 290] on div "Design tokens" at bounding box center [93, 281] width 100 height 20
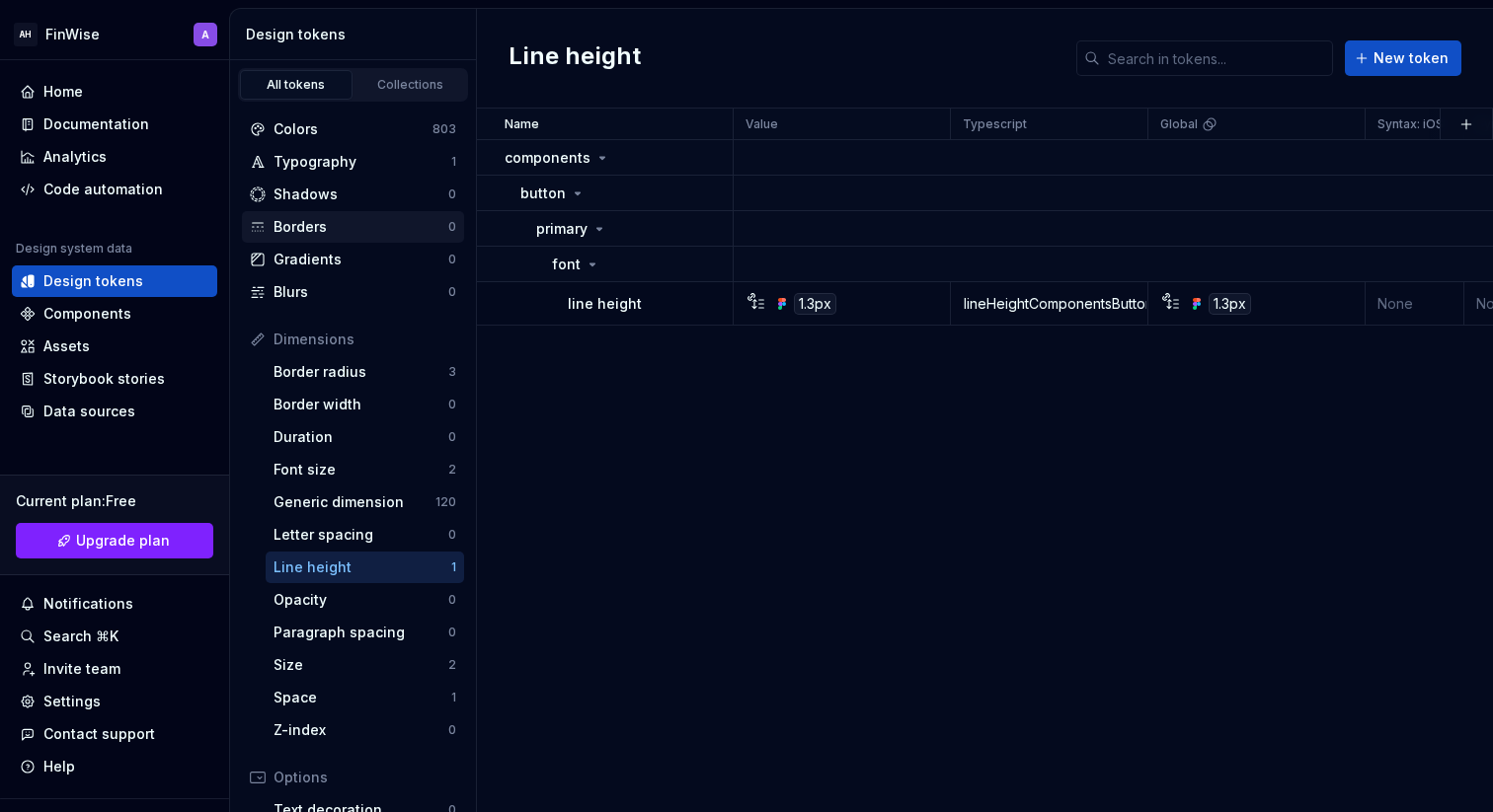
click at [351, 233] on div "Borders" at bounding box center [361, 227] width 174 height 20
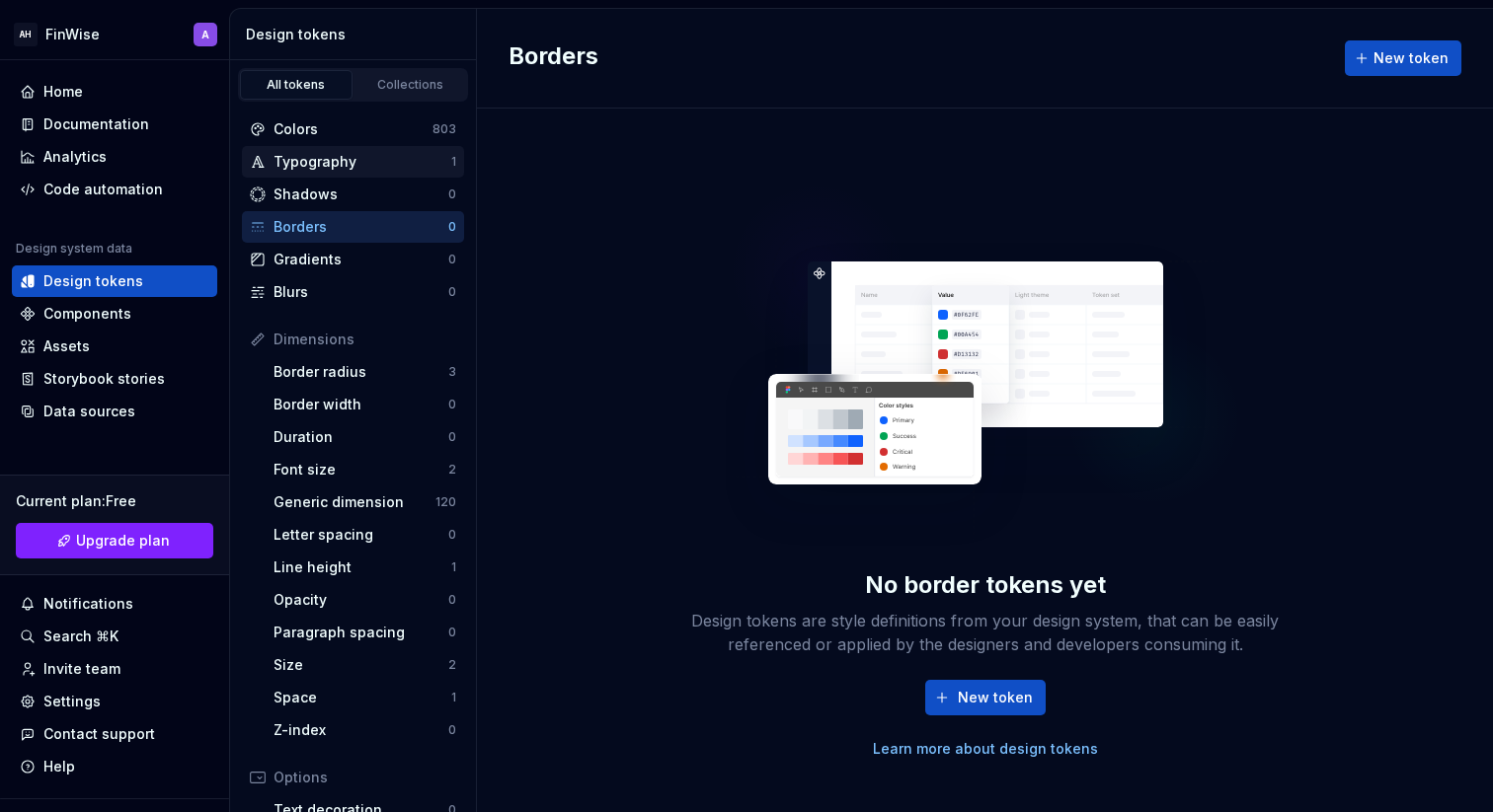
click at [347, 153] on div "Typography" at bounding box center [362, 162] width 177 height 20
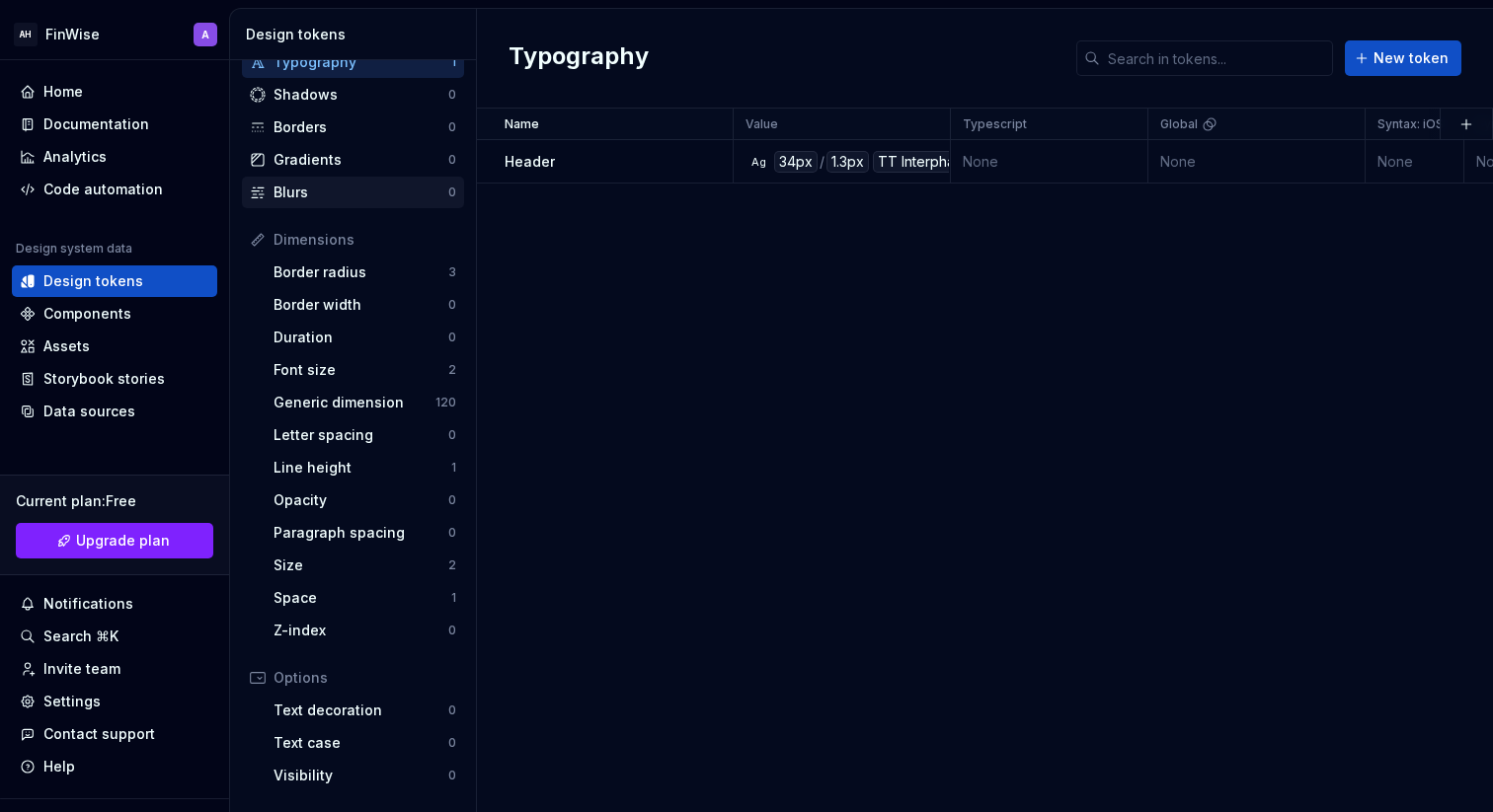
scroll to position [106, 0]
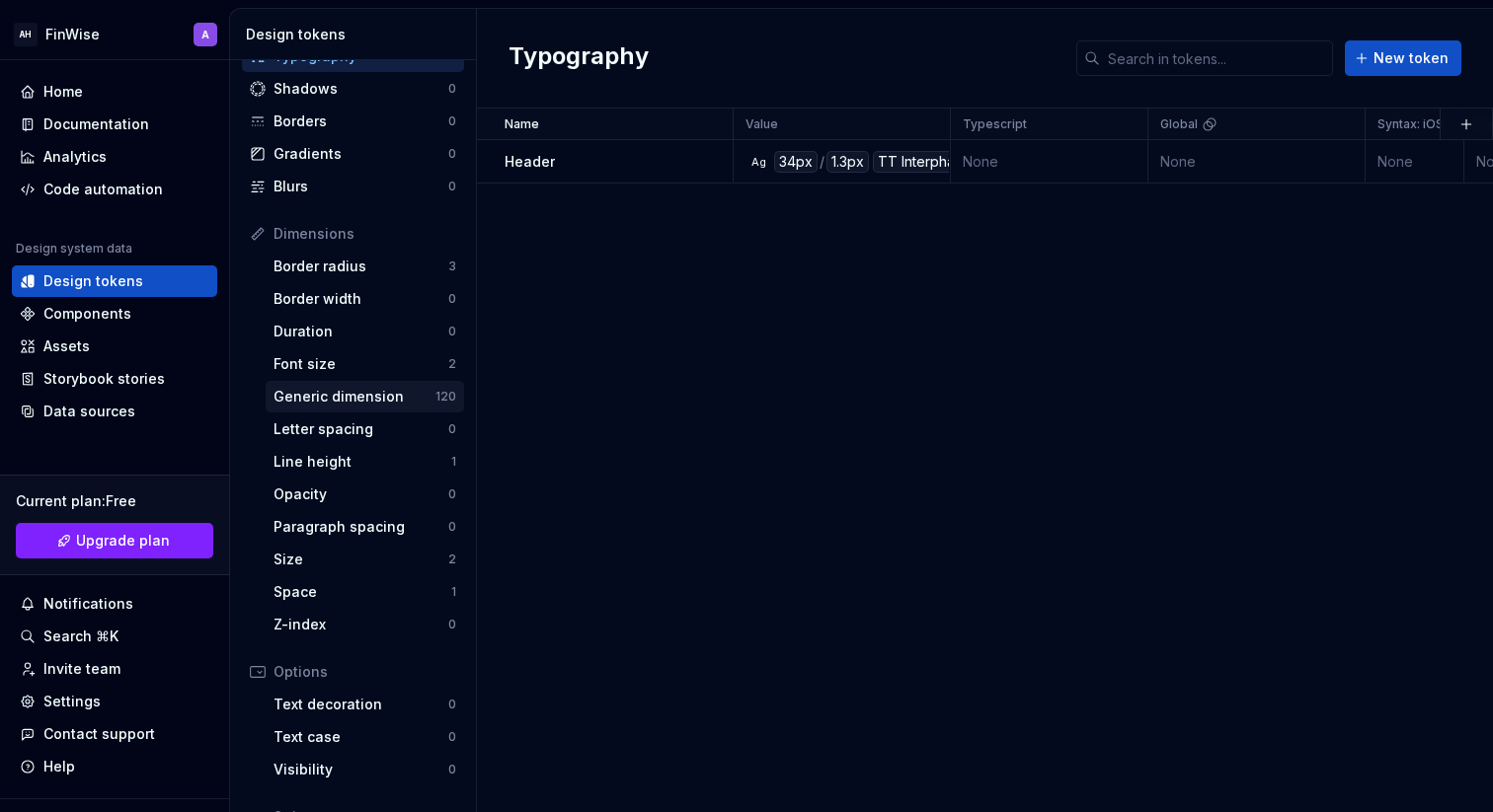
click at [344, 393] on div "Generic dimension" at bounding box center [354, 397] width 161 height 20
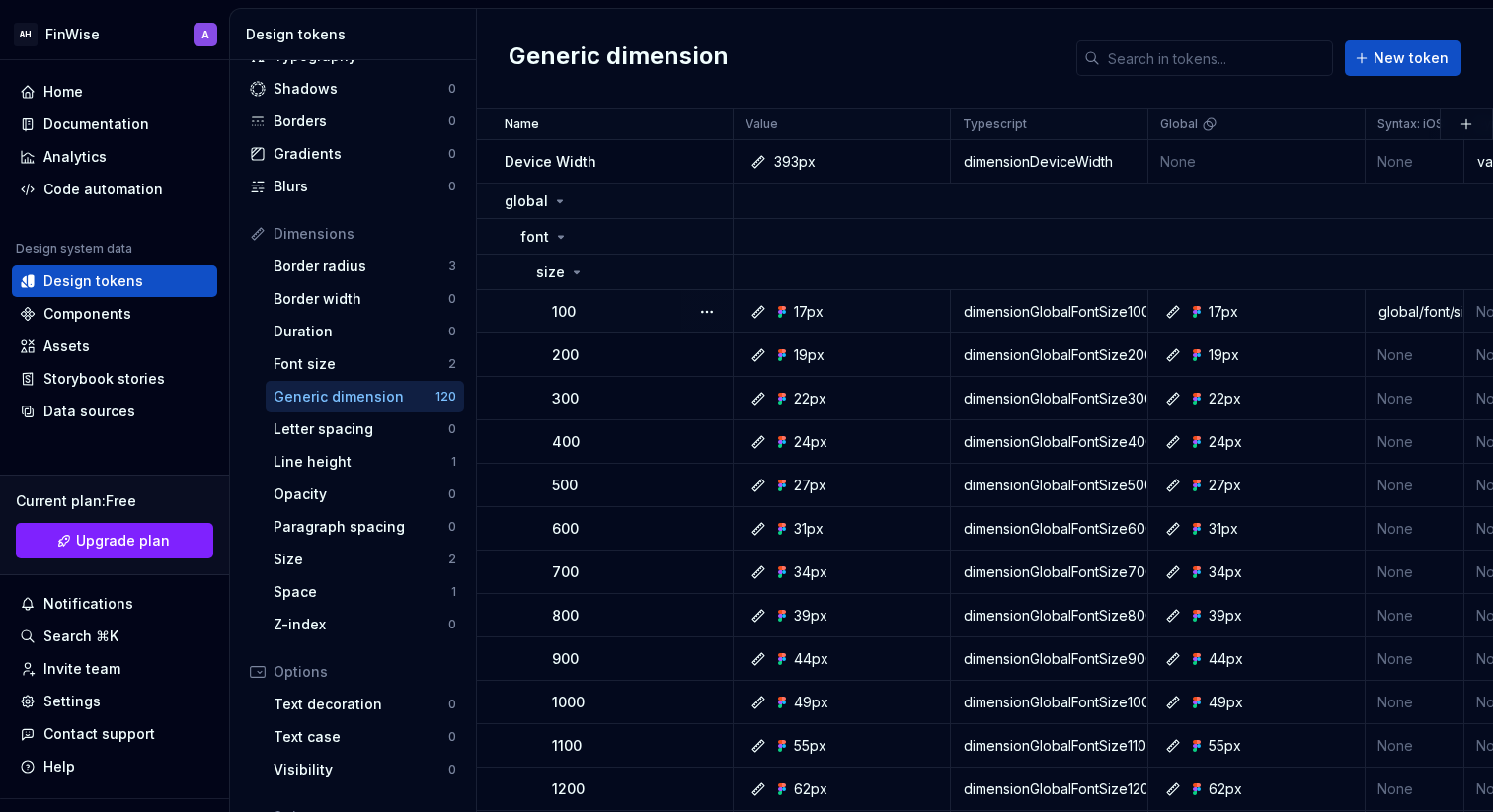
click at [787, 311] on icon at bounding box center [783, 312] width 16 height 16
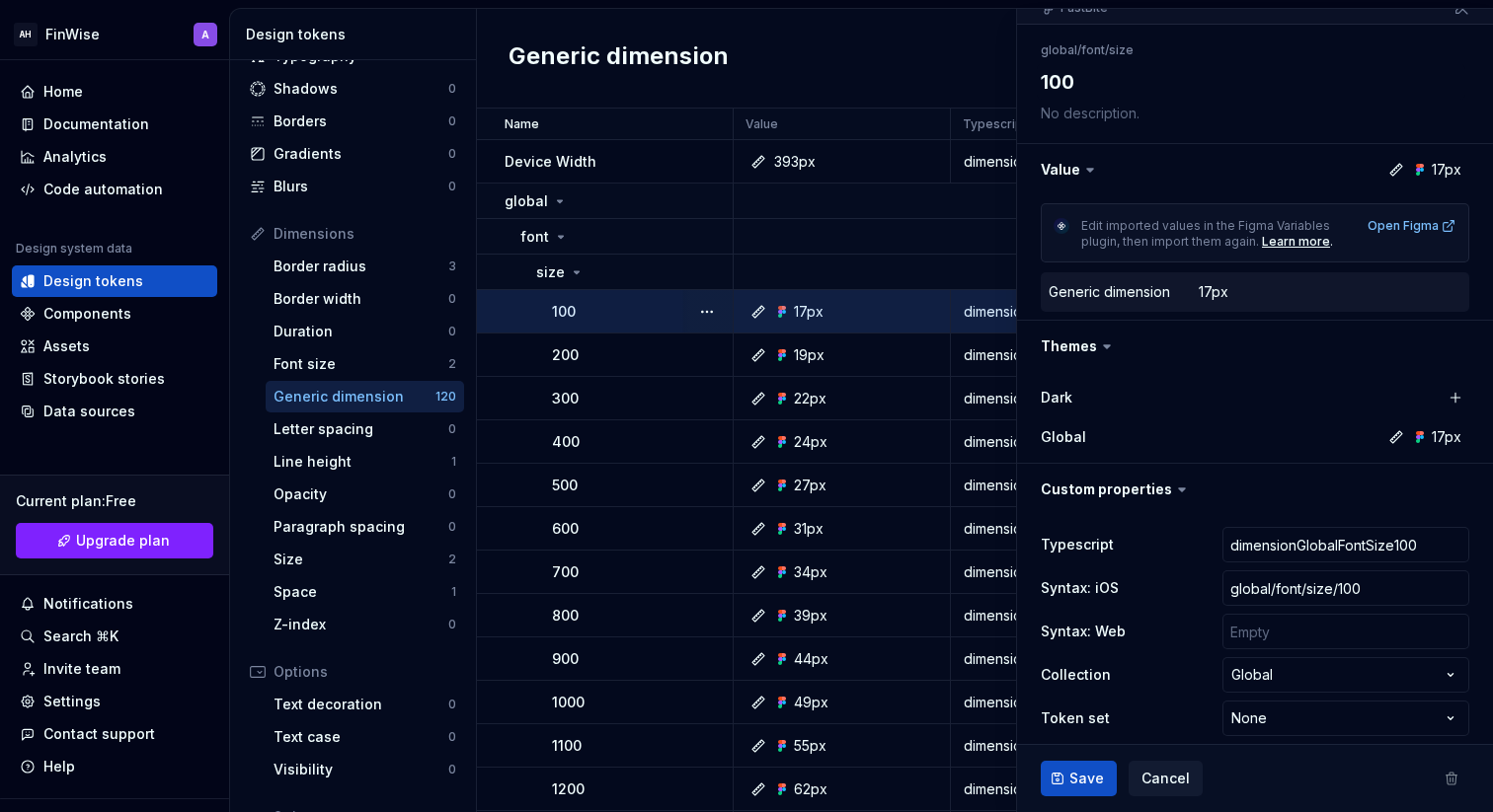
scroll to position [211, 0]
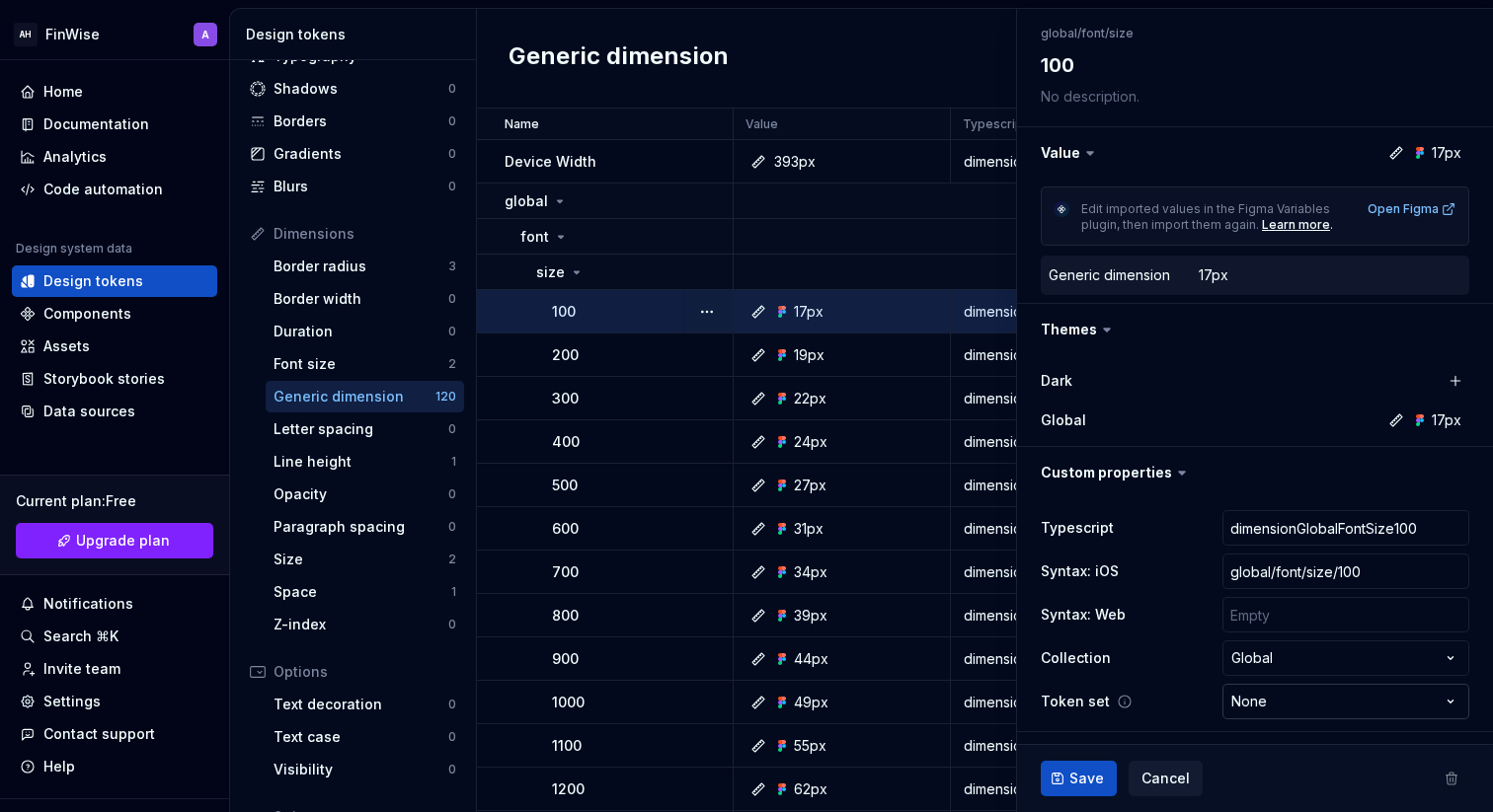
click at [1249, 700] on html "AH FinWise A Home Documentation Analytics Code automation Design system data De…" at bounding box center [746, 406] width 1493 height 812
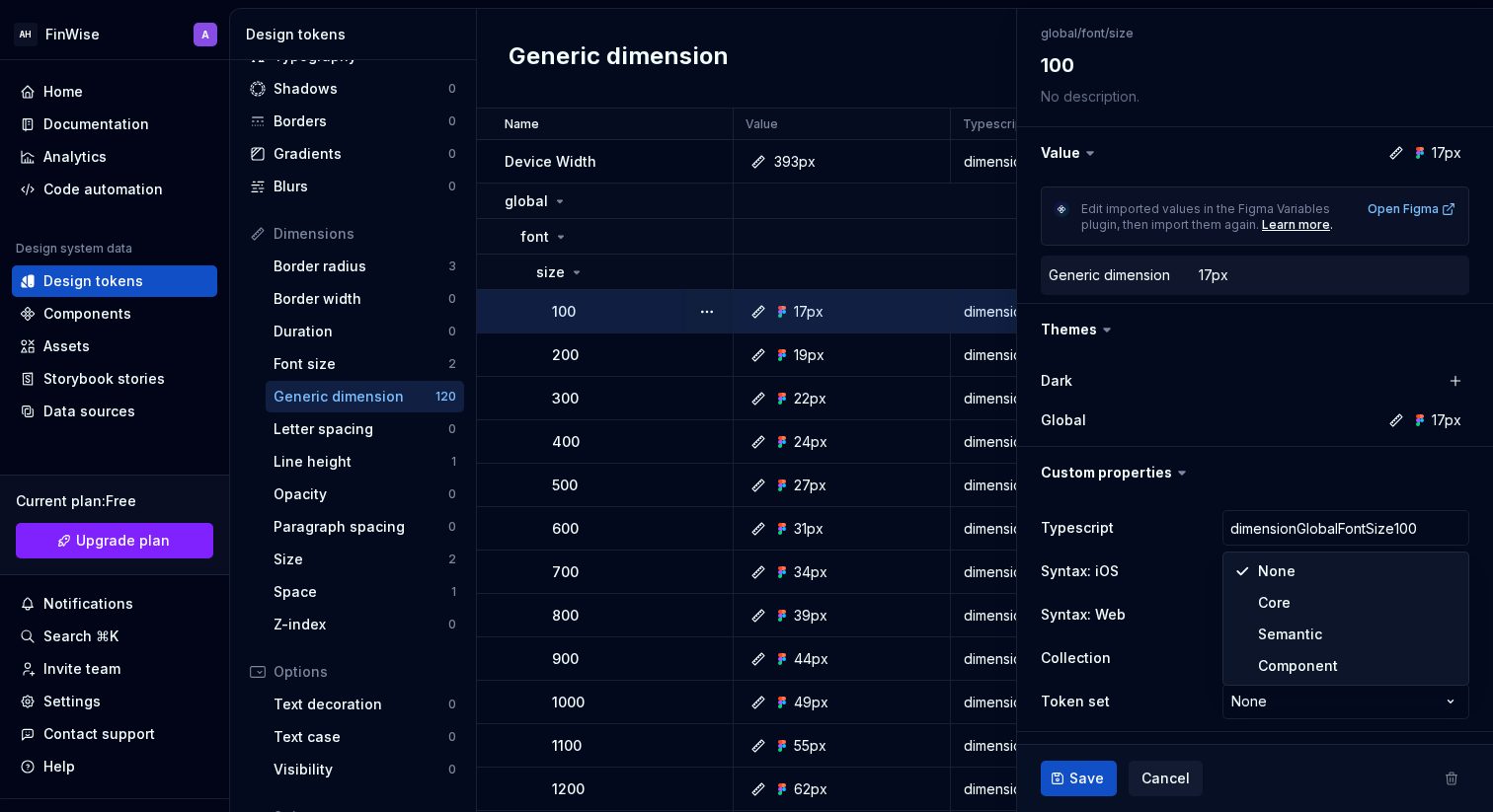
click at [1094, 691] on html "AH FinWise A Home Documentation Analytics Code automation Design system data De…" at bounding box center [746, 406] width 1493 height 812
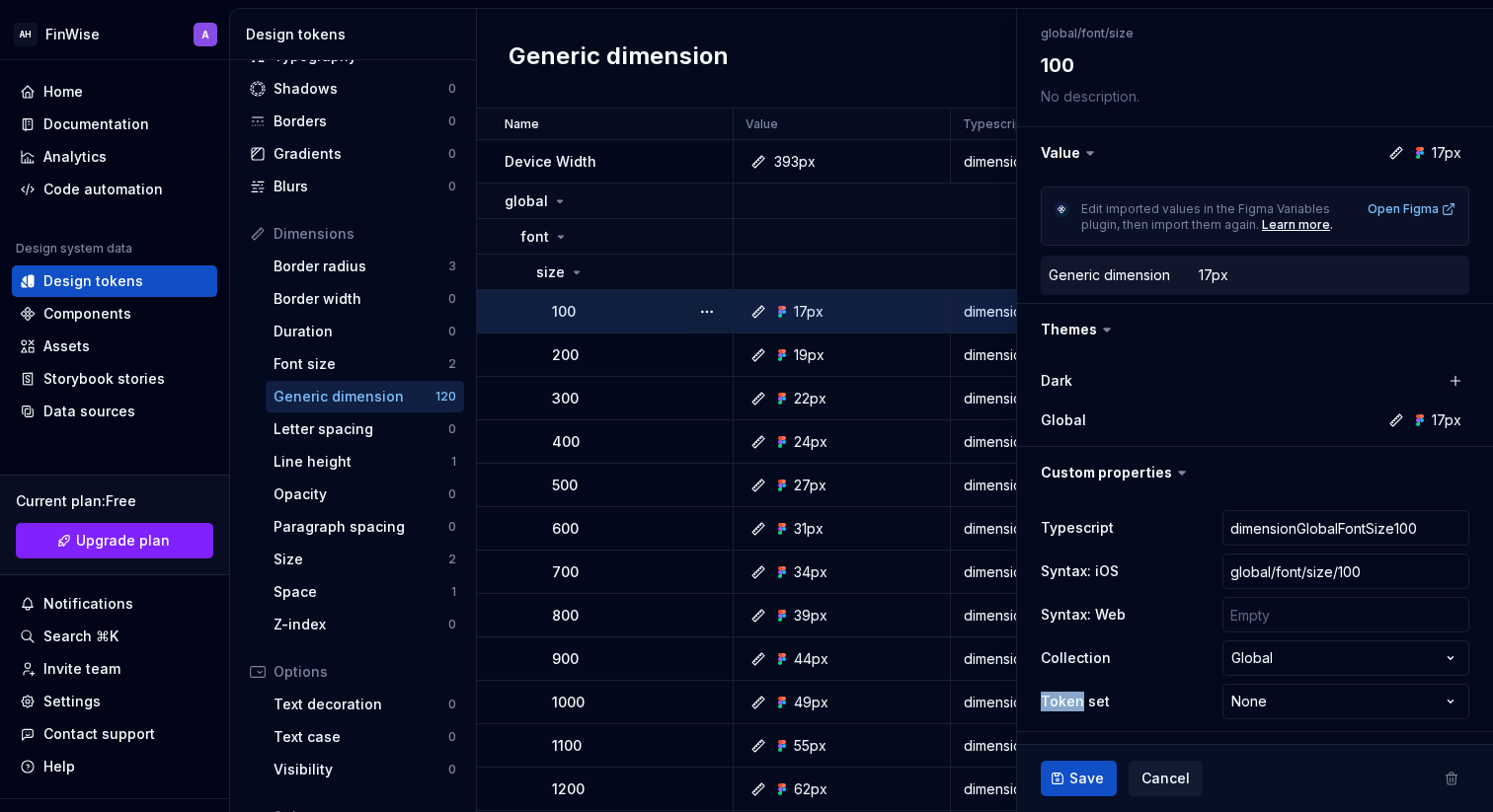
click at [1094, 691] on div "Token set None **** **** ******** *********" at bounding box center [1255, 702] width 429 height 36
click at [1099, 705] on label "Token set" at bounding box center [1076, 702] width 69 height 20
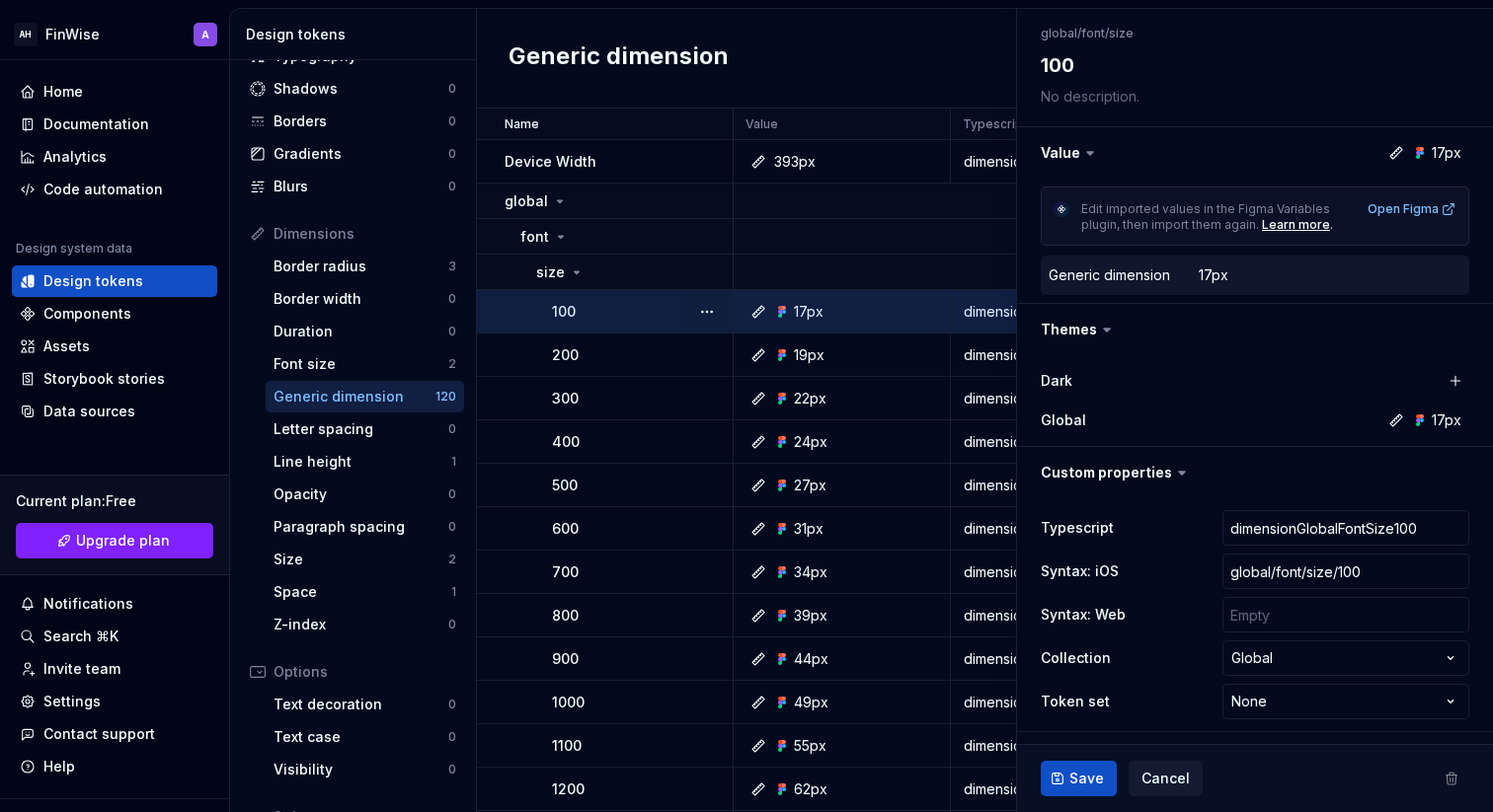
type textarea "*"
